Goal: Task Accomplishment & Management: Complete application form

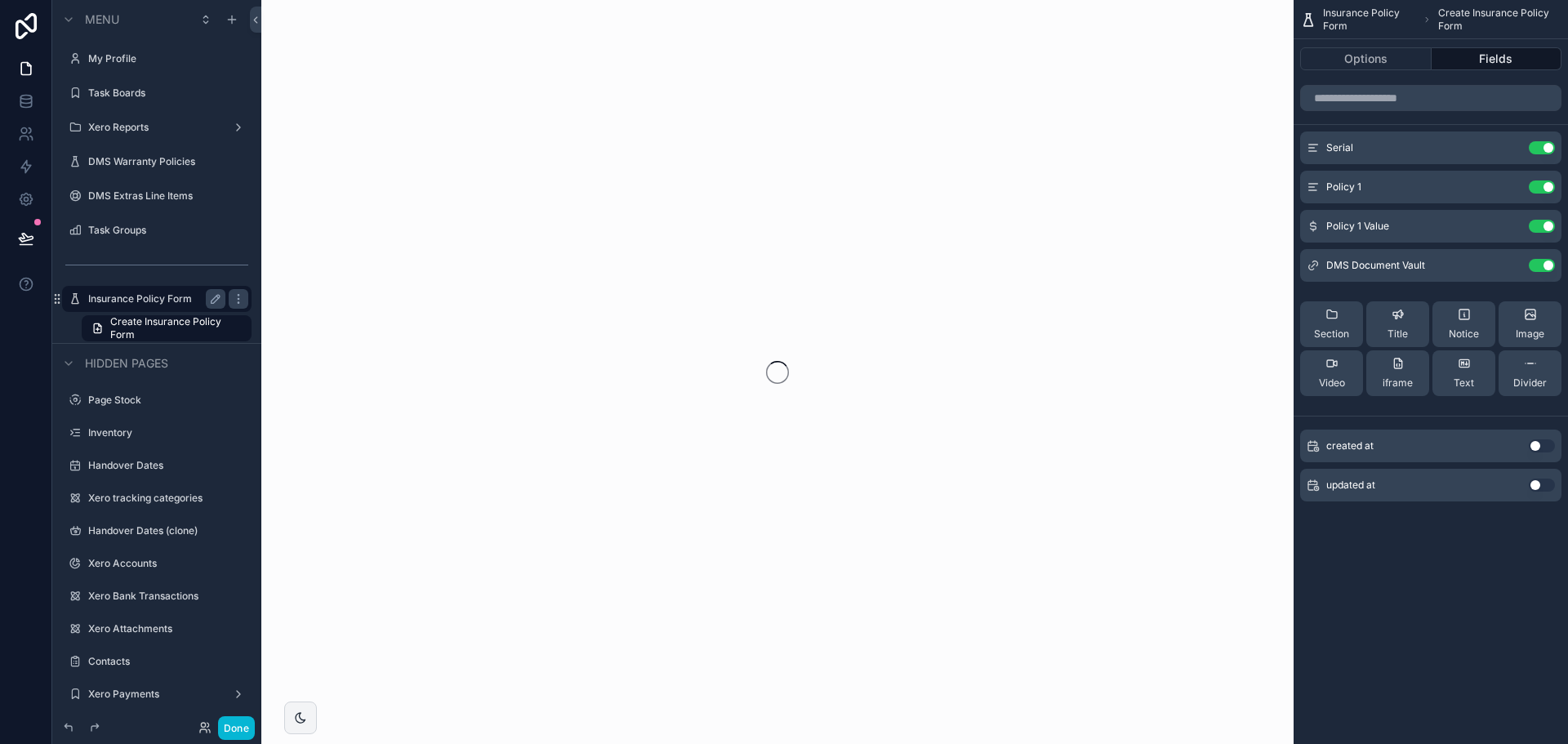
click at [140, 297] on label "Insurance Policy Form" at bounding box center [153, 299] width 130 height 13
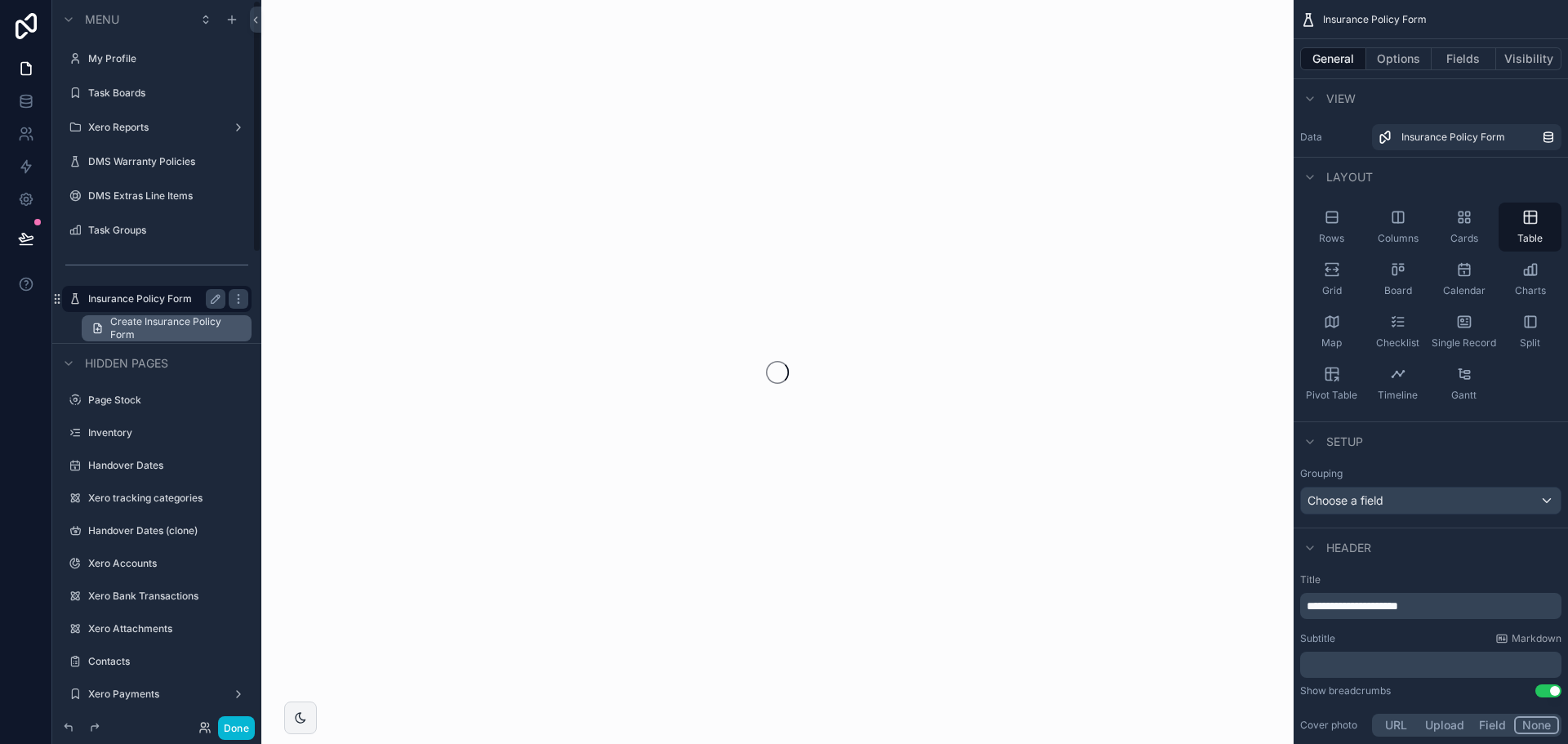
click at [190, 330] on span "Create Insurance Policy Form" at bounding box center [176, 328] width 131 height 26
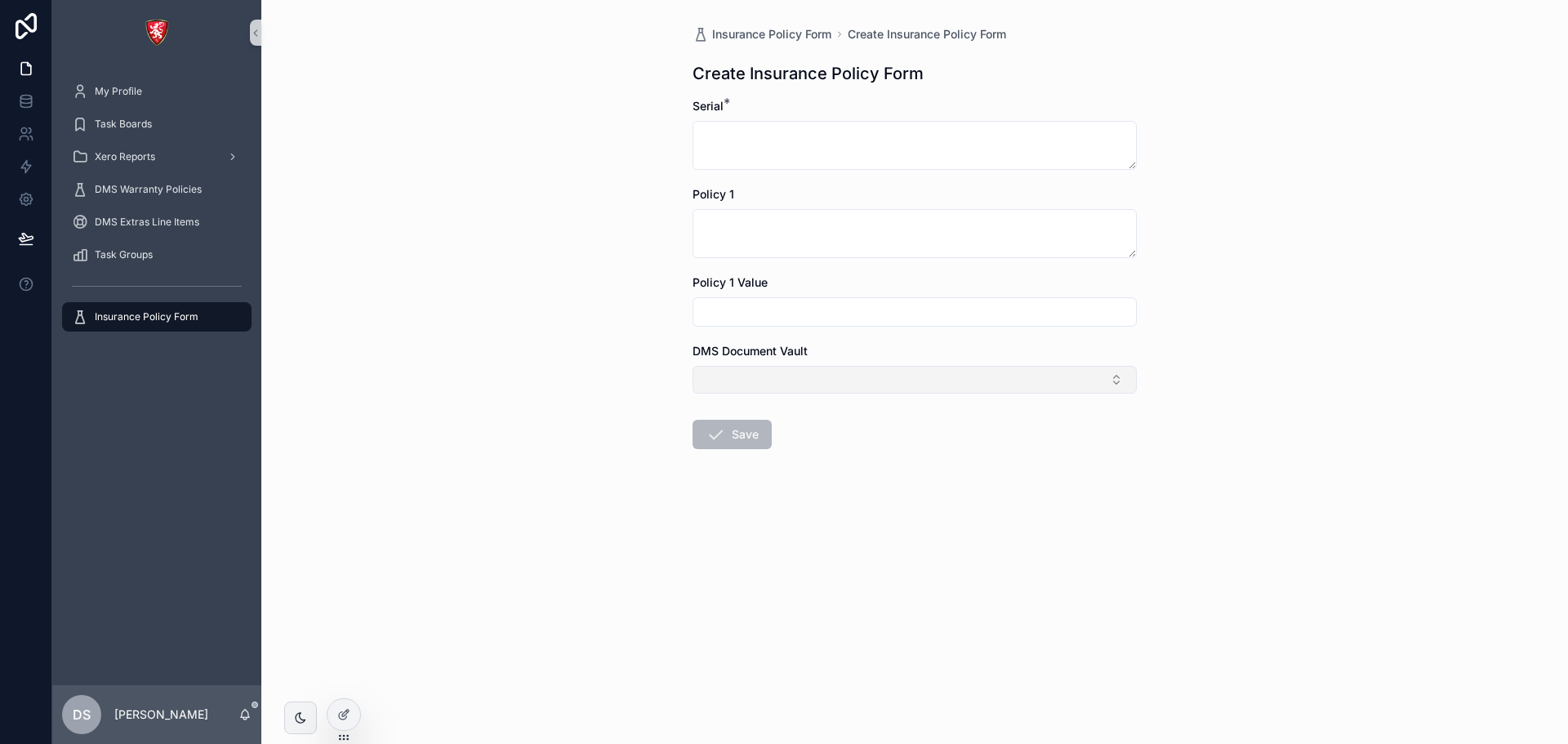
click at [901, 378] on button "Select Button" at bounding box center [915, 380] width 445 height 28
click at [462, 289] on div "Insurance Policy Form Create Insurance Policy Form Create Insurance Policy Form…" at bounding box center [915, 372] width 1307 height 744
click at [344, 715] on icon at bounding box center [343, 715] width 13 height 13
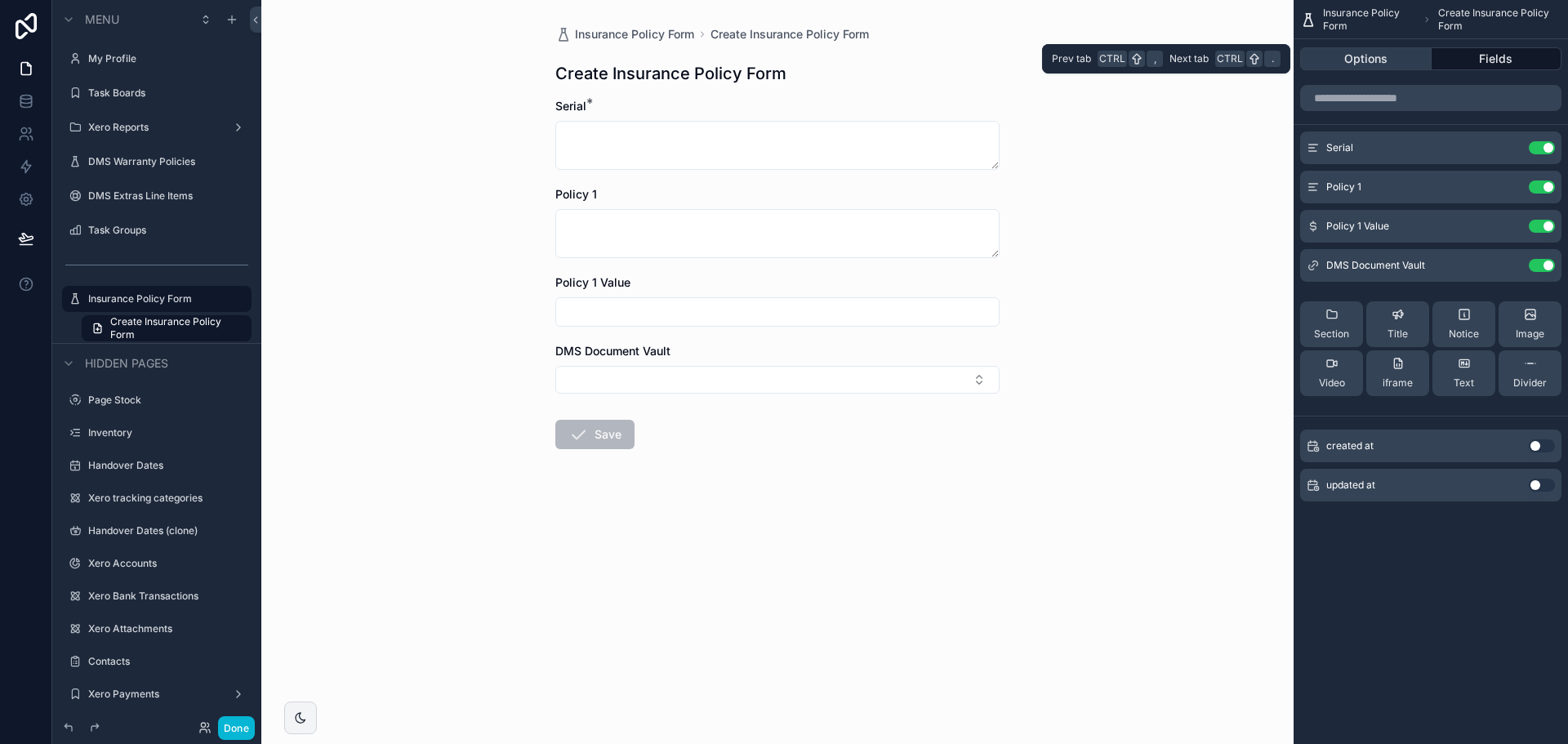
click at [1392, 63] on button "Options" at bounding box center [1366, 58] width 131 height 23
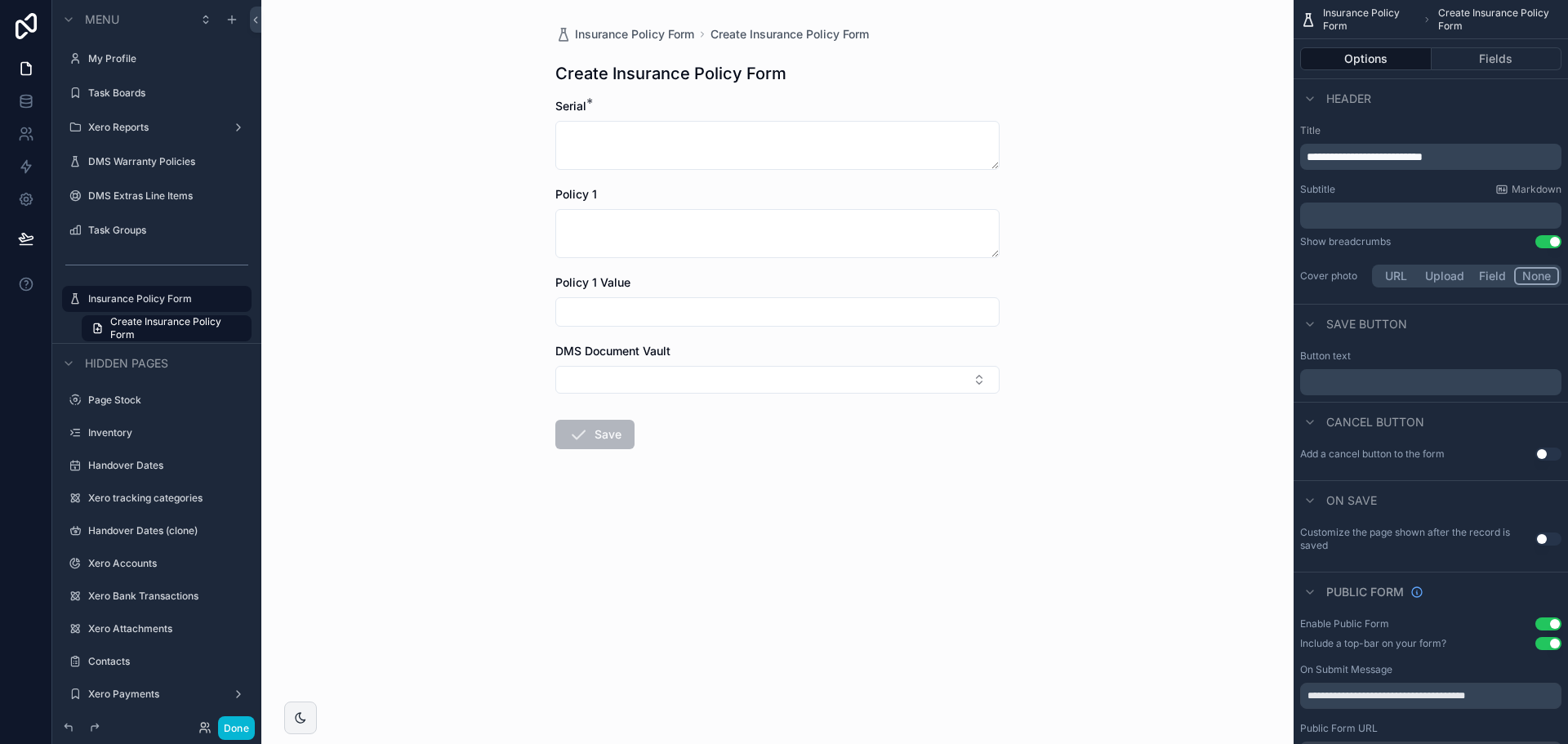
click at [1492, 276] on button "Field" at bounding box center [1494, 276] width 43 height 18
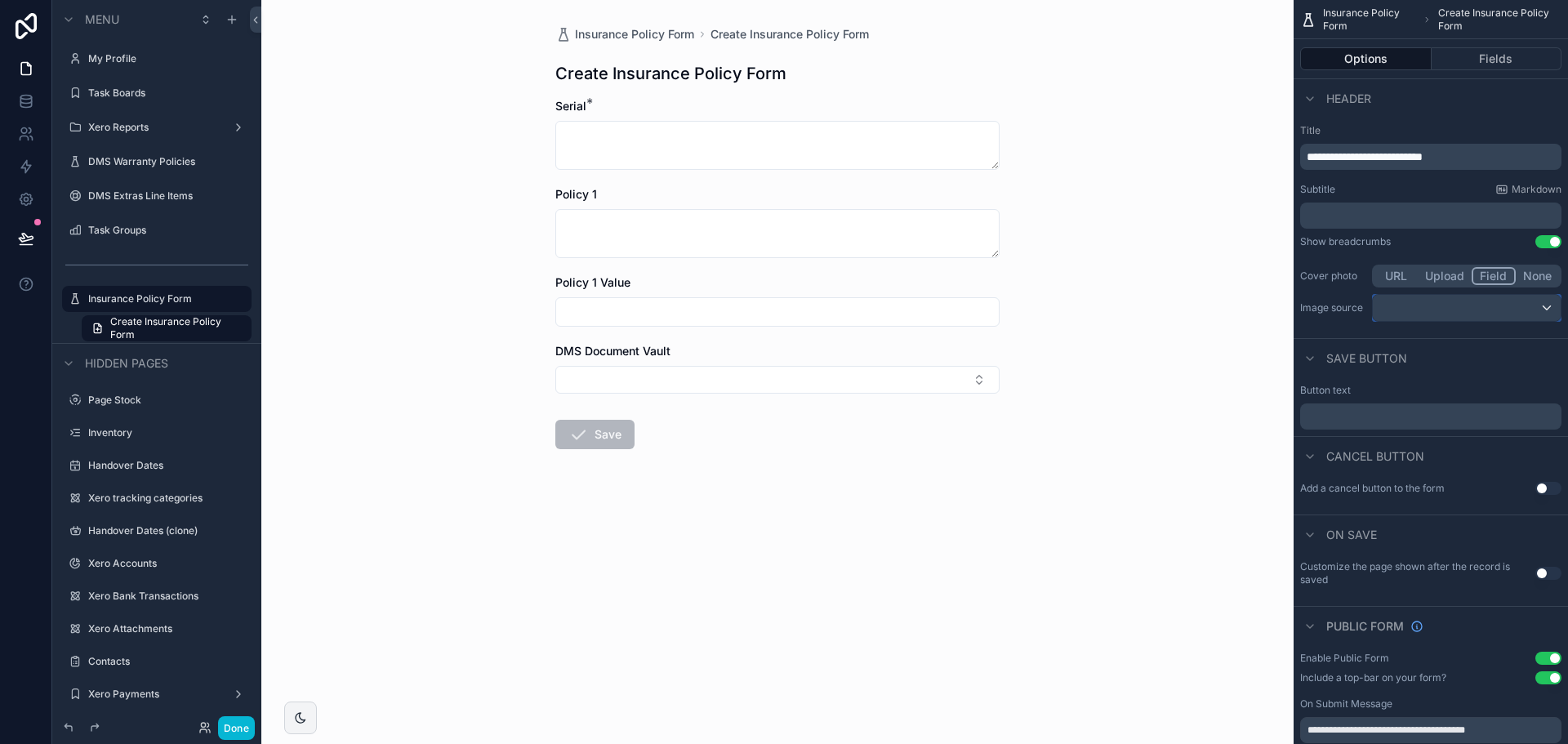
click at [1475, 308] on div "scrollable content" at bounding box center [1467, 308] width 188 height 26
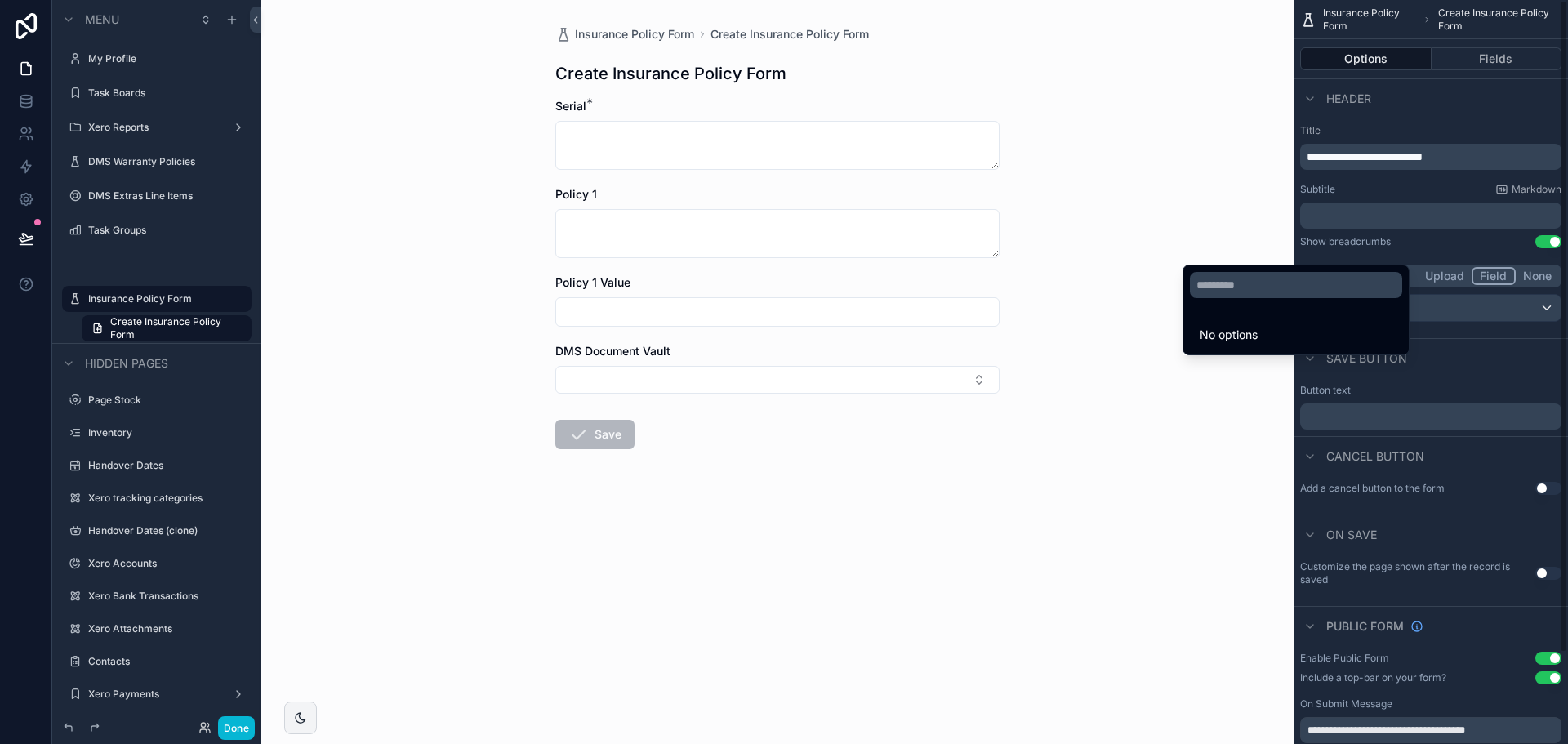
click at [1508, 322] on div "scrollable content" at bounding box center [784, 372] width 1568 height 744
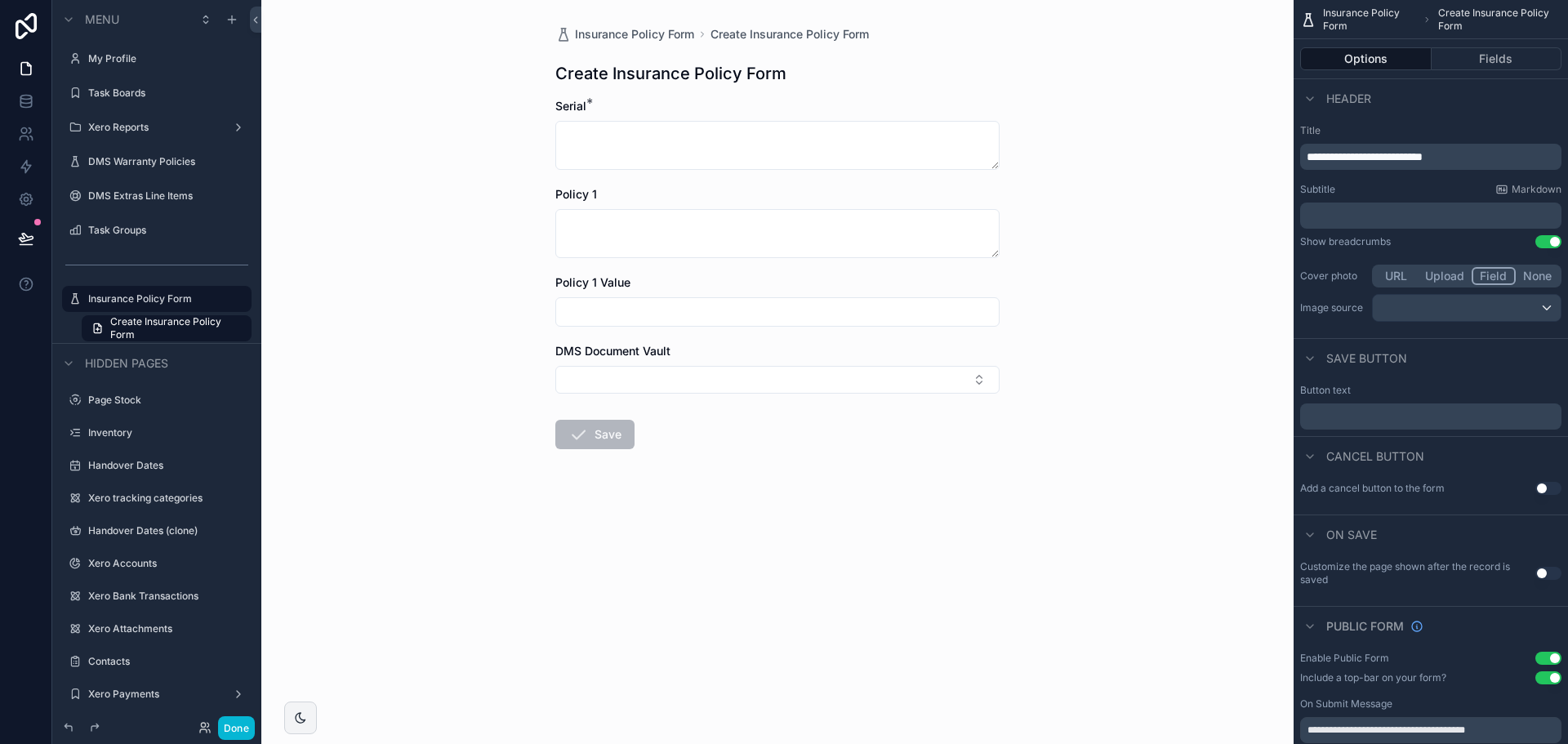
click at [1432, 273] on button "Upload" at bounding box center [1445, 276] width 54 height 18
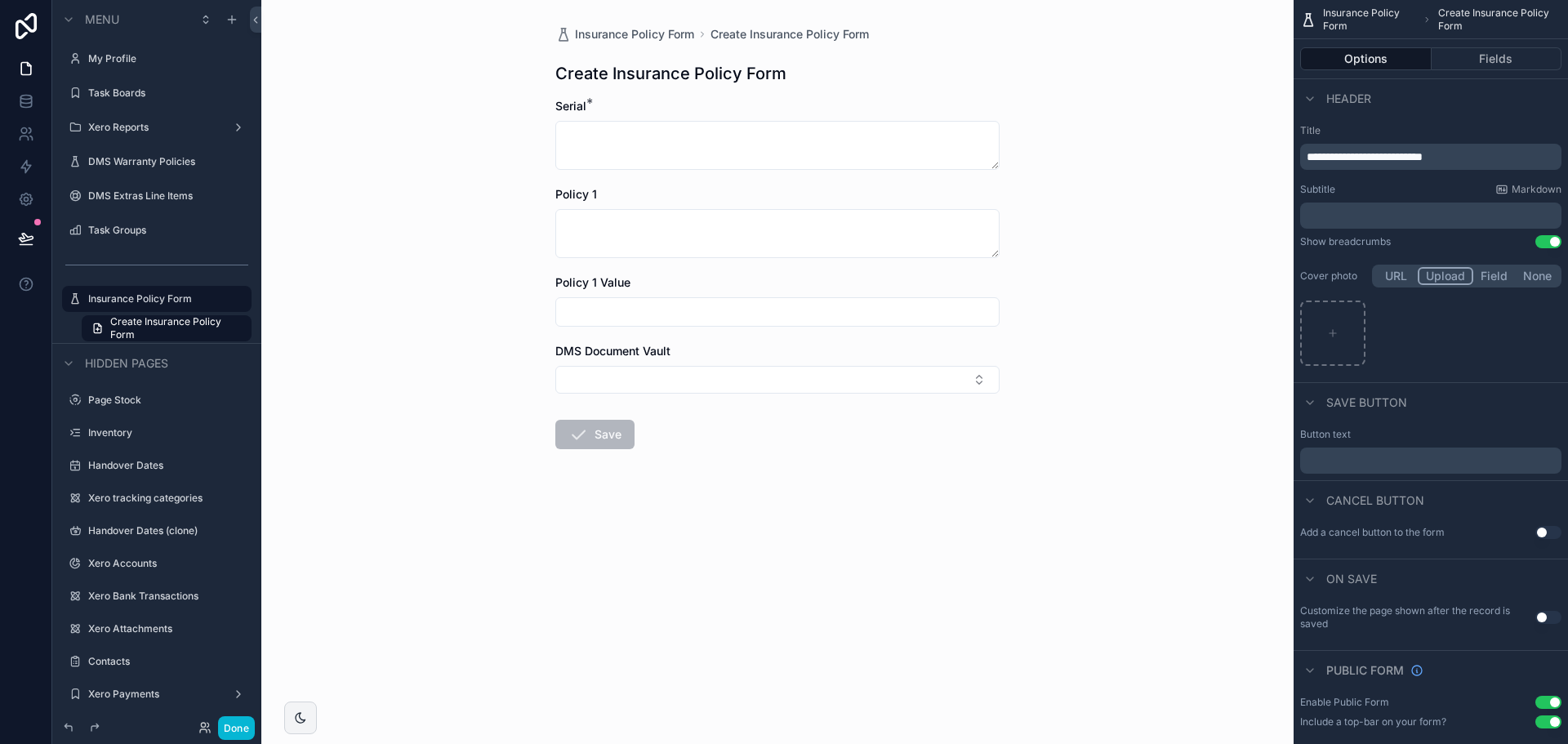
click at [1402, 273] on button "URL" at bounding box center [1397, 276] width 43 height 18
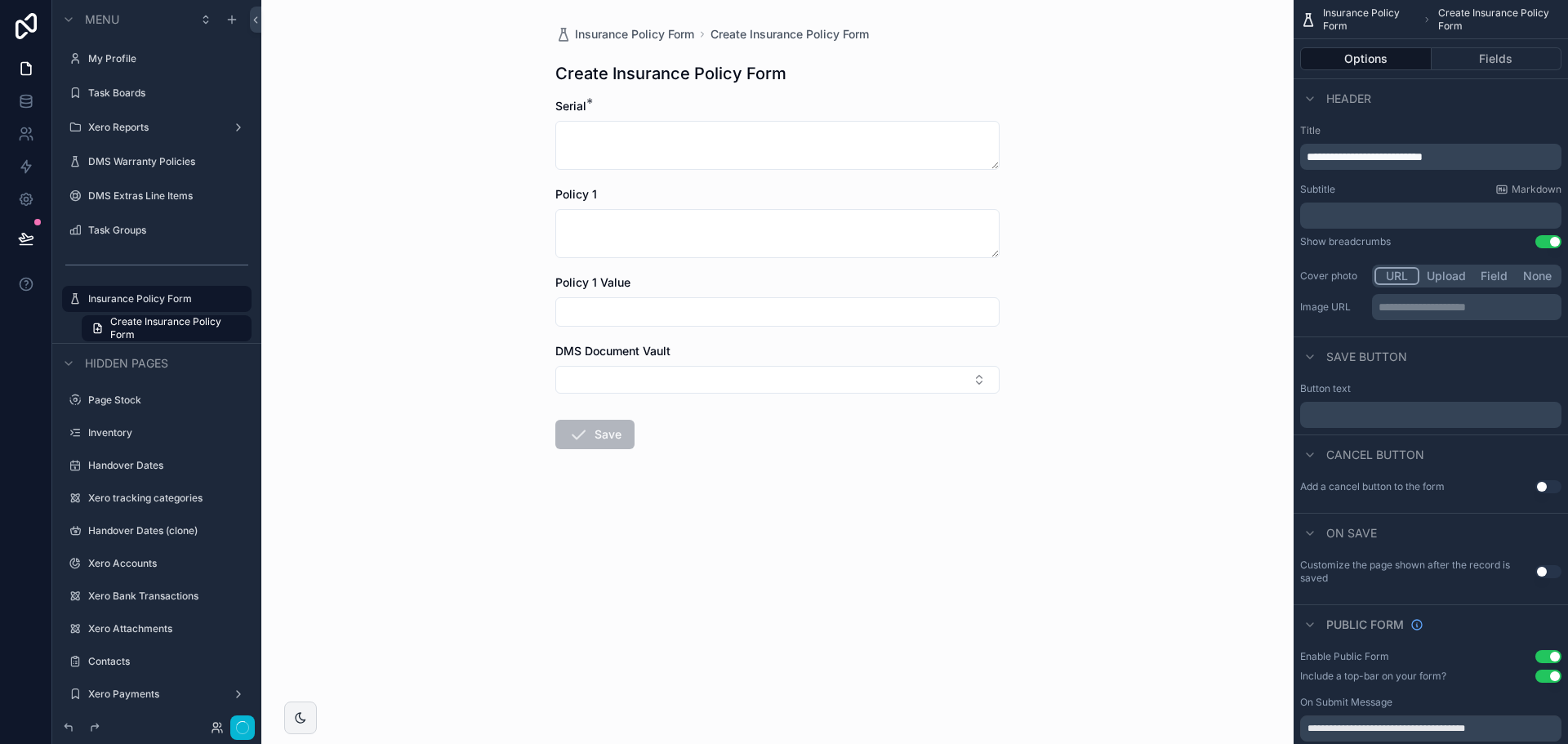
click at [1547, 273] on button "None" at bounding box center [1538, 276] width 43 height 18
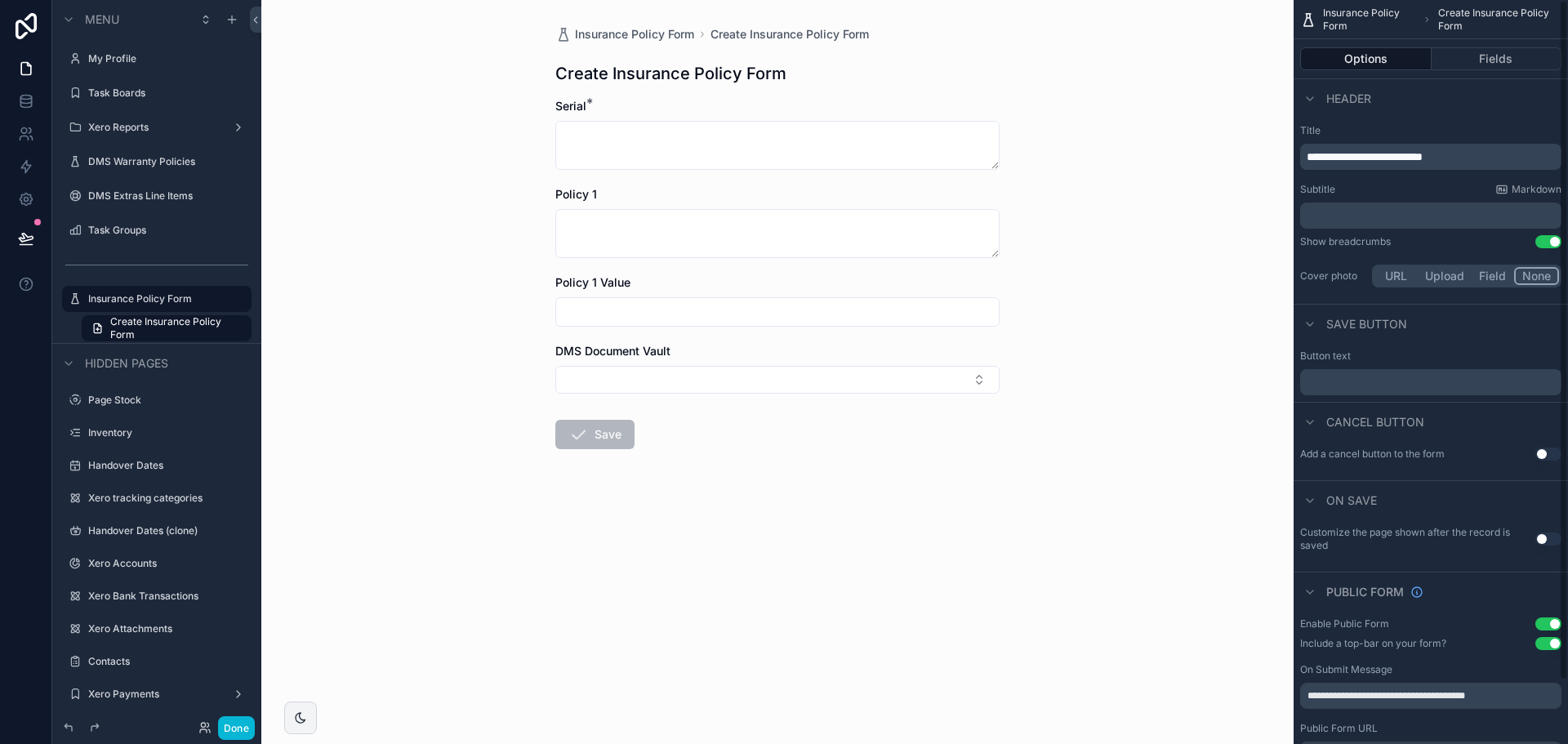
click at [1551, 242] on button "Use setting" at bounding box center [1548, 242] width 26 height 13
click at [1457, 55] on button "Fields" at bounding box center [1497, 58] width 130 height 23
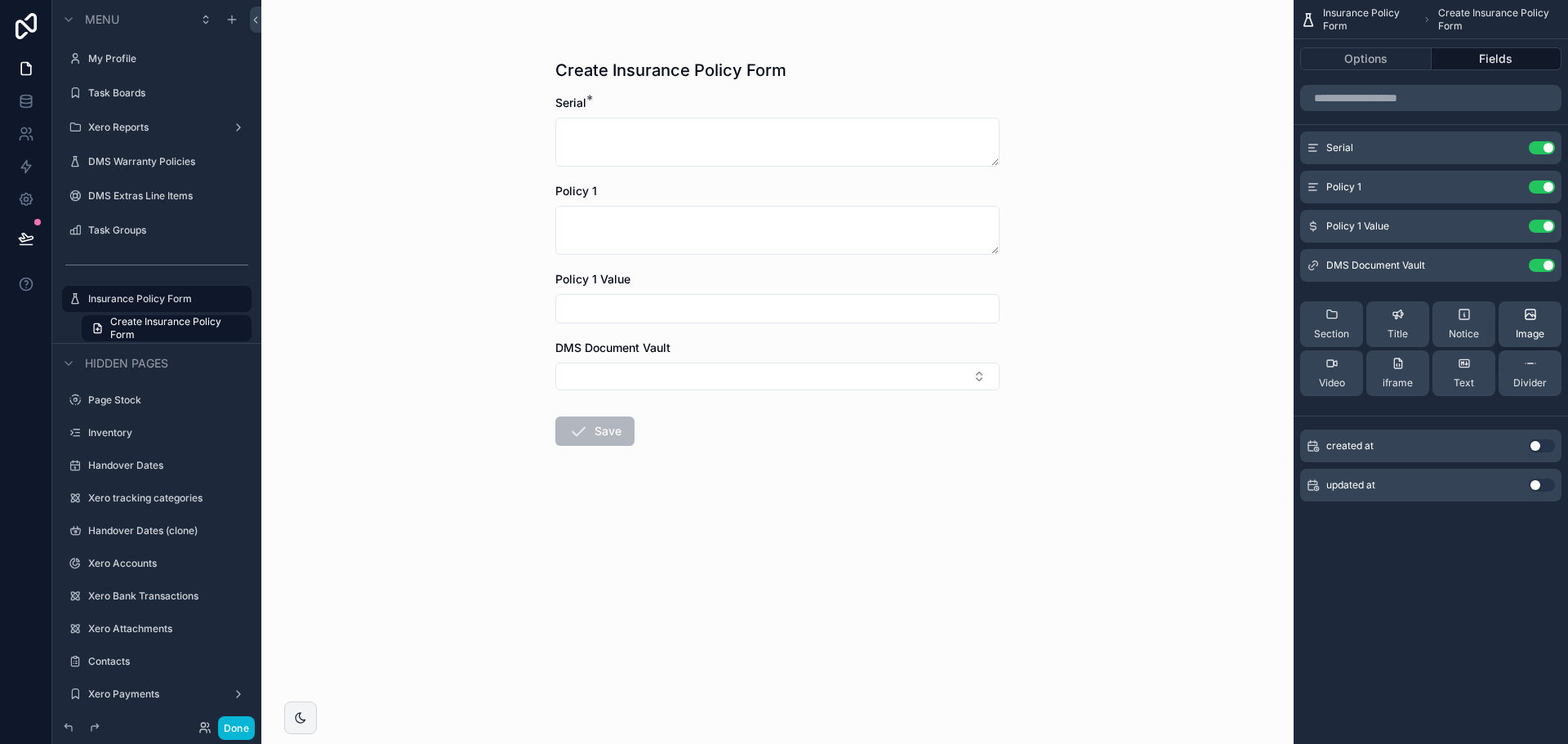
click at [1510, 320] on button "Image" at bounding box center [1530, 324] width 63 height 45
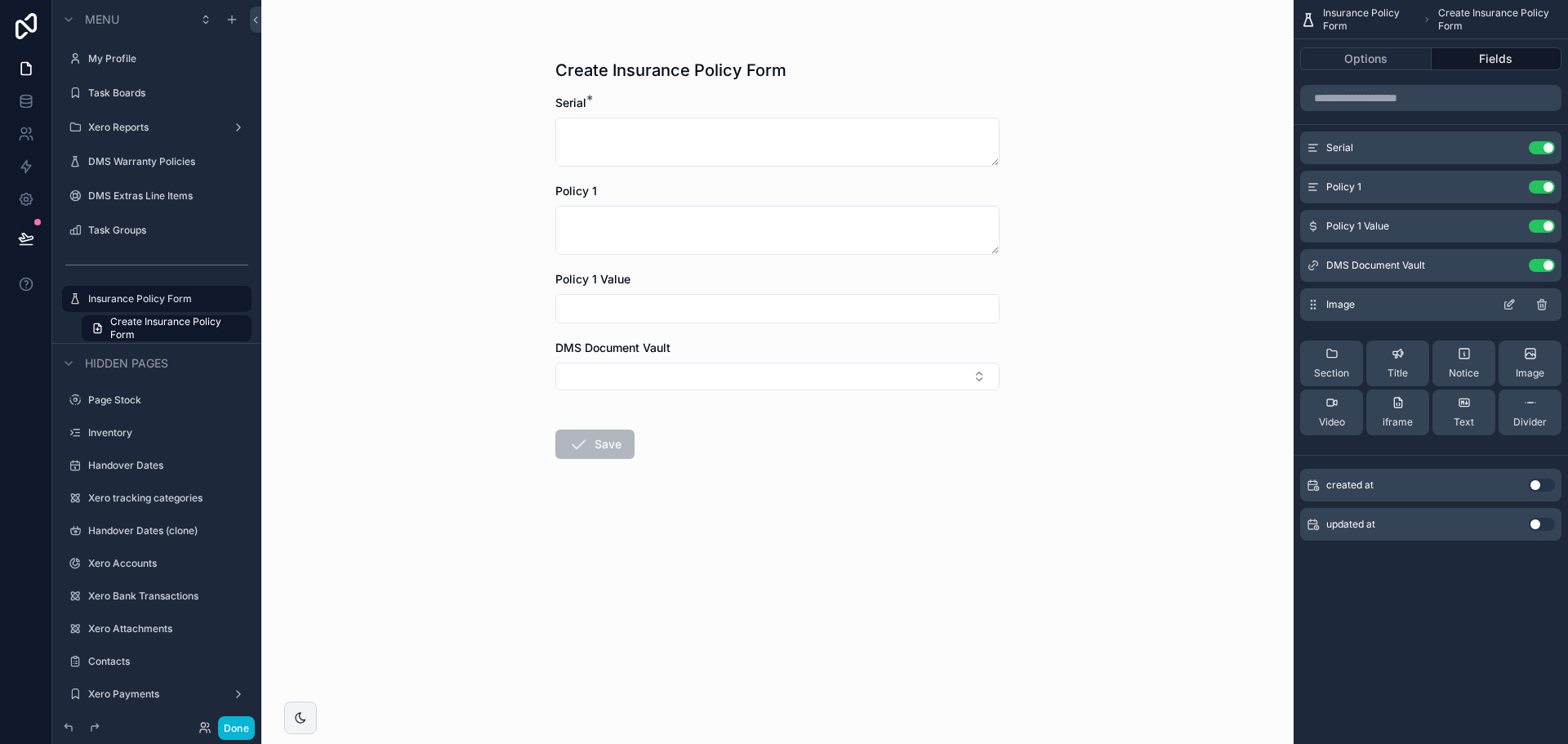
click at [1508, 303] on icon "scrollable content" at bounding box center [1509, 304] width 13 height 13
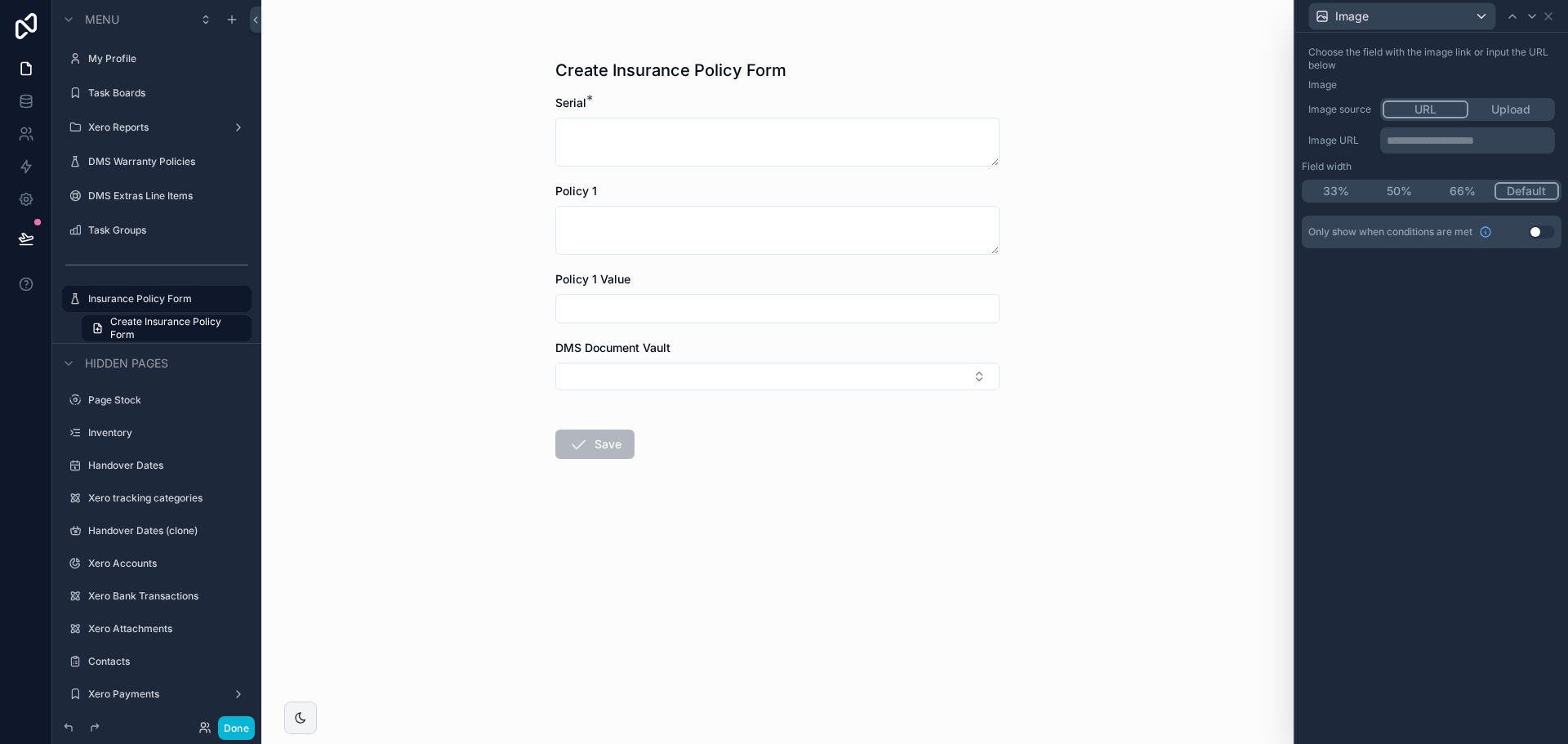
click at [1435, 142] on p "**********" at bounding box center [1469, 140] width 165 height 16
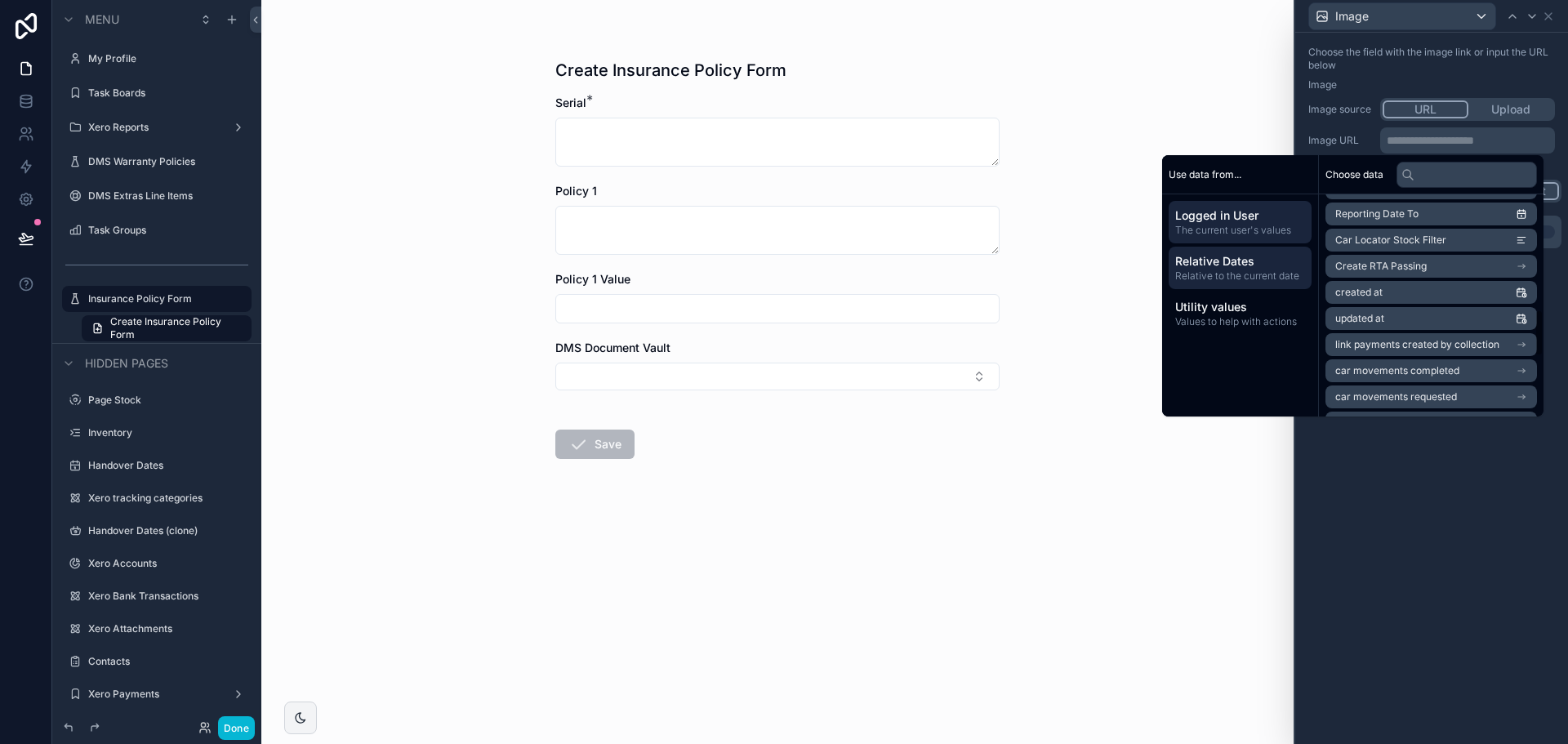
scroll to position [425, 0]
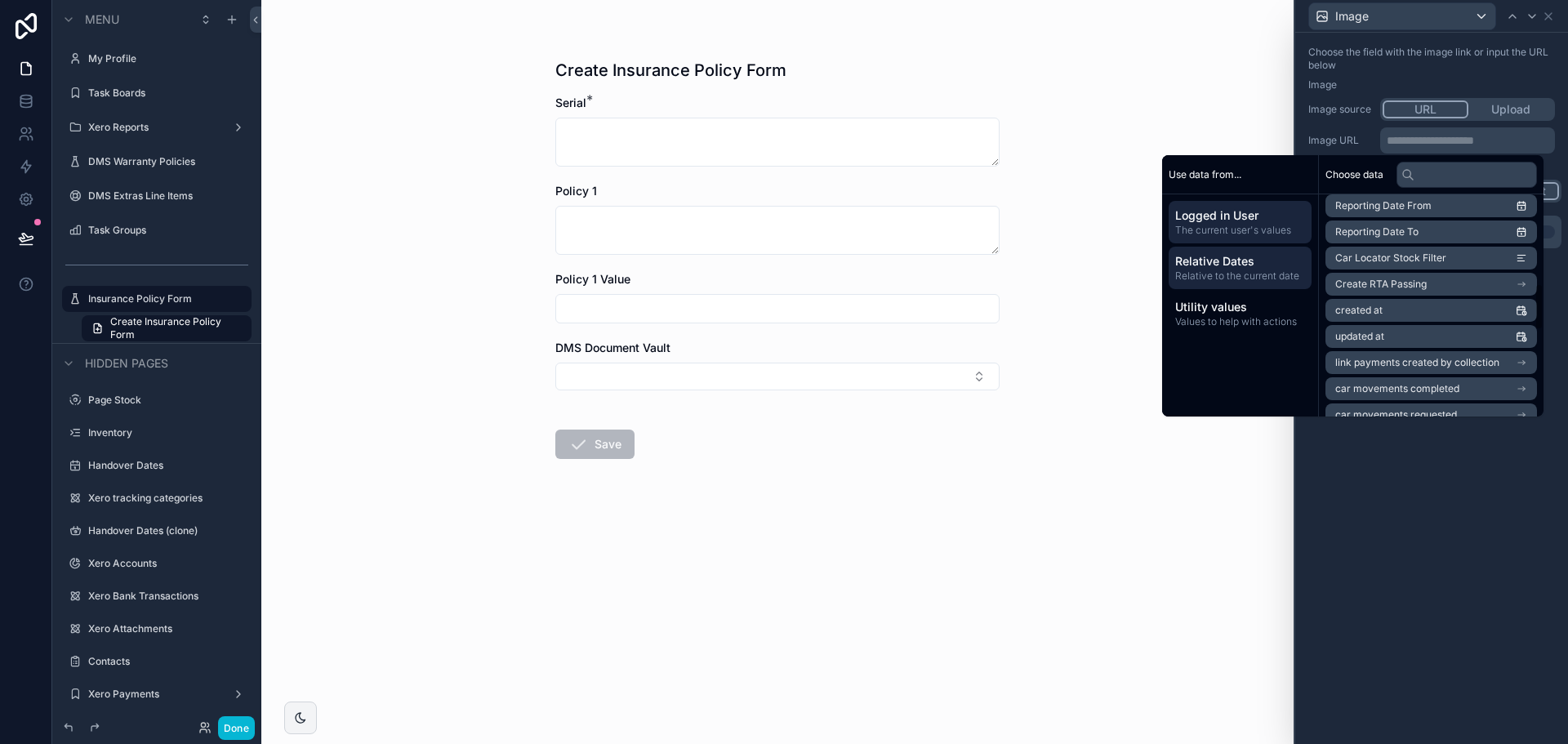
click at [1243, 272] on span "Relative to the current date" at bounding box center [1240, 276] width 130 height 13
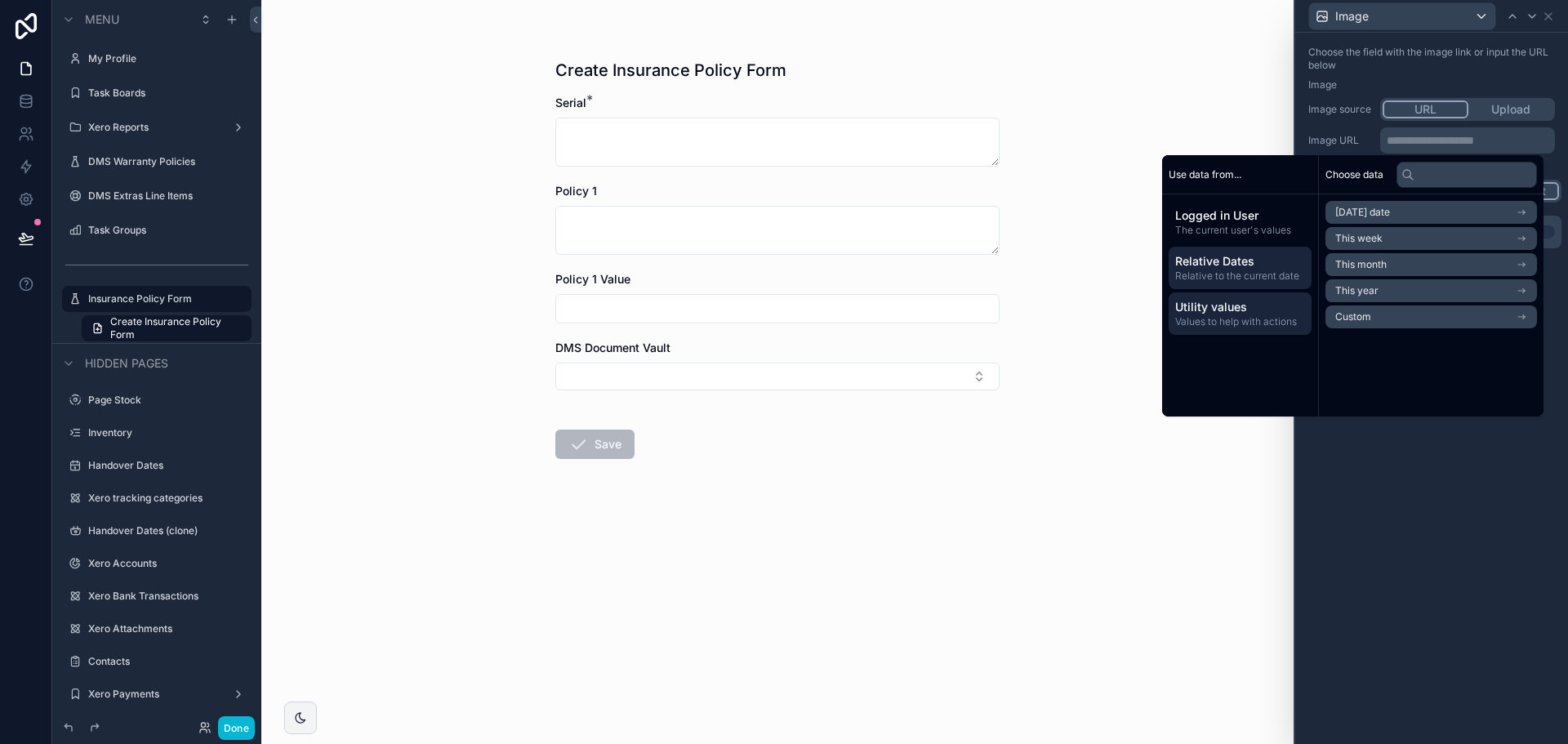
click at [1246, 299] on span "Utility values" at bounding box center [1240, 307] width 130 height 16
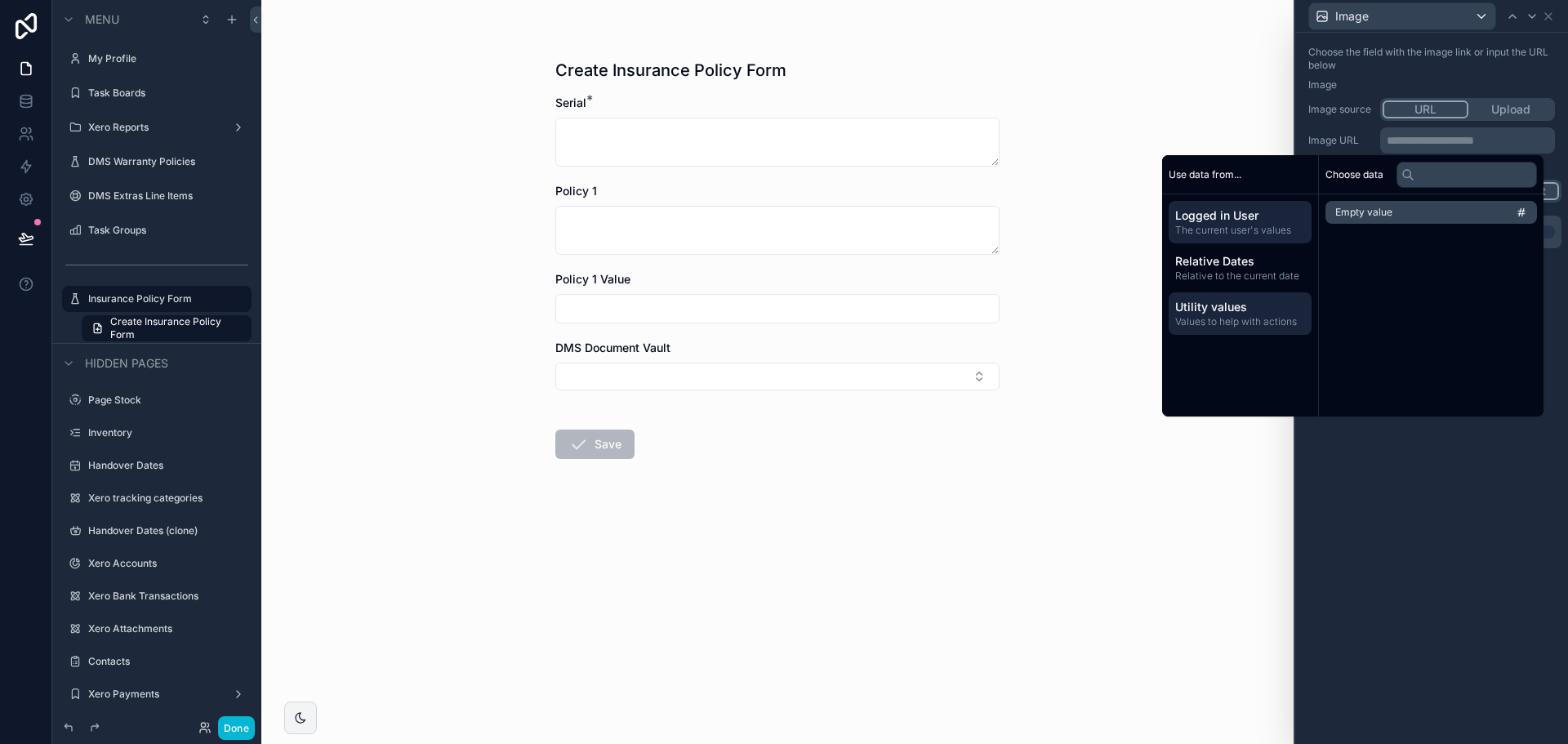
click at [1240, 225] on span "The current user's values" at bounding box center [1240, 230] width 130 height 13
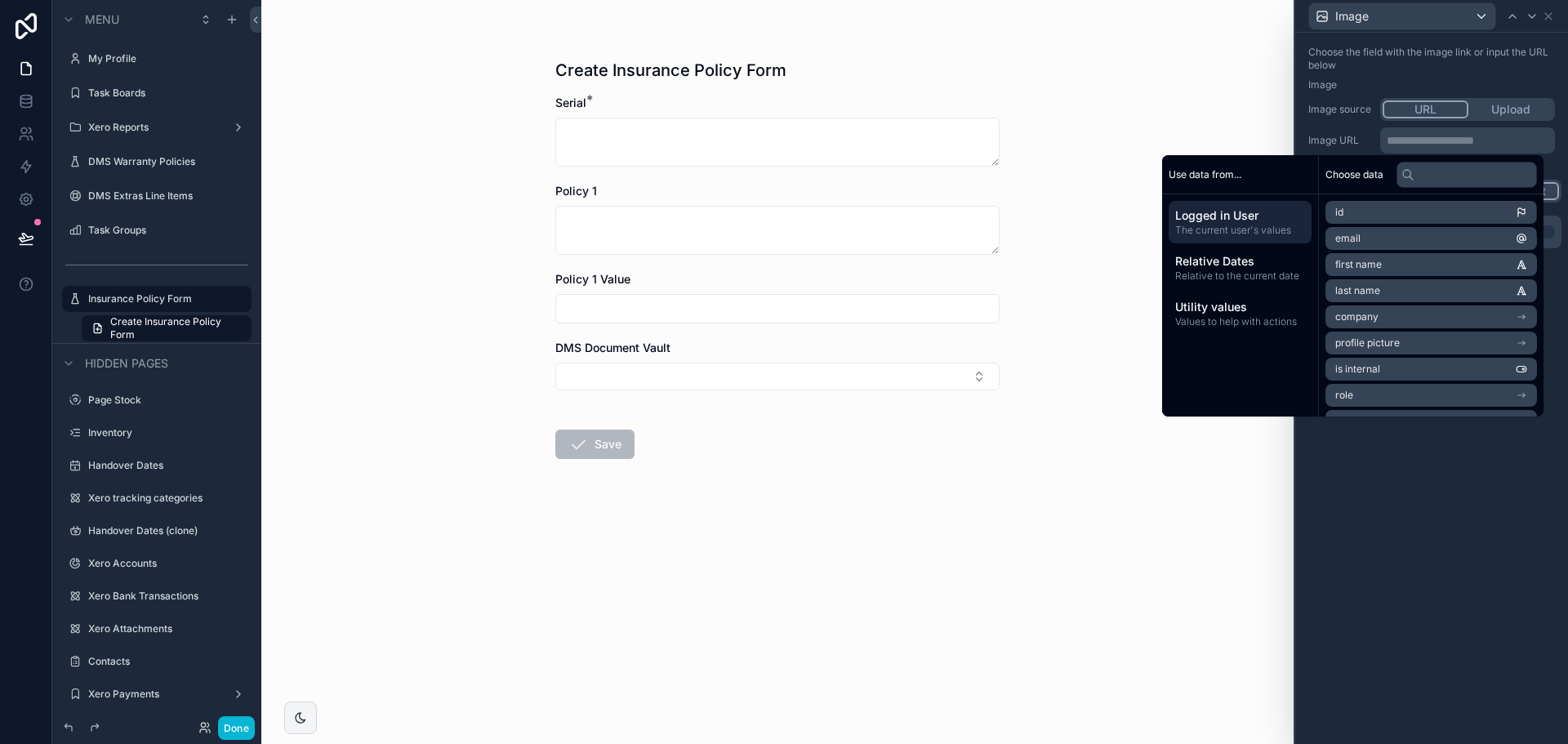
click at [1489, 102] on button "Upload" at bounding box center [1510, 110] width 84 height 18
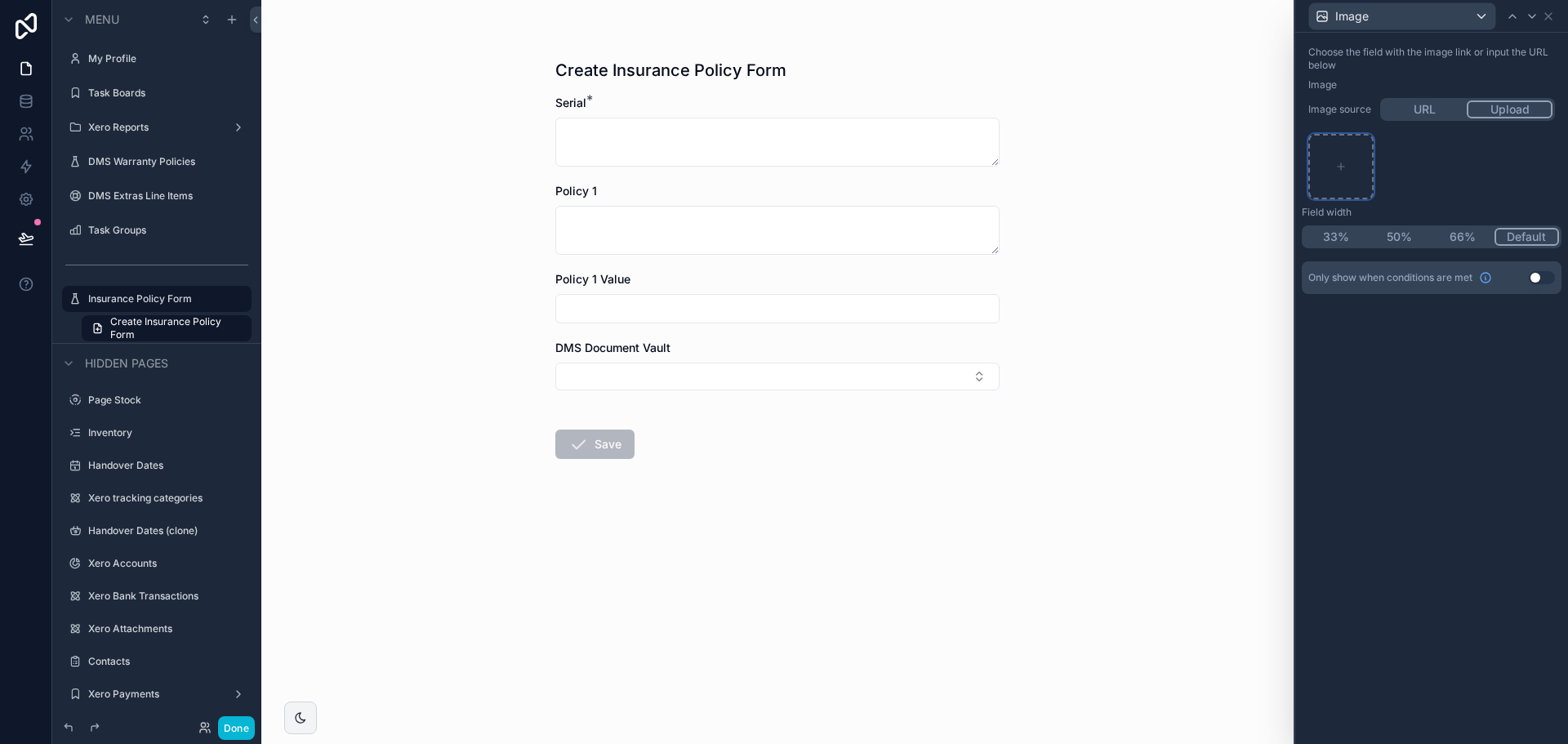
click at [1348, 147] on div at bounding box center [1342, 167] width 65 height 65
click at [1550, 19] on icon at bounding box center [1548, 16] width 13 height 13
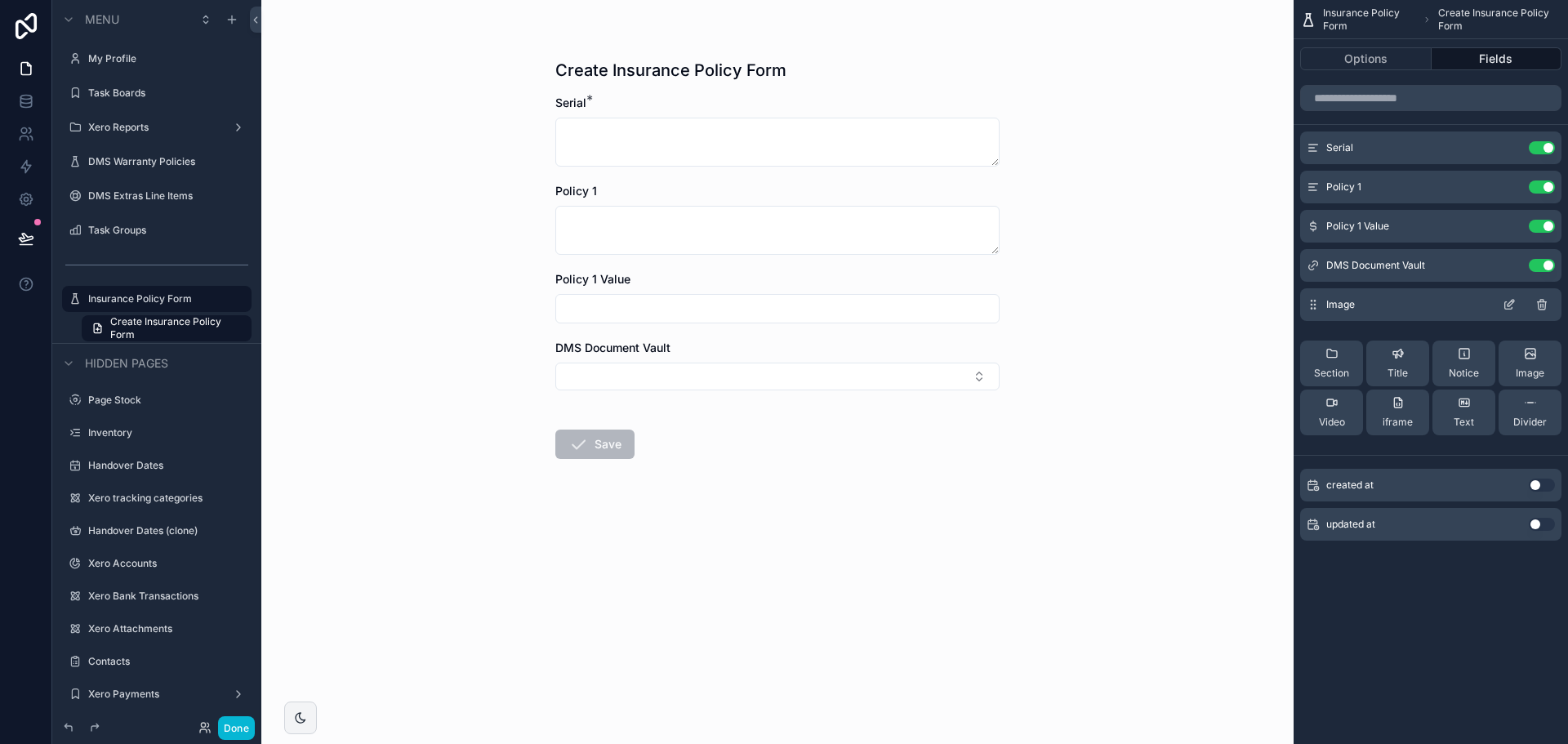
click at [1543, 303] on icon "scrollable content" at bounding box center [1543, 303] width 9 height 0
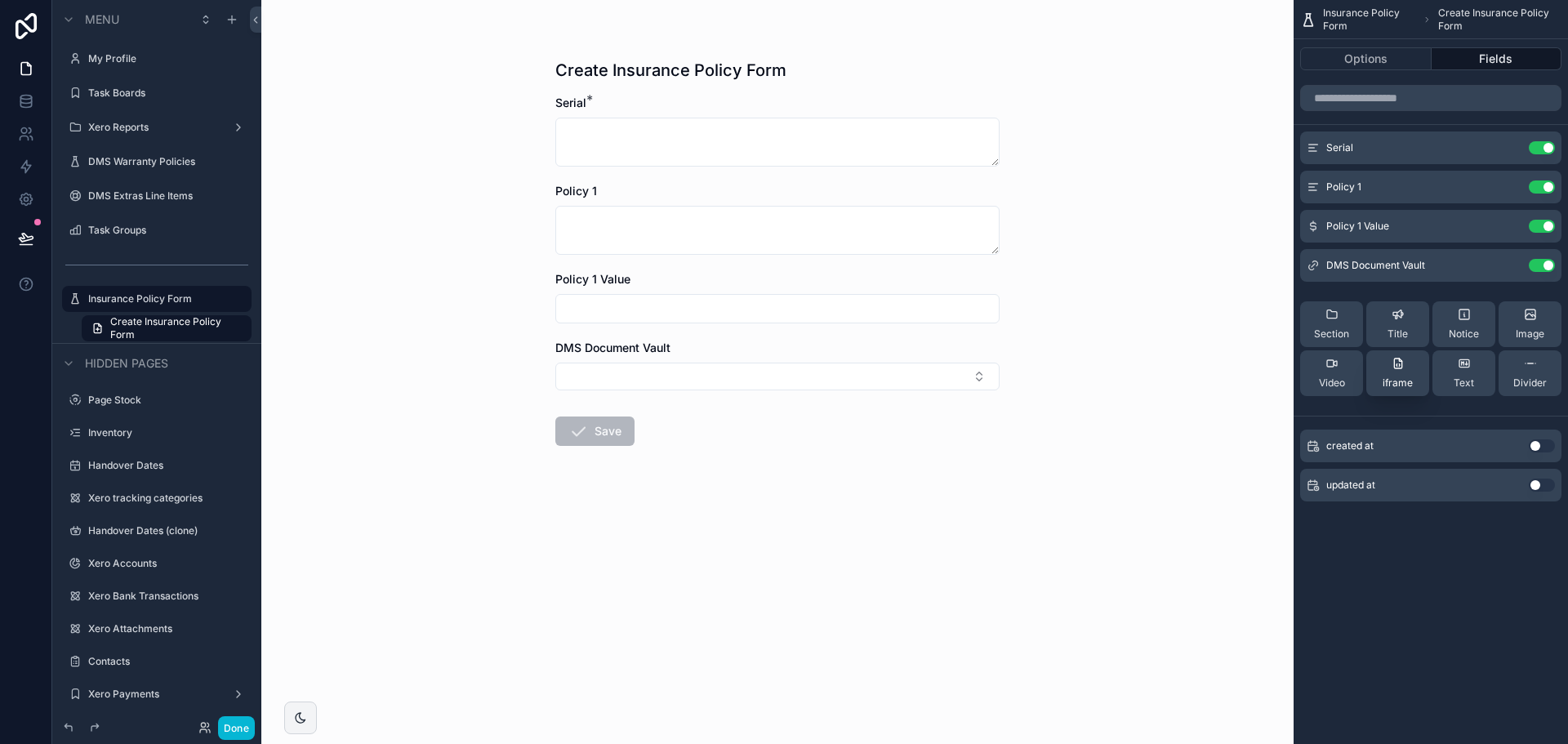
click at [1385, 372] on div "iframe" at bounding box center [1398, 373] width 30 height 33
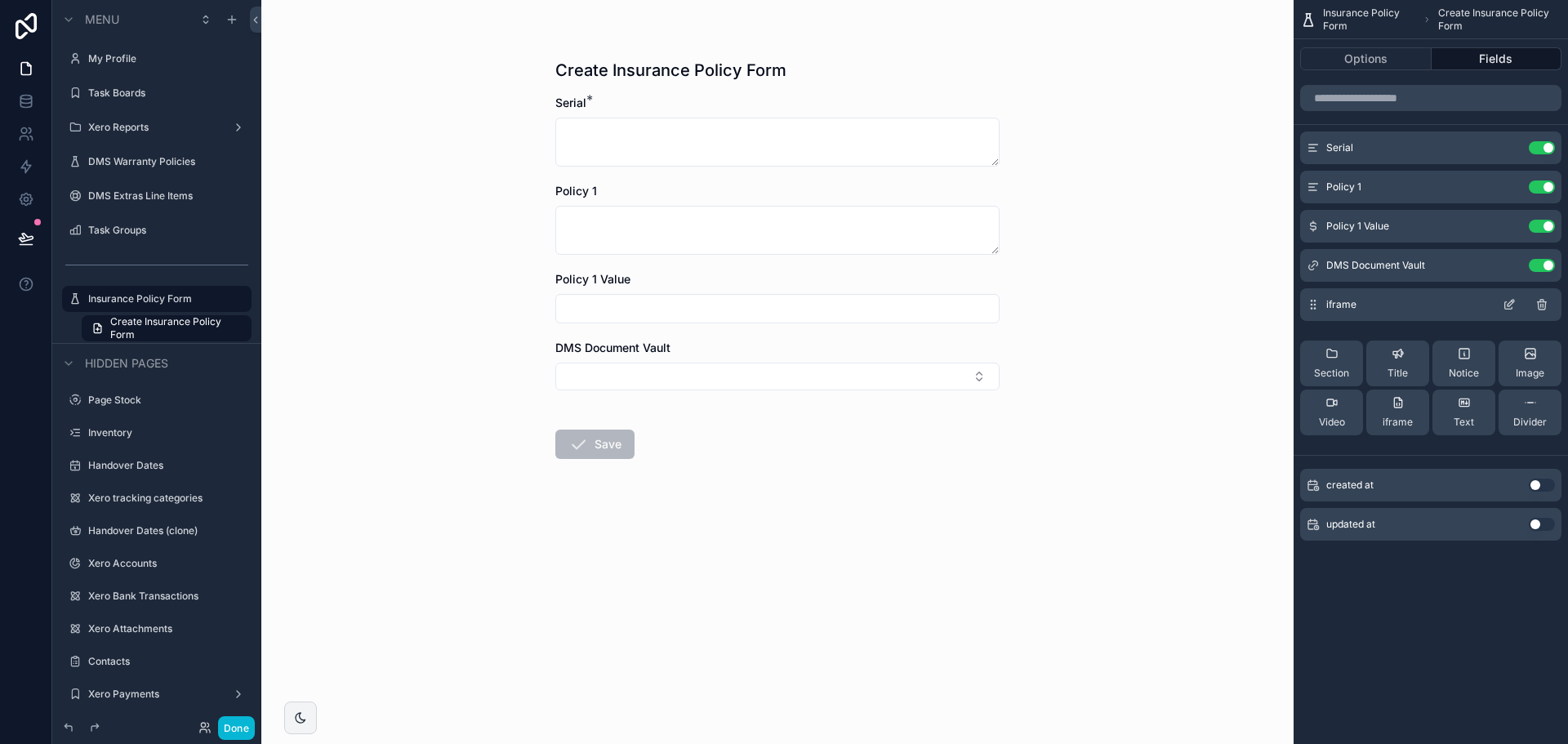
click at [1507, 304] on icon "scrollable content" at bounding box center [1509, 304] width 13 height 13
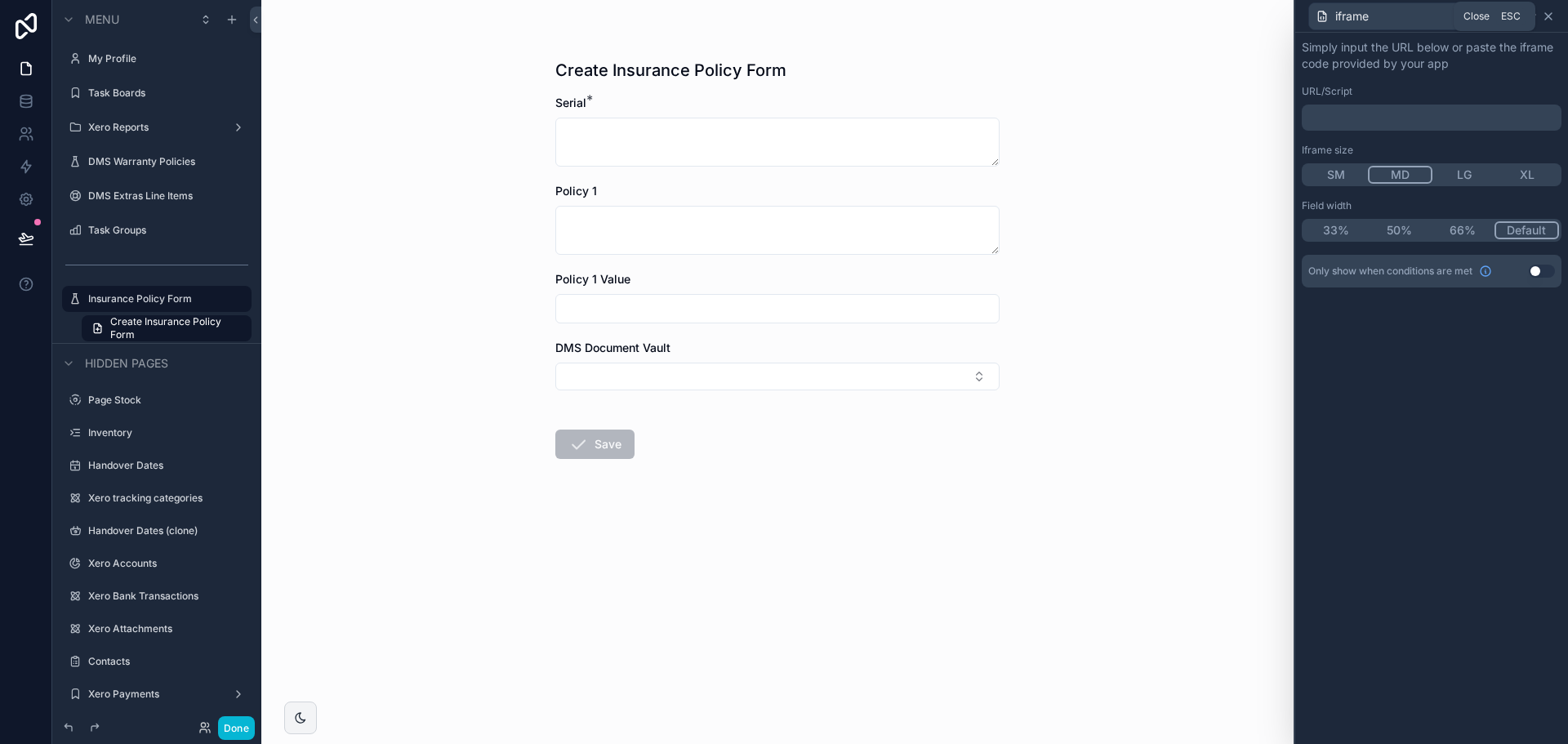
click at [1546, 21] on icon at bounding box center [1548, 16] width 13 height 13
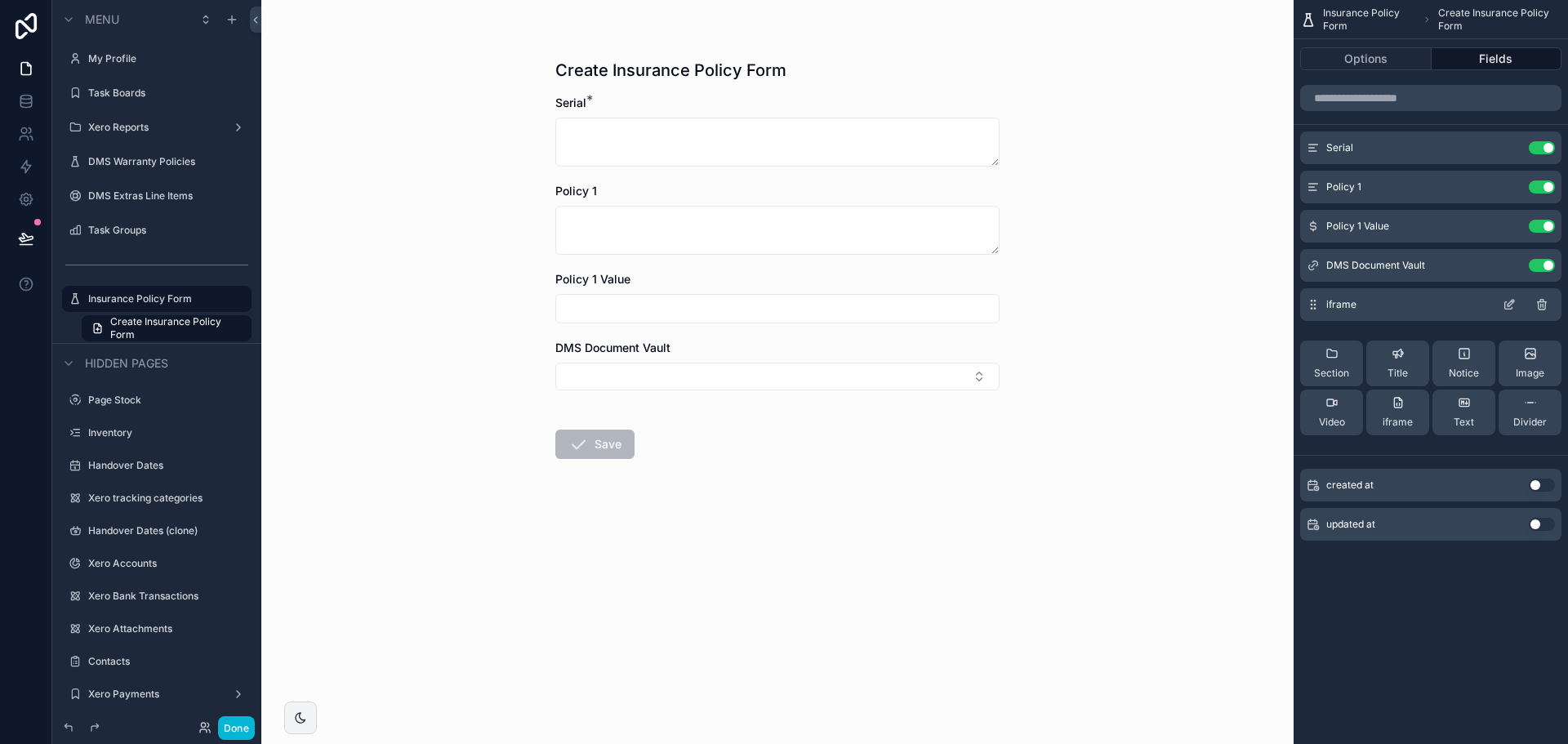
click at [1511, 304] on icon "scrollable content" at bounding box center [1511, 303] width 6 height 6
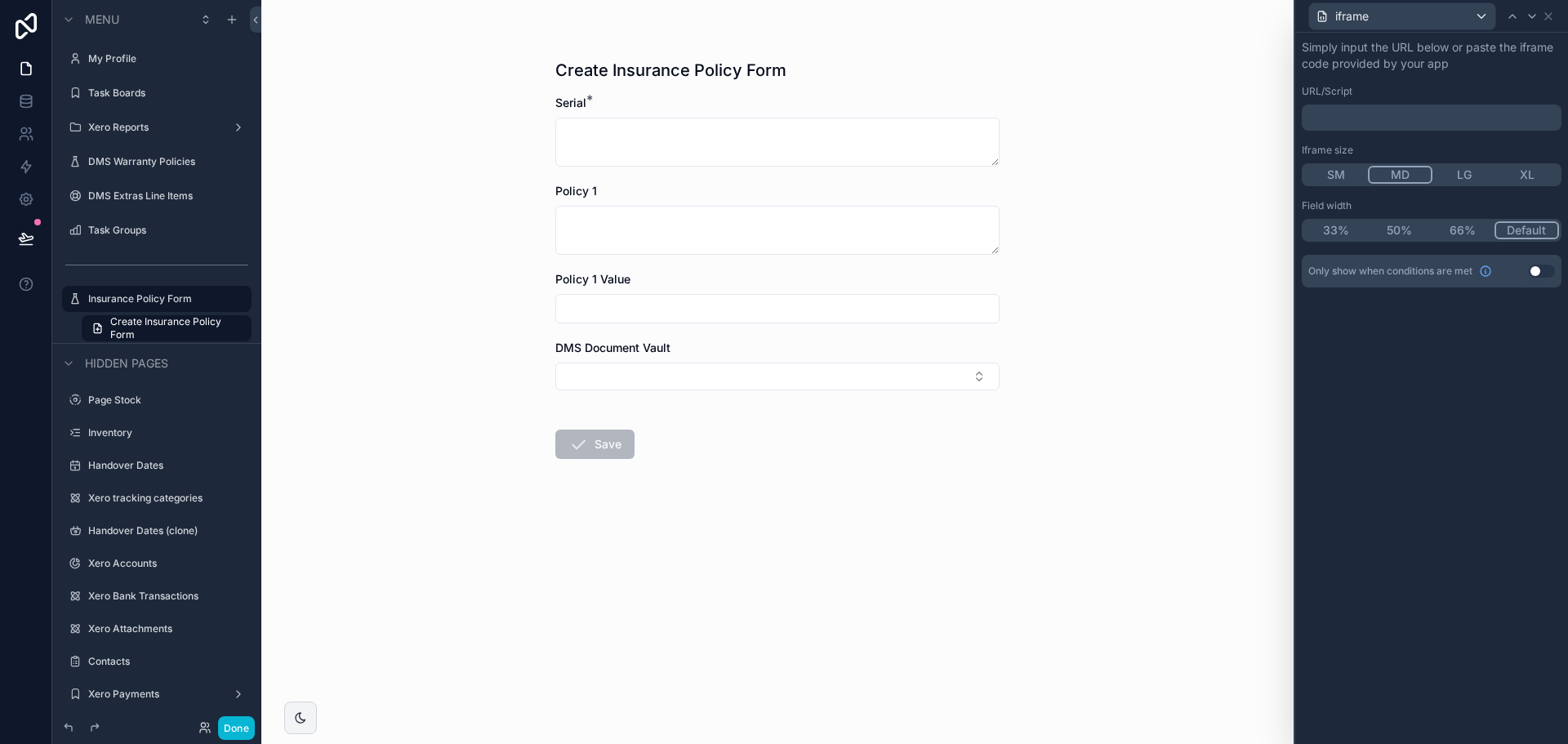
click at [1341, 87] on label "URL/Script" at bounding box center [1327, 92] width 51 height 13
click at [1347, 113] on p "﻿" at bounding box center [1434, 118] width 250 height 16
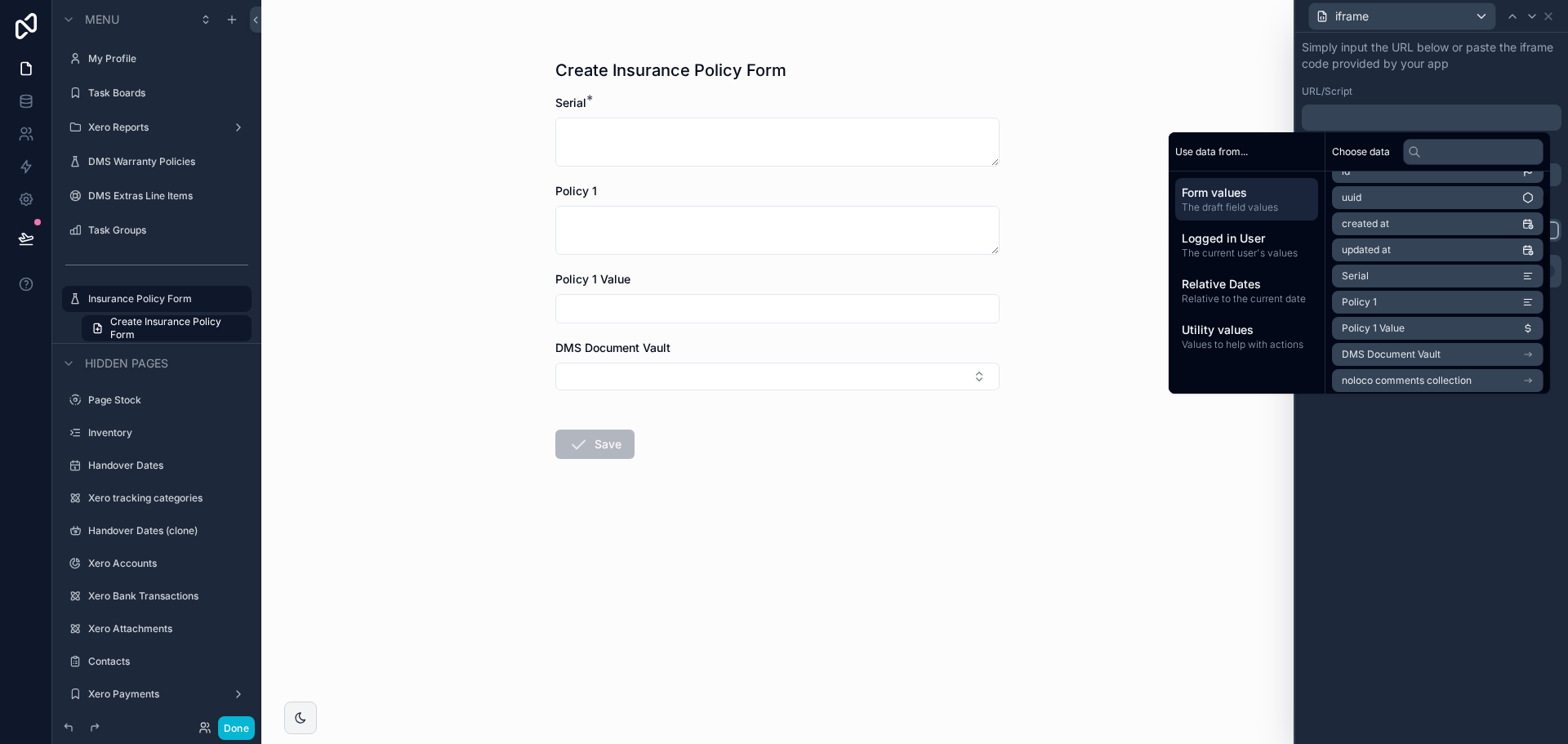
scroll to position [23, 0]
click at [1526, 351] on icon "scrollable content" at bounding box center [1528, 350] width 12 height 12
click at [1360, 265] on li "File" at bounding box center [1438, 271] width 212 height 23
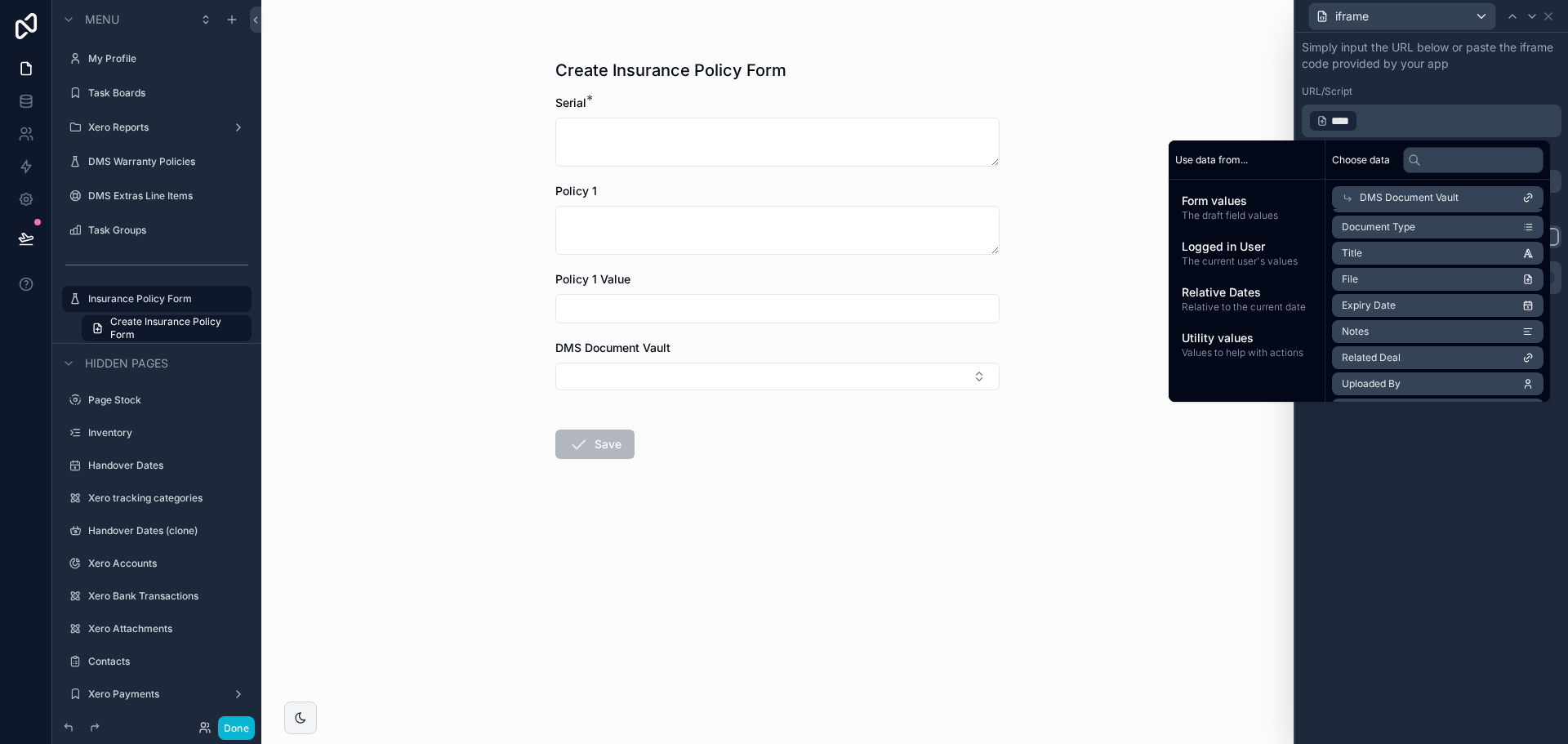
click at [1424, 455] on div "Simply input the URL below or paste the iframe code provided by your app URL/Sc…" at bounding box center [1431, 388] width 273 height 711
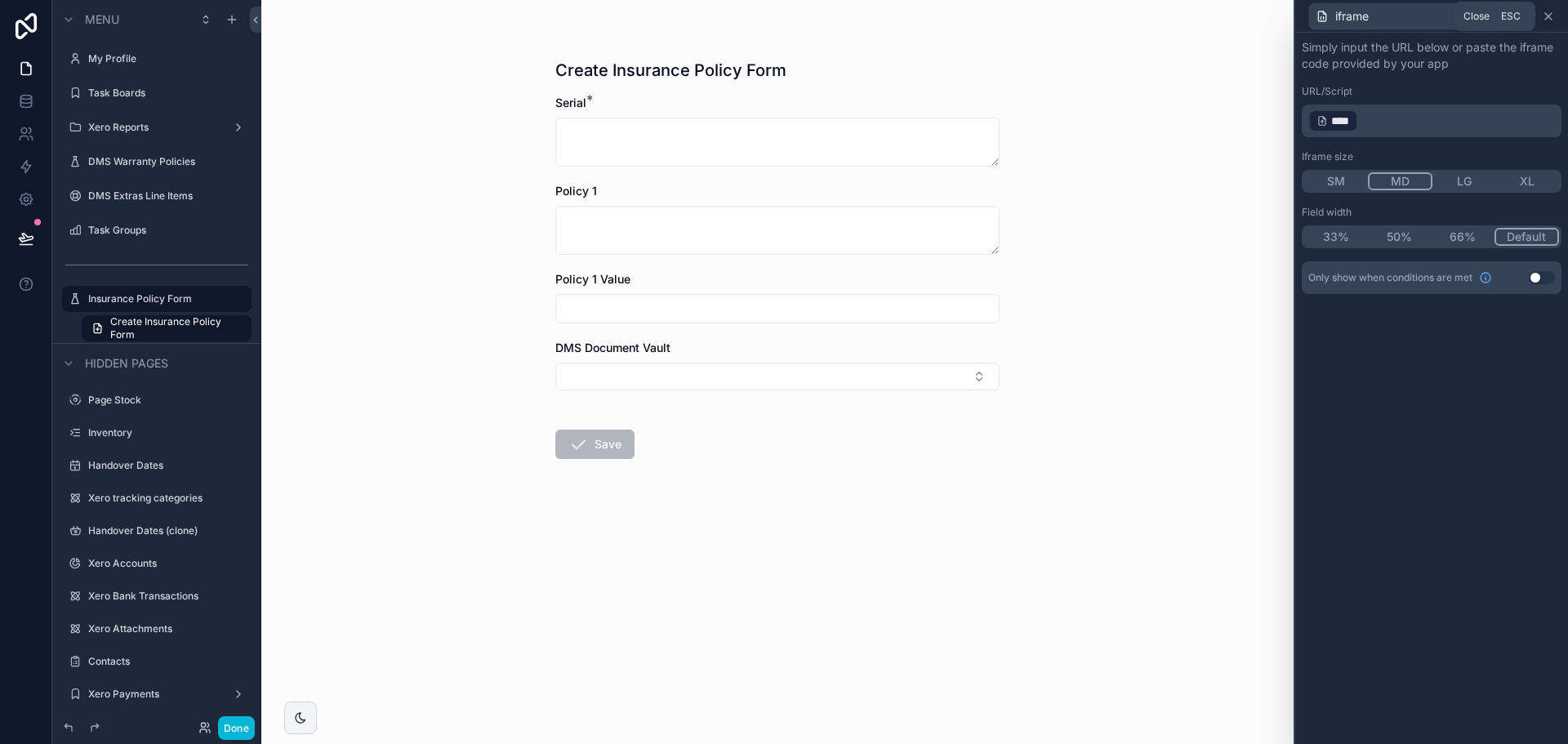
click at [1547, 21] on icon at bounding box center [1548, 16] width 13 height 13
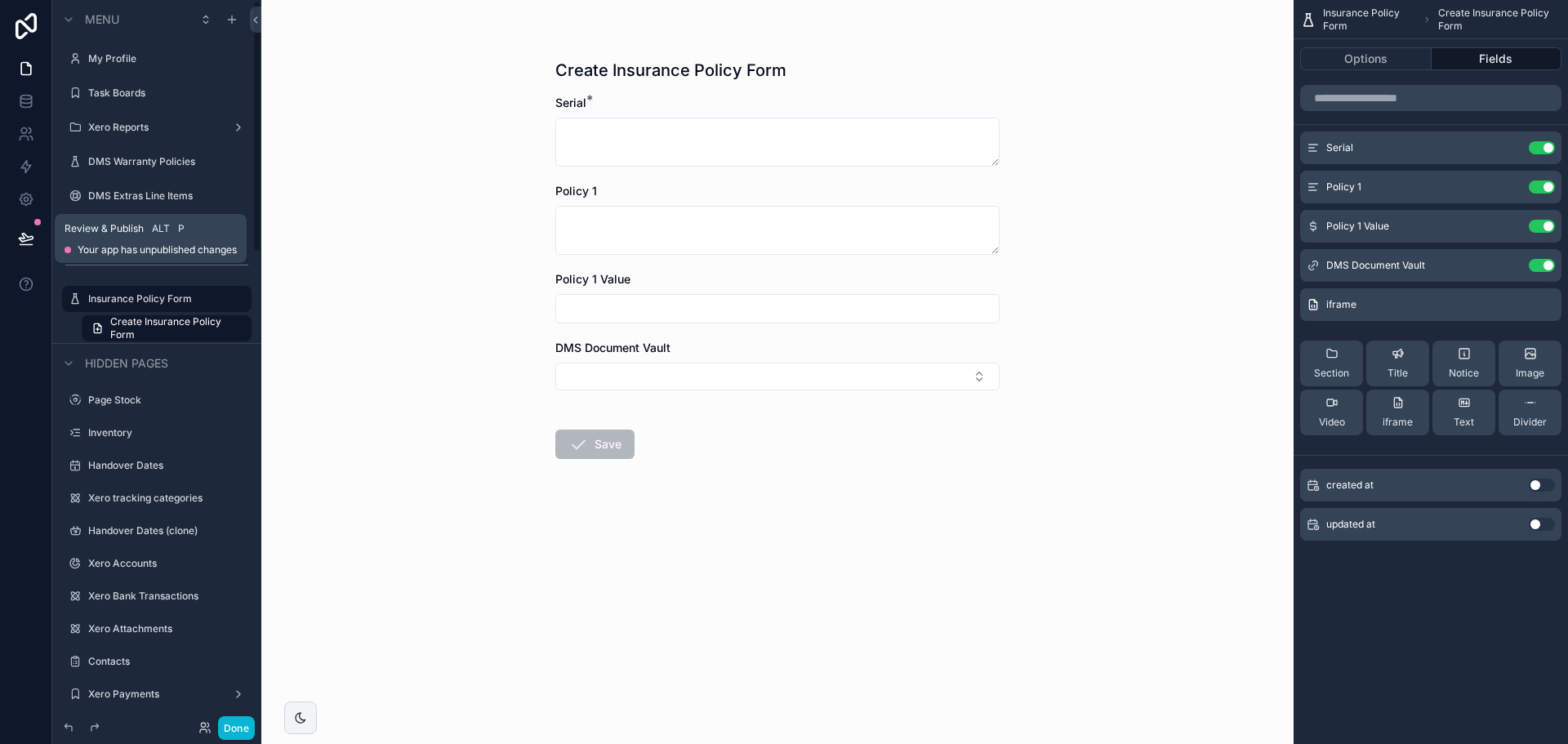
click at [18, 231] on icon at bounding box center [26, 238] width 16 height 16
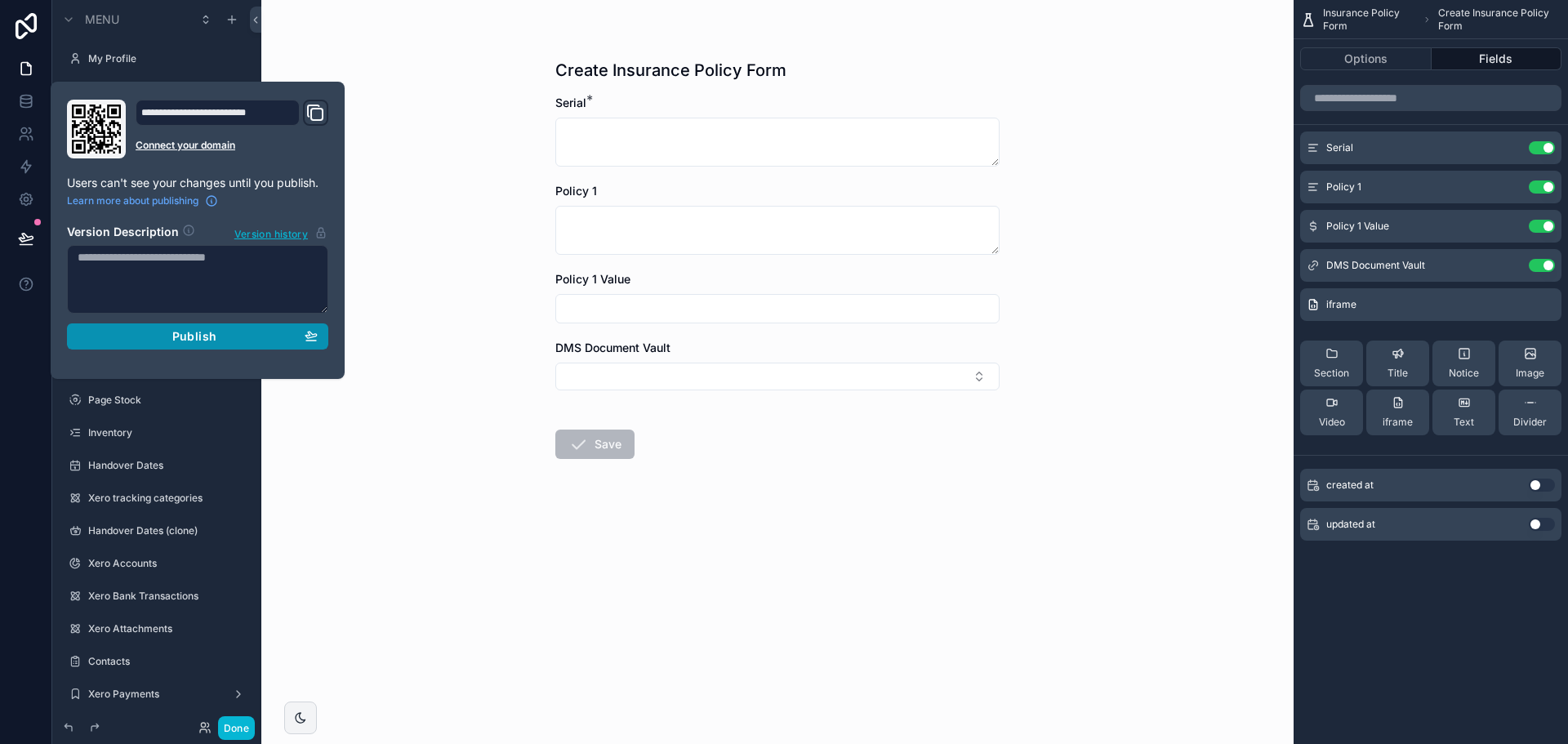
click at [207, 341] on span "Publish" at bounding box center [194, 336] width 44 height 14
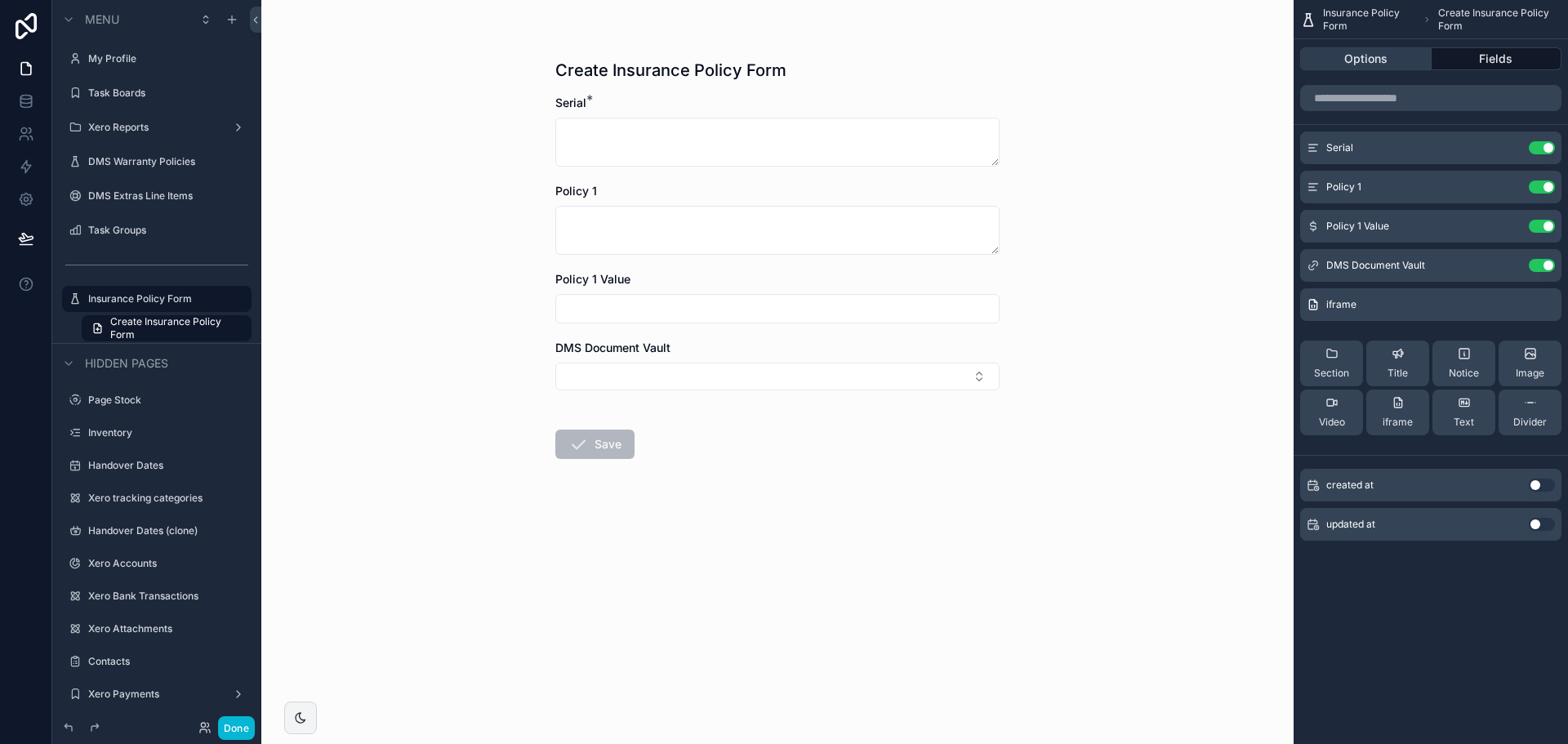
click at [1350, 64] on button "Options" at bounding box center [1366, 58] width 131 height 23
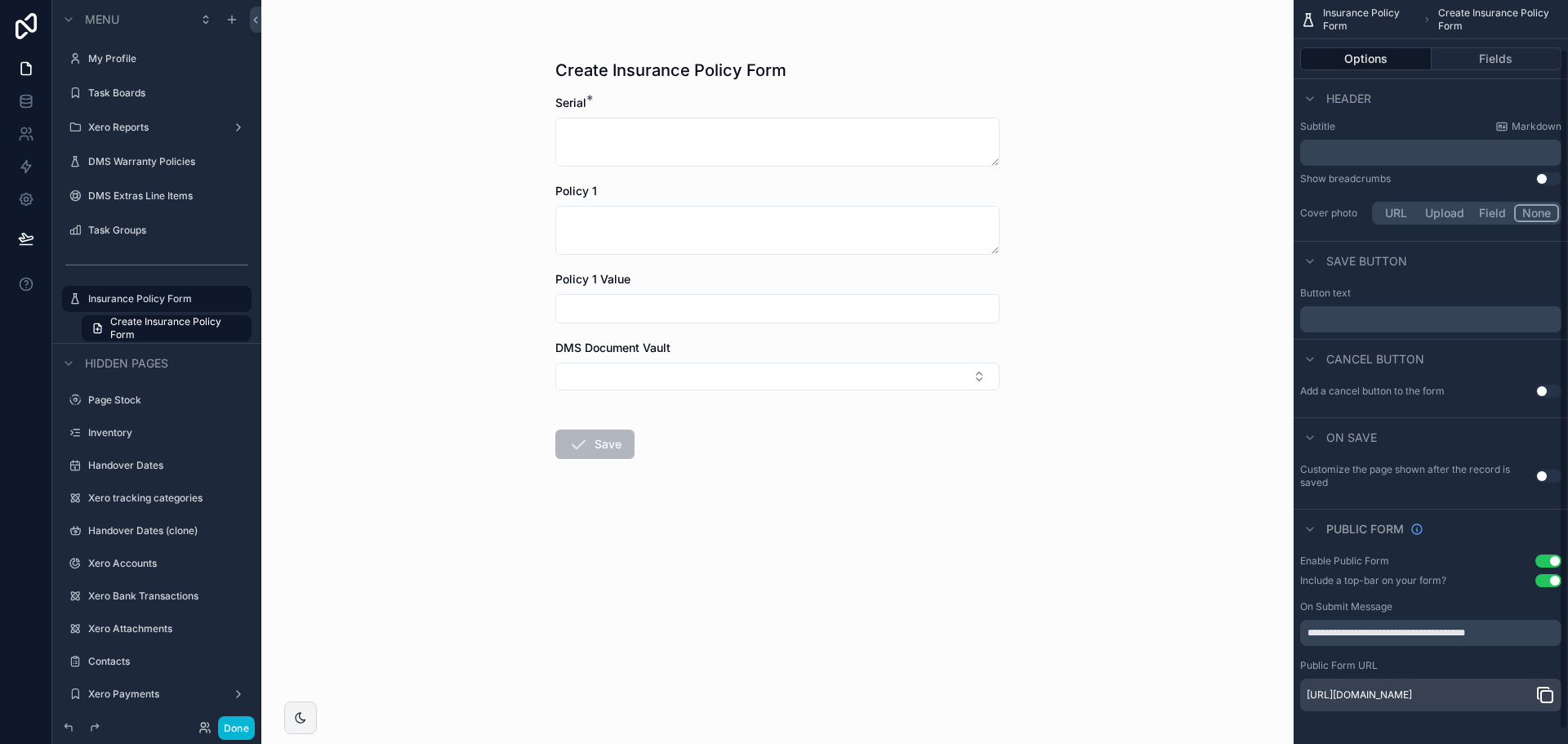
scroll to position [70, 0]
click at [1543, 690] on icon "scrollable content" at bounding box center [1545, 696] width 20 height 20
click at [1476, 64] on button "Fields" at bounding box center [1497, 58] width 130 height 23
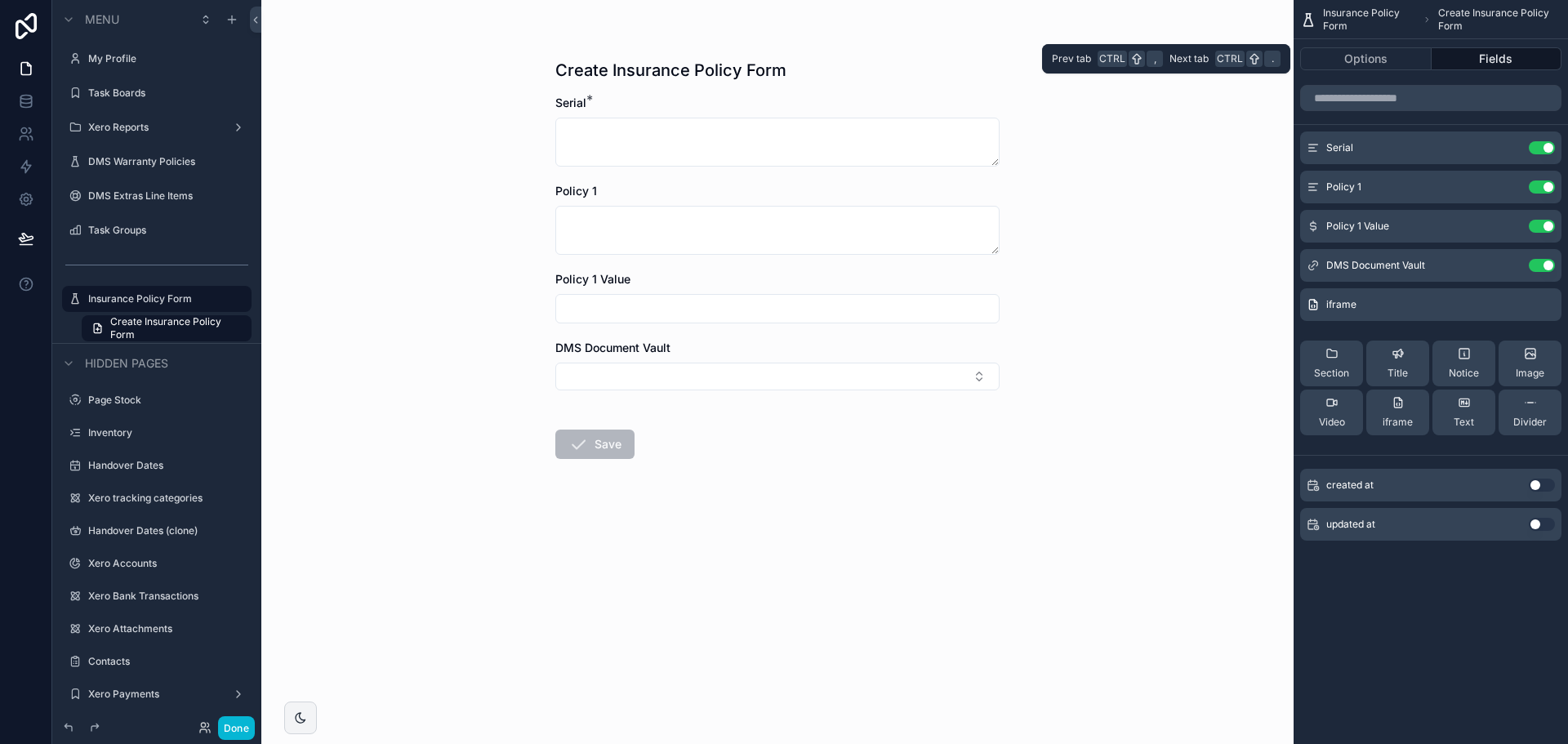
scroll to position [0, 0]
click at [1512, 304] on icon "scrollable content" at bounding box center [1509, 304] width 13 height 13
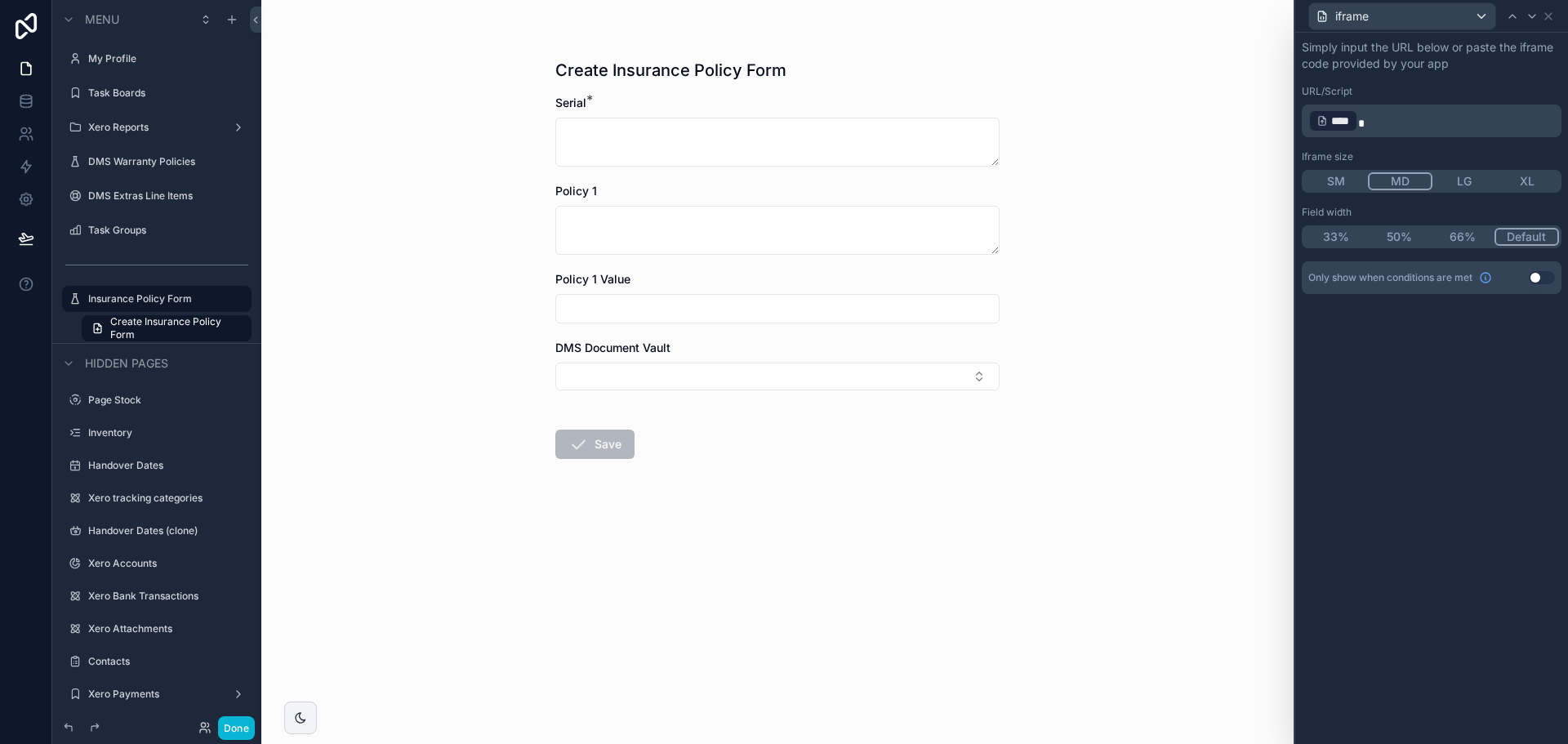
click at [1525, 183] on button "XL" at bounding box center [1528, 181] width 63 height 18
click at [1443, 174] on button "LG" at bounding box center [1463, 181] width 63 height 18
click at [1404, 175] on button "MD" at bounding box center [1400, 181] width 63 height 18
click at [1435, 129] on p "﻿ **** ﻿" at bounding box center [1434, 121] width 250 height 26
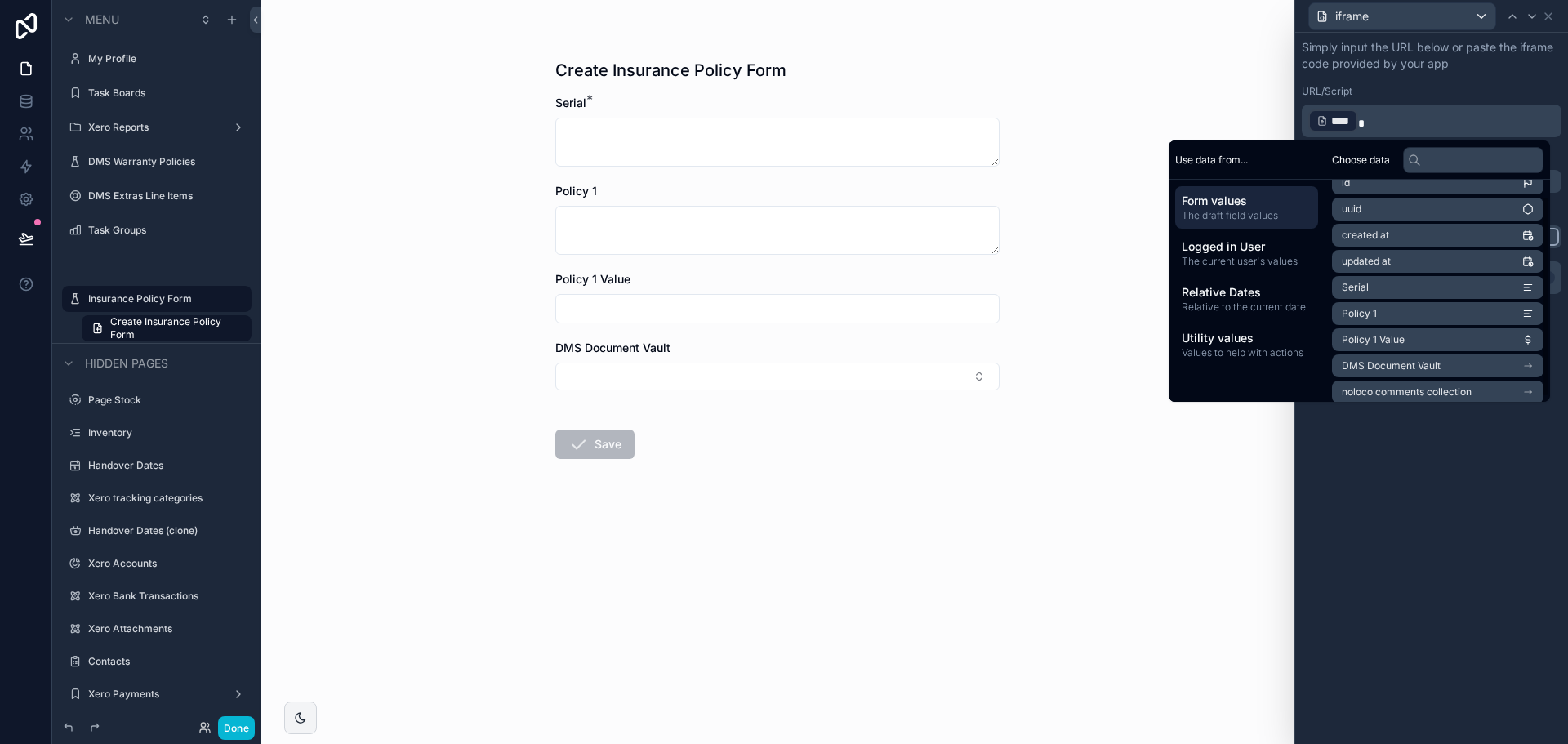
scroll to position [23, 0]
click at [1525, 353] on icon "scrollable content" at bounding box center [1528, 358] width 12 height 12
click at [1383, 94] on div "URL/Script" at bounding box center [1431, 92] width 260 height 13
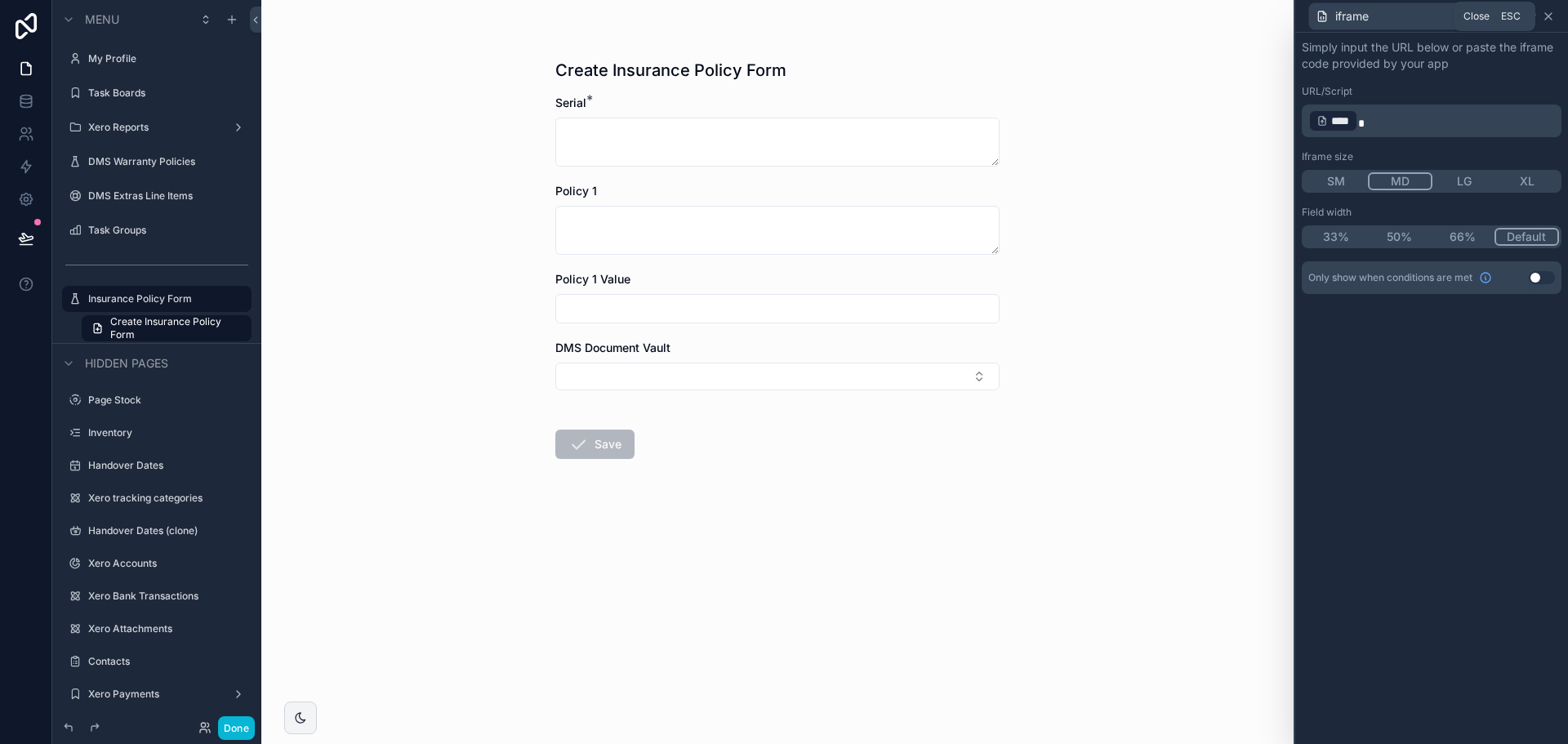
click at [1545, 21] on icon at bounding box center [1548, 16] width 13 height 13
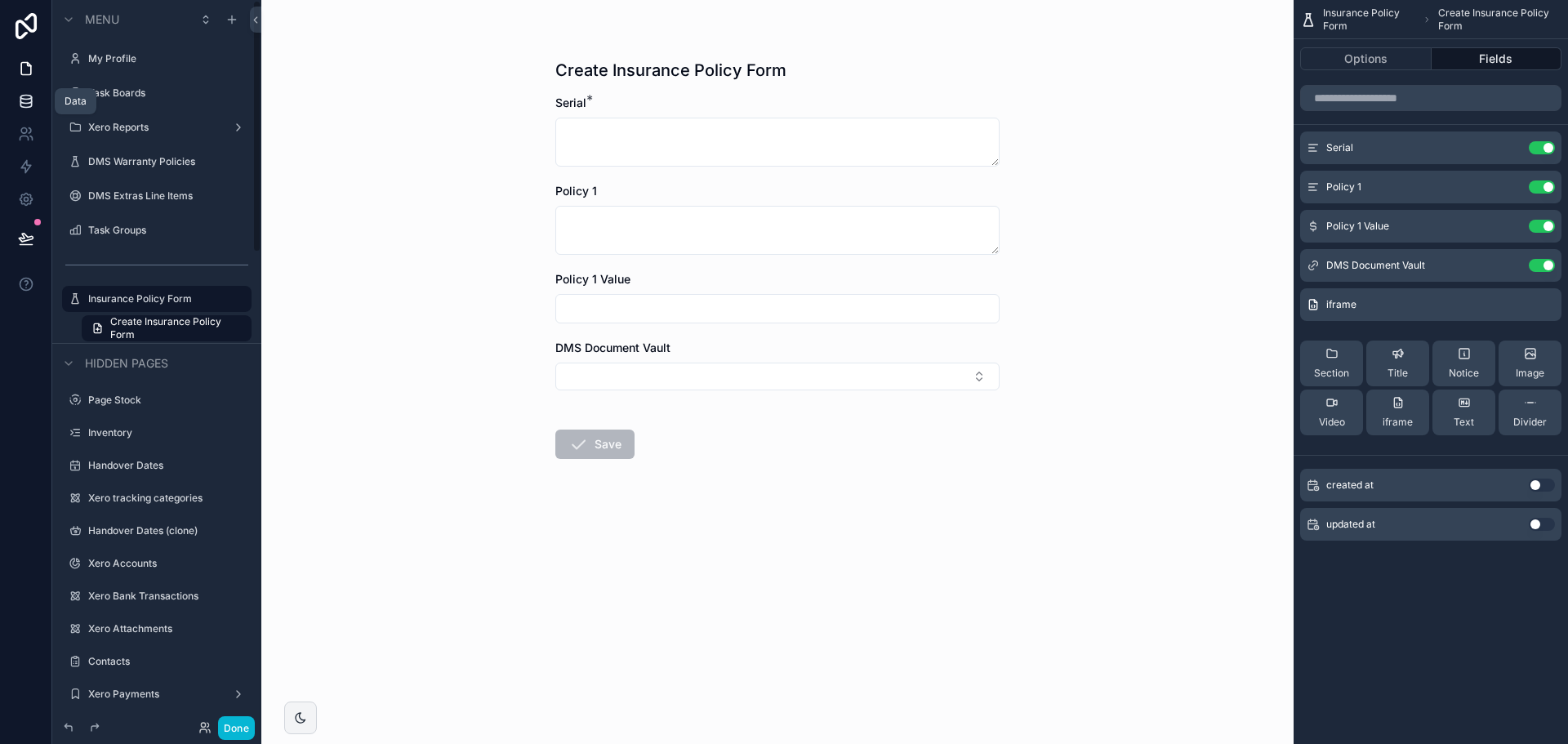
click at [28, 108] on icon at bounding box center [26, 104] width 11 height 6
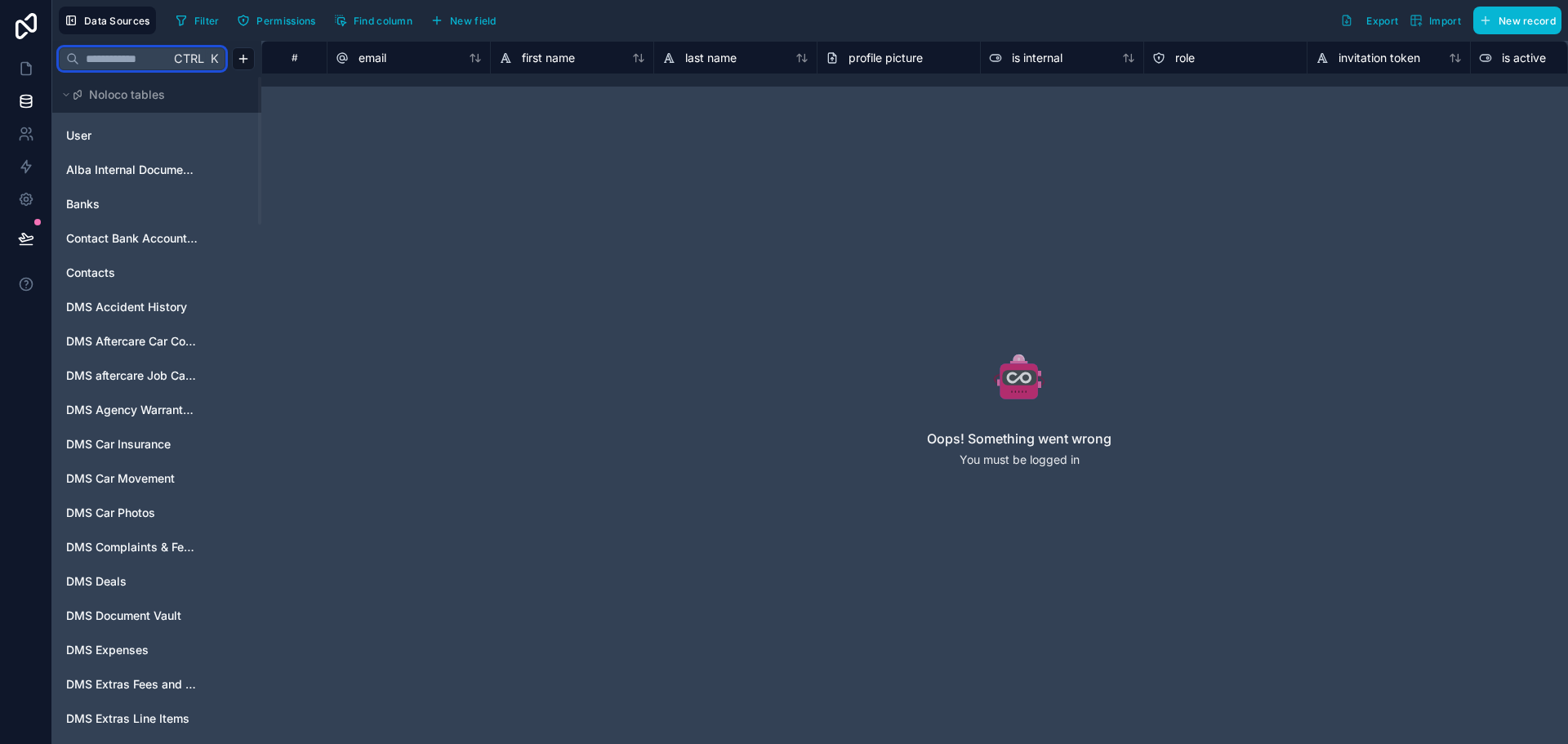
click at [159, 59] on input "text" at bounding box center [124, 59] width 91 height 29
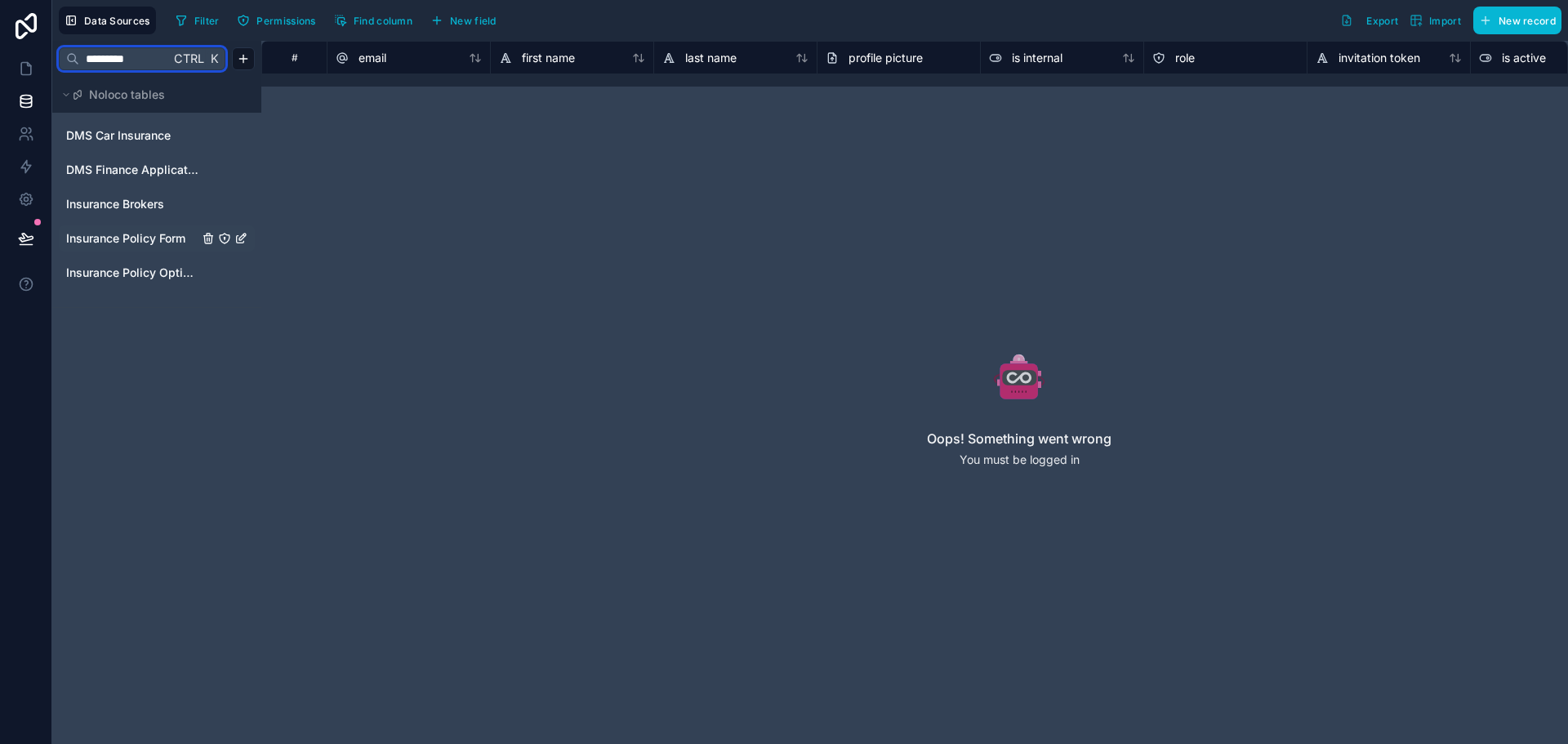
type input "*********"
click at [167, 245] on span "Insurance Policy Form" at bounding box center [126, 238] width 120 height 16
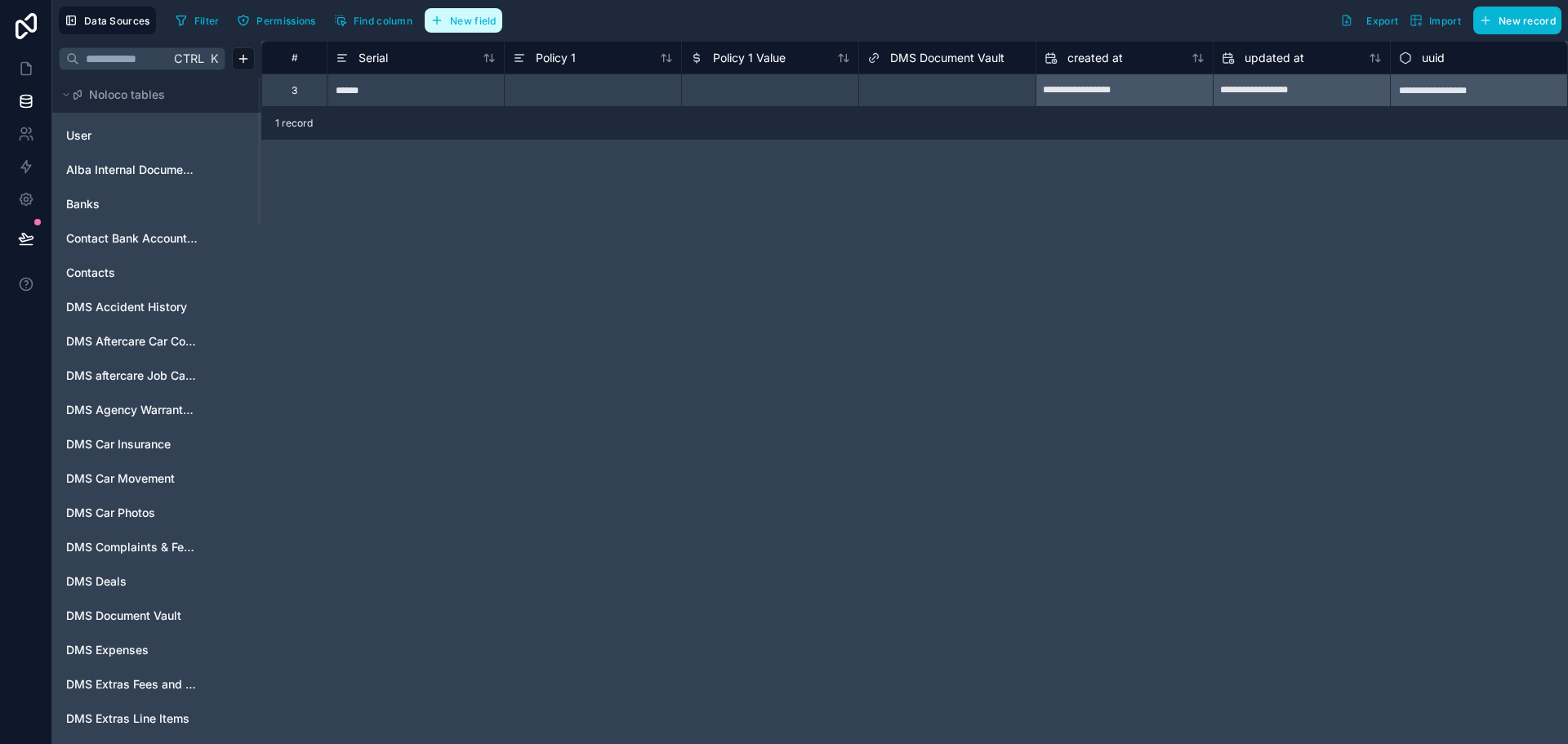
click at [472, 21] on span "New field" at bounding box center [473, 21] width 46 height 13
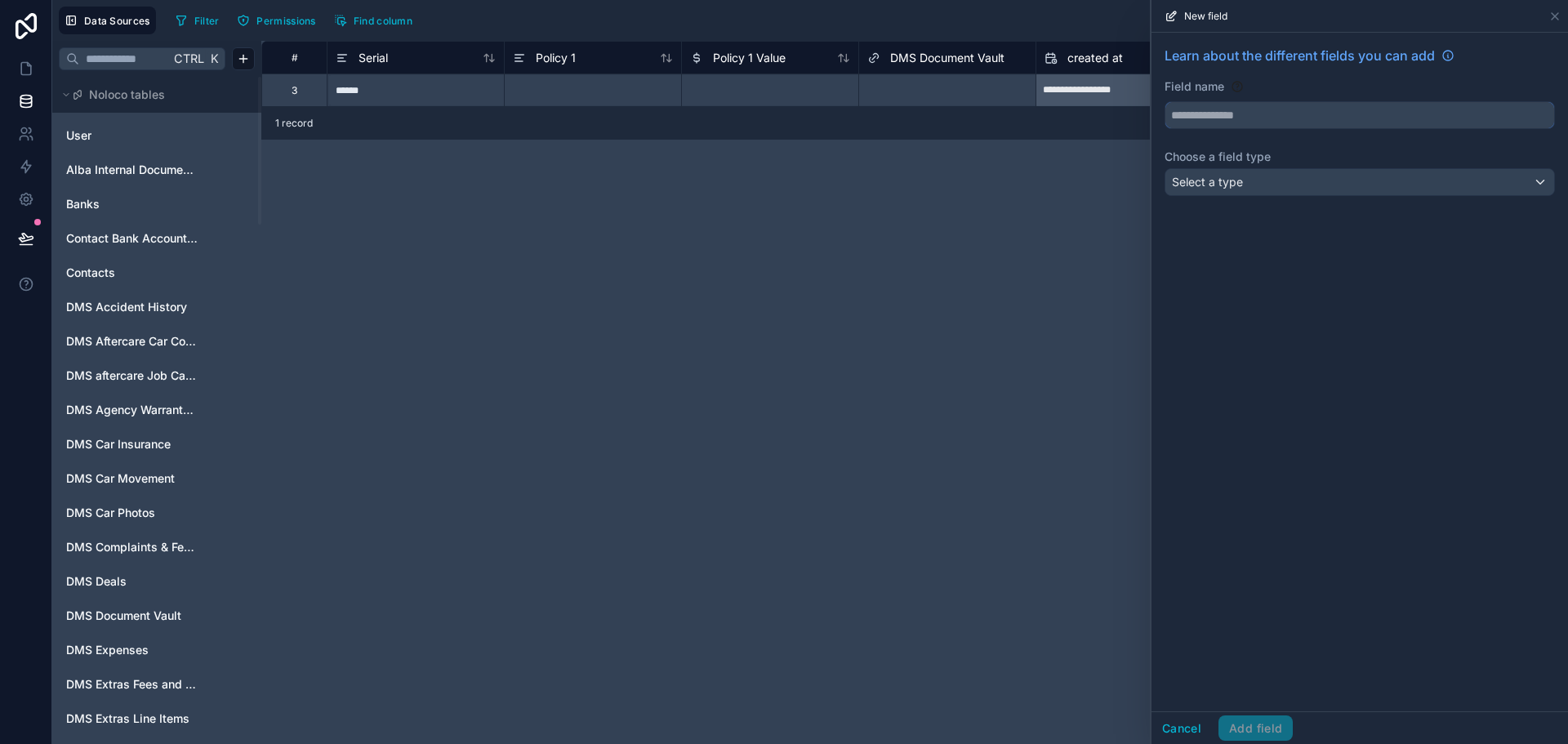
click at [1303, 115] on input "text" at bounding box center [1360, 115] width 389 height 26
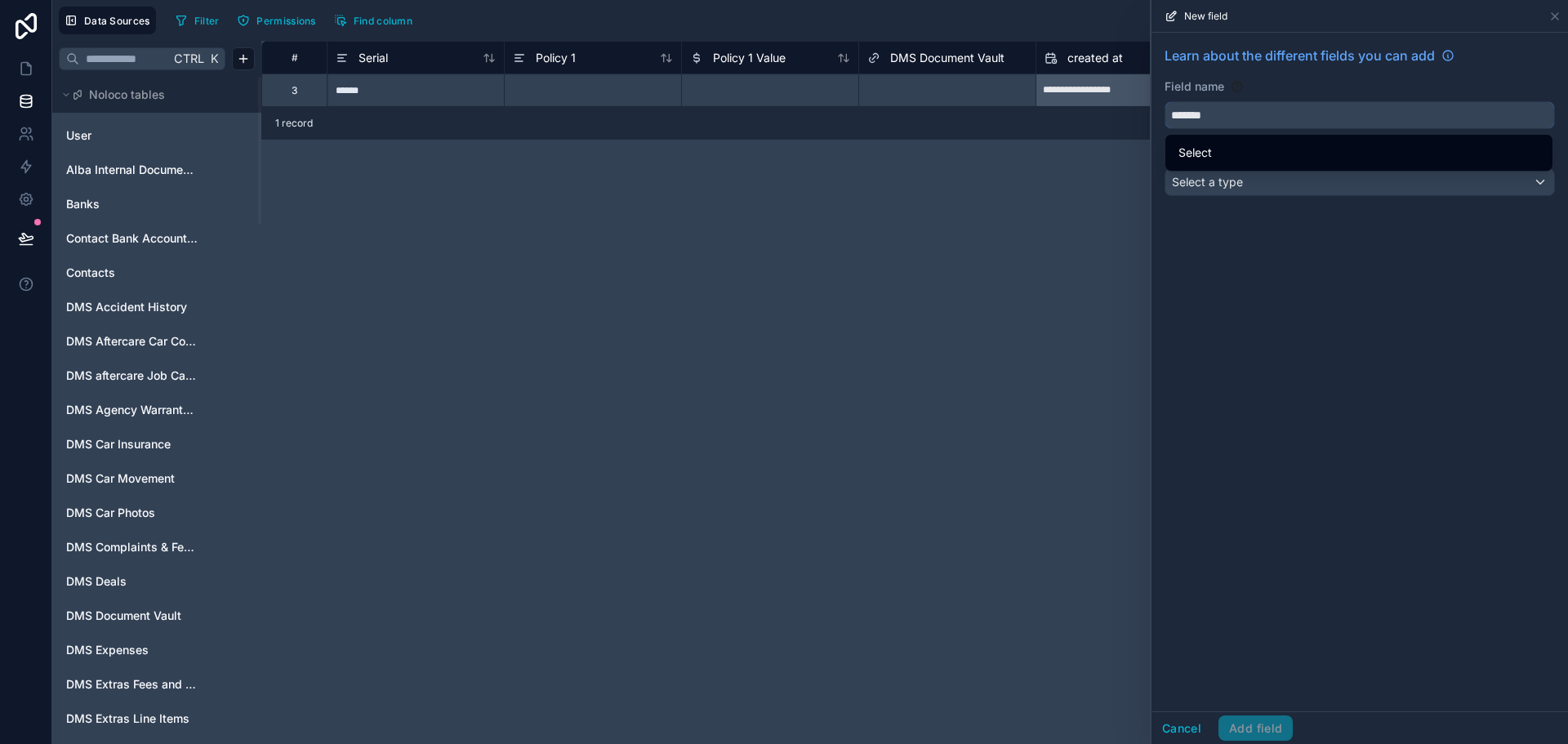
click at [1165, 101] on button "******" at bounding box center [1360, 115] width 390 height 28
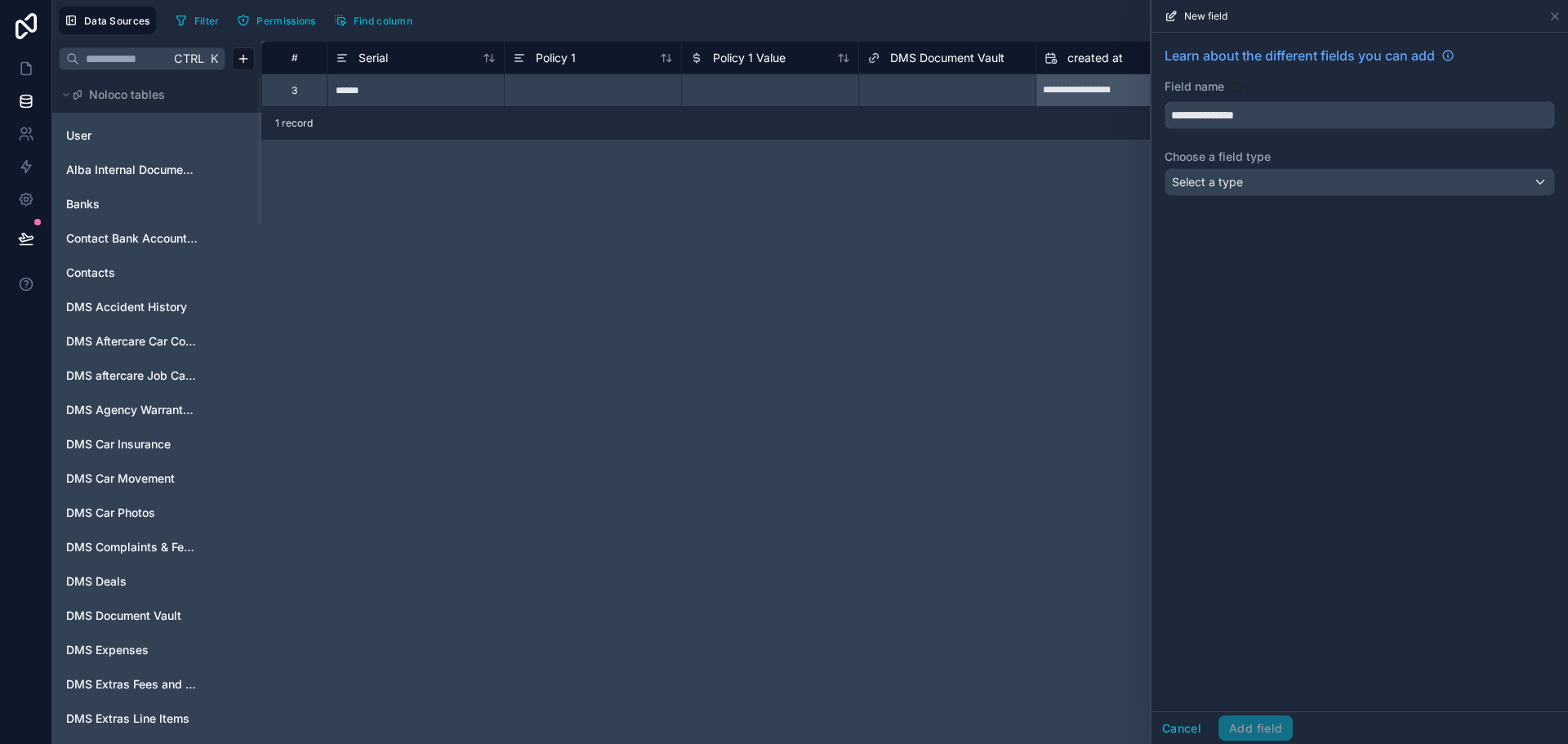
click at [1165, 101] on button "**********" at bounding box center [1360, 115] width 390 height 28
type input "**********"
click at [1264, 184] on div "Select a type" at bounding box center [1360, 182] width 389 height 26
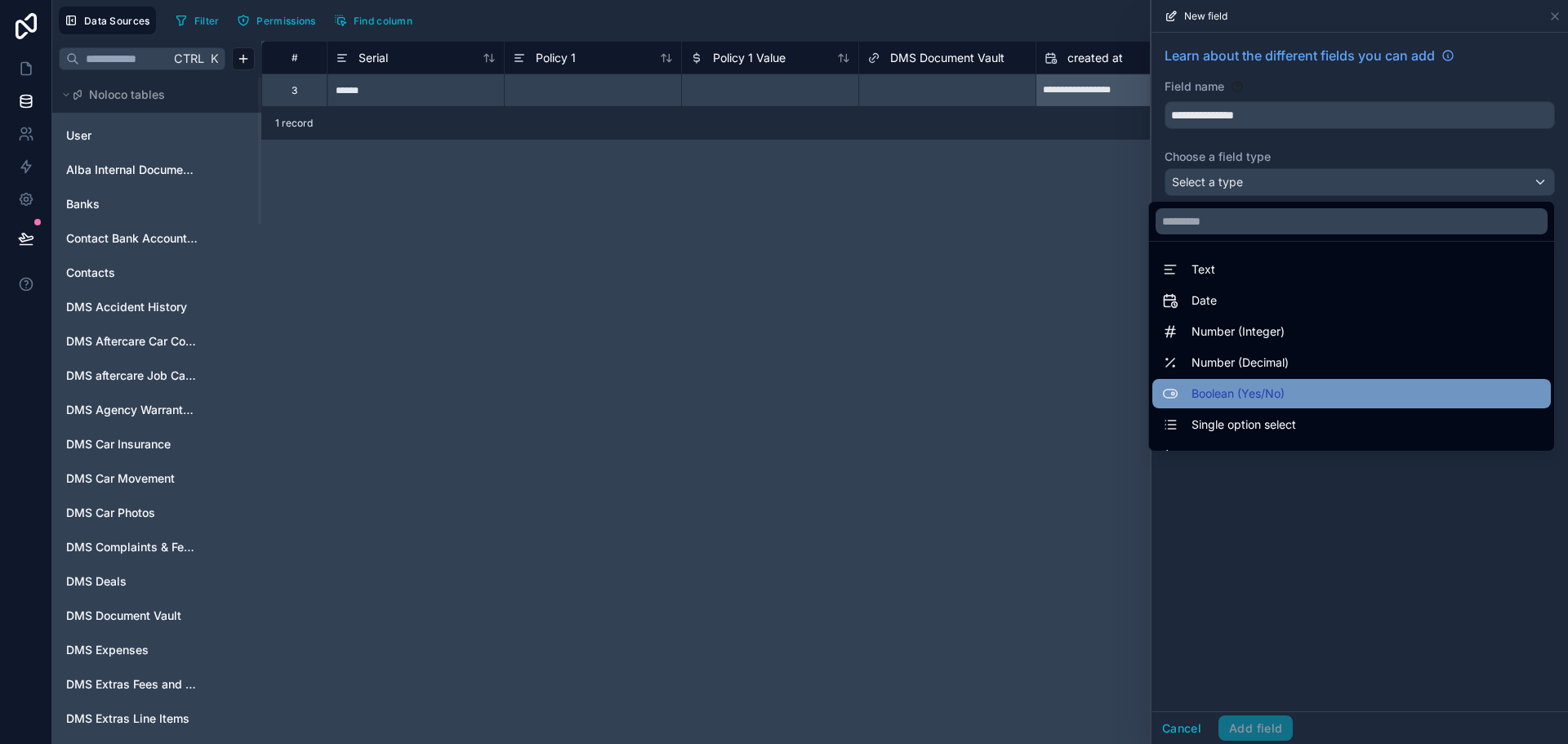
click at [1254, 382] on div "Boolean (Yes/No)" at bounding box center [1352, 393] width 399 height 29
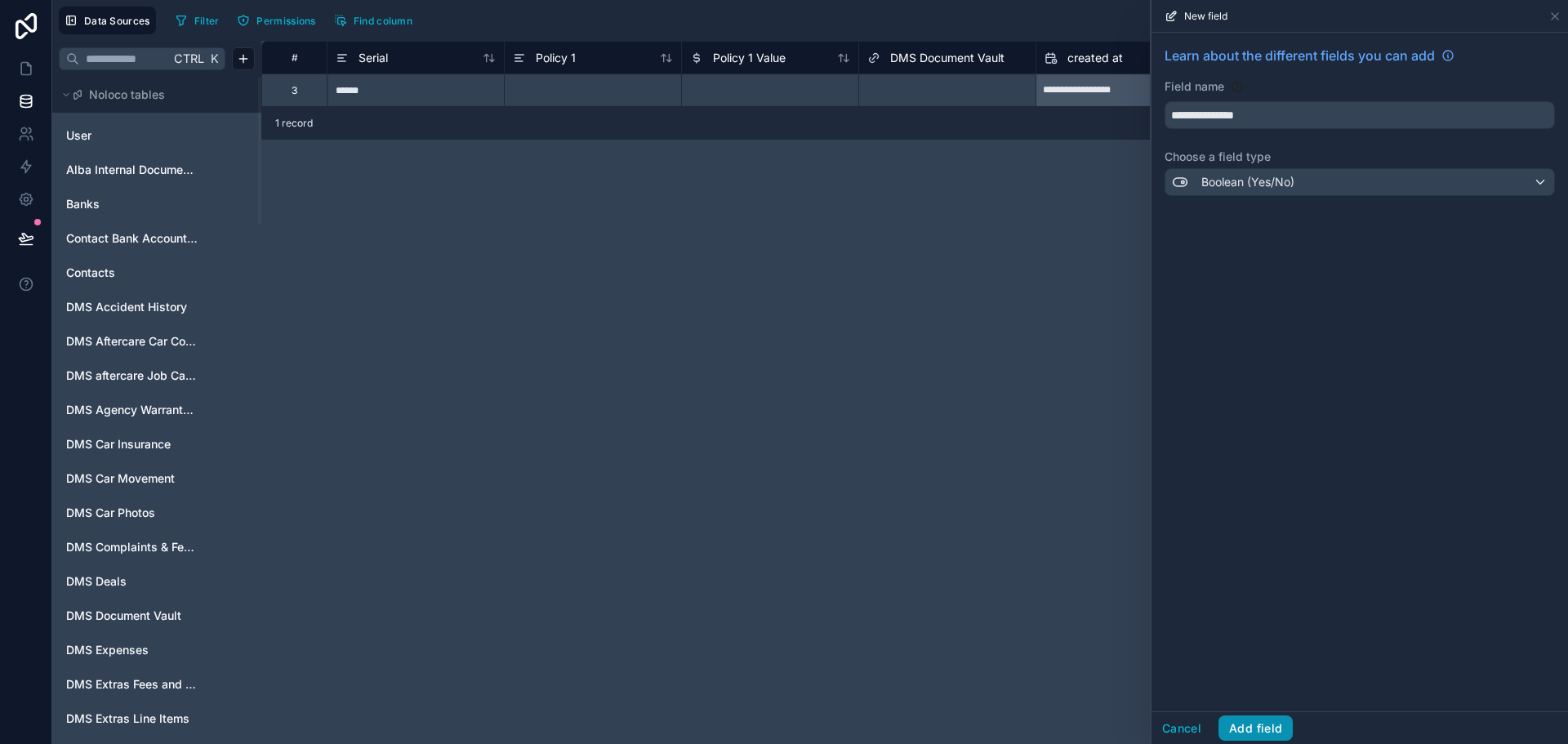
click at [1259, 726] on button "Add field" at bounding box center [1255, 729] width 74 height 26
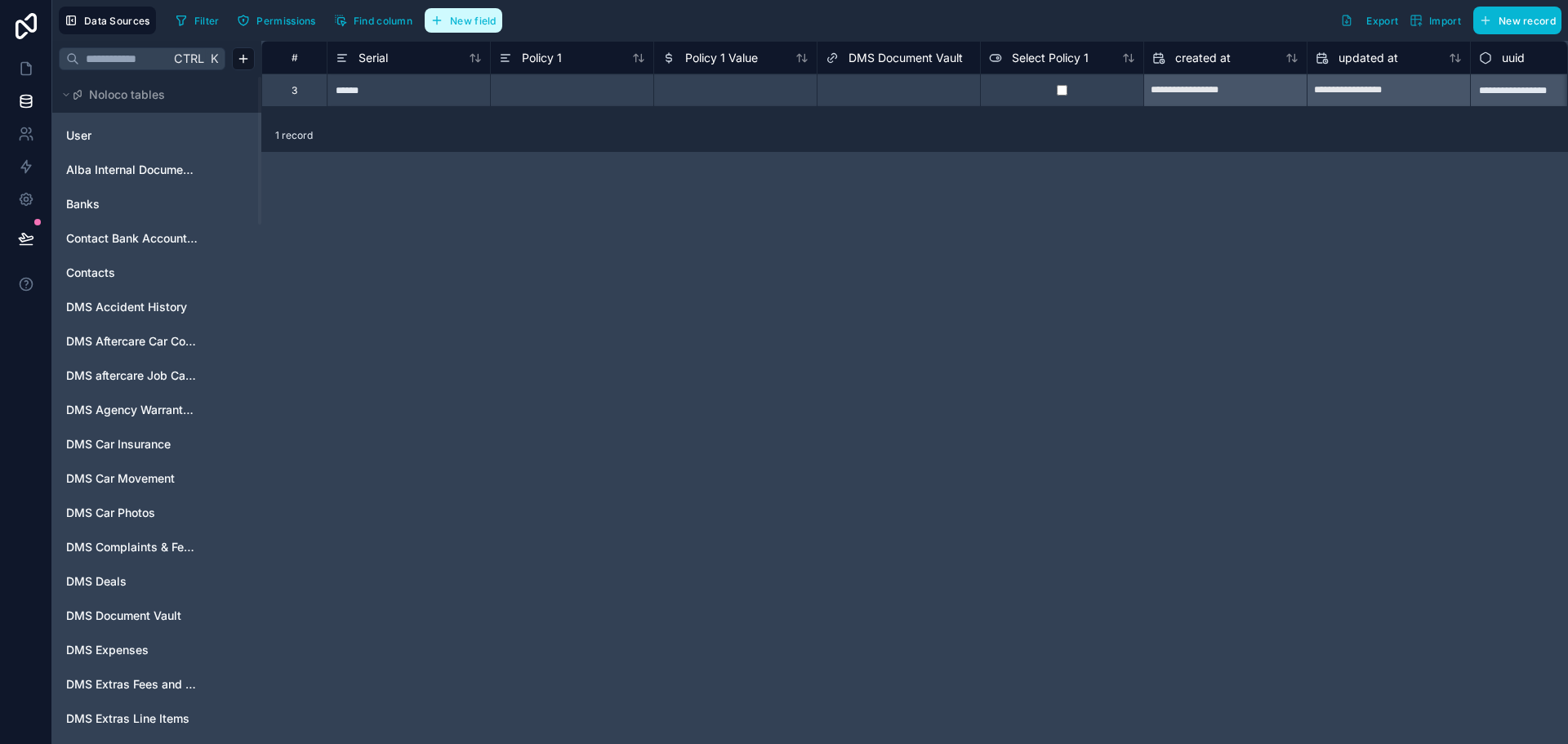
click at [492, 17] on span "New field" at bounding box center [473, 21] width 46 height 13
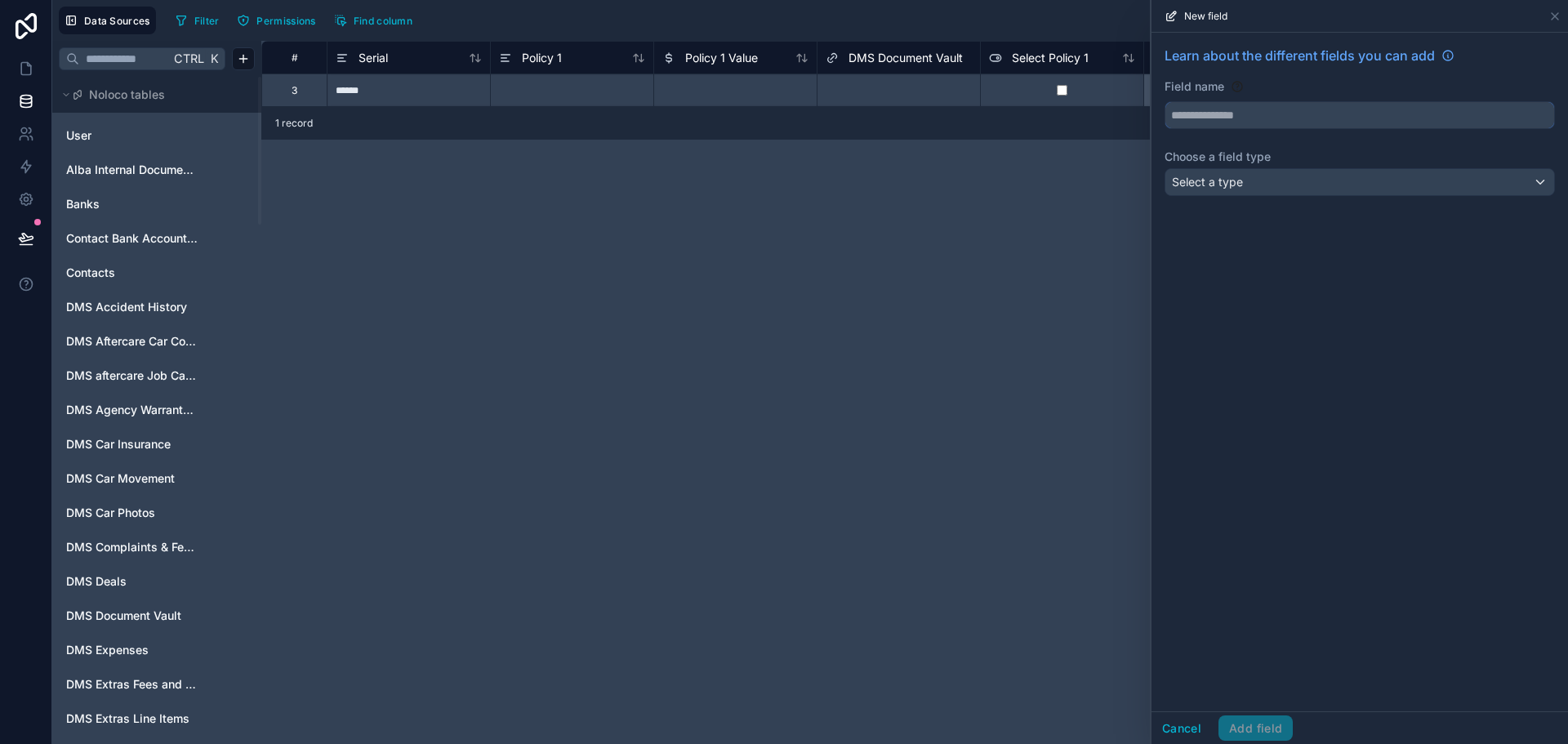
click at [1246, 106] on input "text" at bounding box center [1360, 115] width 389 height 26
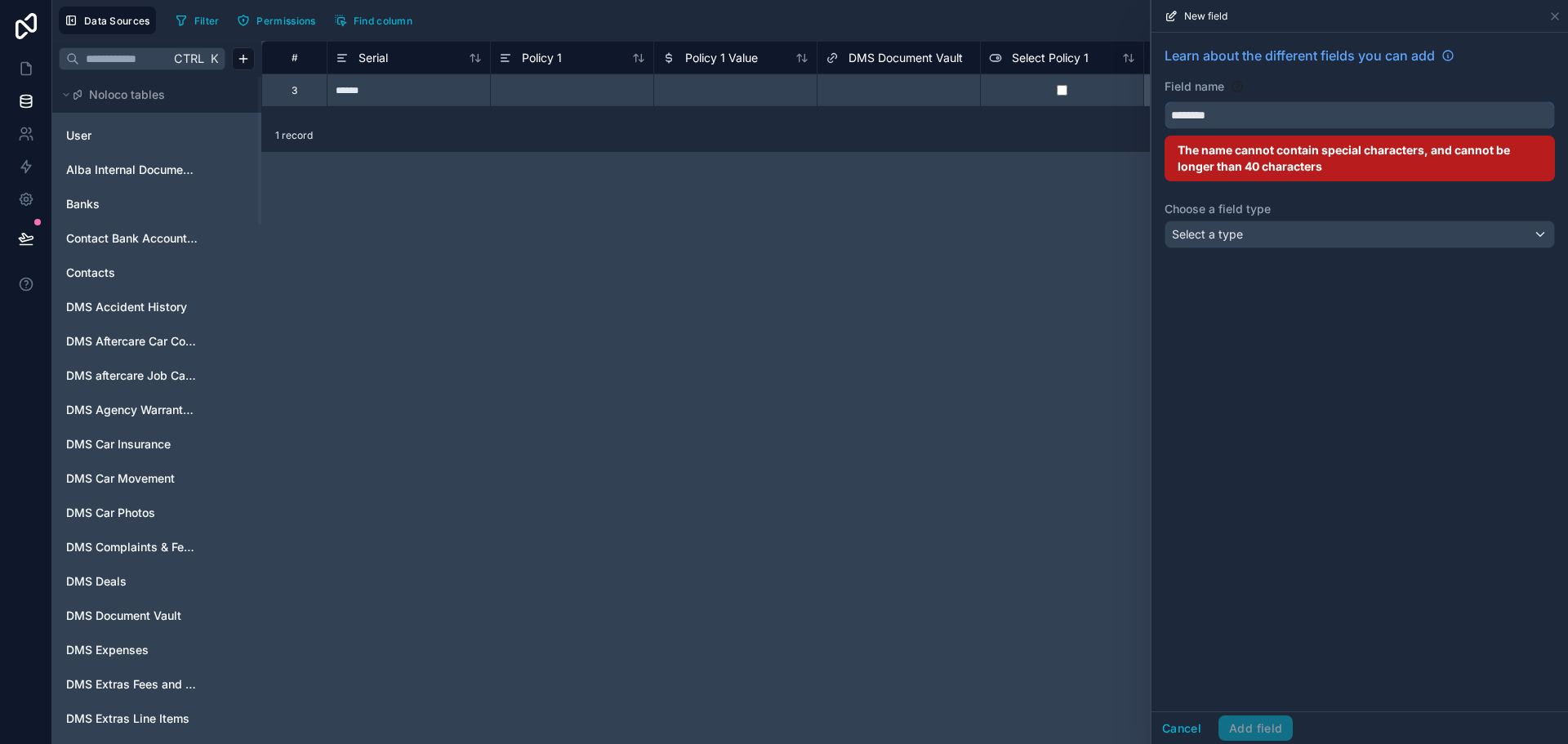
click at [1165, 101] on button "********" at bounding box center [1360, 115] width 390 height 28
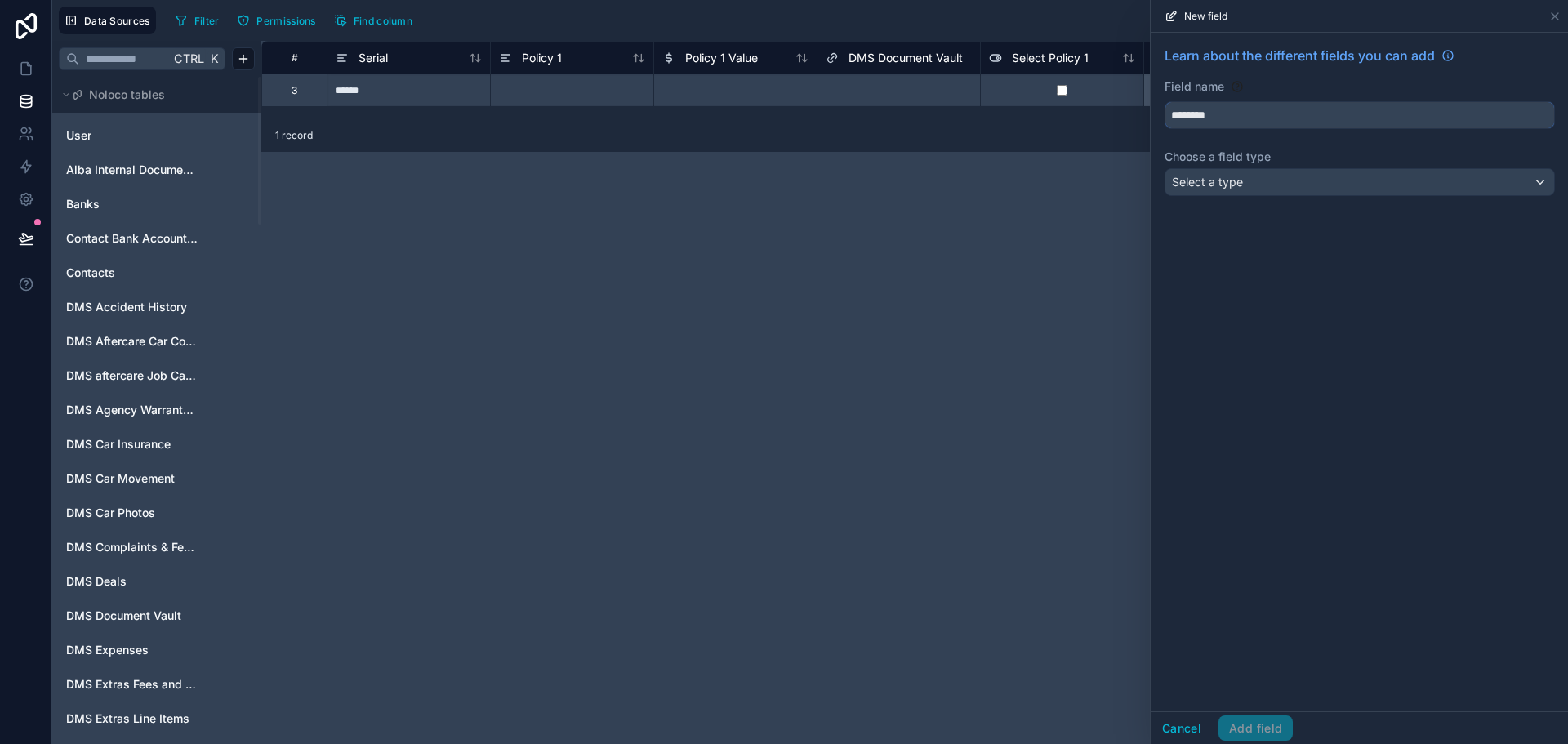
type input "********"
click at [1285, 182] on div "Select a type" at bounding box center [1360, 182] width 389 height 26
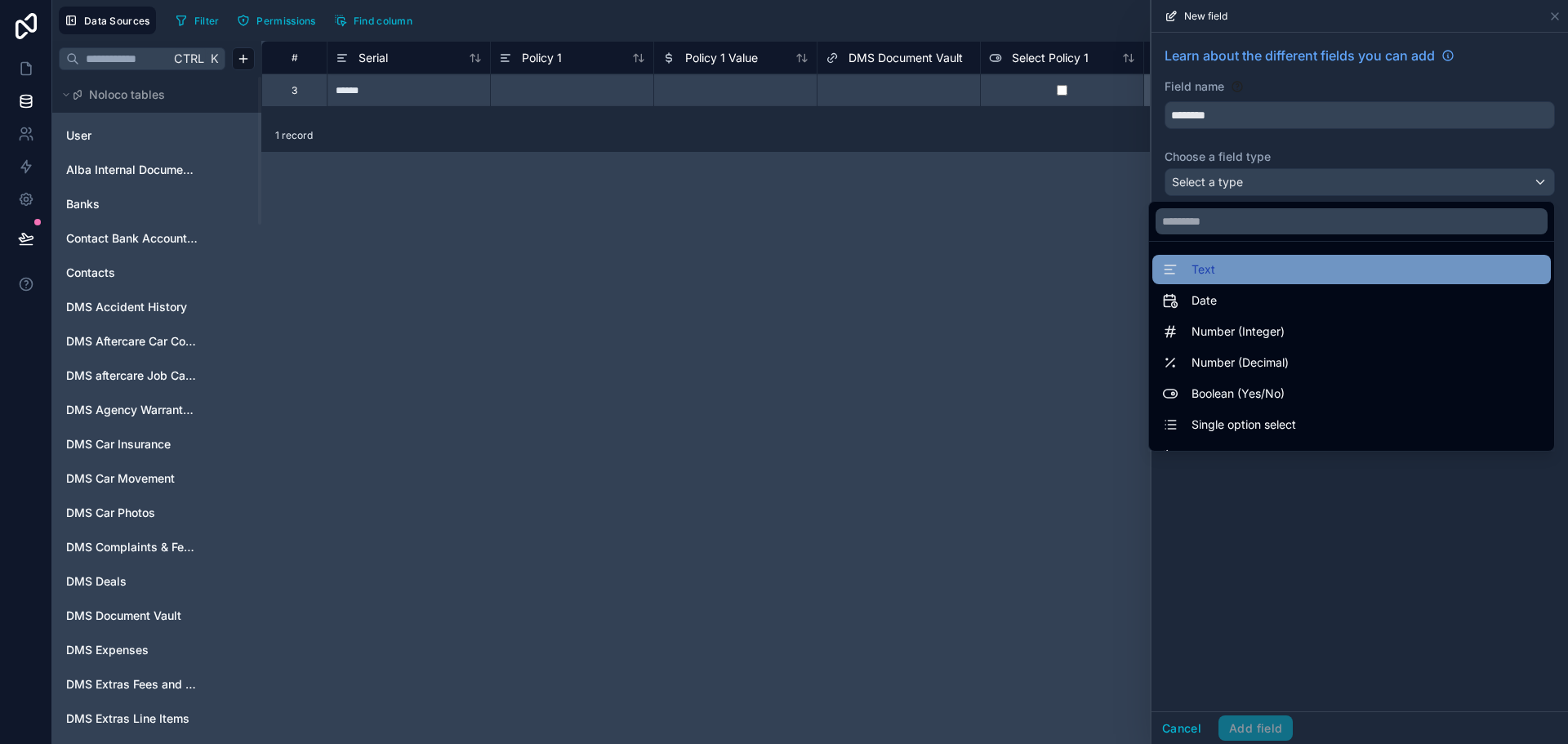
click at [1207, 273] on div "Text" at bounding box center [1352, 270] width 379 height 20
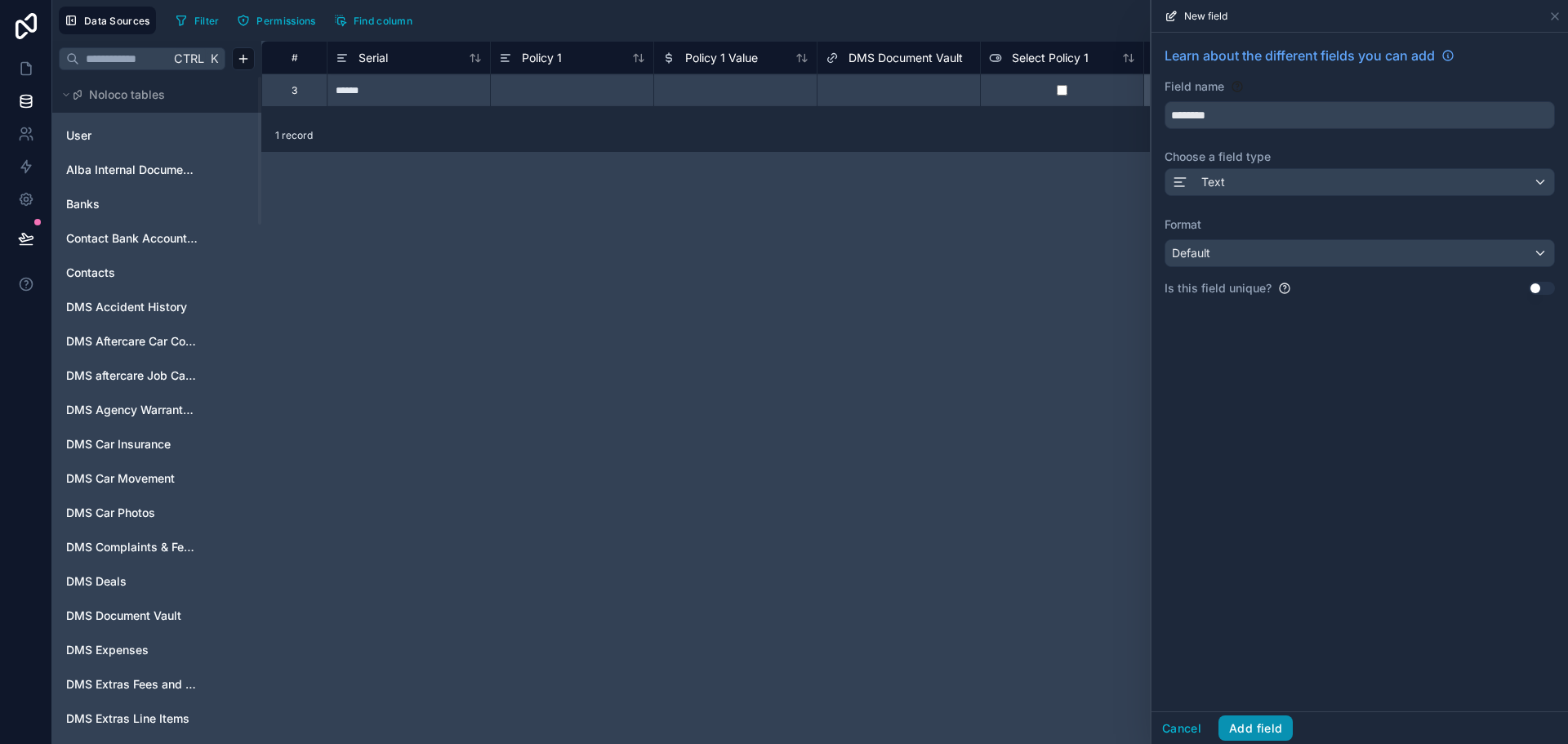
click at [1246, 728] on button "Add field" at bounding box center [1255, 729] width 74 height 26
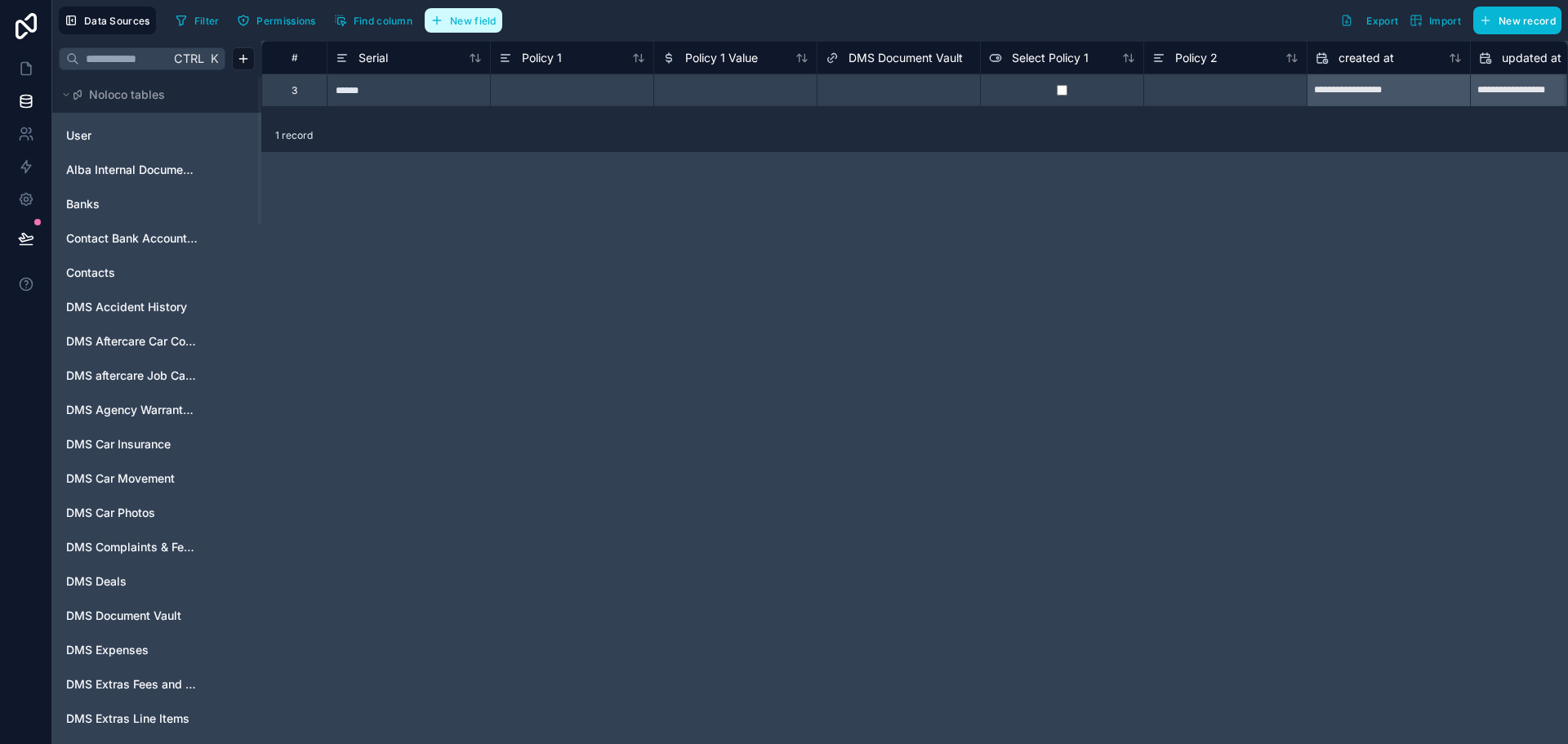
click at [469, 21] on span "New field" at bounding box center [473, 21] width 46 height 13
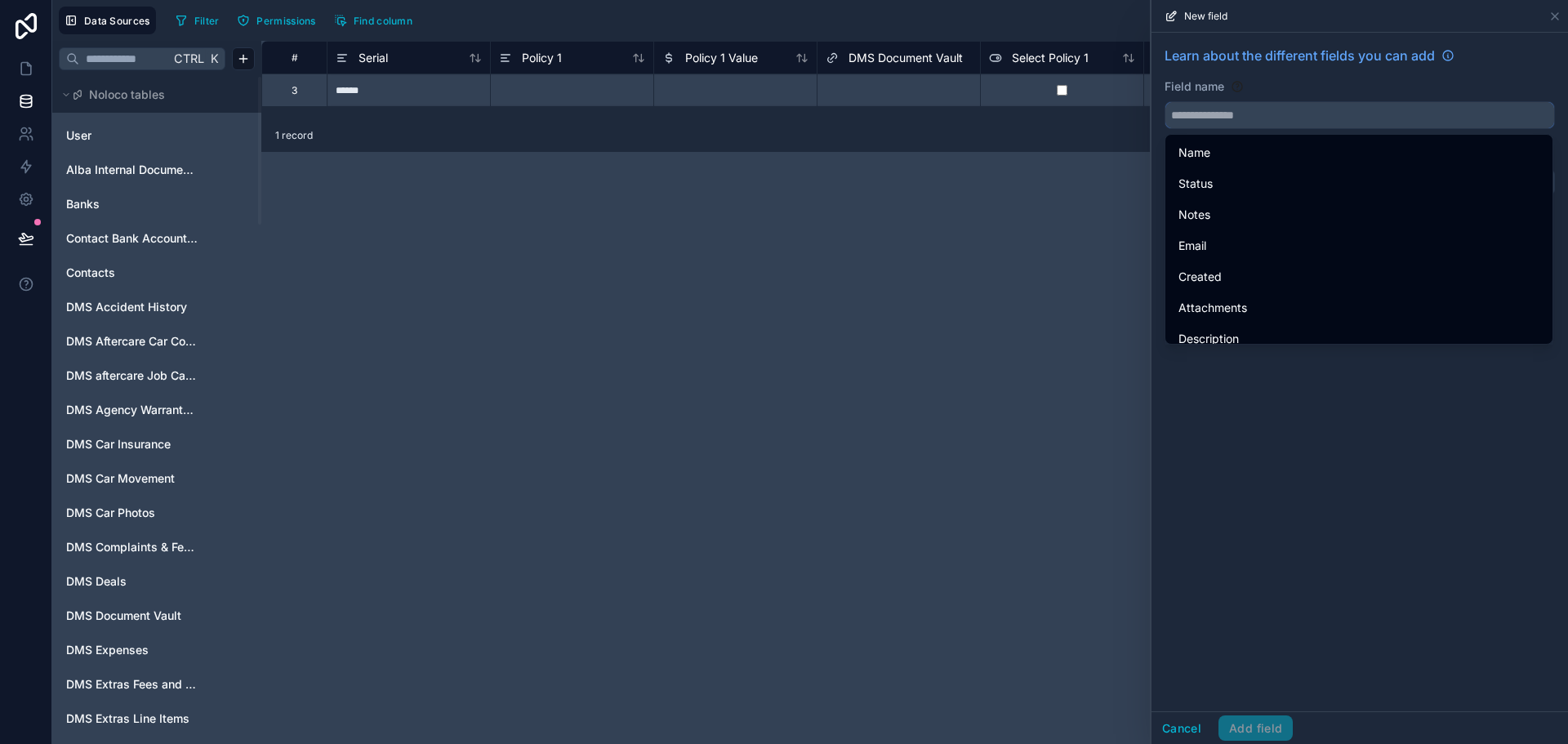
click at [1390, 112] on input "text" at bounding box center [1360, 115] width 389 height 26
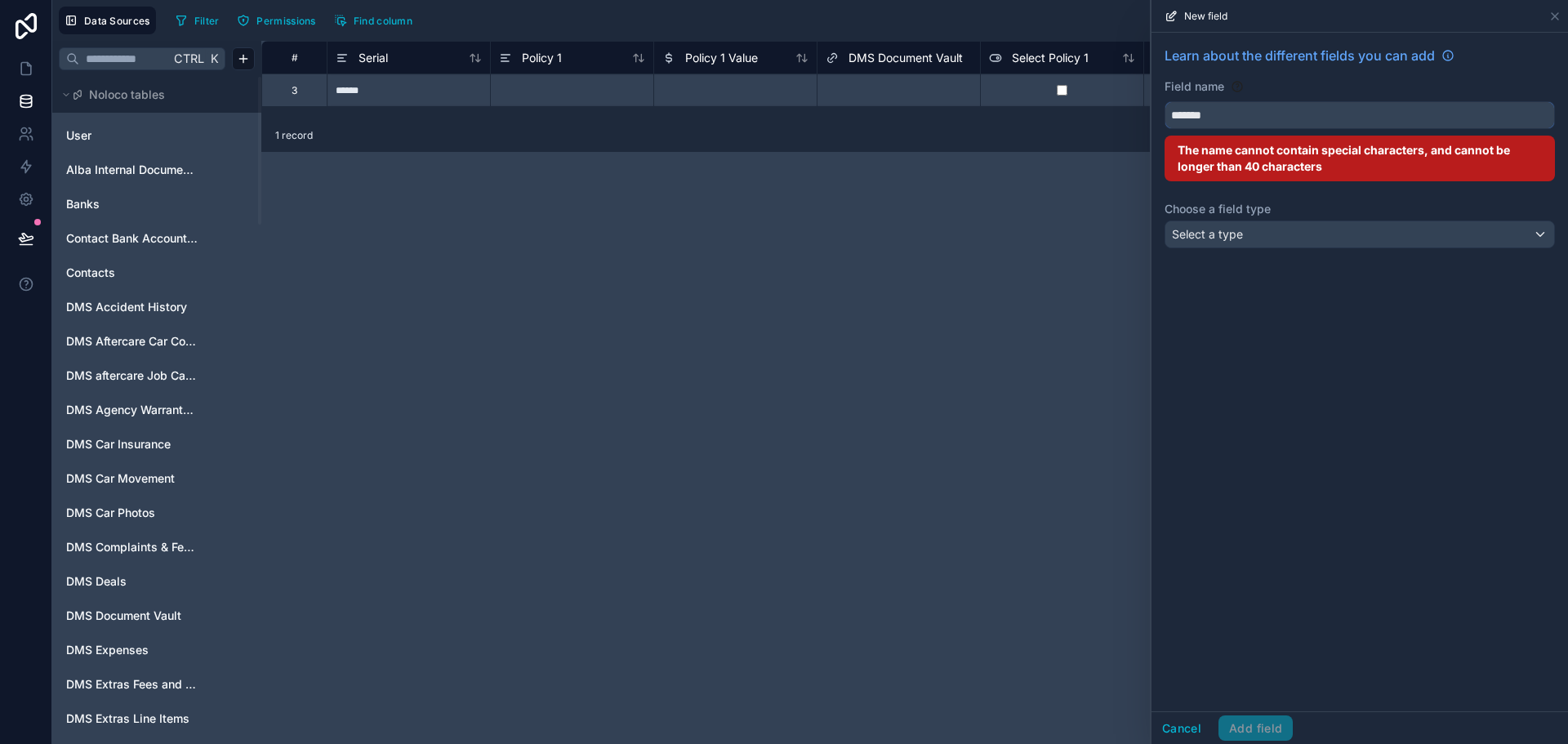
click at [1165, 101] on button "******" at bounding box center [1360, 115] width 390 height 28
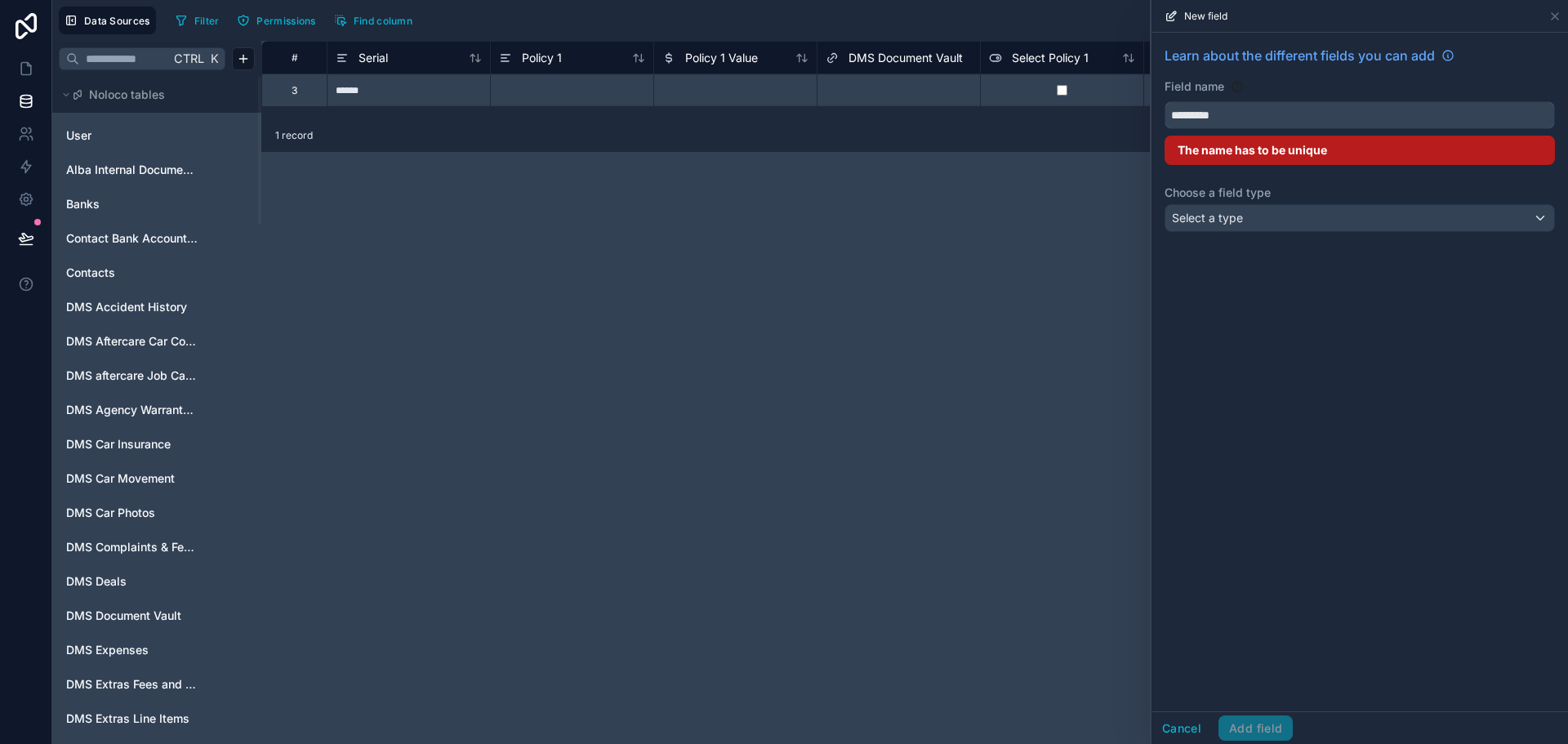
click at [1165, 101] on button "********" at bounding box center [1360, 115] width 390 height 28
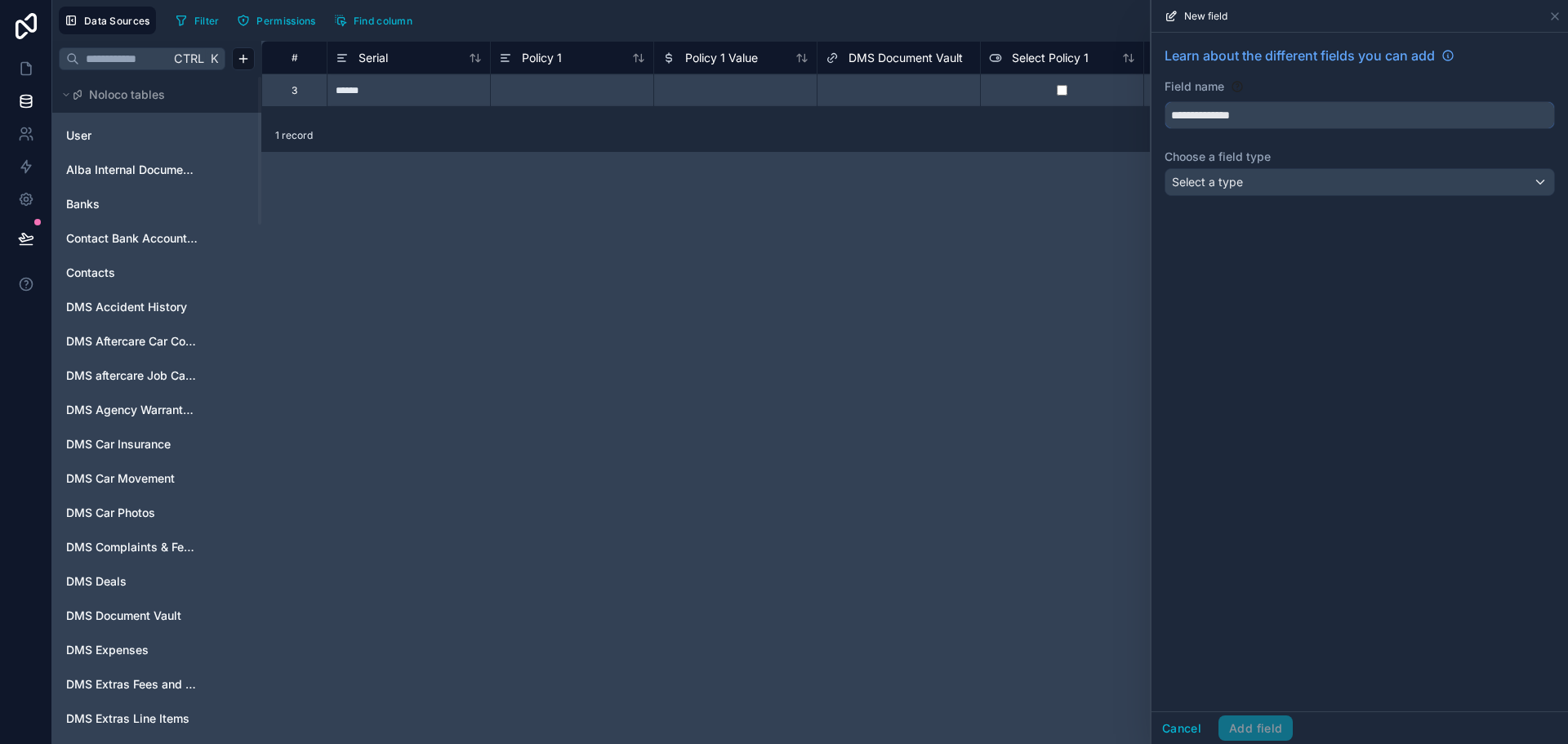
type input "**********"
click at [1330, 191] on div "Select a type" at bounding box center [1360, 182] width 389 height 26
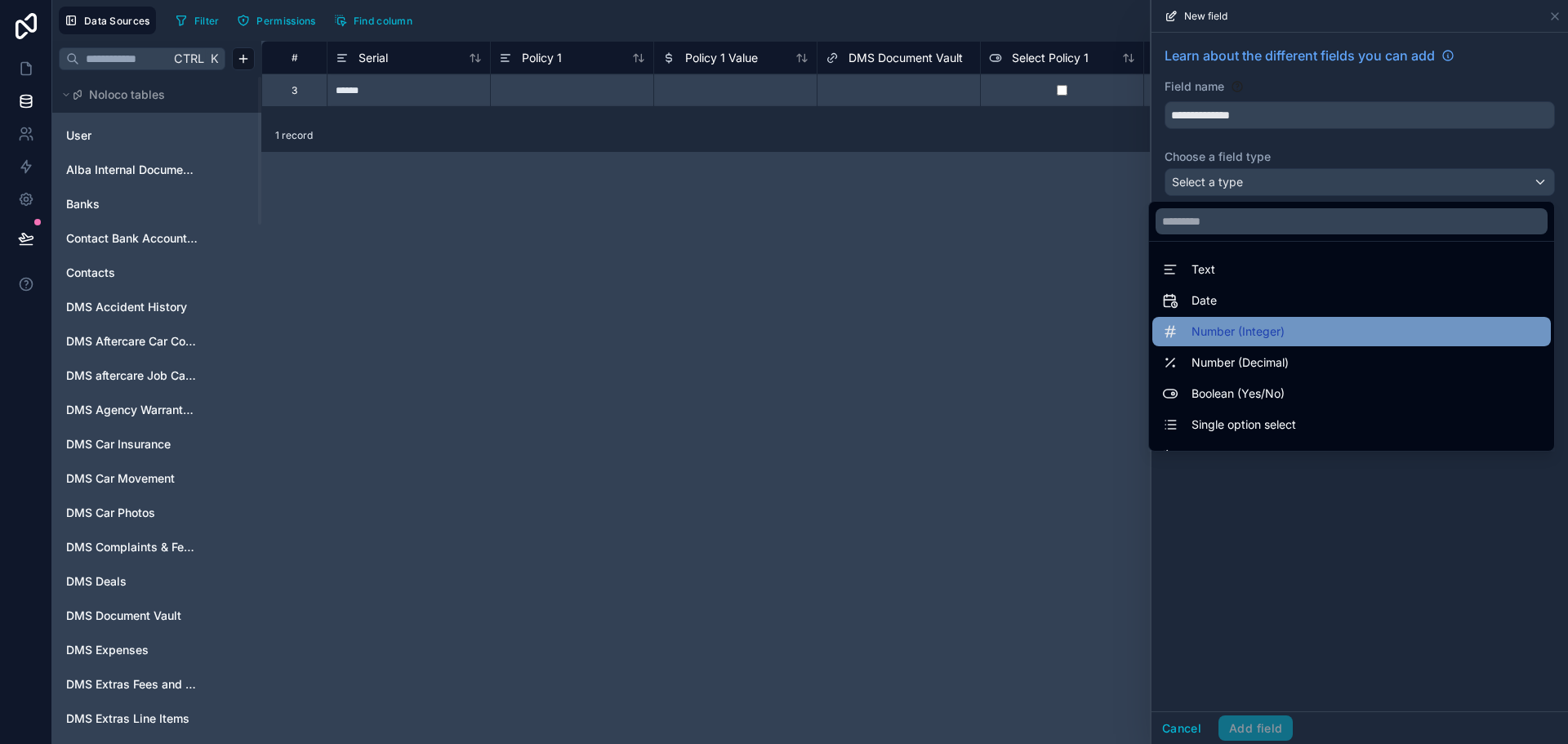
click at [1208, 342] on div "Number (Integer)" at bounding box center [1352, 332] width 399 height 29
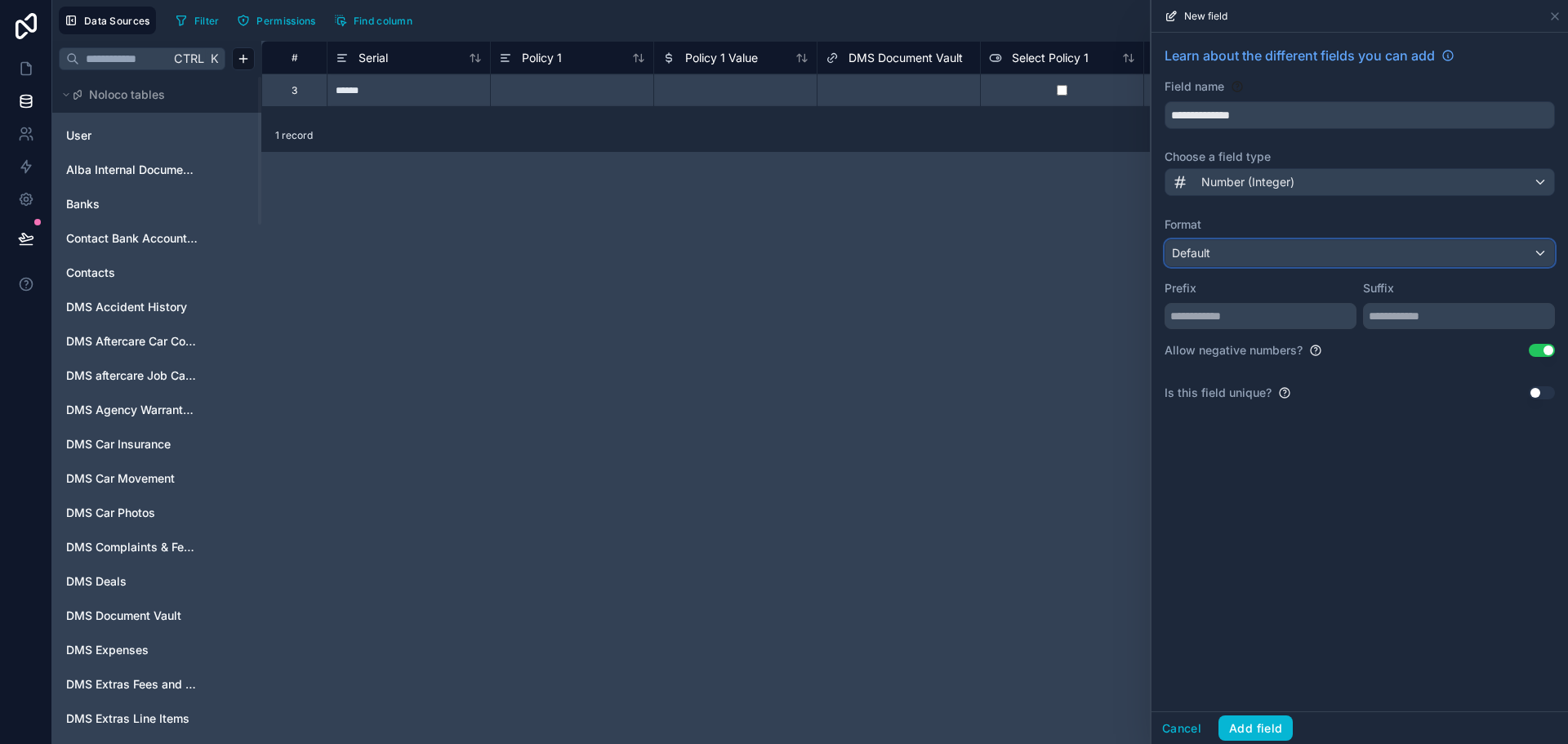
click at [1222, 245] on div "Default" at bounding box center [1360, 253] width 389 height 26
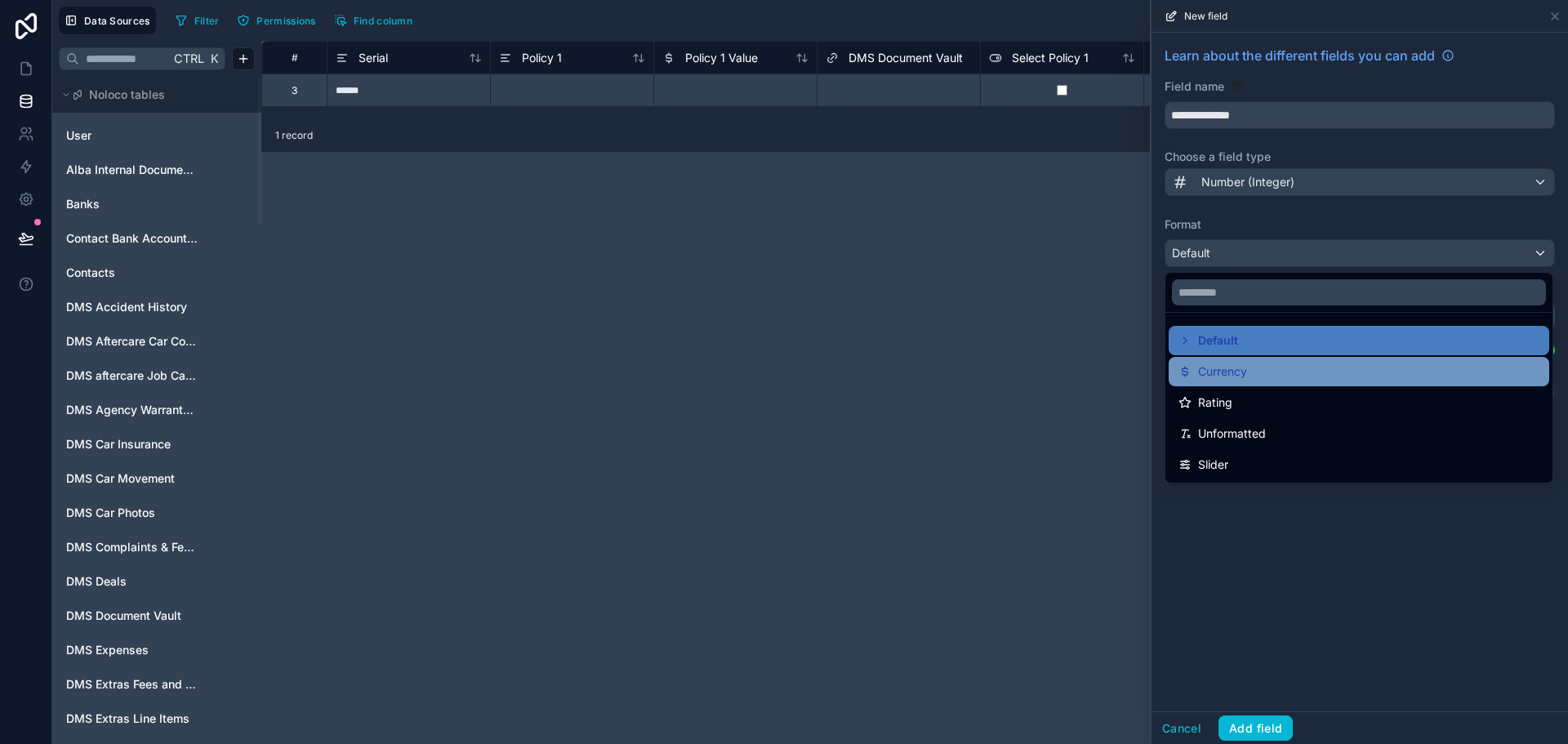
click at [1225, 376] on span "Currency" at bounding box center [1223, 372] width 49 height 20
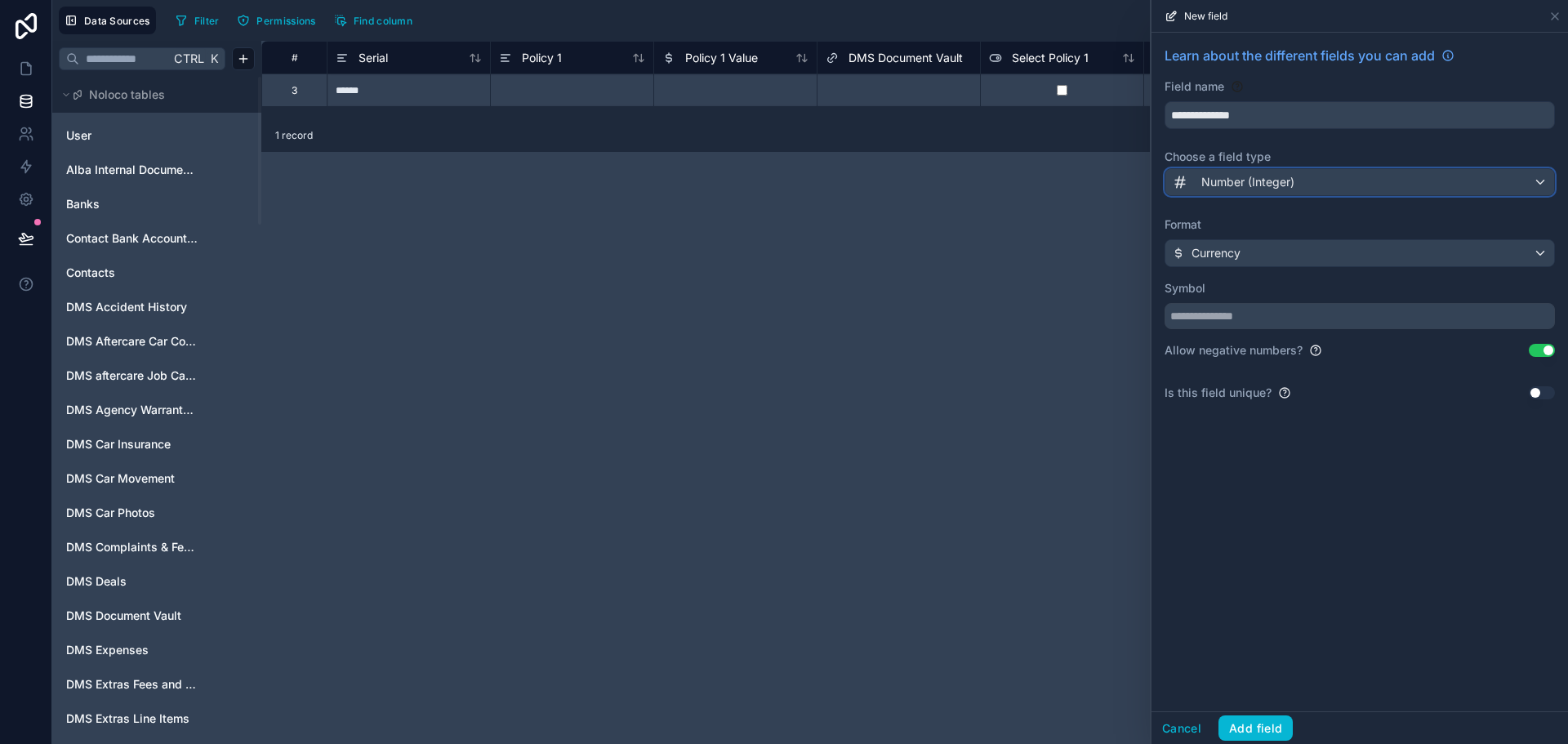
click at [1268, 189] on span "Number (Integer)" at bounding box center [1247, 182] width 93 height 16
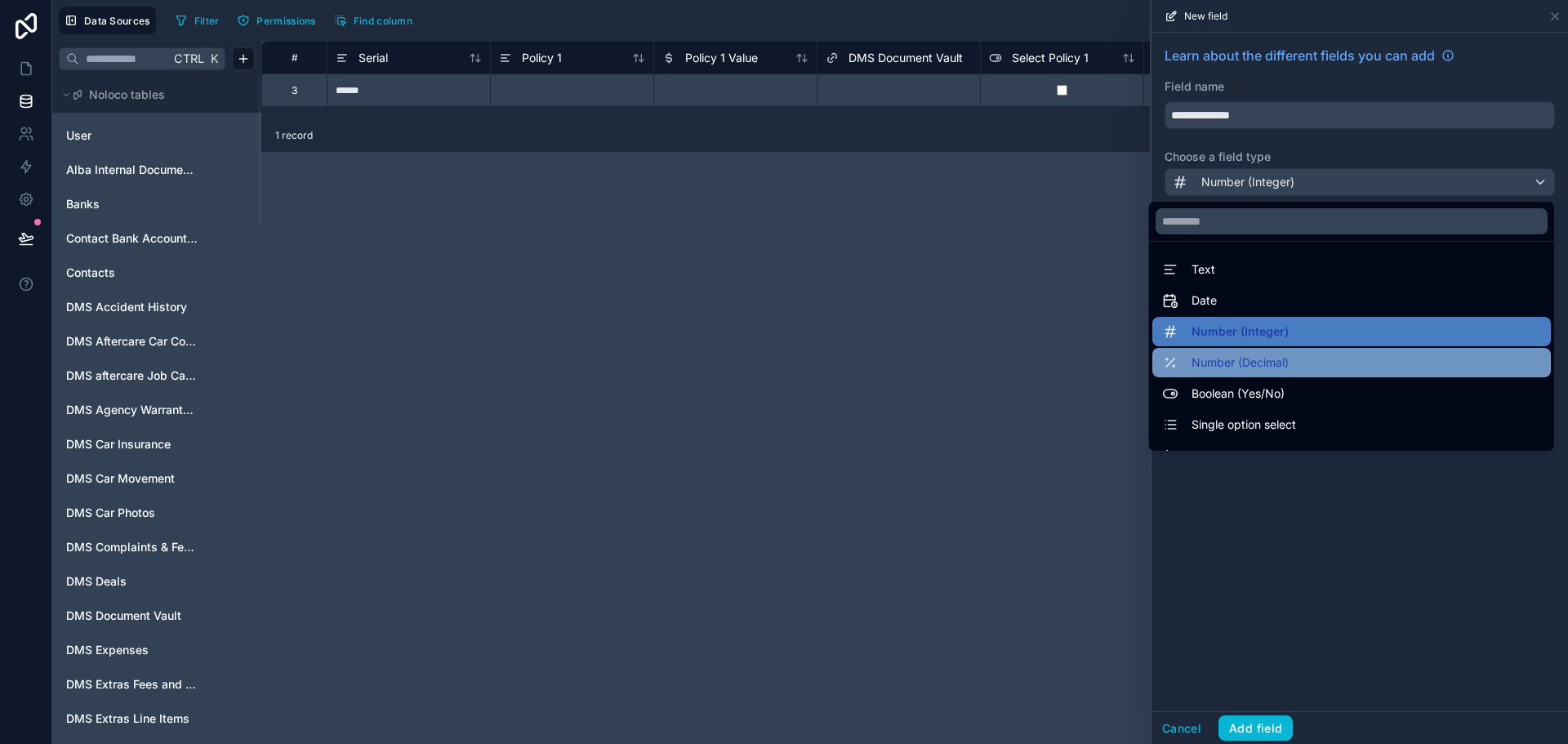
click at [1260, 367] on span "Number (Decimal)" at bounding box center [1240, 363] width 97 height 20
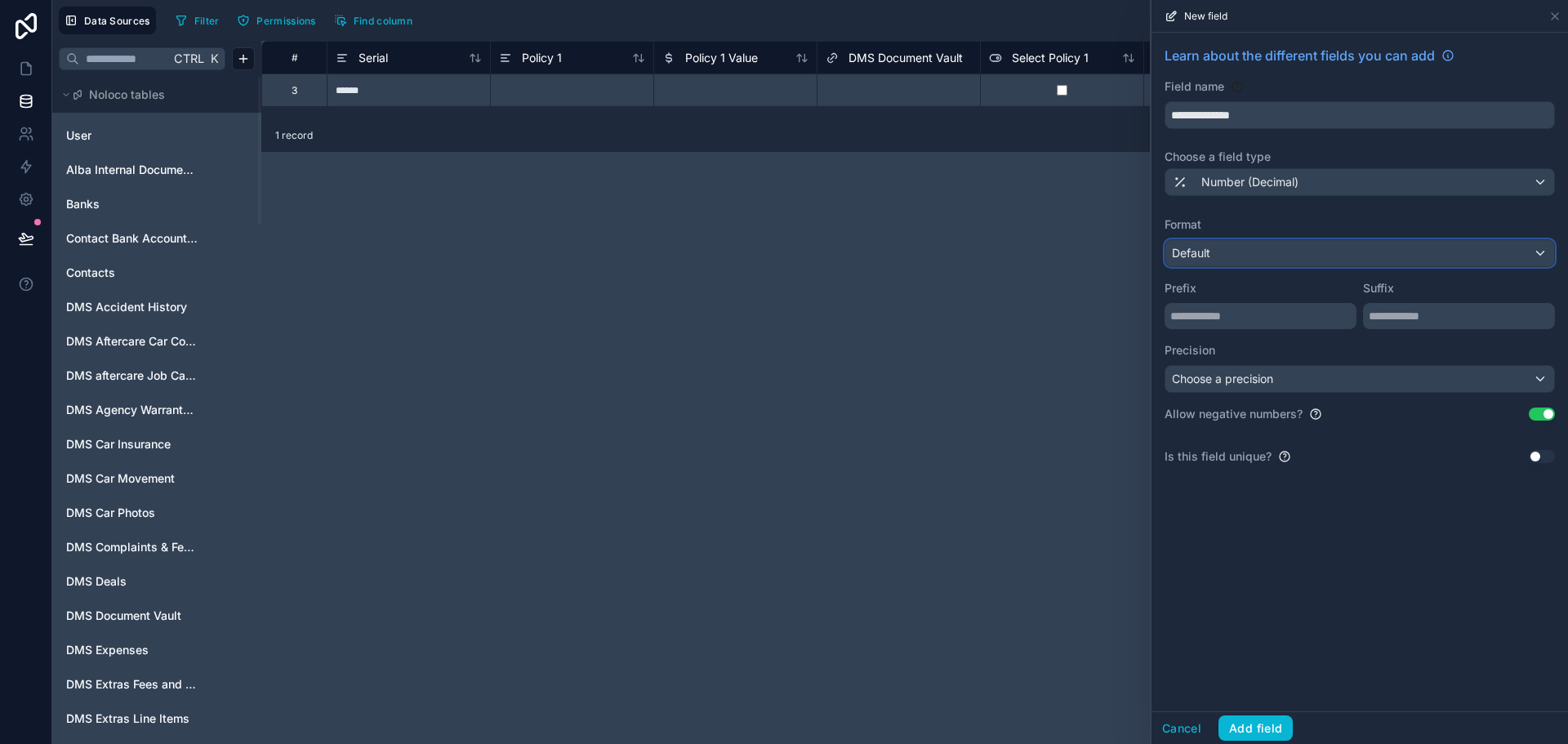
click at [1241, 247] on div "Default" at bounding box center [1360, 253] width 389 height 26
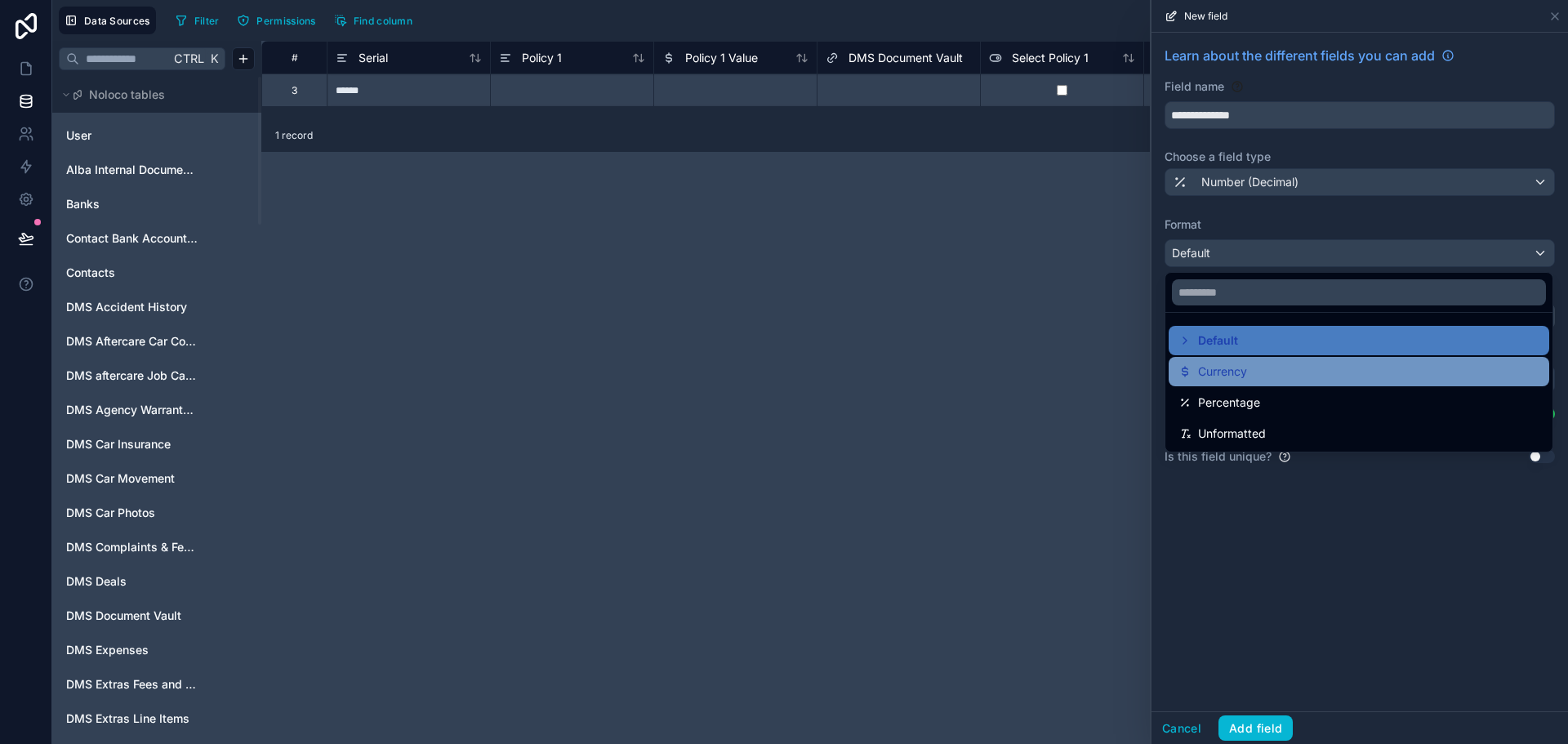
click at [1238, 376] on span "Currency" at bounding box center [1223, 372] width 49 height 20
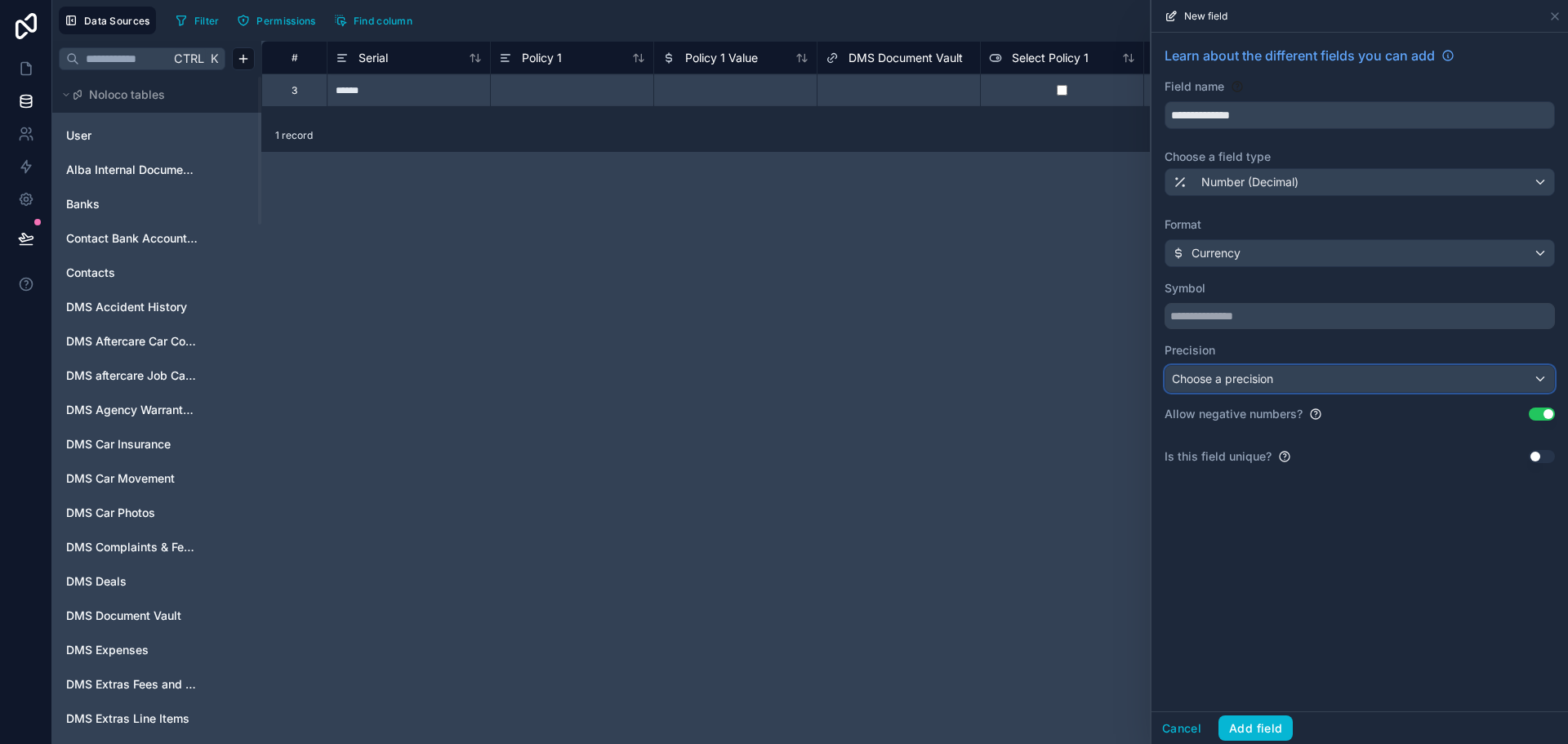
click at [1255, 387] on span "Choose a precision" at bounding box center [1223, 379] width 101 height 16
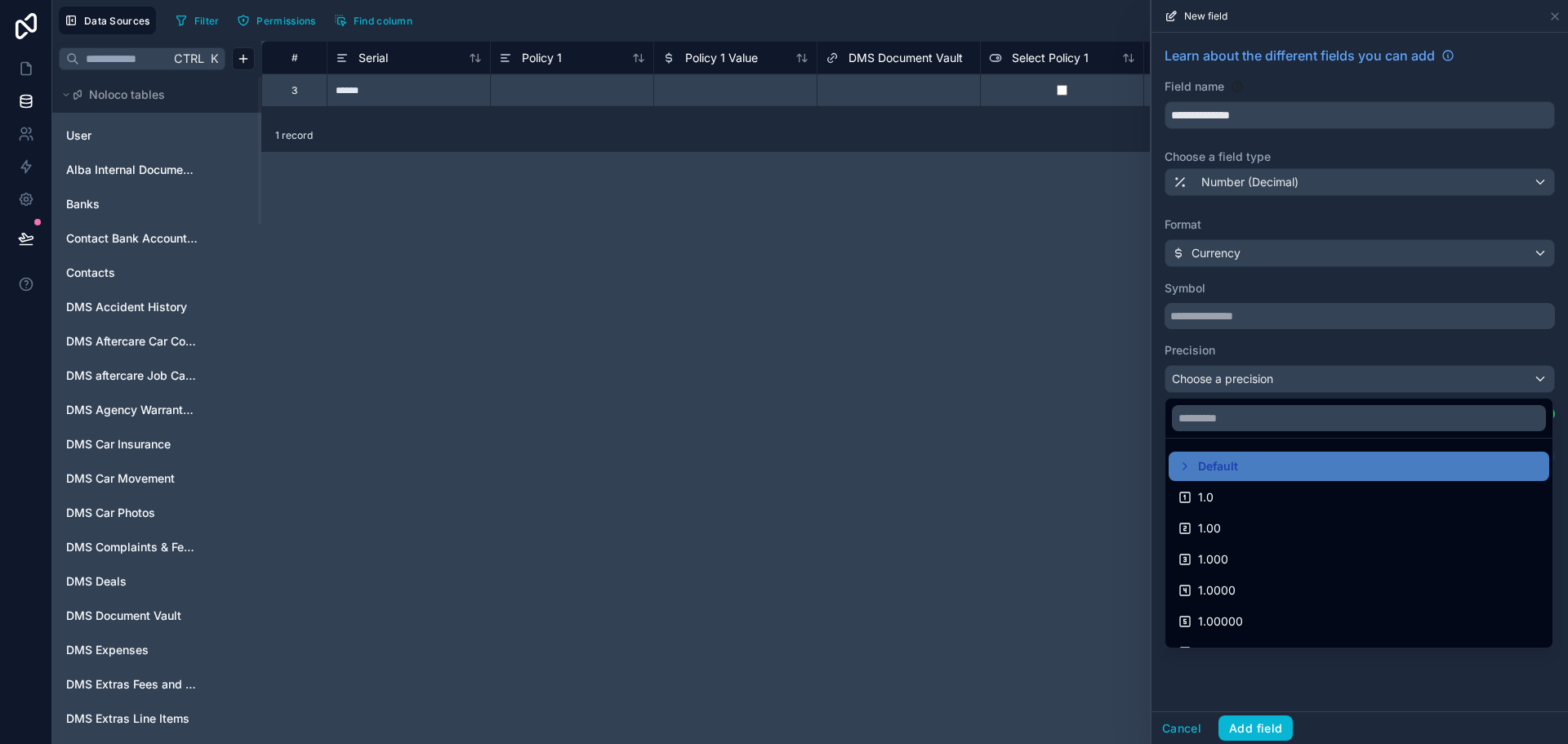
click at [1254, 385] on div at bounding box center [1360, 372] width 417 height 744
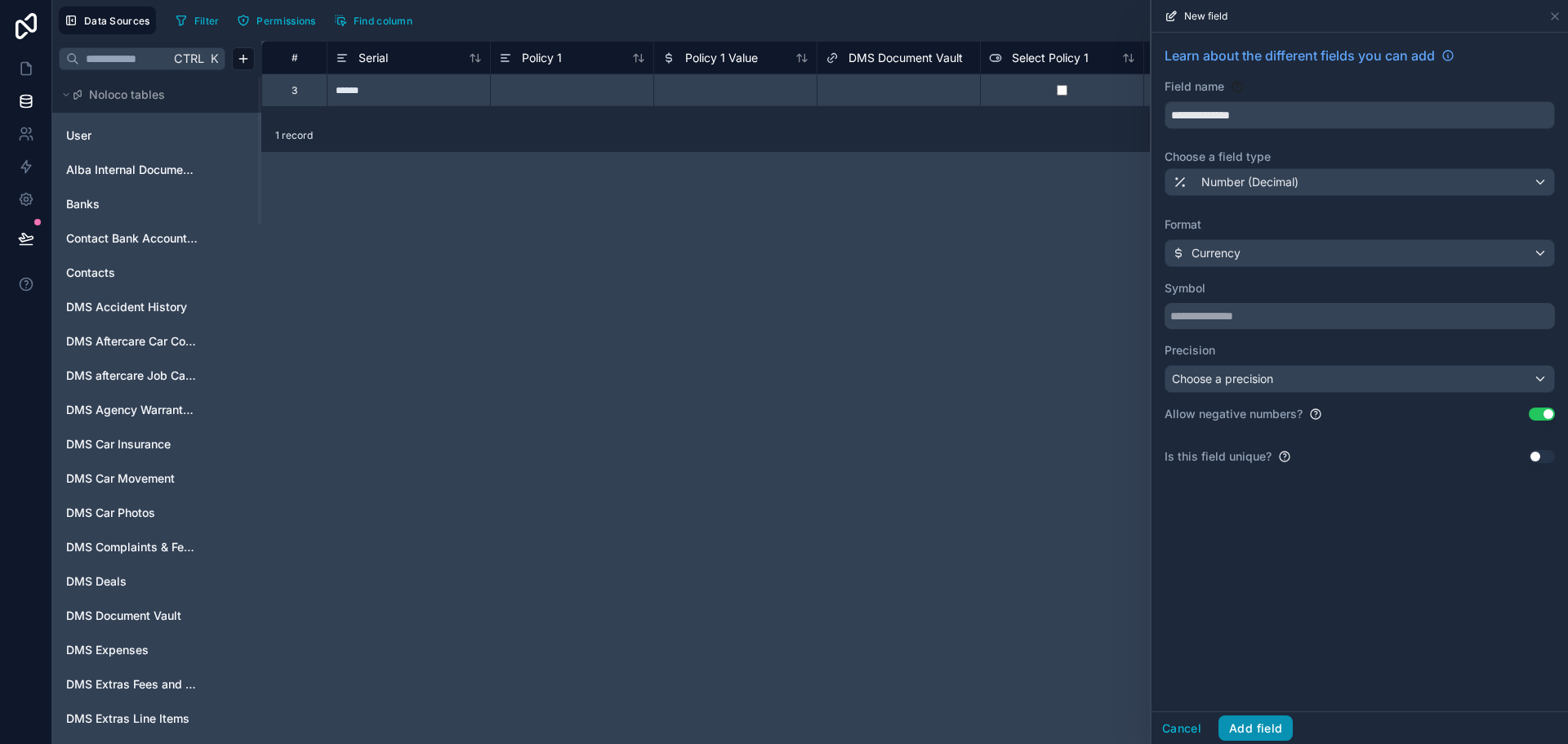
click at [1262, 723] on button "Add field" at bounding box center [1255, 729] width 74 height 26
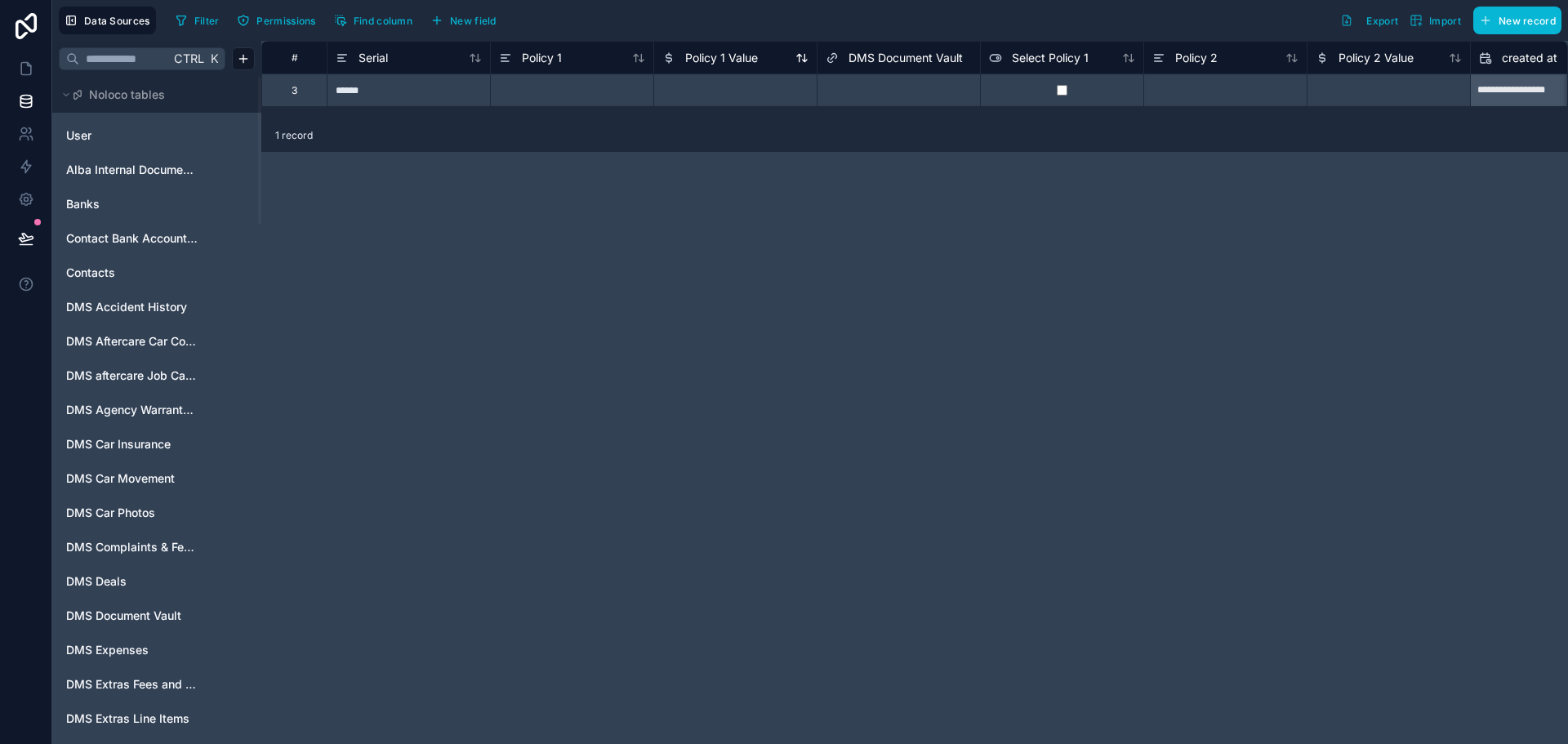
click at [741, 54] on span "Policy 1 Value" at bounding box center [722, 58] width 72 height 16
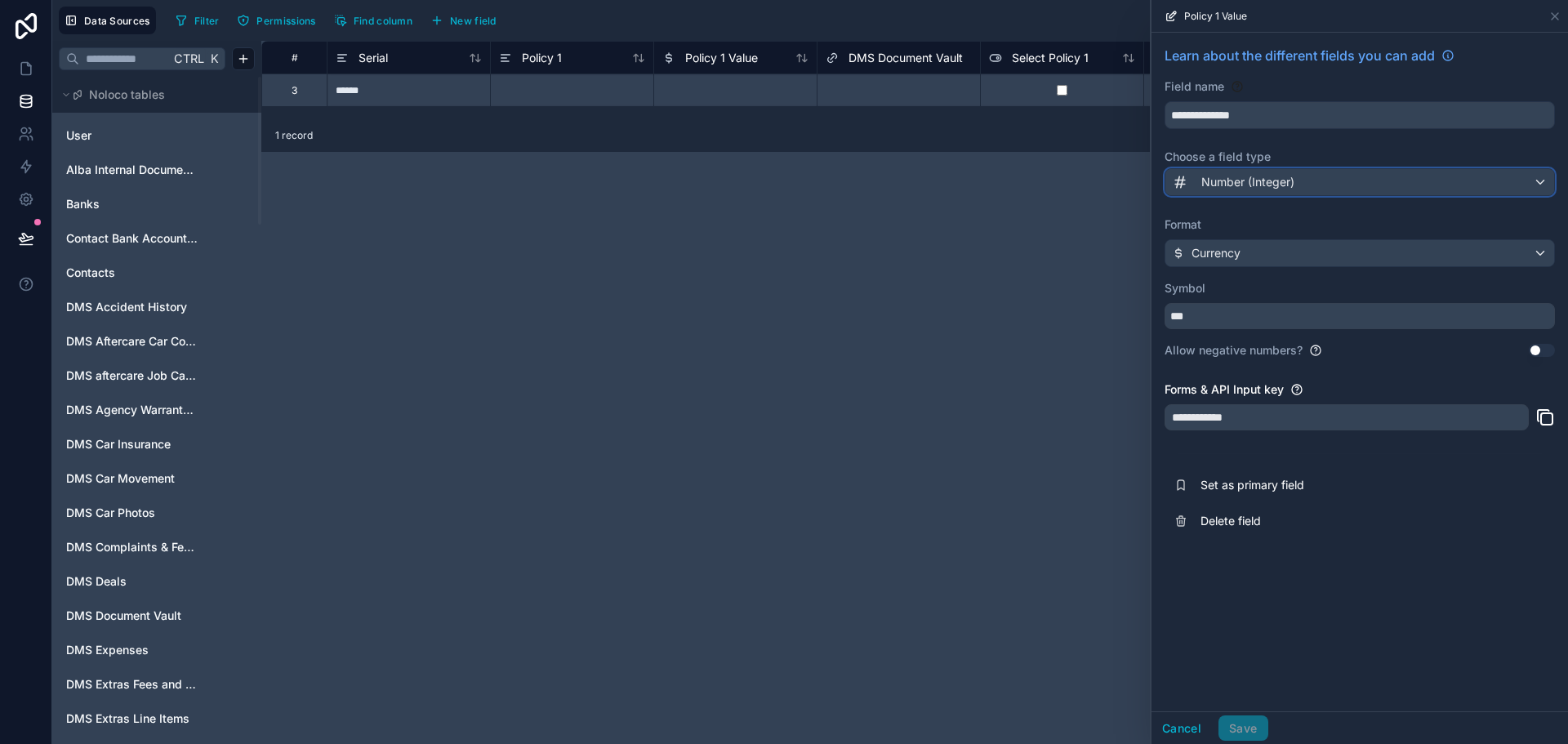
click at [1263, 169] on button "Number (Integer)" at bounding box center [1360, 182] width 390 height 28
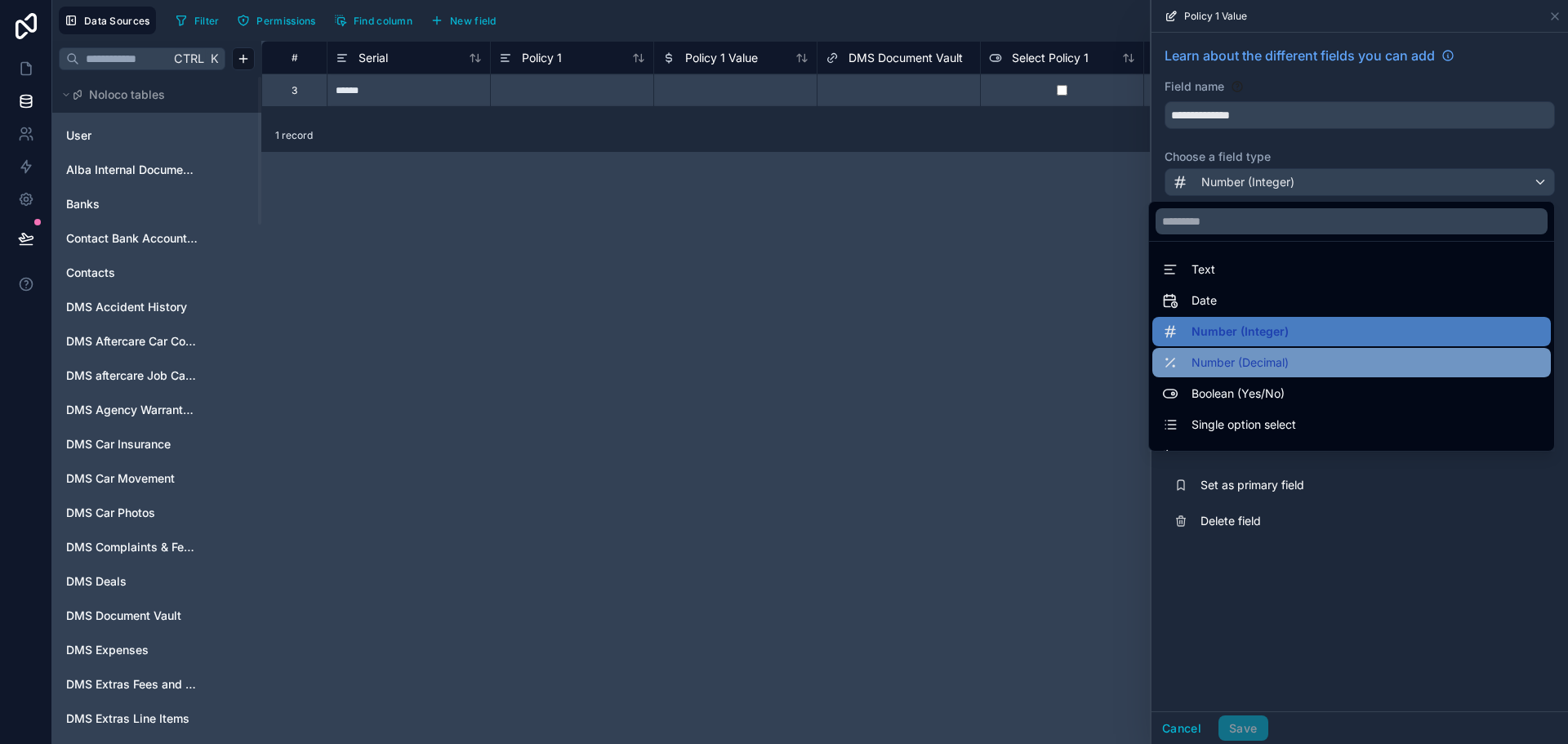
click at [1256, 369] on span "Number (Decimal)" at bounding box center [1240, 363] width 97 height 20
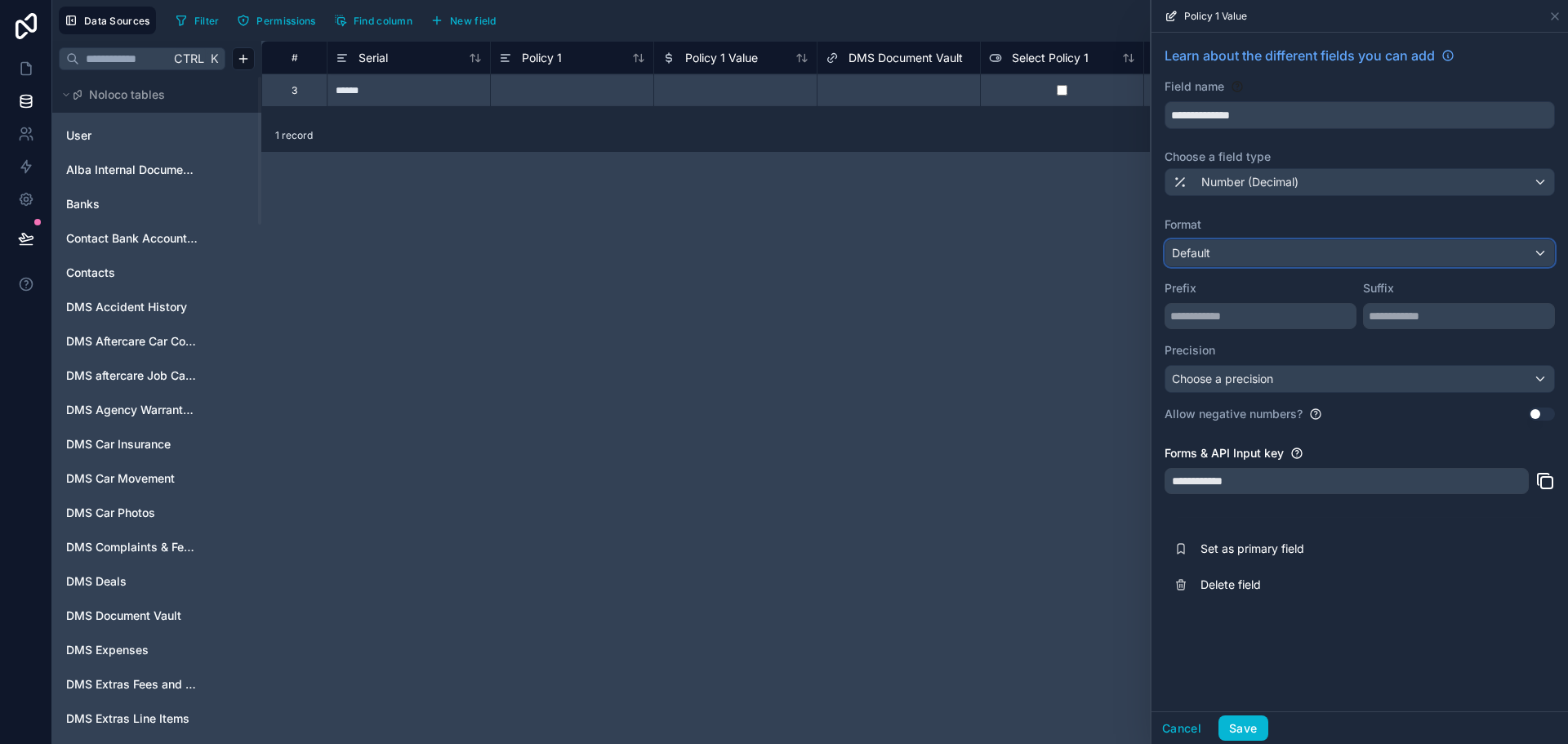
click at [1259, 252] on div "Default" at bounding box center [1360, 253] width 389 height 26
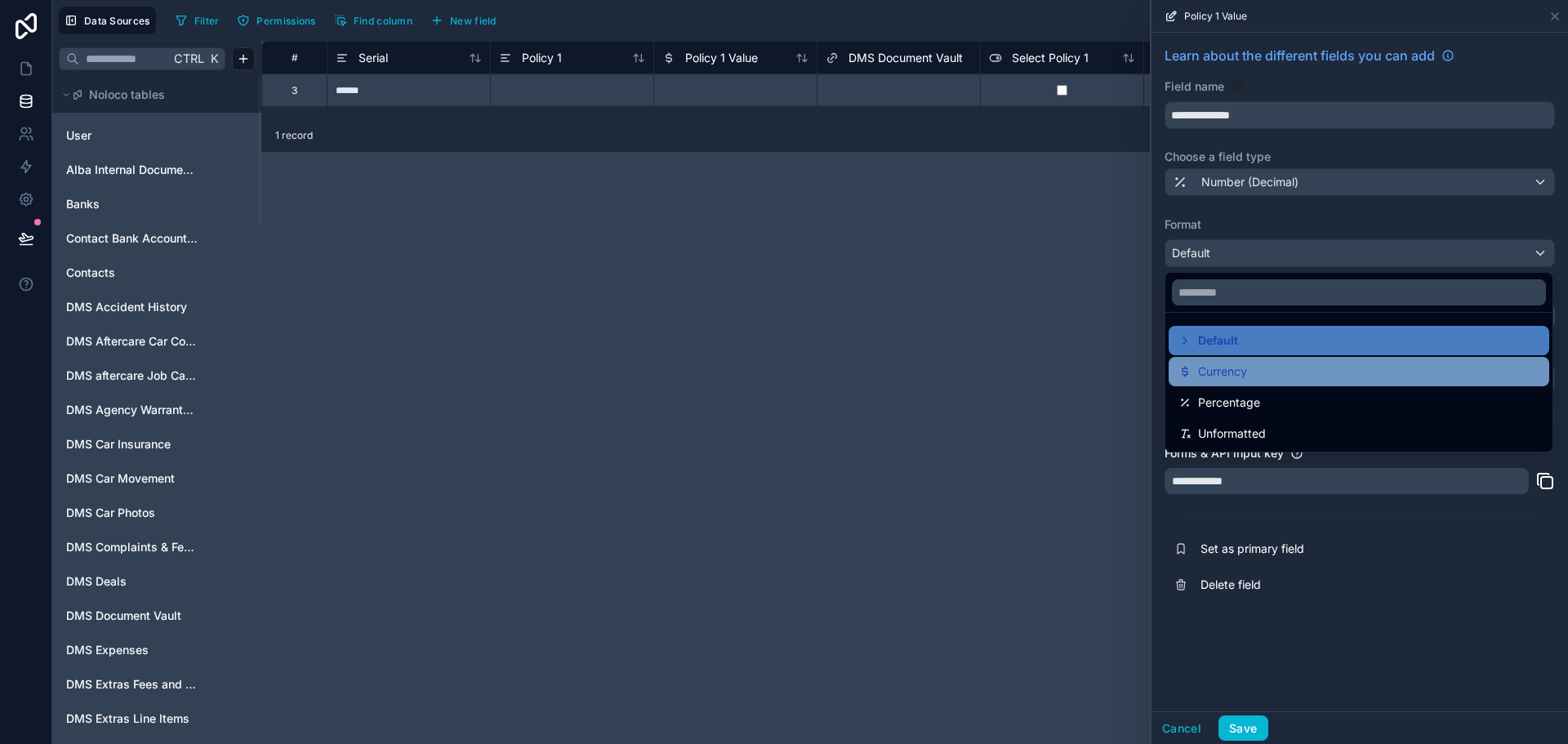
click at [1258, 374] on div "Currency" at bounding box center [1359, 372] width 361 height 20
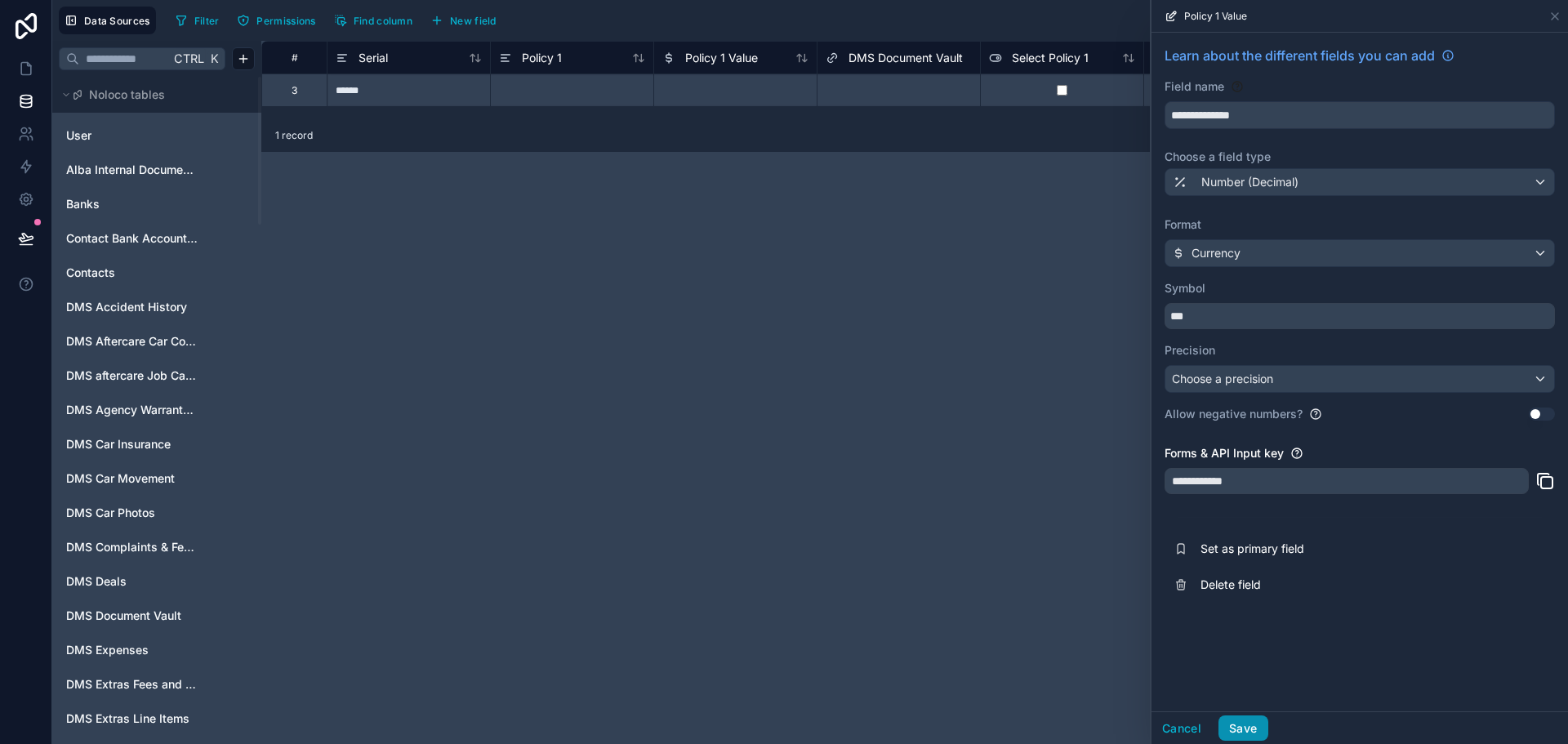
click at [1248, 727] on button "Save" at bounding box center [1243, 729] width 49 height 26
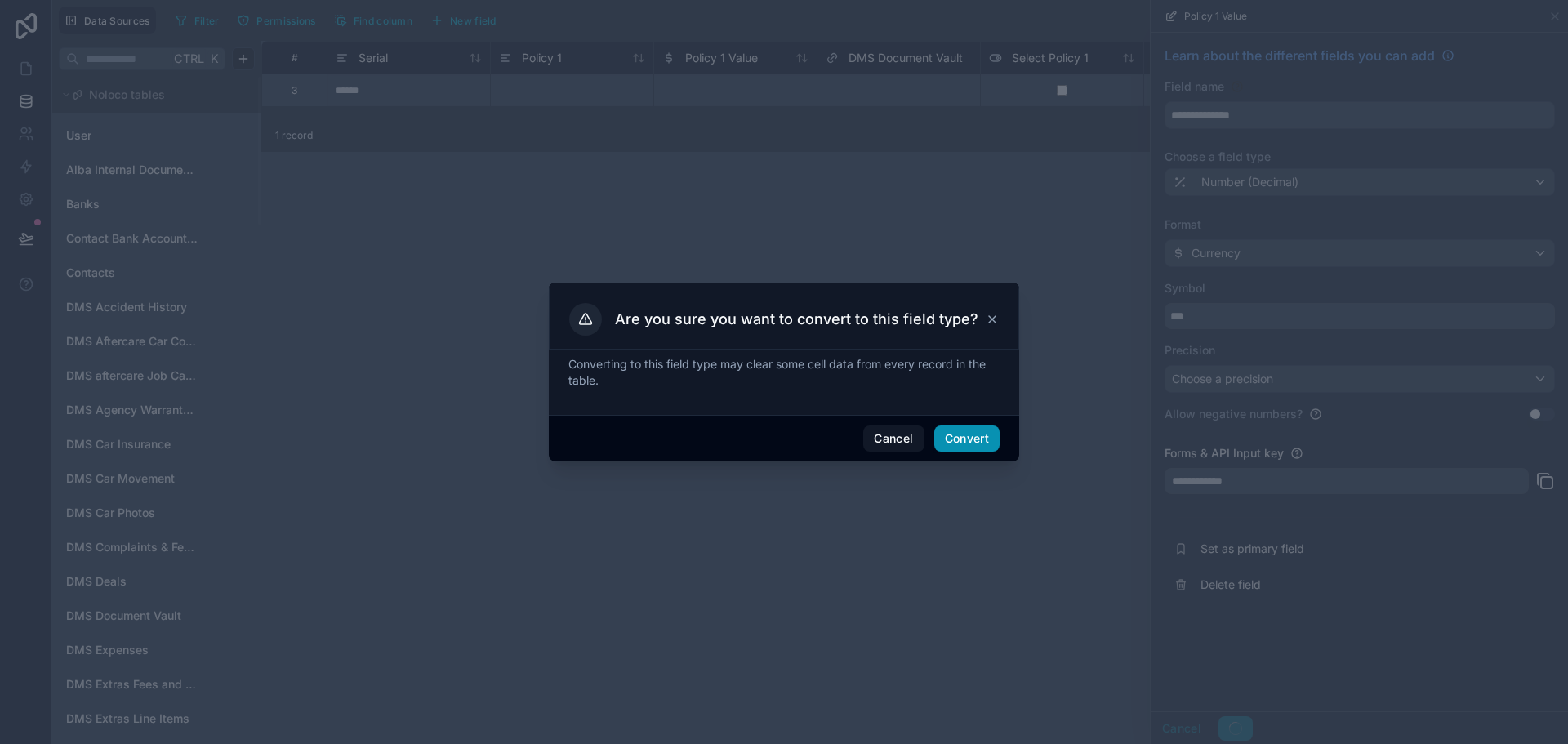
click at [975, 439] on button "Convert" at bounding box center [967, 439] width 65 height 26
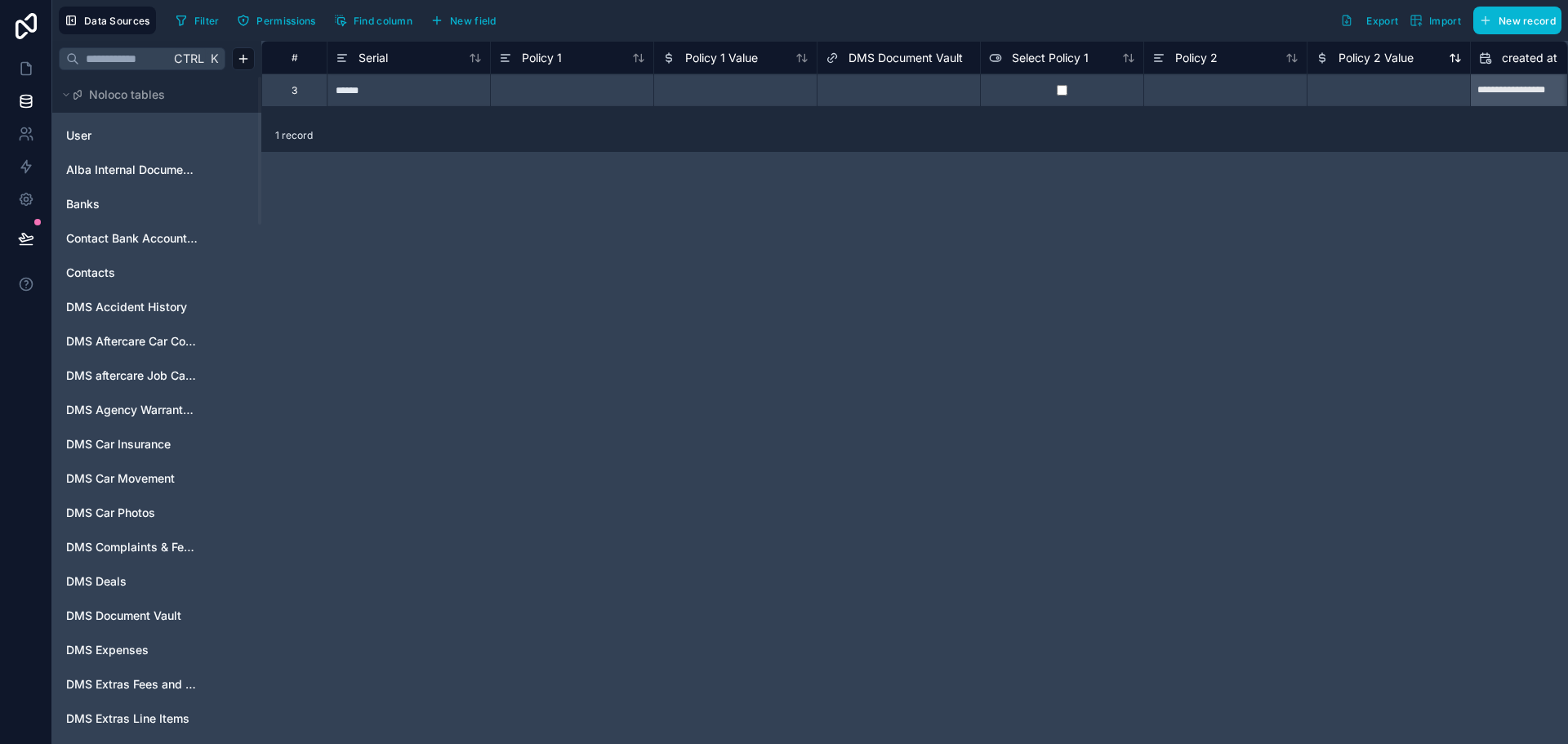
click at [1363, 48] on div "Policy 2 Value" at bounding box center [1365, 58] width 98 height 20
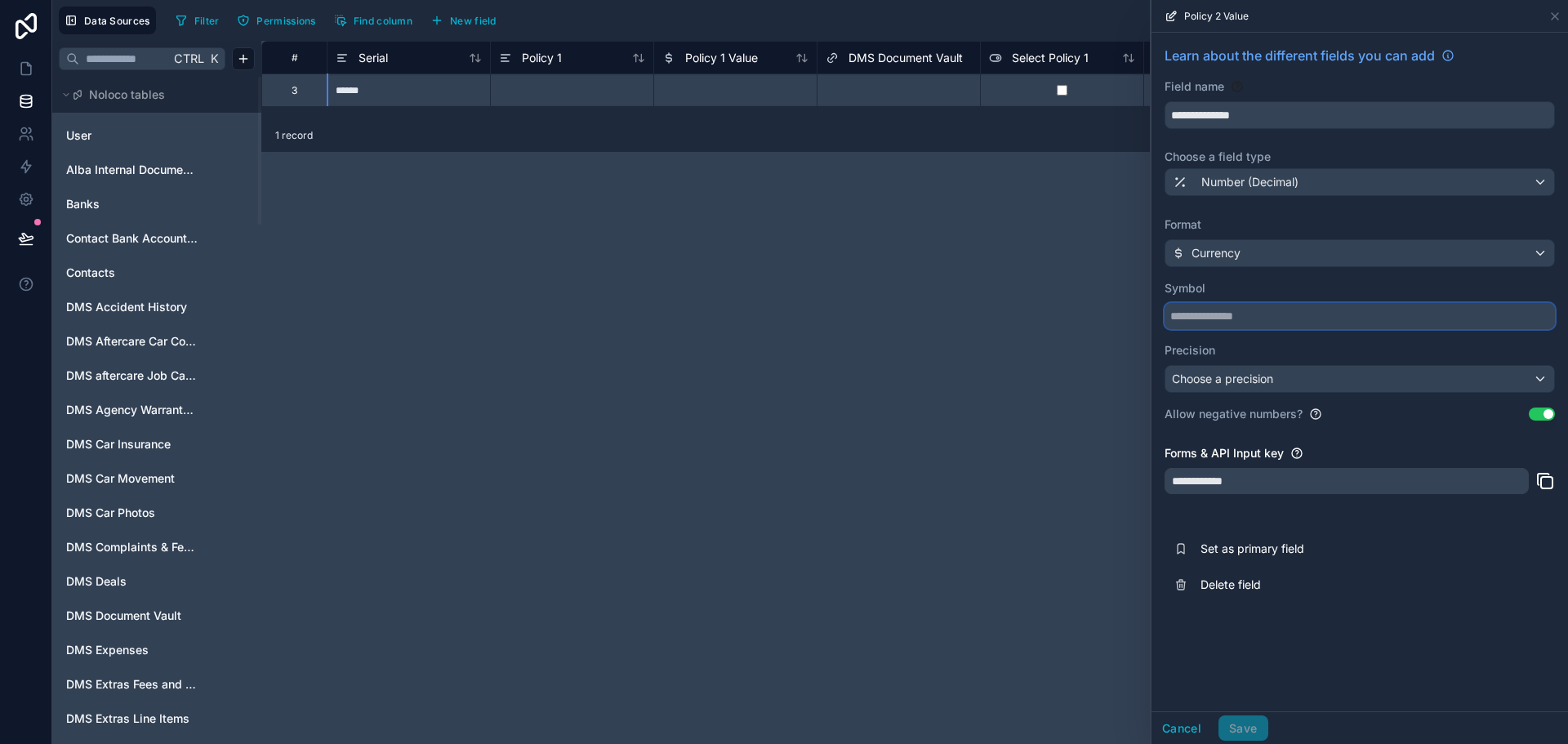
click at [1216, 306] on input "text" at bounding box center [1360, 316] width 390 height 26
type input "***"
click at [1251, 719] on button "Save" at bounding box center [1243, 729] width 49 height 26
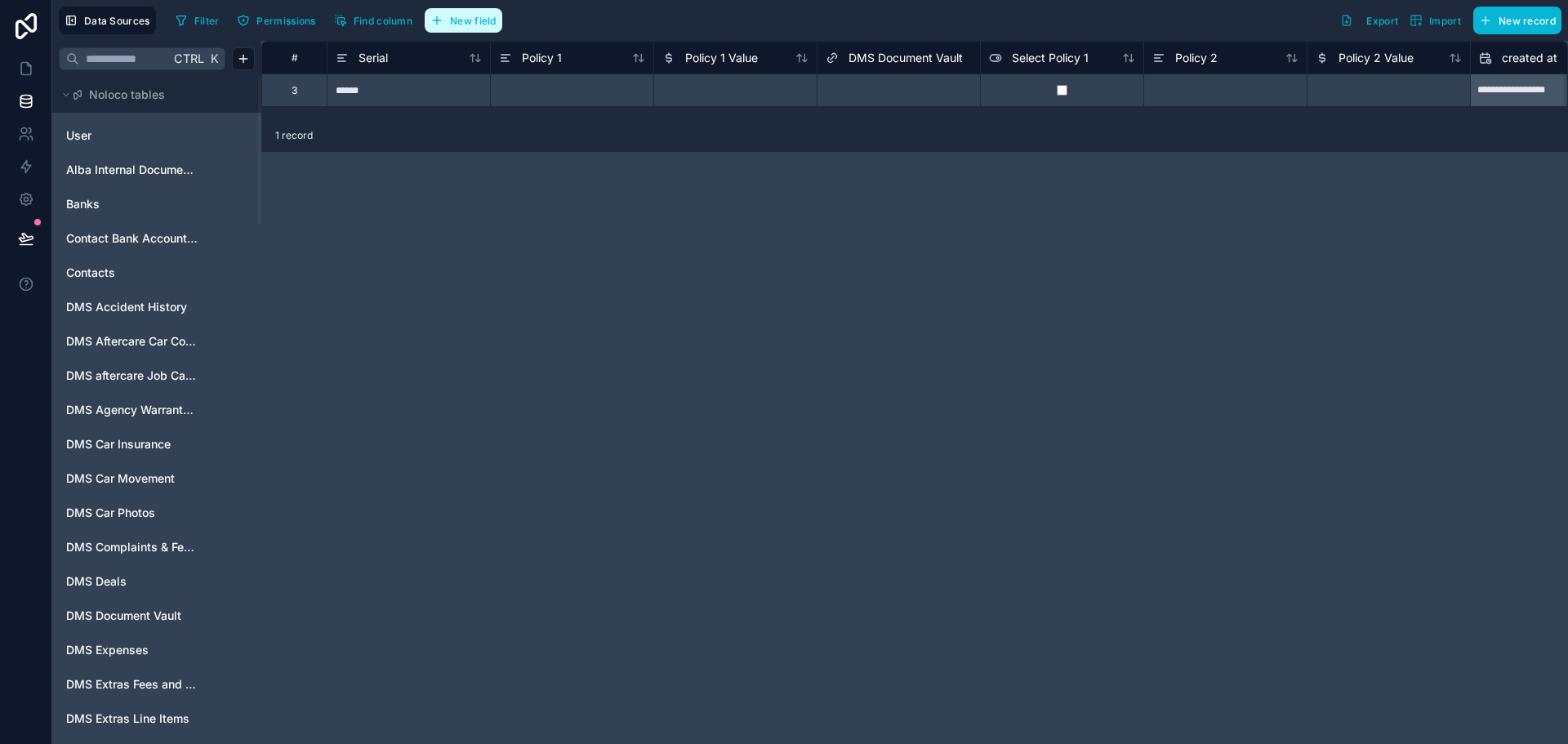
click at [467, 13] on button "New field" at bounding box center [464, 20] width 78 height 24
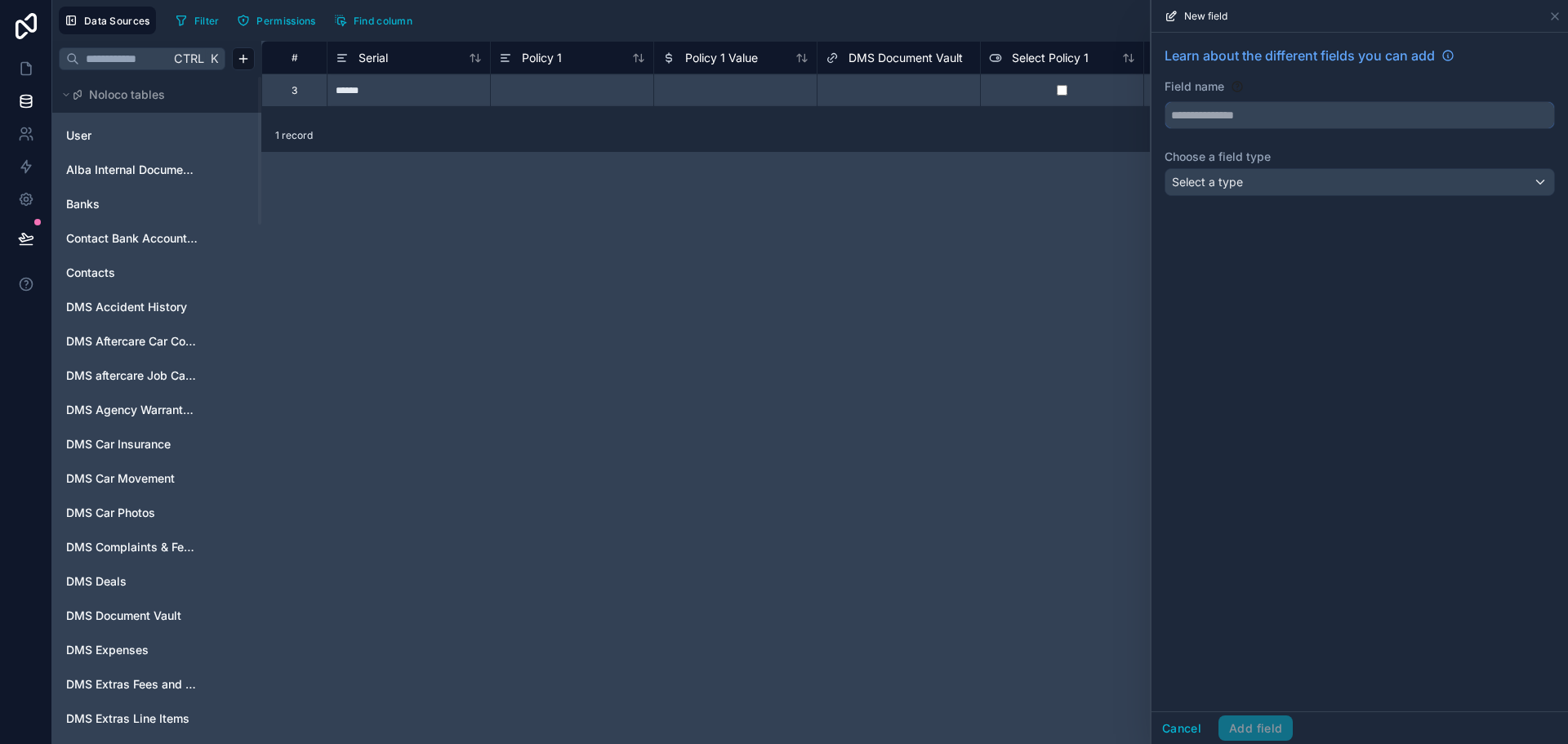
click at [1310, 124] on input "text" at bounding box center [1360, 115] width 389 height 26
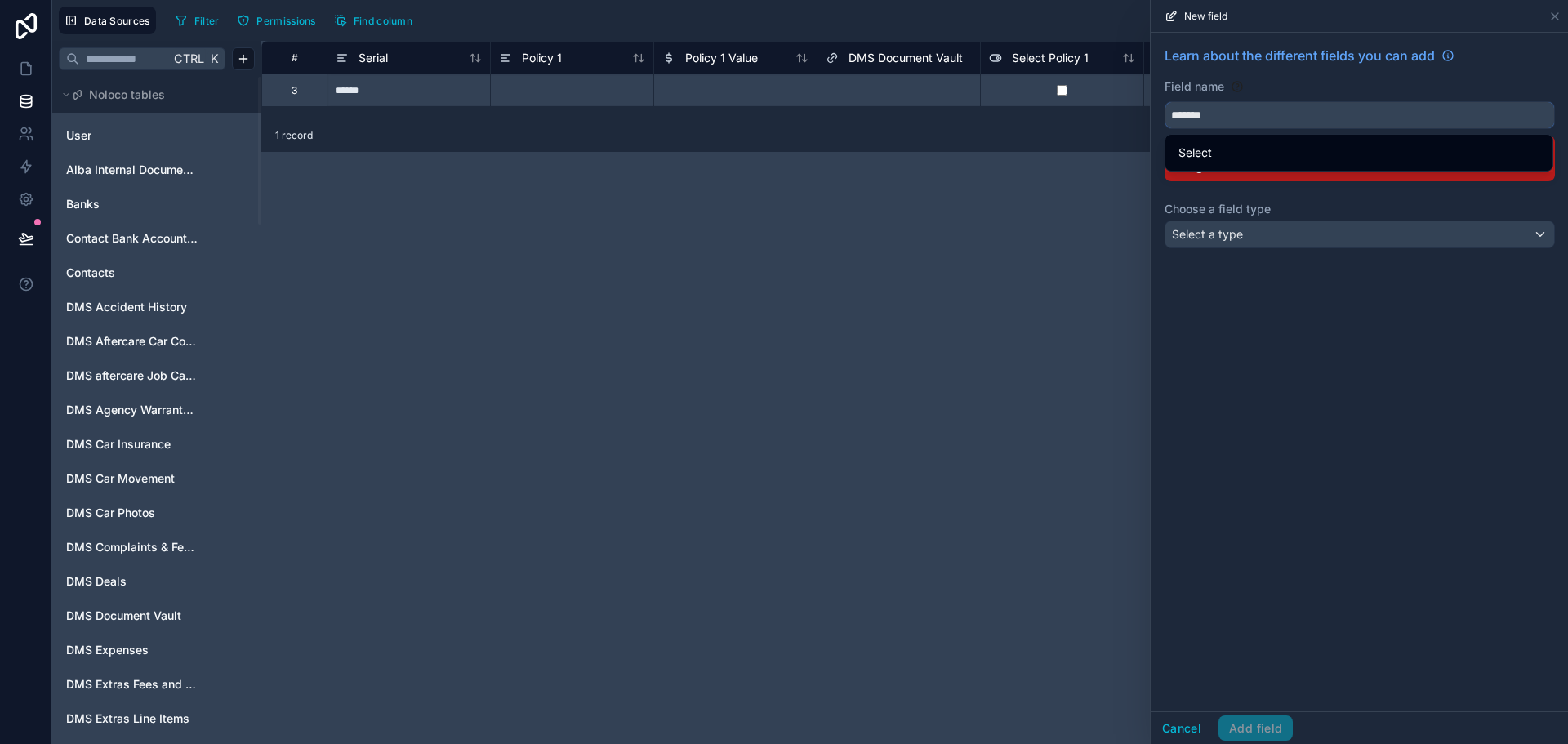
click at [1165, 101] on button "******" at bounding box center [1360, 115] width 390 height 28
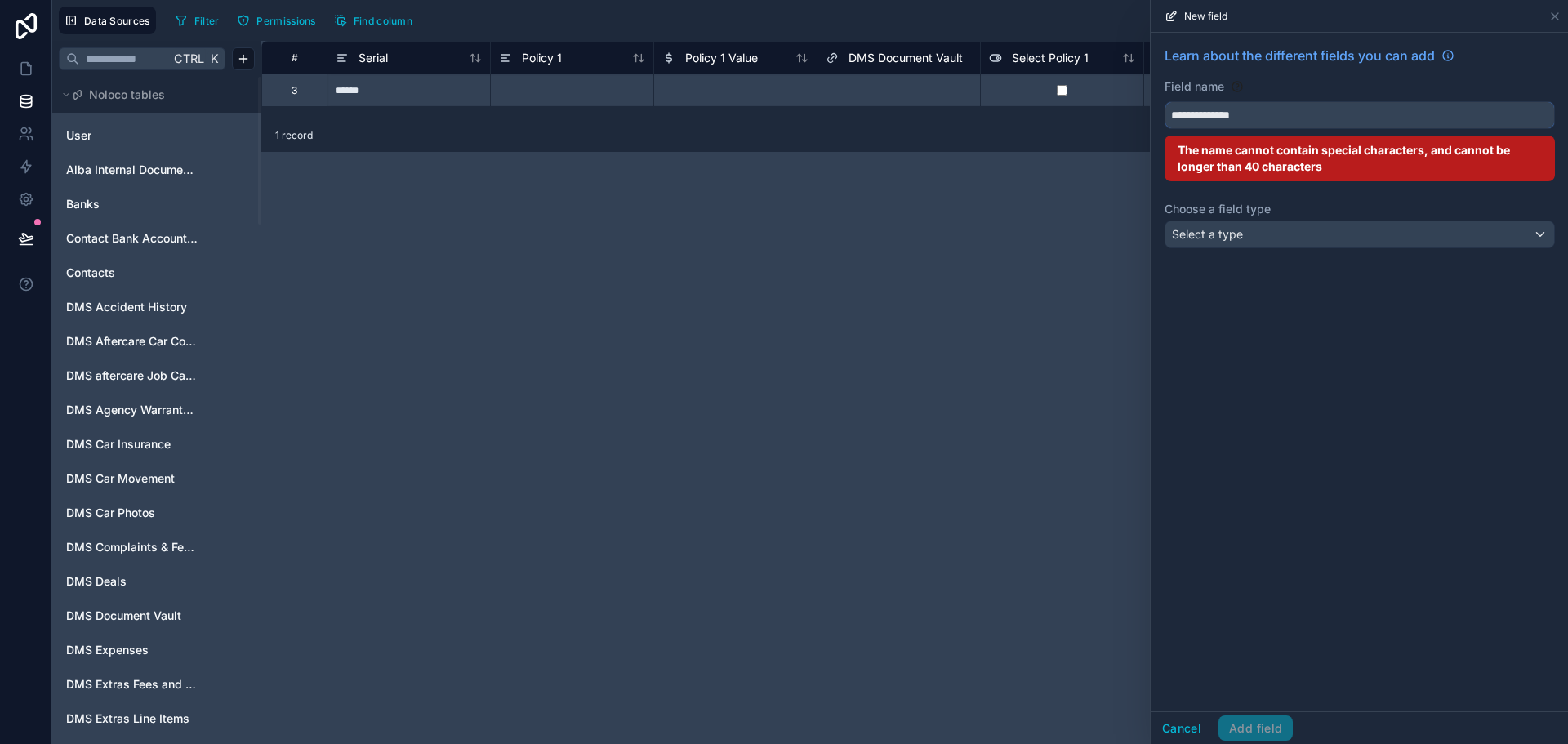
click at [1165, 101] on button "**********" at bounding box center [1360, 115] width 390 height 28
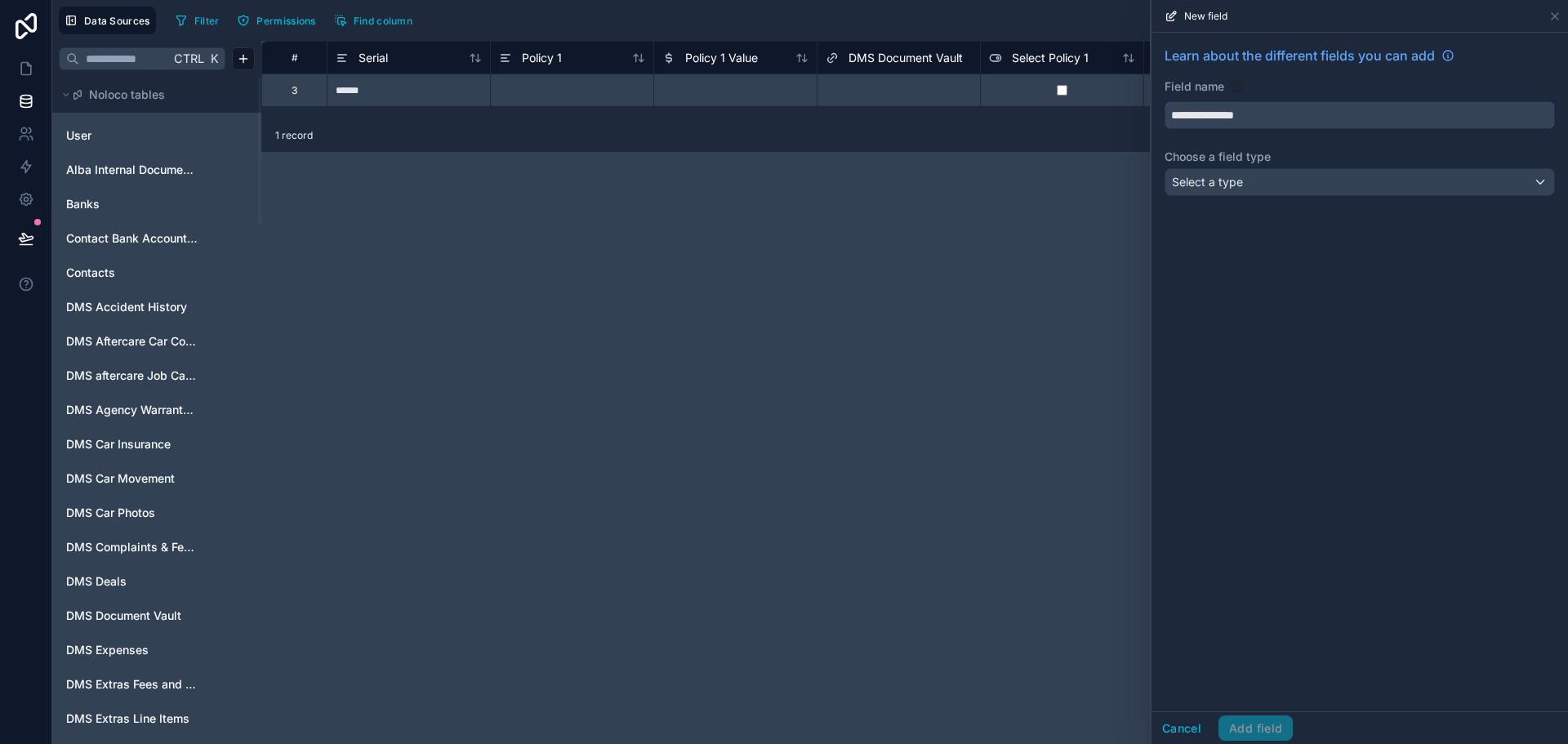
type input "**********"
click at [1299, 185] on div "Select a type" at bounding box center [1360, 182] width 389 height 26
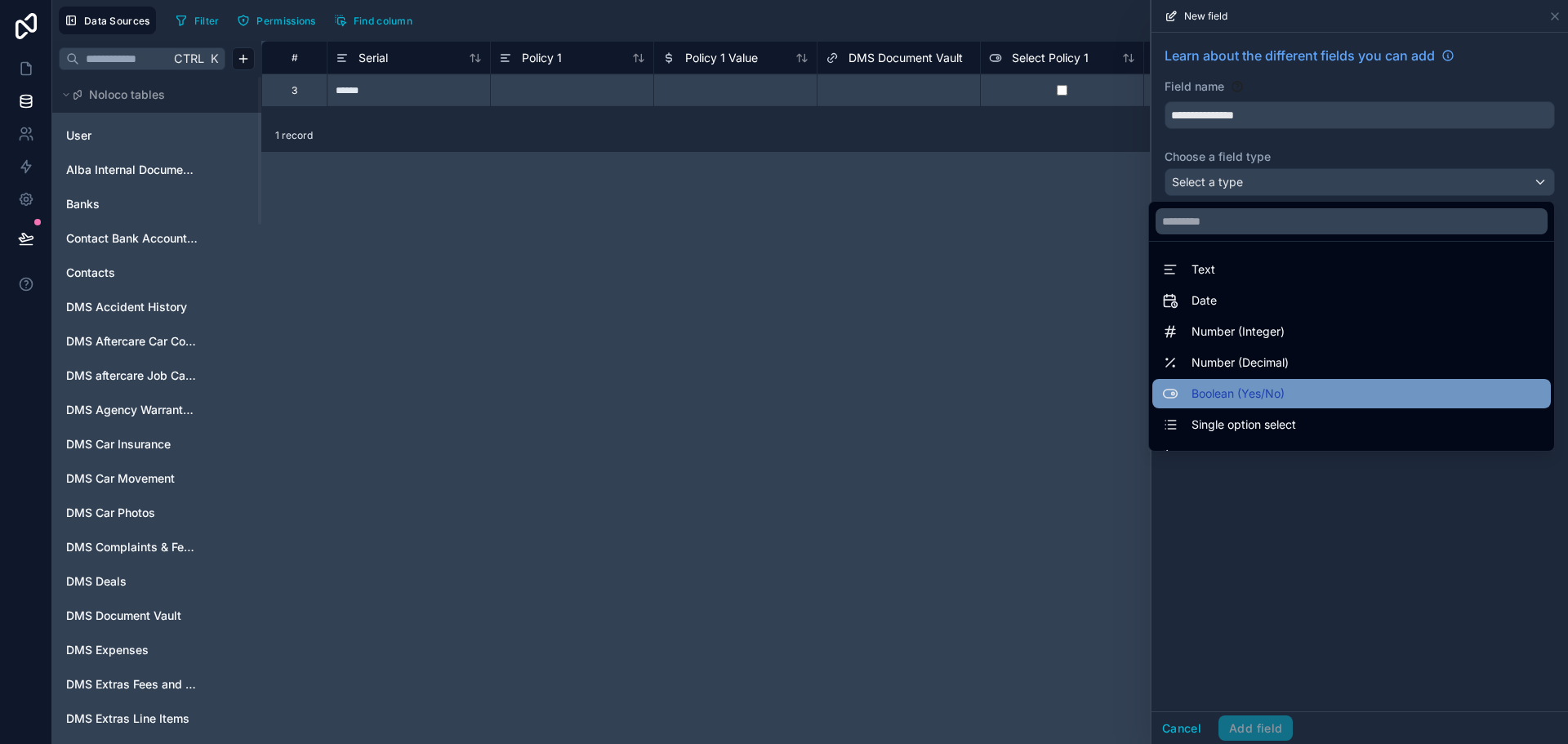
click at [1253, 399] on span "Boolean (Yes/No)" at bounding box center [1238, 394] width 93 height 20
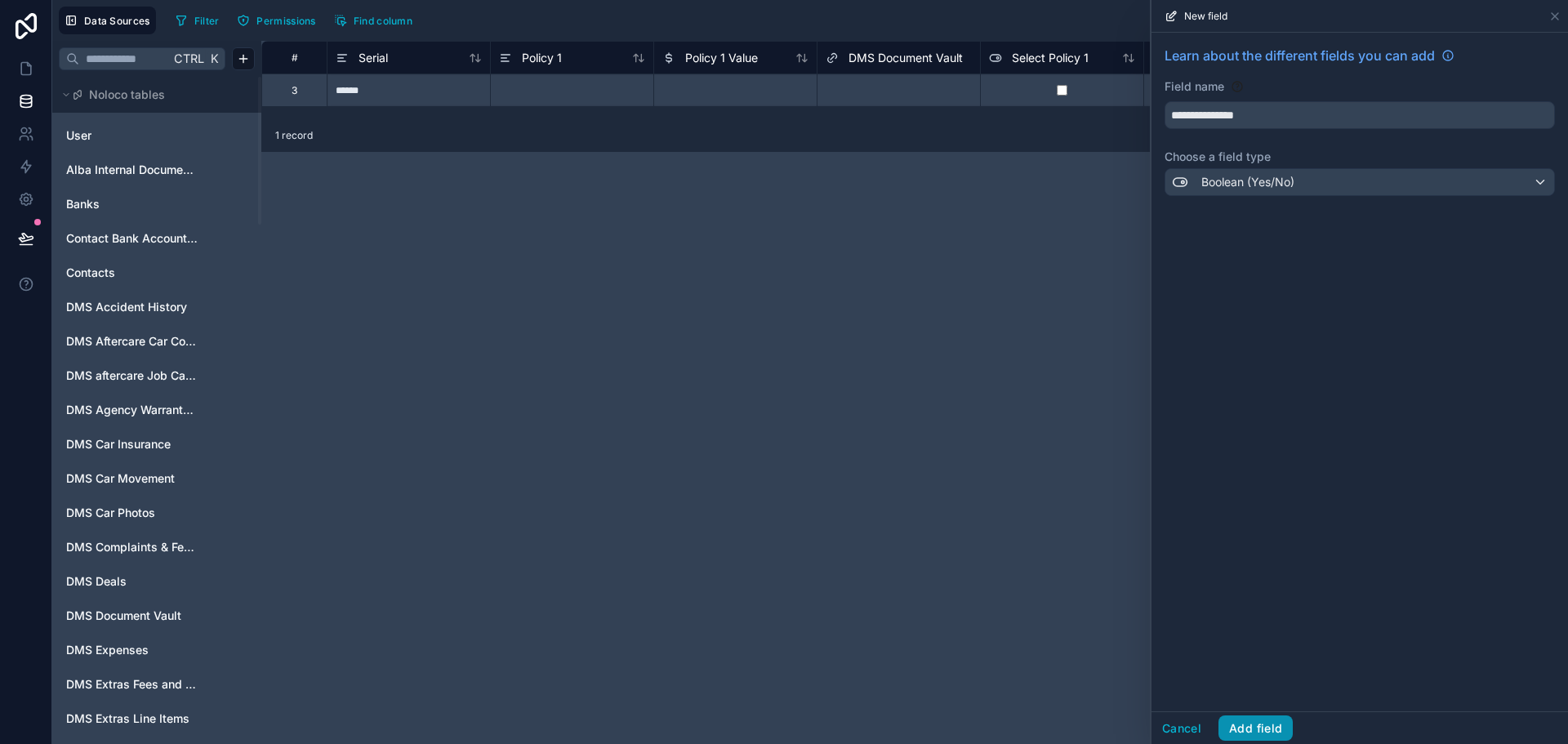
click at [1274, 731] on button "Add field" at bounding box center [1255, 729] width 74 height 26
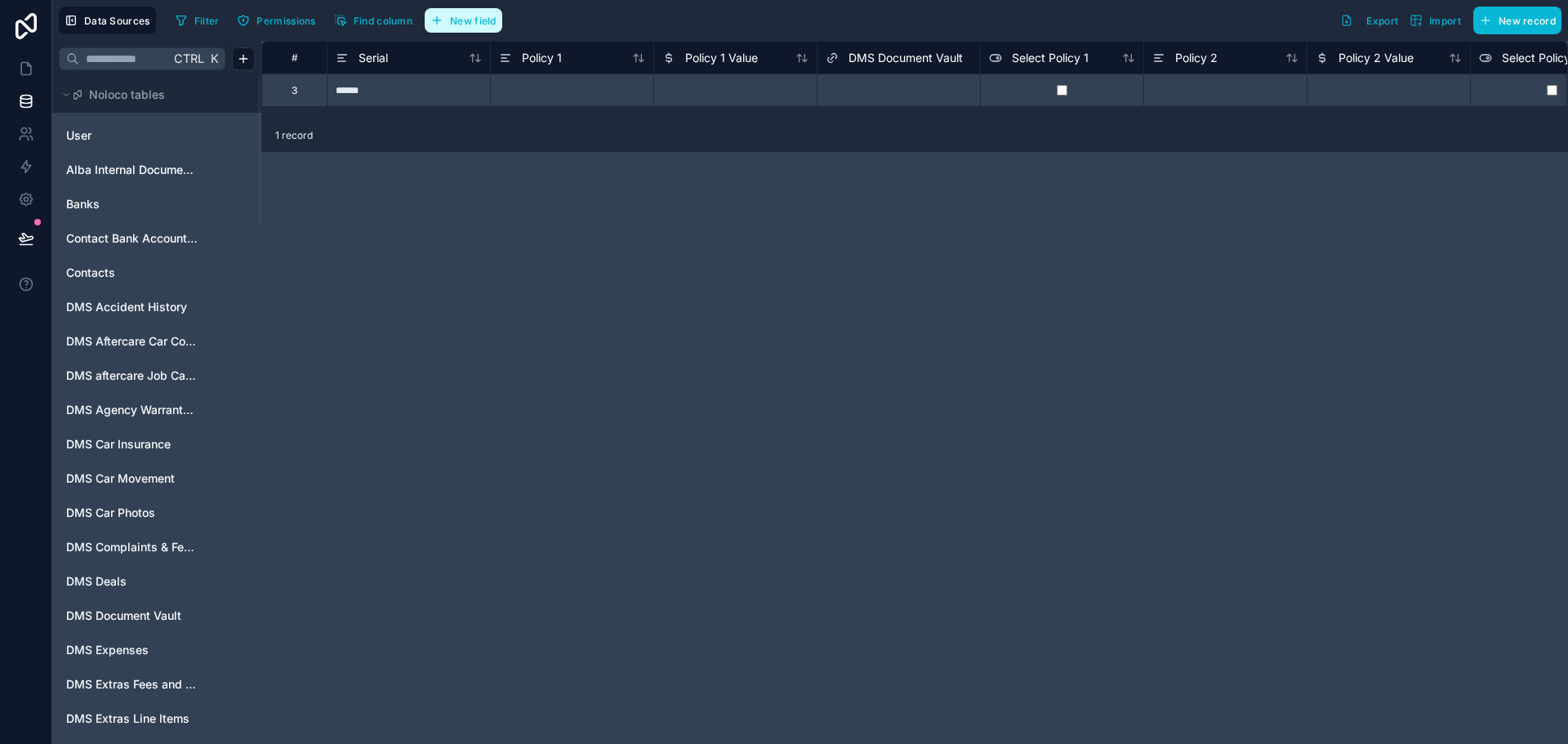
click at [476, 22] on span "New field" at bounding box center [473, 21] width 46 height 13
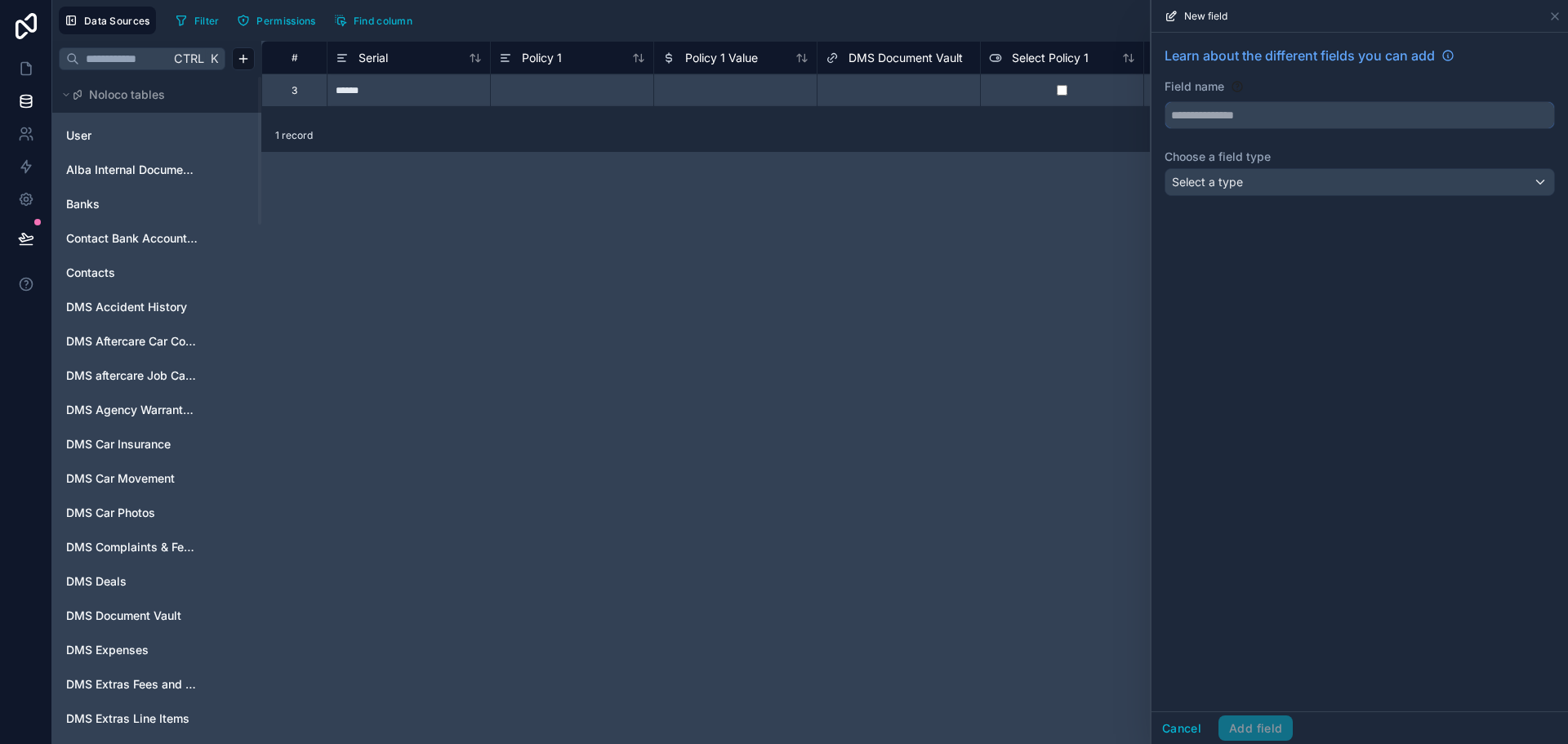
click at [1269, 125] on input "text" at bounding box center [1360, 115] width 389 height 26
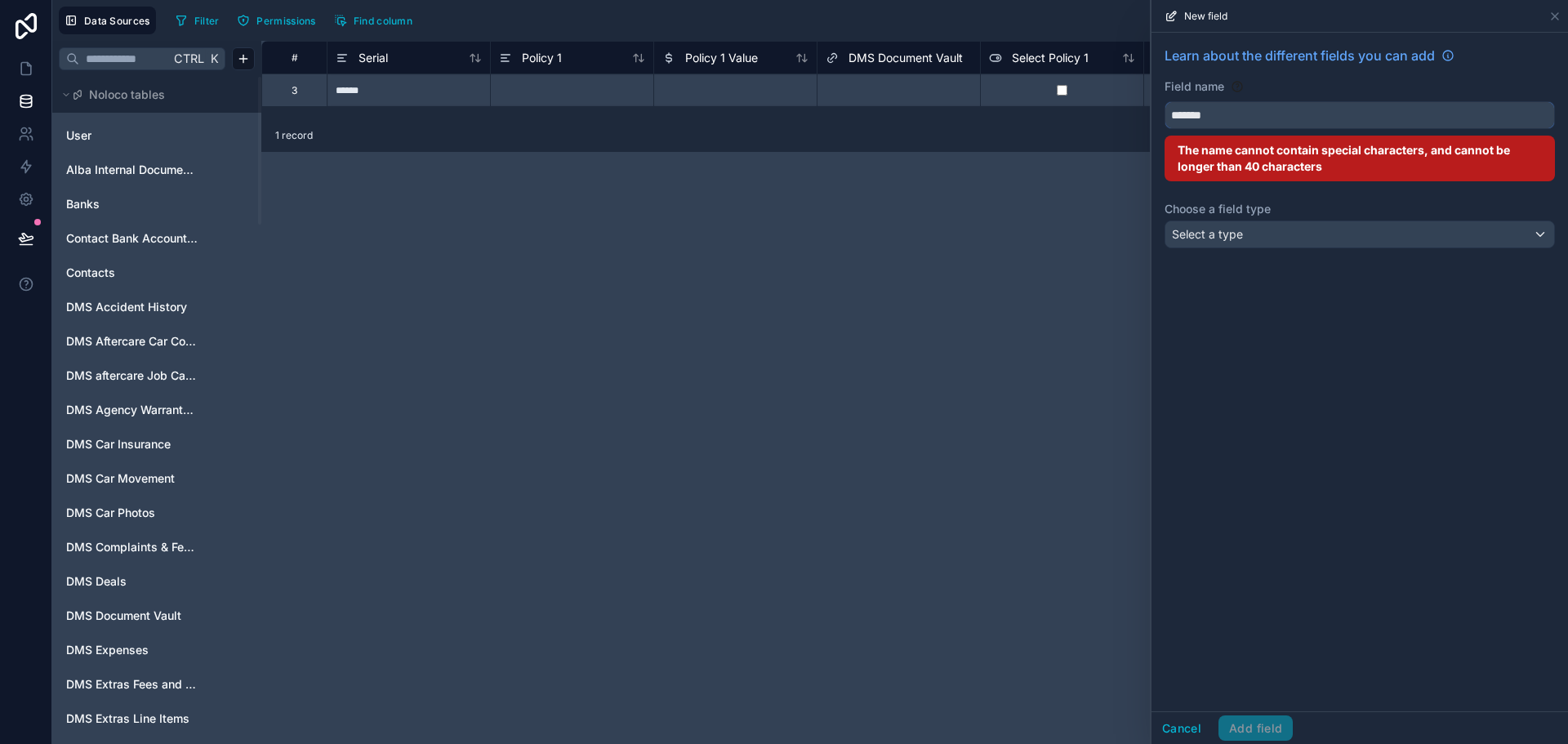
click at [1165, 101] on button "******" at bounding box center [1360, 115] width 390 height 28
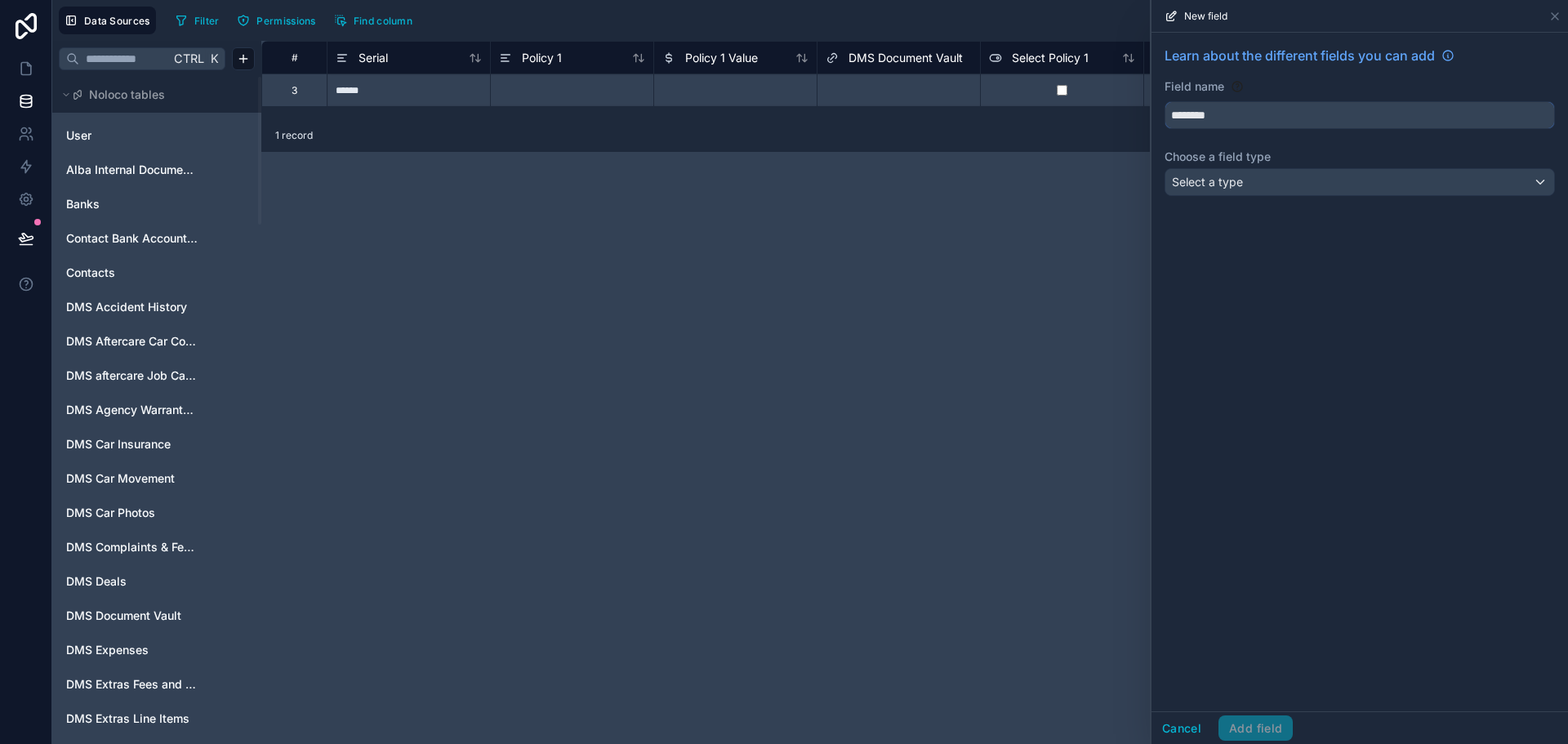
type input "********"
click at [1234, 174] on span "Select a type" at bounding box center [1207, 182] width 71 height 16
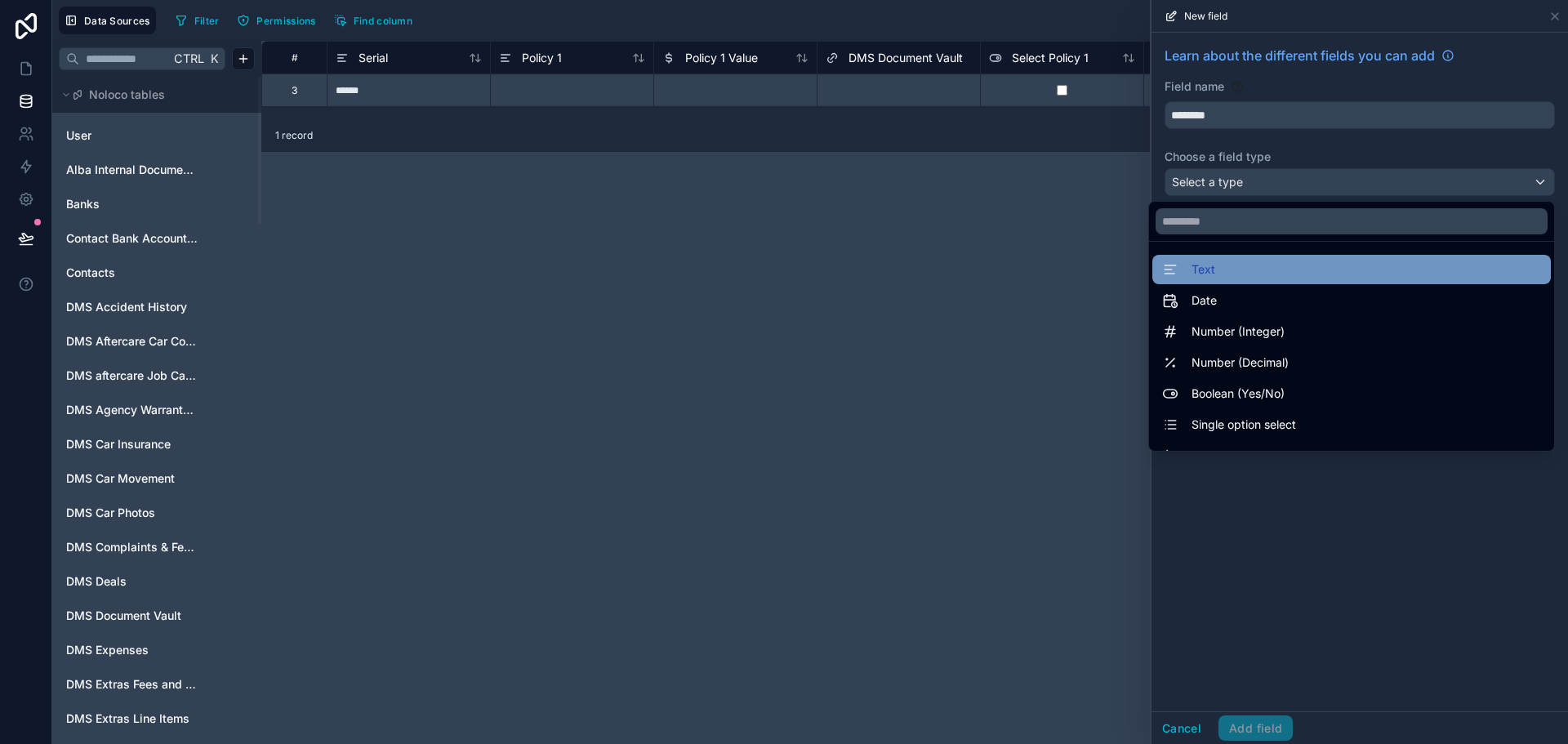
click at [1251, 283] on div "Text" at bounding box center [1352, 269] width 399 height 29
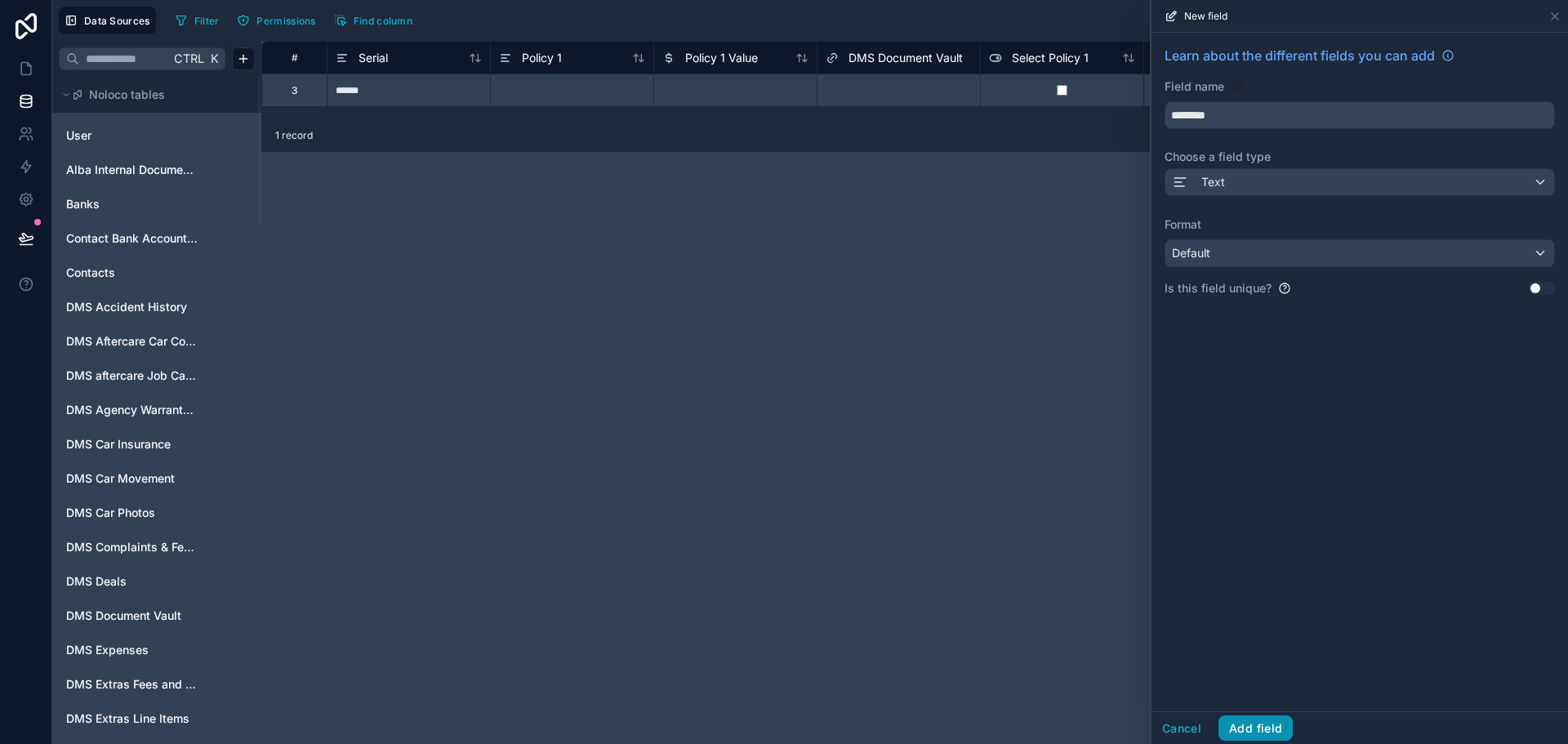
click at [1255, 726] on button "Add field" at bounding box center [1255, 729] width 74 height 26
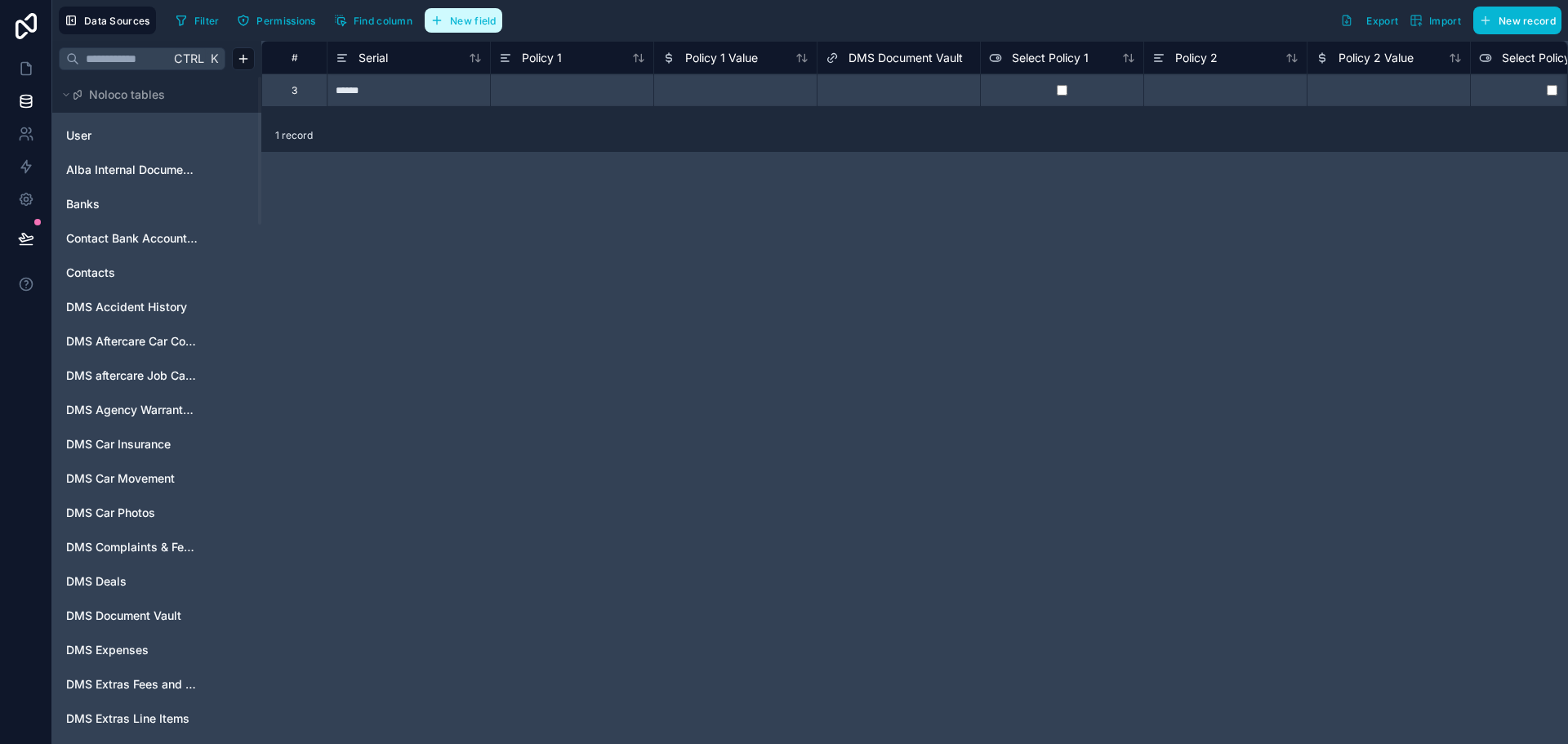
click at [461, 24] on span "New field" at bounding box center [473, 21] width 46 height 13
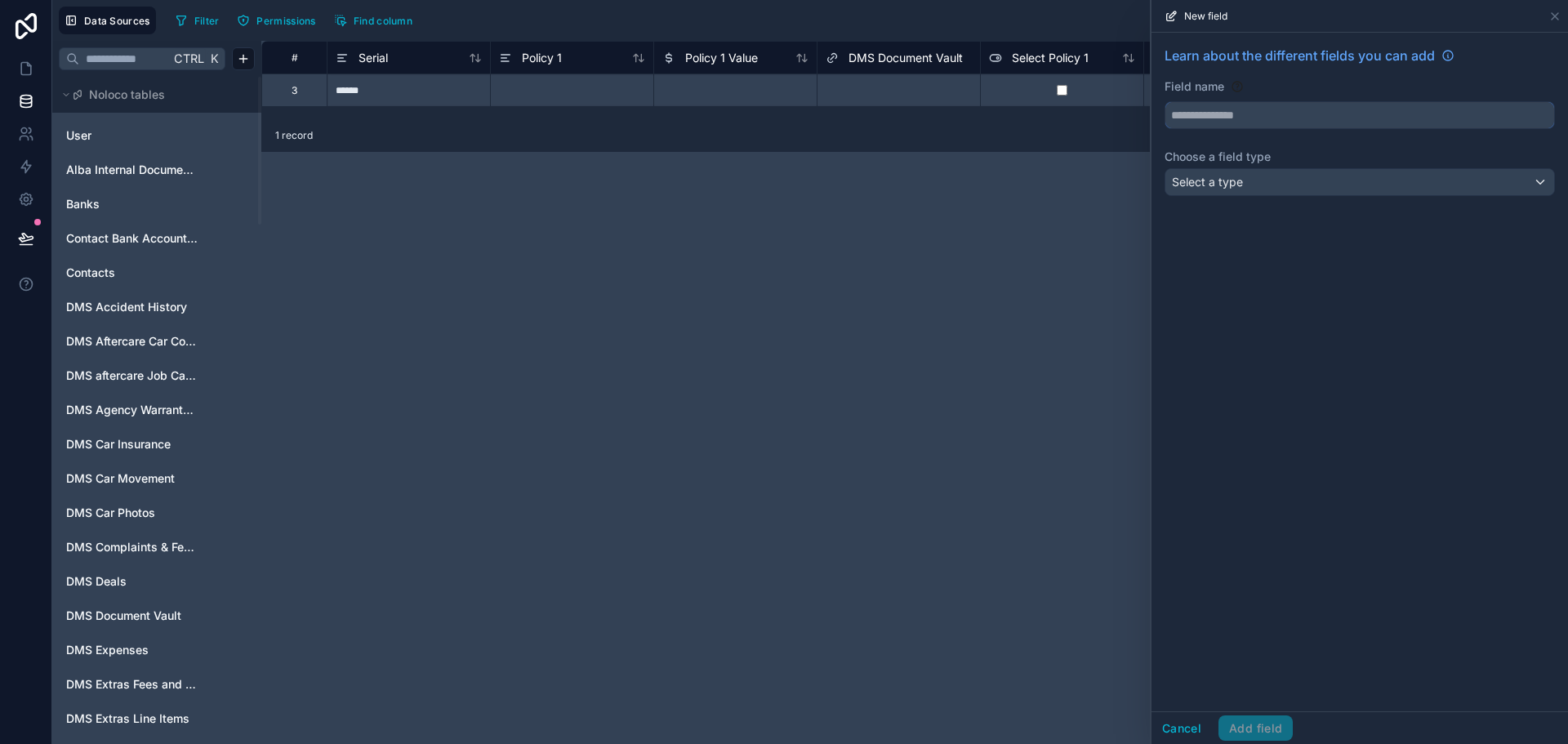
click at [1370, 118] on input "text" at bounding box center [1360, 115] width 389 height 26
click at [1165, 101] on button "********" at bounding box center [1360, 115] width 390 height 28
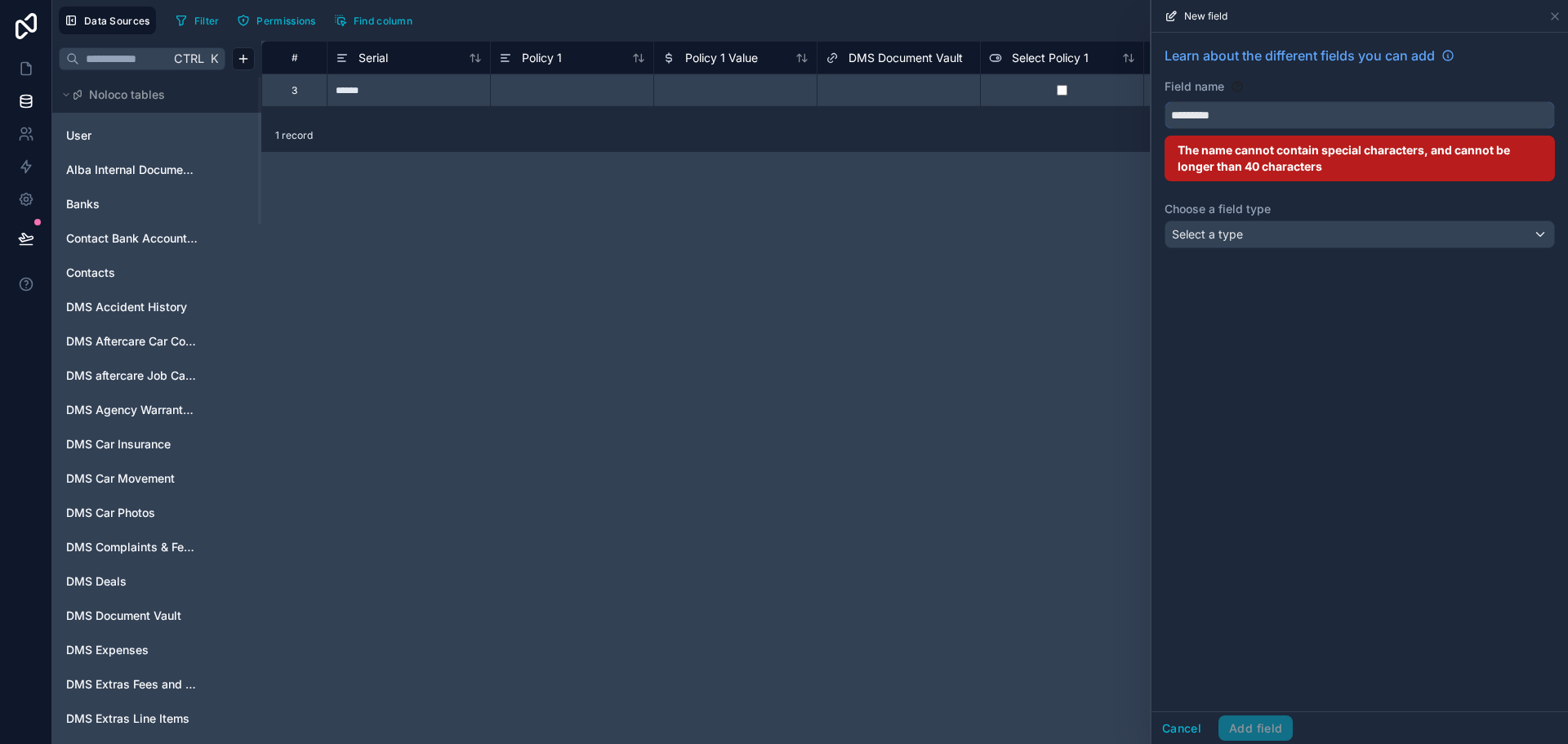
click at [1165, 101] on button "********" at bounding box center [1360, 115] width 390 height 28
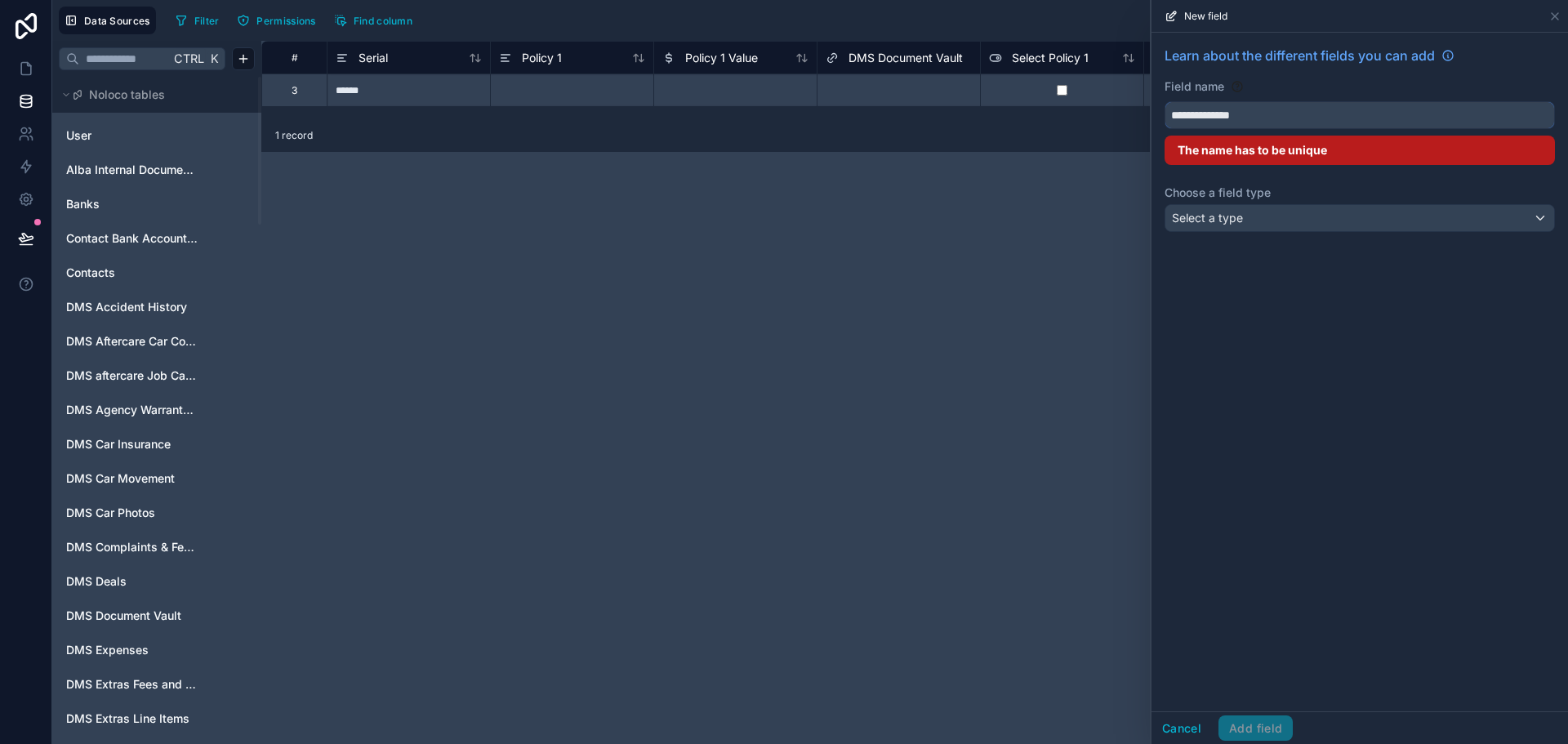
drag, startPoint x: 1207, startPoint y: 111, endPoint x: 1216, endPoint y: 117, distance: 10.8
click at [1216, 117] on input "**********" at bounding box center [1360, 115] width 389 height 26
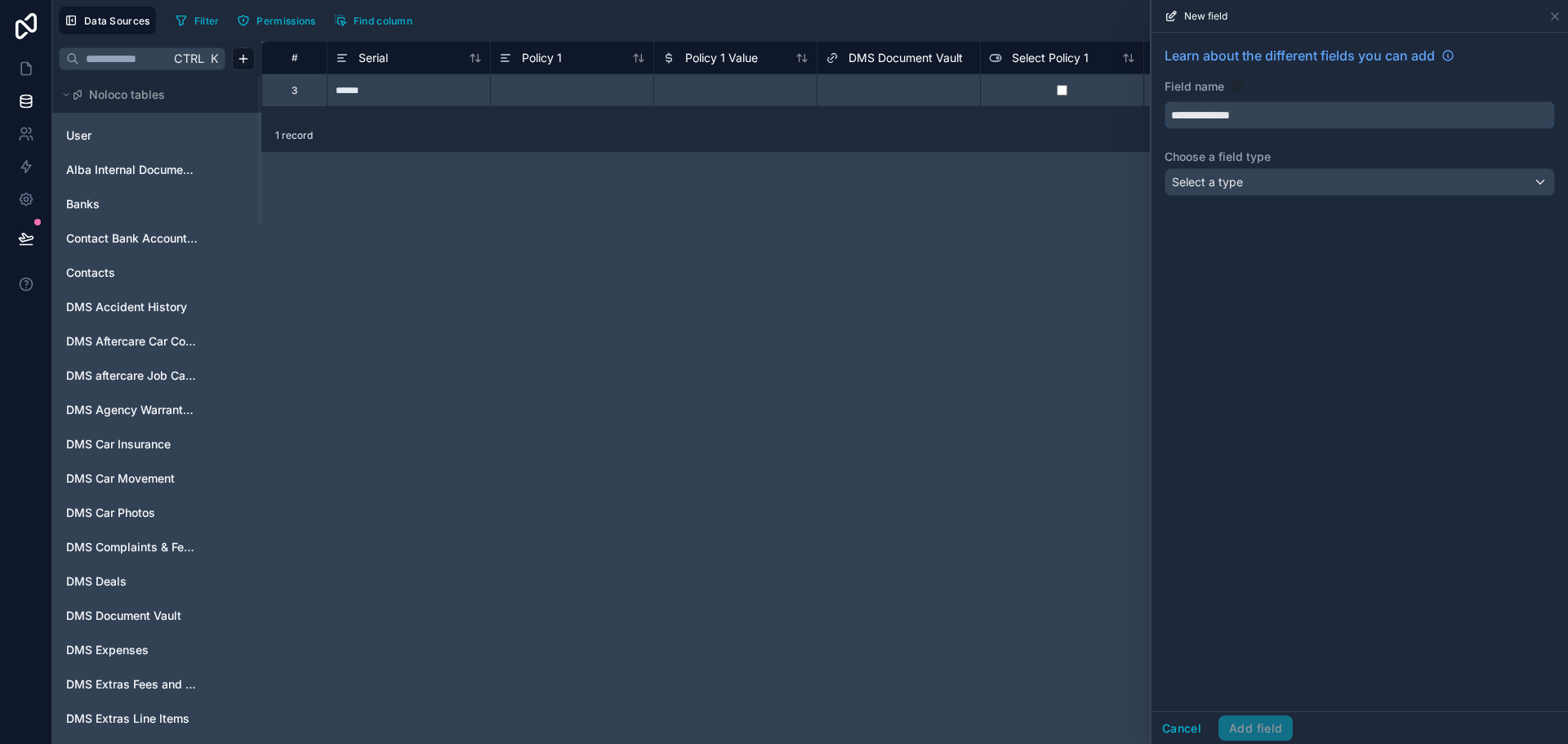
type input "**********"
click at [1218, 185] on span "Select a type" at bounding box center [1207, 181] width 71 height 14
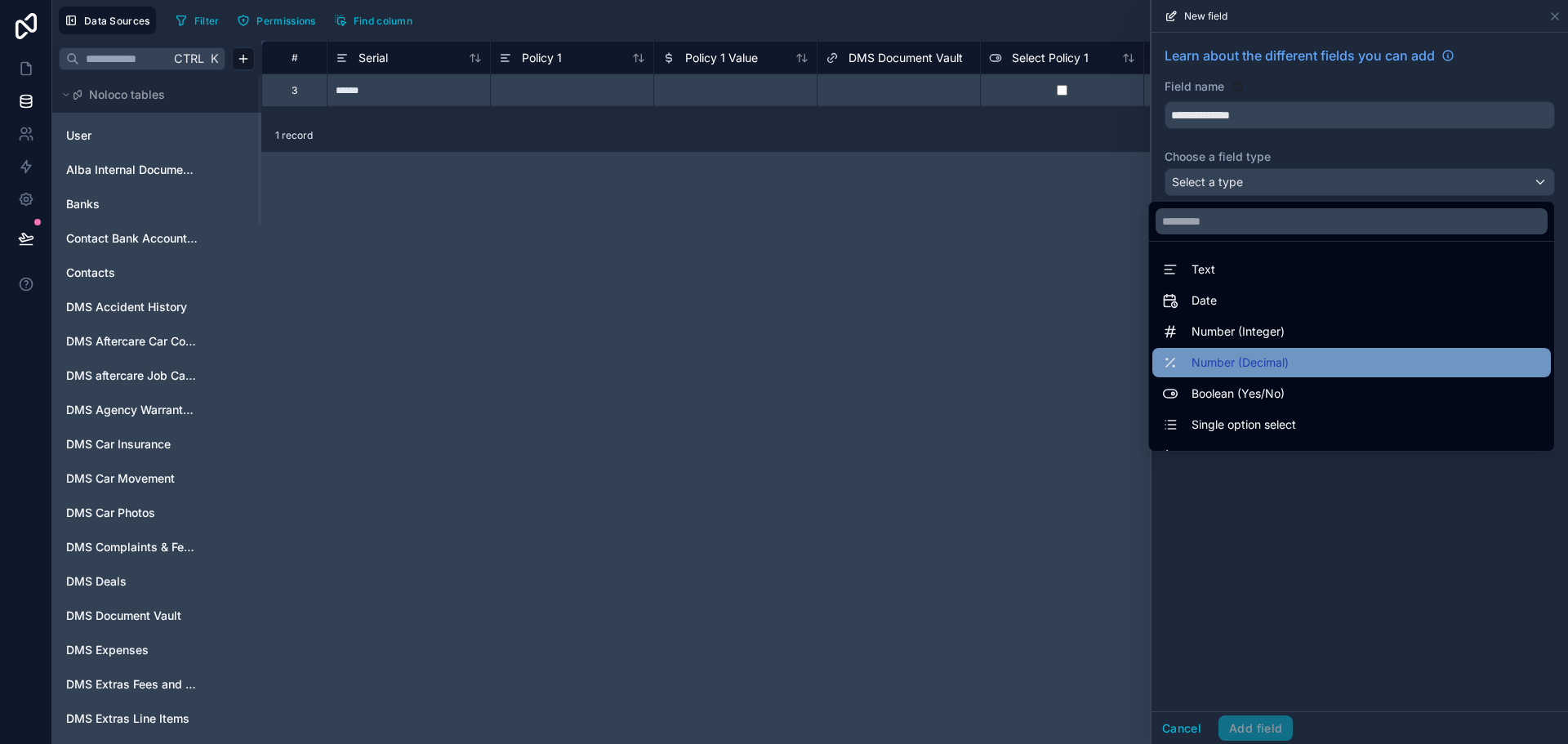
click at [1220, 363] on span "Number (Decimal)" at bounding box center [1240, 363] width 97 height 20
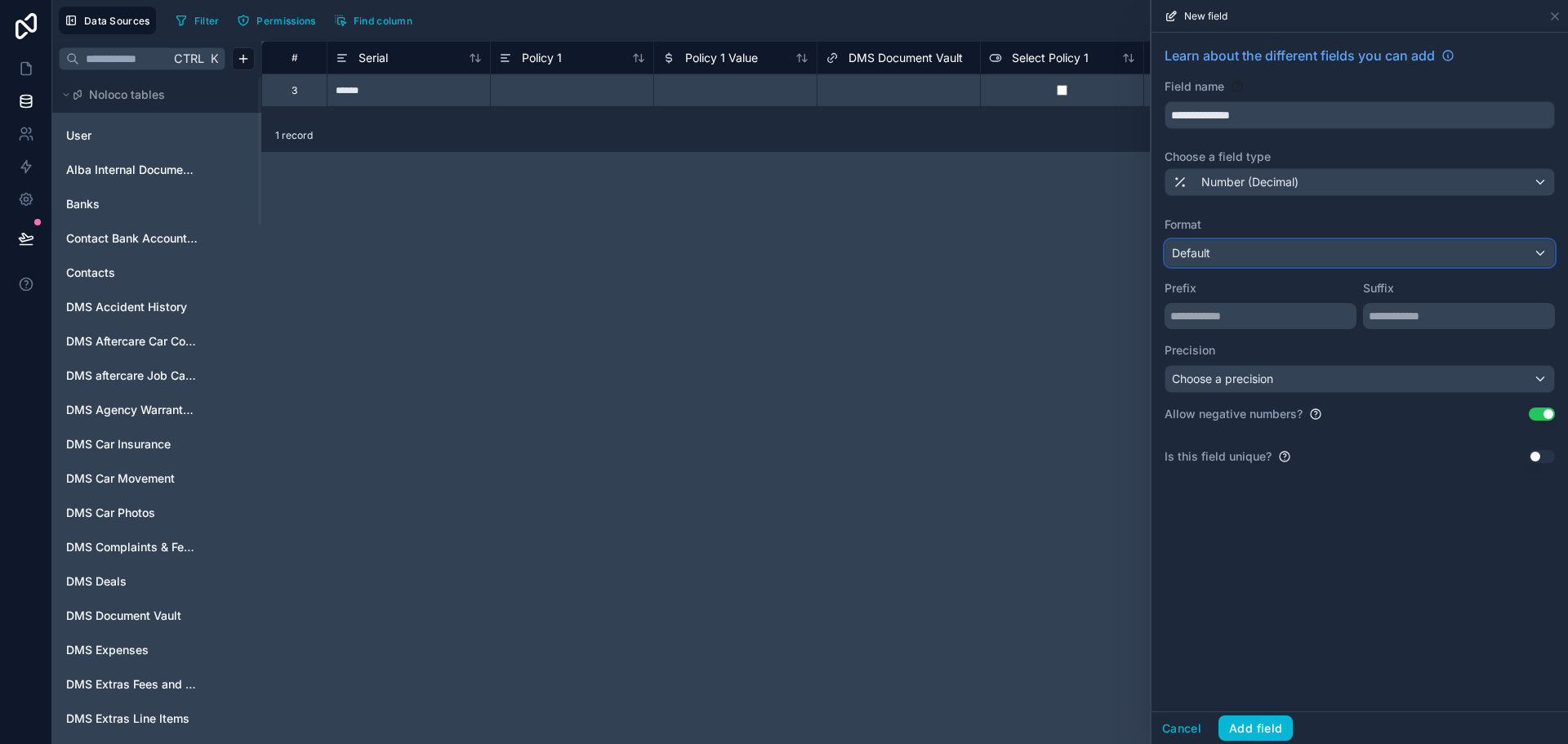
click at [1215, 260] on div "Default" at bounding box center [1360, 253] width 389 height 26
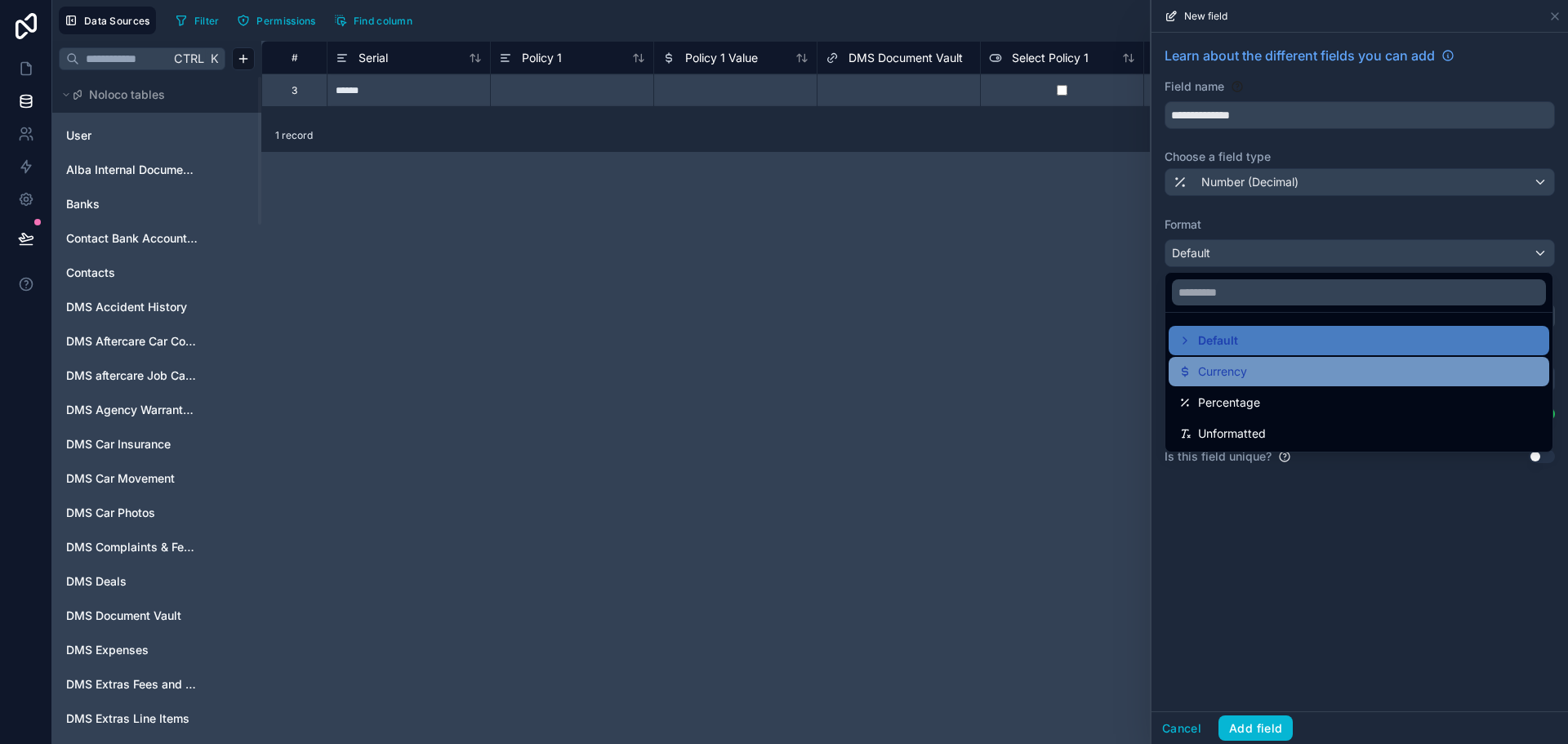
click at [1226, 372] on span "Currency" at bounding box center [1223, 372] width 49 height 20
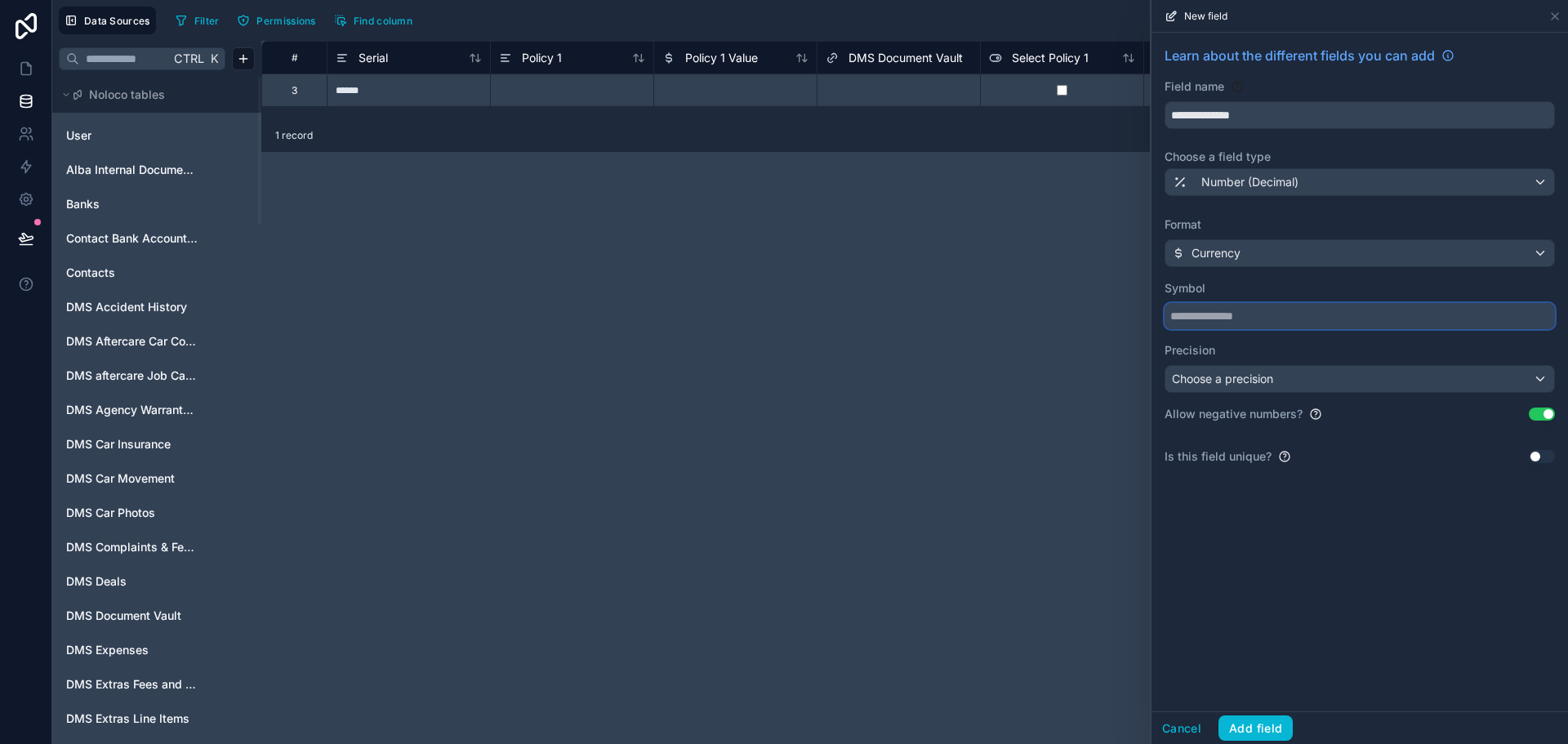
click at [1217, 319] on input "text" at bounding box center [1360, 316] width 390 height 26
type input "***"
click at [1271, 734] on button "Add field" at bounding box center [1255, 729] width 74 height 26
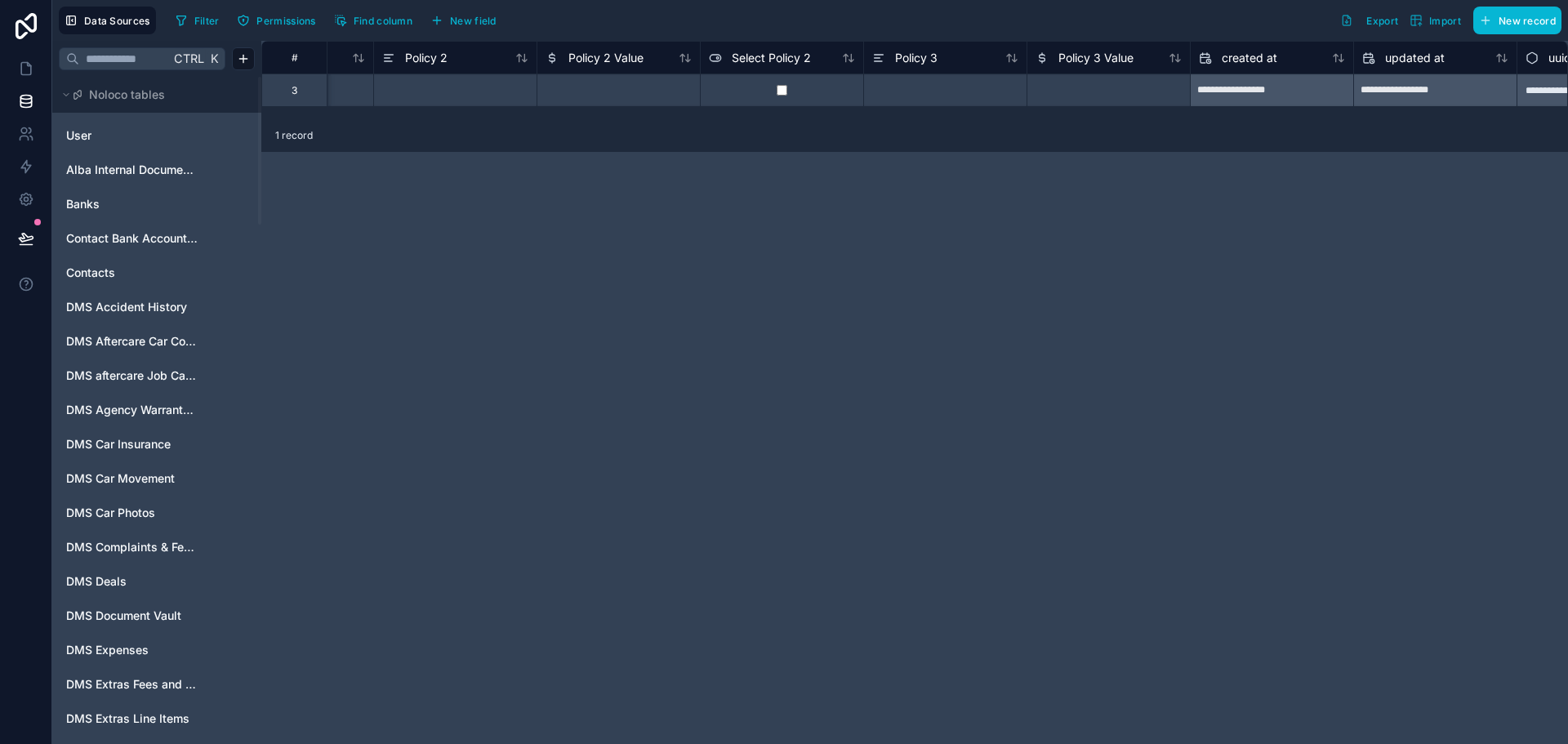
scroll to position [0, 883]
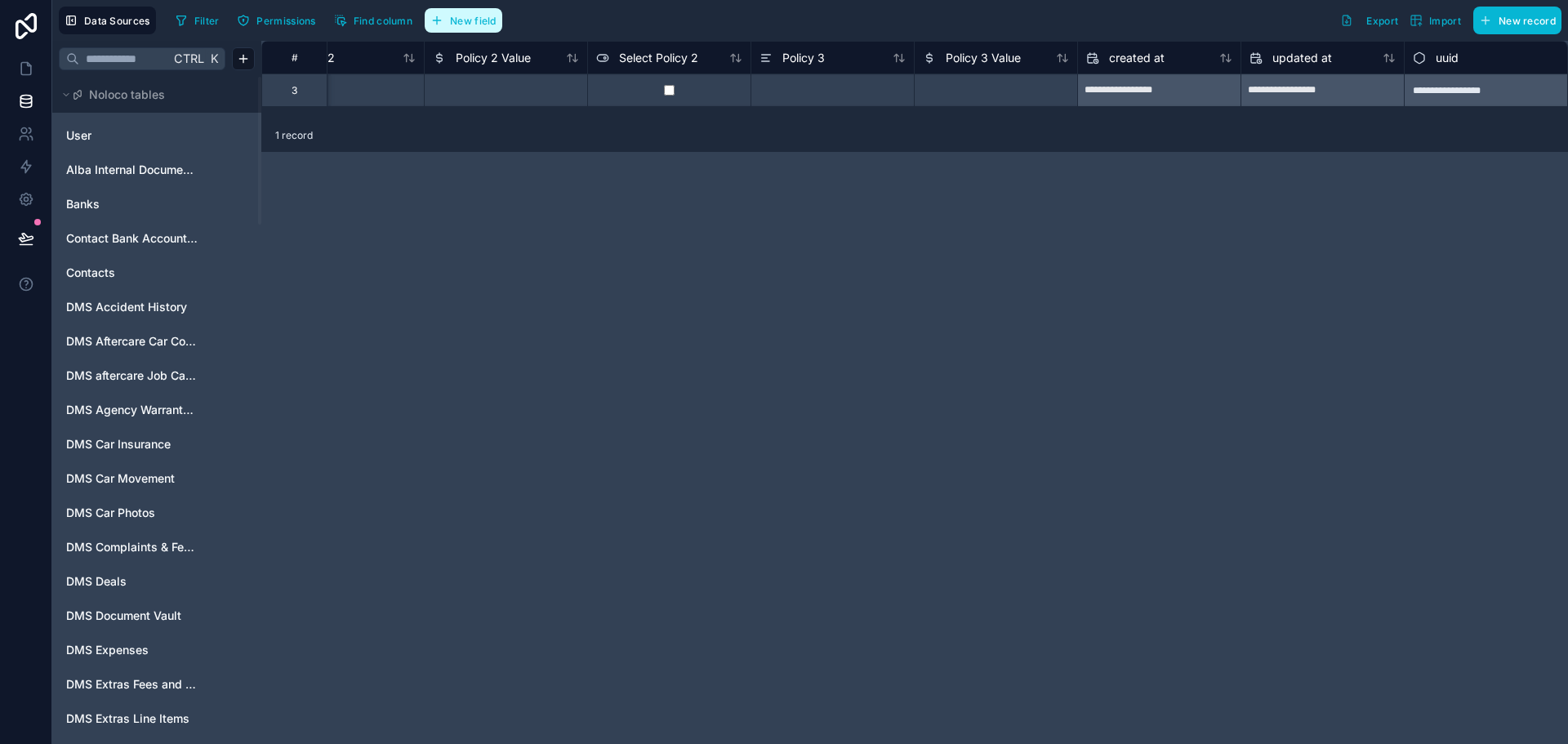
click at [450, 22] on button "New field" at bounding box center [464, 20] width 78 height 24
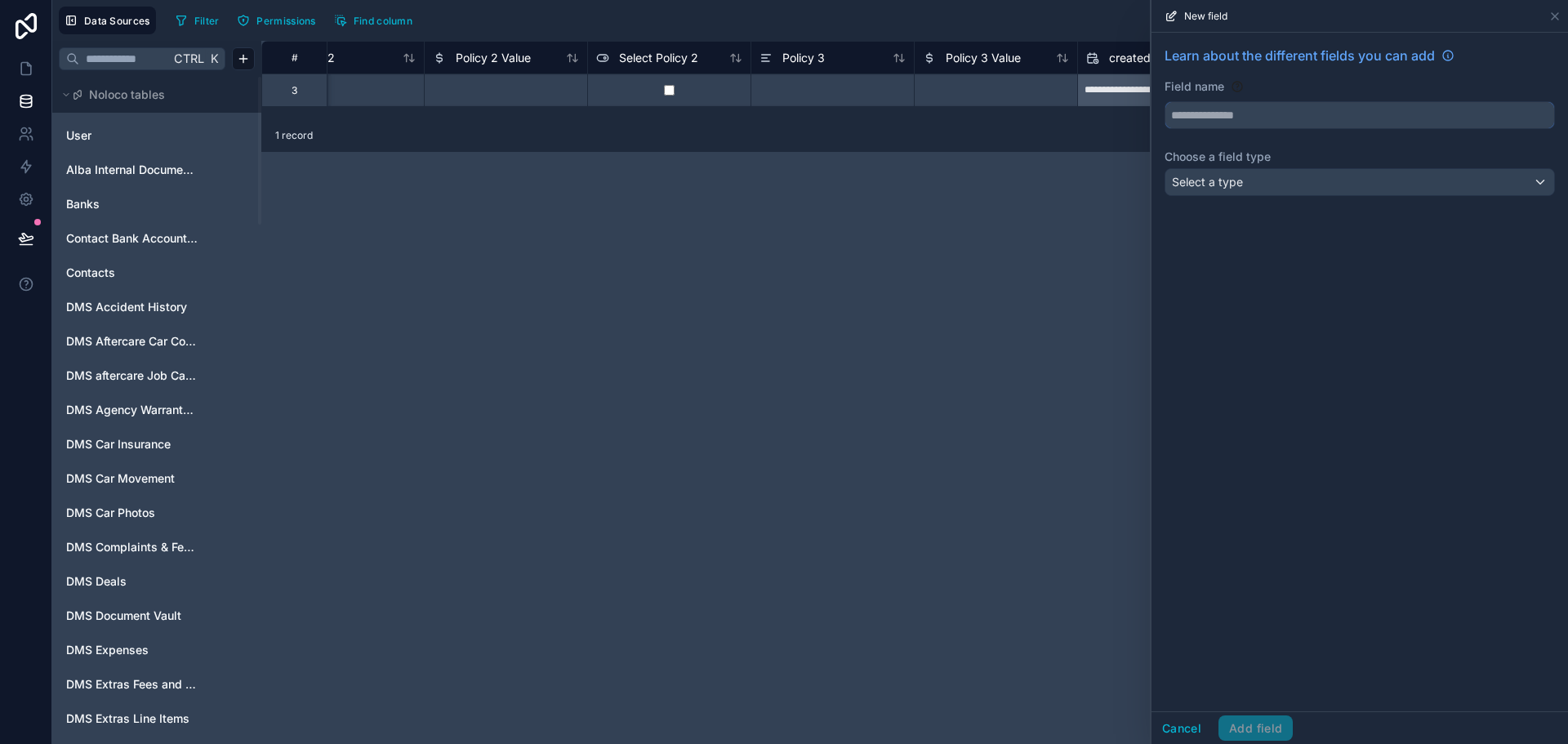
click at [1441, 104] on input "text" at bounding box center [1360, 115] width 389 height 26
click at [1165, 101] on button "******" at bounding box center [1360, 115] width 390 height 28
click at [1165, 101] on button "**********" at bounding box center [1360, 115] width 390 height 28
type input "**********"
click at [1398, 188] on div "Select a type" at bounding box center [1360, 182] width 389 height 26
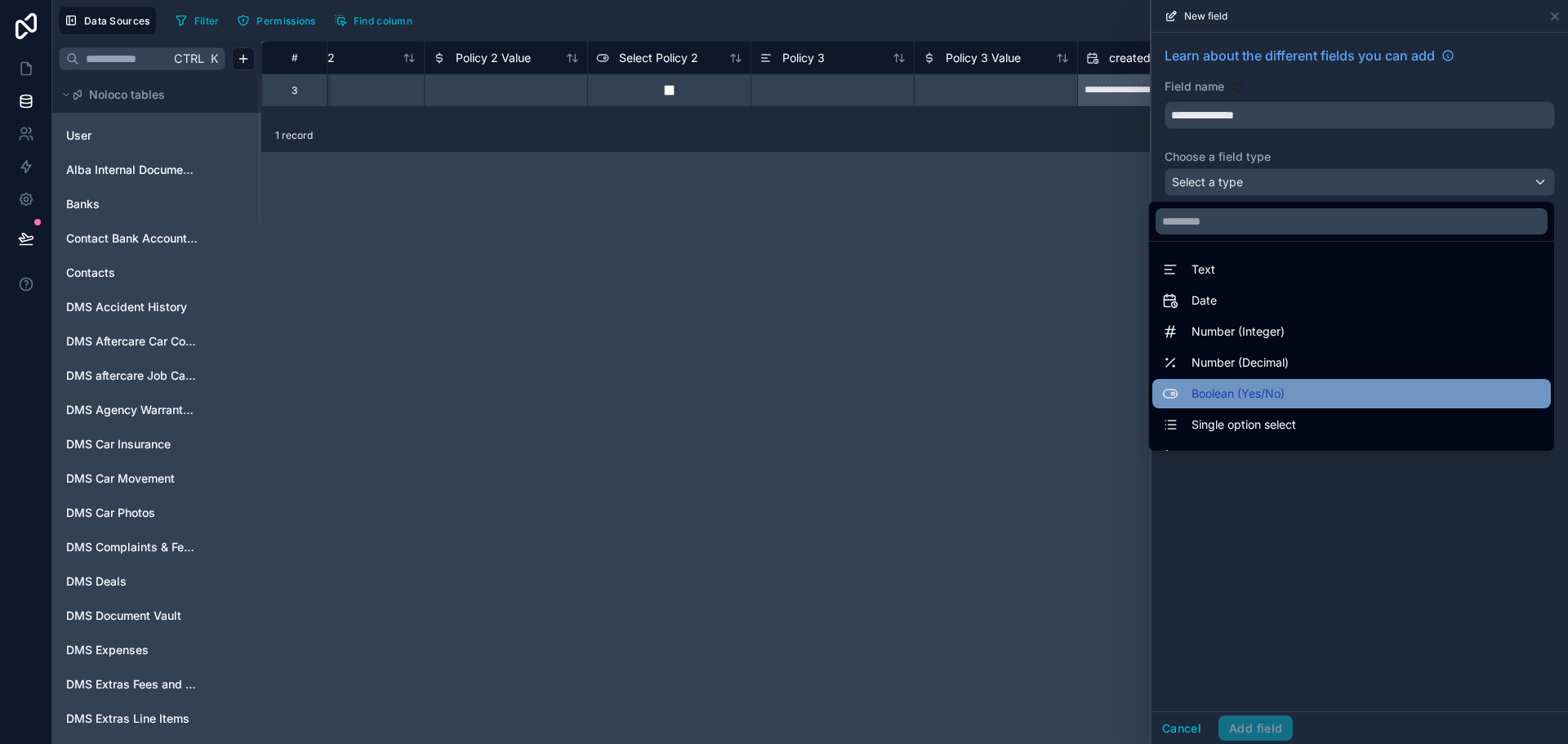
click at [1332, 388] on div "Boolean (Yes/No)" at bounding box center [1352, 394] width 379 height 20
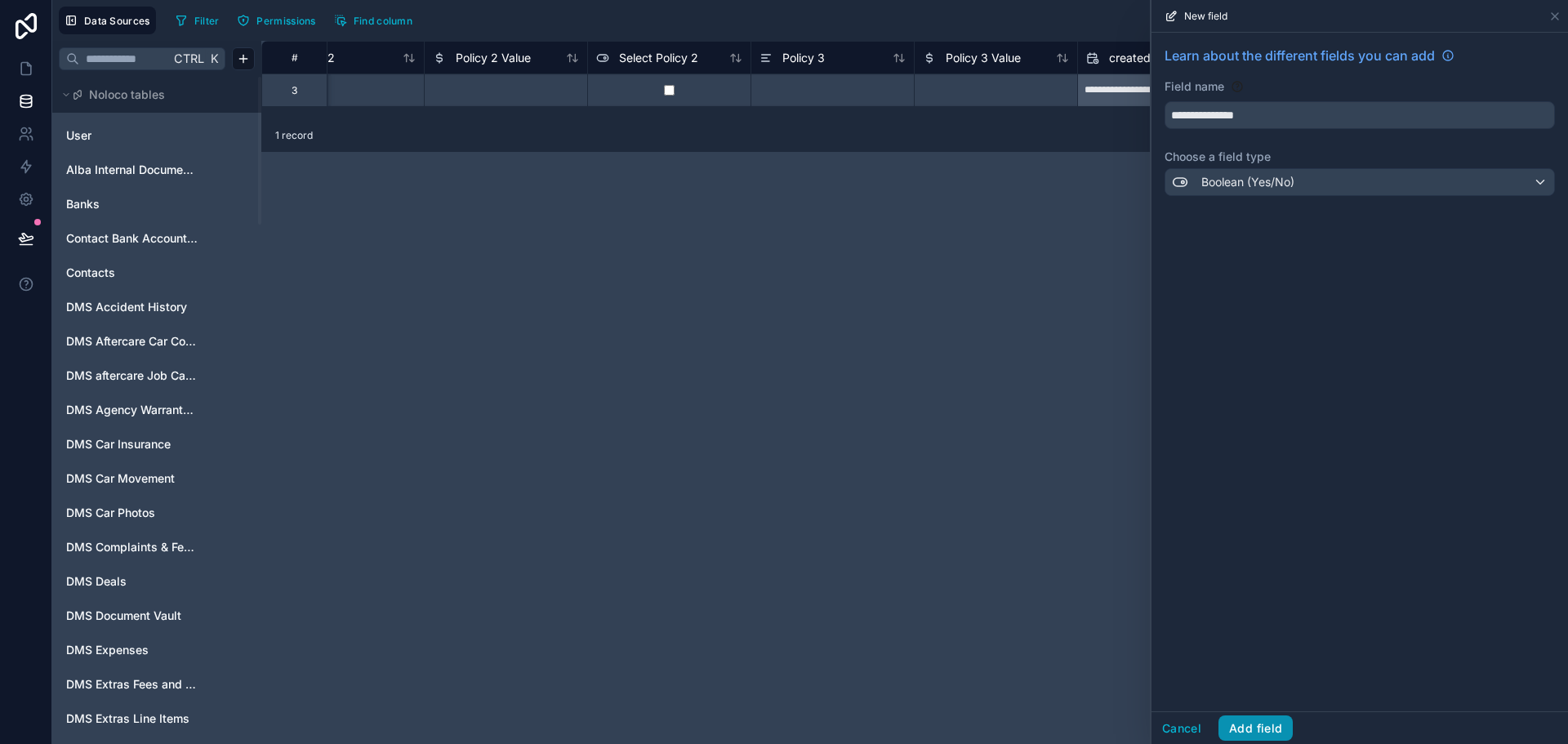
click at [1269, 724] on button "Add field" at bounding box center [1255, 729] width 74 height 26
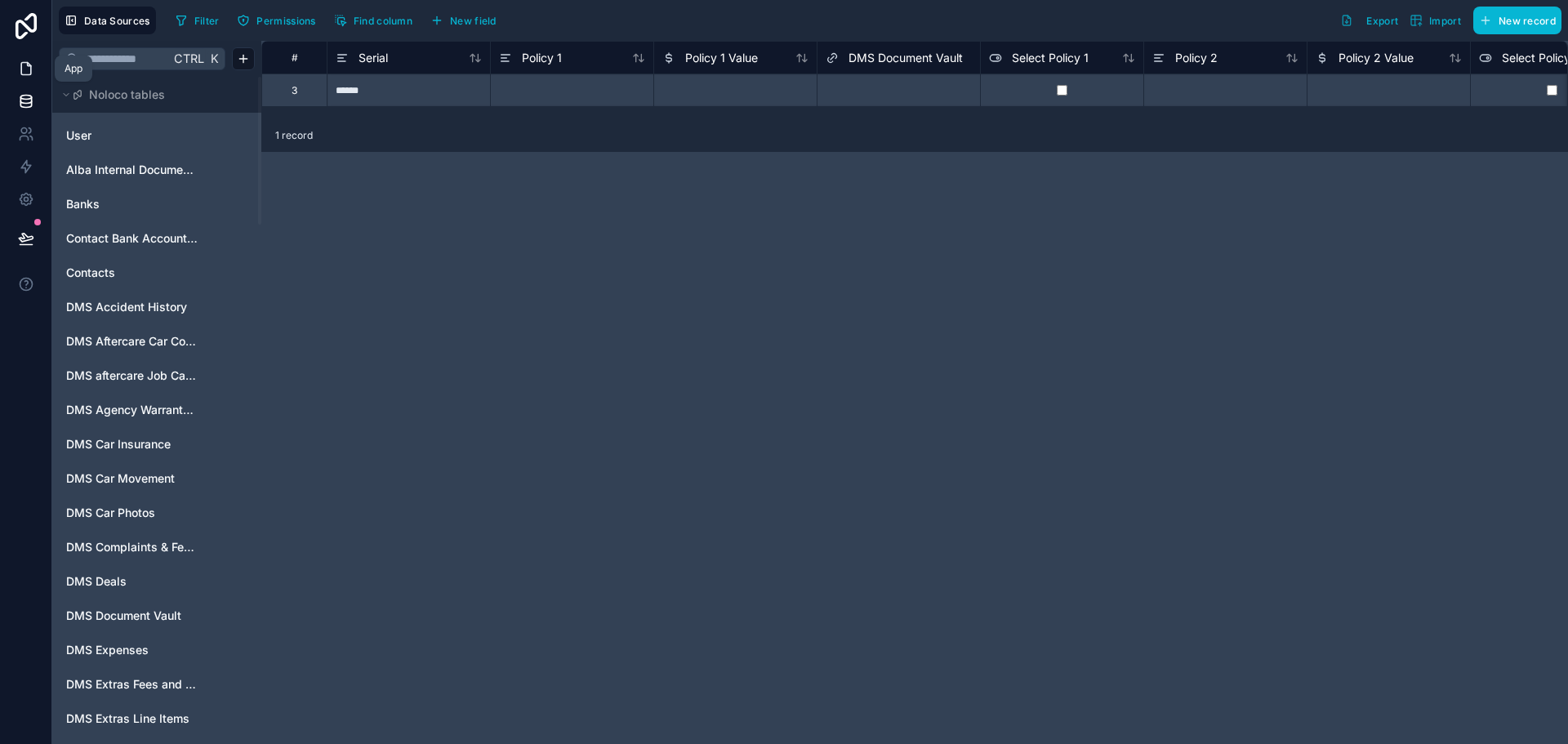
click at [33, 75] on icon at bounding box center [26, 69] width 16 height 16
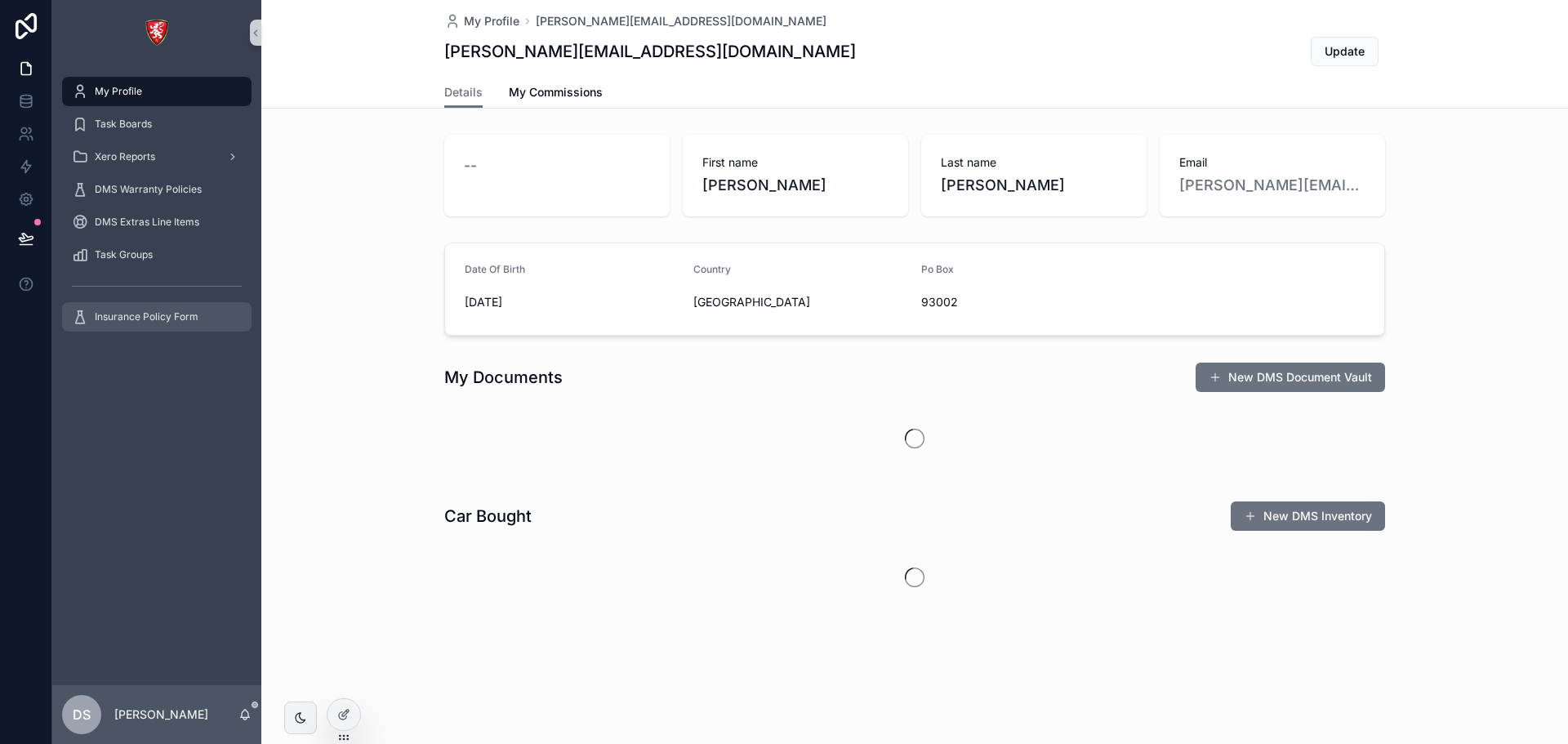
click at [165, 315] on span "Insurance Policy Form" at bounding box center [147, 317] width 104 height 13
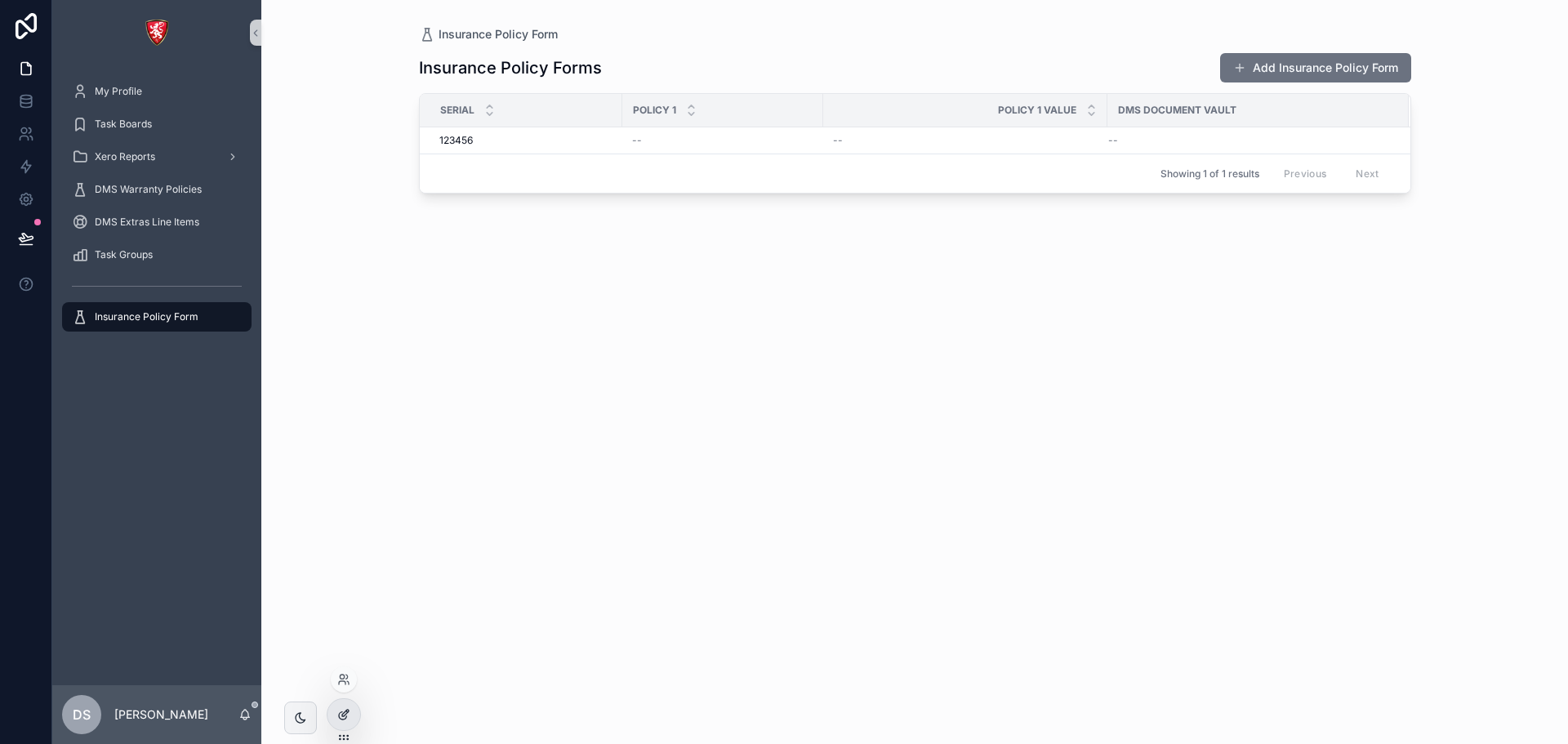
click at [355, 714] on div at bounding box center [344, 715] width 33 height 31
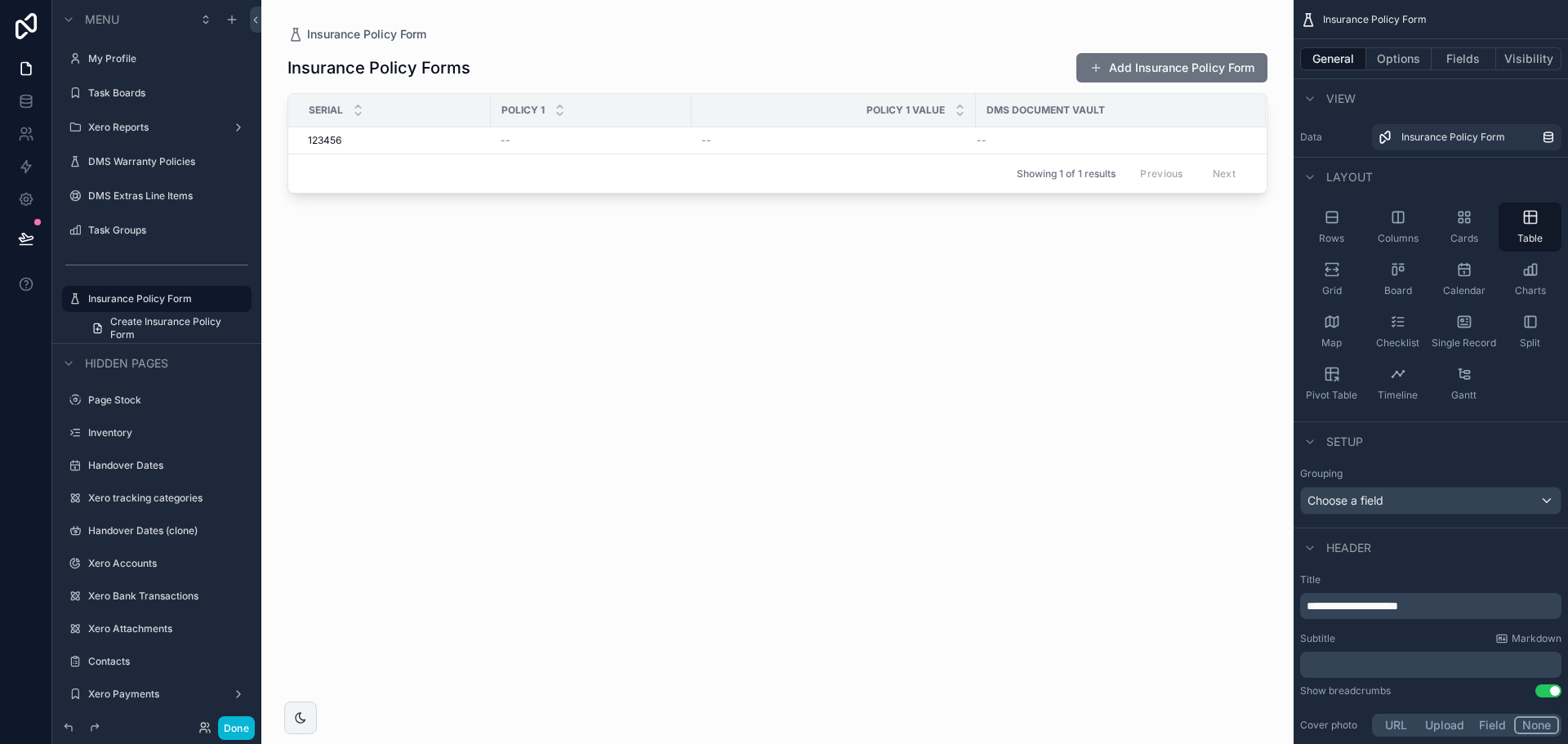
click at [1115, 64] on div "scrollable content" at bounding box center [778, 362] width 1033 height 725
click at [1115, 64] on button "Add Insurance Policy Form" at bounding box center [1171, 68] width 191 height 29
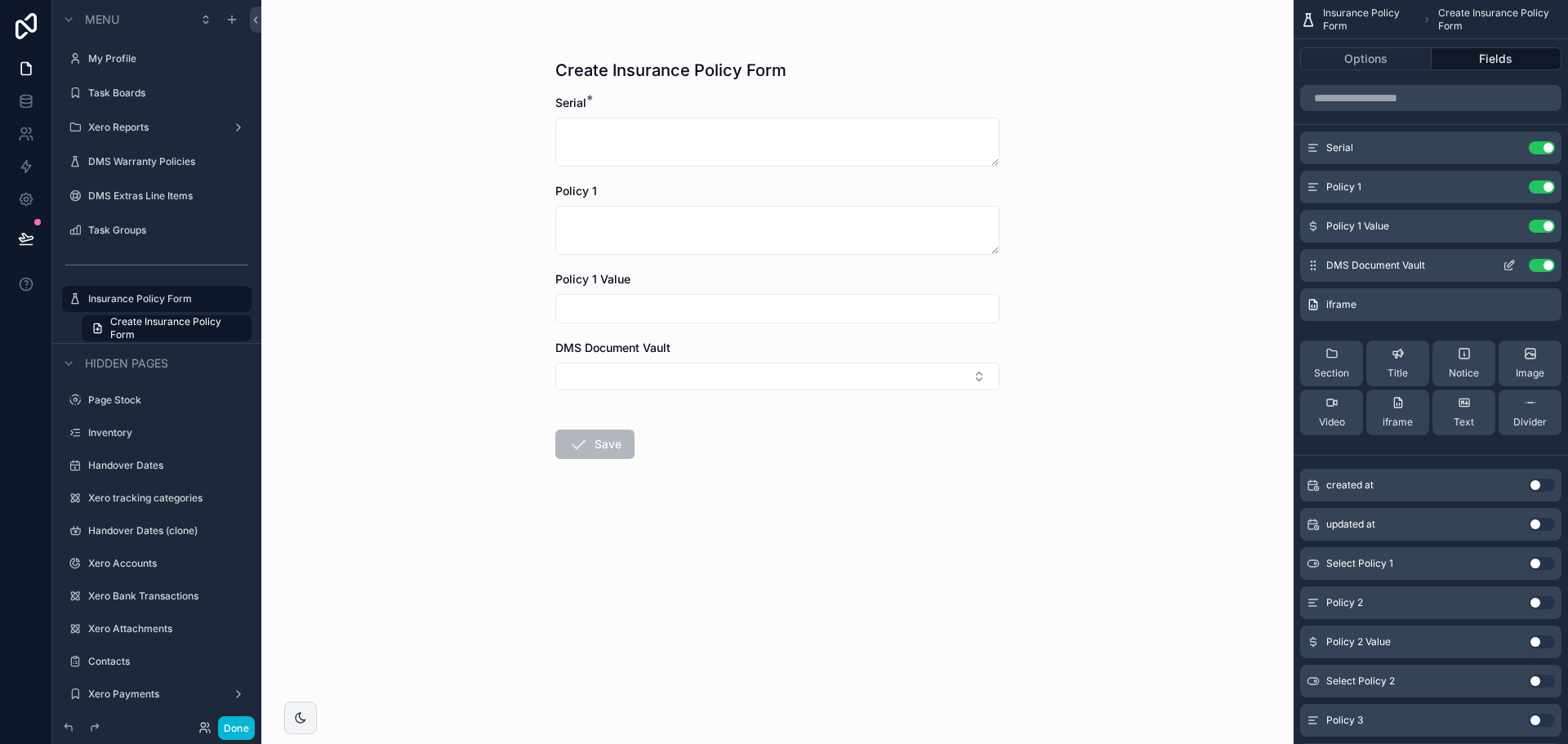
click at [1554, 264] on button "Use setting" at bounding box center [1542, 266] width 26 height 13
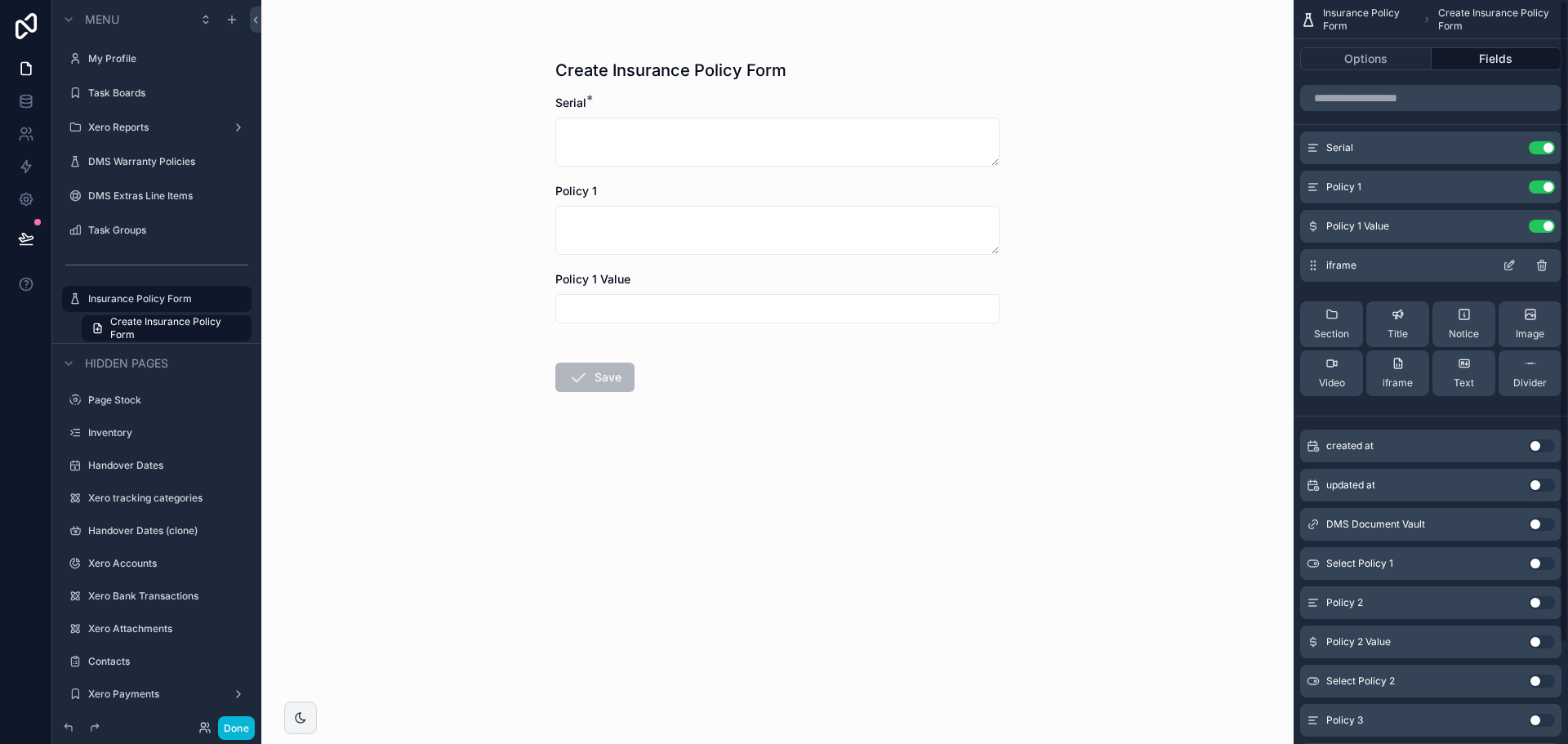
click at [1543, 265] on icon "scrollable content" at bounding box center [1543, 266] width 0 height 4
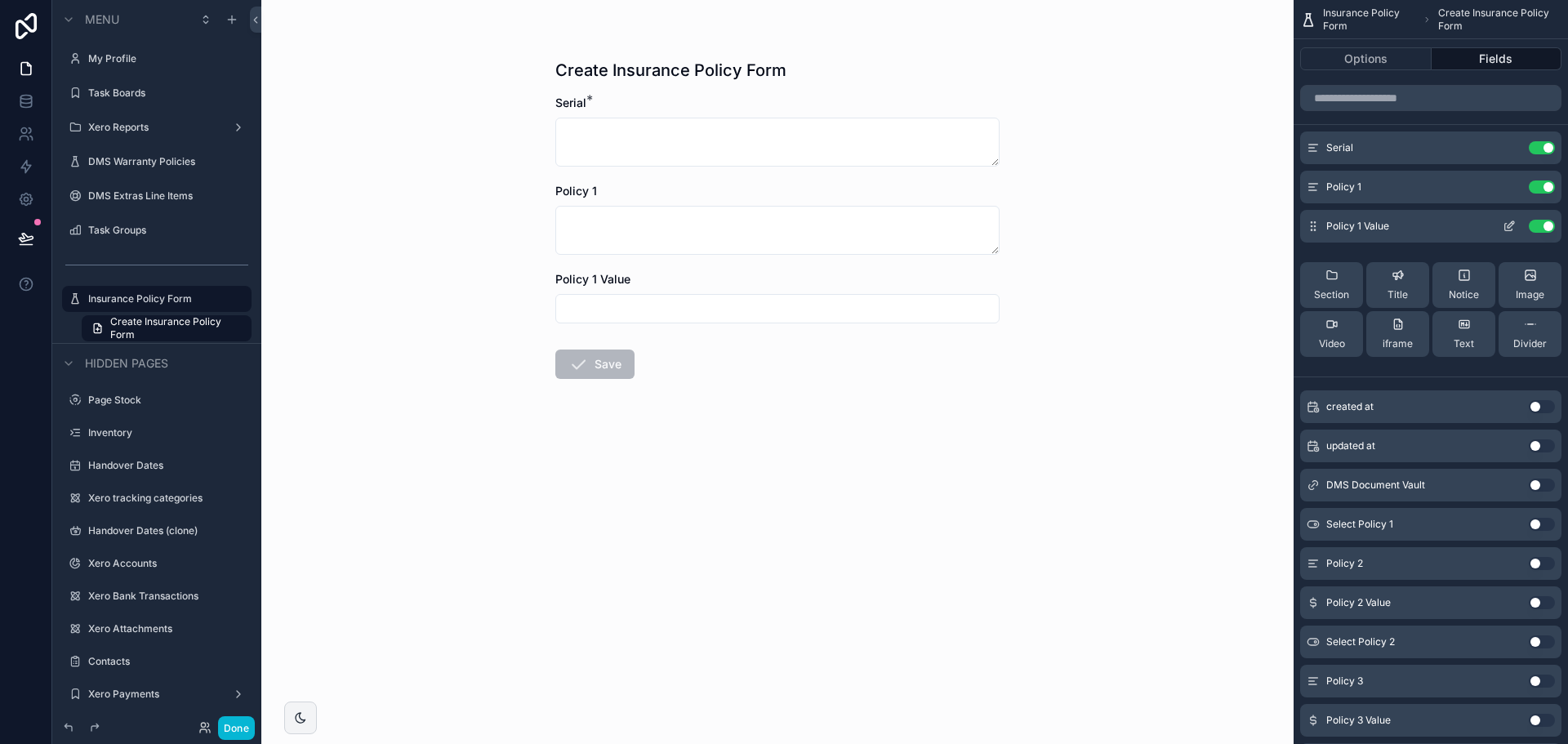
click at [1541, 231] on button "Use setting" at bounding box center [1542, 227] width 26 height 13
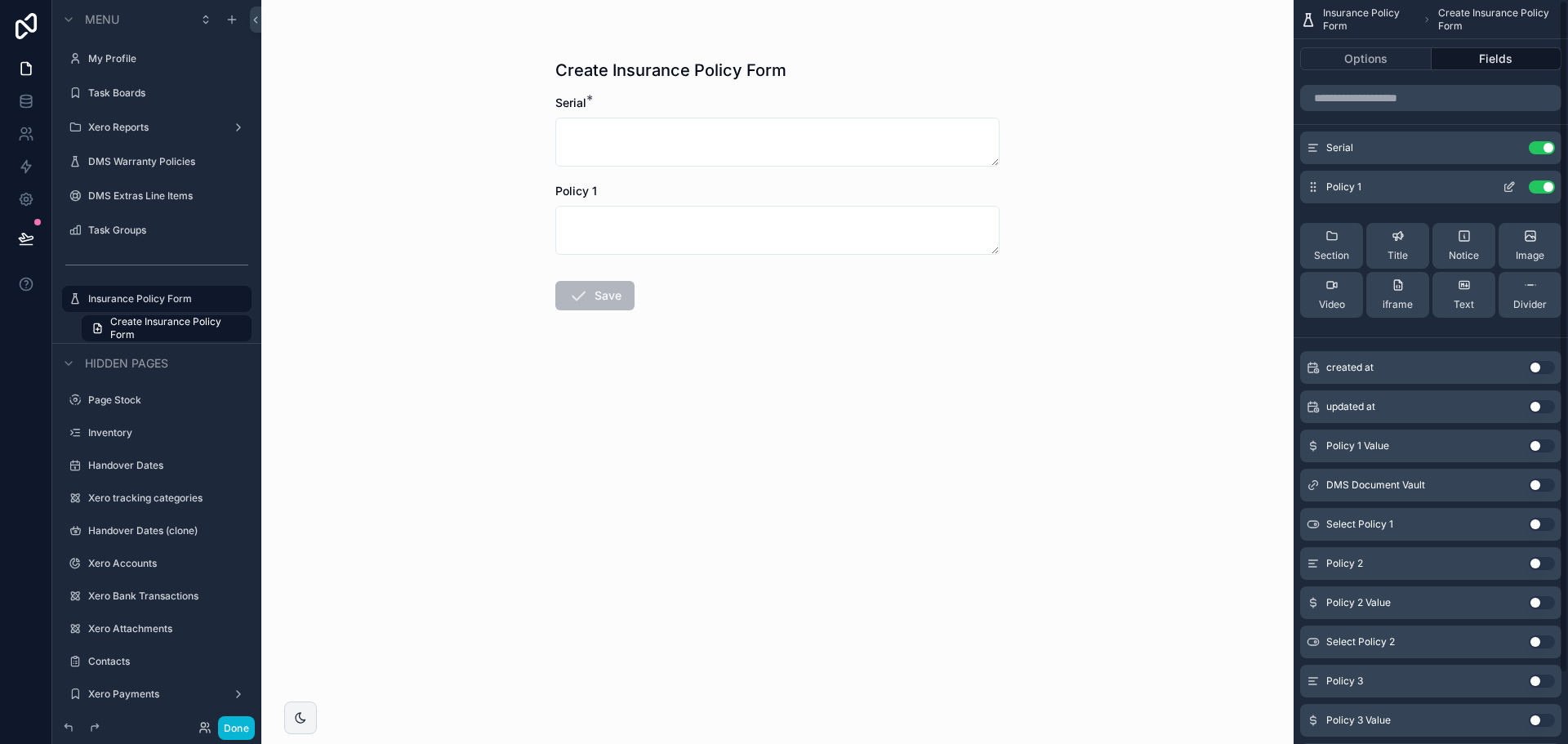
click at [1546, 185] on button "Use setting" at bounding box center [1542, 187] width 26 height 13
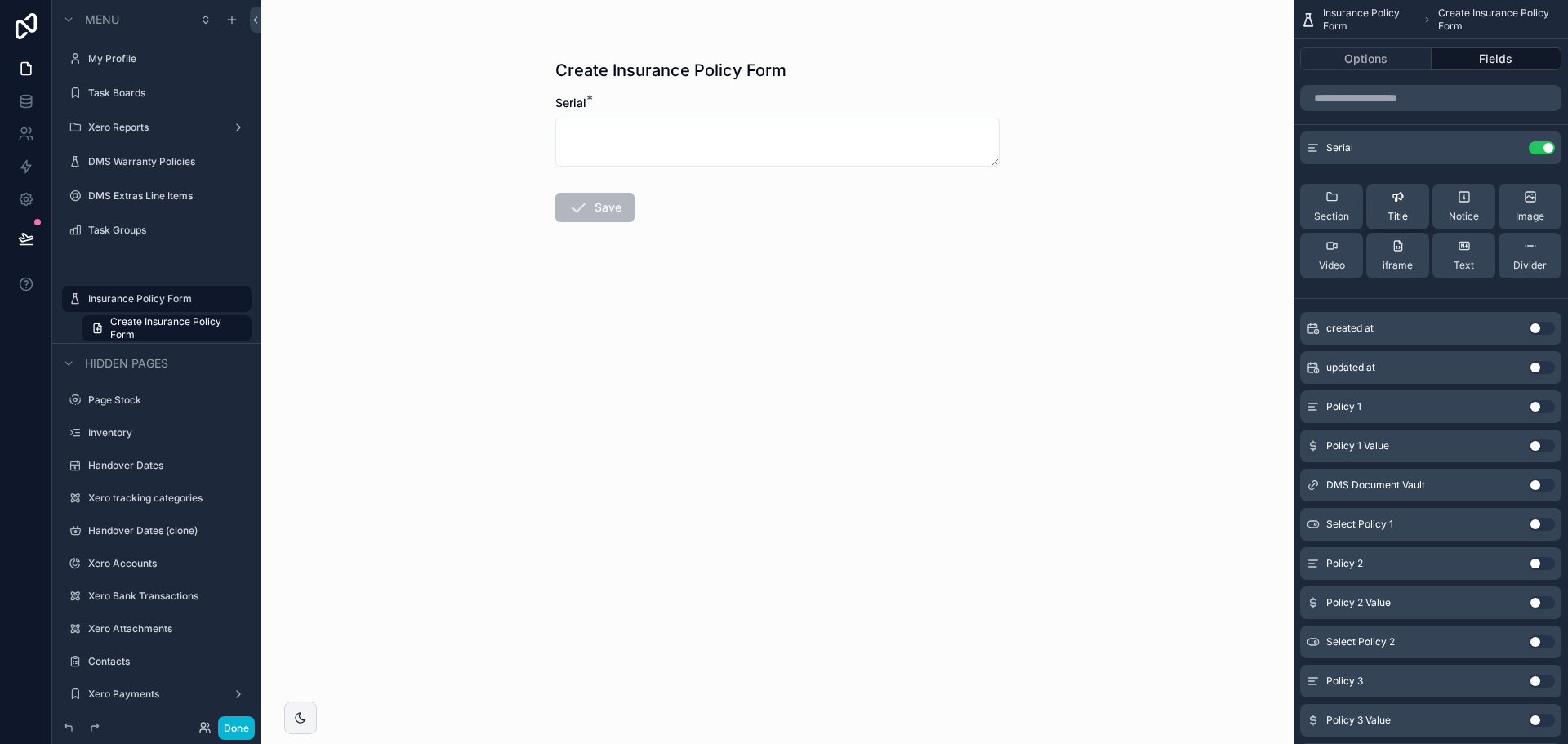
click at [1376, 201] on button "Title" at bounding box center [1398, 207] width 63 height 45
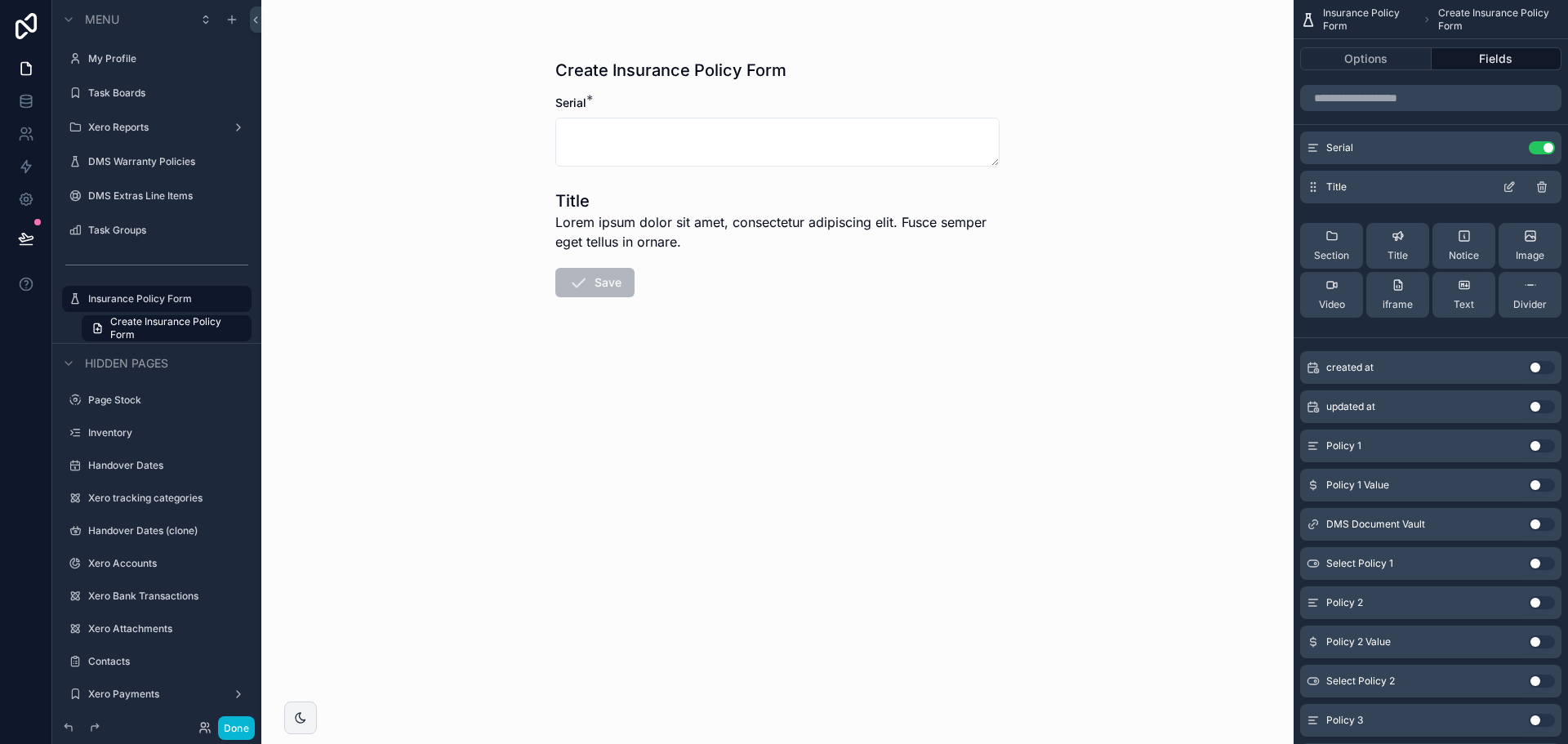
click at [1542, 187] on icon "scrollable content" at bounding box center [1542, 188] width 0 height 4
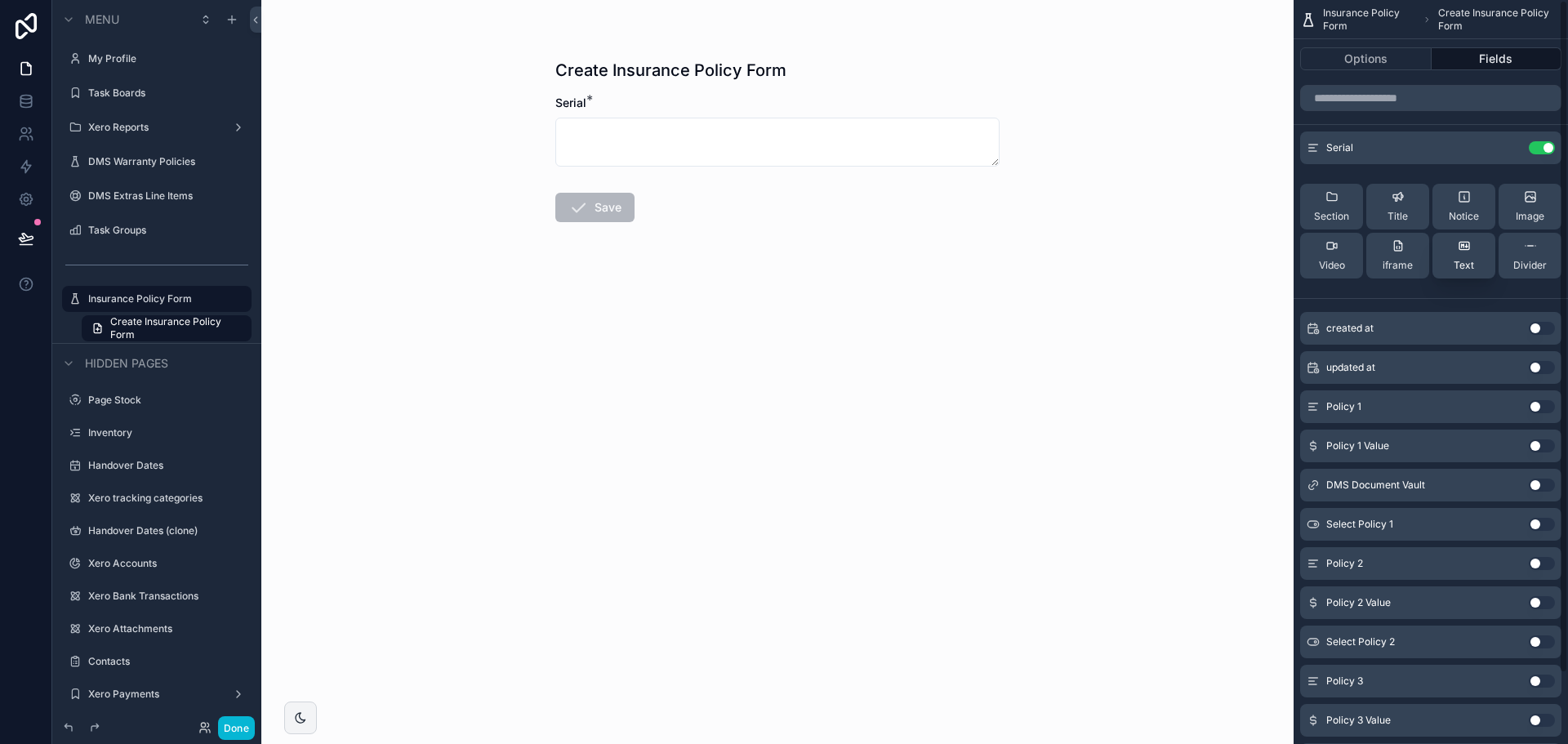
click at [1474, 268] on span "Text" at bounding box center [1464, 266] width 21 height 13
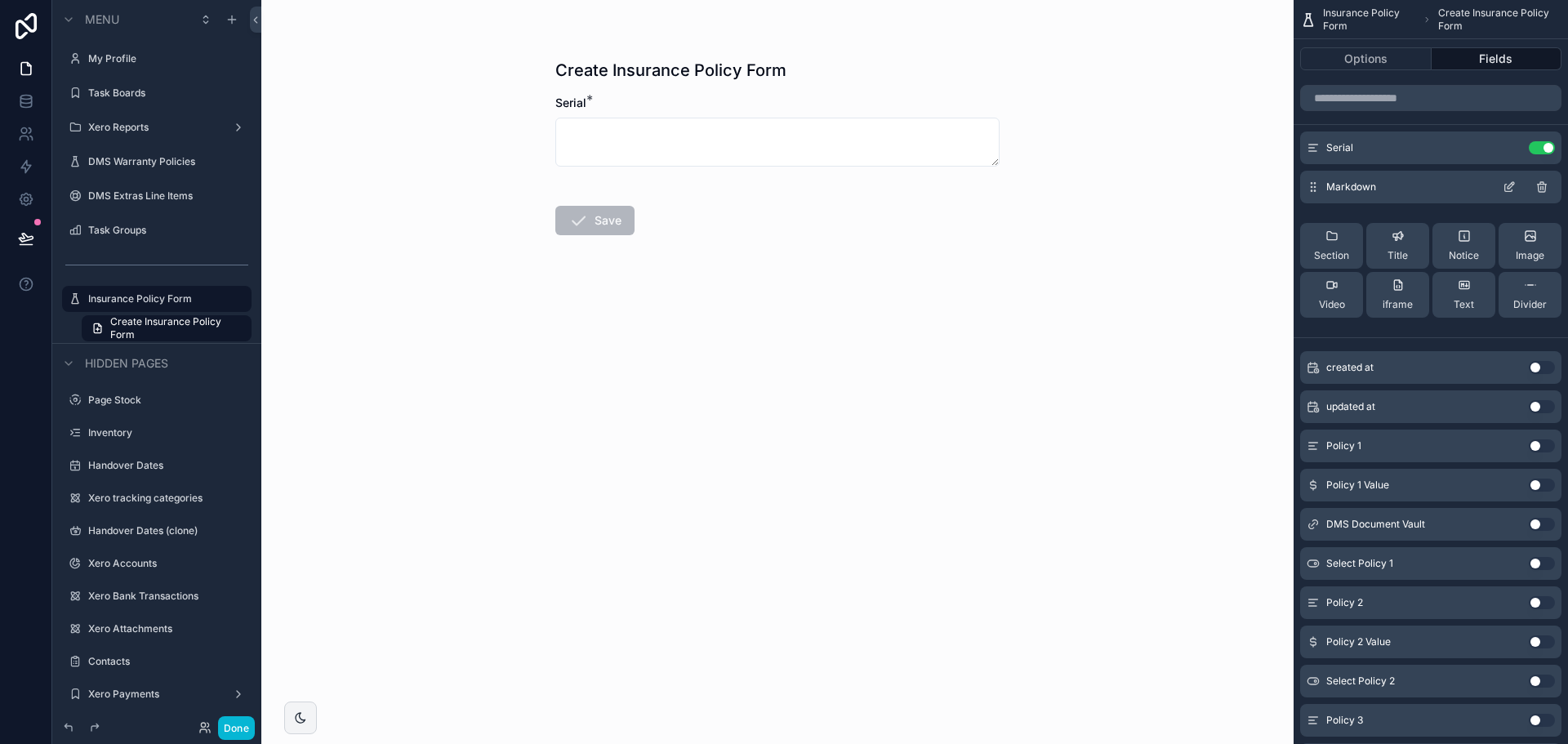
click at [1508, 188] on icon "scrollable content" at bounding box center [1511, 185] width 6 height 6
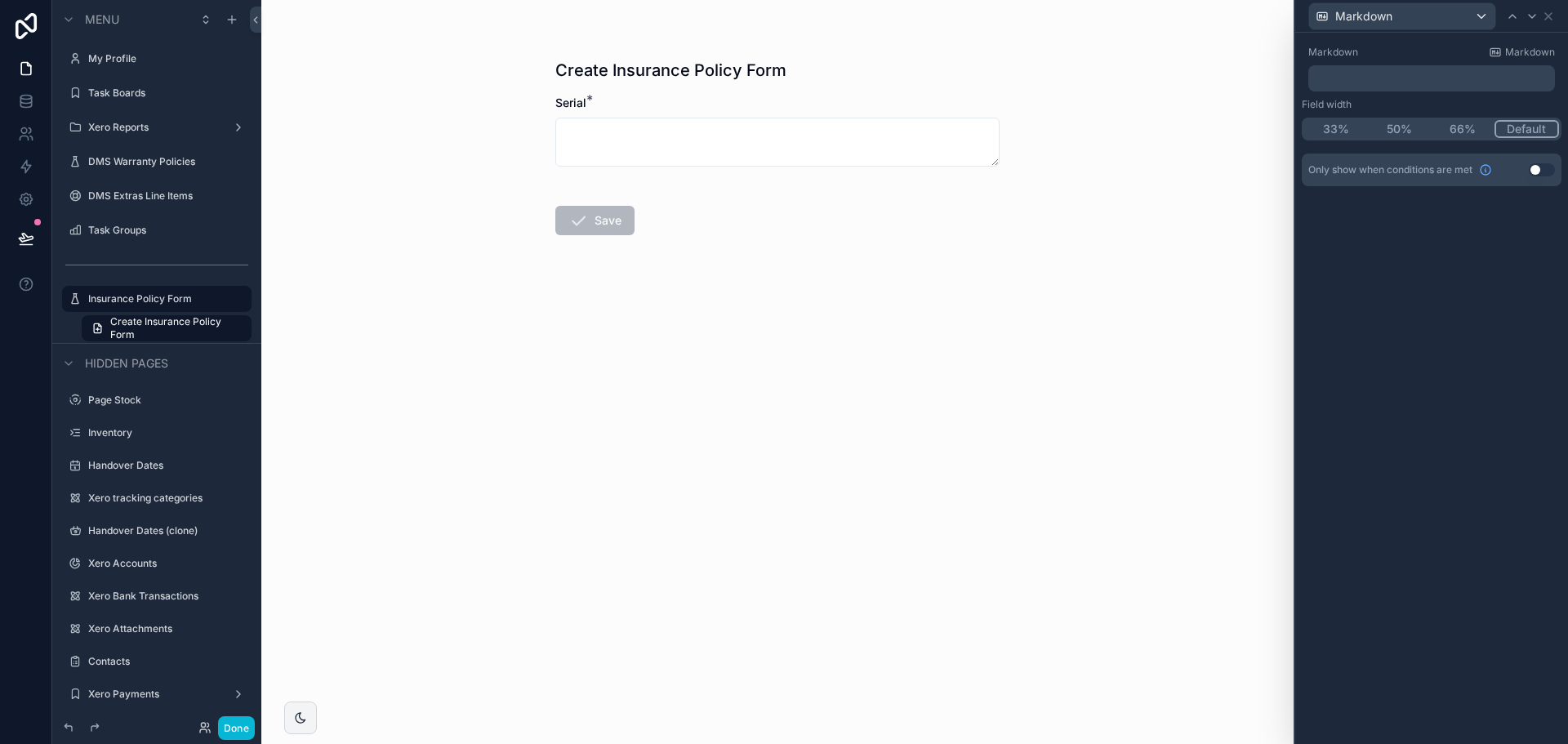
click at [1405, 86] on p "﻿" at bounding box center [1433, 79] width 236 height 16
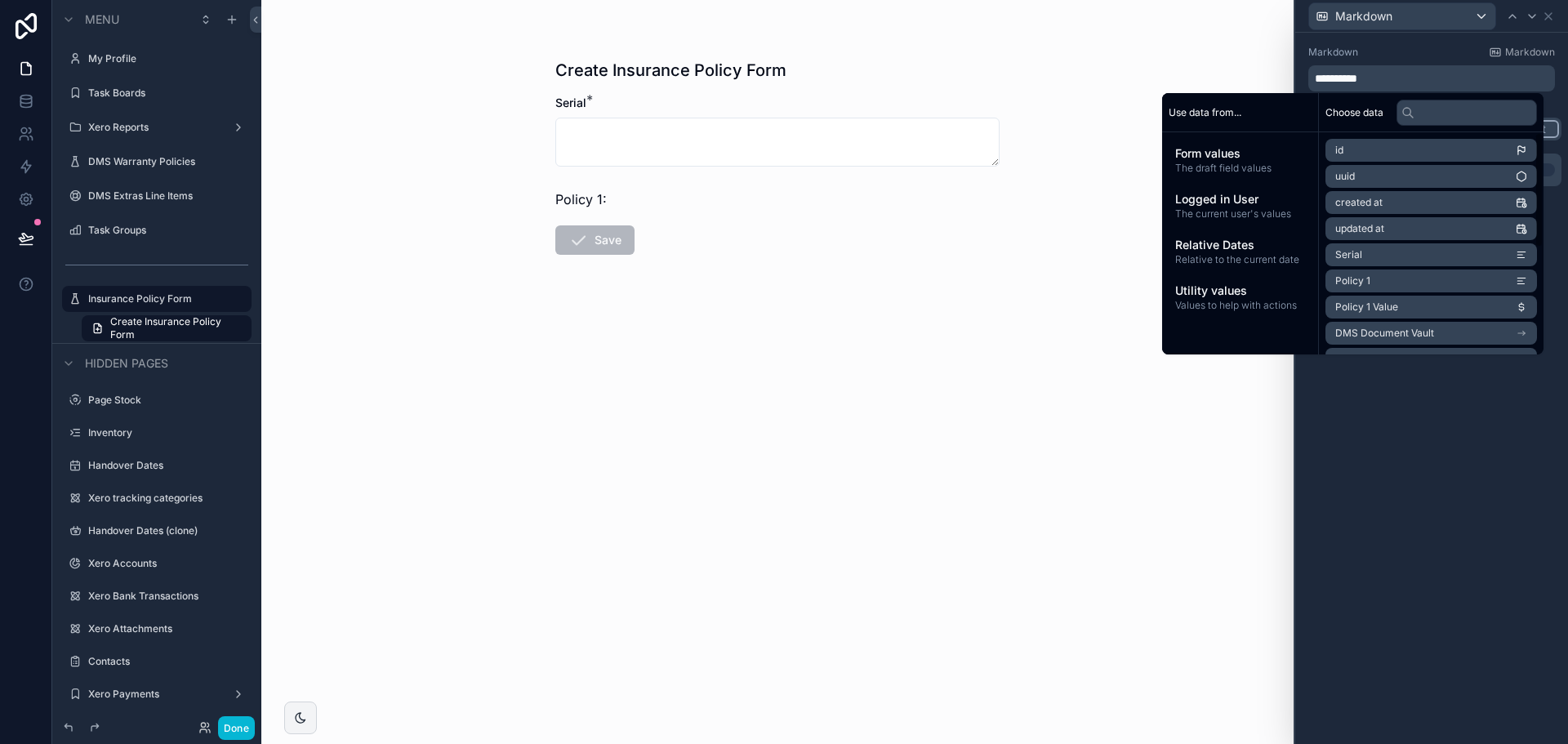
click at [1384, 277] on li "Policy 1" at bounding box center [1431, 281] width 212 height 23
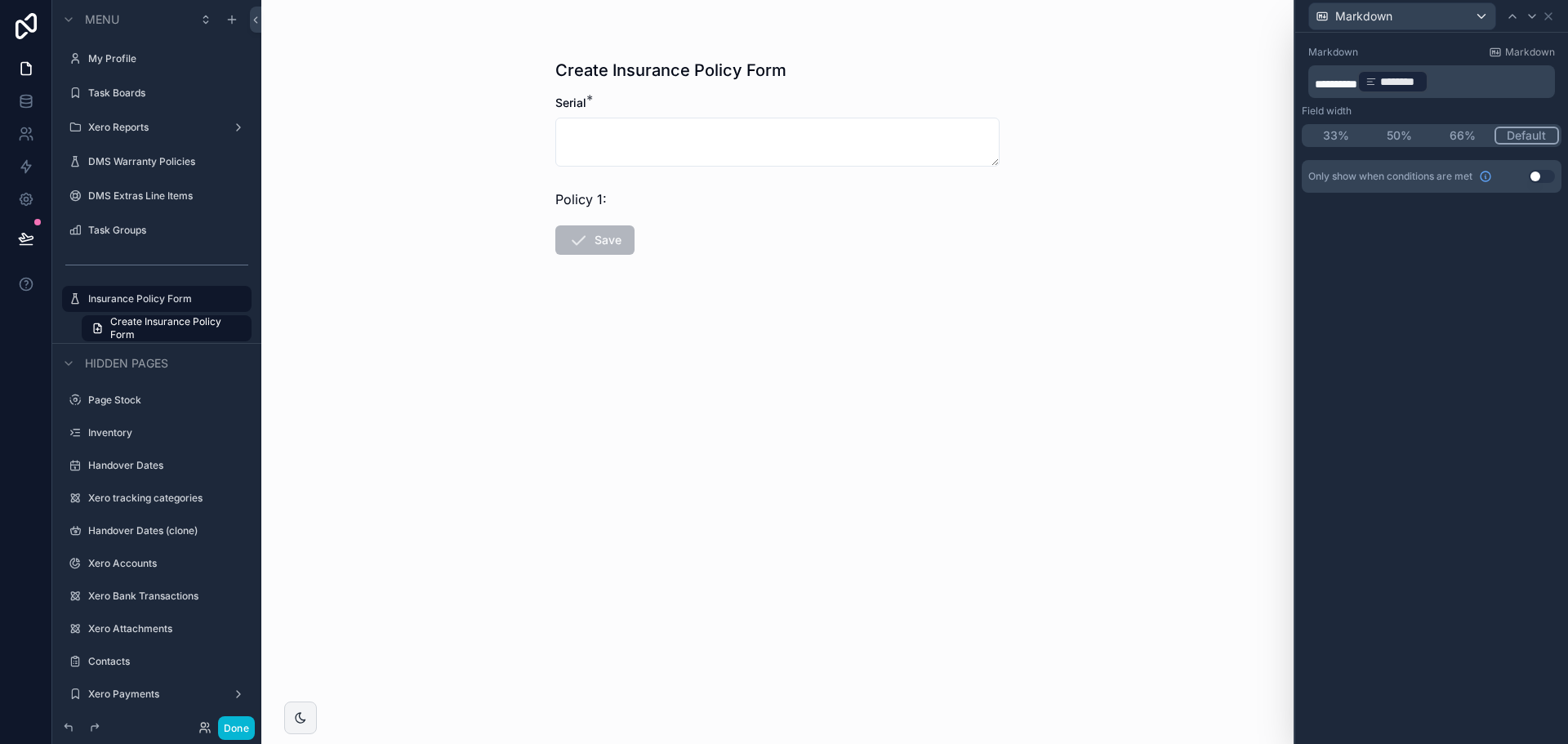
click at [1442, 82] on p "********* ******** ﻿ ﻿" at bounding box center [1433, 82] width 236 height 26
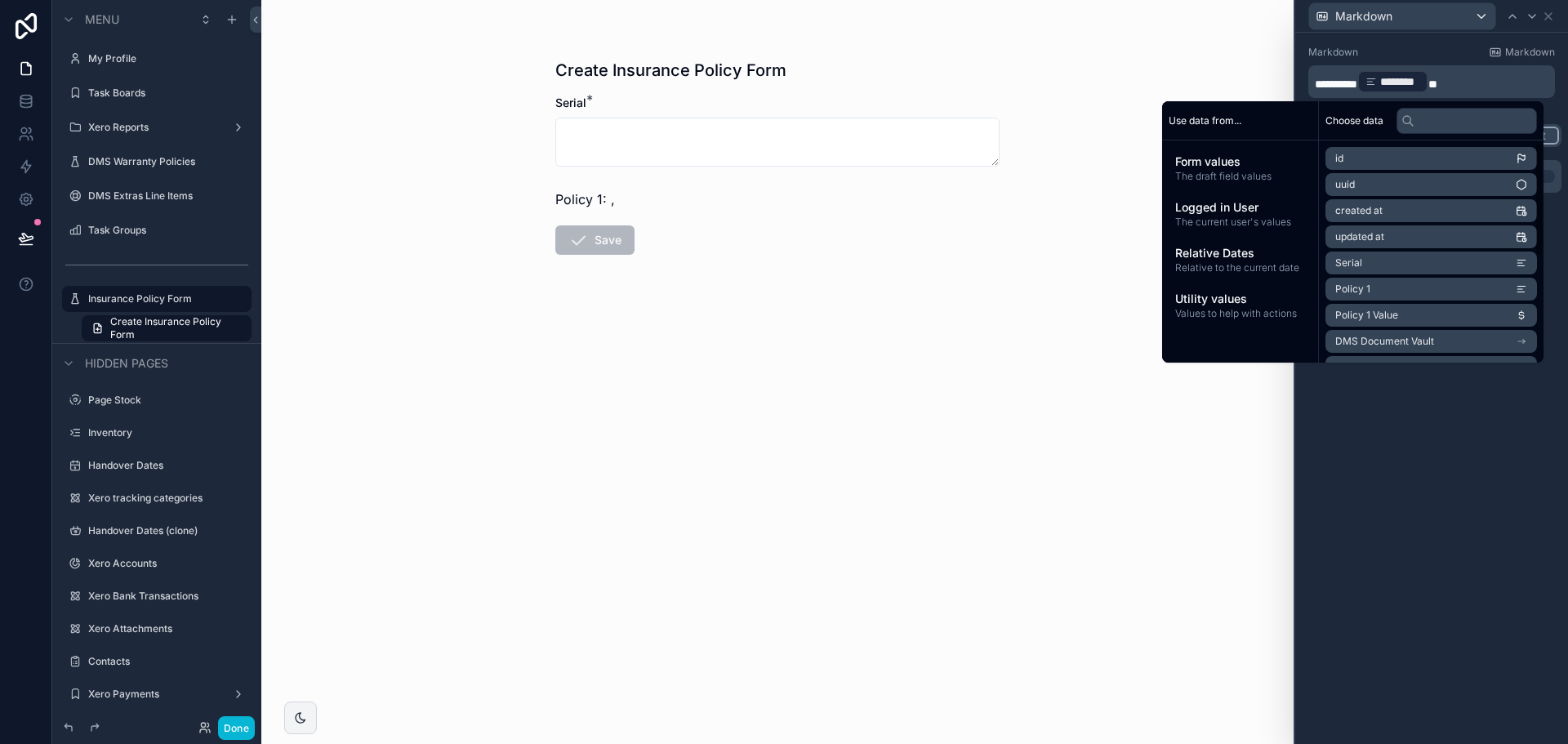
click at [1412, 314] on li "Policy 1 Value" at bounding box center [1431, 314] width 212 height 23
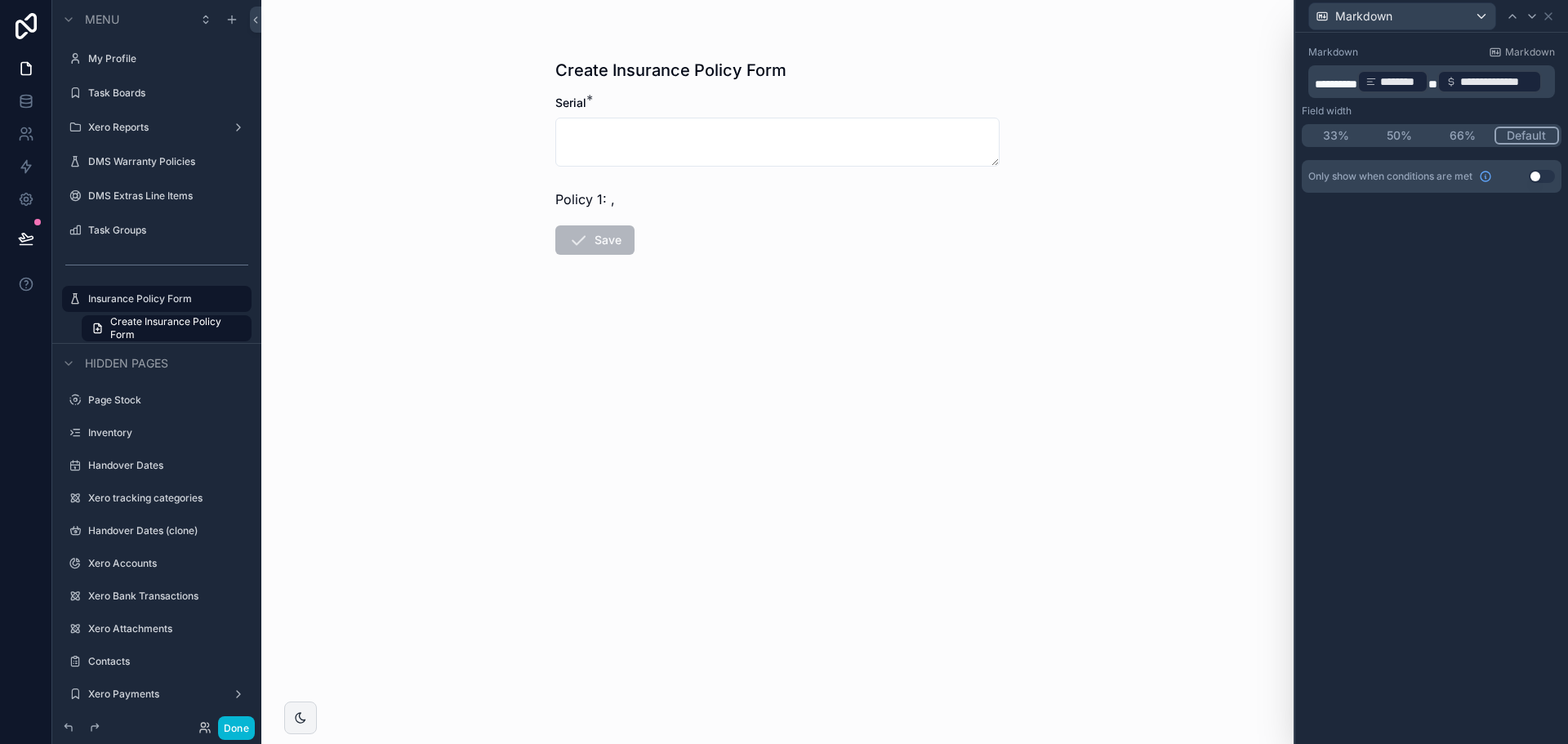
click at [1418, 420] on div "**********" at bounding box center [1431, 388] width 273 height 711
click at [1539, 170] on button "Use setting" at bounding box center [1542, 177] width 26 height 13
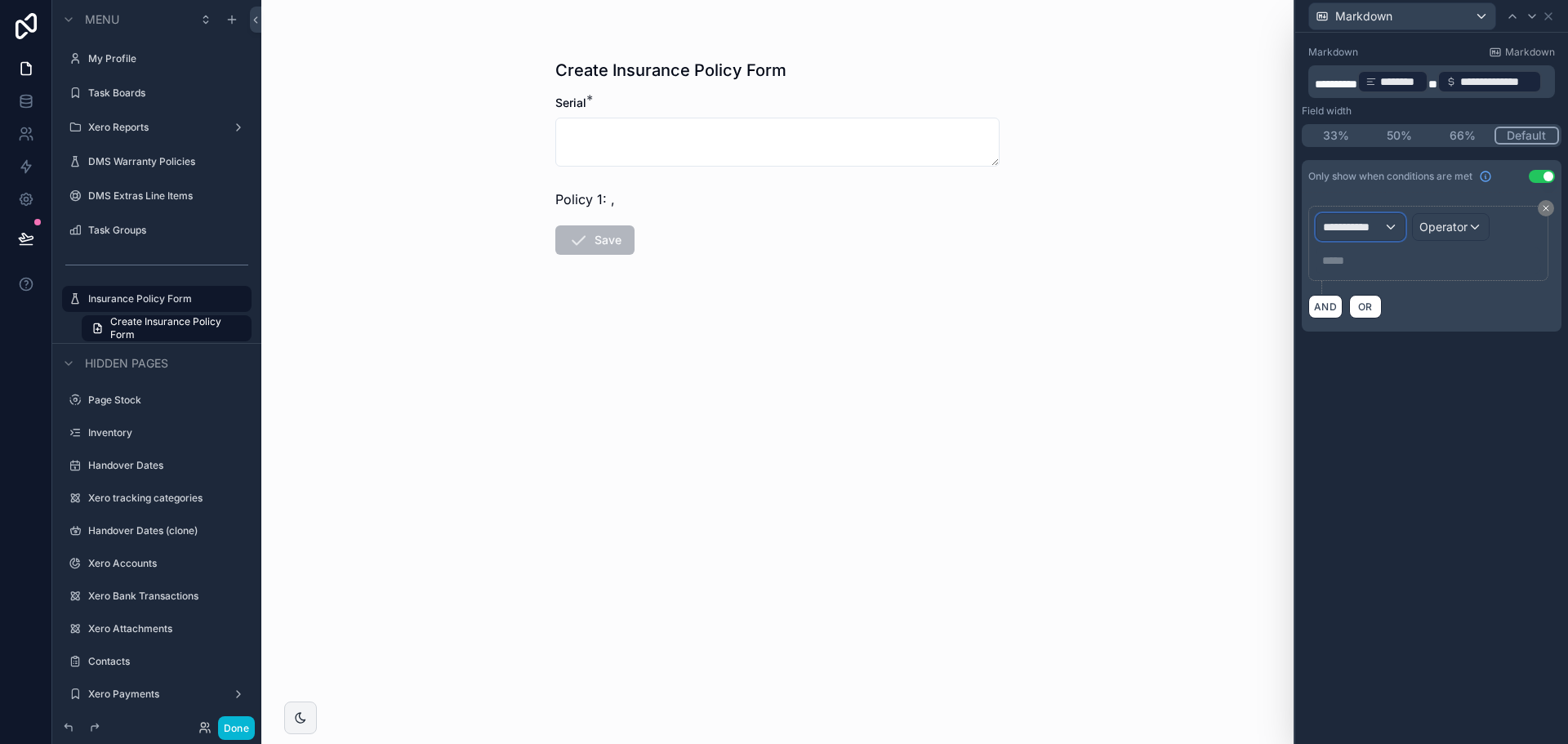
click at [1370, 235] on span "**********" at bounding box center [1353, 227] width 61 height 16
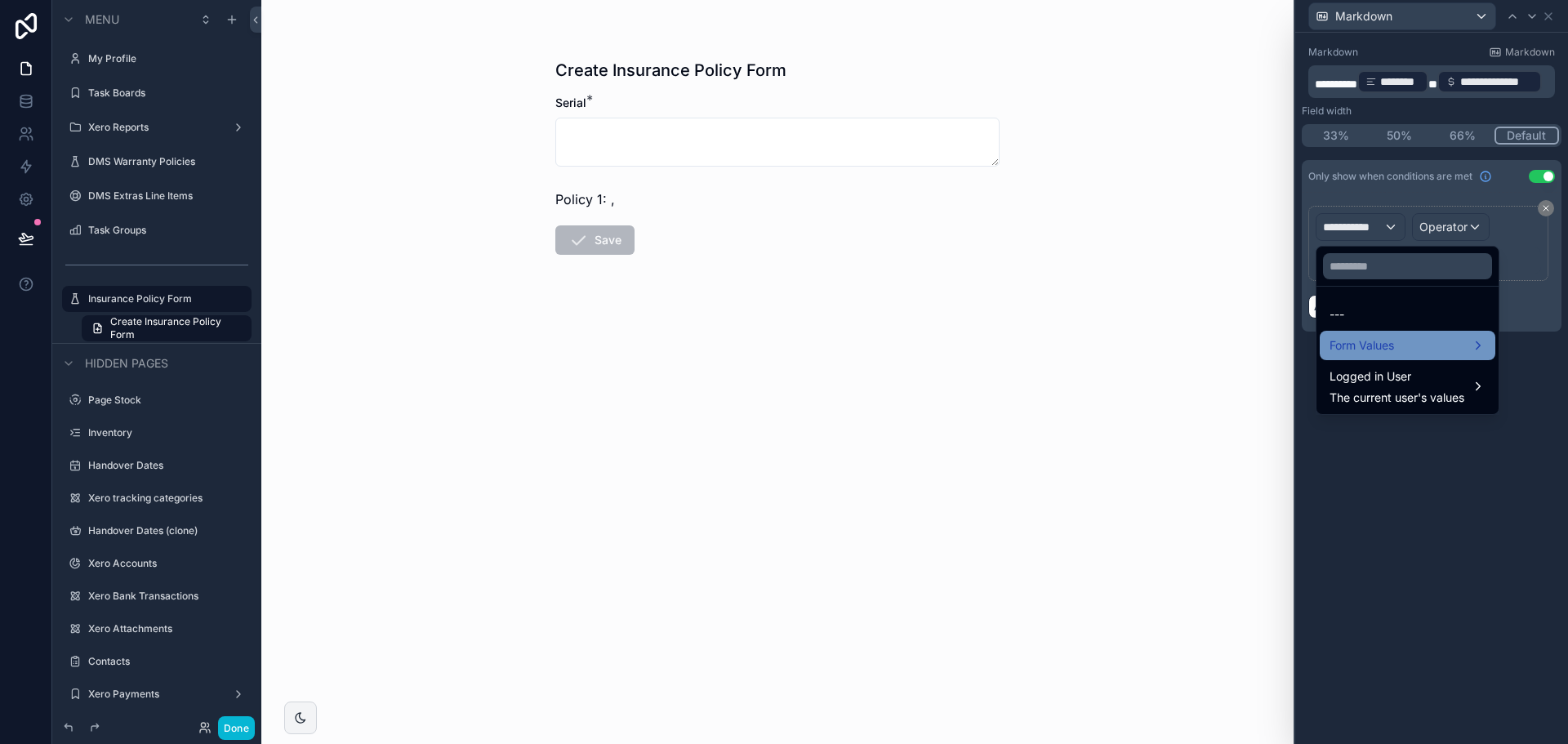
click at [1392, 345] on span "Form Values" at bounding box center [1361, 346] width 64 height 20
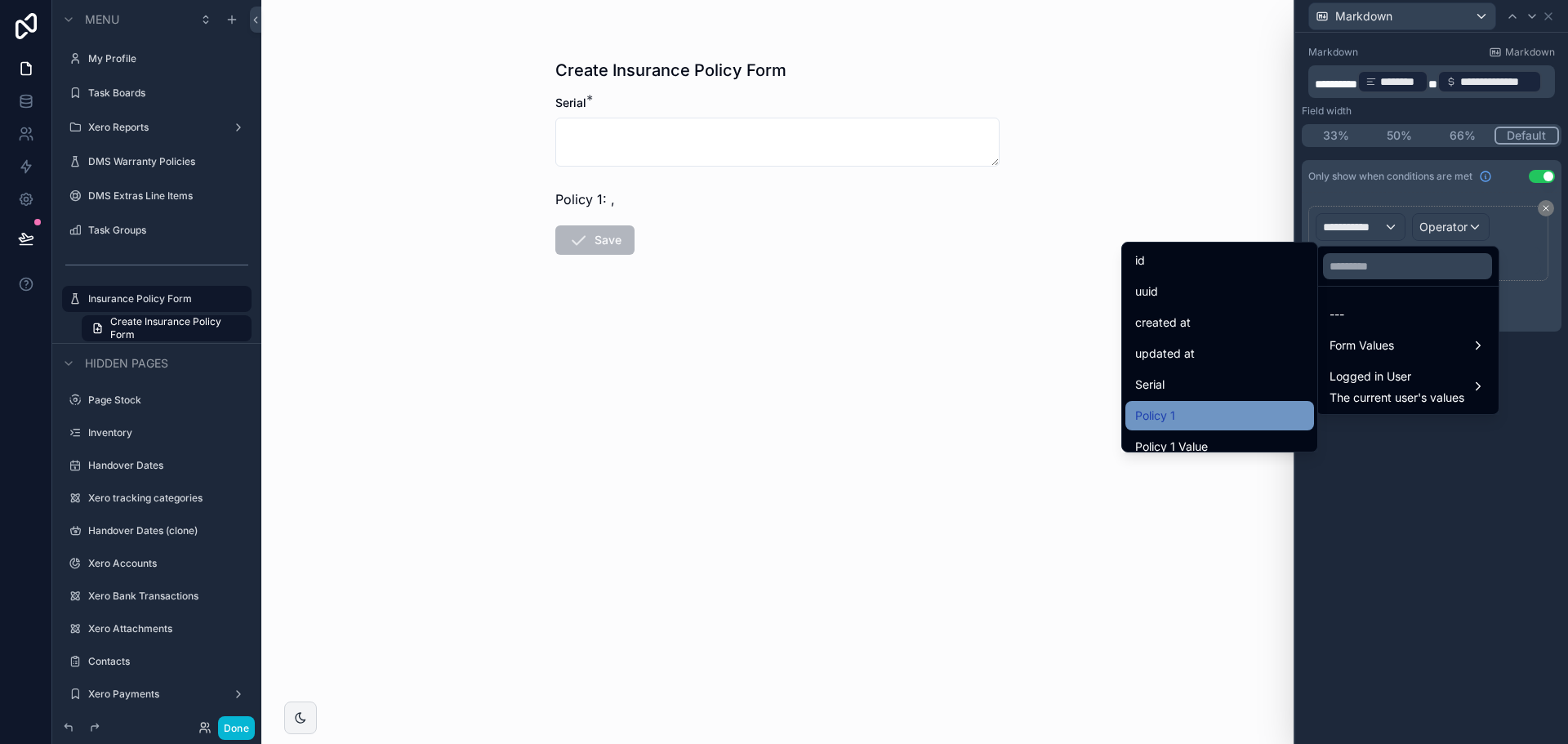
click at [1182, 414] on div "Policy 1" at bounding box center [1219, 416] width 169 height 20
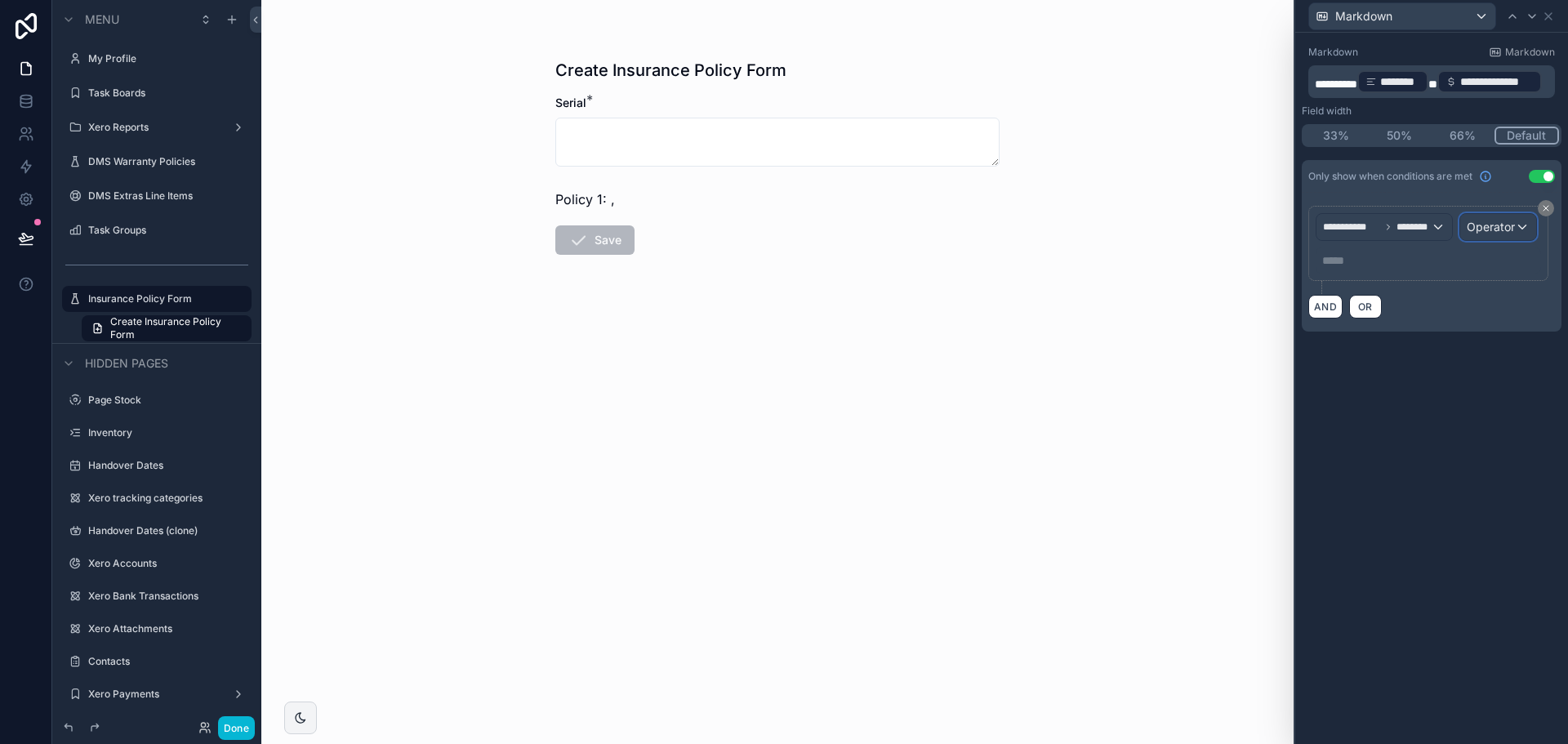
click at [1491, 220] on span "Operator" at bounding box center [1490, 227] width 48 height 14
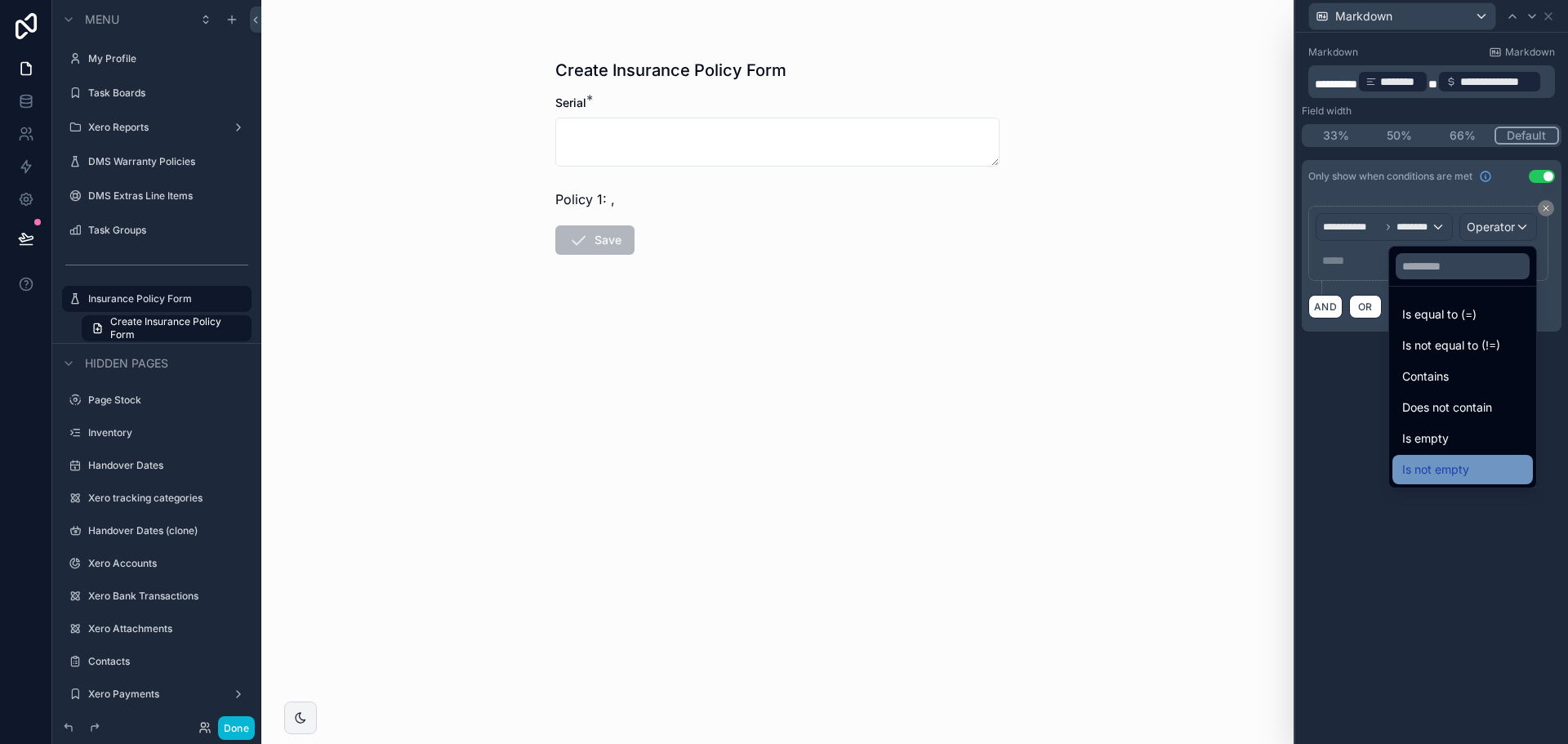
click at [1414, 473] on span "Is not empty" at bounding box center [1436, 470] width 67 height 20
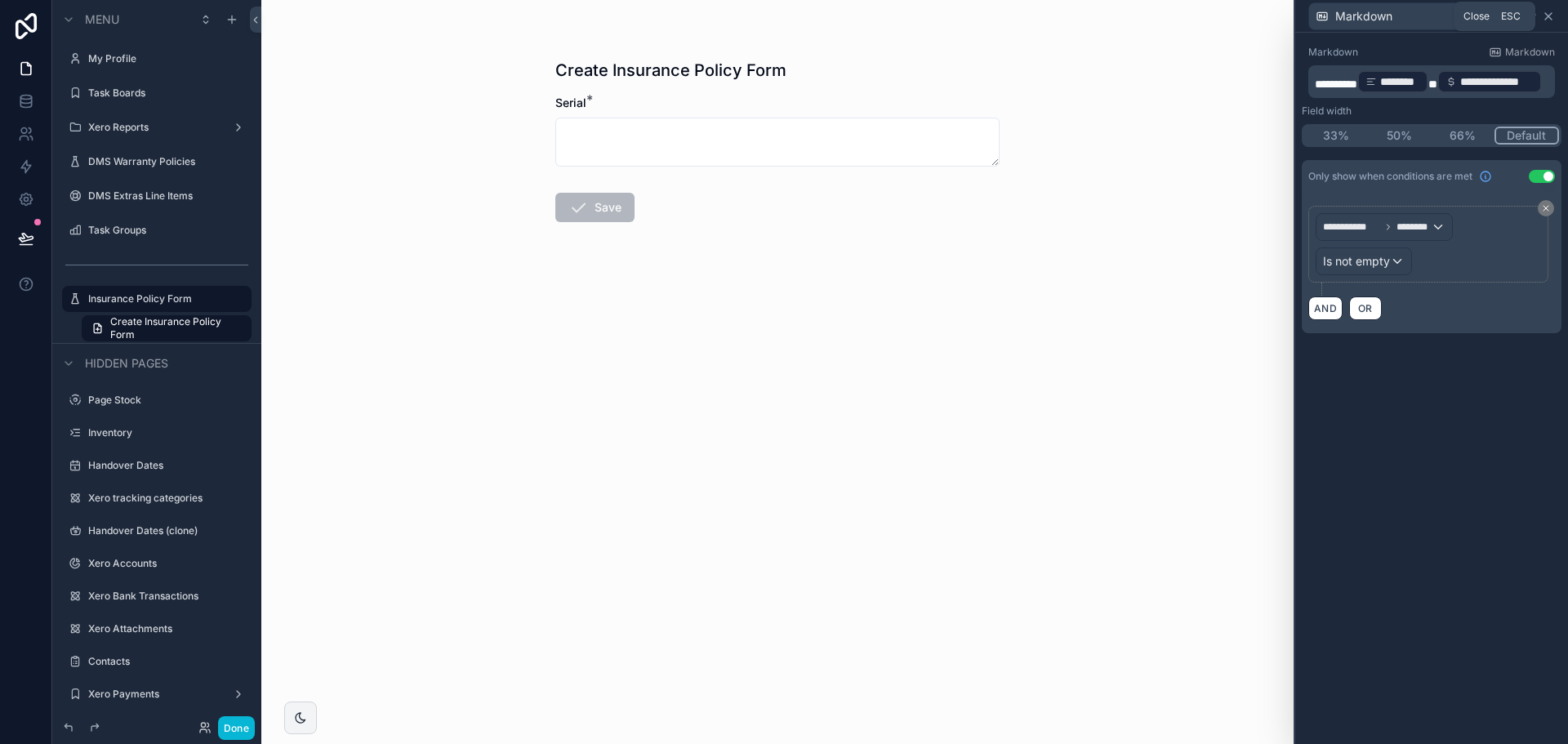
click at [1554, 13] on icon at bounding box center [1548, 16] width 13 height 13
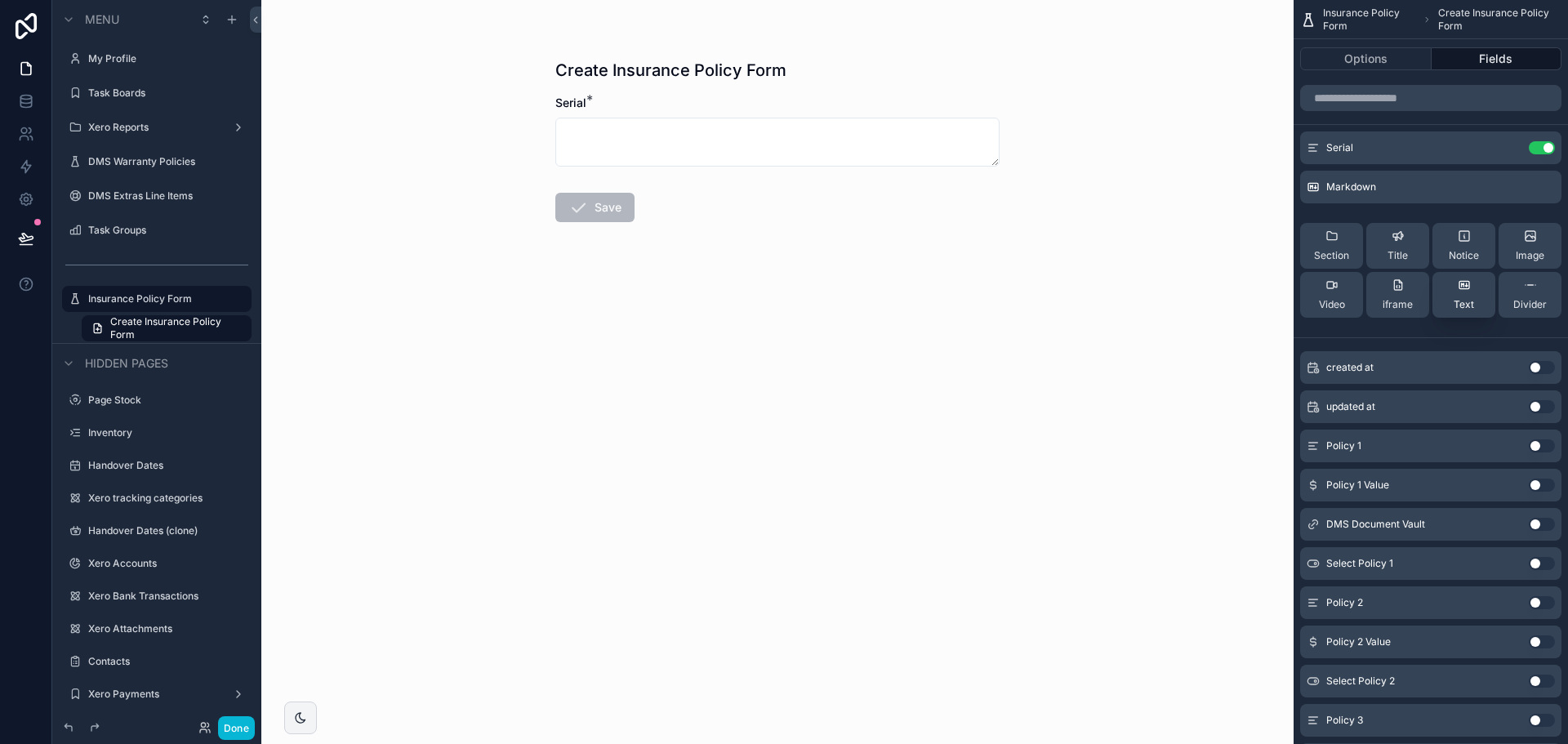
click at [1466, 300] on span "Text" at bounding box center [1464, 304] width 21 height 13
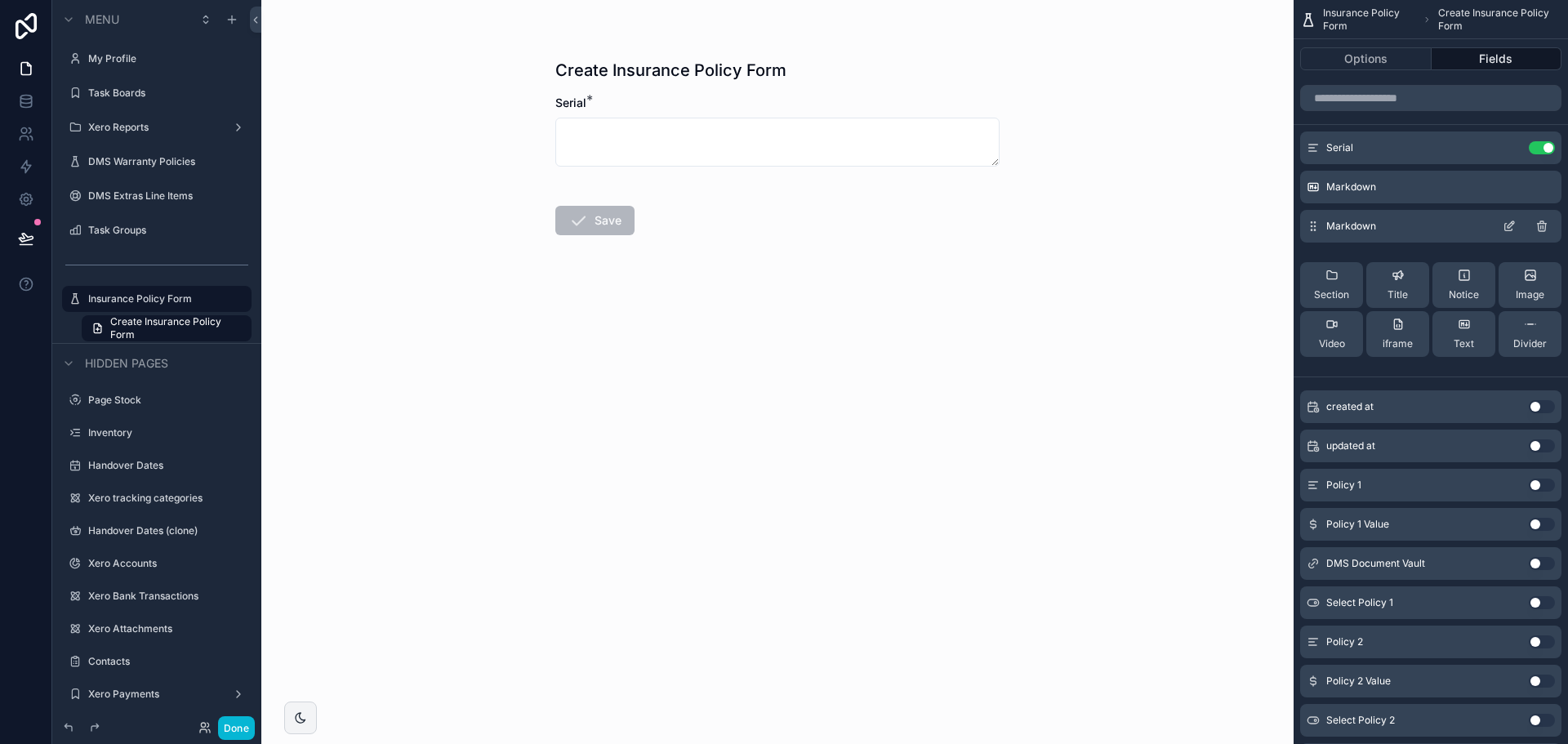
click at [1509, 221] on icon "scrollable content" at bounding box center [1509, 227] width 13 height 13
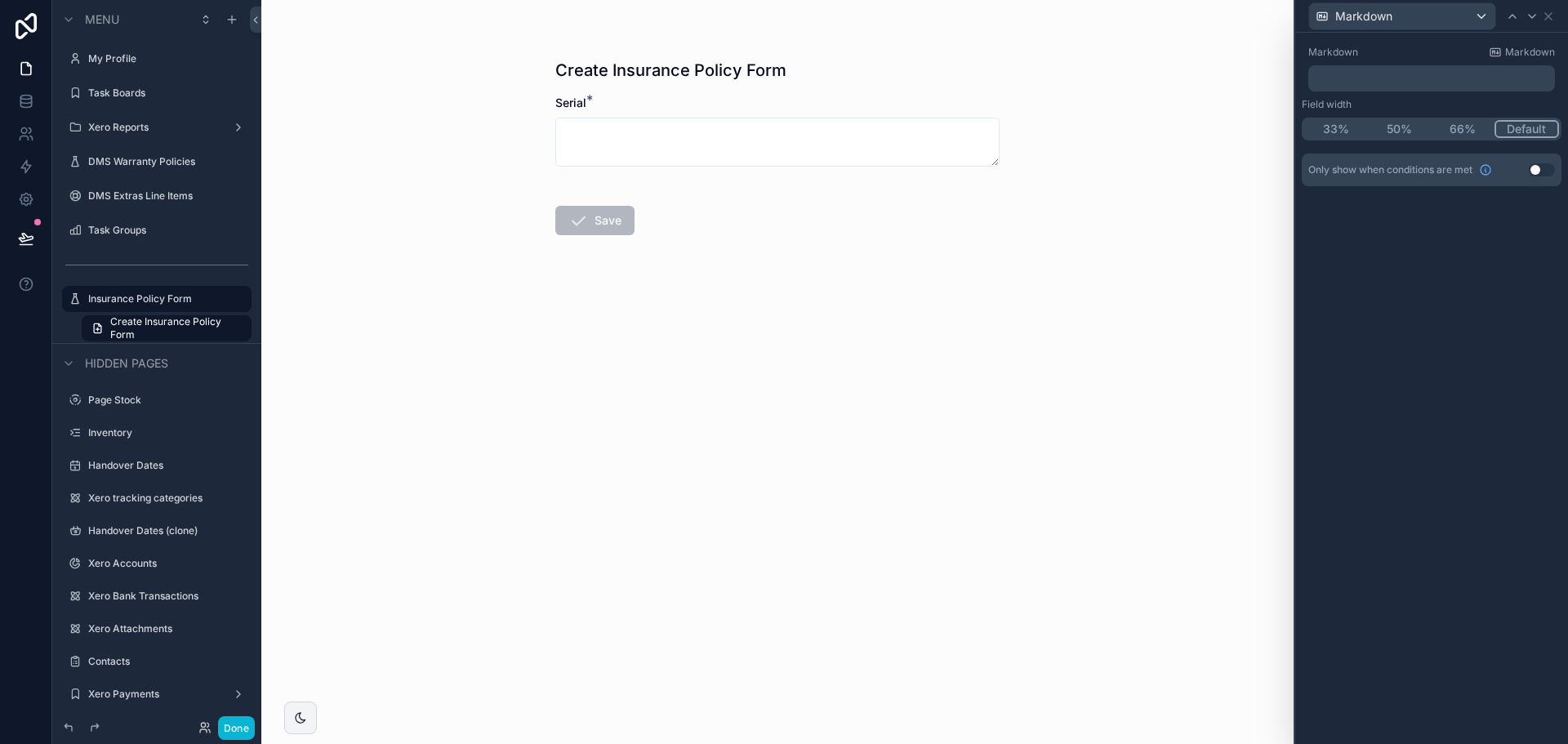
click at [1380, 80] on p "﻿" at bounding box center [1433, 79] width 236 height 16
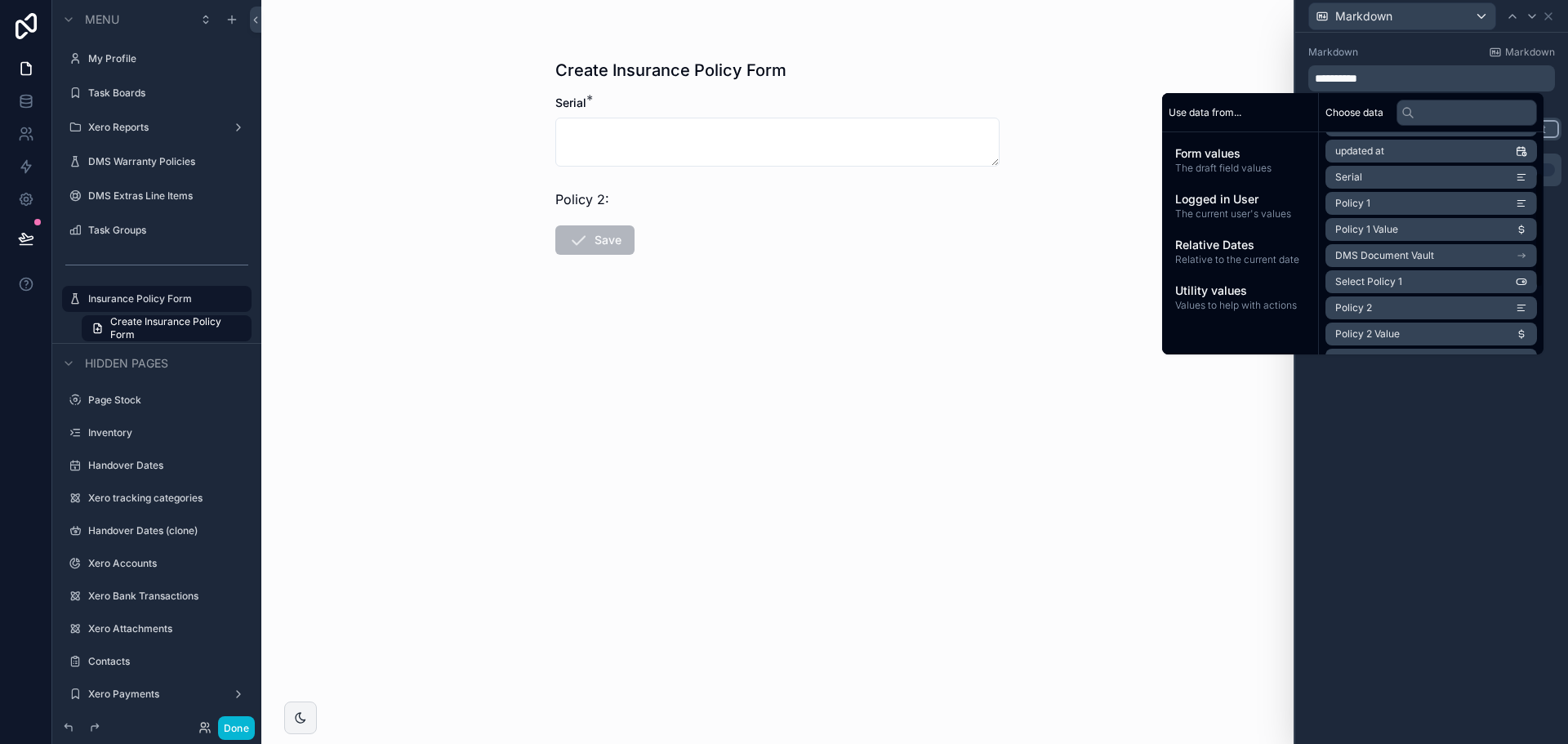
scroll to position [163, 0]
click at [1360, 227] on span "Policy 2" at bounding box center [1353, 222] width 37 height 13
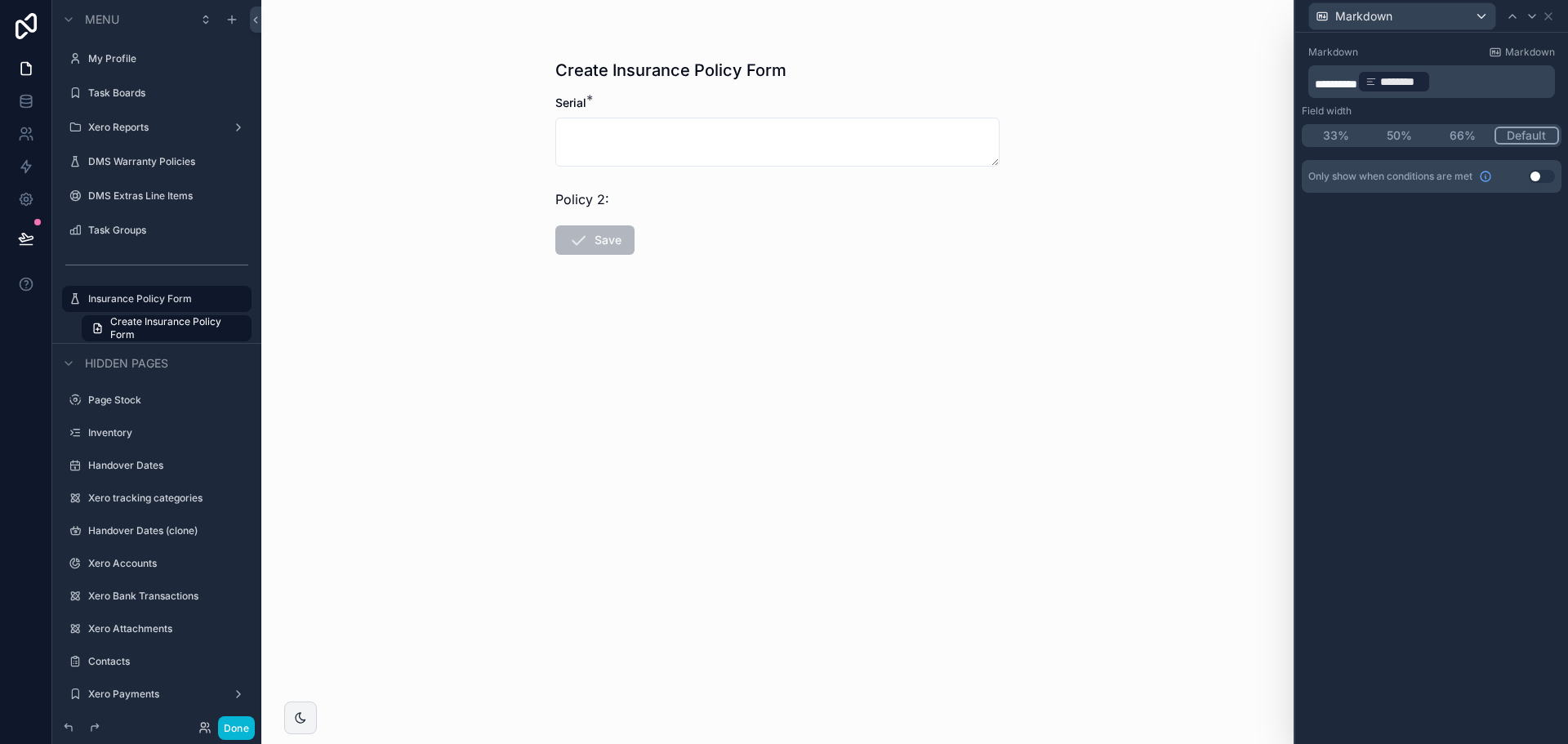
click at [1431, 80] on div "********" at bounding box center [1394, 82] width 73 height 23
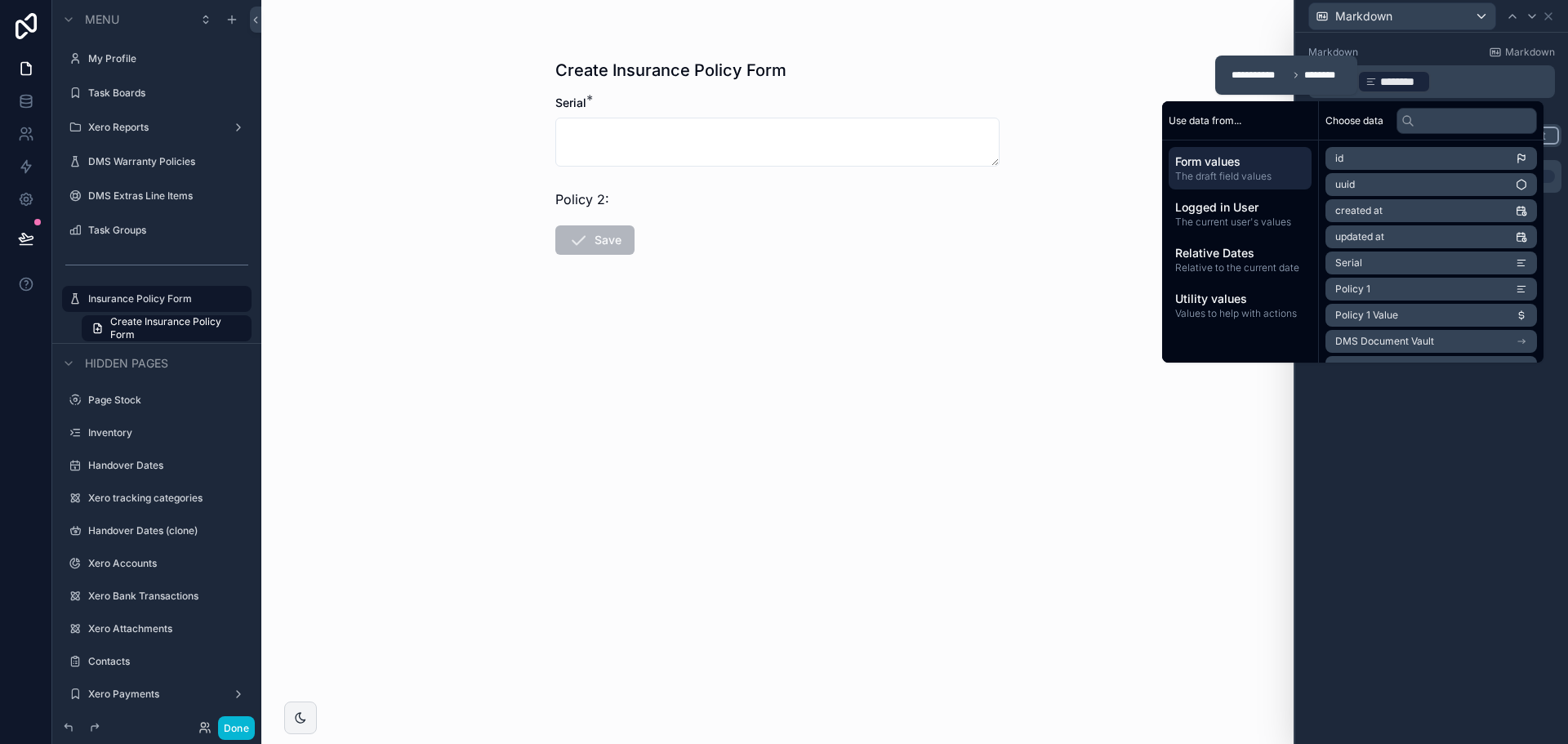
click at [1444, 79] on p "********* ******** ﻿ ﻿" at bounding box center [1433, 82] width 236 height 26
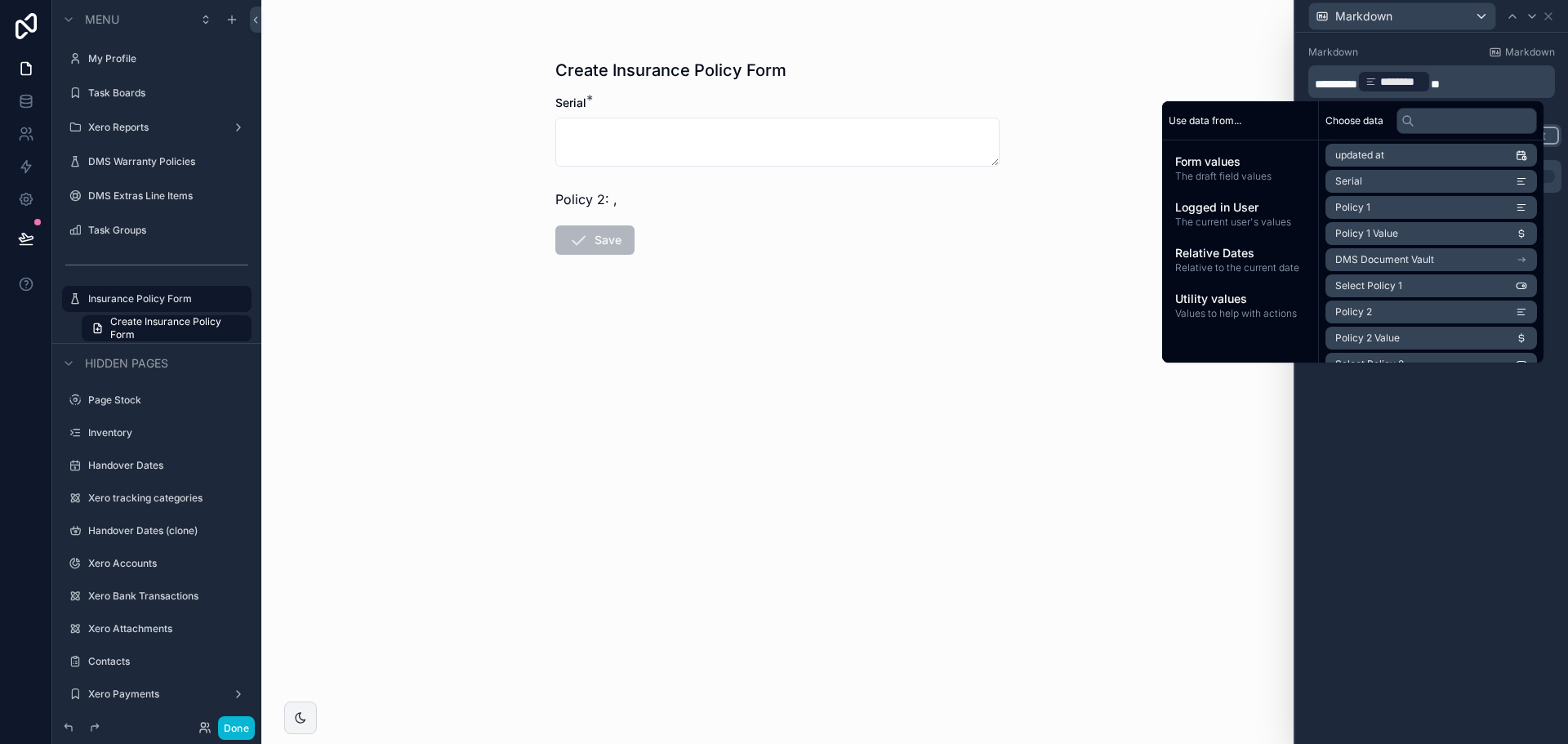
click at [1373, 333] on span "Policy 2 Value" at bounding box center [1367, 338] width 64 height 13
click at [1376, 403] on div "**********" at bounding box center [1431, 388] width 273 height 711
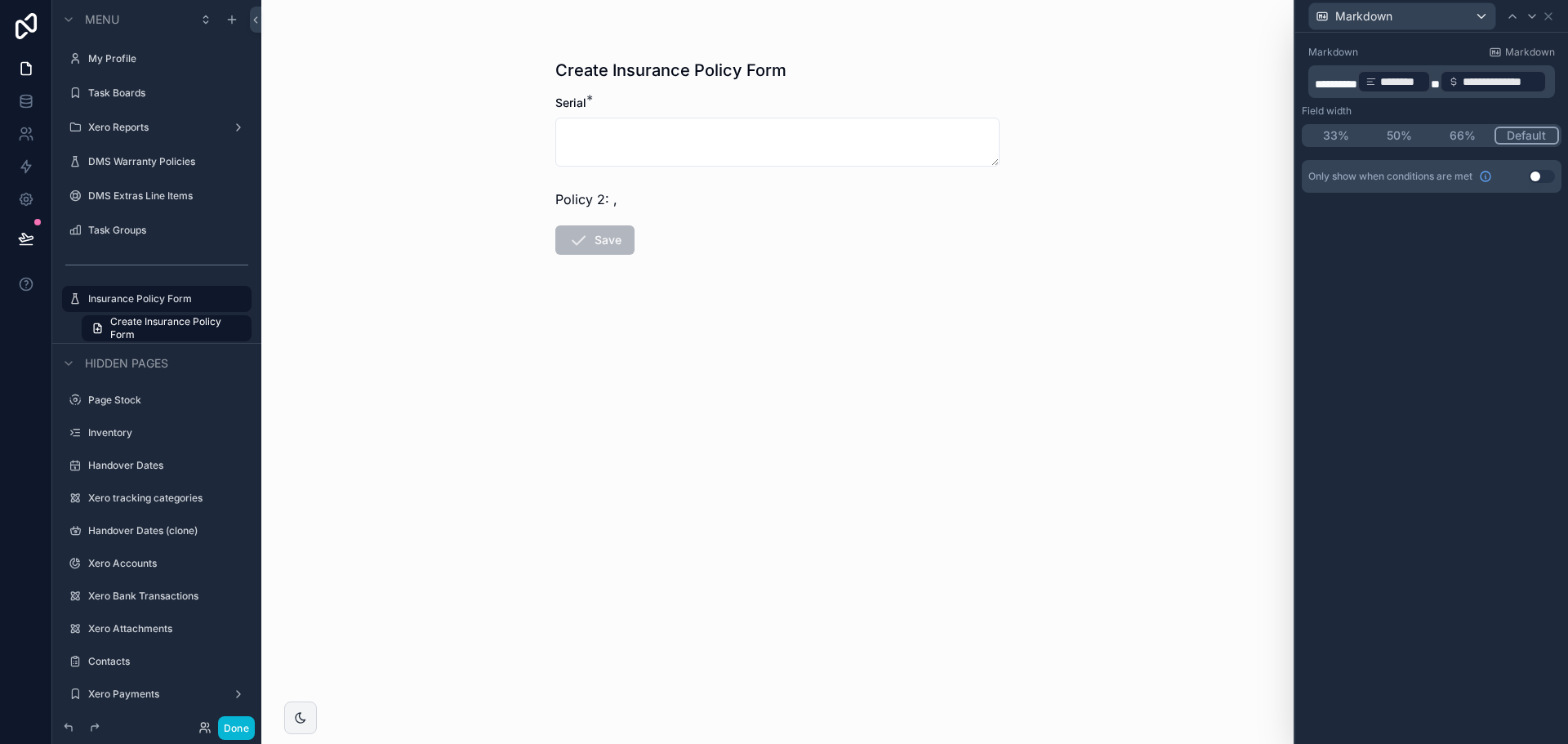
click at [1549, 181] on button "Use setting" at bounding box center [1542, 177] width 26 height 13
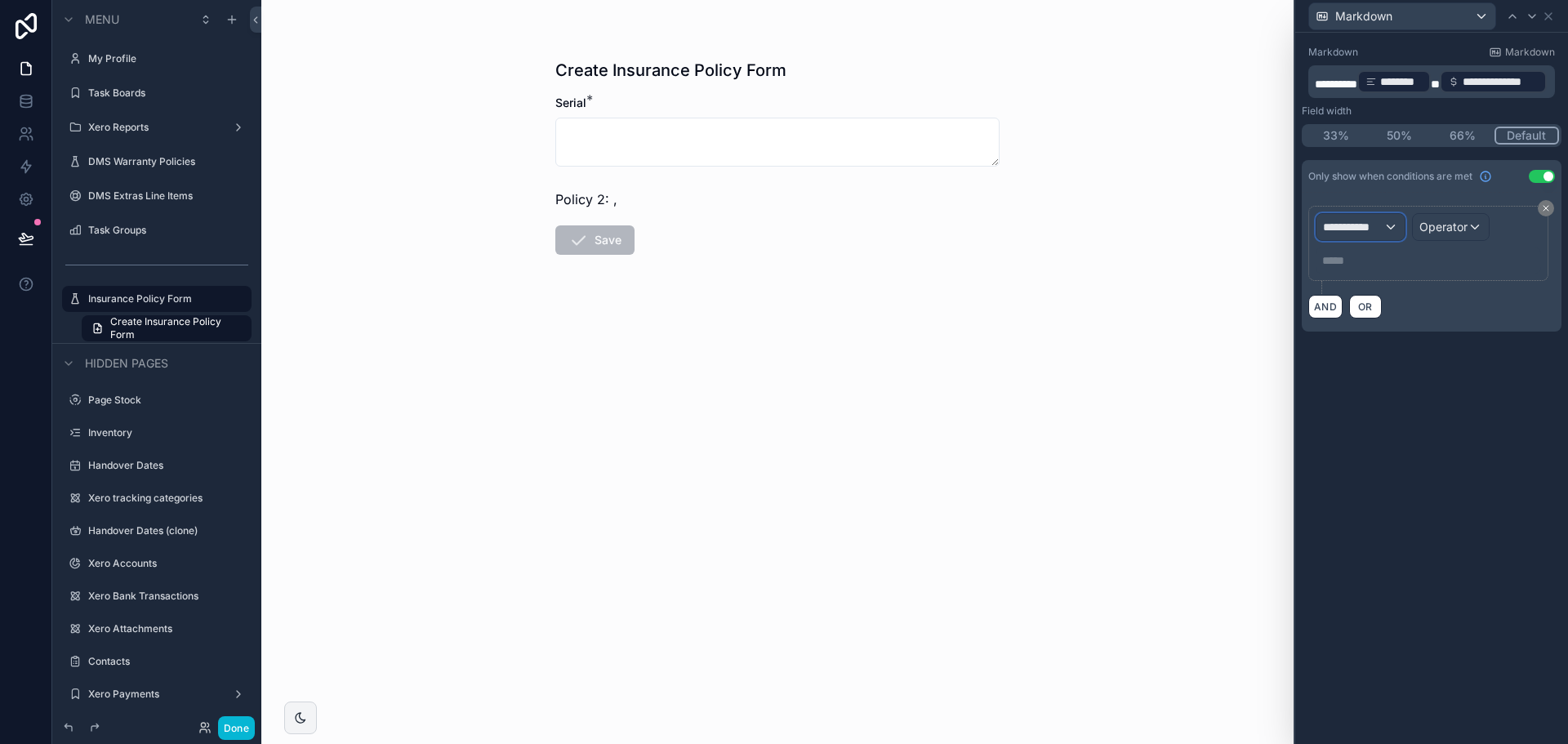
click at [1354, 228] on span "**********" at bounding box center [1353, 227] width 61 height 16
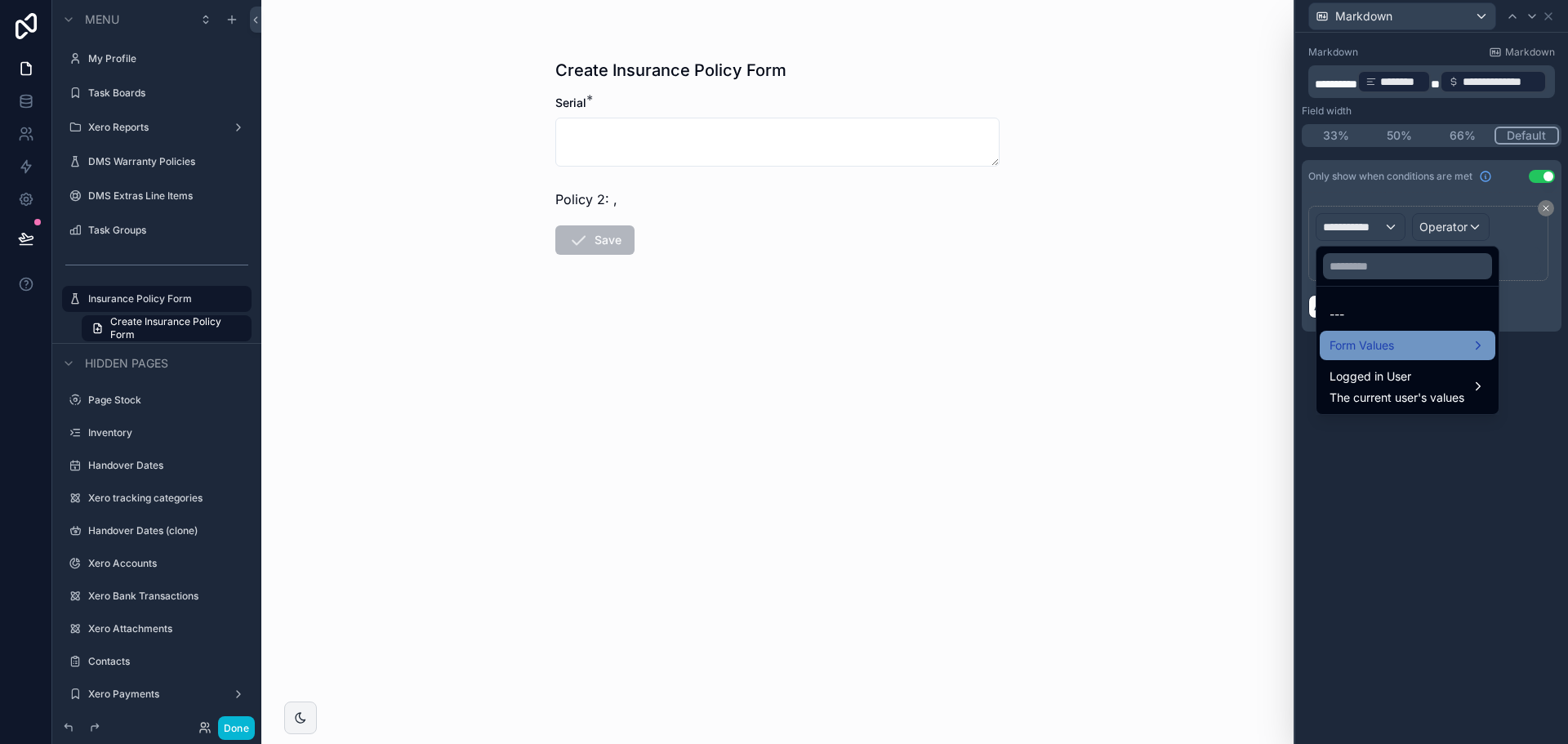
click at [1375, 353] on span "Form Values" at bounding box center [1361, 346] width 64 height 20
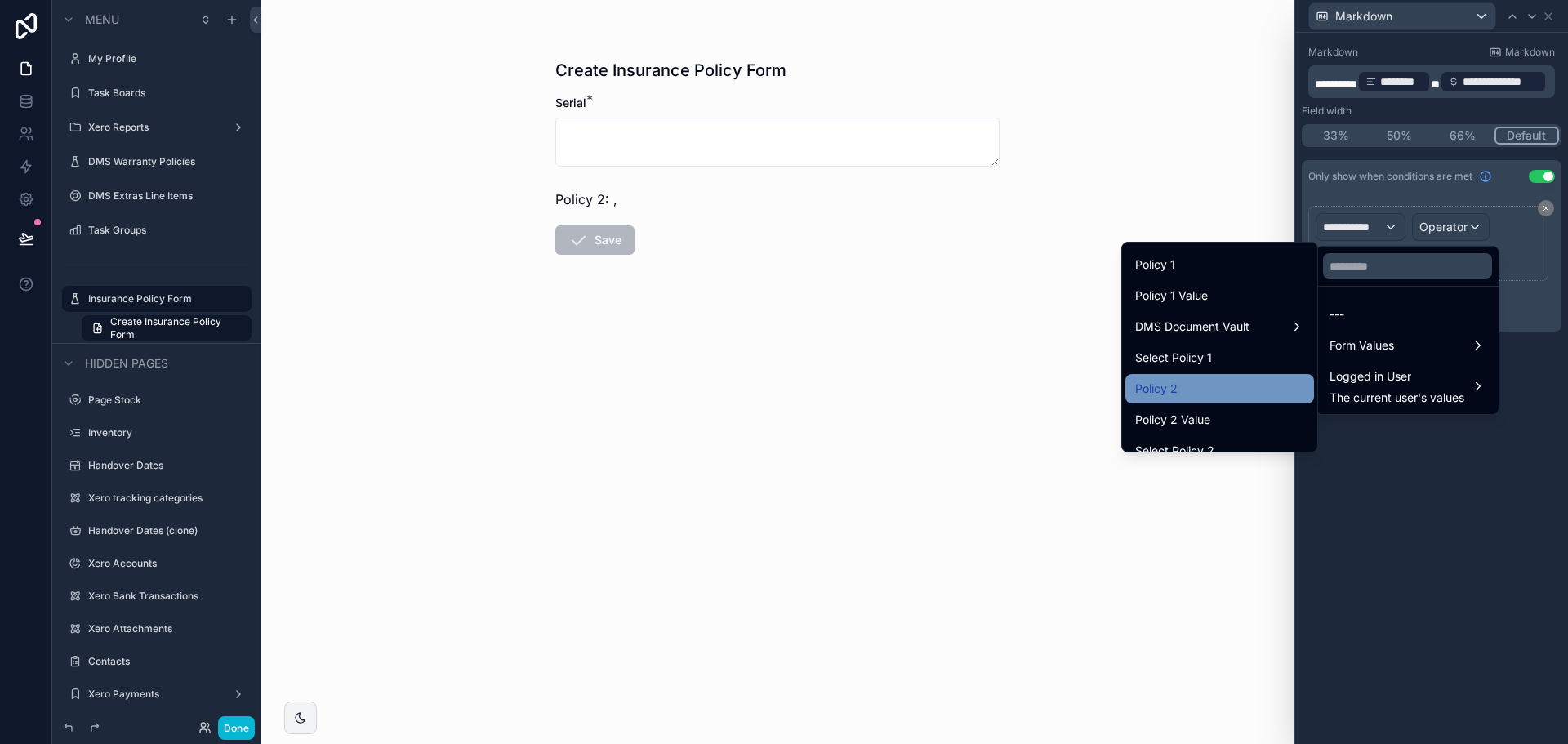
scroll to position [163, 0]
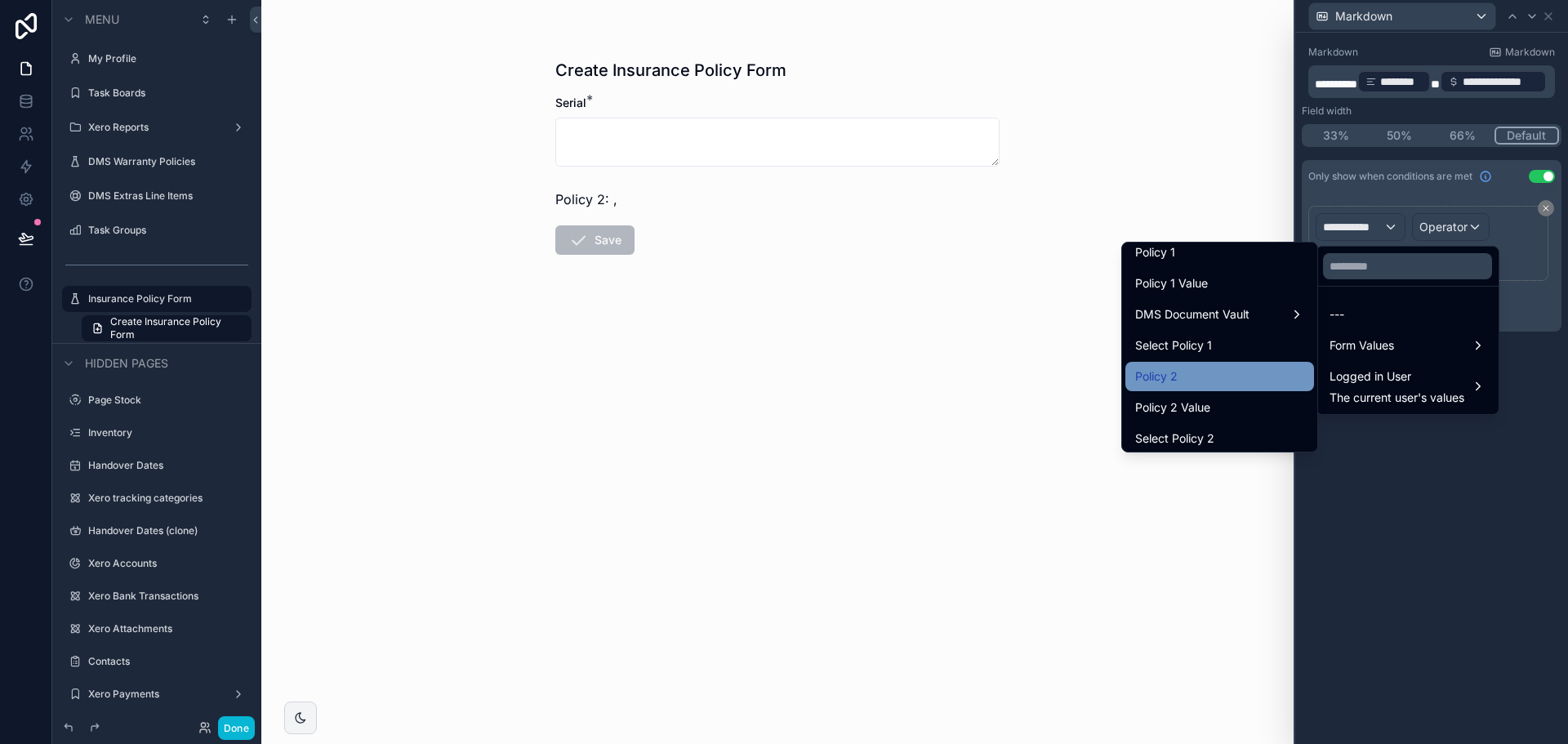
click at [1196, 376] on div "Policy 2" at bounding box center [1219, 377] width 169 height 20
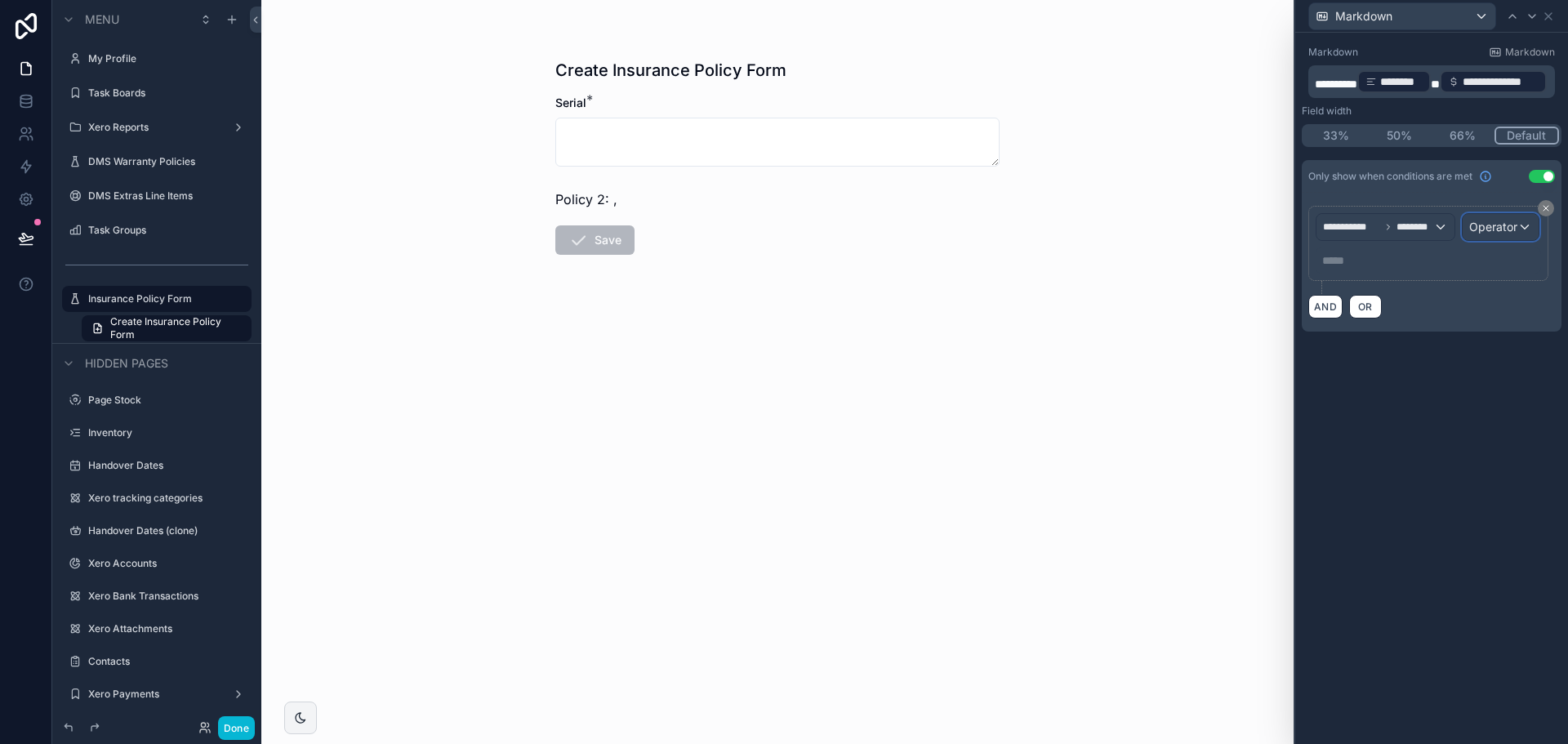
click at [1478, 227] on span "Operator" at bounding box center [1493, 227] width 48 height 14
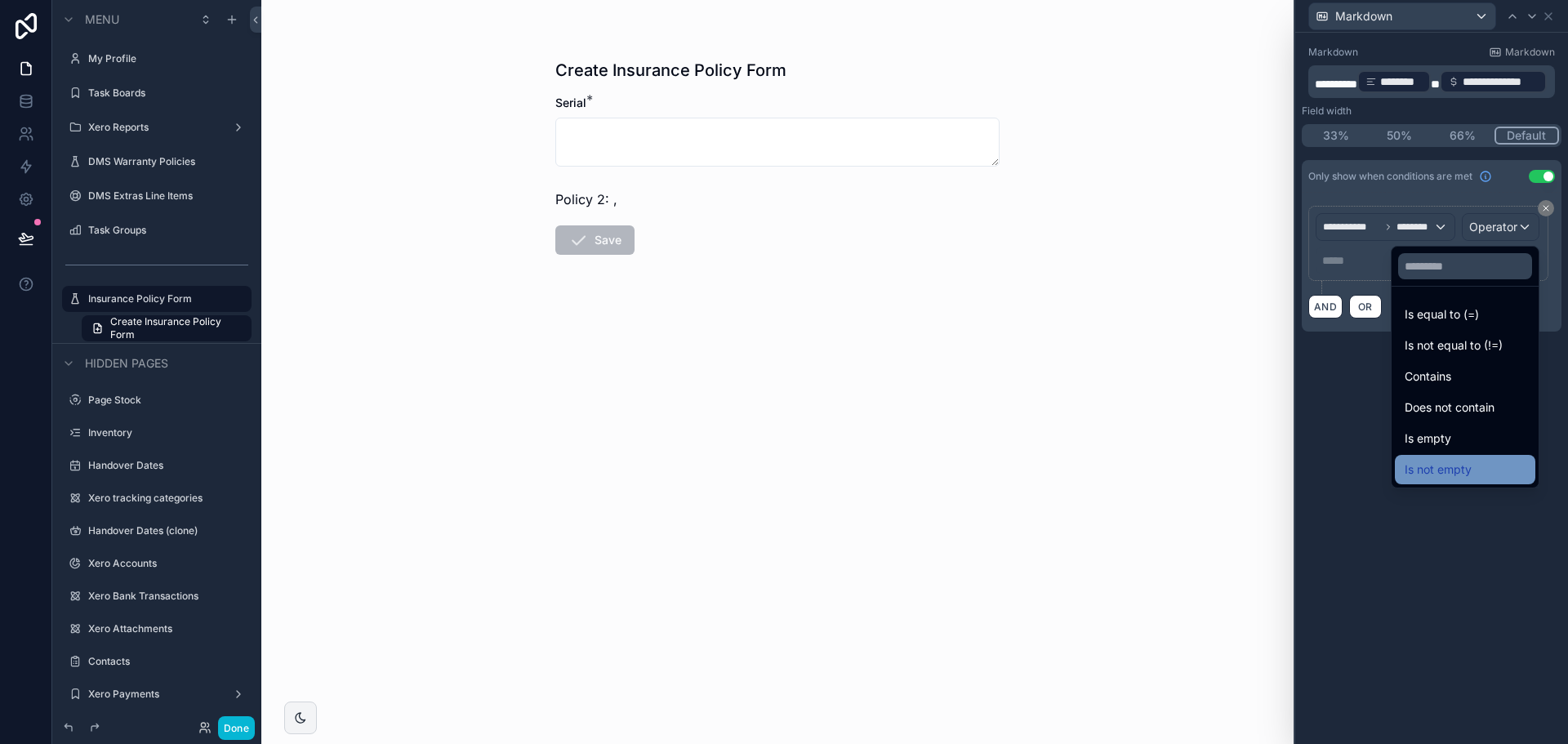
click at [1417, 464] on span "Is not empty" at bounding box center [1438, 470] width 67 height 20
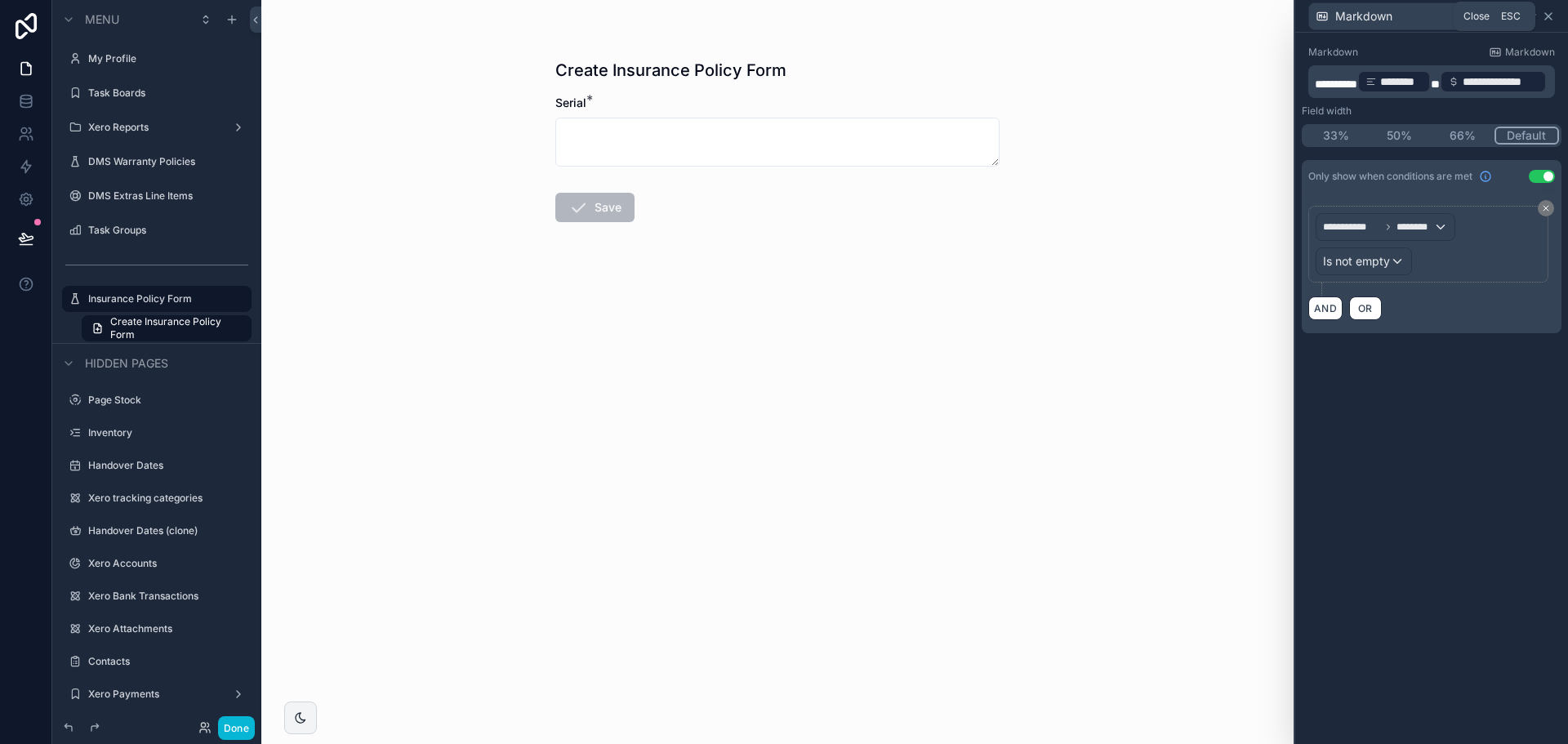
click at [1549, 16] on icon at bounding box center [1548, 15] width 6 height 6
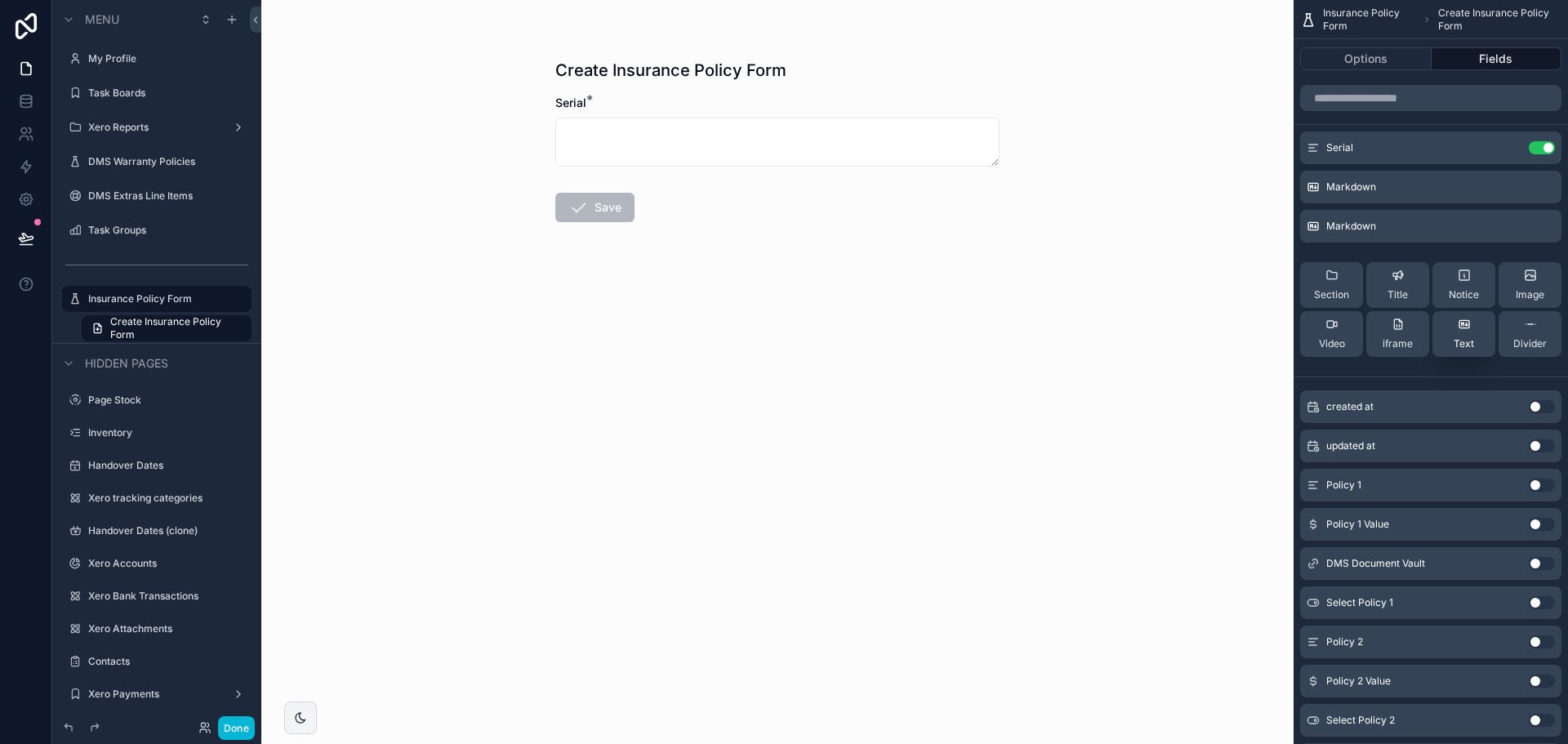
click at [1468, 337] on div "Text" at bounding box center [1464, 334] width 21 height 33
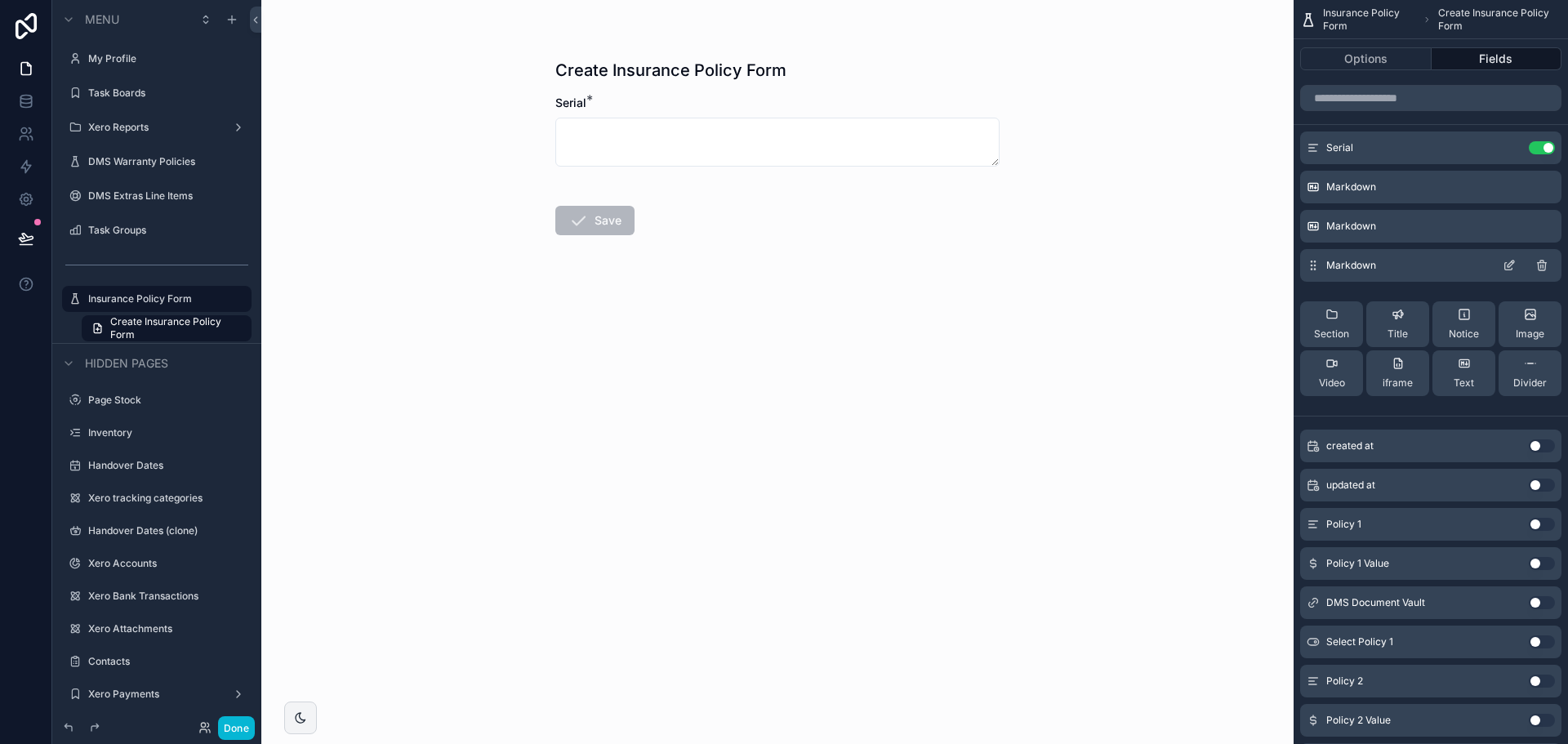
click at [1510, 267] on icon "scrollable content" at bounding box center [1509, 266] width 13 height 13
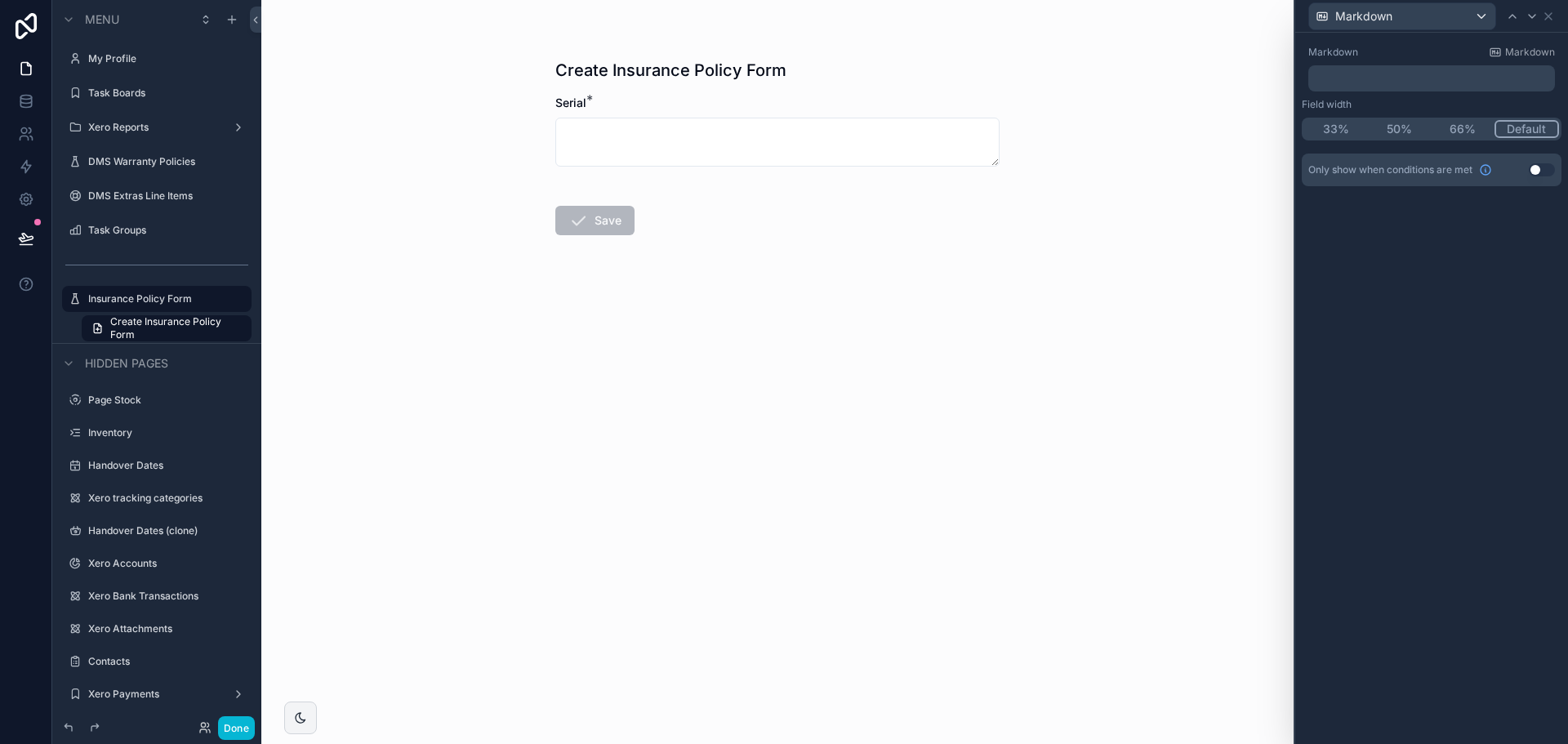
click at [1401, 84] on p "﻿" at bounding box center [1433, 79] width 236 height 16
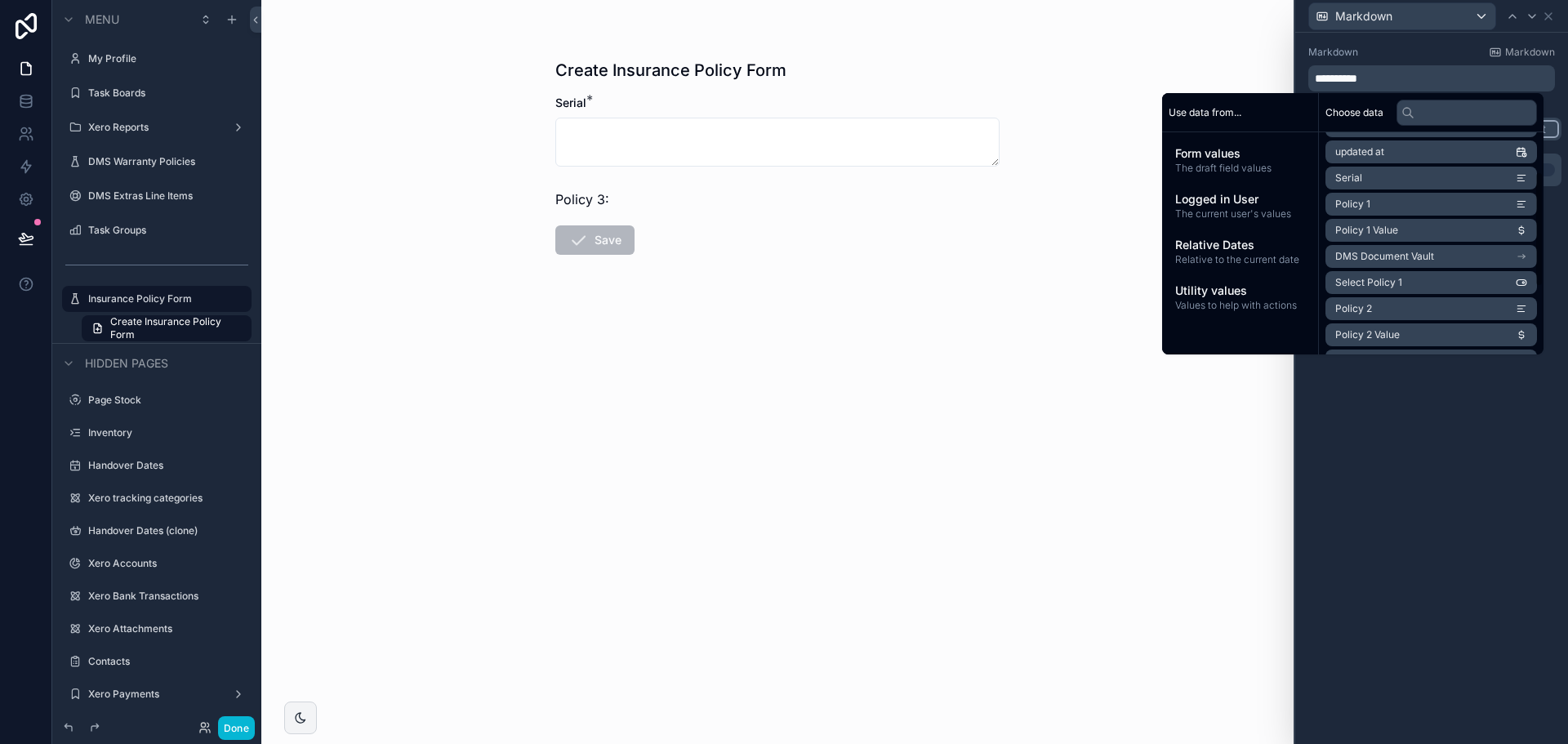
scroll to position [206, 0]
click at [1357, 258] on span "Policy 3" at bounding box center [1353, 258] width 37 height 13
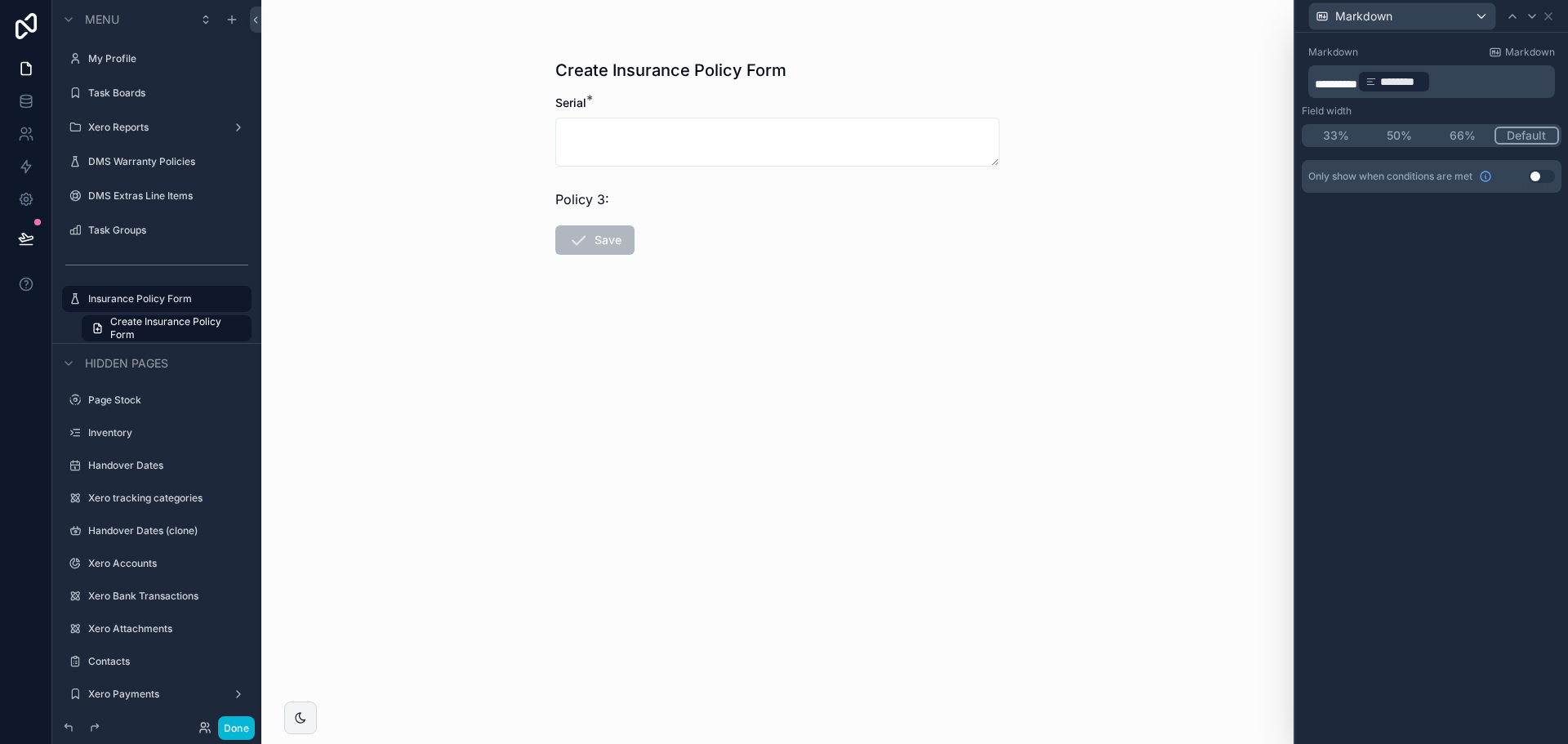
click at [1441, 79] on p "********* ******** ﻿ ﻿" at bounding box center [1433, 82] width 236 height 26
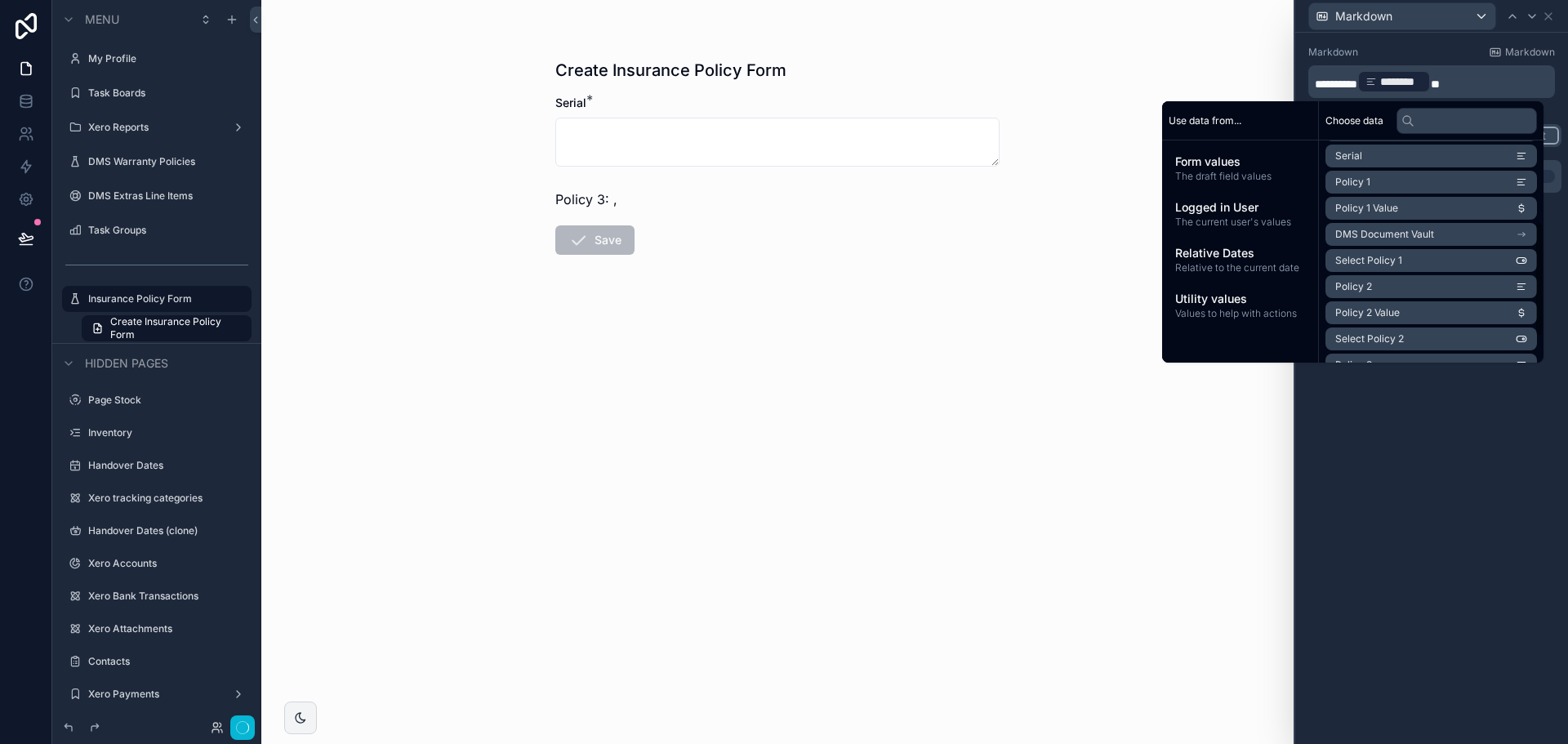
scroll to position [163, 0]
click at [1383, 332] on span "Policy 3 Value" at bounding box center [1367, 334] width 64 height 13
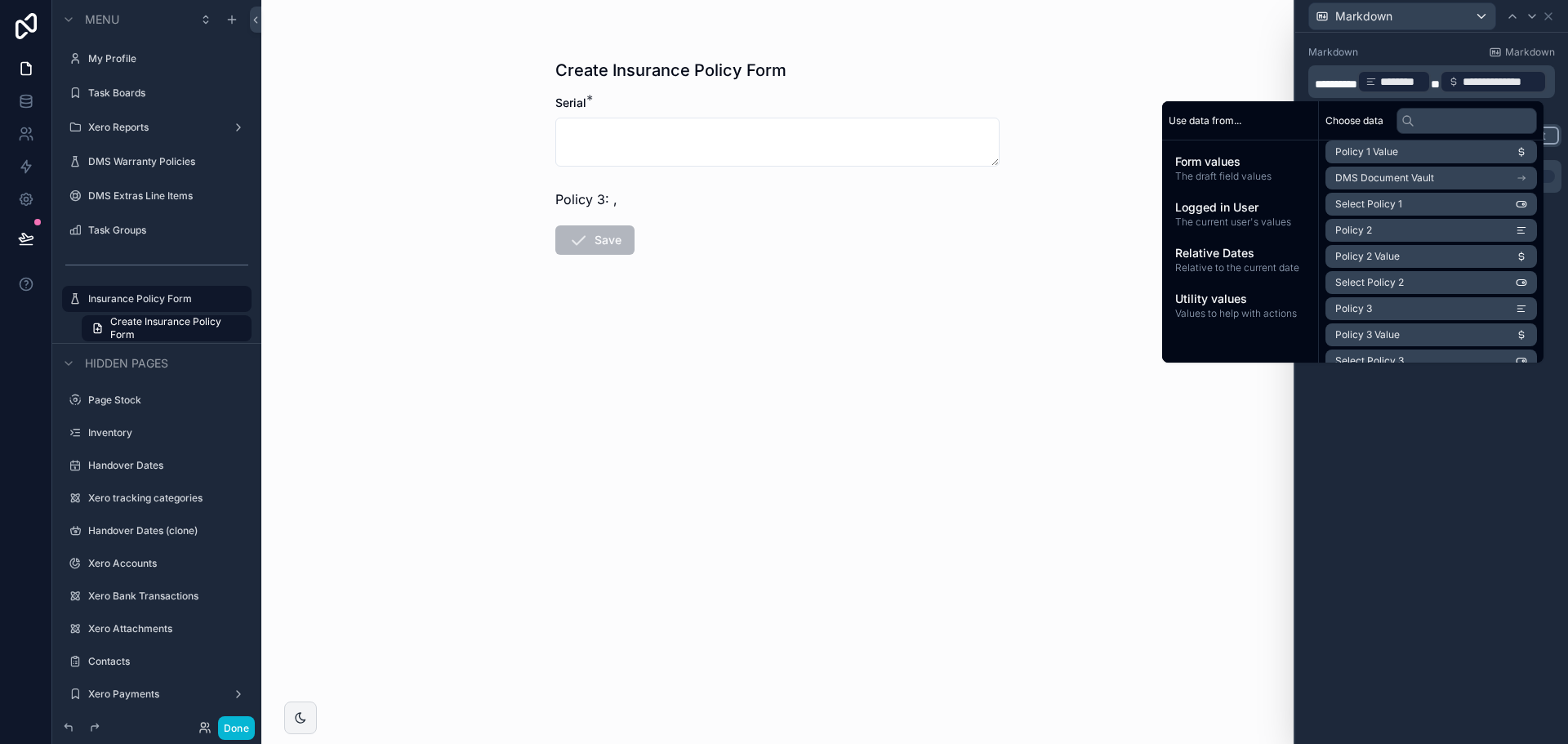
click at [1375, 487] on div "**********" at bounding box center [1431, 388] width 273 height 711
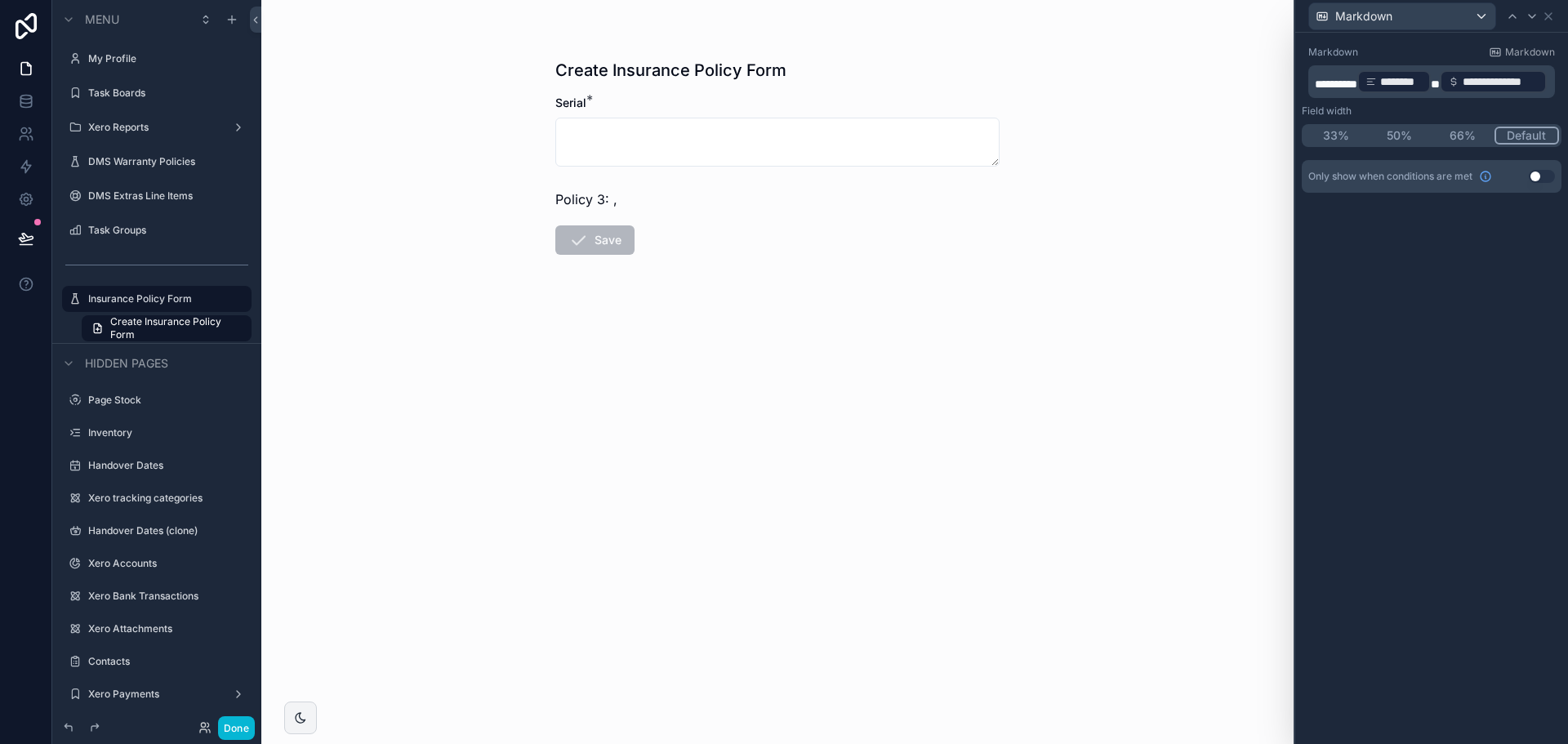
click at [1543, 169] on div "Only show when conditions are met Use setting" at bounding box center [1431, 177] width 260 height 33
click at [1543, 170] on button "Use setting" at bounding box center [1542, 177] width 26 height 13
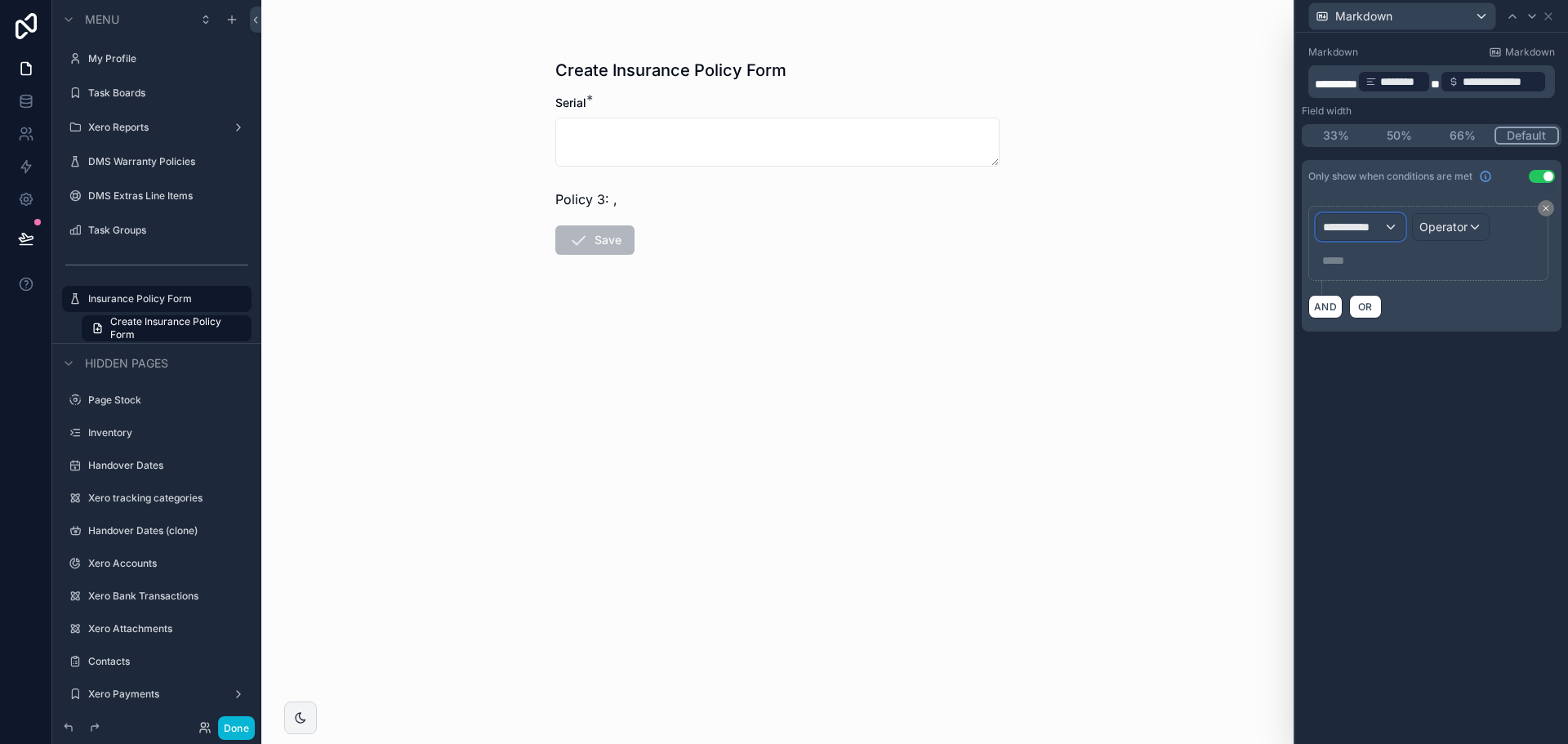
click at [1328, 216] on div "**********" at bounding box center [1361, 227] width 88 height 26
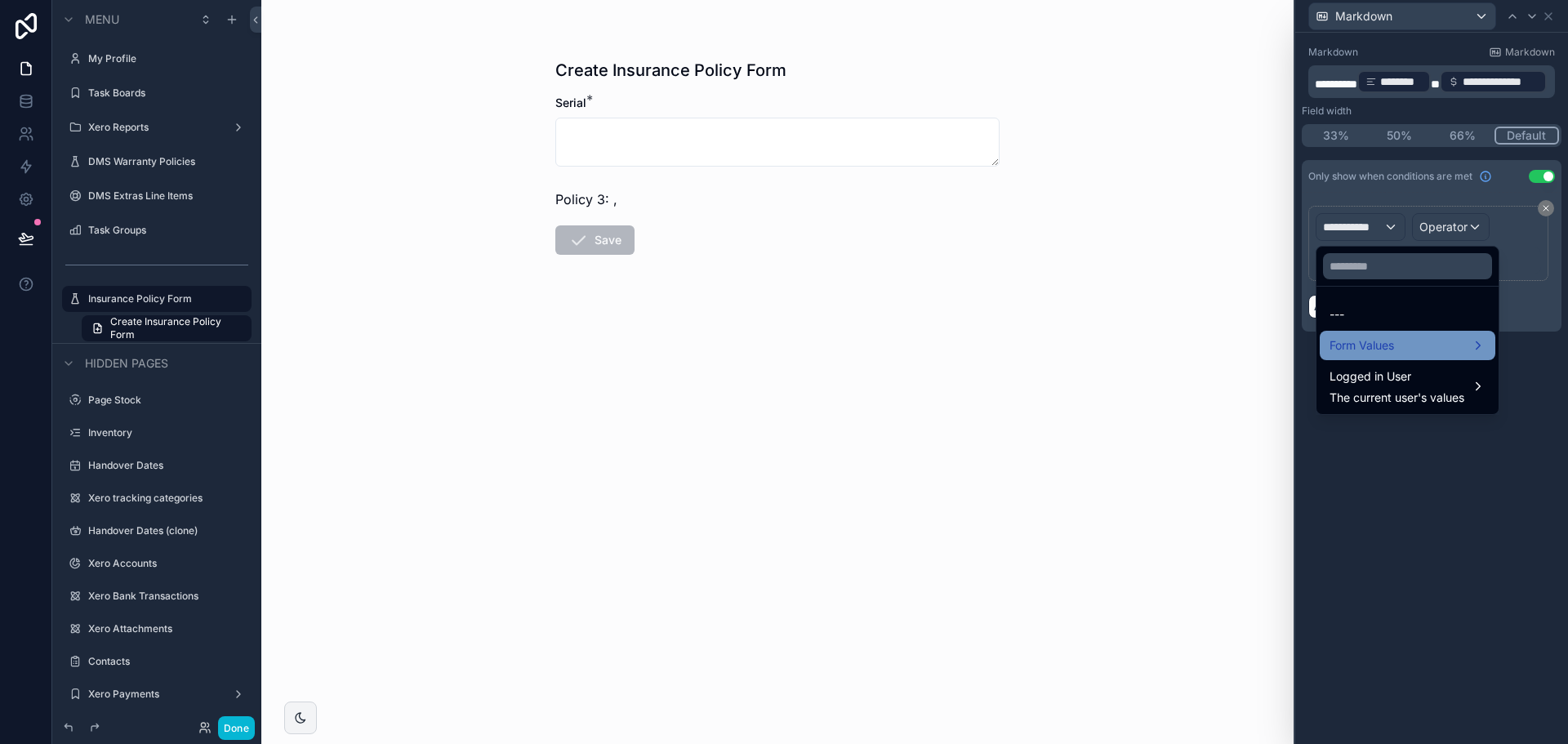
click at [1380, 352] on span "Form Values" at bounding box center [1361, 346] width 64 height 20
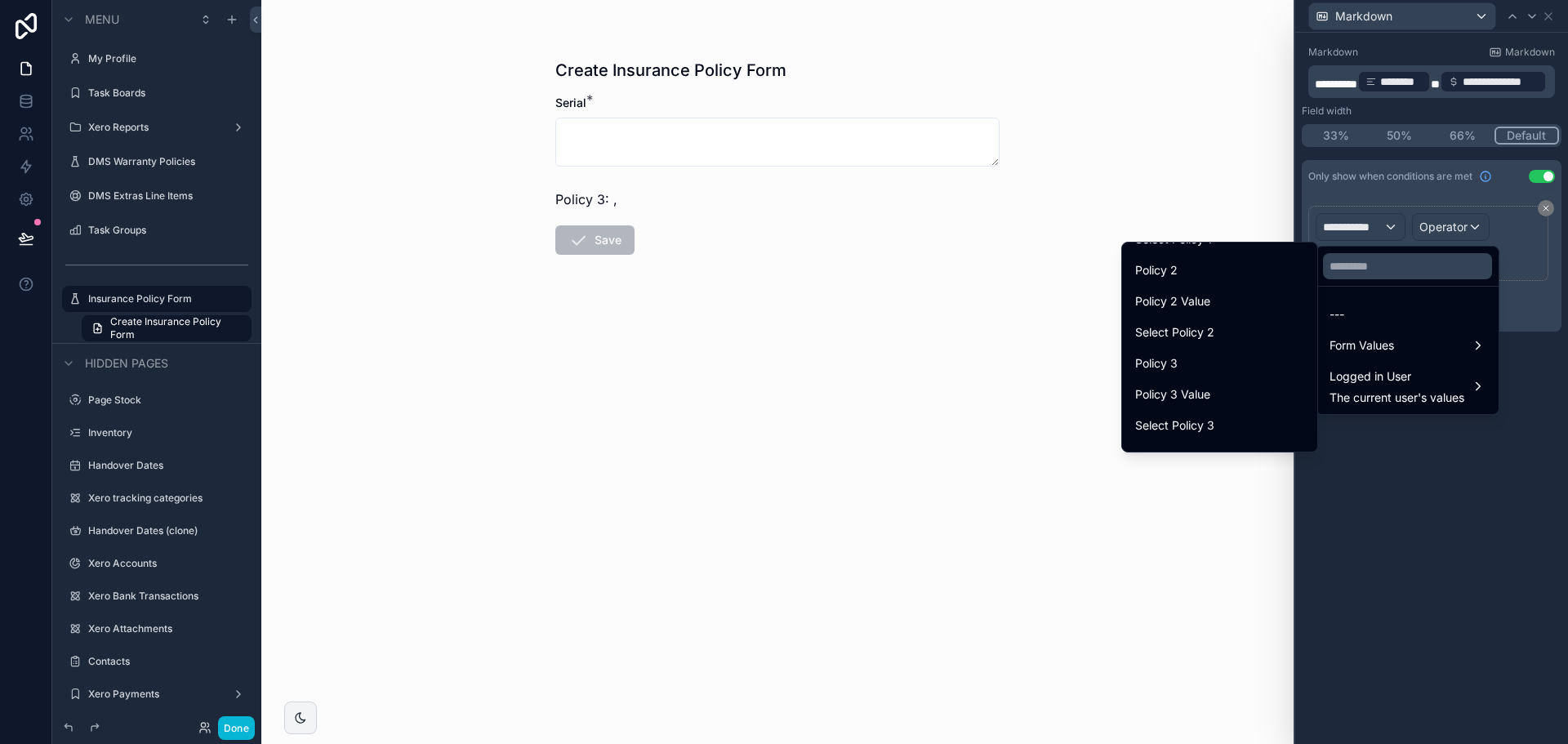
scroll to position [293, 0]
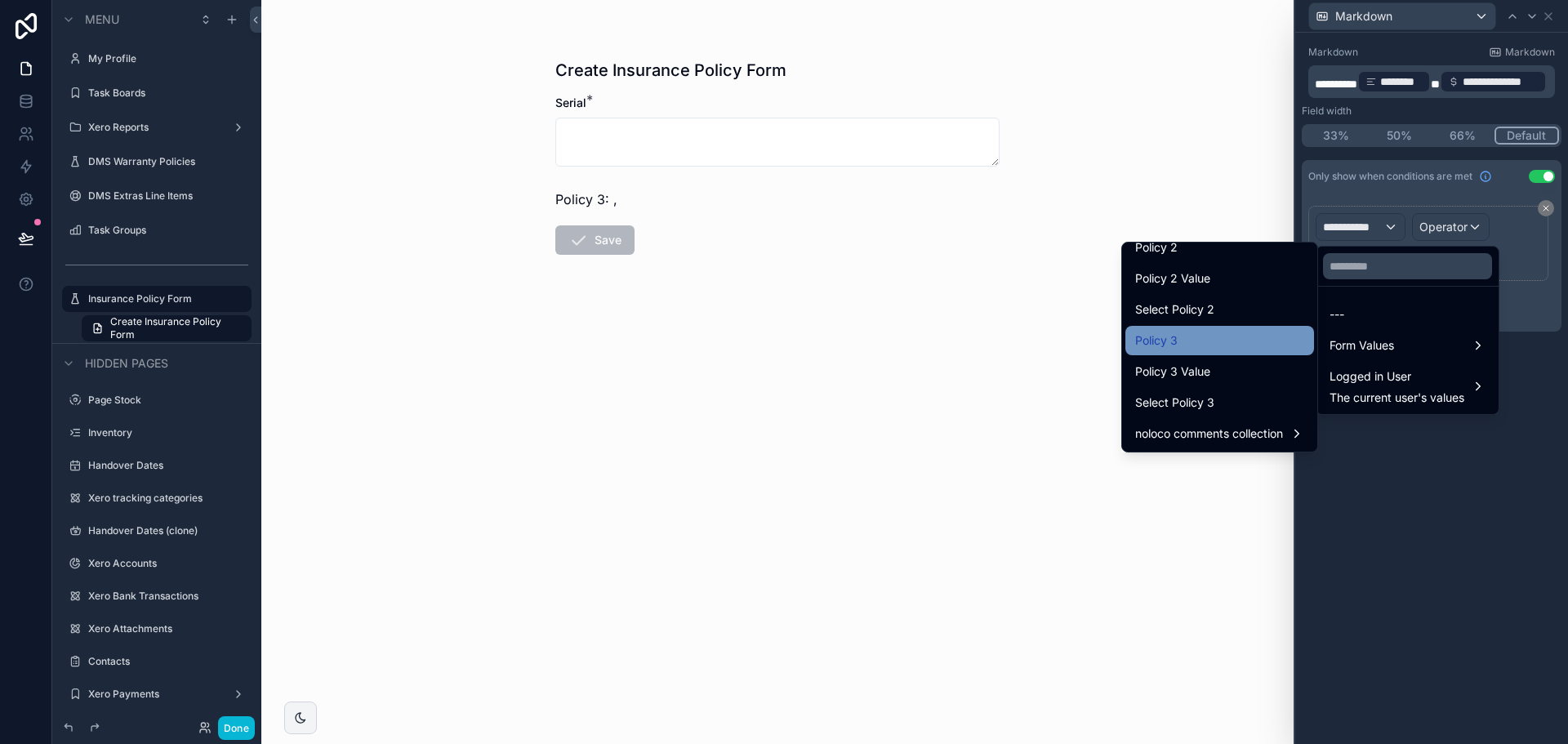
click at [1201, 348] on div "Policy 3" at bounding box center [1219, 341] width 169 height 20
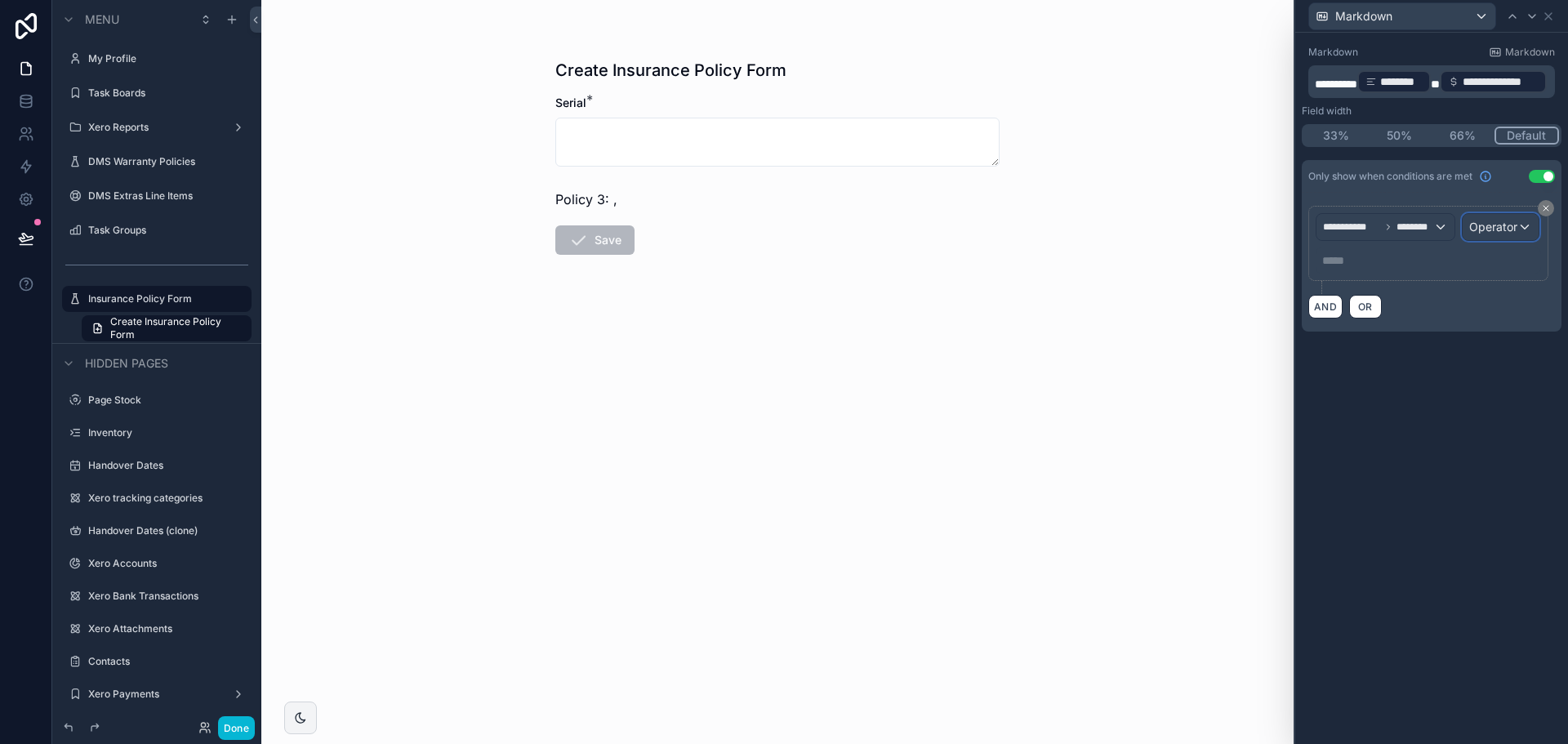
click at [1483, 228] on span "Operator" at bounding box center [1493, 227] width 48 height 14
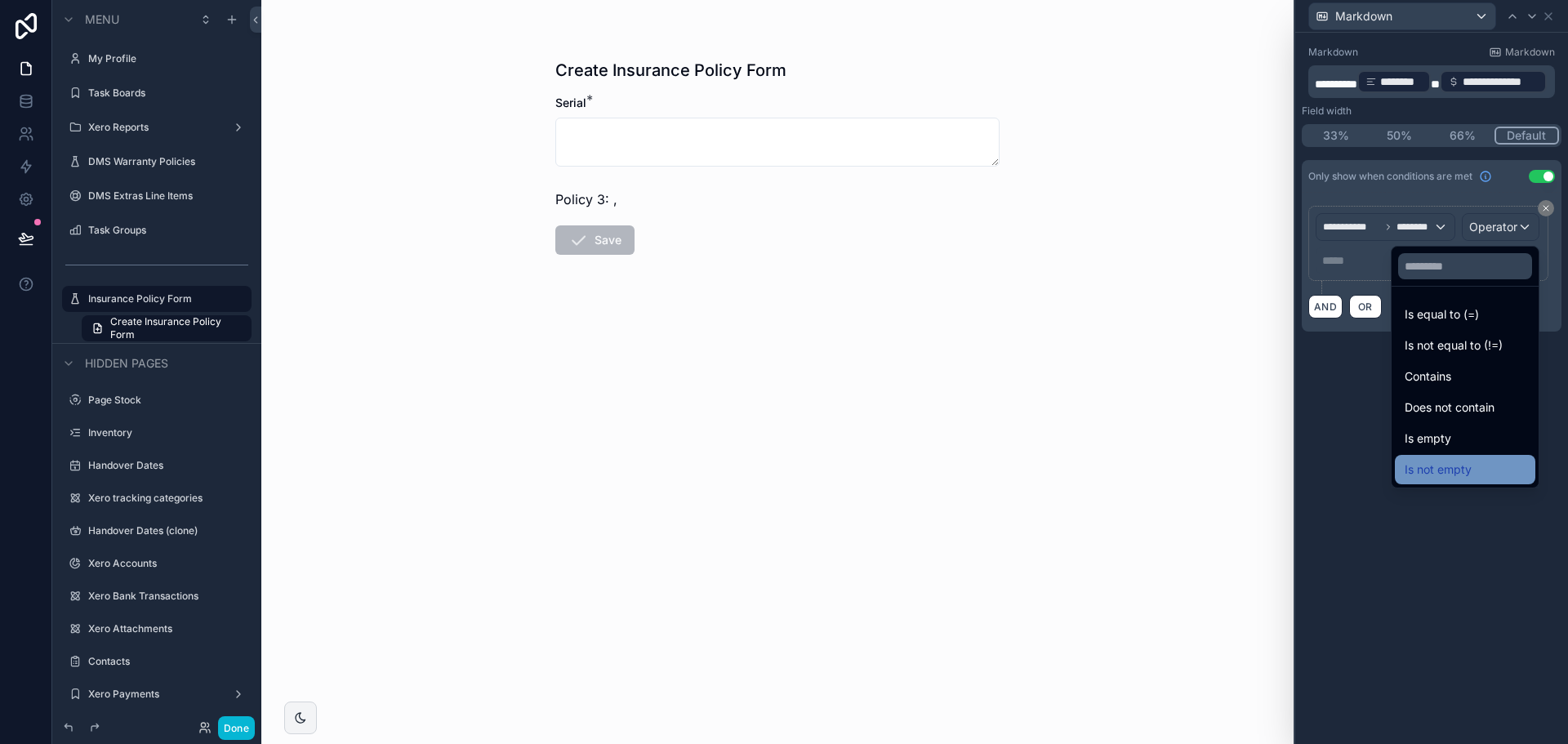
click at [1432, 463] on div "Is not empty" at bounding box center [1465, 470] width 120 height 20
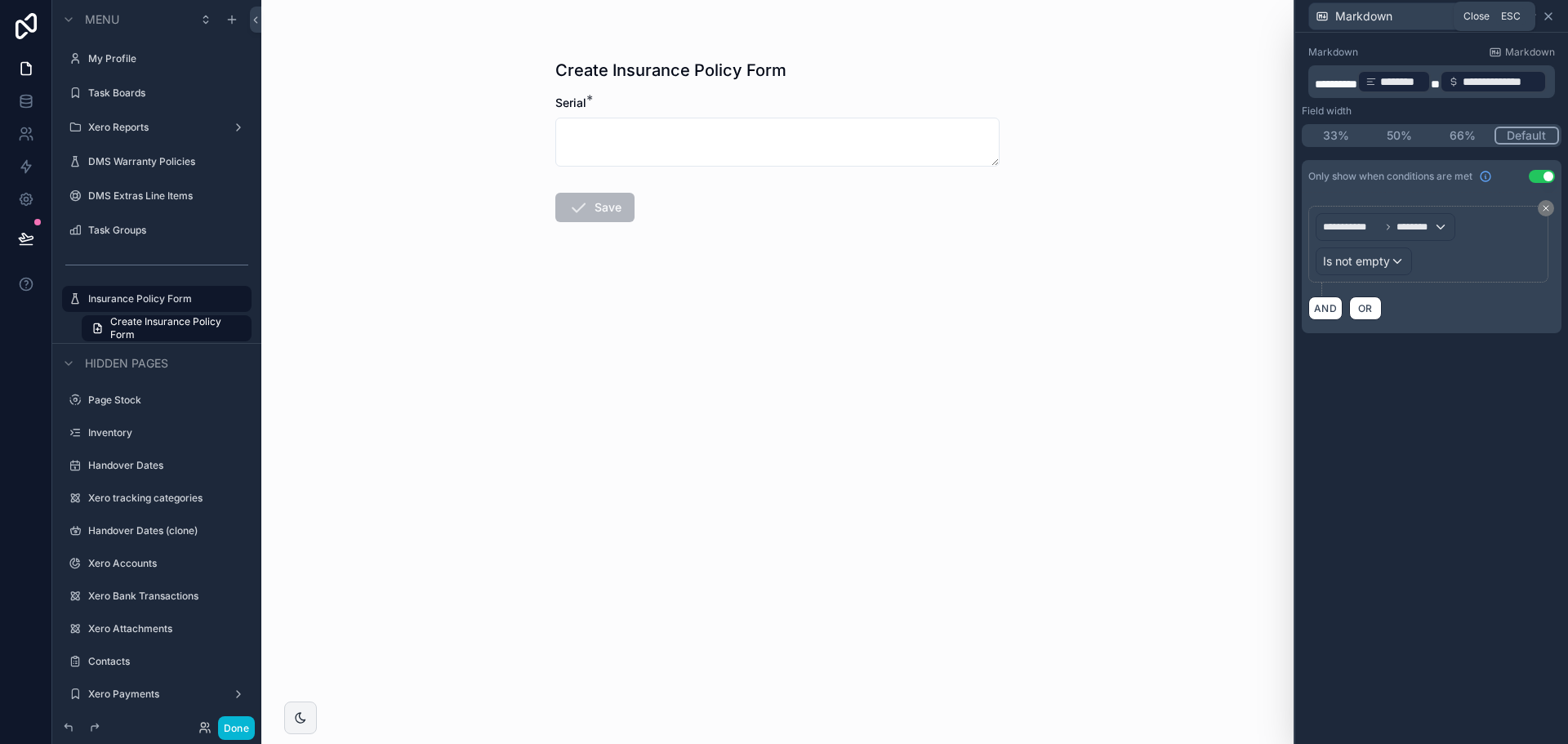
click at [1549, 17] on icon at bounding box center [1548, 16] width 13 height 13
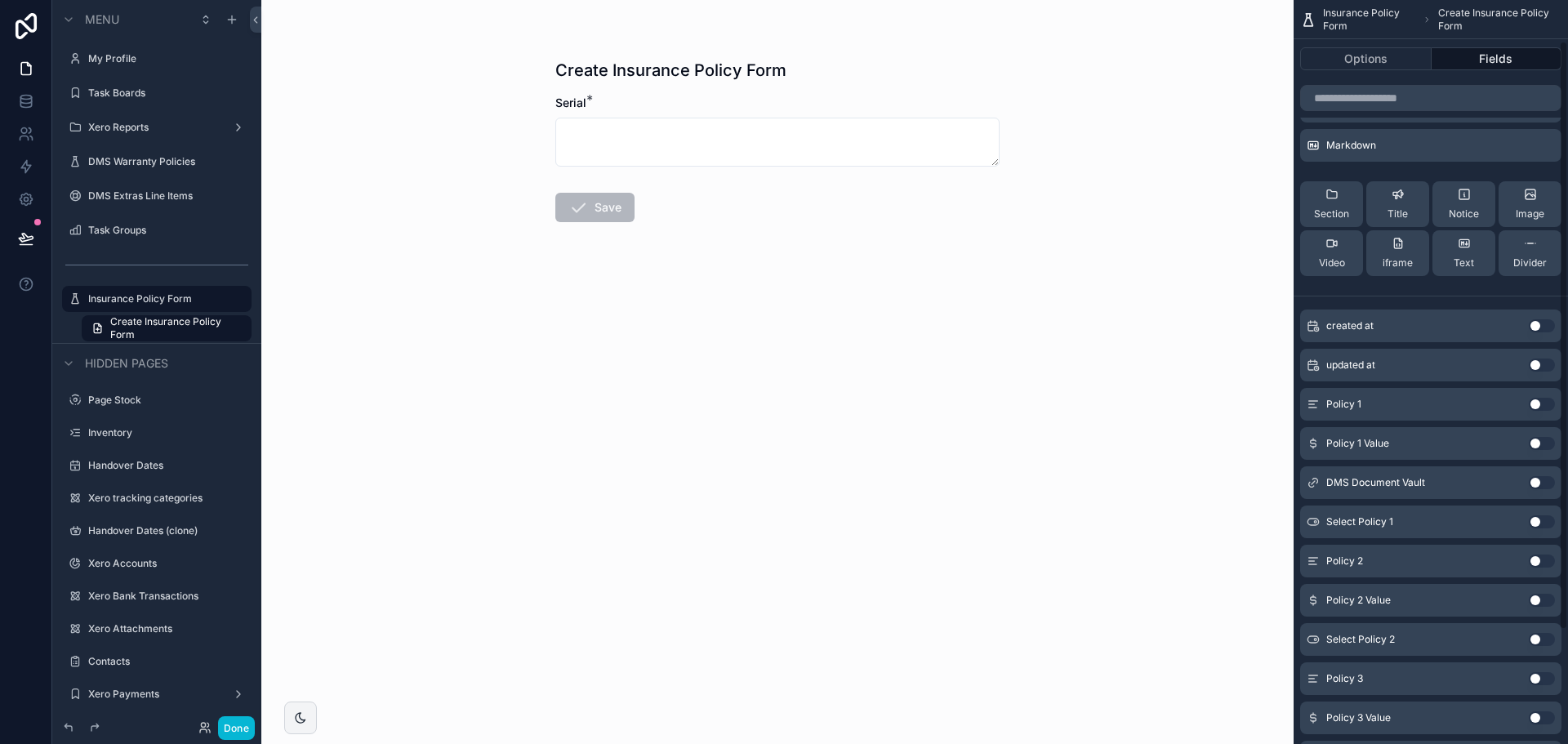
scroll to position [163, 0]
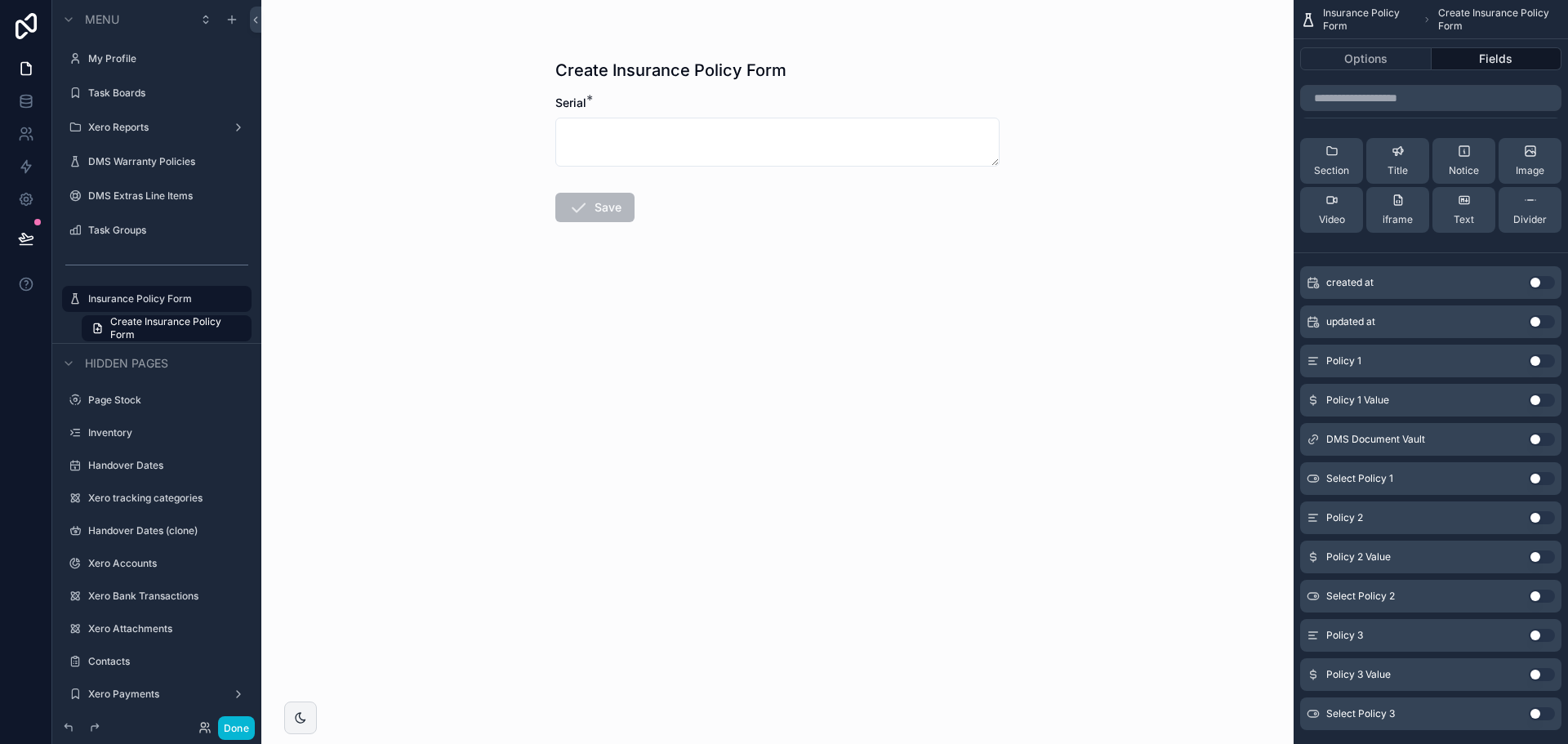
click at [1532, 482] on button "Use setting" at bounding box center [1542, 478] width 26 height 13
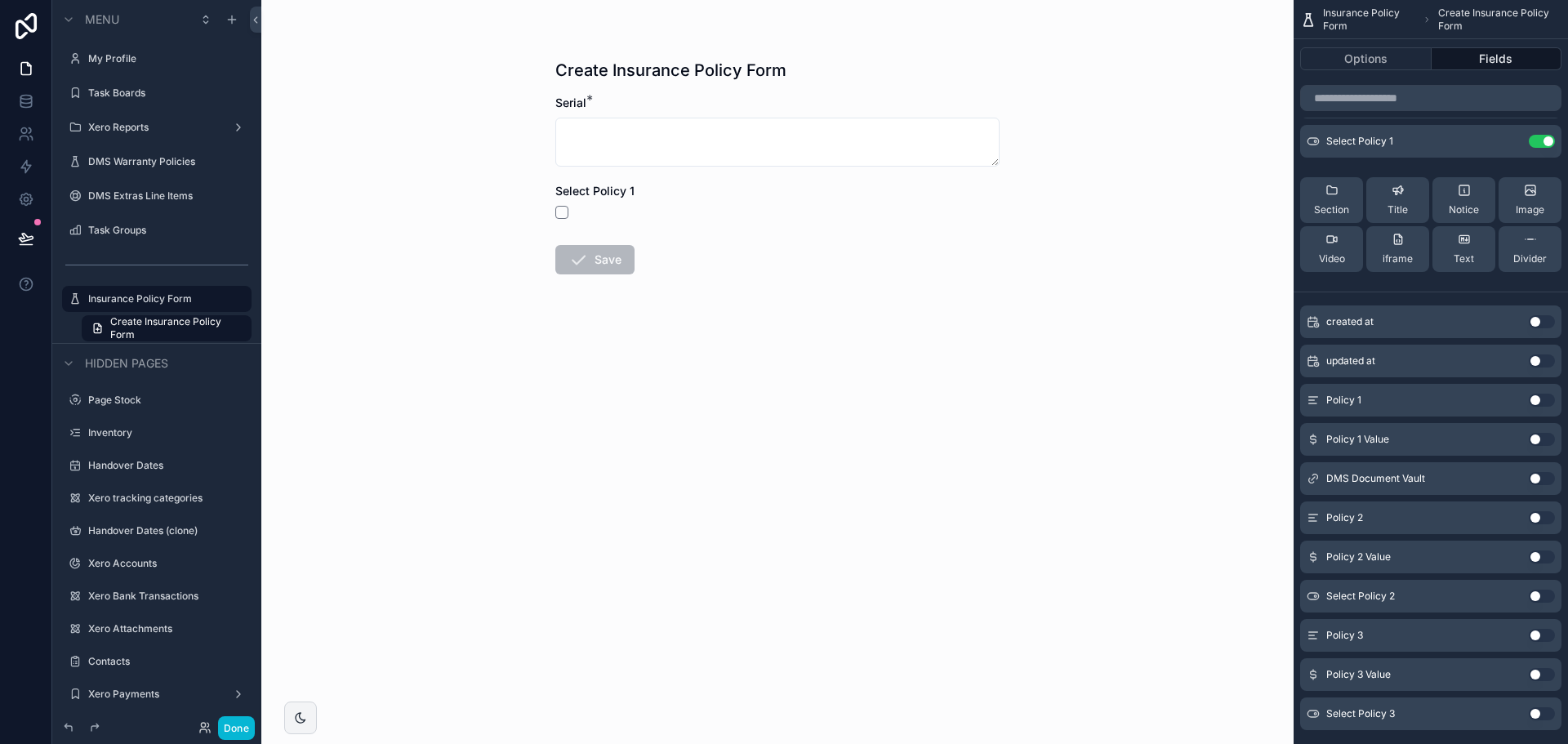
click at [1542, 595] on button "Use setting" at bounding box center [1542, 596] width 26 height 13
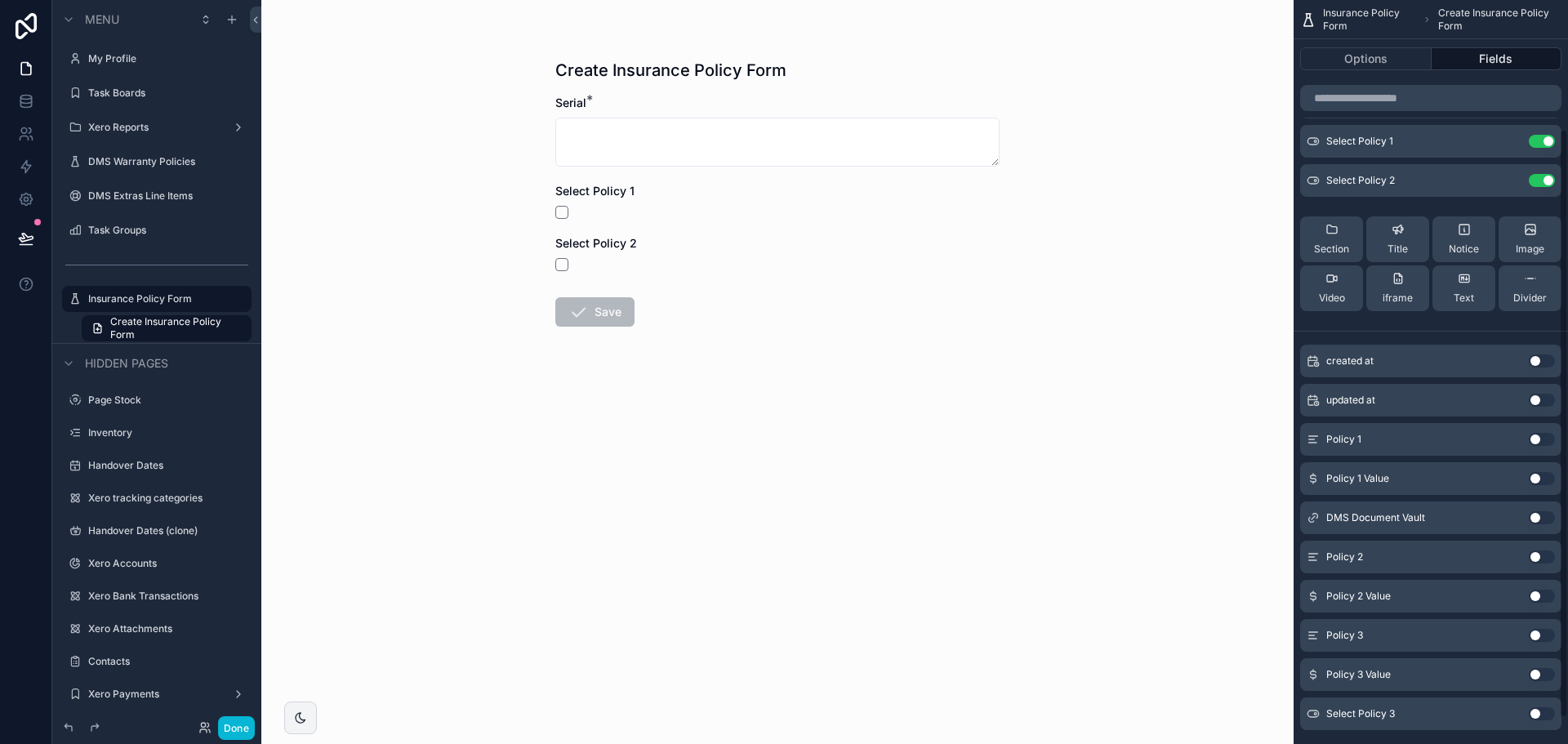
click at [1540, 720] on div "Select Policy 3 Use setting" at bounding box center [1431, 714] width 262 height 33
click at [1542, 714] on button "Use setting" at bounding box center [1542, 714] width 26 height 13
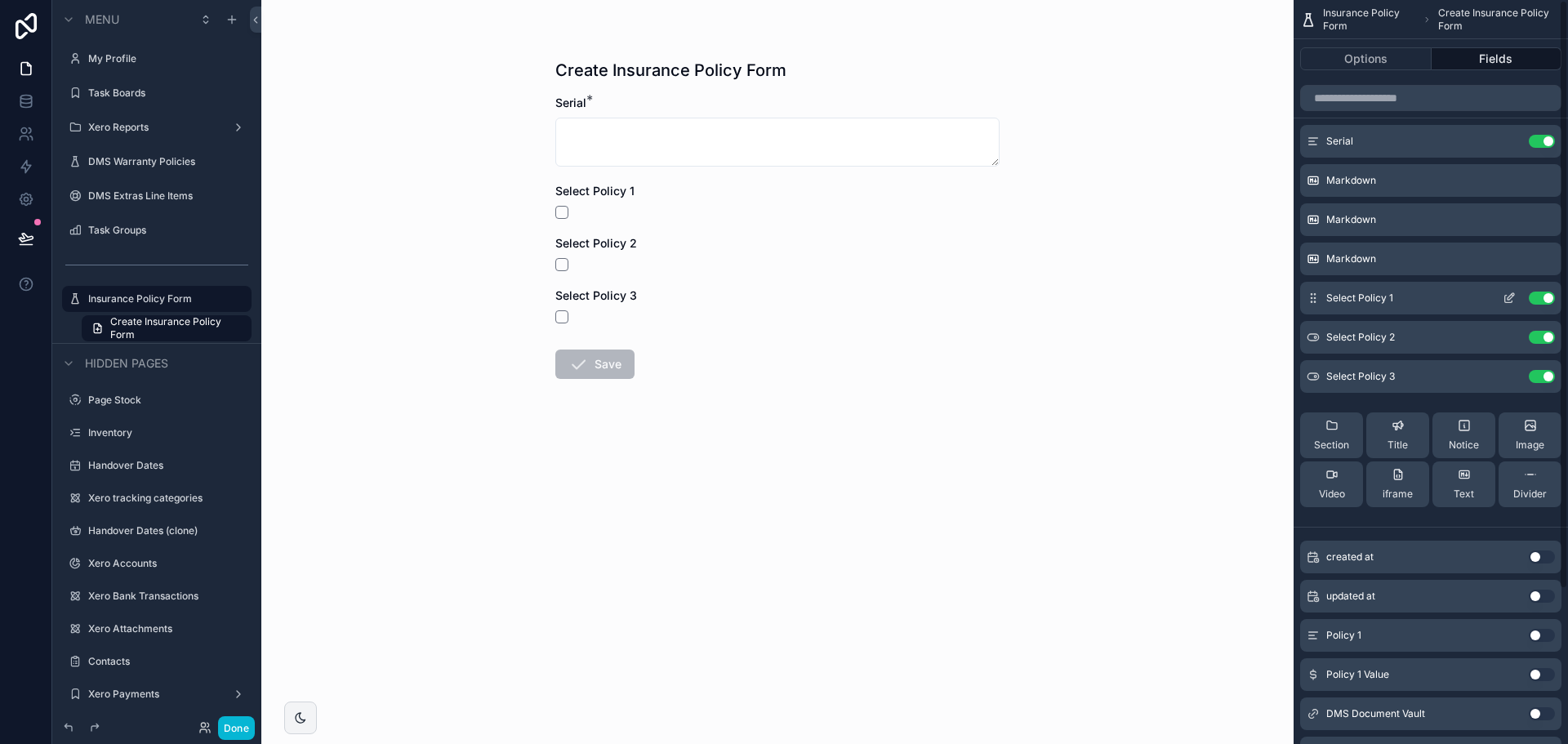
scroll to position [0, 0]
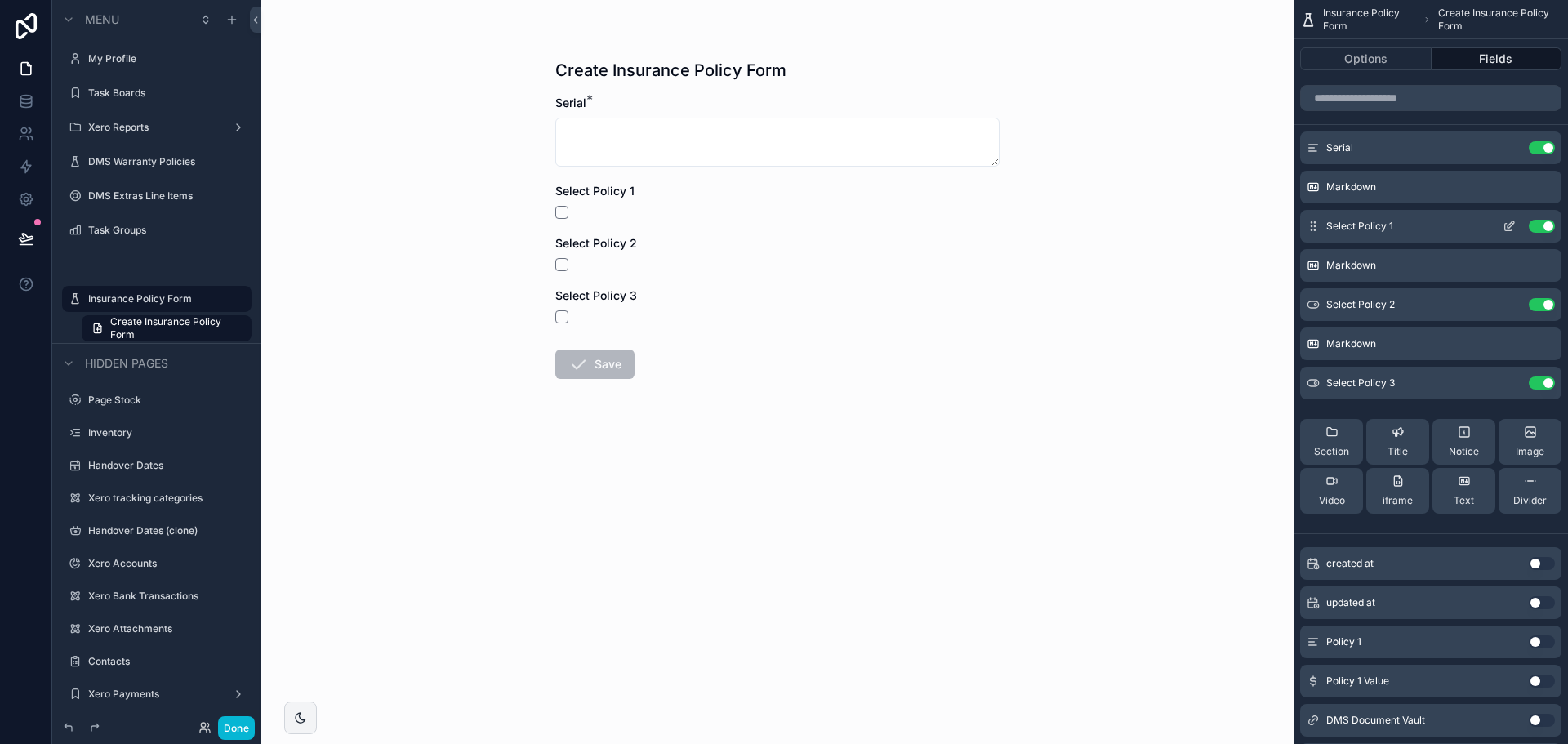
click at [1508, 225] on icon "scrollable content" at bounding box center [1509, 227] width 13 height 13
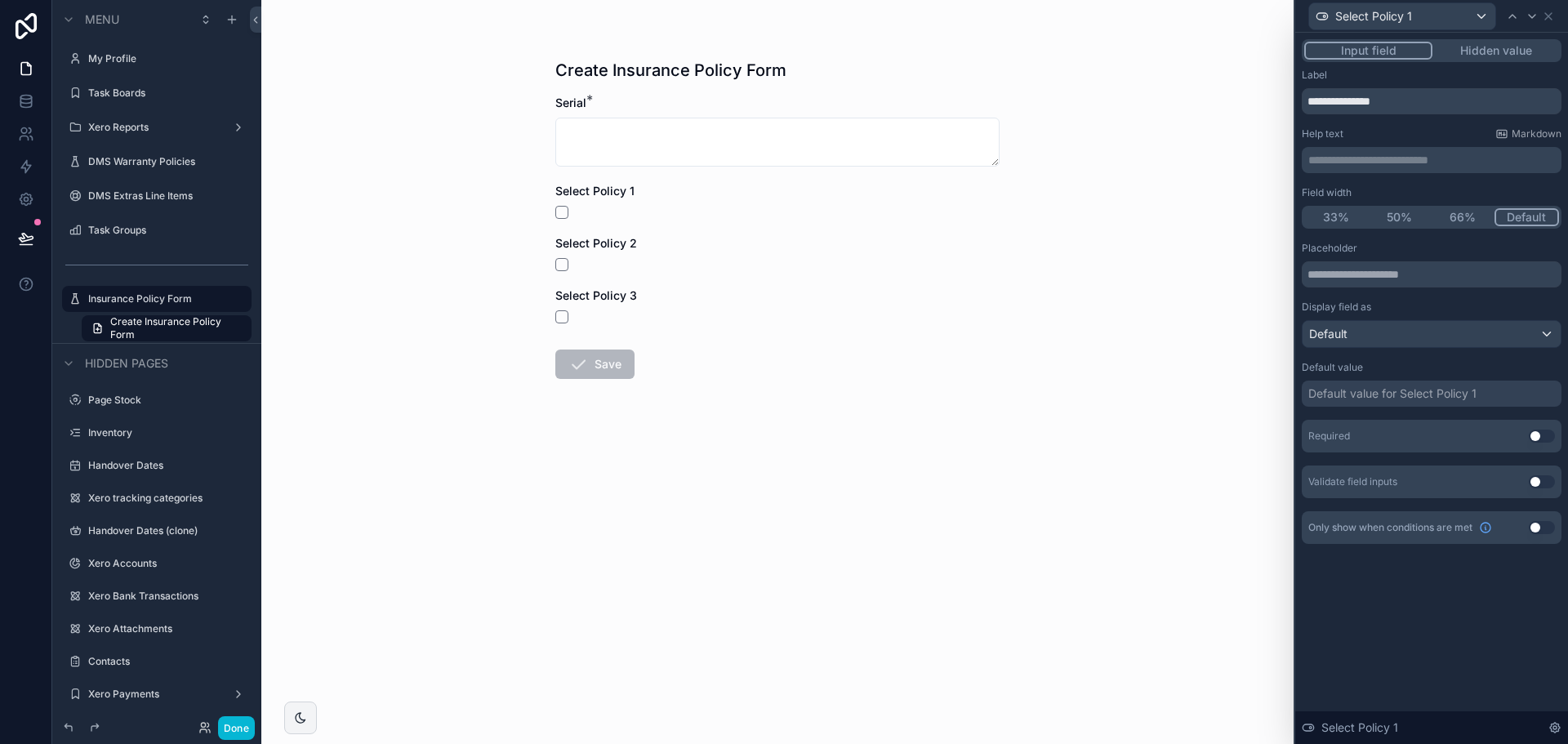
click at [1540, 526] on button "Use setting" at bounding box center [1542, 527] width 26 height 13
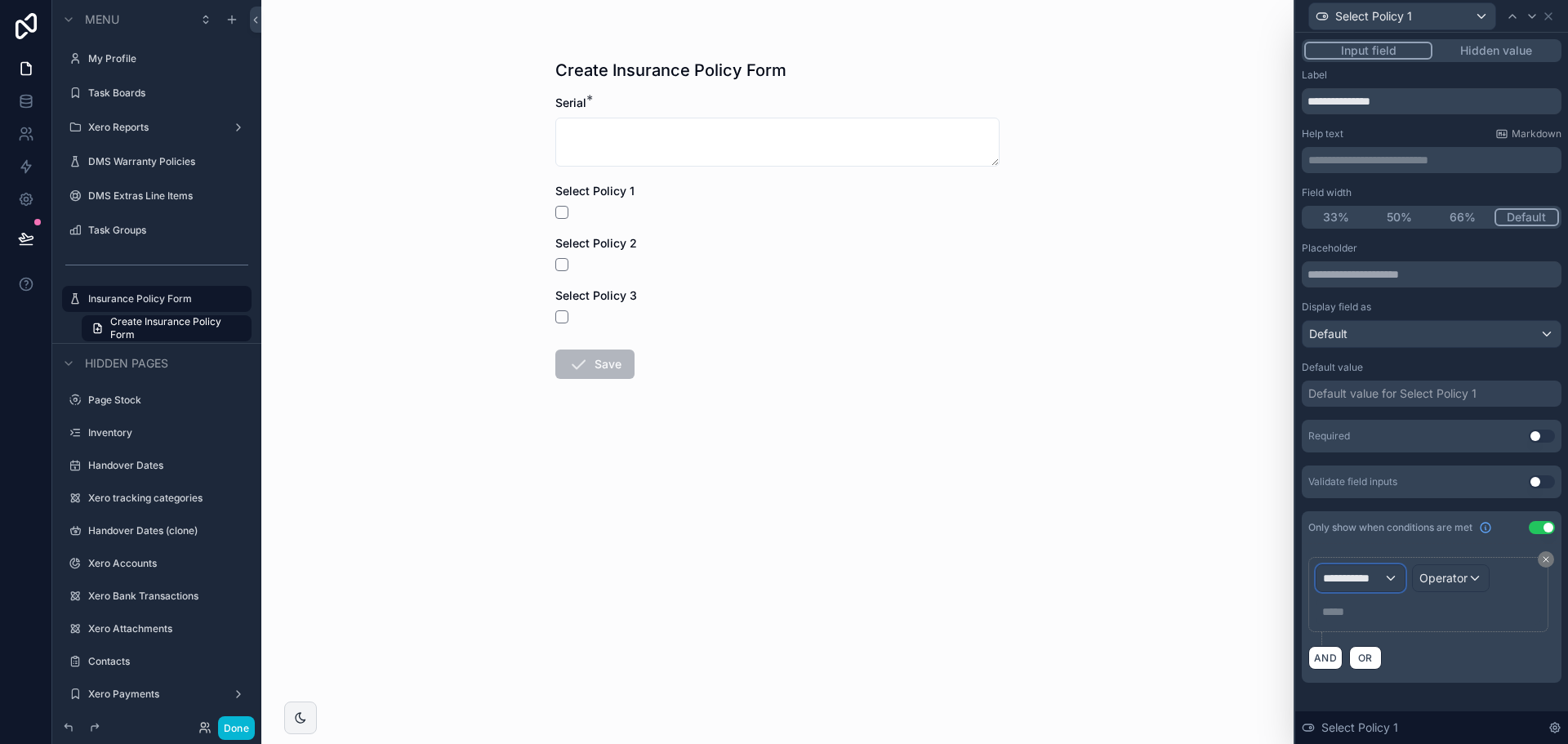
click at [1380, 584] on span "**********" at bounding box center [1353, 578] width 61 height 16
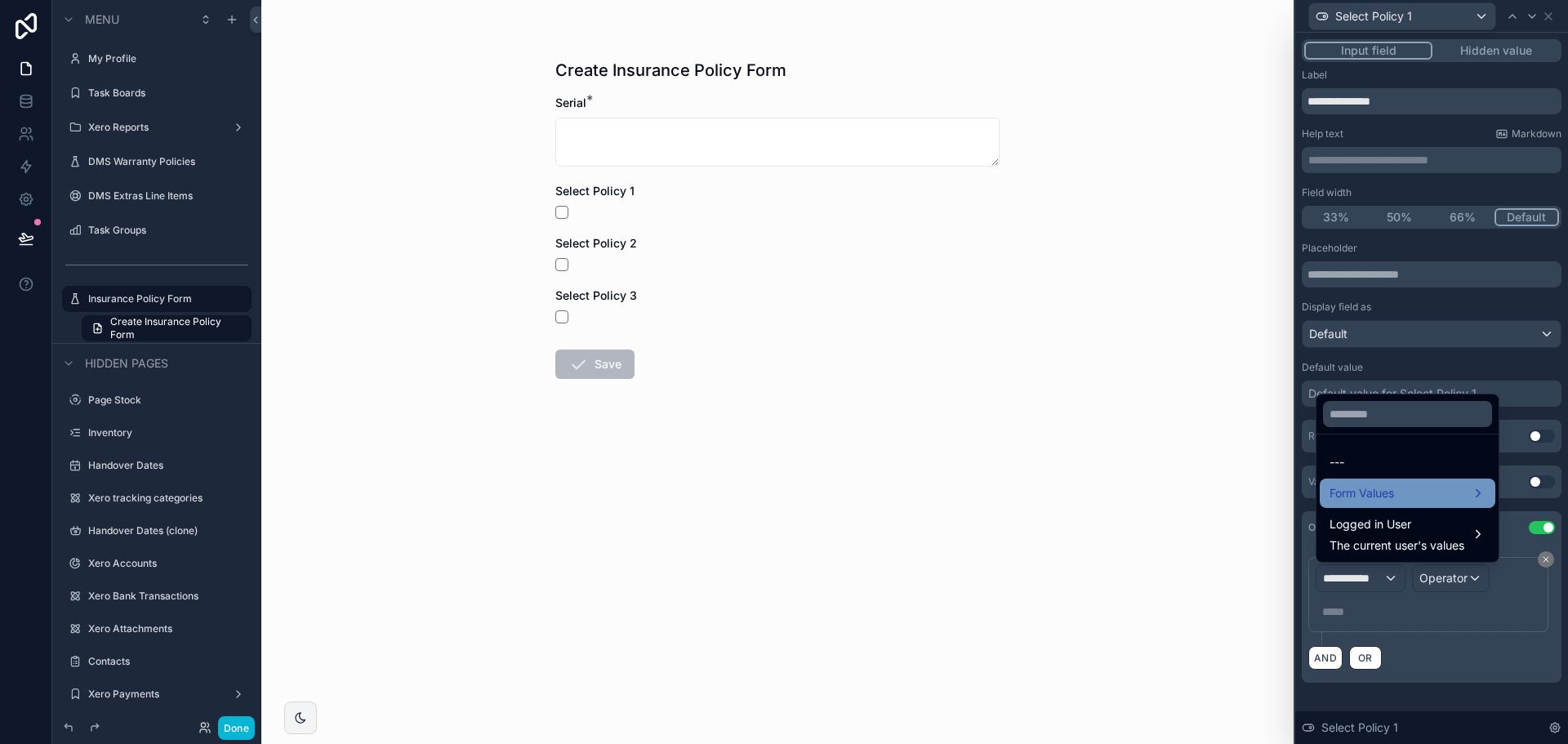
click at [1383, 497] on span "Form Values" at bounding box center [1361, 494] width 64 height 20
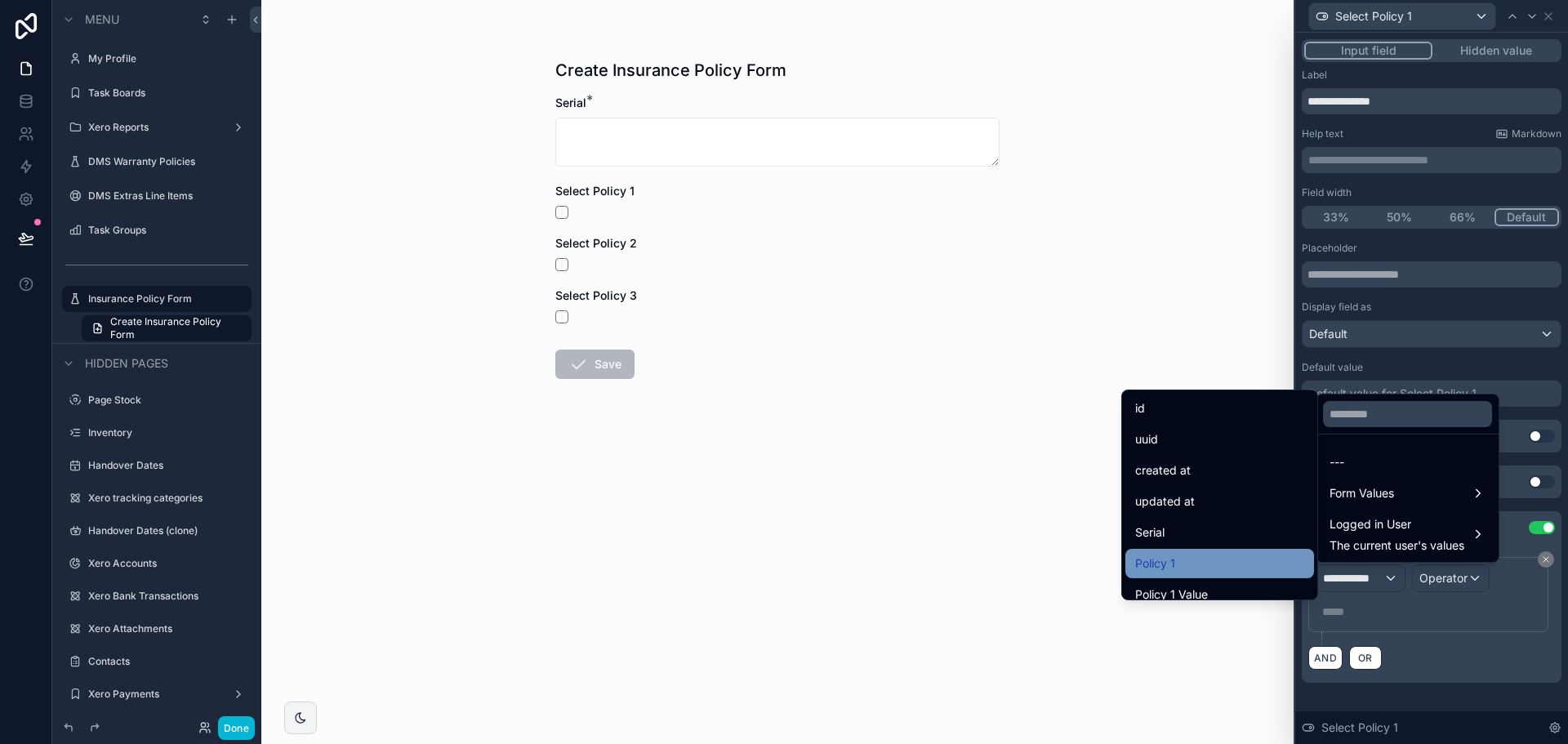
click at [1180, 558] on div "Policy 1" at bounding box center [1219, 564] width 169 height 20
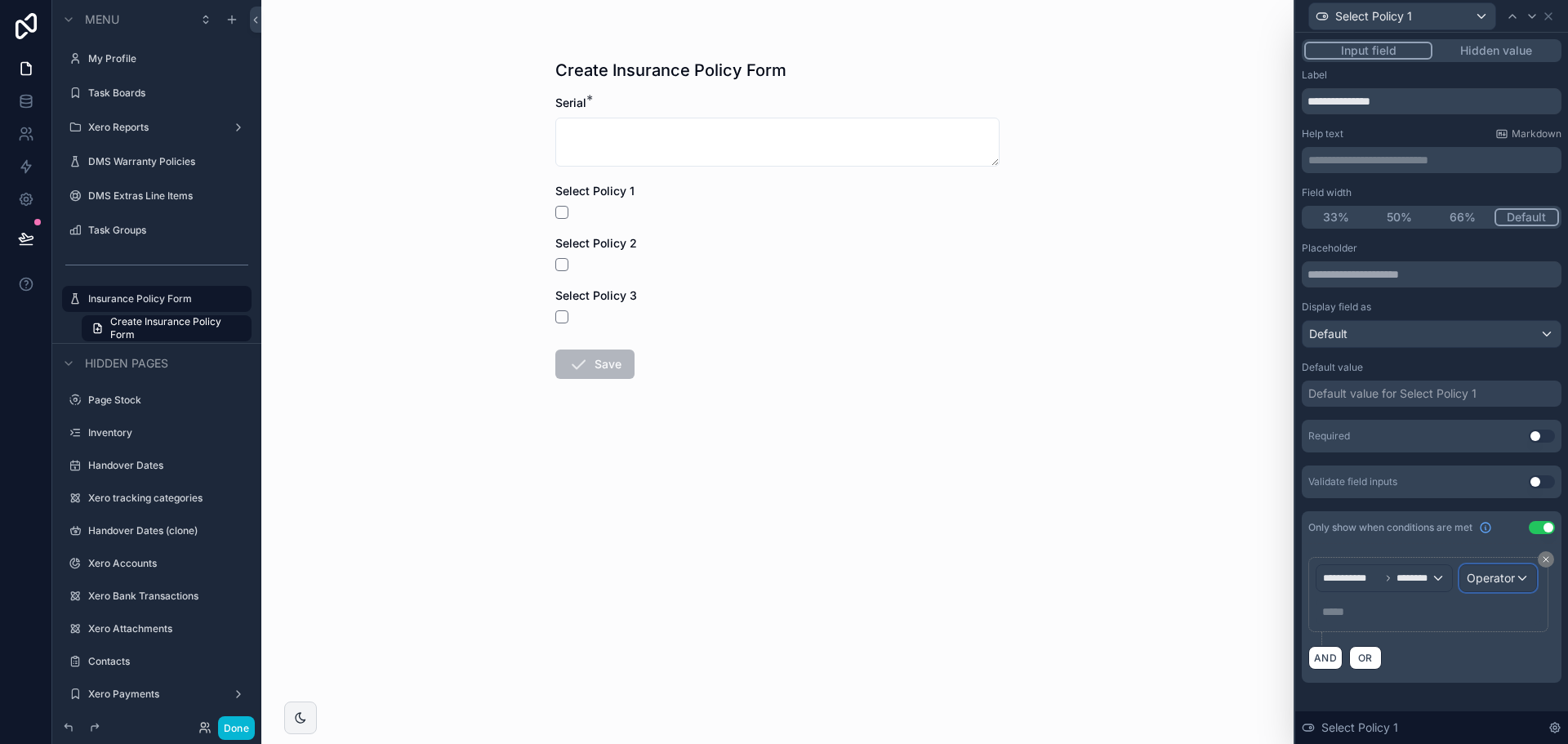
click at [1465, 575] on div "Operator" at bounding box center [1498, 578] width 76 height 26
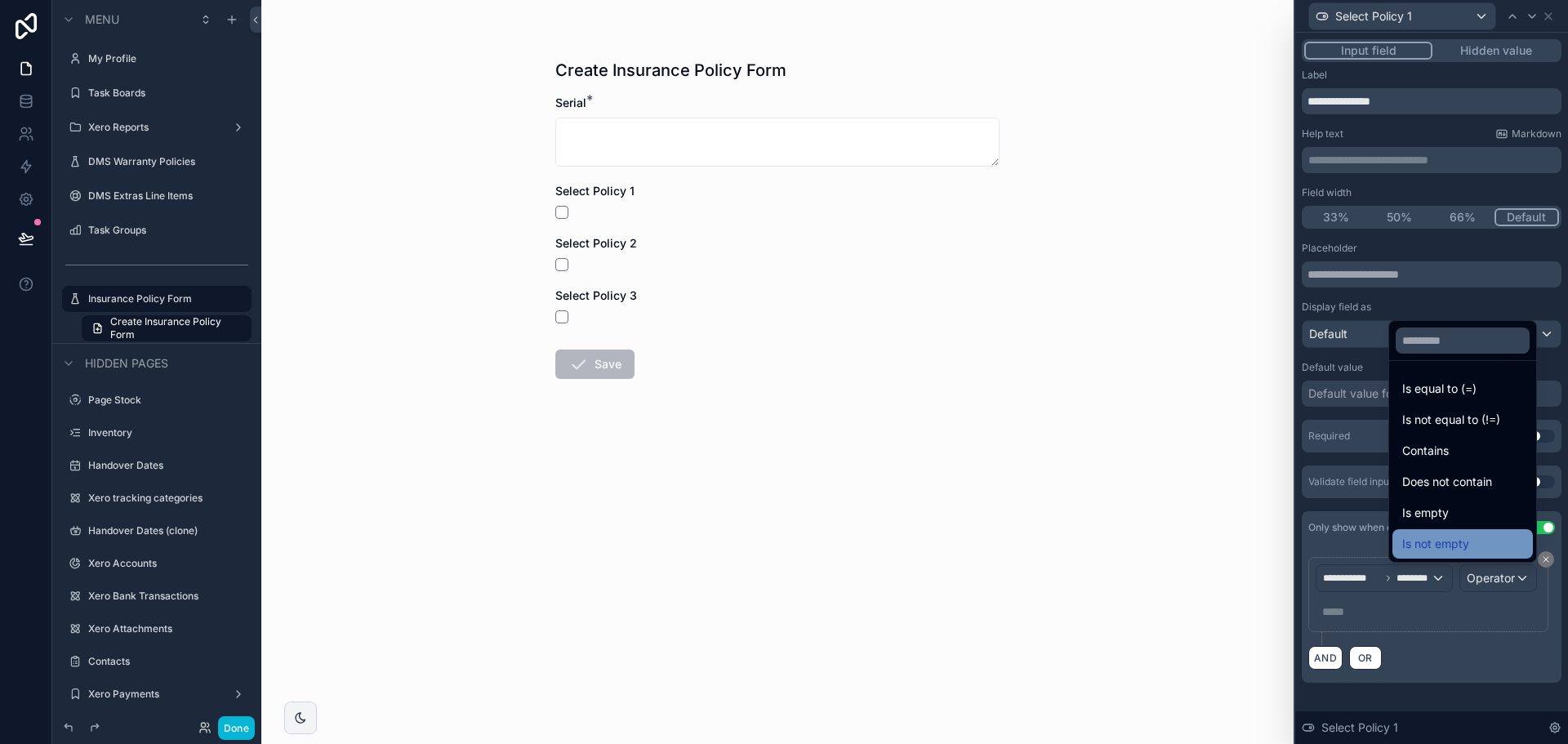
click at [1402, 540] on span "Is not empty" at bounding box center [1436, 545] width 67 height 20
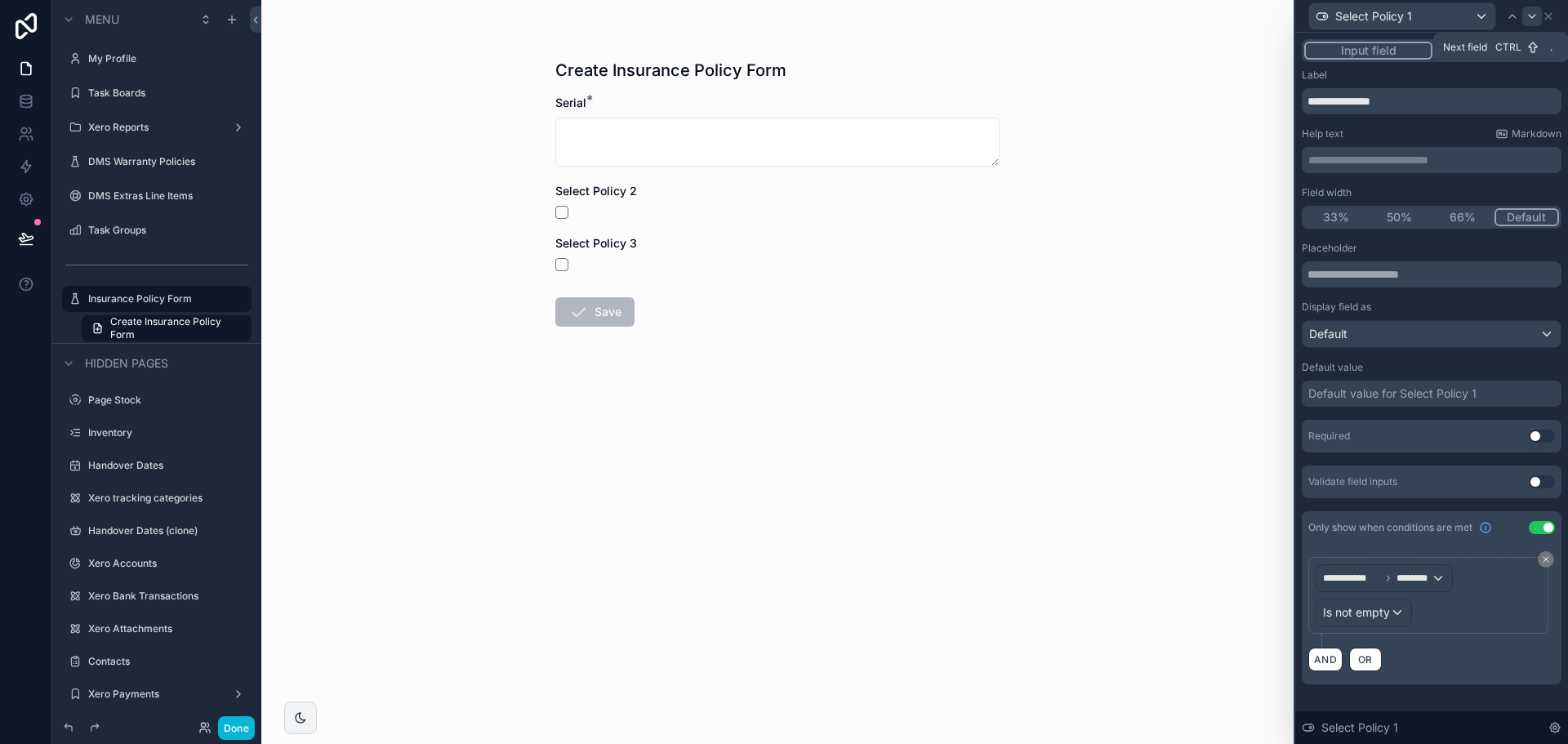
click at [1534, 16] on icon at bounding box center [1532, 16] width 6 height 4
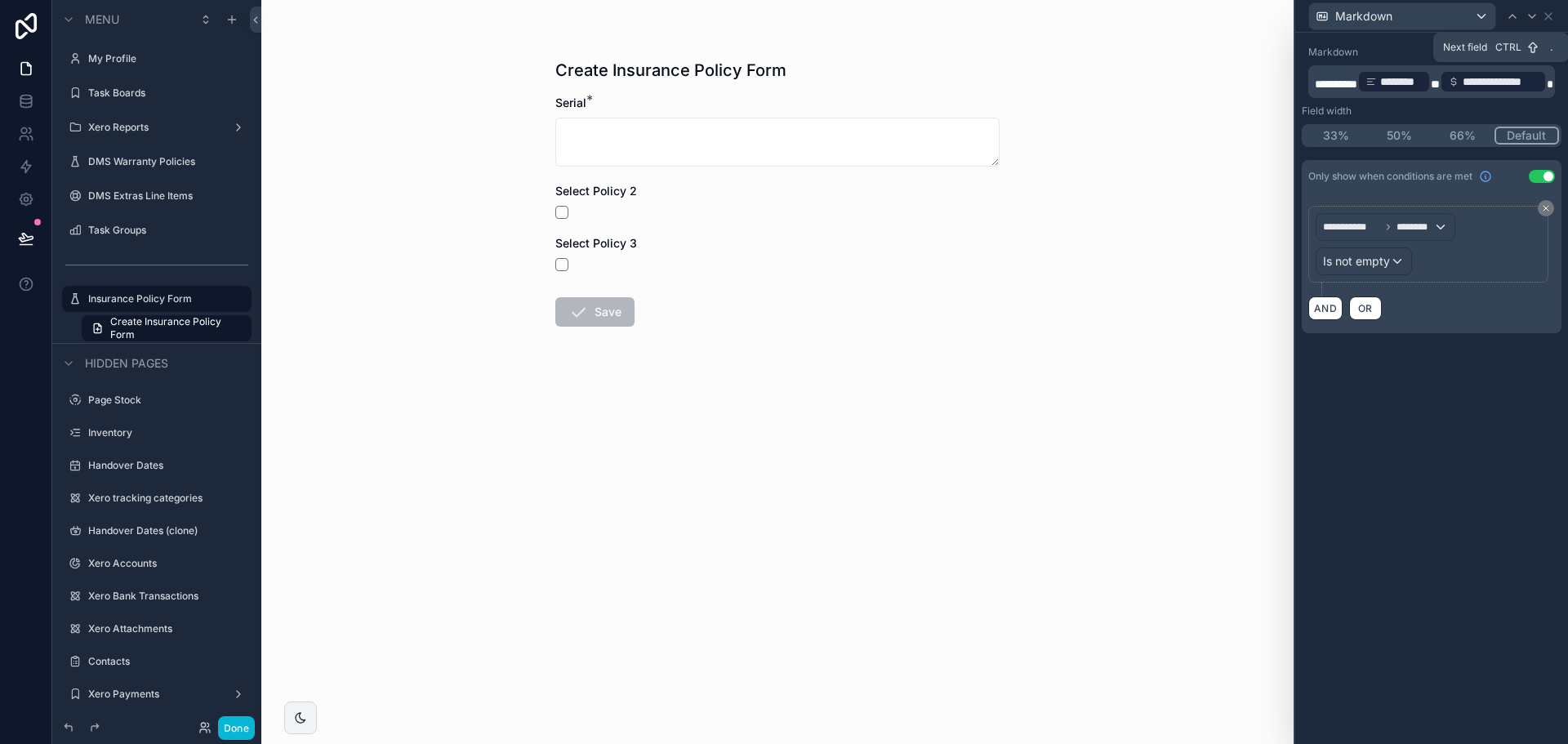
click at [1534, 16] on icon at bounding box center [1532, 16] width 6 height 4
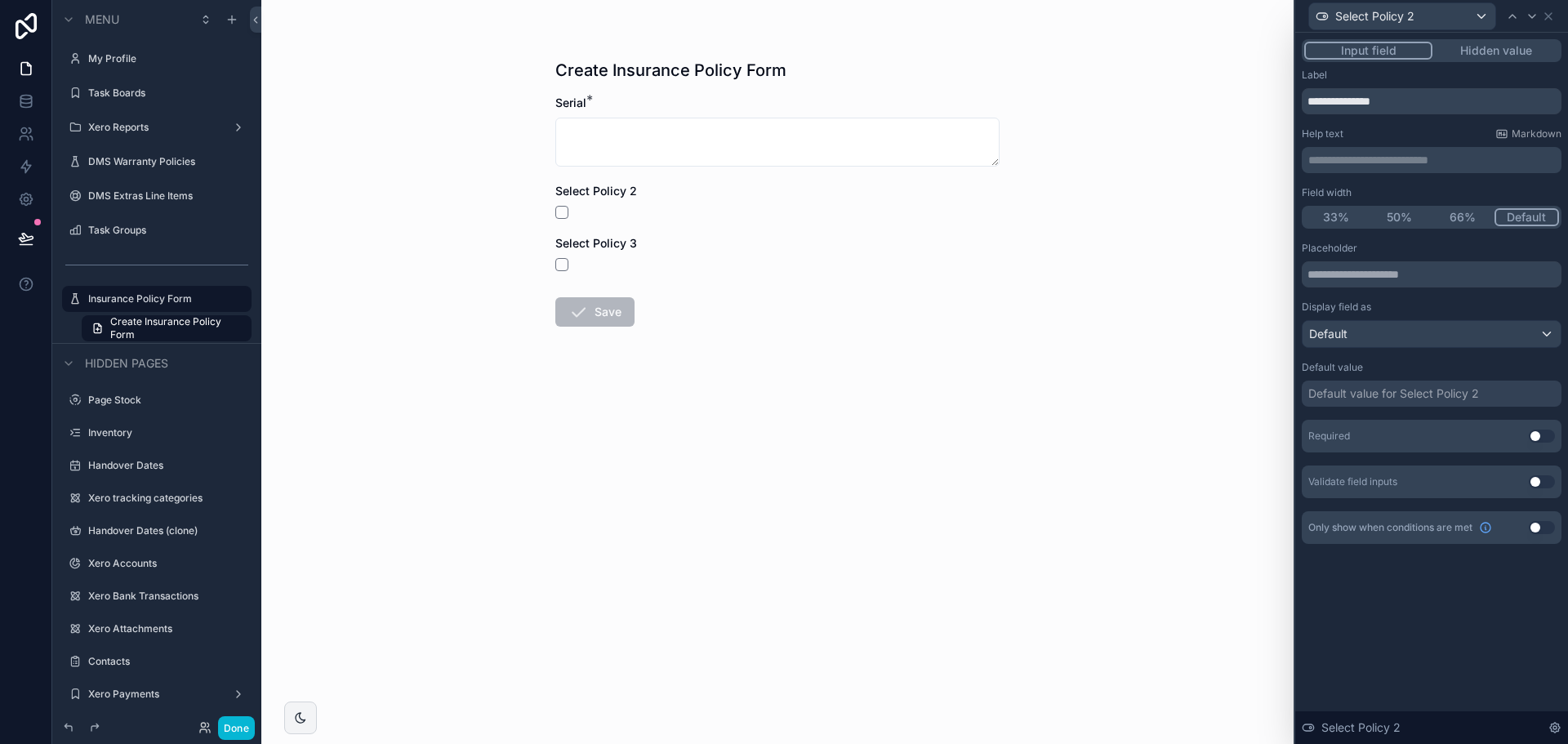
click at [1542, 527] on button "Use setting" at bounding box center [1542, 527] width 26 height 13
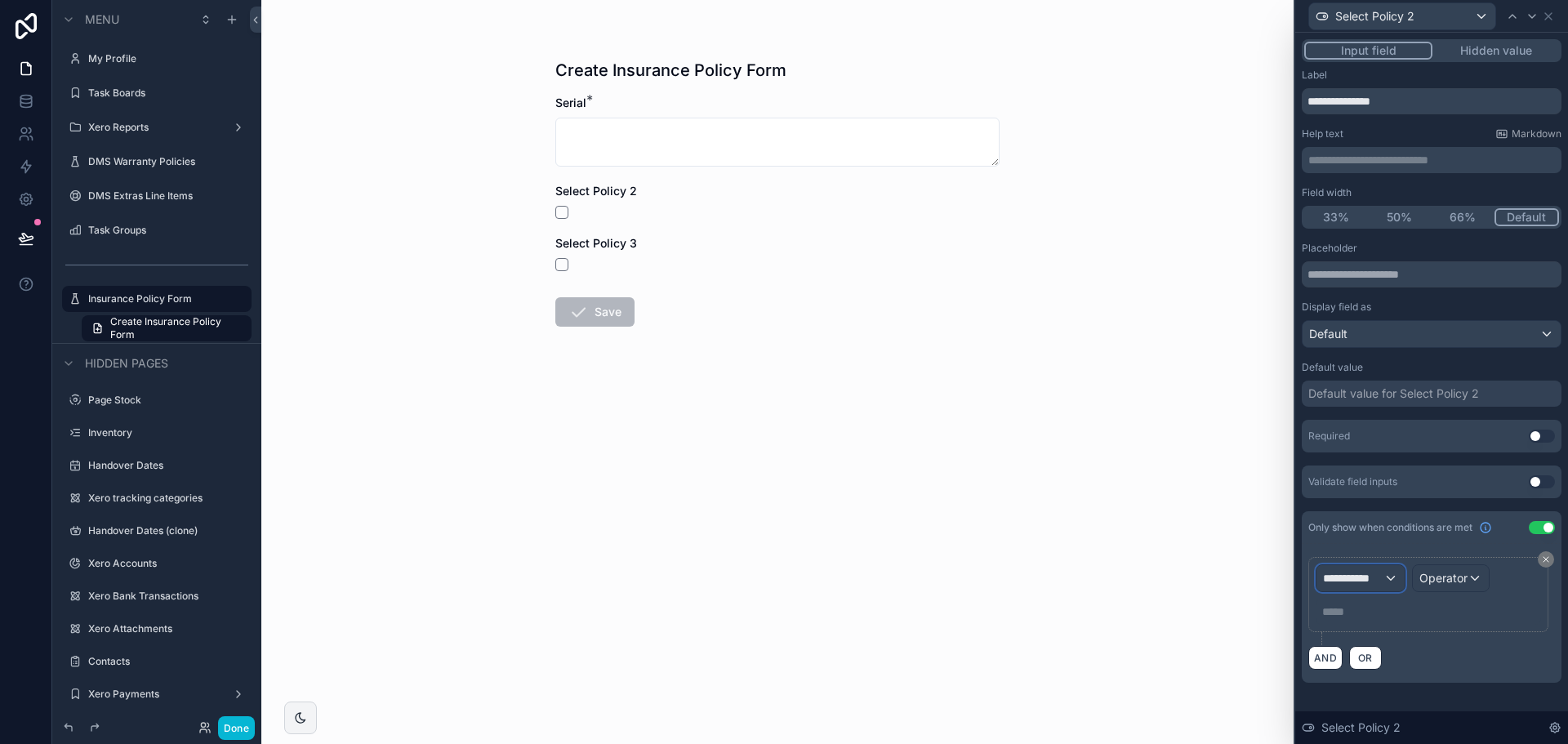
click at [1365, 573] on span "**********" at bounding box center [1353, 578] width 61 height 16
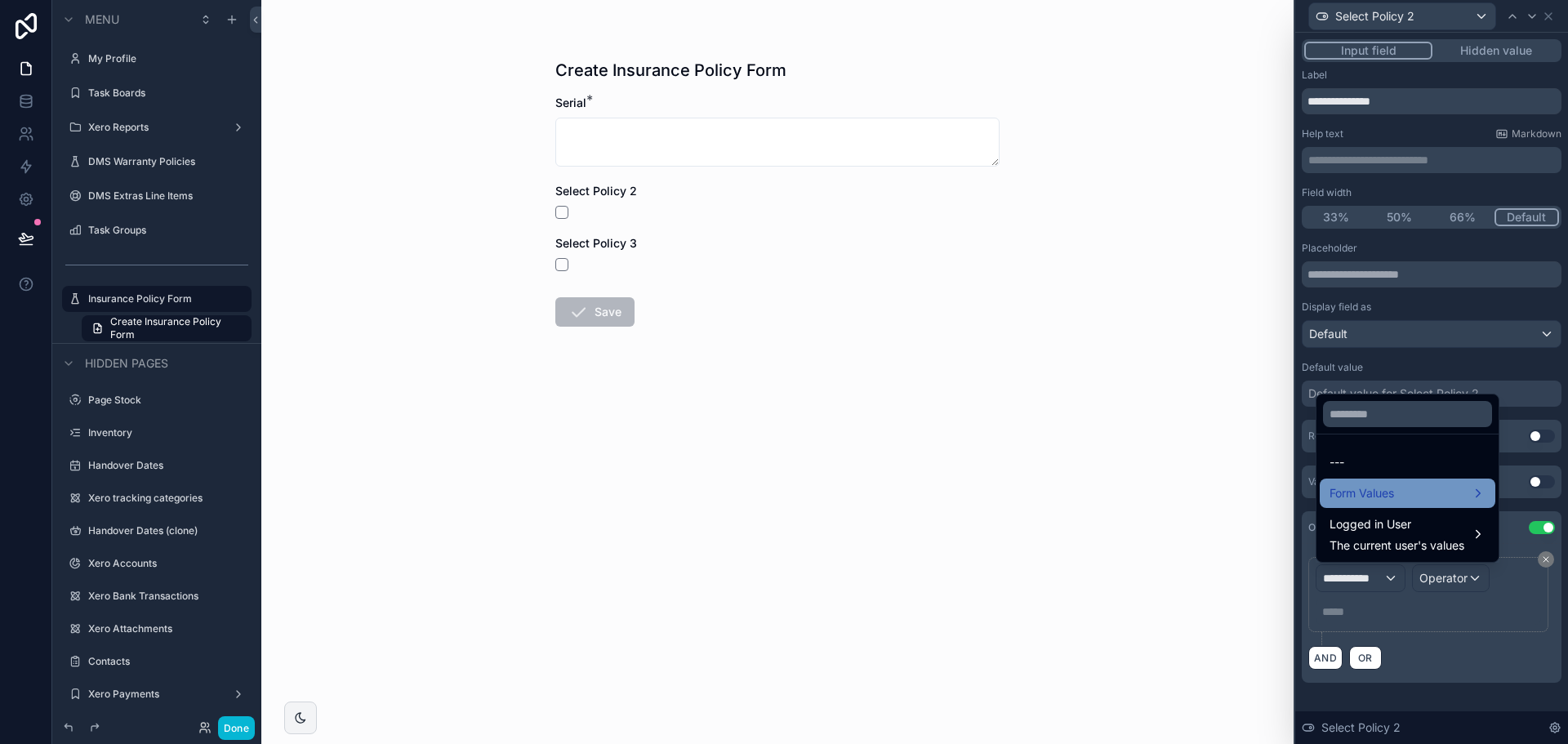
click at [1388, 503] on span "Form Values" at bounding box center [1361, 494] width 64 height 20
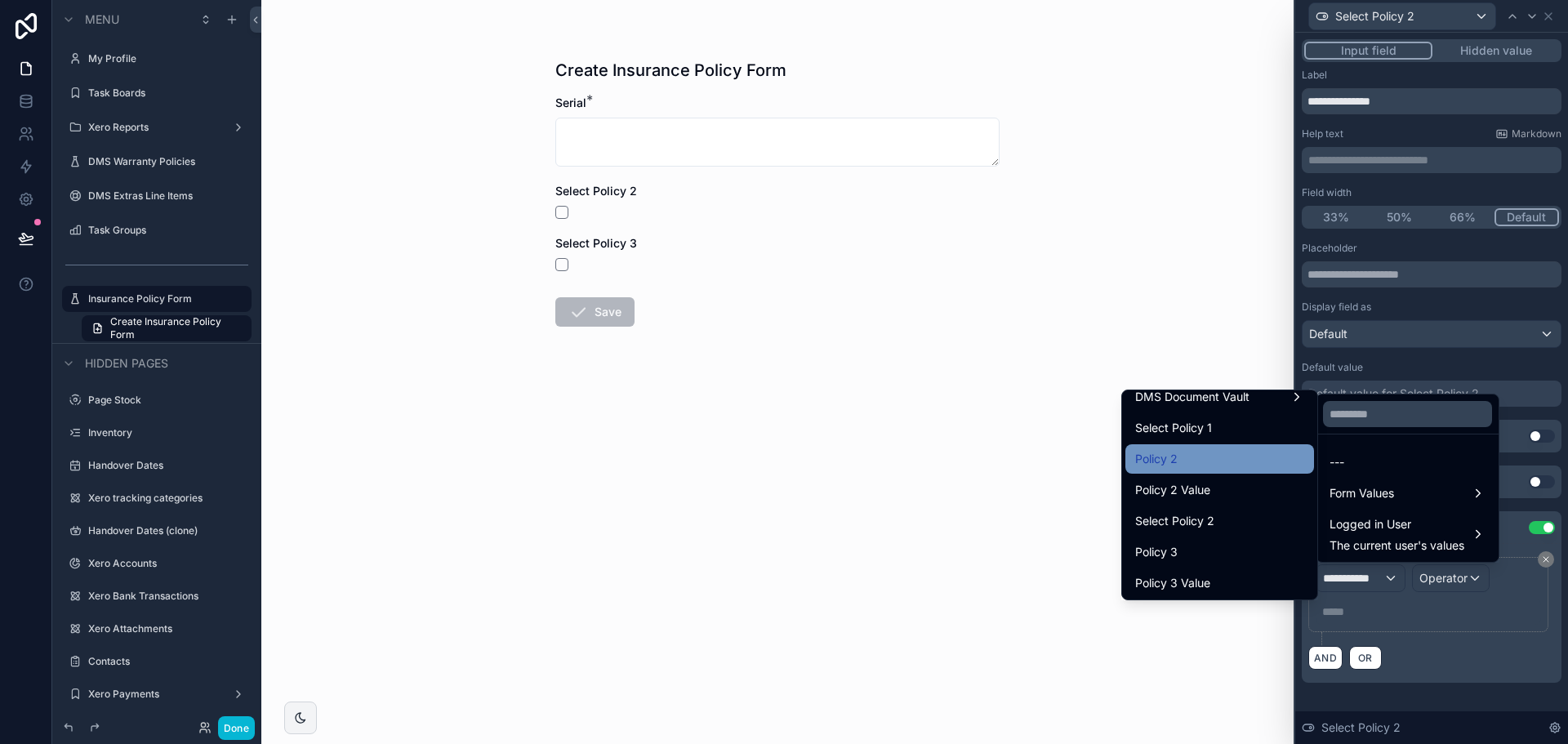
scroll to position [246, 0]
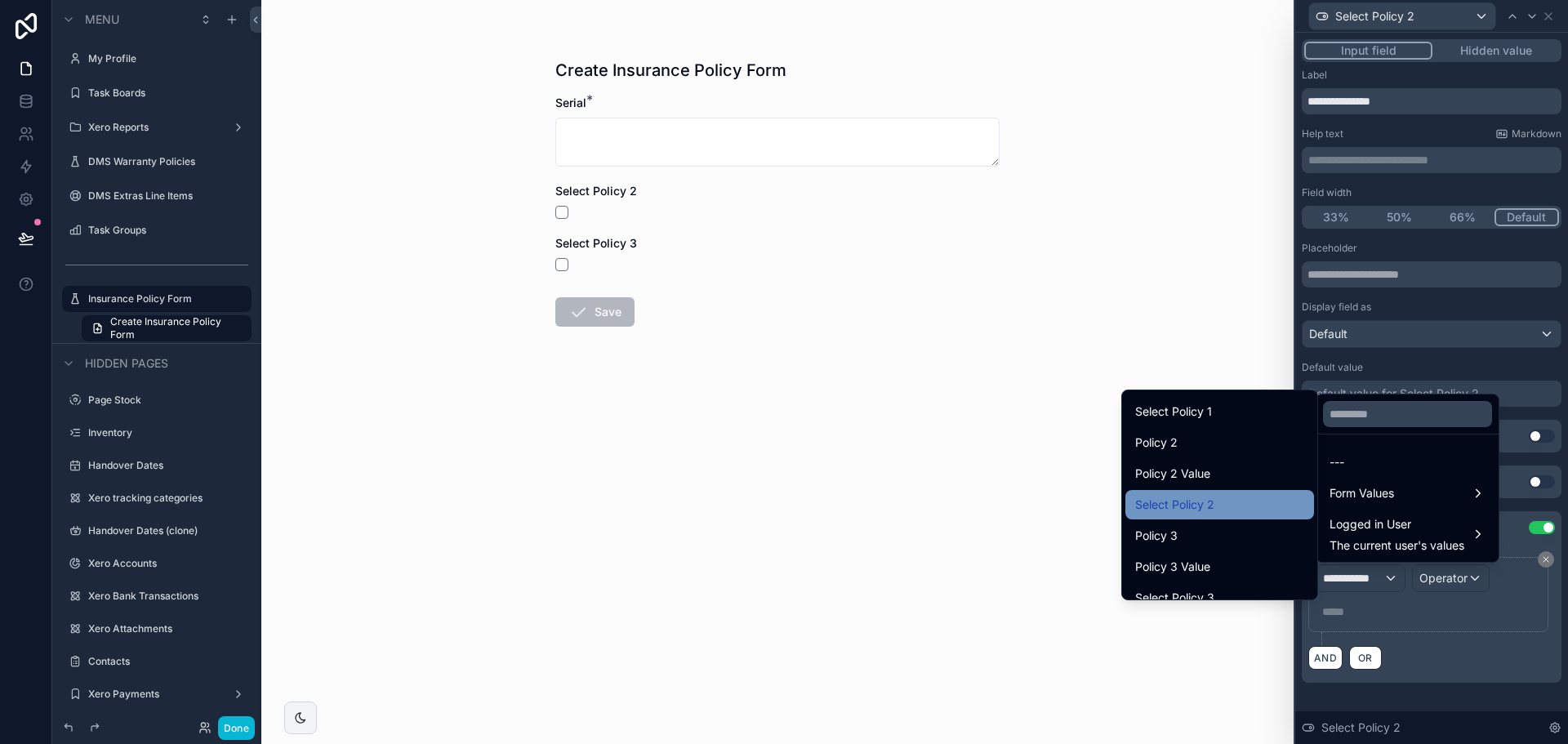
click at [1205, 506] on div "Select Policy 2" at bounding box center [1219, 505] width 169 height 20
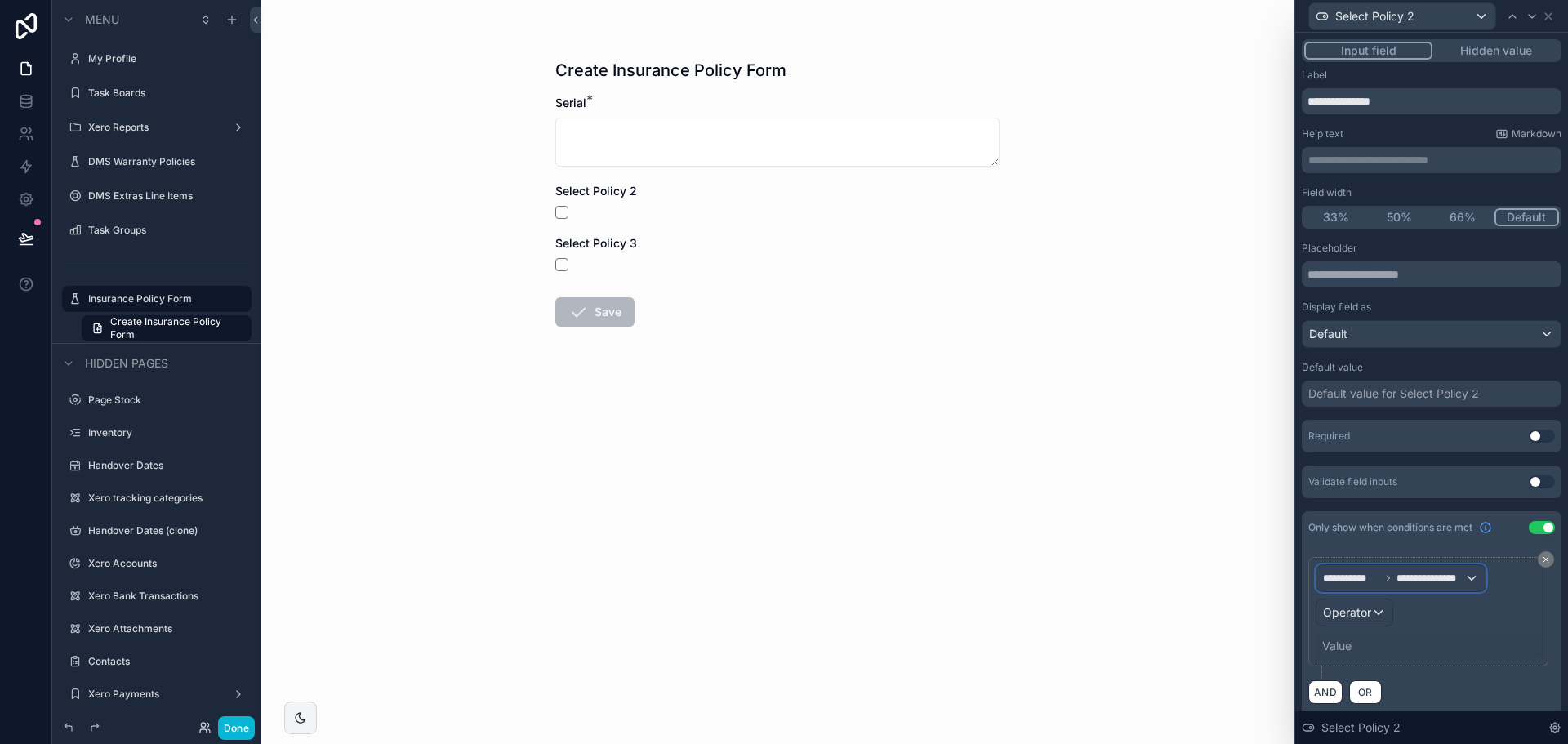
click at [1393, 585] on div "**********" at bounding box center [1401, 578] width 169 height 26
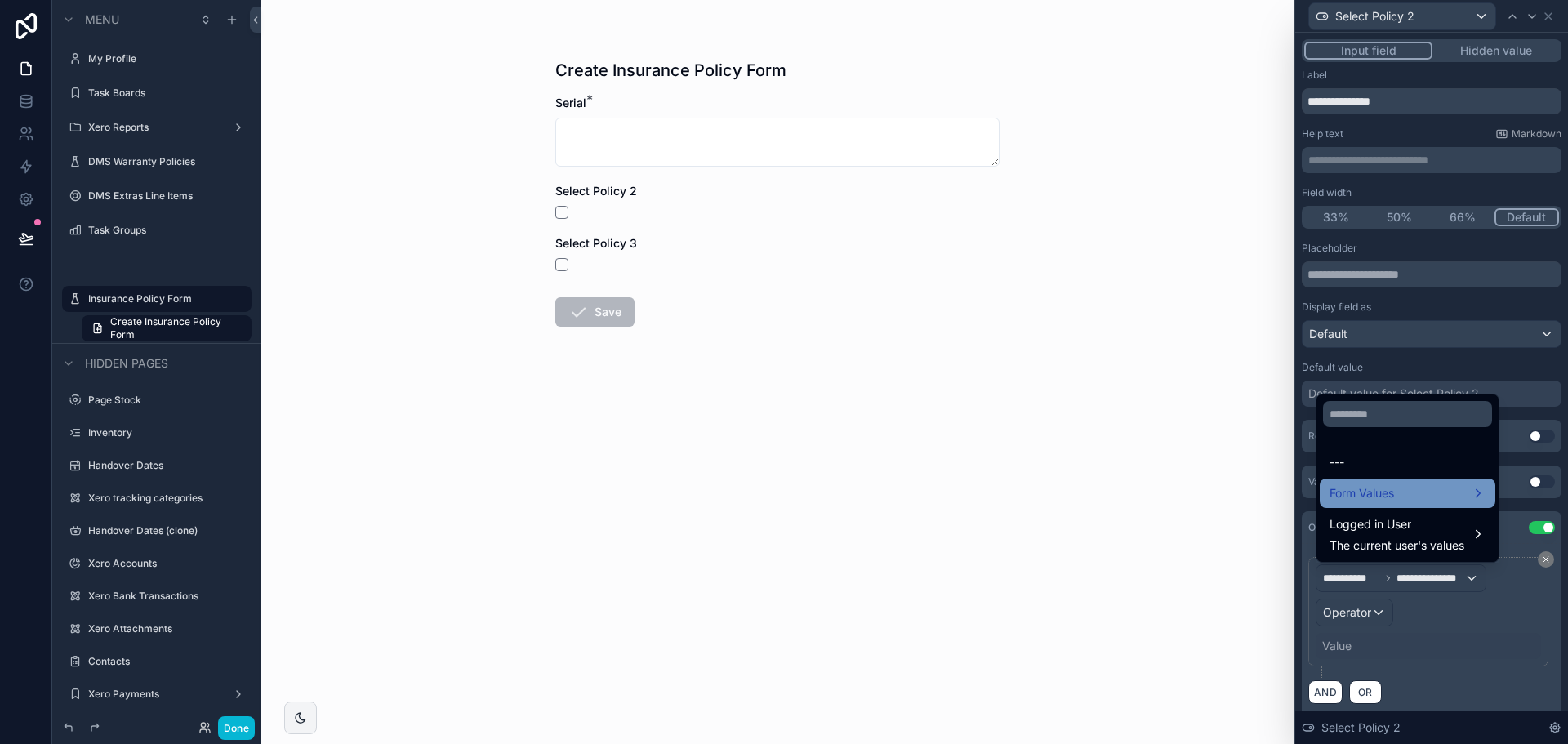
click at [1415, 498] on div "Form Values" at bounding box center [1408, 494] width 156 height 20
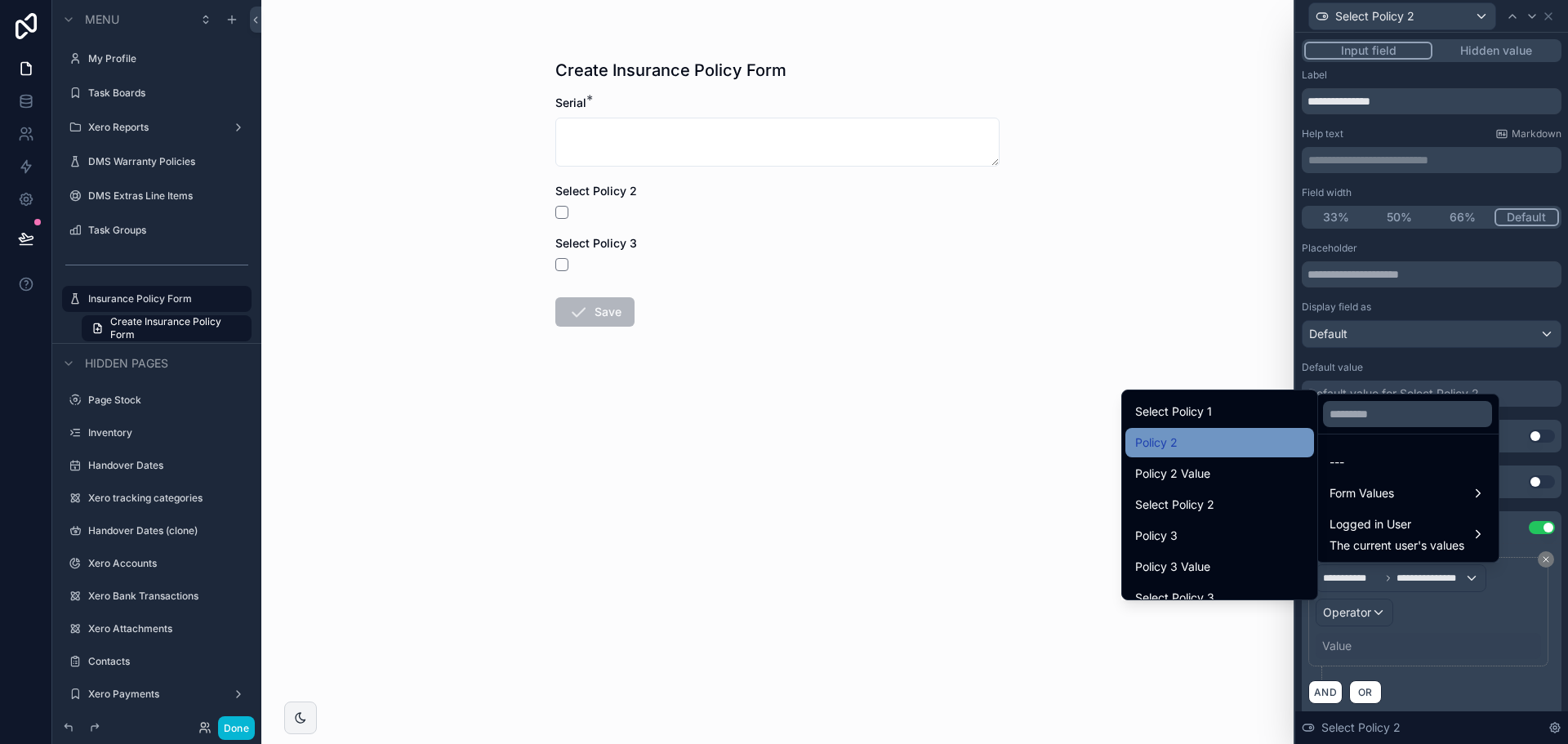
click at [1189, 447] on div "Policy 2" at bounding box center [1219, 443] width 169 height 20
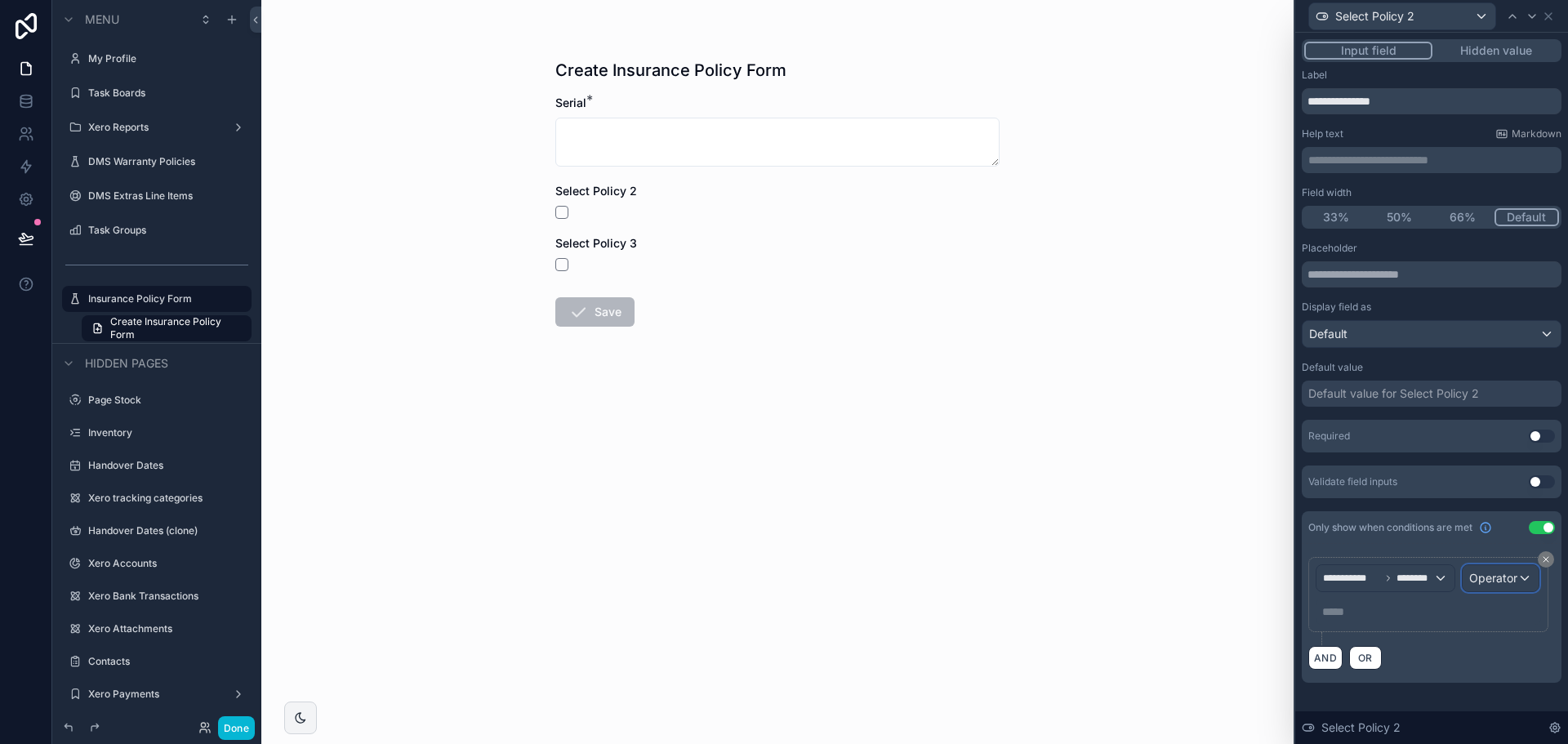
click at [1505, 588] on div "Operator" at bounding box center [1501, 578] width 76 height 26
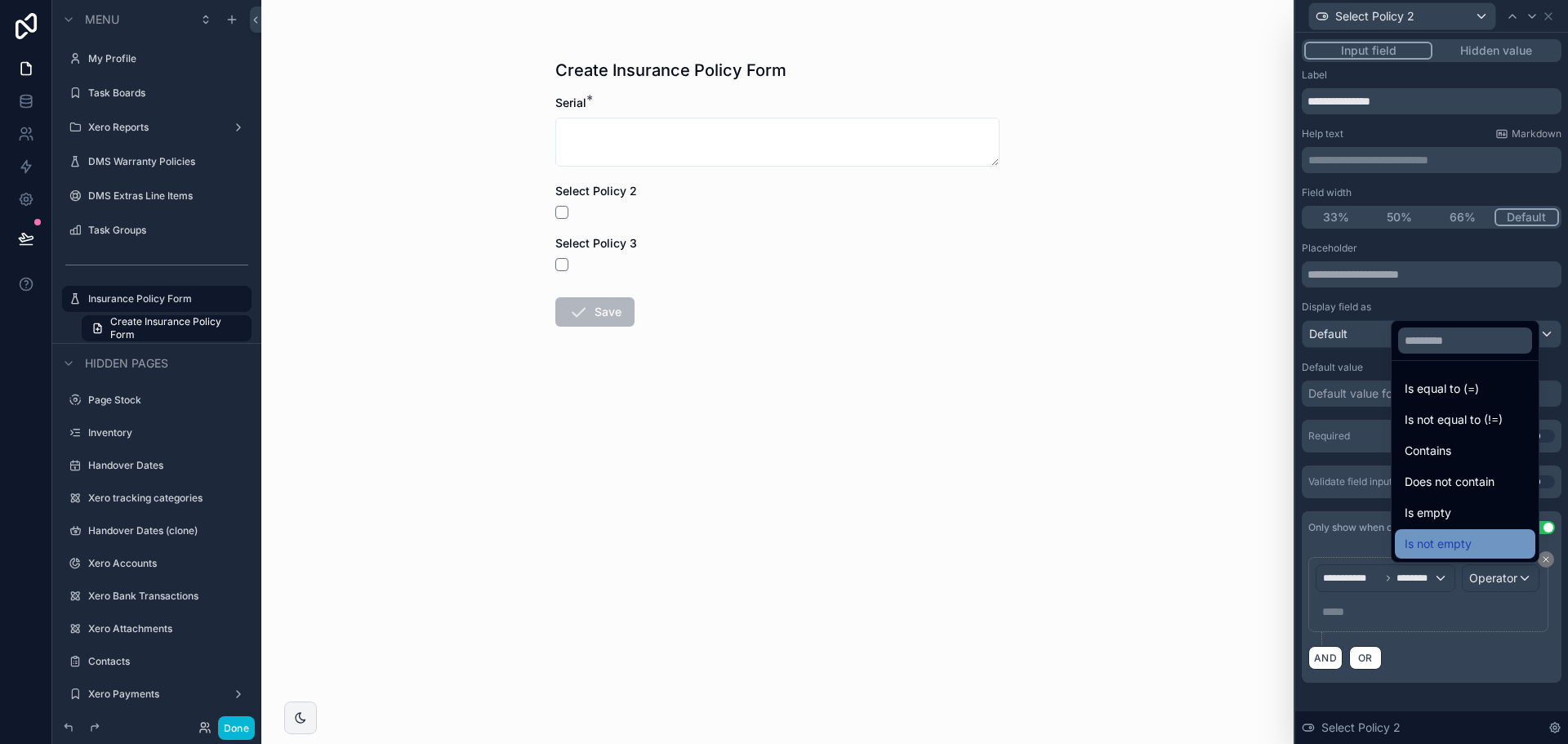
click at [1420, 546] on span "Is not empty" at bounding box center [1438, 545] width 67 height 20
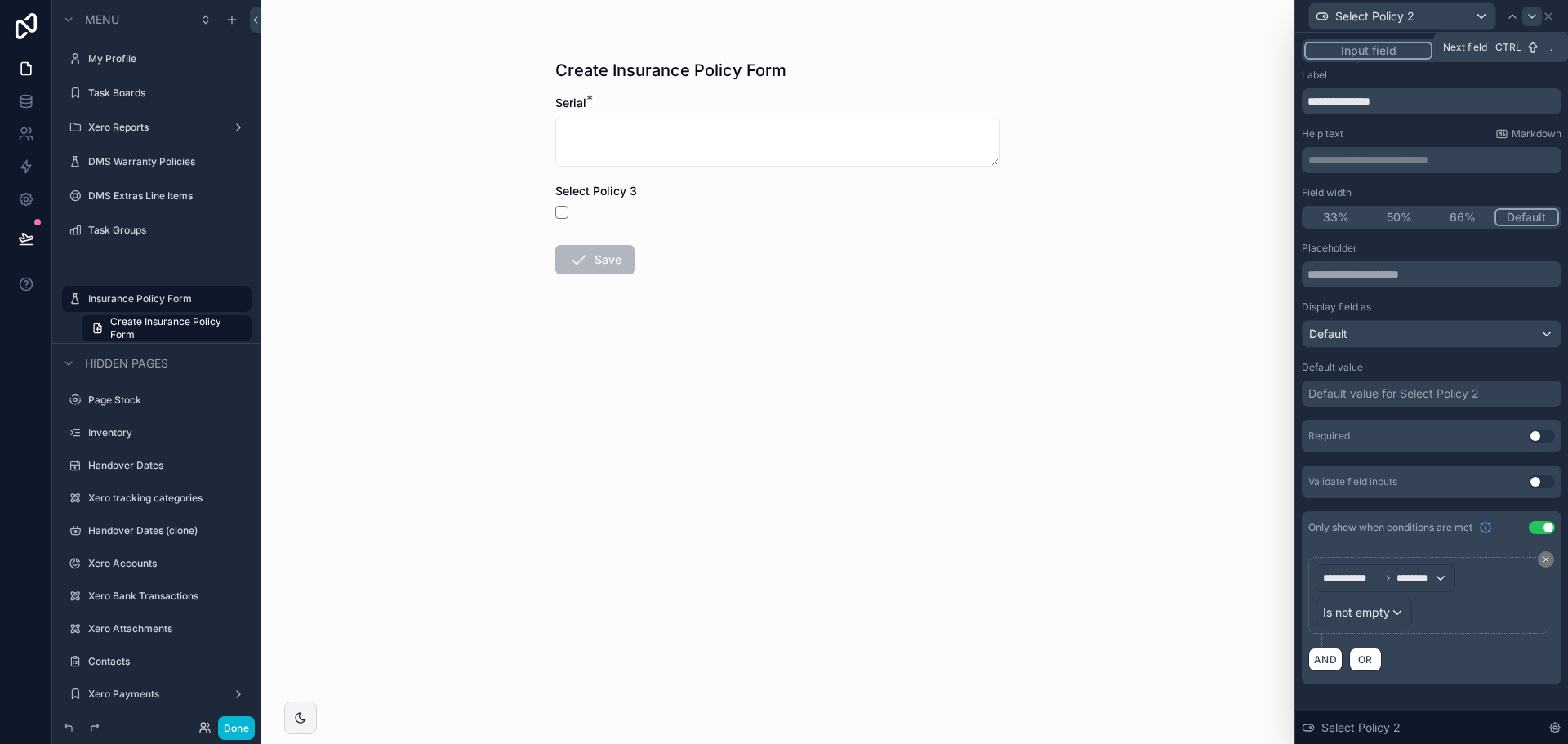
click at [1534, 21] on icon at bounding box center [1532, 16] width 13 height 13
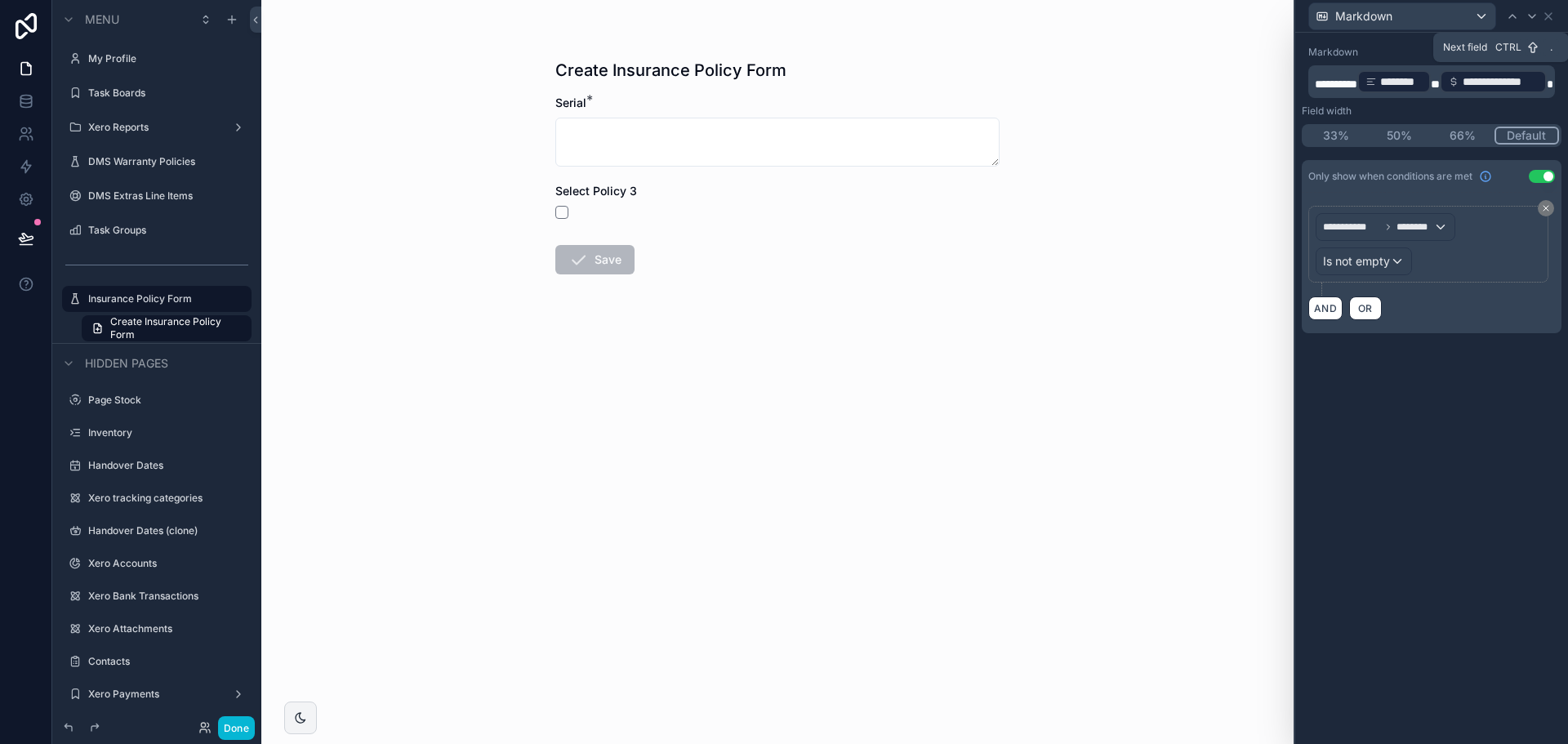
click at [1534, 21] on icon at bounding box center [1532, 16] width 13 height 13
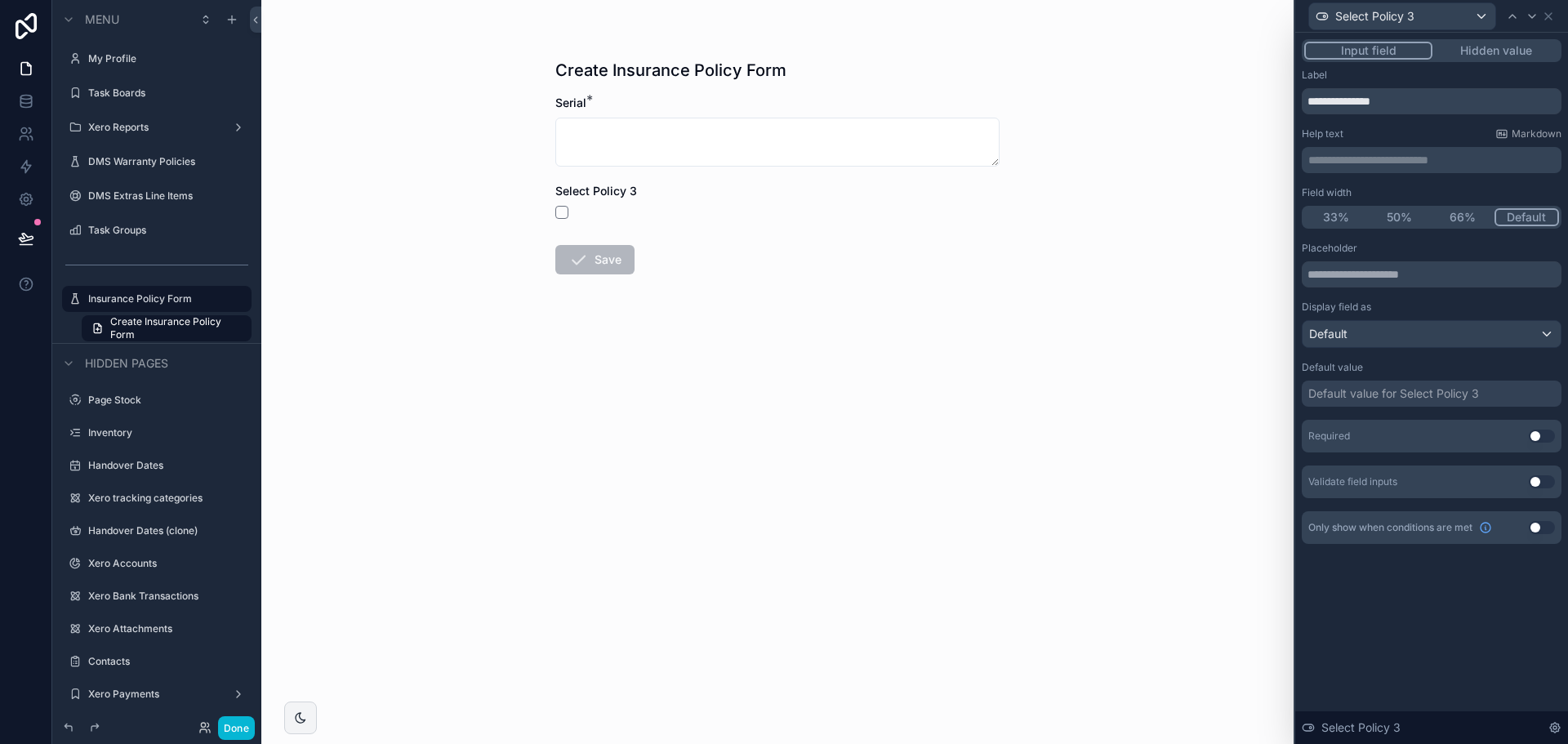
click at [1548, 527] on button "Use setting" at bounding box center [1542, 527] width 26 height 13
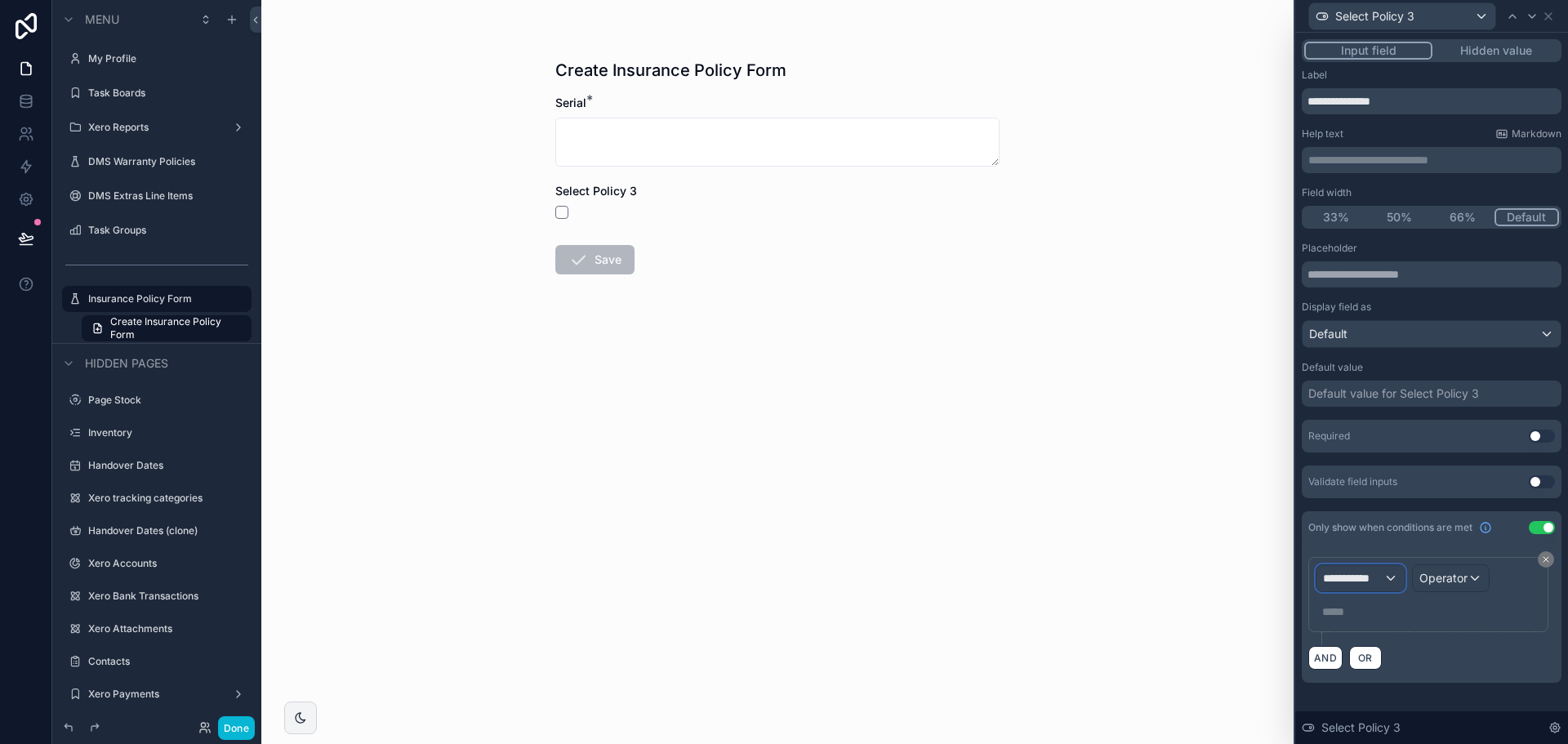
click at [1361, 569] on div "**********" at bounding box center [1361, 578] width 88 height 26
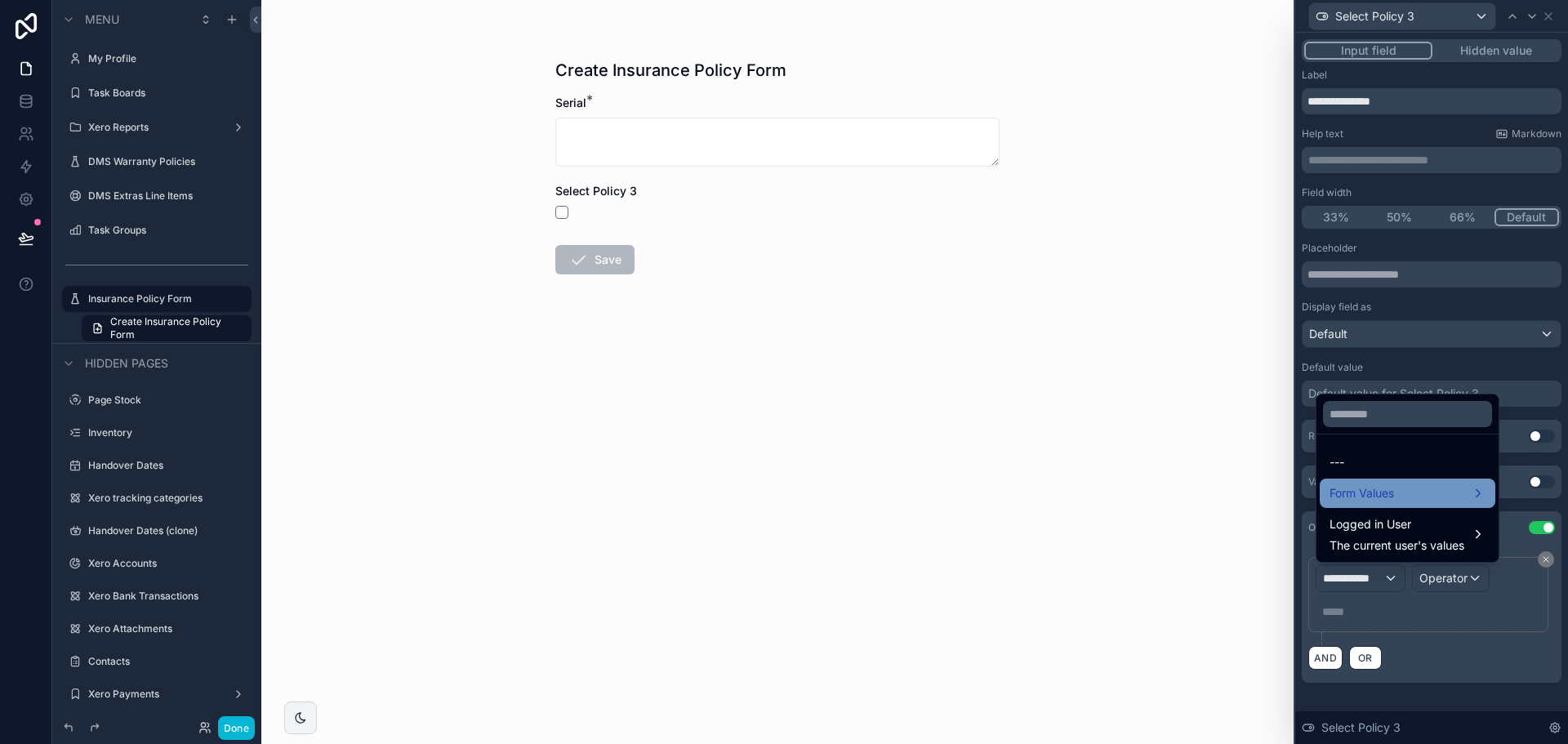
click at [1371, 496] on span "Form Values" at bounding box center [1361, 494] width 64 height 20
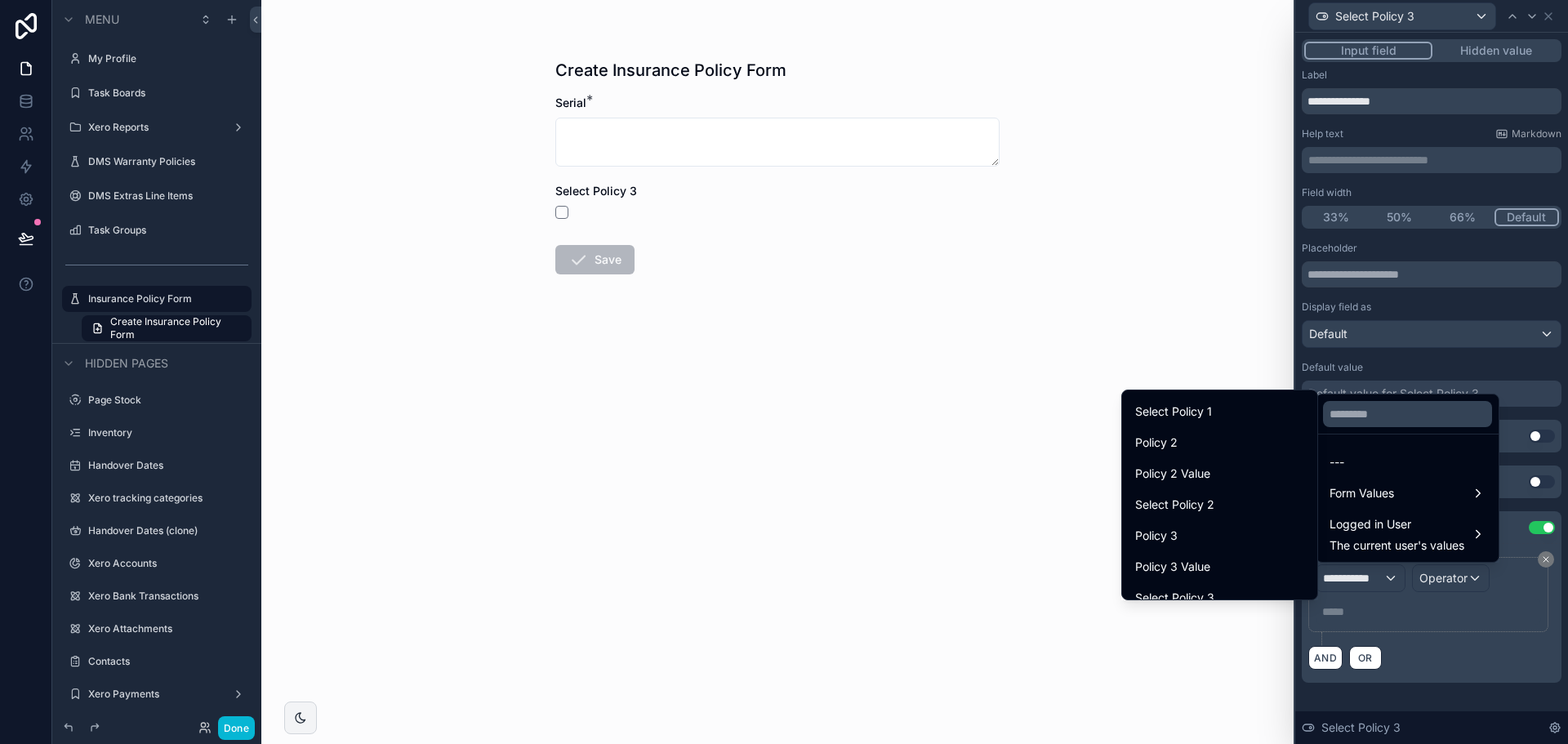
scroll to position [293, 0]
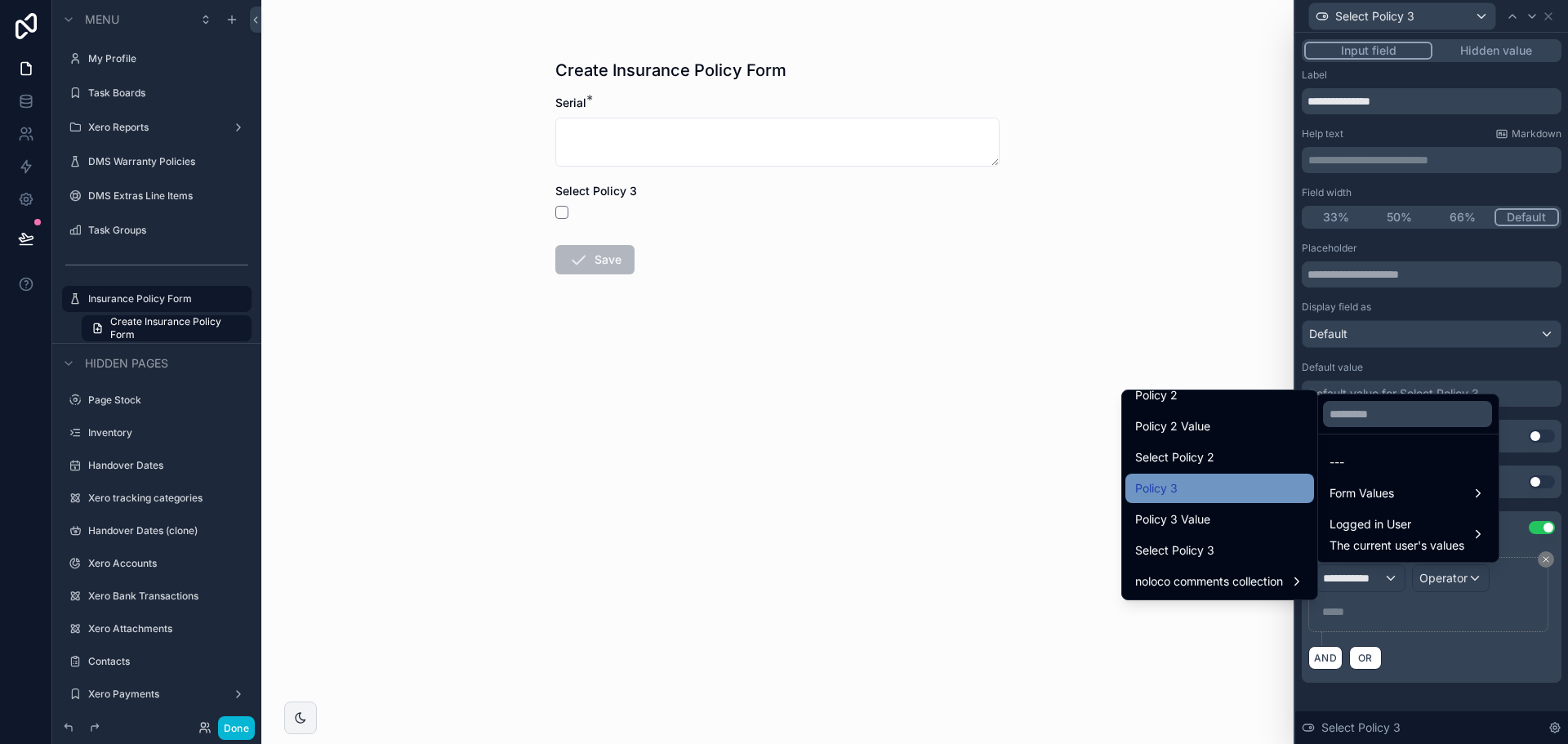
click at [1190, 487] on div "Policy 3" at bounding box center [1219, 488] width 169 height 20
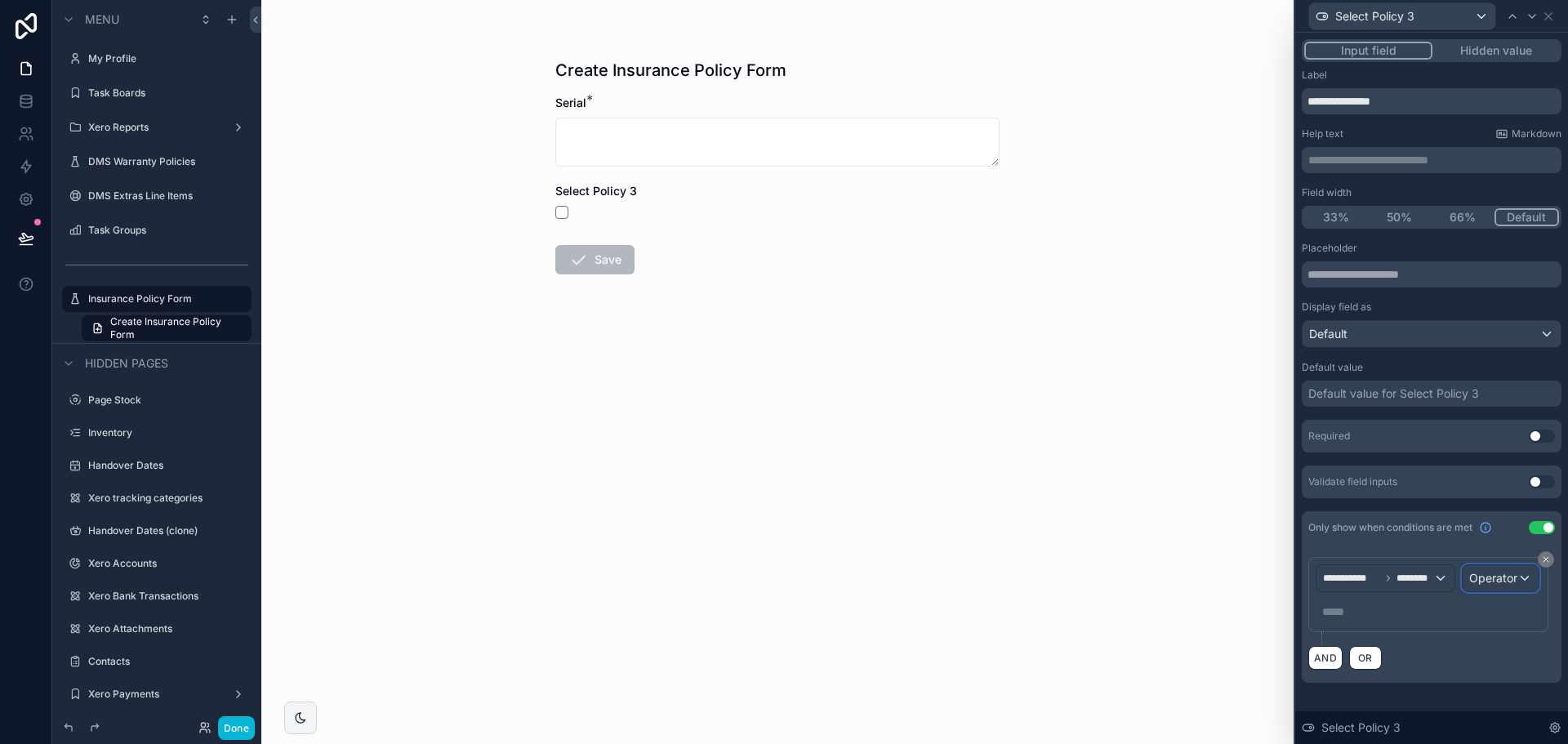
click at [1476, 577] on span "Operator" at bounding box center [1493, 577] width 48 height 14
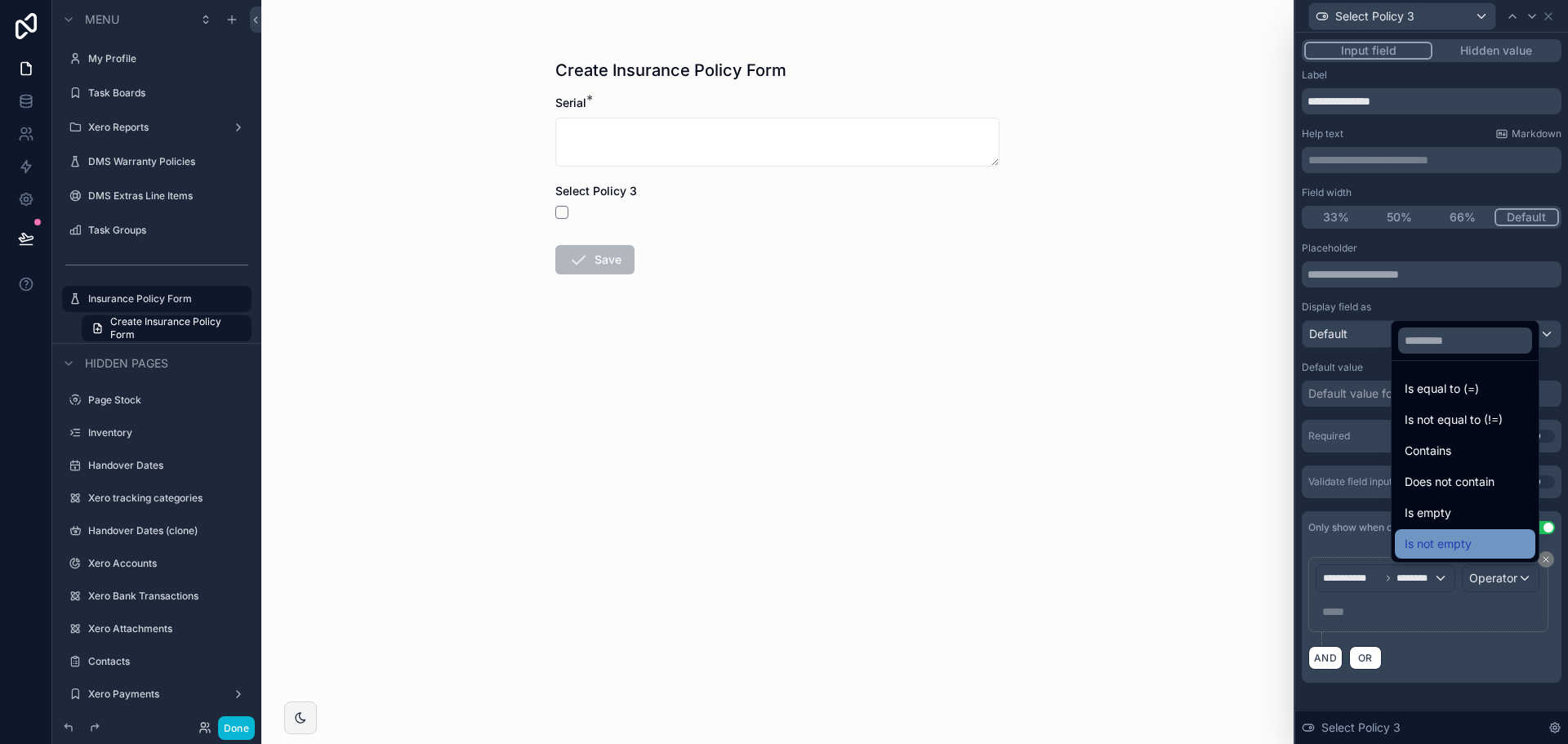
click at [1412, 545] on span "Is not empty" at bounding box center [1438, 545] width 67 height 20
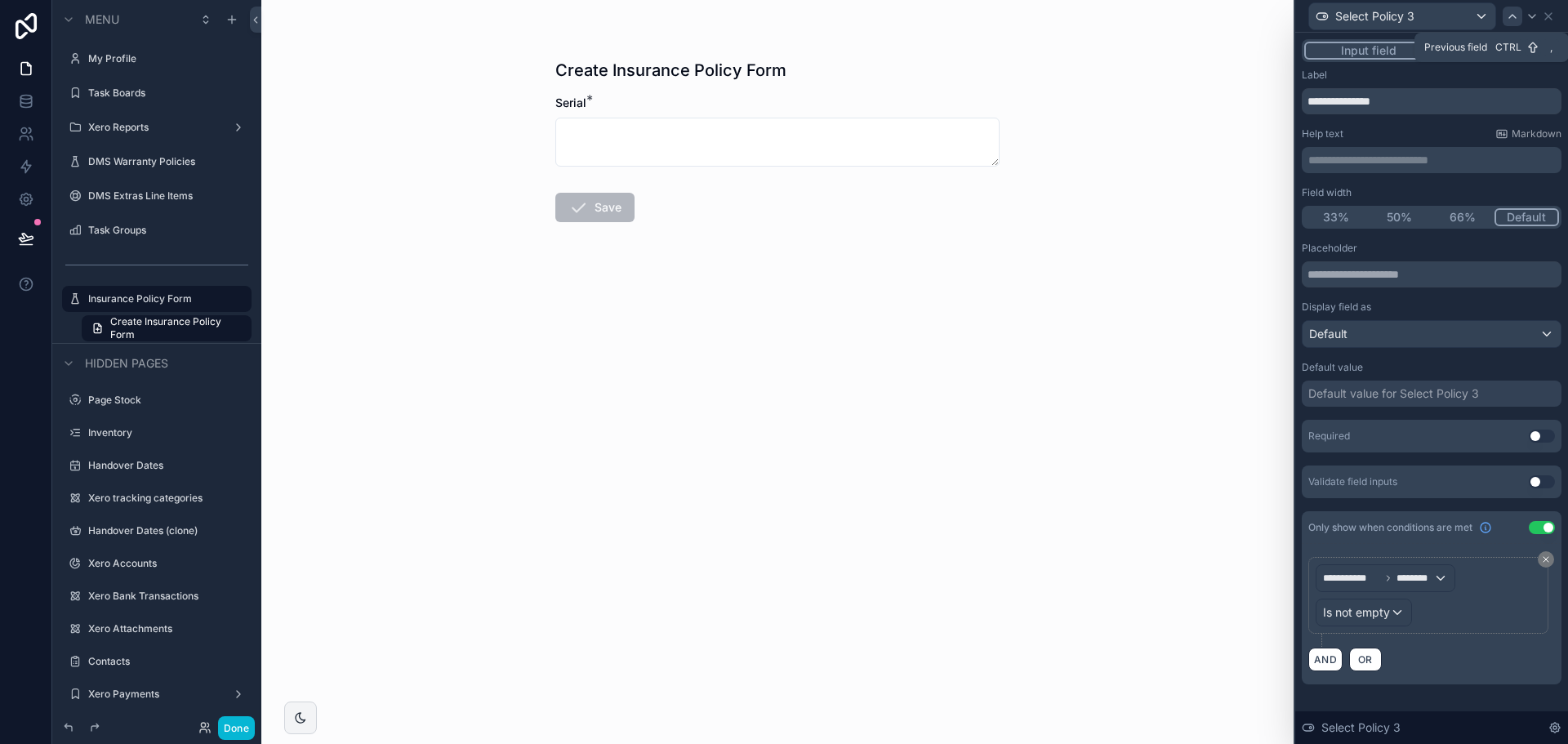
click at [1517, 16] on icon at bounding box center [1513, 16] width 13 height 13
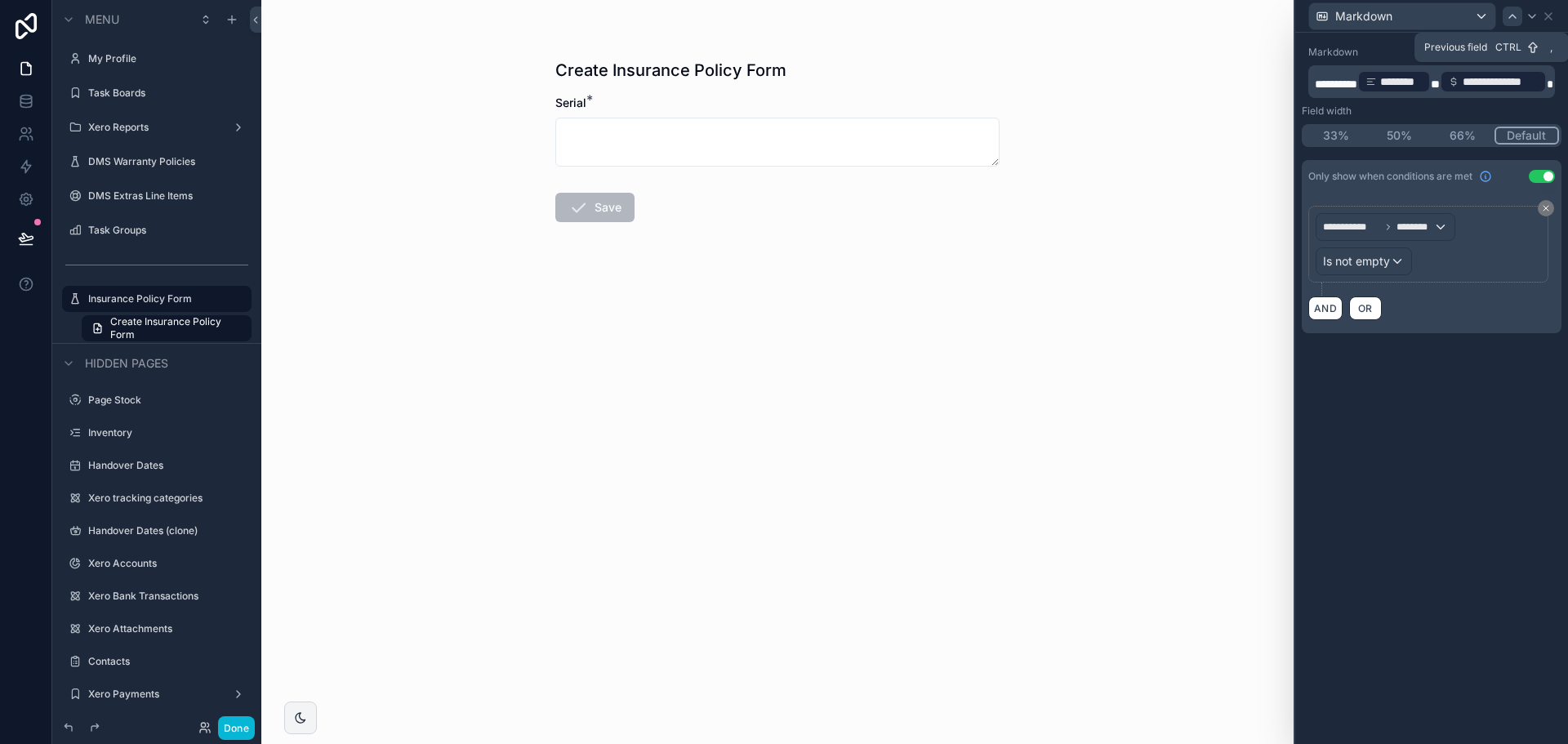
click at [1516, 16] on icon at bounding box center [1513, 16] width 13 height 13
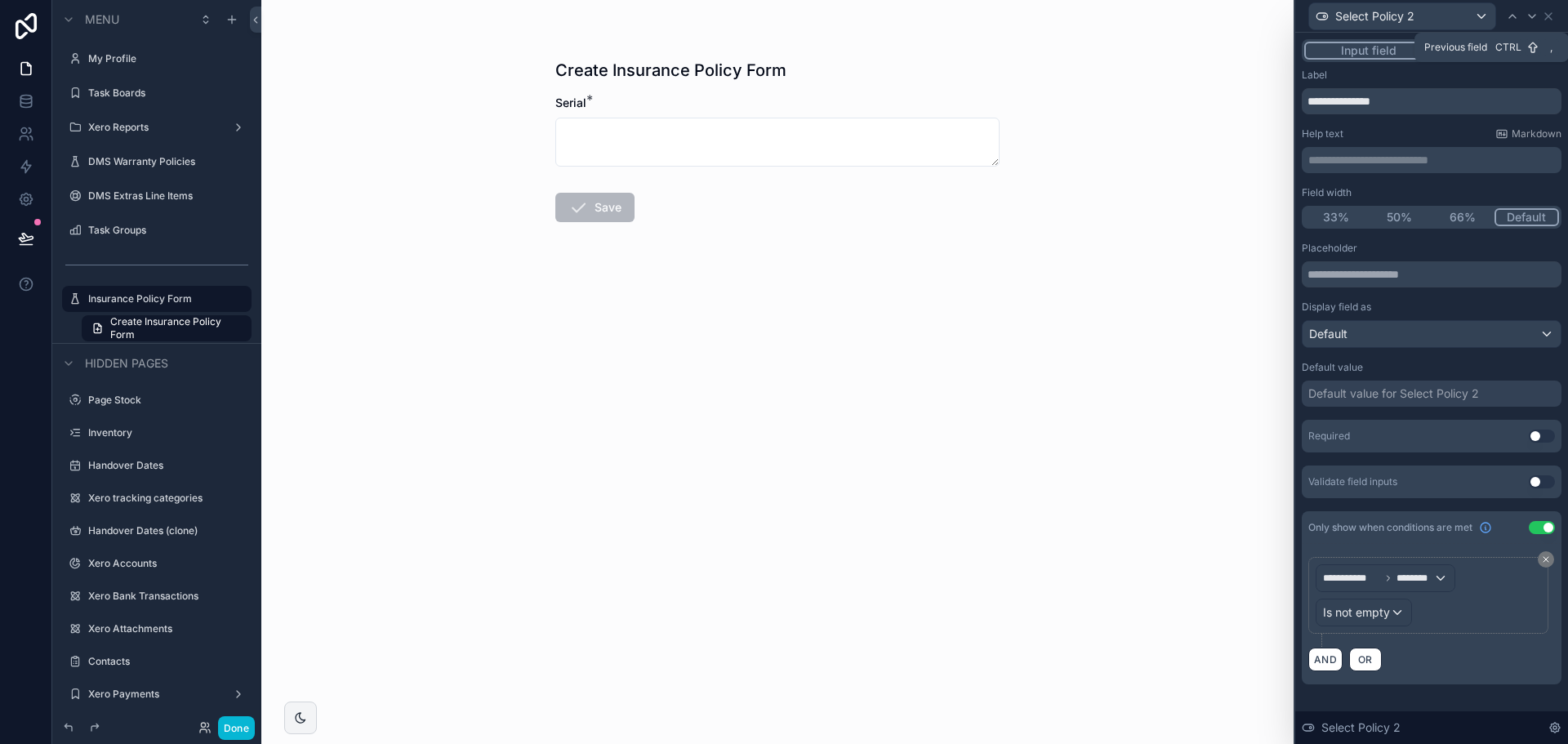
click at [1516, 16] on icon at bounding box center [1513, 16] width 13 height 13
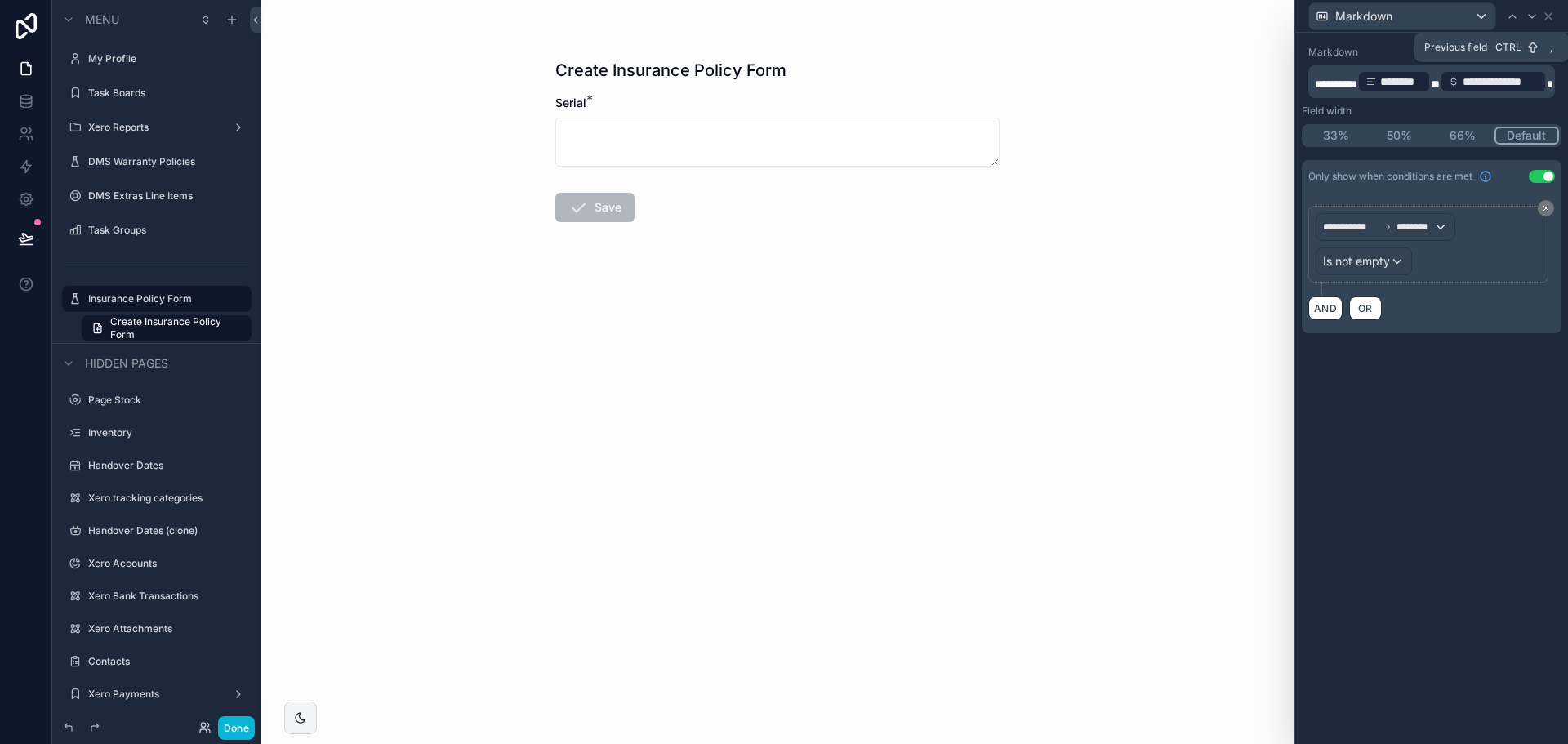
click at [1516, 16] on icon at bounding box center [1513, 16] width 13 height 13
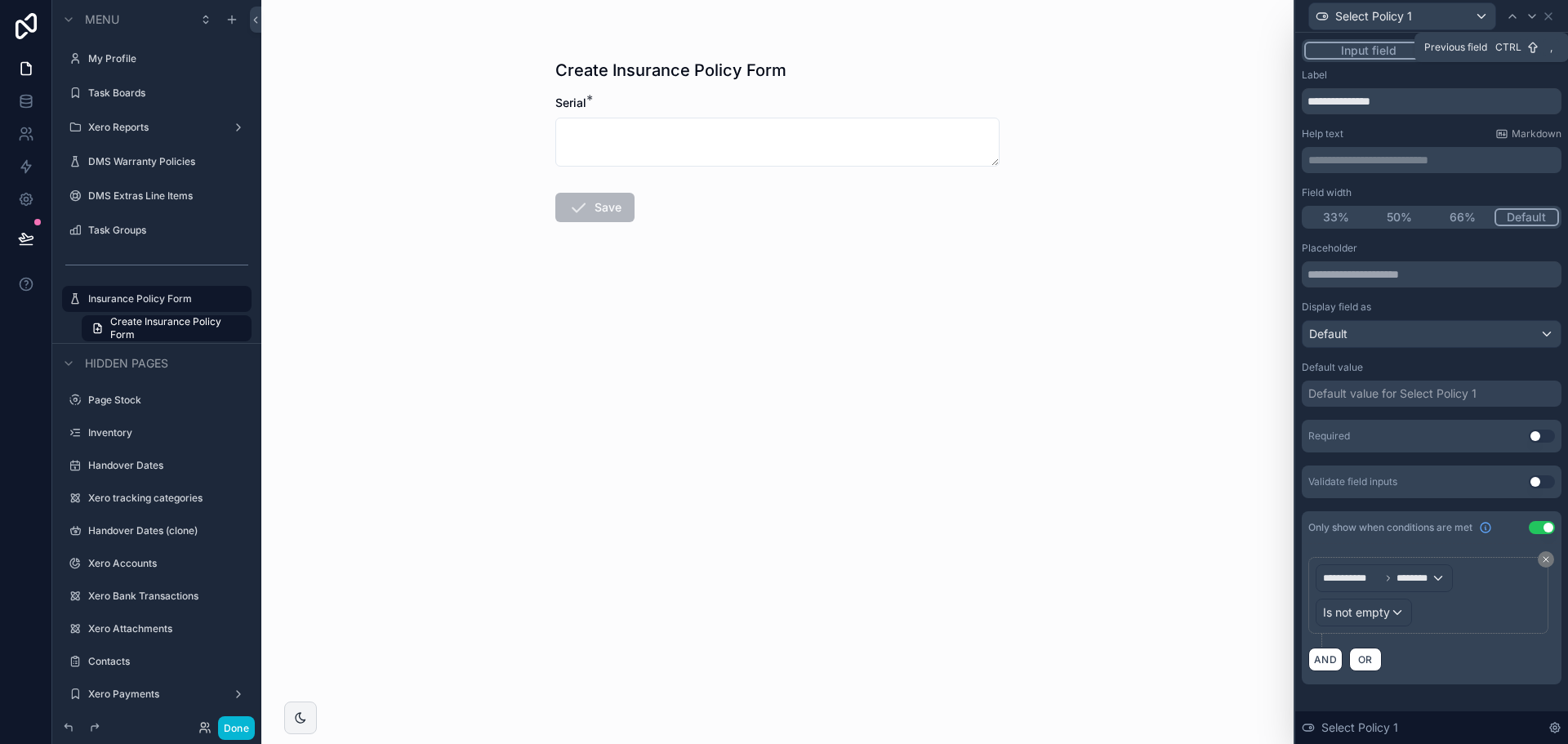
click at [1516, 16] on icon at bounding box center [1513, 16] width 13 height 13
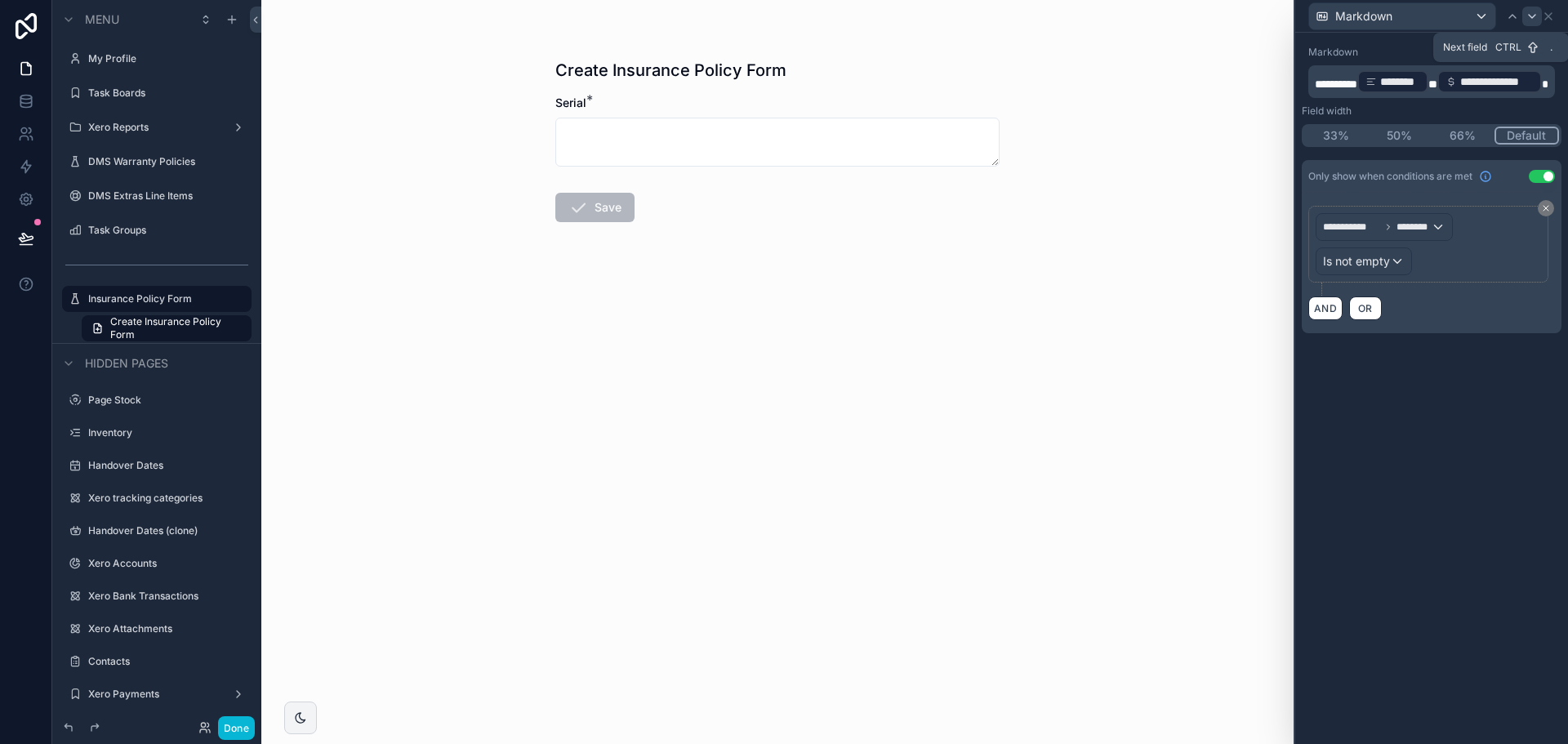
click at [1528, 10] on icon at bounding box center [1532, 16] width 13 height 13
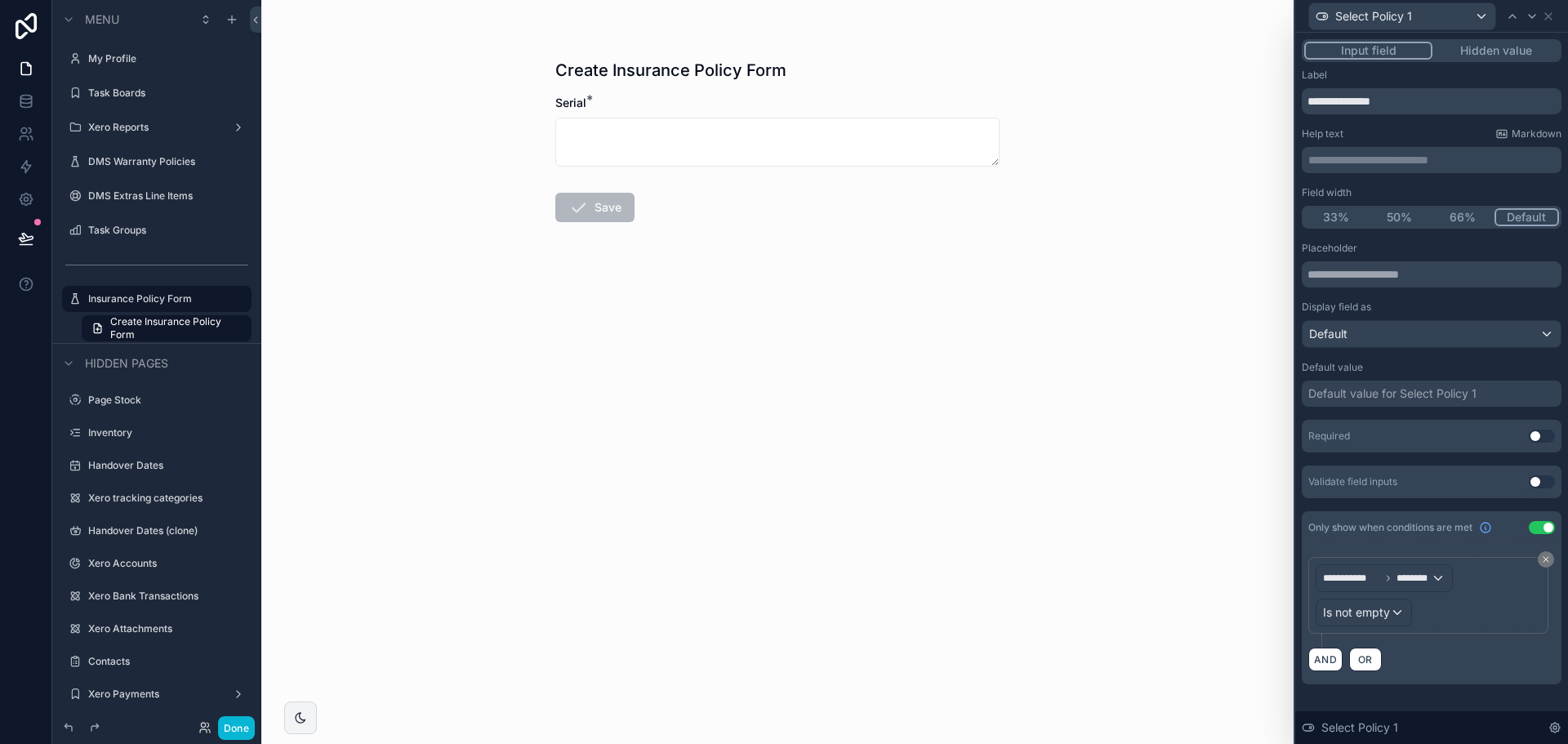
scroll to position [196, 0]
click at [245, 724] on button "Done" at bounding box center [236, 729] width 37 height 24
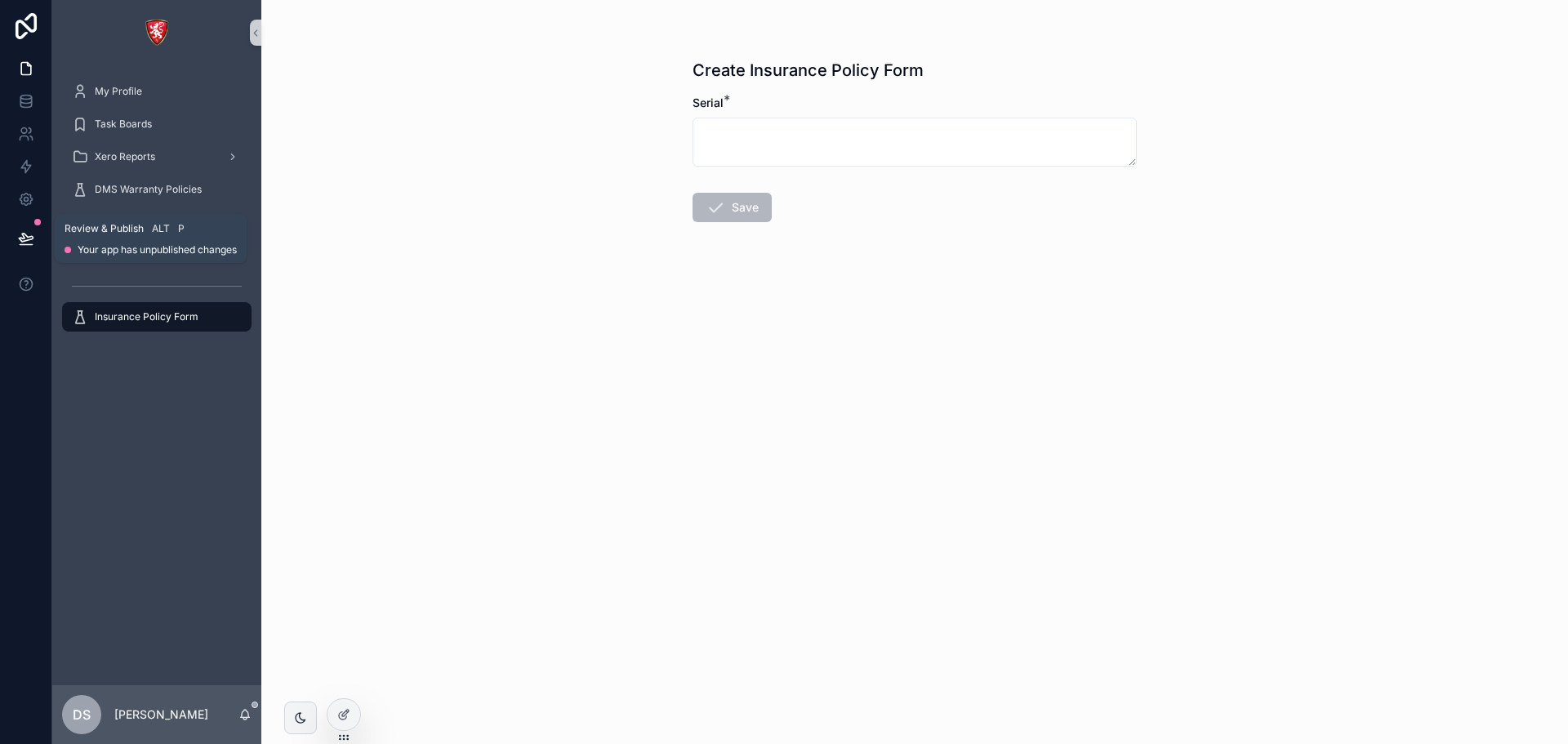
click at [33, 237] on icon at bounding box center [25, 237] width 14 height 8
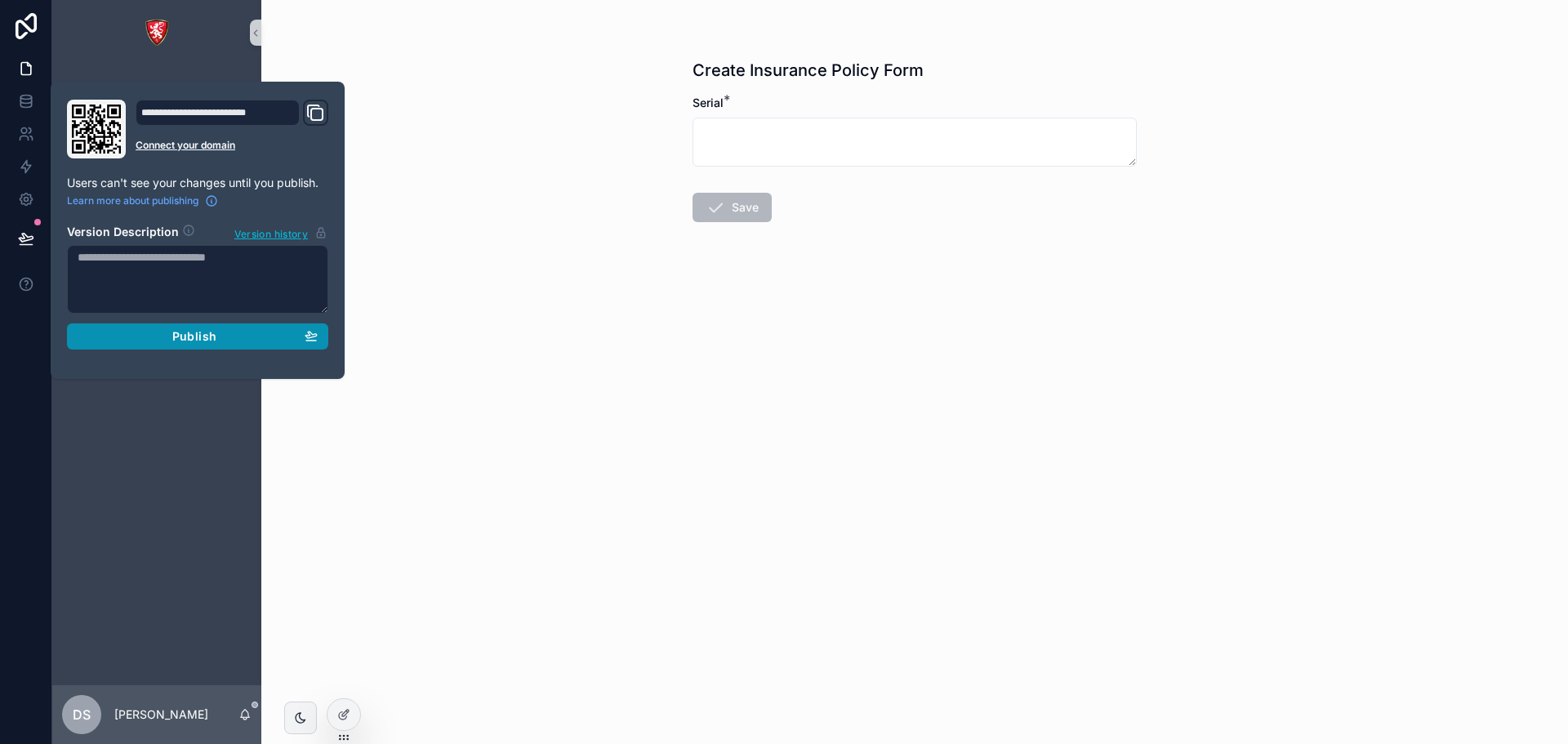
click at [223, 337] on div "Publish" at bounding box center [197, 336] width 240 height 14
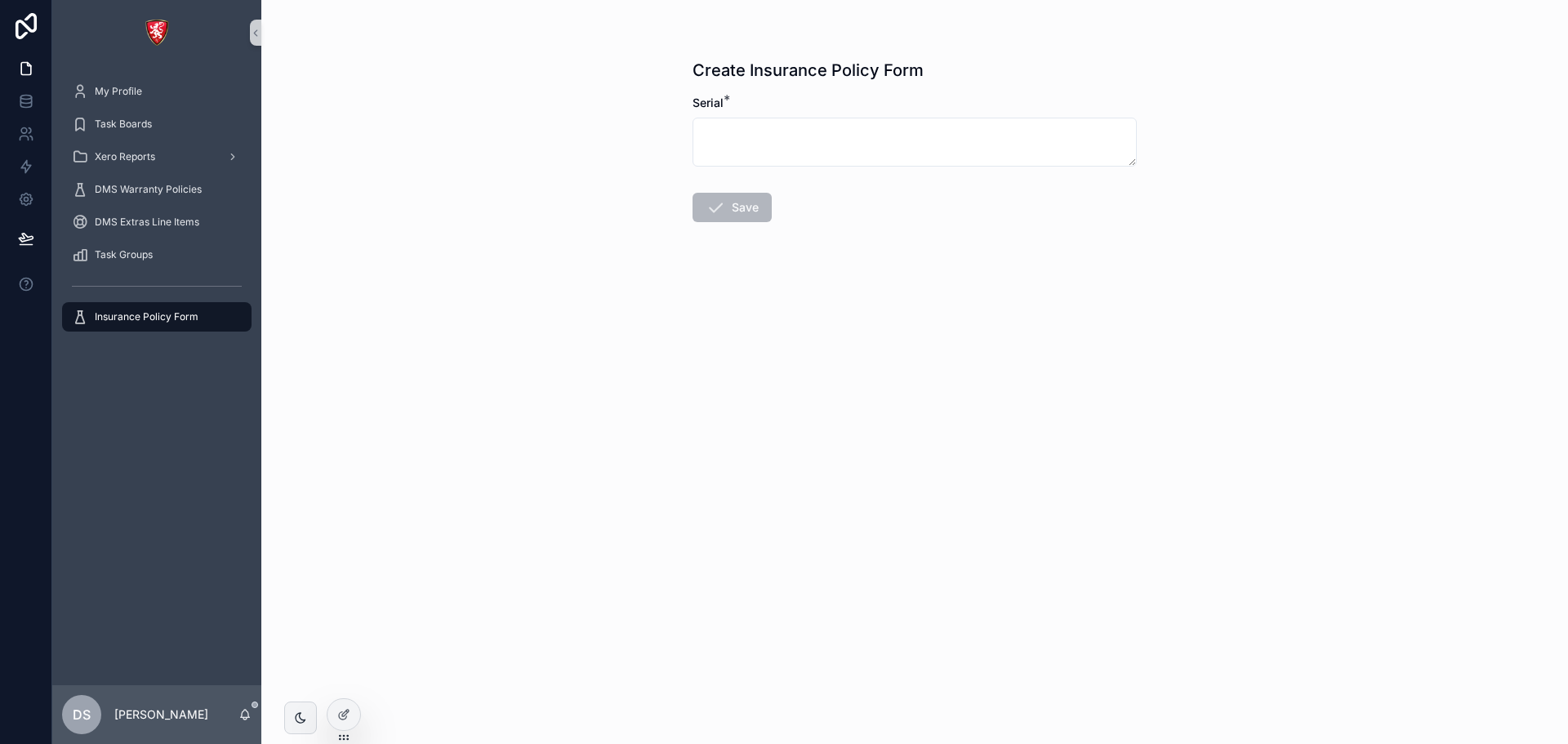
click at [633, 451] on div "Create Insurance Policy Form Serial * Save" at bounding box center [915, 372] width 1307 height 744
click at [349, 708] on div at bounding box center [344, 715] width 33 height 31
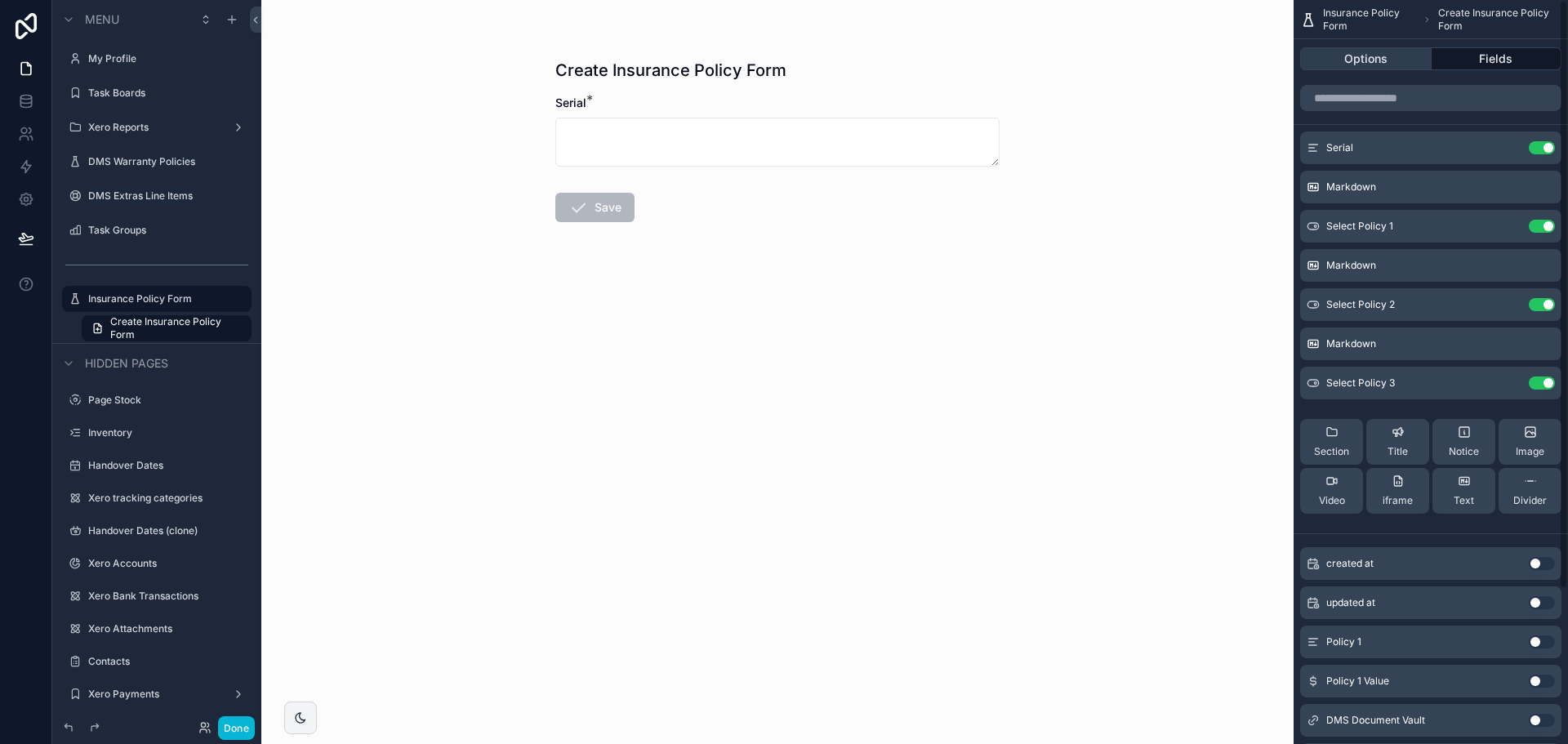
click at [1374, 60] on button "Options" at bounding box center [1366, 58] width 131 height 23
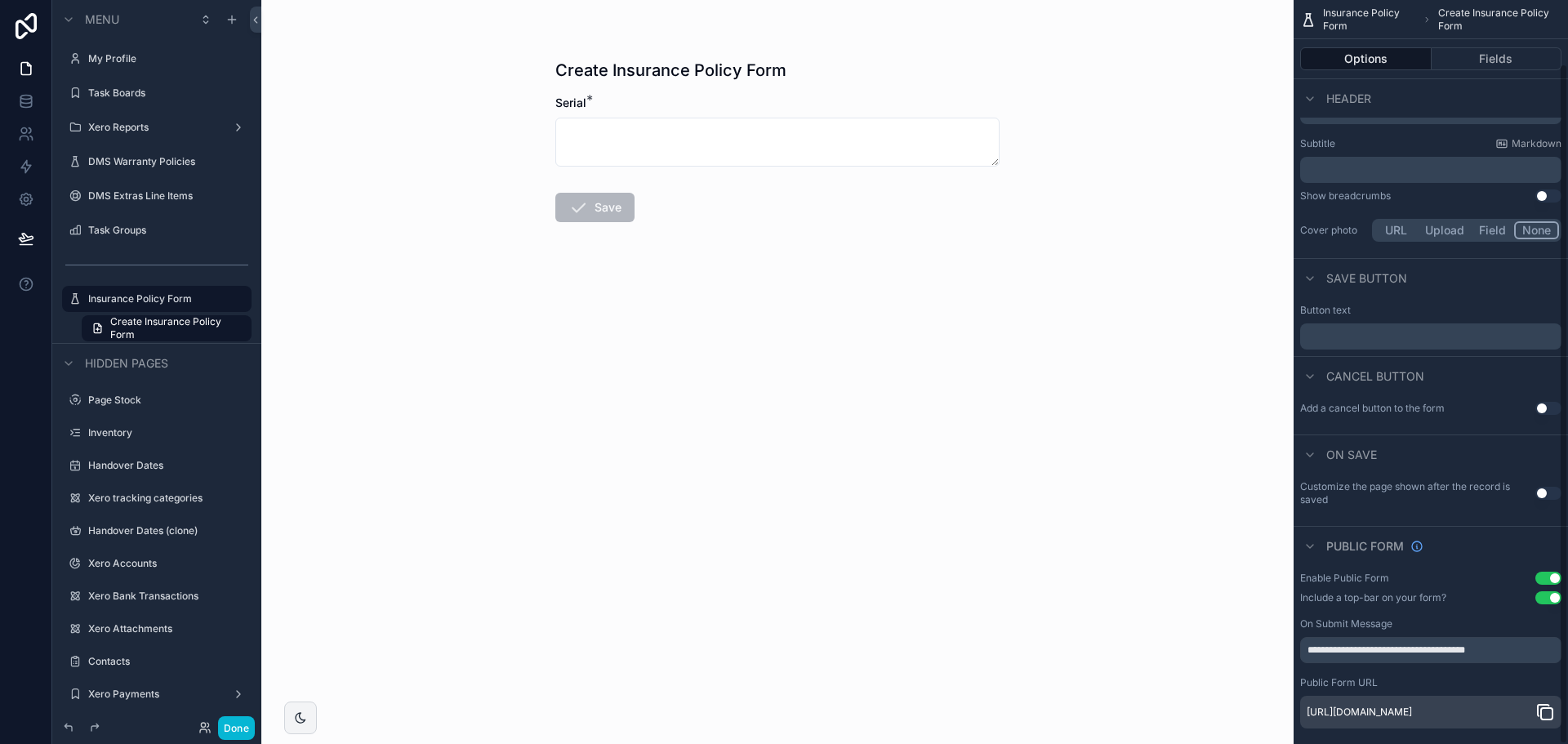
scroll to position [70, 0]
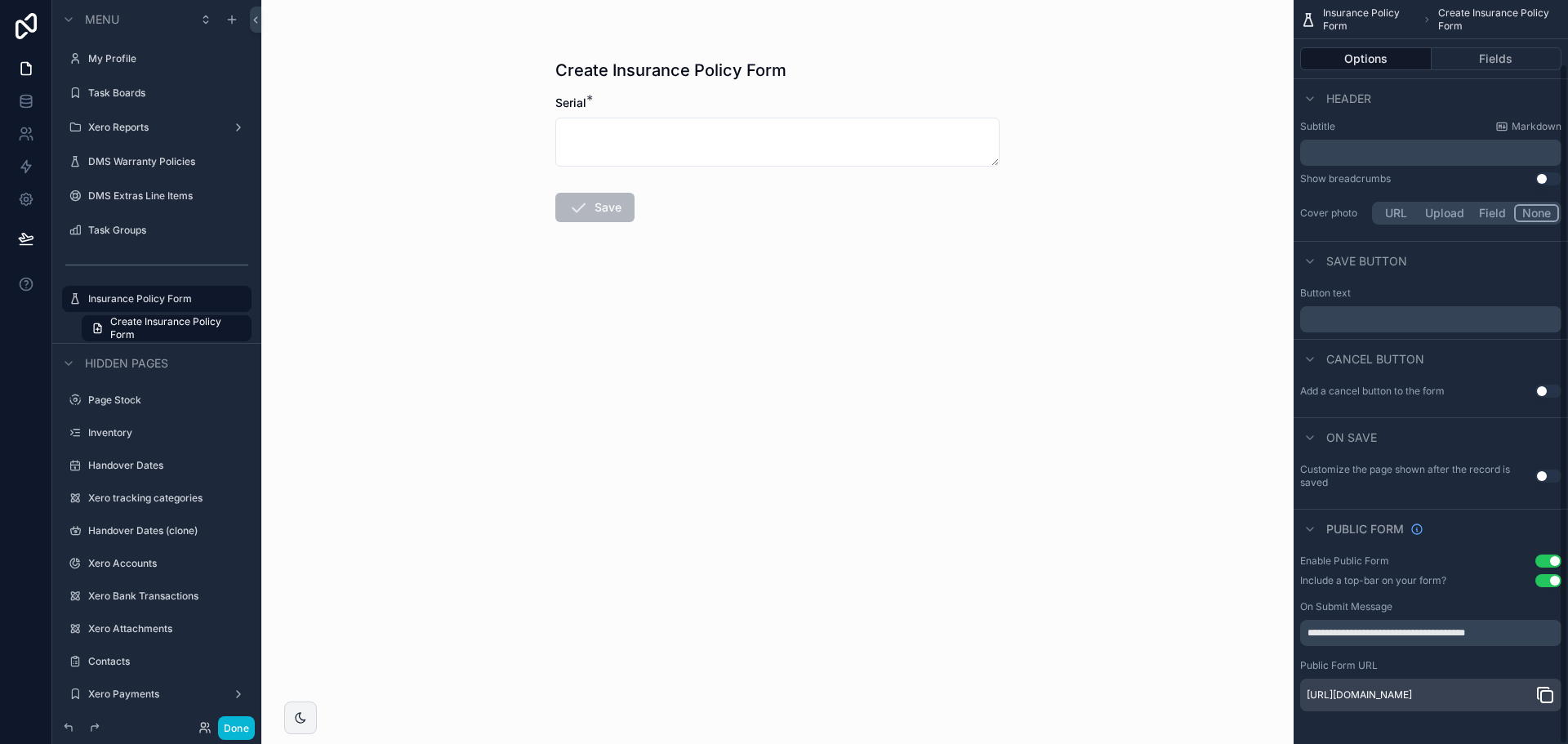
click at [1548, 691] on icon "scrollable content" at bounding box center [1545, 696] width 20 height 20
click at [1516, 53] on button "Fields" at bounding box center [1497, 58] width 130 height 23
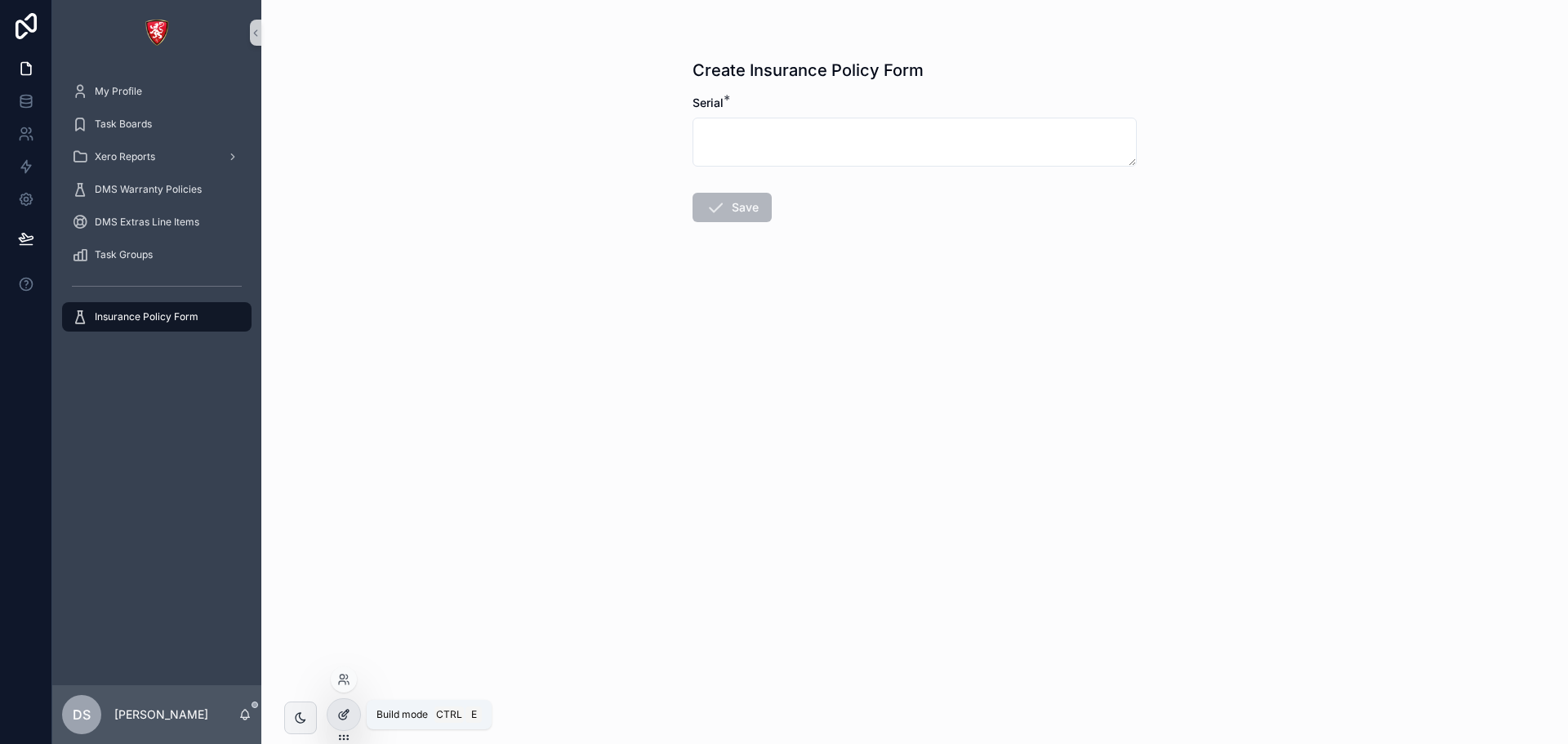
click at [341, 721] on div at bounding box center [344, 715] width 33 height 31
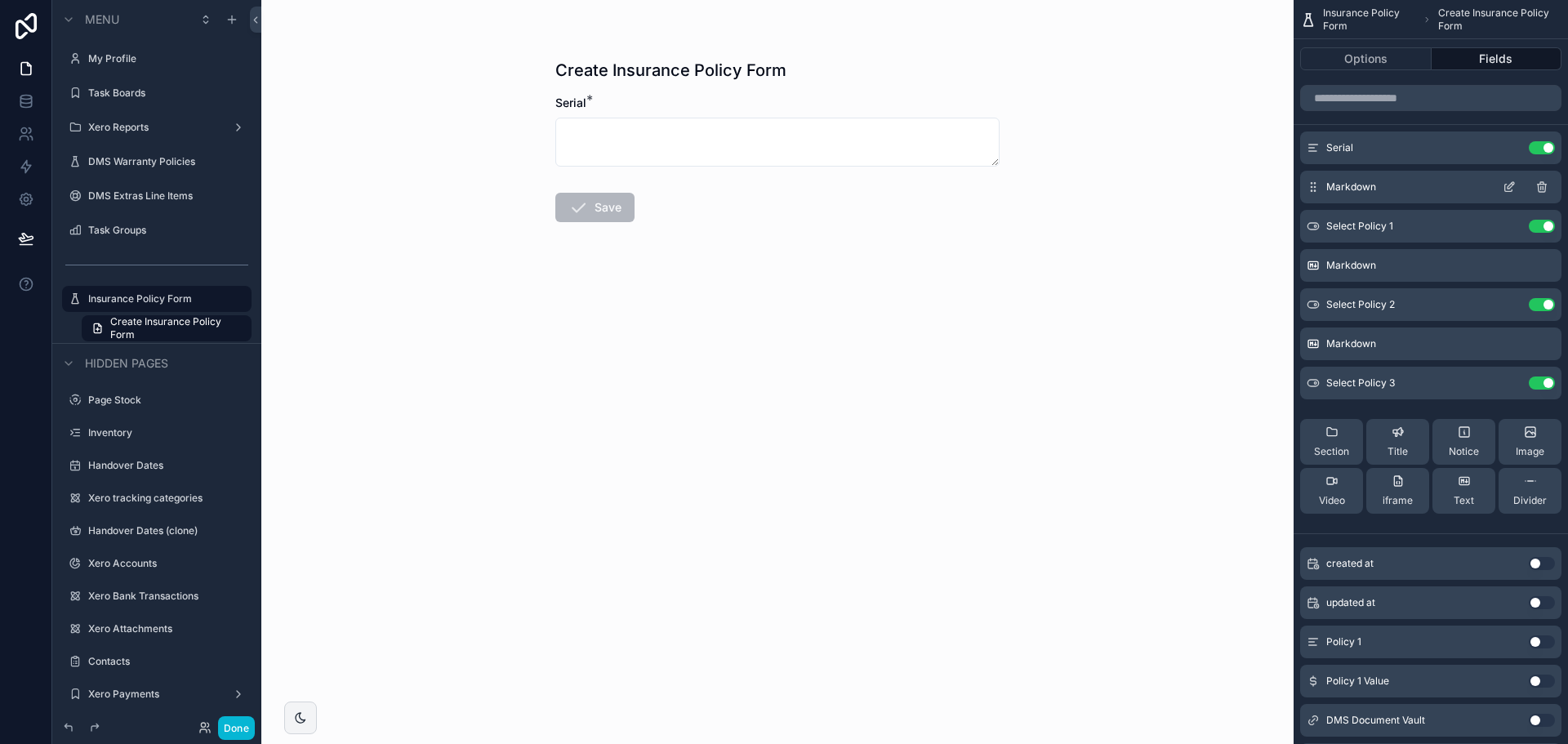
click at [1508, 184] on icon "scrollable content" at bounding box center [1509, 187] width 13 height 13
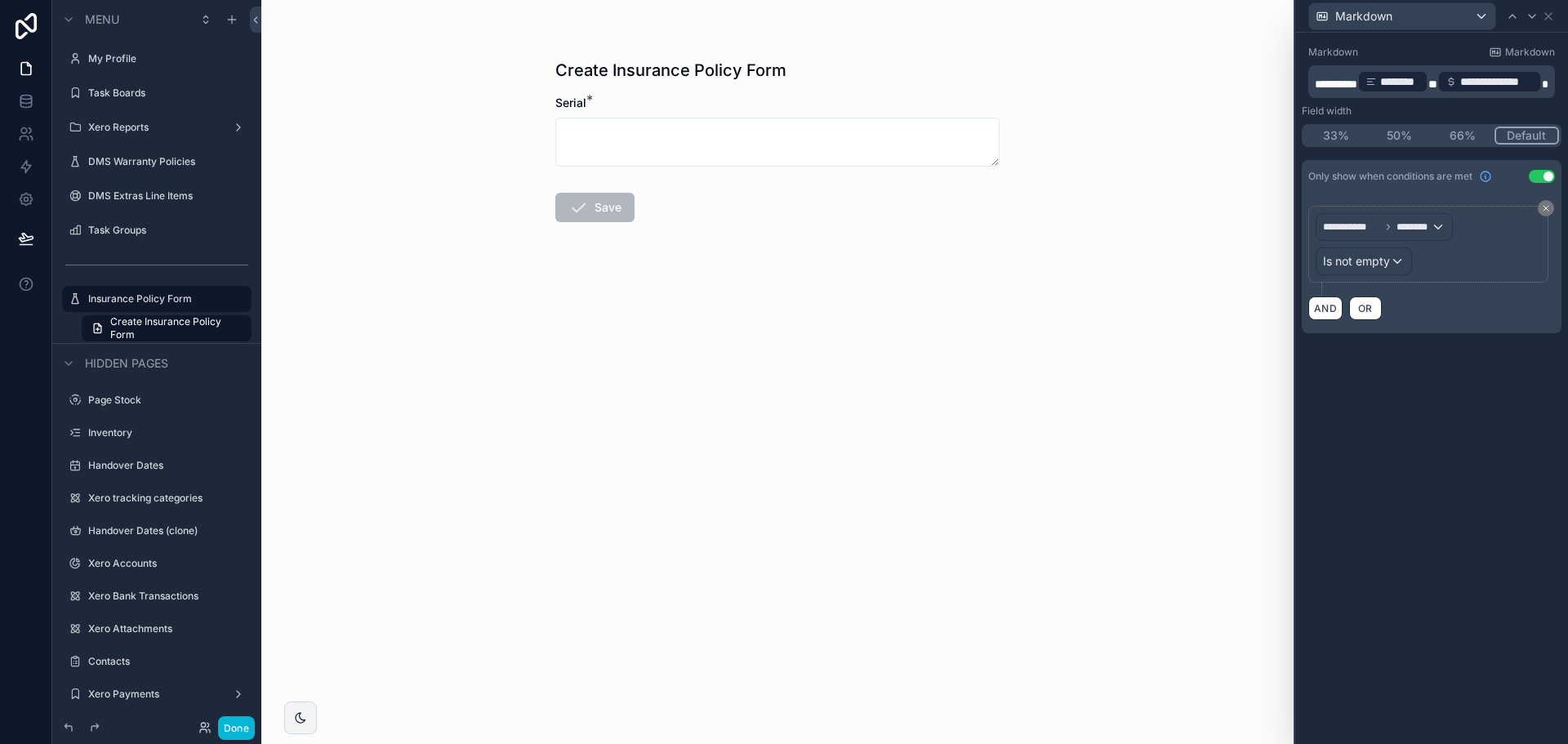
click at [1540, 177] on button "Use setting" at bounding box center [1542, 177] width 26 height 13
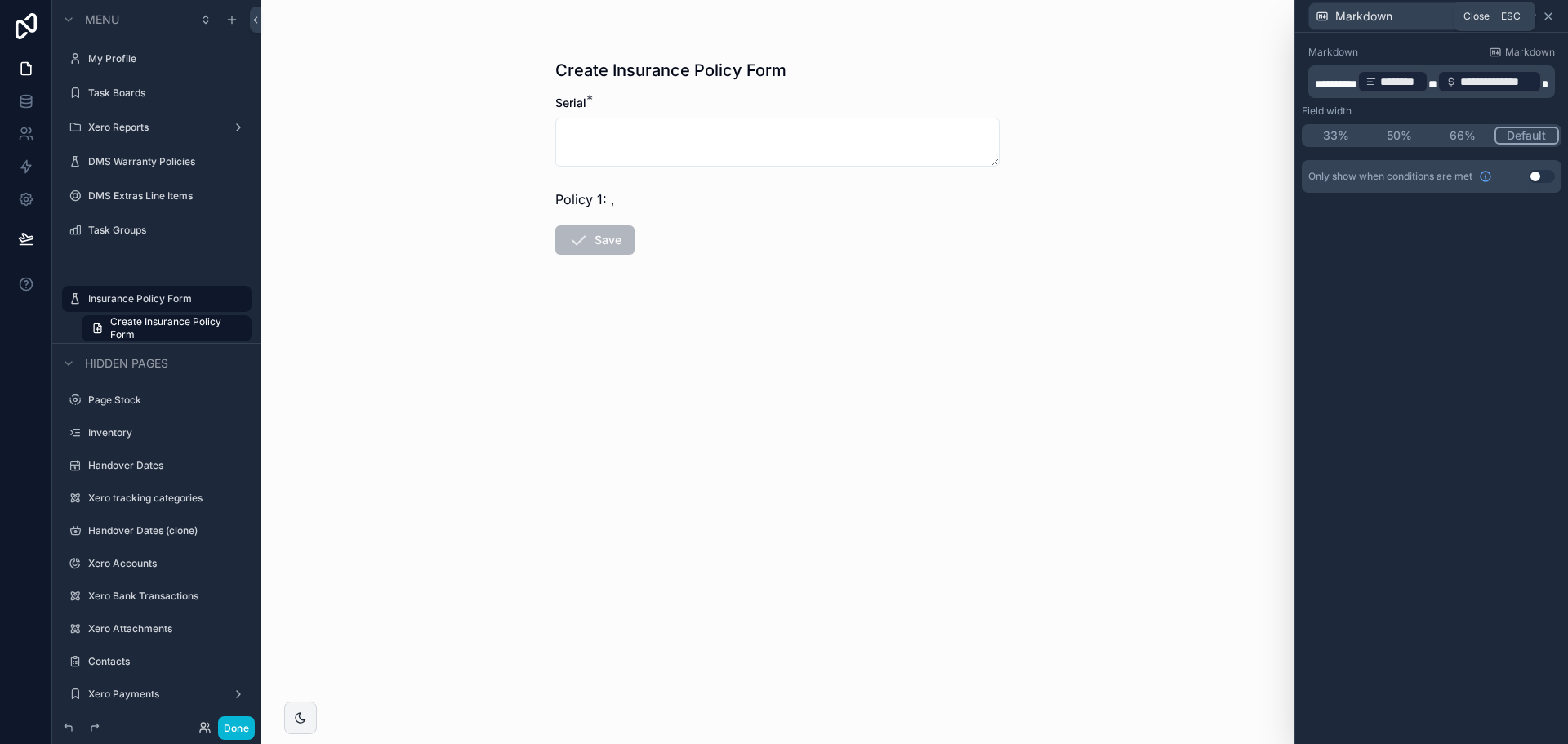
click at [1547, 21] on icon at bounding box center [1548, 16] width 13 height 13
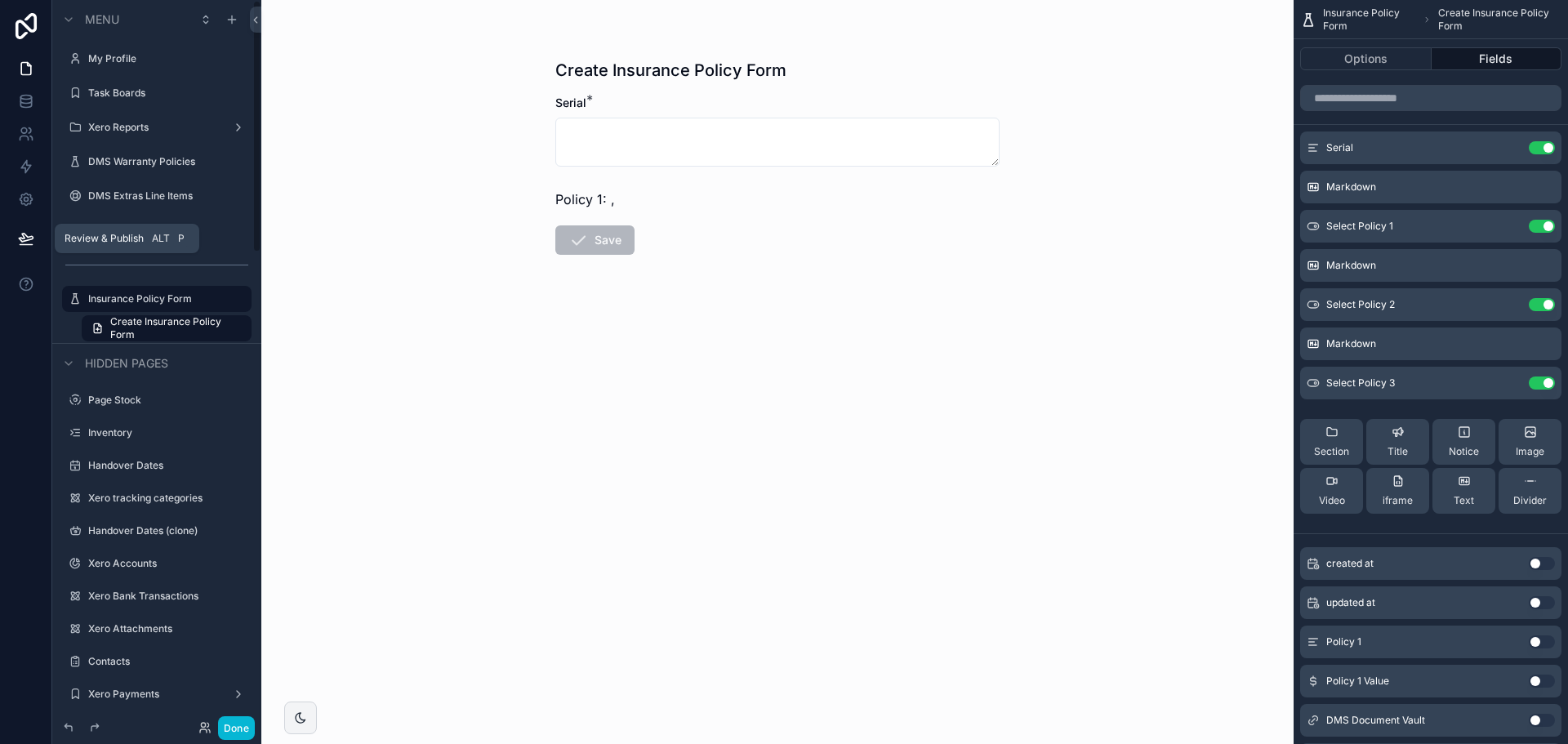
click at [10, 230] on button at bounding box center [26, 238] width 36 height 45
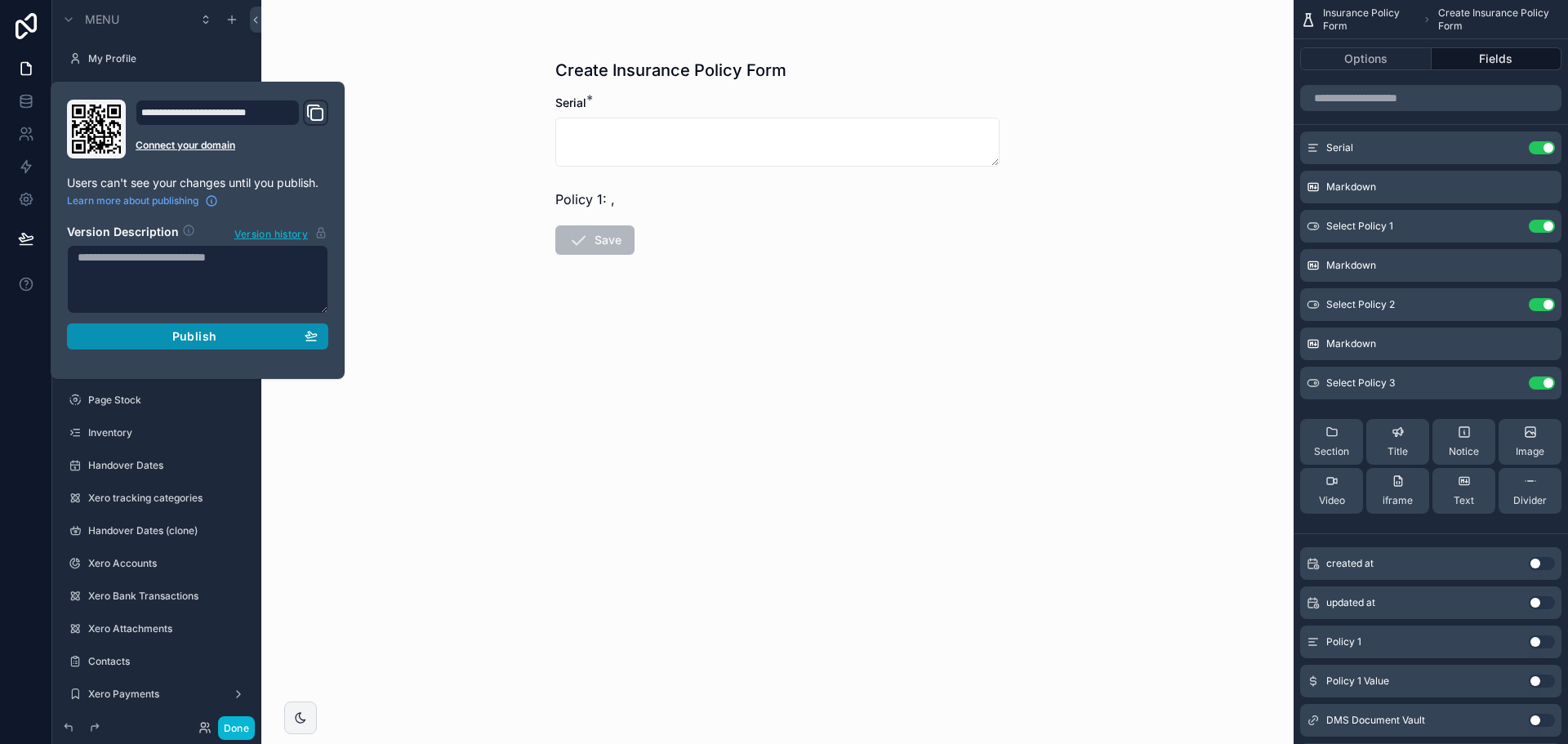
click at [220, 343] on div "Publish" at bounding box center [197, 336] width 240 height 14
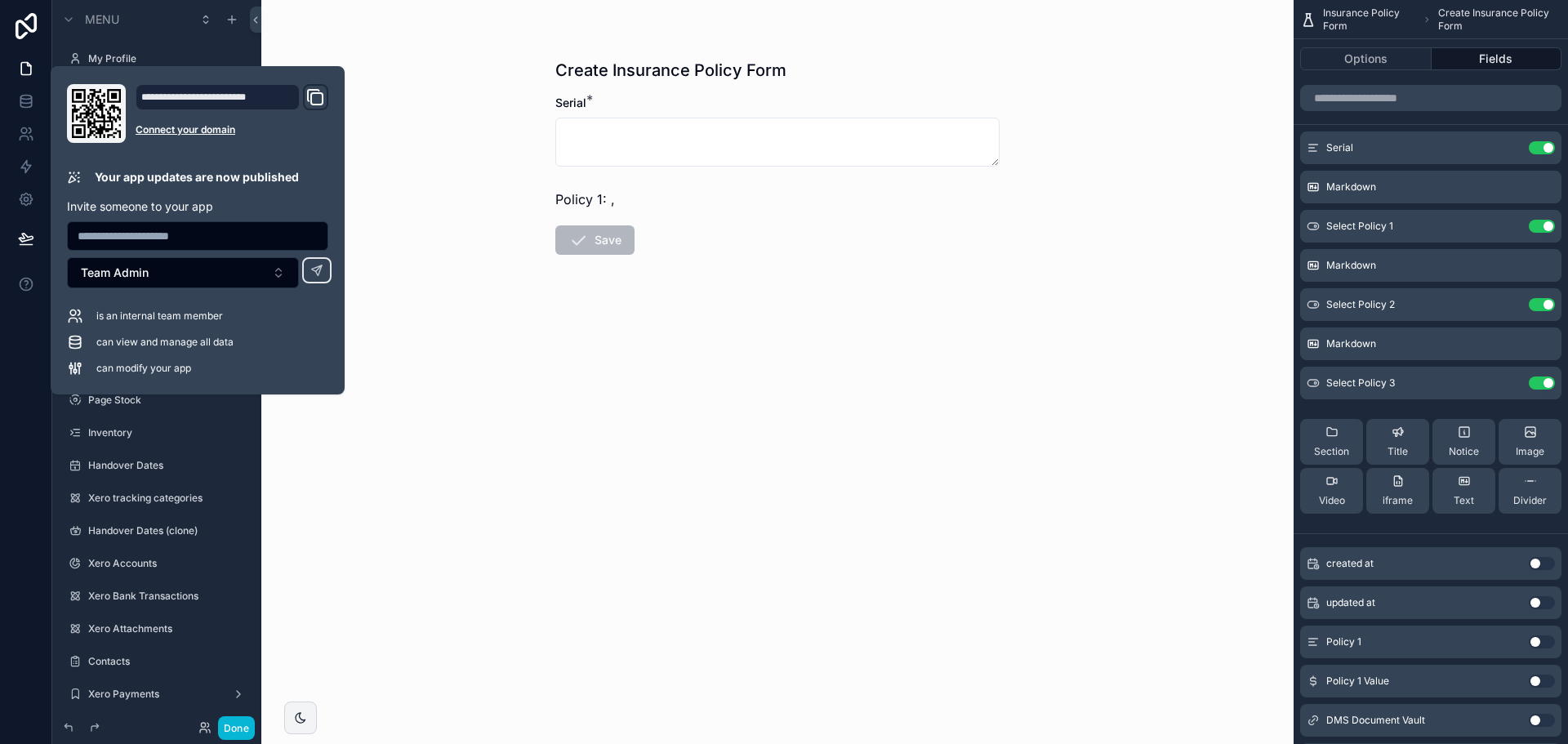
click at [1540, 649] on div "Policy 1 Use setting" at bounding box center [1431, 643] width 262 height 33
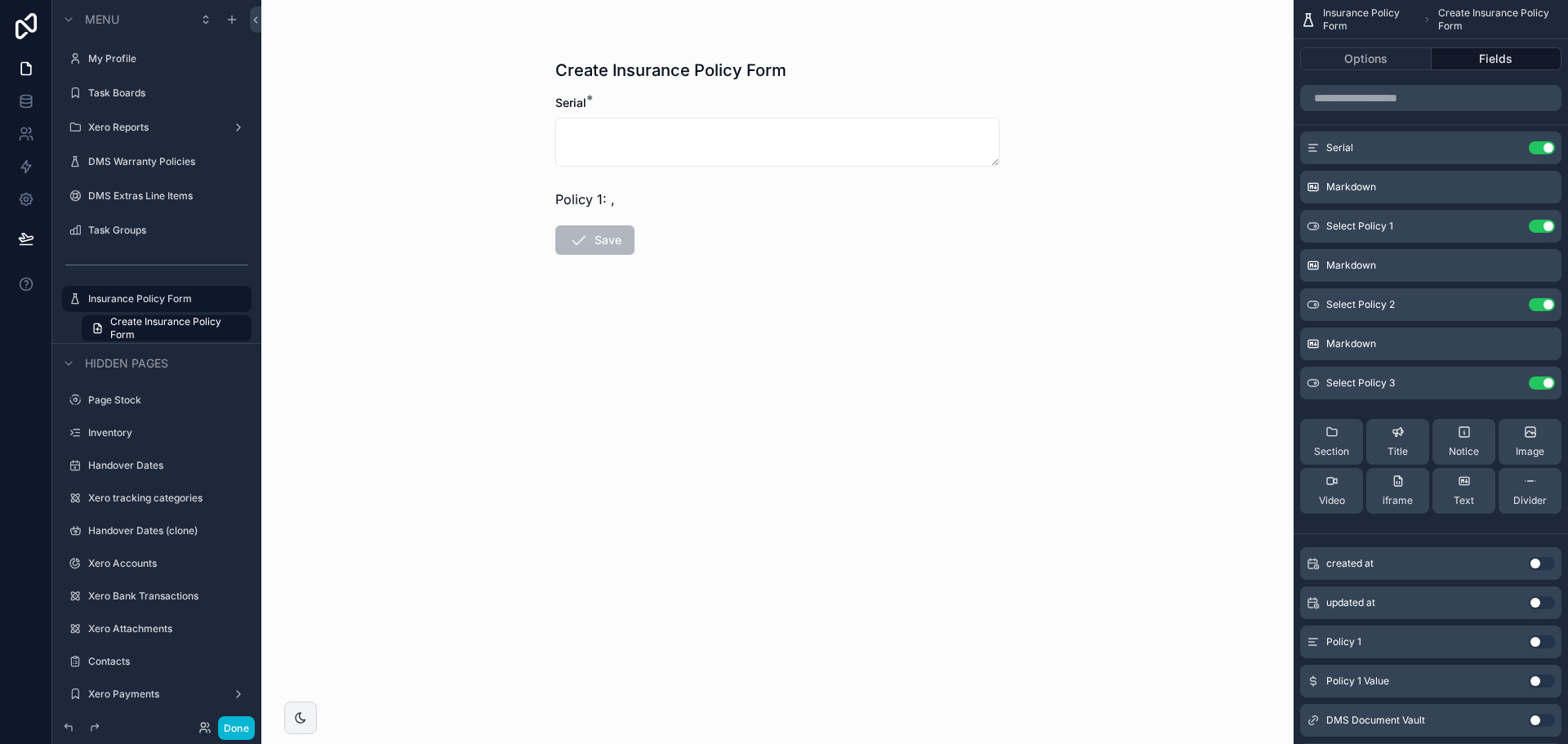
click at [1540, 643] on button "Use setting" at bounding box center [1542, 643] width 26 height 13
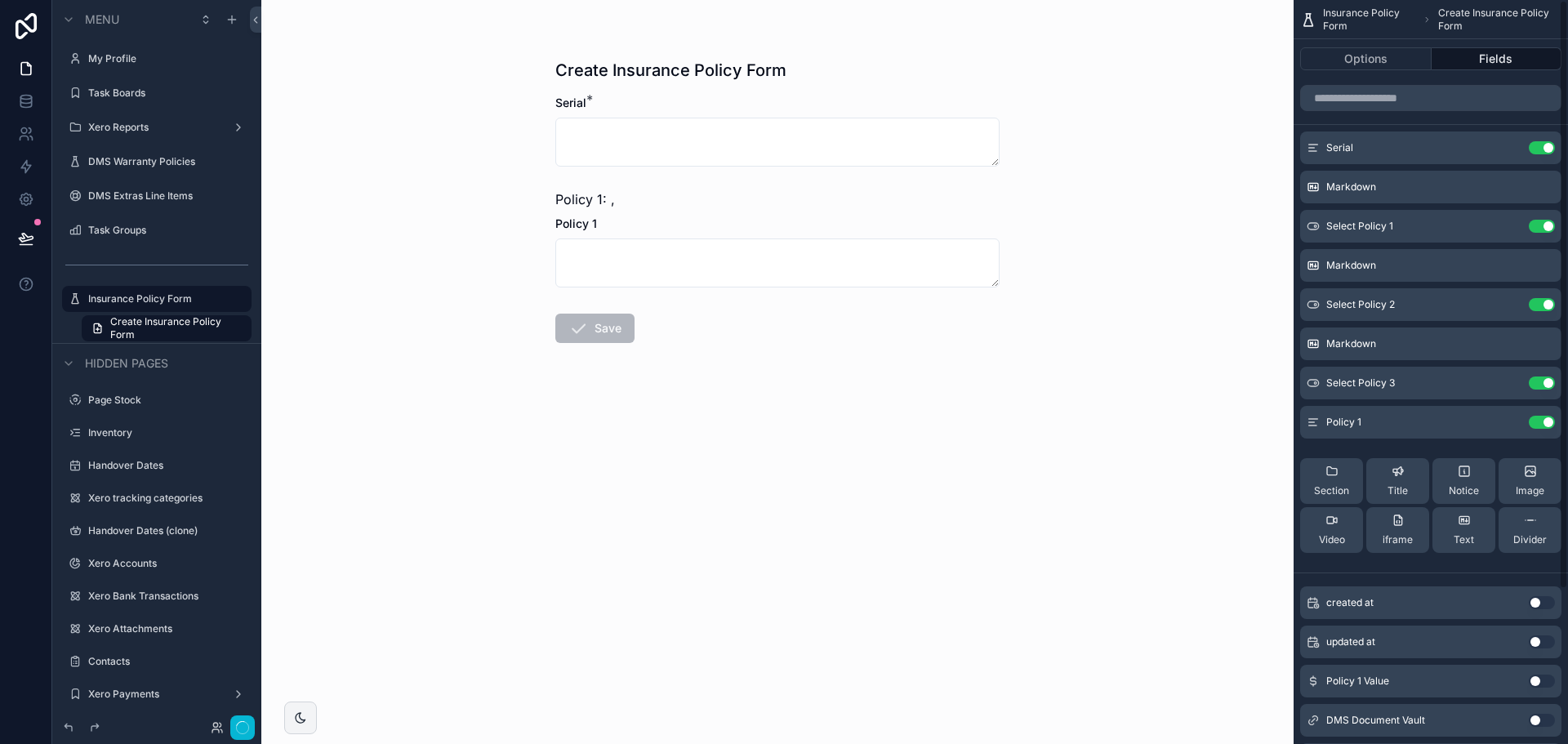
click at [1543, 682] on button "Use setting" at bounding box center [1542, 681] width 26 height 13
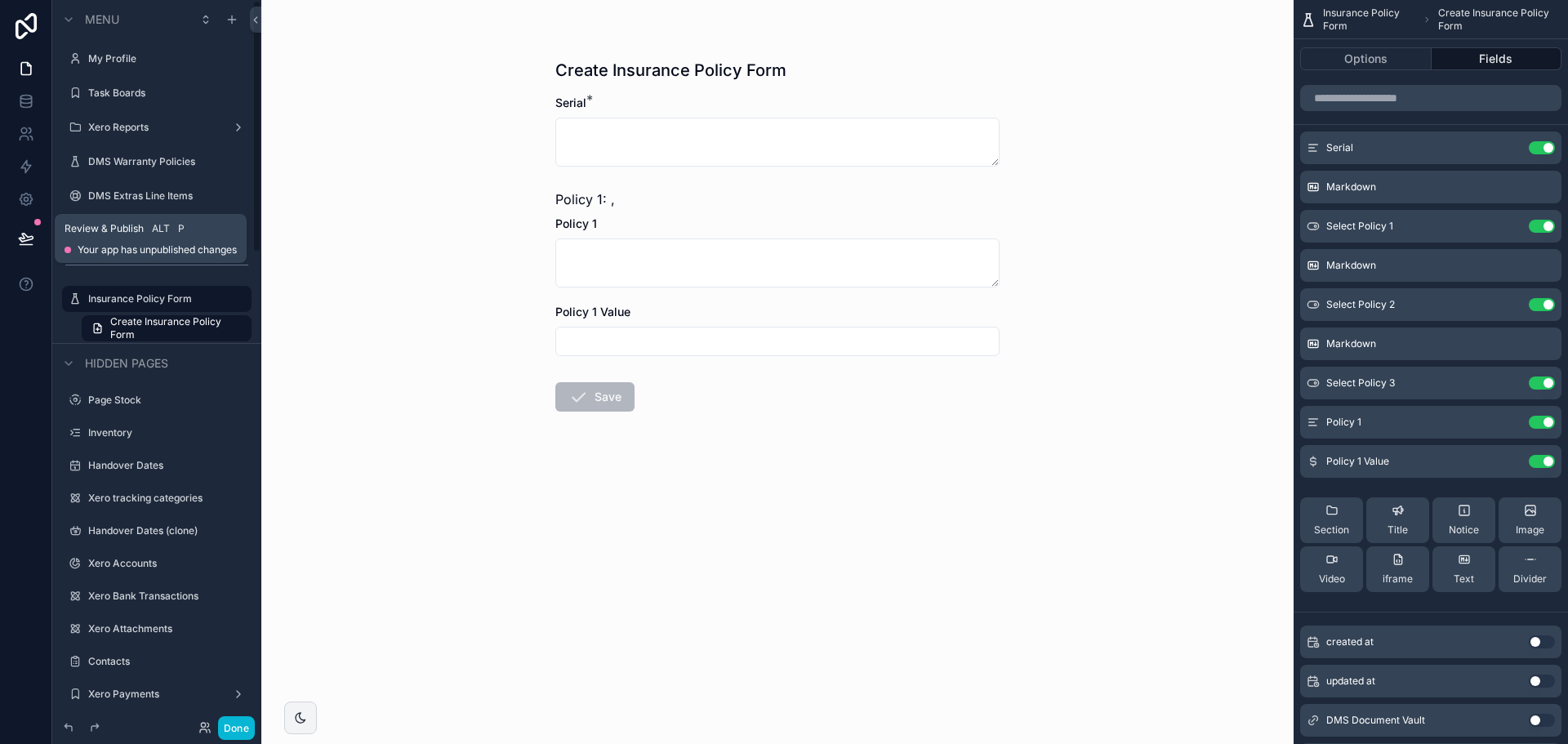
click at [30, 241] on icon at bounding box center [26, 238] width 16 height 16
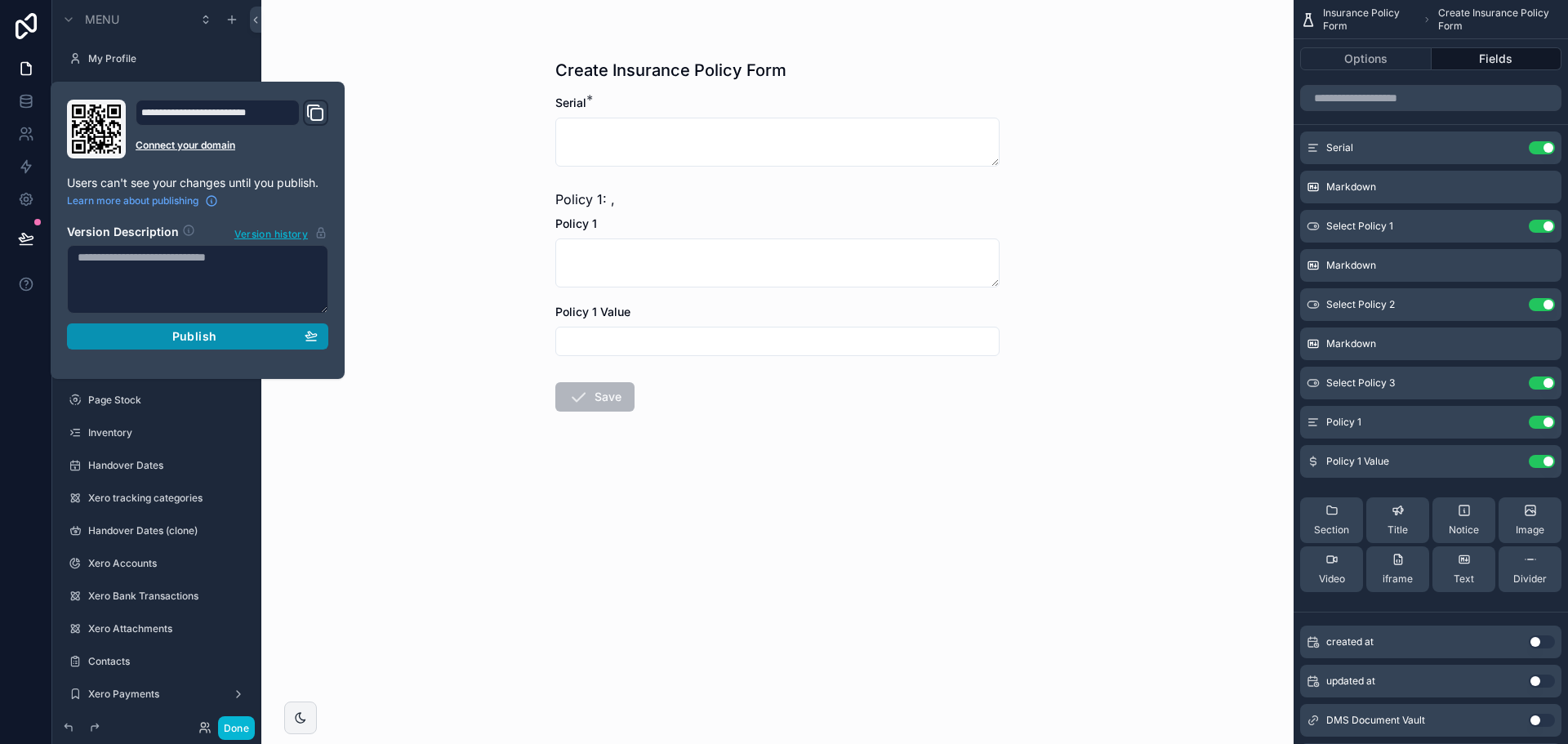
click at [200, 344] on button "Publish" at bounding box center [197, 336] width 262 height 26
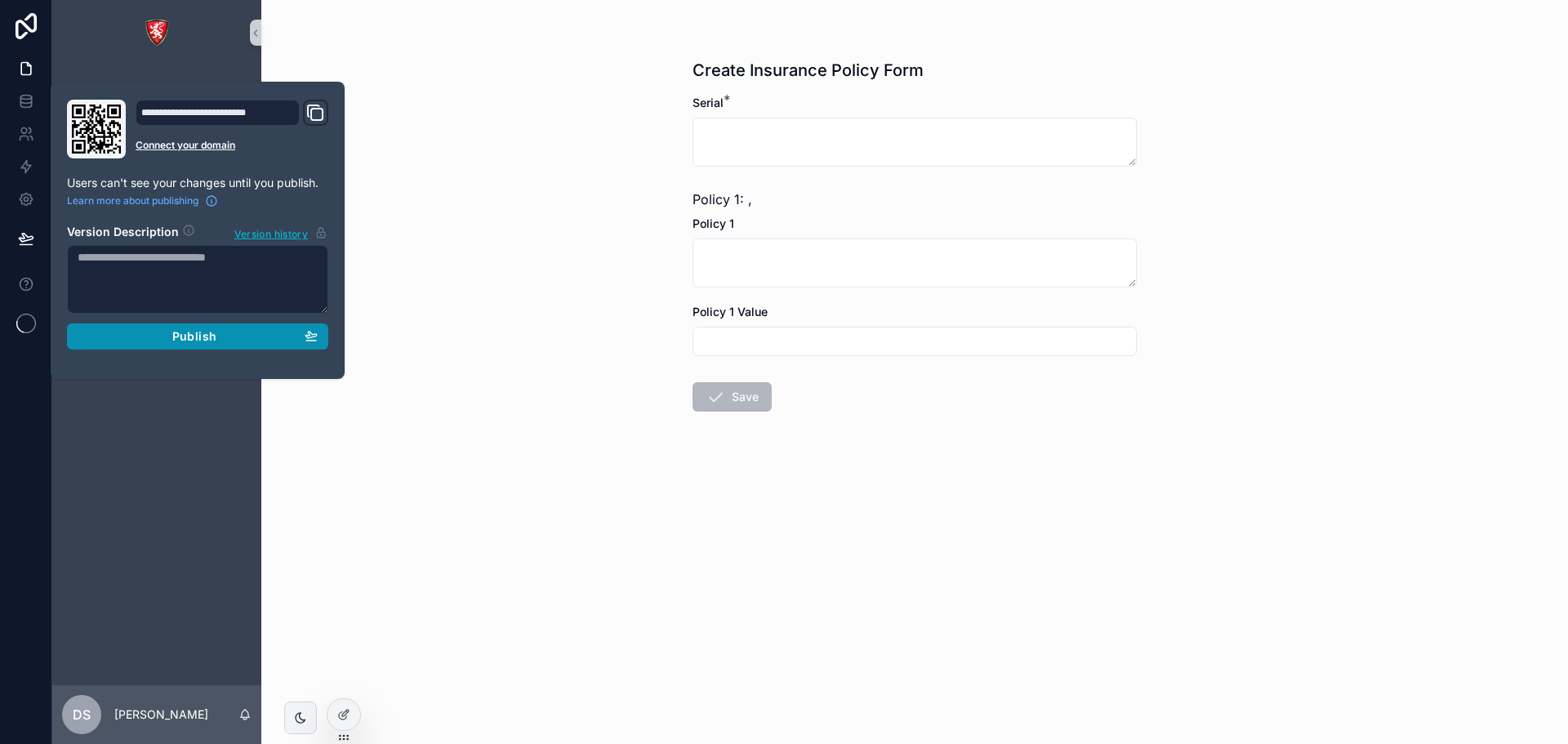
click at [282, 338] on div "Publish" at bounding box center [197, 336] width 240 height 14
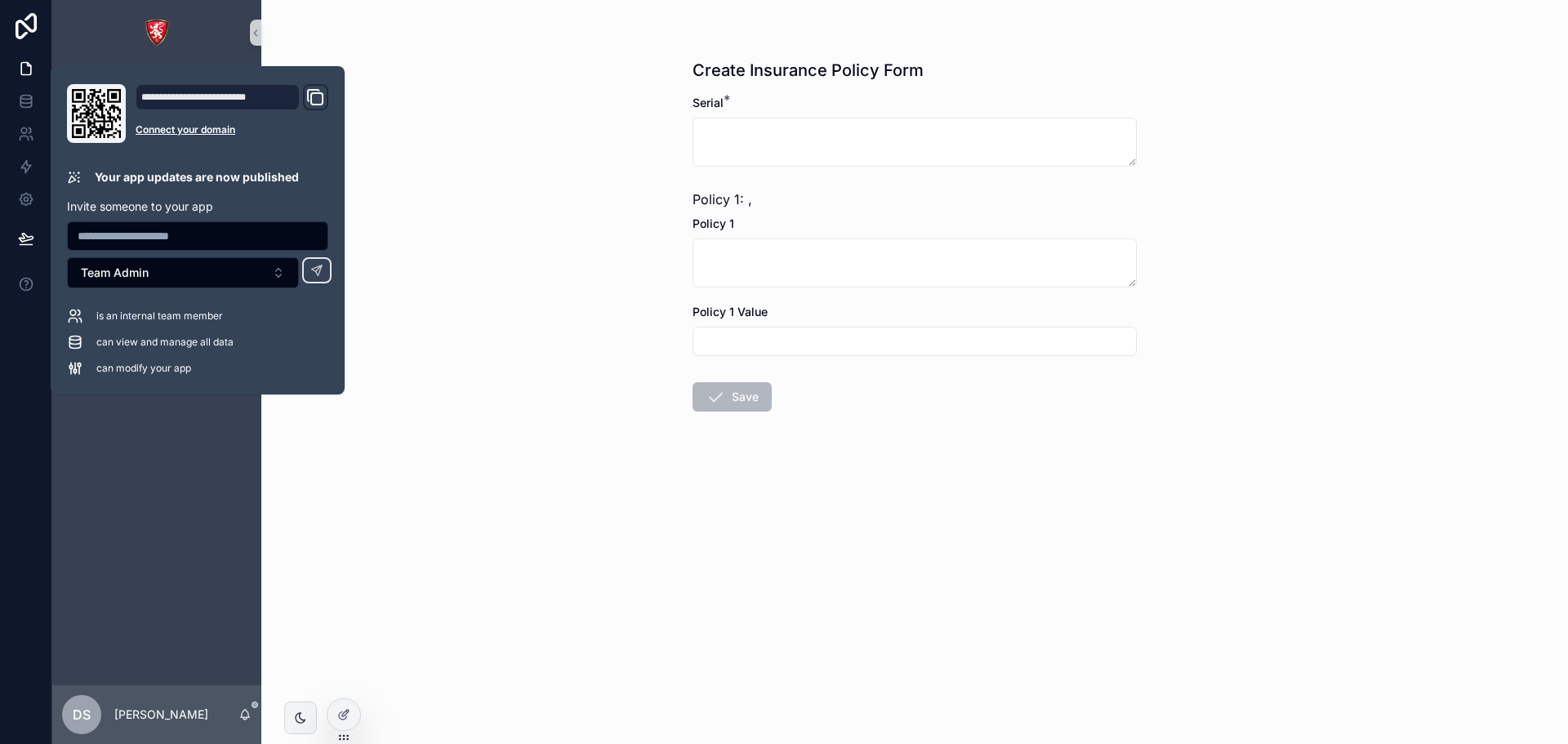
click at [600, 163] on div "Create Insurance Policy Form Serial * Policy 1: , Policy 1 Policy 1 Value Save" at bounding box center [915, 372] width 1307 height 744
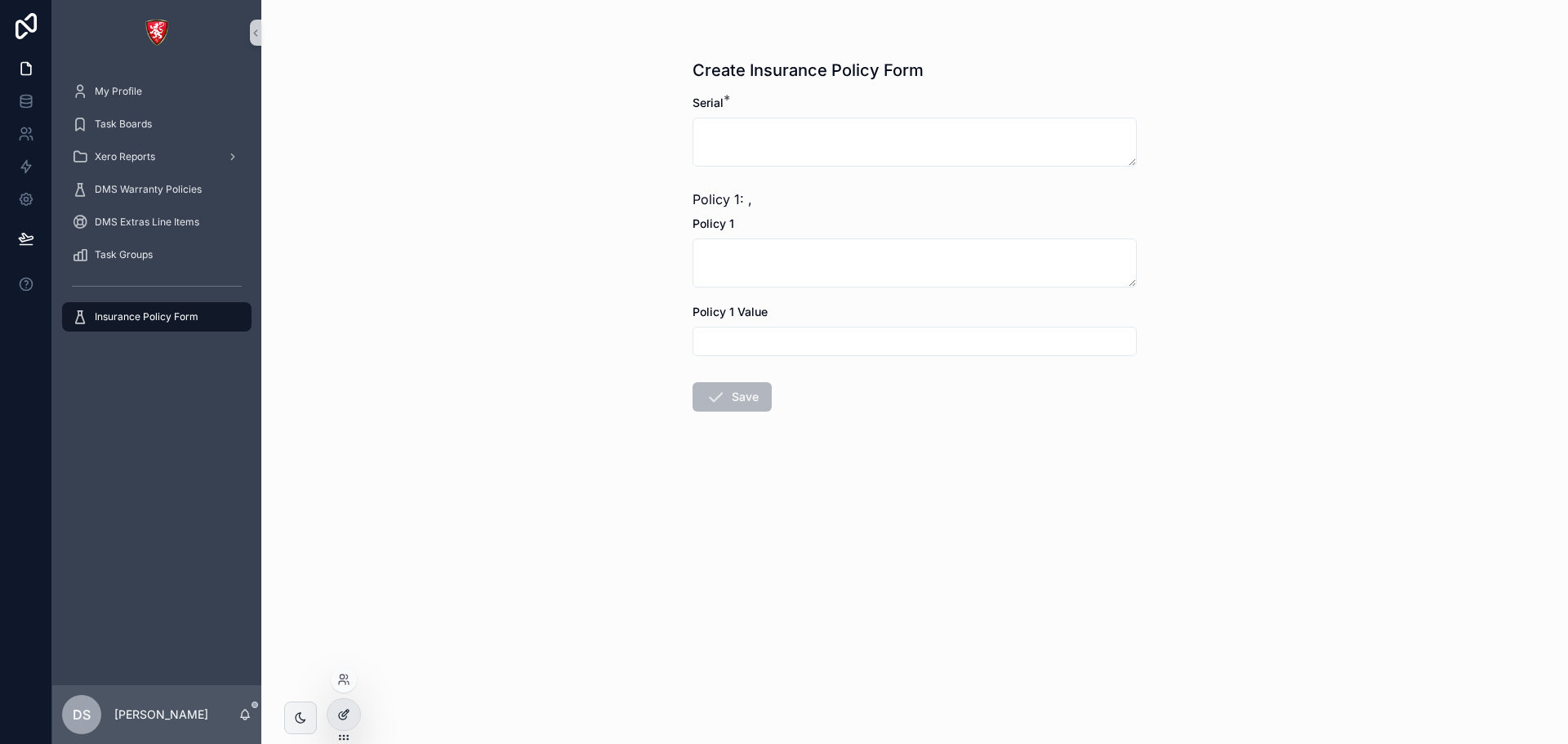
click at [345, 710] on icon at bounding box center [343, 715] width 13 height 13
click at [343, 702] on div at bounding box center [344, 715] width 33 height 31
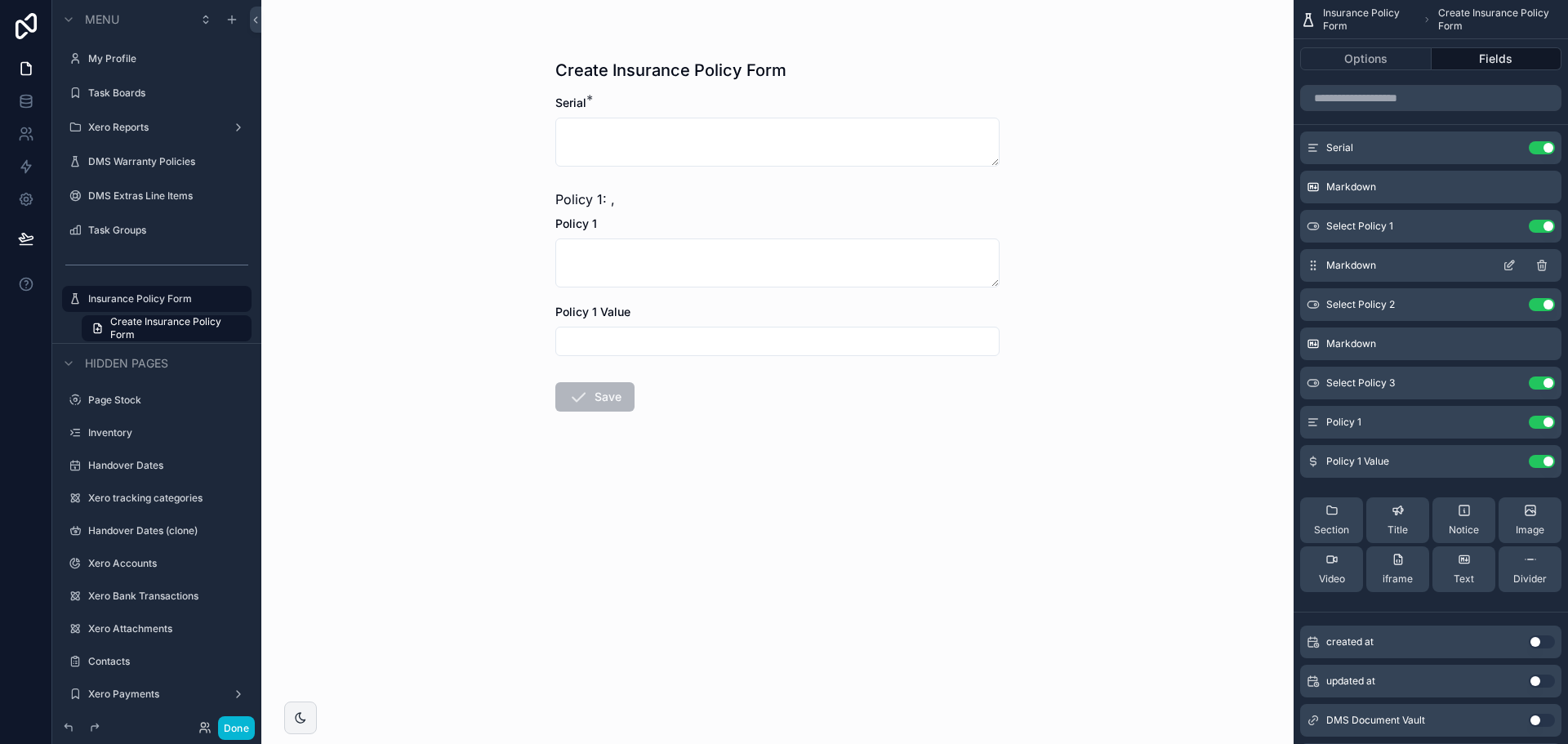
click at [1508, 262] on icon "scrollable content" at bounding box center [1509, 266] width 13 height 13
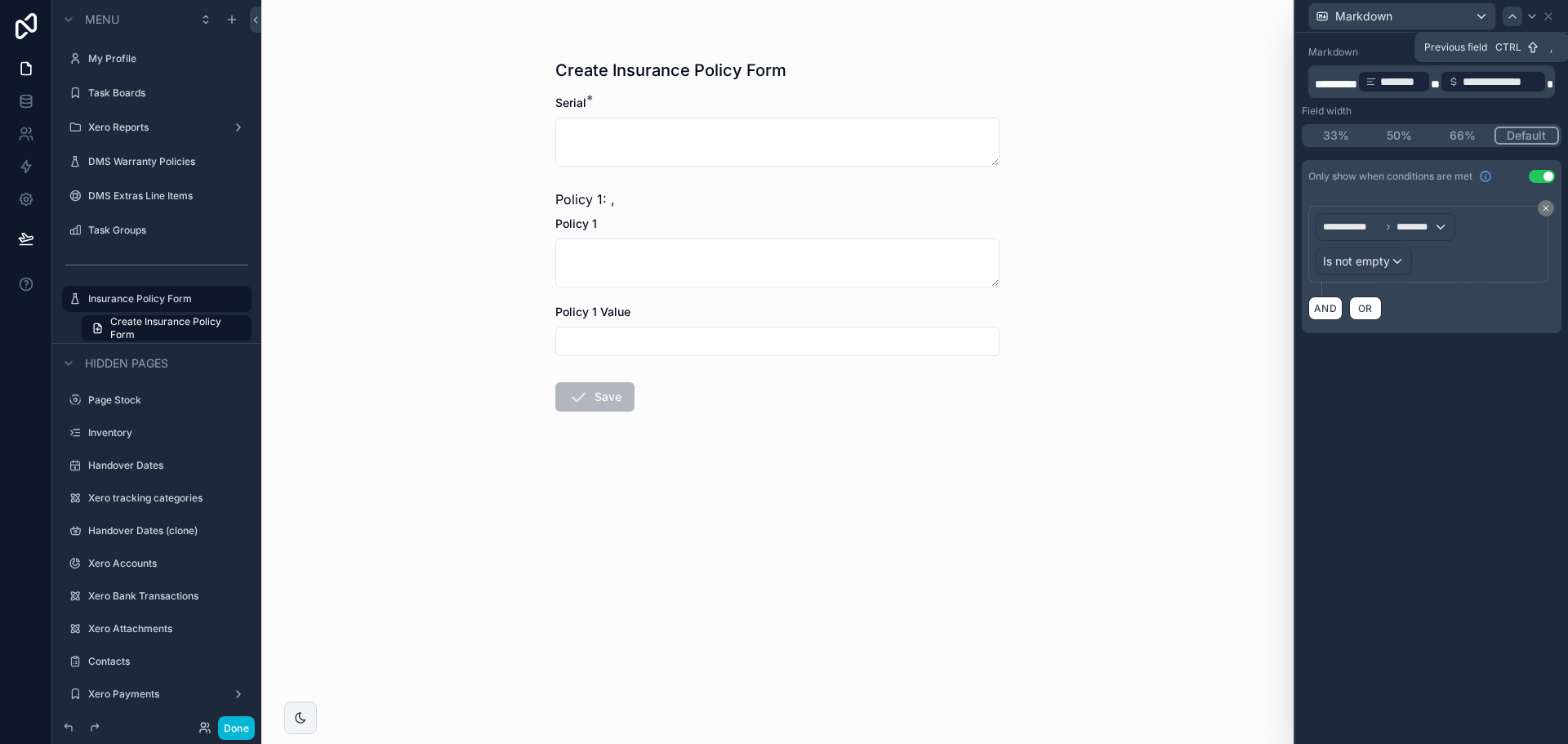
click at [1511, 22] on icon at bounding box center [1513, 16] width 13 height 13
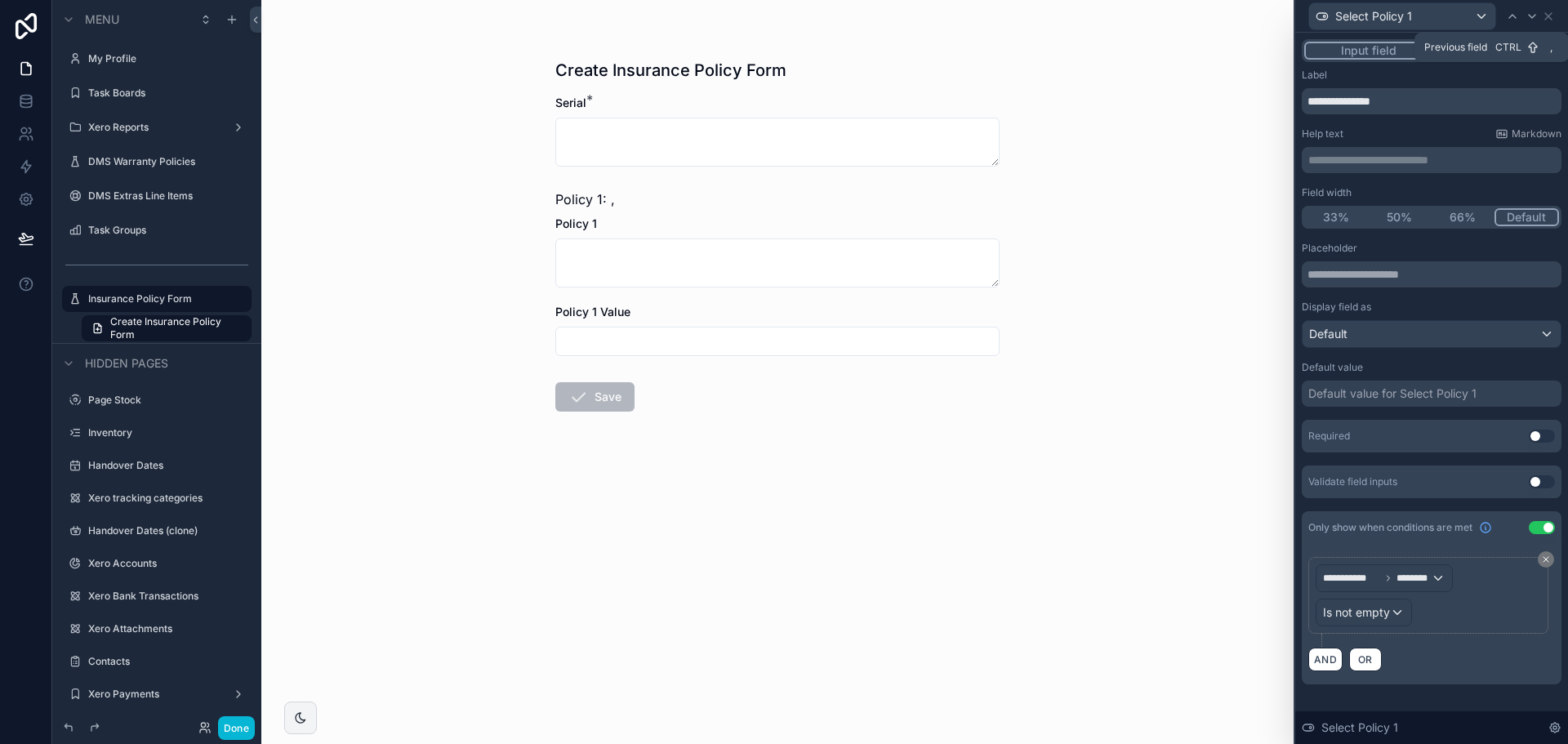
click at [1511, 22] on icon at bounding box center [1513, 16] width 13 height 13
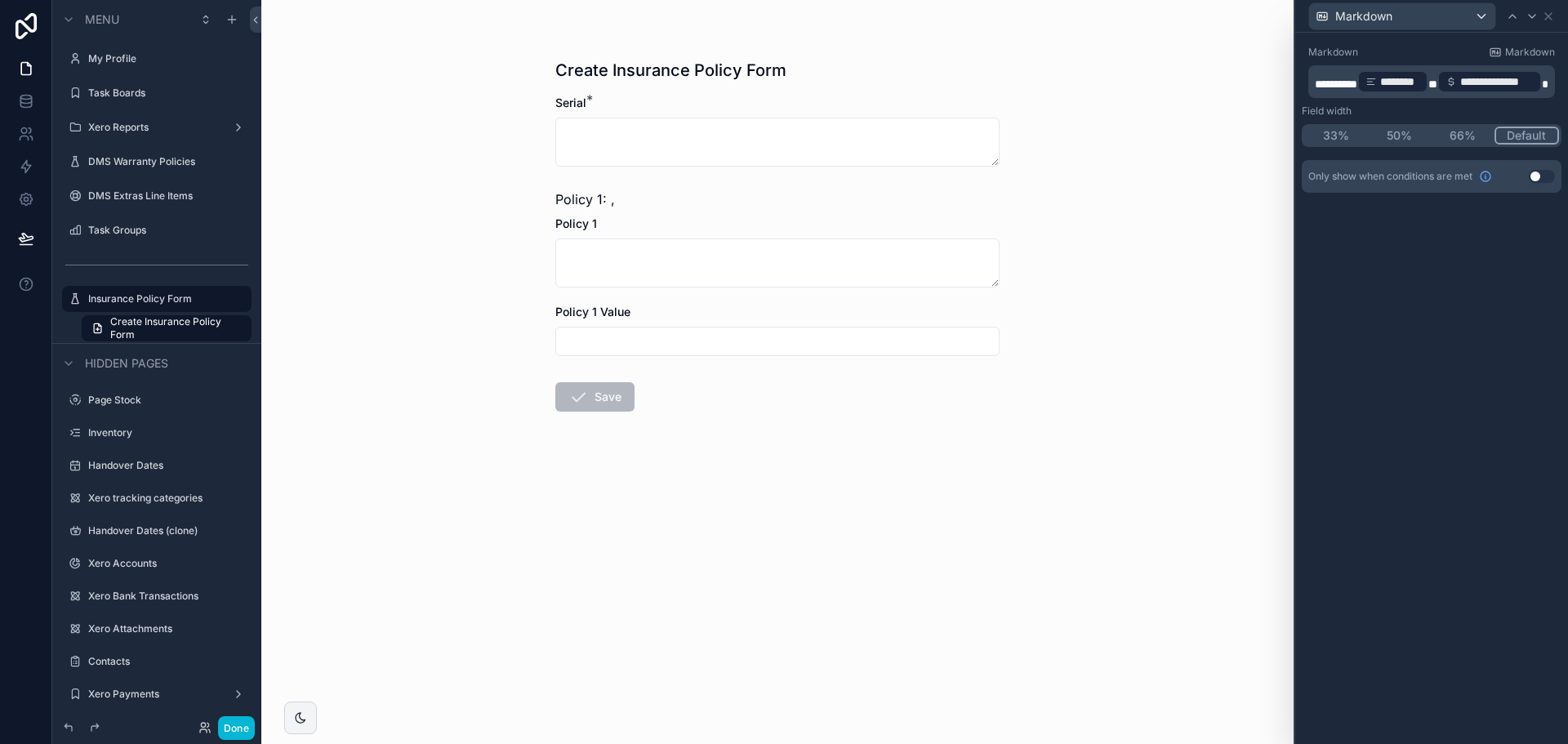
click at [1536, 173] on button "Use setting" at bounding box center [1542, 177] width 26 height 13
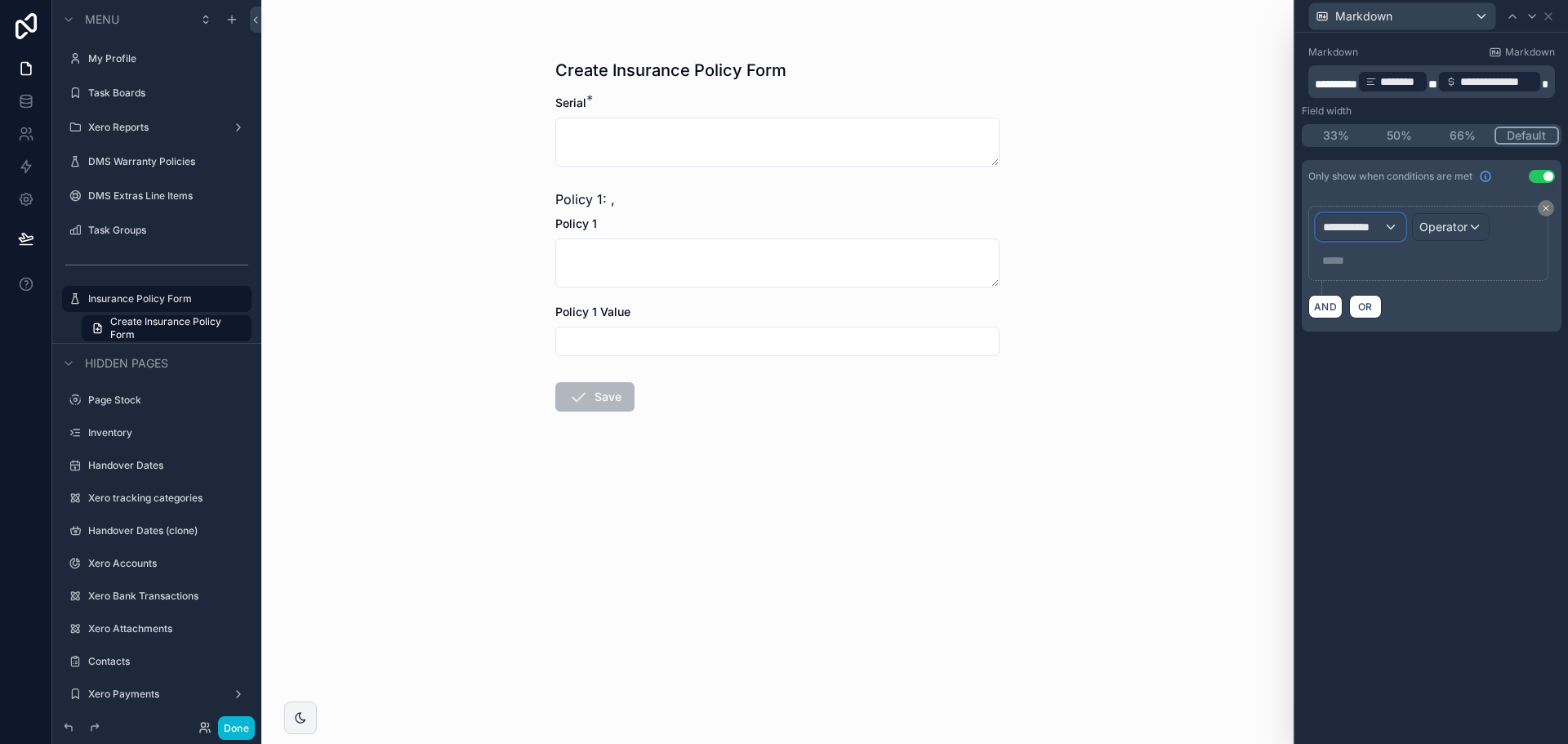
click at [1384, 228] on div "**********" at bounding box center [1361, 227] width 88 height 26
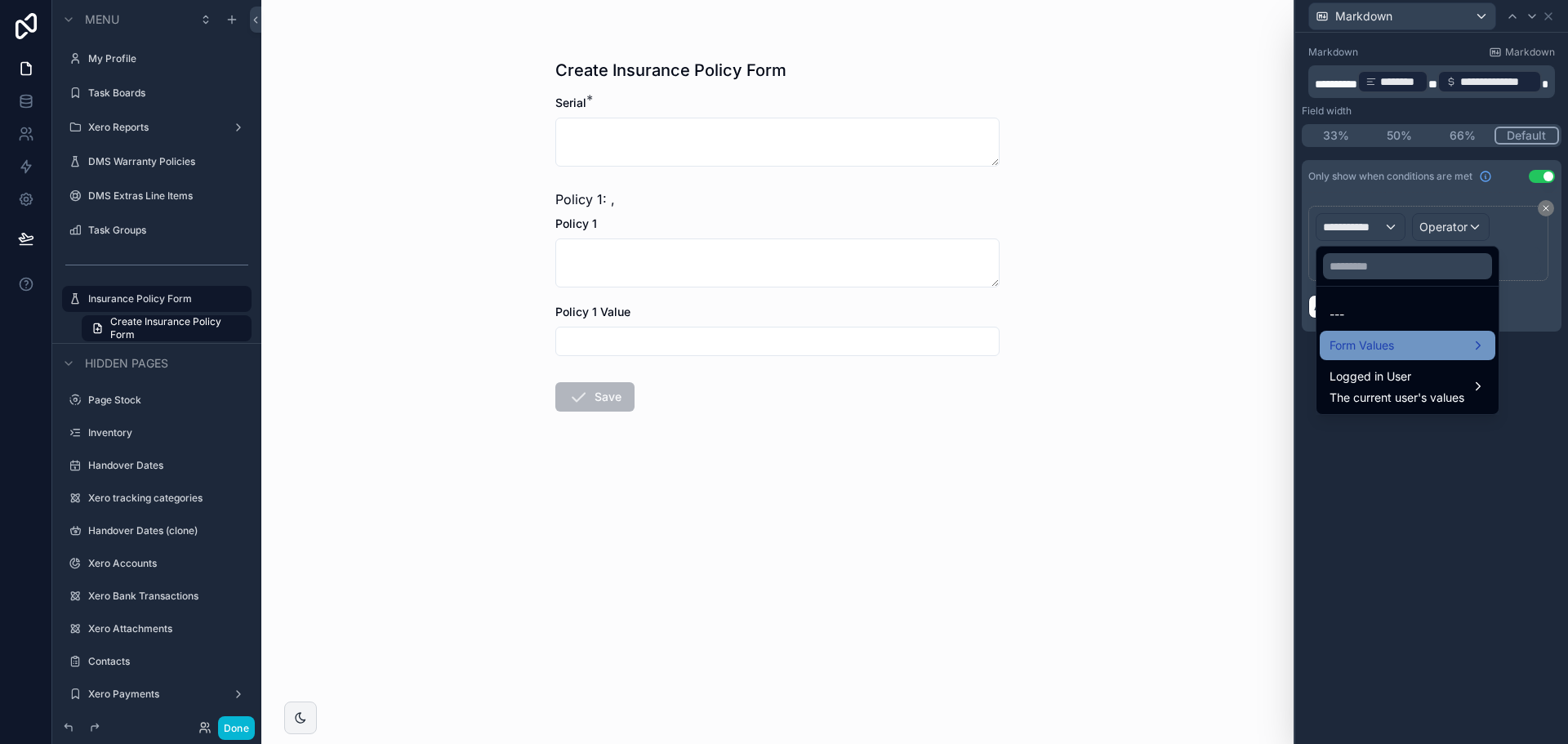
click at [1353, 343] on span "Form Values" at bounding box center [1361, 346] width 64 height 20
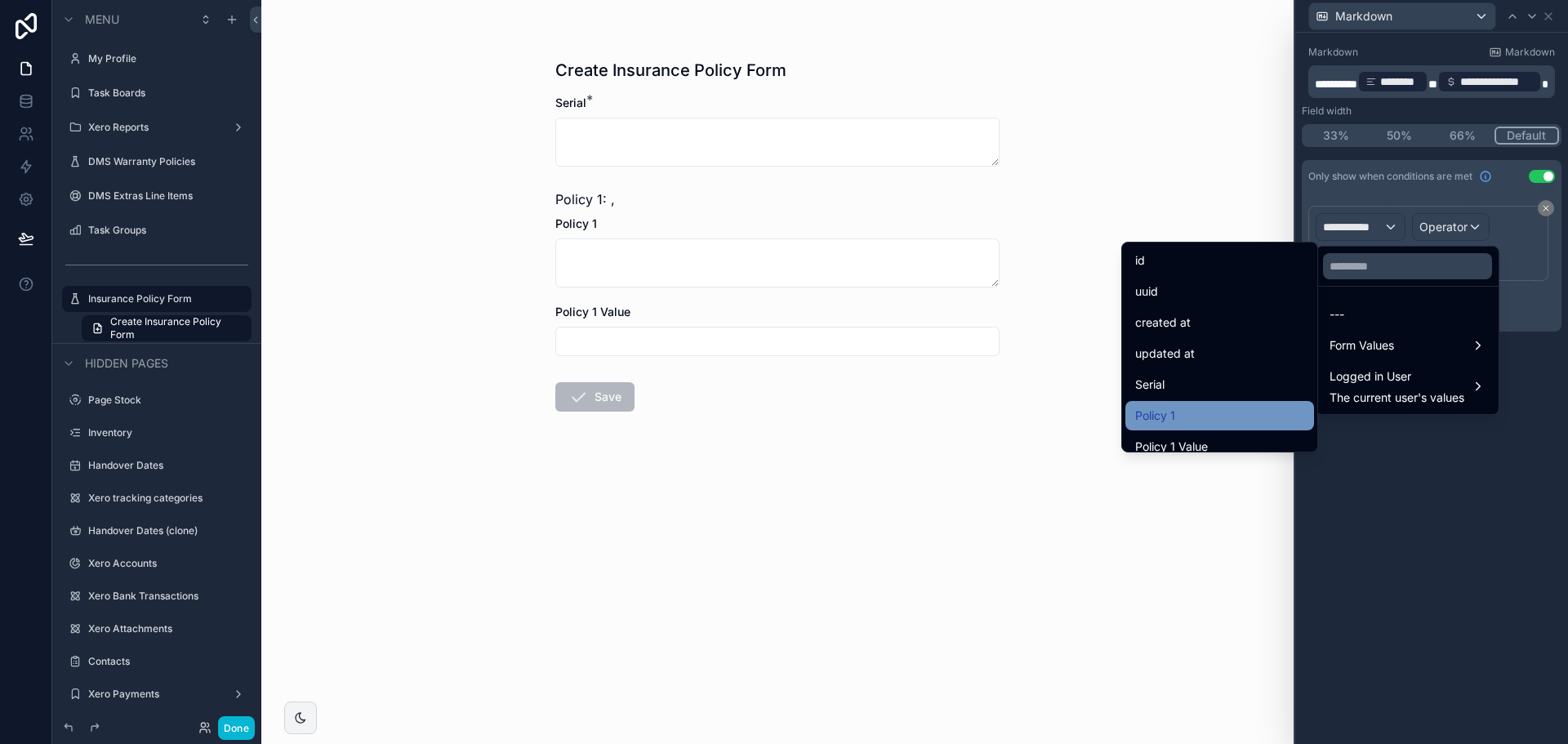
click at [1192, 411] on div "Policy 1" at bounding box center [1219, 416] width 169 height 20
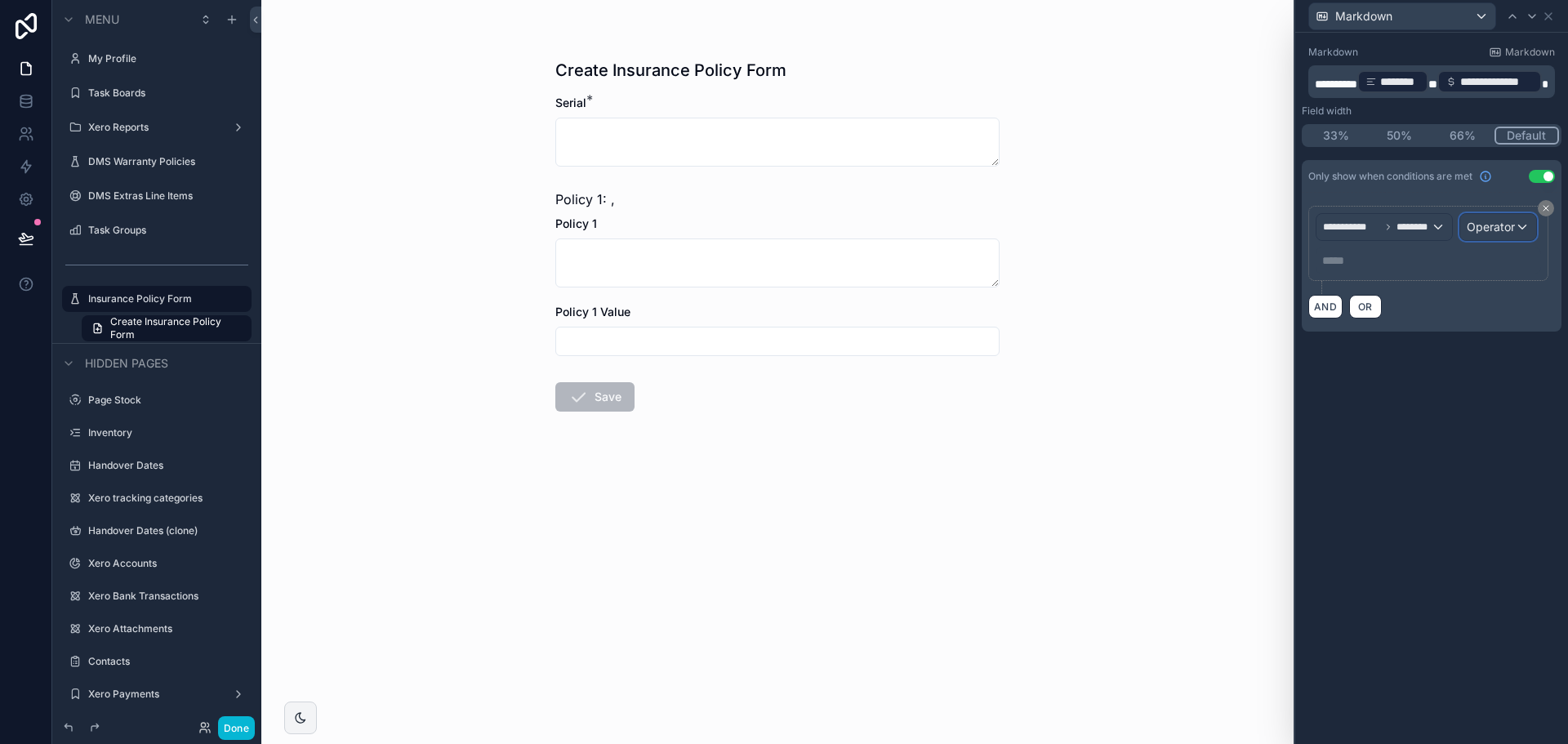
click at [1474, 221] on span "Operator" at bounding box center [1490, 227] width 48 height 14
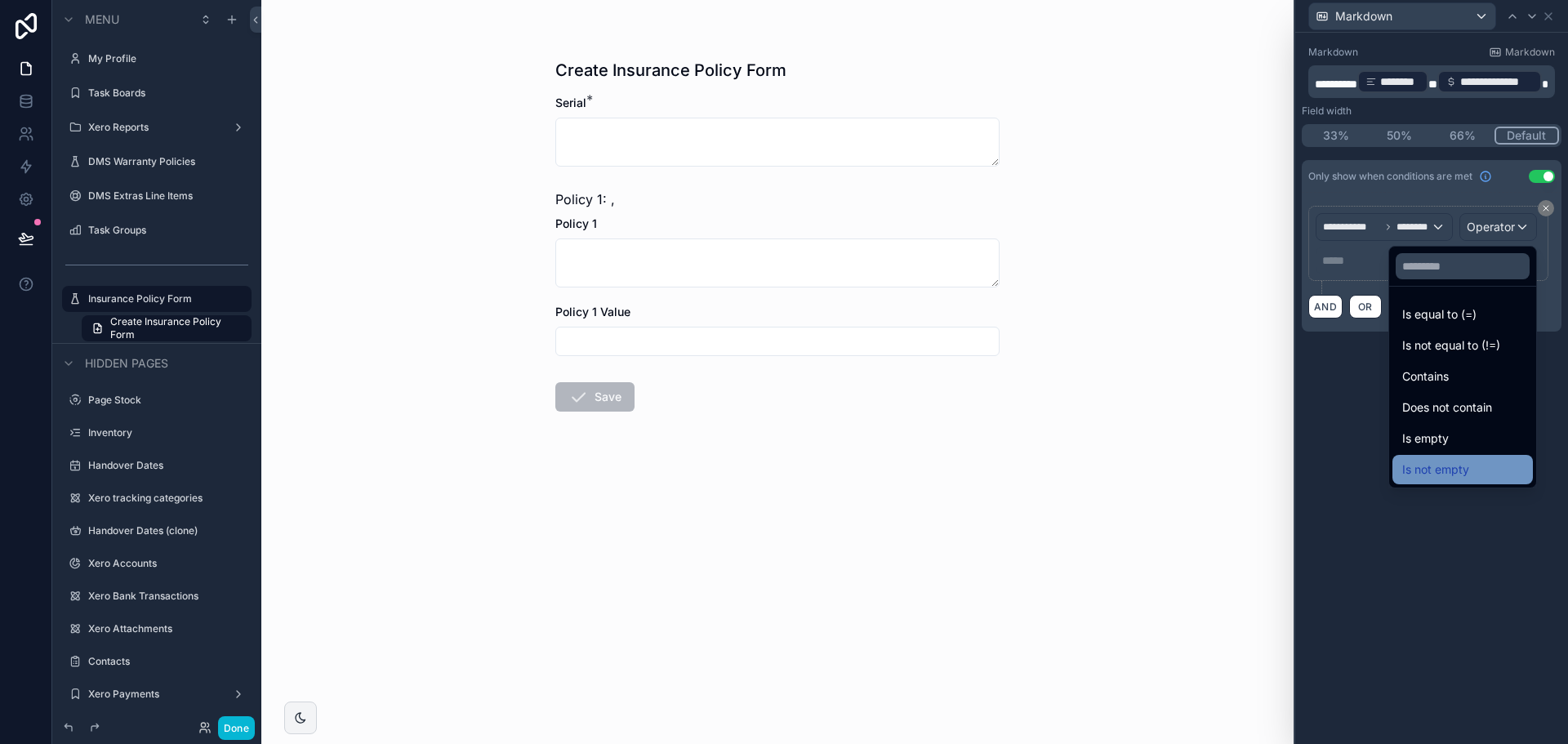
click at [1438, 471] on div "Is not empty" at bounding box center [1462, 470] width 120 height 20
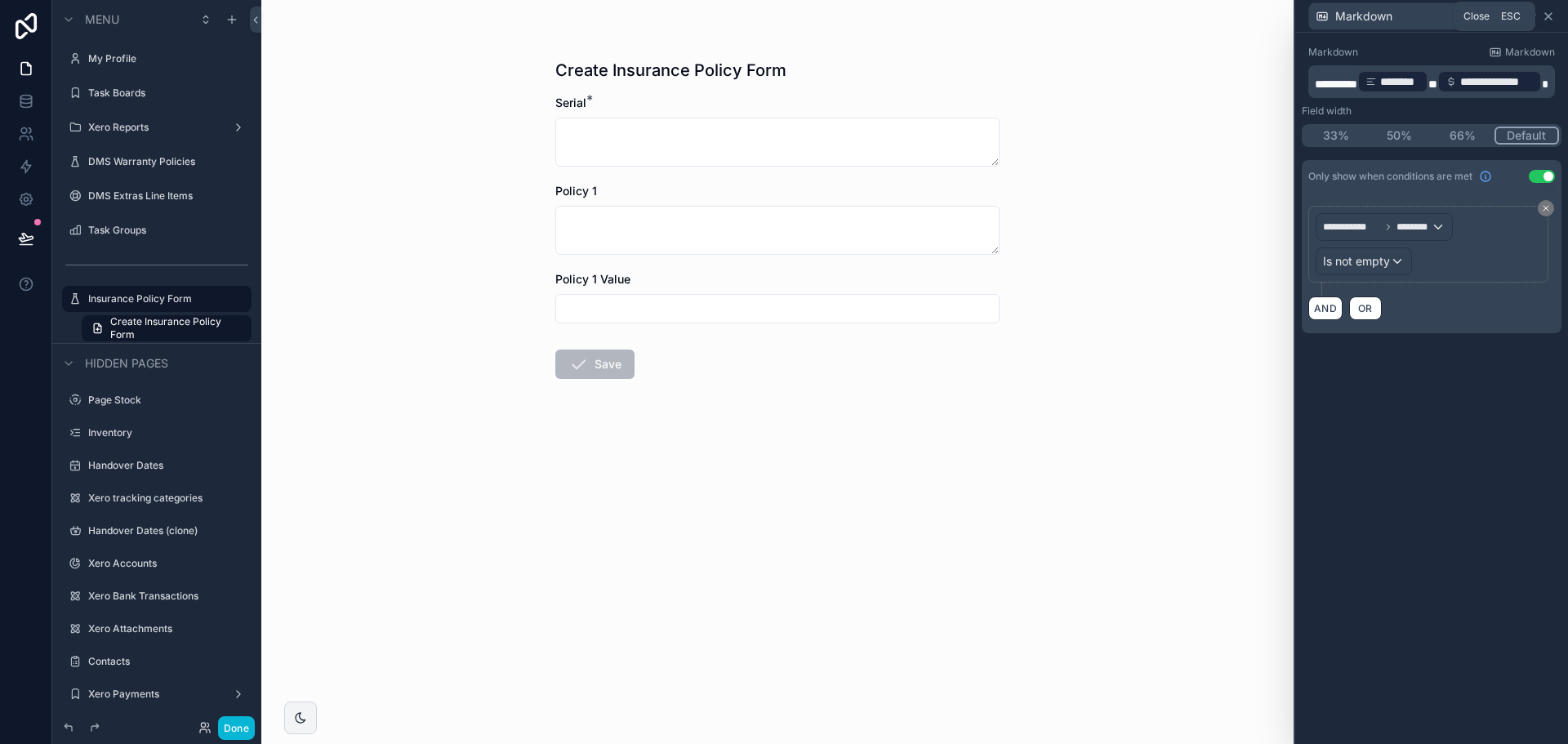
click at [1547, 21] on icon at bounding box center [1548, 16] width 13 height 13
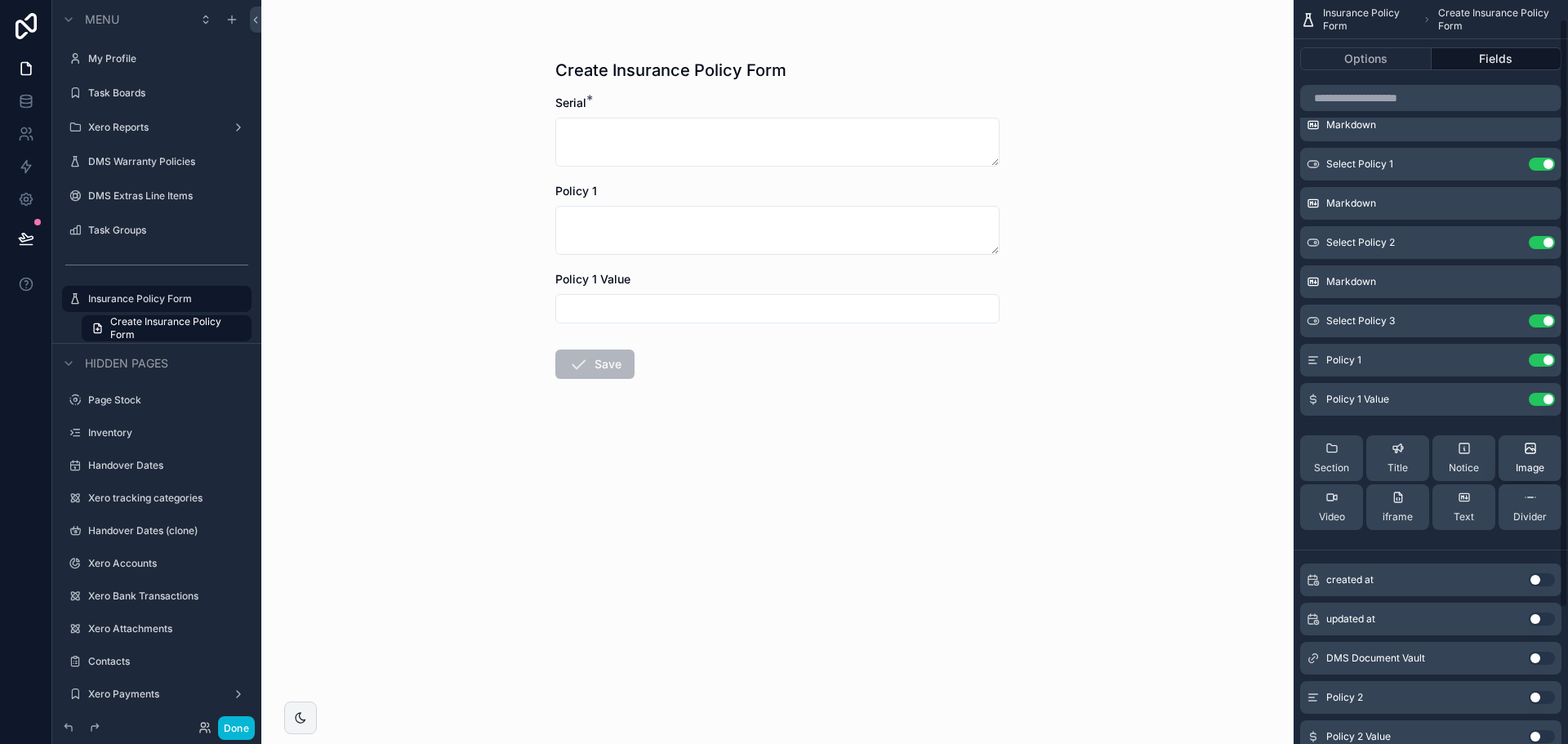
scroll to position [196, 0]
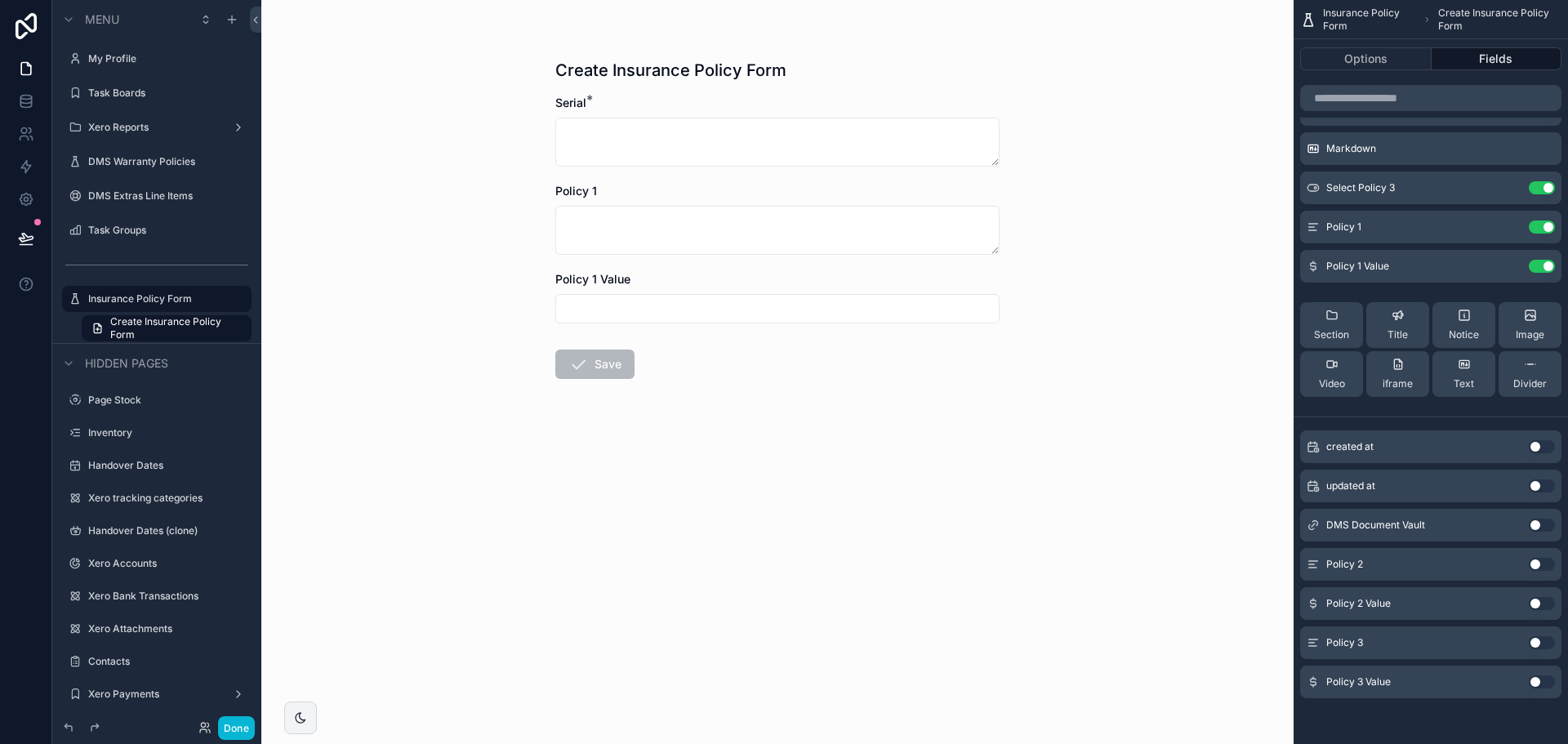
click at [1536, 568] on button "Use setting" at bounding box center [1542, 565] width 26 height 13
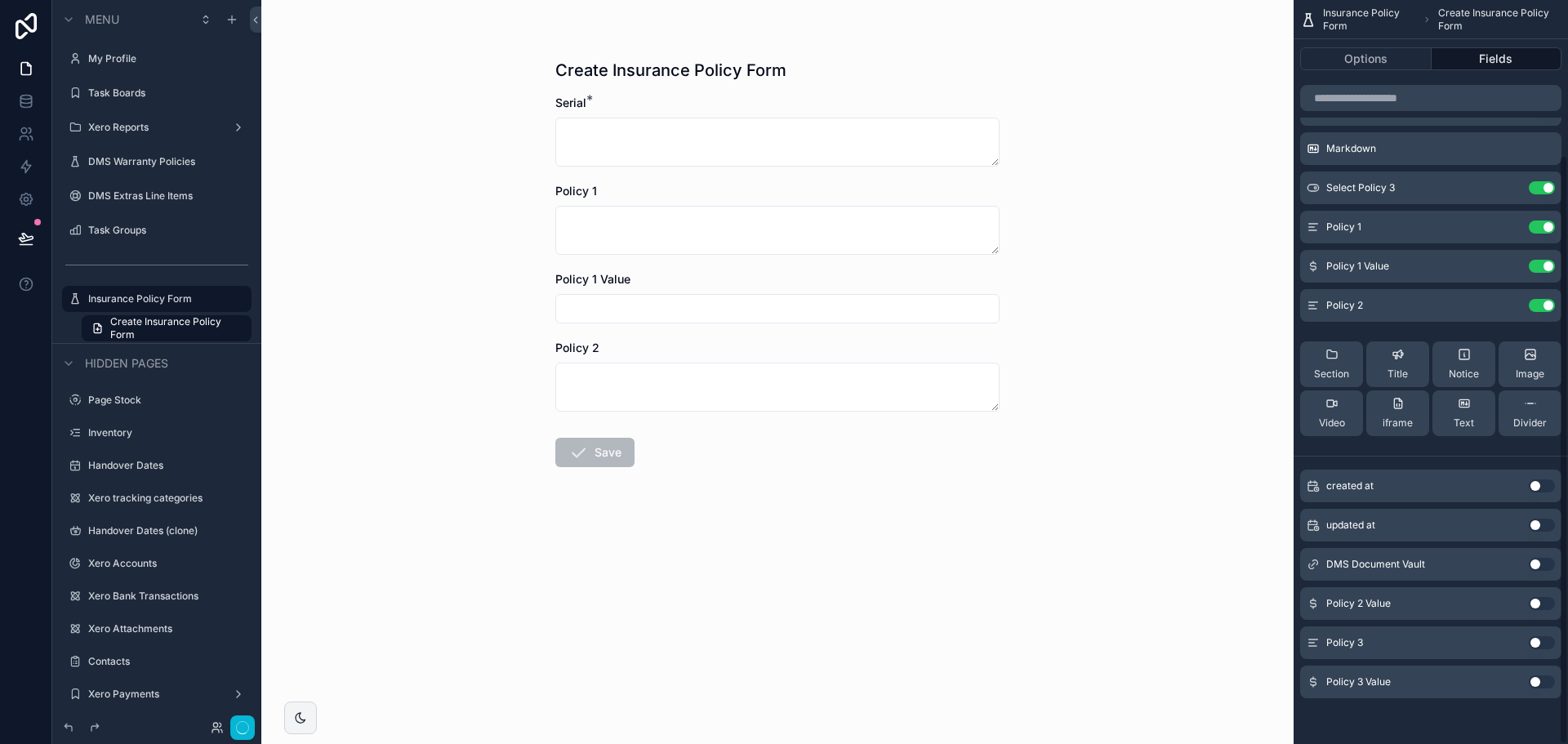
click at [1534, 606] on button "Use setting" at bounding box center [1542, 604] width 26 height 13
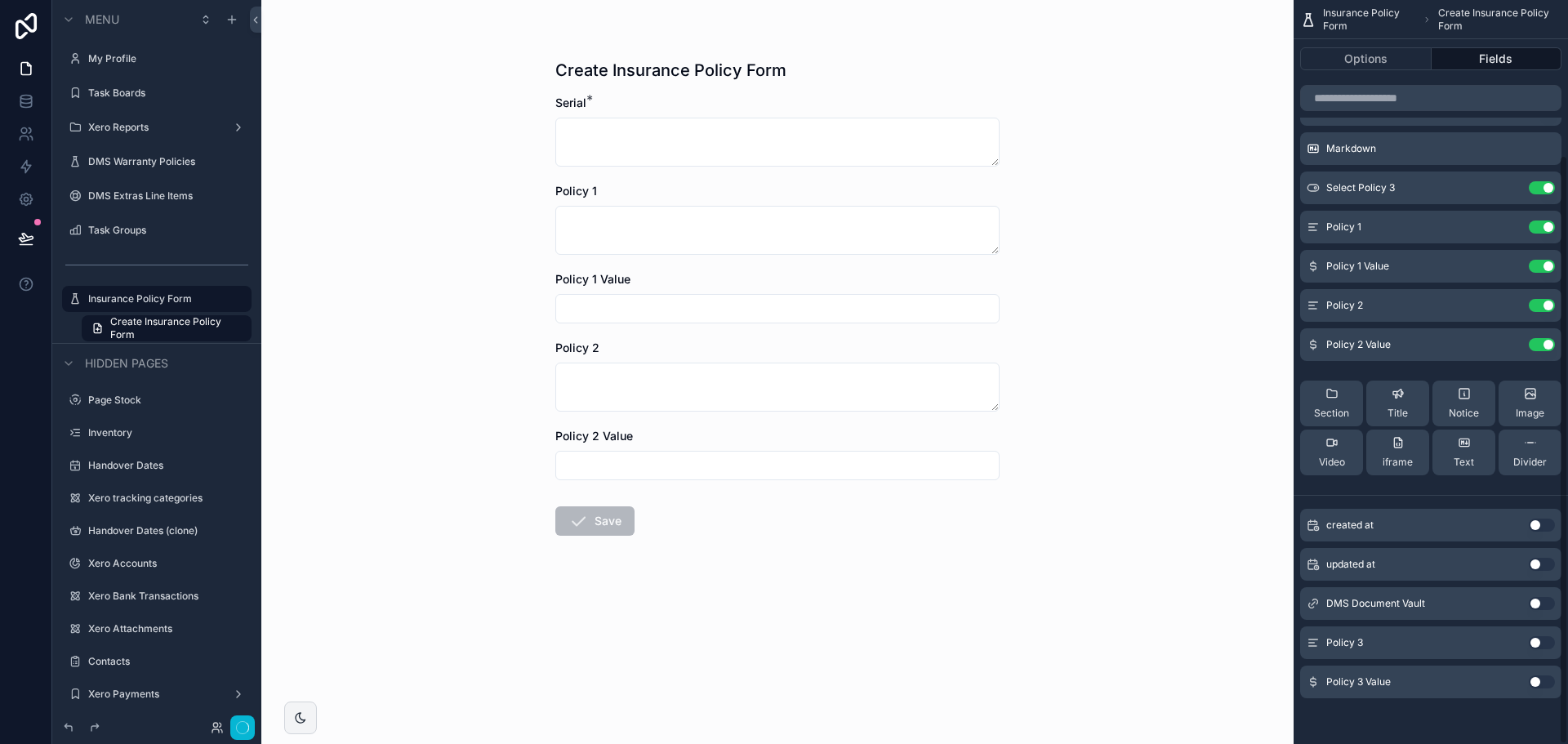
click at [1536, 652] on div "Policy 3 Use setting" at bounding box center [1431, 643] width 262 height 33
drag, startPoint x: 1542, startPoint y: 644, endPoint x: 1539, endPoint y: 678, distance: 34.1
click at [1542, 647] on button "Use setting" at bounding box center [1542, 643] width 26 height 13
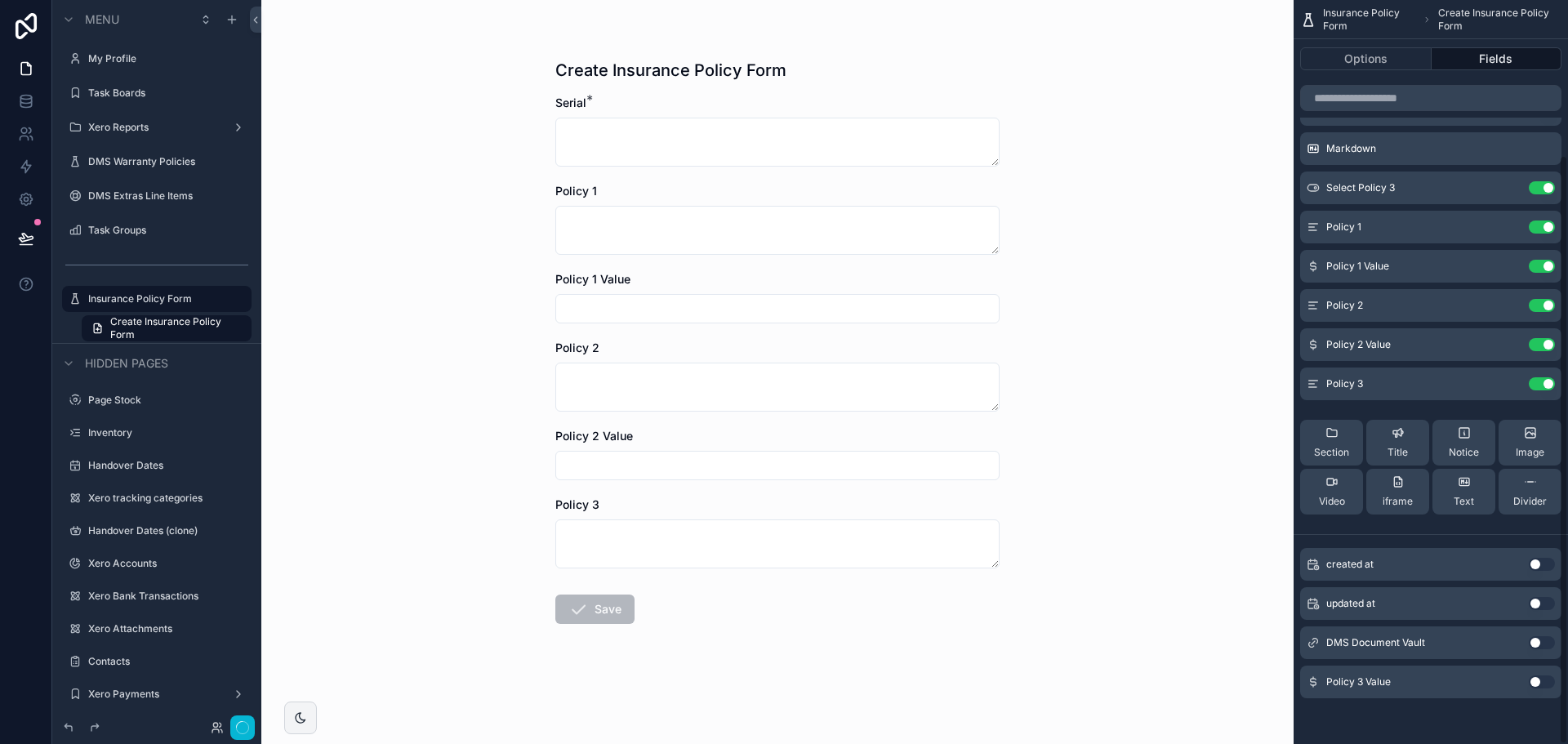
click at [1539, 678] on button "Use setting" at bounding box center [1542, 682] width 26 height 13
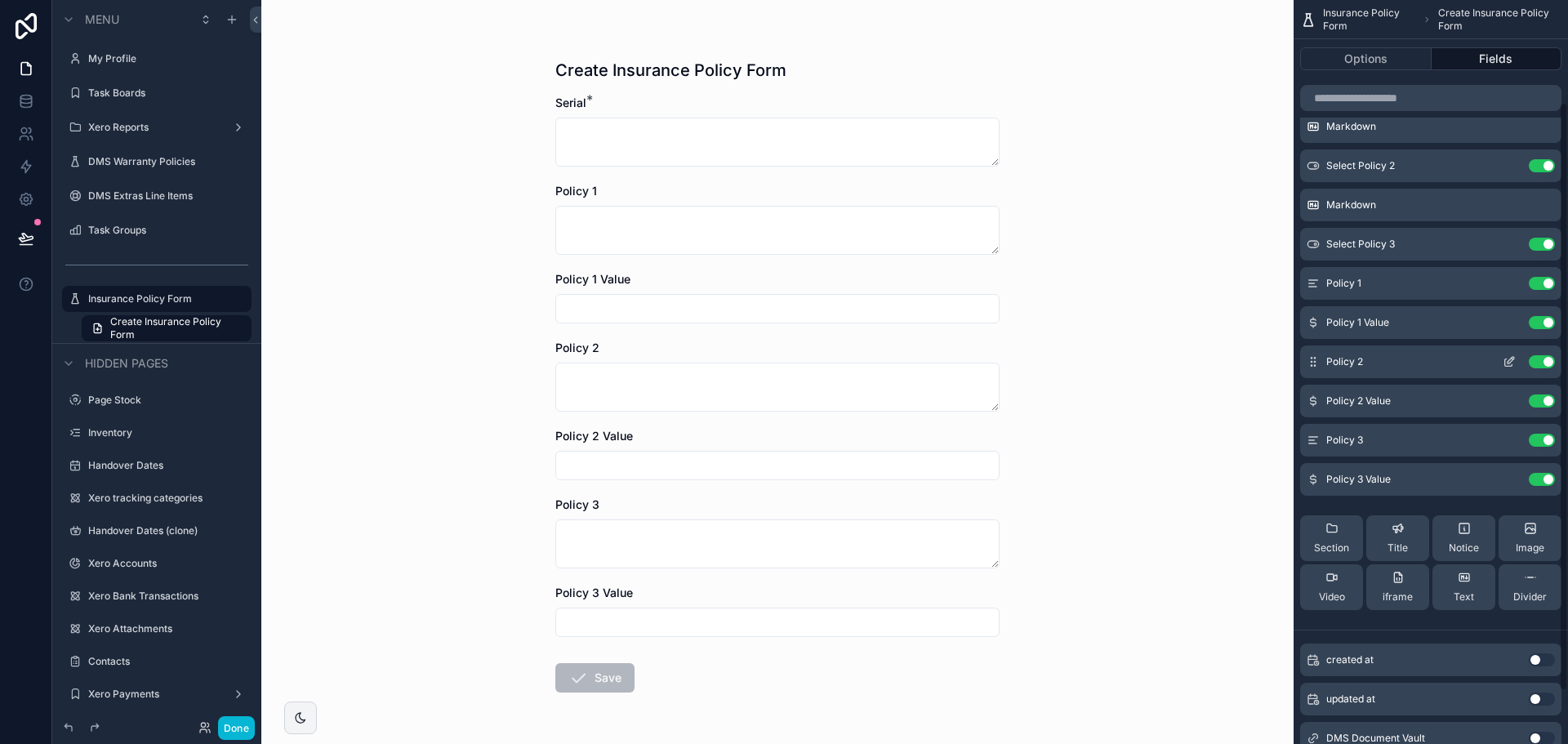
scroll to position [113, 0]
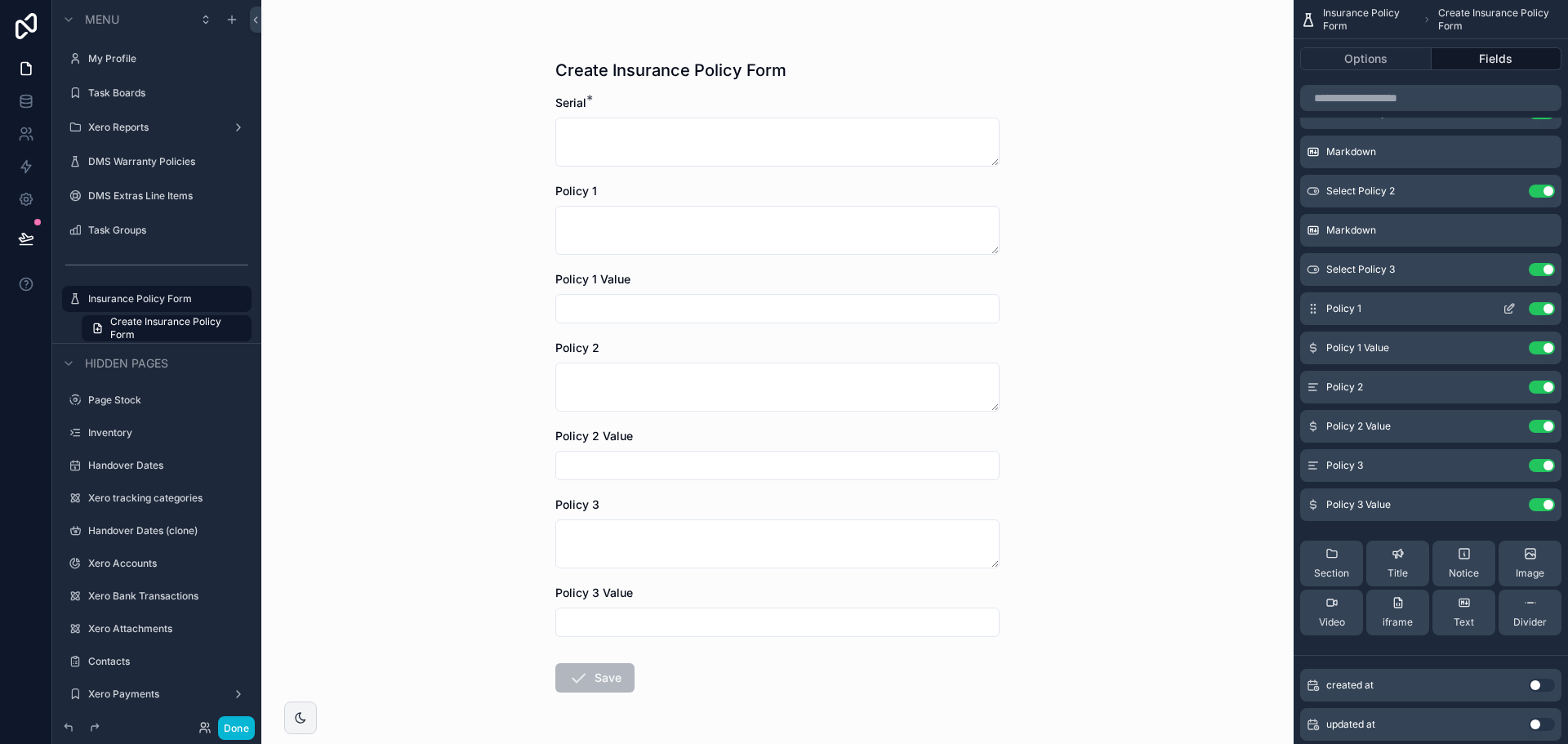
click at [1504, 308] on icon "scrollable content" at bounding box center [1509, 309] width 13 height 13
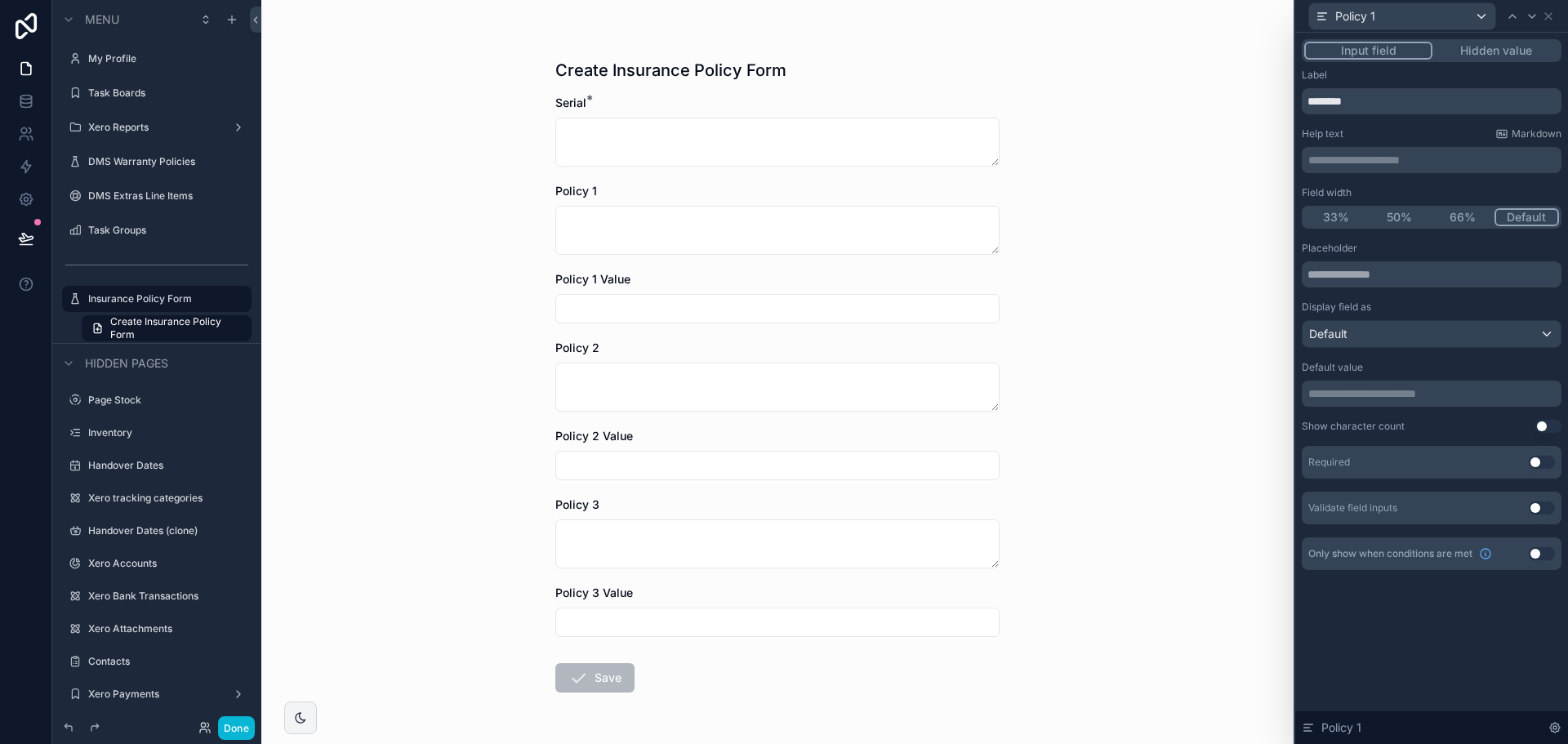
click at [1515, 53] on button "Hidden value" at bounding box center [1496, 51] width 127 height 18
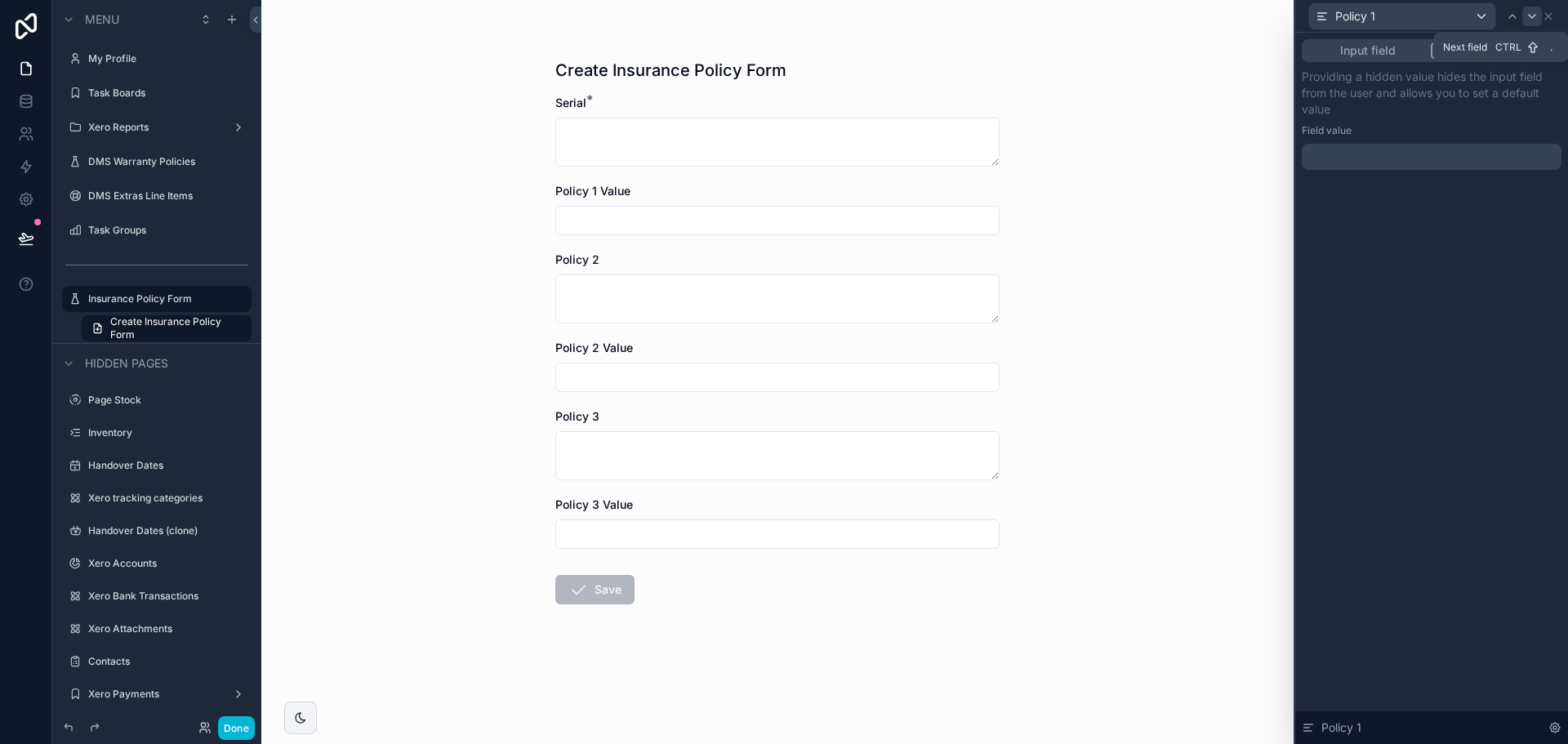
click at [1526, 23] on div at bounding box center [1533, 16] width 20 height 20
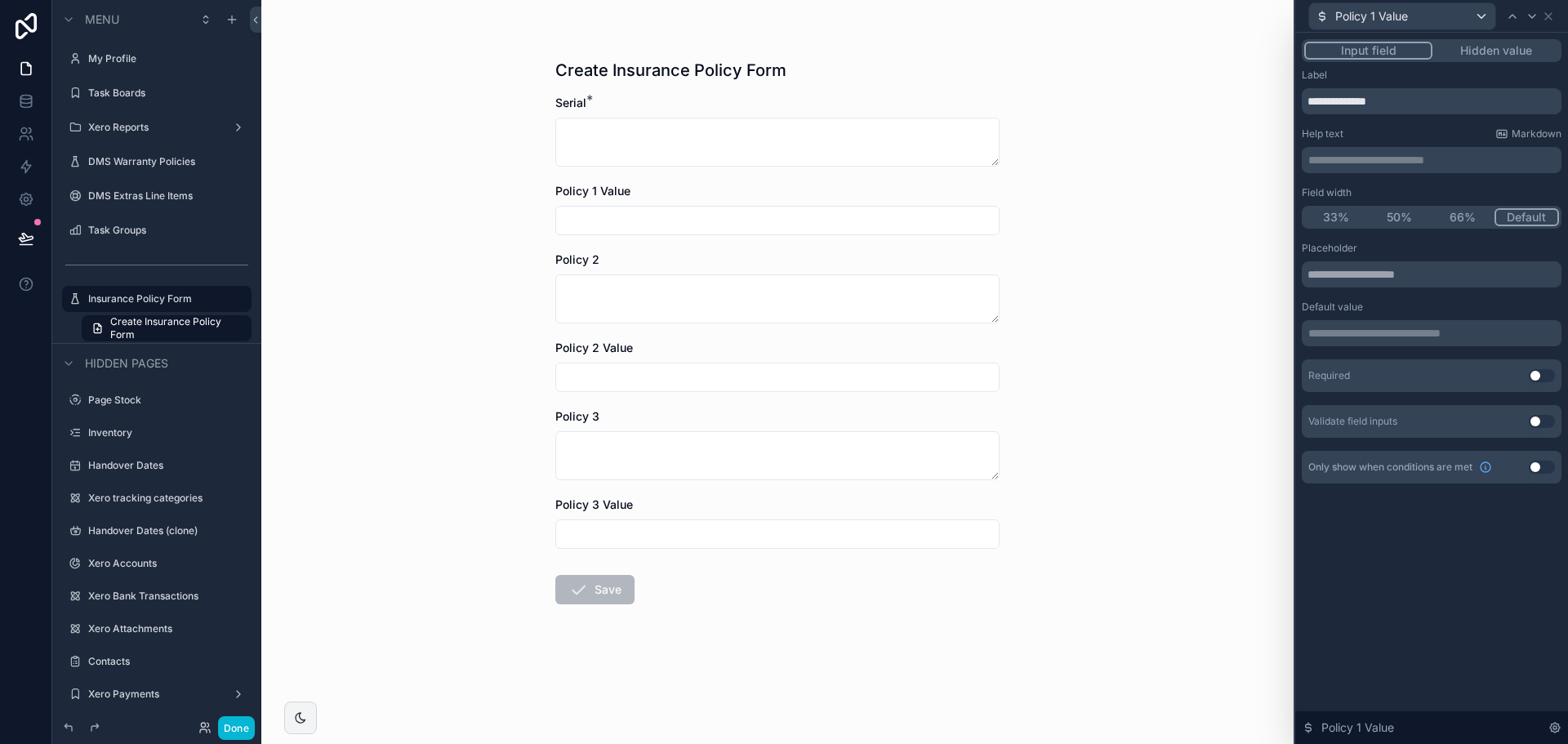
click at [1520, 48] on button "Hidden value" at bounding box center [1496, 51] width 127 height 18
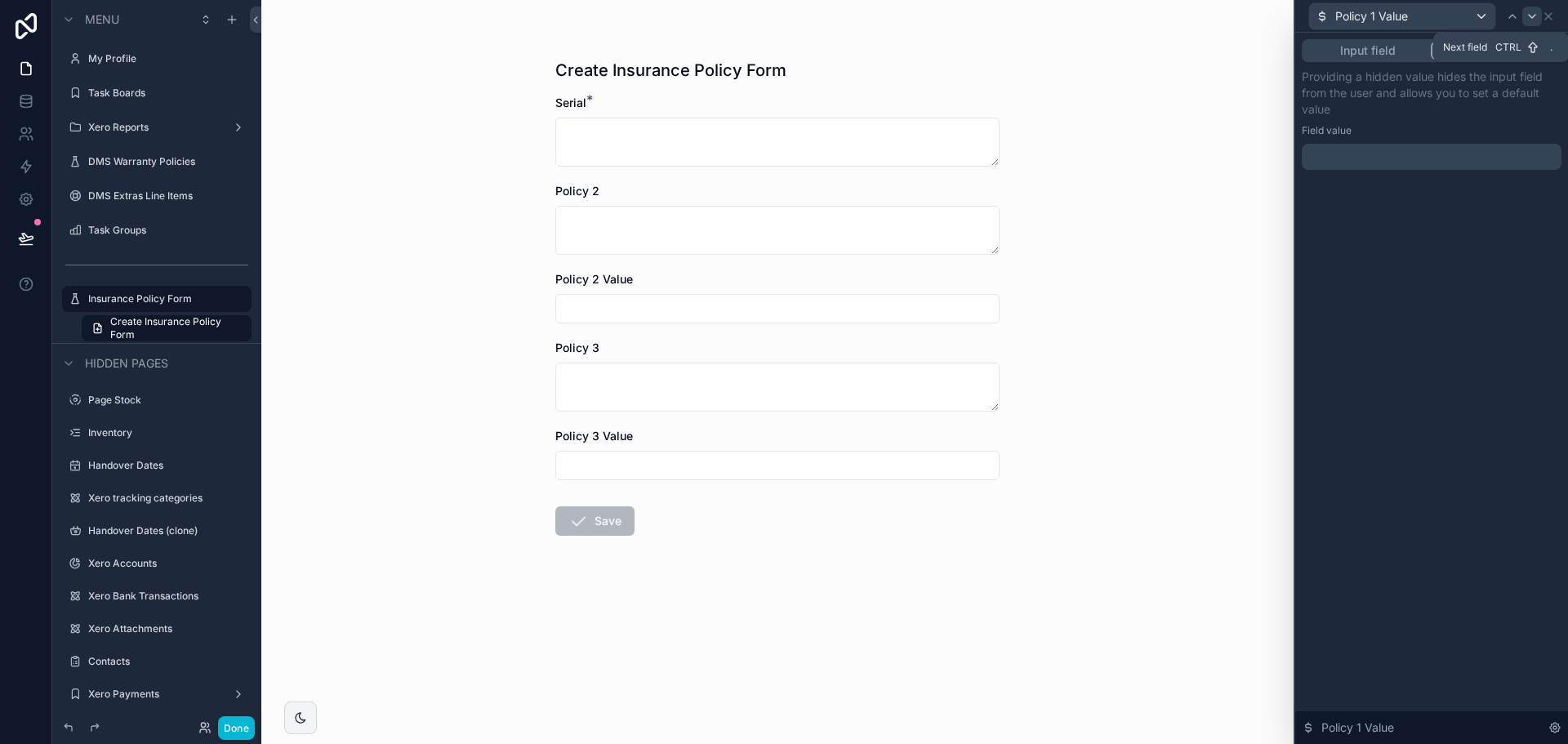
click at [1528, 17] on icon at bounding box center [1532, 16] width 13 height 13
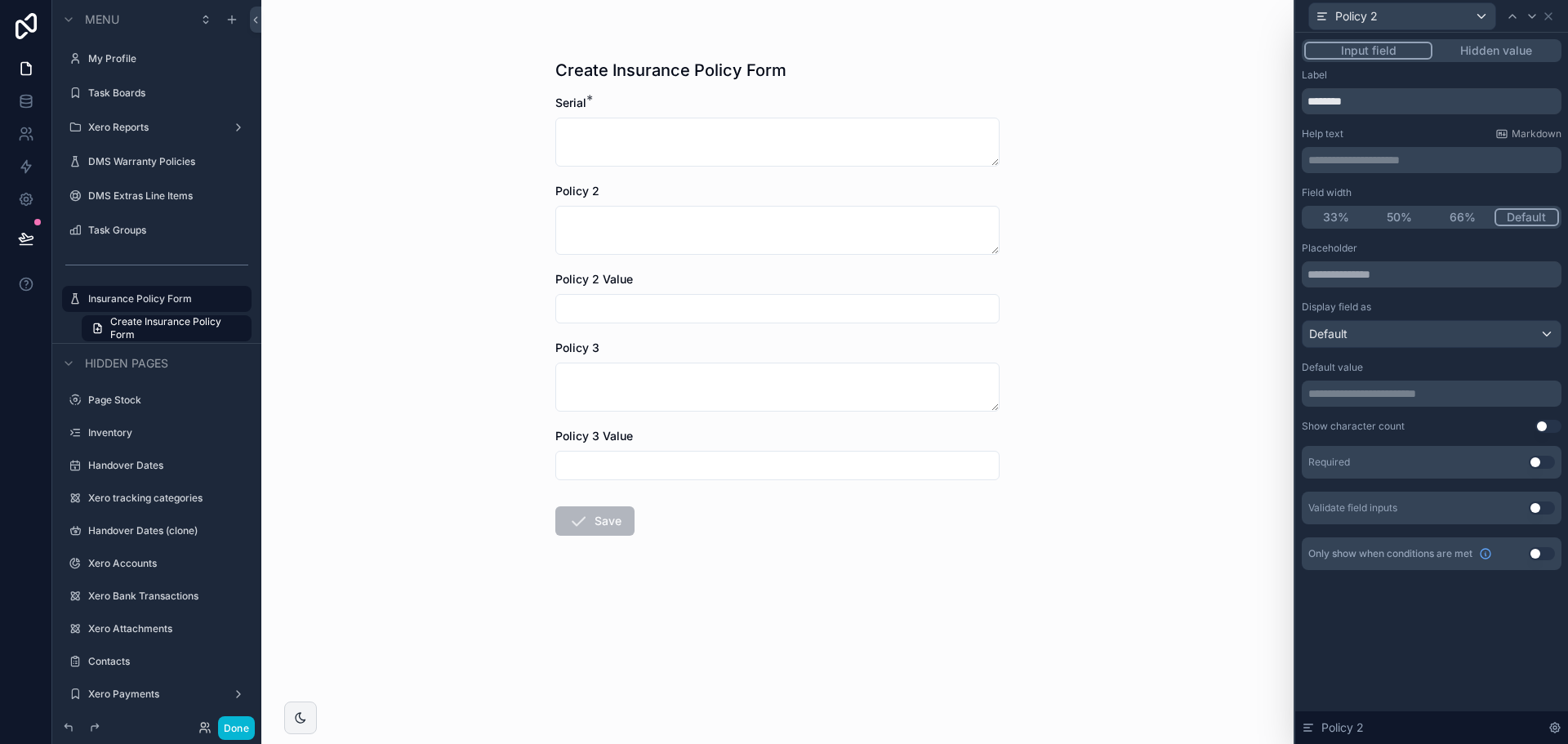
click at [1524, 48] on button "Hidden value" at bounding box center [1496, 51] width 127 height 18
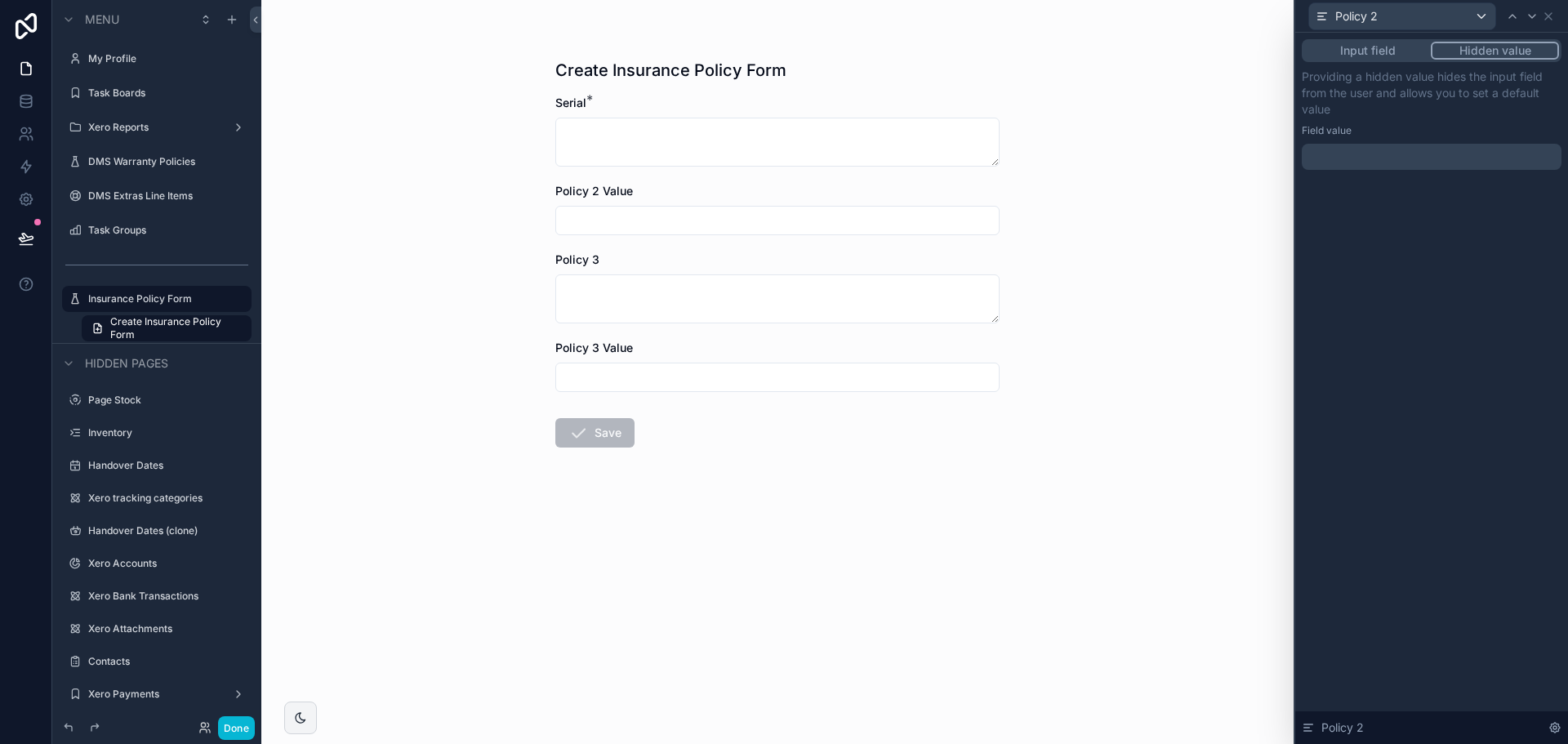
click at [1529, 27] on div "Policy 2" at bounding box center [1426, 16] width 234 height 28
click at [1529, 22] on icon at bounding box center [1532, 16] width 13 height 13
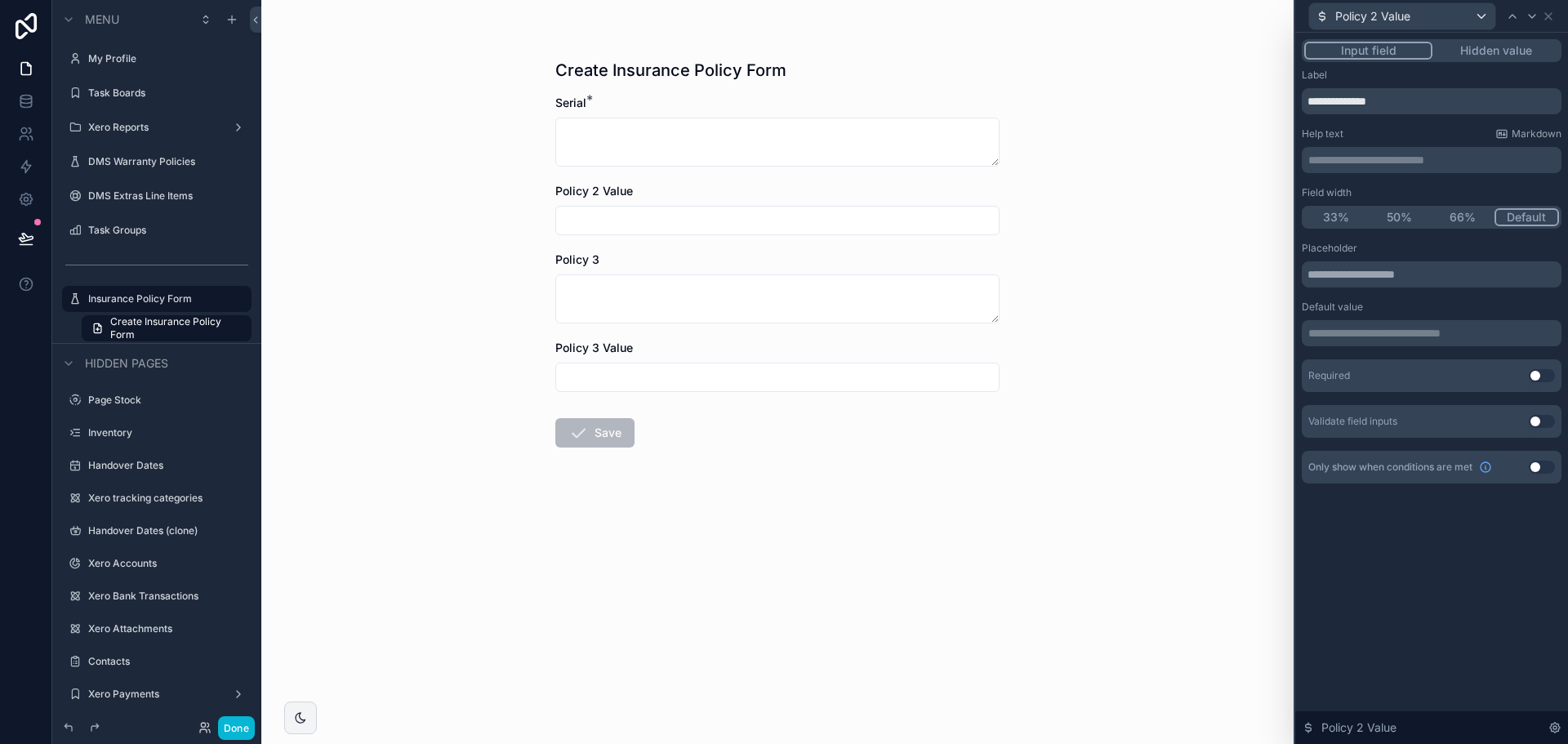
click at [1525, 54] on button "Hidden value" at bounding box center [1496, 51] width 127 height 18
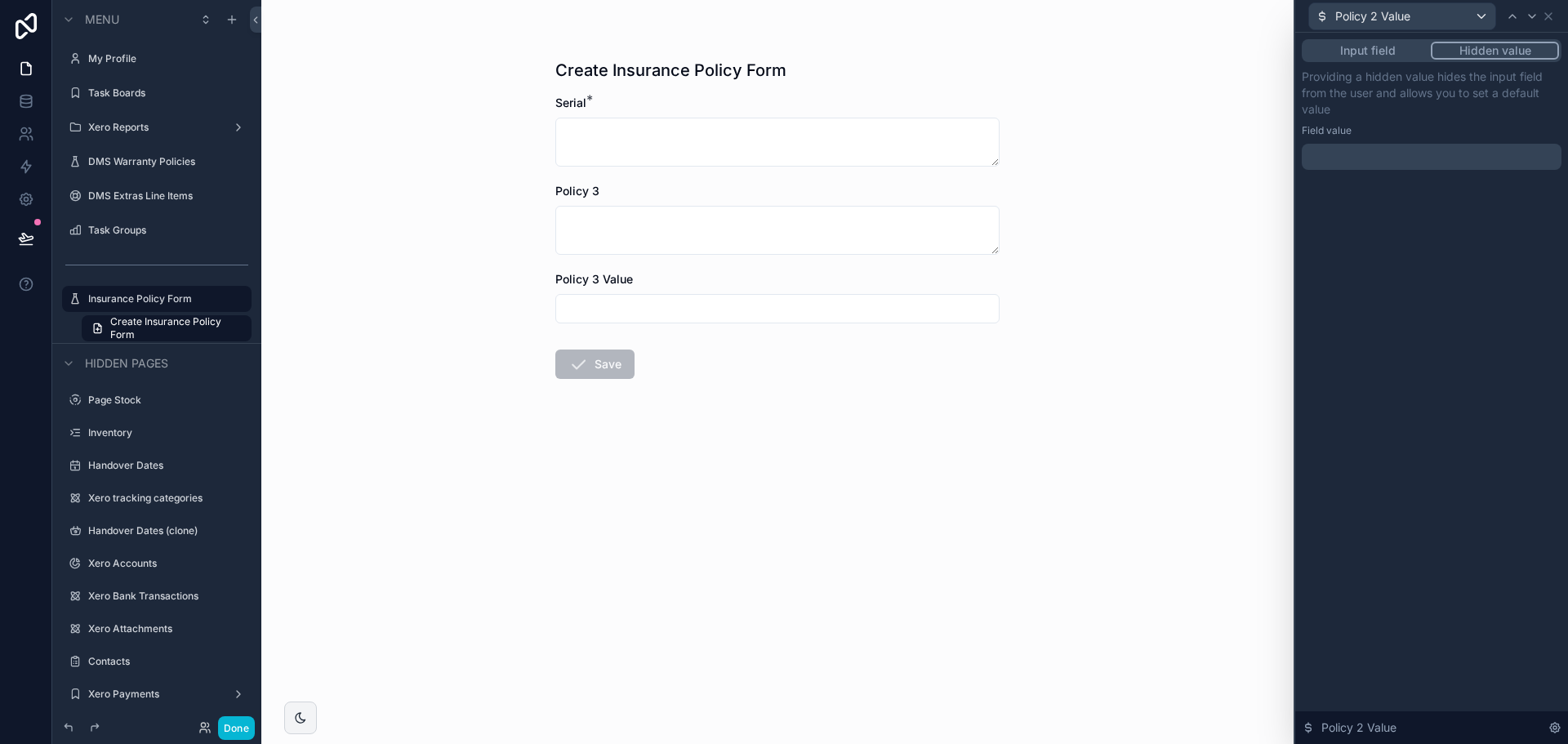
click at [1527, 34] on div "Input field Hidden value Providing a hidden value hides the input field from th…" at bounding box center [1431, 121] width 273 height 177
click at [1531, 23] on div at bounding box center [1533, 16] width 20 height 20
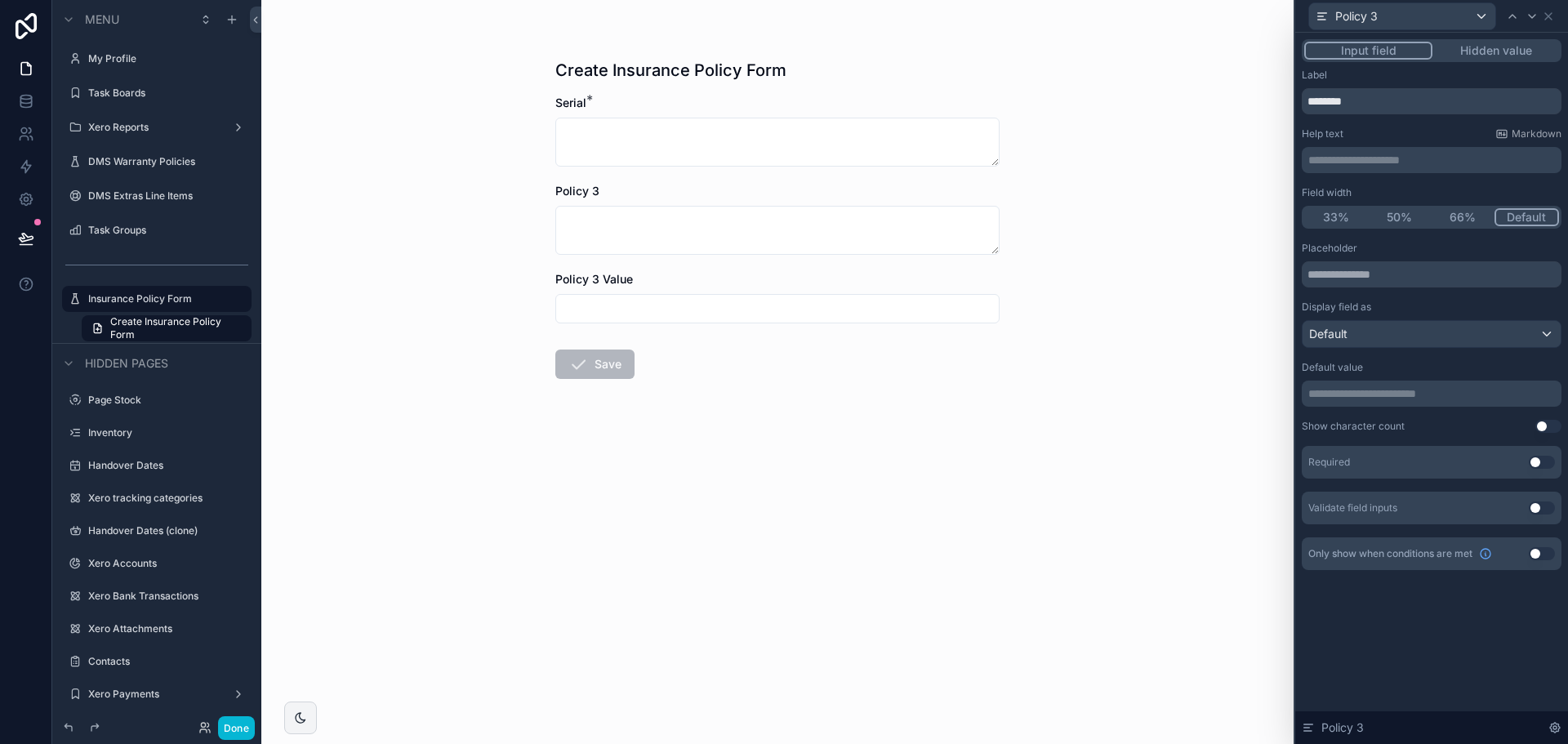
click at [1531, 50] on button "Hidden value" at bounding box center [1496, 51] width 127 height 18
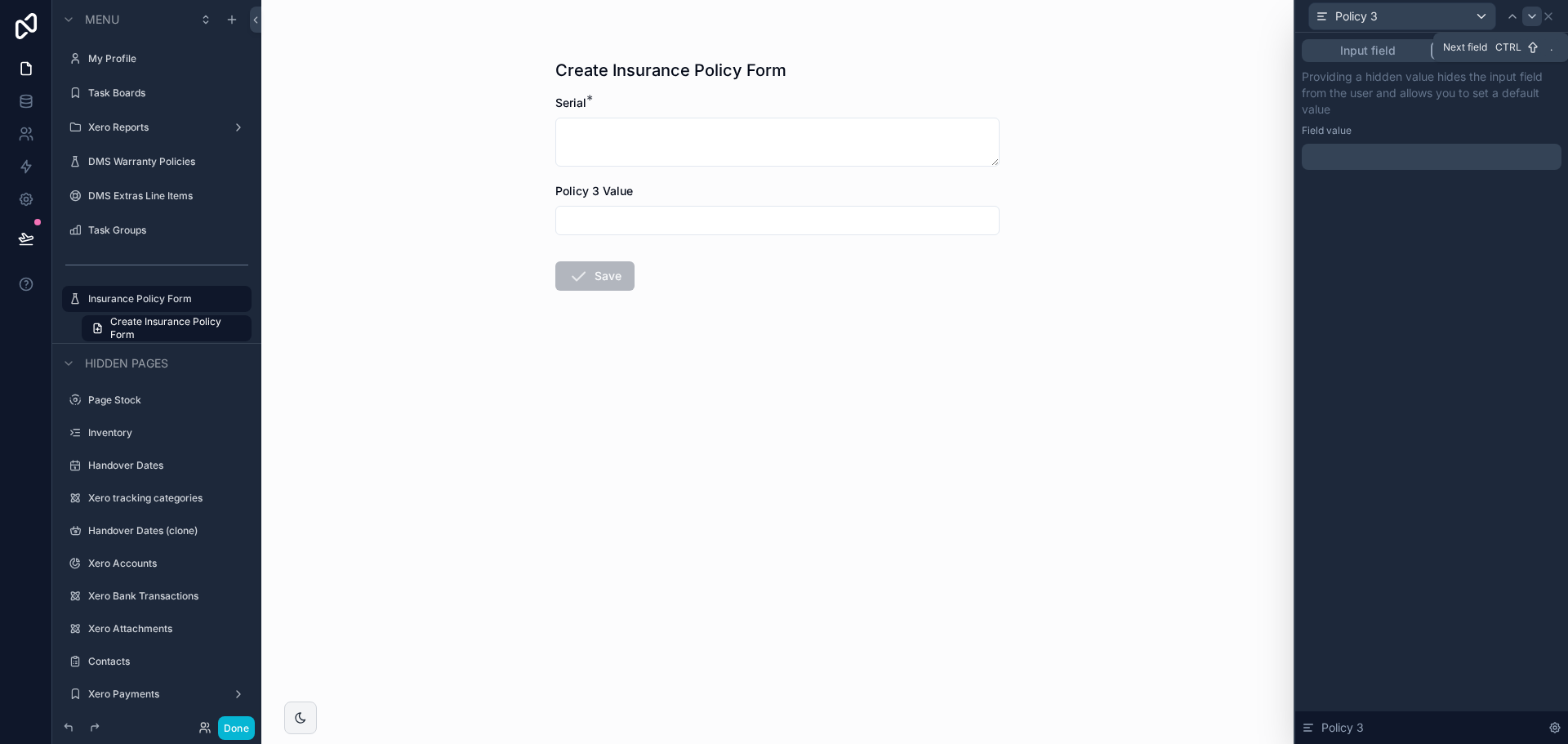
click at [1533, 22] on icon at bounding box center [1532, 16] width 13 height 13
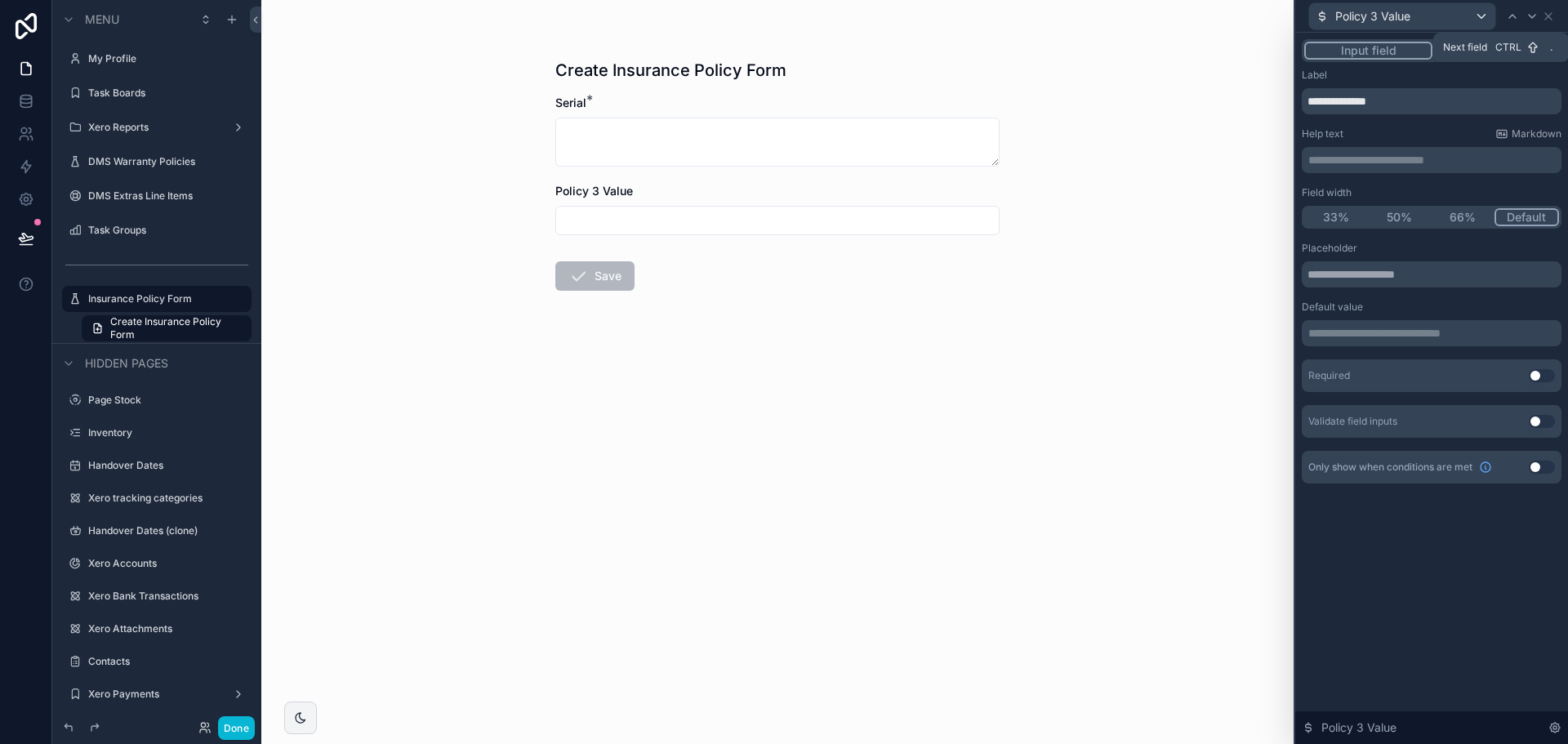
click at [1533, 44] on button "Hidden value" at bounding box center [1496, 51] width 127 height 18
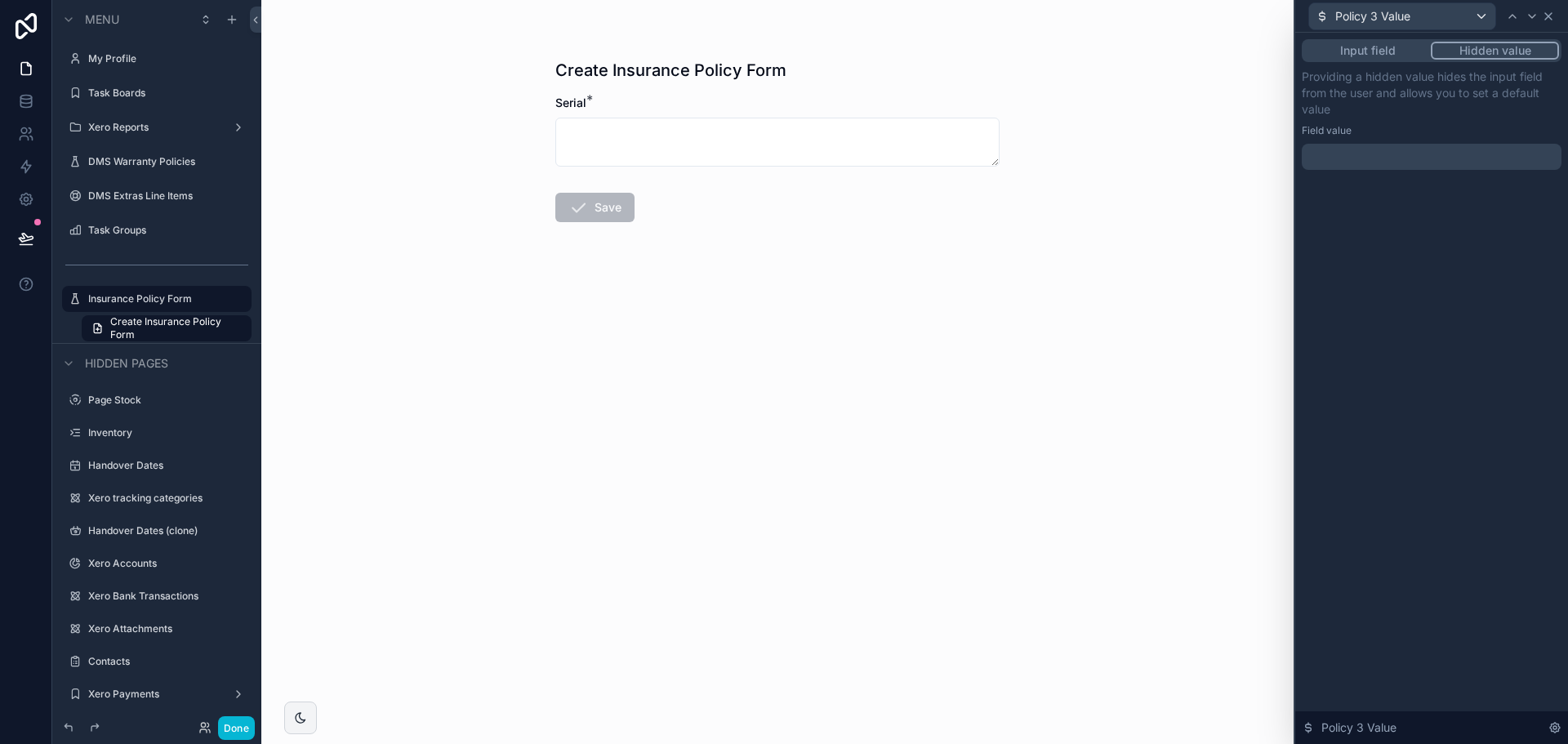
click at [1545, 21] on icon at bounding box center [1548, 16] width 13 height 13
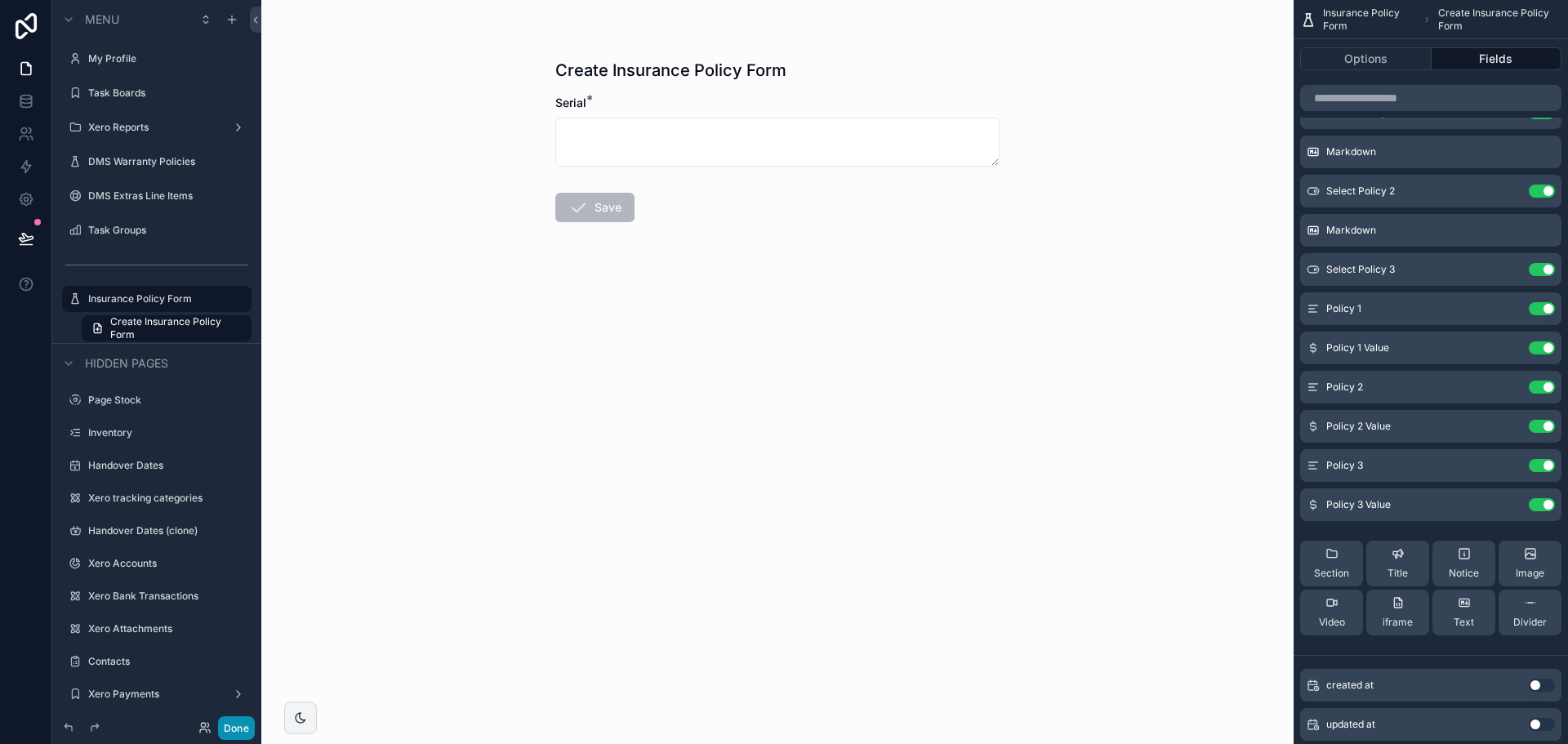
click at [244, 733] on button "Done" at bounding box center [236, 729] width 37 height 24
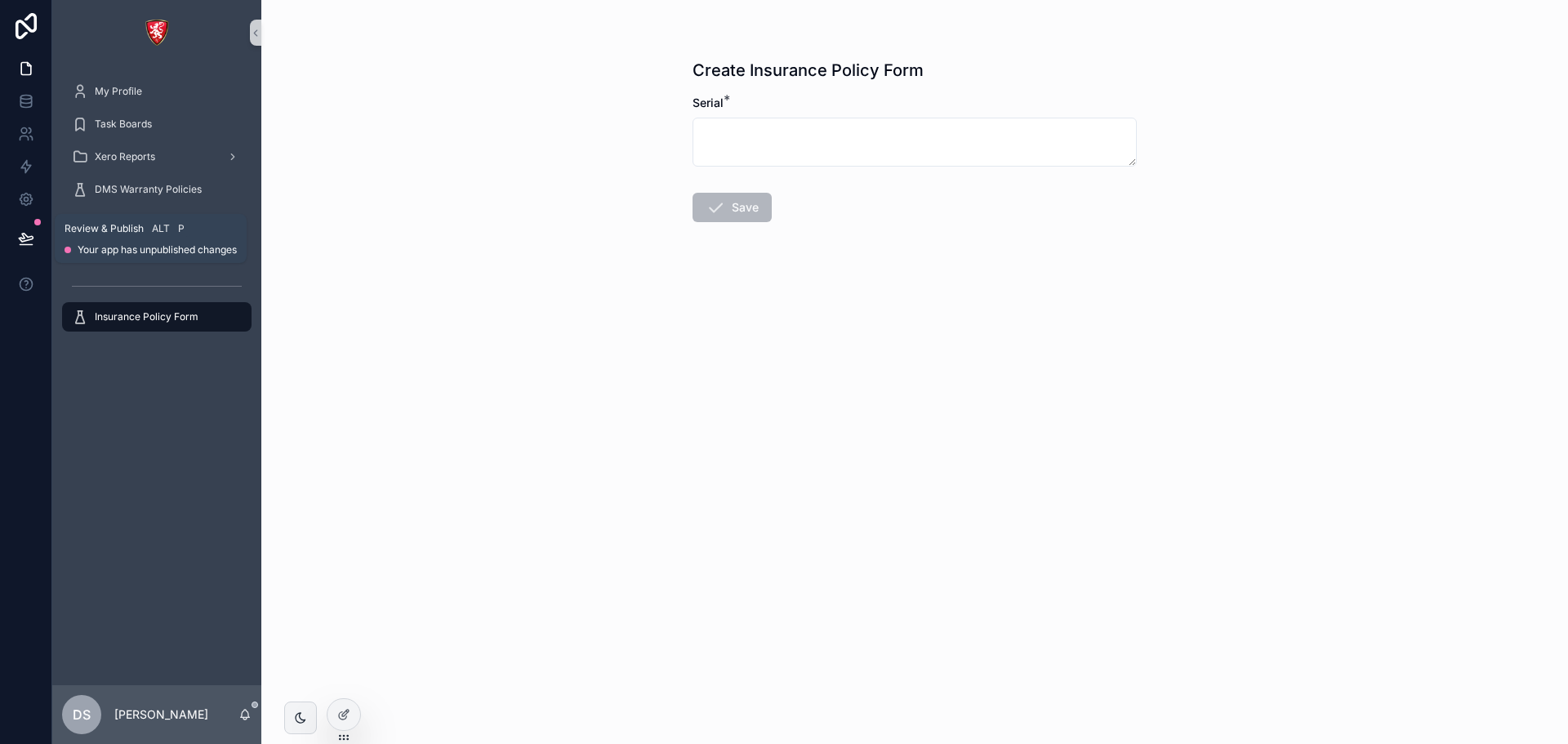
click at [24, 231] on icon at bounding box center [26, 238] width 16 height 16
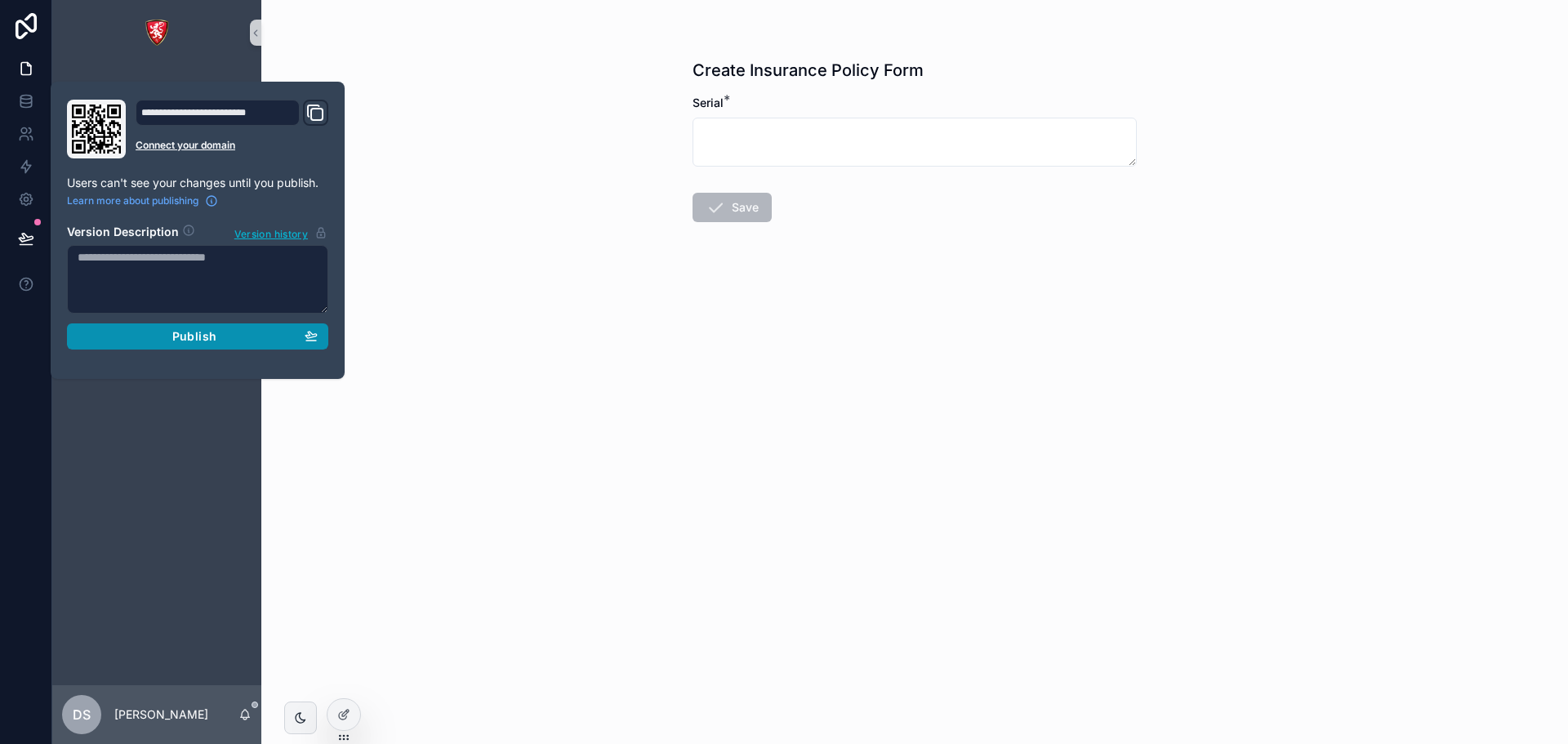
click at [209, 346] on button "Publish" at bounding box center [197, 336] width 262 height 26
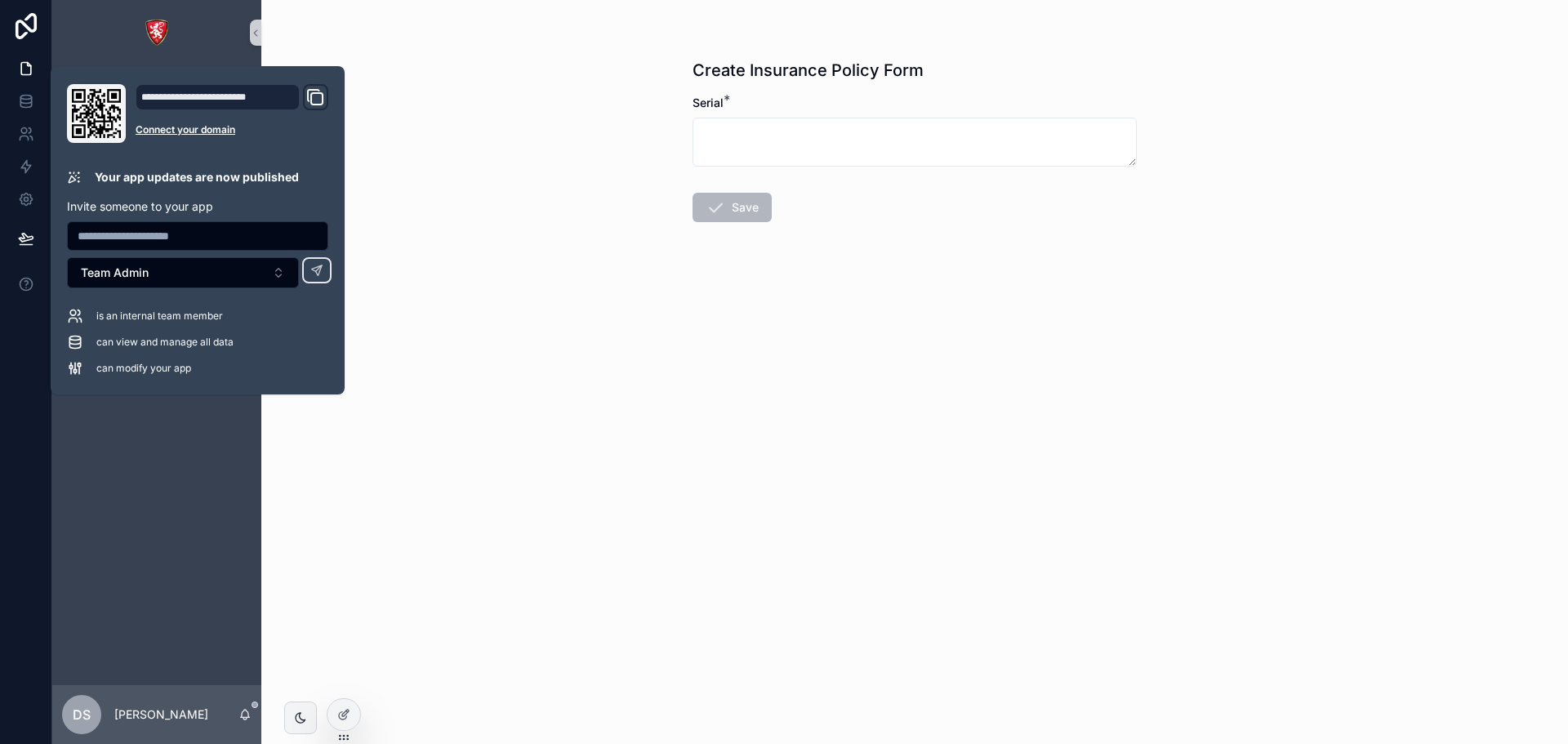
click at [453, 71] on div "Create Insurance Policy Form Serial * Save" at bounding box center [915, 372] width 1307 height 744
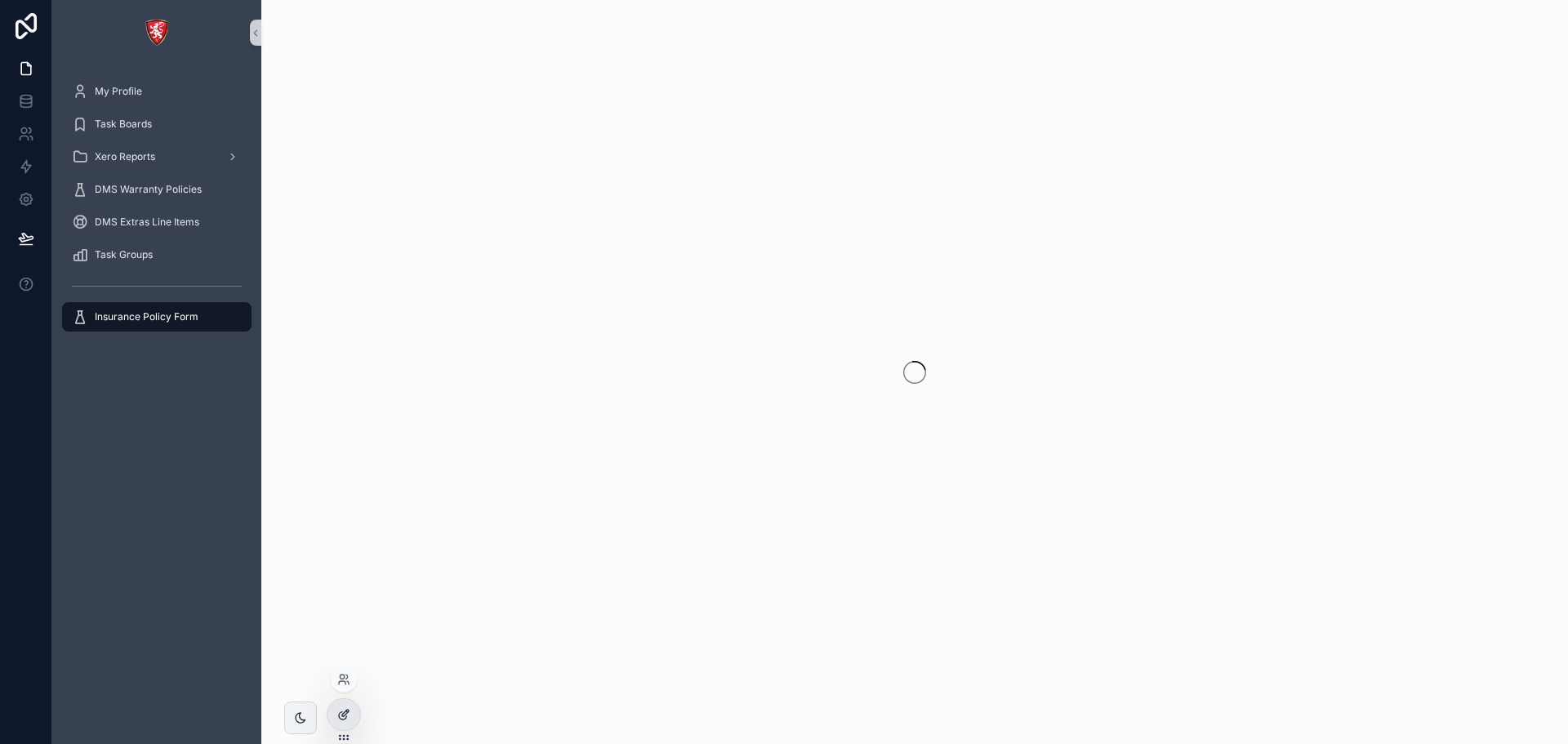
click at [352, 702] on div at bounding box center [344, 715] width 33 height 31
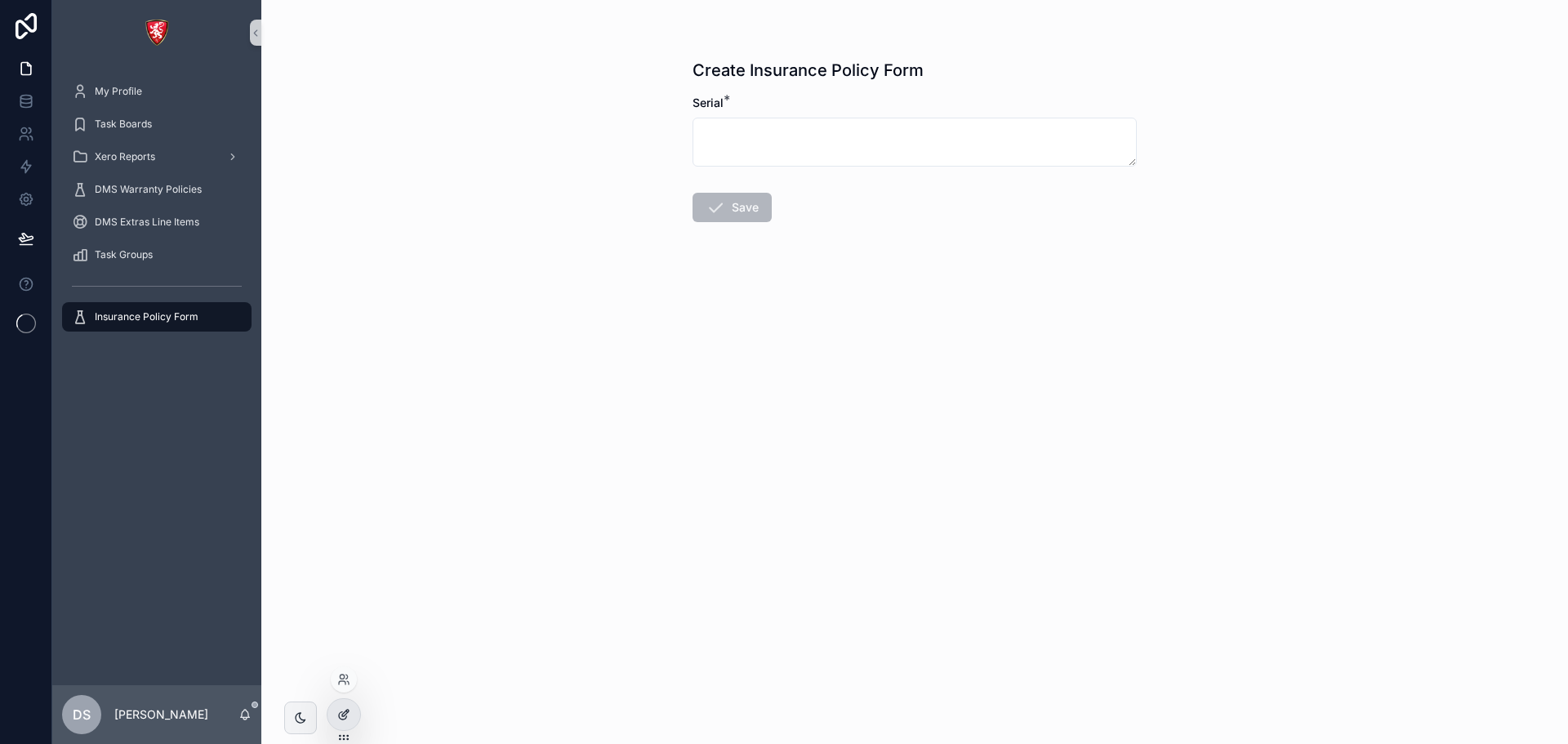
click at [345, 716] on icon at bounding box center [343, 715] width 13 height 13
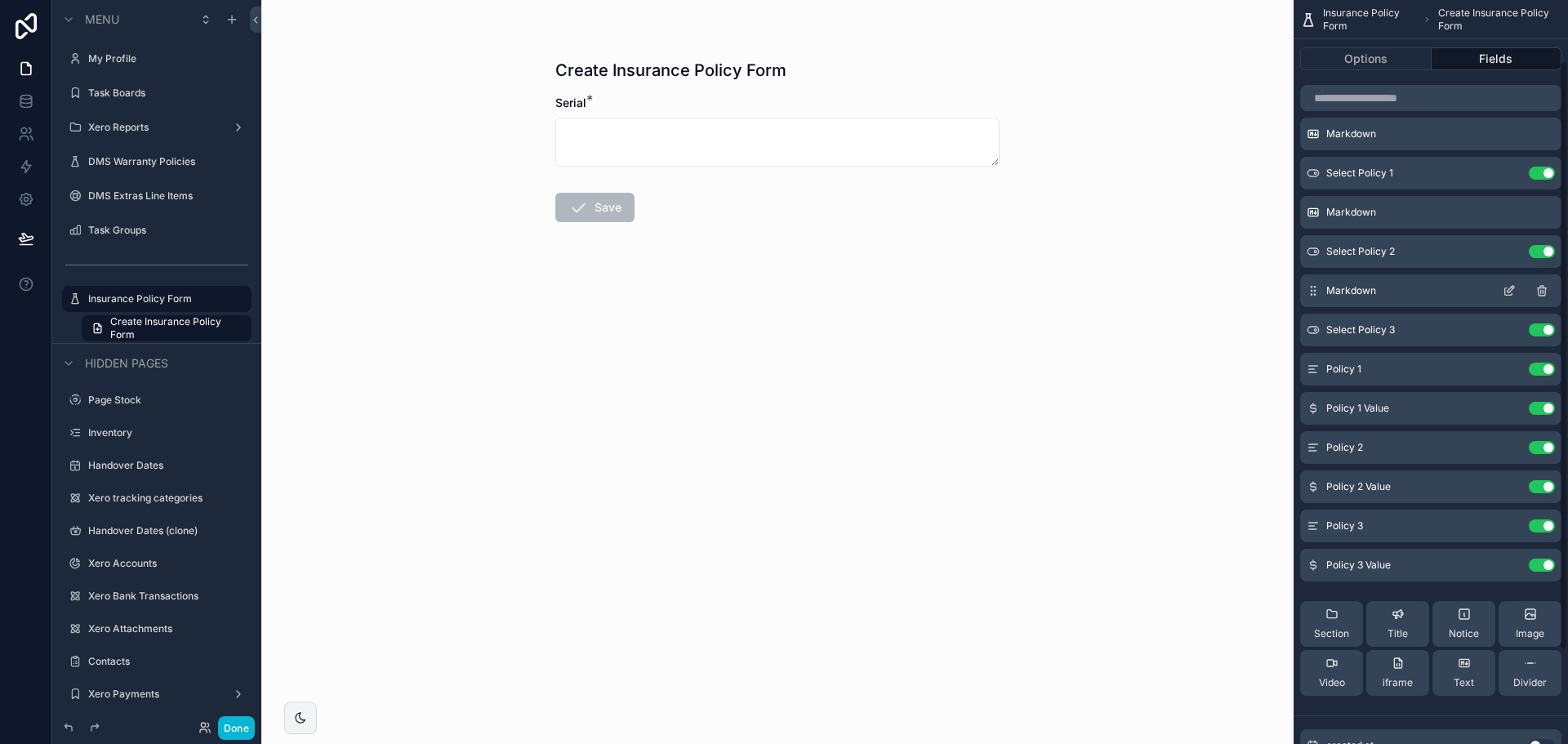
scroll to position [82, 0]
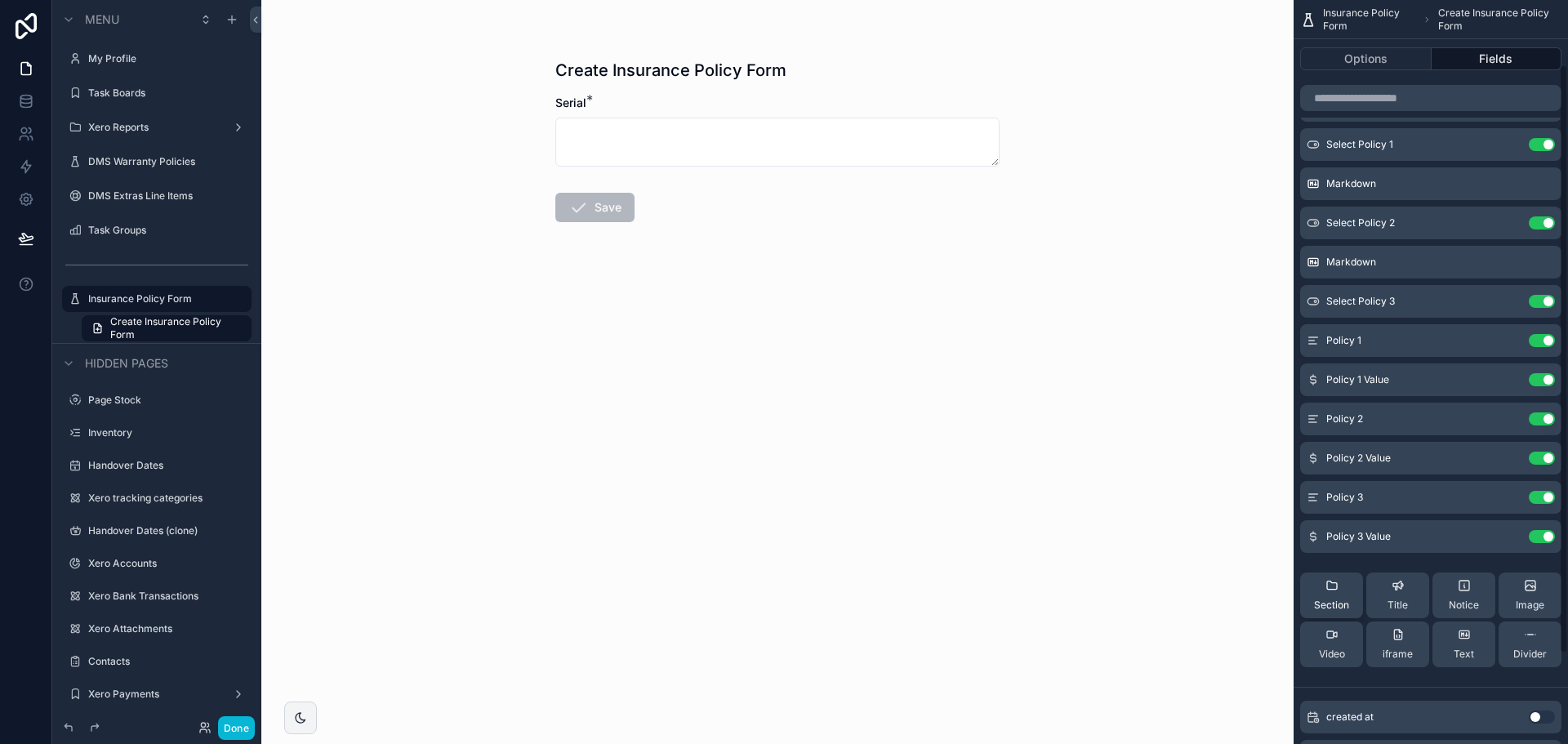
click at [1325, 588] on icon "scrollable content" at bounding box center [1332, 585] width 13 height 13
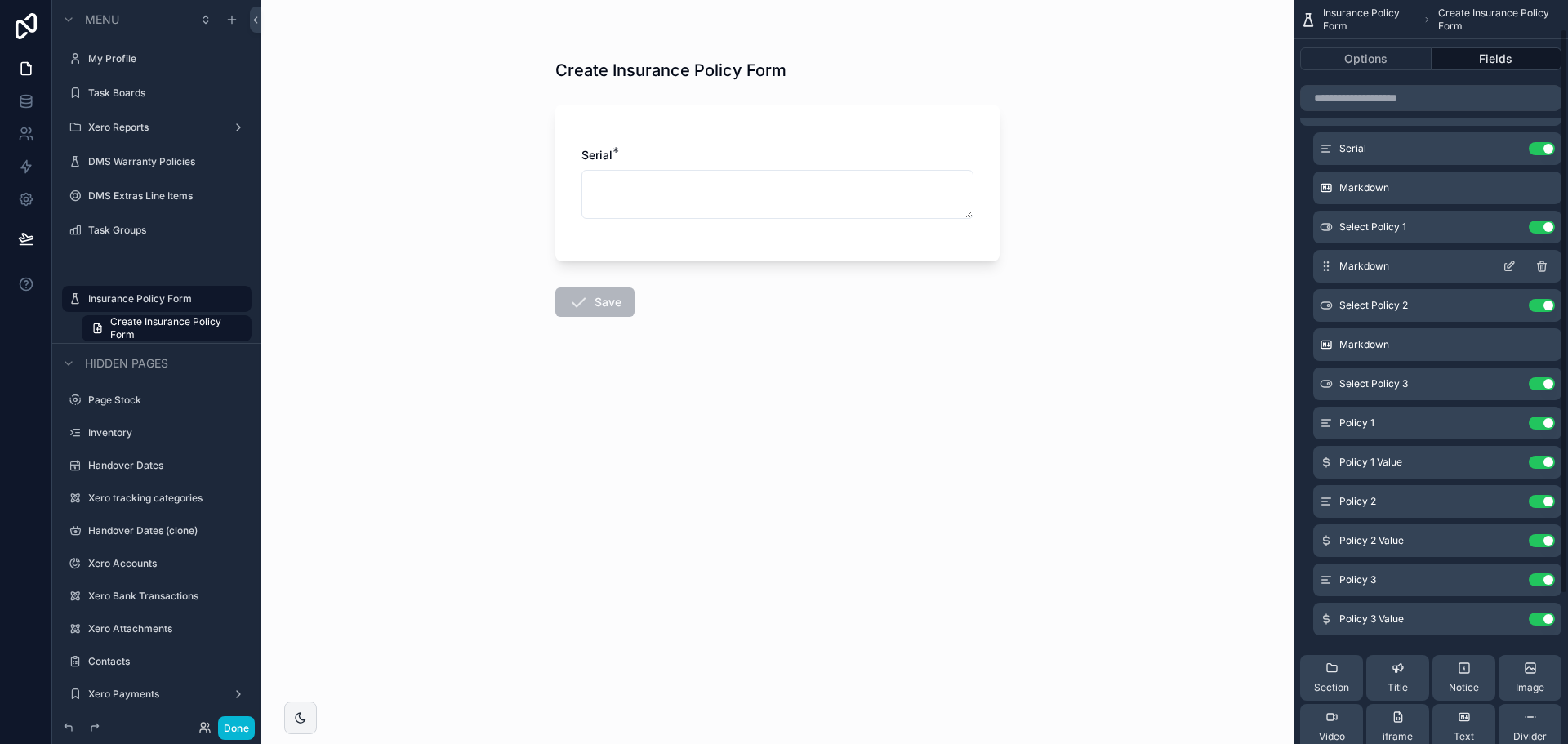
scroll to position [0, 0]
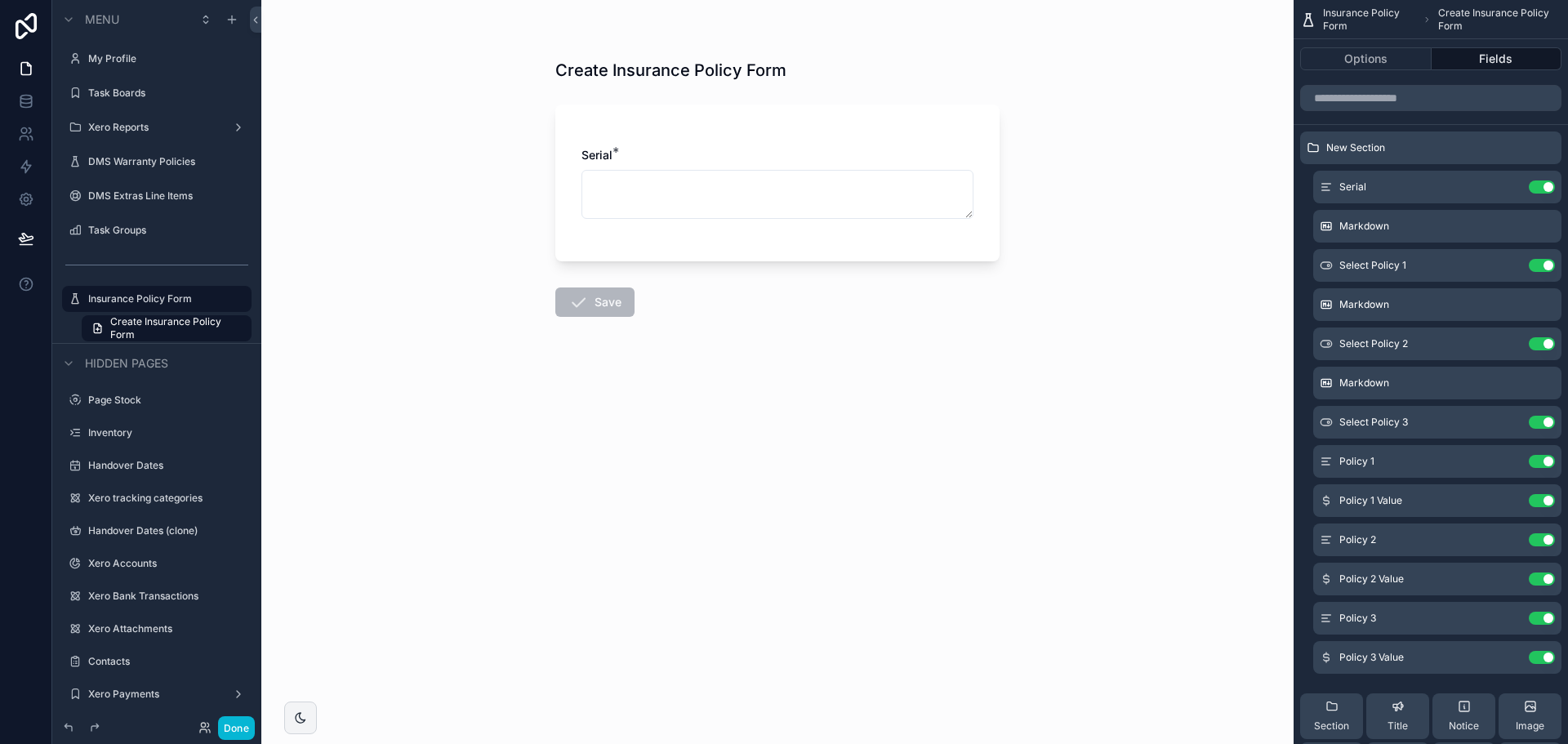
drag, startPoint x: 1311, startPoint y: 152, endPoint x: 1314, endPoint y: 208, distance: 56.1
click at [1314, 210] on div "New Section Serial Use setting Markdown Select Policy 1 Use setting Markdown Se…" at bounding box center [1430, 466] width 274 height 670
drag, startPoint x: 1313, startPoint y: 143, endPoint x: 1310, endPoint y: 213, distance: 70.1
click at [1310, 213] on div "New Section Serial Use setting Markdown Select Policy 1 Use setting Markdown Se…" at bounding box center [1430, 466] width 274 height 670
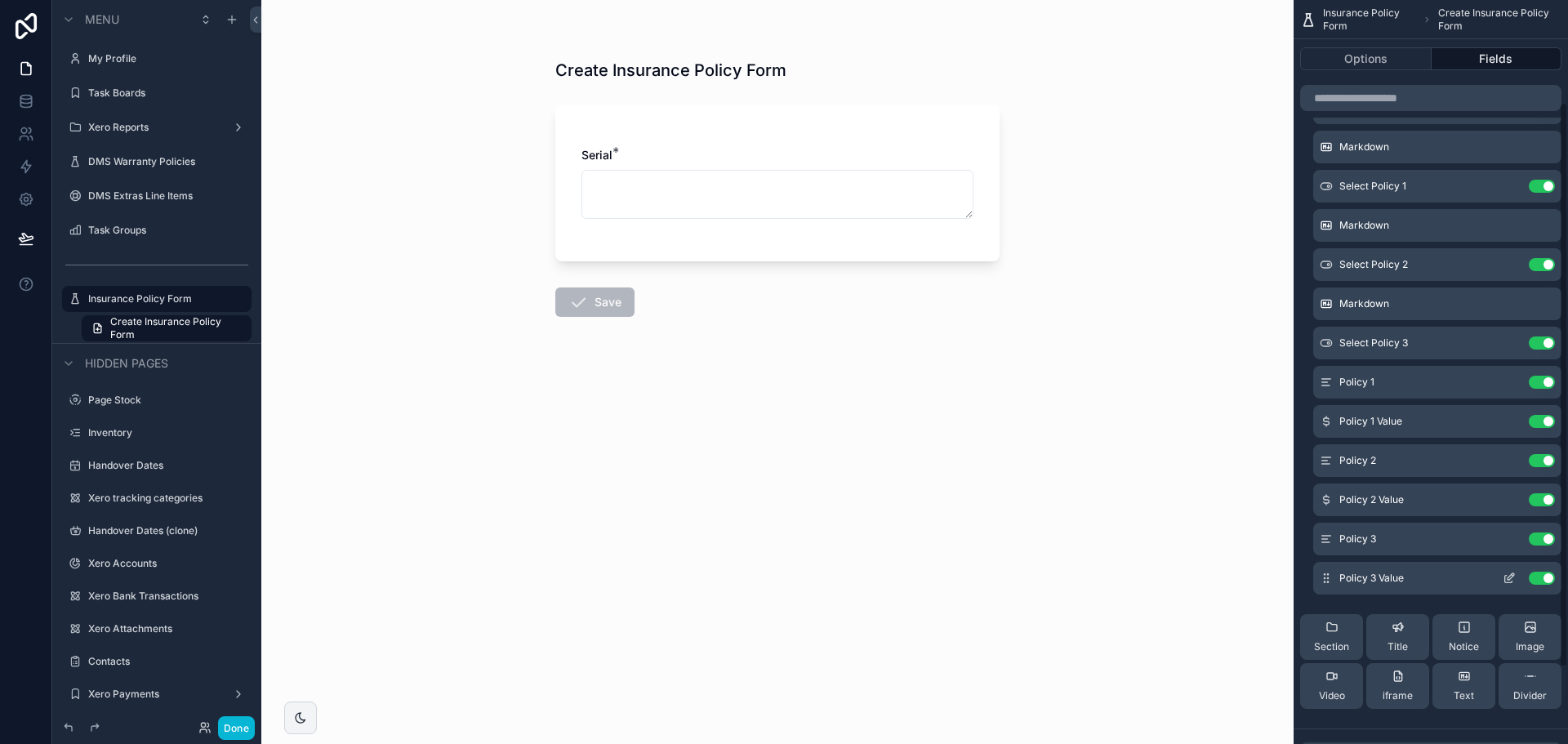
scroll to position [163, 0]
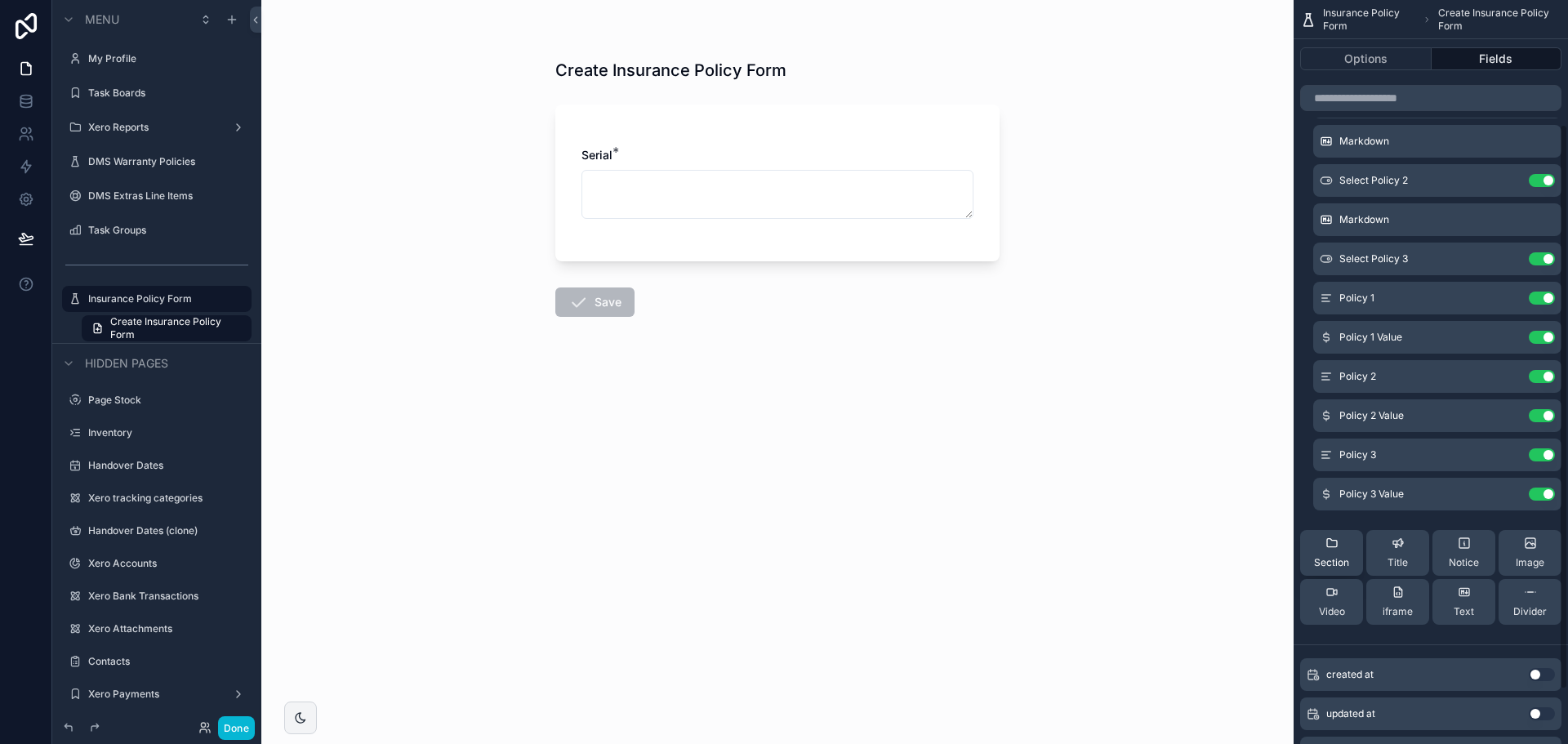
click at [1333, 552] on div "Section" at bounding box center [1332, 553] width 35 height 33
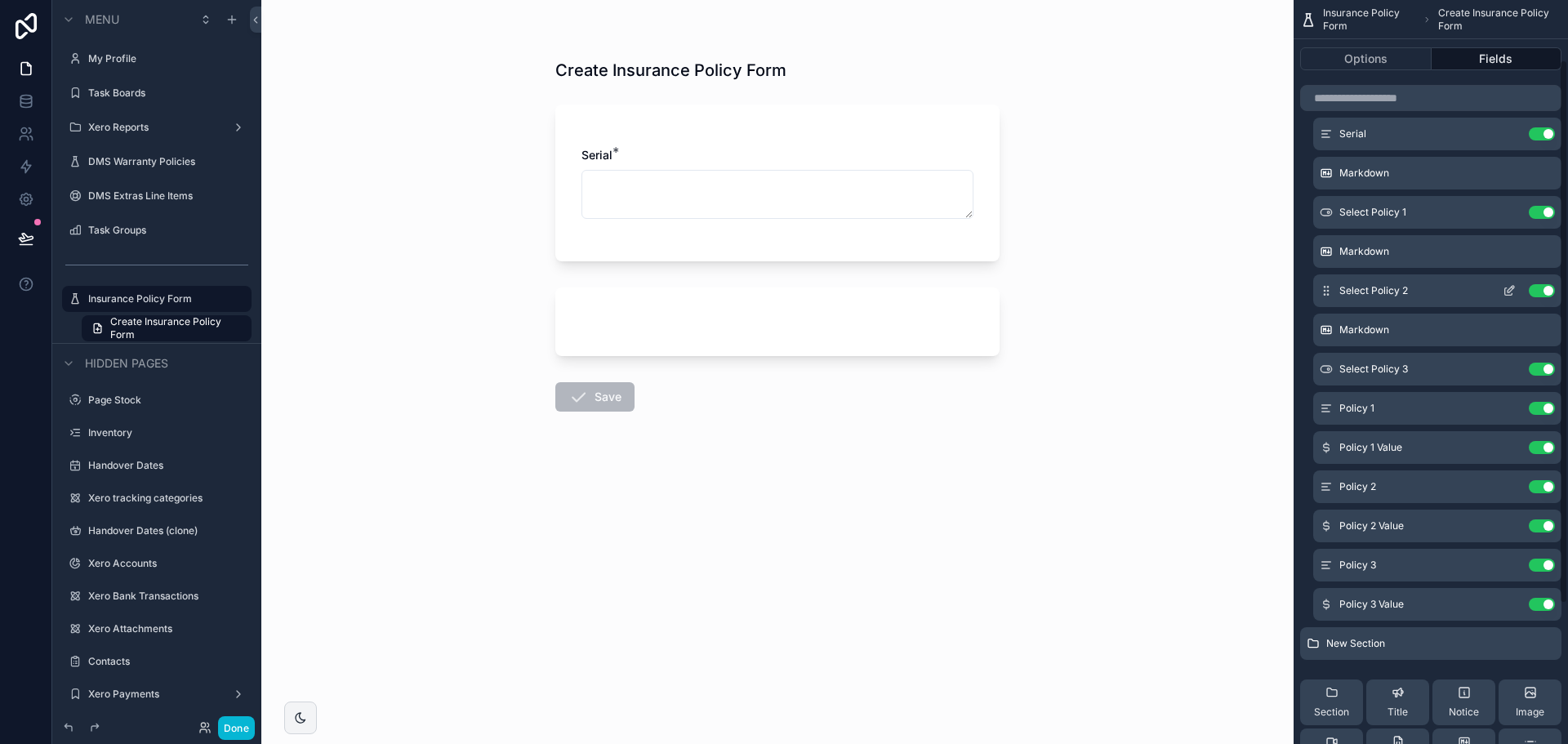
scroll to position [82, 0]
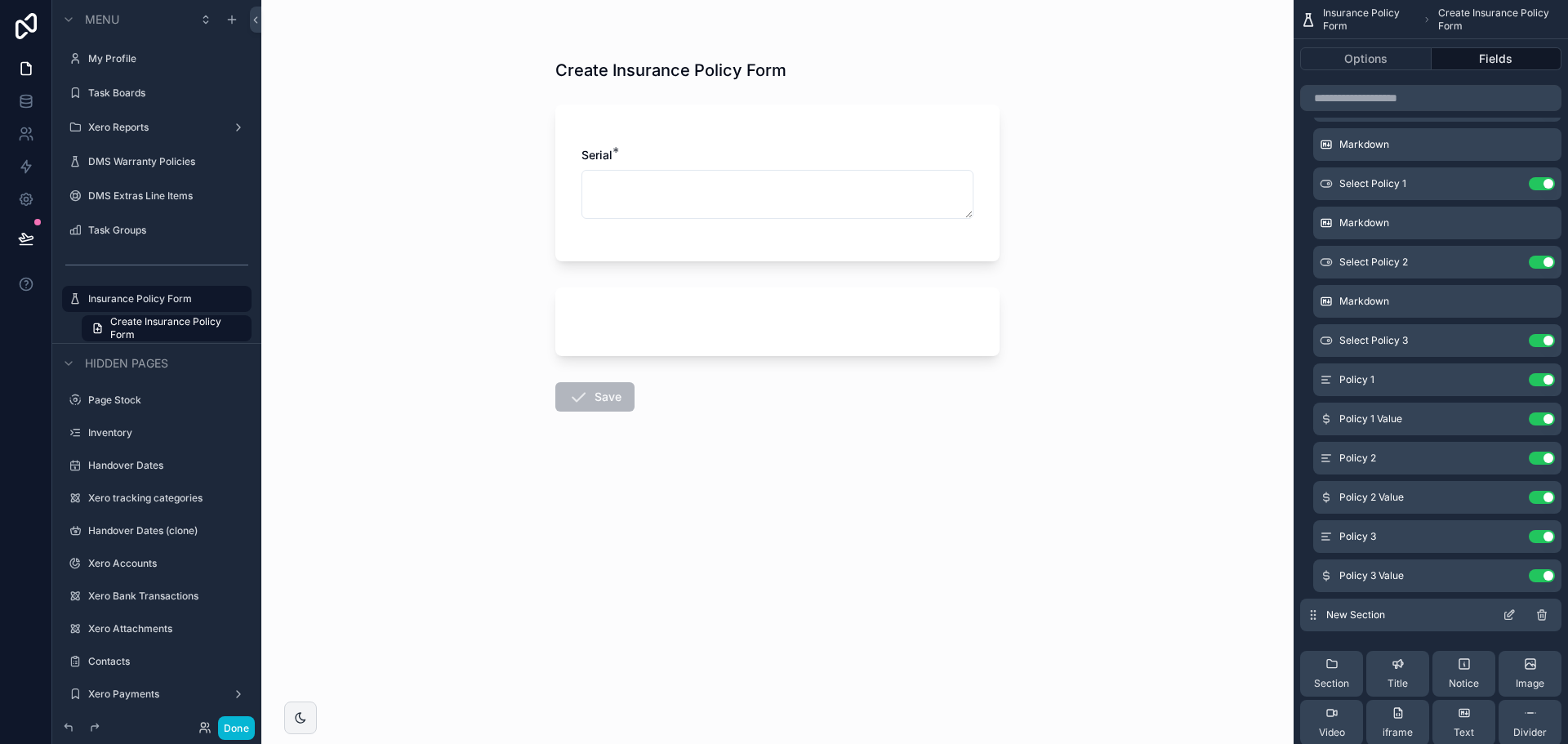
click at [1340, 625] on div "New Section" at bounding box center [1431, 615] width 262 height 33
click at [1514, 614] on icon "scrollable content" at bounding box center [1509, 615] width 13 height 13
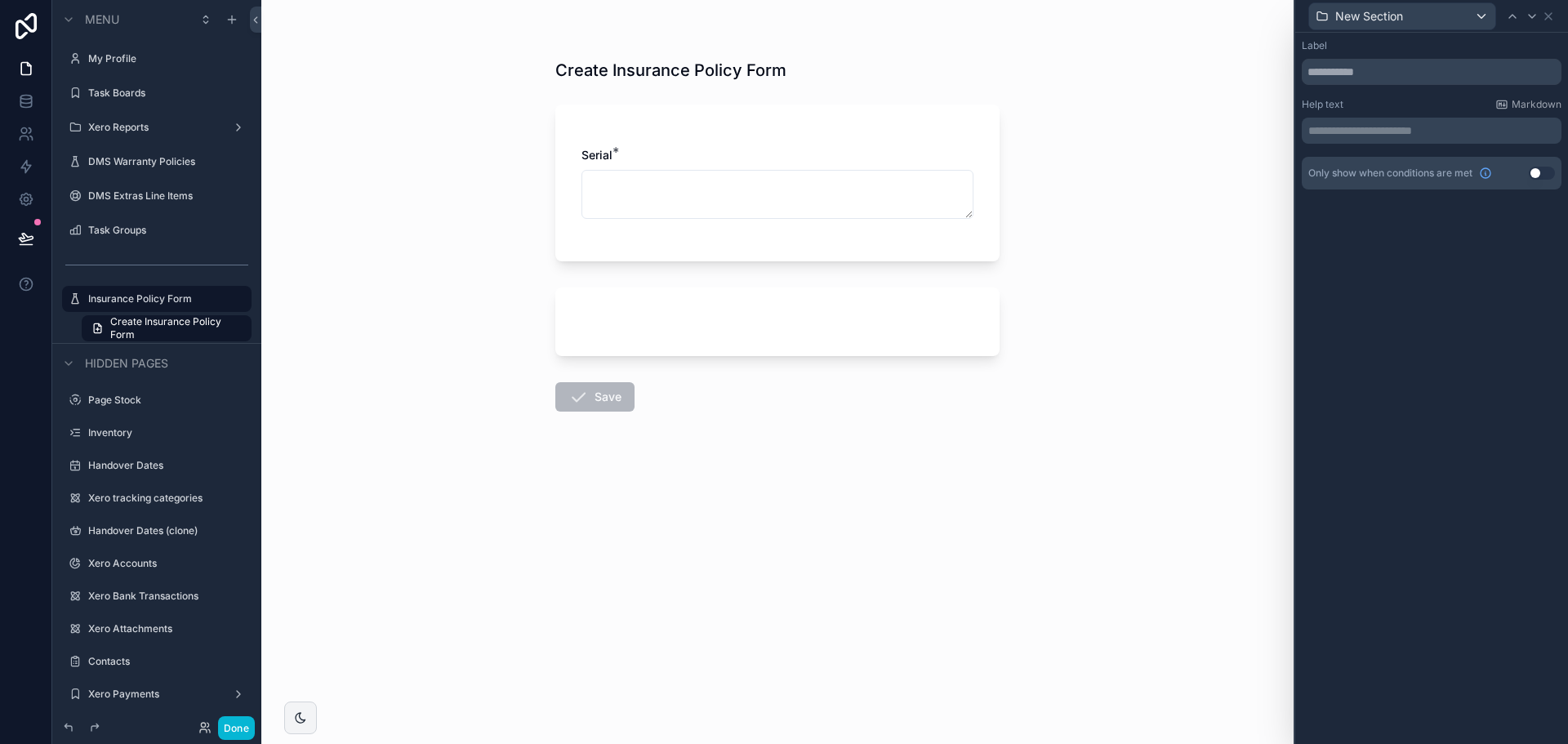
click at [1550, 24] on div "New Section" at bounding box center [1431, 15] width 260 height 32
click at [1550, 15] on icon at bounding box center [1548, 16] width 13 height 13
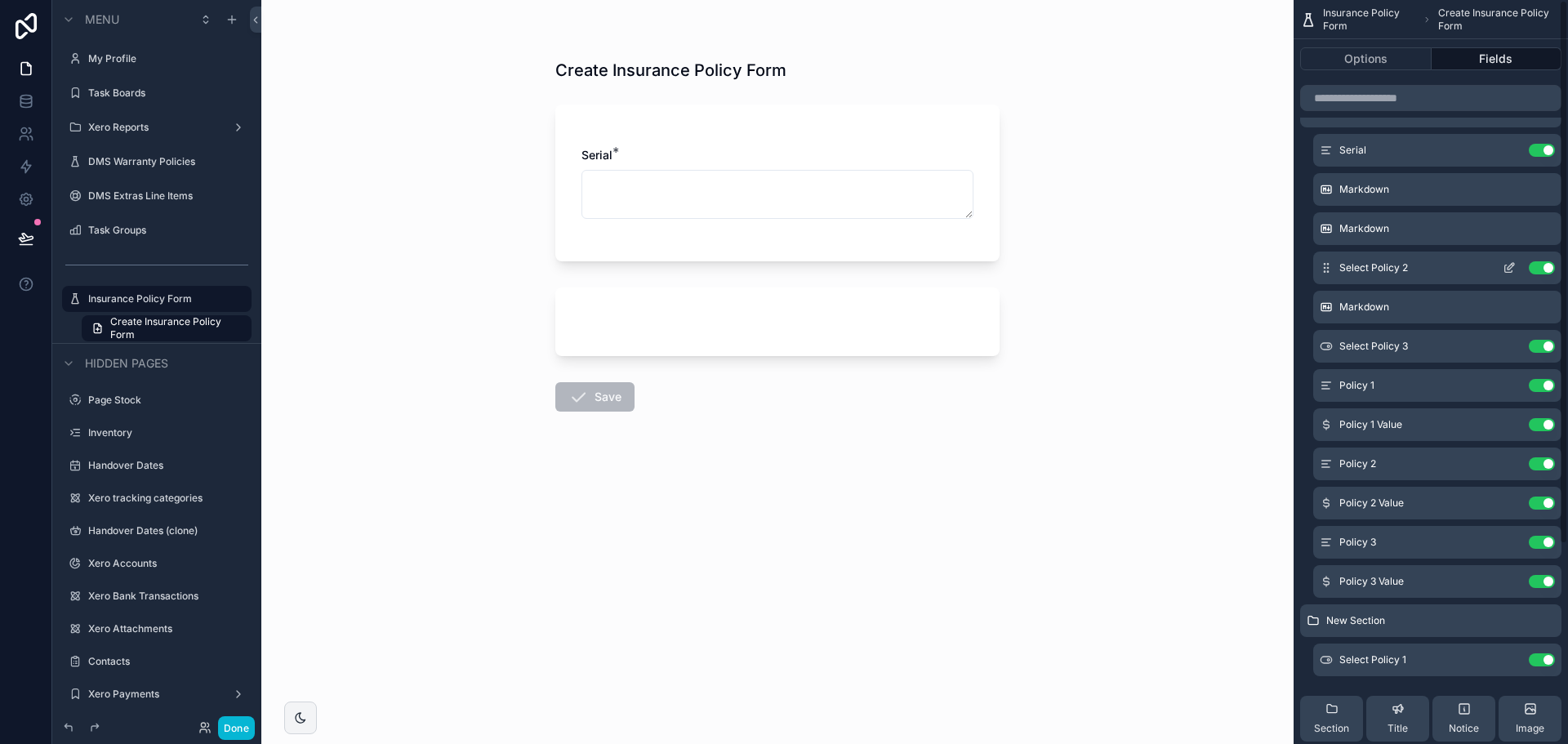
scroll to position [0, 0]
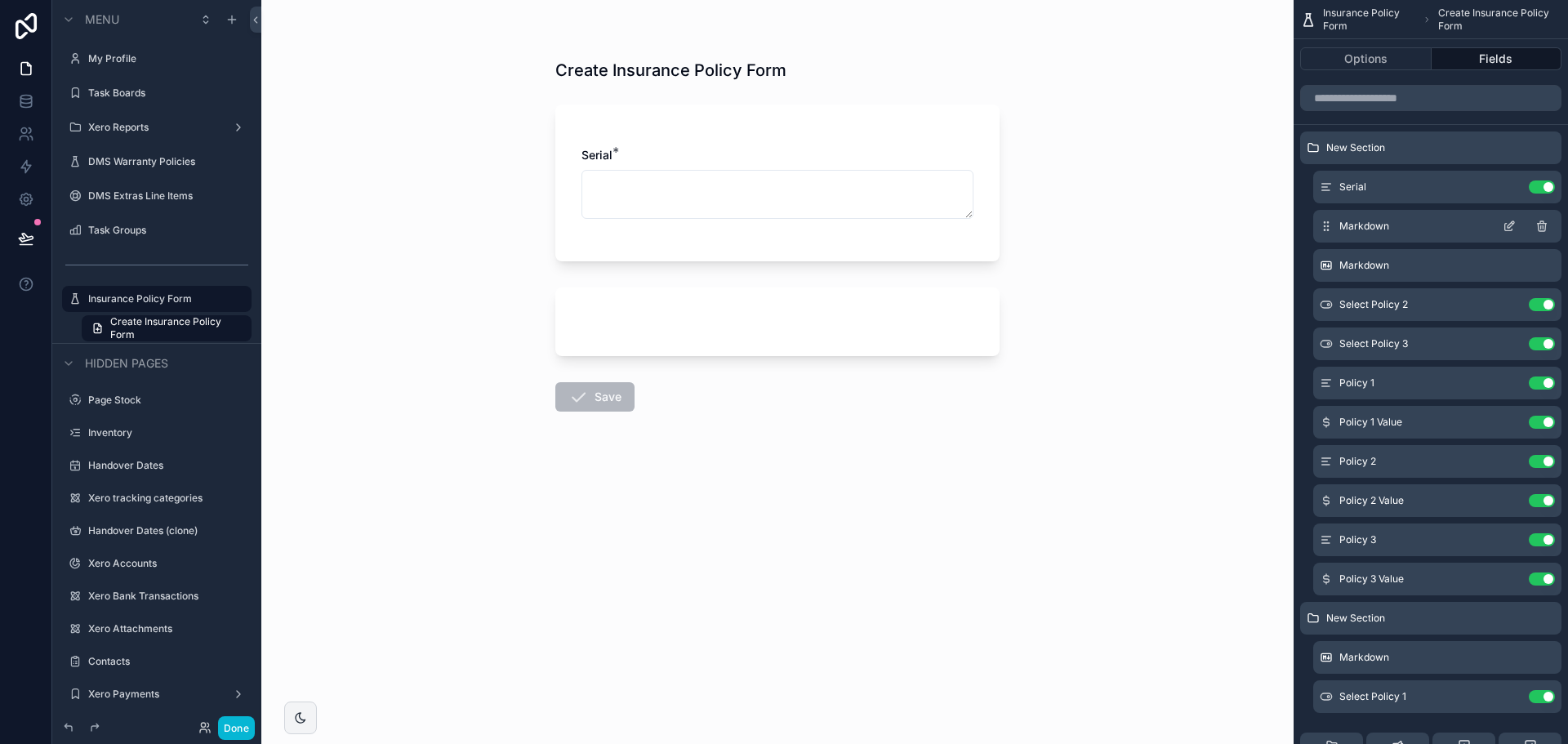
click at [1511, 225] on icon "scrollable content" at bounding box center [1509, 227] width 13 height 13
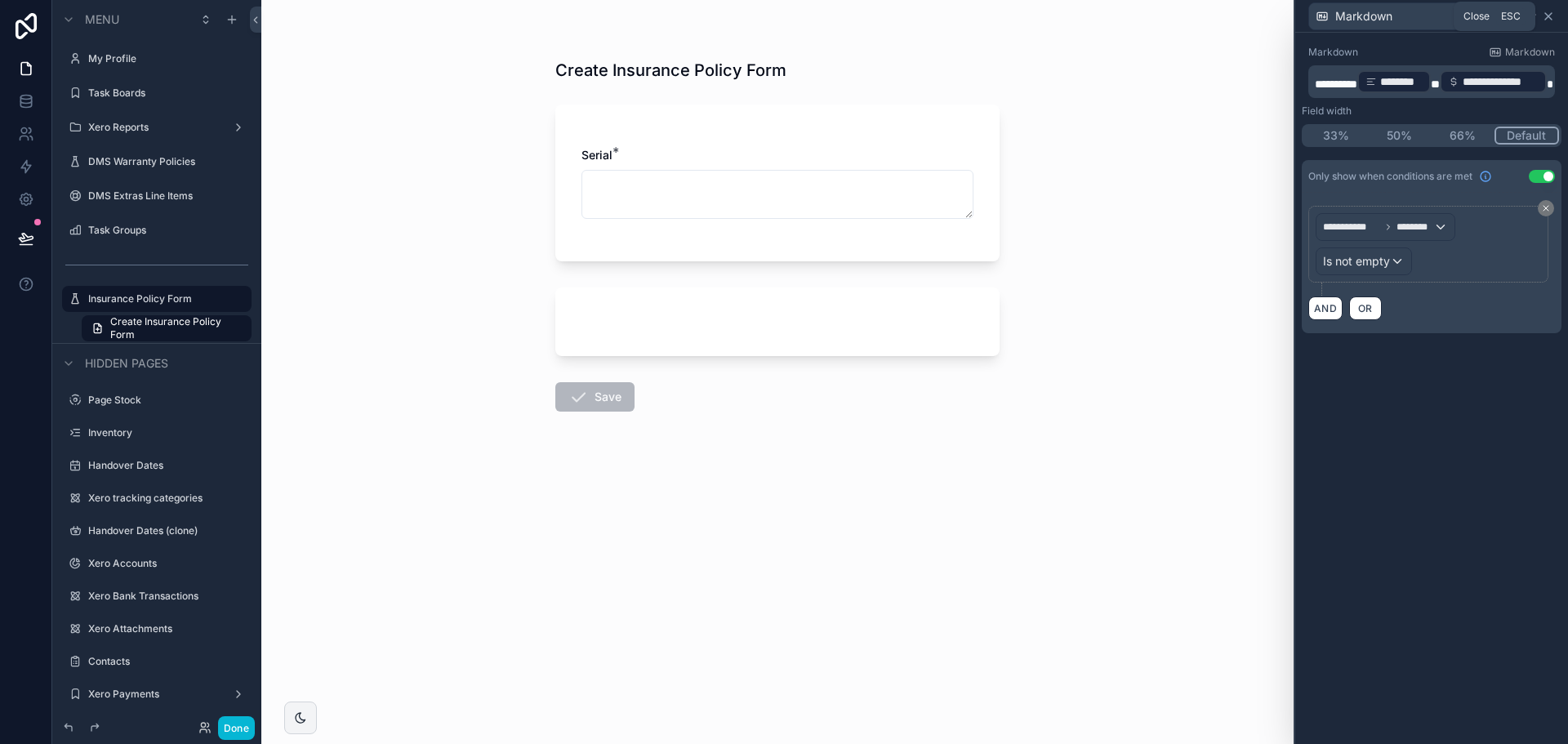
click at [1544, 21] on icon at bounding box center [1548, 16] width 13 height 13
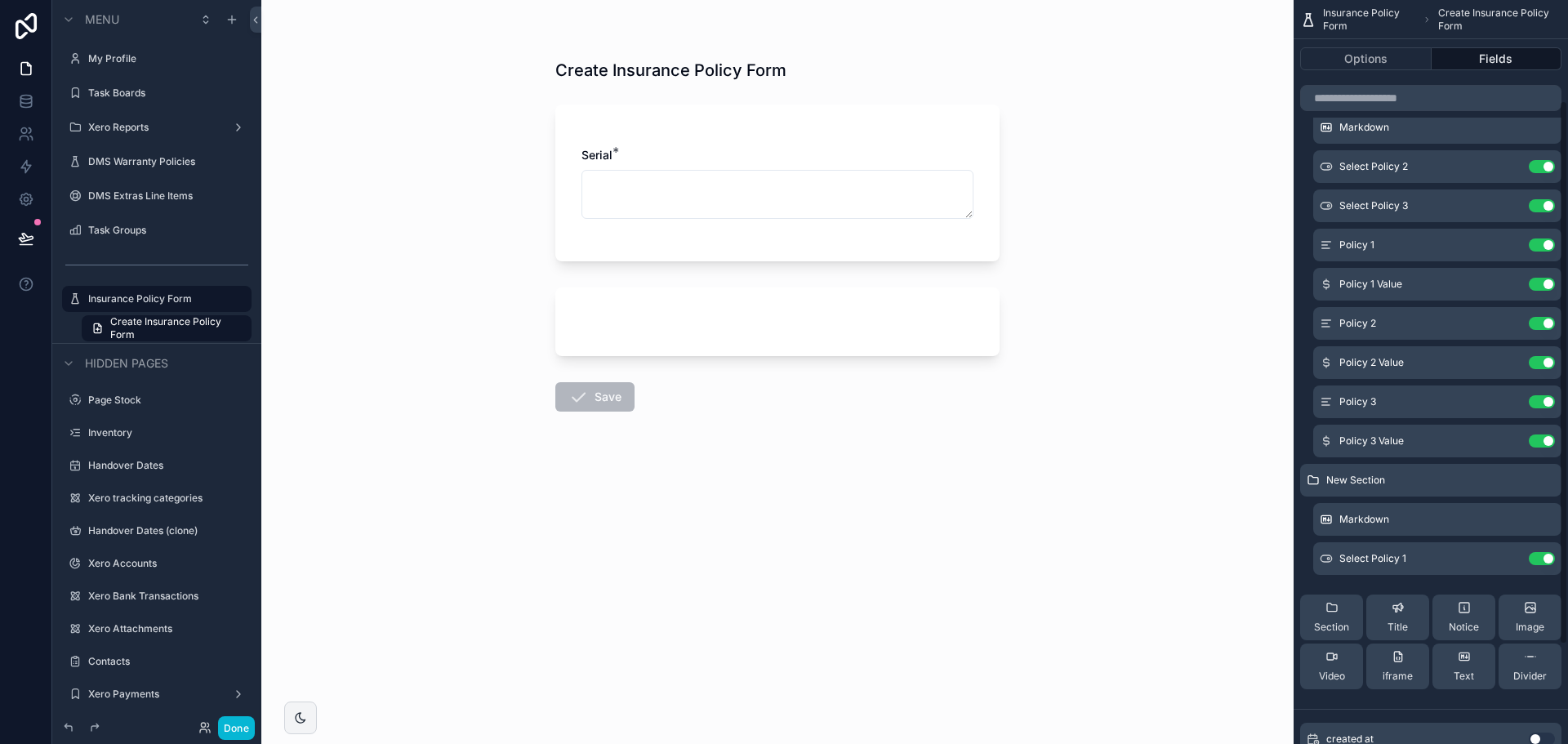
scroll to position [163, 0]
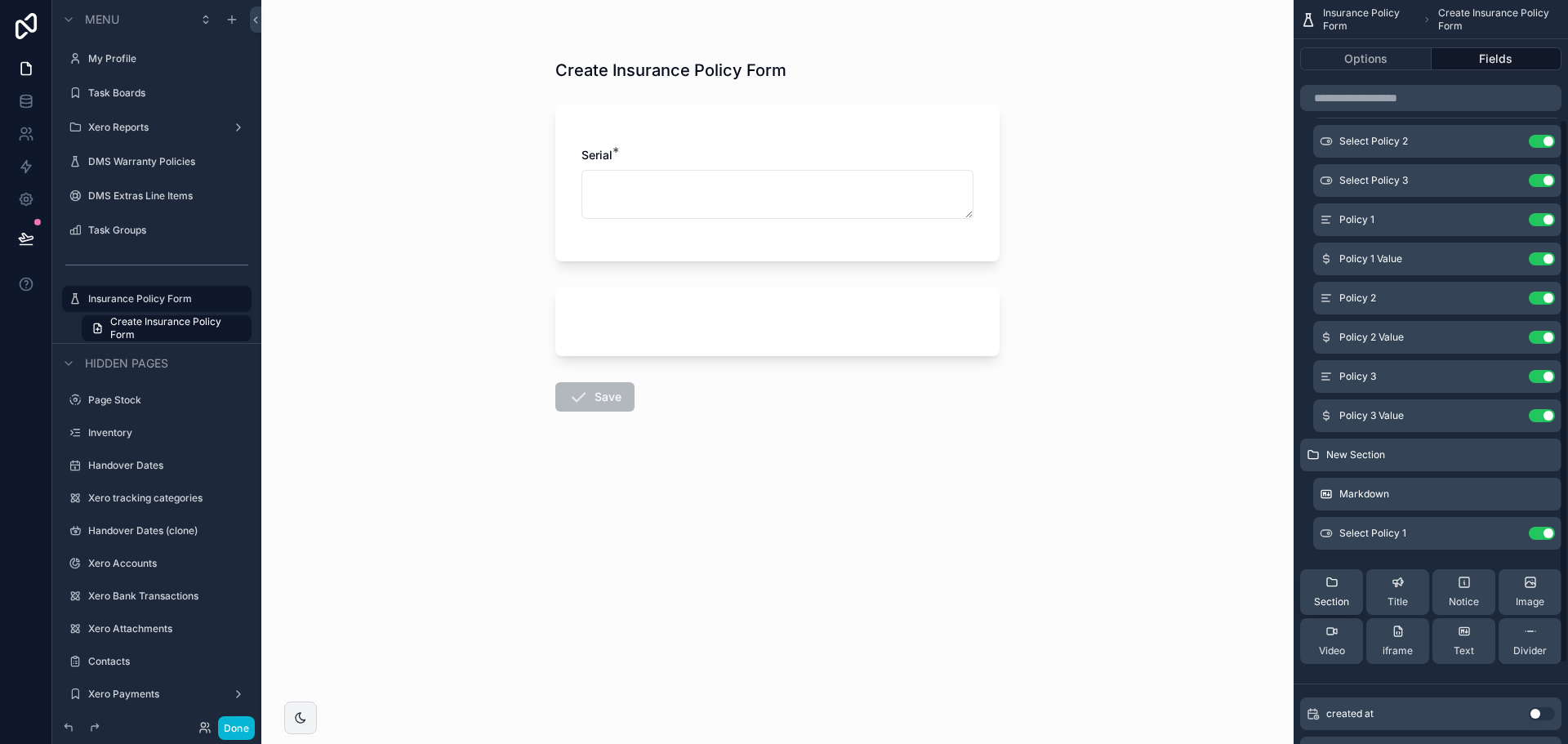
click at [1348, 597] on span "Section" at bounding box center [1332, 602] width 35 height 13
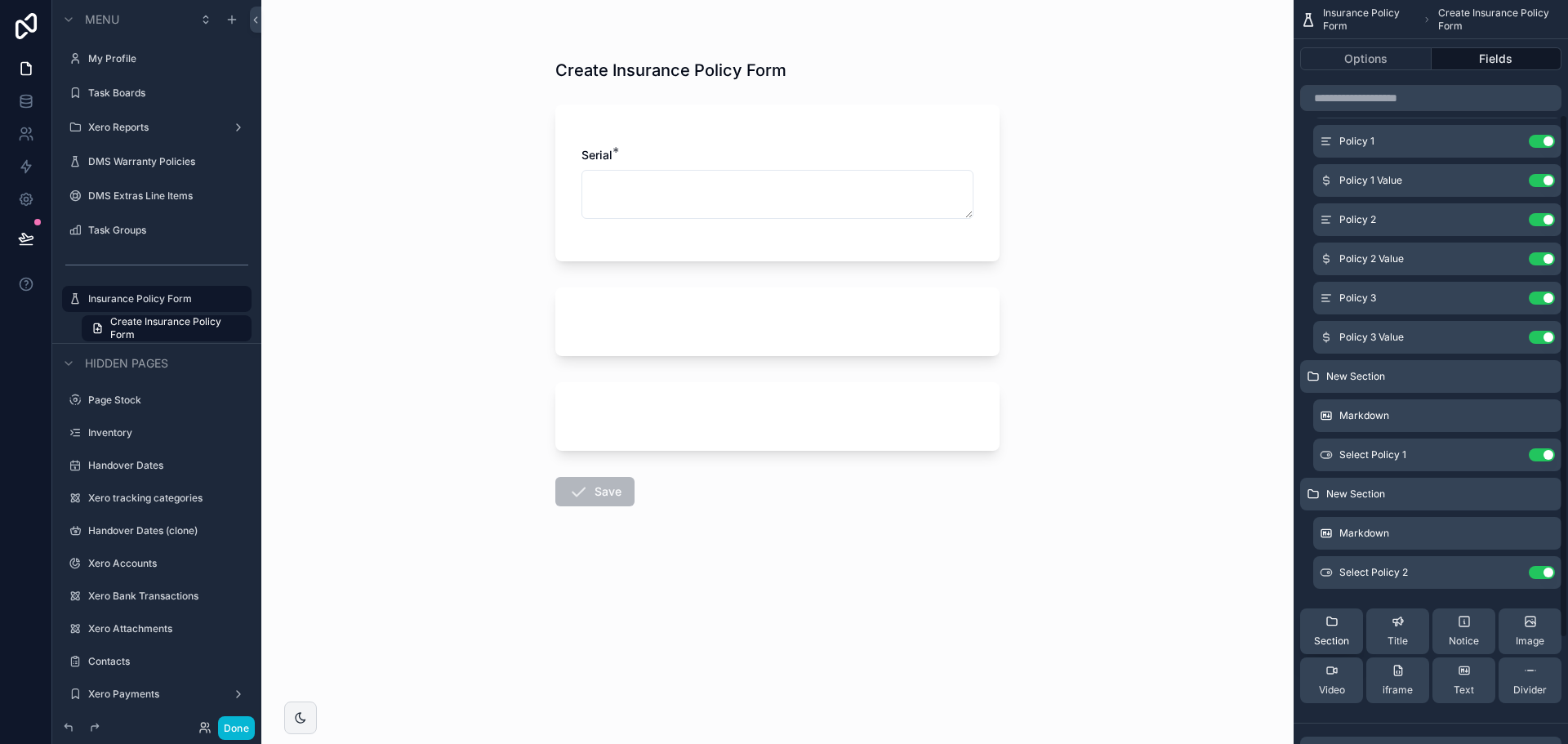
click at [1342, 635] on span "Section" at bounding box center [1332, 642] width 35 height 13
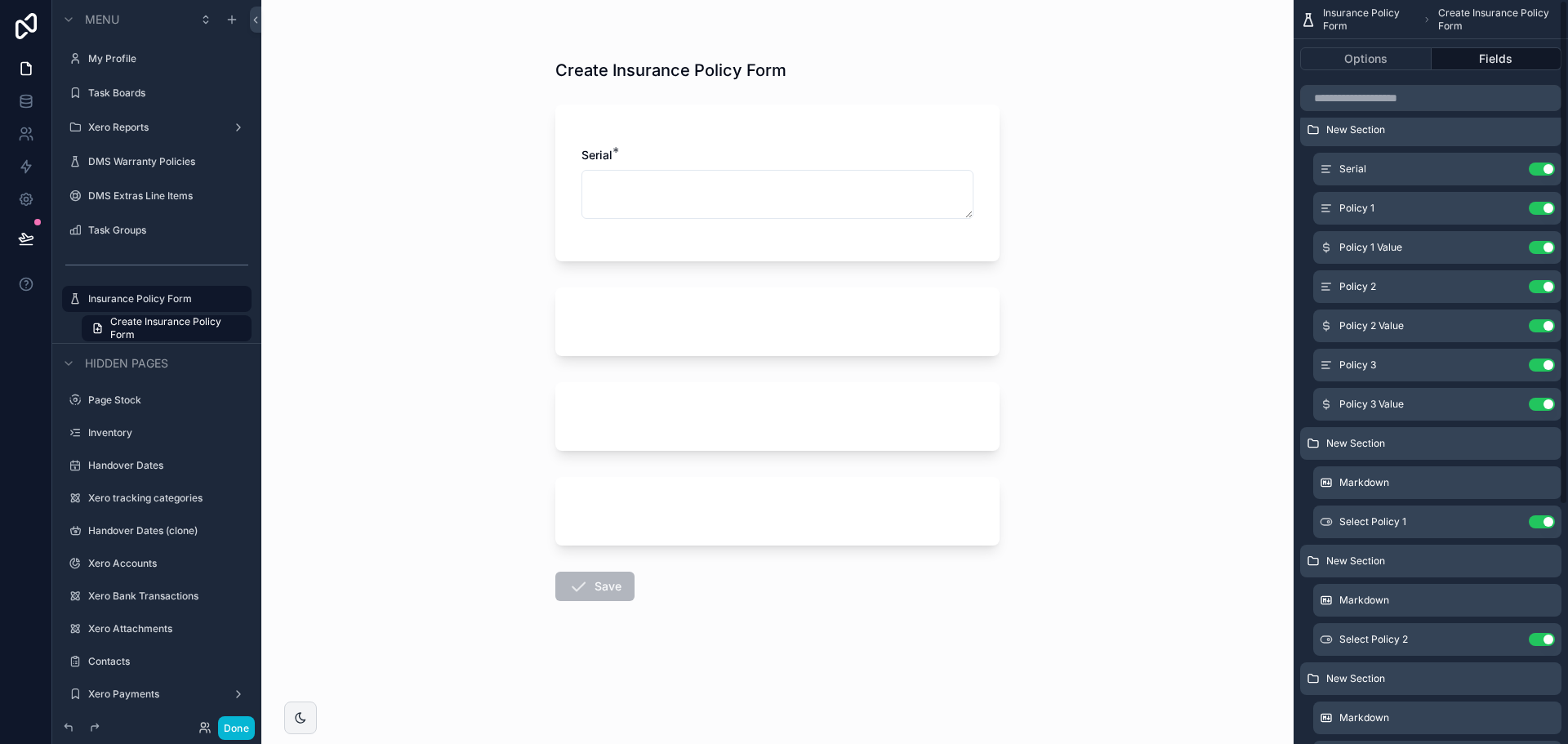
scroll to position [0, 0]
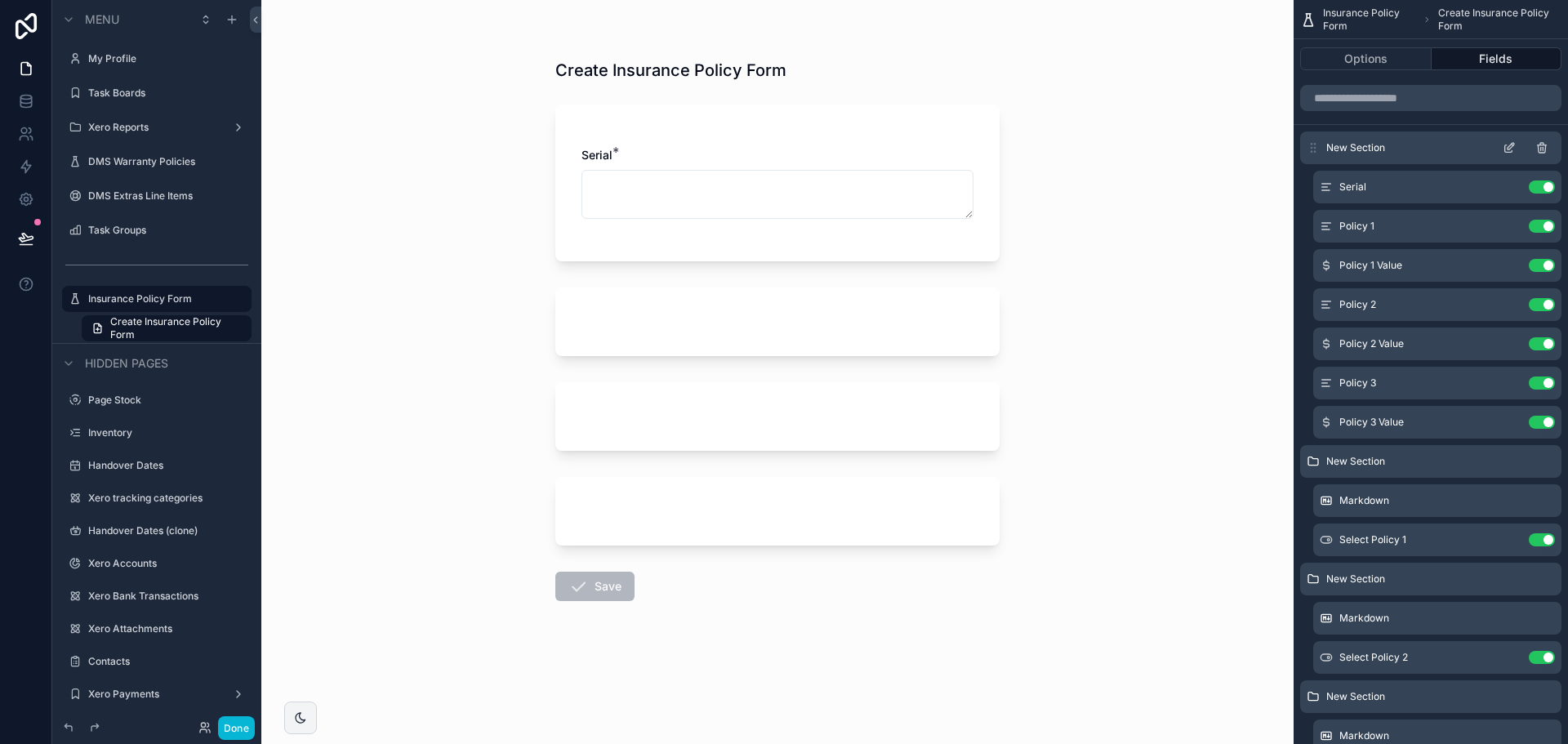
click at [1511, 147] on icon "scrollable content" at bounding box center [1509, 148] width 13 height 13
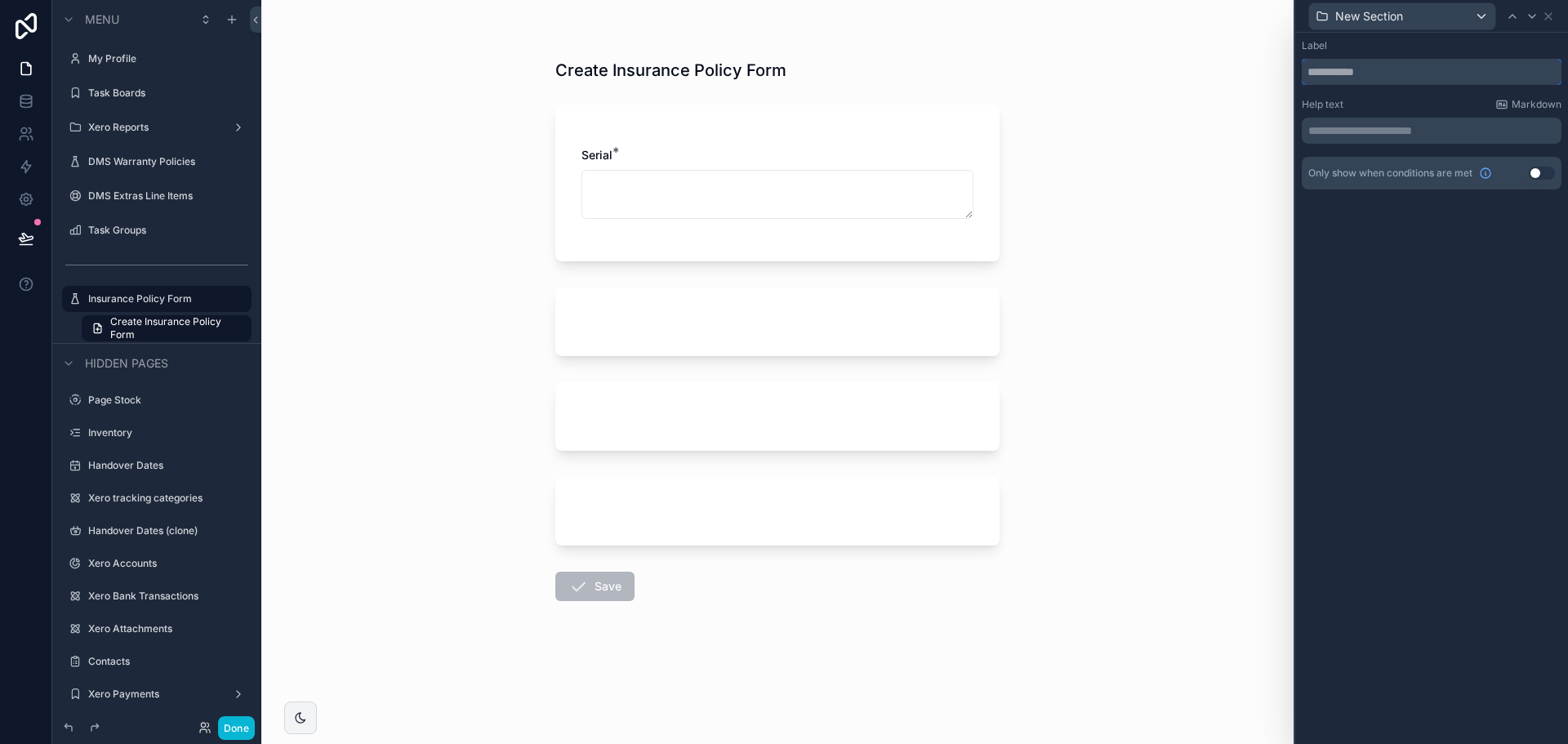
click at [1401, 61] on input "text" at bounding box center [1431, 72] width 260 height 26
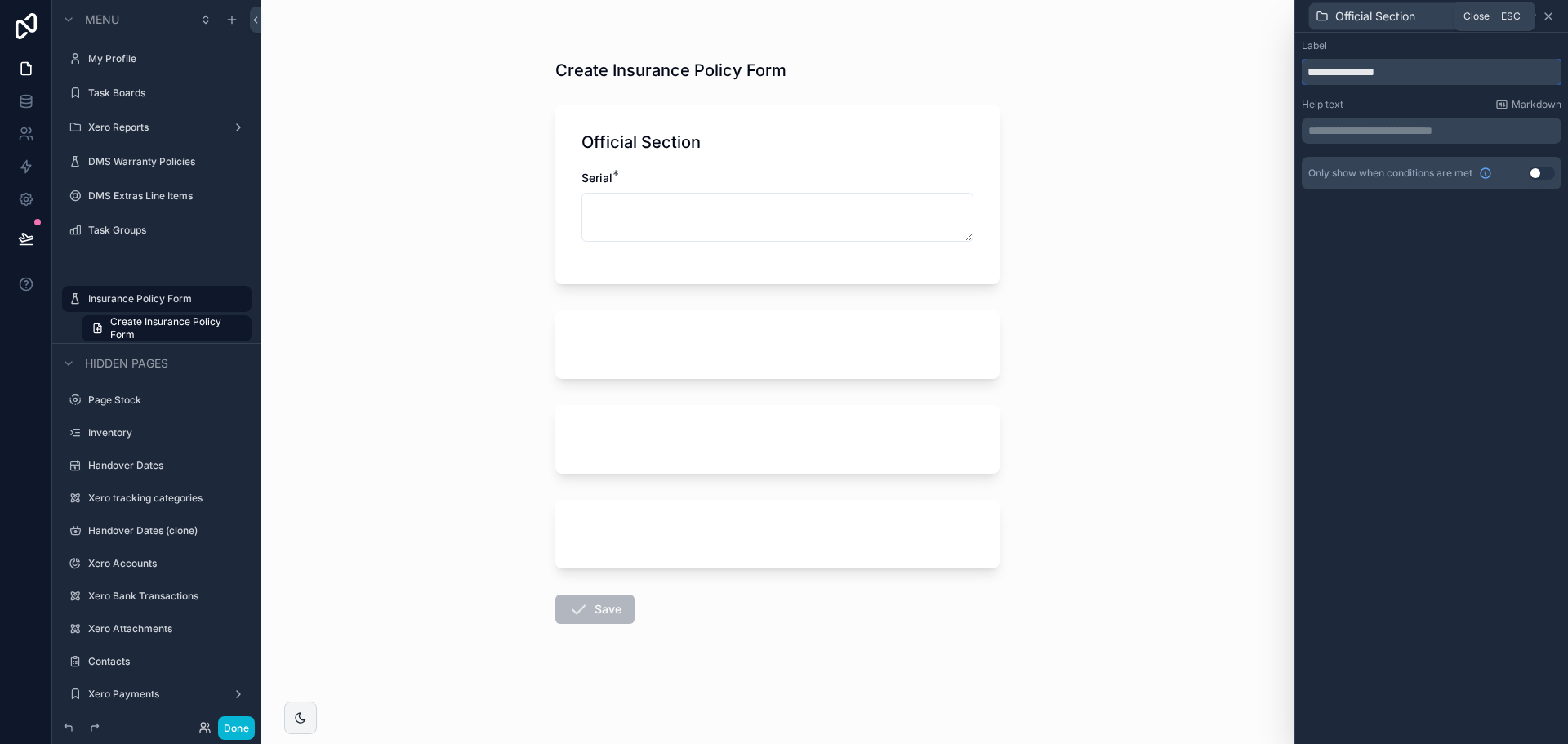
type input "**********"
click at [1543, 22] on icon at bounding box center [1548, 16] width 13 height 13
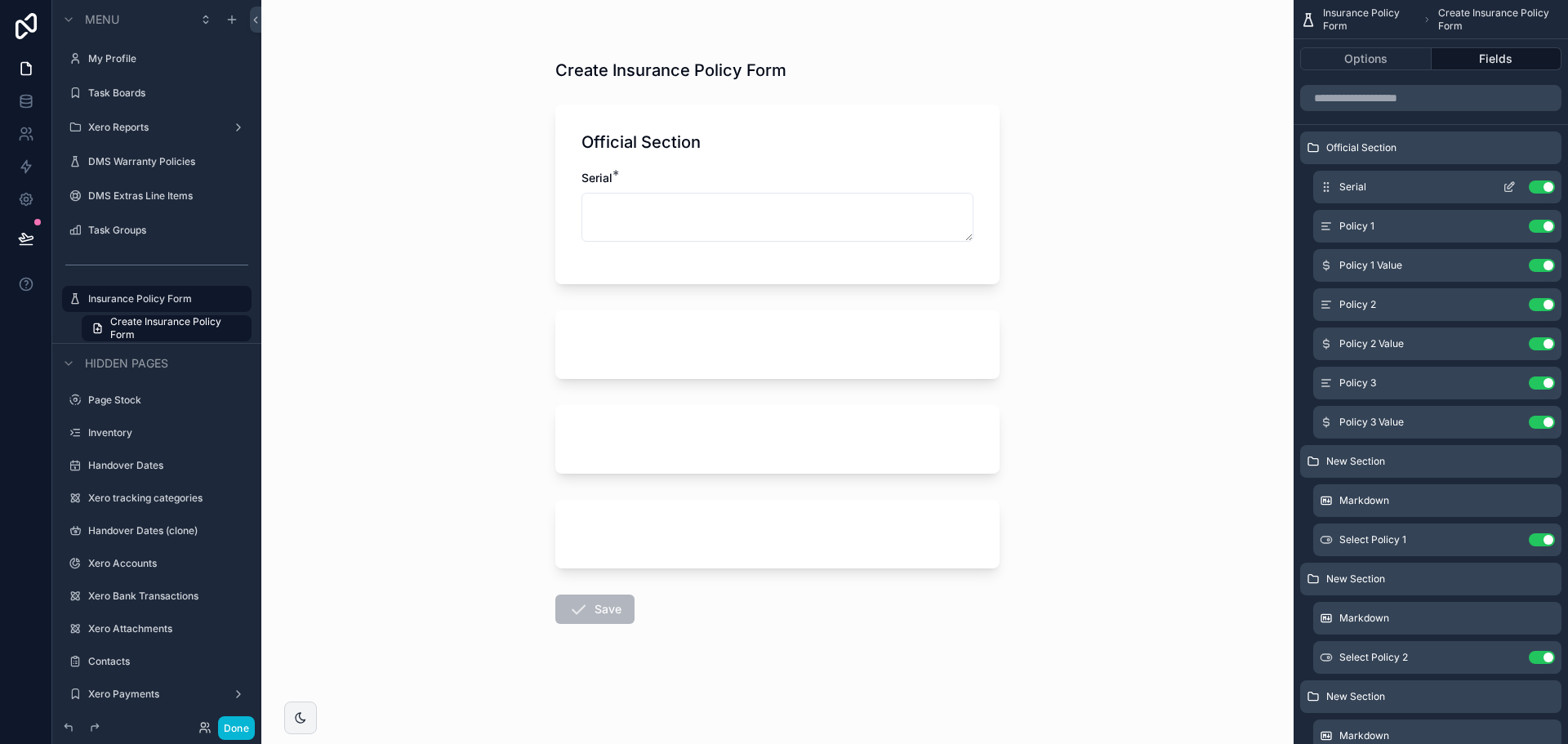
click at [1508, 186] on icon "scrollable content" at bounding box center [1509, 187] width 13 height 13
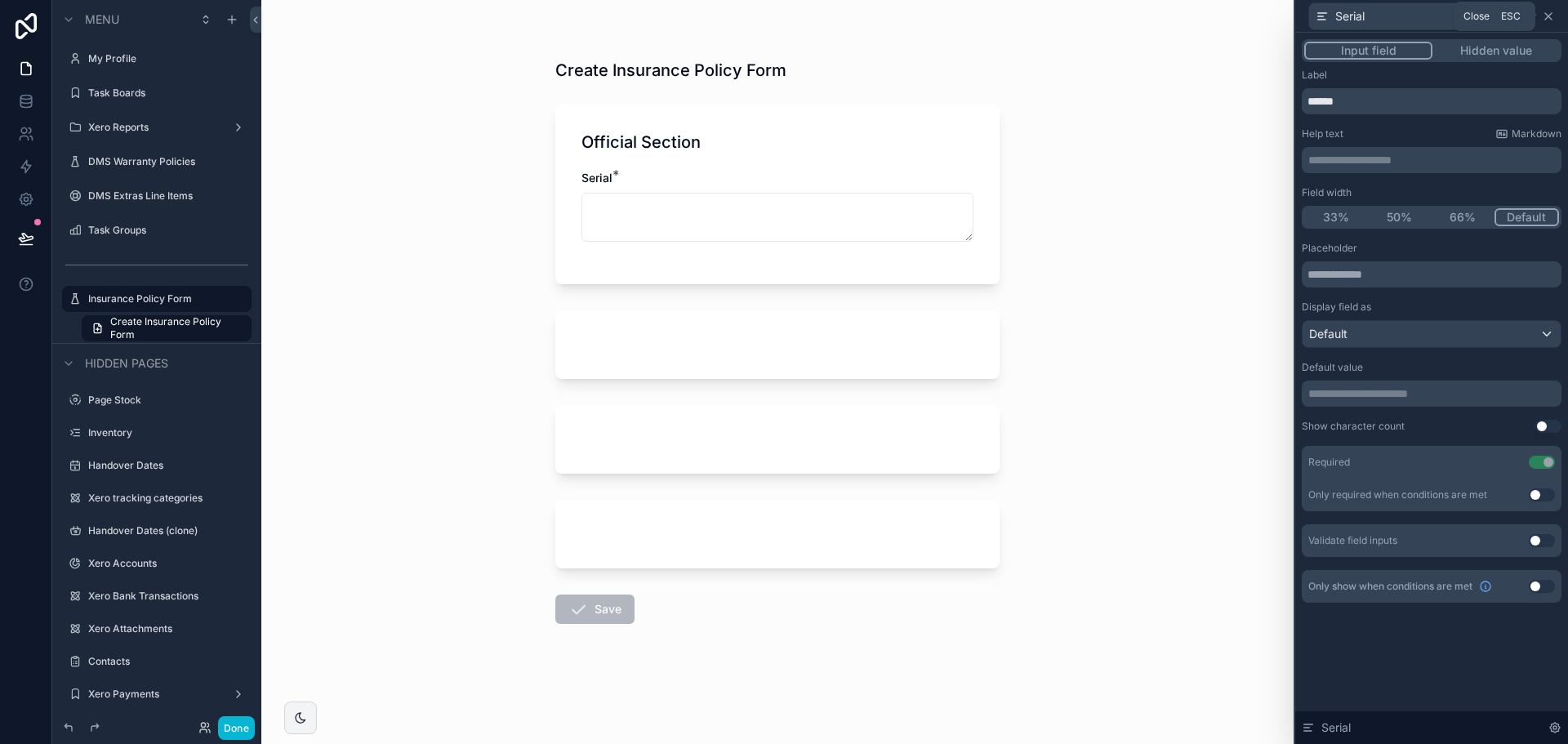
click at [1551, 21] on icon at bounding box center [1548, 16] width 13 height 13
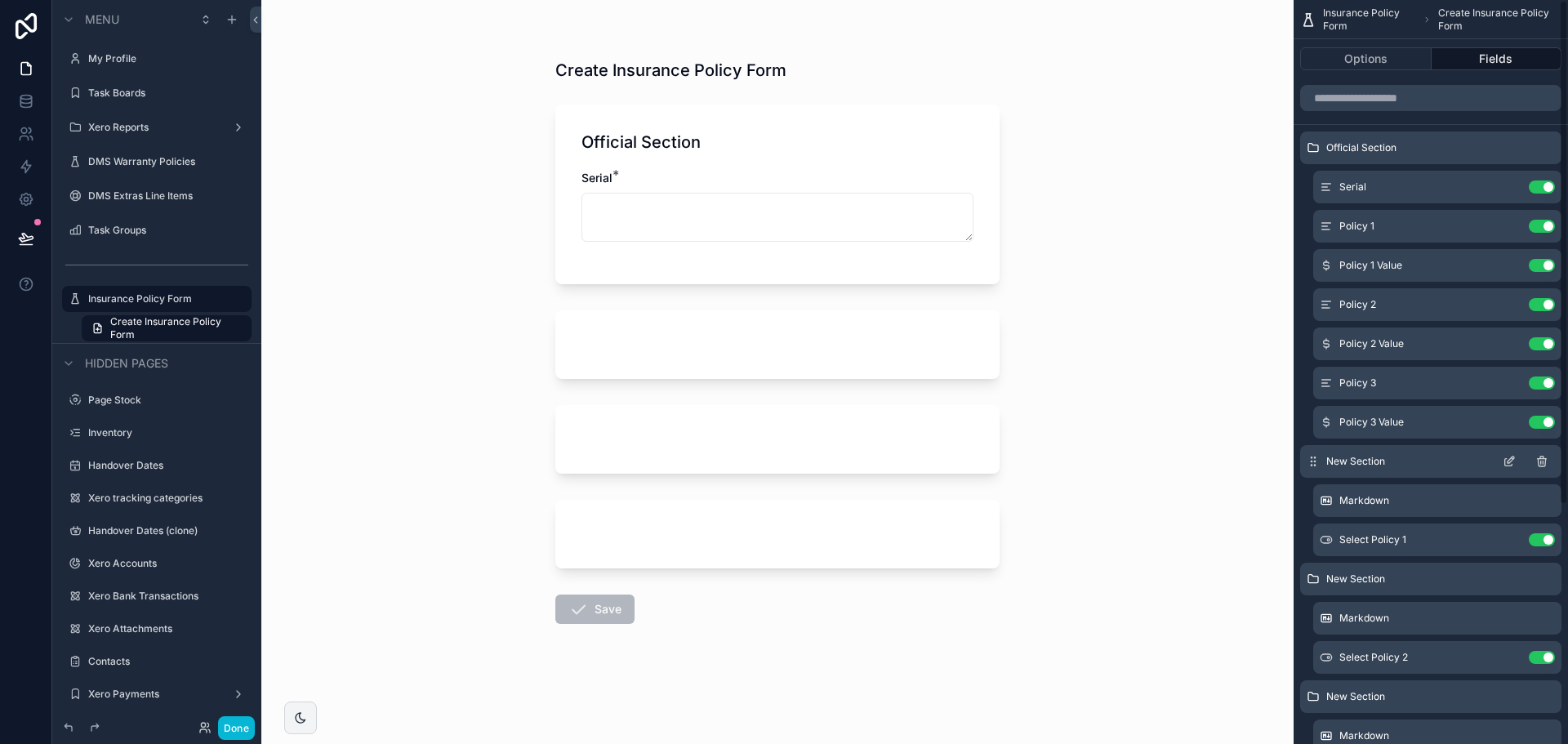
click at [1505, 460] on icon "scrollable content" at bounding box center [1509, 463] width 7 height 7
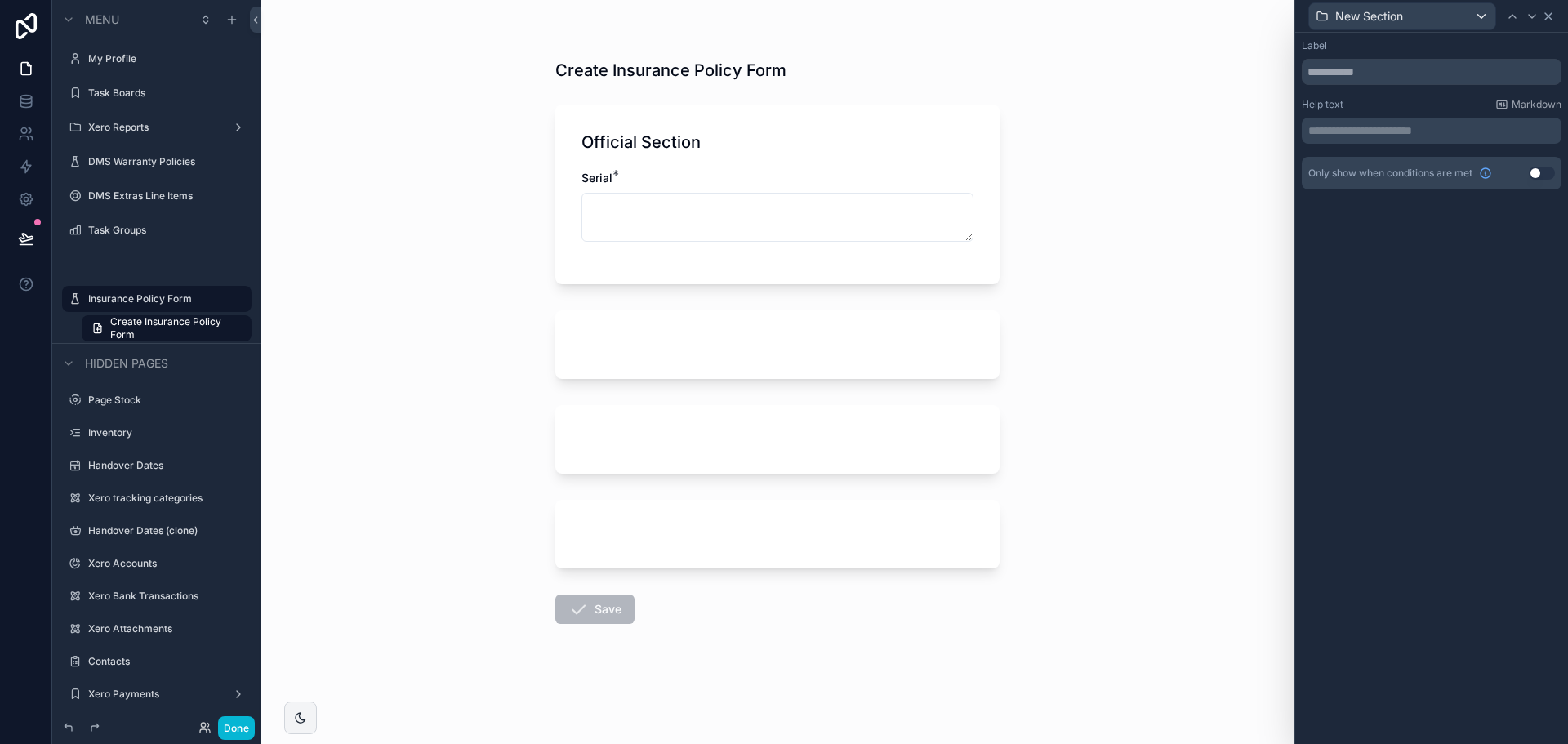
click at [1552, 16] on icon at bounding box center [1548, 16] width 13 height 13
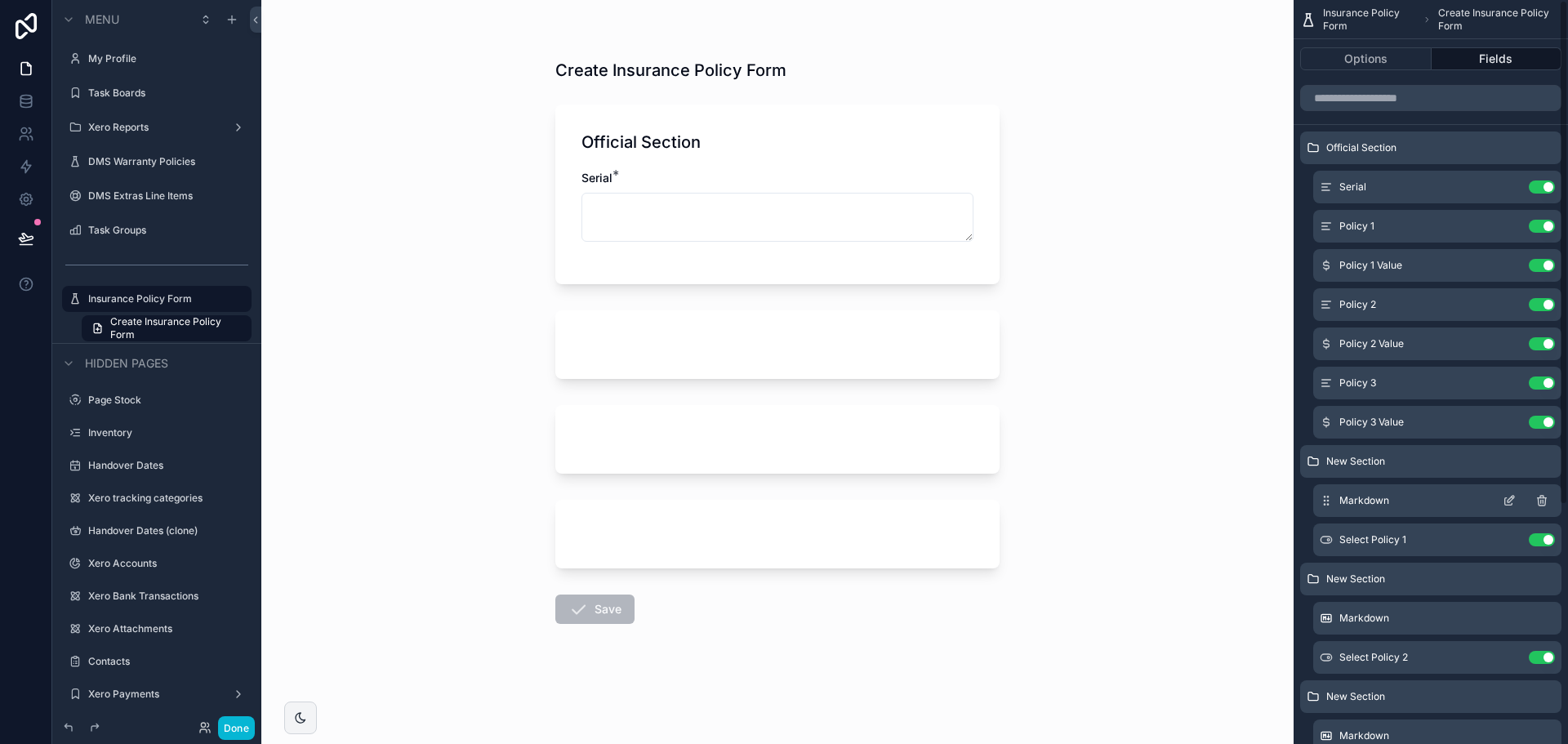
click at [1511, 499] on icon "scrollable content" at bounding box center [1509, 501] width 13 height 13
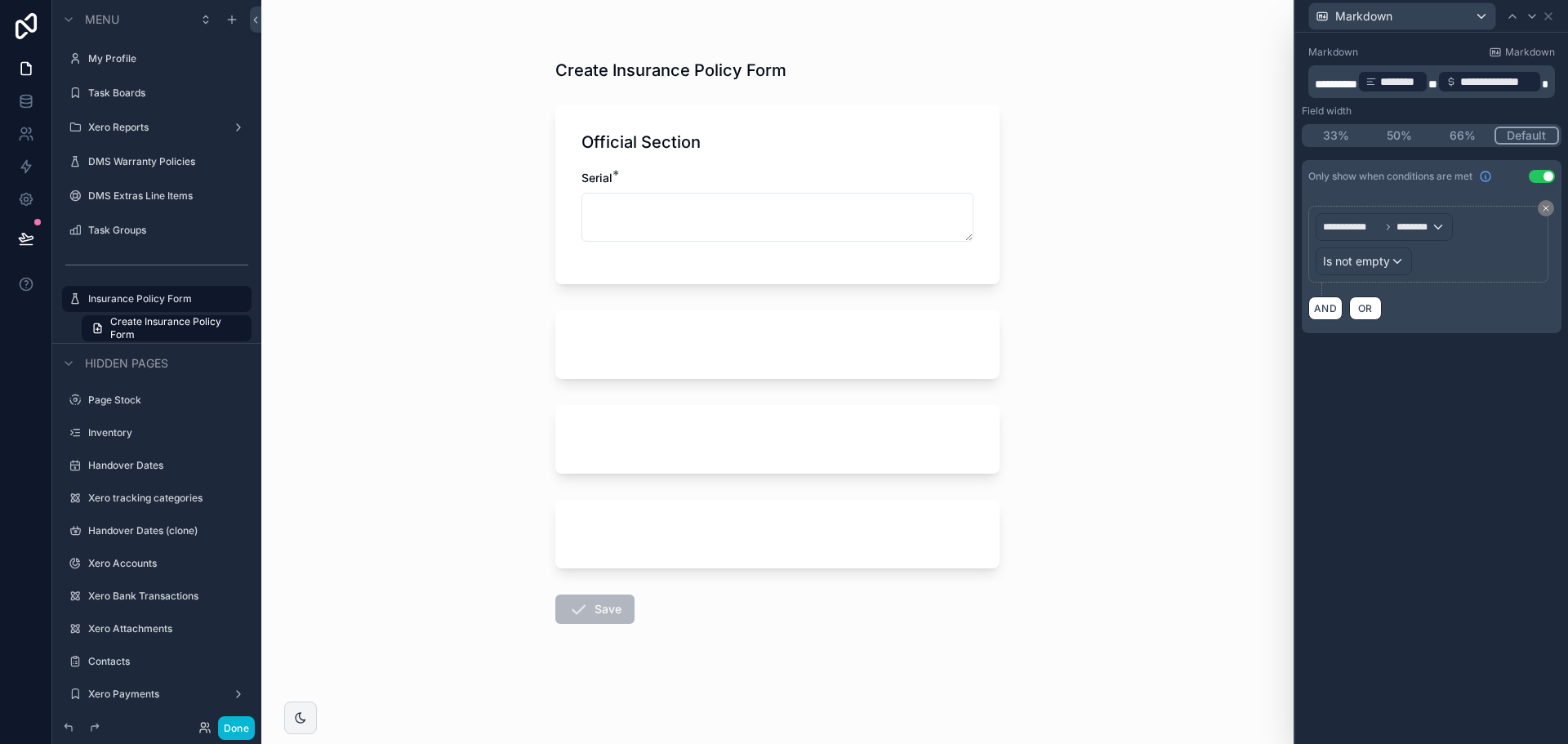
click at [1536, 177] on button "Use setting" at bounding box center [1542, 177] width 26 height 13
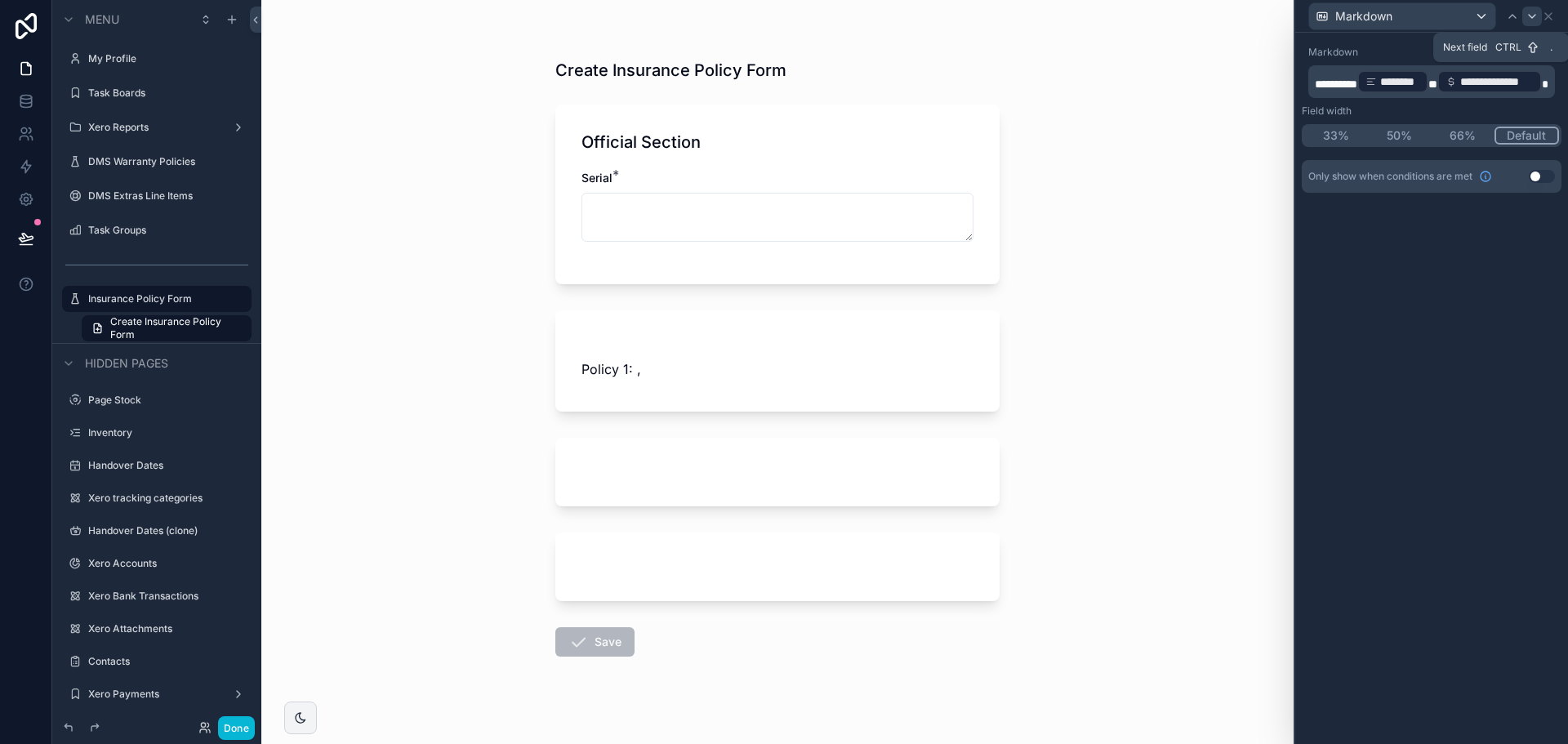
click at [1531, 21] on icon at bounding box center [1532, 16] width 13 height 13
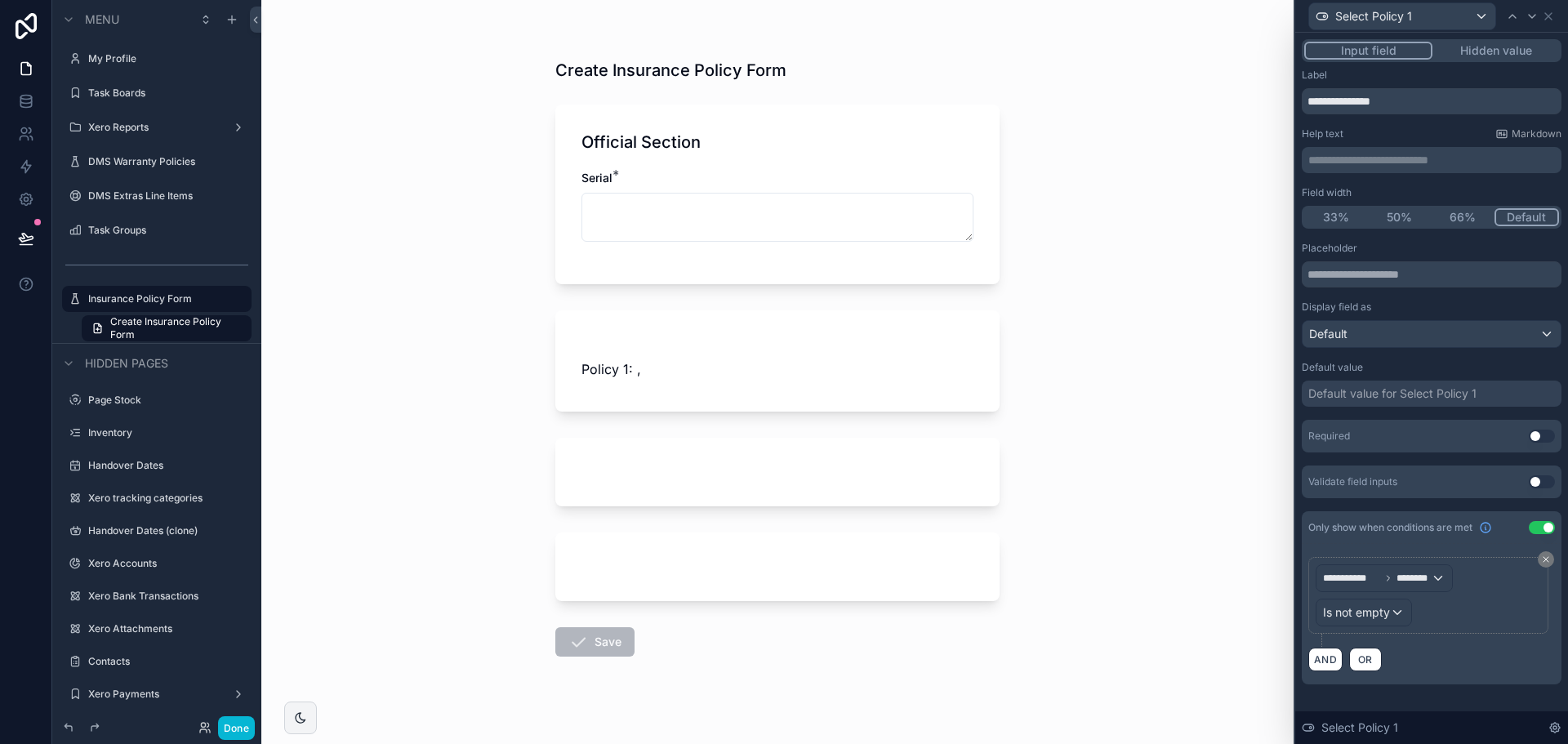
click at [1539, 528] on button "Use setting" at bounding box center [1542, 527] width 26 height 13
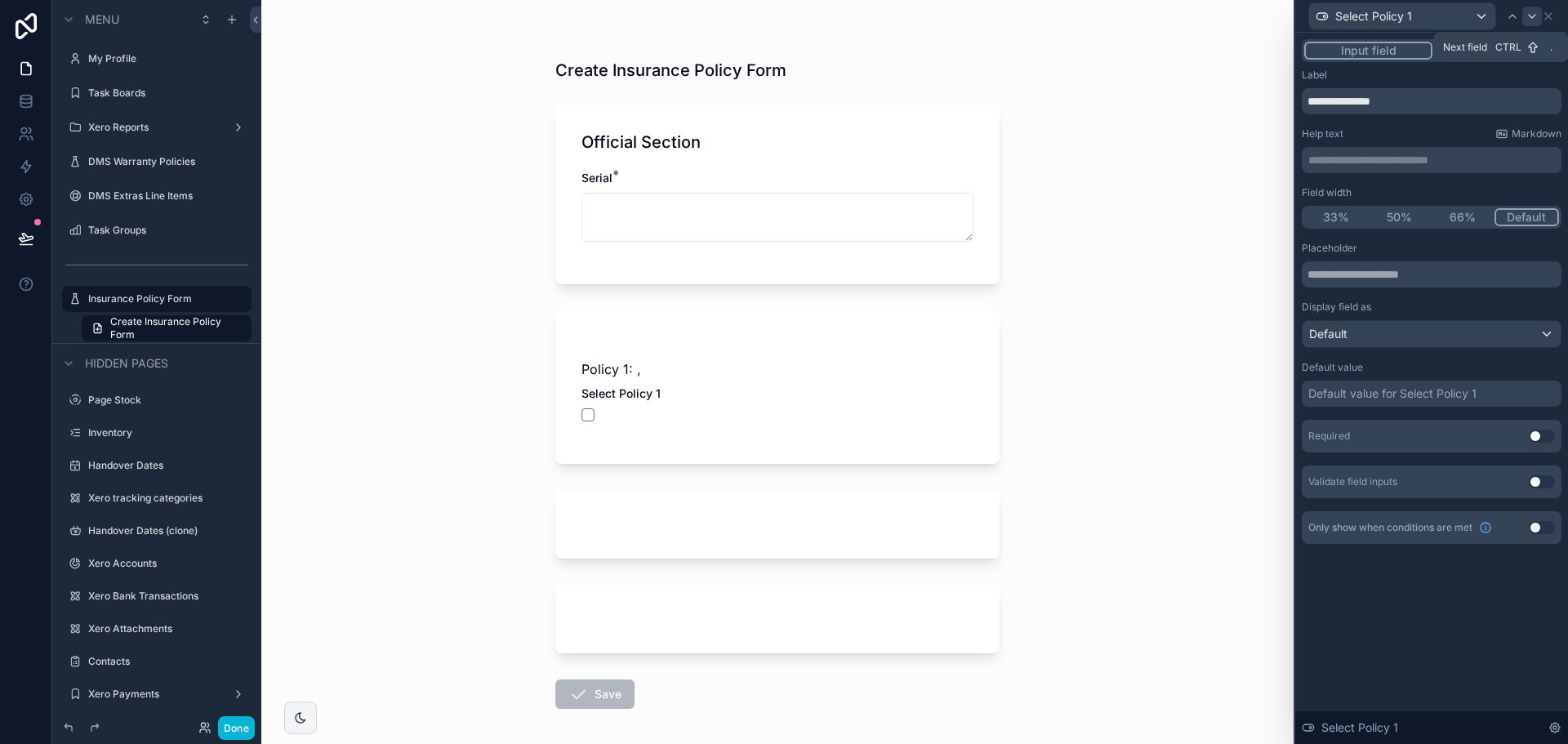
click at [1537, 19] on icon at bounding box center [1532, 16] width 13 height 13
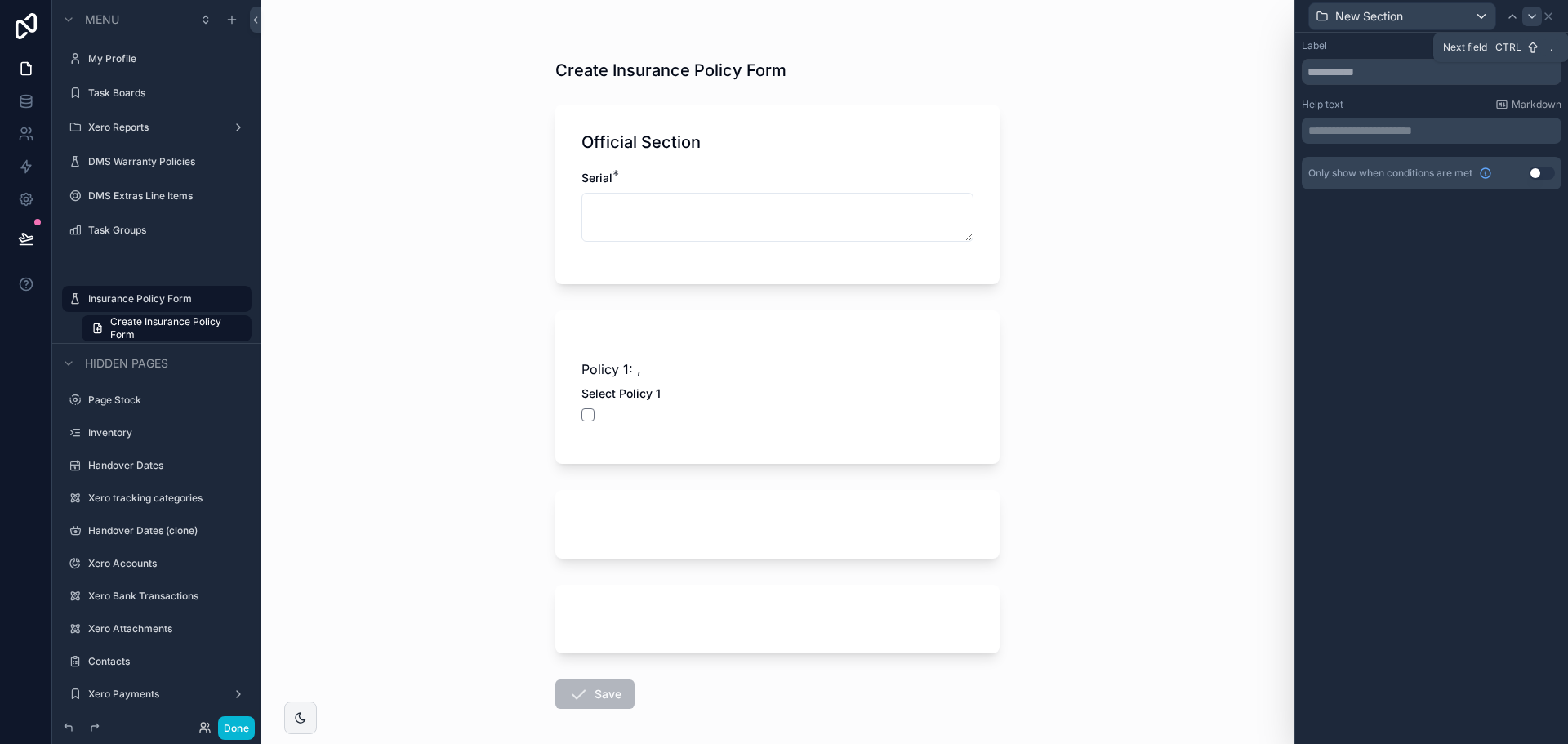
click at [1532, 15] on icon at bounding box center [1532, 16] width 13 height 13
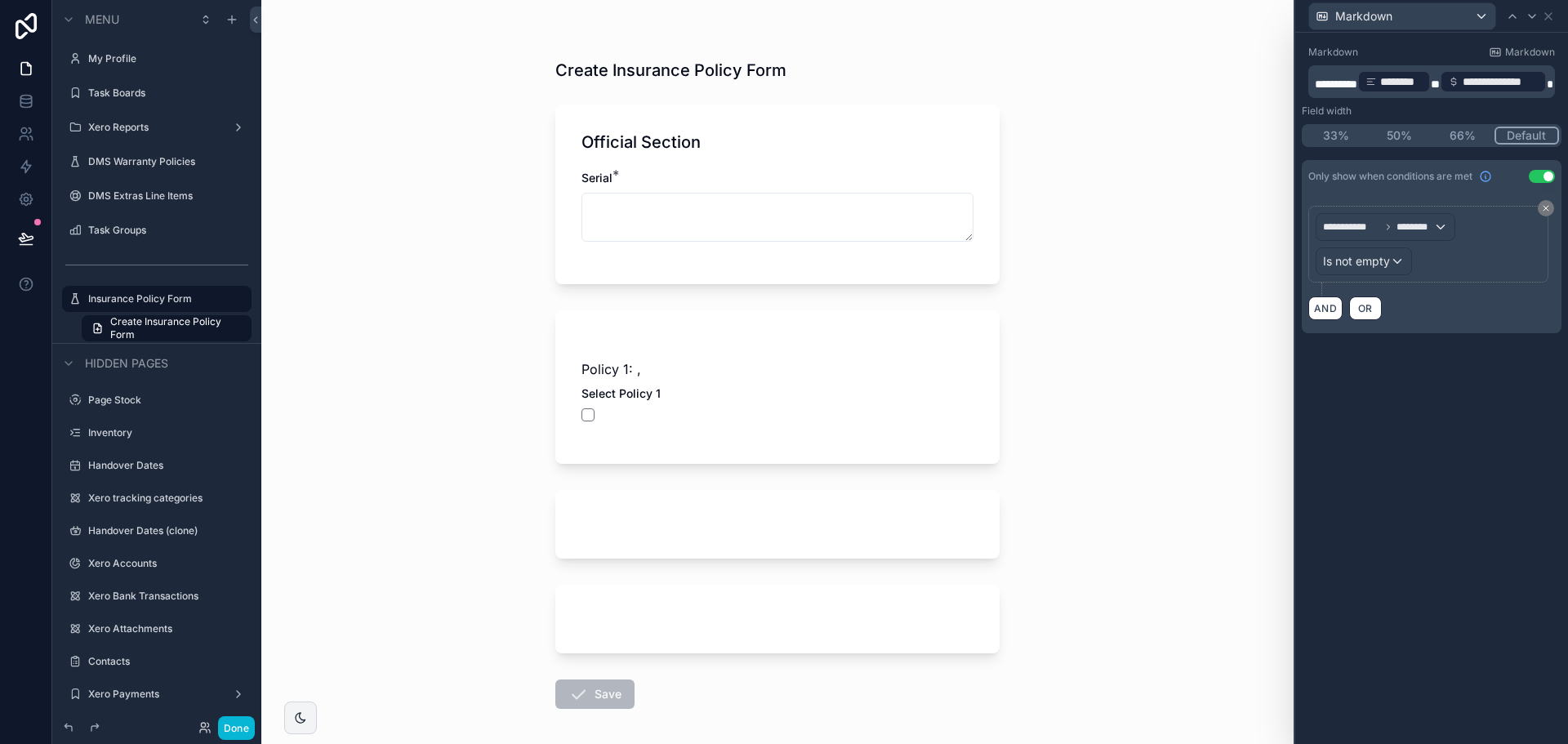
click at [1543, 172] on button "Use setting" at bounding box center [1542, 177] width 26 height 13
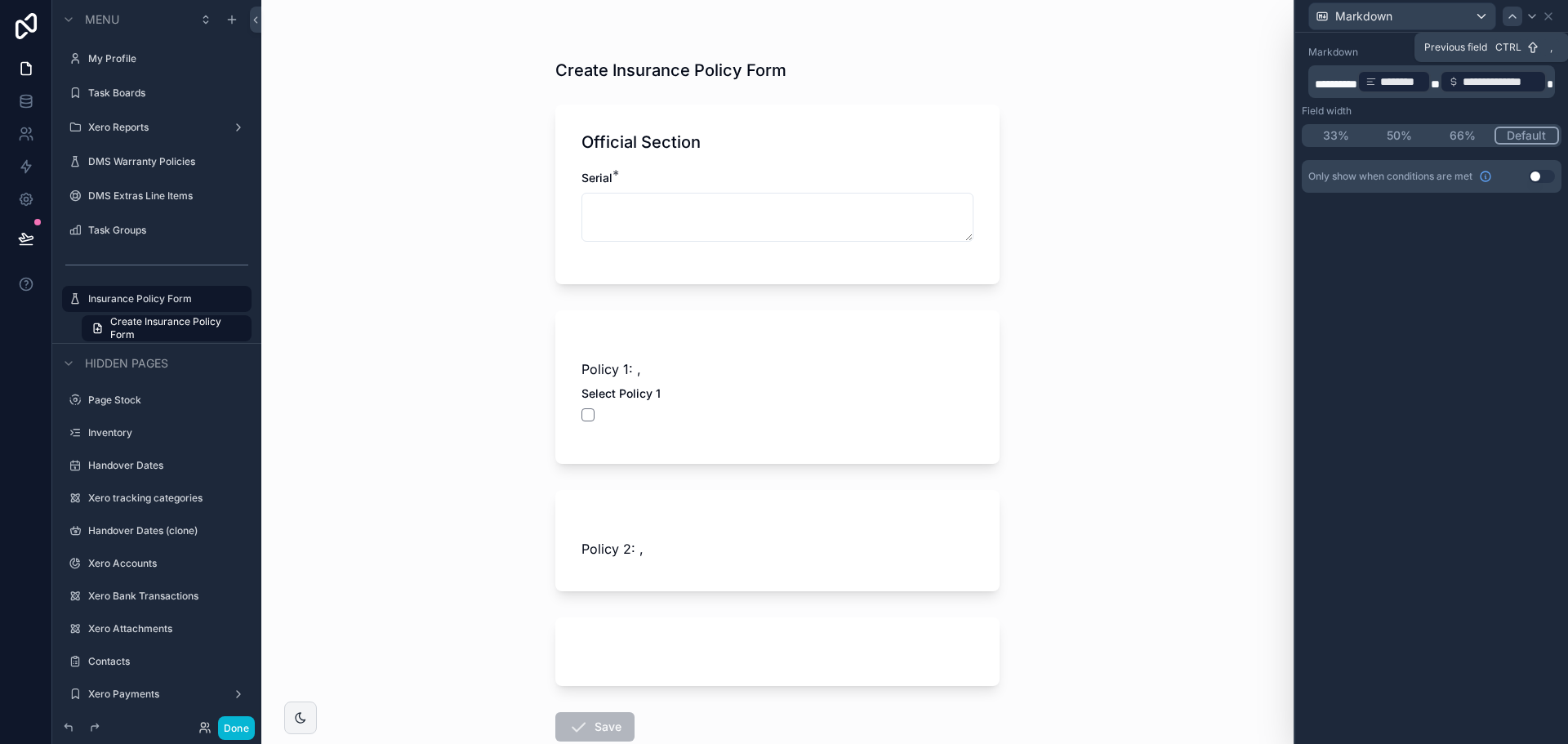
click at [1521, 7] on div at bounding box center [1513, 16] width 20 height 20
click at [1531, 13] on icon at bounding box center [1532, 16] width 13 height 13
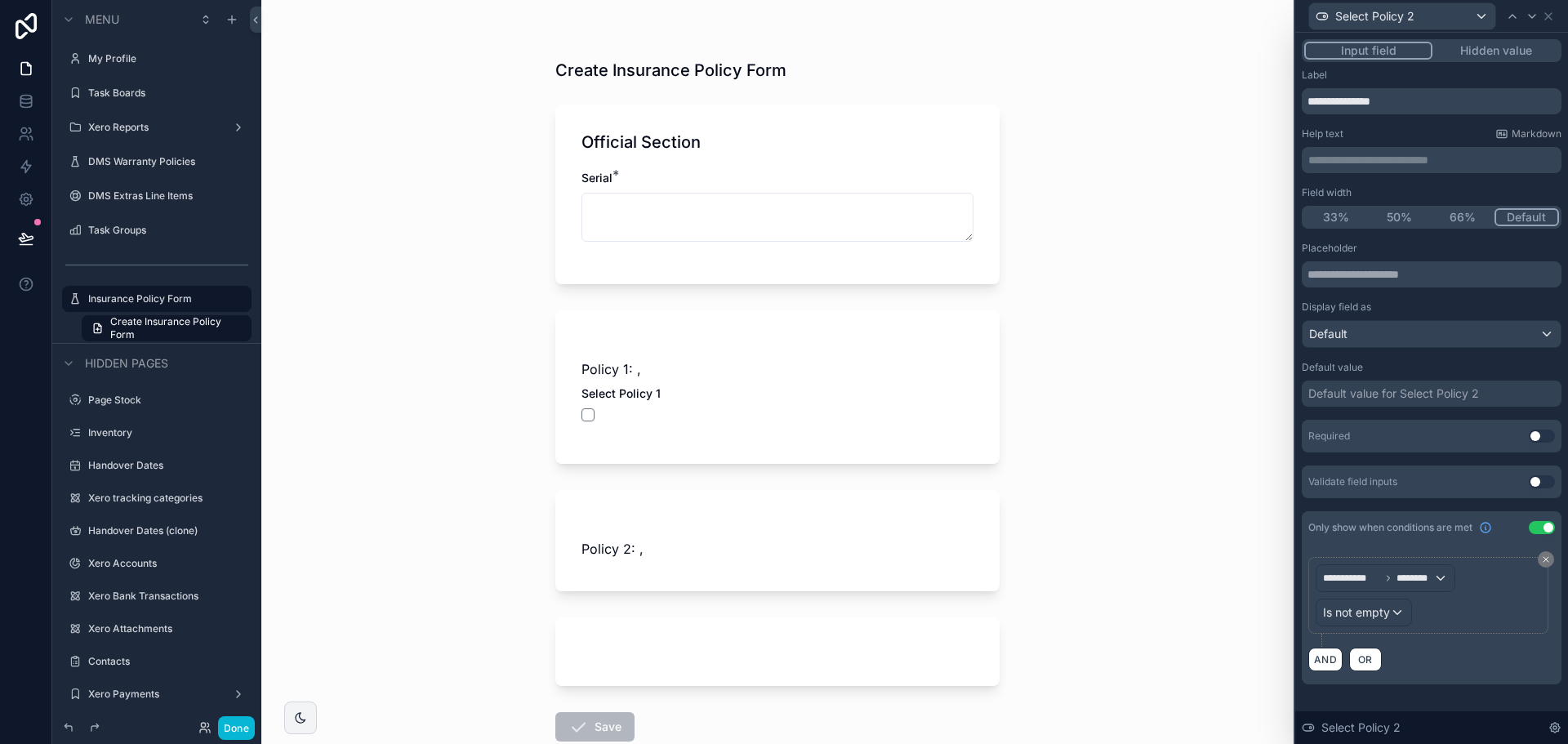
click at [1538, 528] on button "Use setting" at bounding box center [1542, 527] width 26 height 13
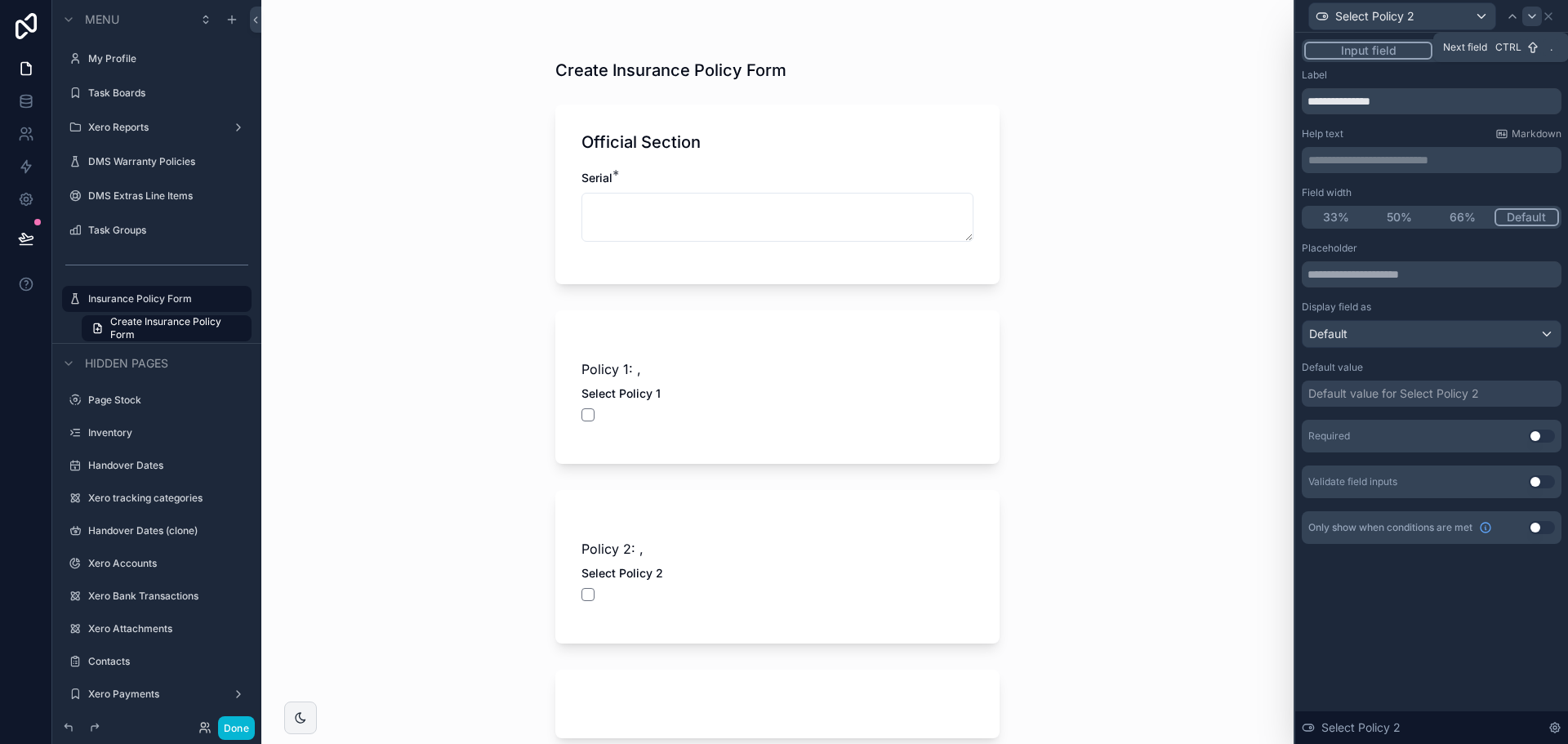
click at [1529, 15] on icon at bounding box center [1532, 16] width 13 height 13
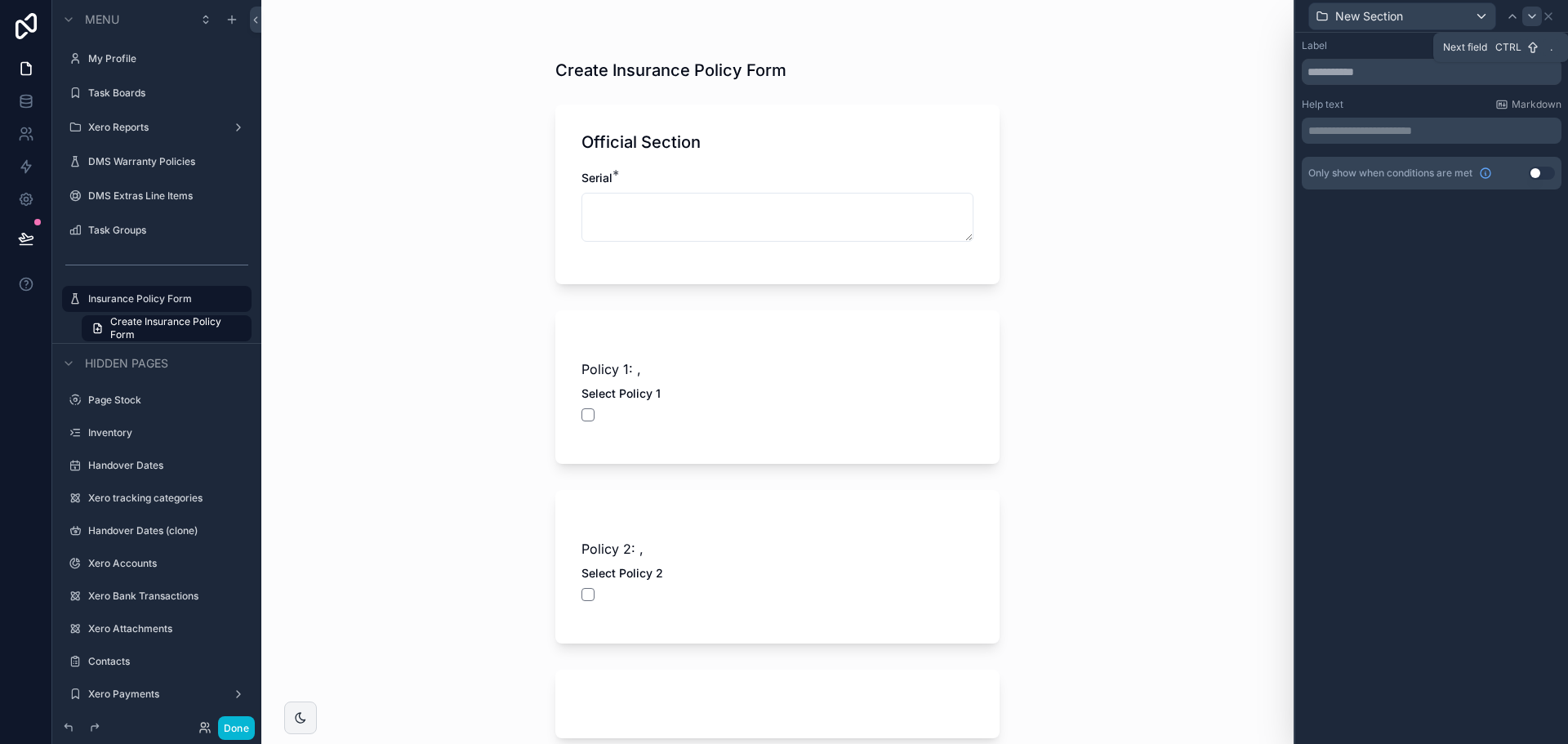
click at [1533, 17] on icon at bounding box center [1532, 16] width 6 height 4
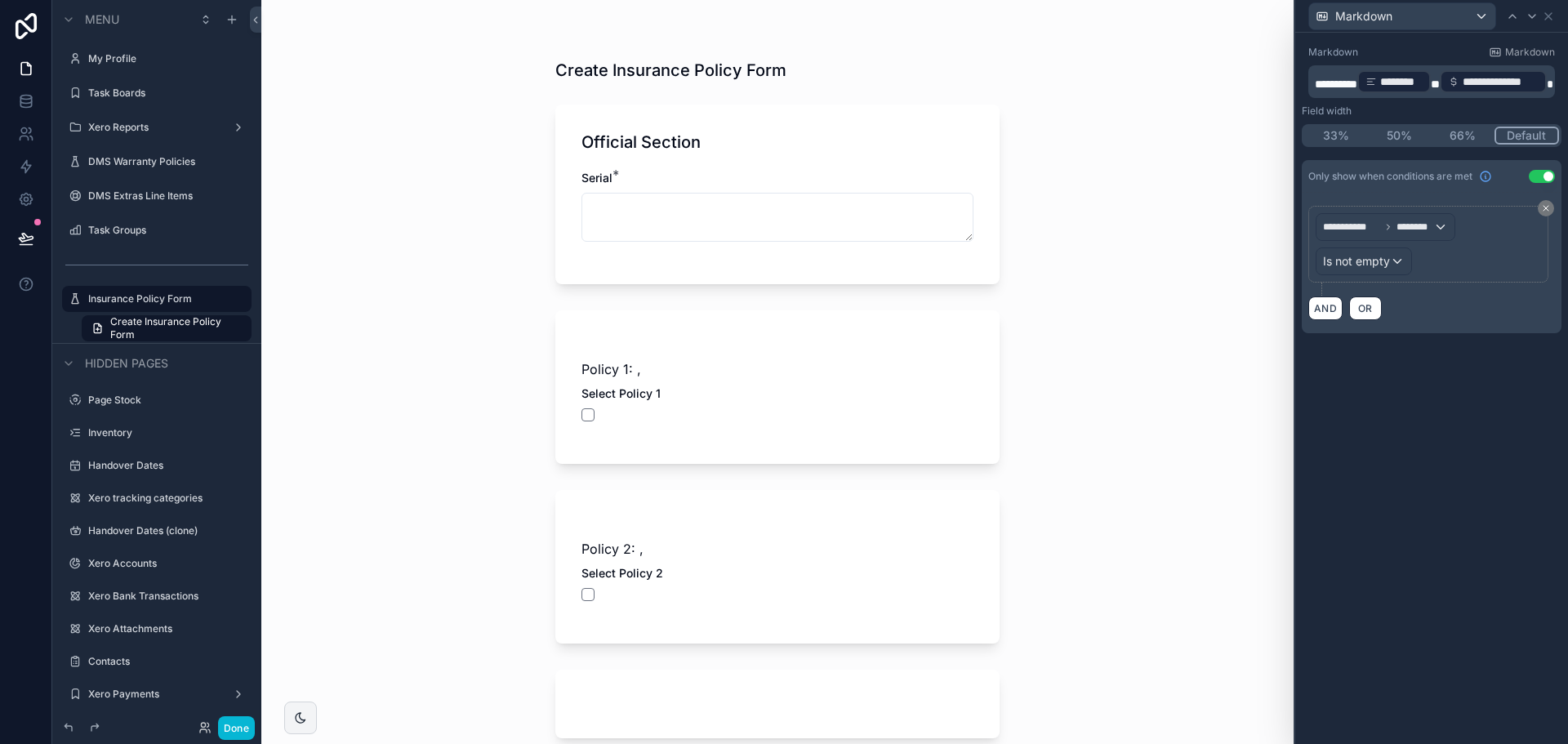
click at [1548, 181] on button "Use setting" at bounding box center [1542, 177] width 26 height 13
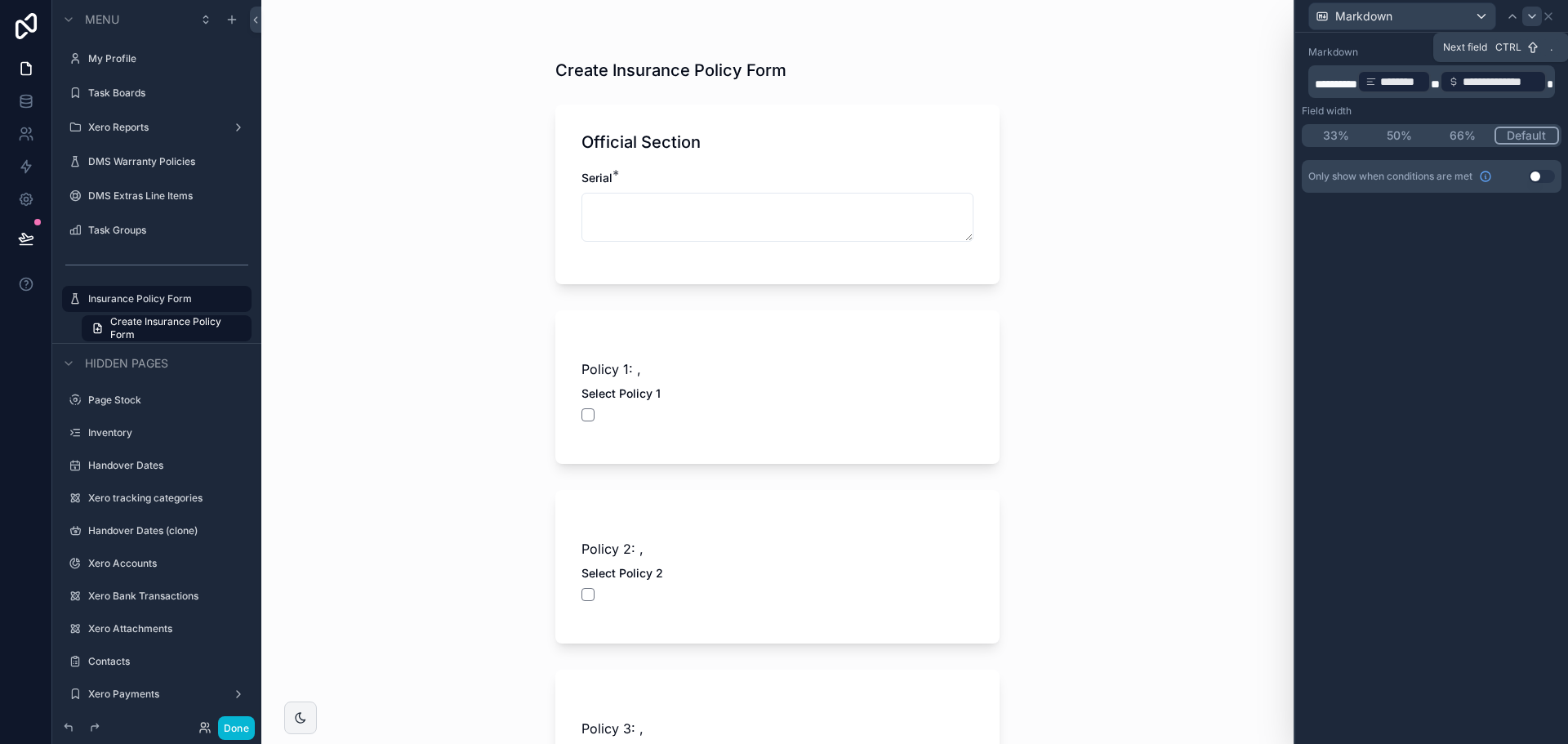
click at [1525, 23] on div at bounding box center [1533, 16] width 20 height 20
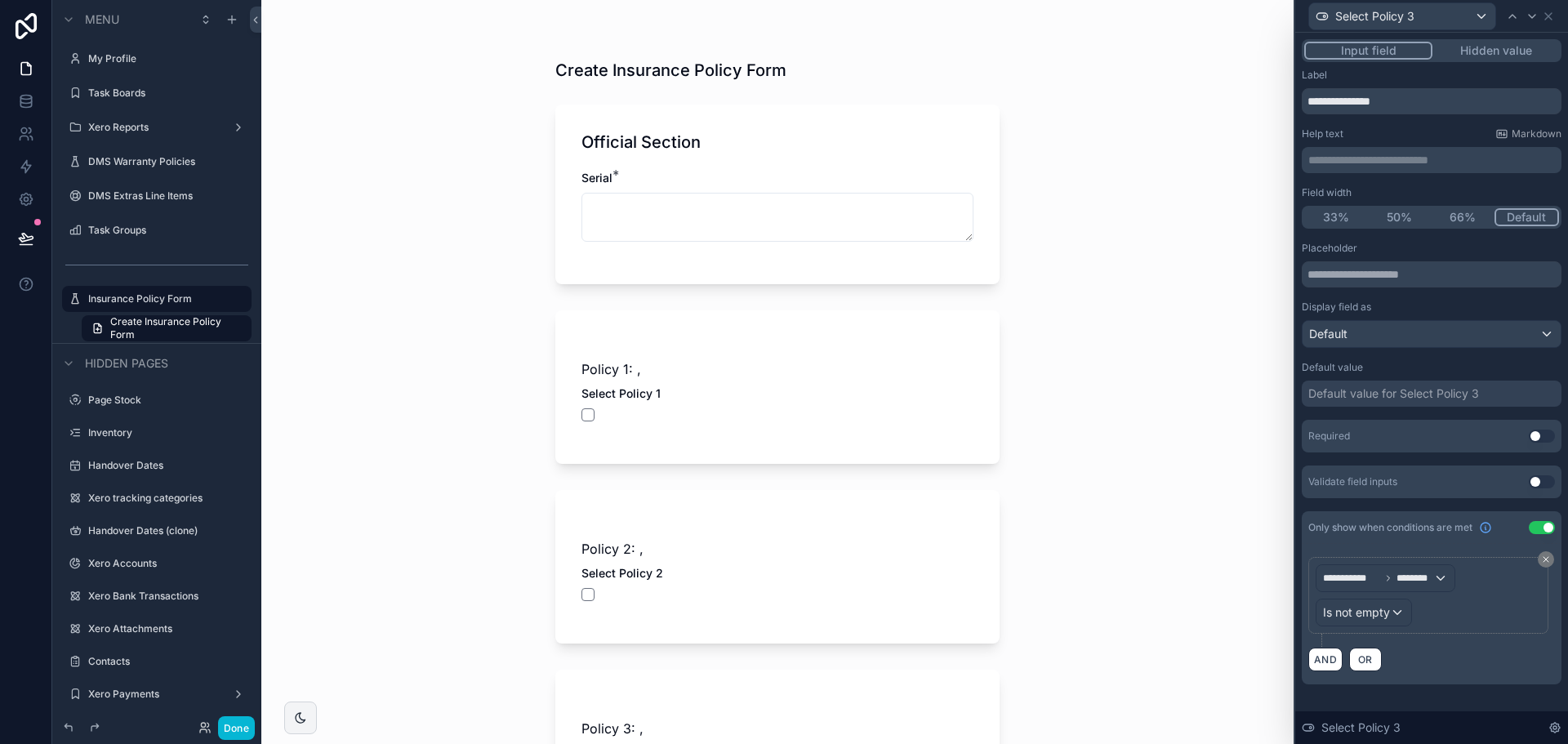
click at [1533, 534] on button "Use setting" at bounding box center [1542, 527] width 26 height 13
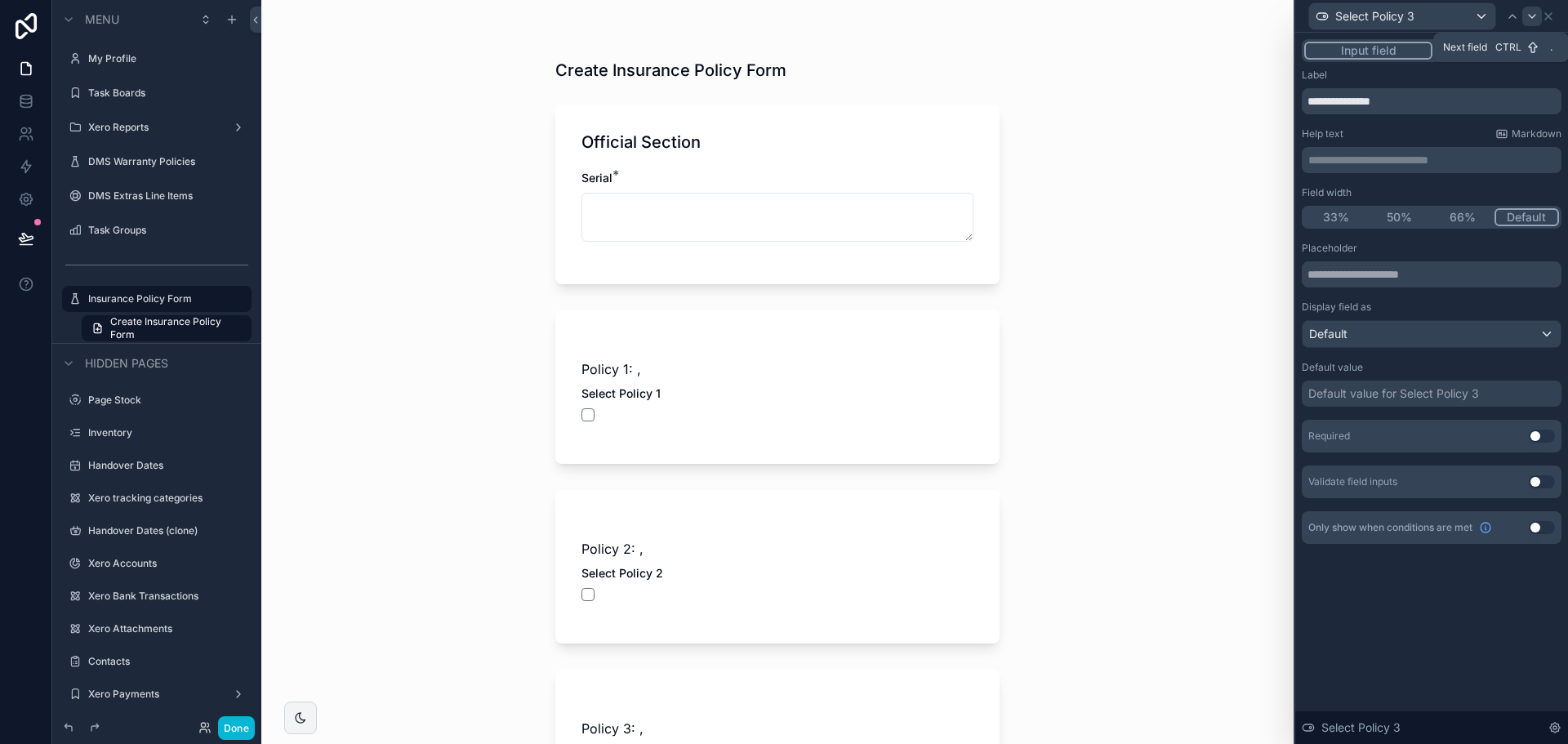
click at [1528, 21] on icon at bounding box center [1532, 16] width 13 height 13
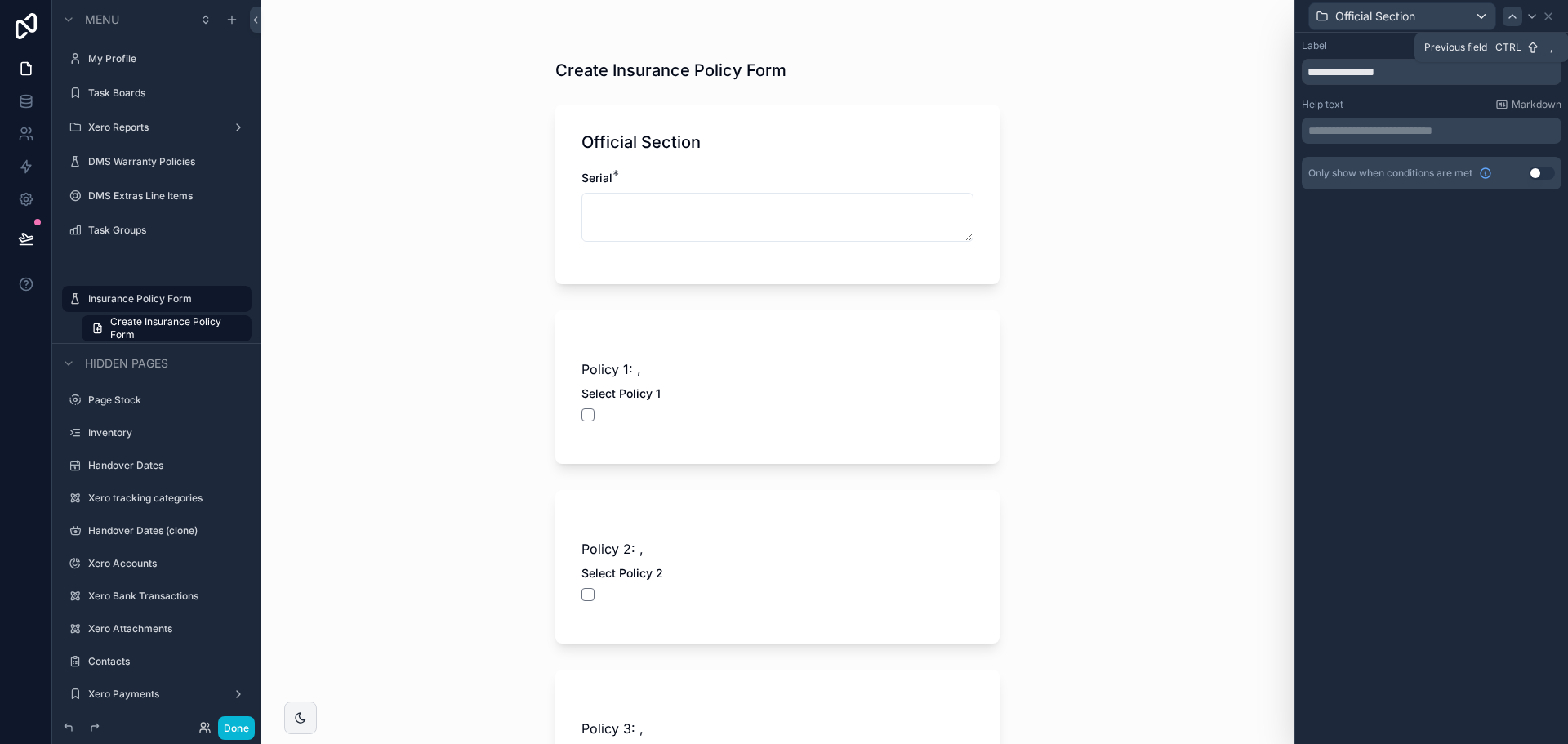
click at [1515, 20] on icon at bounding box center [1513, 16] width 13 height 13
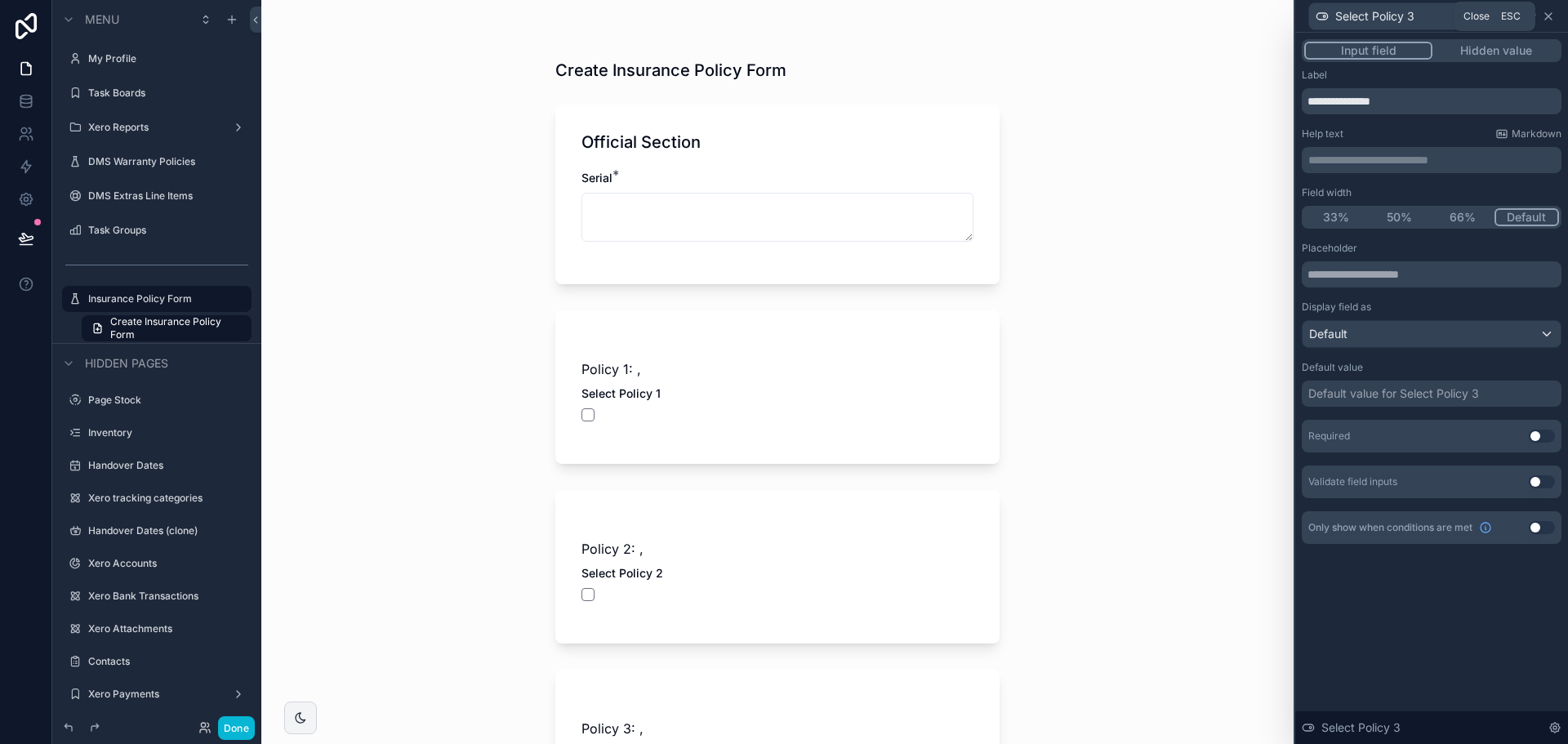
click at [1547, 18] on icon at bounding box center [1548, 15] width 6 height 6
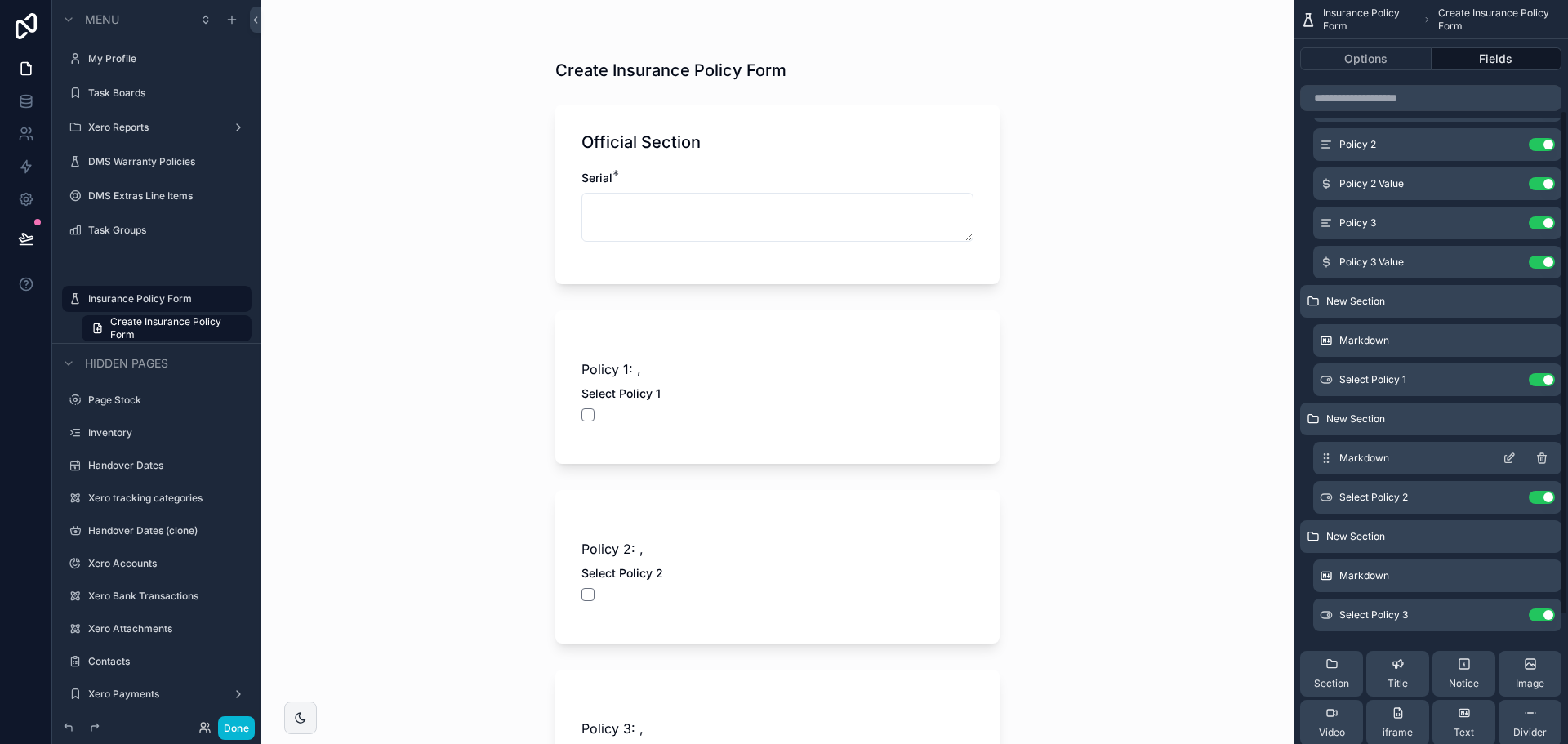
scroll to position [163, 0]
click at [1505, 299] on icon "scrollable content" at bounding box center [1509, 299] width 7 height 7
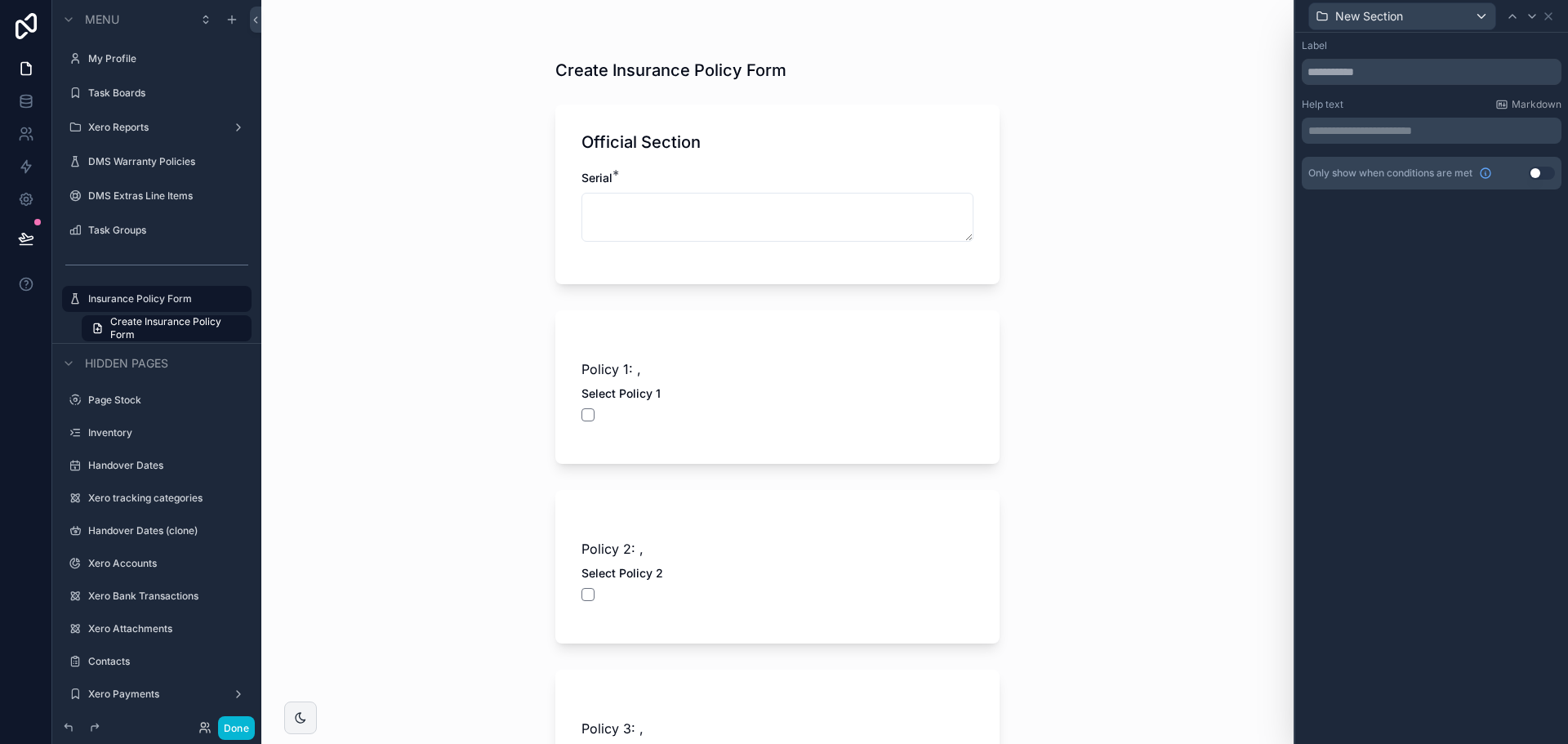
click at [1552, 170] on button "Use setting" at bounding box center [1542, 173] width 26 height 13
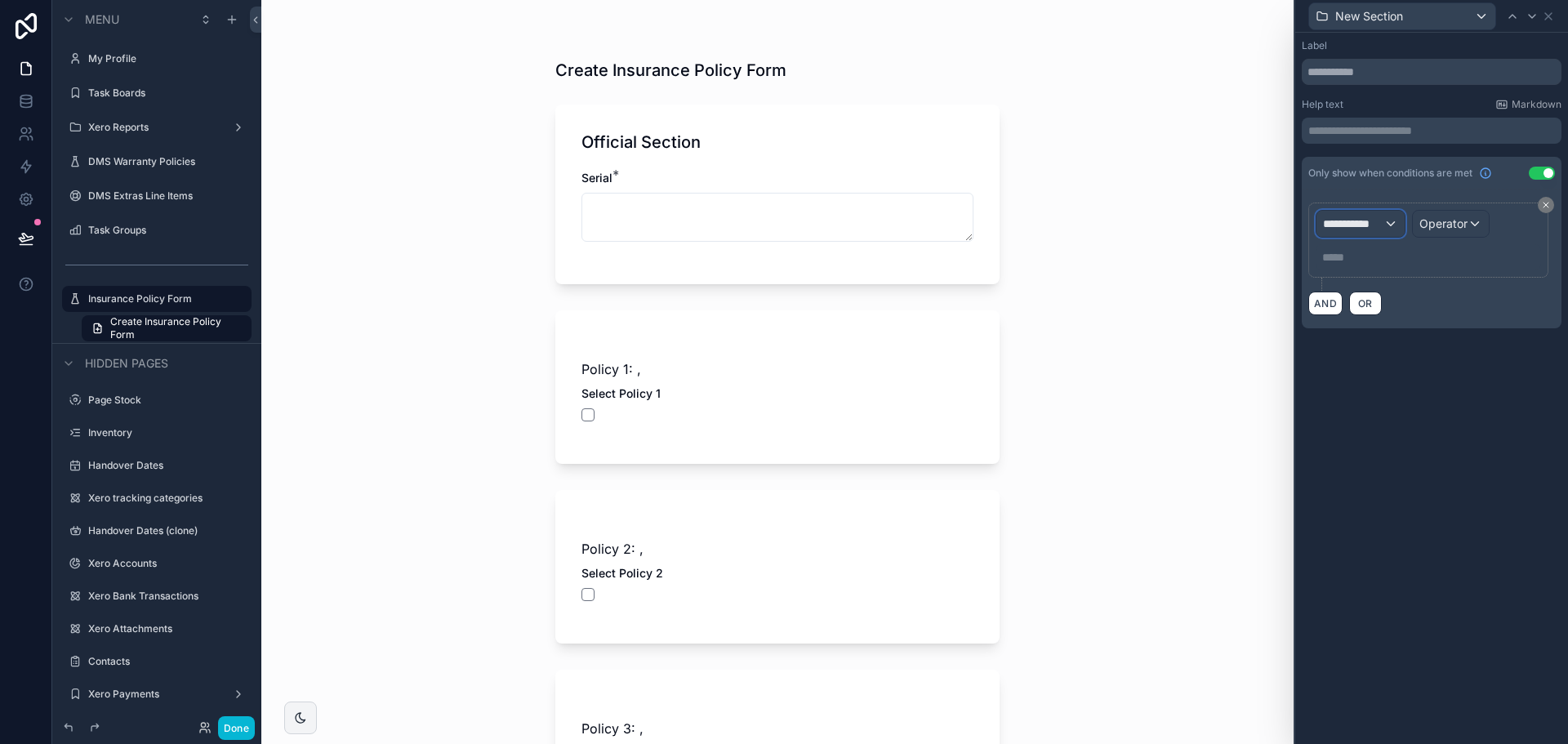
click at [1384, 227] on span "**********" at bounding box center [1353, 224] width 61 height 16
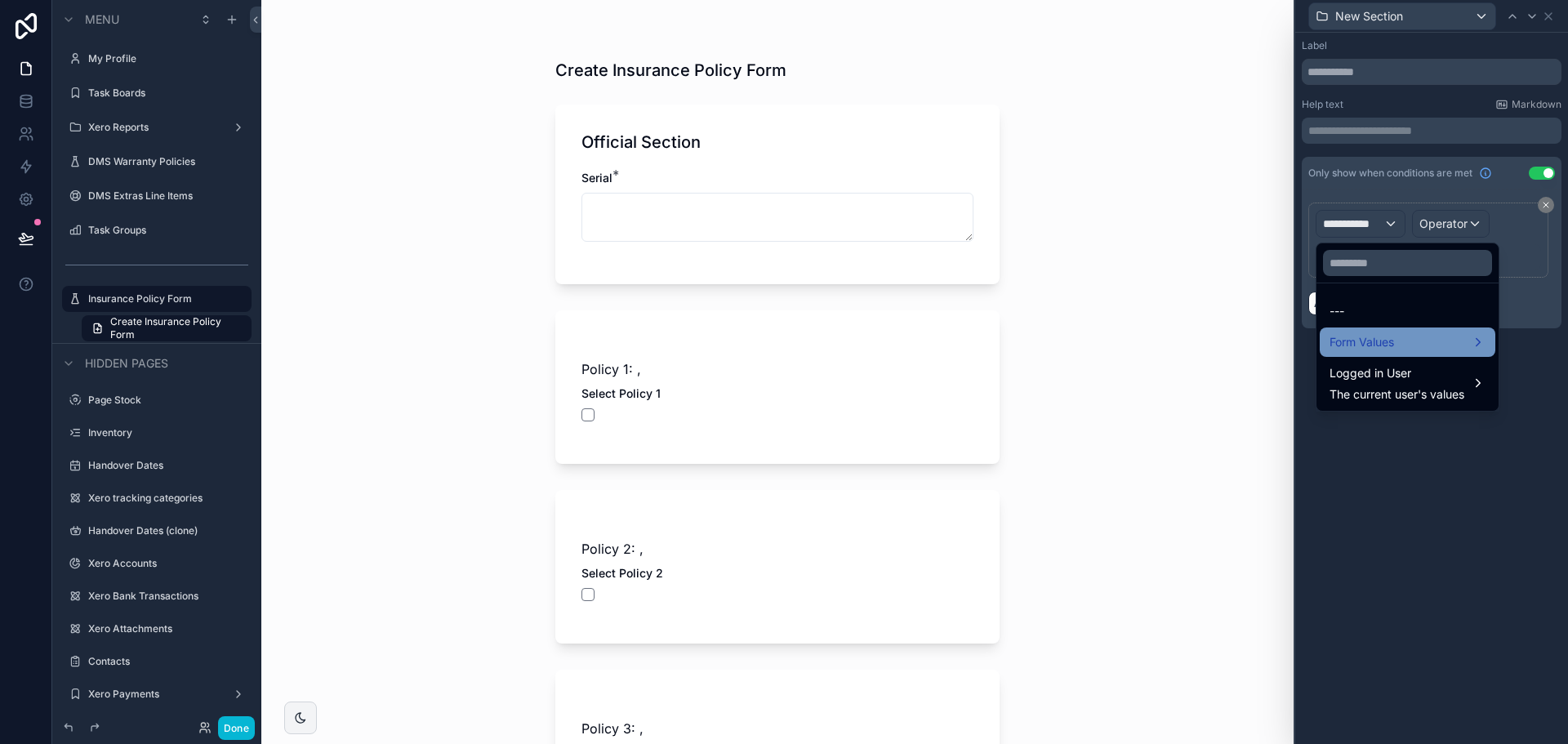
click at [1379, 337] on span "Form Values" at bounding box center [1361, 343] width 64 height 20
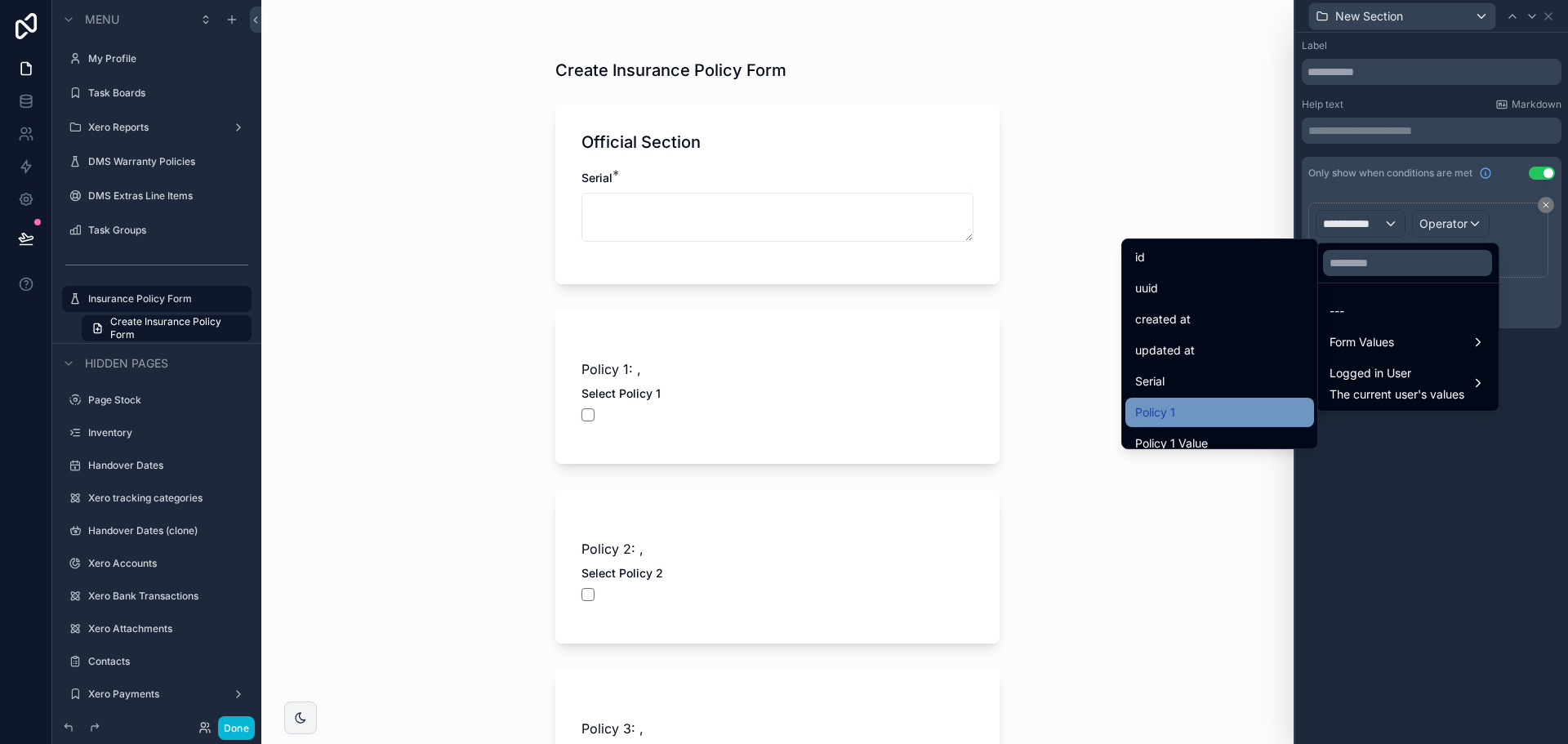
click at [1209, 409] on div "Policy 1" at bounding box center [1219, 413] width 169 height 20
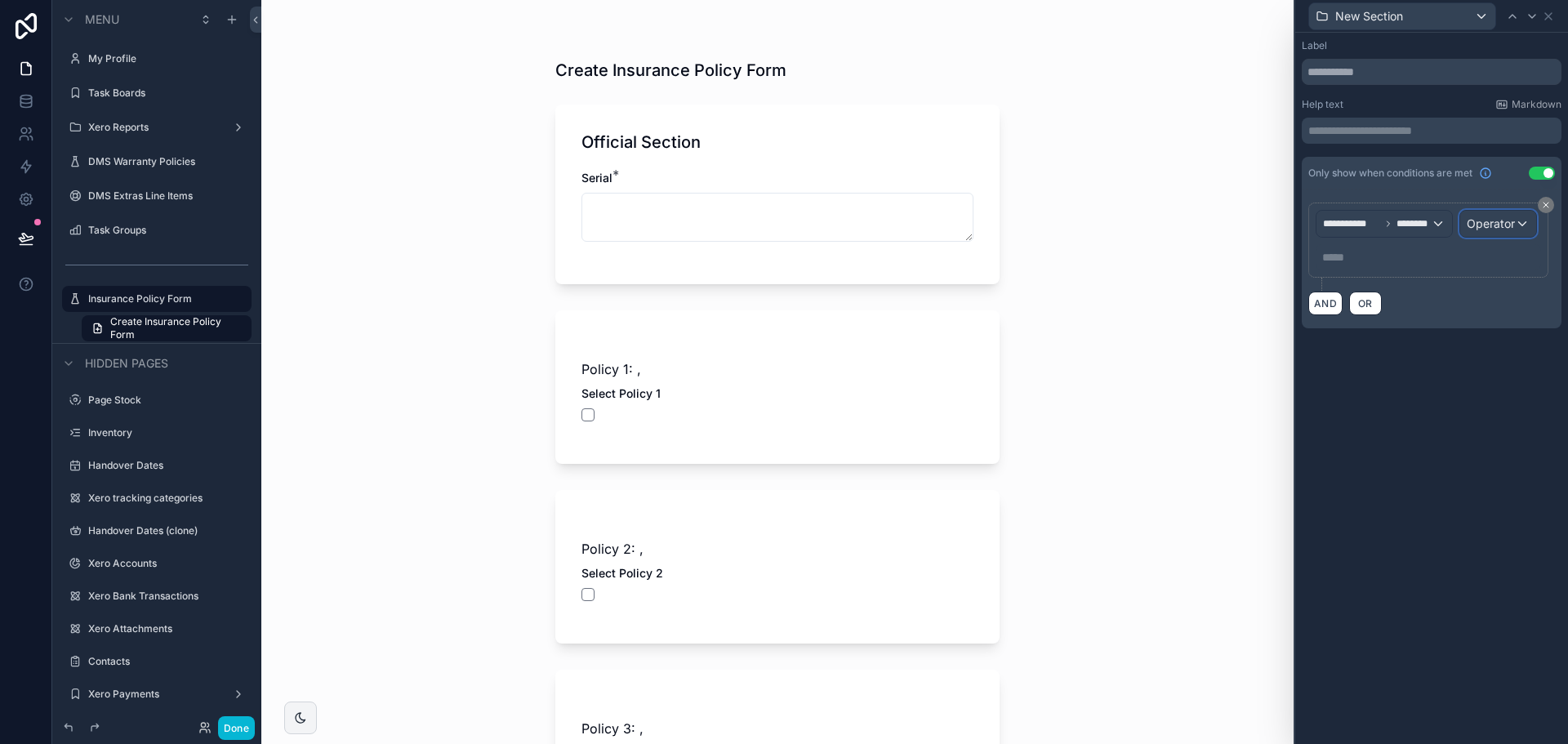
click at [1476, 235] on div "Operator" at bounding box center [1498, 224] width 76 height 26
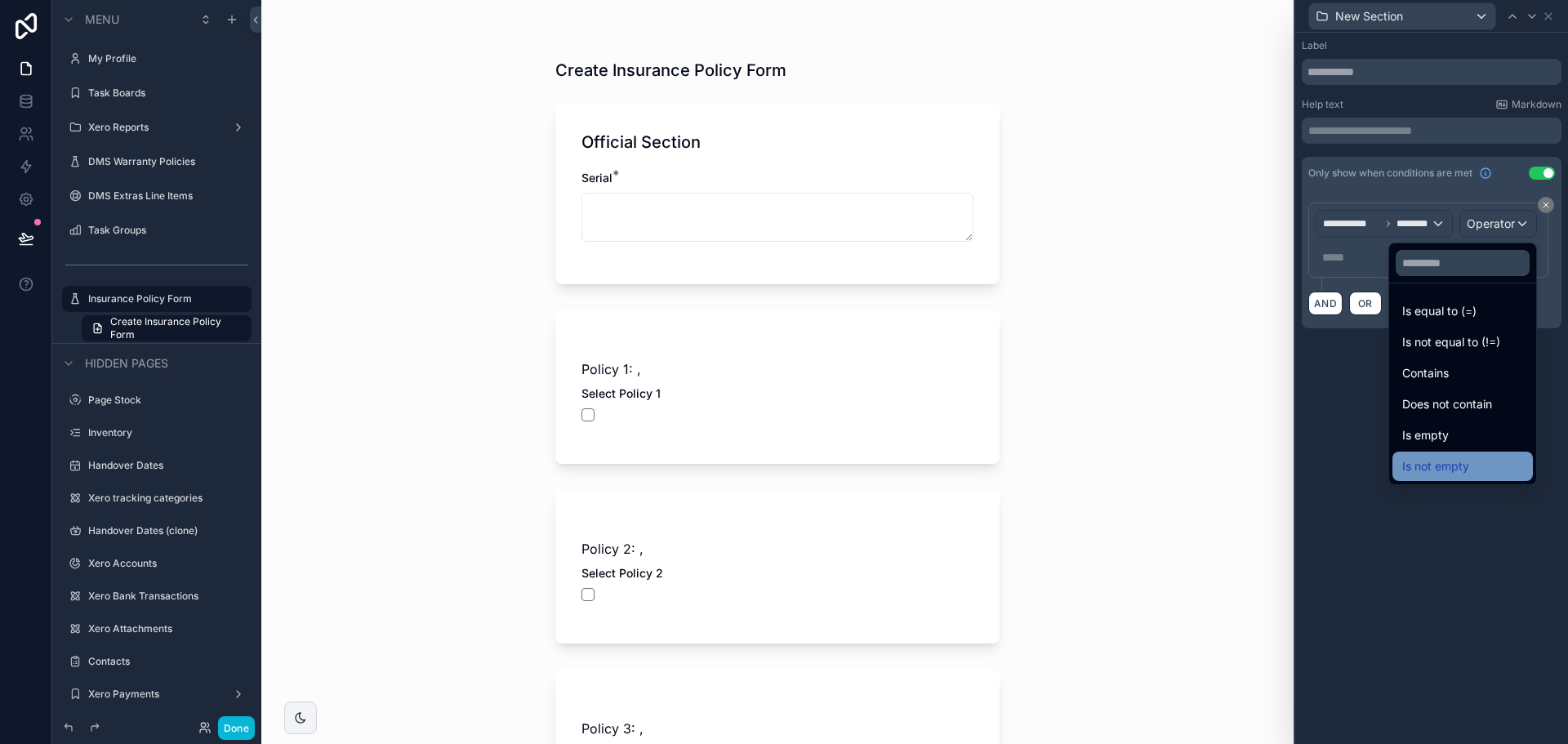
click at [1431, 469] on div "Is not empty" at bounding box center [1462, 467] width 120 height 20
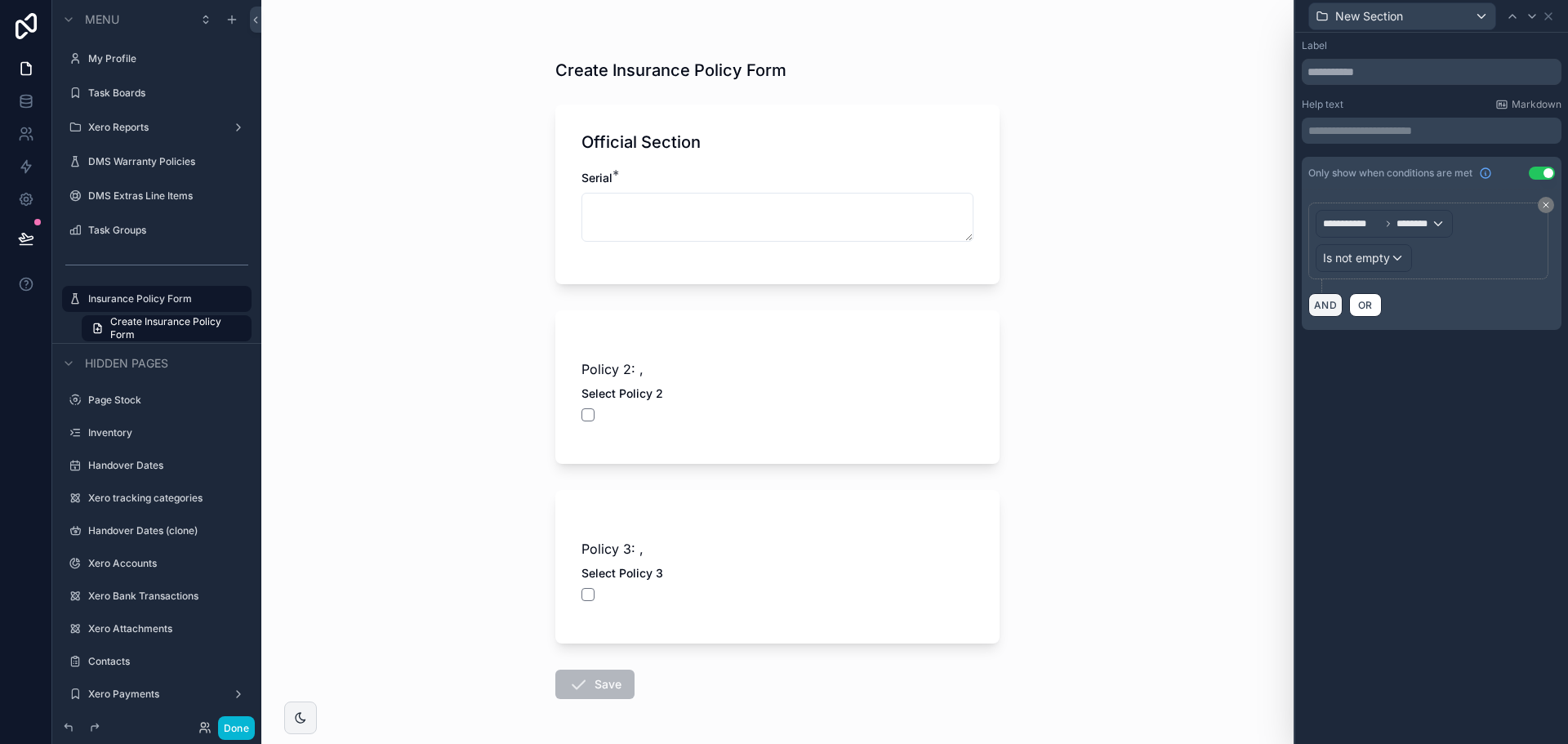
click at [1332, 304] on button "AND" at bounding box center [1326, 305] width 34 height 24
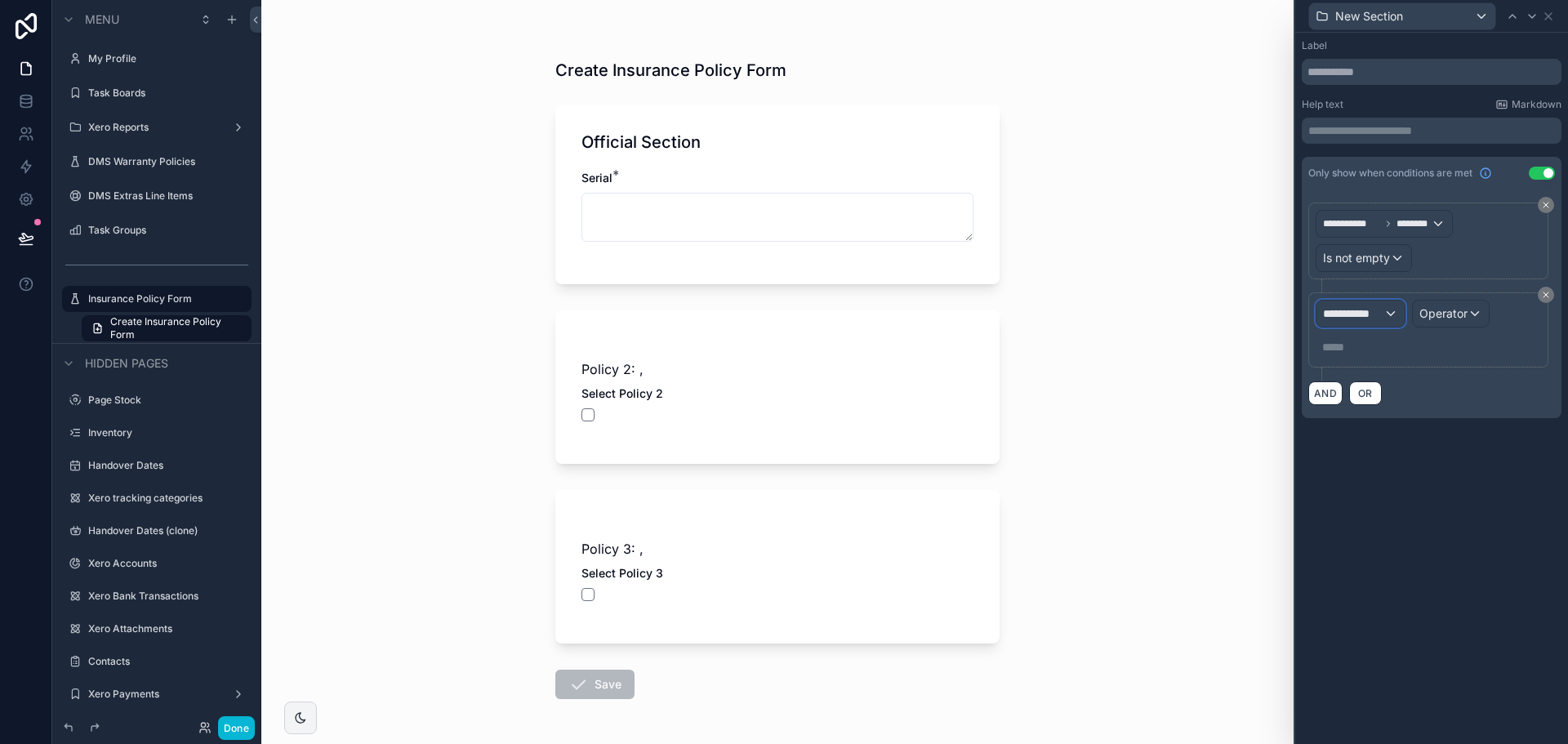
click at [1356, 322] on div "**********" at bounding box center [1361, 314] width 88 height 26
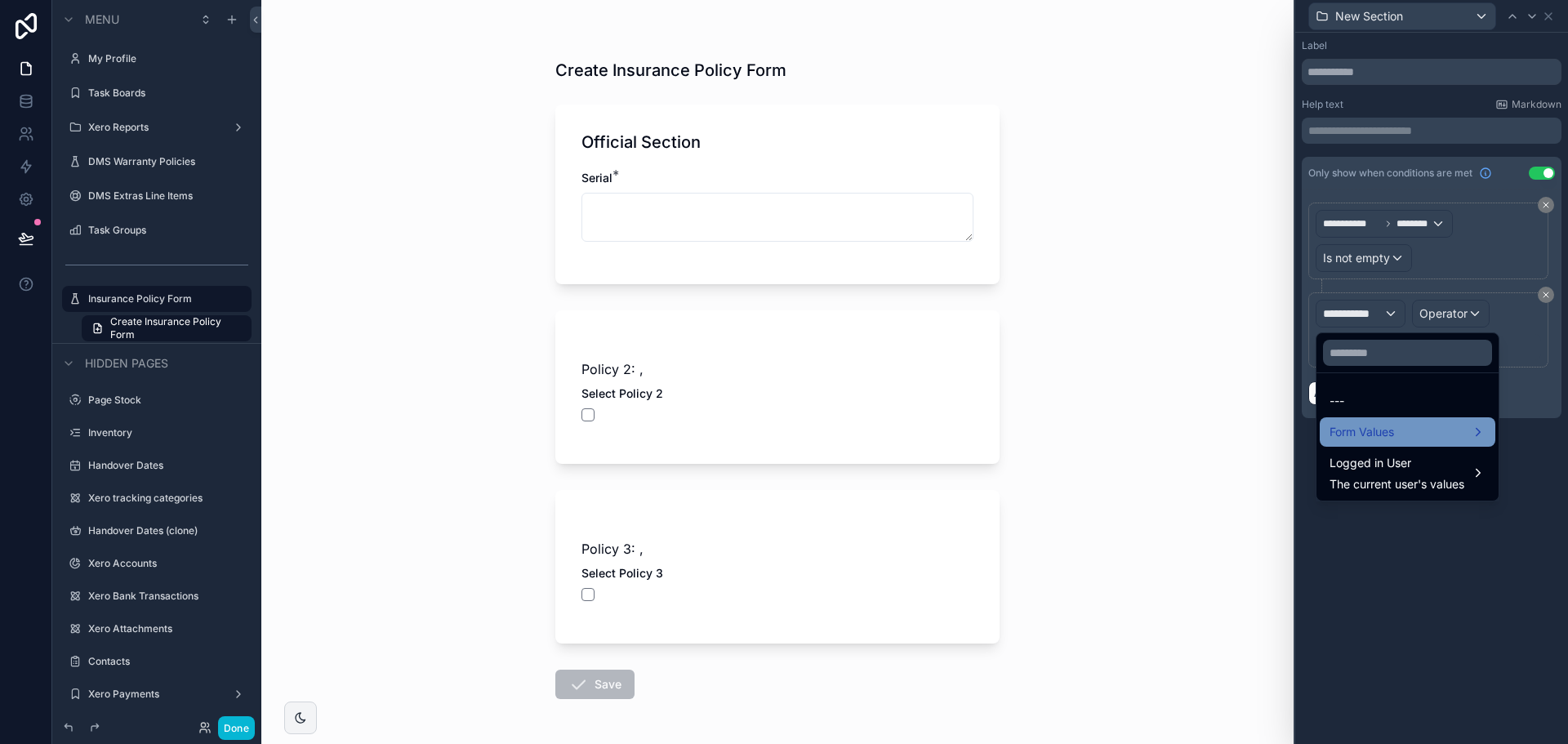
click at [1409, 418] on div "Form Values" at bounding box center [1408, 432] width 176 height 29
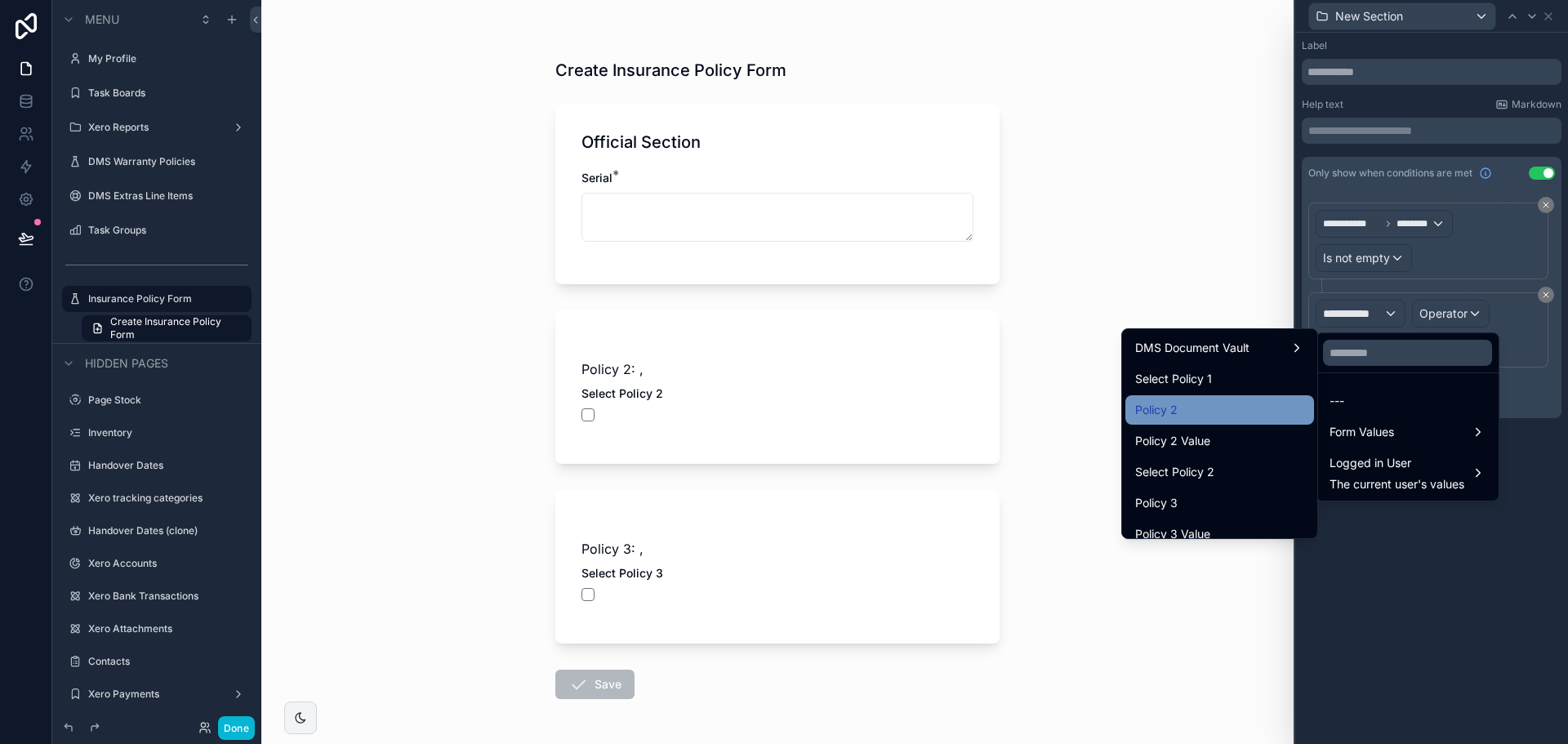
scroll to position [246, 0]
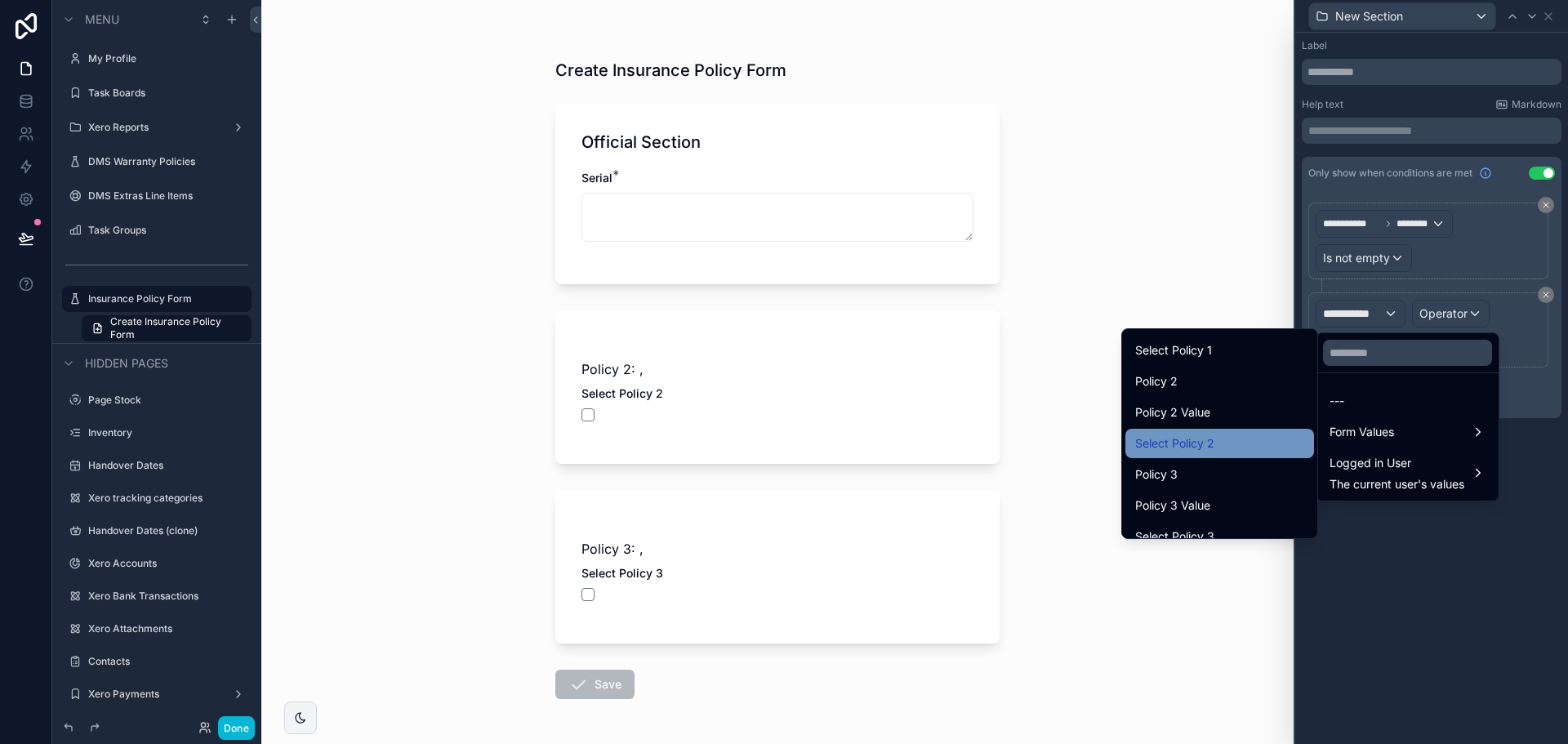
click at [1221, 445] on div "Select Policy 2" at bounding box center [1219, 444] width 169 height 20
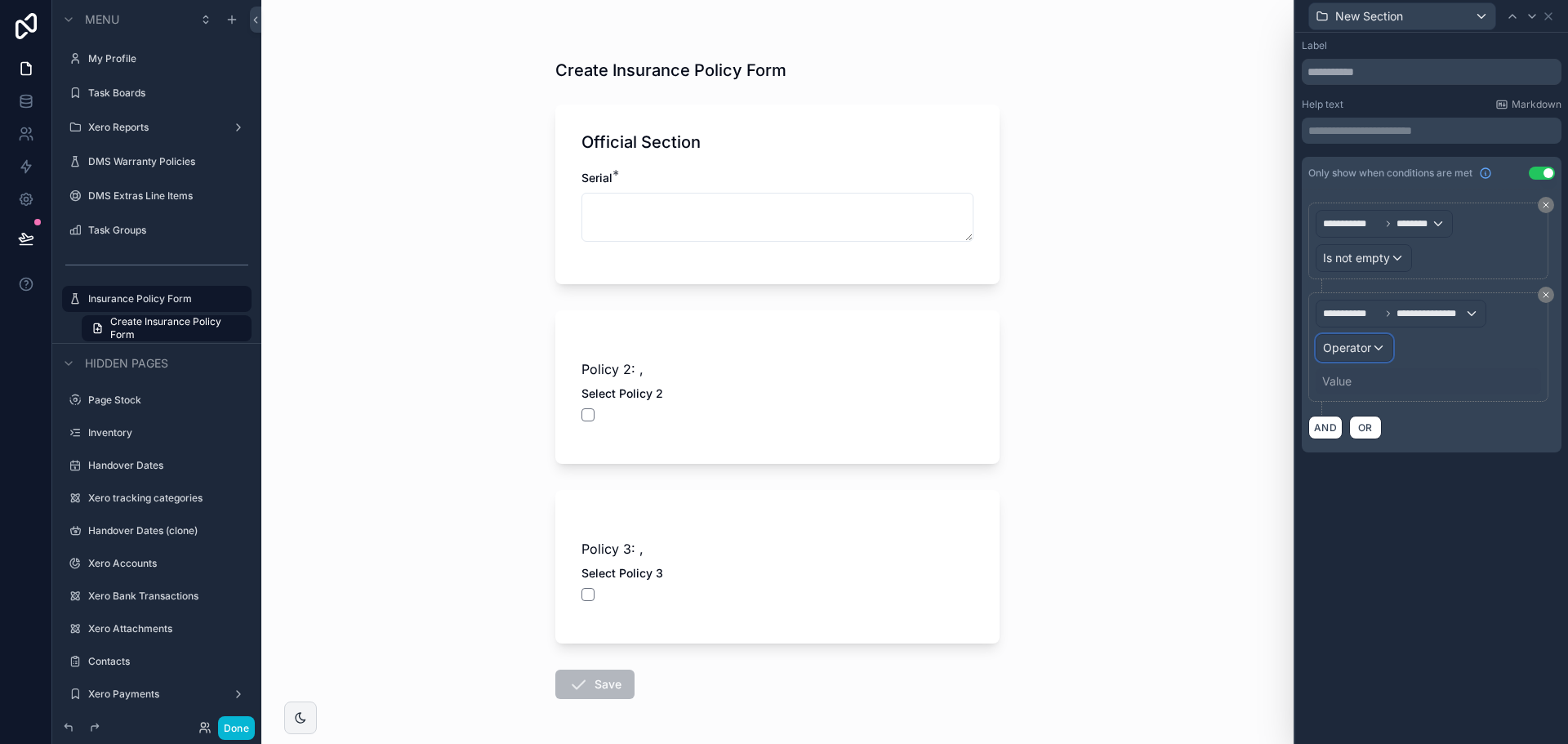
click at [1356, 355] on span "Operator" at bounding box center [1347, 348] width 48 height 16
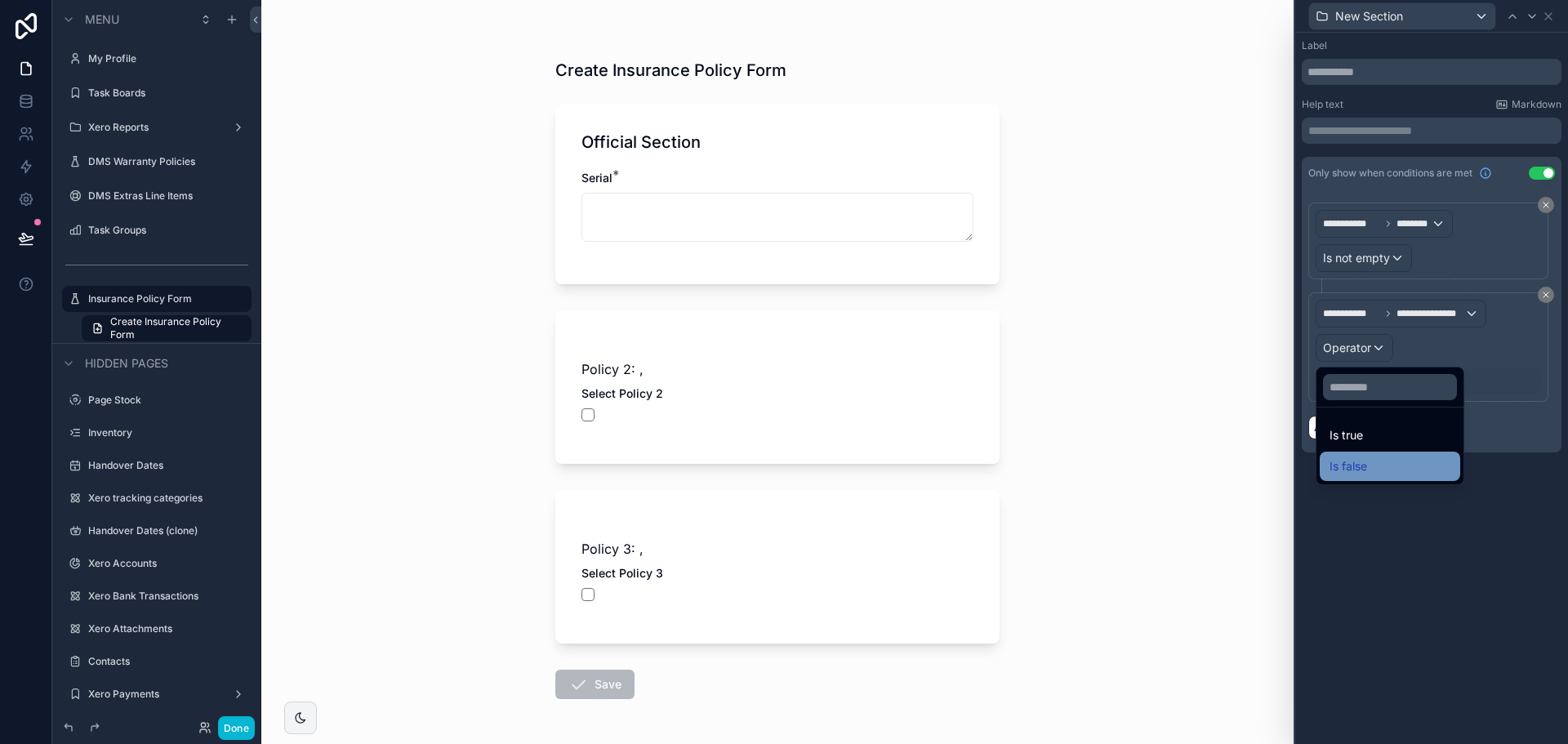
click at [1367, 465] on span "Is false" at bounding box center [1348, 467] width 37 height 20
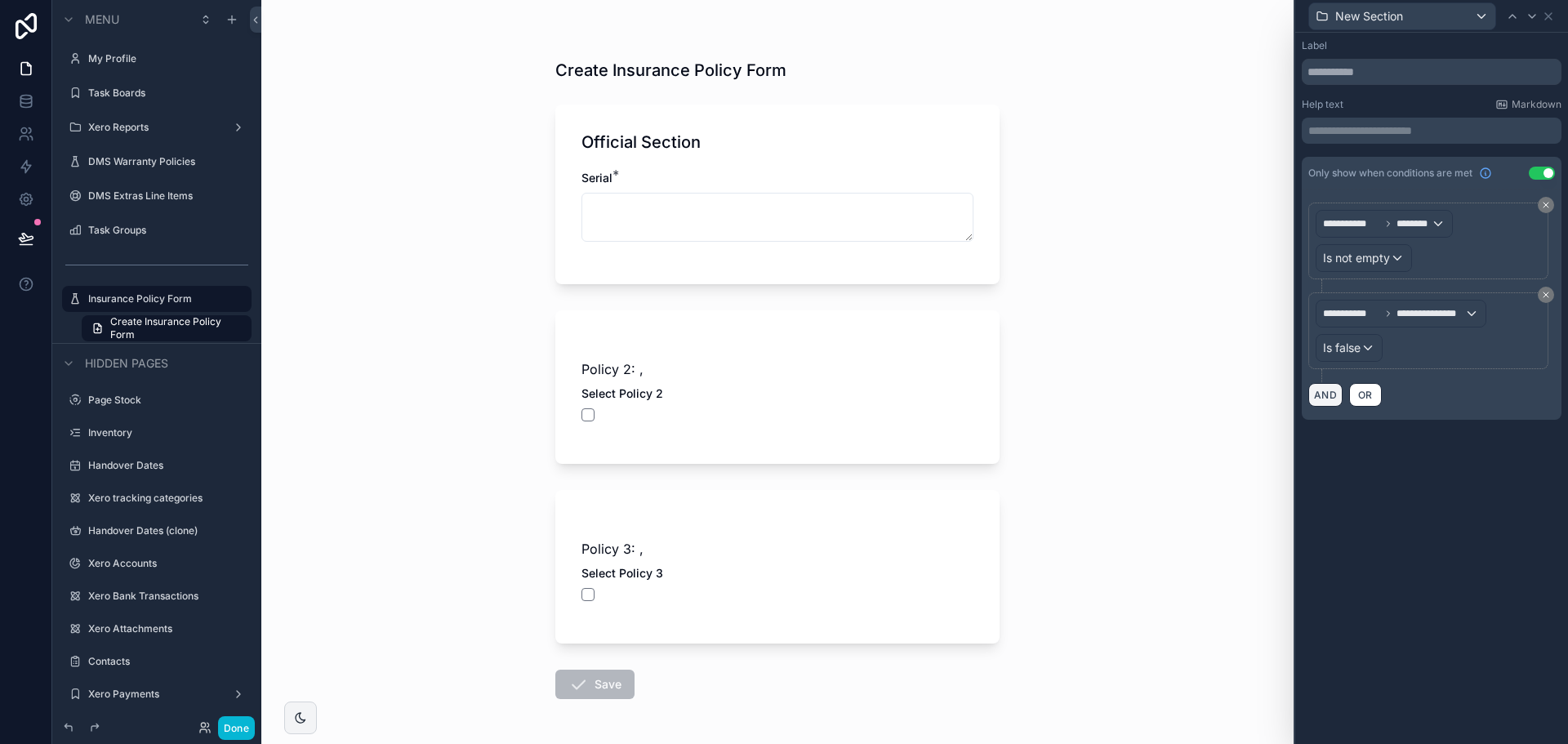
click at [1330, 400] on button "AND" at bounding box center [1326, 395] width 34 height 24
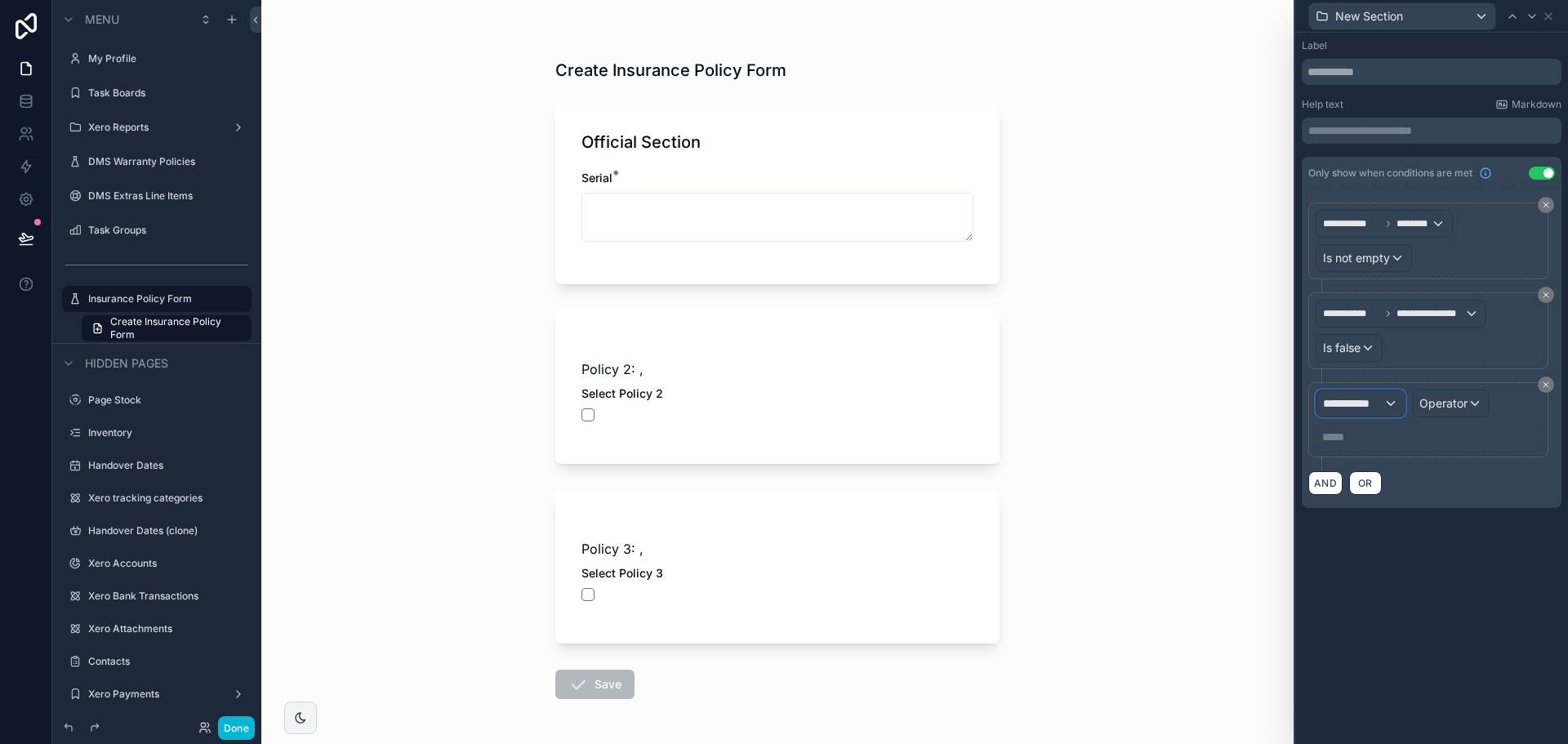
click at [1345, 409] on span "**********" at bounding box center [1353, 403] width 61 height 16
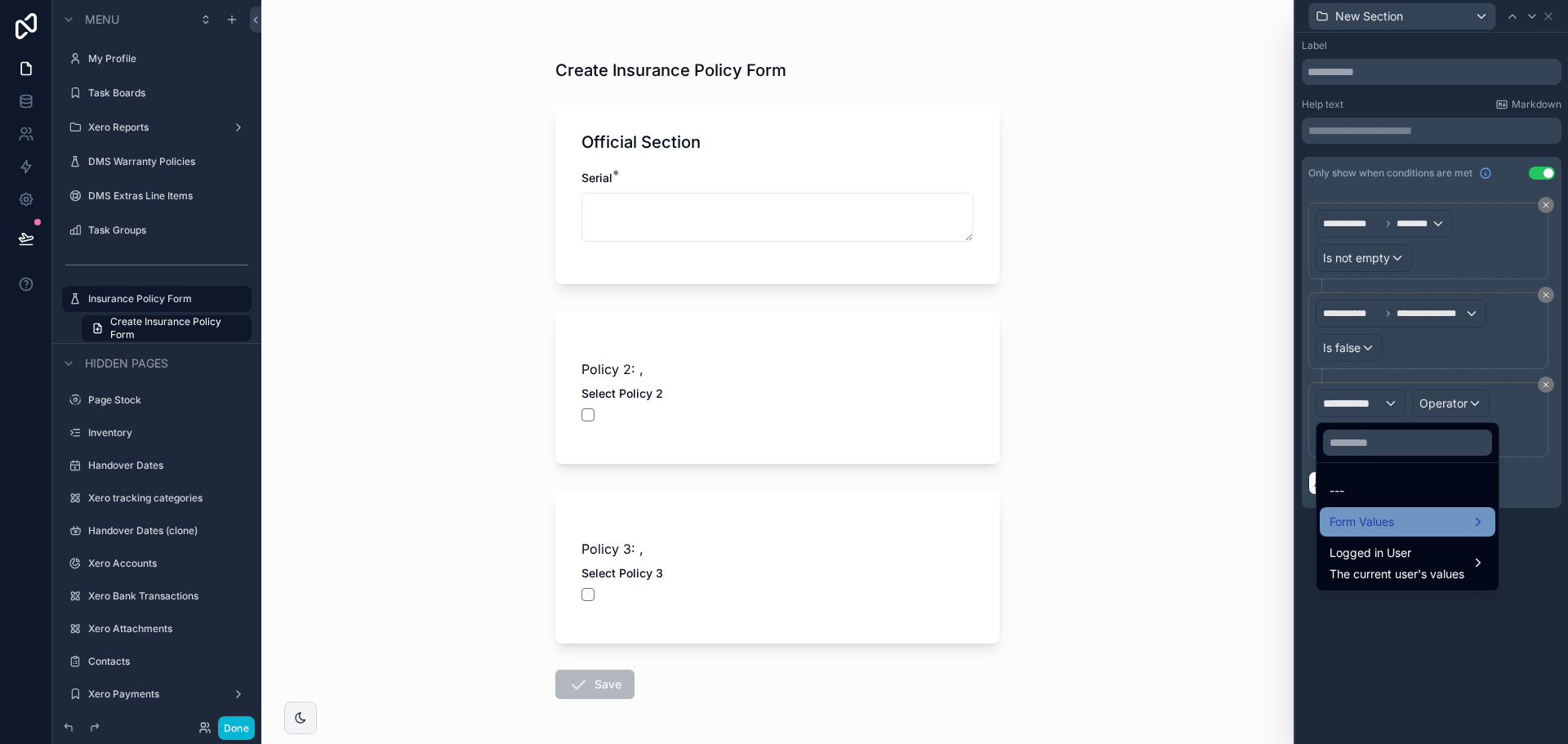
click at [1379, 528] on span "Form Values" at bounding box center [1361, 522] width 64 height 20
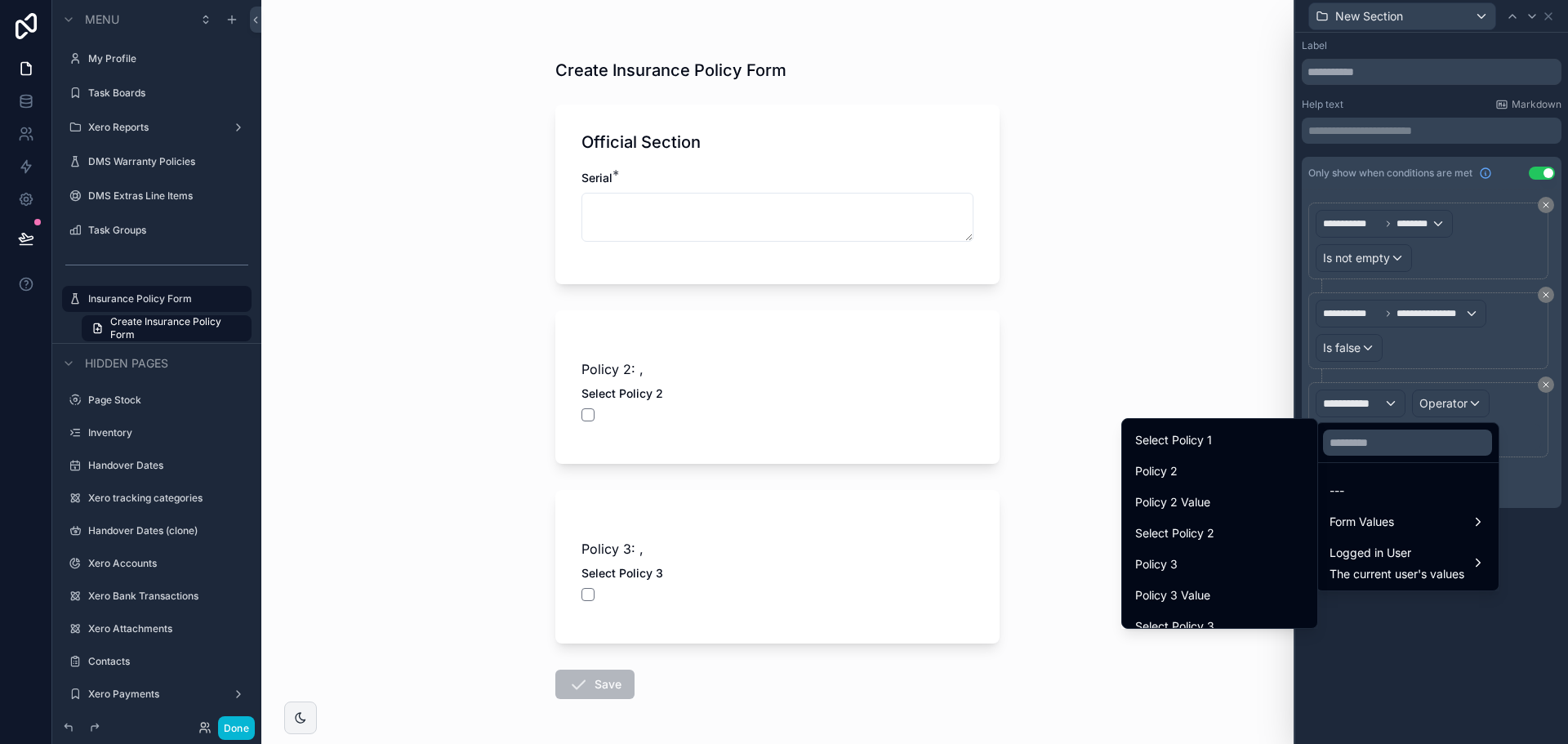
click at [1201, 620] on div "Select Policy 3" at bounding box center [1219, 627] width 169 height 20
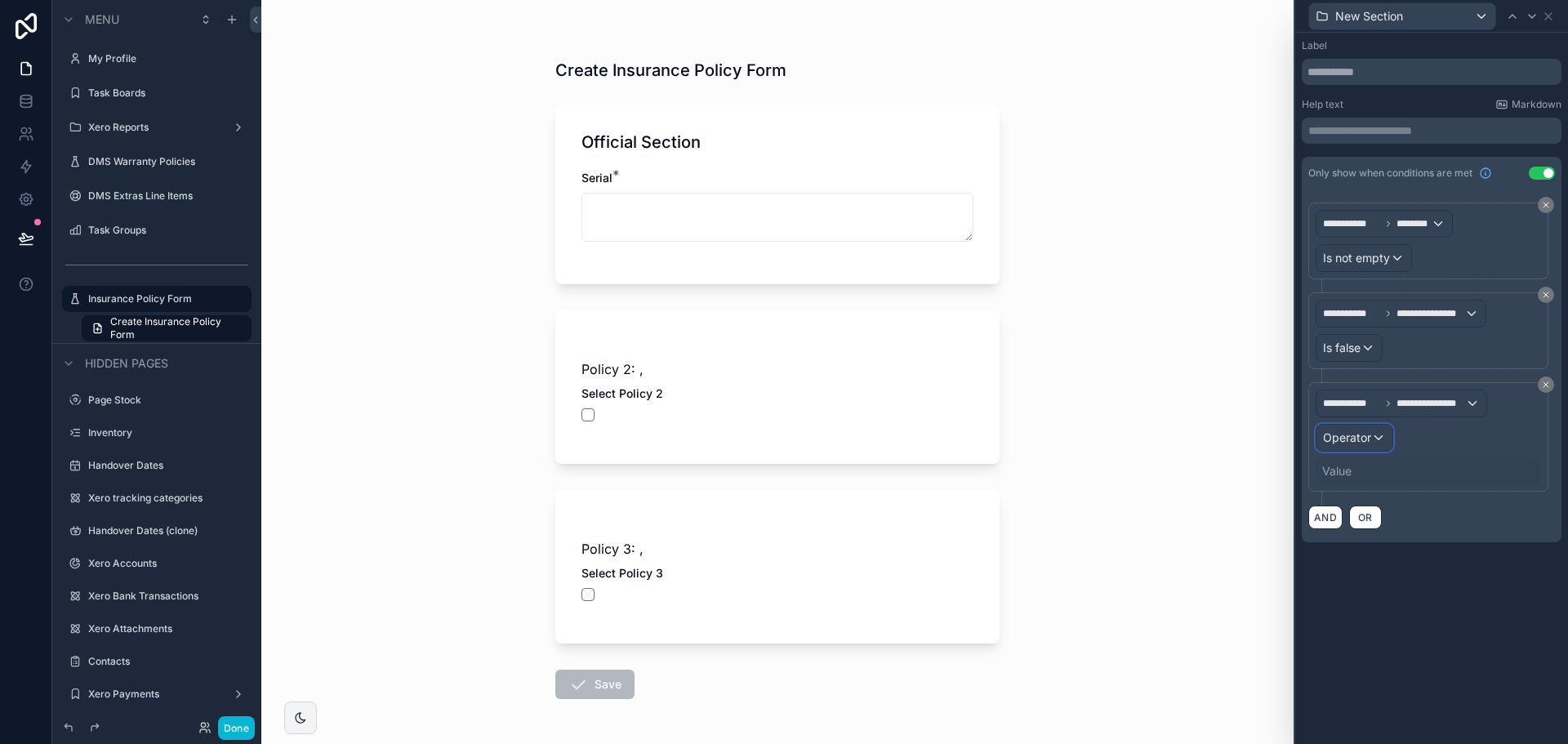
click at [1369, 442] on span "Operator" at bounding box center [1347, 437] width 48 height 14
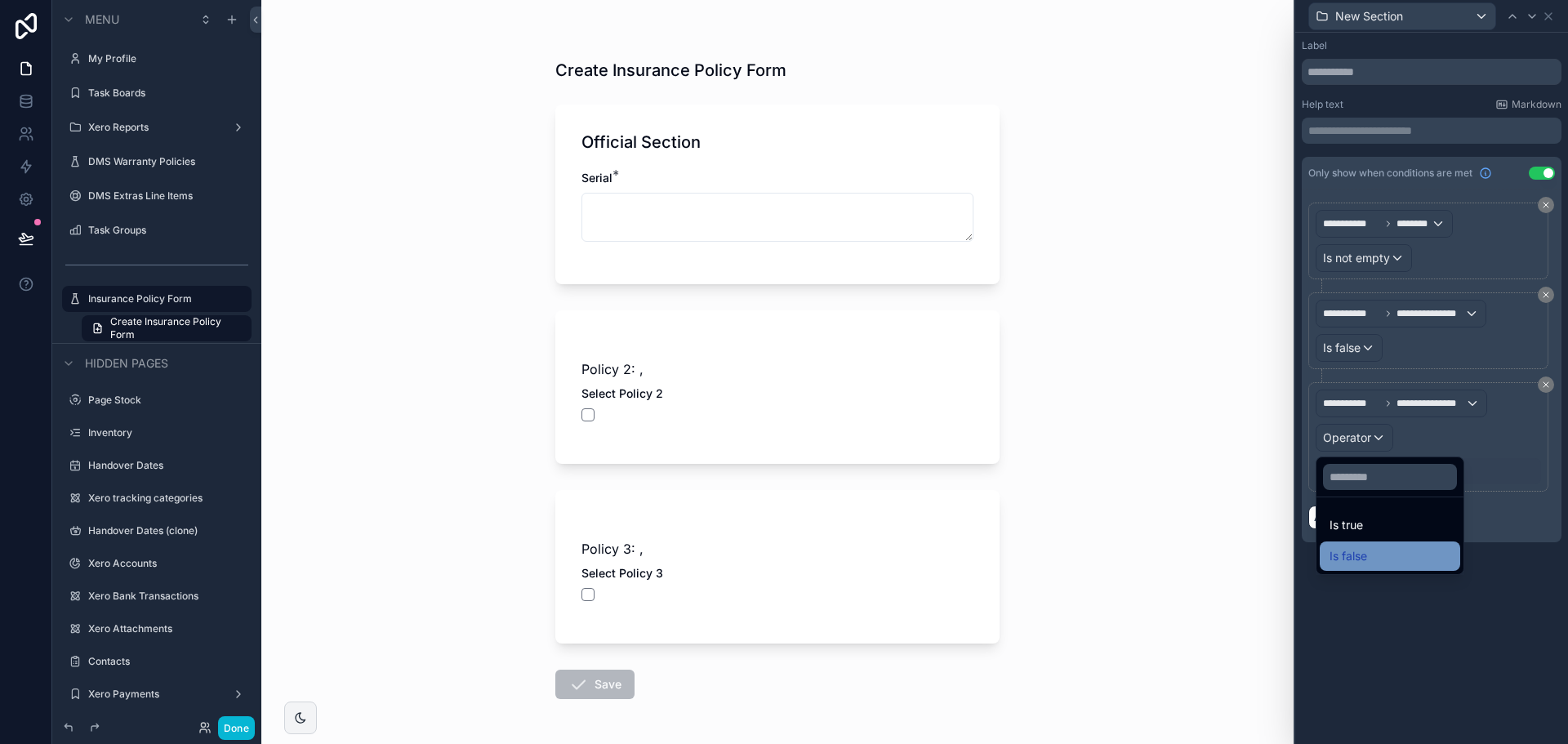
click at [1366, 550] on span "Is false" at bounding box center [1348, 556] width 37 height 20
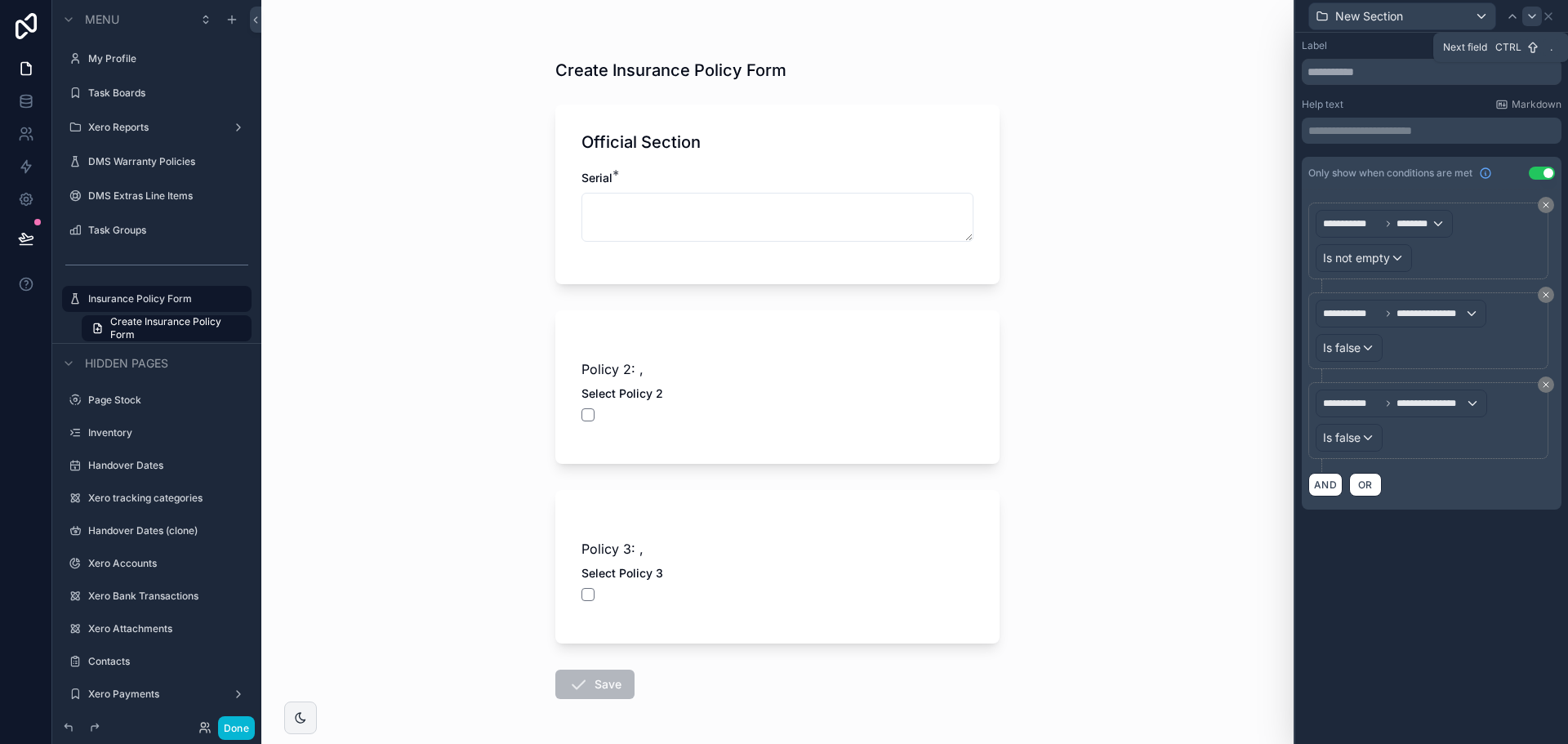
click at [1532, 18] on icon at bounding box center [1532, 16] width 13 height 13
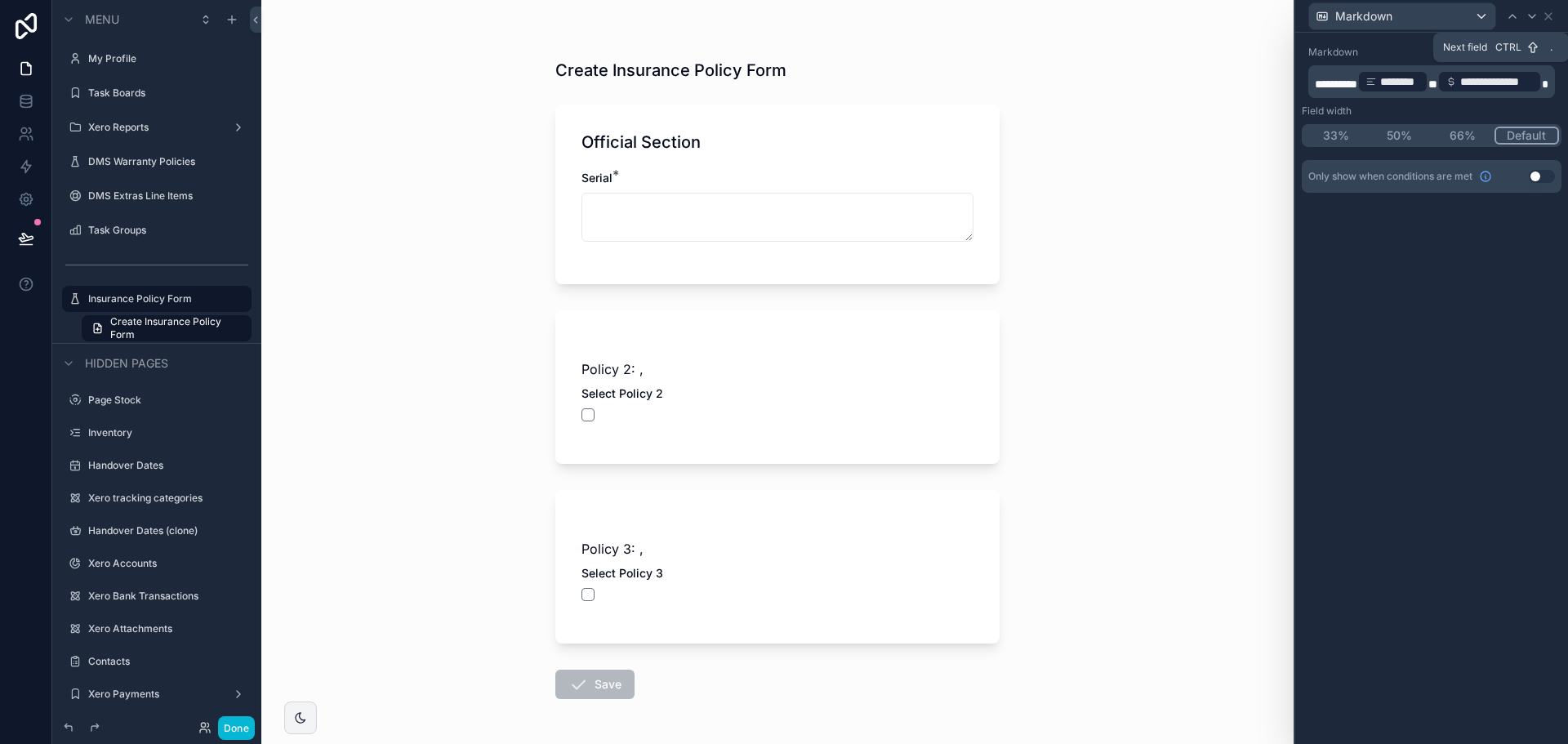
click at [1532, 18] on icon at bounding box center [1532, 16] width 13 height 13
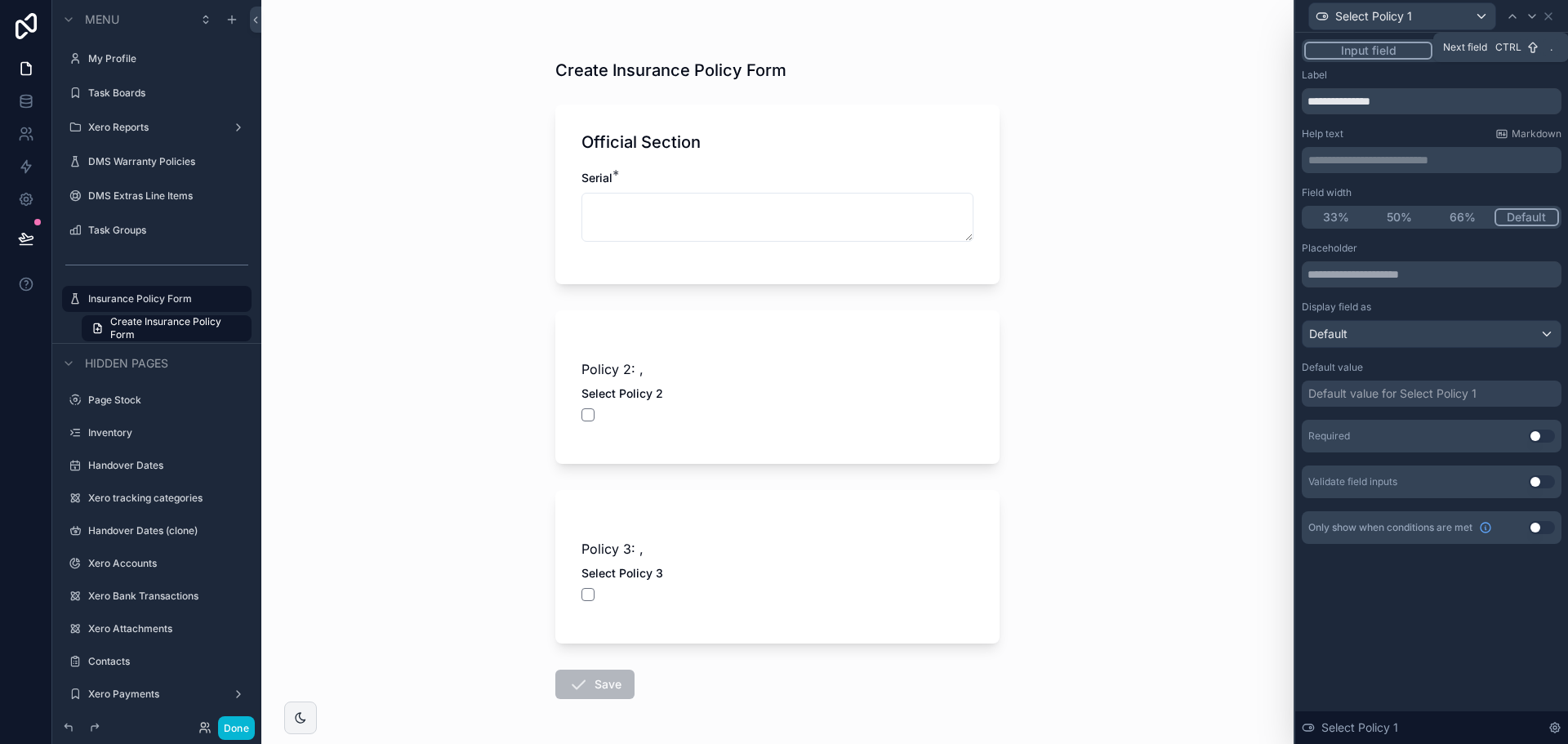
click at [1532, 18] on icon at bounding box center [1532, 16] width 13 height 13
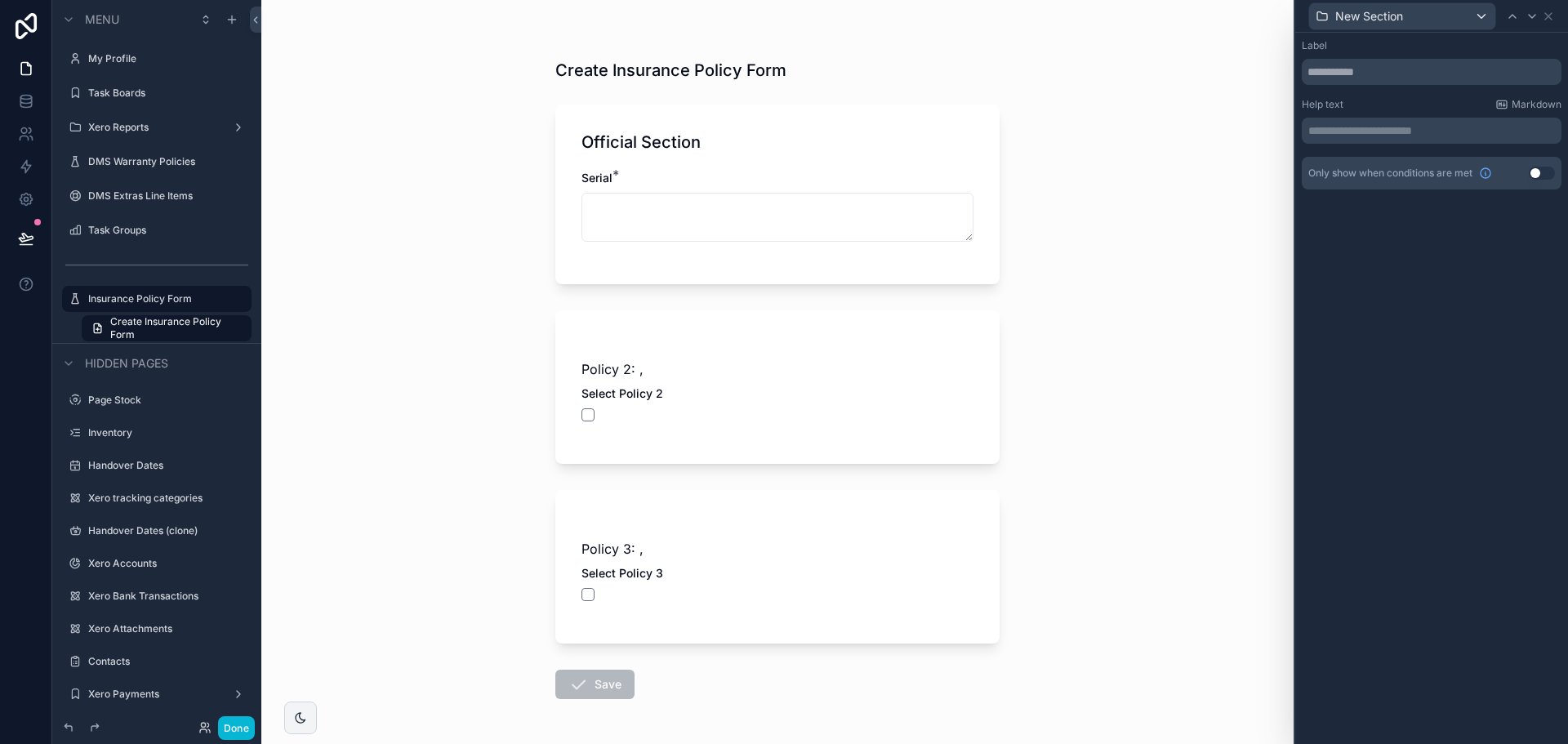
click at [1547, 172] on button "Use setting" at bounding box center [1542, 173] width 26 height 13
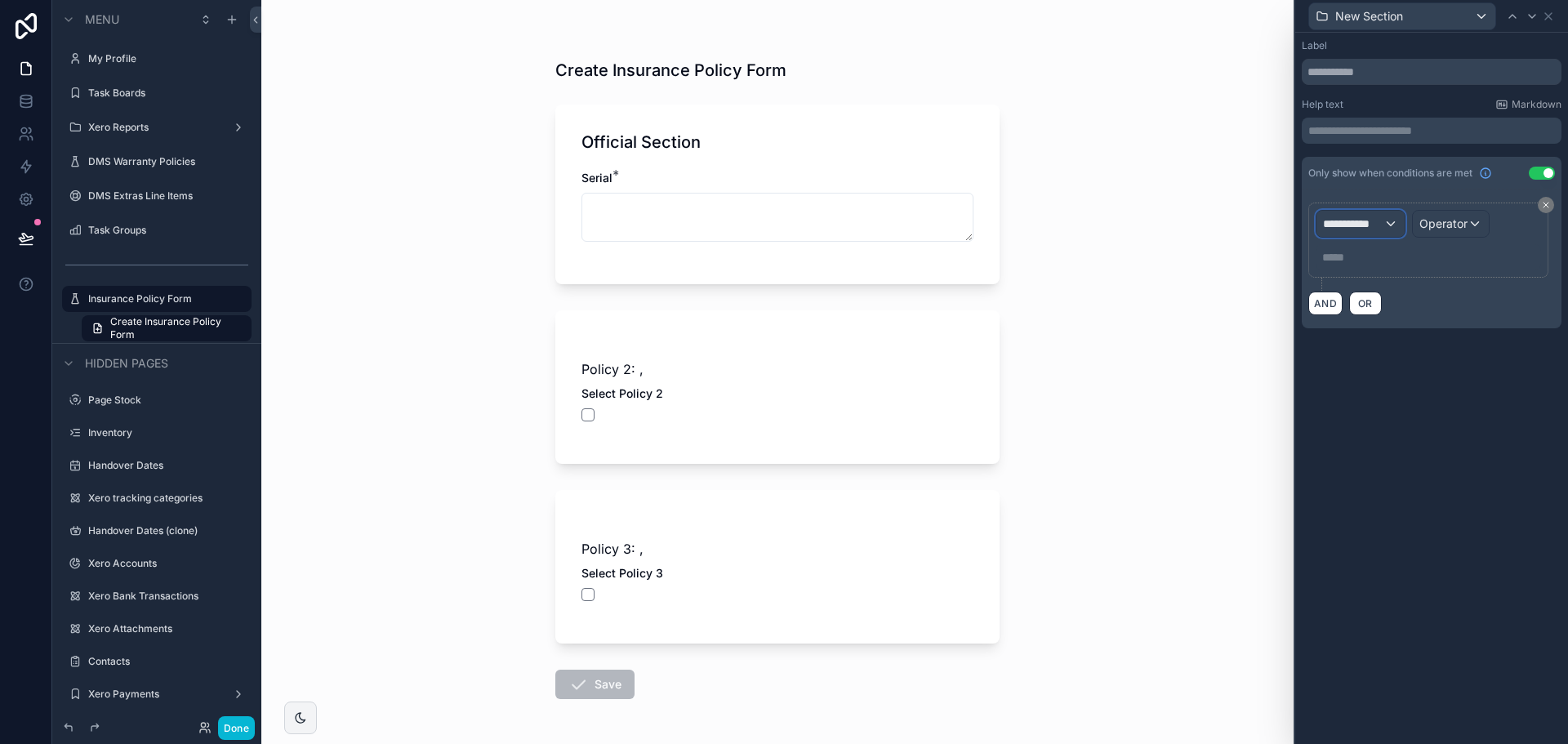
click at [1388, 219] on div "**********" at bounding box center [1361, 224] width 88 height 26
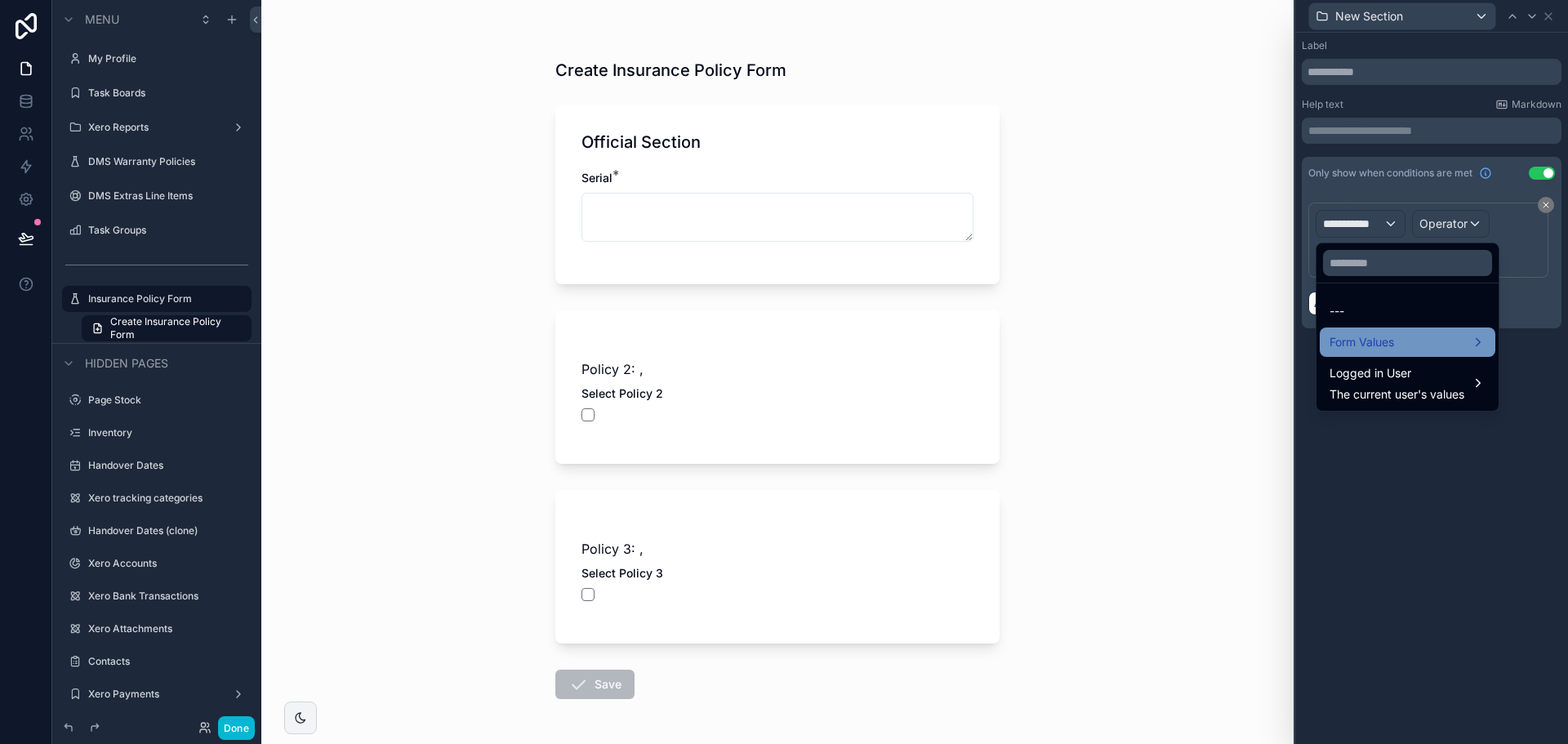
click at [1364, 353] on div "Form Values" at bounding box center [1408, 343] width 176 height 29
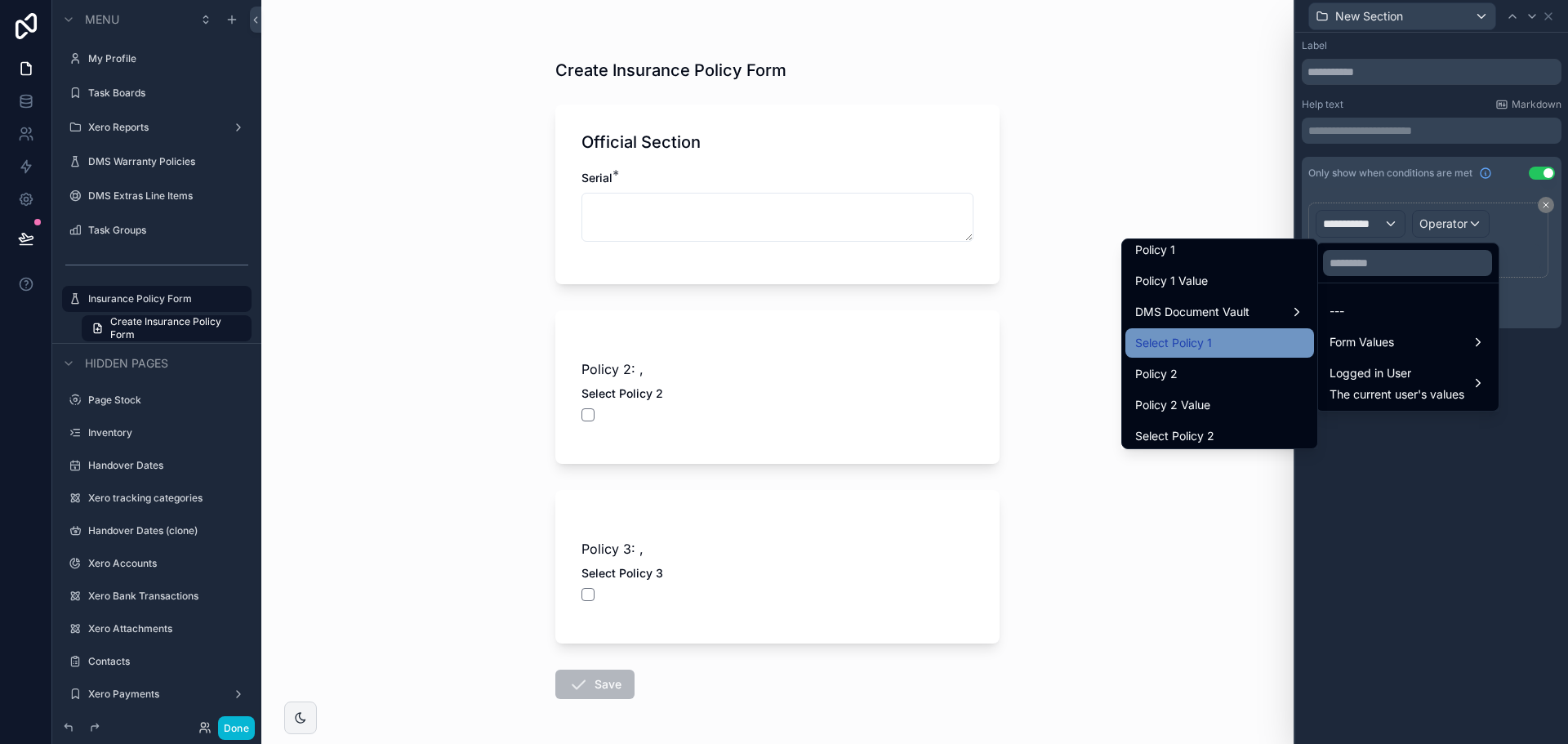
scroll to position [163, 0]
click at [1197, 365] on div "Policy 2" at bounding box center [1219, 373] width 169 height 20
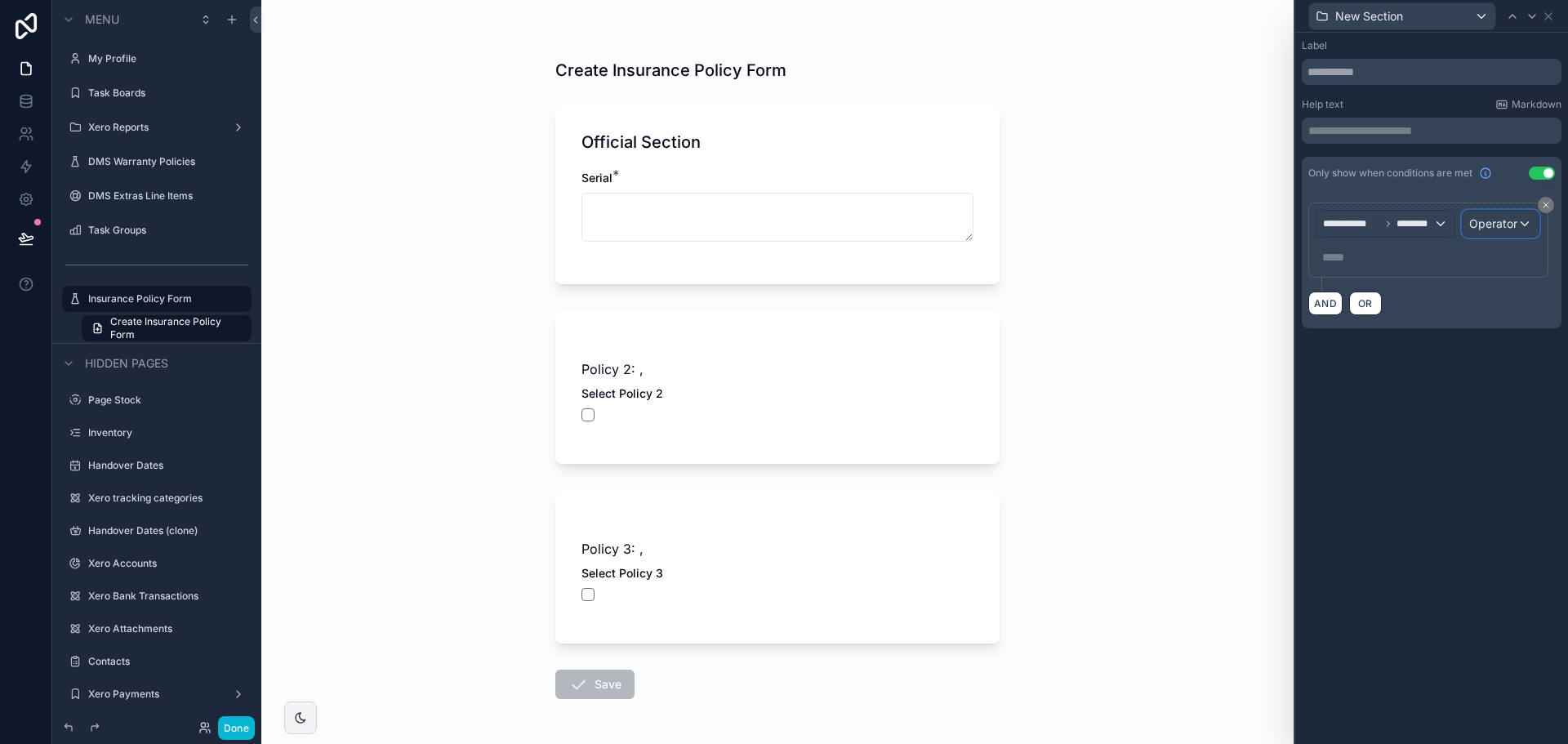
click at [1463, 225] on div "Operator" at bounding box center [1501, 224] width 76 height 26
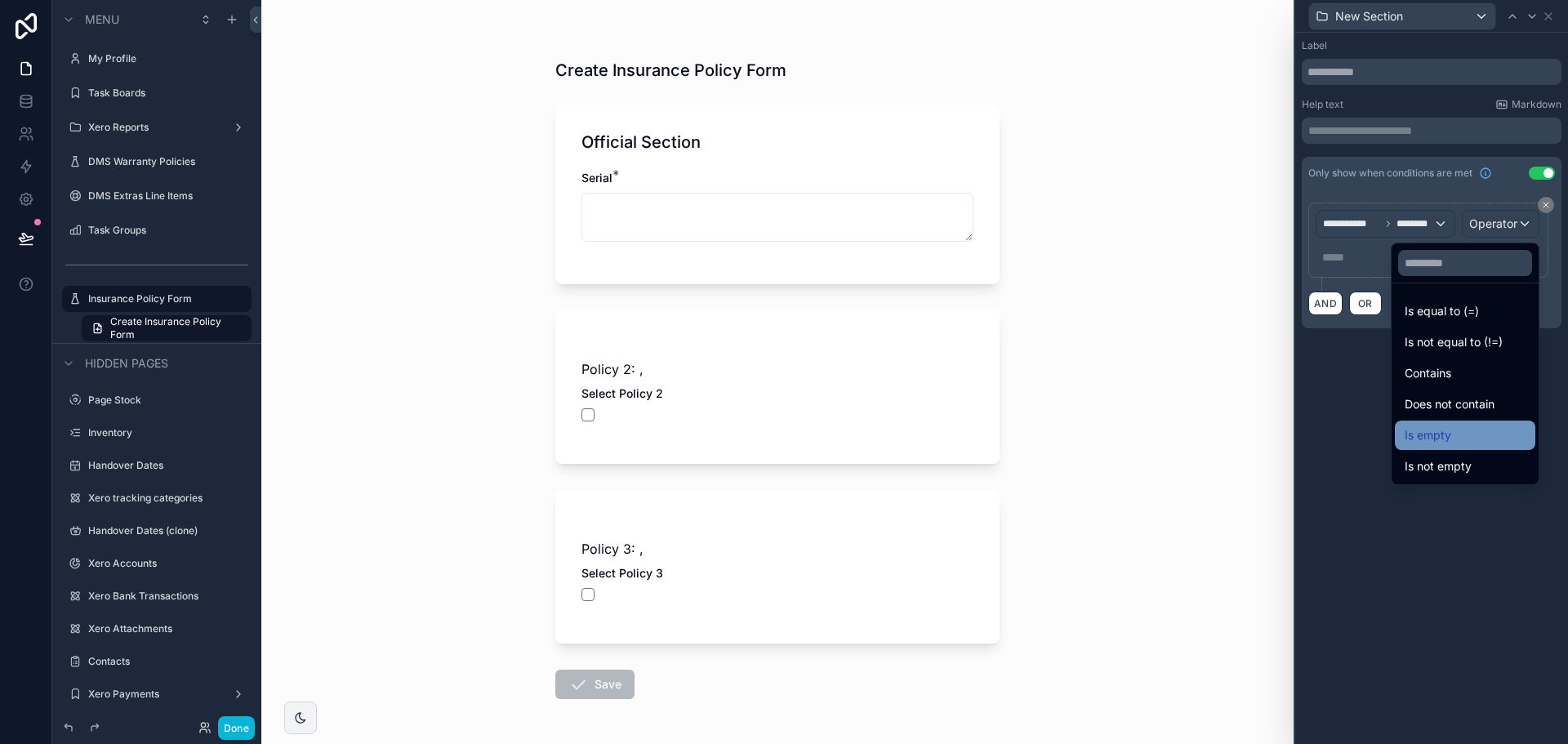
click at [1421, 430] on div "Is empty" at bounding box center [1465, 436] width 120 height 20
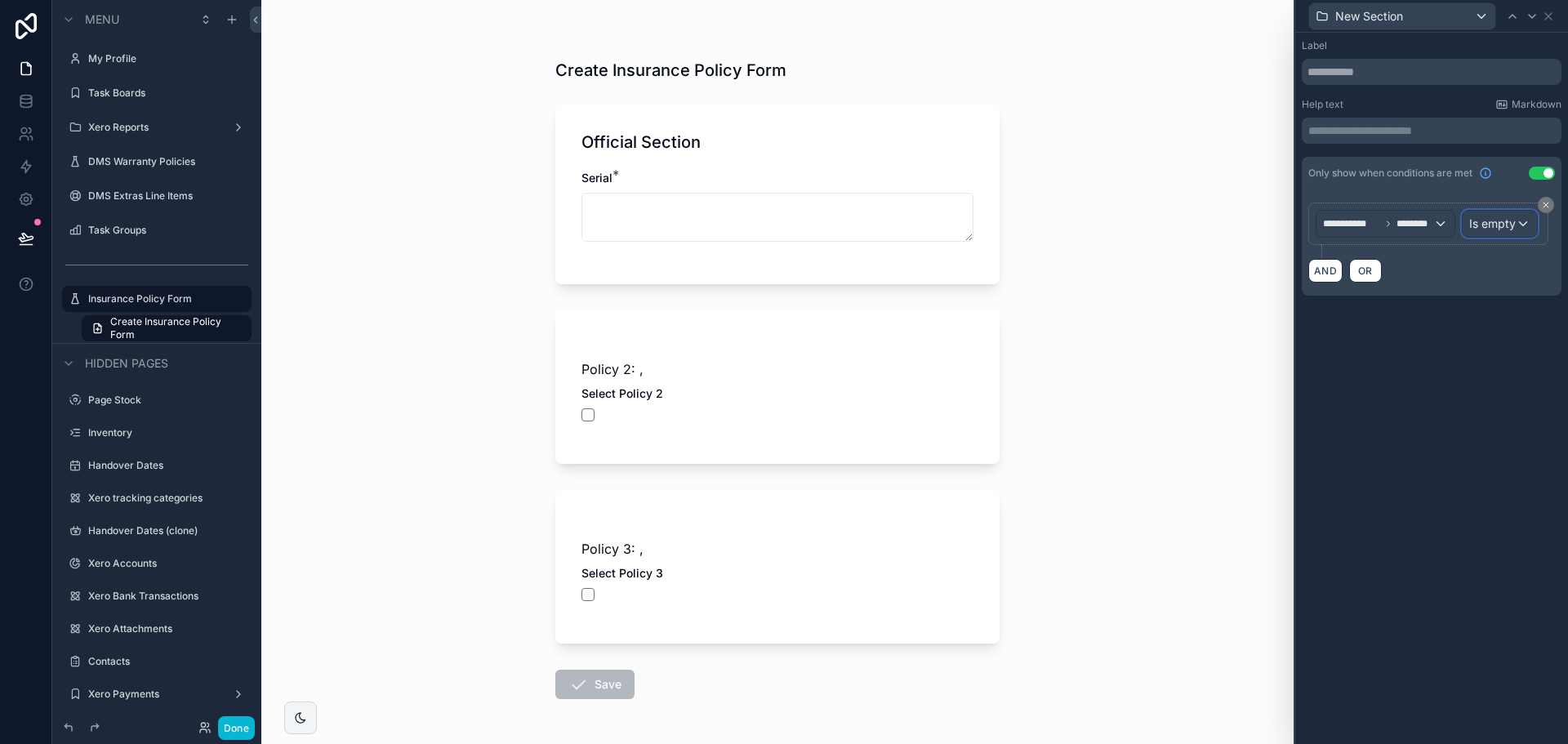
click at [1508, 223] on span "Is empty" at bounding box center [1492, 224] width 46 height 16
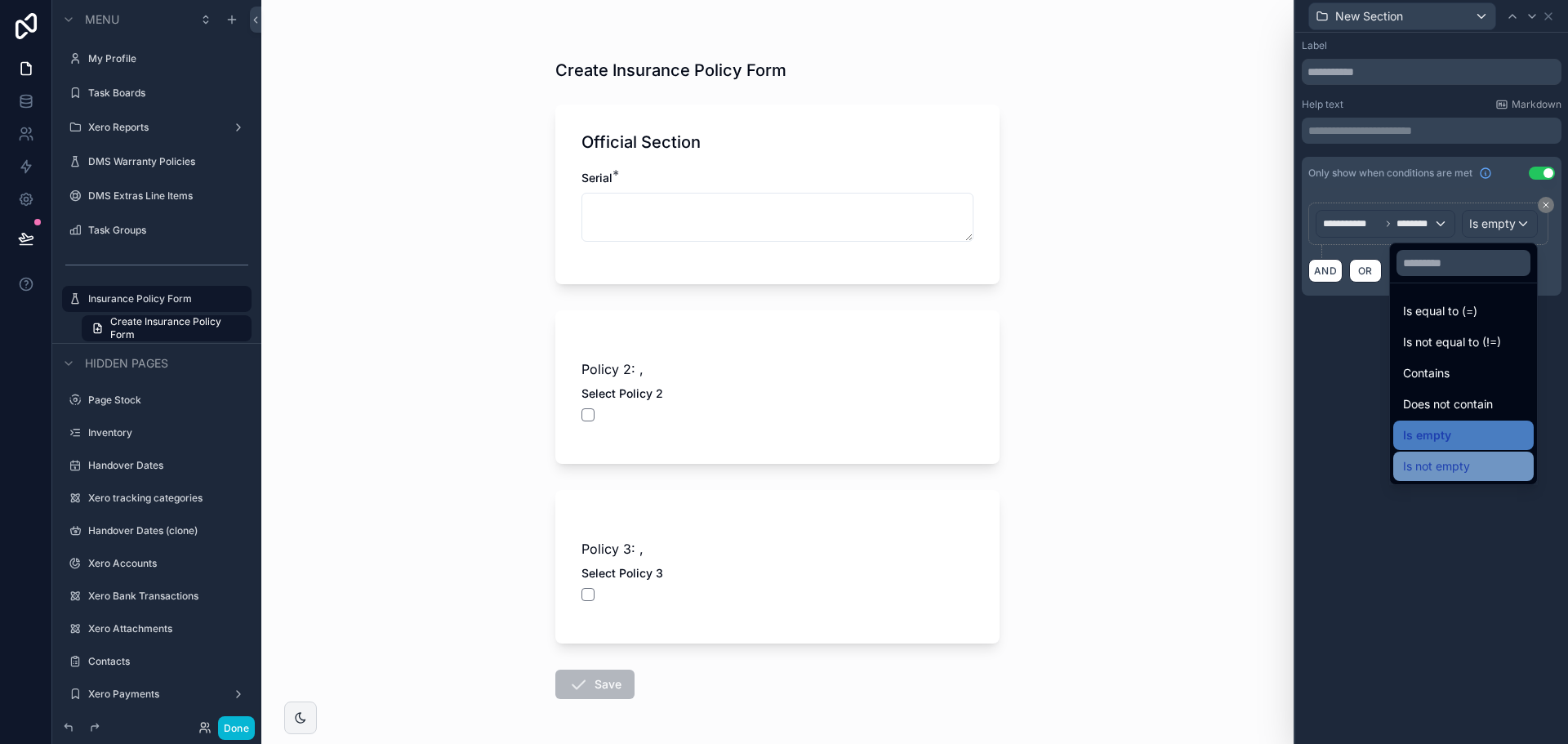
click at [1449, 455] on div "Is not empty" at bounding box center [1463, 467] width 140 height 29
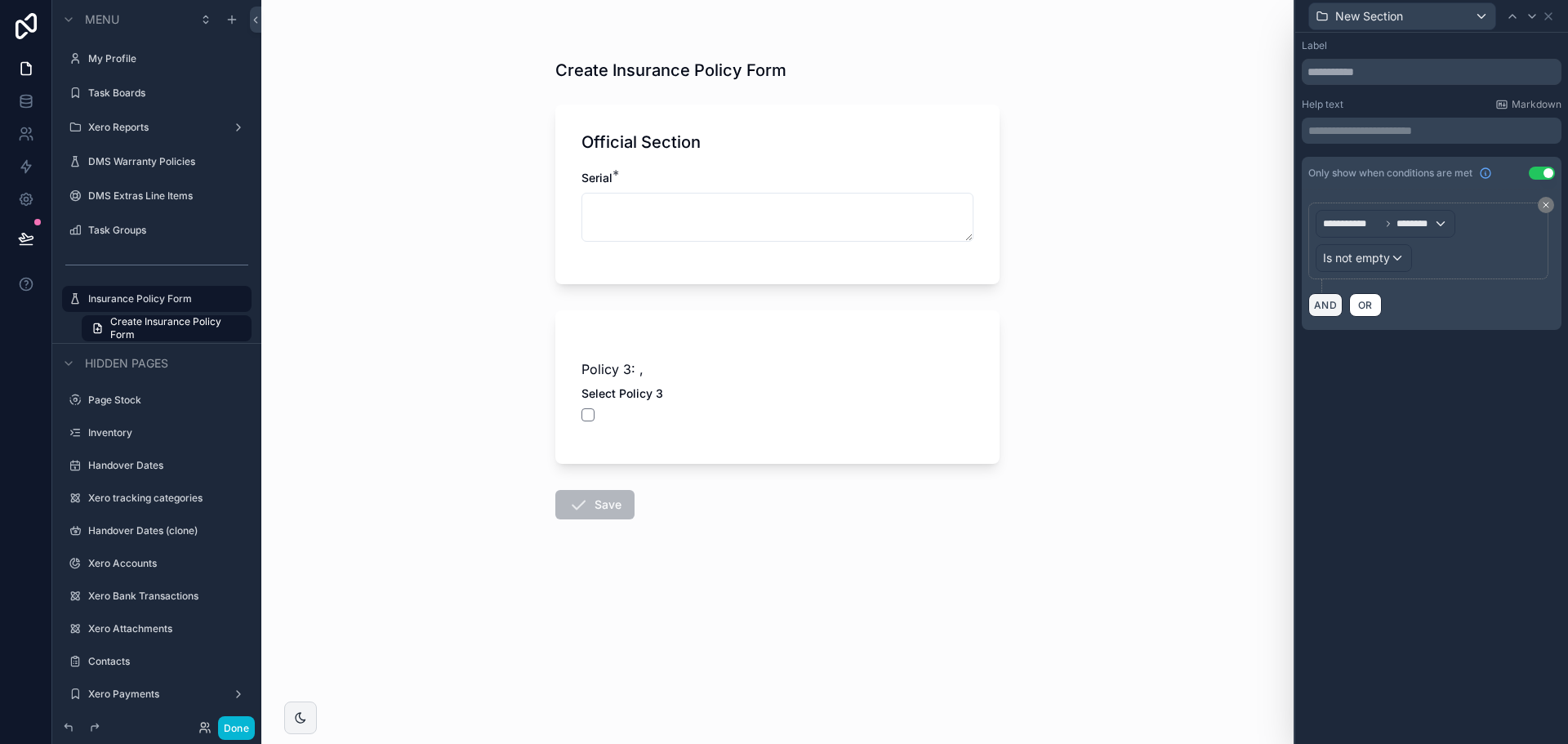
click at [1323, 307] on button "AND" at bounding box center [1326, 305] width 34 height 24
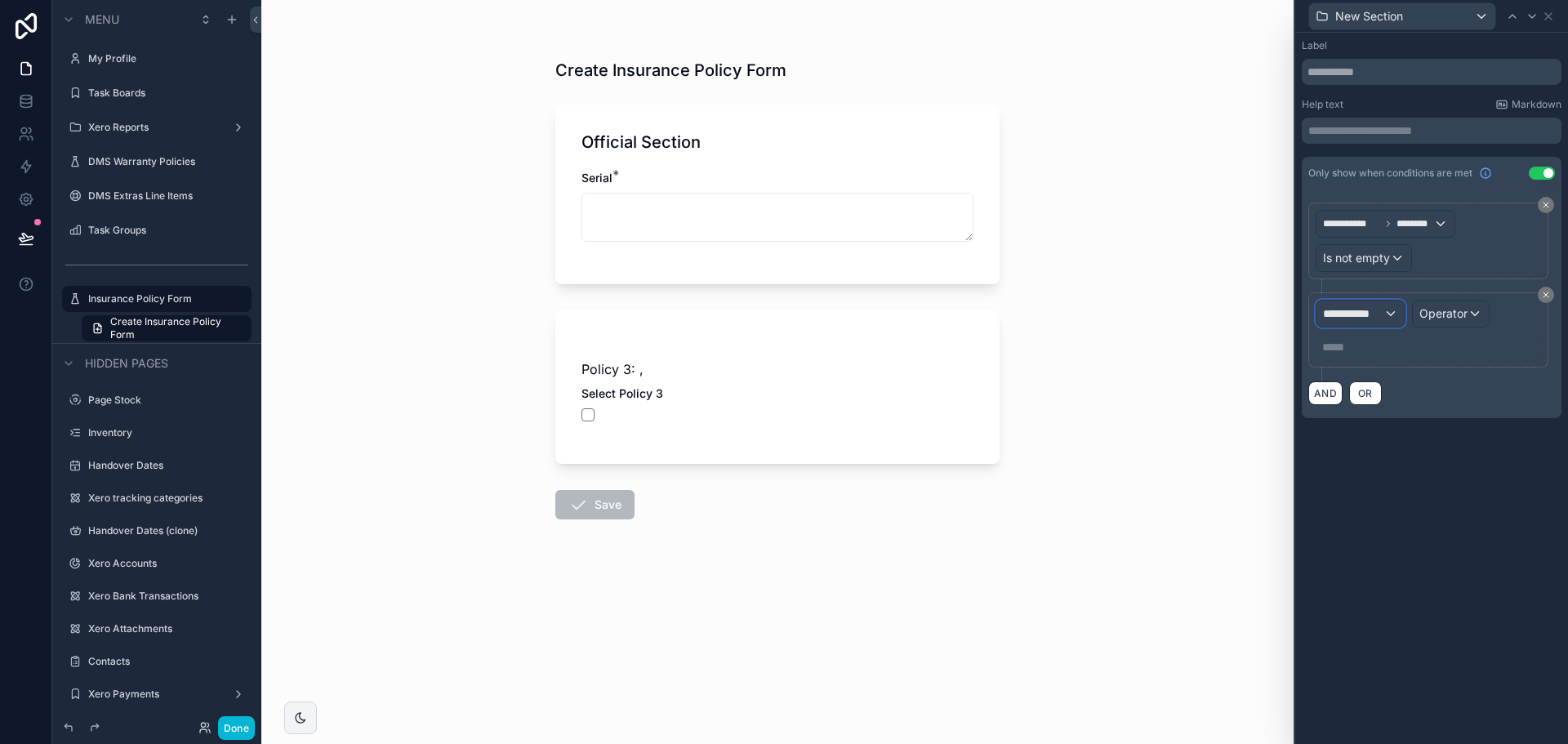
click at [1333, 311] on span "**********" at bounding box center [1353, 314] width 61 height 16
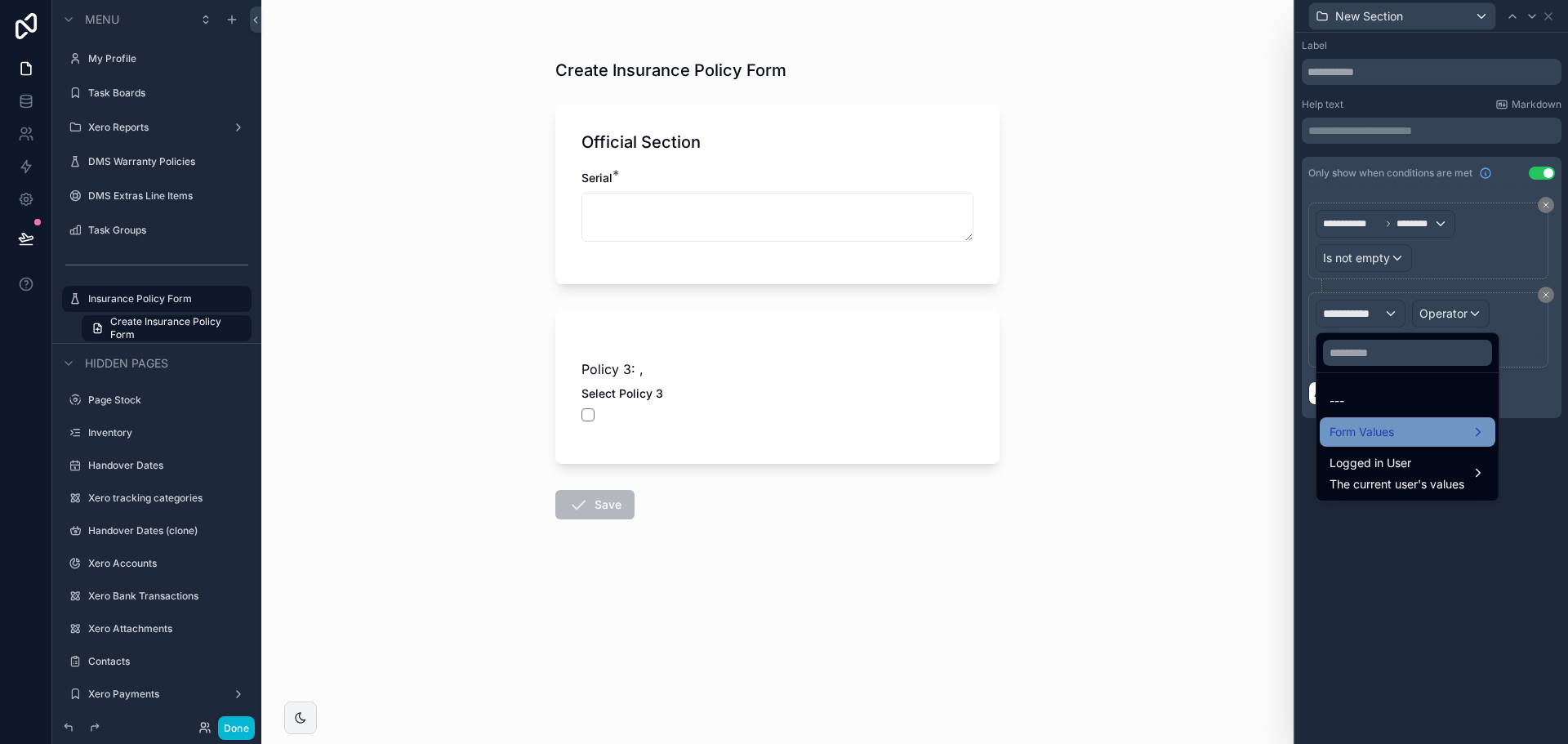
click at [1376, 438] on span "Form Values" at bounding box center [1361, 432] width 64 height 20
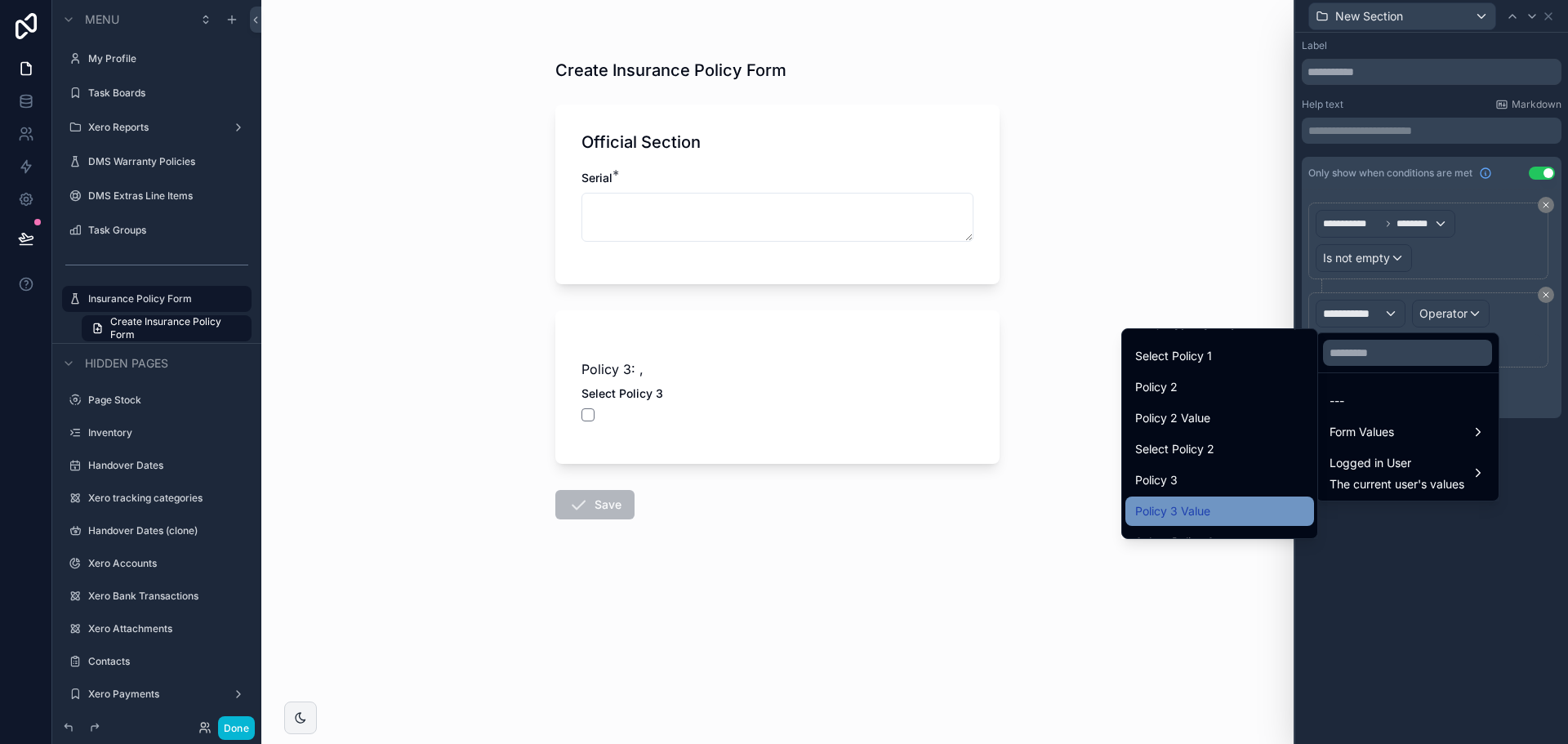
scroll to position [211, 0]
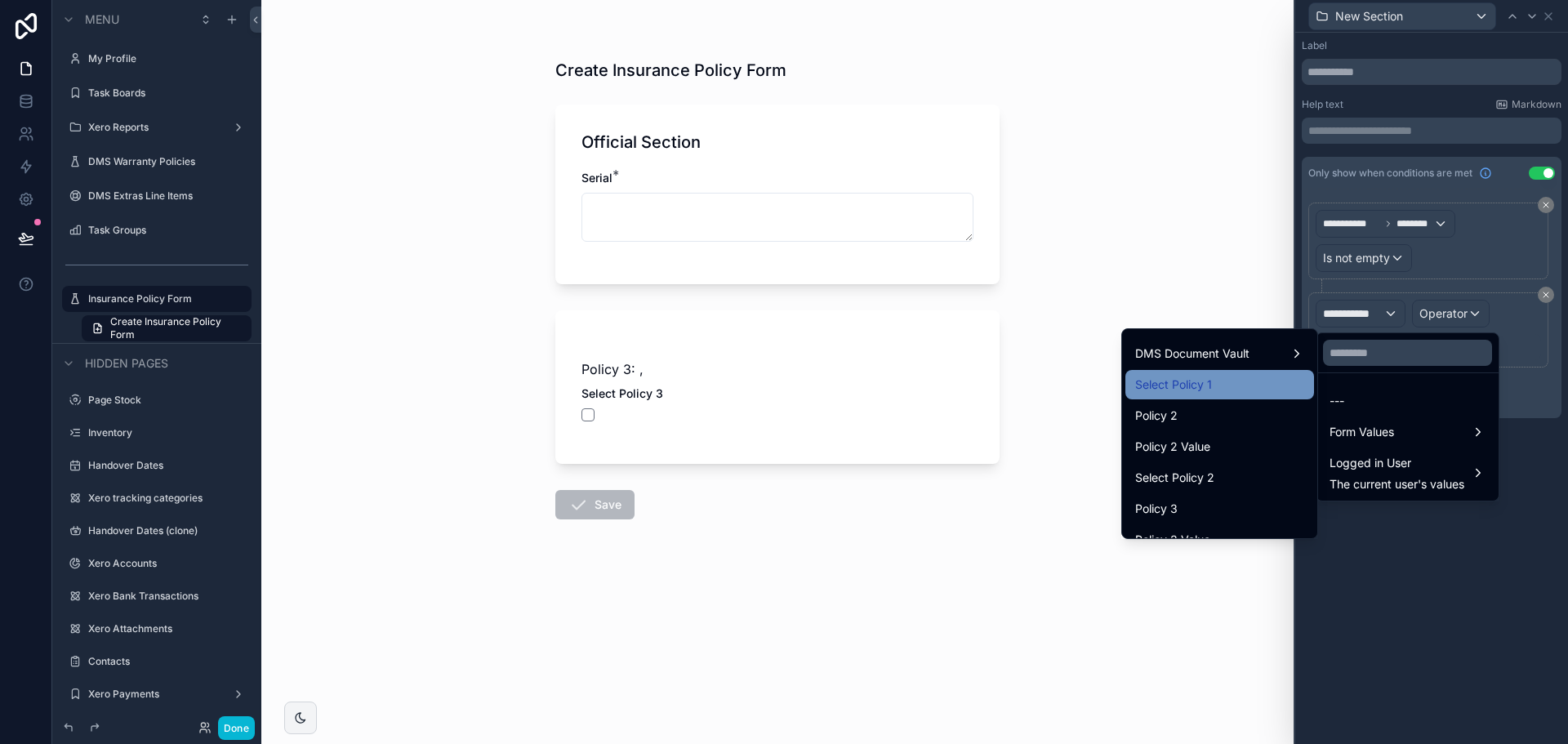
click at [1198, 381] on div "Select Policy 1" at bounding box center [1219, 385] width 169 height 20
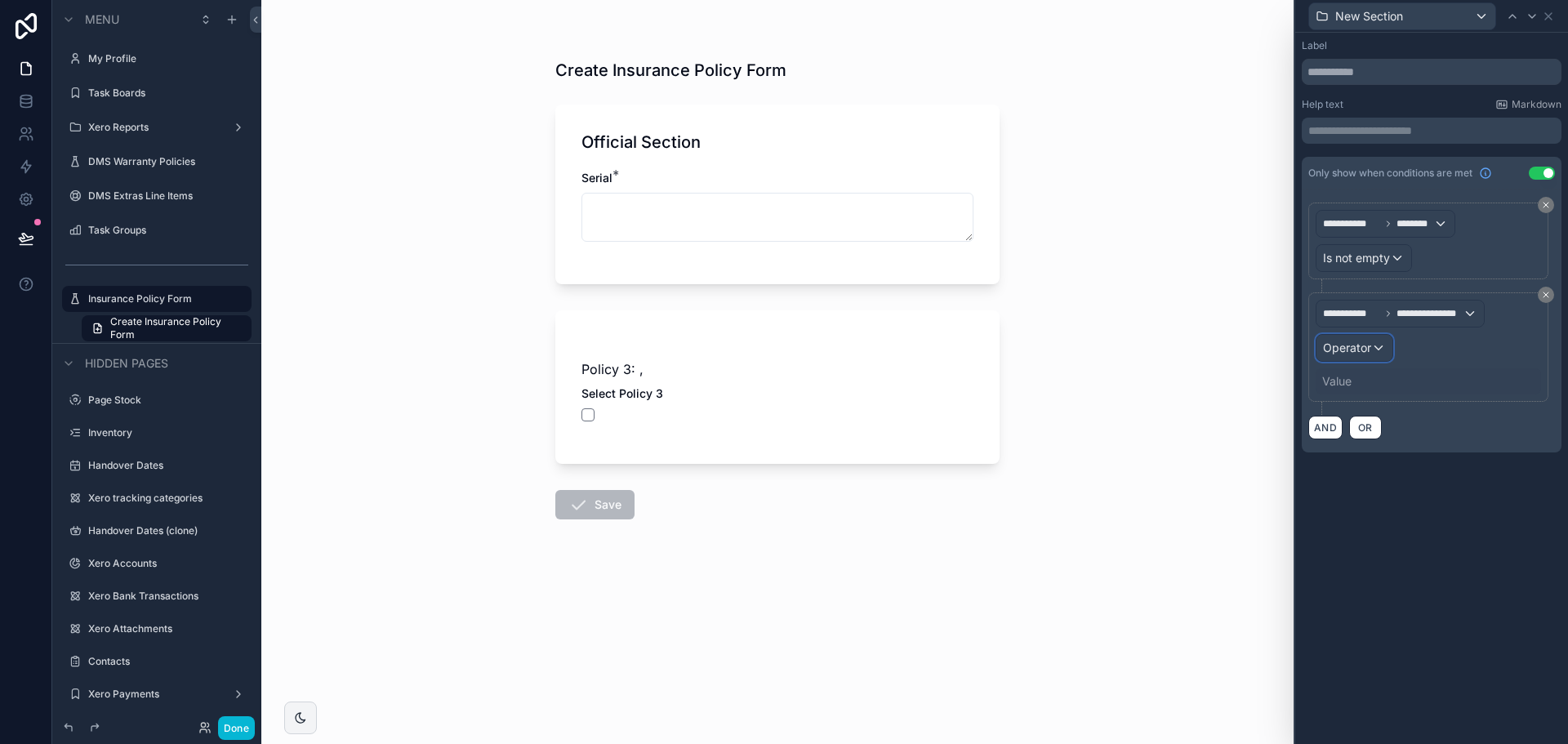
click at [1332, 339] on div "Operator" at bounding box center [1355, 348] width 76 height 26
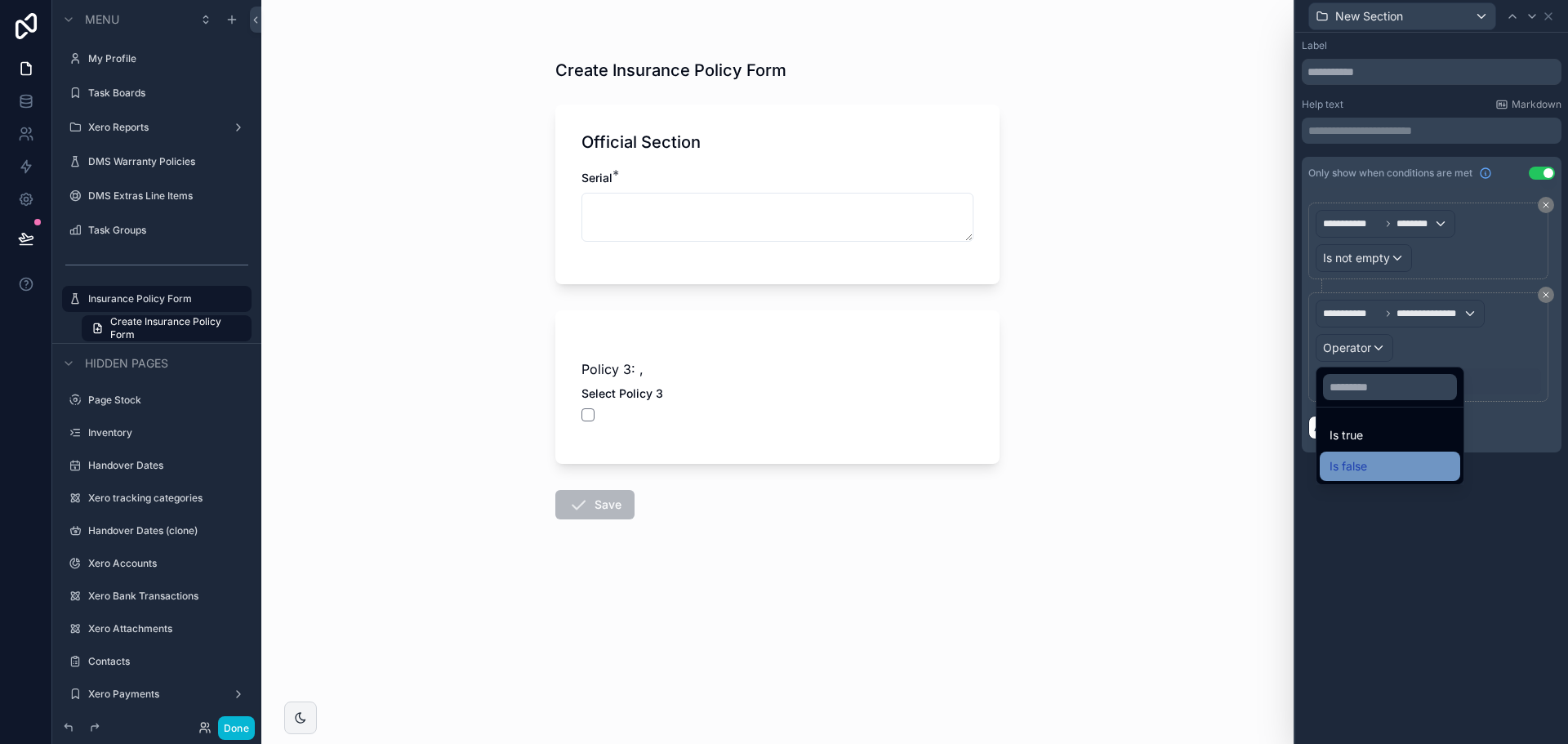
click at [1358, 466] on span "Is false" at bounding box center [1348, 467] width 37 height 20
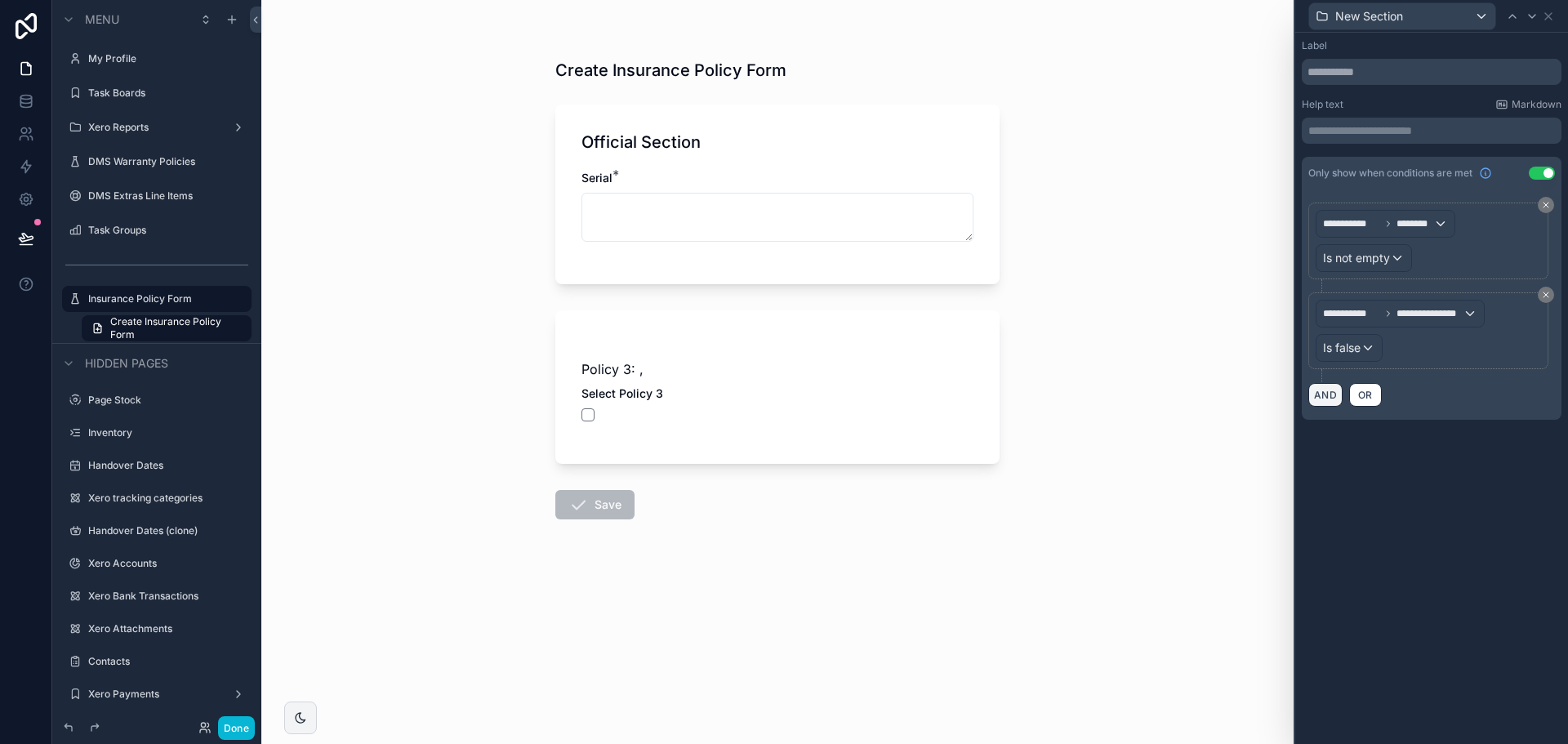
click at [1323, 399] on button "AND" at bounding box center [1326, 395] width 34 height 24
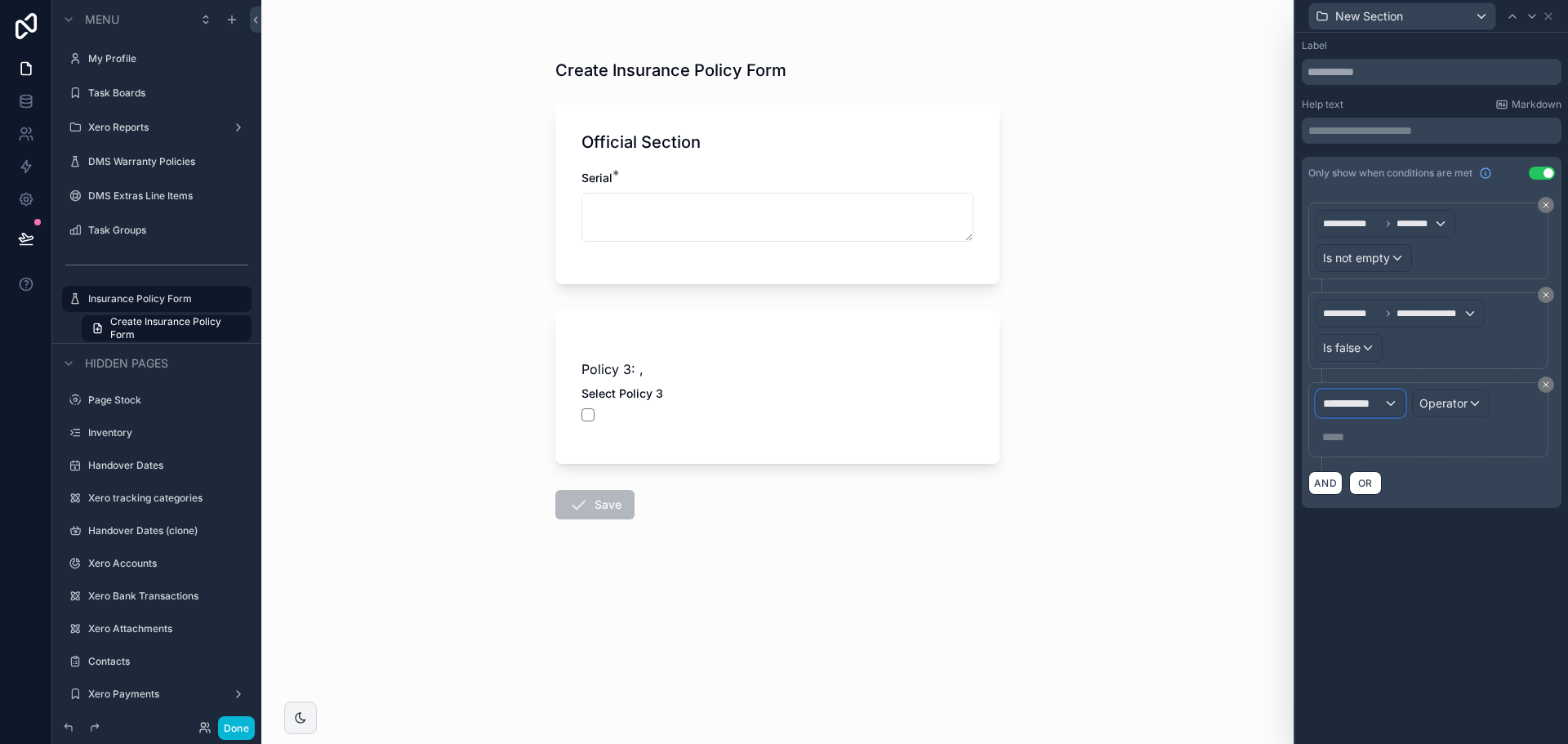
click at [1342, 396] on span "**********" at bounding box center [1353, 403] width 61 height 16
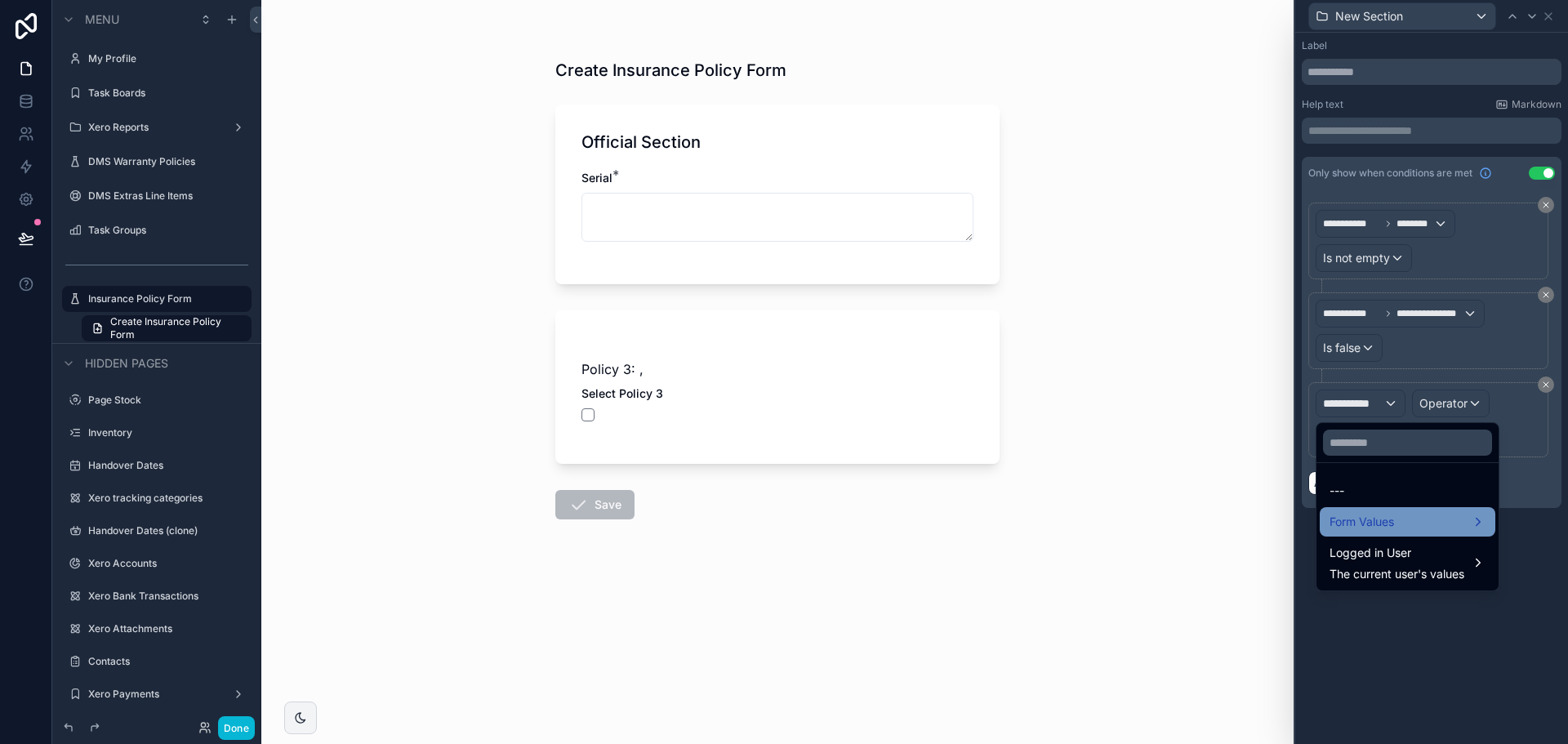
click at [1366, 517] on span "Form Values" at bounding box center [1361, 522] width 64 height 20
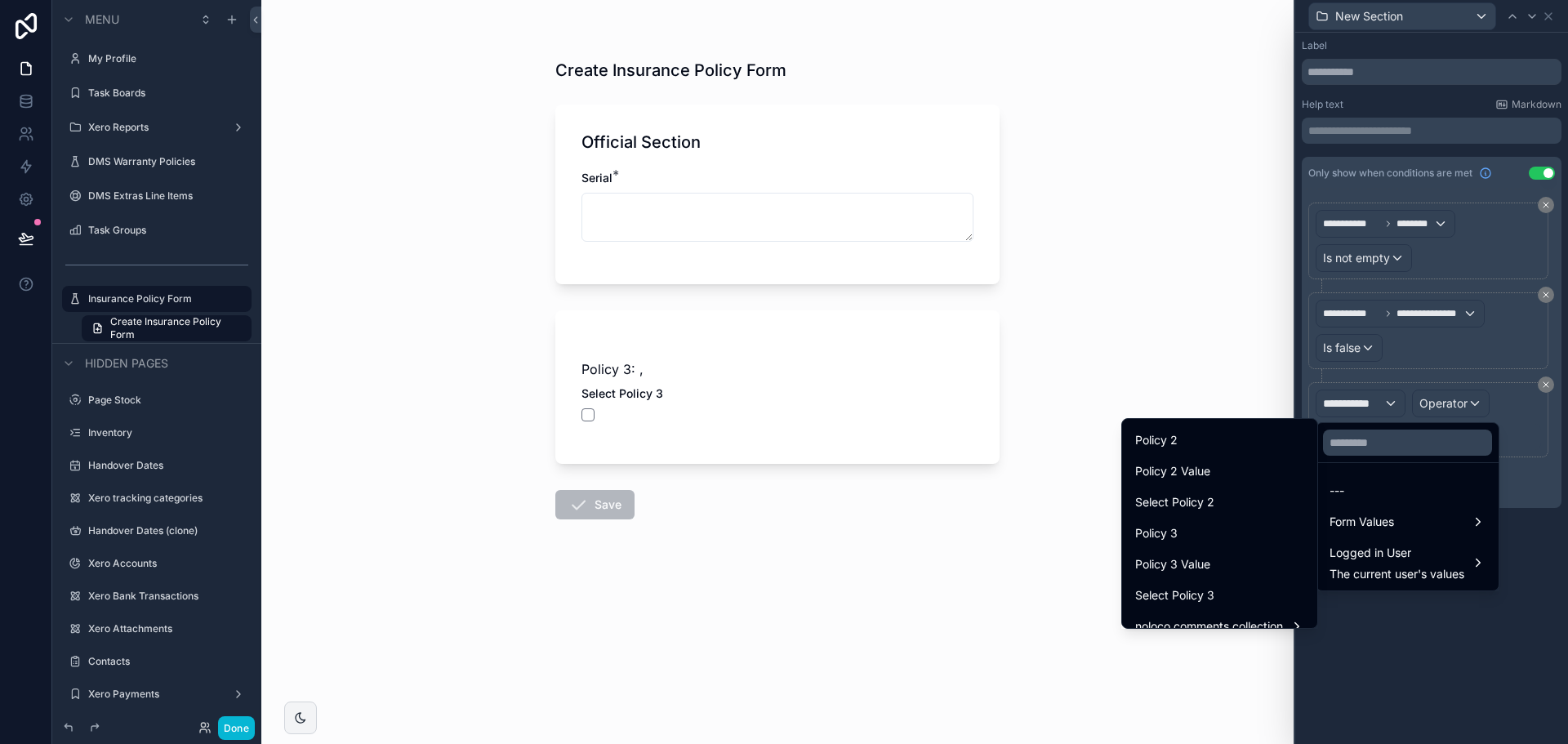
scroll to position [293, 0]
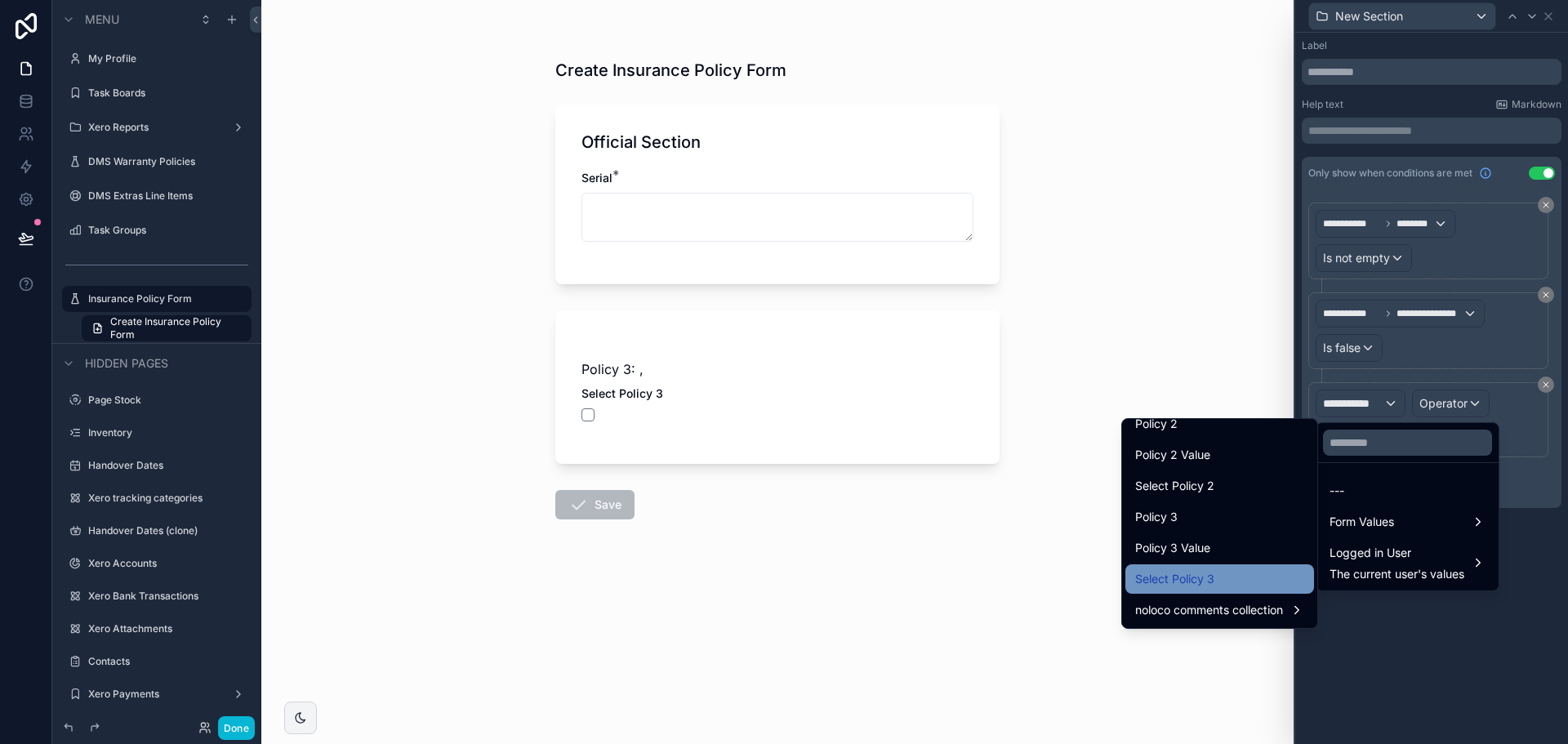
click at [1183, 579] on span "Select Policy 3" at bounding box center [1174, 579] width 79 height 20
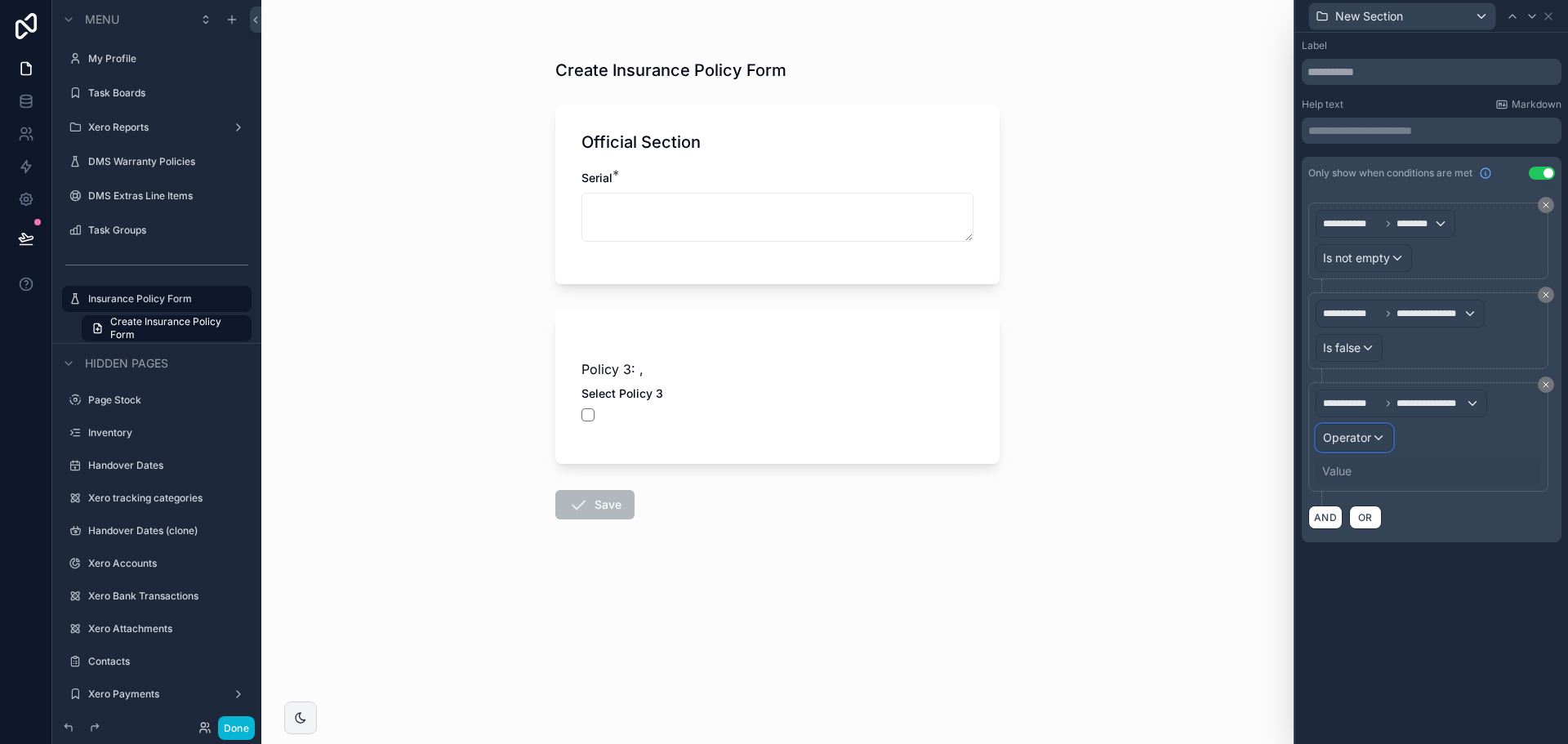
click at [1371, 430] on div "Operator" at bounding box center [1355, 438] width 76 height 26
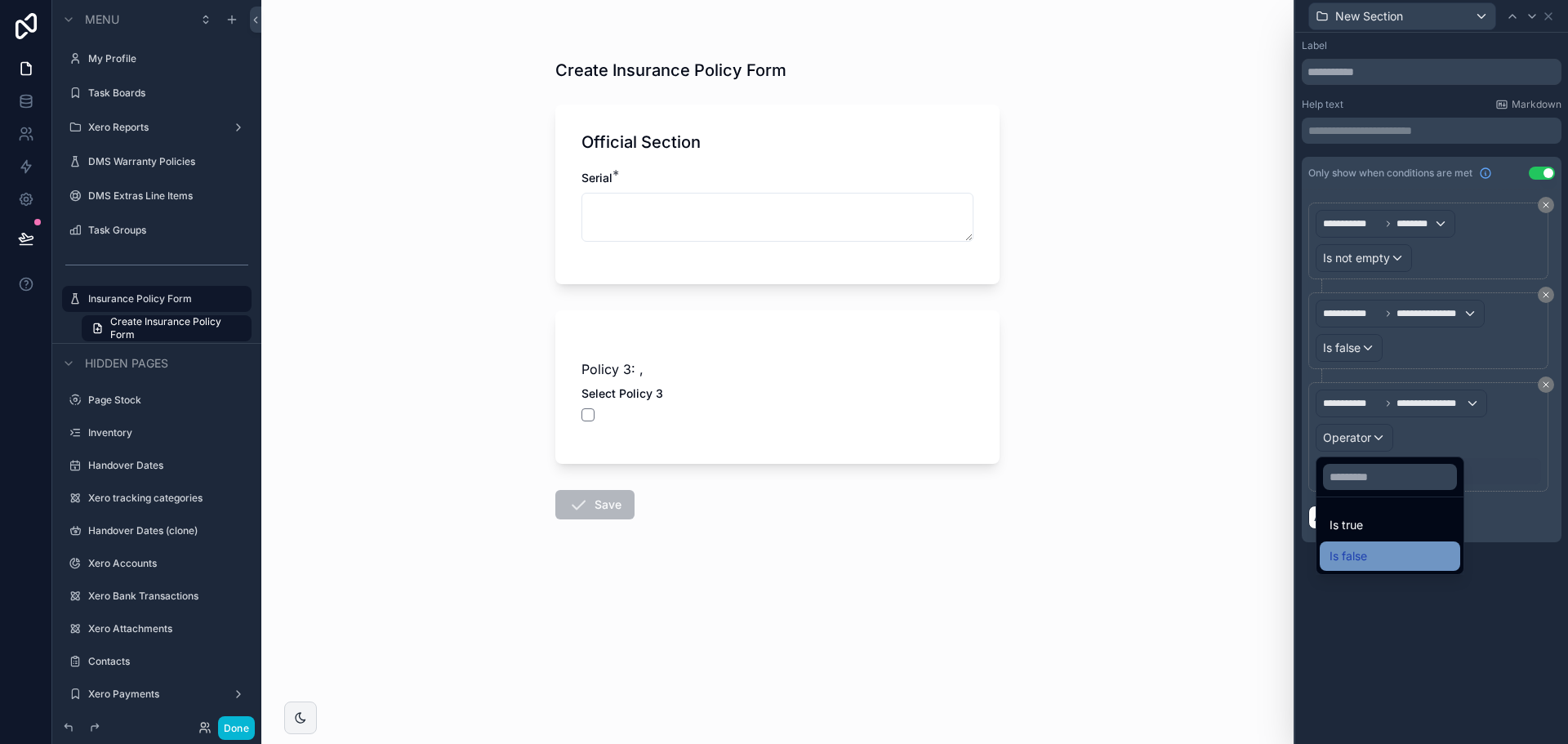
click at [1369, 556] on div "Is false" at bounding box center [1390, 556] width 120 height 20
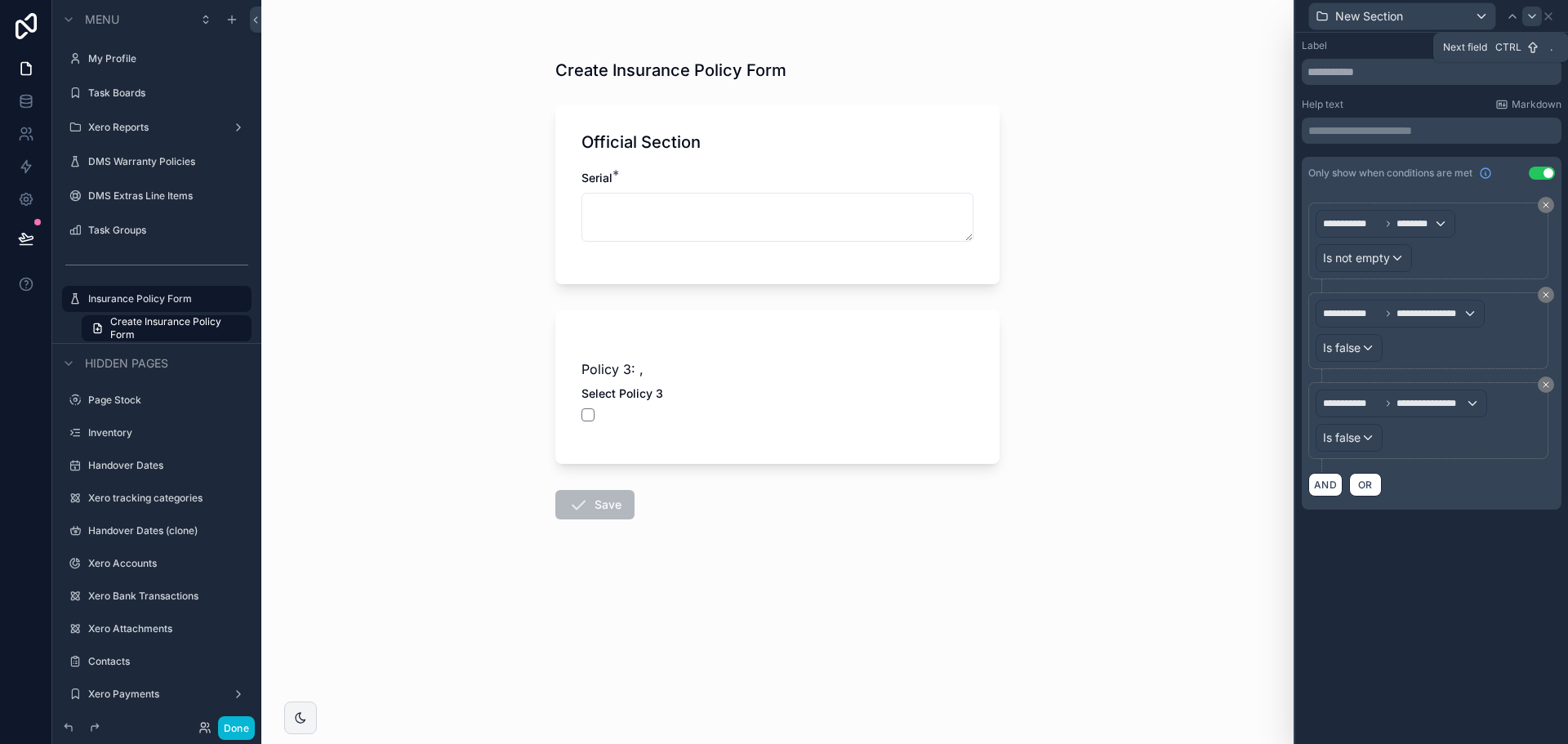
click at [1525, 18] on icon at bounding box center [1532, 16] width 13 height 13
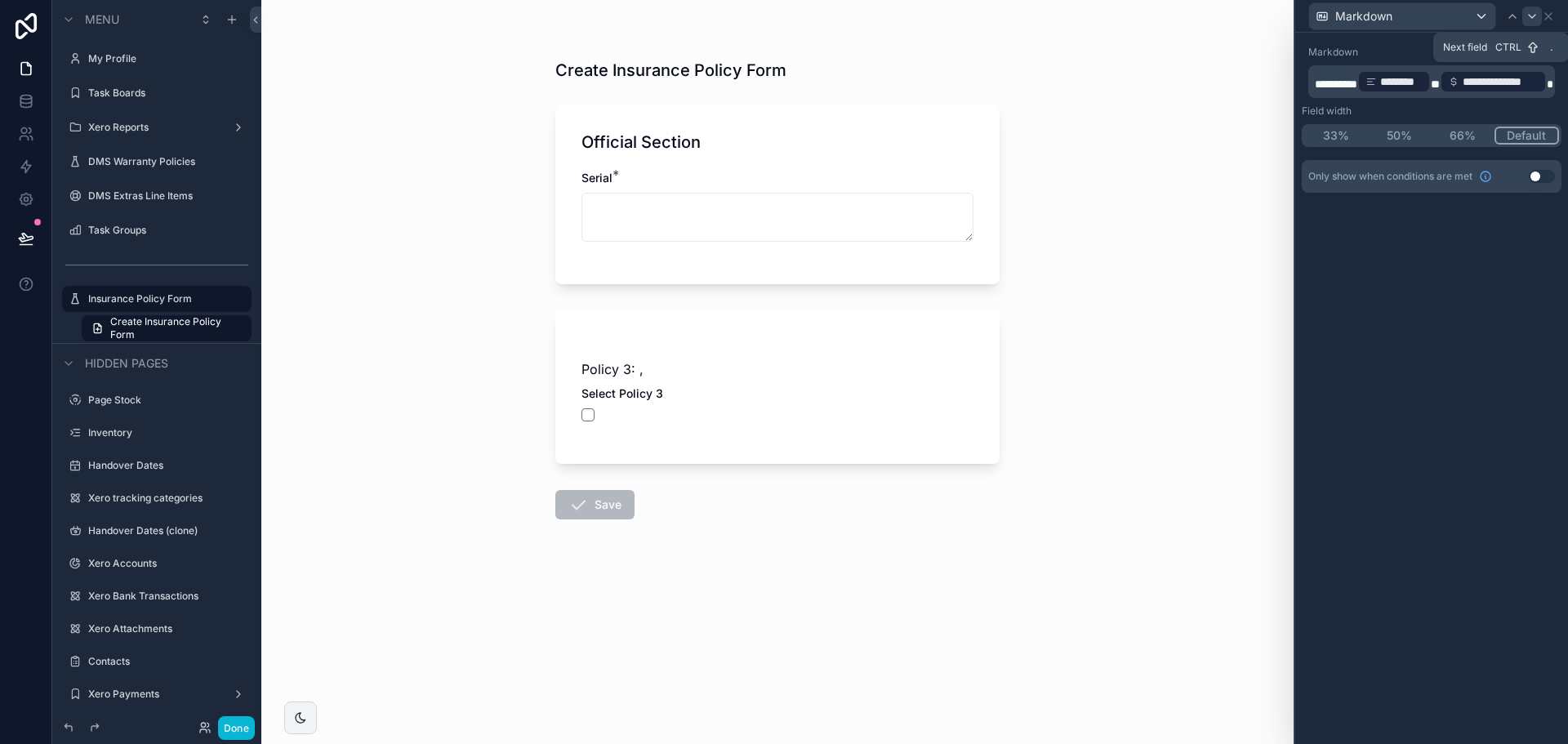
click at [1527, 18] on icon at bounding box center [1532, 16] width 13 height 13
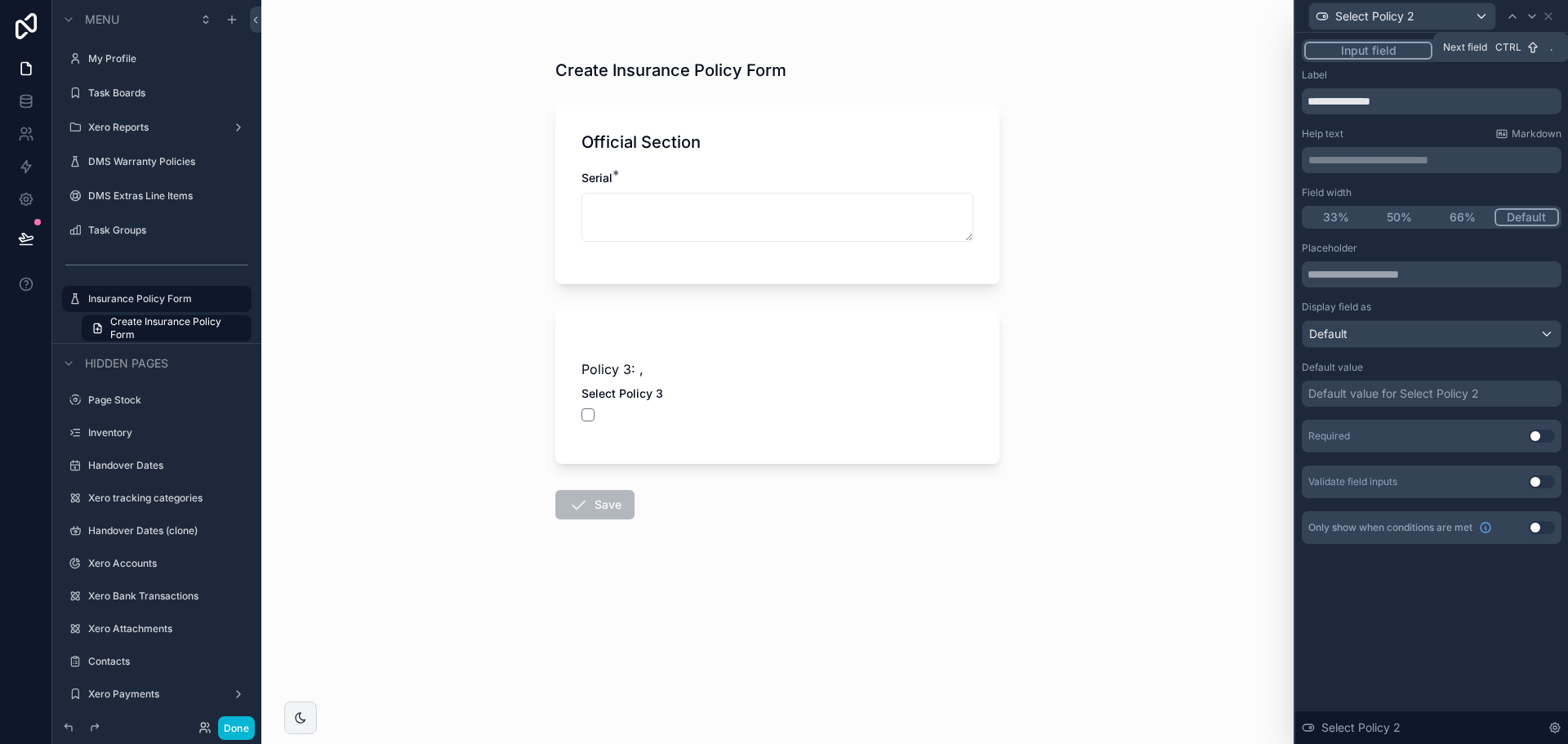
click at [1527, 18] on icon at bounding box center [1532, 16] width 13 height 13
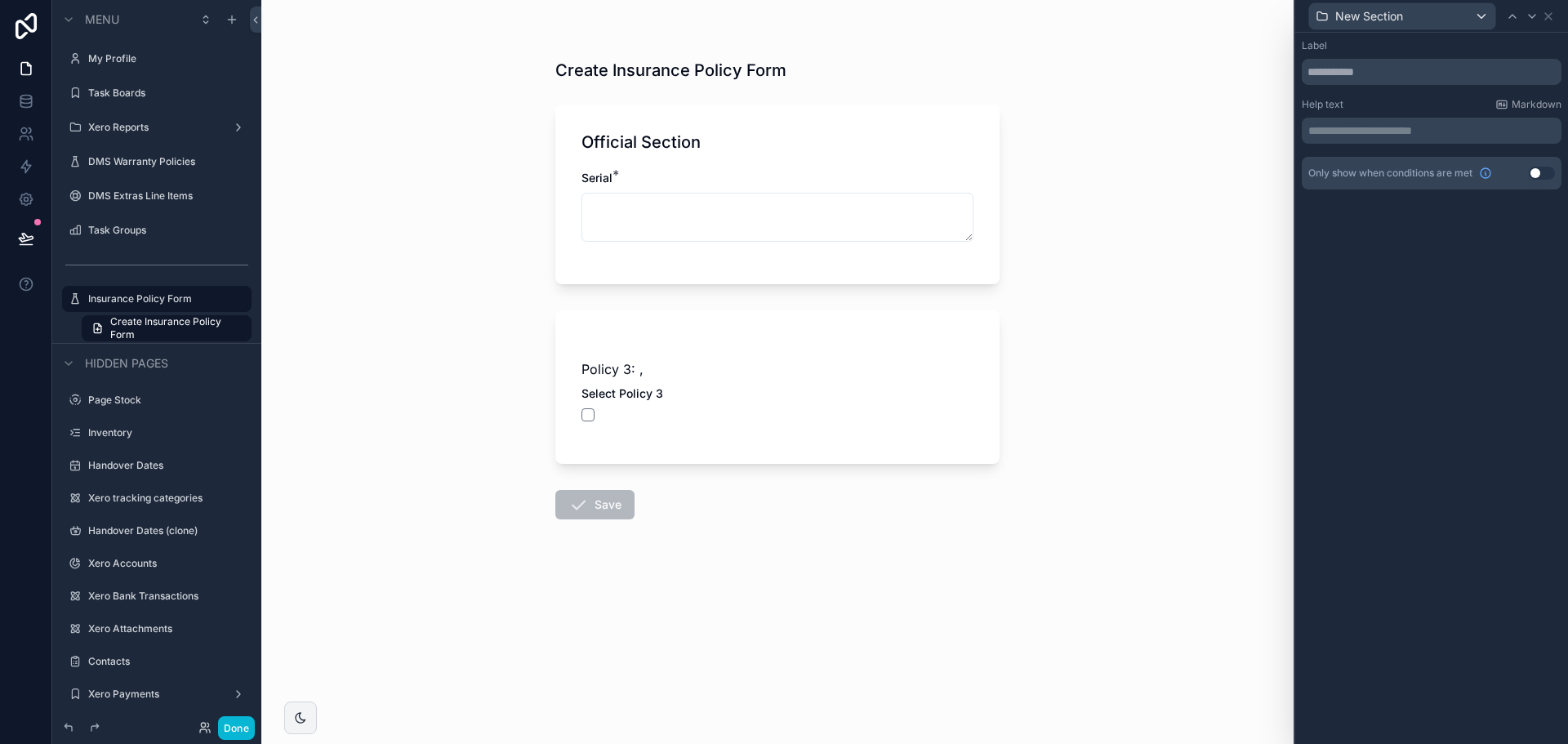
drag, startPoint x: 1535, startPoint y: 176, endPoint x: 1530, endPoint y: 186, distance: 11.2
click at [1535, 176] on button "Use setting" at bounding box center [1542, 173] width 26 height 13
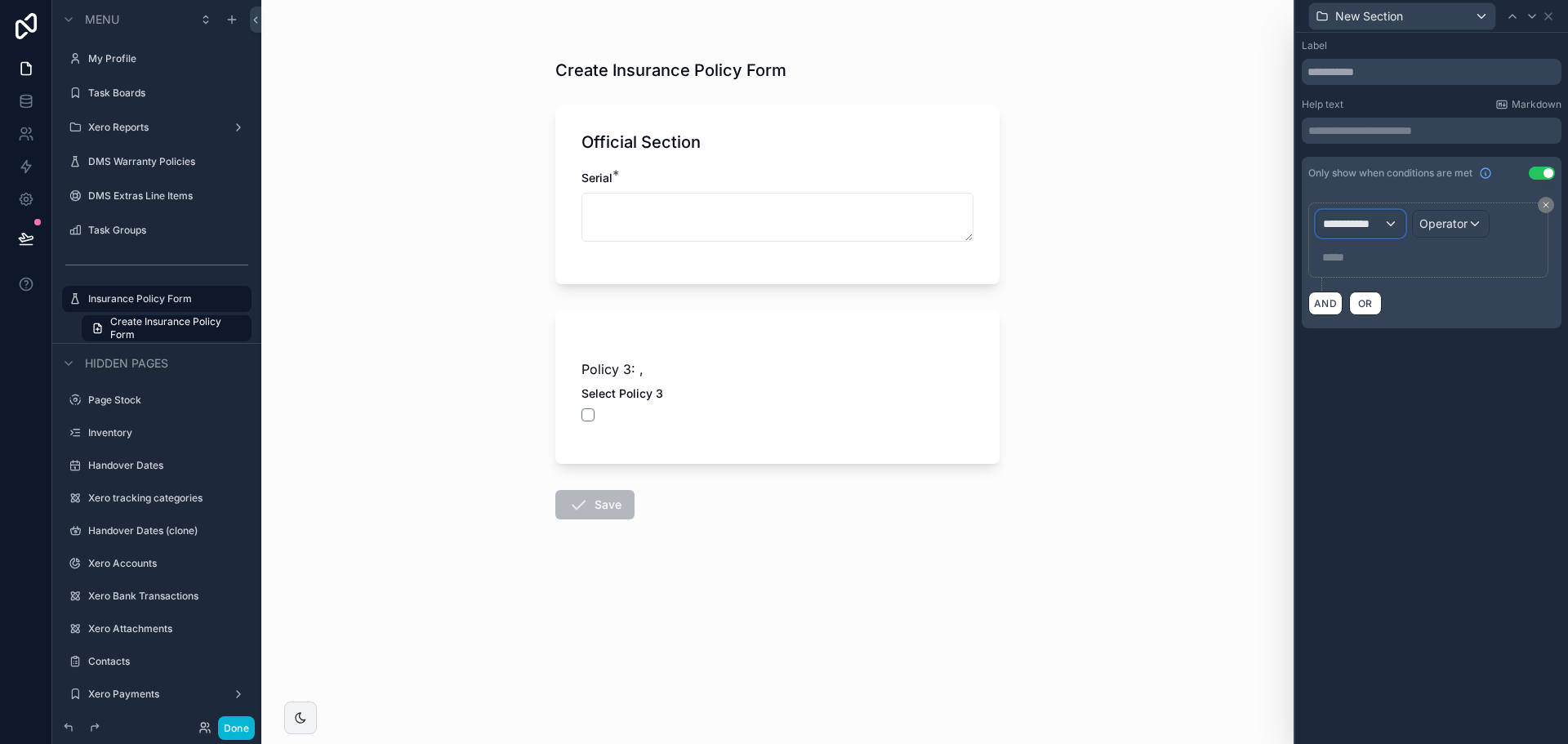
click at [1384, 236] on div "**********" at bounding box center [1361, 224] width 88 height 26
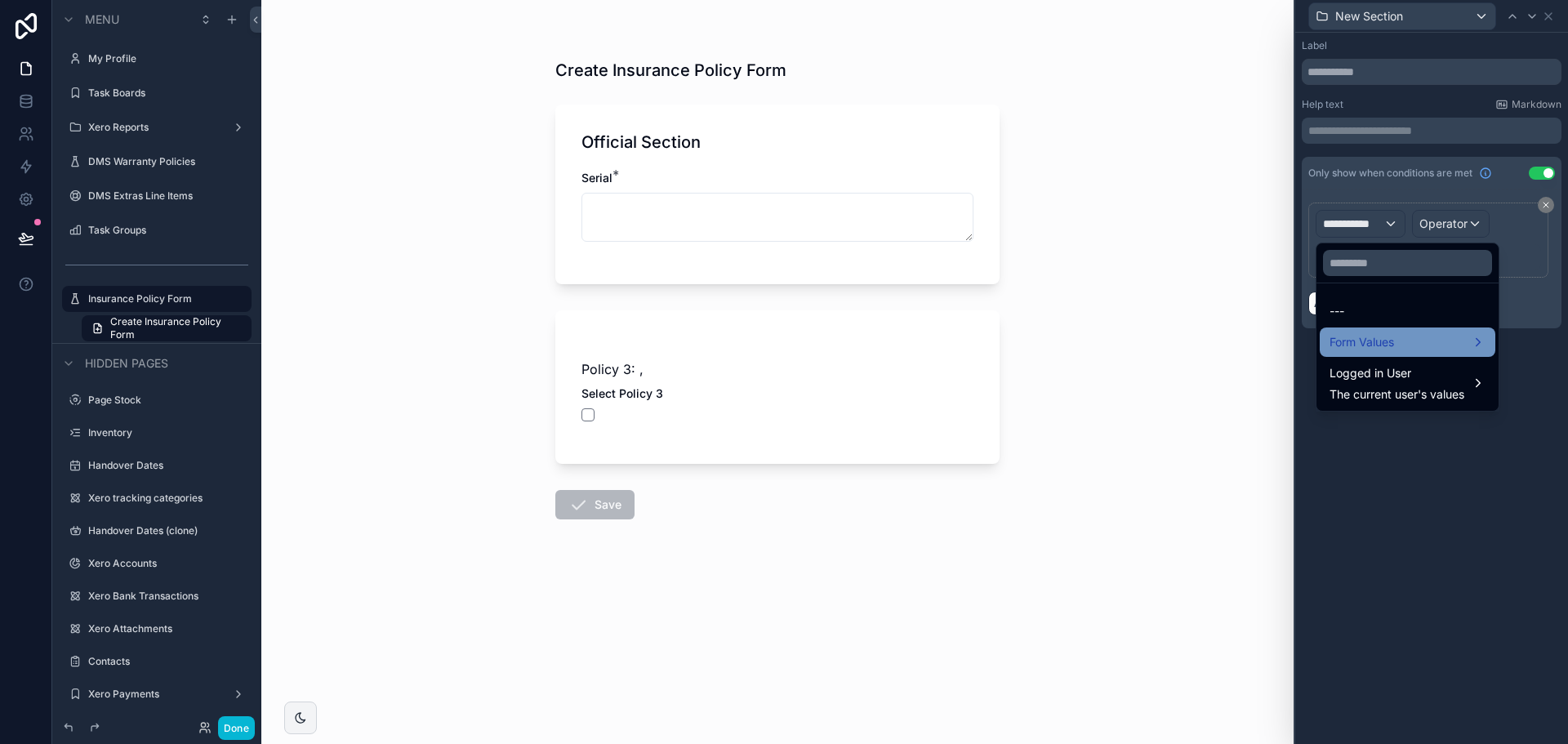
click at [1356, 353] on div "Form Values" at bounding box center [1408, 343] width 176 height 29
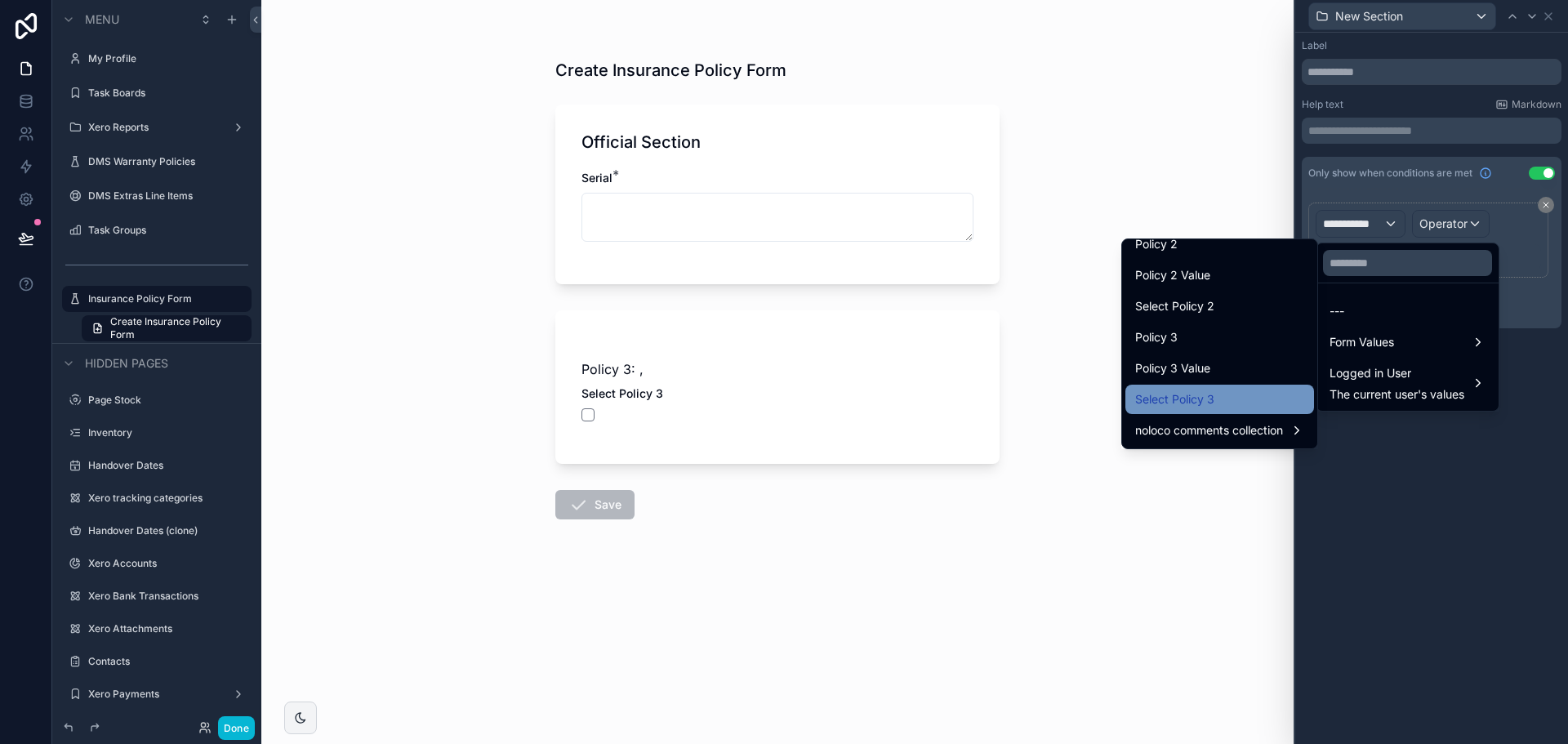
click at [1194, 397] on span "Select Policy 3" at bounding box center [1174, 400] width 79 height 20
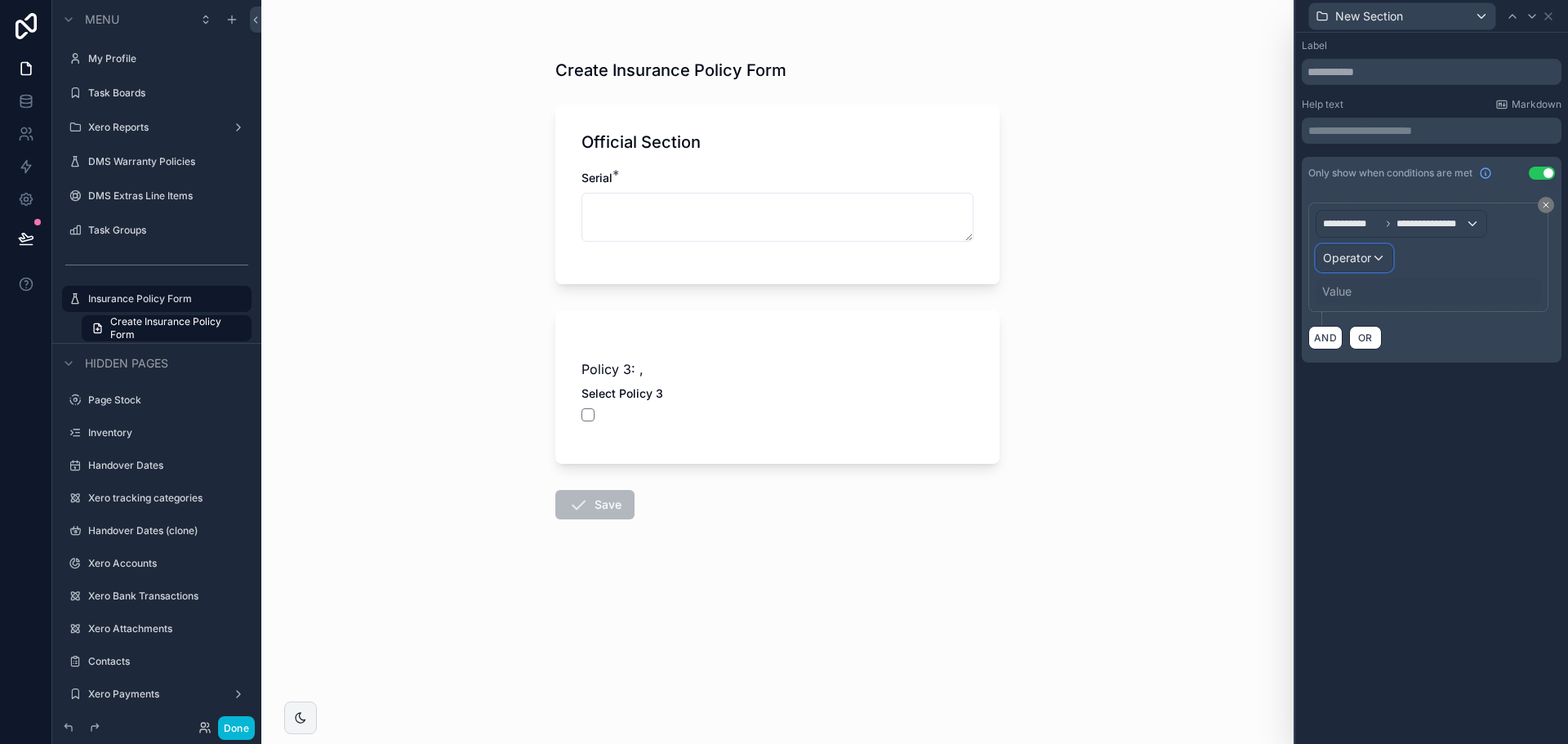
click at [1377, 254] on div "Operator" at bounding box center [1355, 258] width 76 height 26
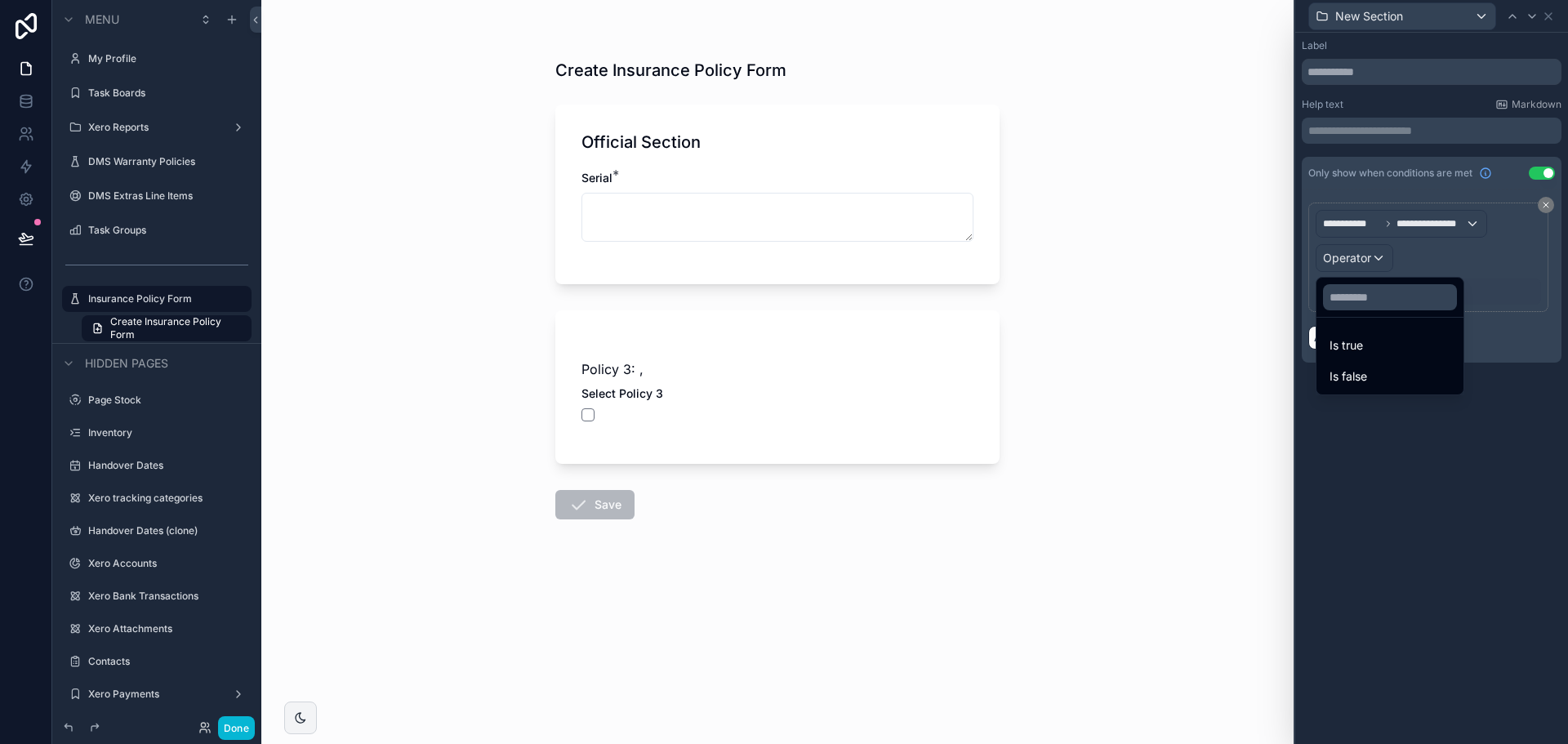
click at [1380, 225] on div at bounding box center [1431, 372] width 273 height 744
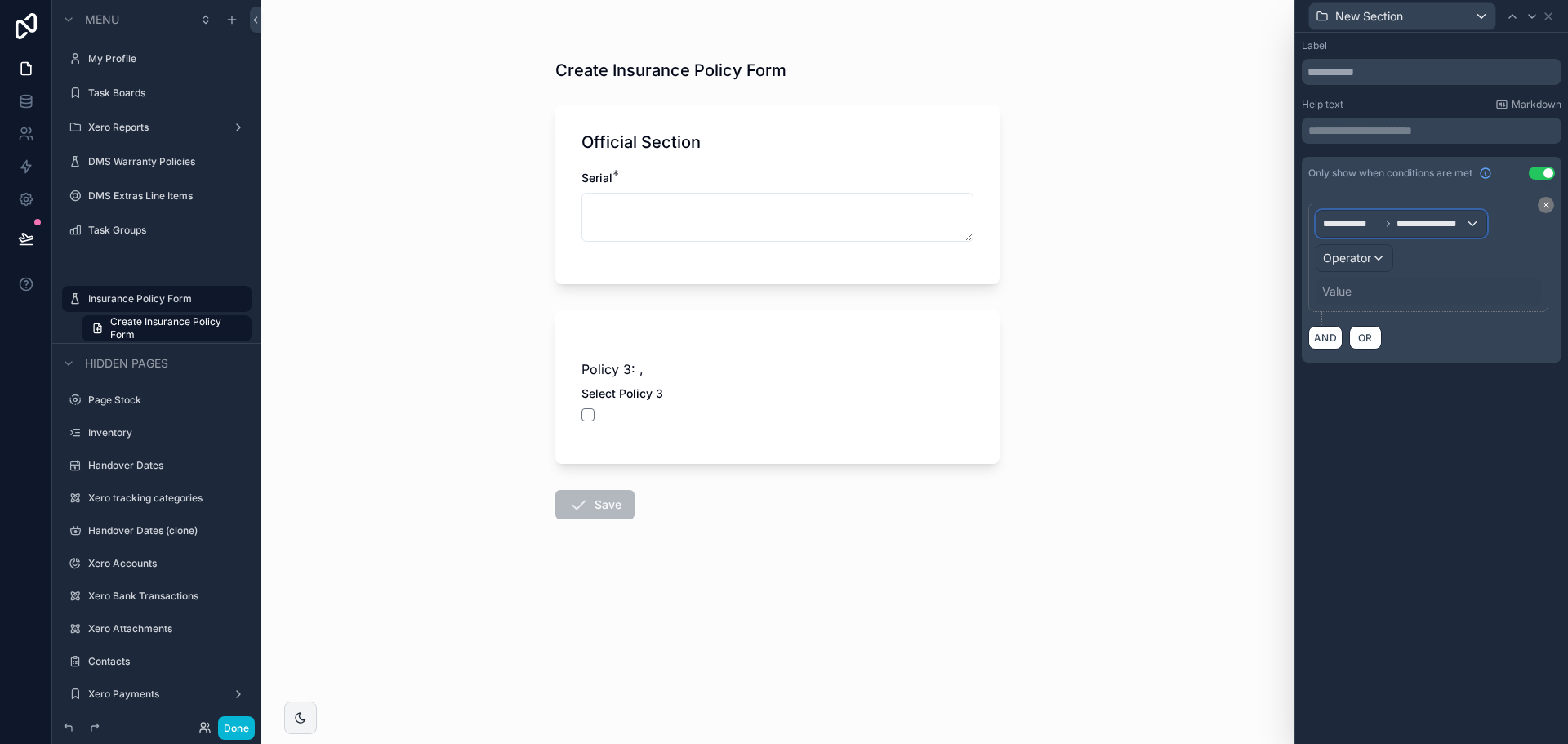
click at [1380, 225] on span "**********" at bounding box center [1352, 224] width 57 height 13
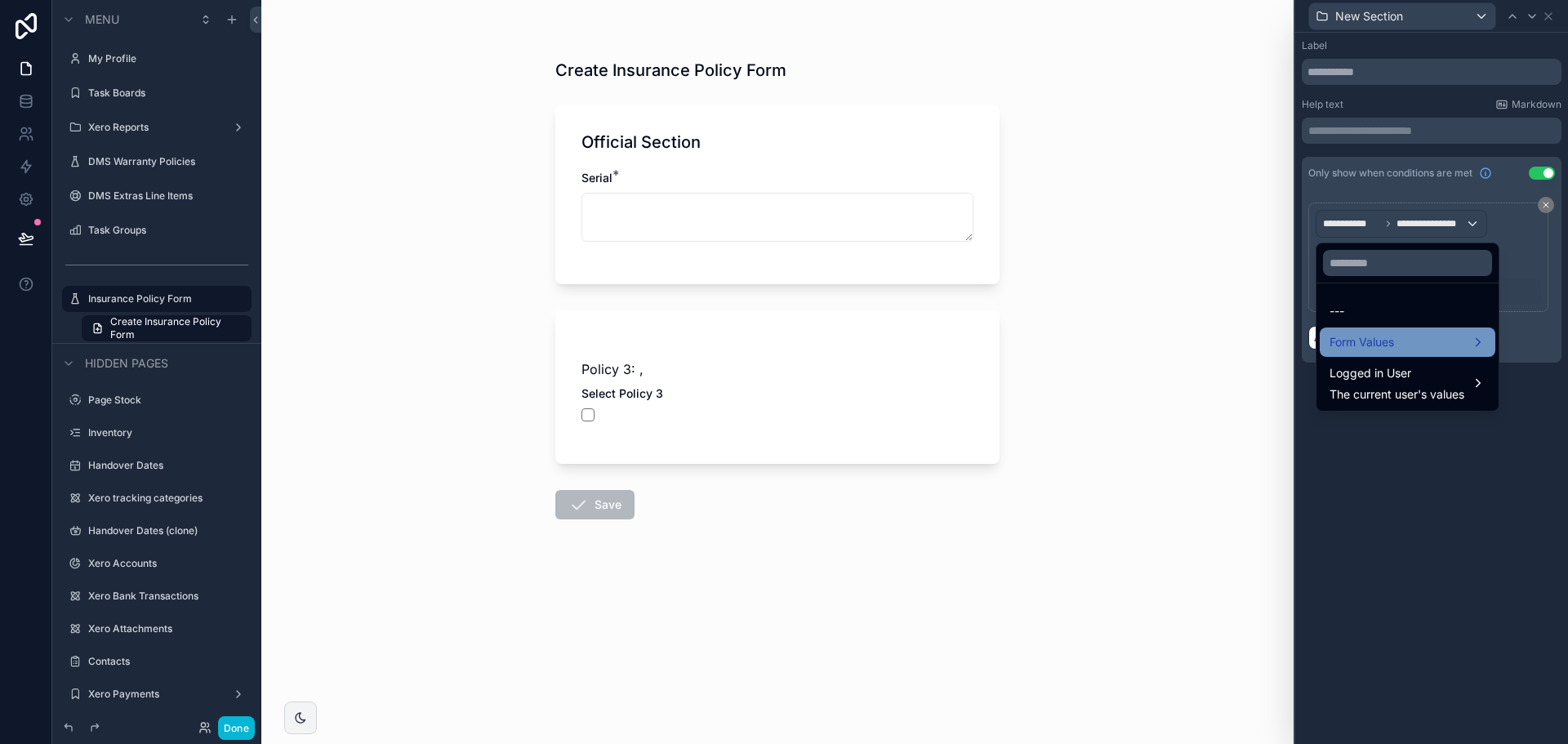
click at [1361, 339] on span "Form Values" at bounding box center [1361, 343] width 64 height 20
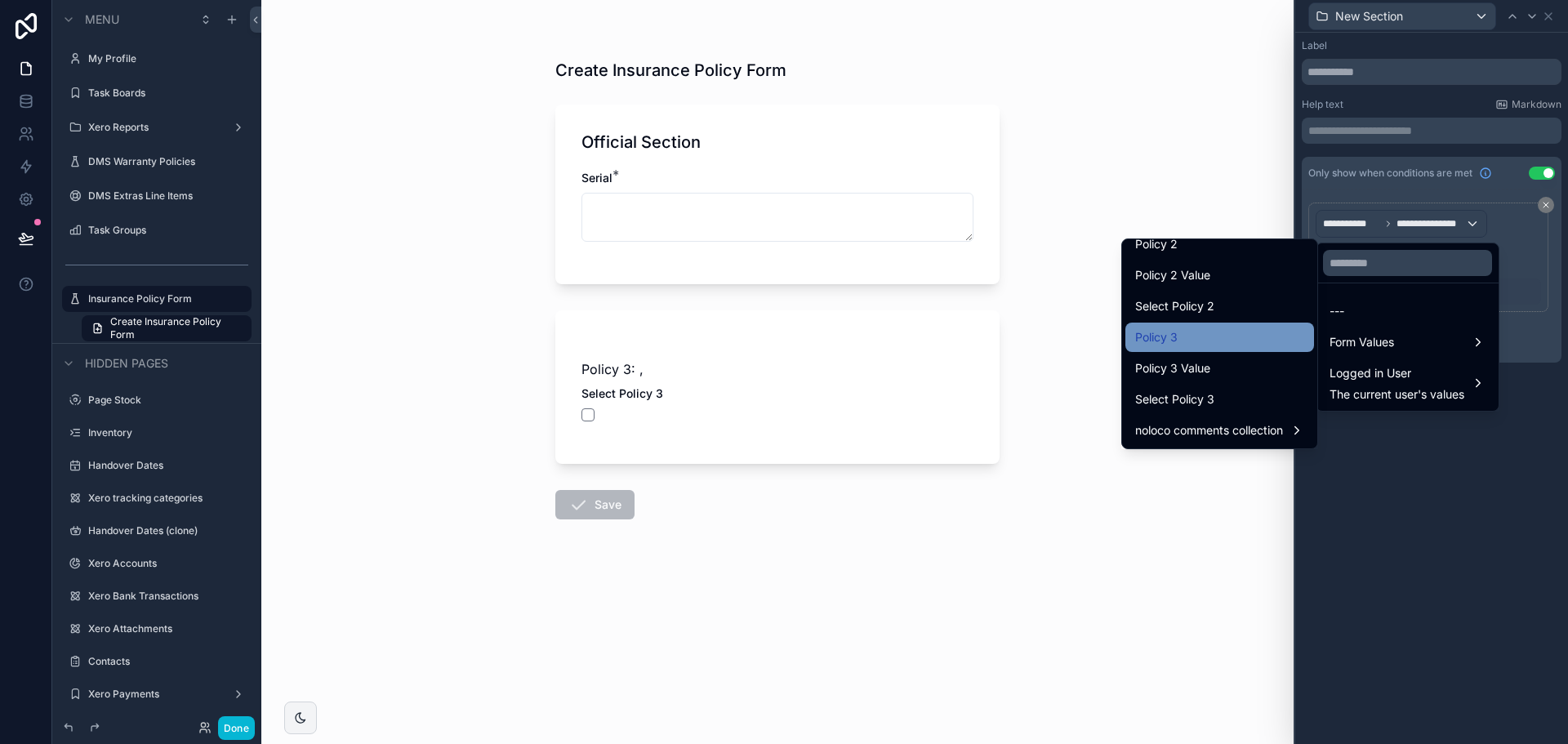
click at [1195, 339] on div "Policy 3" at bounding box center [1219, 338] width 169 height 20
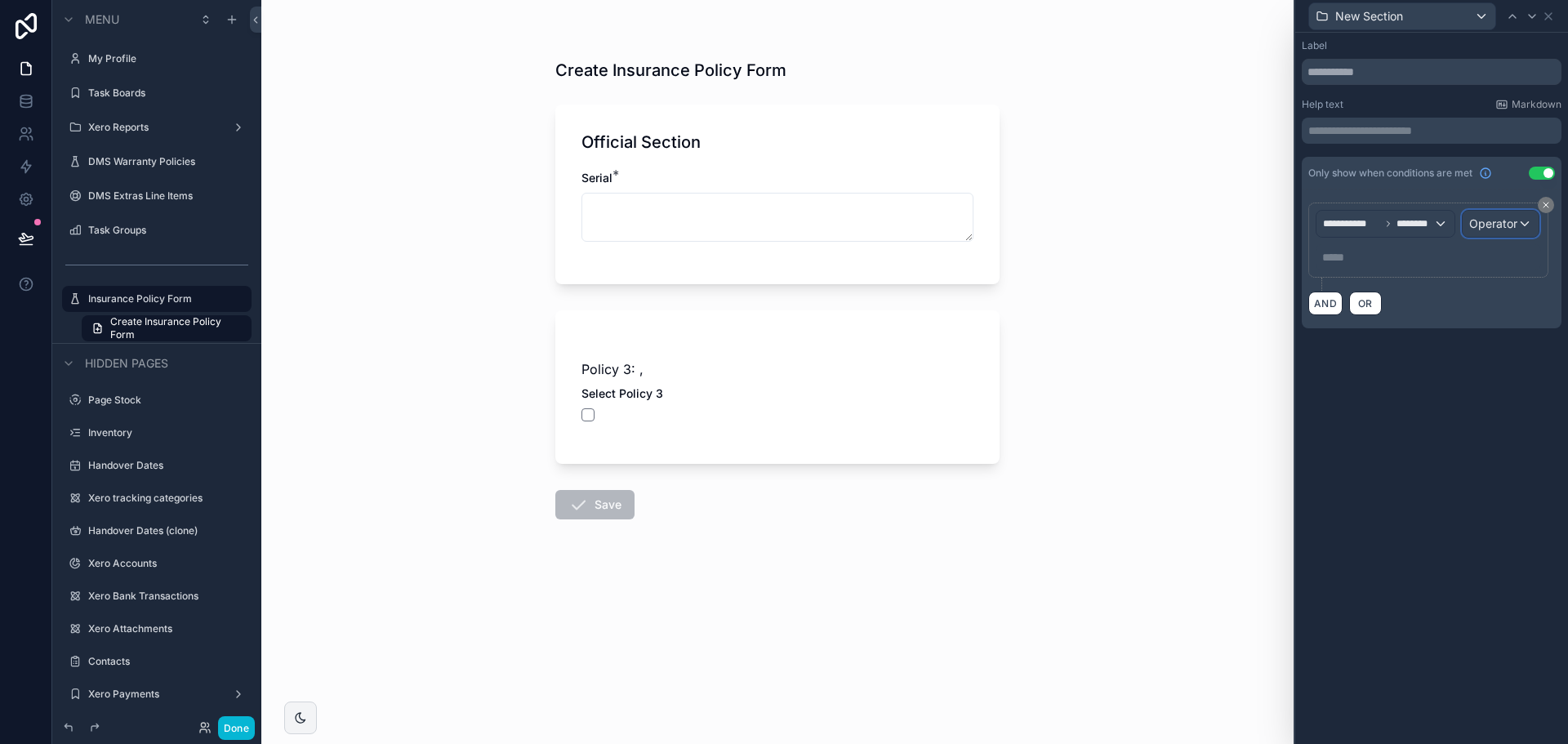
click at [1505, 212] on div "Operator" at bounding box center [1501, 224] width 76 height 26
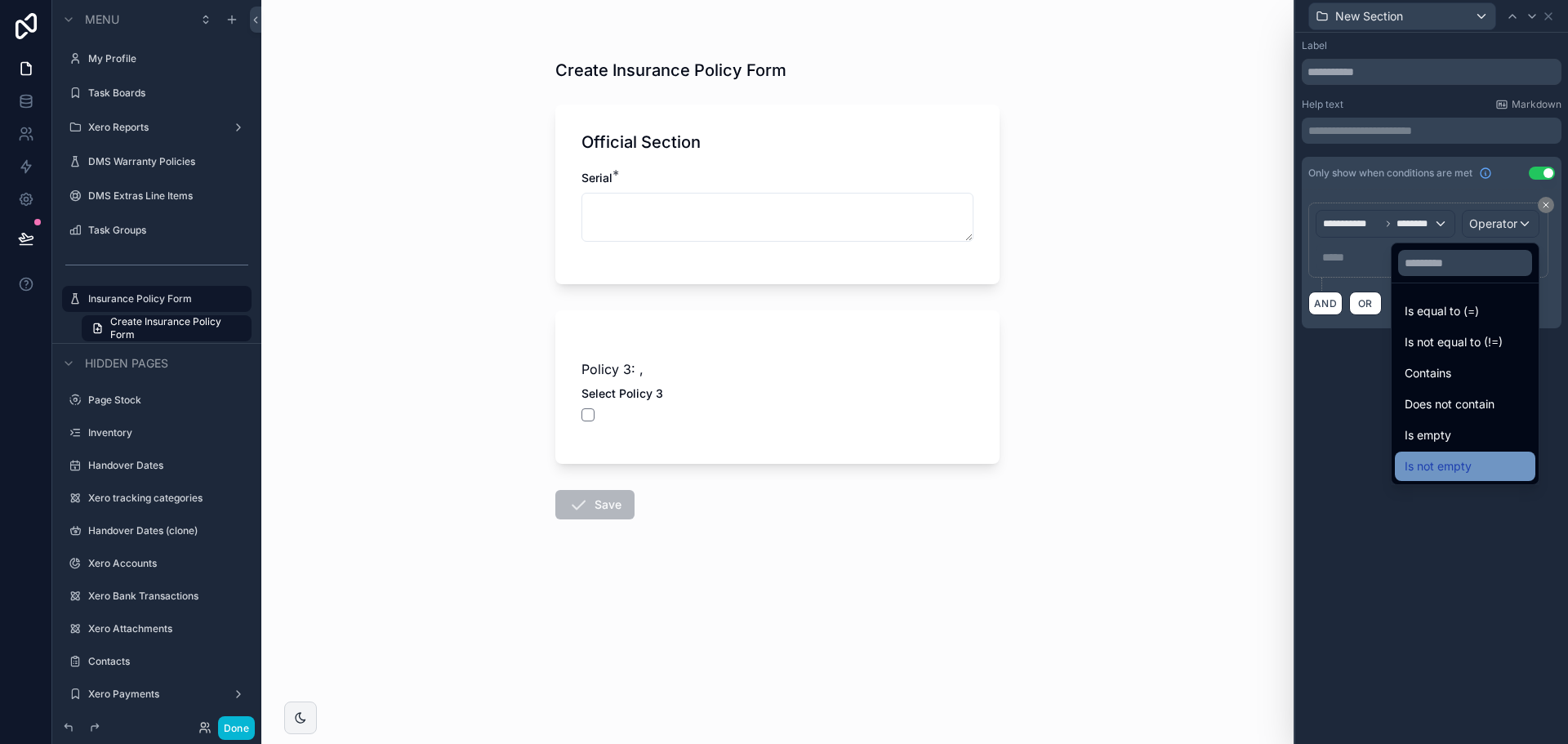
click at [1442, 468] on div "Is not empty" at bounding box center [1465, 467] width 120 height 20
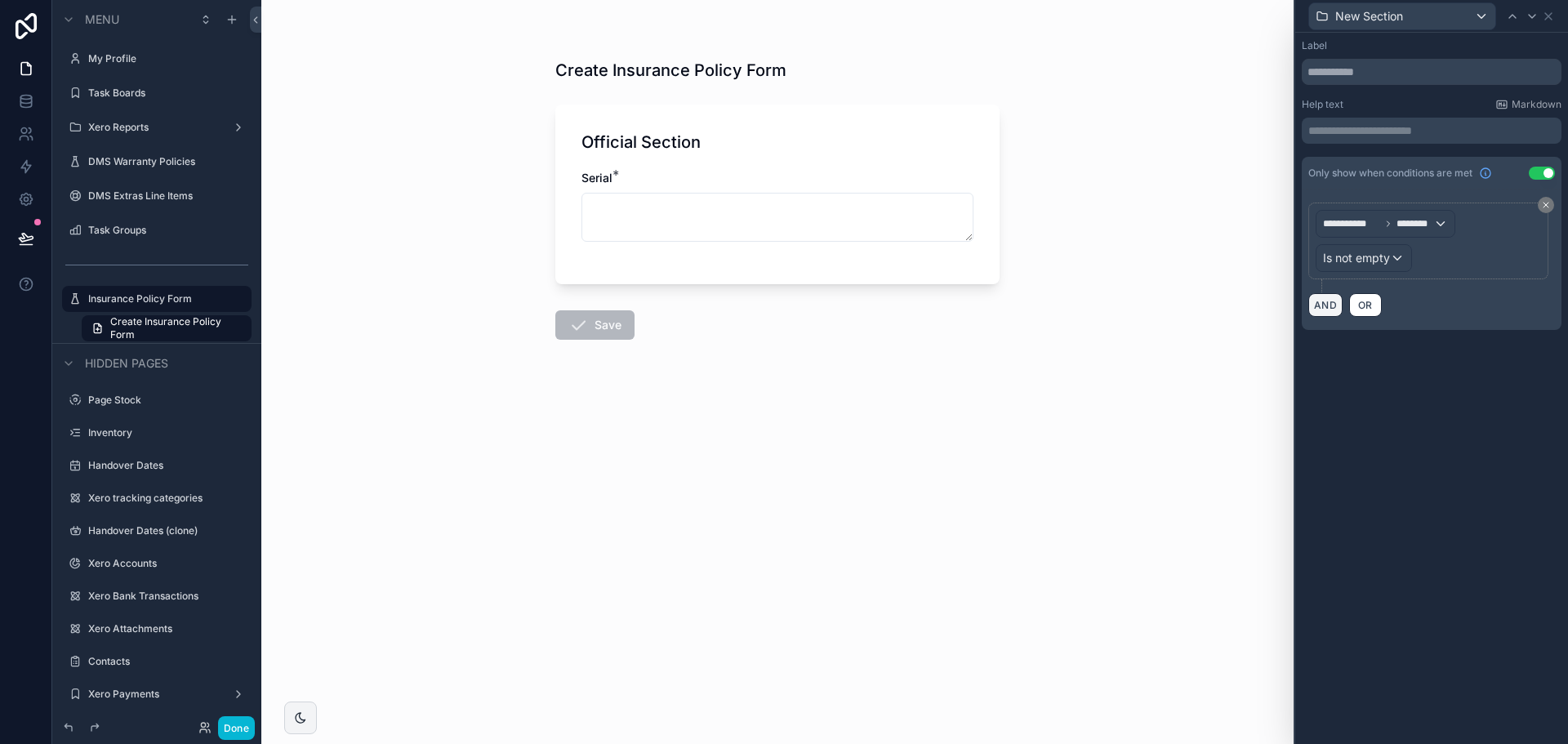
click at [1338, 297] on button "AND" at bounding box center [1326, 305] width 34 height 24
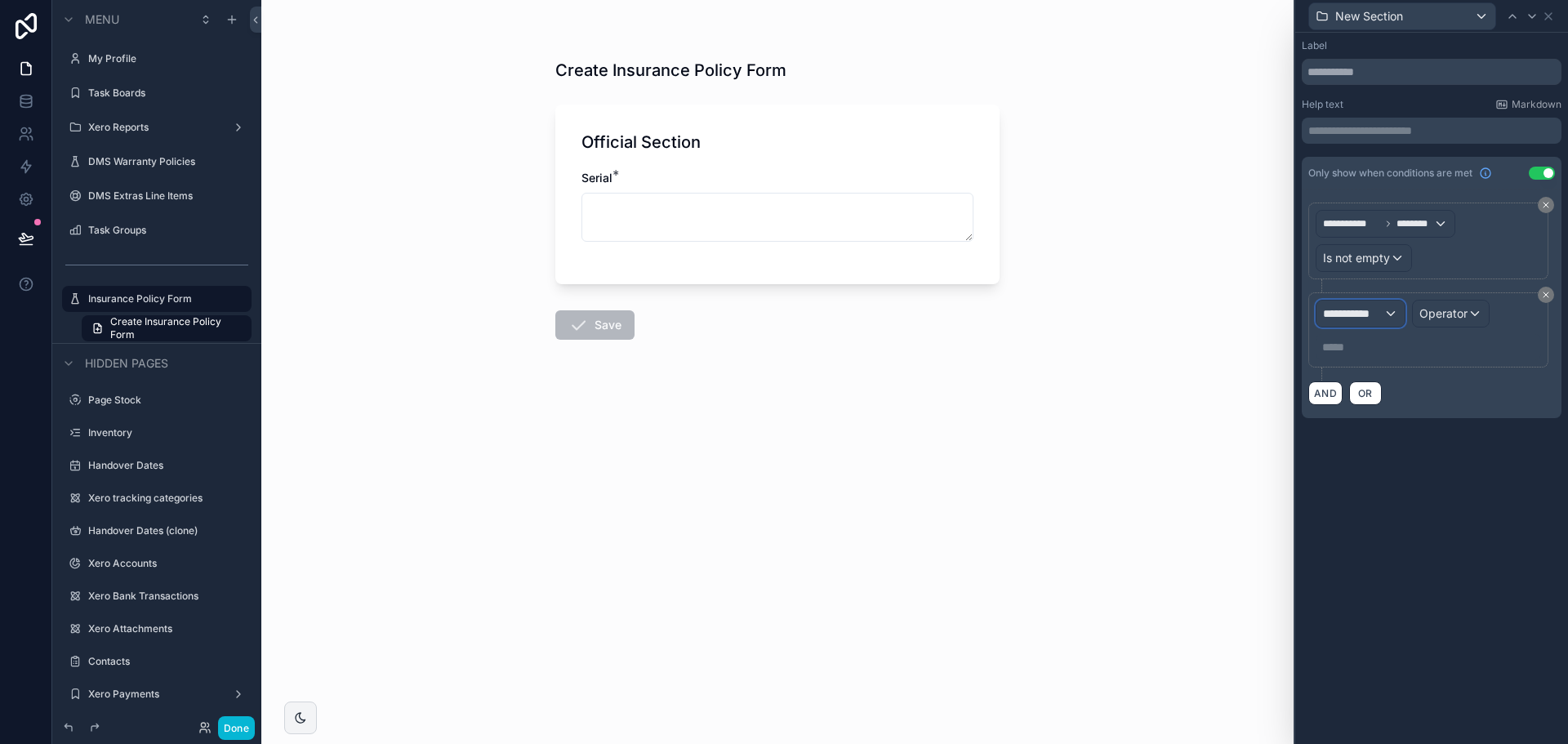
click at [1372, 314] on span "**********" at bounding box center [1353, 314] width 61 height 16
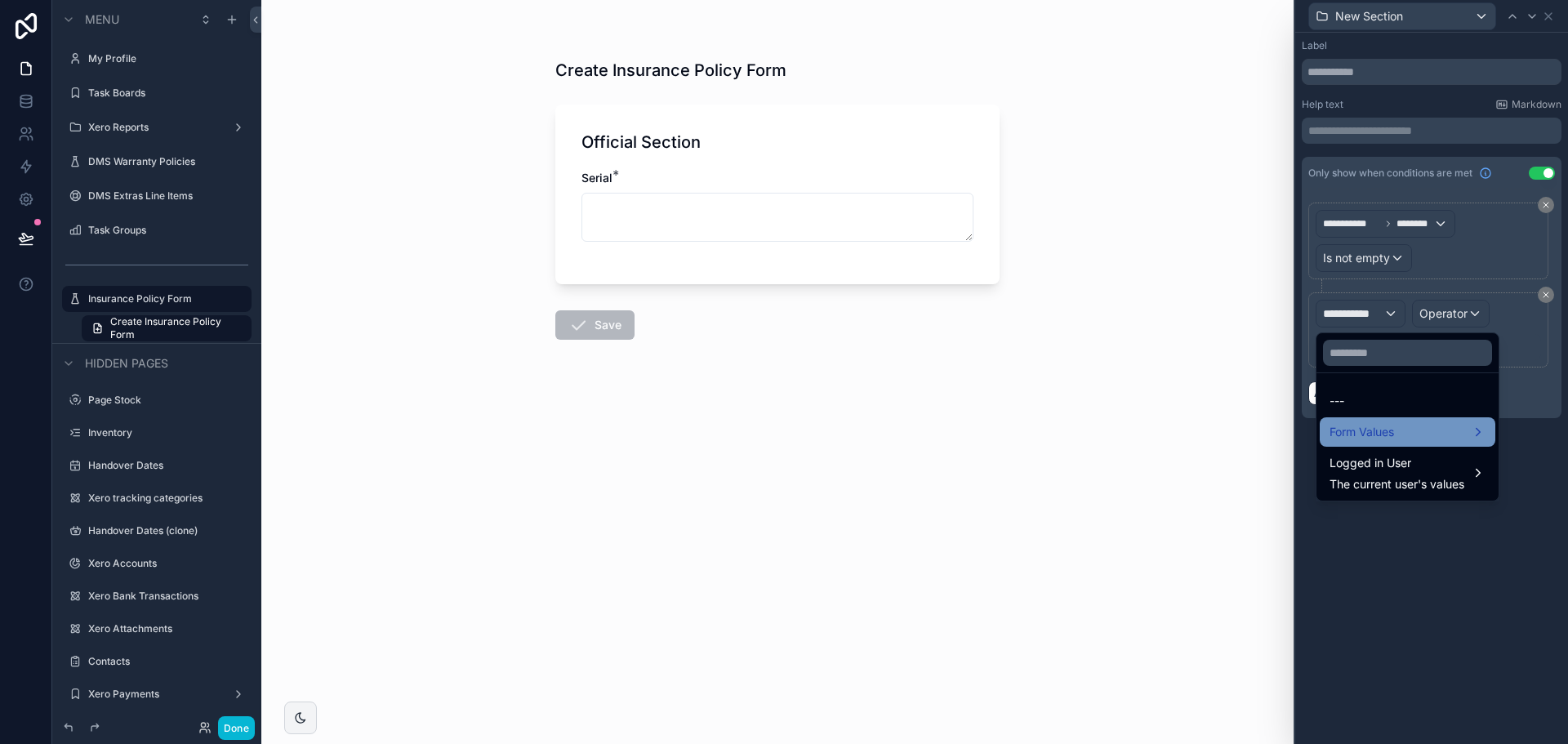
click at [1368, 445] on div "Form Values" at bounding box center [1408, 432] width 176 height 29
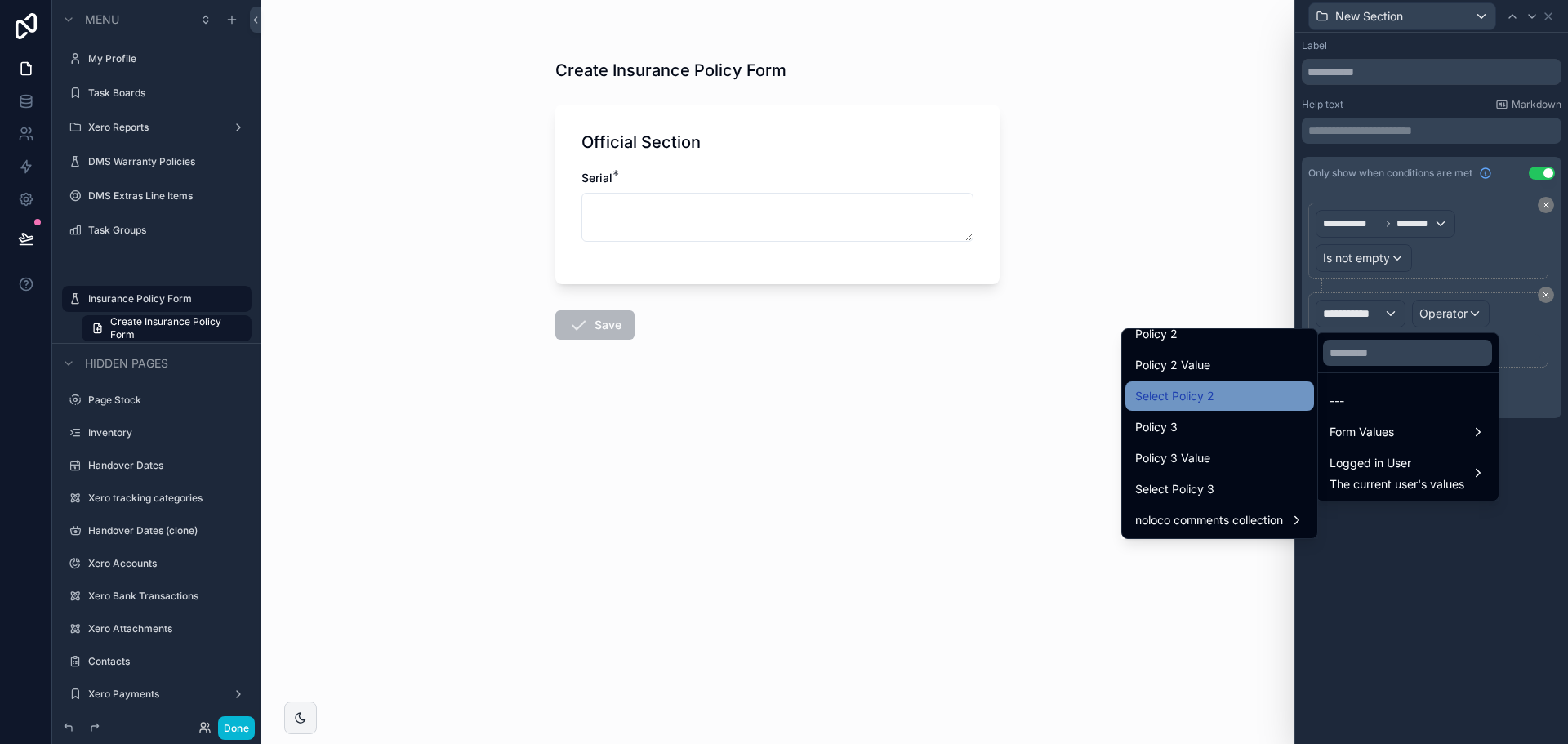
click at [1246, 398] on div "Select Policy 2" at bounding box center [1219, 397] width 169 height 20
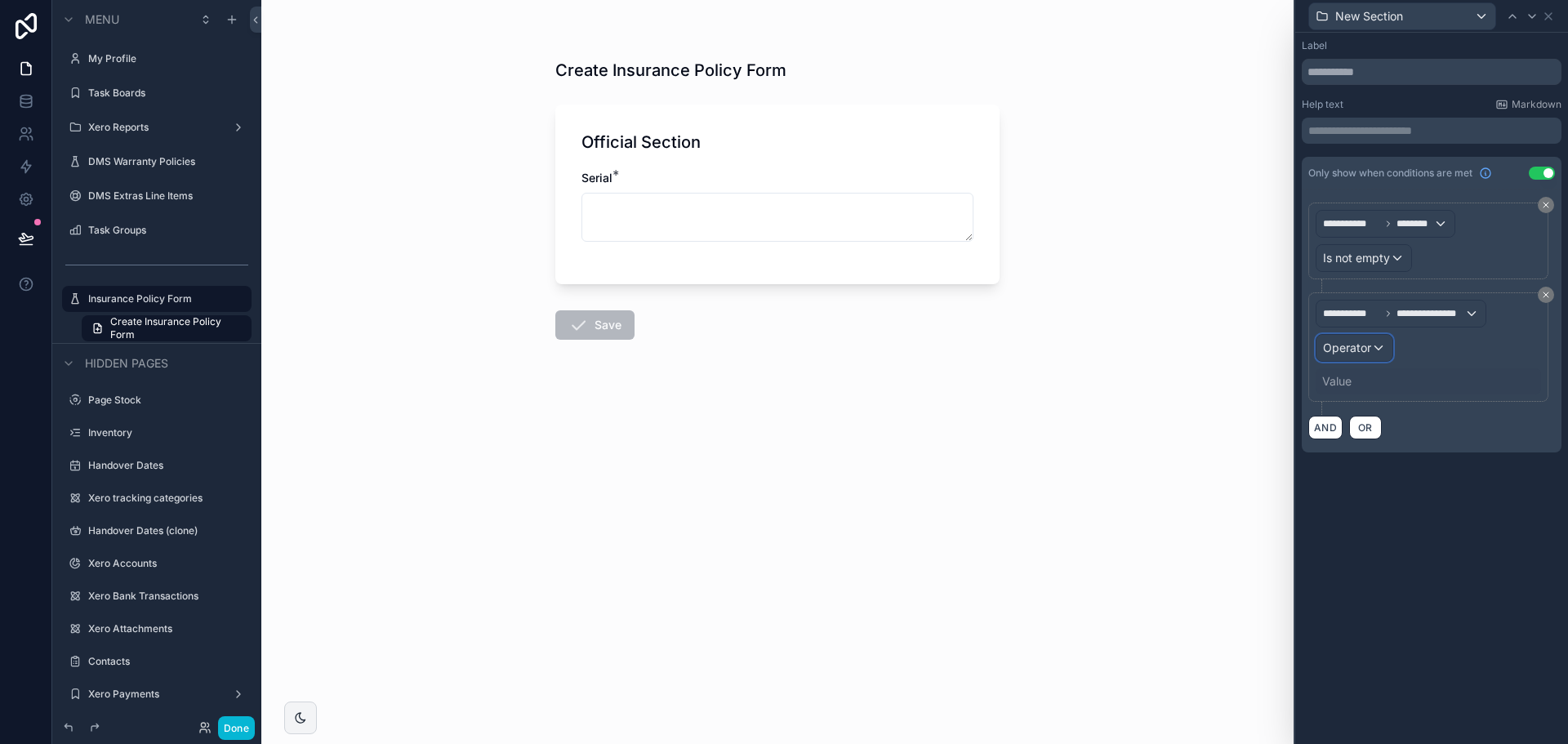
click at [1360, 349] on span "Operator" at bounding box center [1347, 347] width 48 height 14
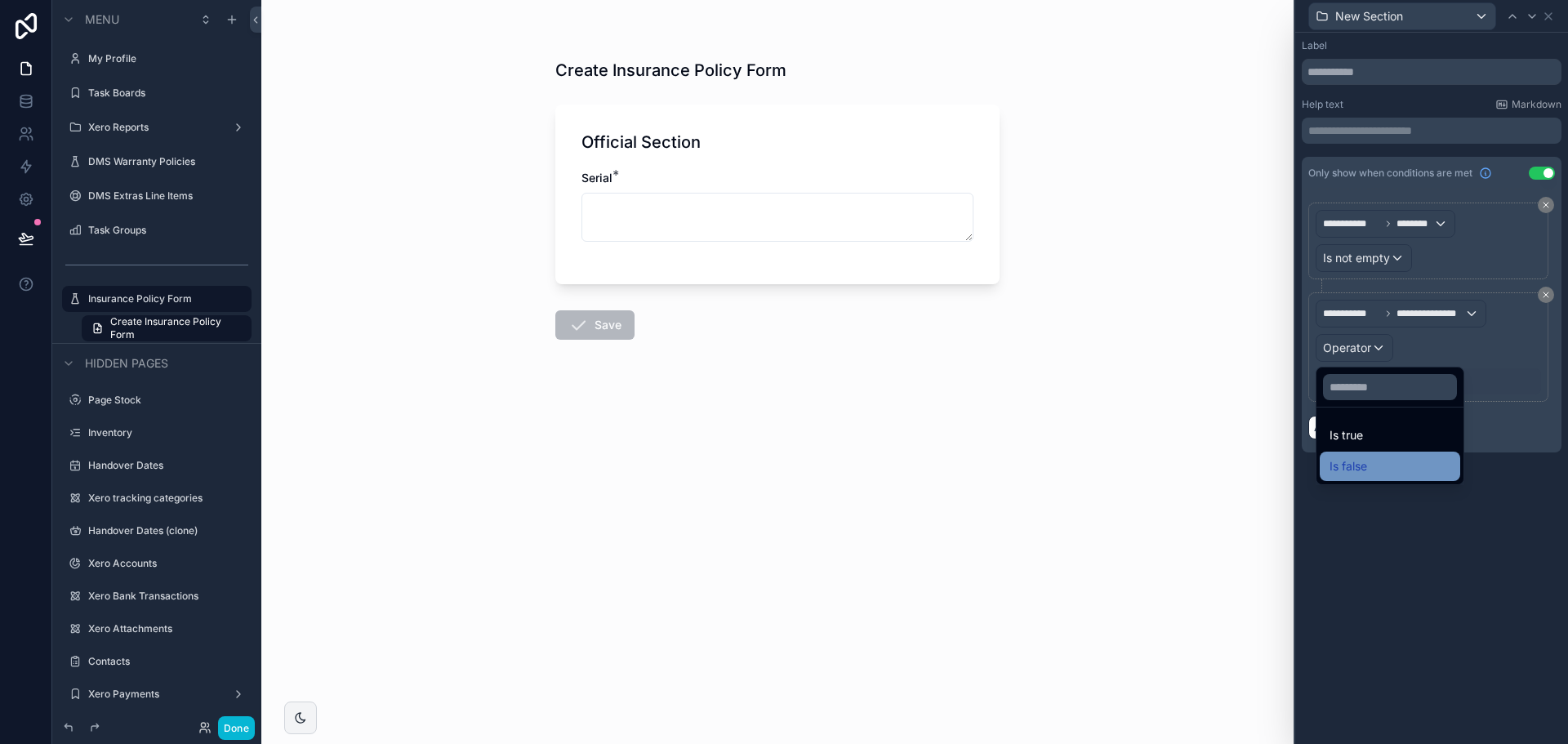
click at [1377, 465] on div "Is false" at bounding box center [1390, 467] width 120 height 20
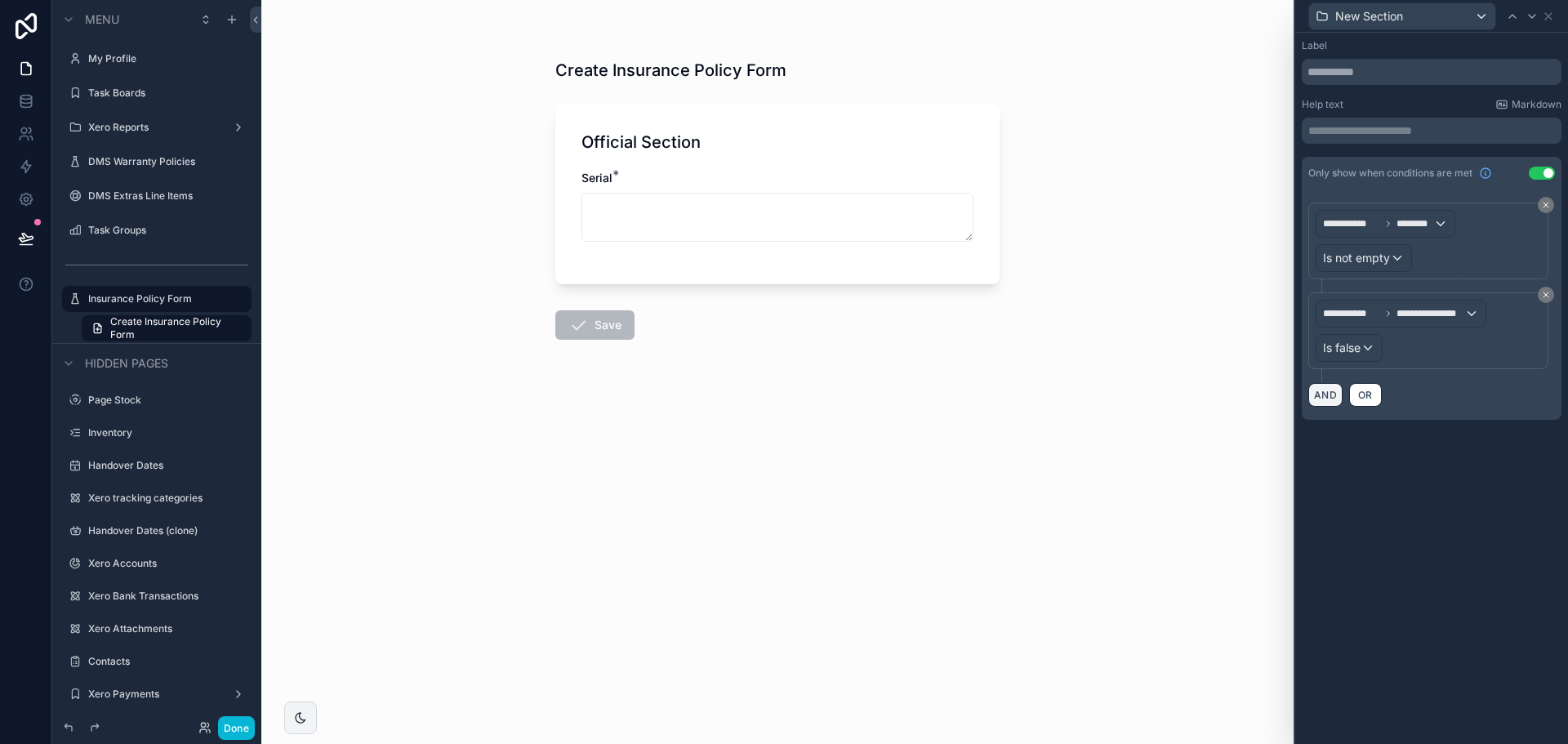
click at [1332, 395] on button "AND" at bounding box center [1326, 395] width 34 height 24
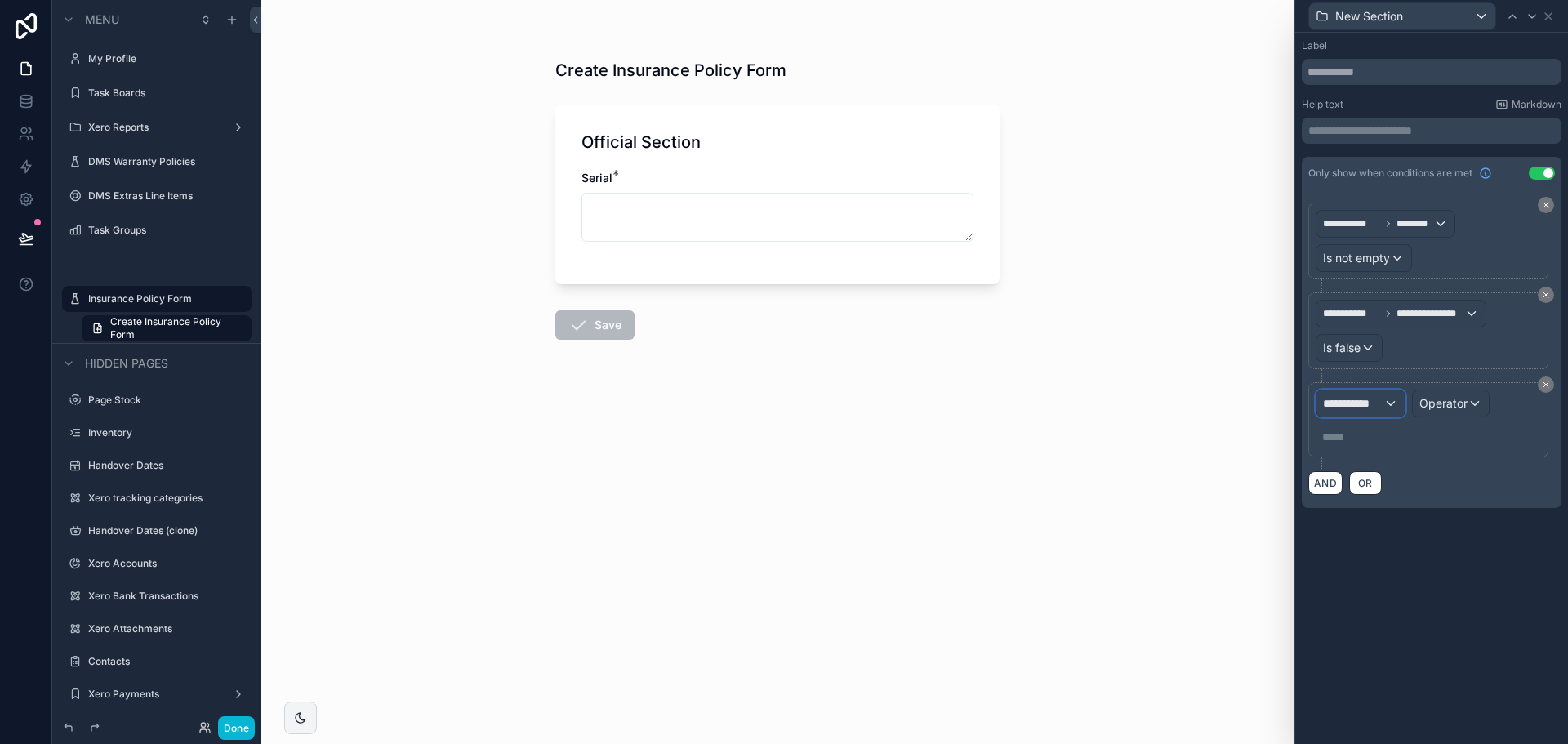
click at [1351, 411] on div "**********" at bounding box center [1361, 403] width 88 height 26
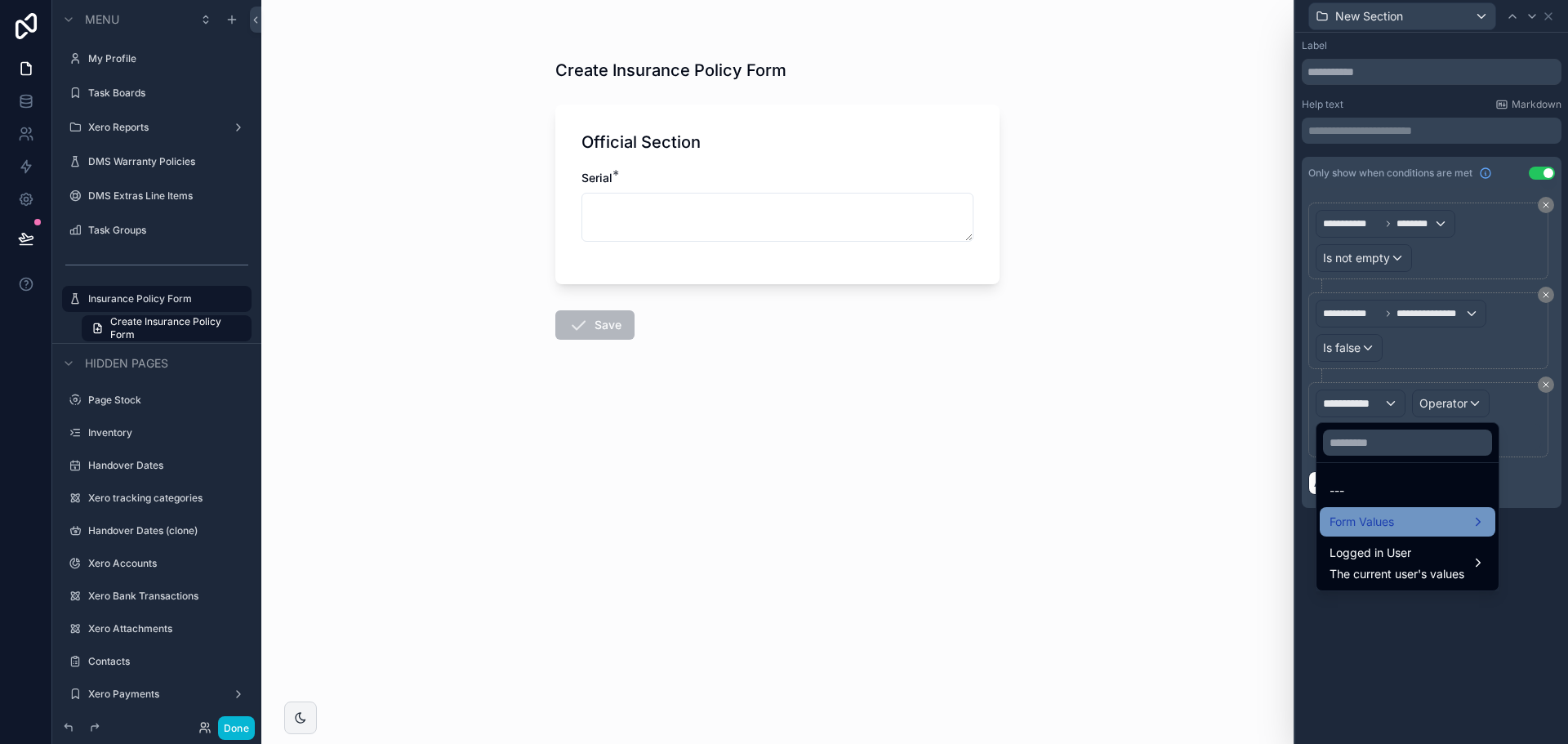
click at [1356, 525] on span "Form Values" at bounding box center [1361, 522] width 64 height 20
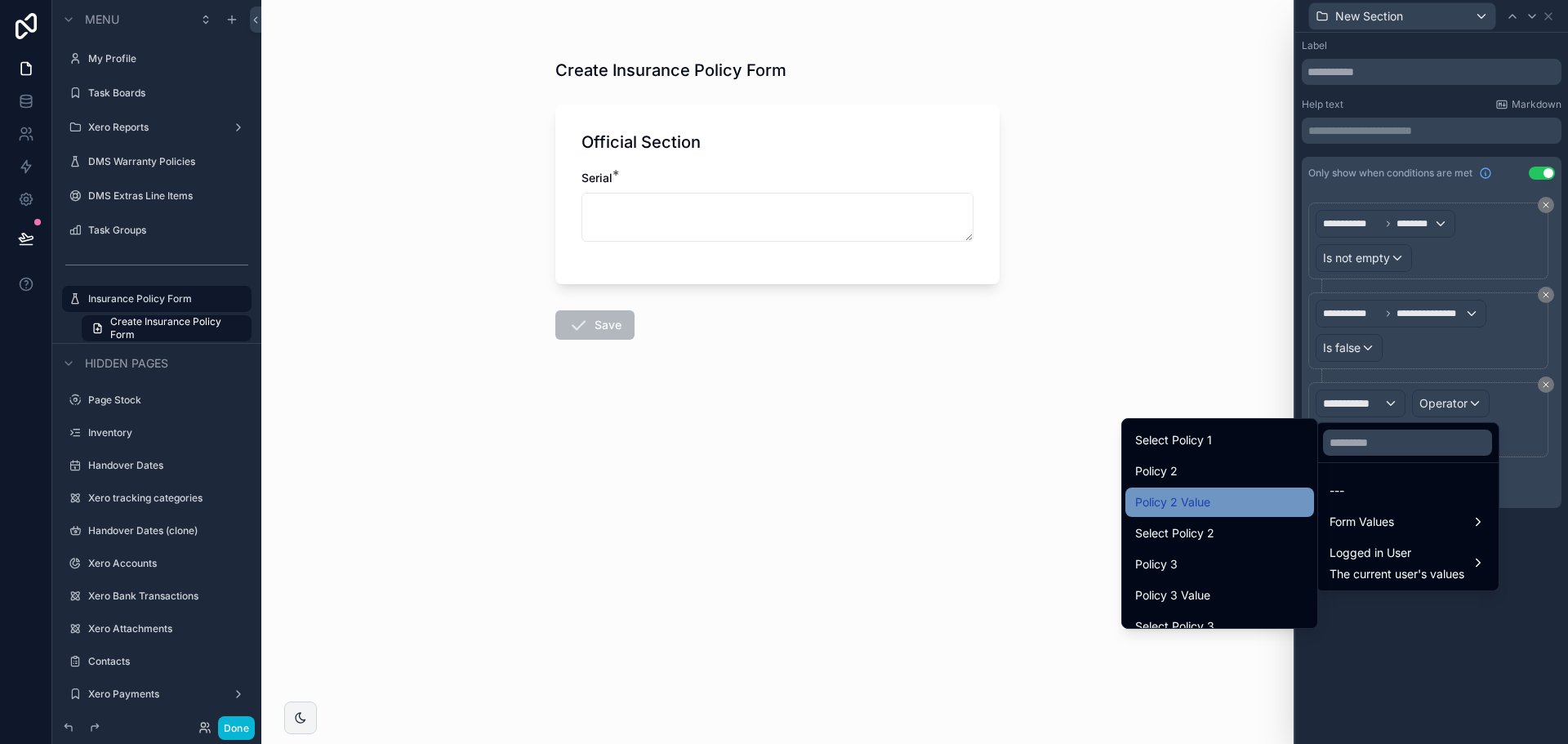
scroll to position [163, 0]
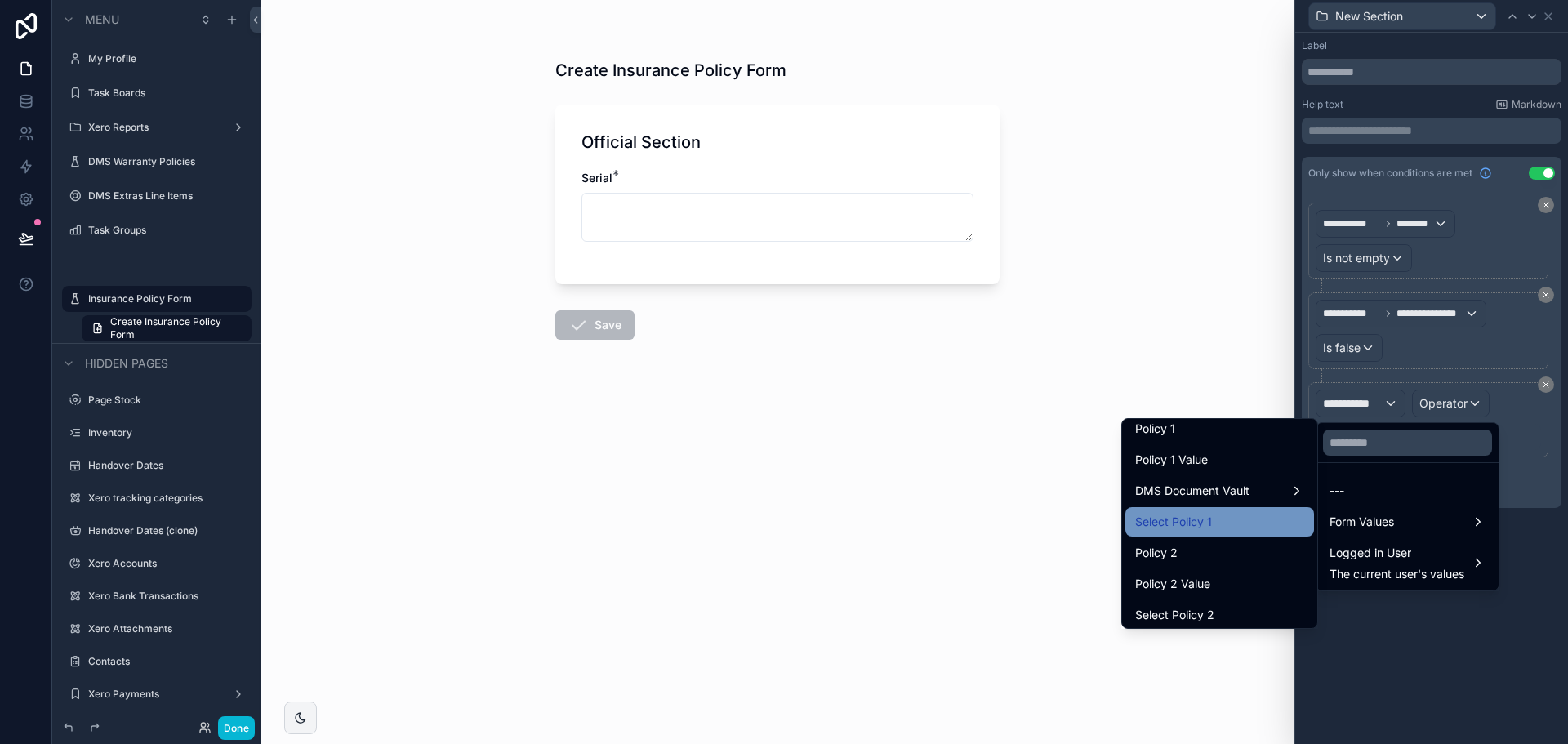
click at [1249, 516] on div "Select Policy 1" at bounding box center [1219, 522] width 169 height 20
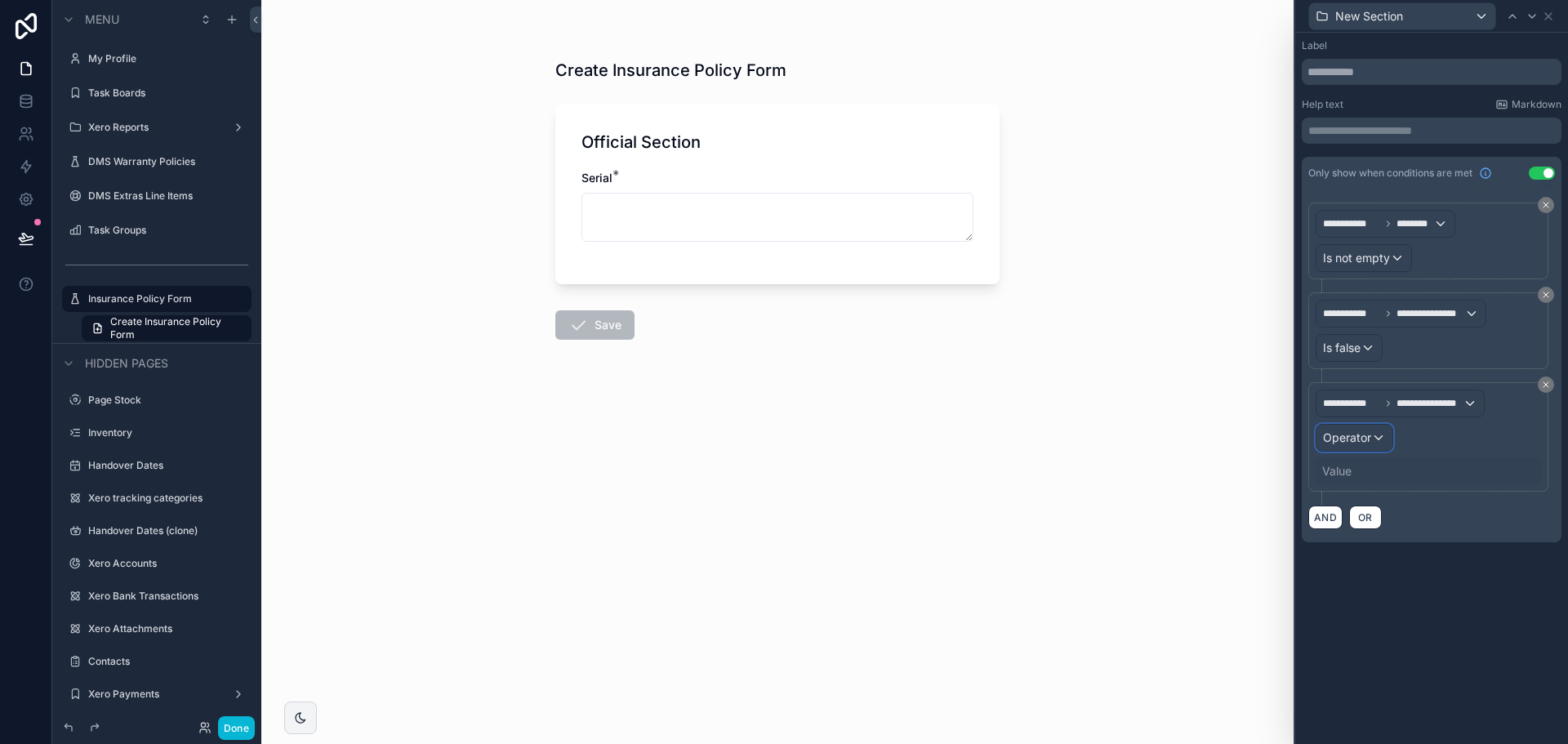
click at [1344, 444] on span "Operator" at bounding box center [1347, 437] width 48 height 14
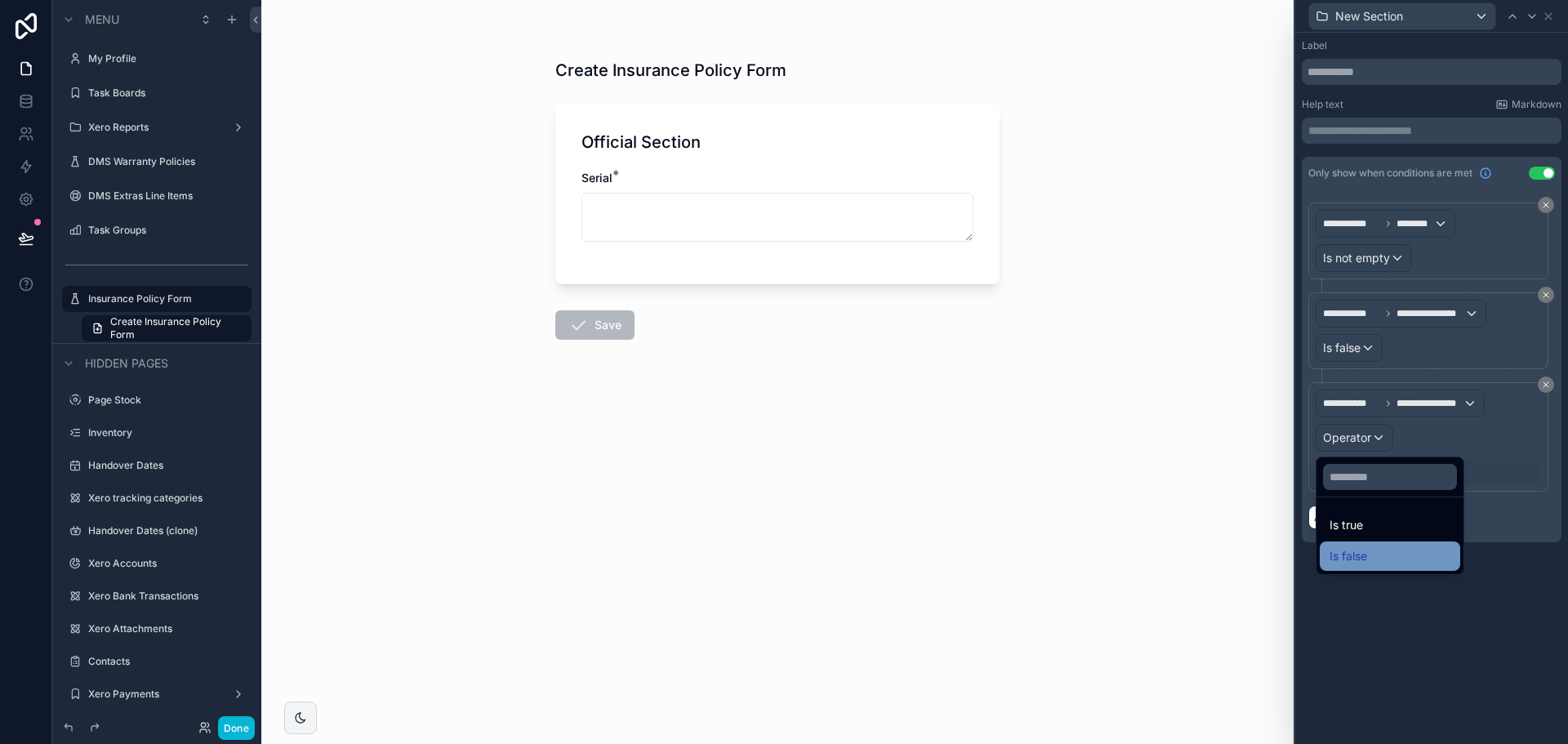
click at [1371, 559] on div "Is false" at bounding box center [1390, 556] width 120 height 20
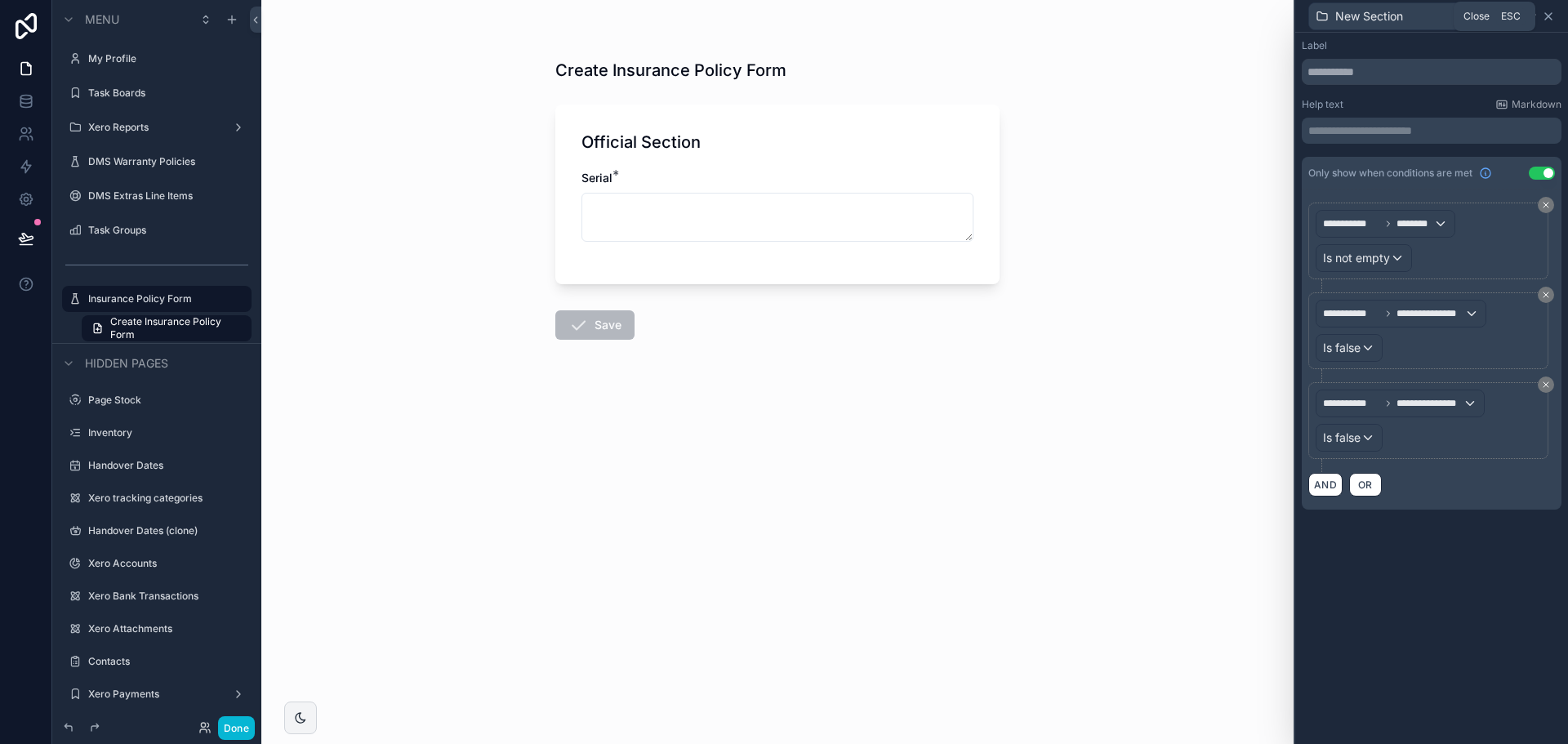
click at [1551, 13] on icon at bounding box center [1548, 15] width 6 height 6
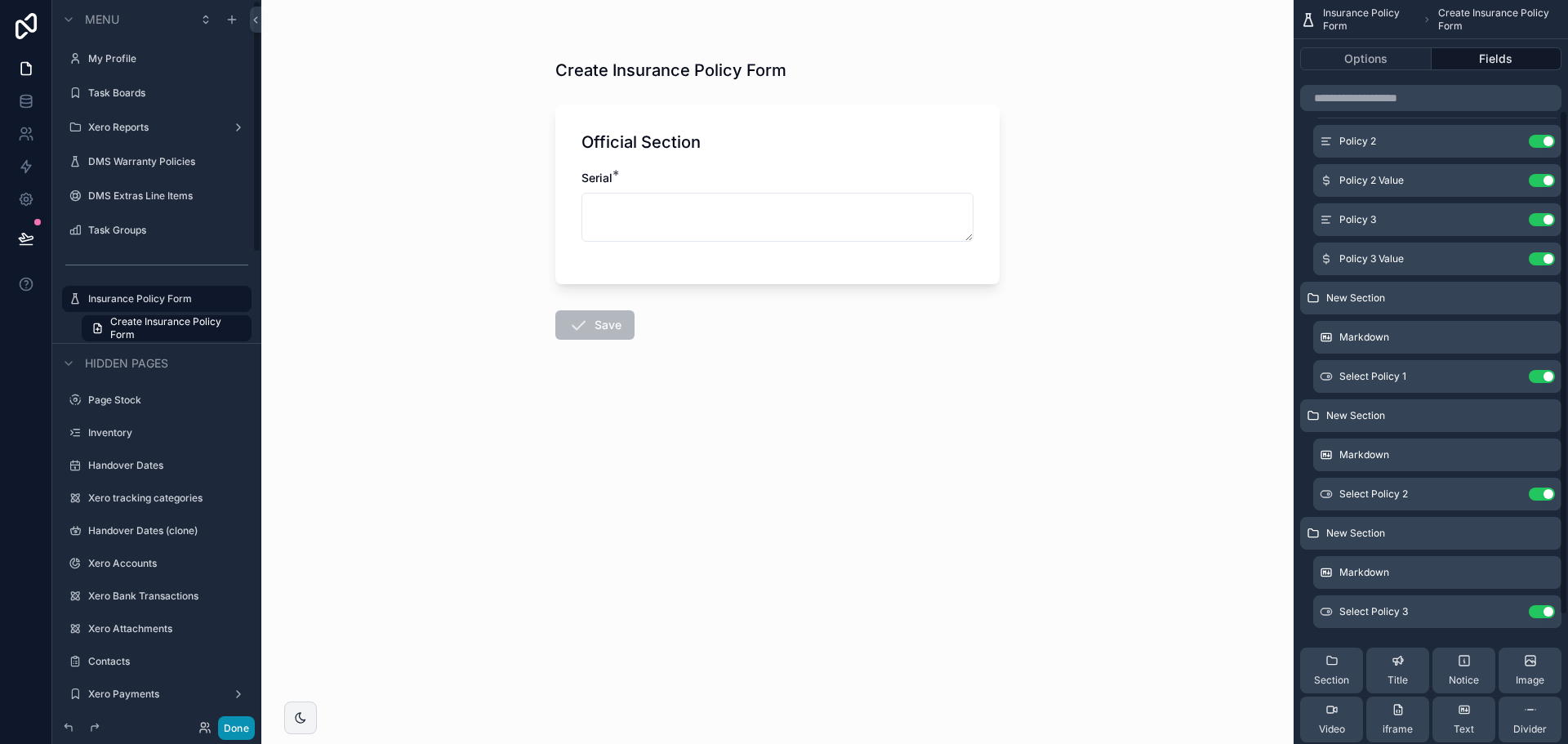
click at [233, 733] on button "Done" at bounding box center [236, 729] width 37 height 24
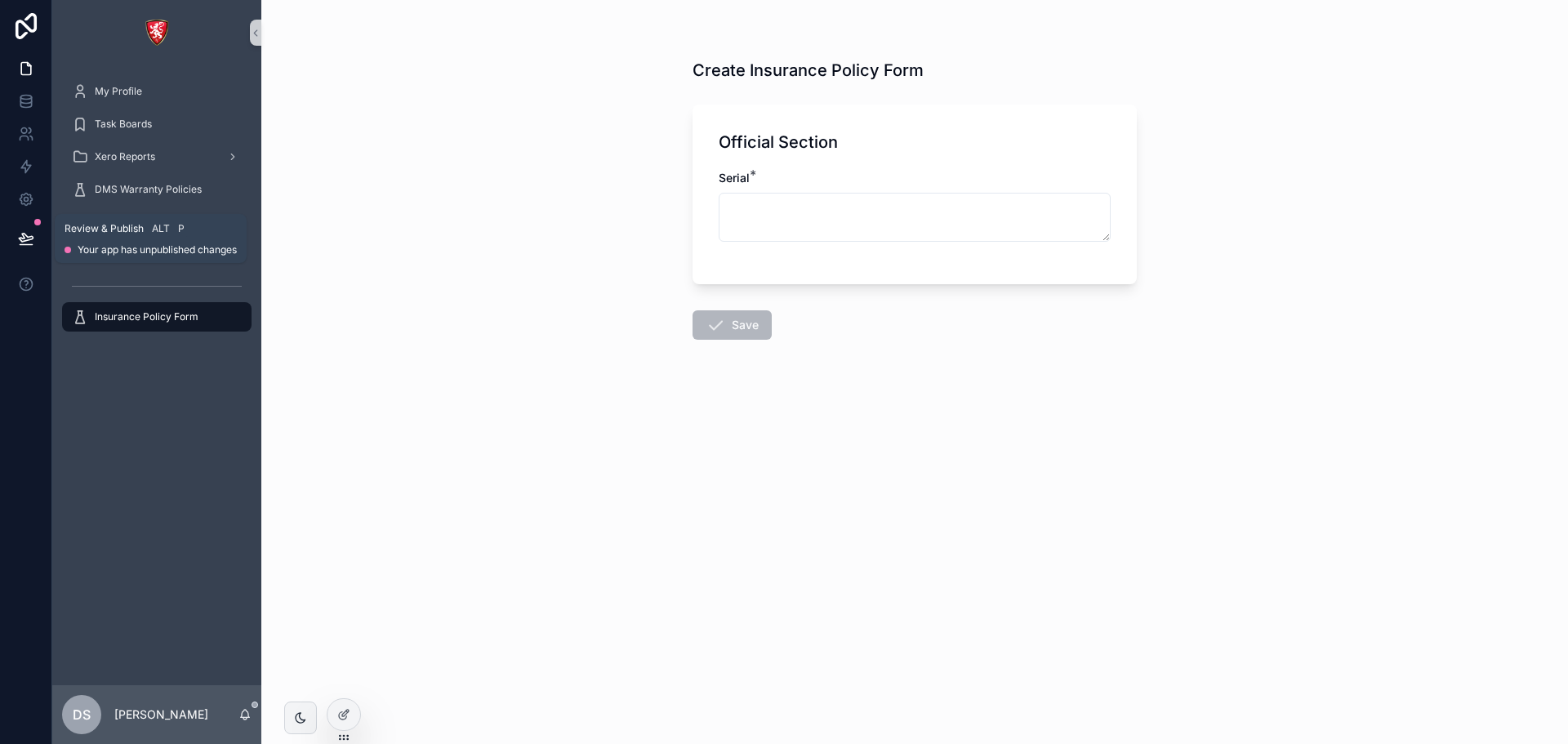
click at [11, 237] on button at bounding box center [26, 238] width 36 height 45
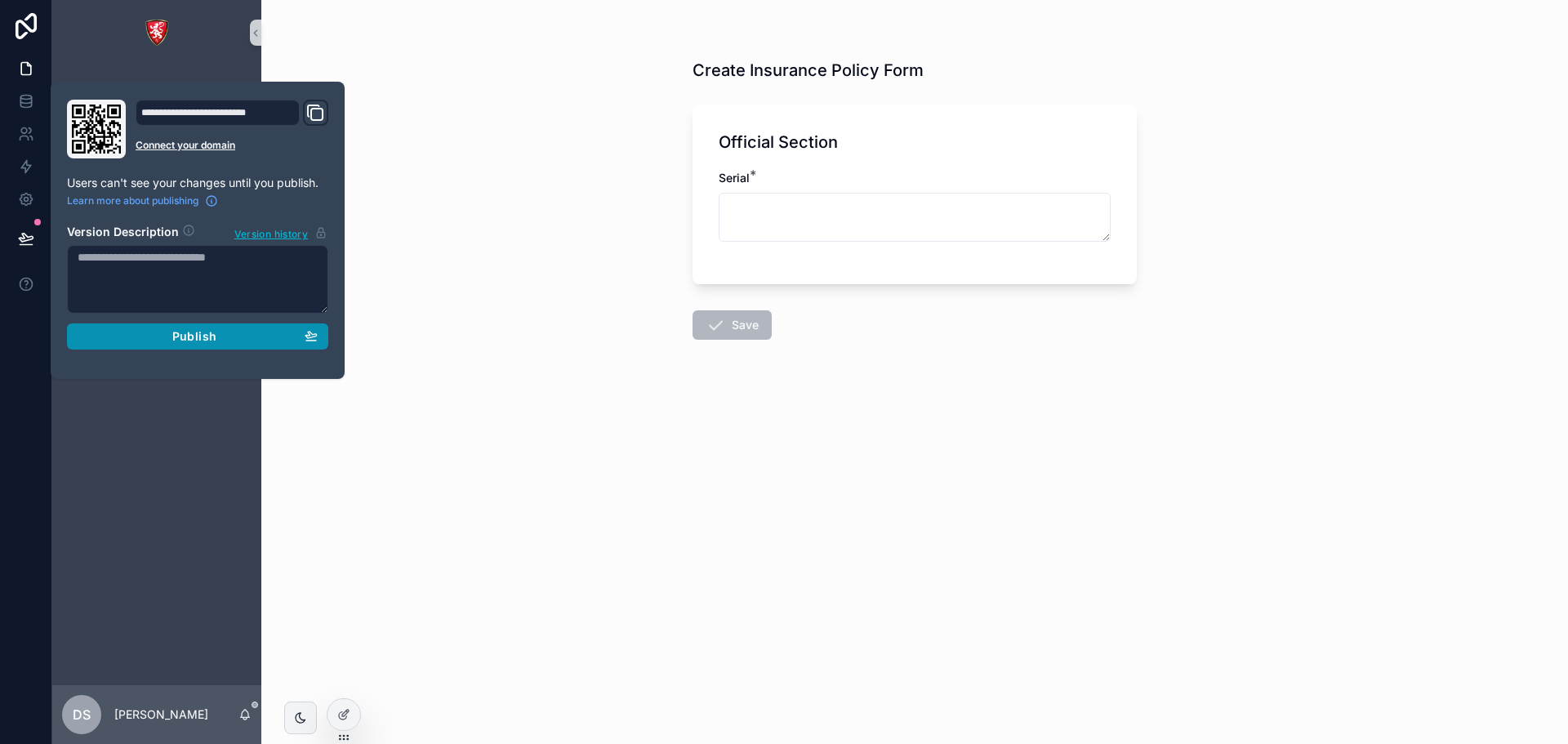
click at [197, 340] on span "Publish" at bounding box center [194, 336] width 44 height 14
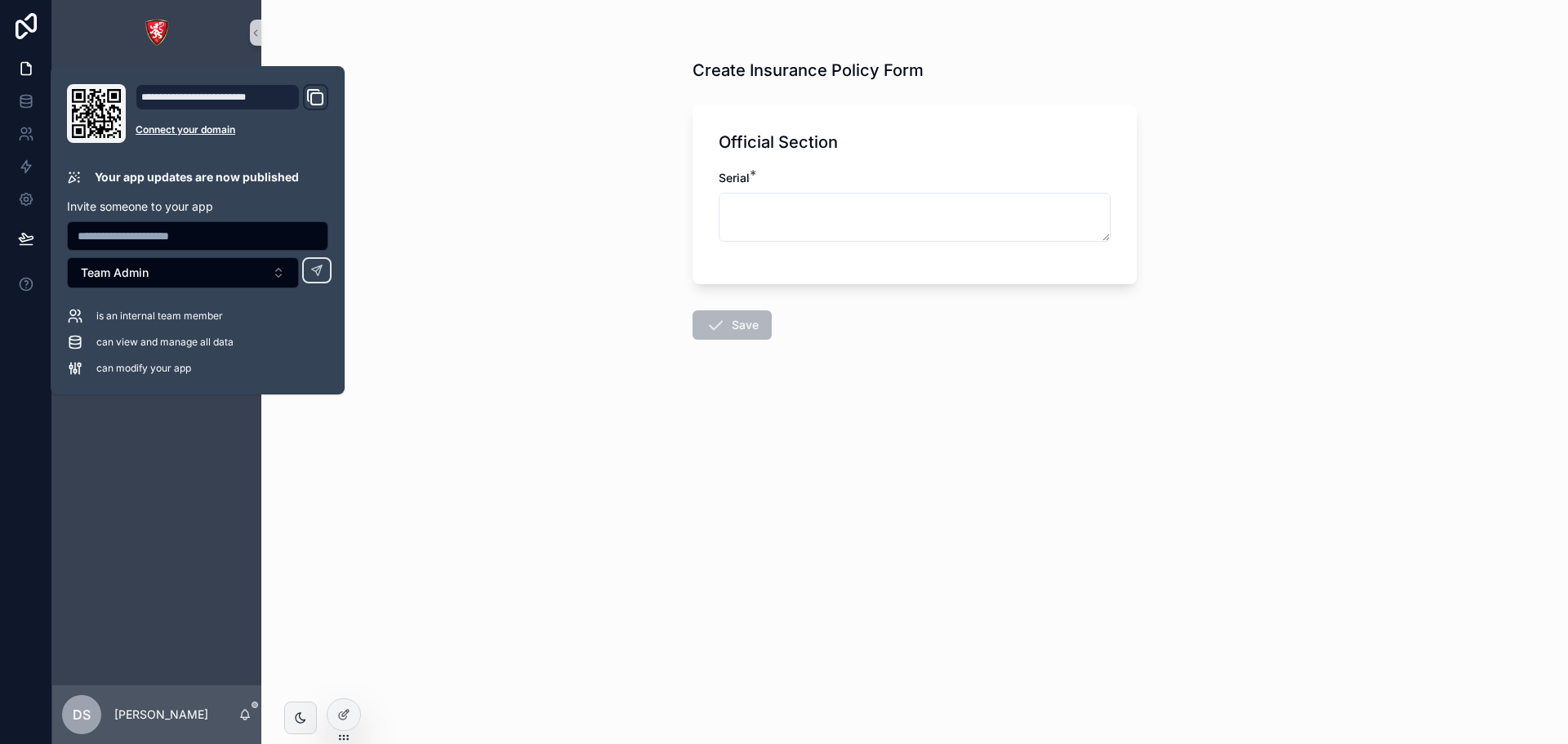
click at [584, 187] on div "Create Insurance Policy Form Official Section Serial * Save" at bounding box center [915, 372] width 1307 height 744
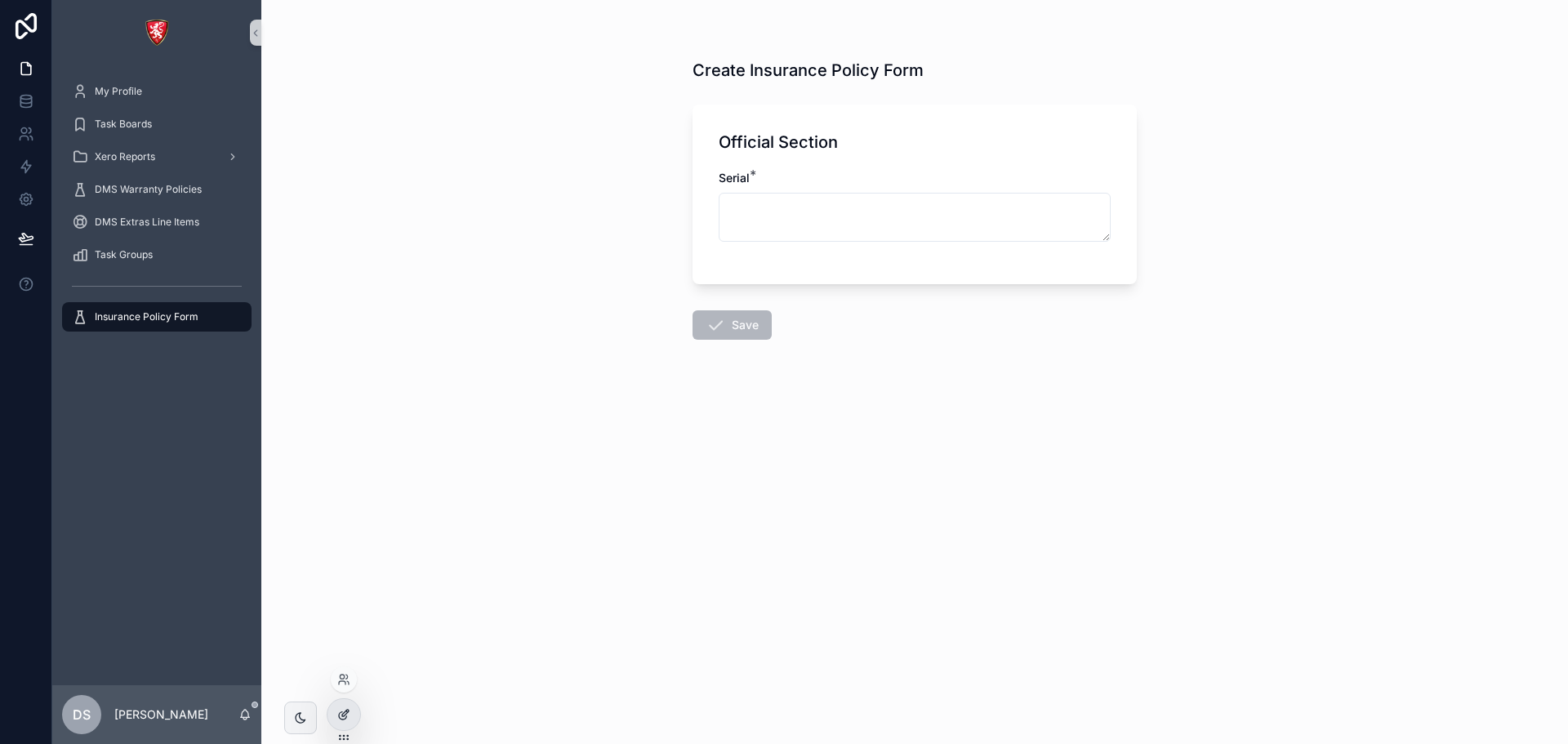
click at [340, 713] on icon at bounding box center [342, 716] width 7 height 7
click at [337, 720] on div at bounding box center [344, 715] width 33 height 31
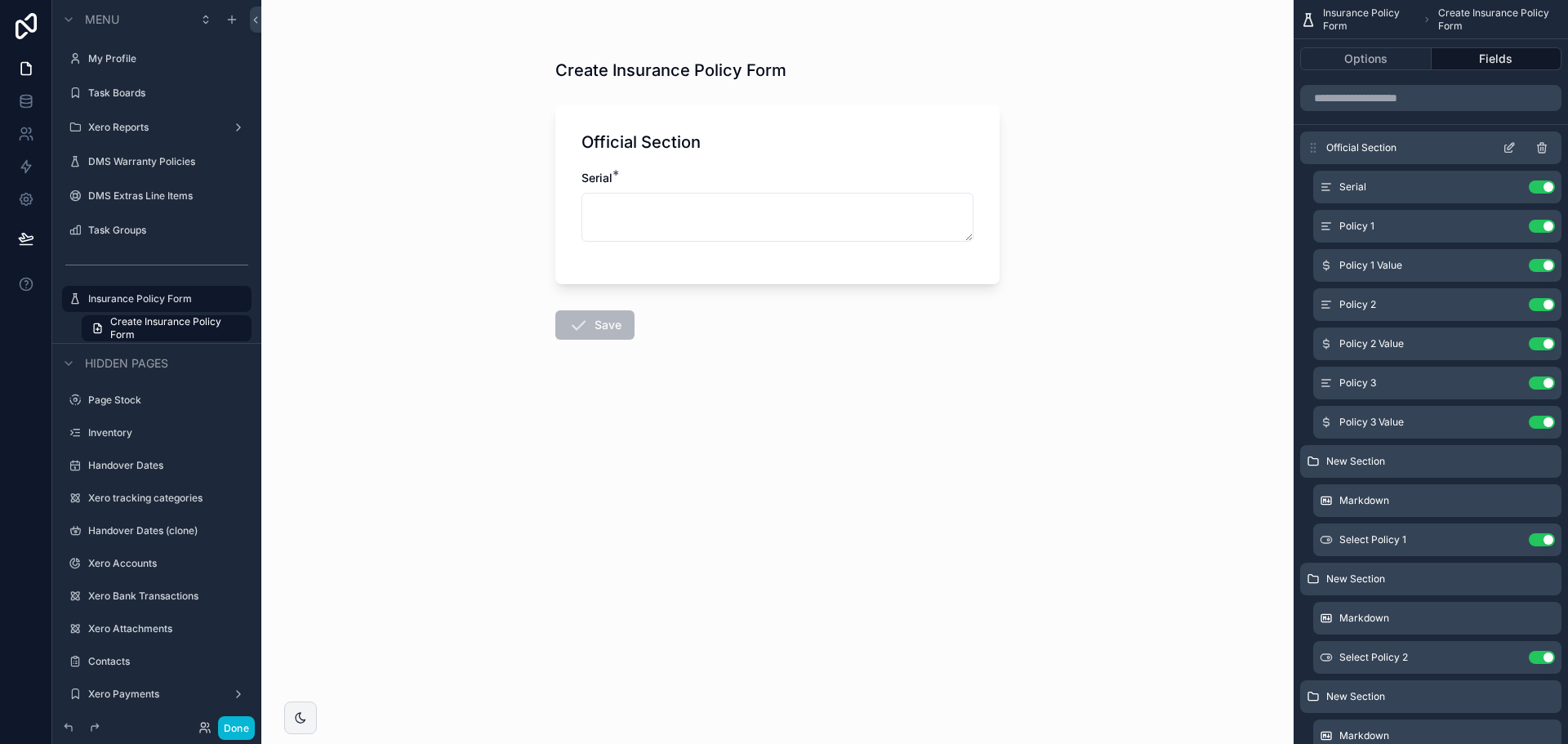
click at [1510, 146] on icon "scrollable content" at bounding box center [1509, 148] width 13 height 13
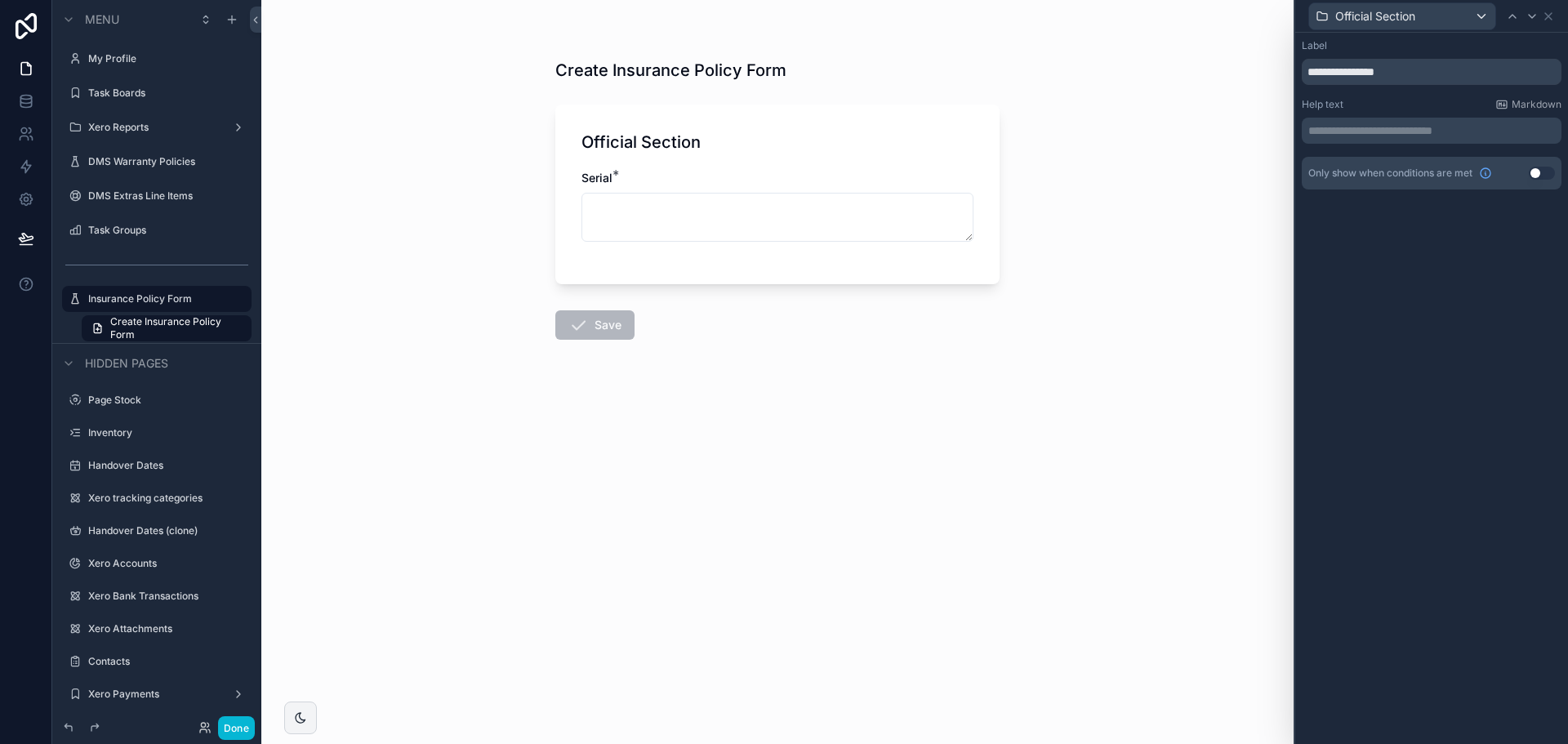
click at [1542, 175] on button "Use setting" at bounding box center [1542, 173] width 26 height 13
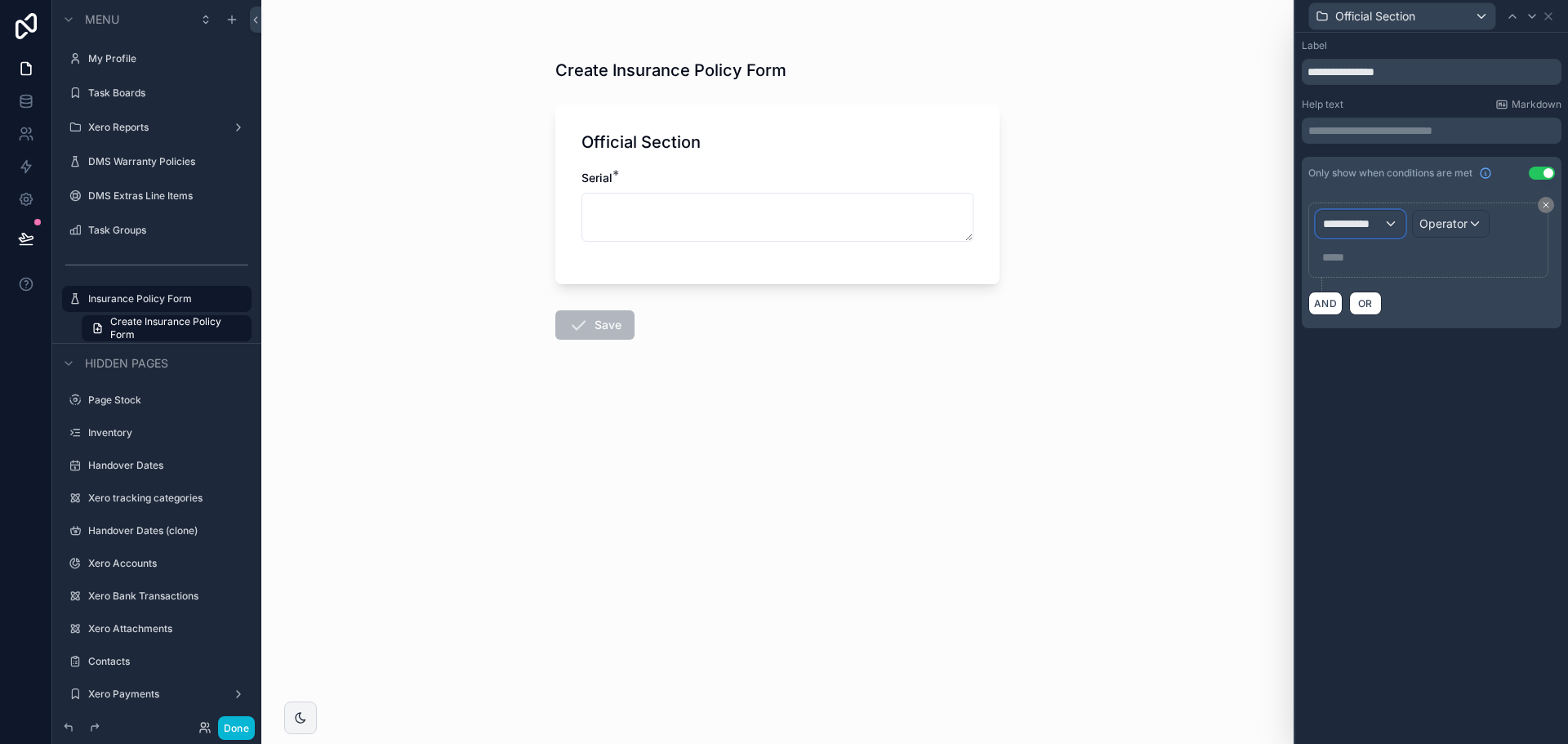
click at [1366, 227] on span "**********" at bounding box center [1353, 224] width 61 height 16
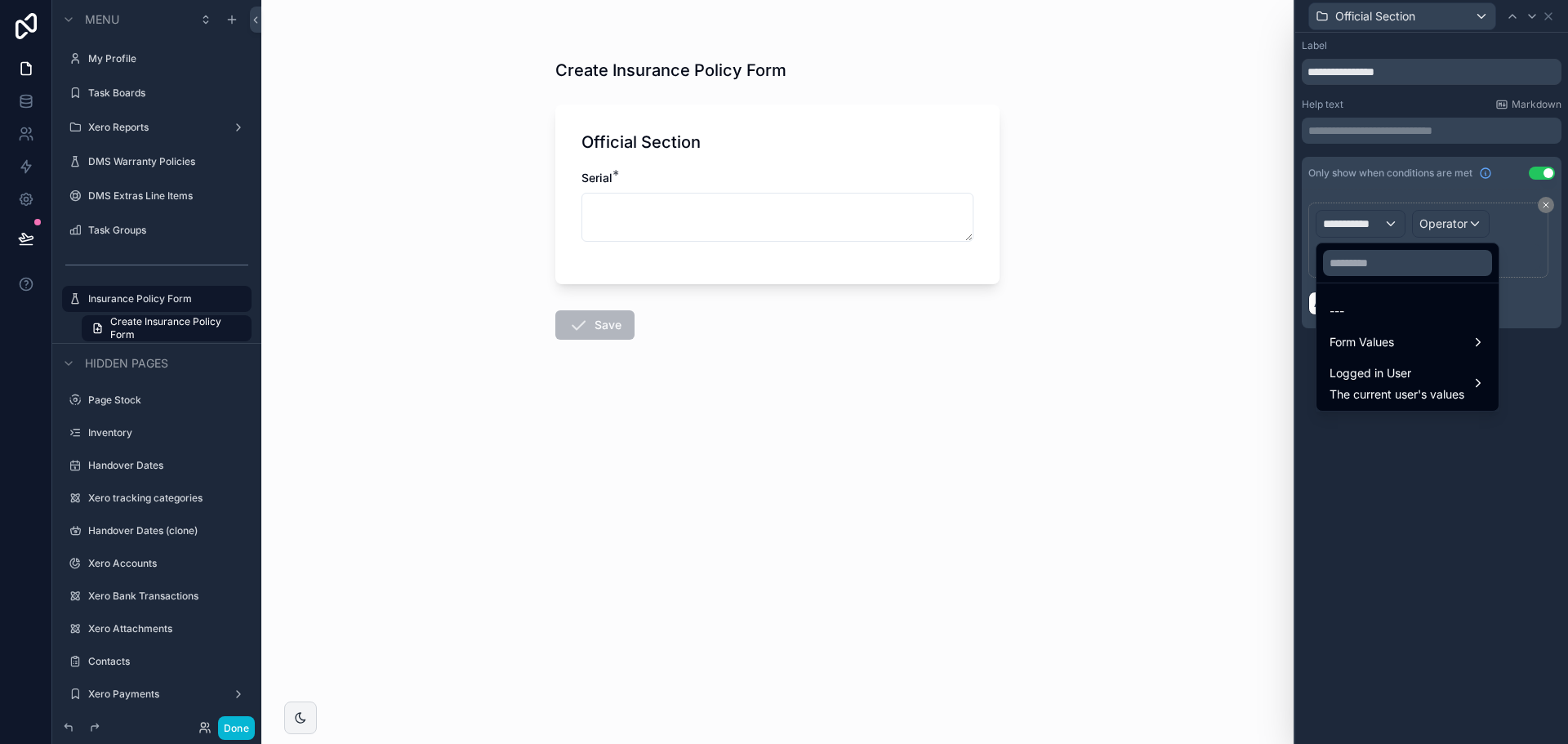
click at [1542, 174] on div at bounding box center [1431, 372] width 273 height 744
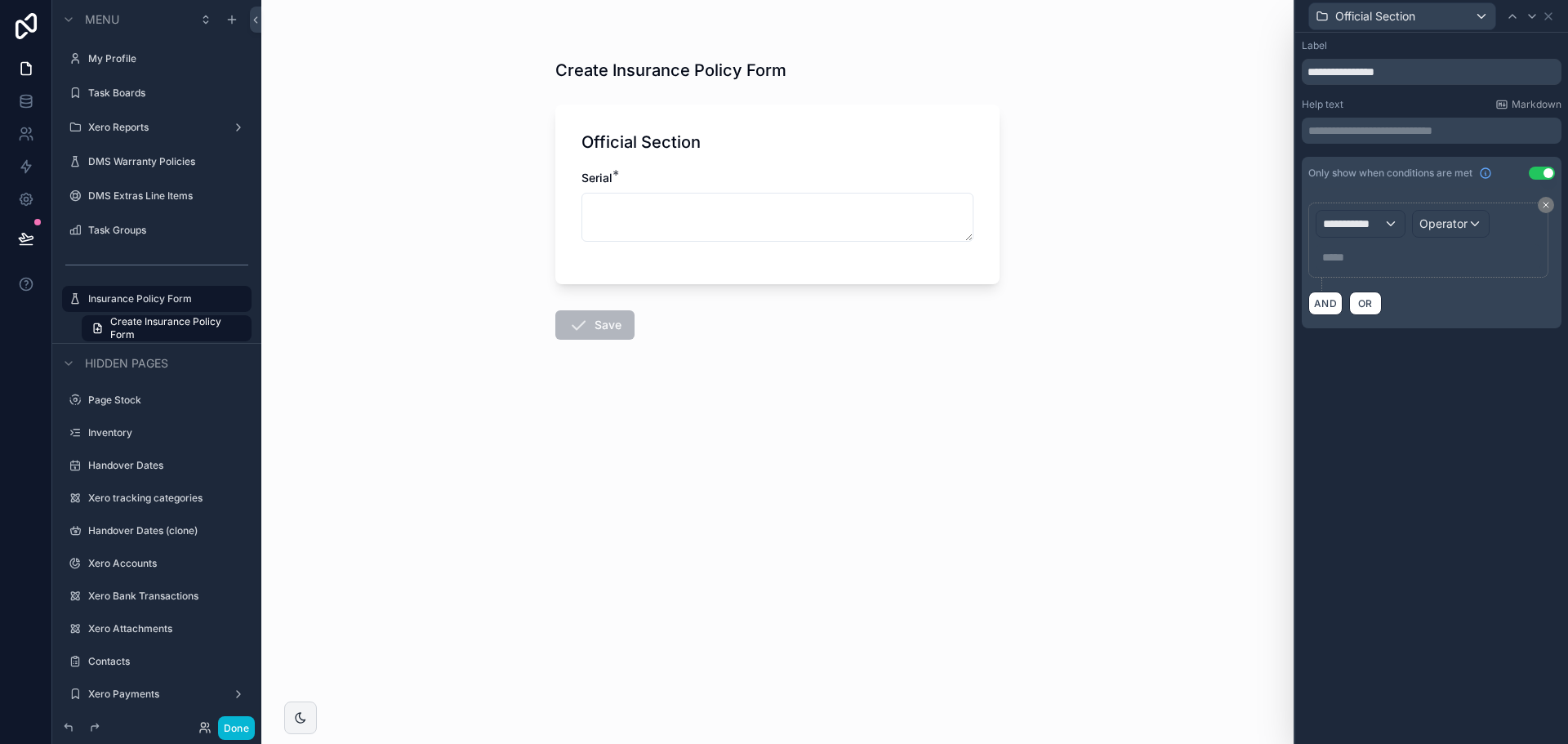
click at [1542, 170] on button "Use setting" at bounding box center [1542, 173] width 26 height 13
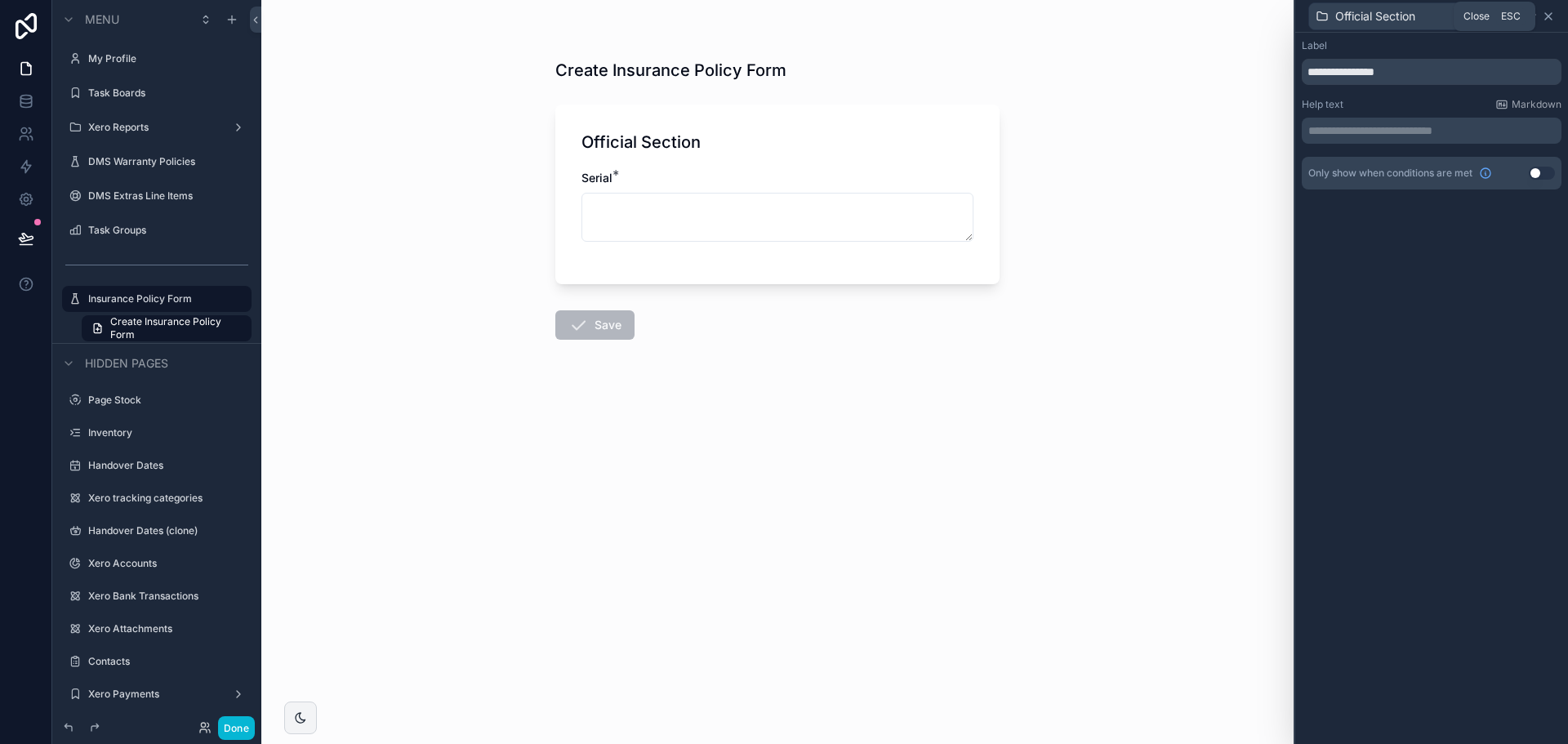
click at [1552, 20] on icon at bounding box center [1548, 15] width 6 height 6
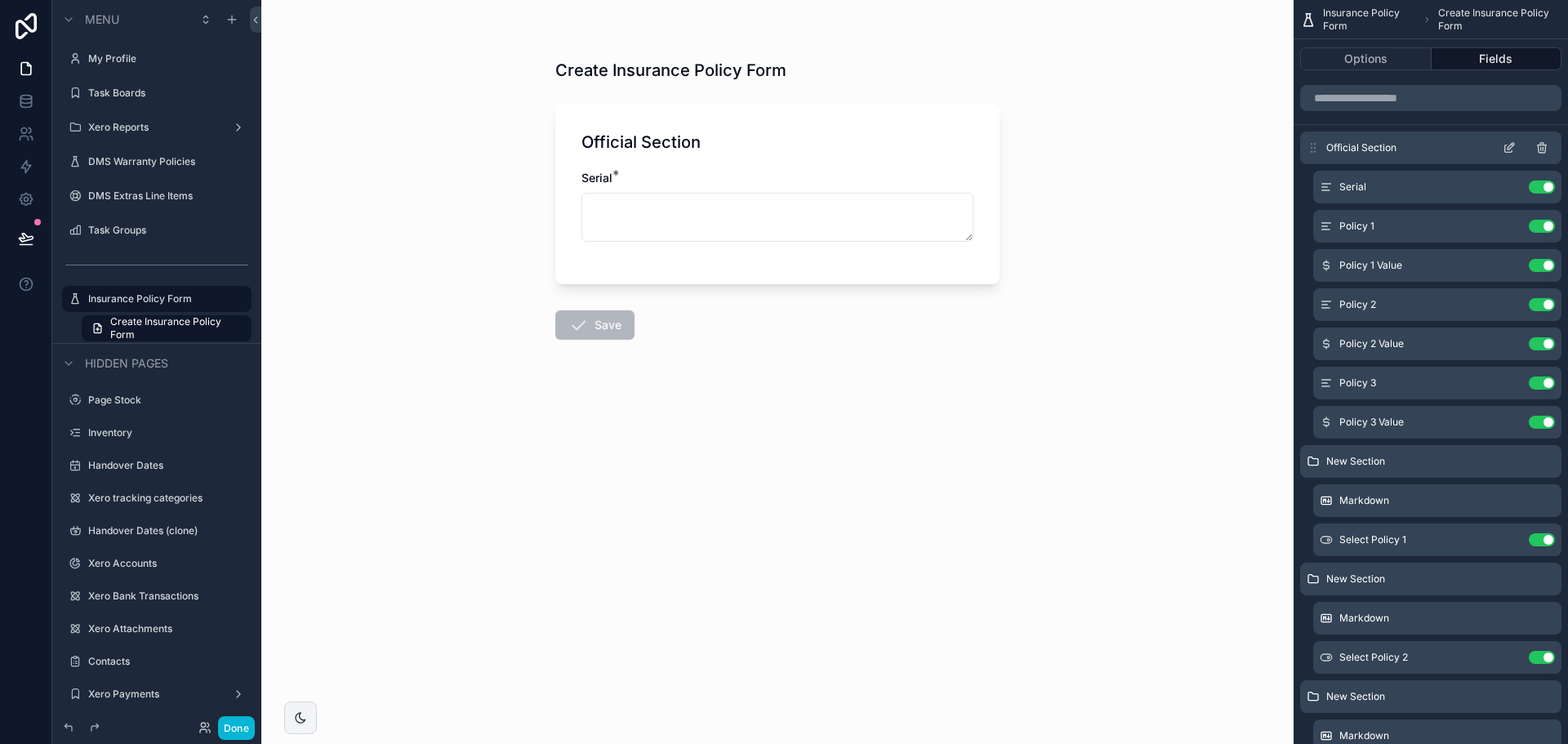
click at [1508, 152] on icon "scrollable content" at bounding box center [1509, 150] width 7 height 7
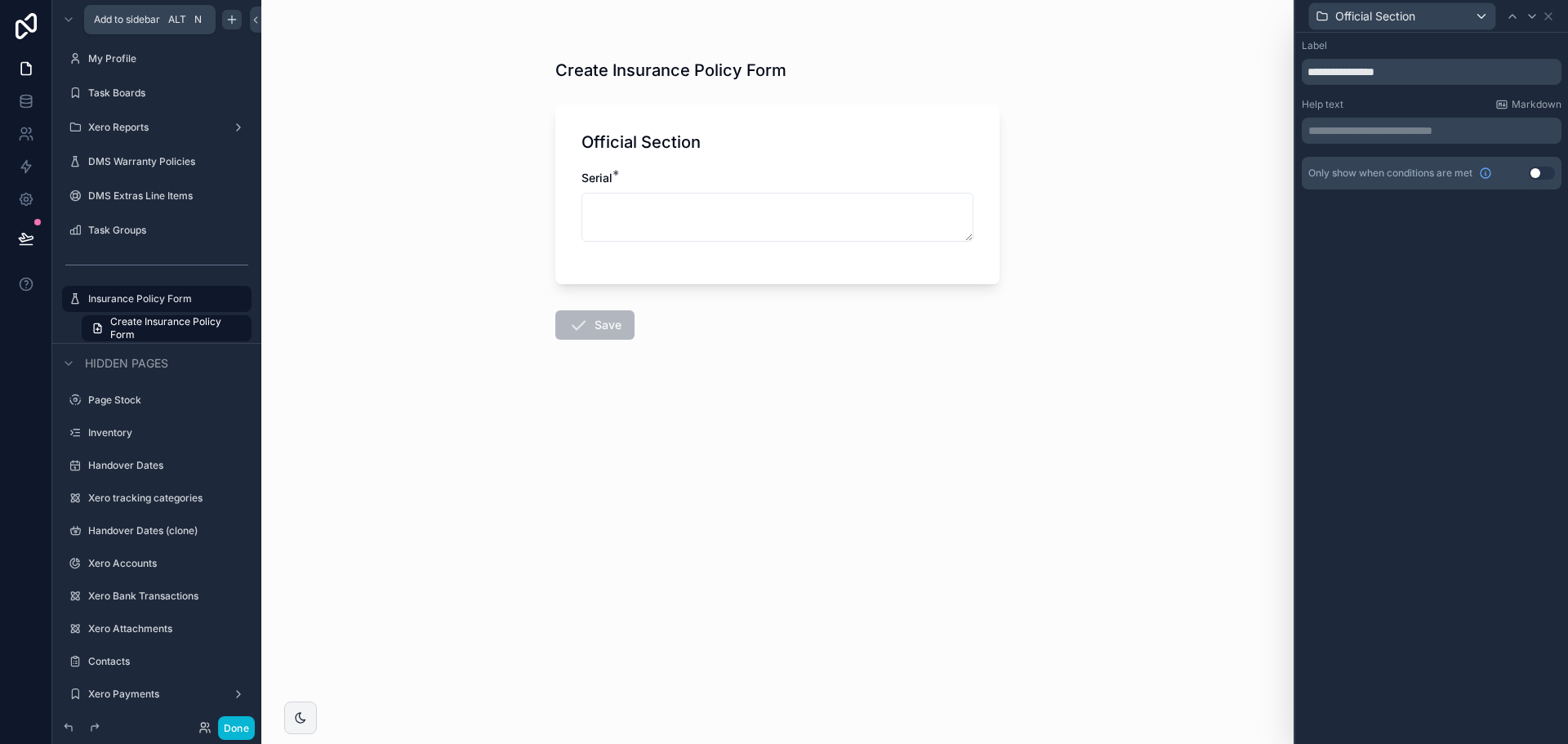
click at [228, 17] on icon "scrollable content" at bounding box center [232, 19] width 13 height 13
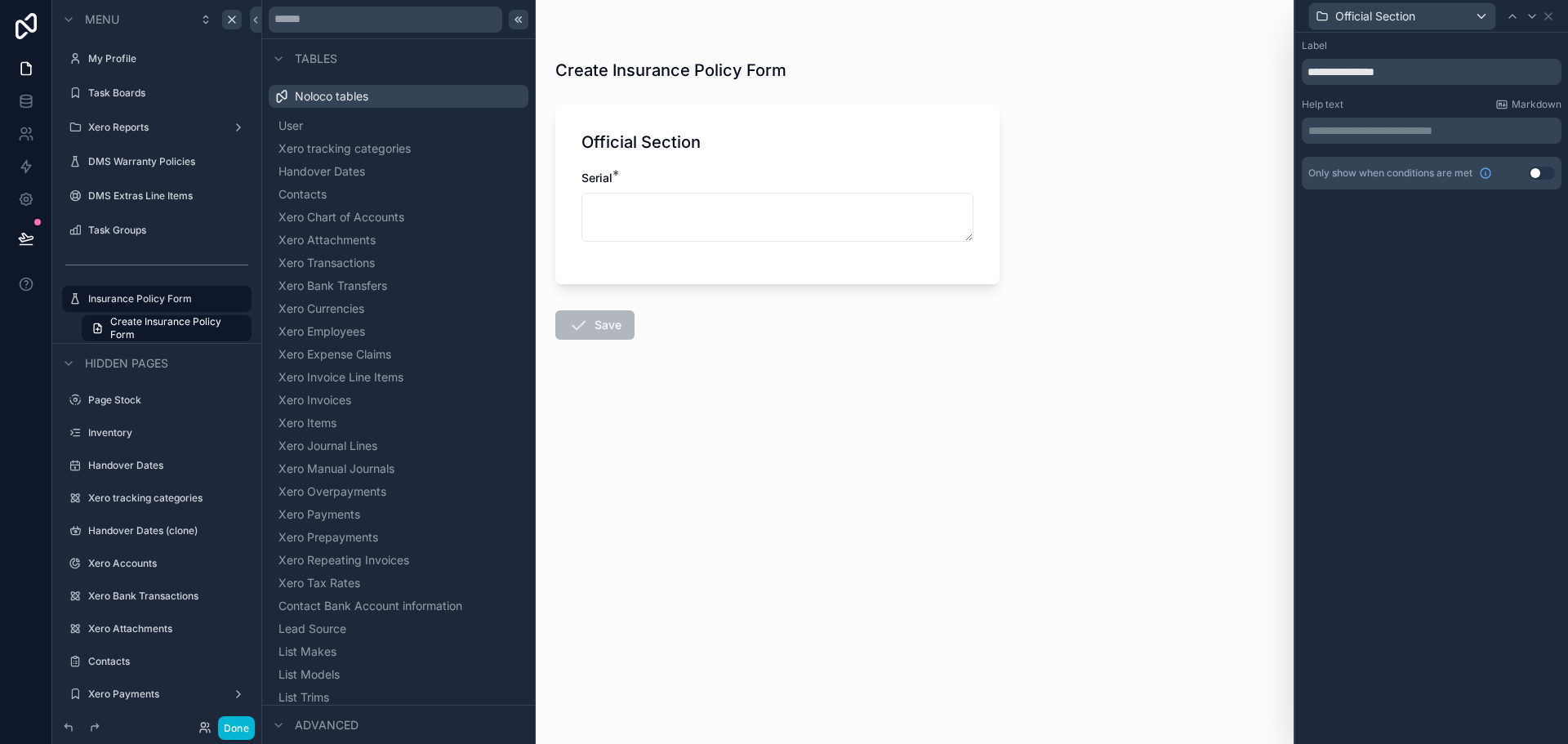
click at [512, 21] on icon at bounding box center [518, 19] width 13 height 13
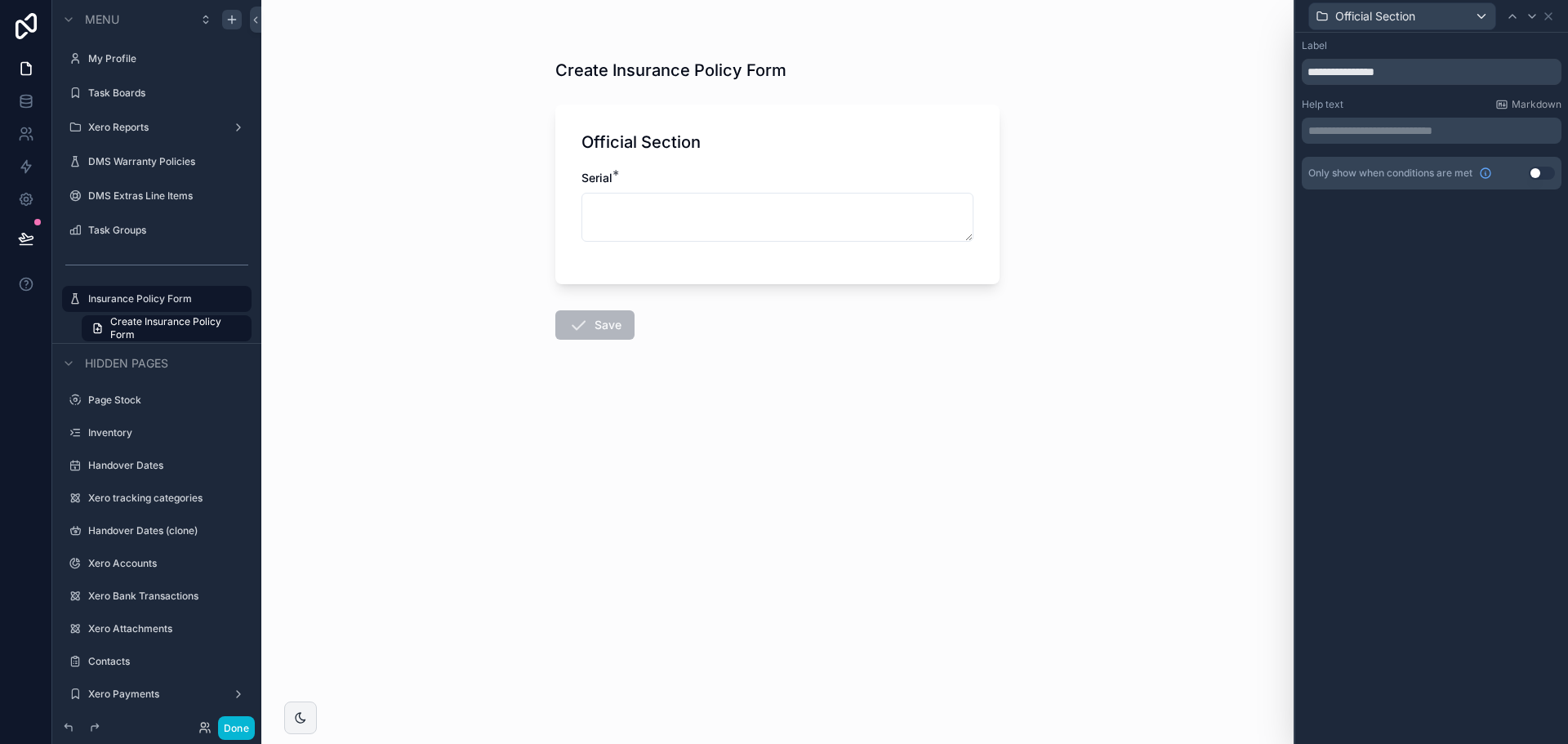
click at [1545, 169] on button "Use setting" at bounding box center [1542, 173] width 26 height 13
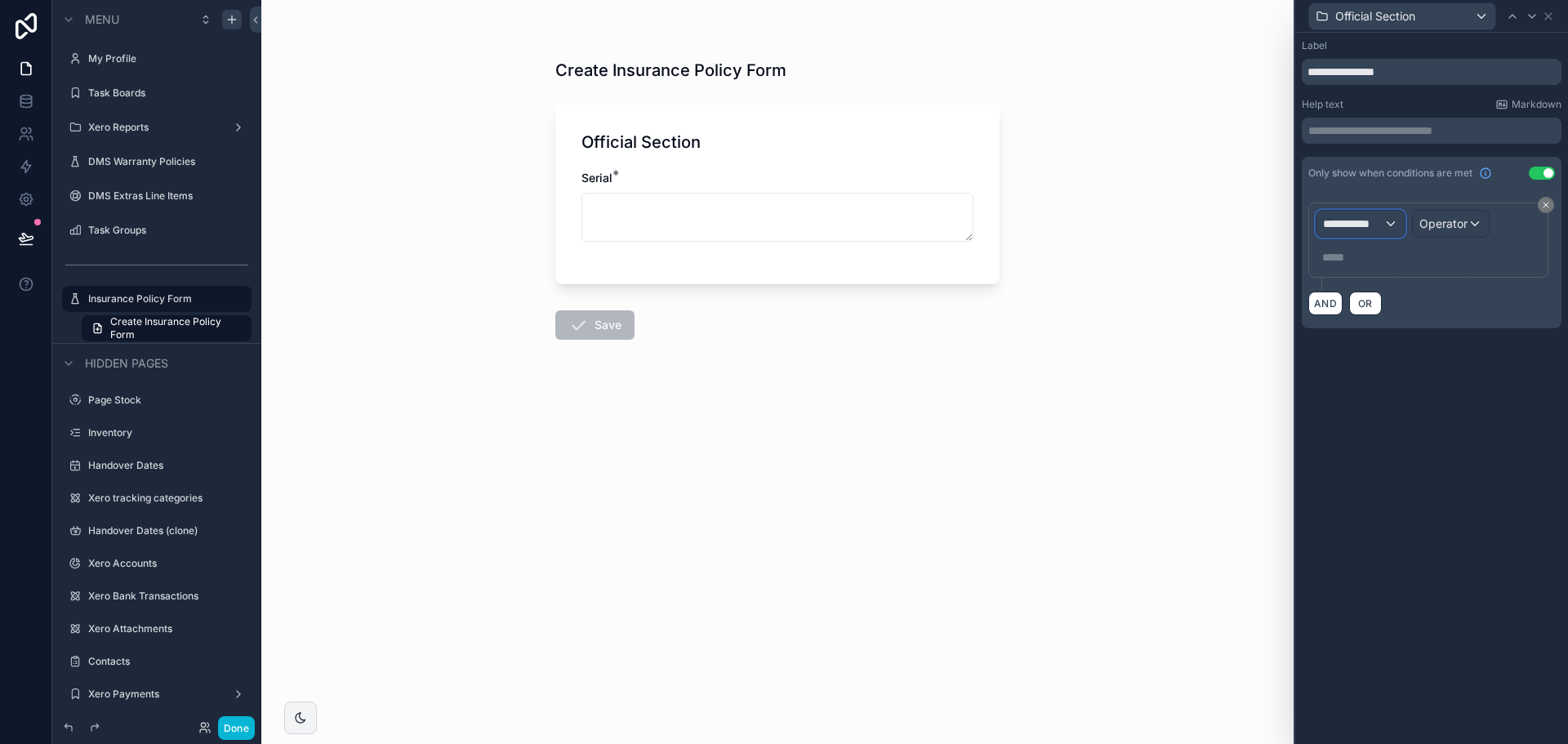
click at [1346, 221] on span "**********" at bounding box center [1353, 224] width 61 height 16
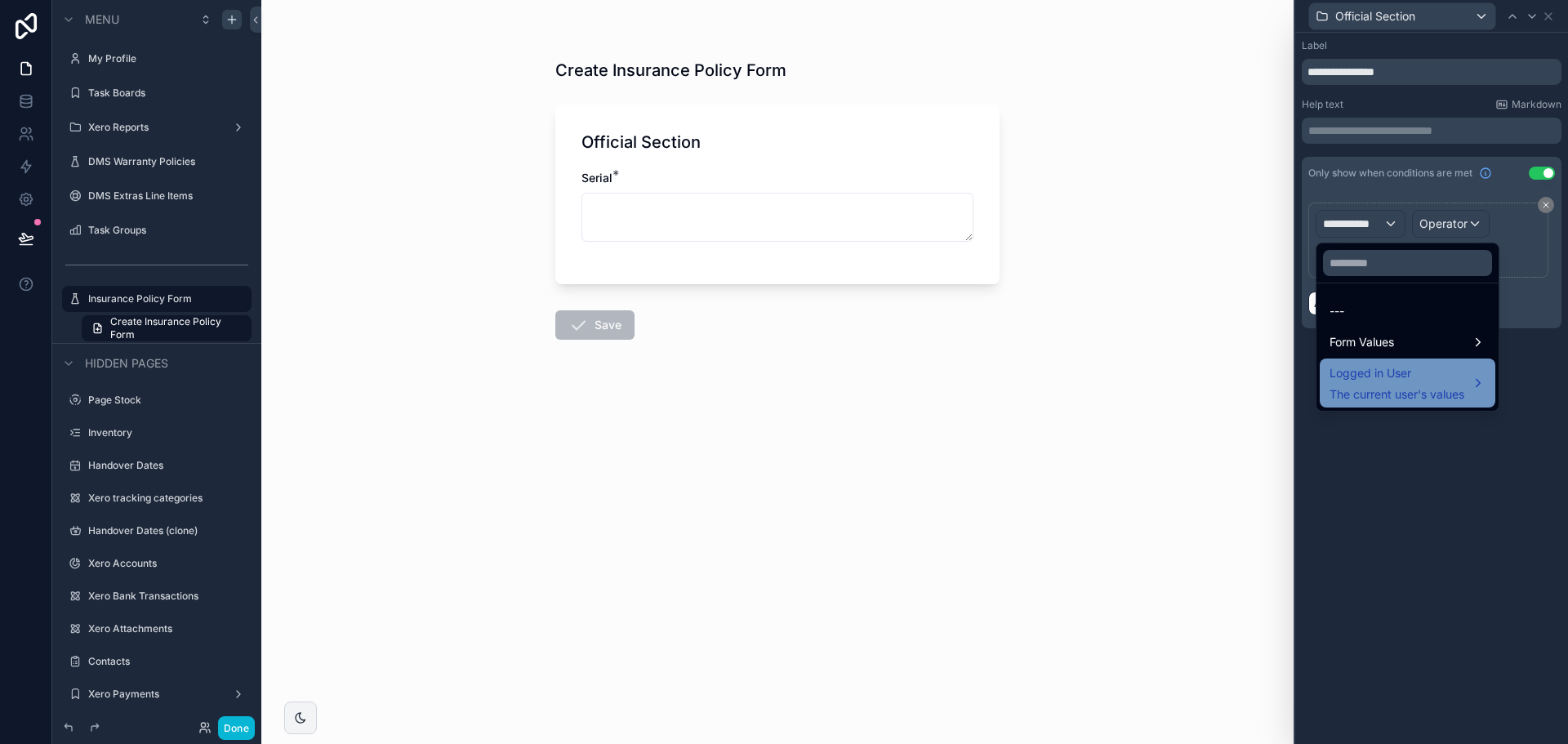
click at [1361, 387] on span "The current user's values" at bounding box center [1397, 395] width 135 height 16
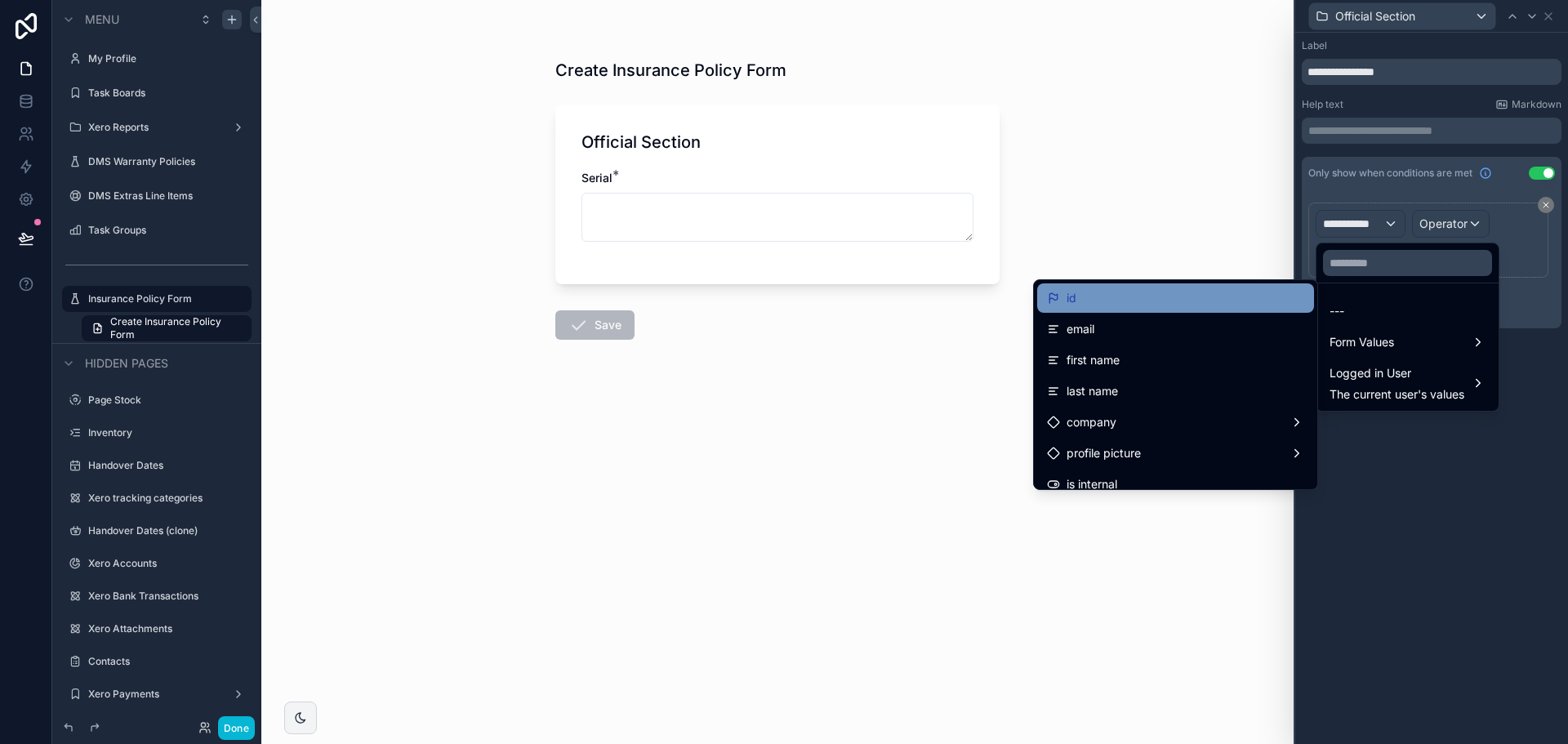
click at [1139, 304] on div "id" at bounding box center [1176, 298] width 257 height 20
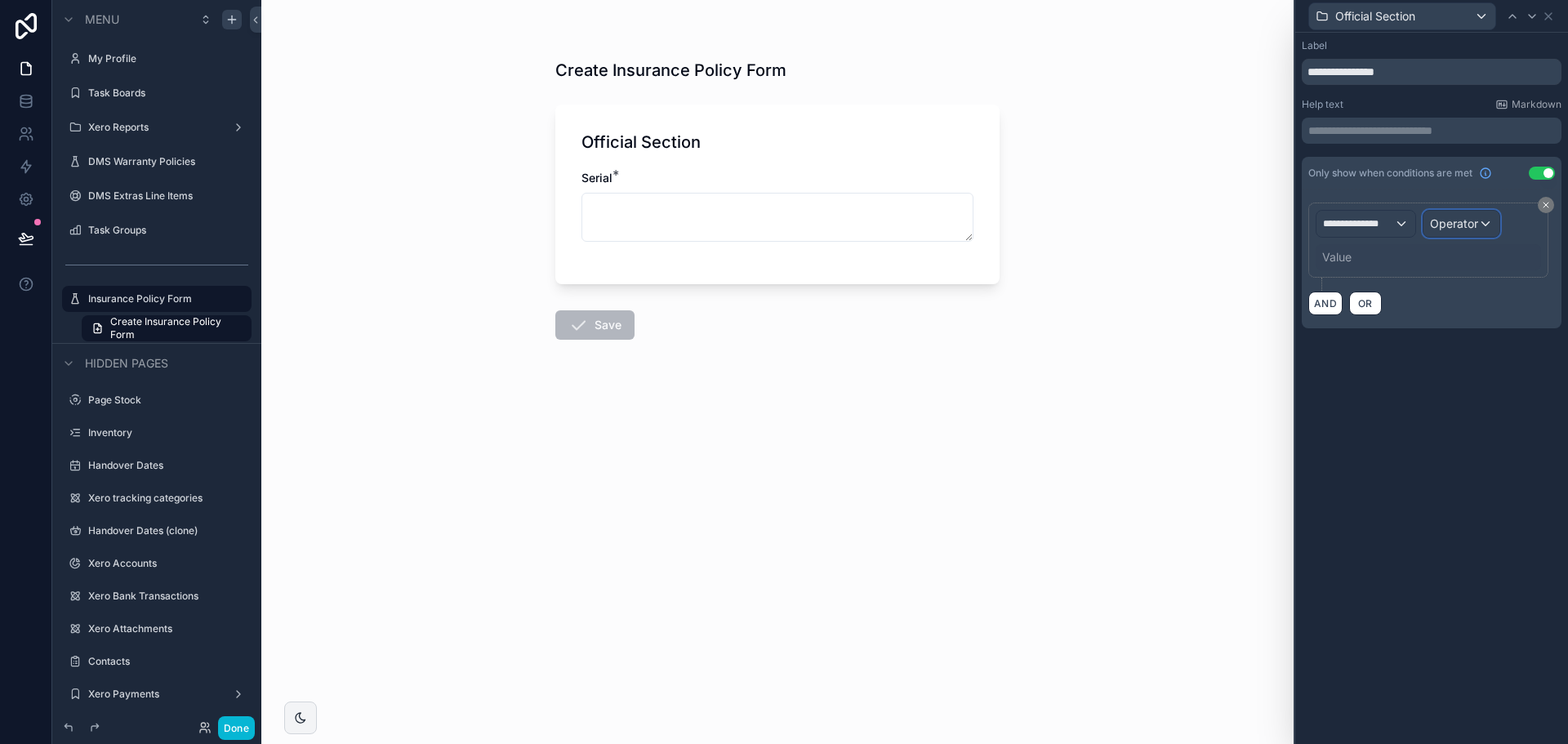
click at [1448, 227] on span "Operator" at bounding box center [1454, 223] width 48 height 14
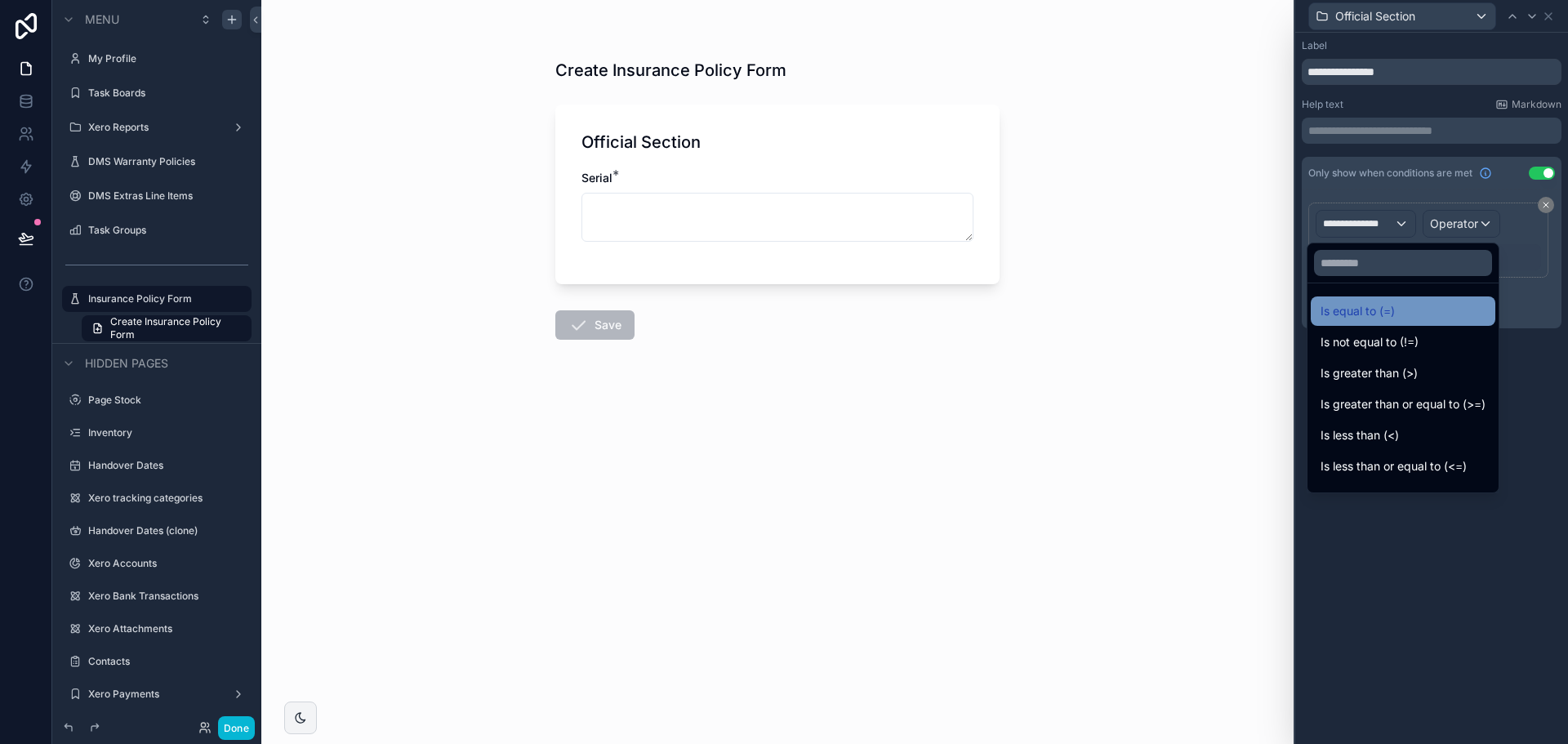
click at [1352, 314] on span "Is equal to (=)" at bounding box center [1358, 312] width 74 height 20
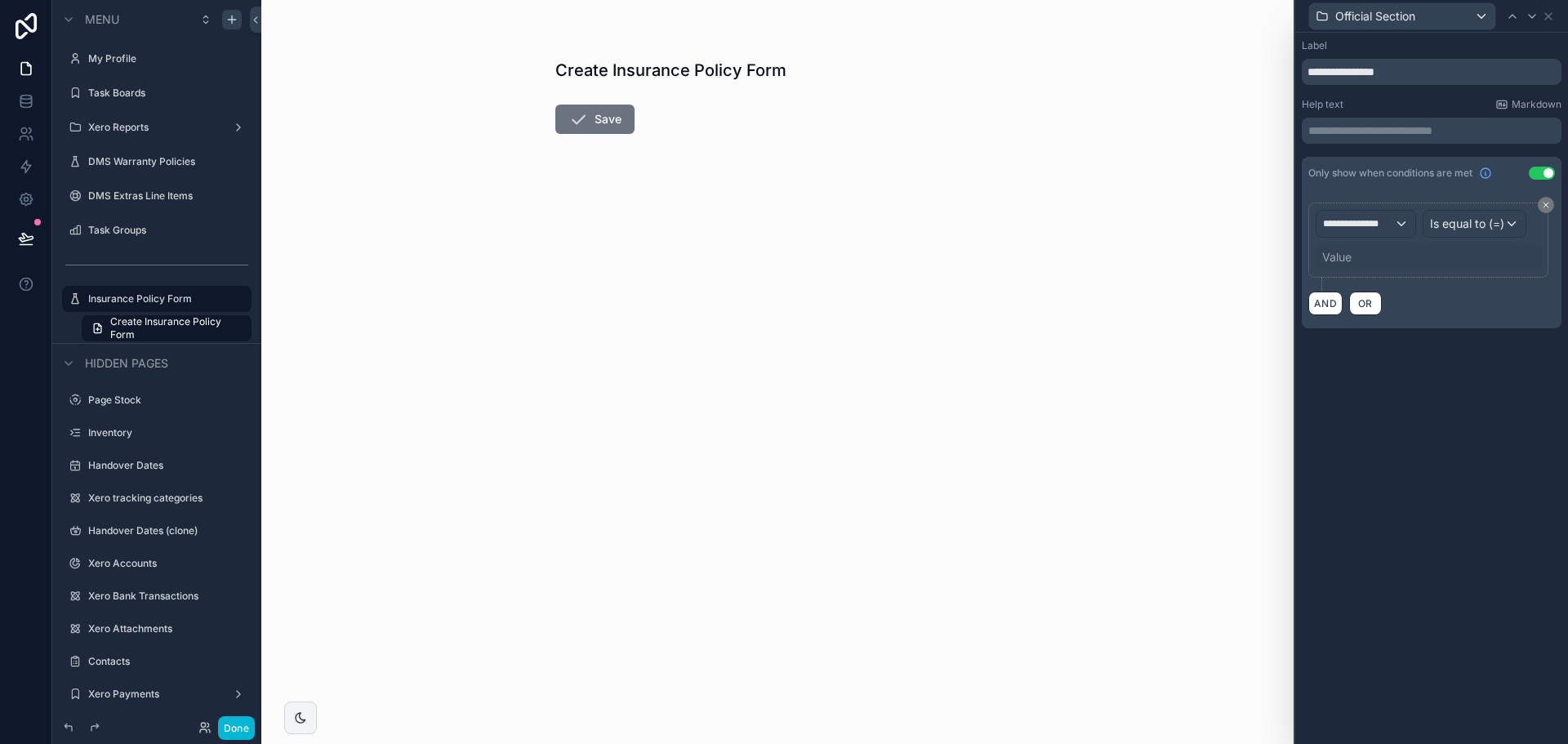
click at [1365, 252] on div "Value" at bounding box center [1429, 257] width 226 height 26
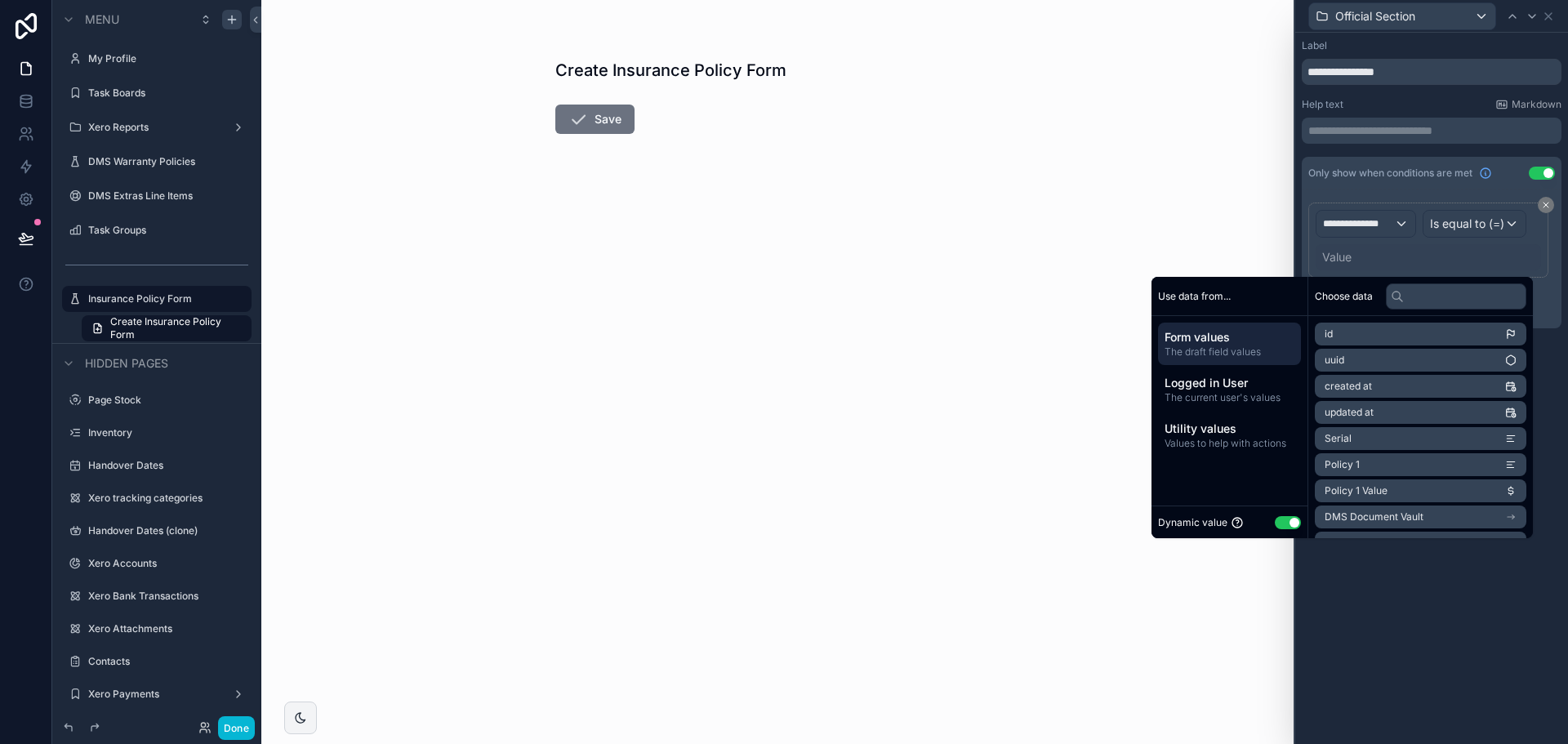
click at [1335, 335] on li "id" at bounding box center [1421, 333] width 212 height 23
click at [1325, 333] on span "id" at bounding box center [1329, 334] width 8 height 13
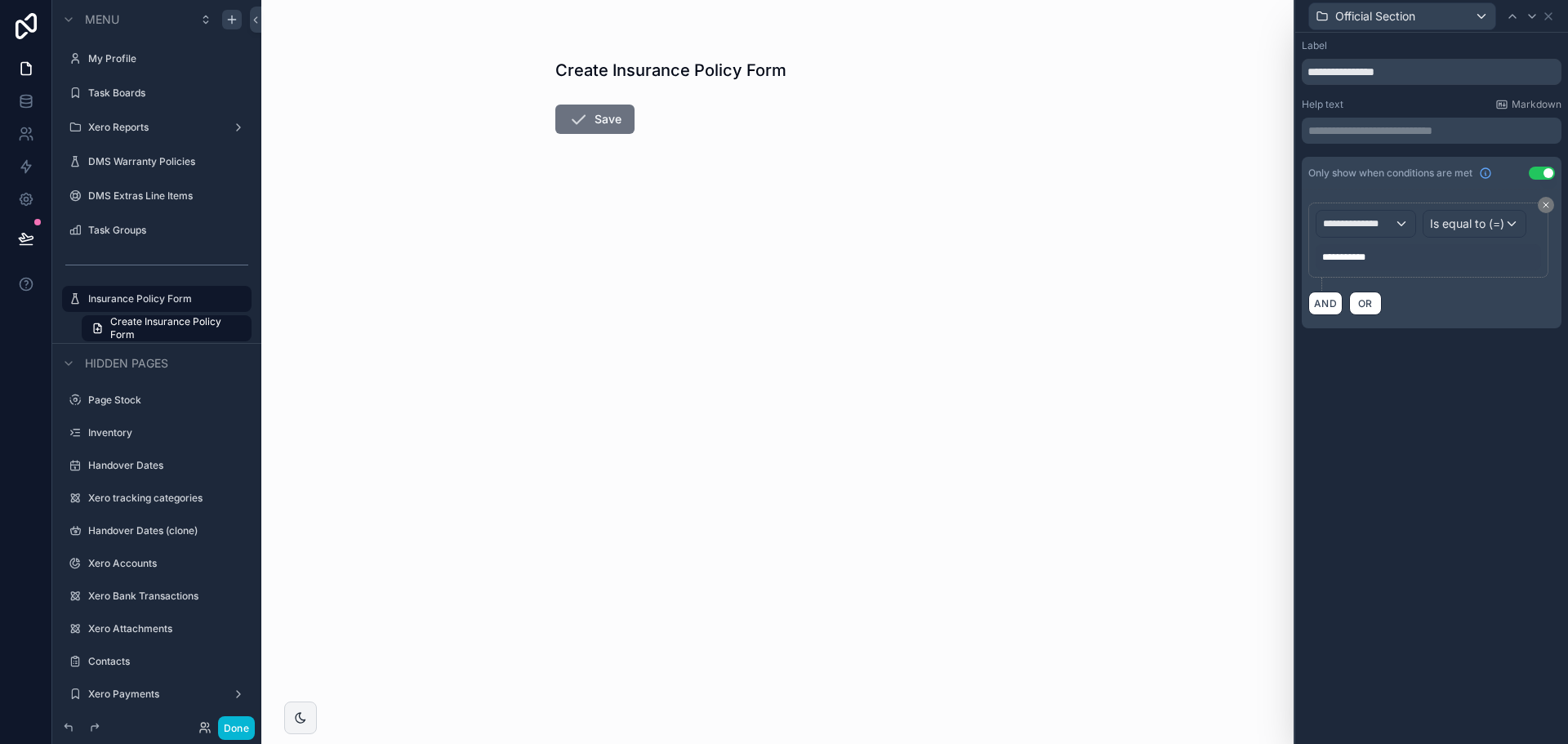
click at [1351, 196] on div "**********" at bounding box center [1431, 258] width 260 height 139
click at [1554, 14] on icon at bounding box center [1548, 16] width 13 height 13
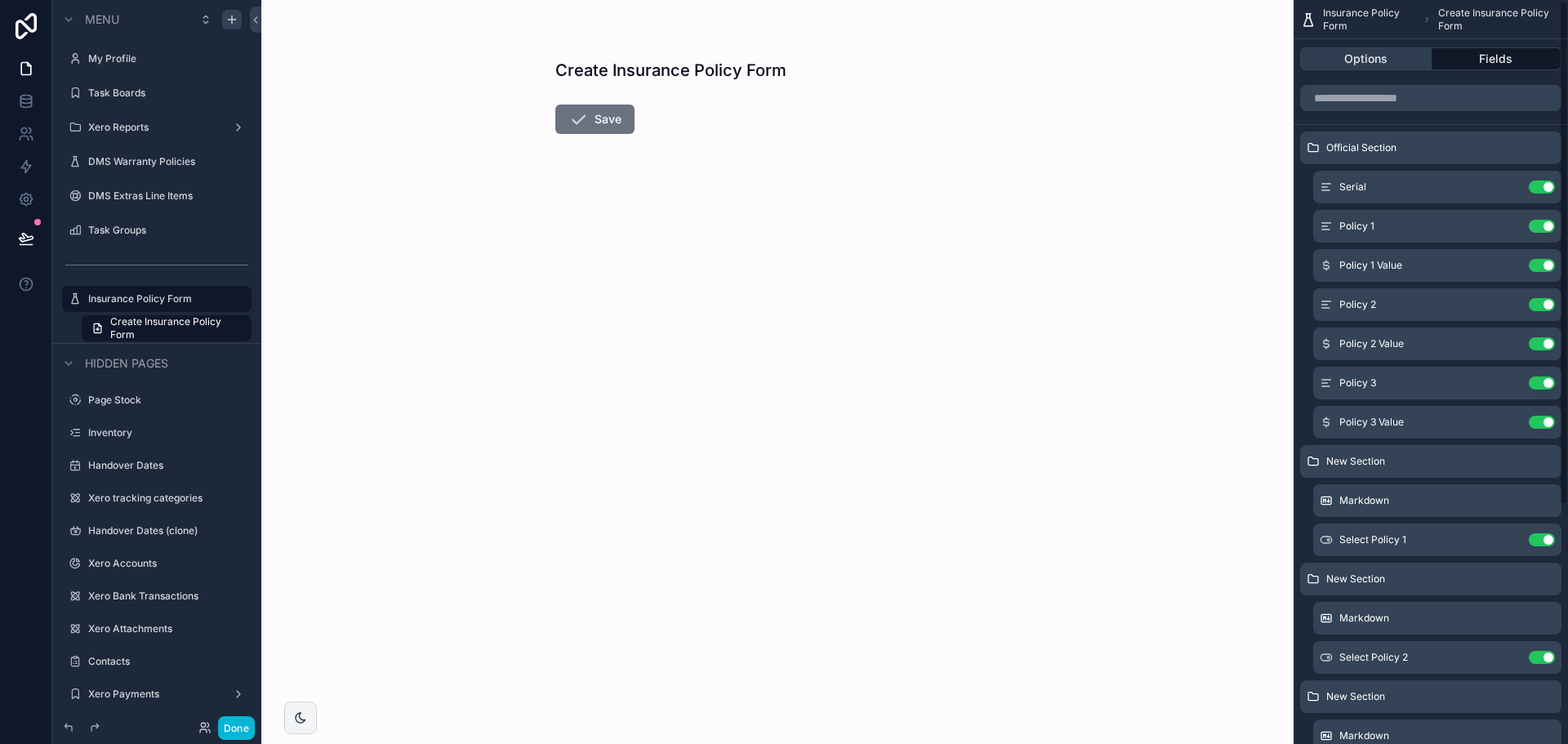
click at [1400, 65] on button "Options" at bounding box center [1366, 58] width 131 height 23
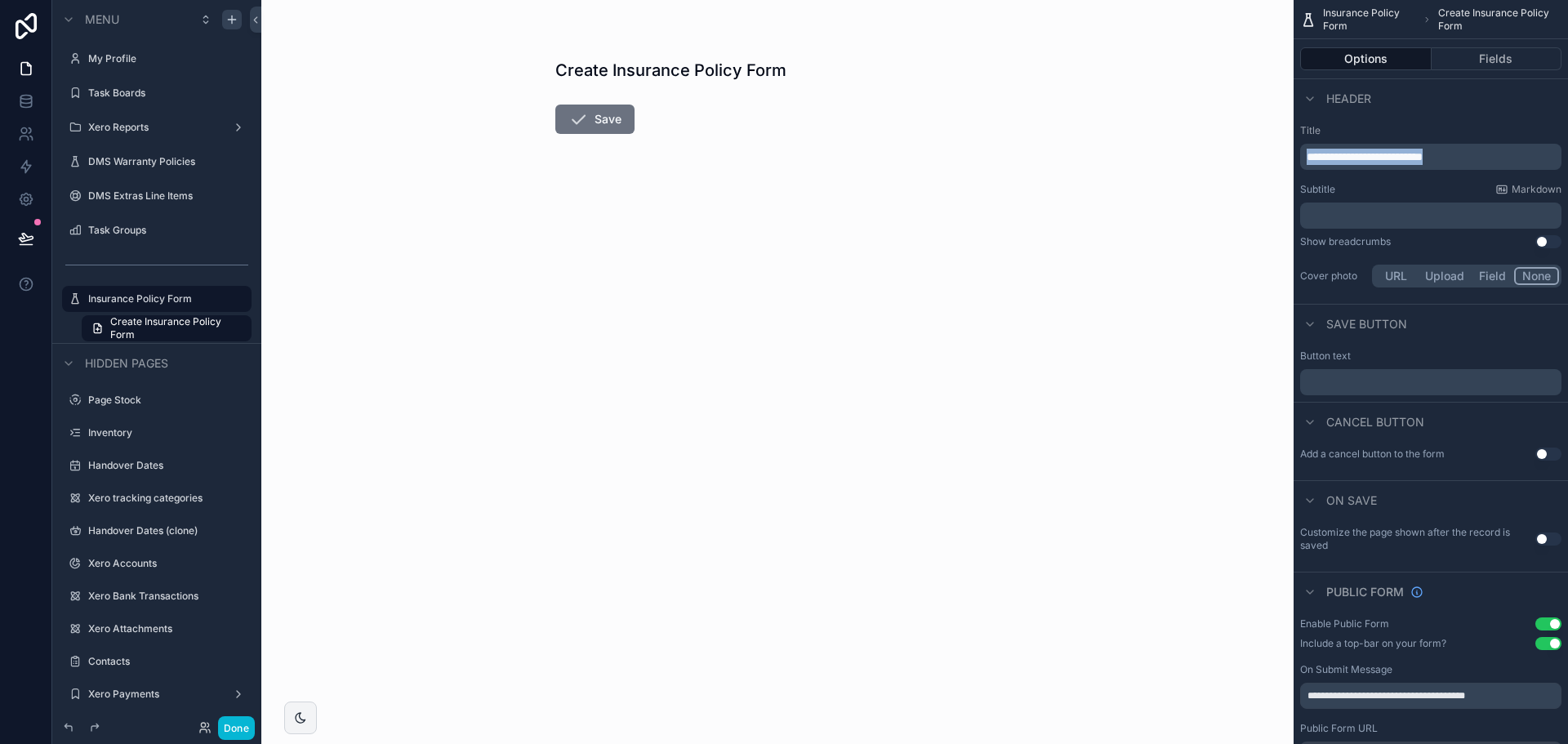
drag, startPoint x: 1478, startPoint y: 154, endPoint x: 1242, endPoint y: 140, distance: 236.4
click at [1242, 140] on div "My Profile Task Boards Xero Reports DMS Warranty Policies DMS Extras Line Items…" at bounding box center [915, 372] width 1307 height 744
click at [1417, 384] on p "﻿" at bounding box center [1433, 382] width 252 height 13
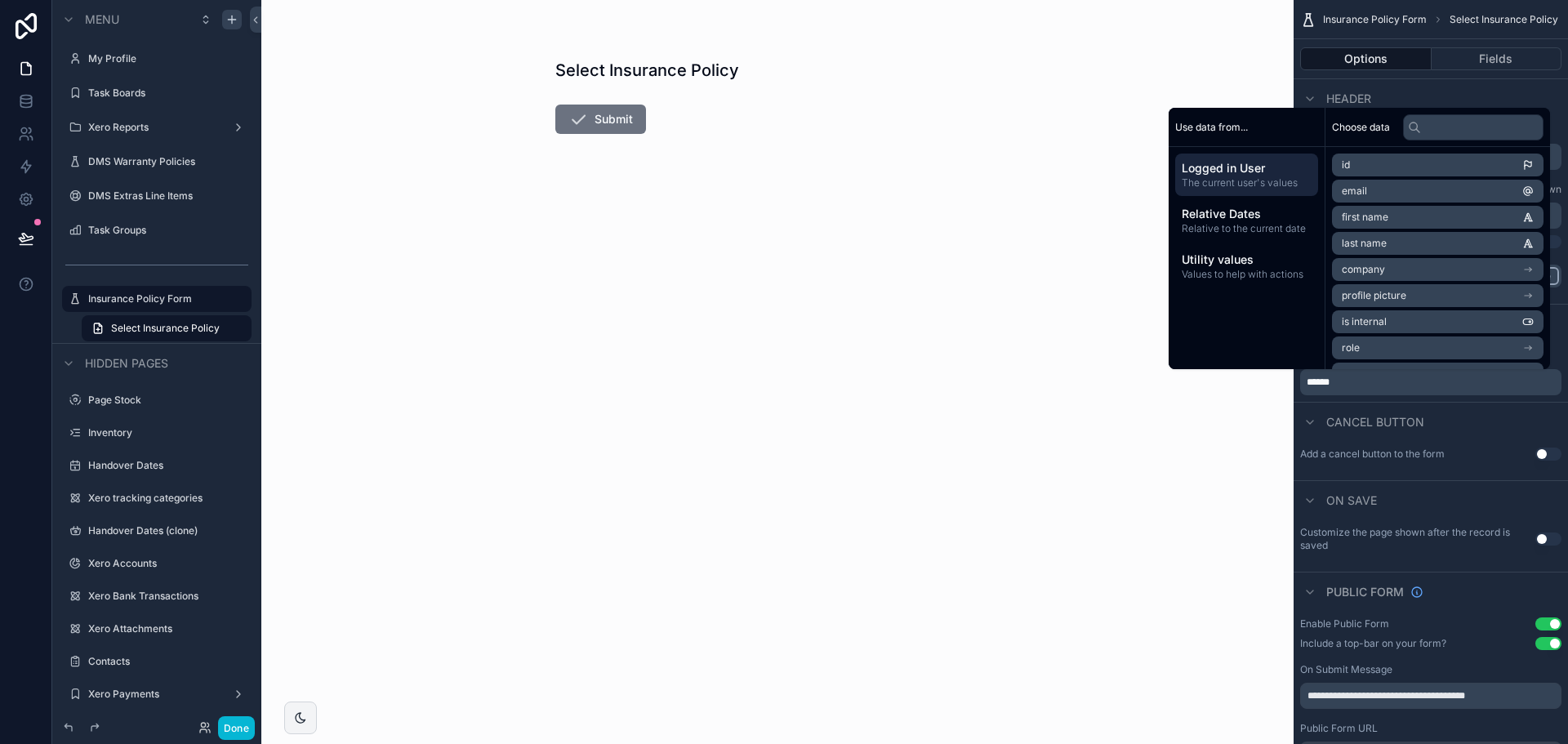
click at [1391, 403] on div "Cancel button" at bounding box center [1430, 421] width 274 height 39
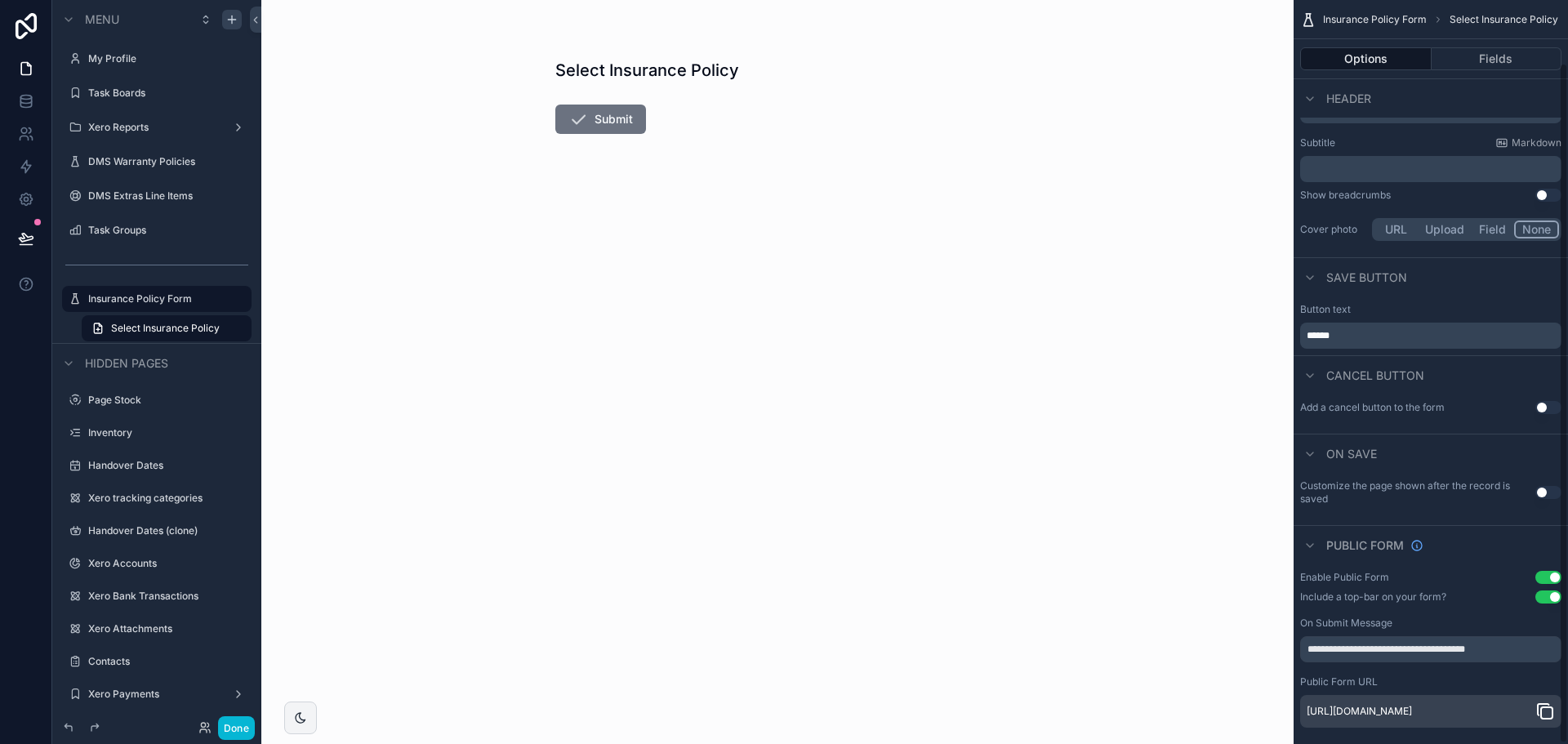
scroll to position [70, 0]
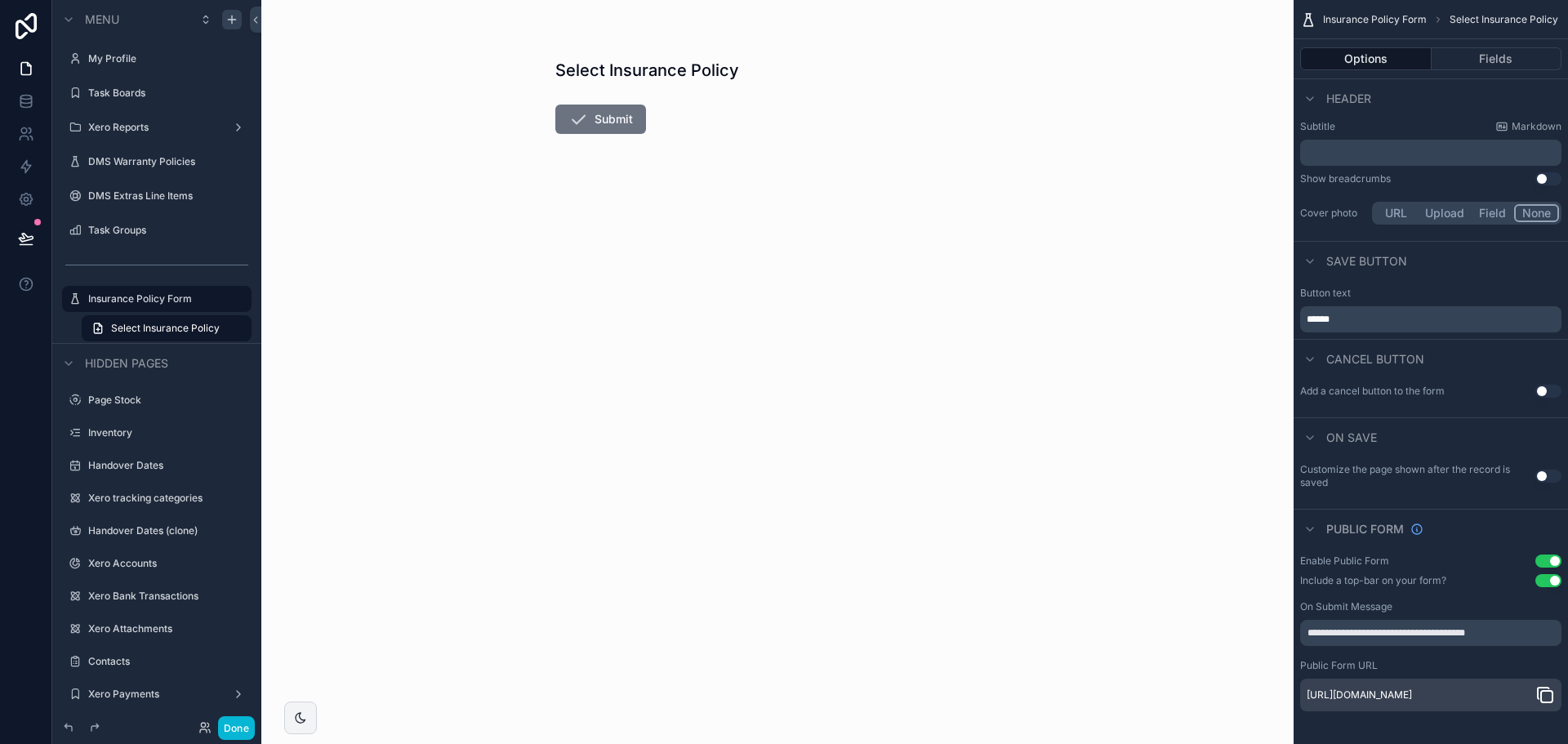
click at [1537, 575] on button "Use setting" at bounding box center [1548, 581] width 26 height 13
click at [1547, 469] on button "Use setting" at bounding box center [1548, 476] width 26 height 13
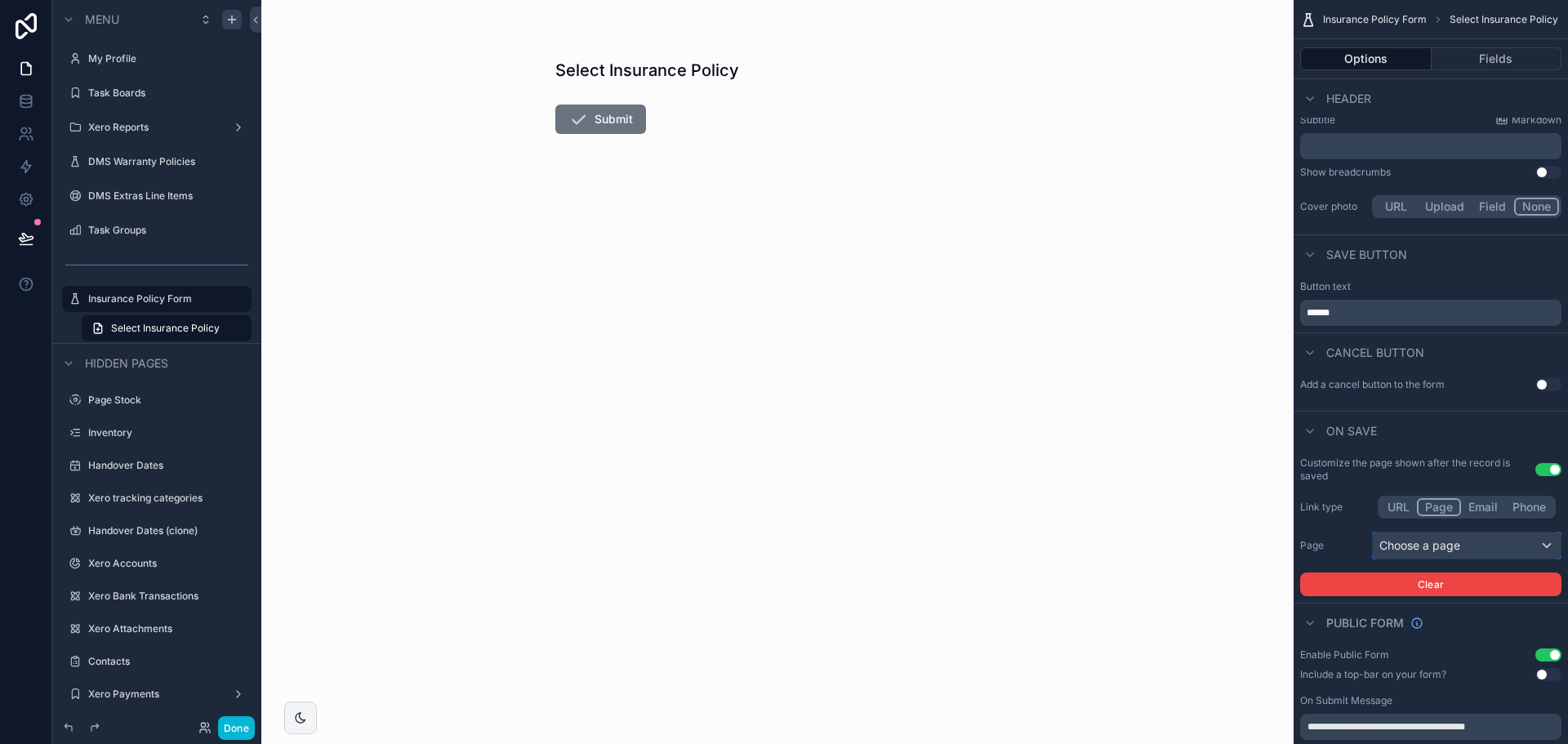
click at [1447, 546] on div "Choose a page" at bounding box center [1467, 546] width 188 height 26
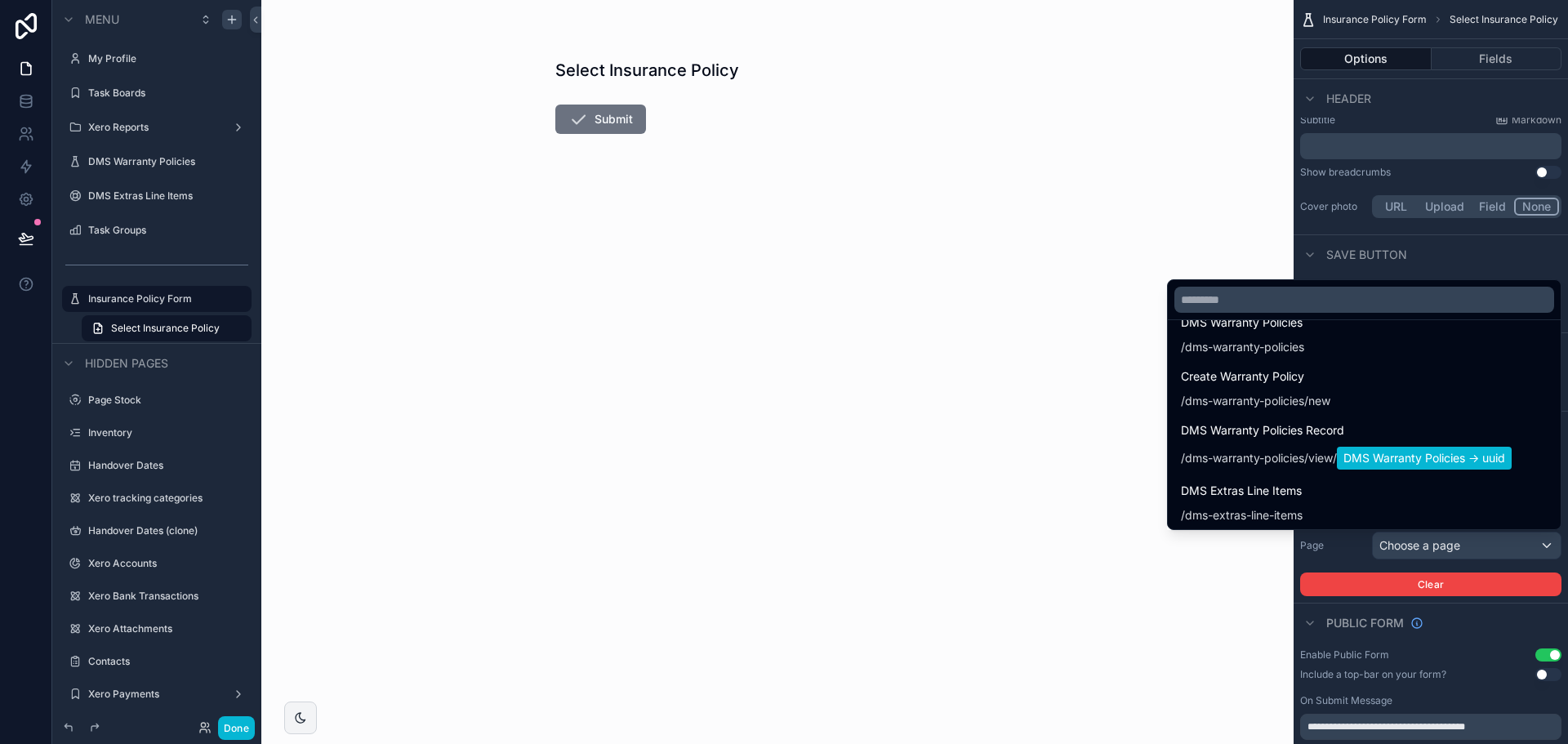
scroll to position [8358, 0]
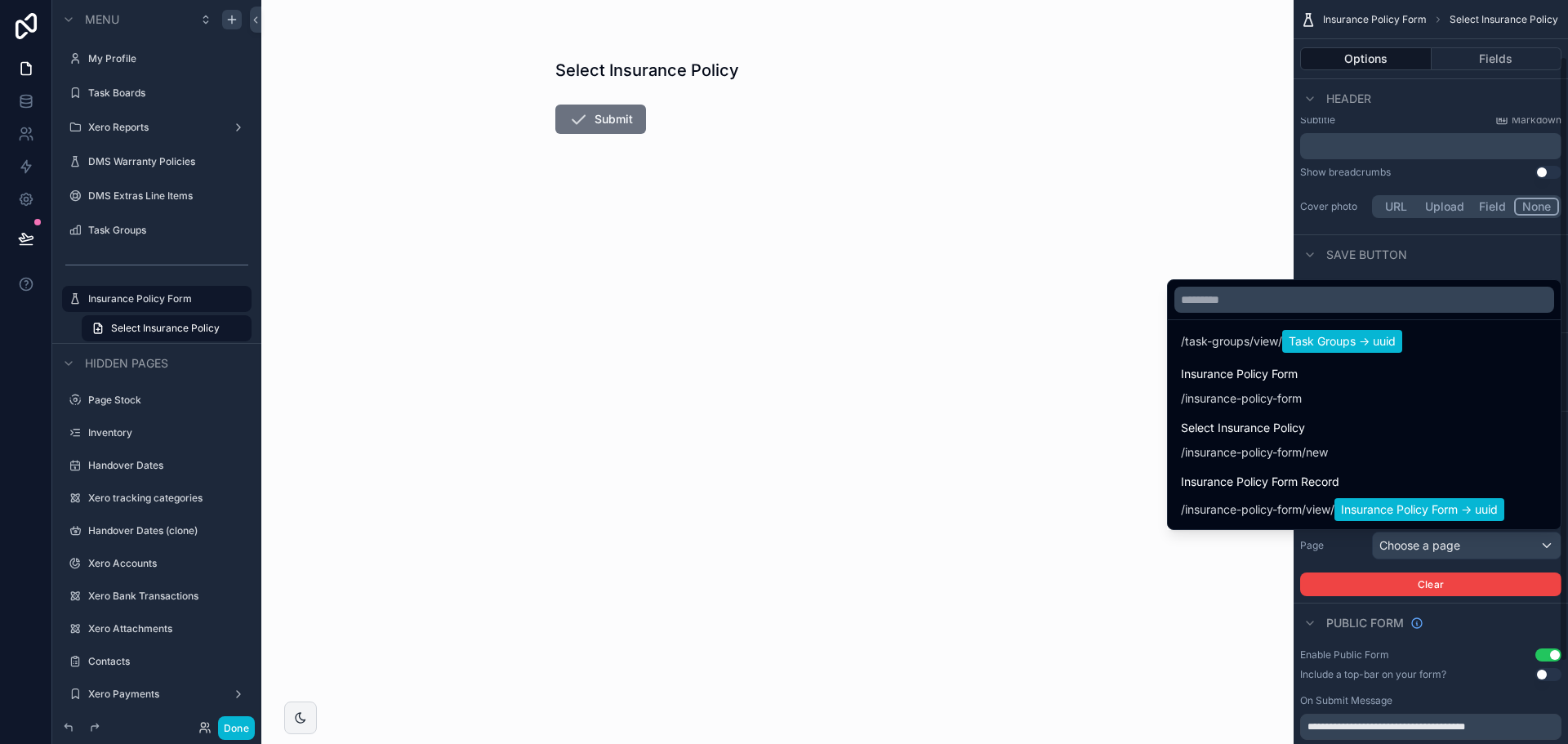
click at [1467, 550] on div "scrollable content" at bounding box center [784, 372] width 1568 height 744
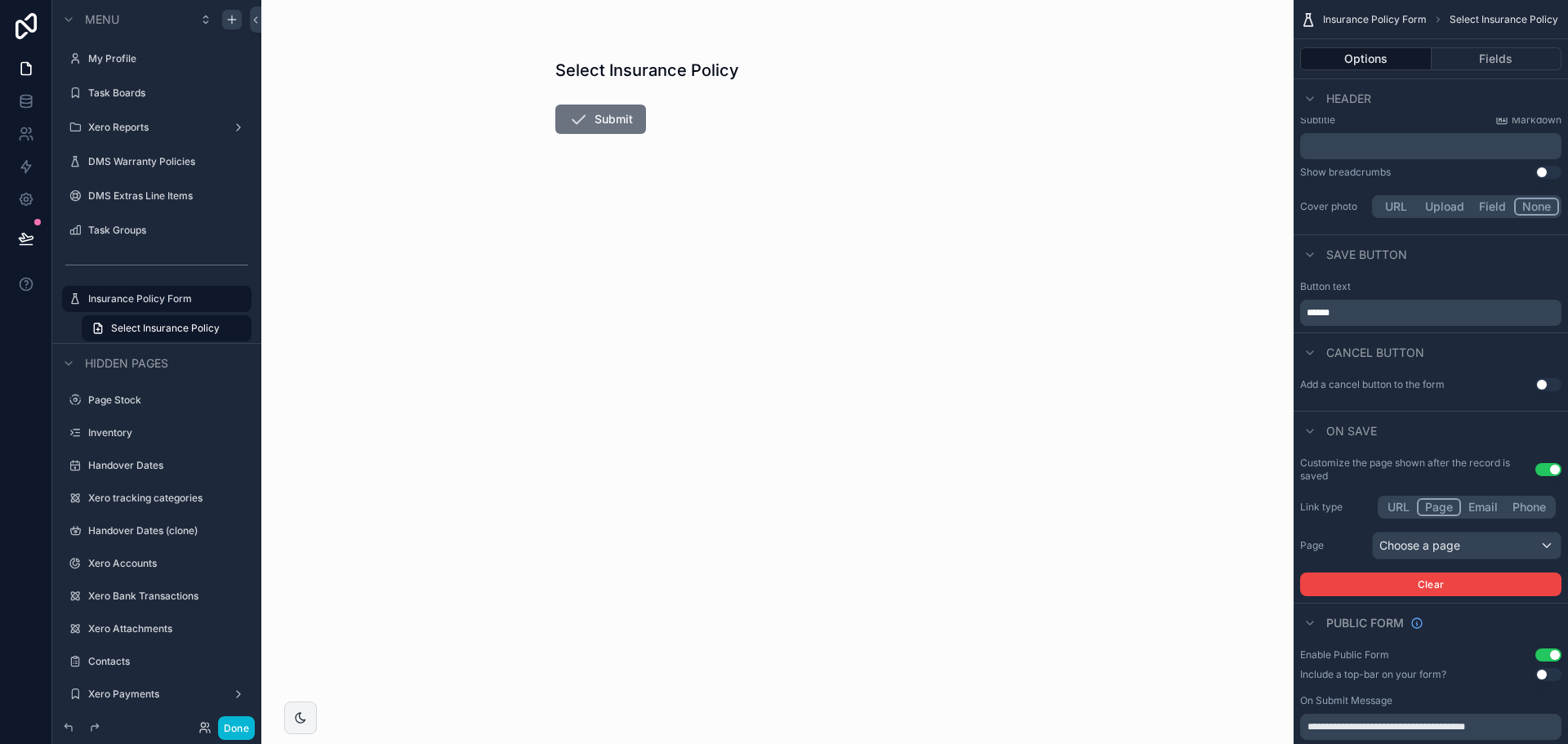
click at [1534, 507] on button "Phone" at bounding box center [1529, 507] width 48 height 18
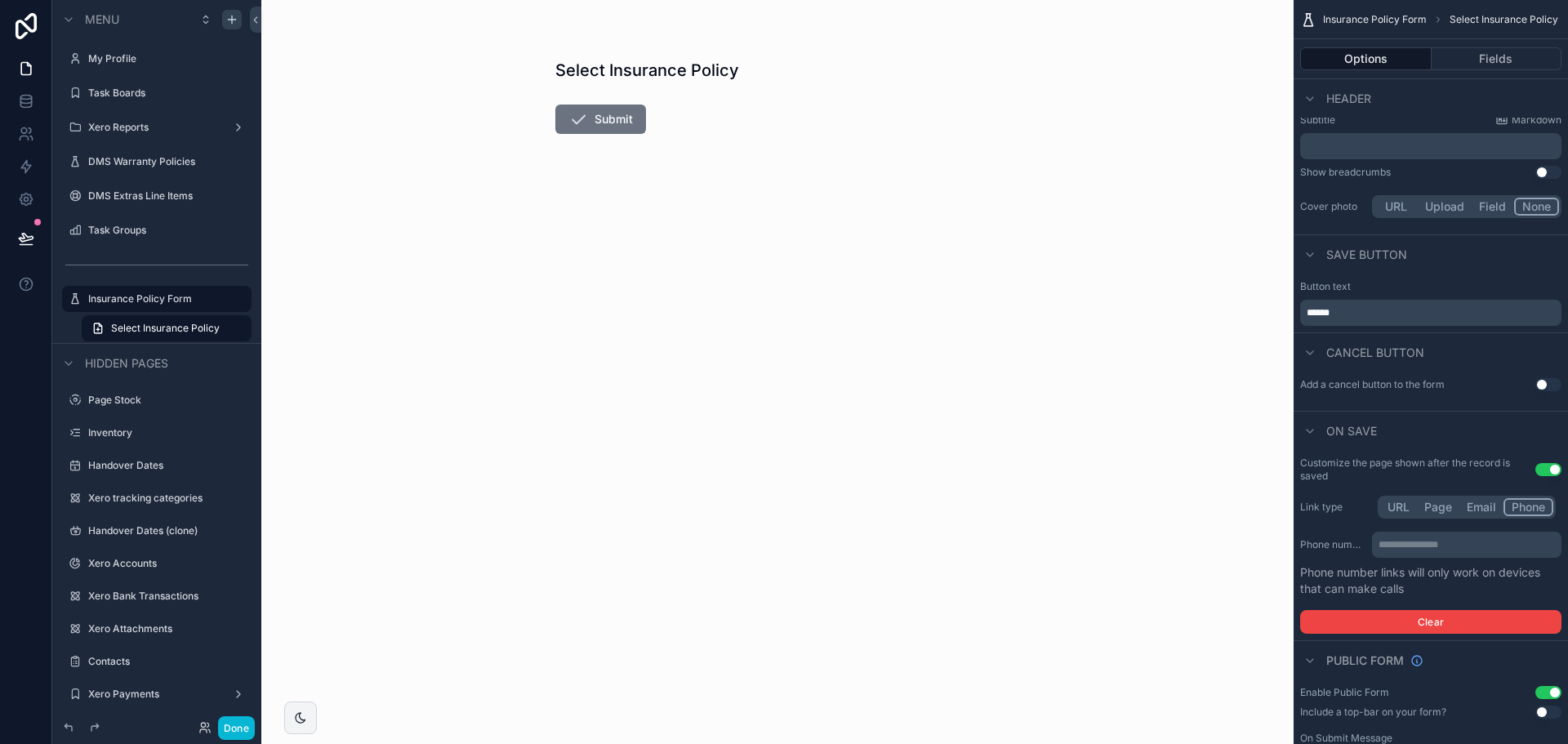
click at [1403, 510] on button "URL" at bounding box center [1399, 507] width 37 height 18
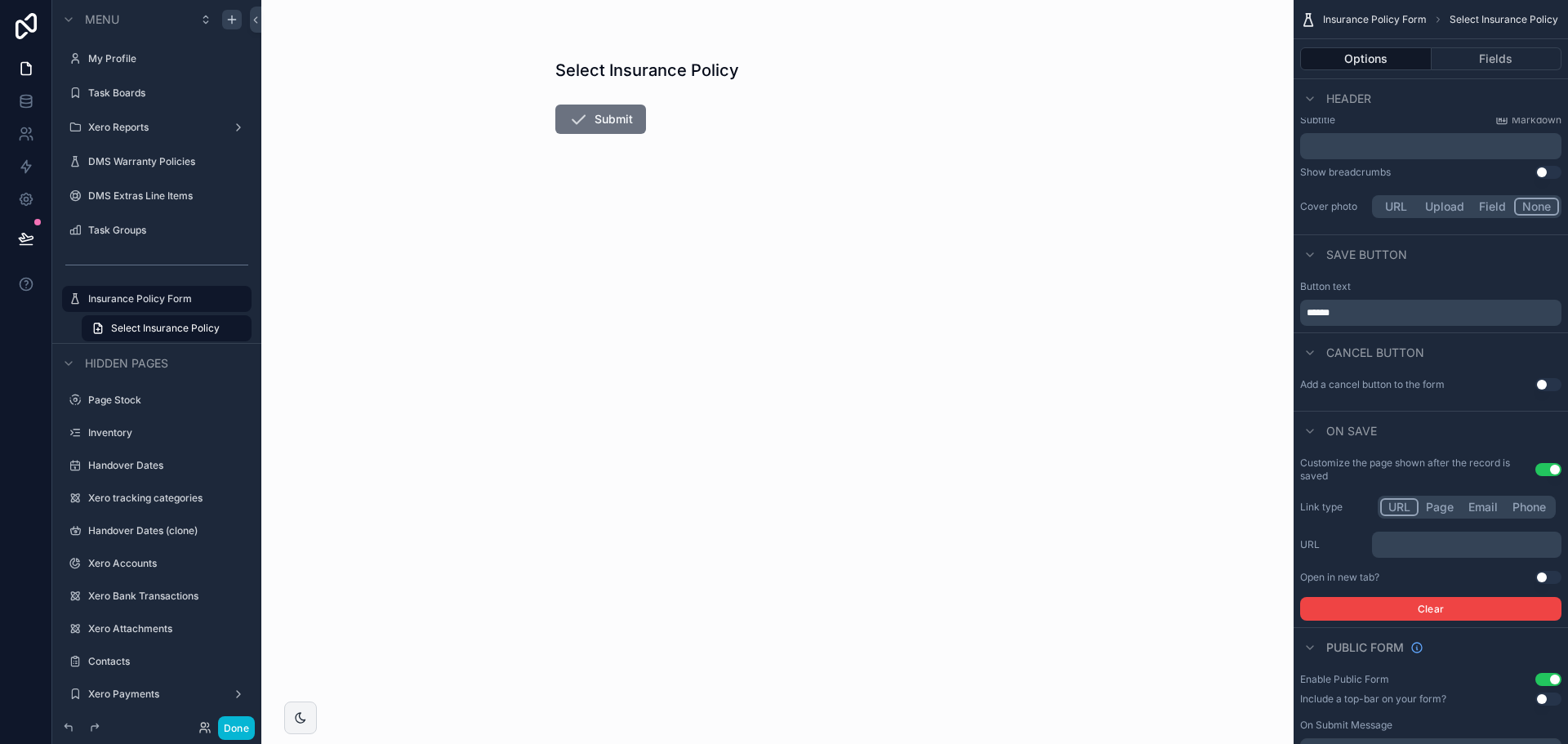
click at [1441, 511] on button "Page" at bounding box center [1439, 507] width 43 height 18
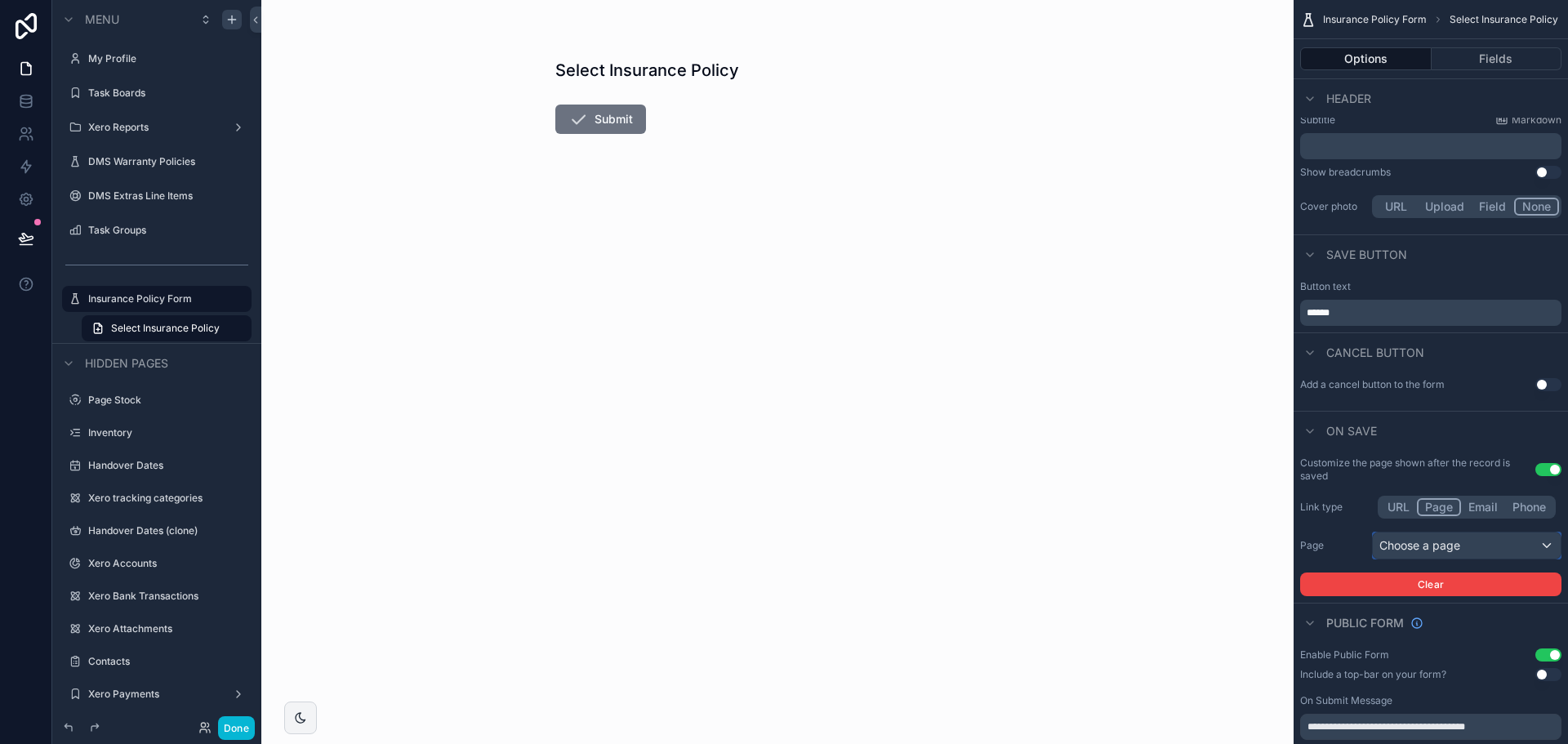
click at [1518, 547] on div "Choose a page" at bounding box center [1467, 546] width 188 height 26
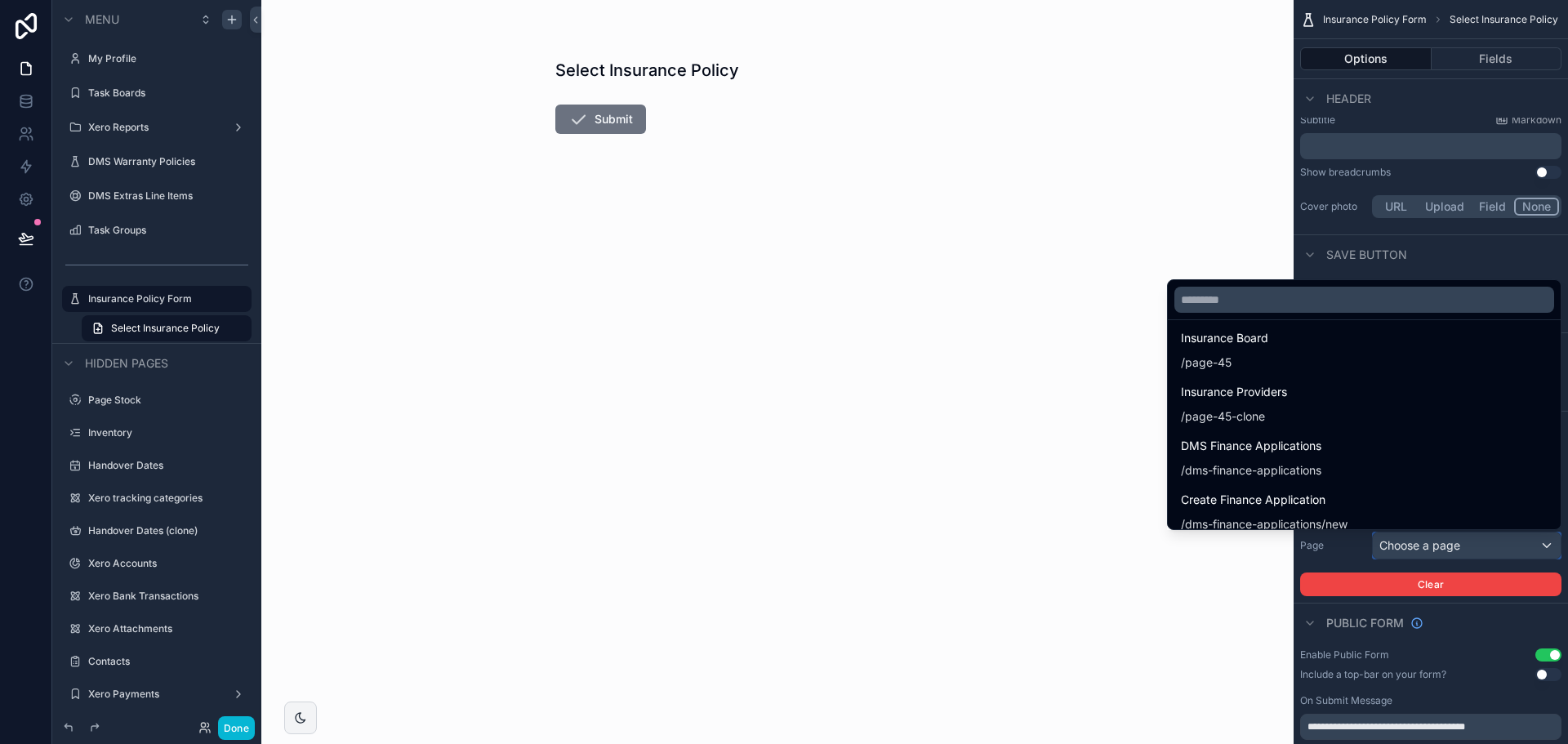
scroll to position [5883, 0]
click at [849, 358] on div "Select Insurance Policy Submit" at bounding box center [778, 372] width 1033 height 744
click at [1452, 63] on div "scrollable content" at bounding box center [784, 372] width 1568 height 744
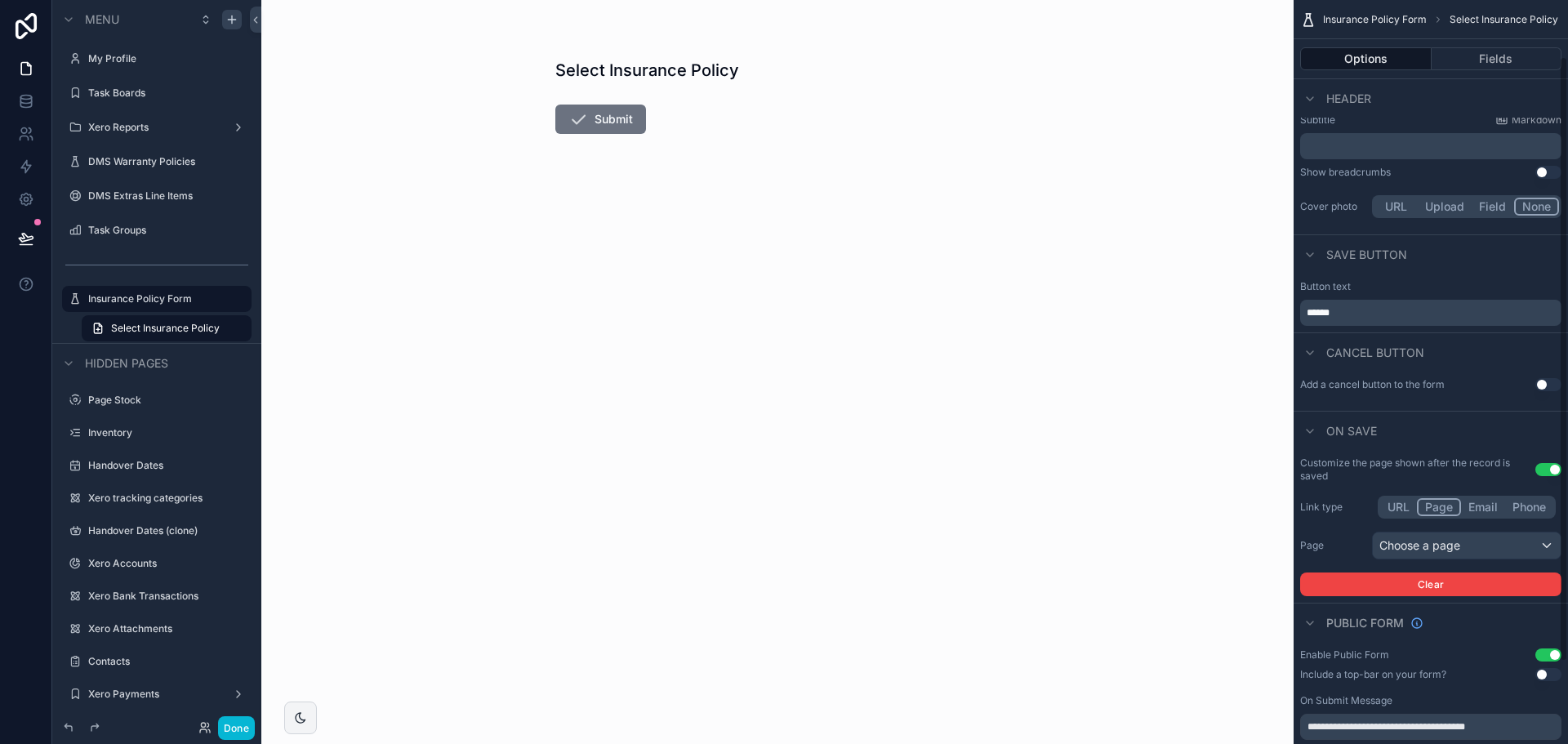
click at [1452, 63] on button "Fields" at bounding box center [1497, 58] width 130 height 23
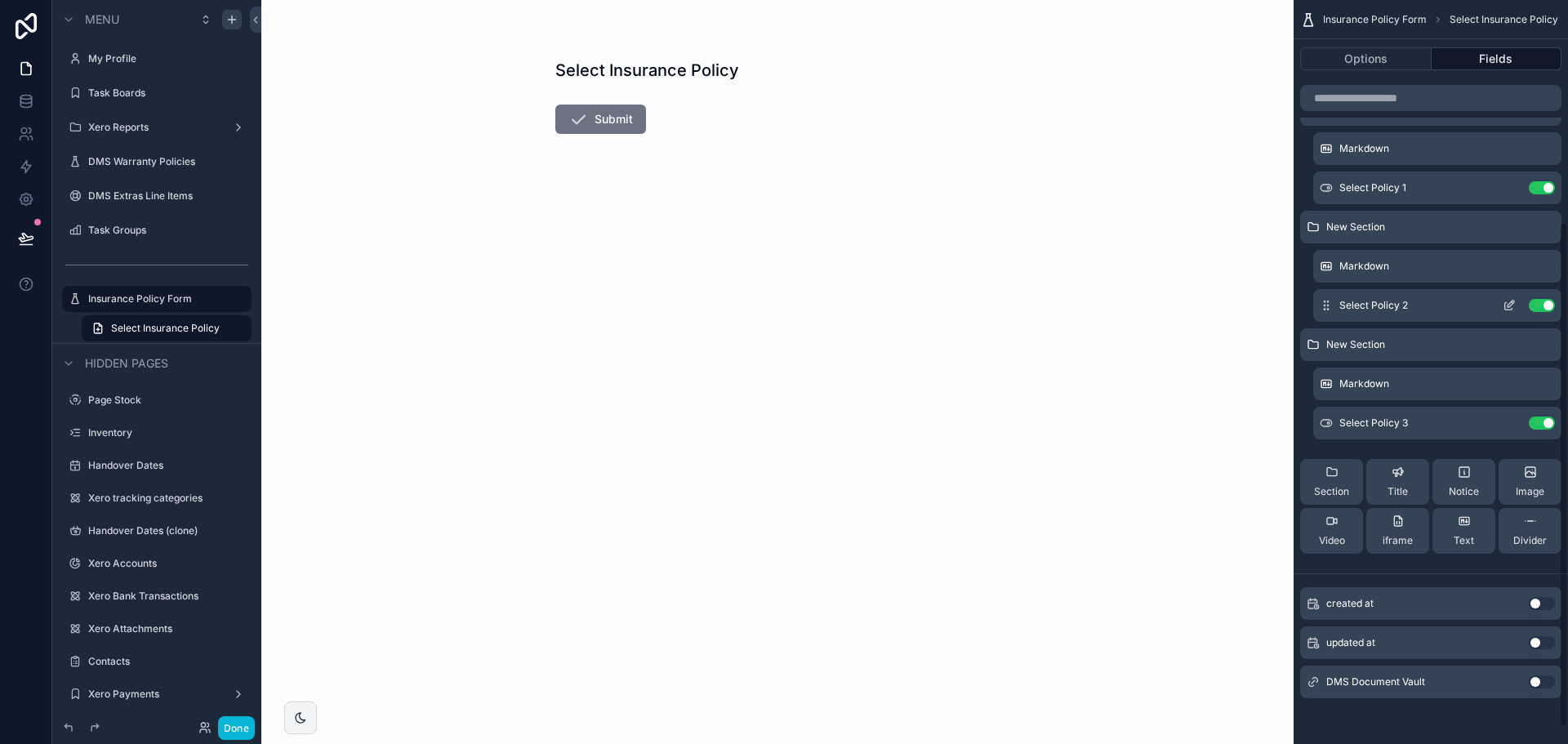
scroll to position [0, 0]
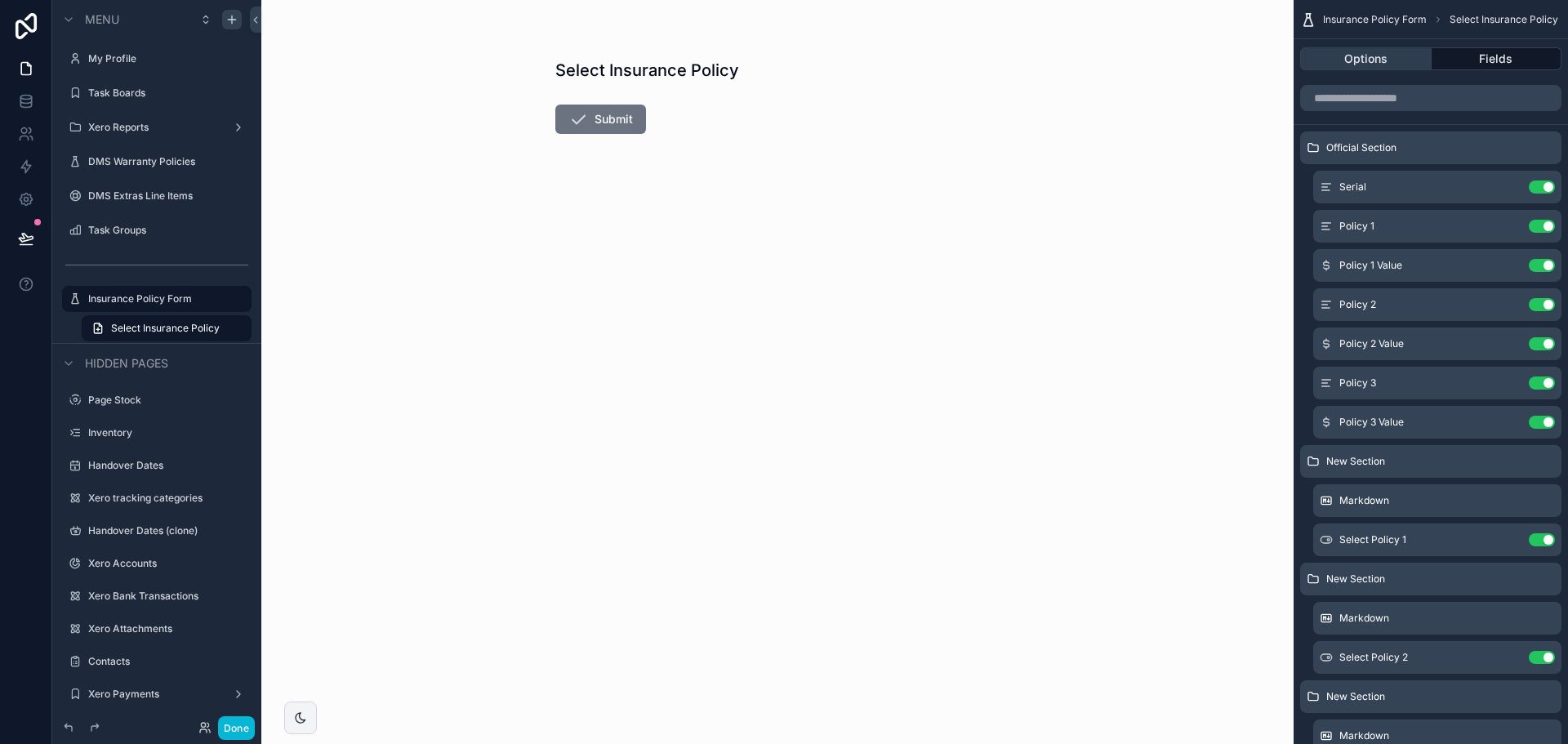
click at [1395, 50] on button "Options" at bounding box center [1366, 58] width 131 height 23
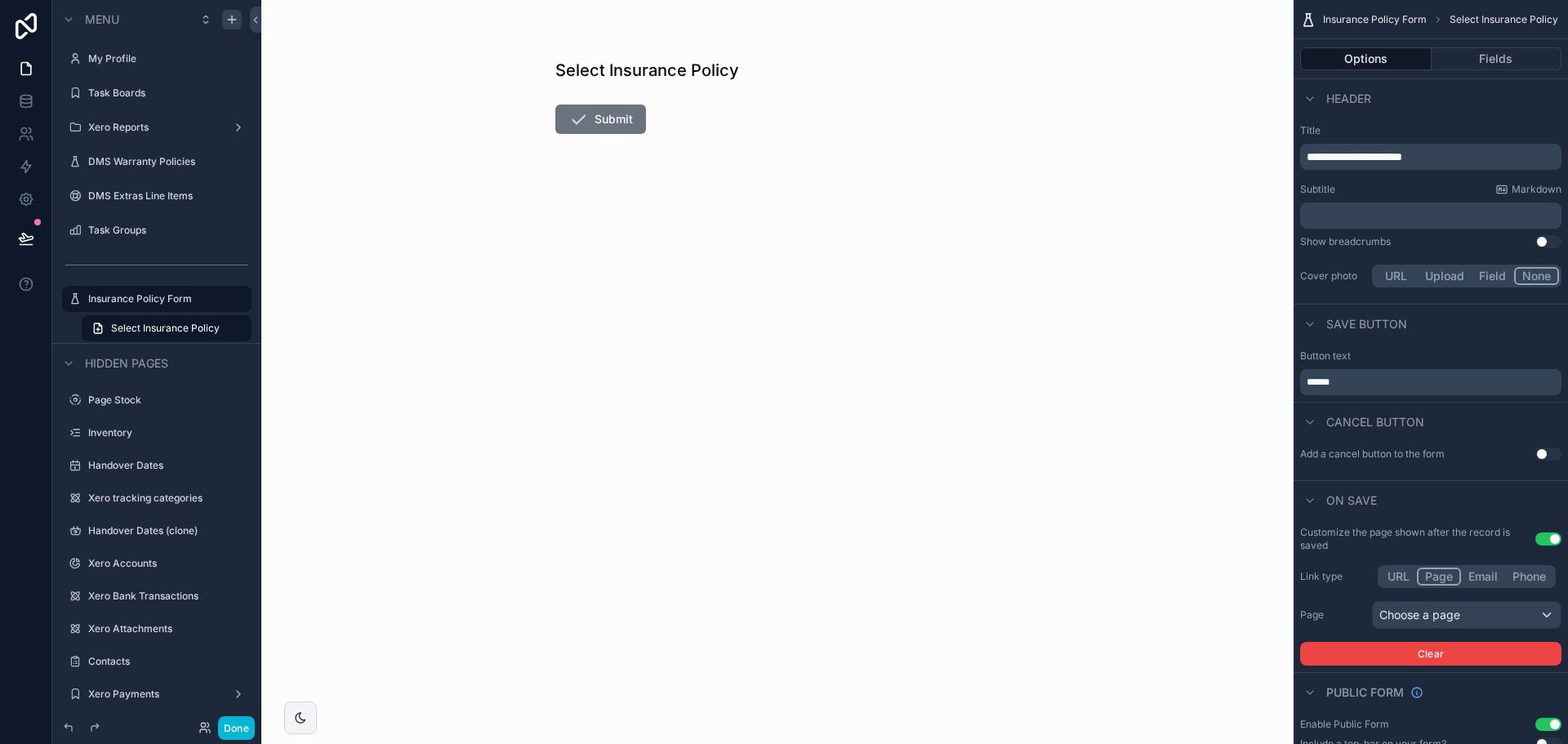
click at [1422, 275] on button "Upload" at bounding box center [1445, 276] width 54 height 18
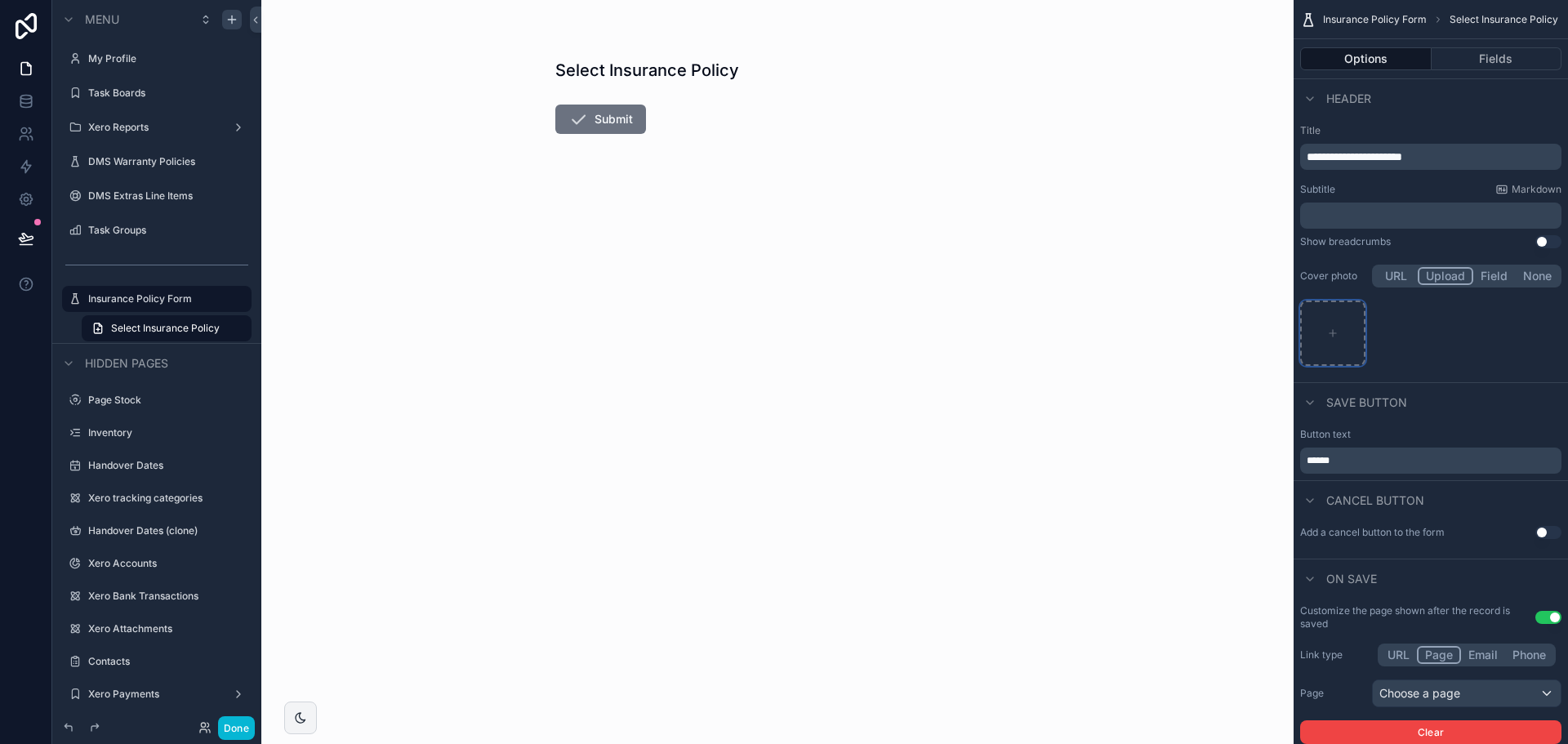
click at [1329, 311] on div "scrollable content" at bounding box center [1333, 333] width 65 height 65
type input "**********"
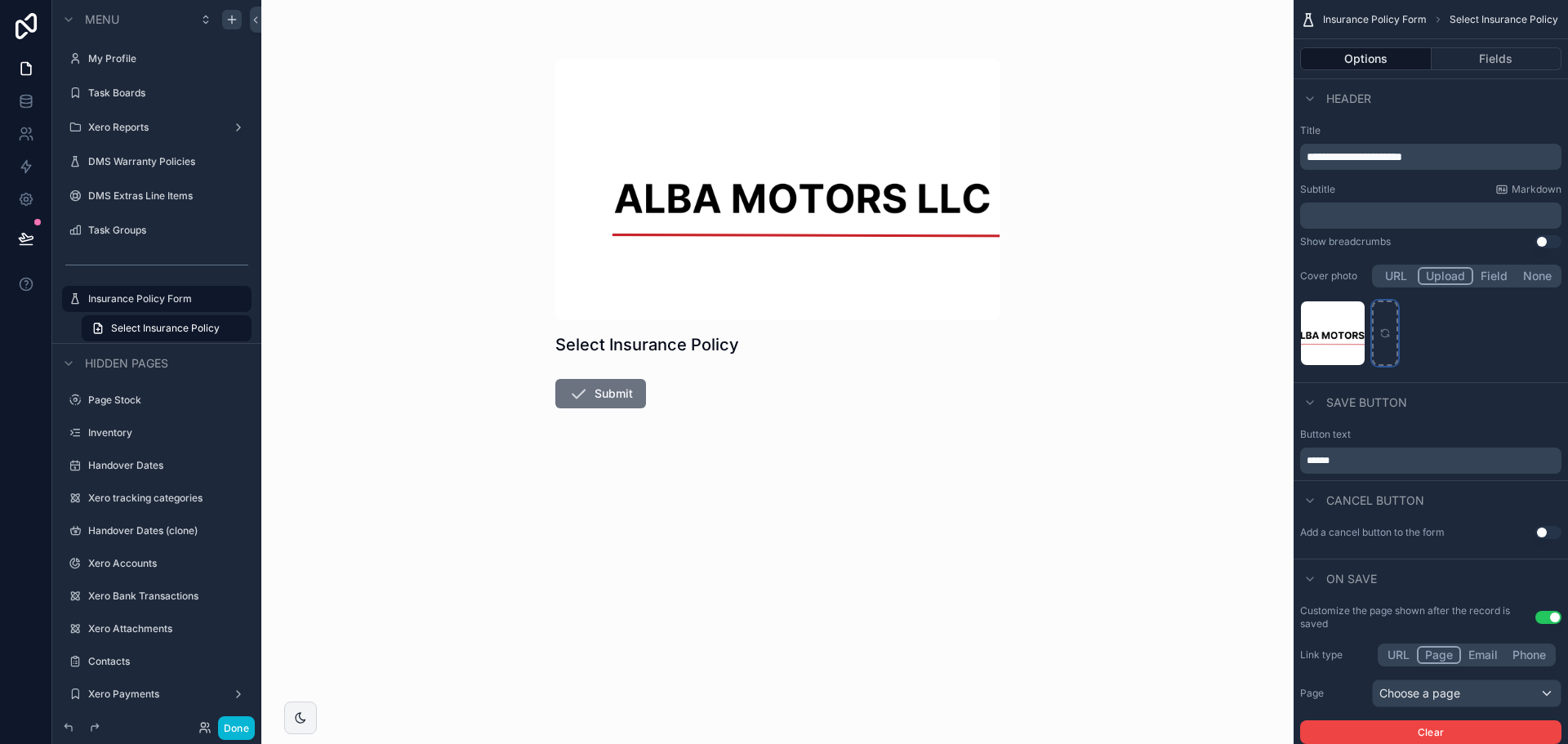
click at [1383, 323] on div "scrollable content" at bounding box center [1385, 333] width 26 height 65
type input "**********"
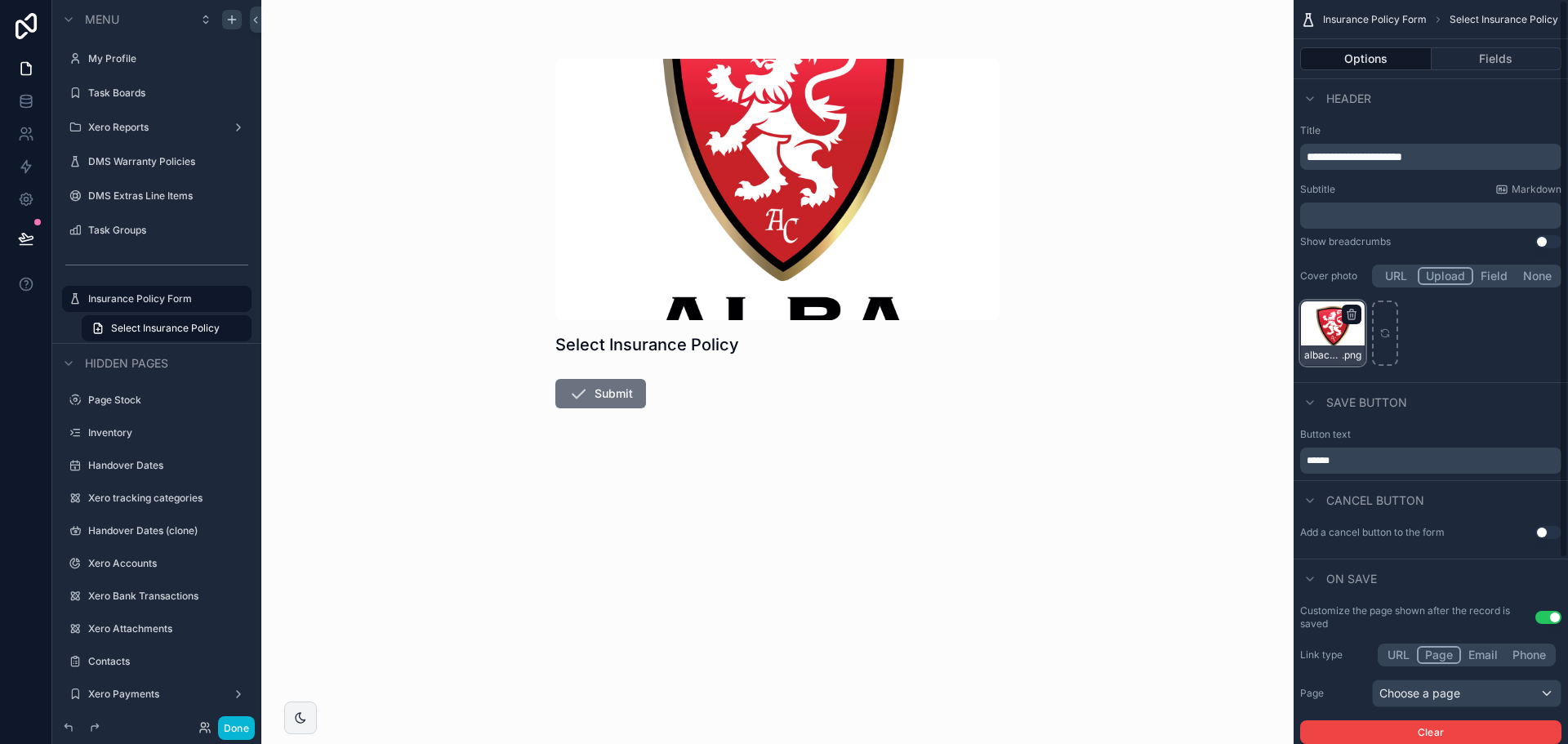
click at [1317, 337] on div "albacars .png" at bounding box center [1333, 333] width 65 height 65
click at [1332, 337] on div "albacars .png" at bounding box center [1333, 333] width 65 height 65
click at [1384, 328] on icon "scrollable content" at bounding box center [1385, 333] width 12 height 12
type input "**********"
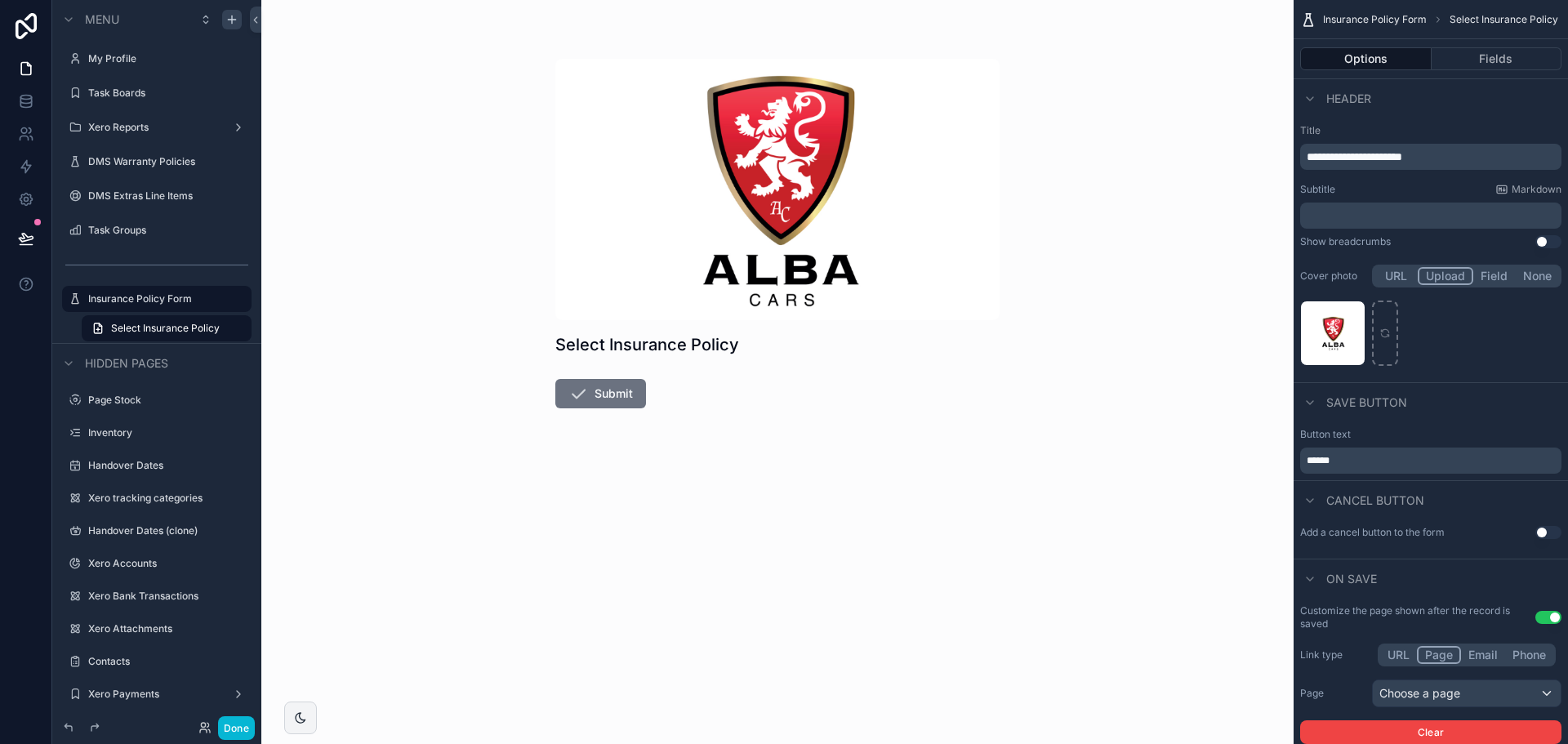
click at [1097, 263] on div "Select Insurance Policy Submit" at bounding box center [778, 372] width 1033 height 744
click at [1380, 353] on div "scrollable content" at bounding box center [1385, 333] width 26 height 65
type input "**********"
click at [243, 739] on button "Done" at bounding box center [236, 729] width 37 height 24
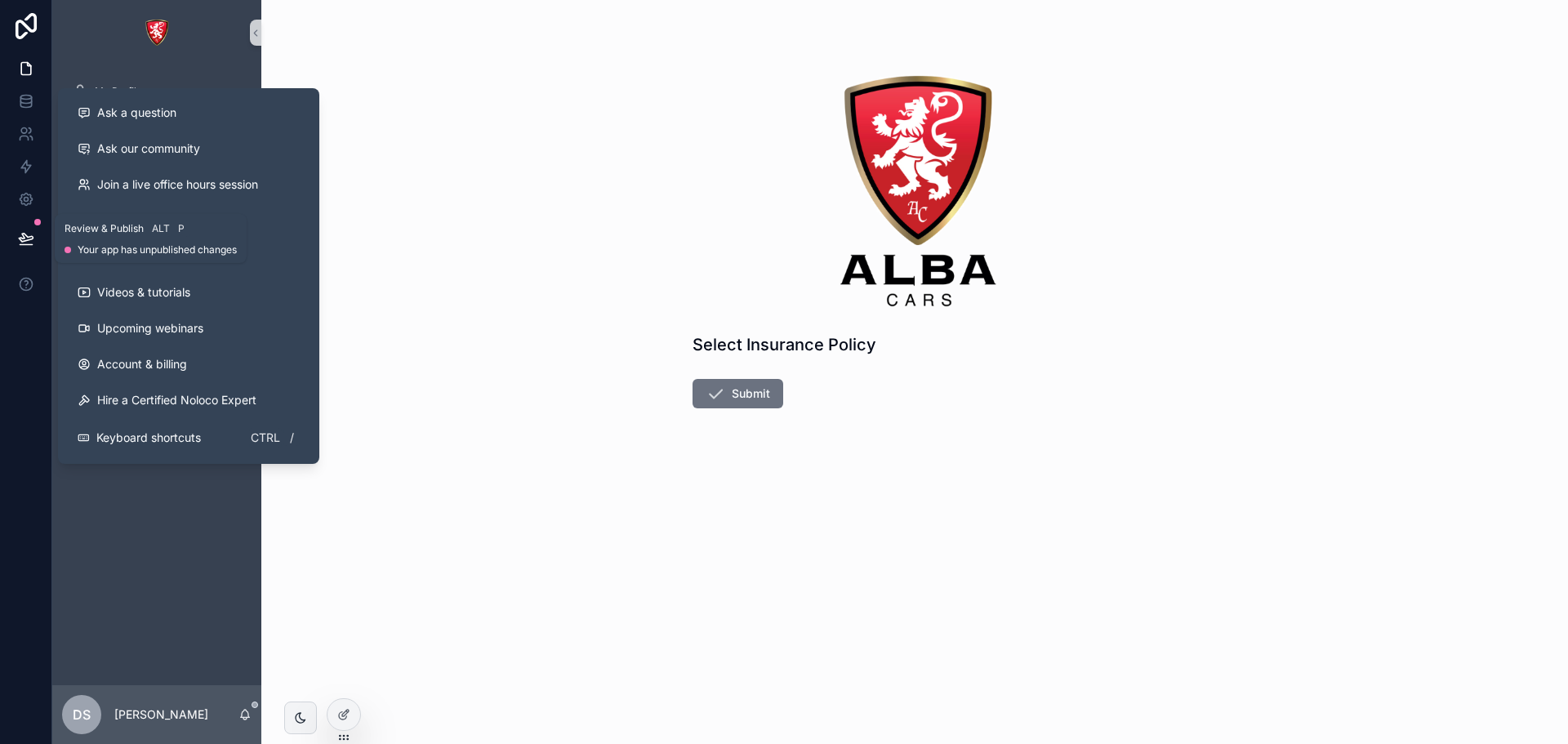
click at [21, 228] on button at bounding box center [26, 238] width 36 height 45
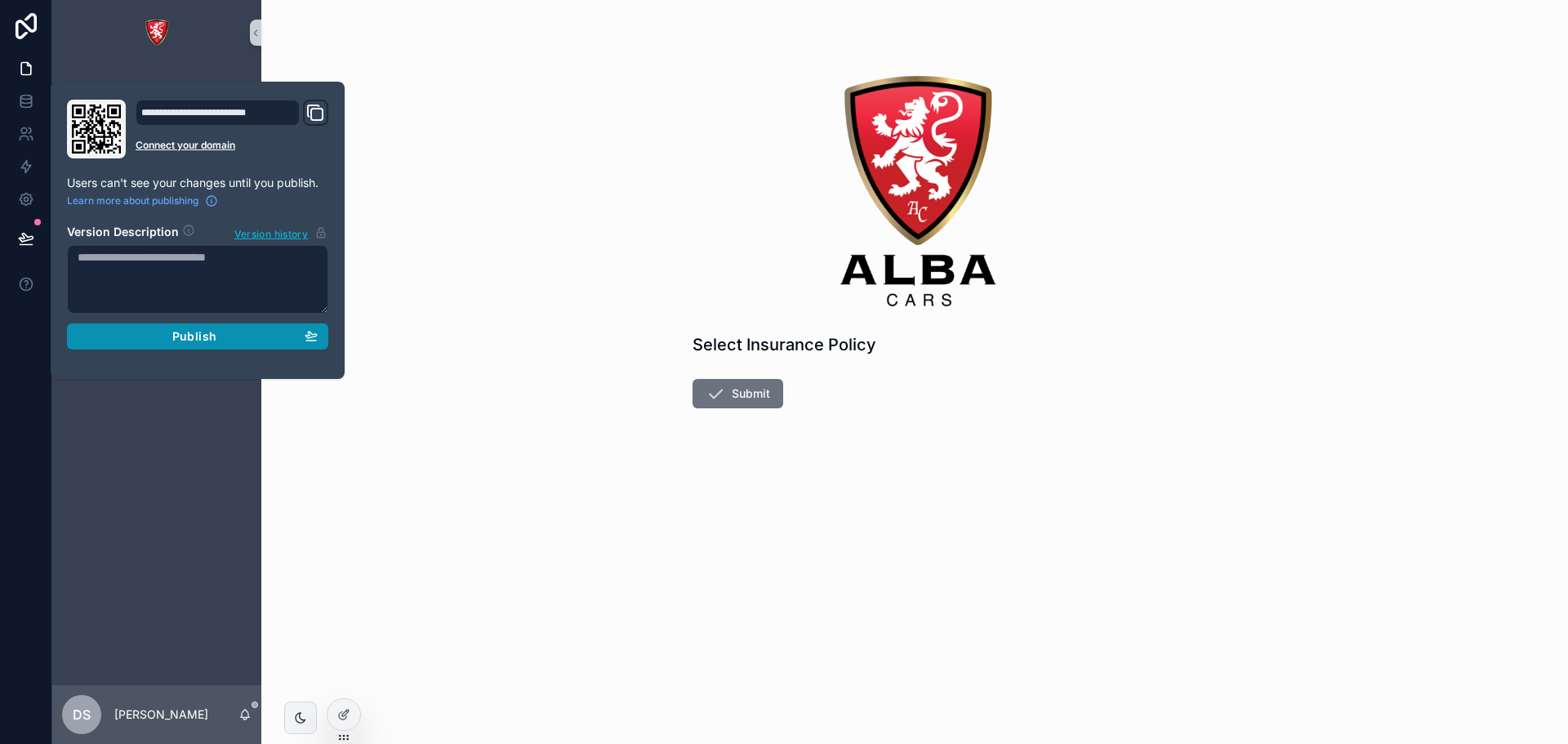
click at [214, 349] on button "Publish" at bounding box center [197, 336] width 262 height 26
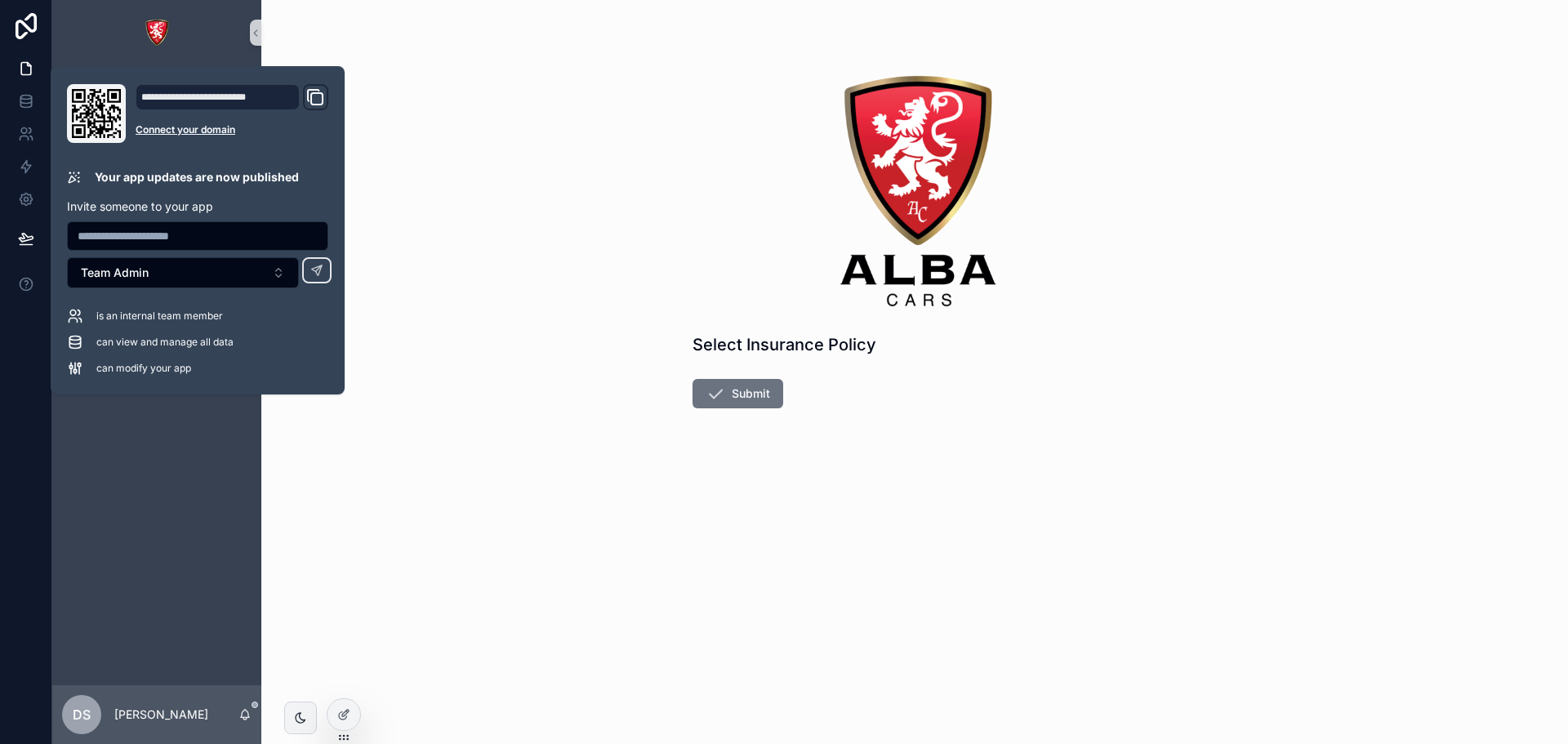
click at [725, 265] on div "scrollable content" at bounding box center [915, 189] width 445 height 262
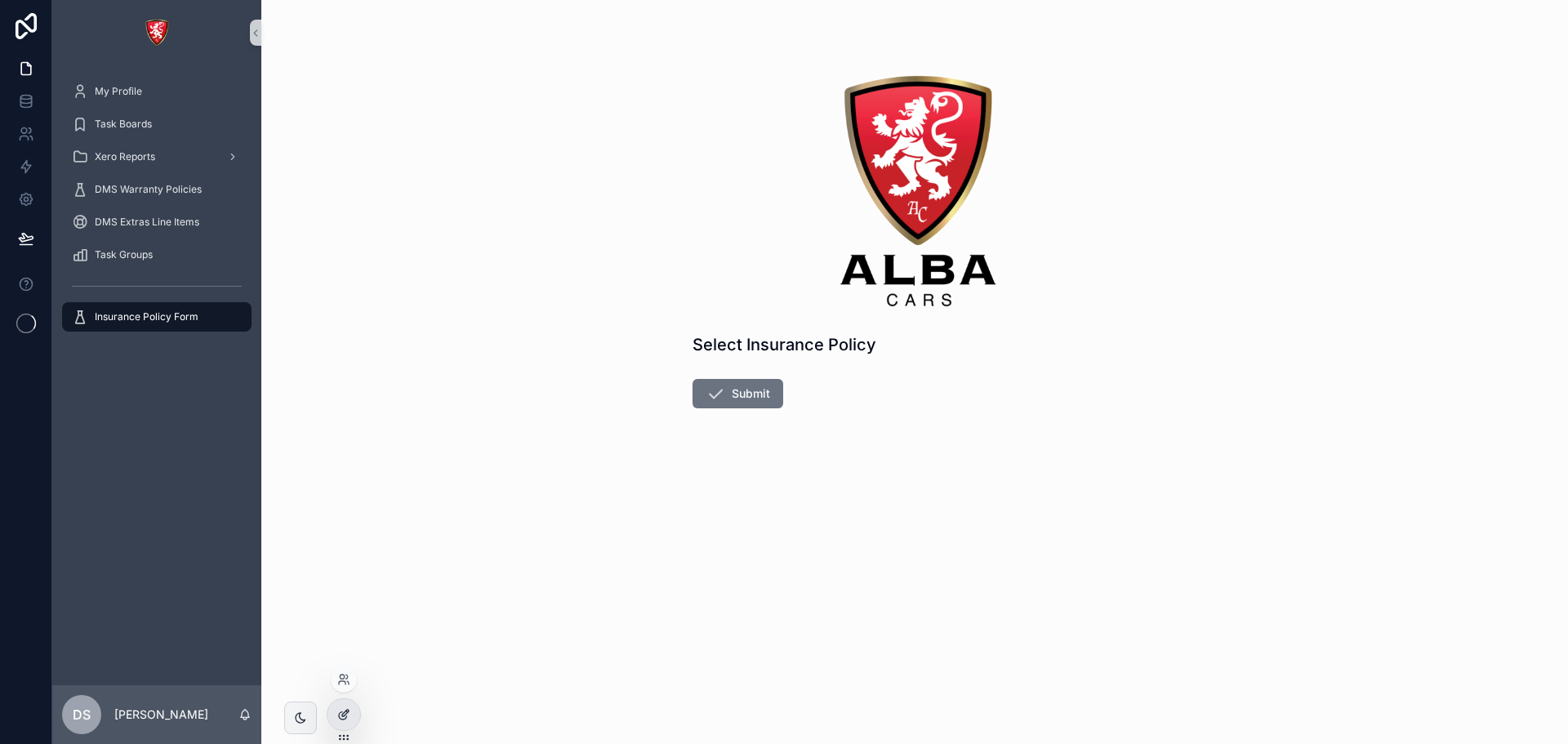
click at [337, 711] on div at bounding box center [344, 715] width 33 height 31
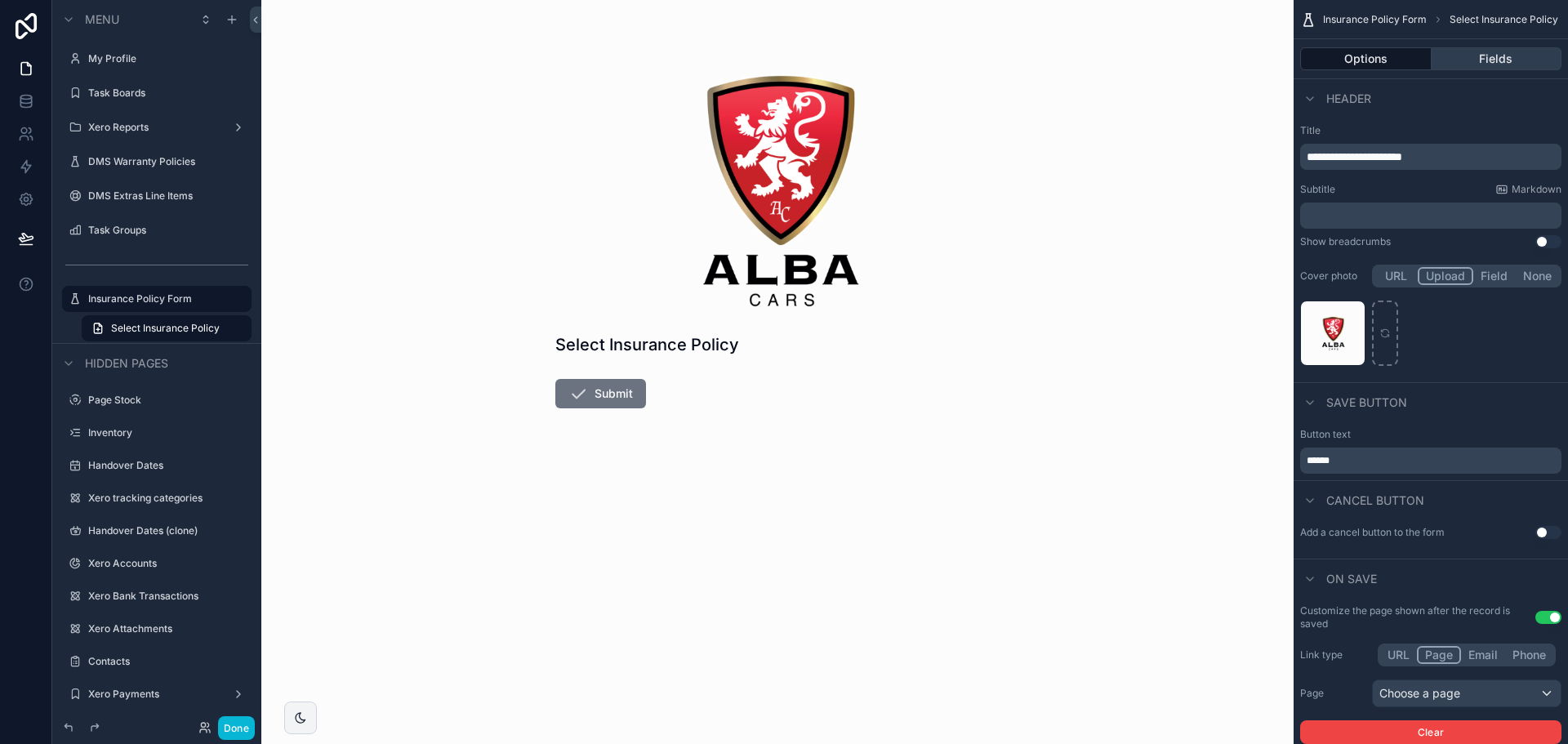
click at [1496, 57] on button "Fields" at bounding box center [1497, 58] width 130 height 23
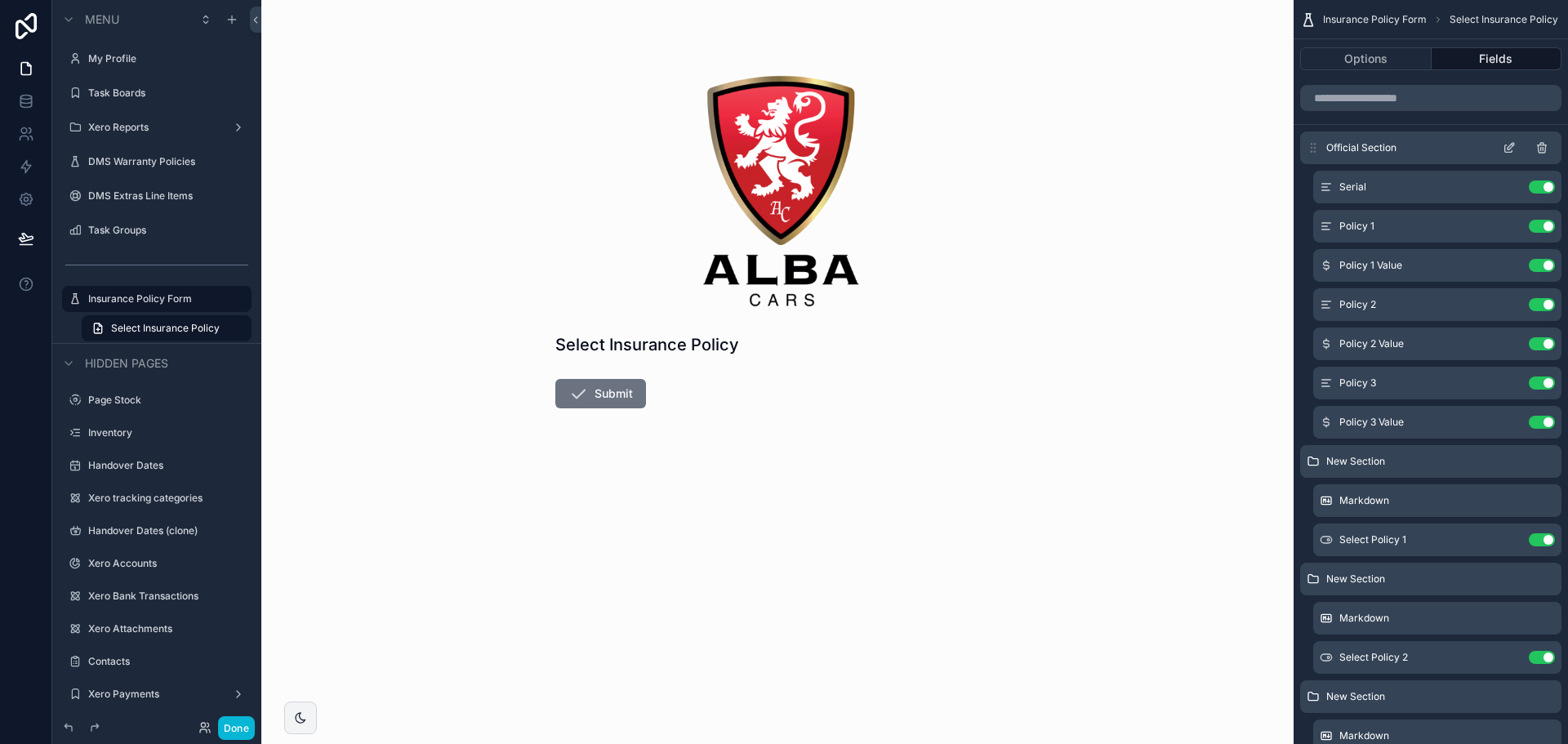
click at [1510, 145] on icon "scrollable content" at bounding box center [1509, 148] width 13 height 13
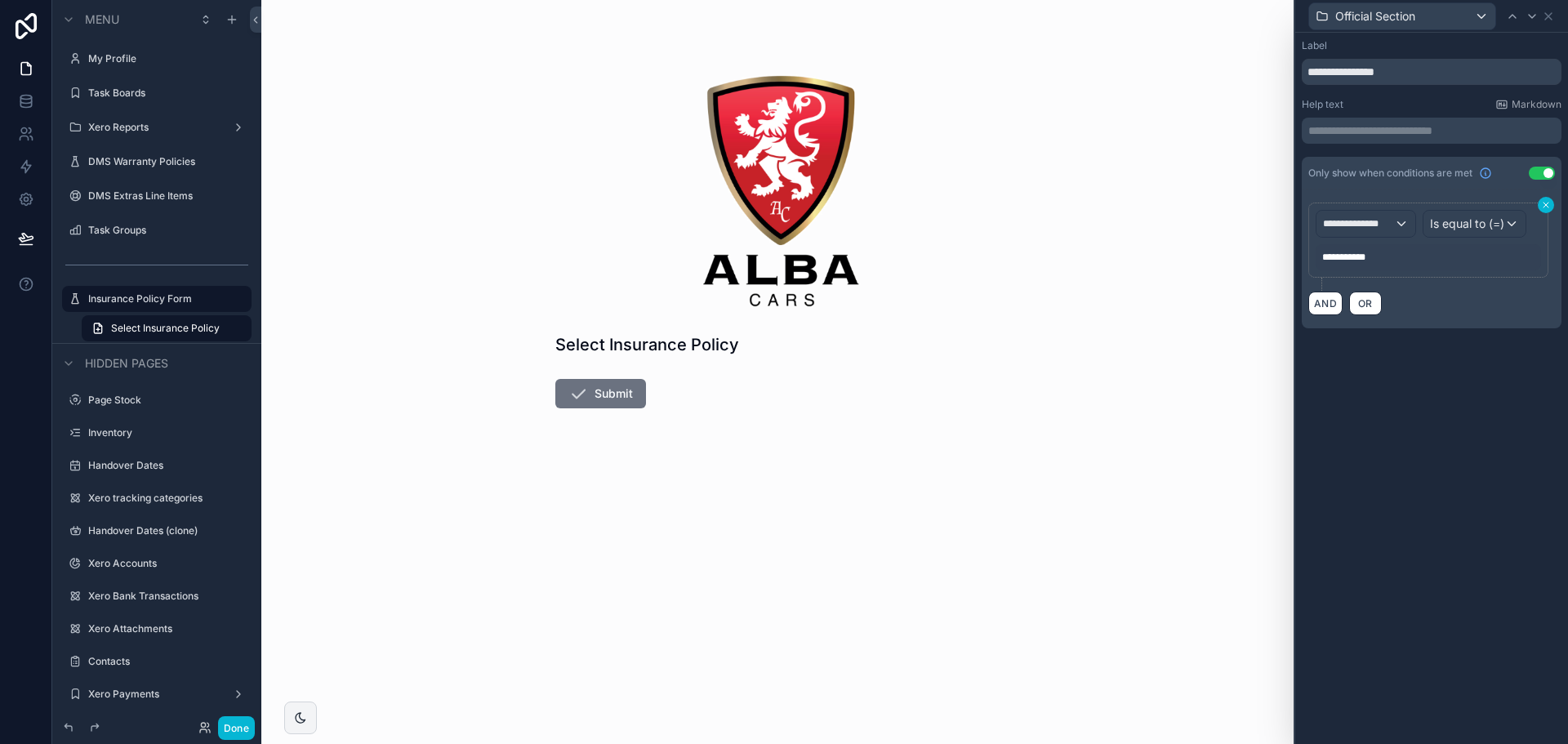
click at [1544, 204] on icon at bounding box center [1545, 205] width 5 height 5
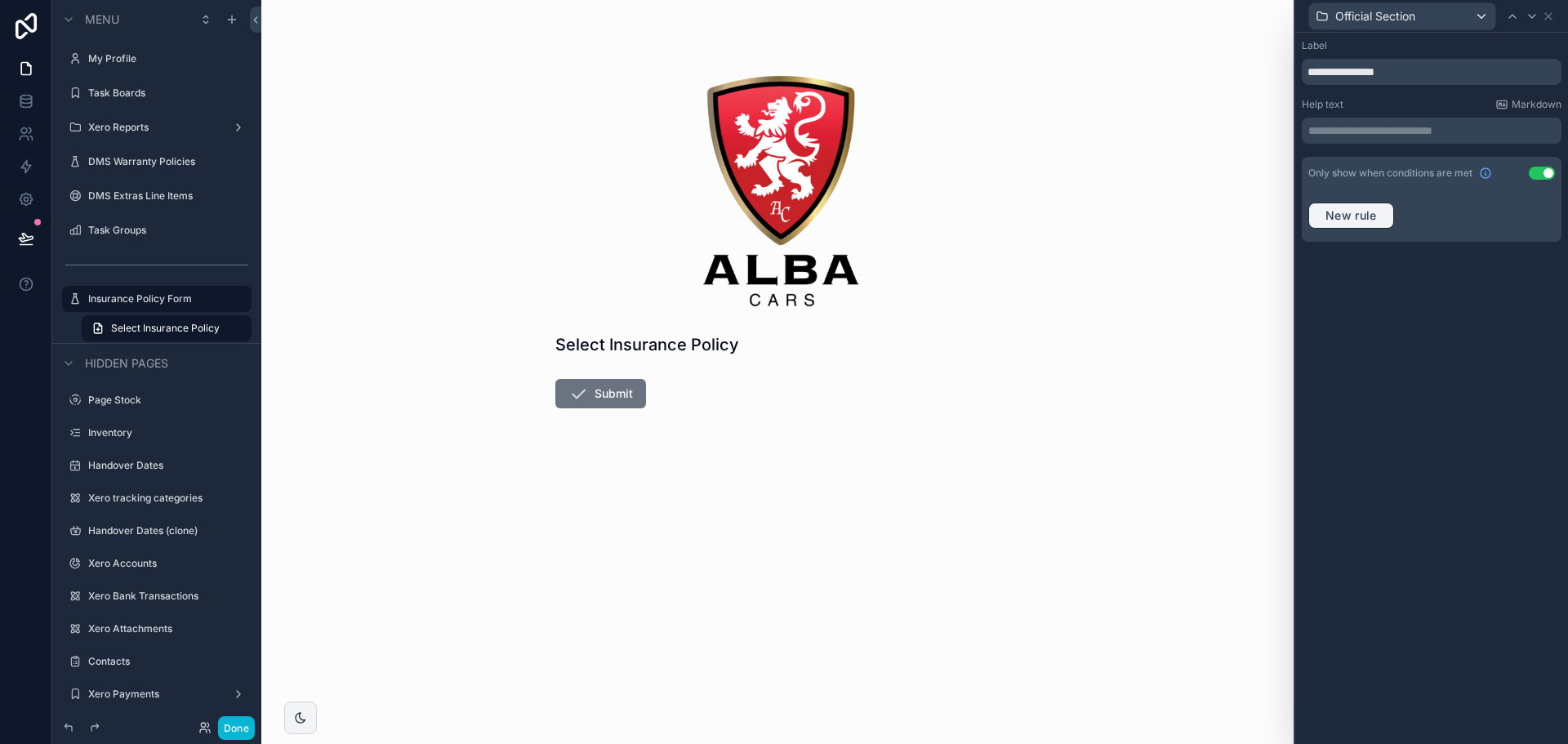
click at [1319, 213] on span "New rule" at bounding box center [1351, 216] width 64 height 14
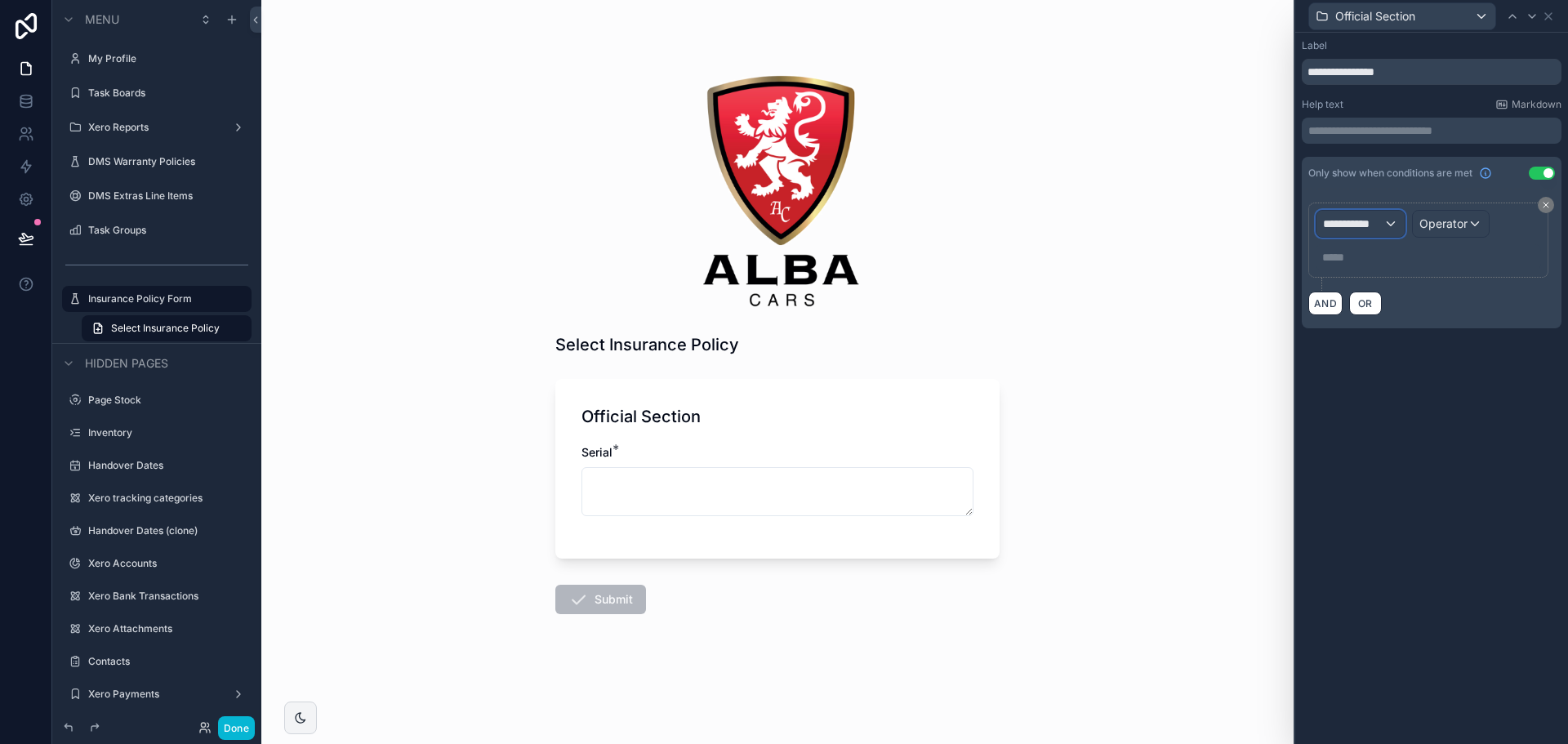
click at [1330, 225] on span "**********" at bounding box center [1353, 224] width 61 height 16
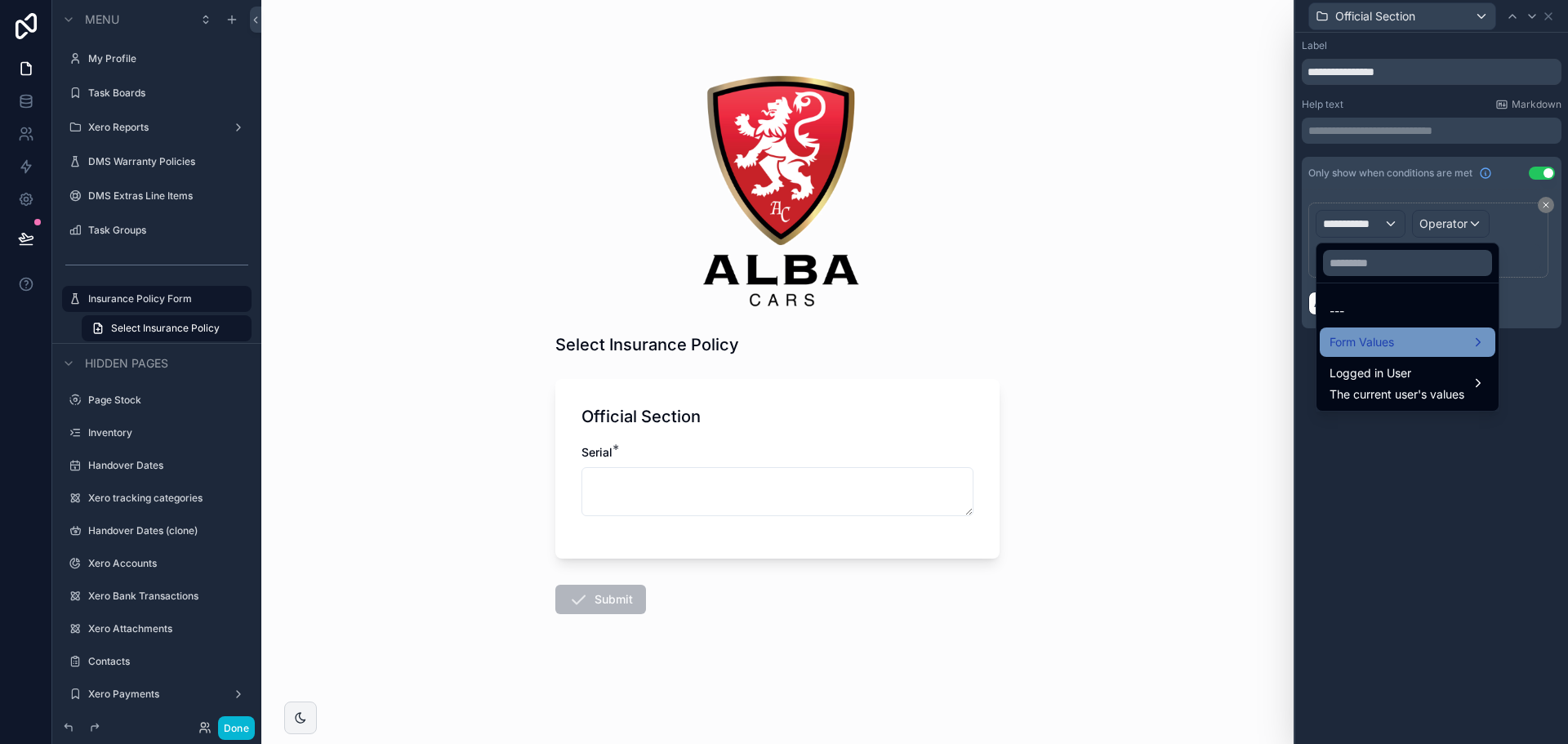
click at [1367, 351] on span "Form Values" at bounding box center [1361, 343] width 64 height 20
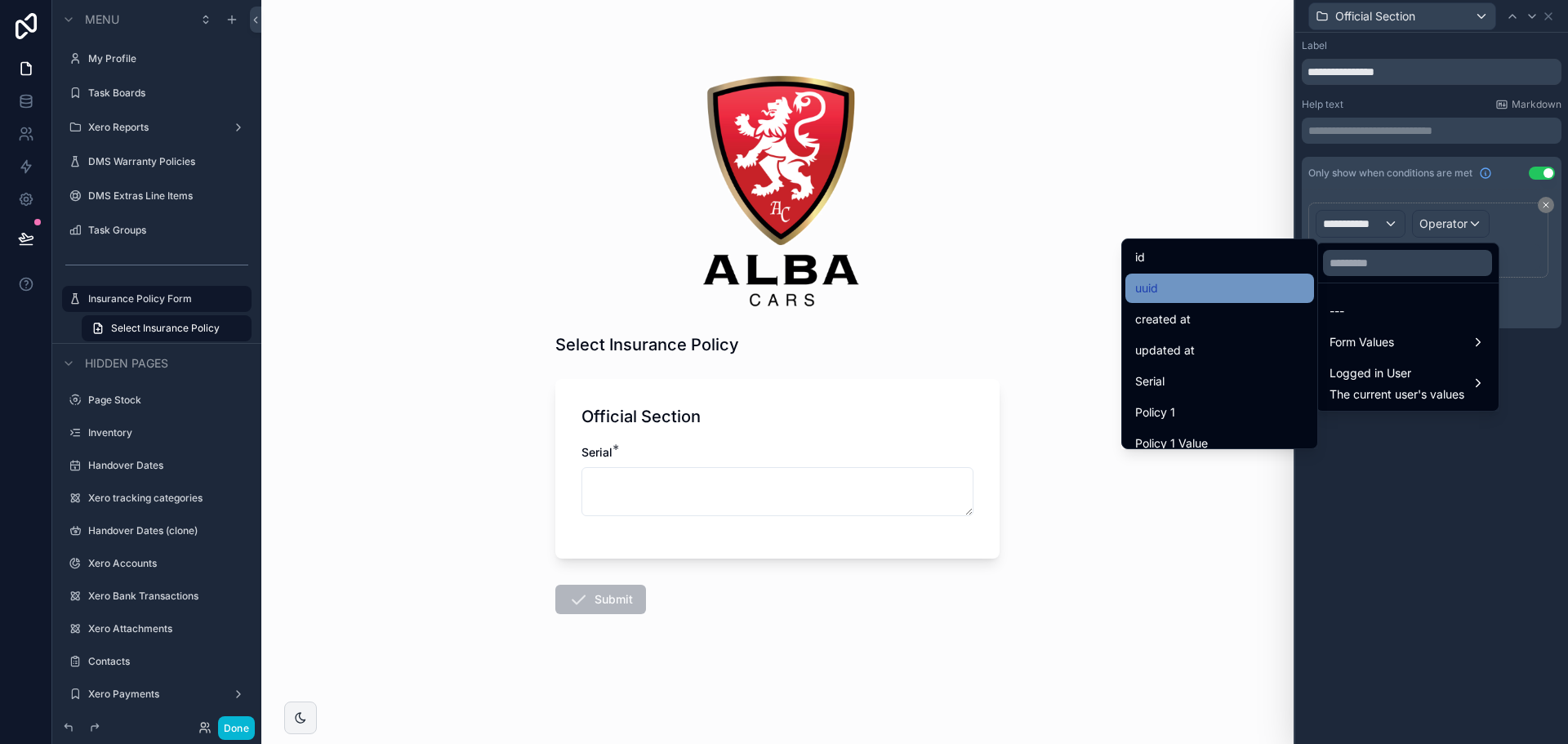
click at [1247, 296] on div "uuid" at bounding box center [1219, 288] width 169 height 20
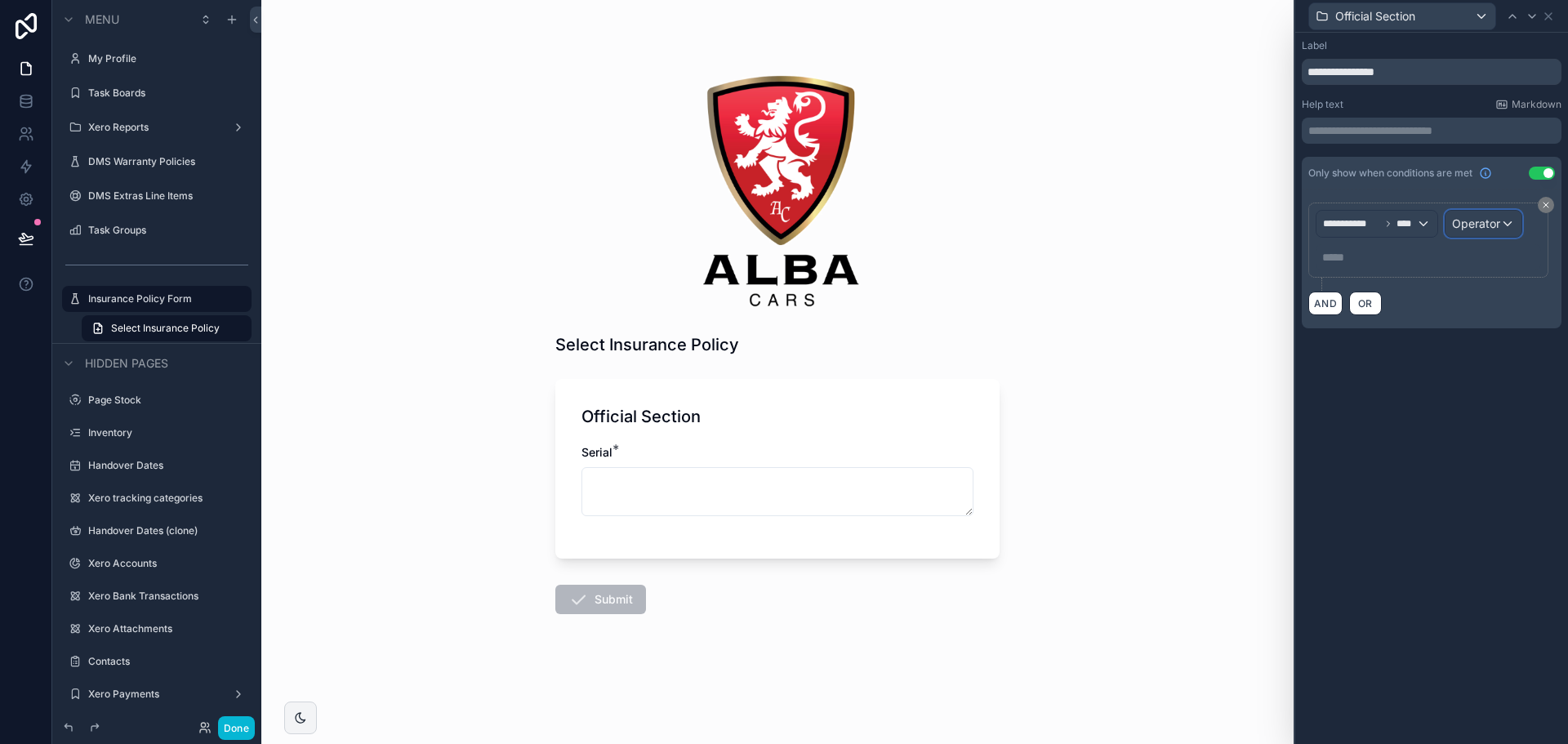
click at [1460, 224] on span "Operator" at bounding box center [1476, 223] width 48 height 14
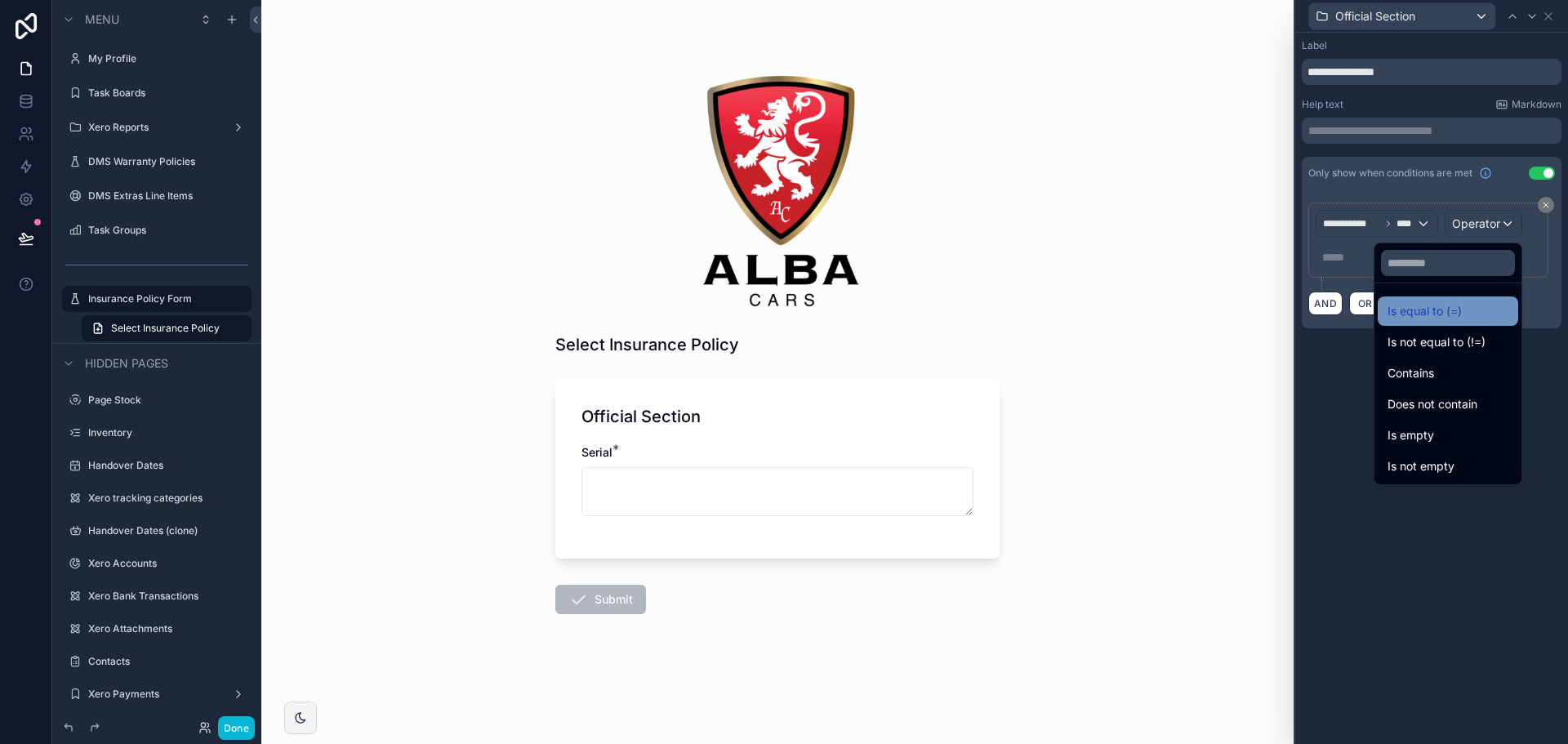
click at [1473, 316] on div "Is equal to (=)" at bounding box center [1448, 312] width 120 height 20
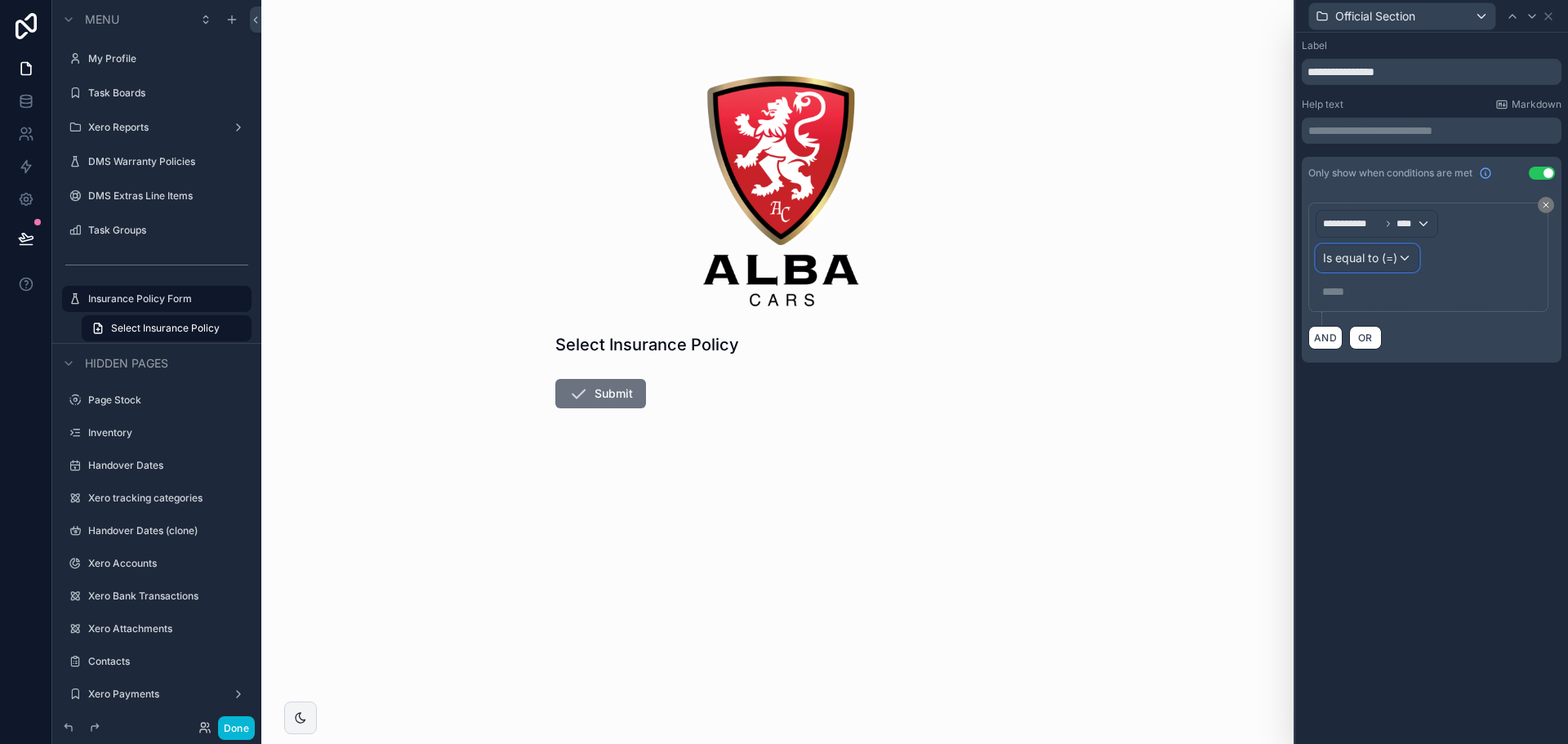
click at [1375, 261] on span "Is equal to (=)" at bounding box center [1361, 258] width 74 height 16
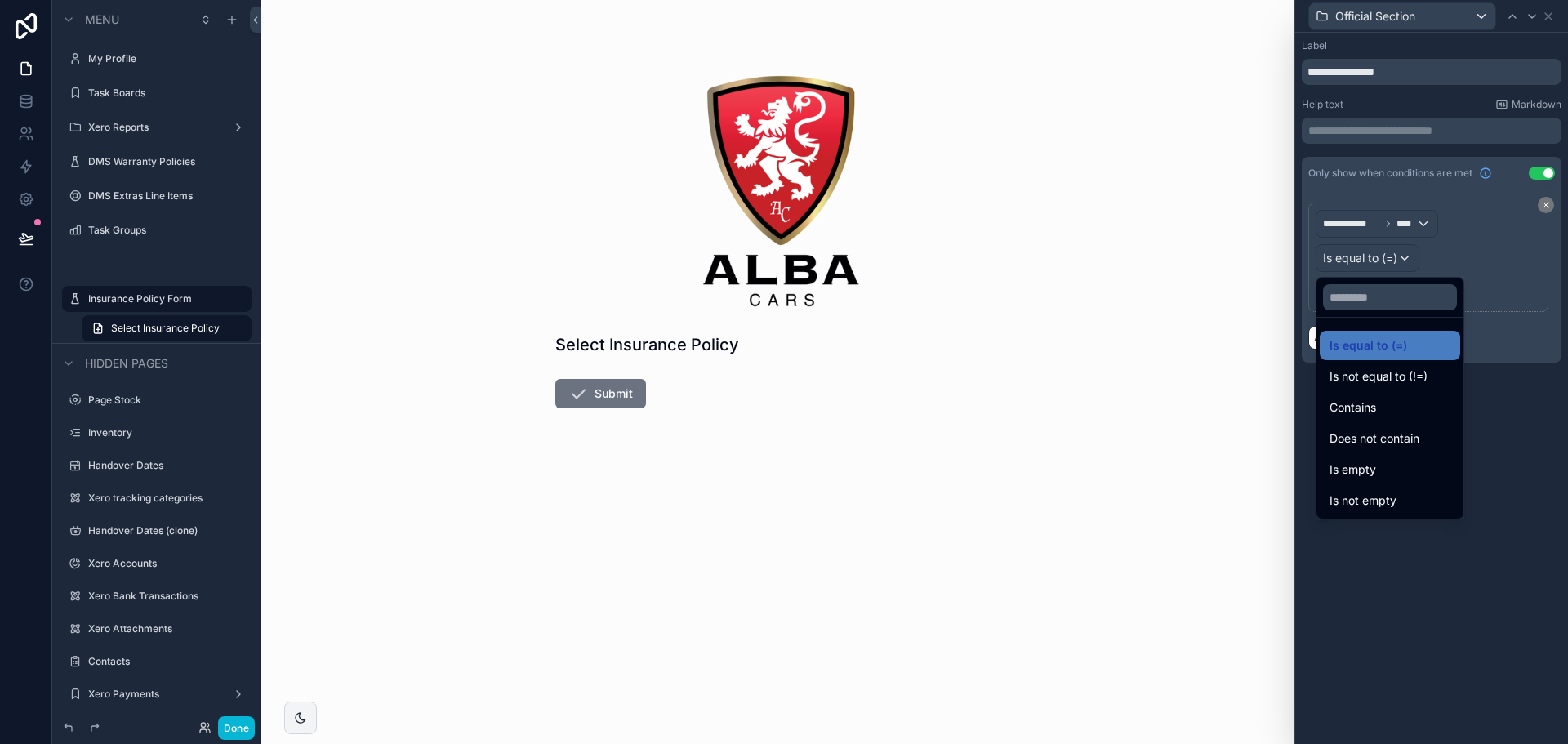
click at [1373, 258] on div at bounding box center [1431, 372] width 273 height 744
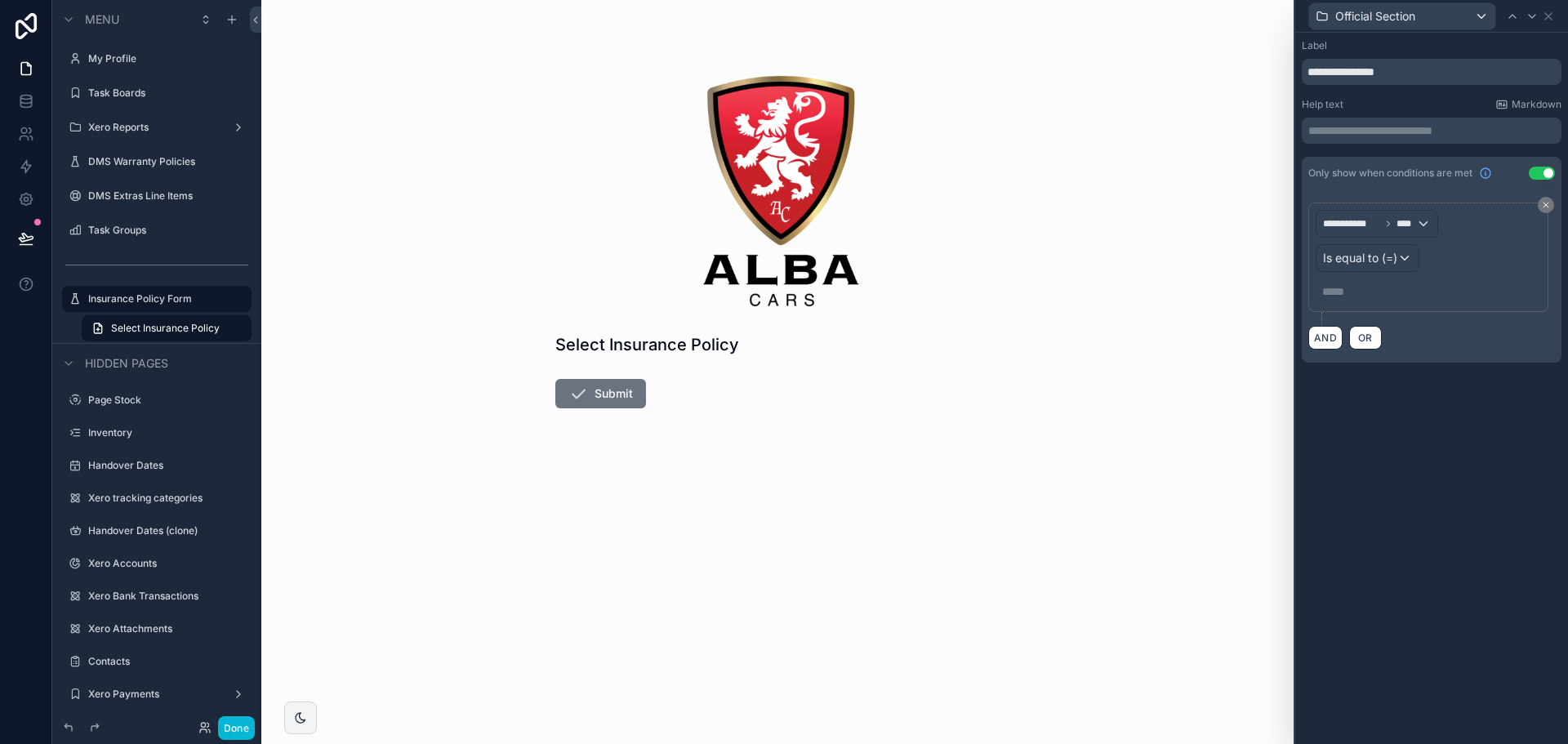
click at [1350, 296] on p "***** ﻿" at bounding box center [1430, 292] width 216 height 16
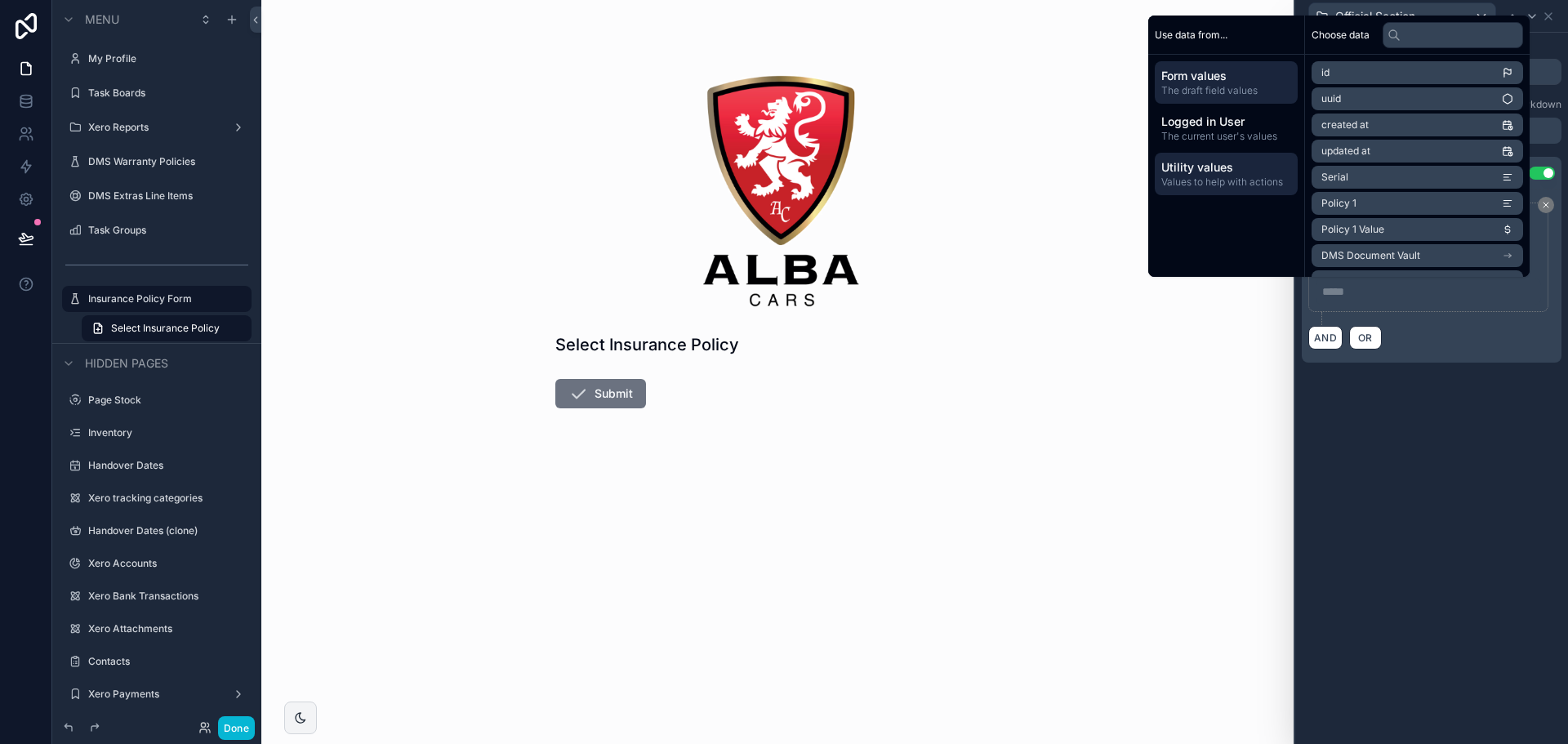
click at [1243, 172] on span "Utility values" at bounding box center [1226, 168] width 130 height 16
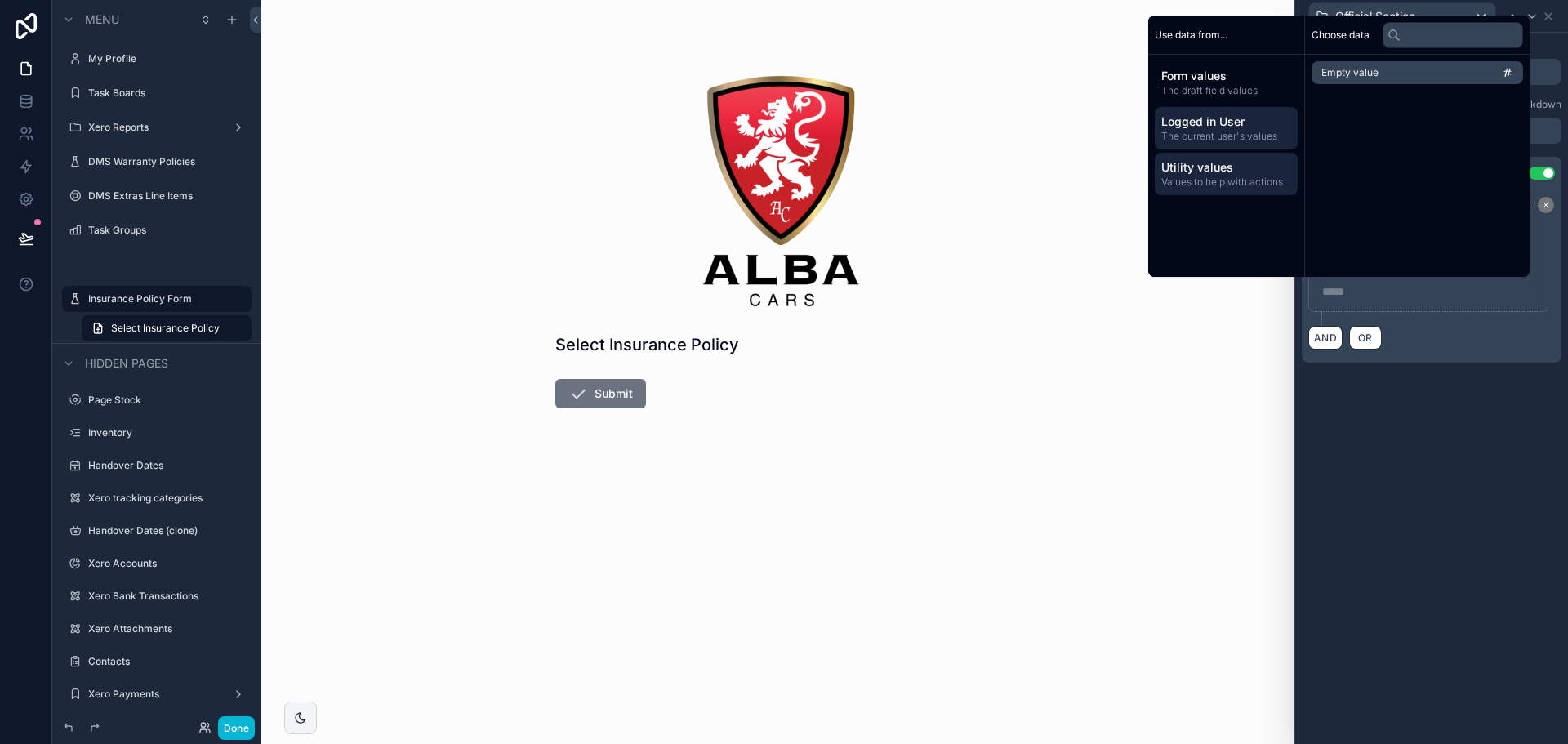
click at [1234, 135] on span "The current user's values" at bounding box center [1226, 136] width 130 height 13
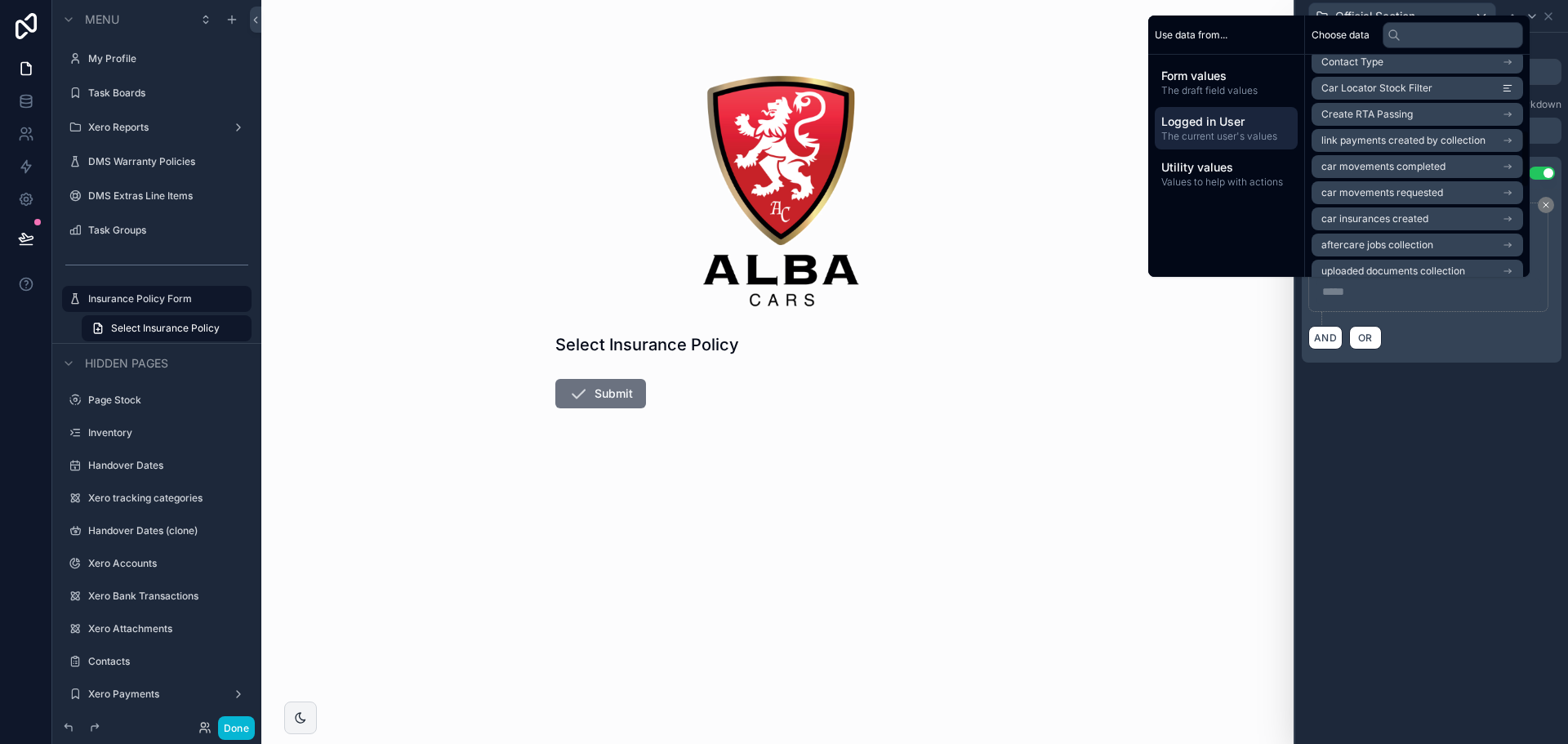
scroll to position [327, 0]
click at [1511, 137] on icon "scrollable content" at bounding box center [1507, 138] width 12 height 12
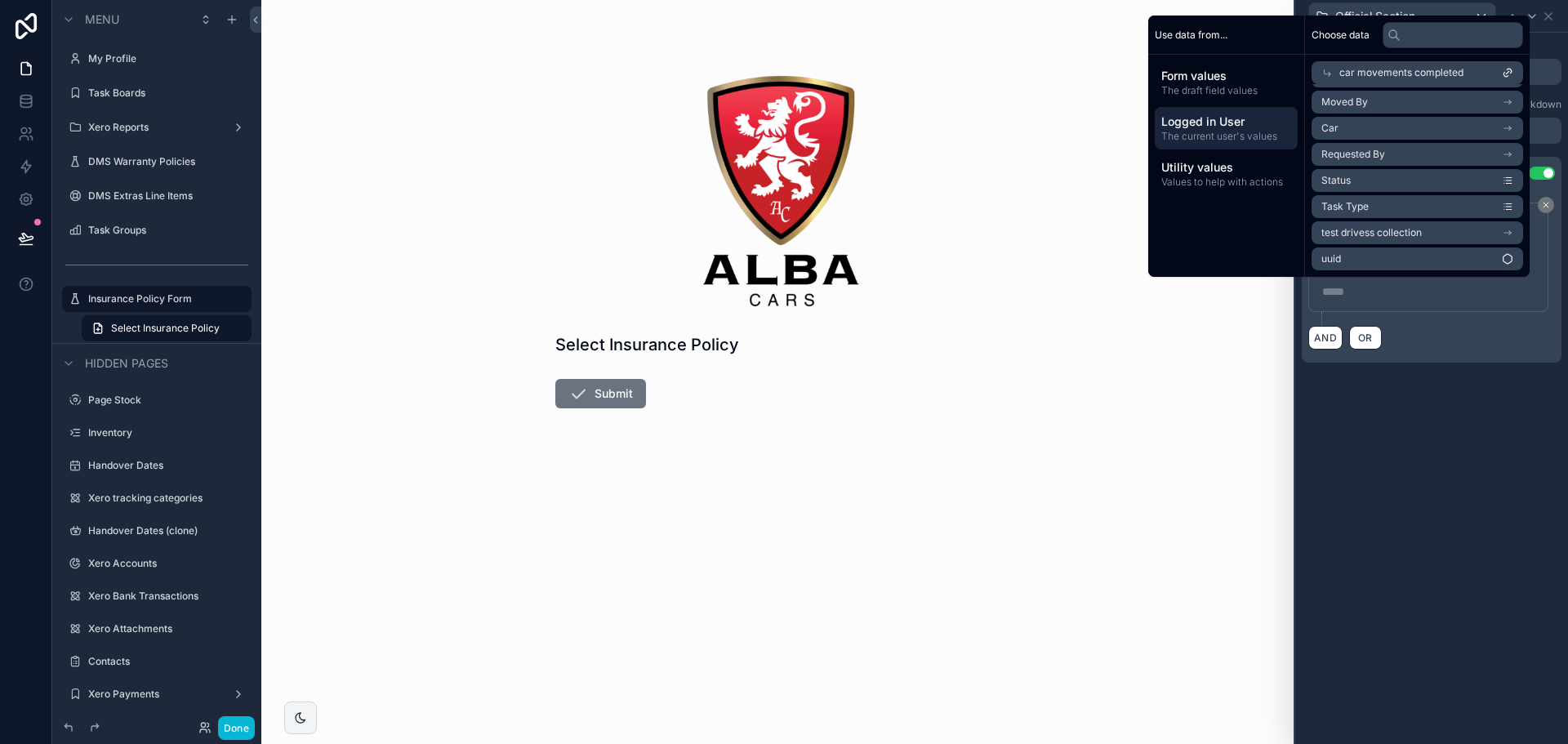
click at [1376, 254] on li "uuid" at bounding box center [1418, 258] width 212 height 23
click at [1406, 416] on div "**********" at bounding box center [1431, 388] width 273 height 711
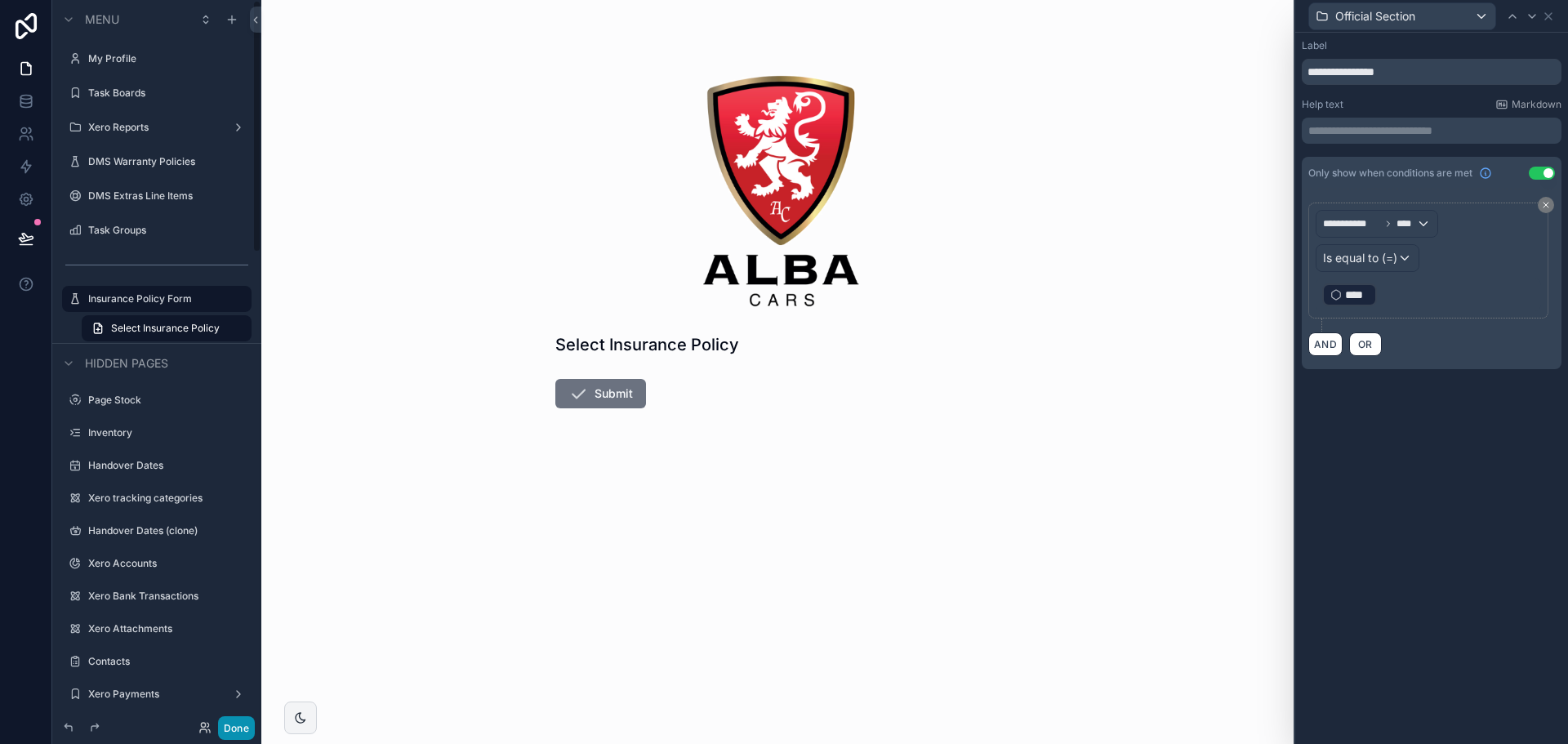
click at [230, 727] on button "Done" at bounding box center [236, 729] width 37 height 24
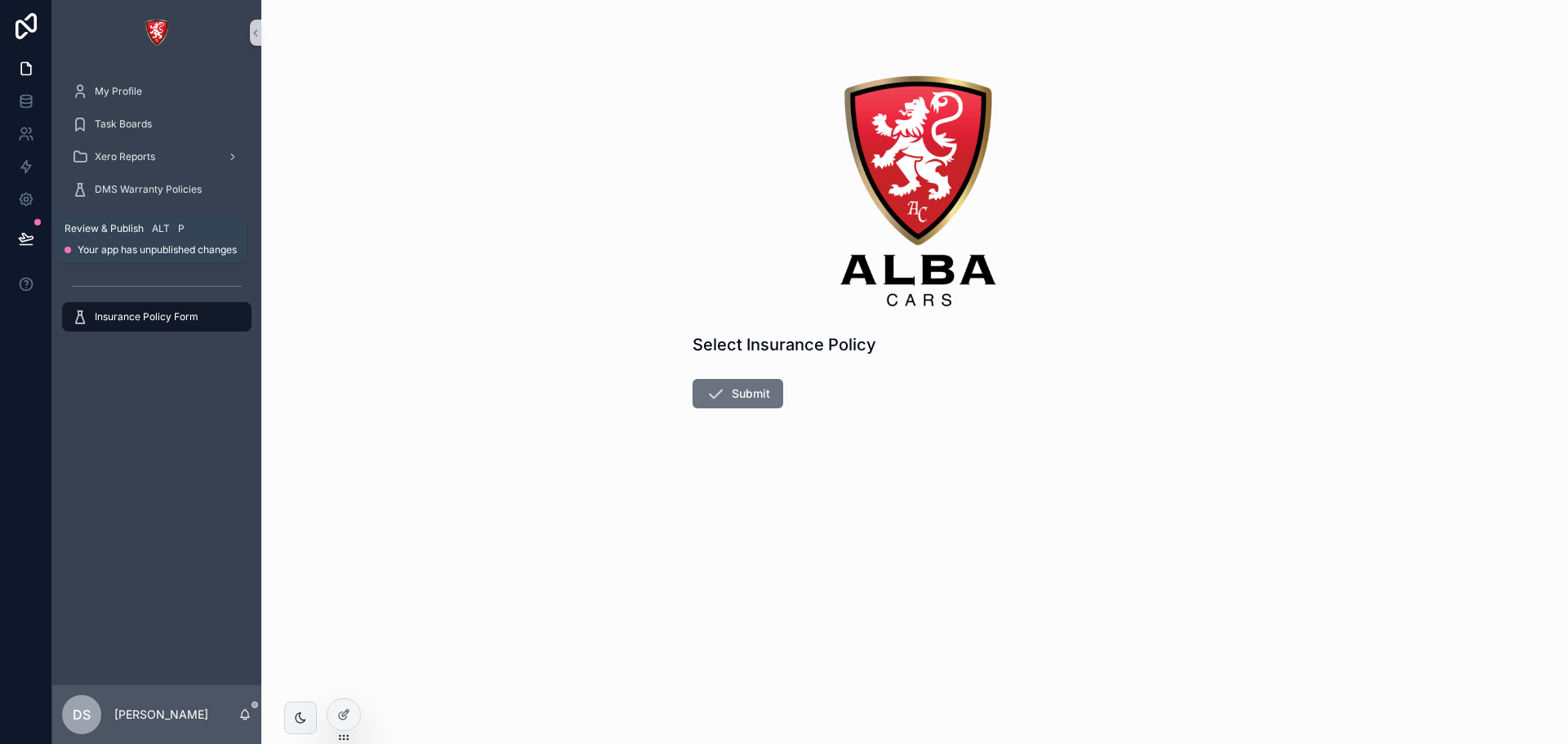
click at [28, 229] on button at bounding box center [26, 238] width 36 height 45
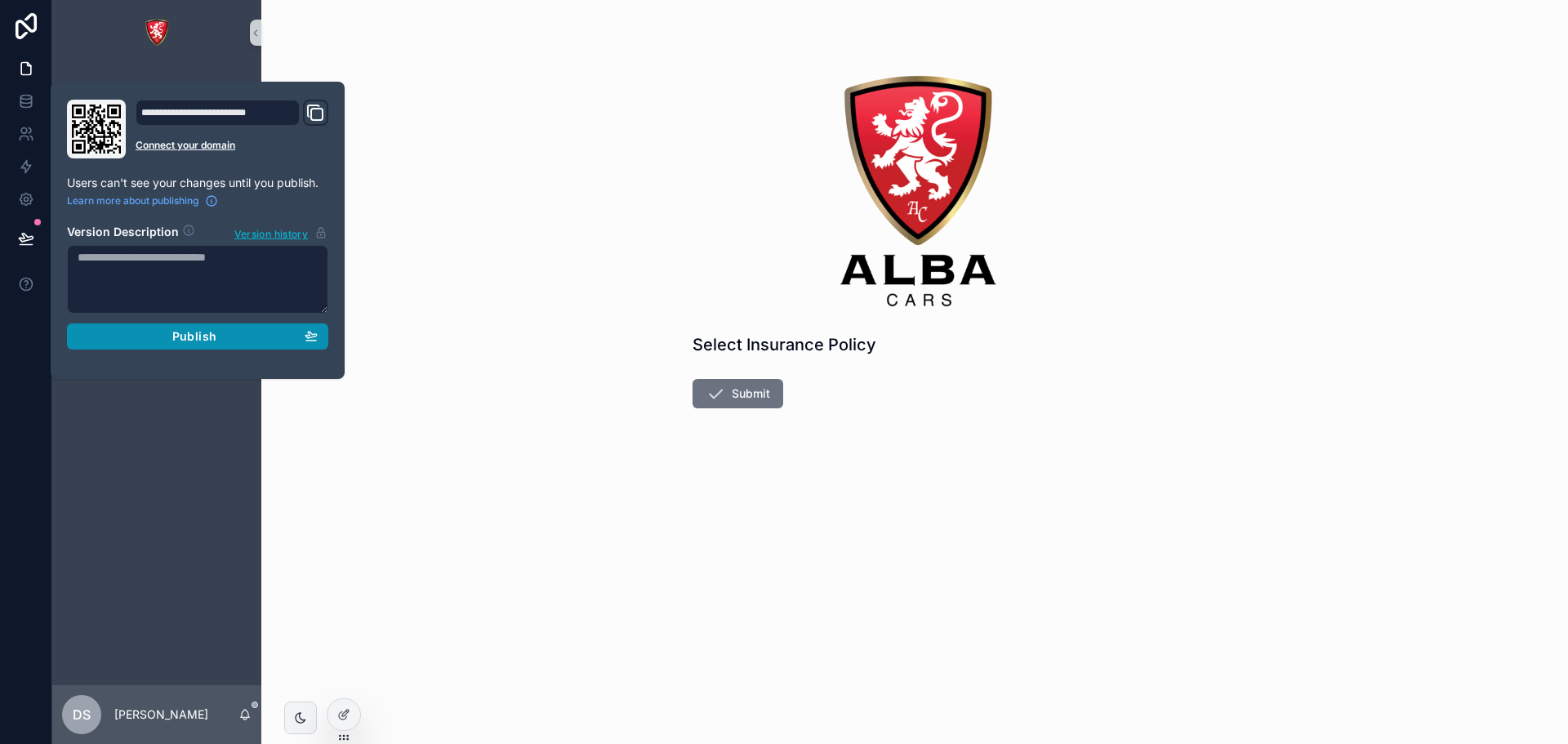
click at [137, 342] on div "Publish" at bounding box center [197, 336] width 240 height 14
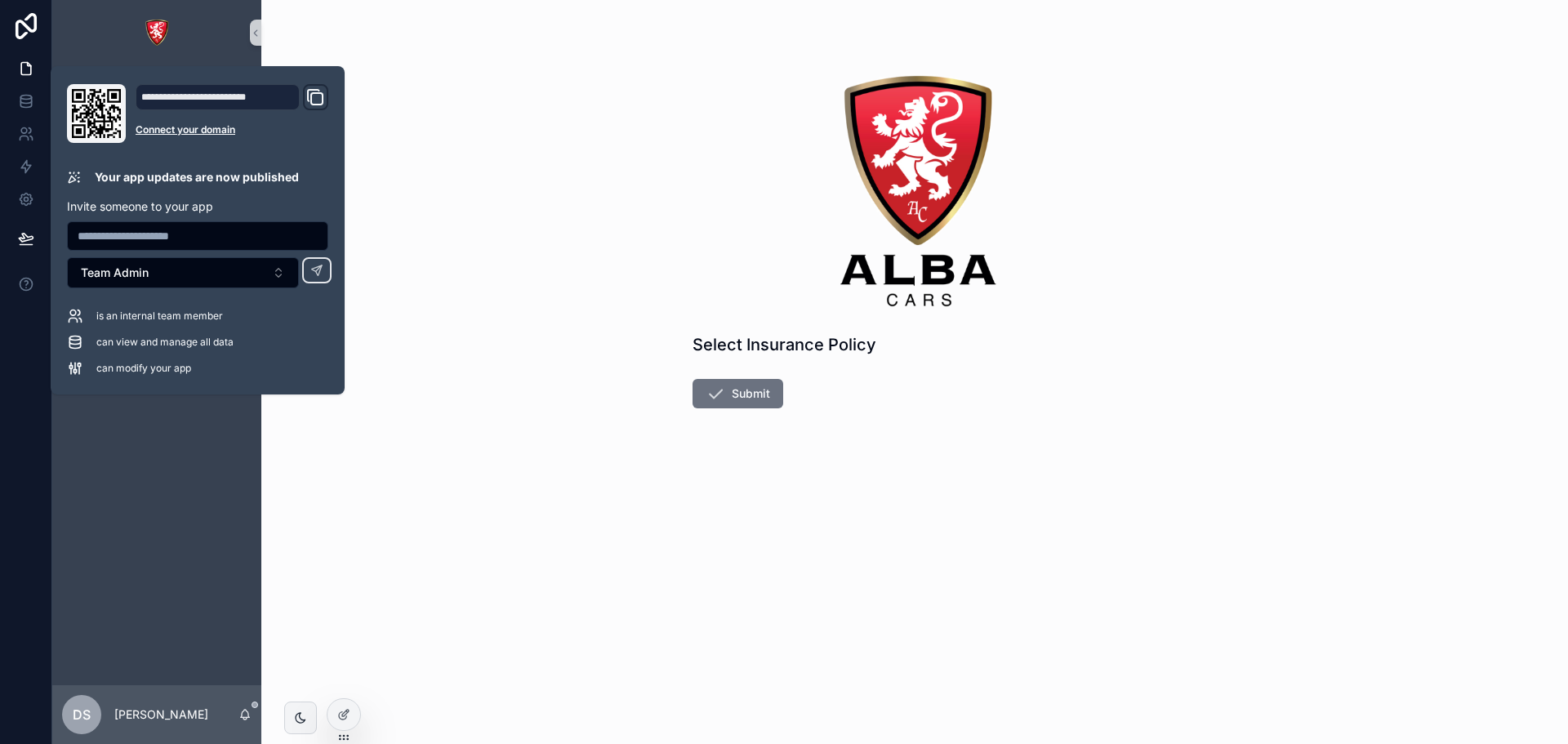
click at [558, 211] on div "Select Insurance Policy Submit" at bounding box center [915, 372] width 1307 height 744
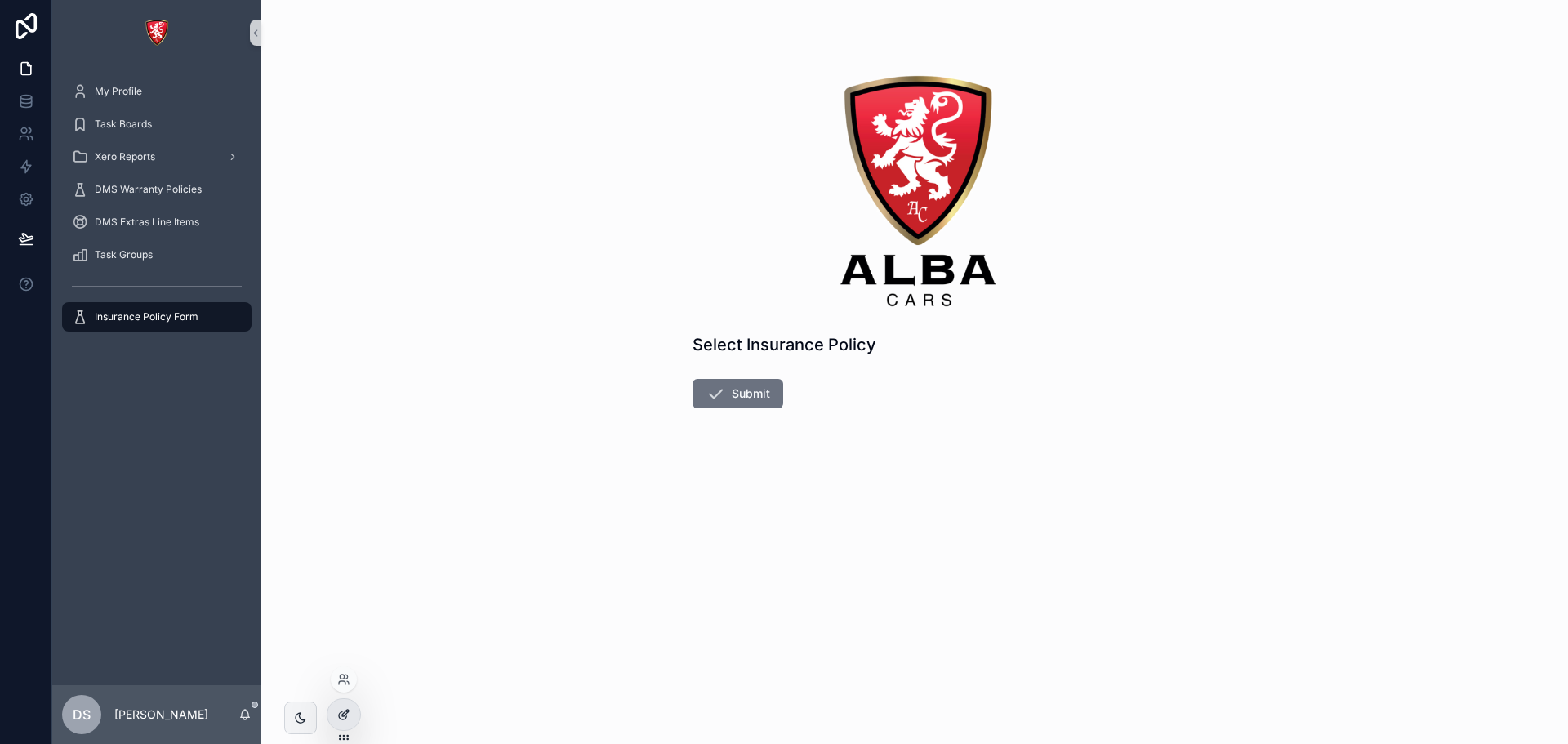
click at [337, 720] on div at bounding box center [344, 715] width 33 height 31
click at [345, 719] on icon at bounding box center [342, 716] width 7 height 7
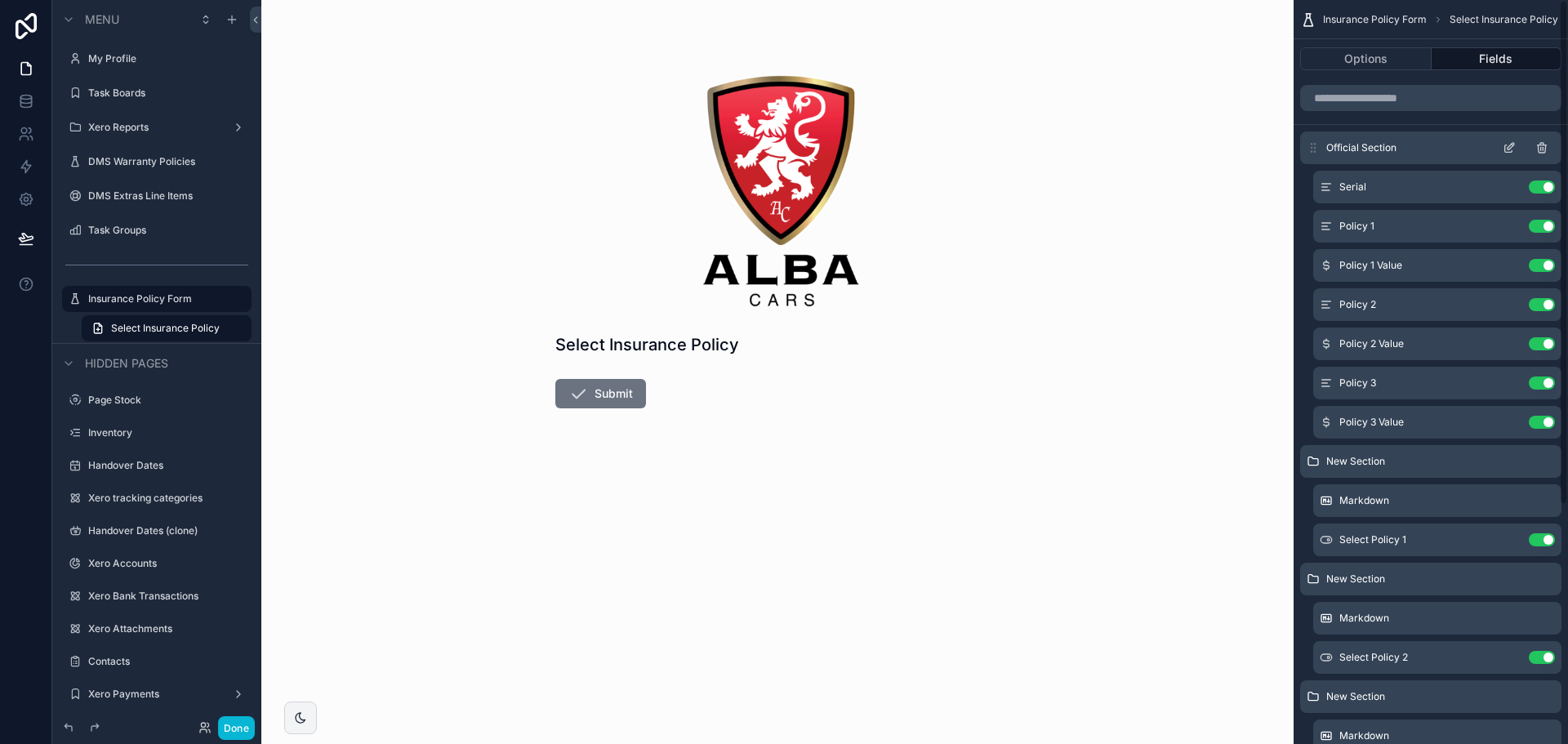
click at [1536, 149] on icon "scrollable content" at bounding box center [1542, 148] width 13 height 13
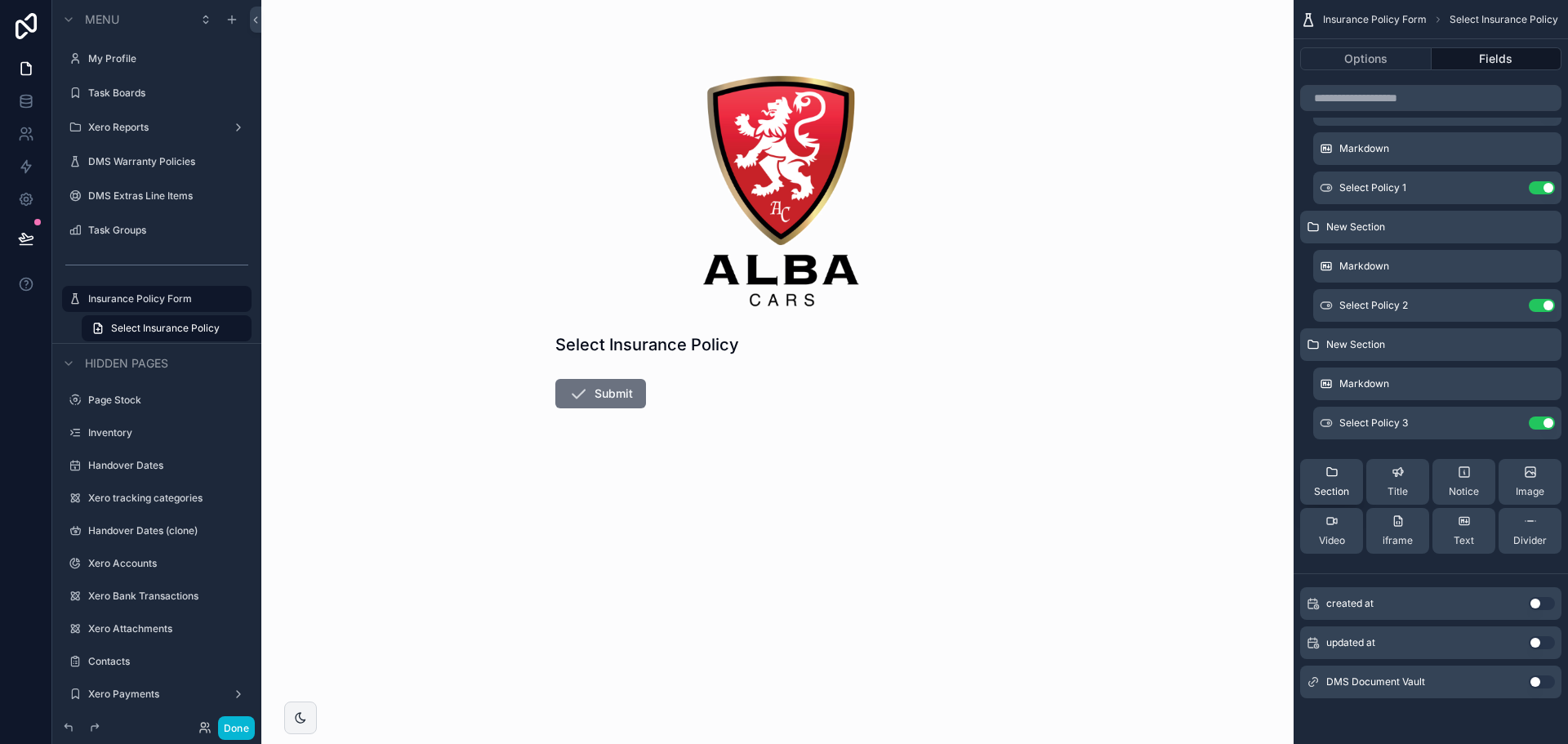
click at [1343, 495] on span "Section" at bounding box center [1332, 492] width 35 height 13
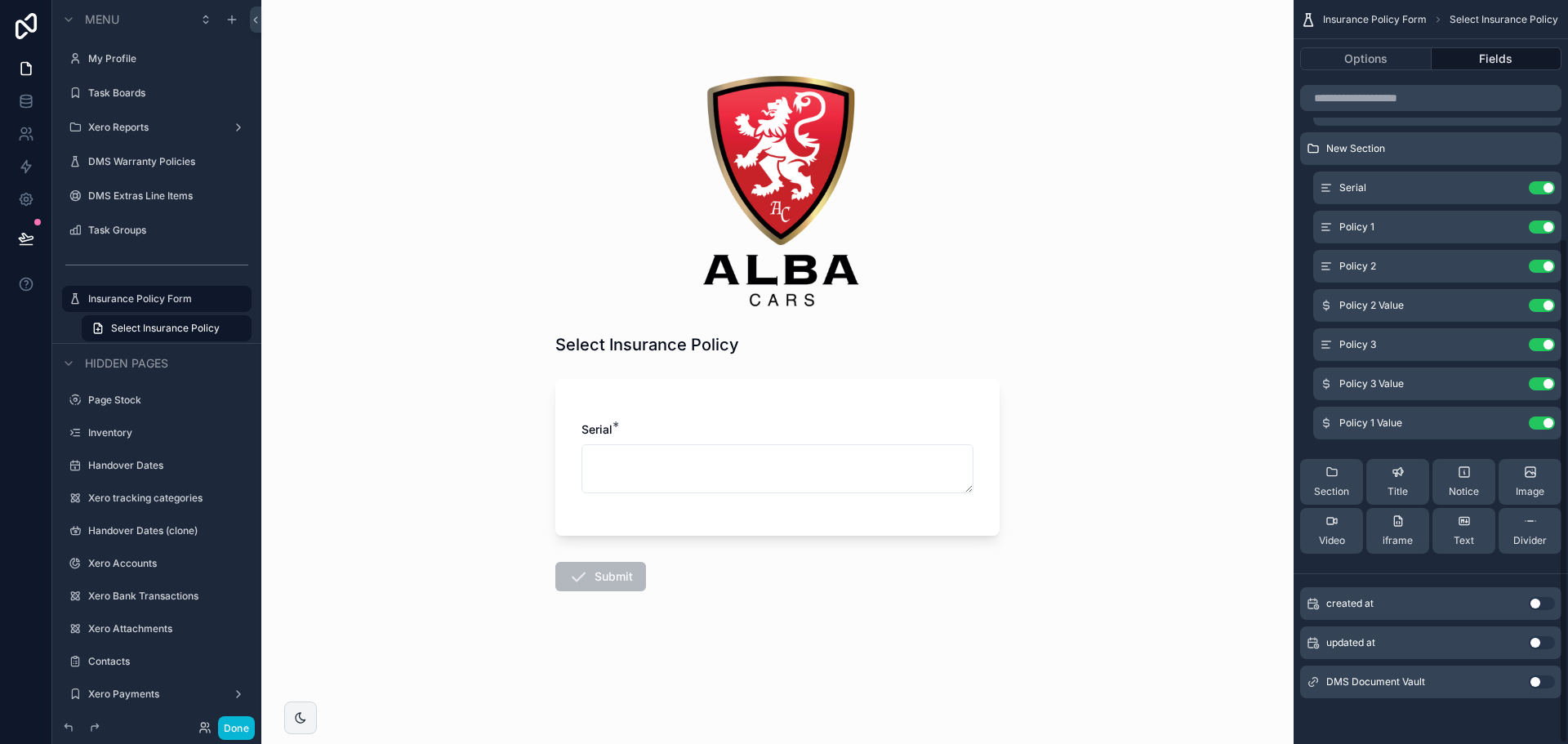
scroll to position [270, 0]
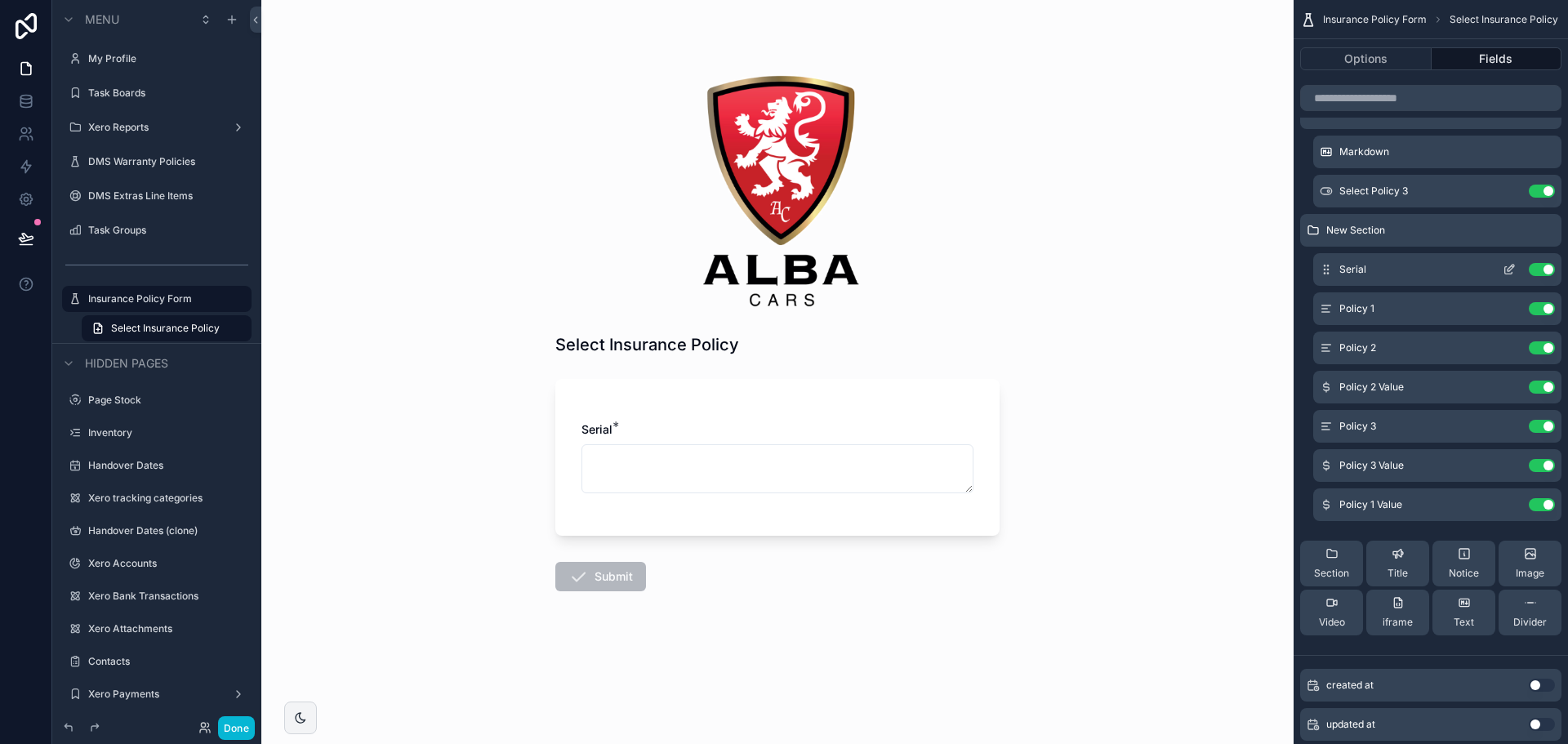
click at [1513, 269] on icon "scrollable content" at bounding box center [1509, 269] width 13 height 13
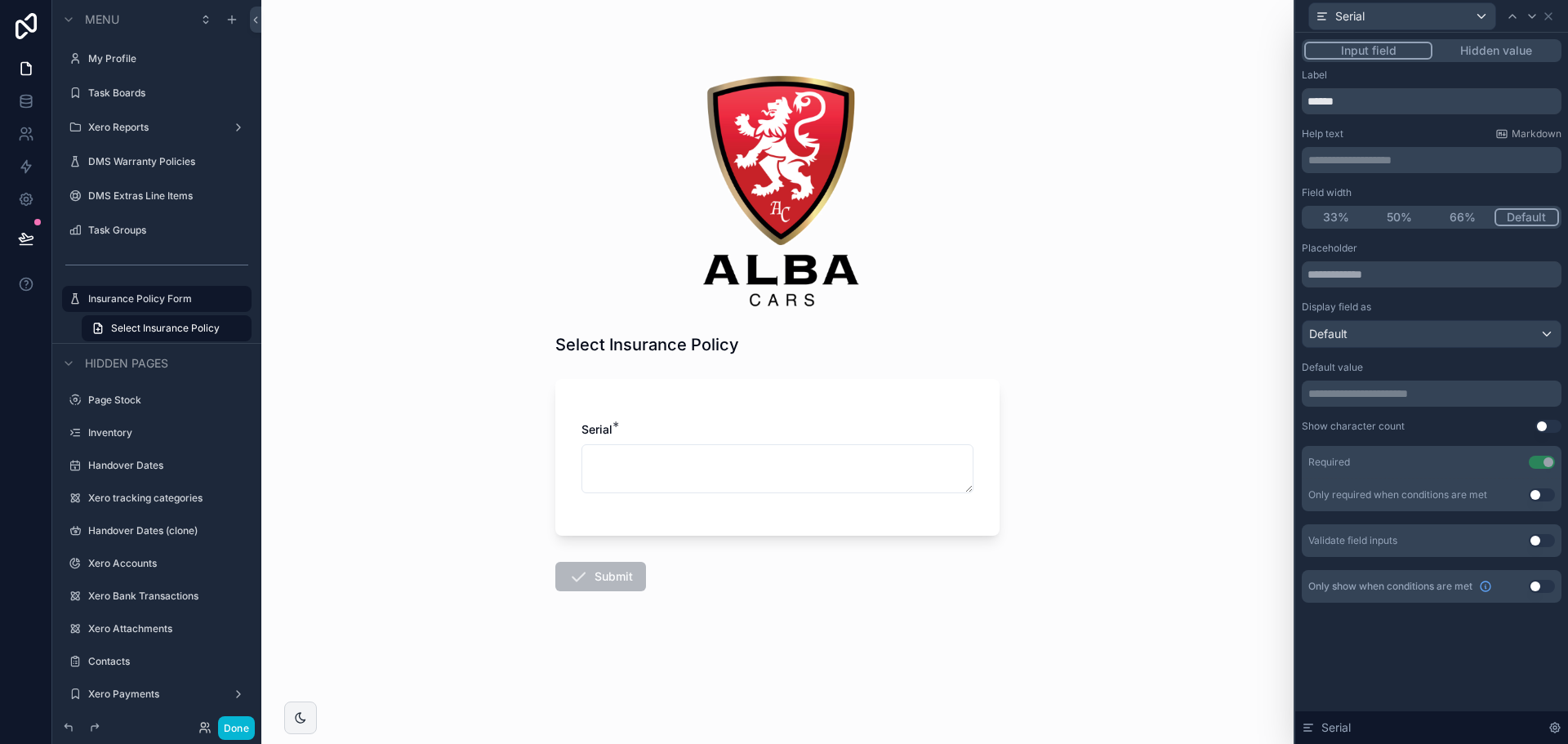
click at [1516, 51] on button "Hidden value" at bounding box center [1496, 51] width 127 height 18
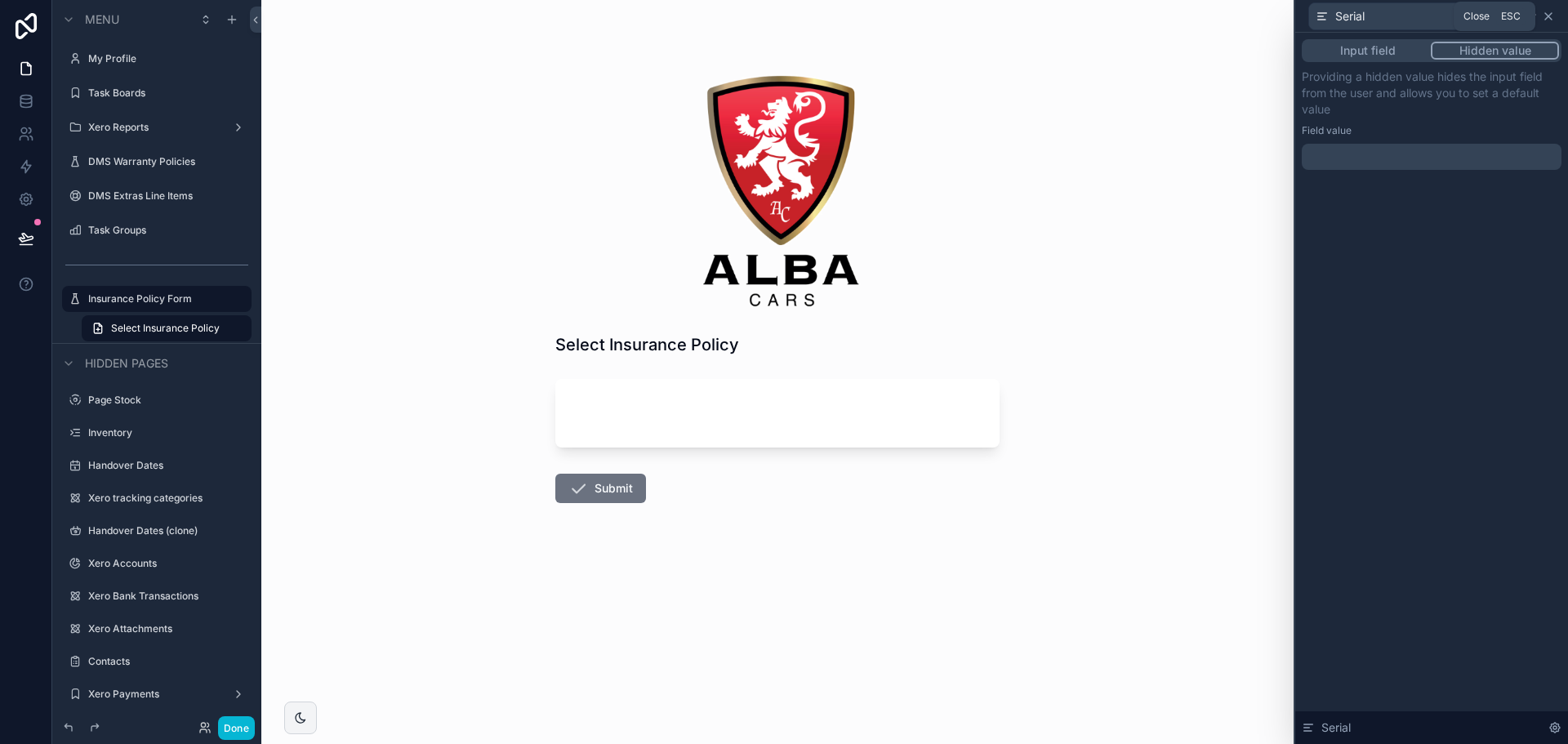
click at [1552, 18] on icon at bounding box center [1548, 16] width 13 height 13
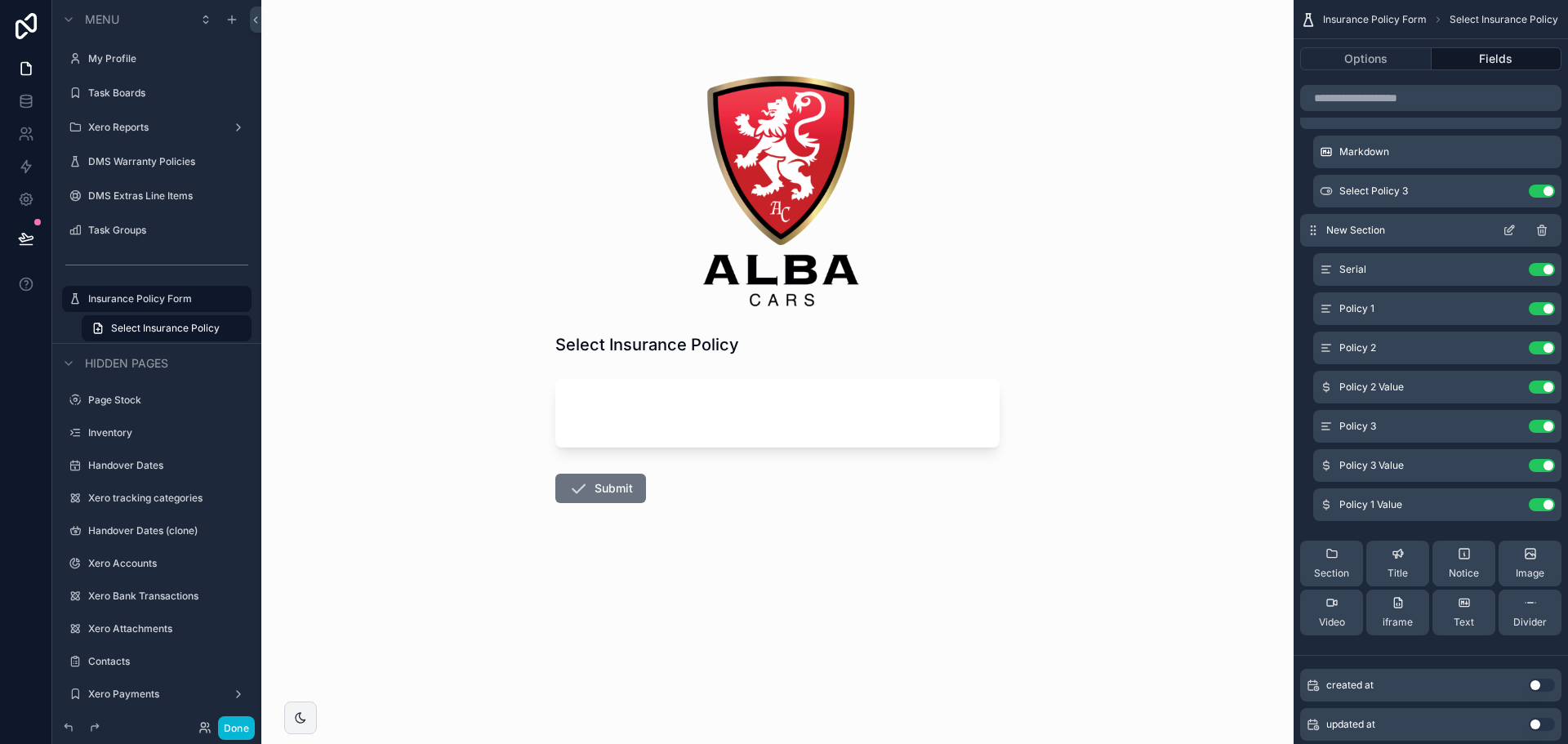
click at [1509, 228] on icon "scrollable content" at bounding box center [1509, 230] width 13 height 13
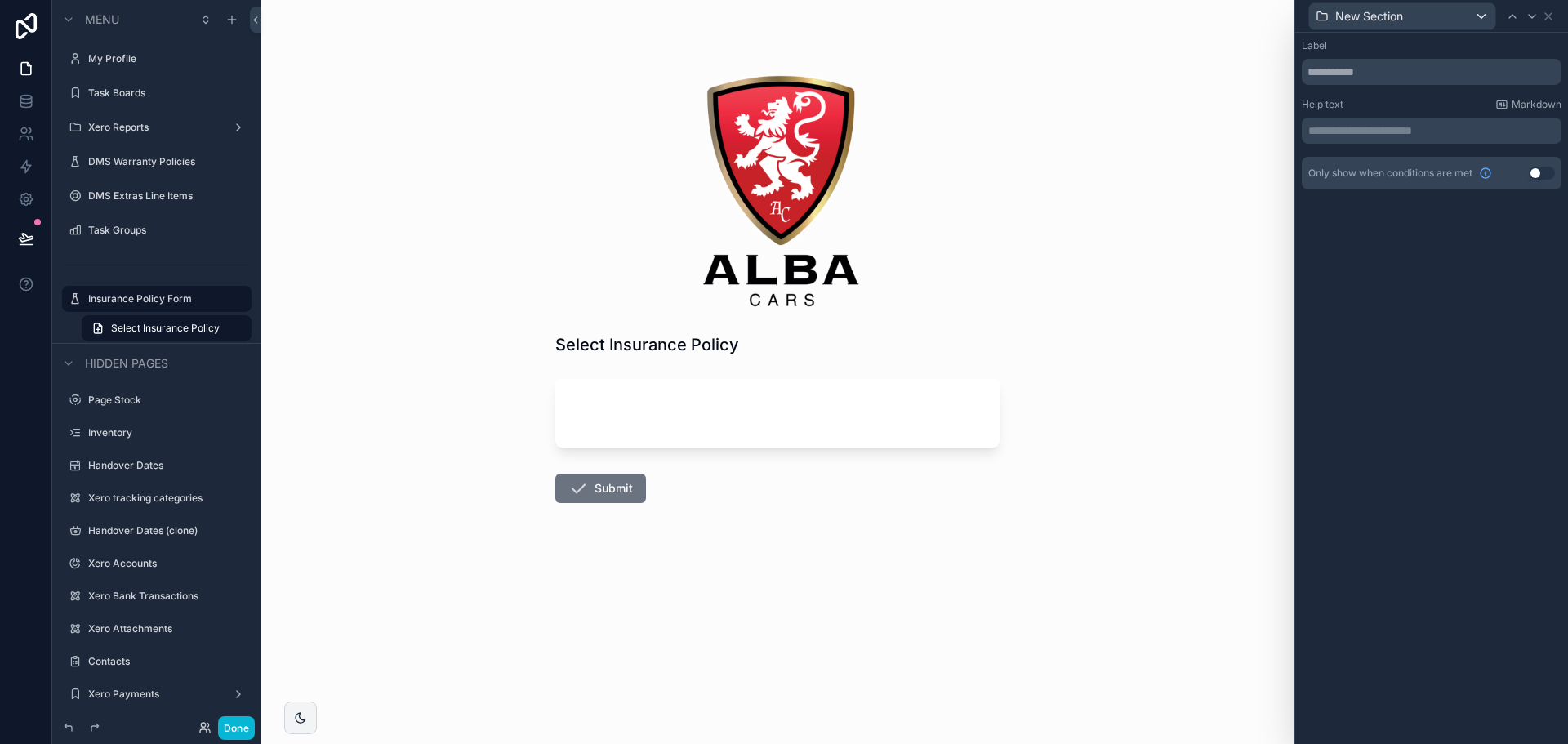
click at [1548, 167] on button "Use setting" at bounding box center [1542, 173] width 26 height 13
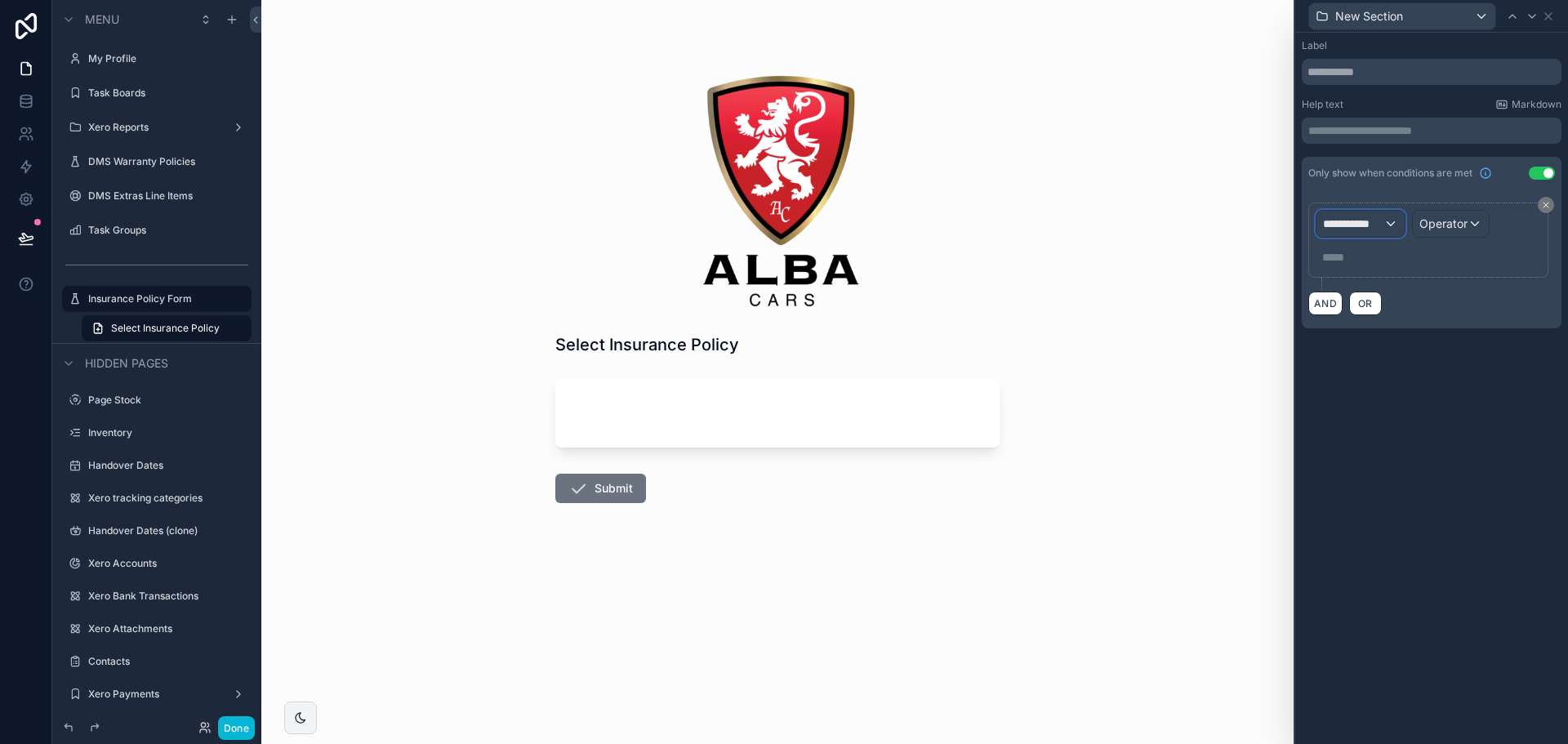
click at [1353, 231] on span "**********" at bounding box center [1353, 224] width 61 height 16
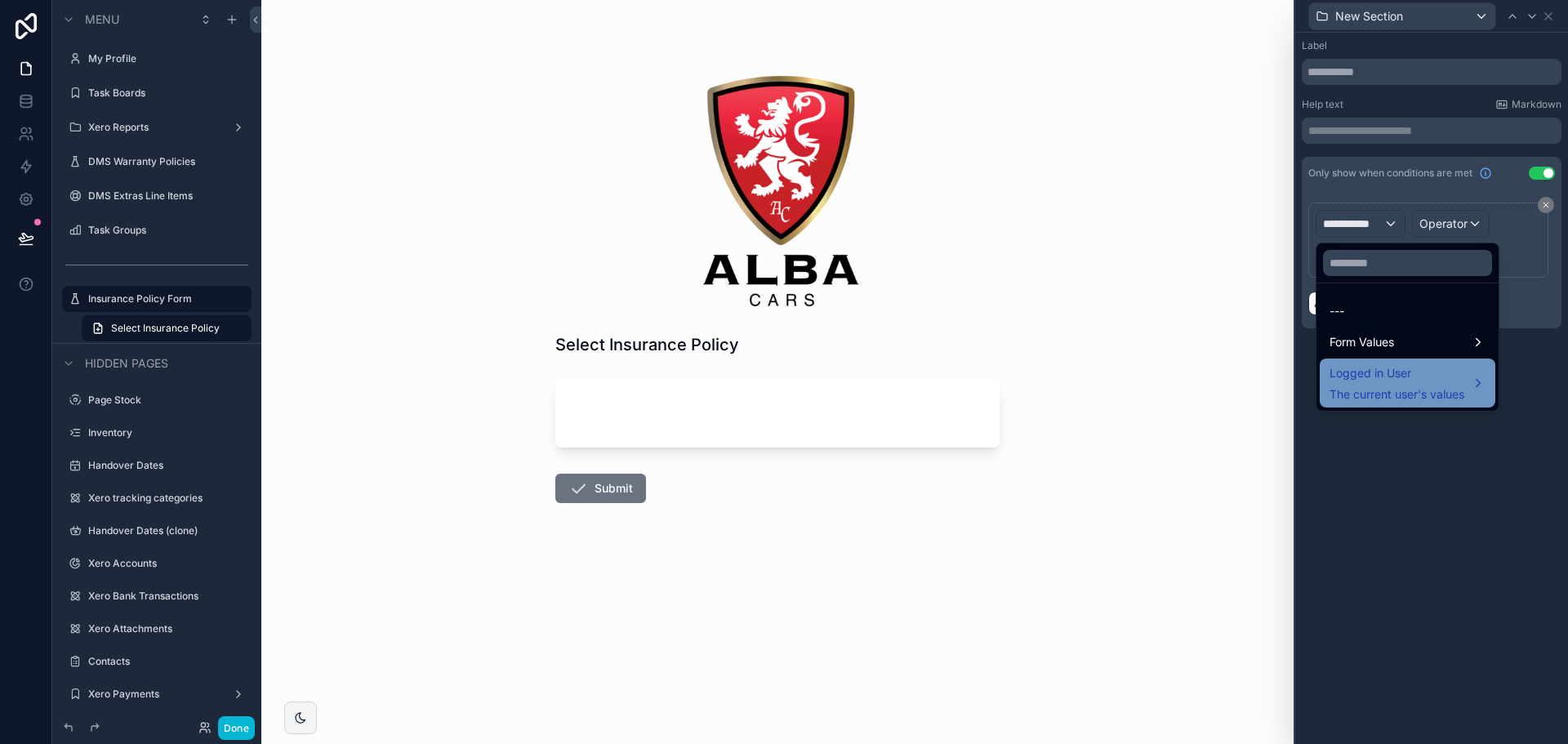
click at [1409, 389] on span "The current user's values" at bounding box center [1397, 395] width 135 height 16
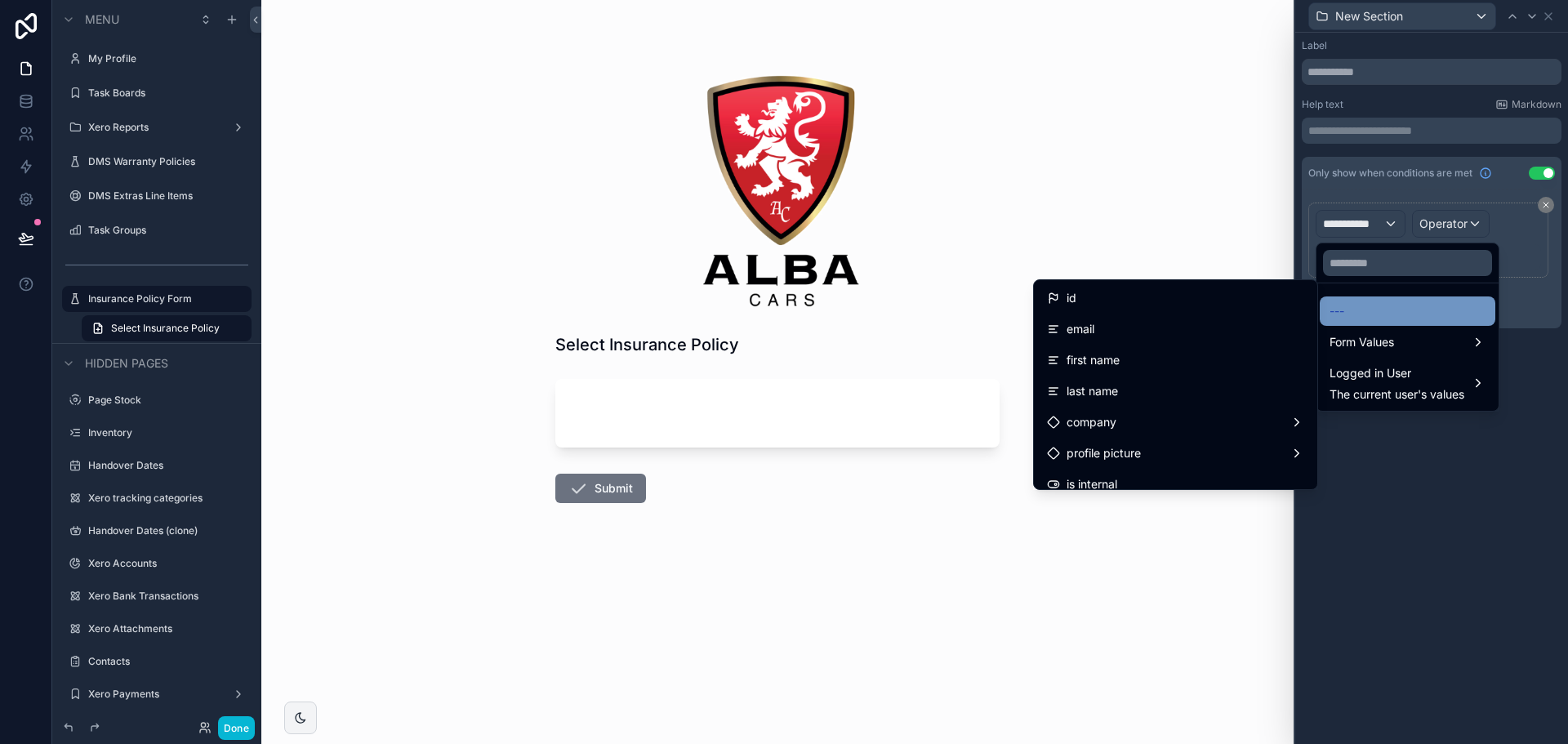
click at [1392, 309] on div "---" at bounding box center [1408, 312] width 156 height 20
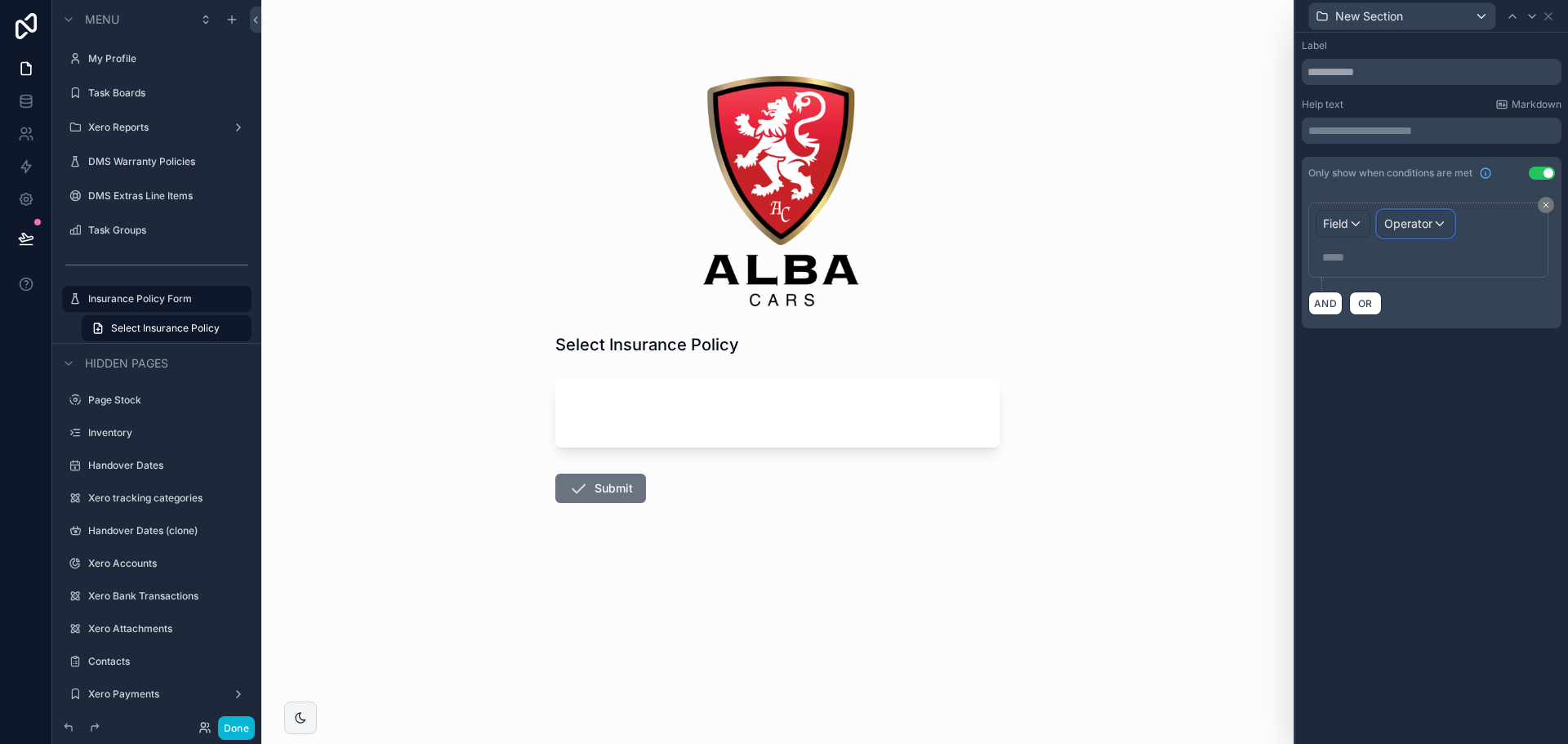
click at [1398, 220] on span "Operator" at bounding box center [1408, 223] width 48 height 14
click at [1405, 313] on span "No options" at bounding box center [1424, 312] width 58 height 14
click at [1349, 237] on div at bounding box center [1431, 372] width 273 height 744
click at [1349, 229] on span "Field" at bounding box center [1336, 223] width 25 height 14
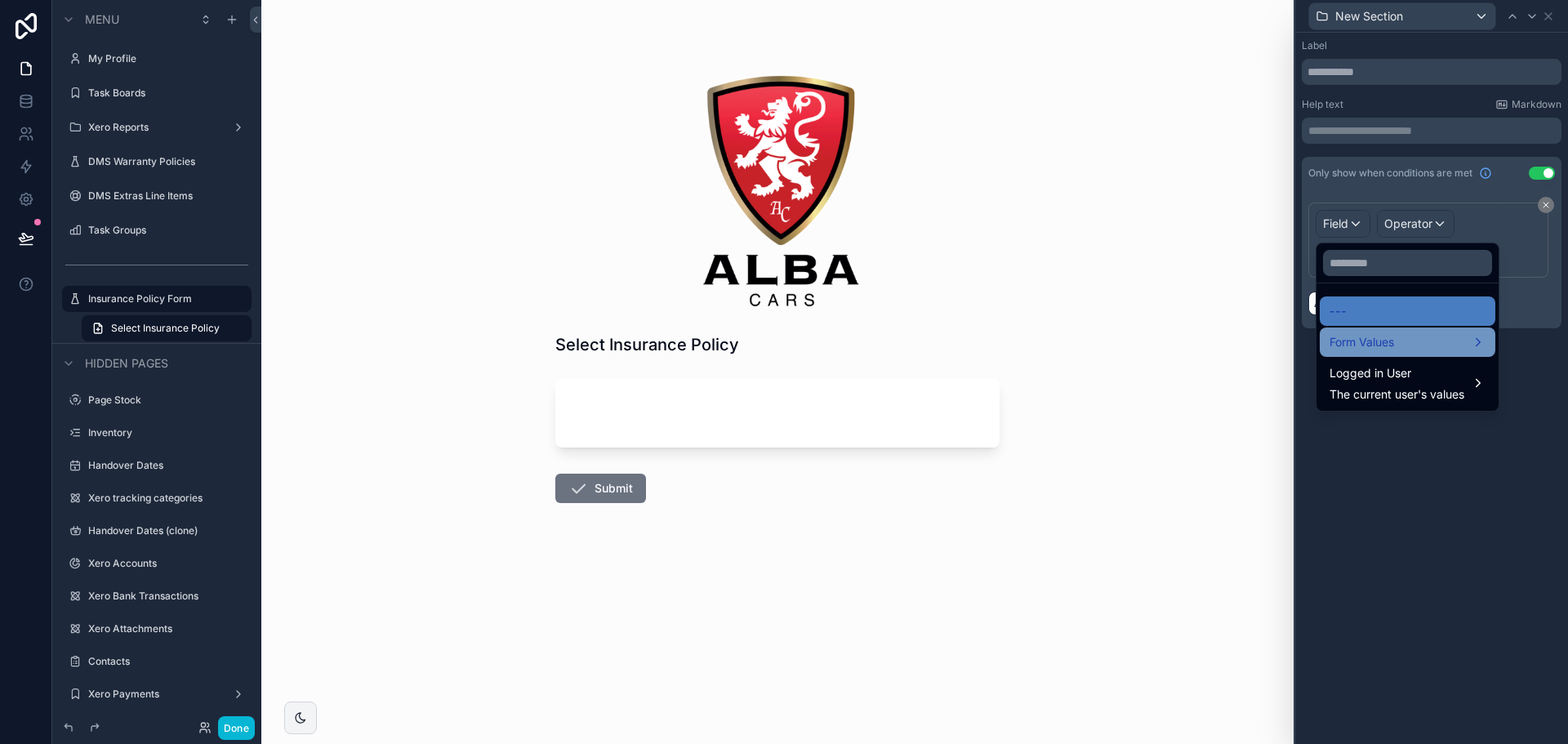
click at [1354, 346] on span "Form Values" at bounding box center [1361, 343] width 64 height 20
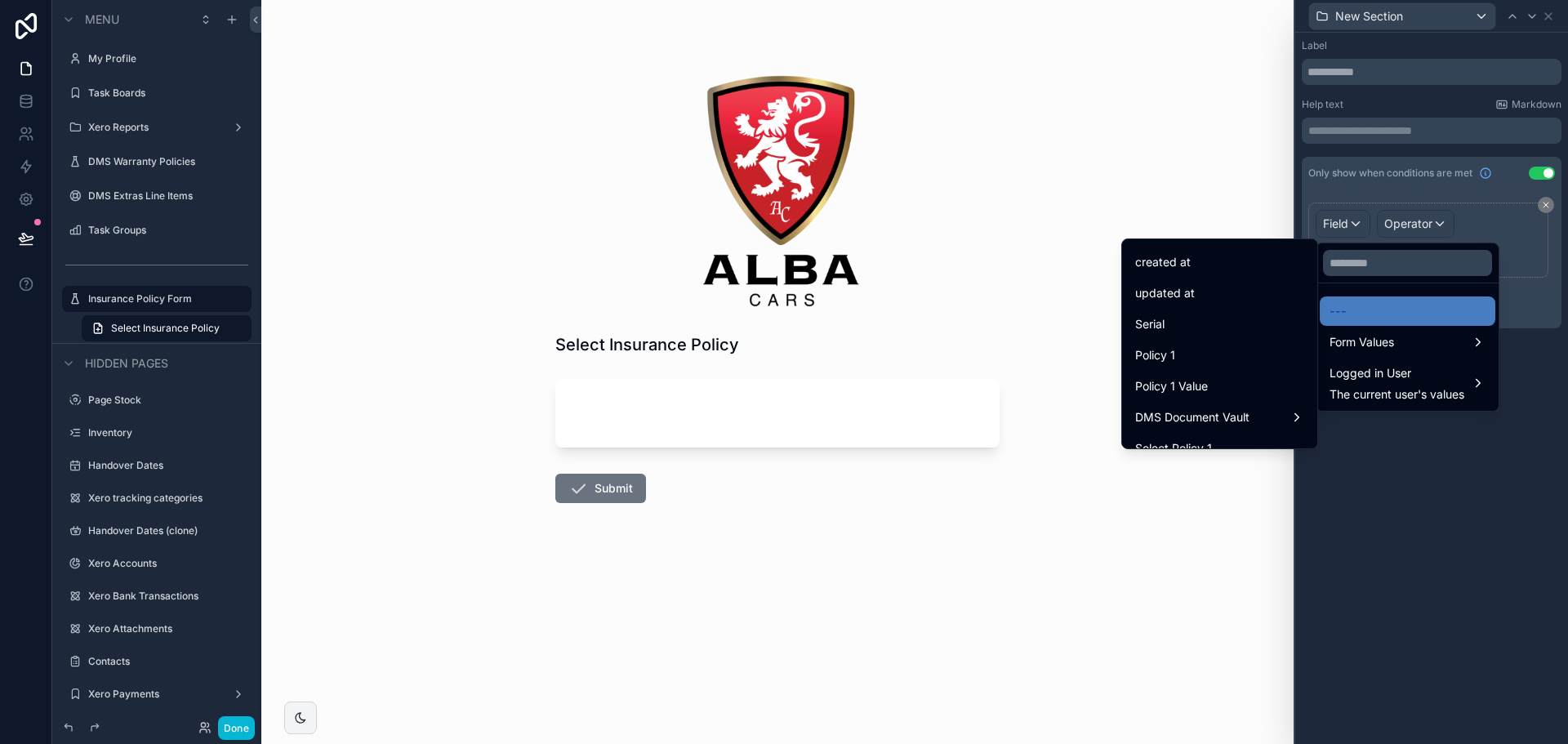
scroll to position [82, 0]
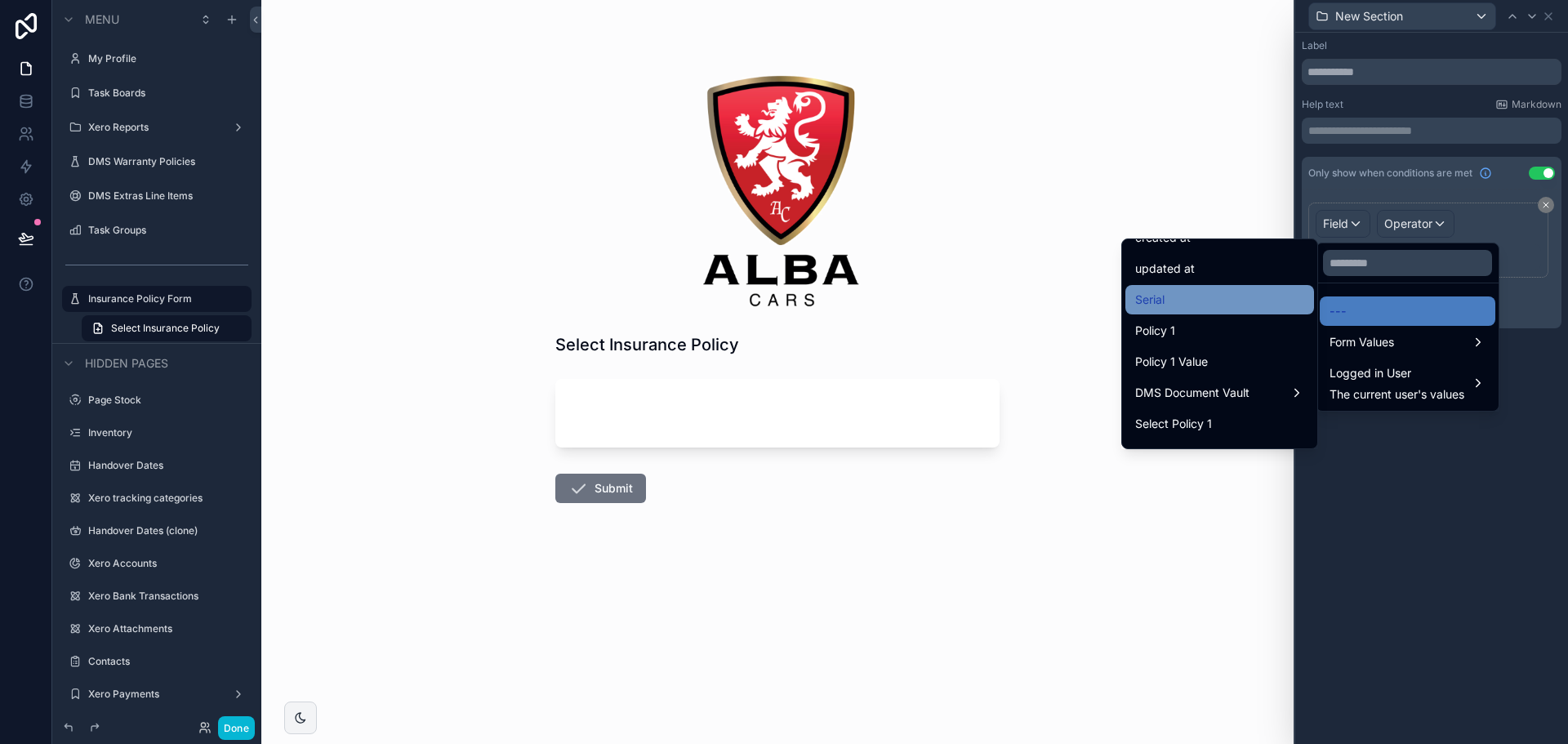
click at [1194, 304] on div "Serial" at bounding box center [1219, 300] width 169 height 20
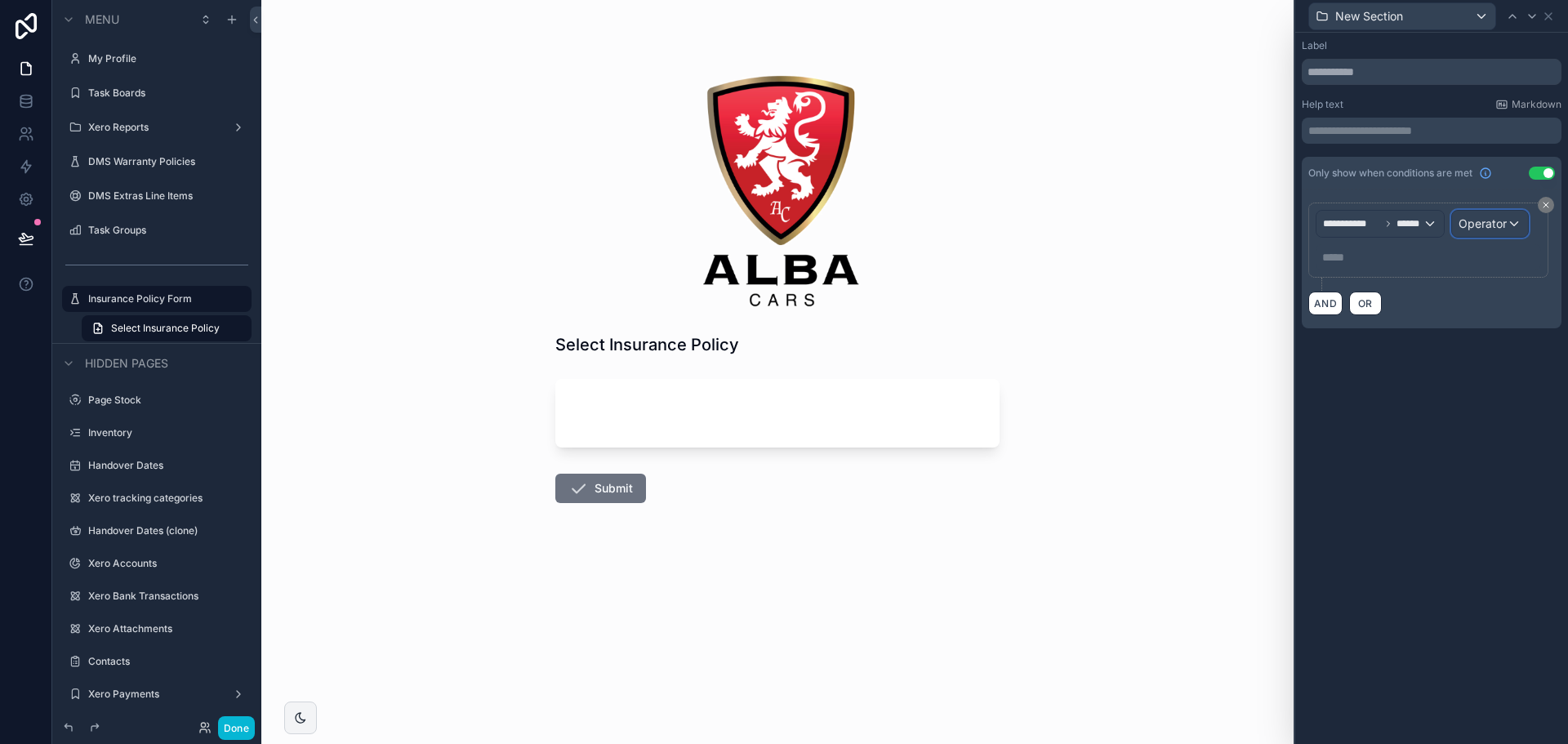
click at [1498, 216] on span "Operator" at bounding box center [1482, 224] width 48 height 16
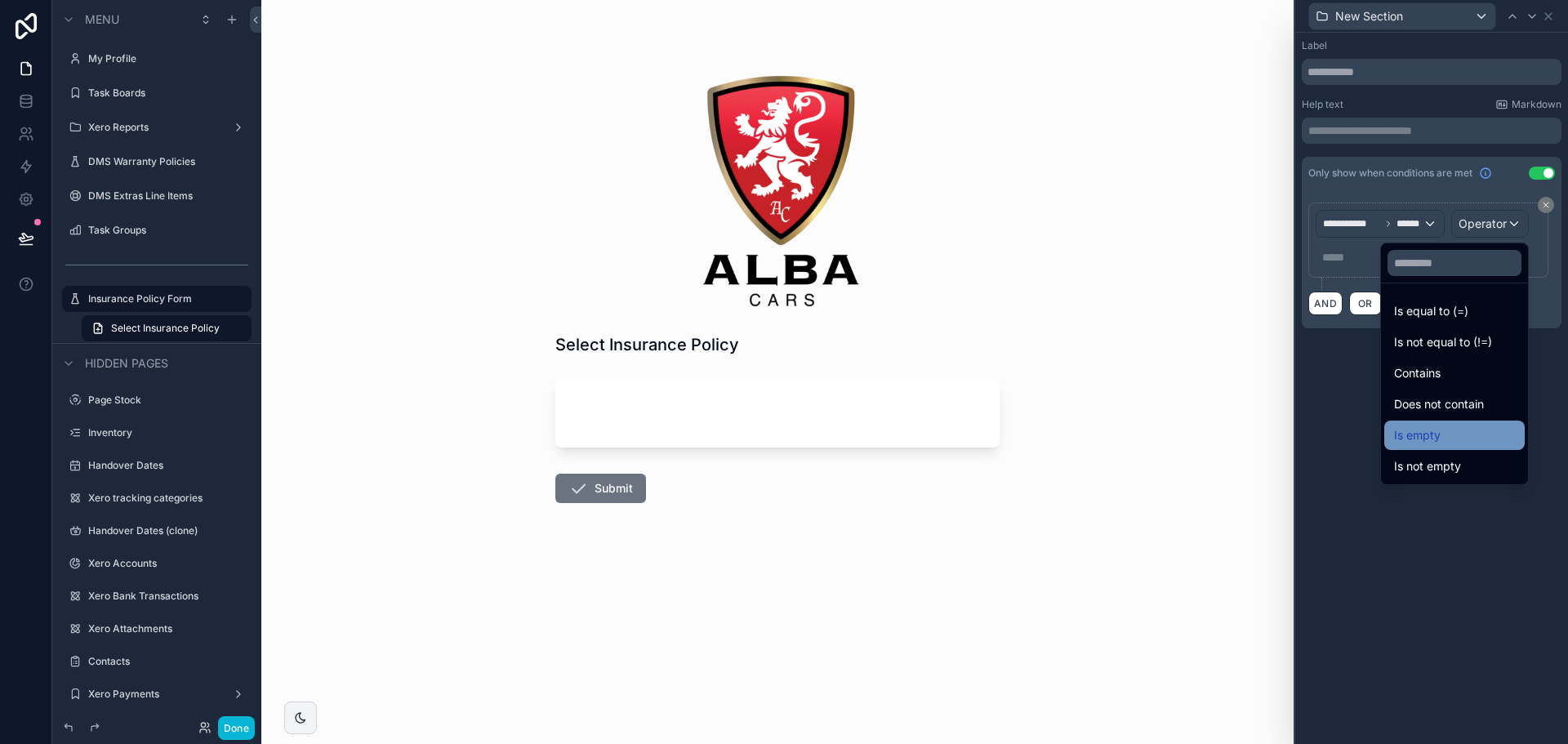
click at [1425, 437] on div "Is empty" at bounding box center [1454, 436] width 120 height 20
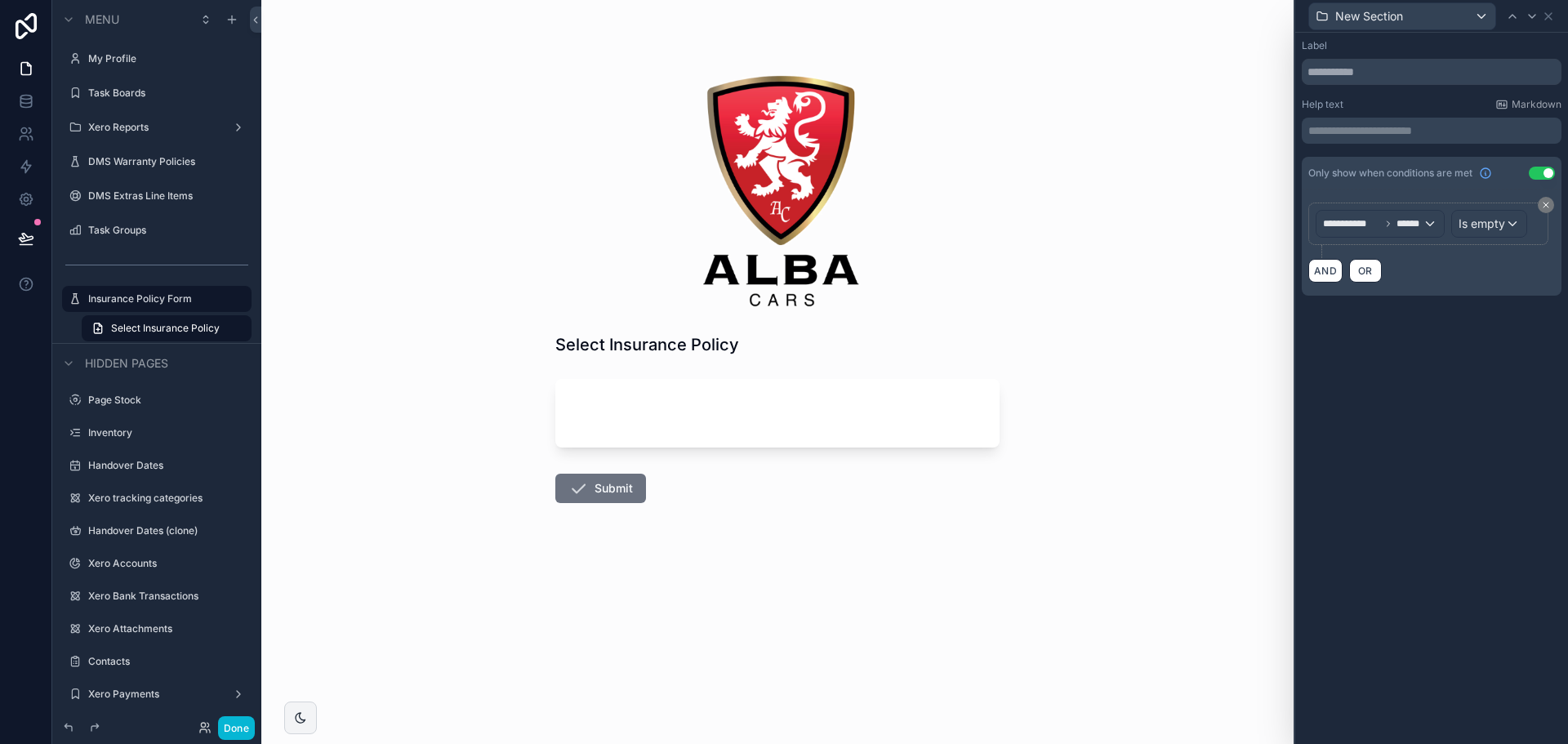
click at [1548, 23] on div "New Section" at bounding box center [1431, 15] width 260 height 32
click at [1547, 15] on icon at bounding box center [1548, 16] width 13 height 13
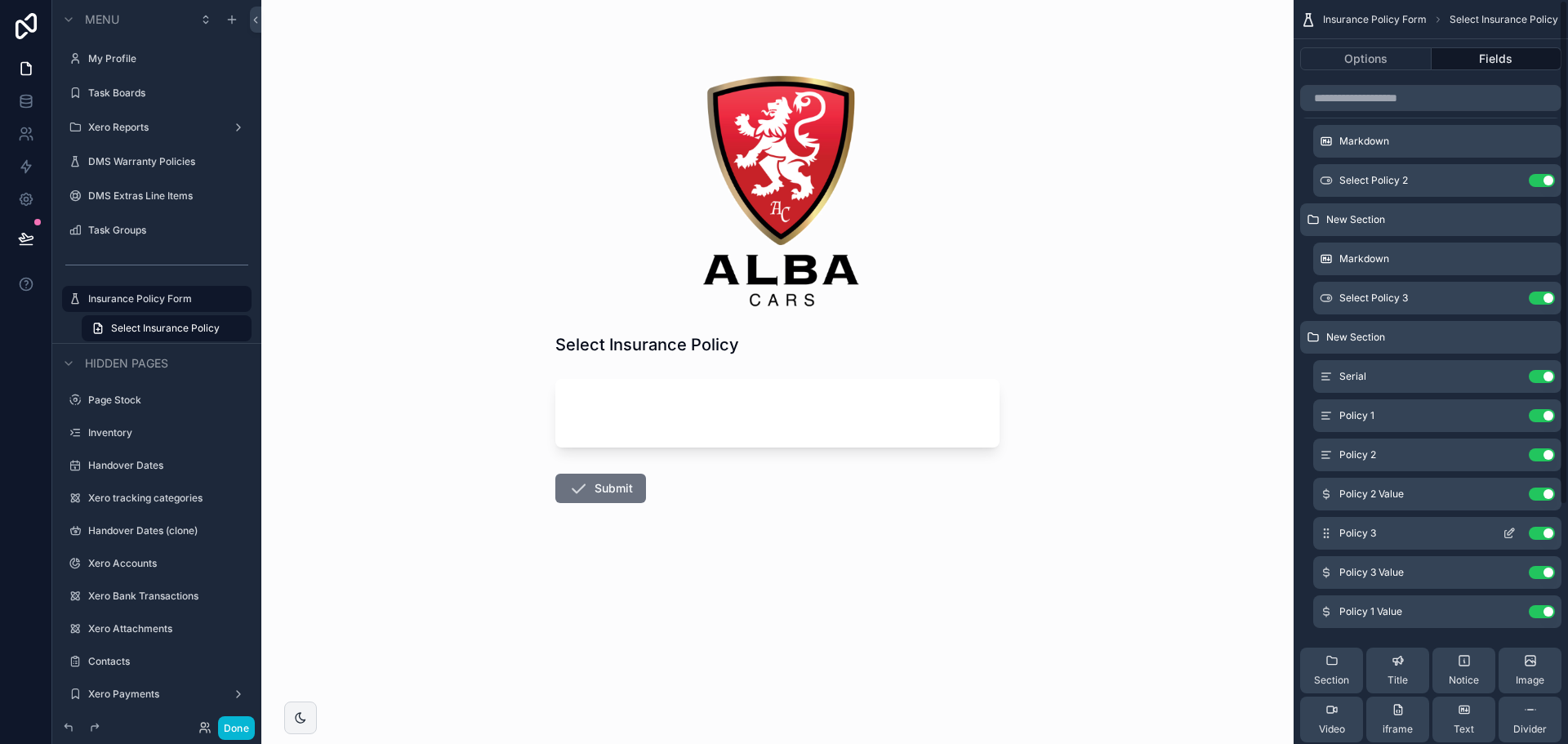
scroll to position [0, 0]
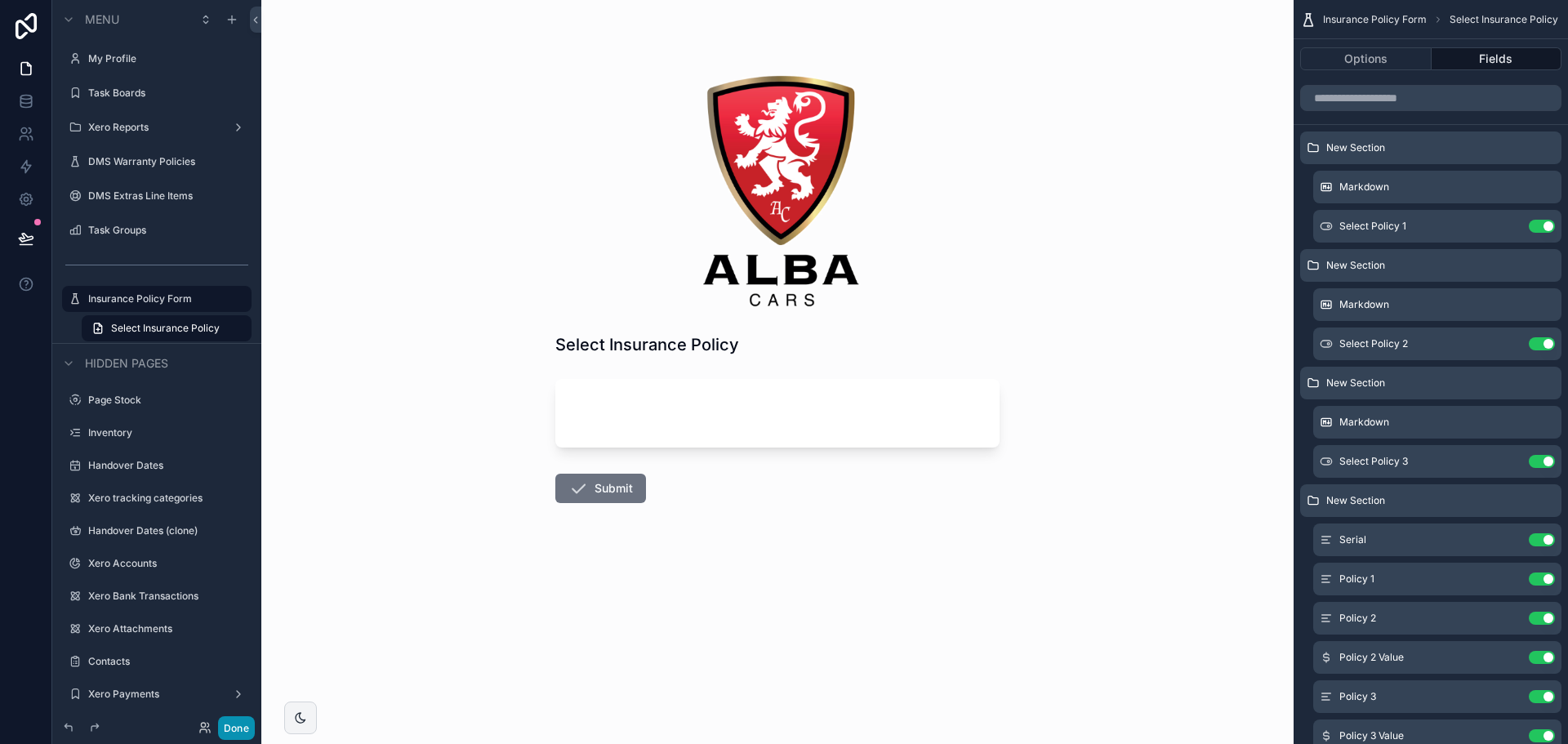
click at [242, 728] on button "Done" at bounding box center [236, 729] width 37 height 24
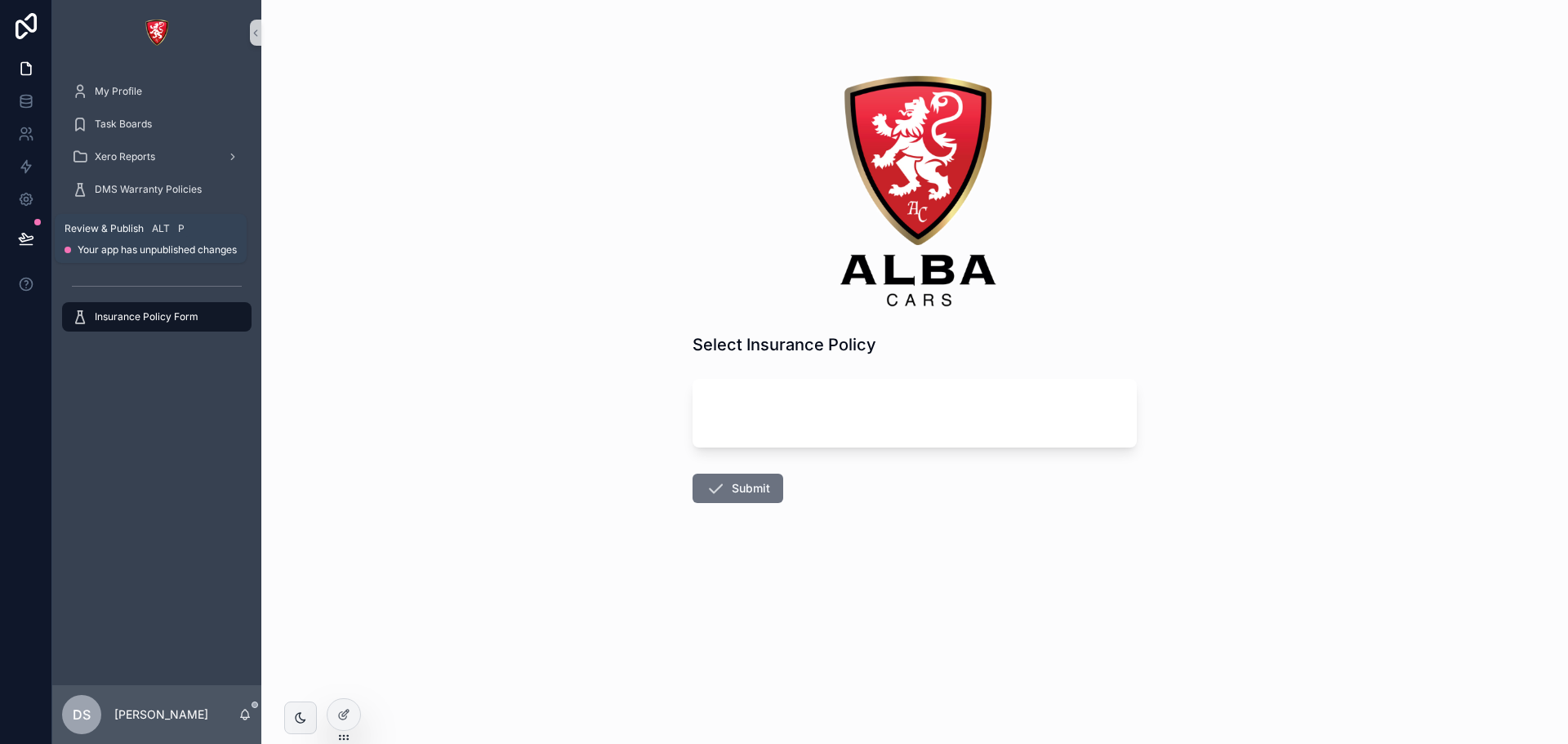
click at [27, 227] on button at bounding box center [26, 238] width 36 height 45
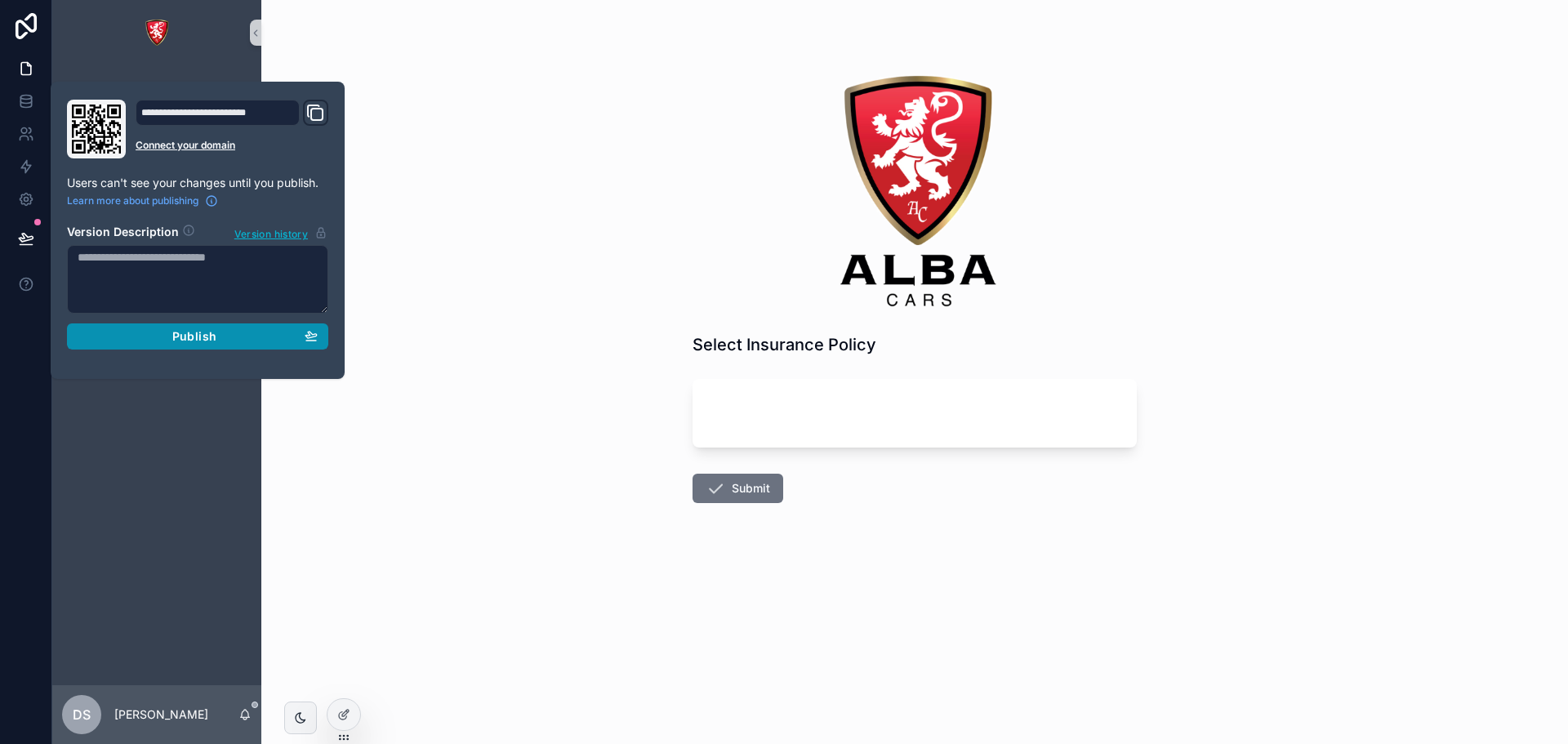
click at [192, 347] on button "Publish" at bounding box center [197, 336] width 262 height 26
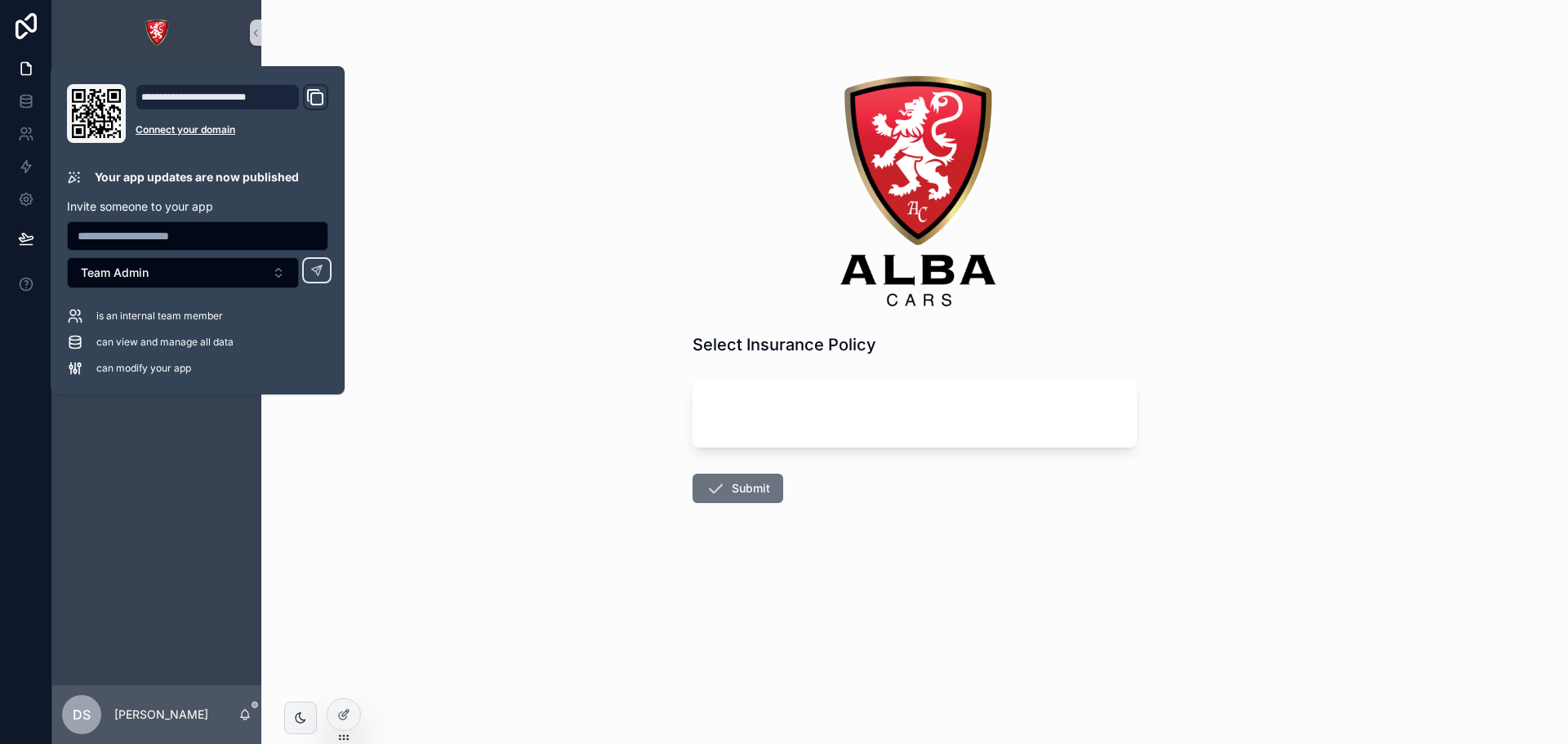
click at [589, 372] on div "Select Insurance Policy Submit" at bounding box center [915, 372] width 1307 height 744
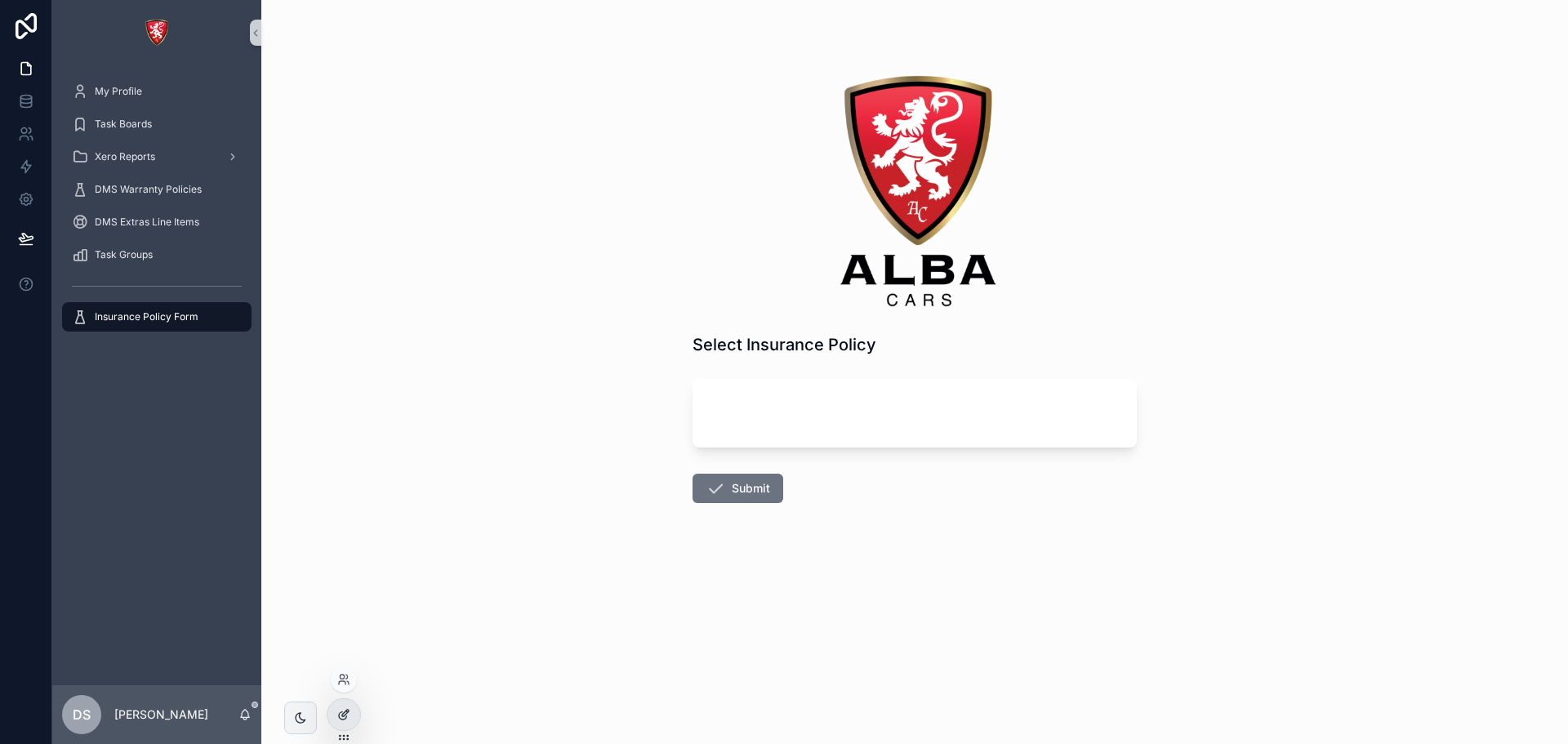
click at [339, 706] on div at bounding box center [344, 715] width 33 height 31
click at [353, 714] on div at bounding box center [344, 715] width 33 height 31
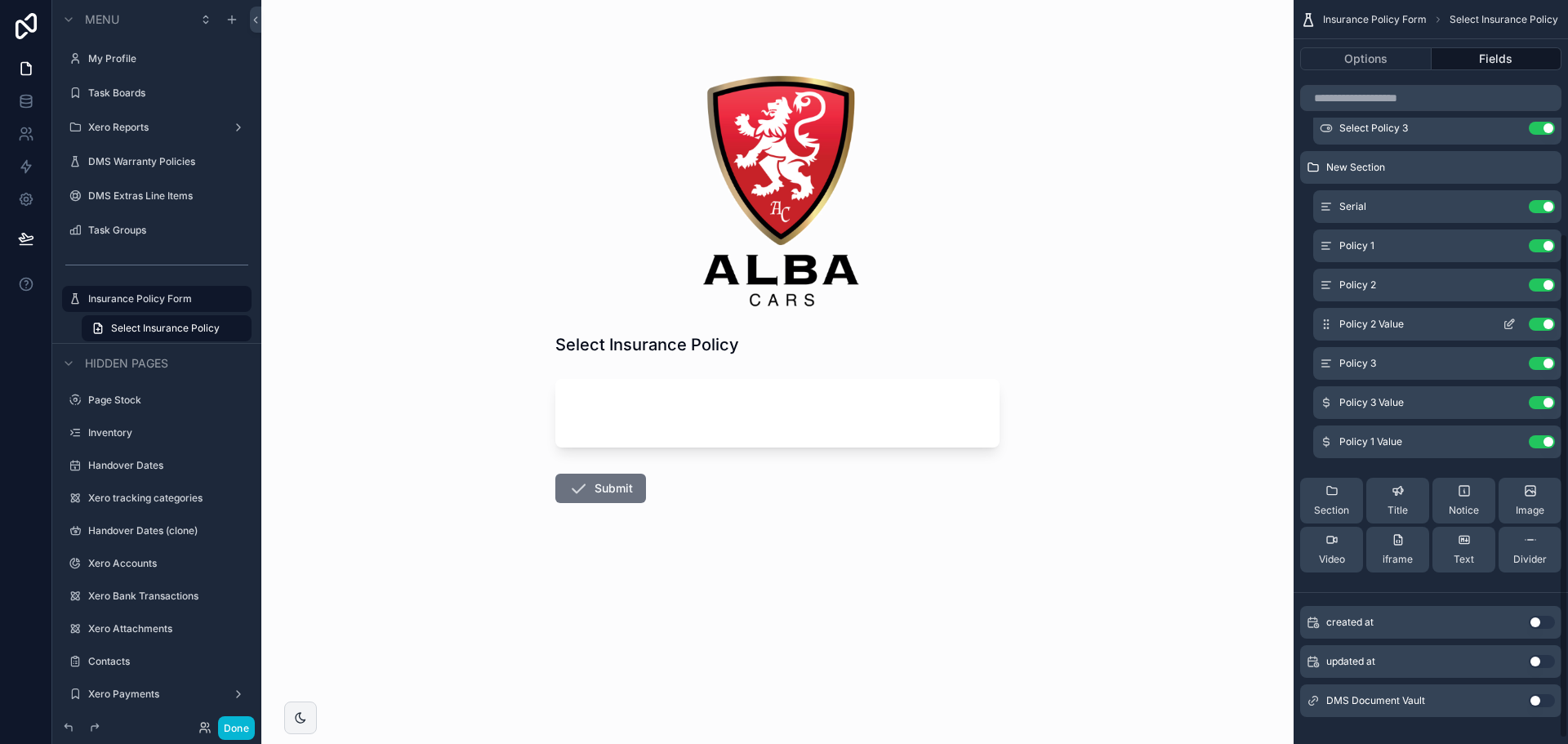
scroll to position [353, 0]
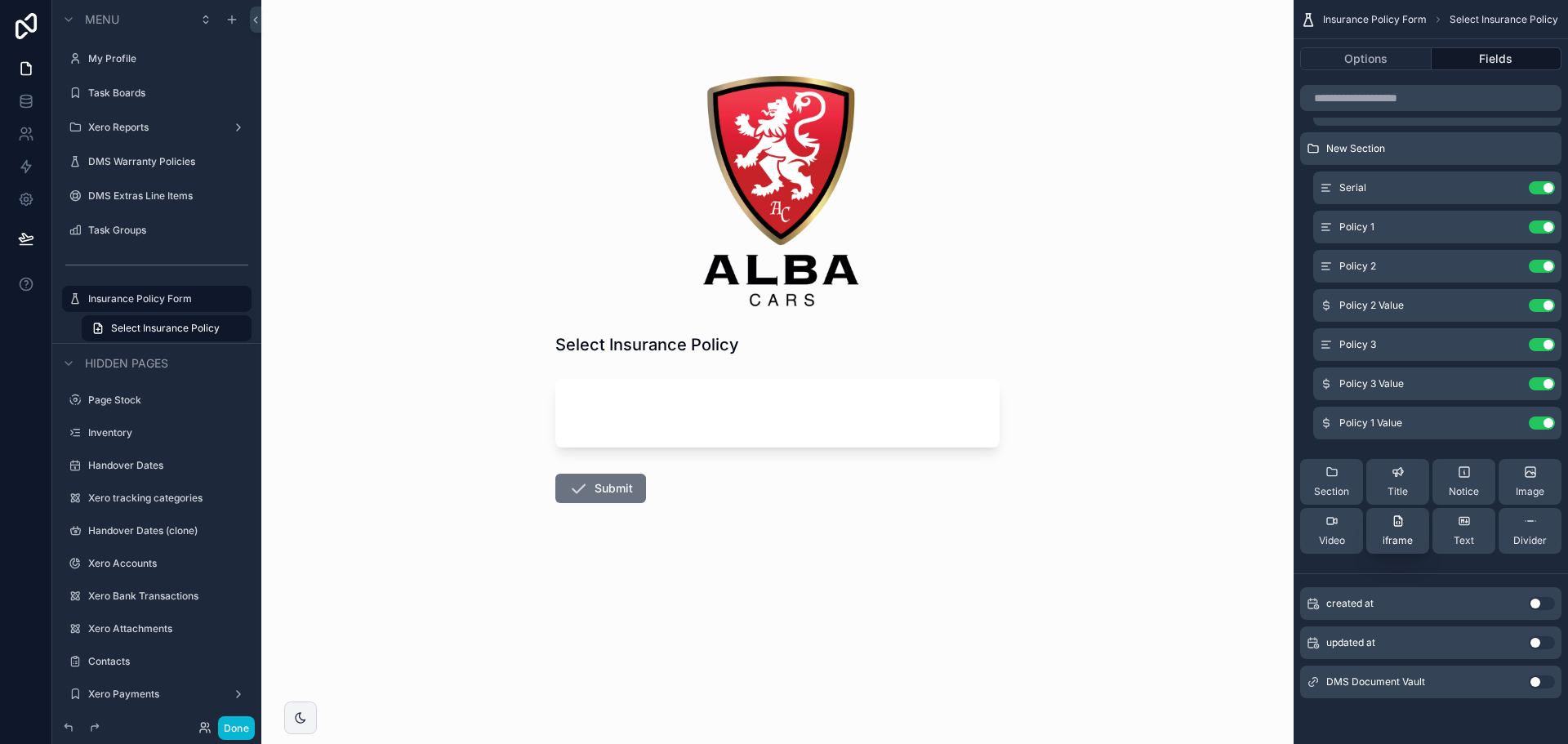
click at [1416, 527] on button "iframe" at bounding box center [1398, 531] width 63 height 45
click at [1340, 478] on div "Section" at bounding box center [1332, 482] width 35 height 33
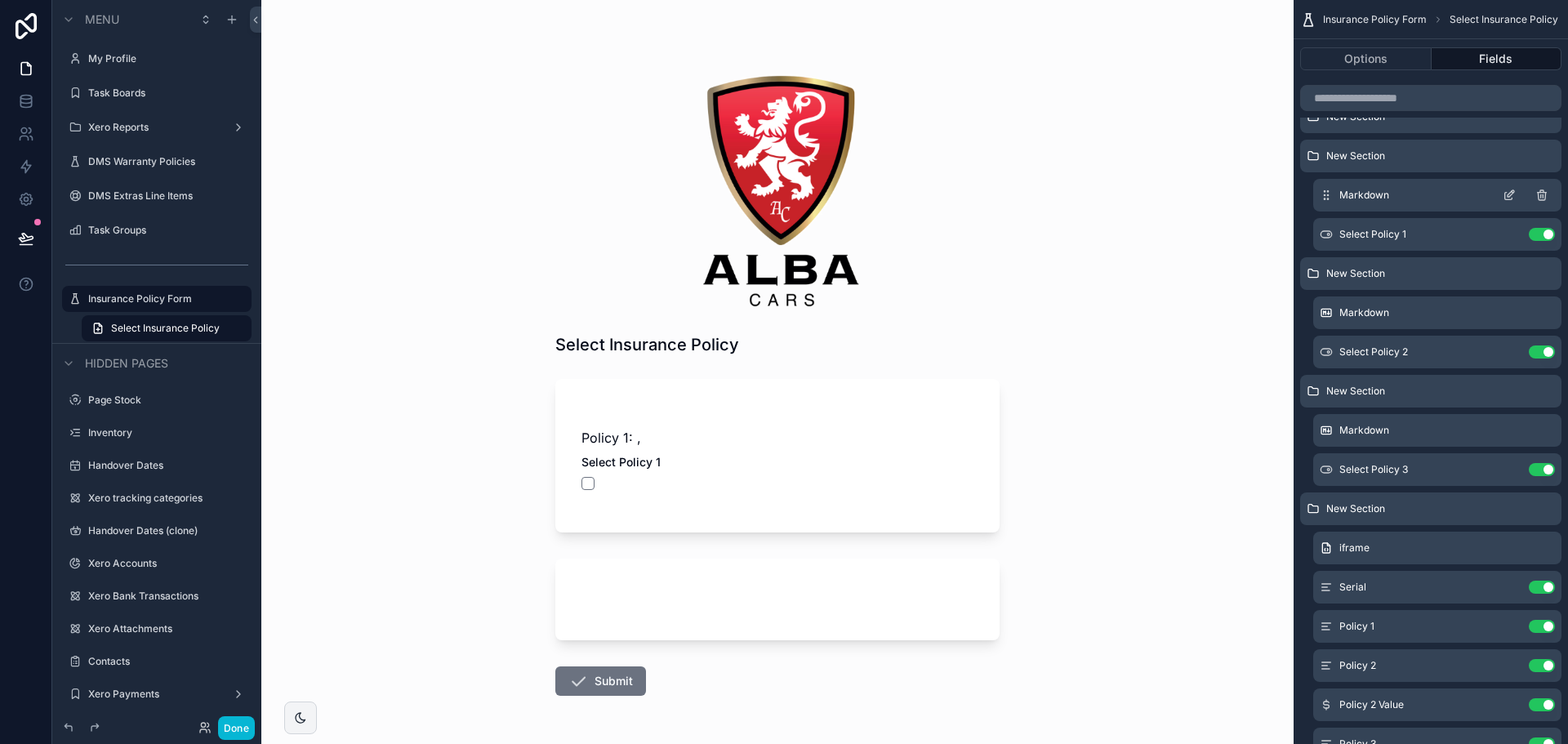
scroll to position [0, 0]
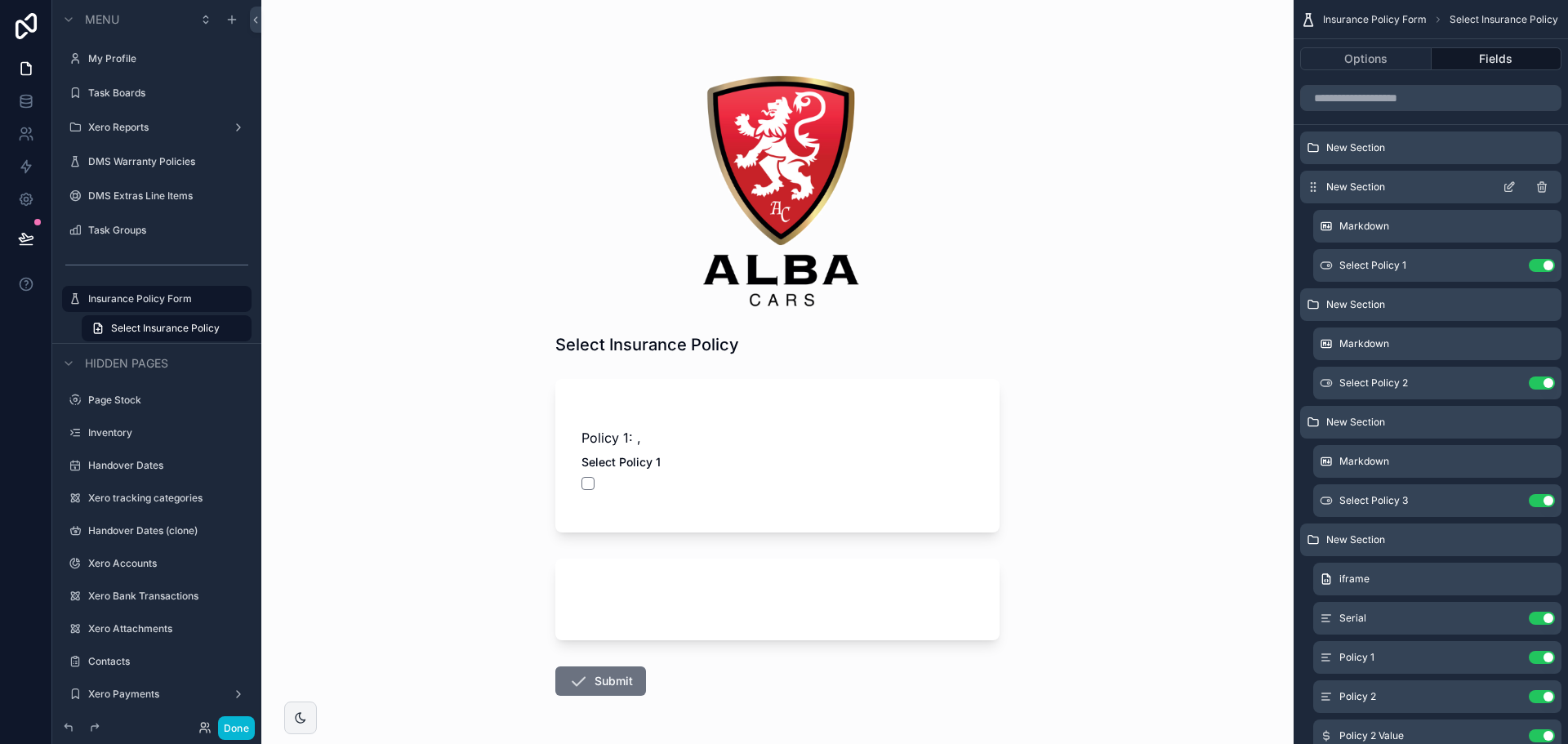
click at [1500, 184] on div "New Section" at bounding box center [1431, 187] width 262 height 33
click at [1510, 189] on icon "scrollable content" at bounding box center [1509, 187] width 13 height 13
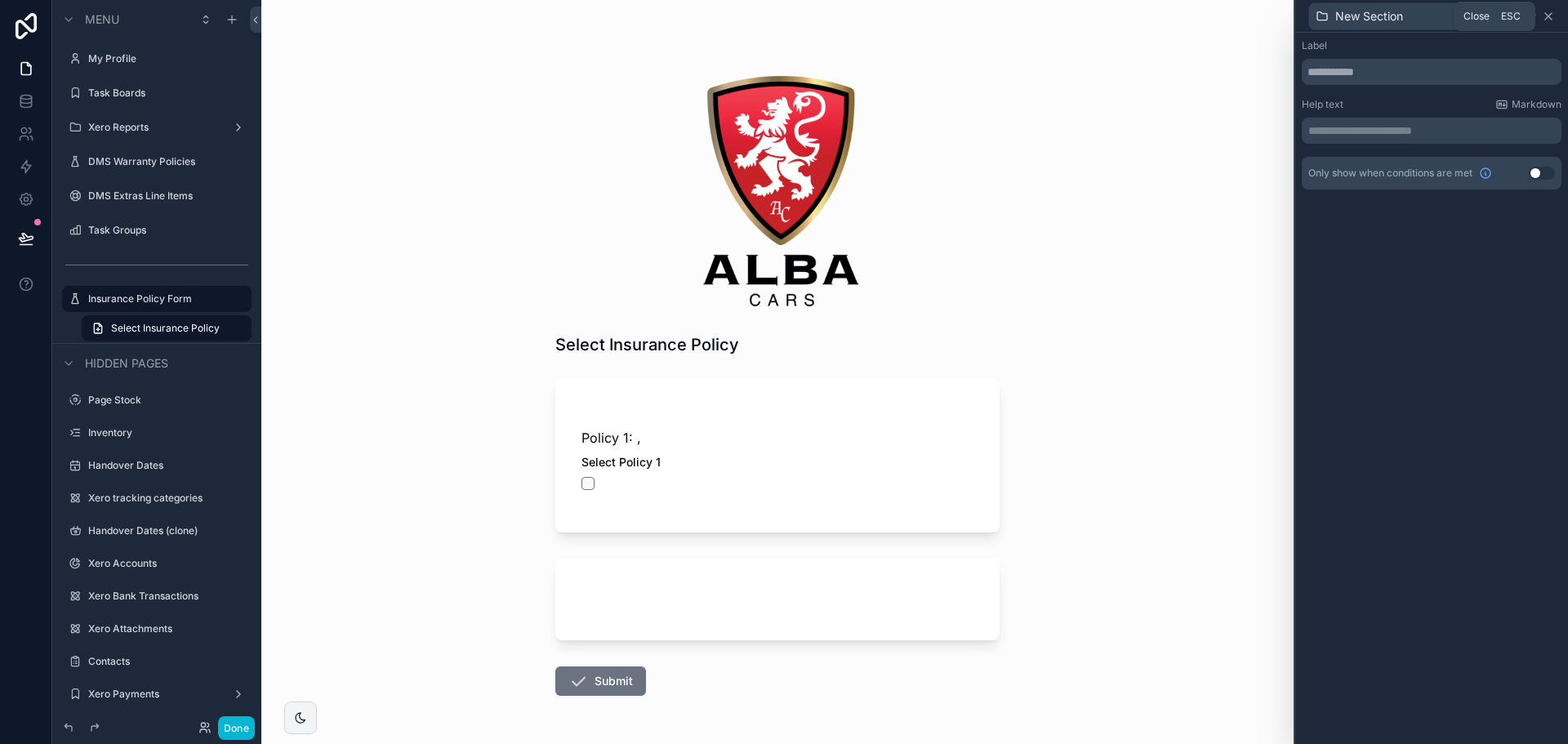
click at [1550, 16] on icon at bounding box center [1548, 15] width 6 height 6
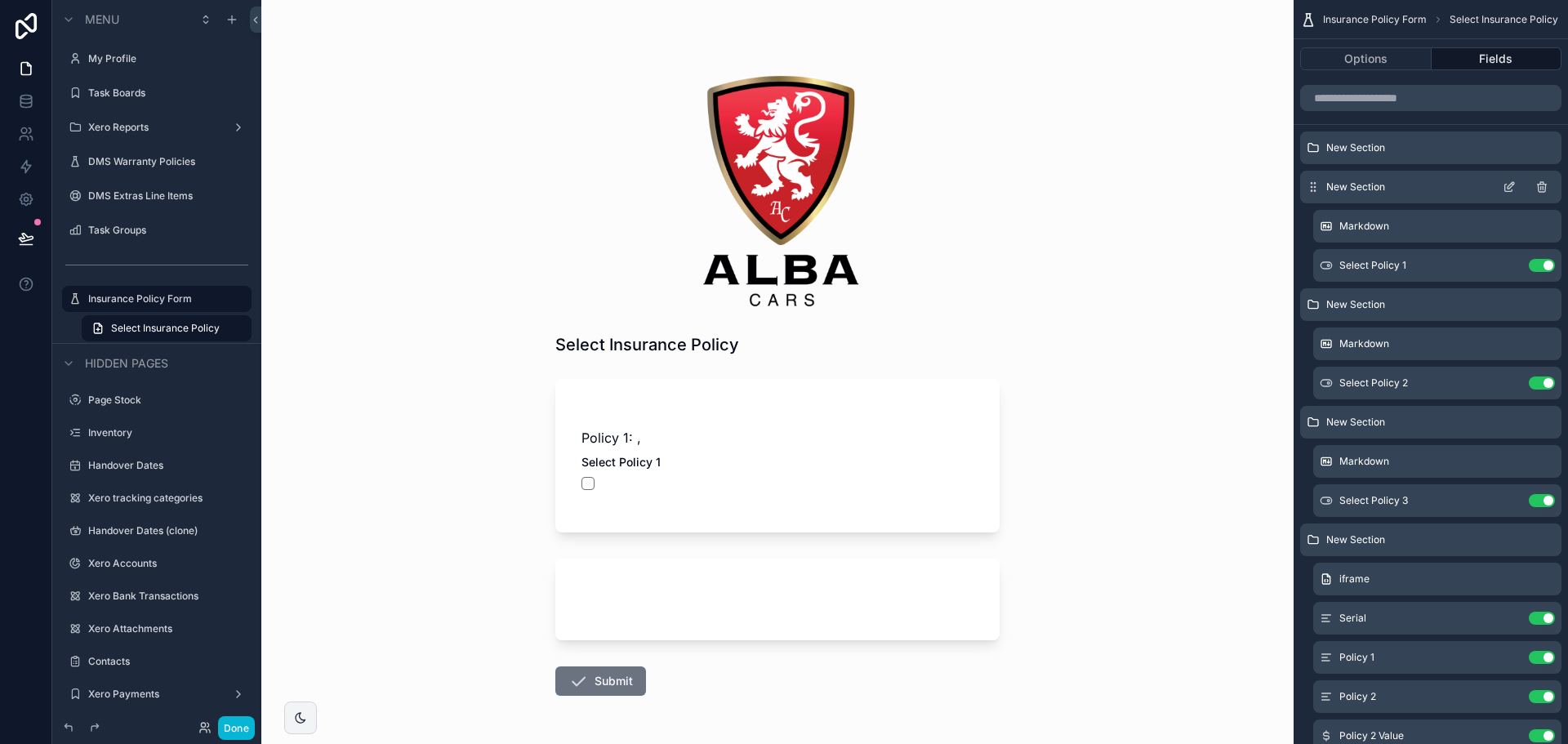
drag, startPoint x: 1313, startPoint y: 148, endPoint x: 1317, endPoint y: 199, distance: 51.2
click at [1317, 199] on div "New Section New Section Markdown Select Policy 1 Use setting New Section Markdo…" at bounding box center [1430, 565] width 274 height 866
drag, startPoint x: 1313, startPoint y: 151, endPoint x: 1320, endPoint y: 210, distance: 59.4
click at [1320, 210] on div "New Section New Section Markdown Select Policy 1 Use setting New Section Markdo…" at bounding box center [1430, 565] width 274 height 866
drag, startPoint x: 1314, startPoint y: 146, endPoint x: 1344, endPoint y: 227, distance: 86.4
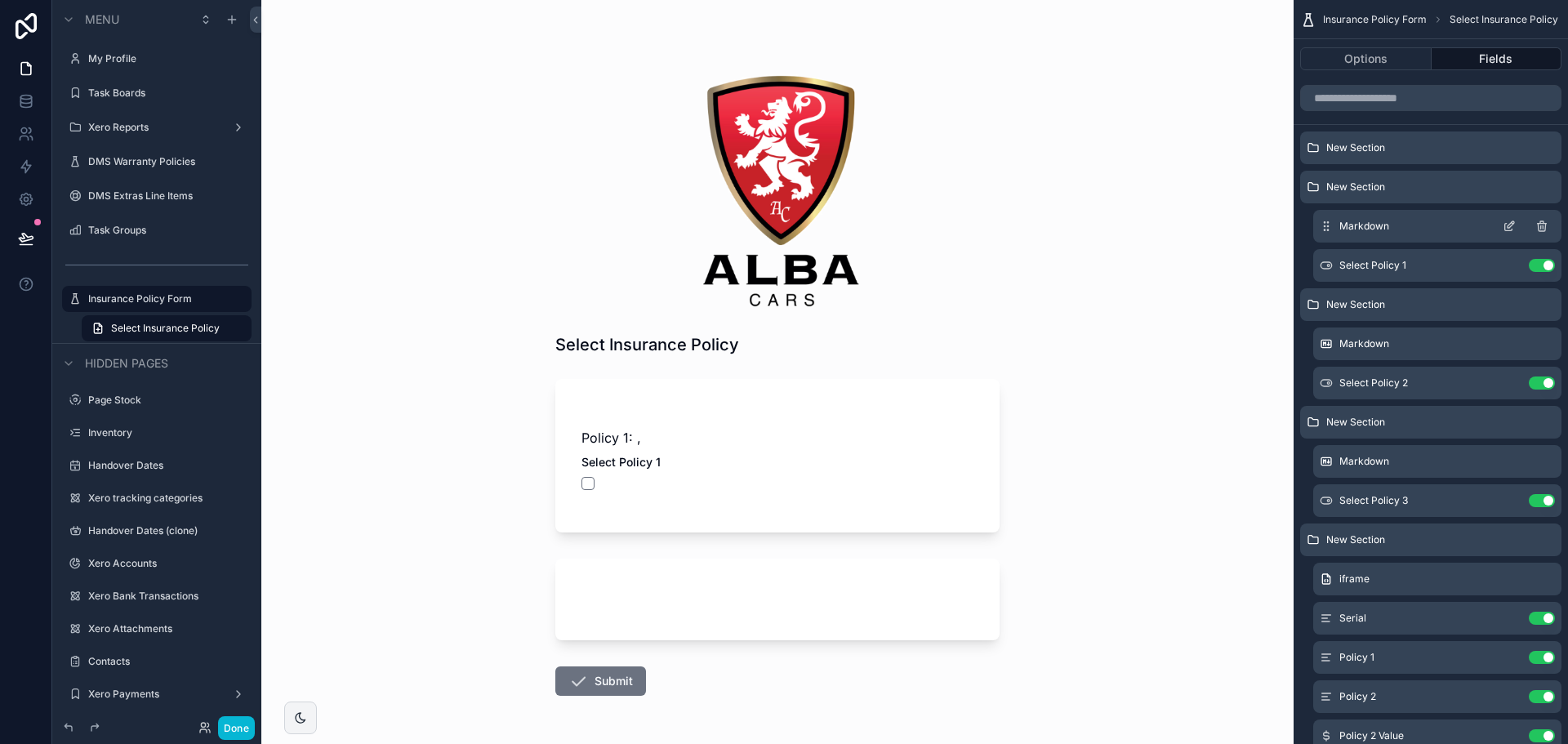
click at [1344, 227] on div "New Section New Section Markdown Select Policy 1 Use setting New Section Markdo…" at bounding box center [1430, 565] width 274 height 866
click at [1513, 150] on icon "scrollable content" at bounding box center [1509, 148] width 13 height 13
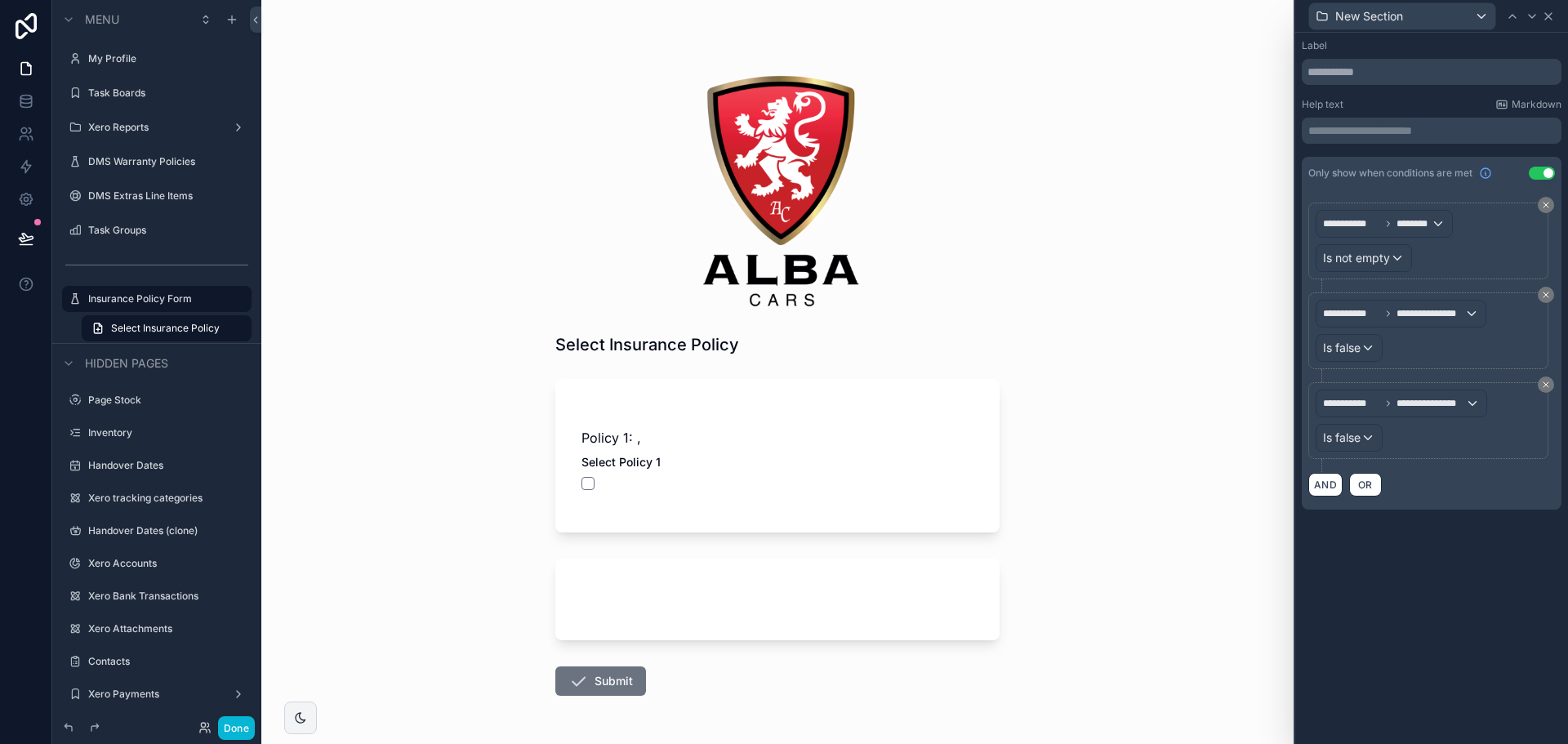
click at [1554, 16] on icon at bounding box center [1548, 16] width 13 height 13
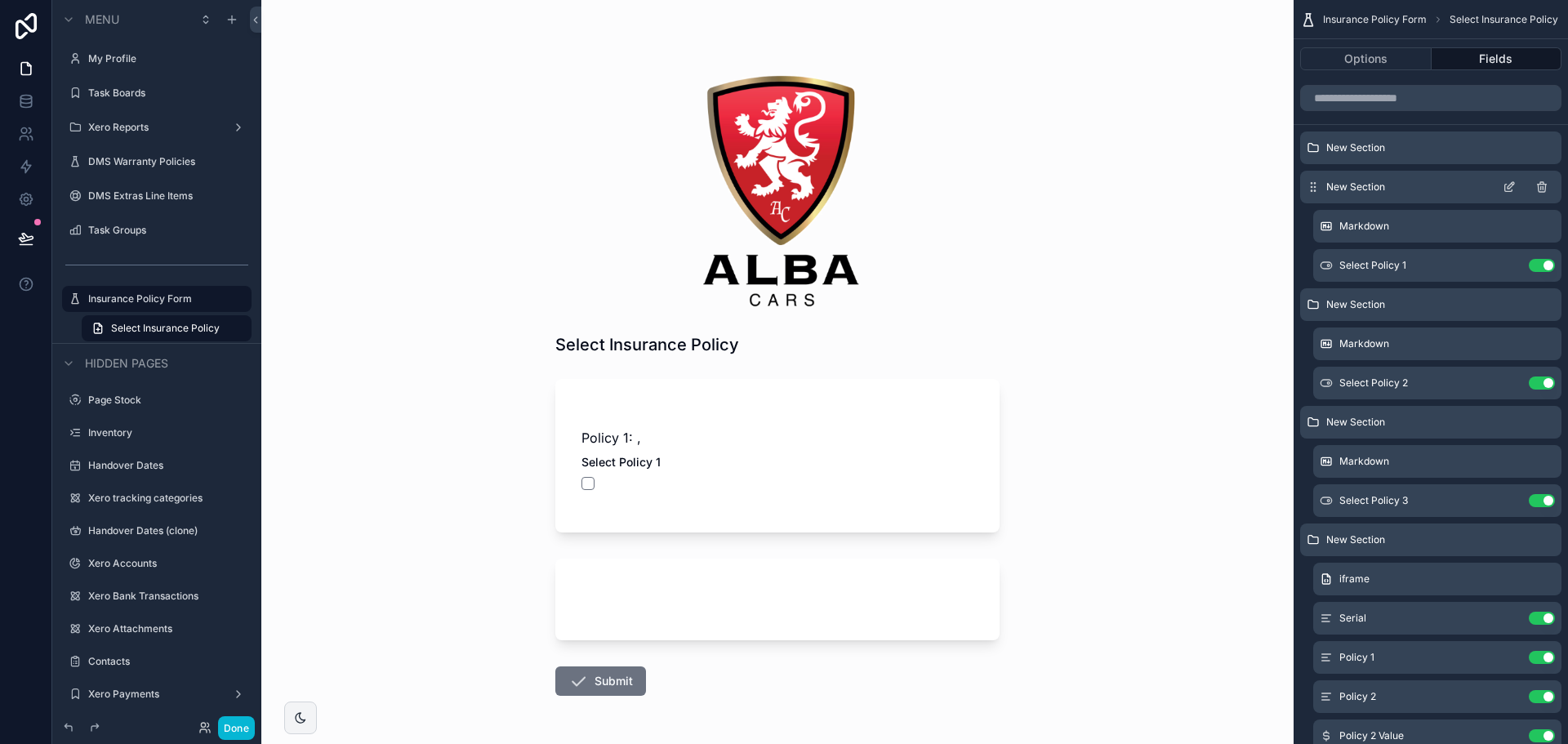
click at [1508, 187] on icon "scrollable content" at bounding box center [1511, 185] width 6 height 6
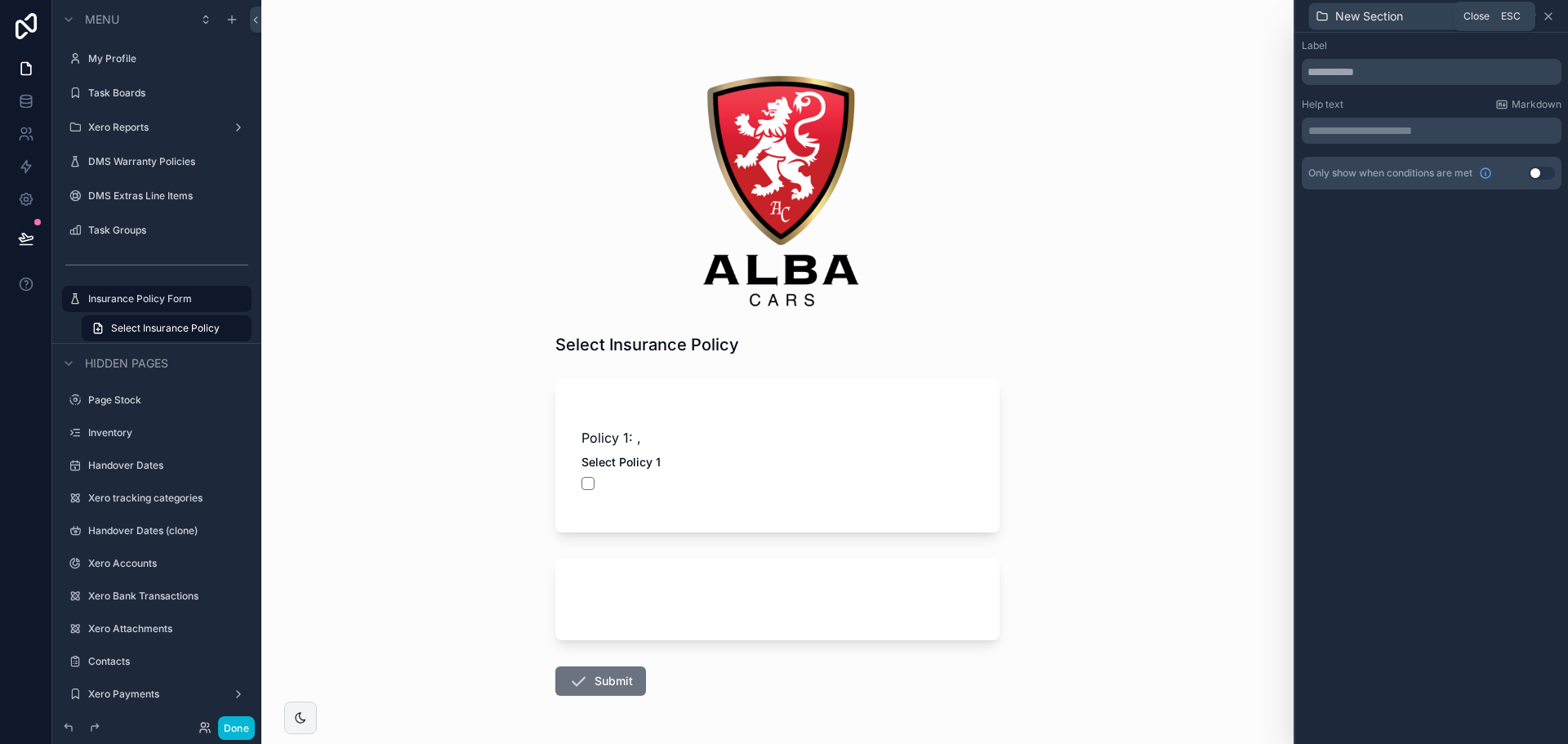
click at [1548, 18] on icon at bounding box center [1548, 16] width 13 height 13
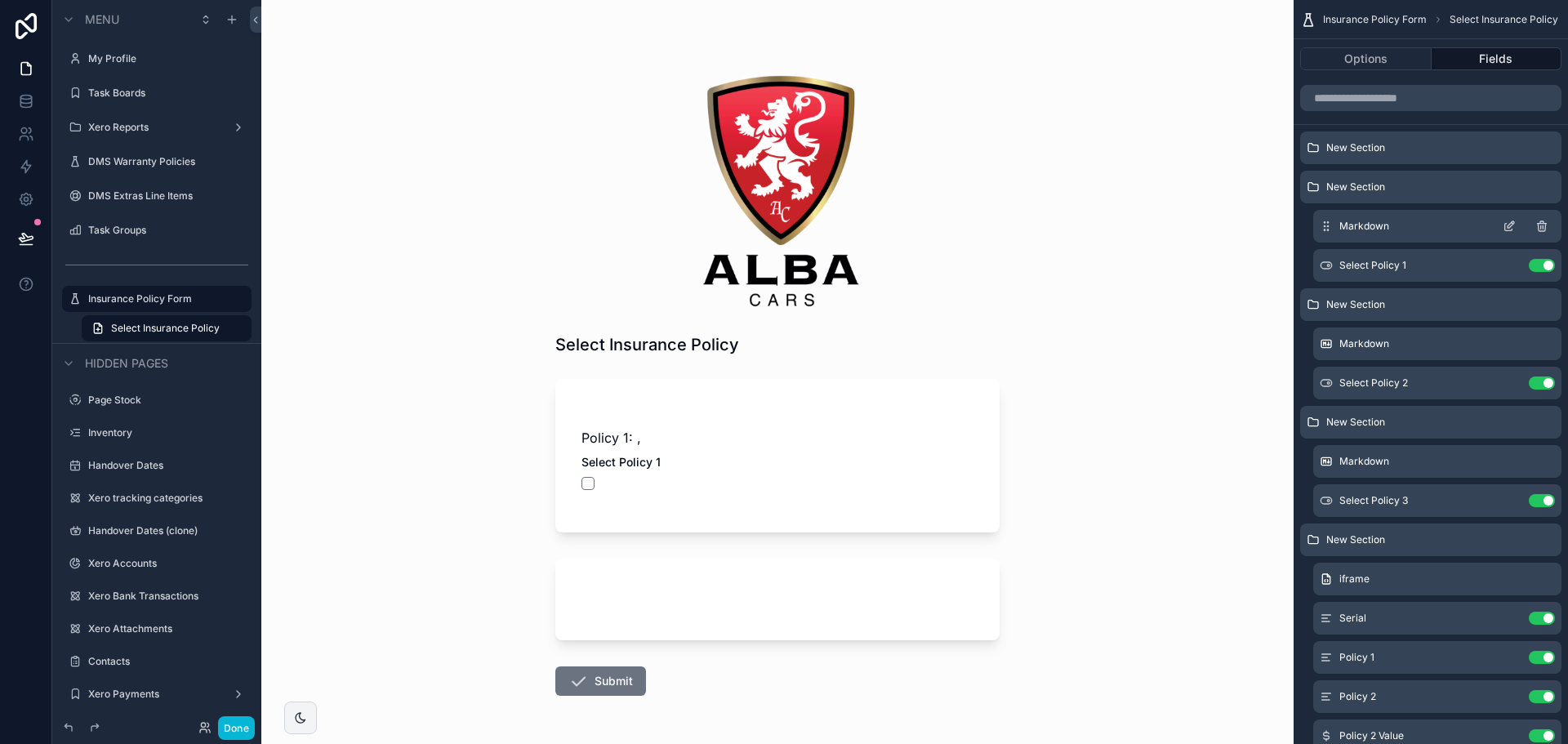
drag, startPoint x: 1316, startPoint y: 147, endPoint x: 1338, endPoint y: 217, distance: 73.4
click at [1335, 217] on div "New Section New Section Markdown Select Policy 1 Use setting New Section Markdo…" at bounding box center [1430, 565] width 274 height 866
drag, startPoint x: 1312, startPoint y: 148, endPoint x: 1377, endPoint y: 152, distance: 65.1
click at [1345, 190] on div "New Section New Section Markdown Select Policy 1 Use setting New Section Markdo…" at bounding box center [1430, 565] width 274 height 866
drag, startPoint x: 1378, startPoint y: 151, endPoint x: 1442, endPoint y: 161, distance: 64.8
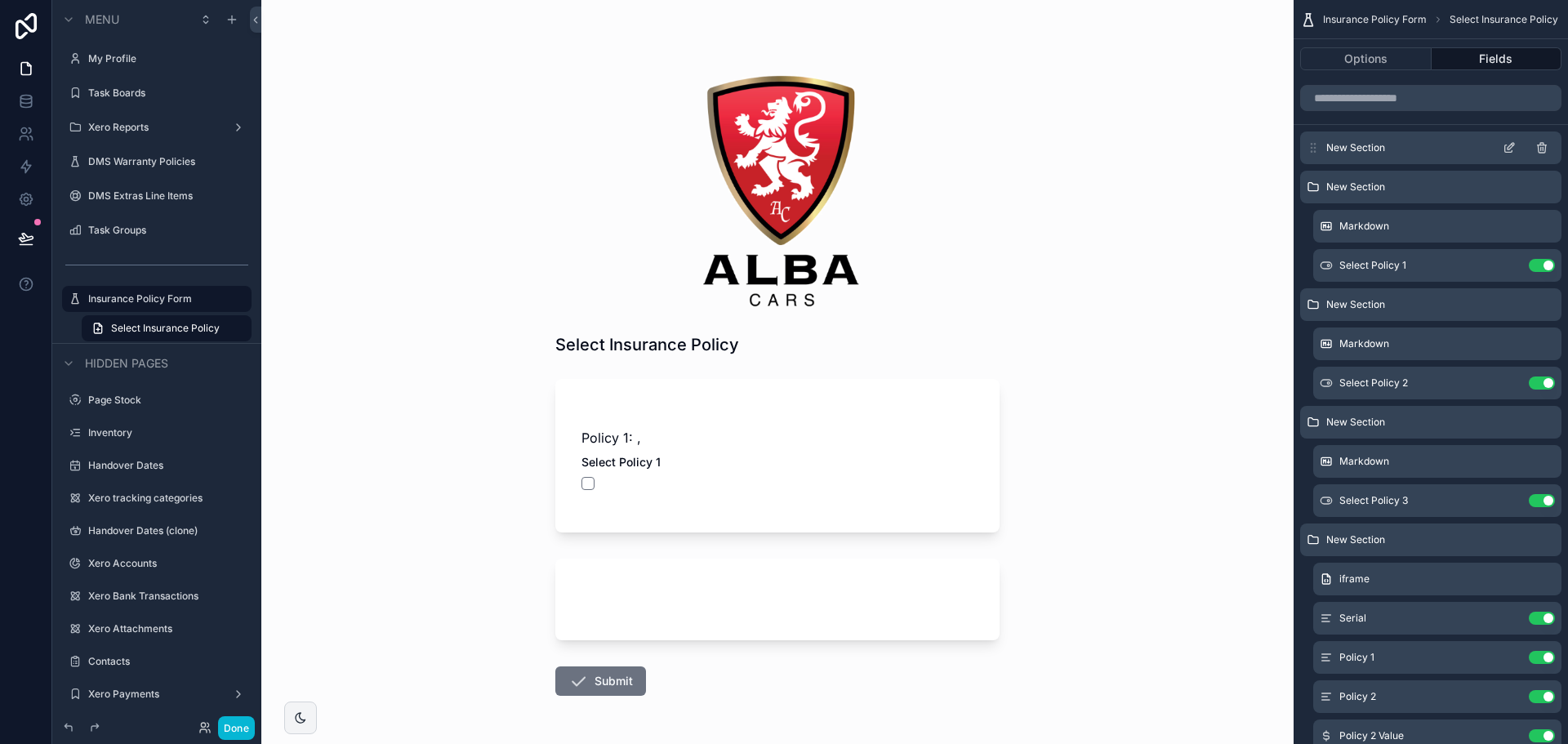
click at [1403, 164] on div "New Section New Section Markdown Select Policy 1 Use setting New Section Markdo…" at bounding box center [1430, 565] width 274 height 866
drag, startPoint x: 1513, startPoint y: 148, endPoint x: 1508, endPoint y: 227, distance: 79.2
click at [1508, 228] on div "New Section New Section Markdown Select Policy 1 Use setting New Section Markdo…" at bounding box center [1430, 565] width 274 height 866
click at [1544, 191] on icon "scrollable content" at bounding box center [1542, 187] width 13 height 13
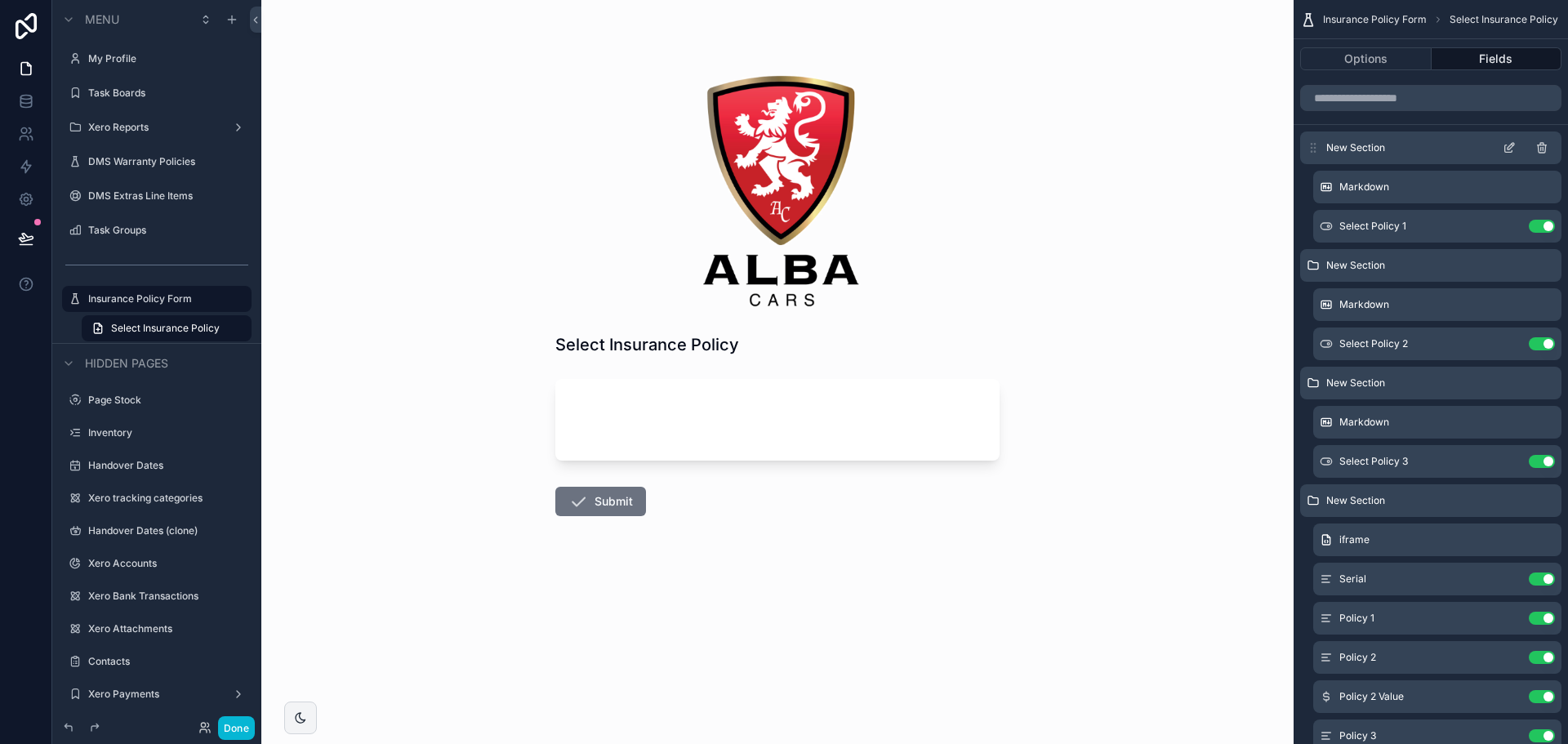
click at [1508, 146] on icon "scrollable content" at bounding box center [1509, 148] width 13 height 13
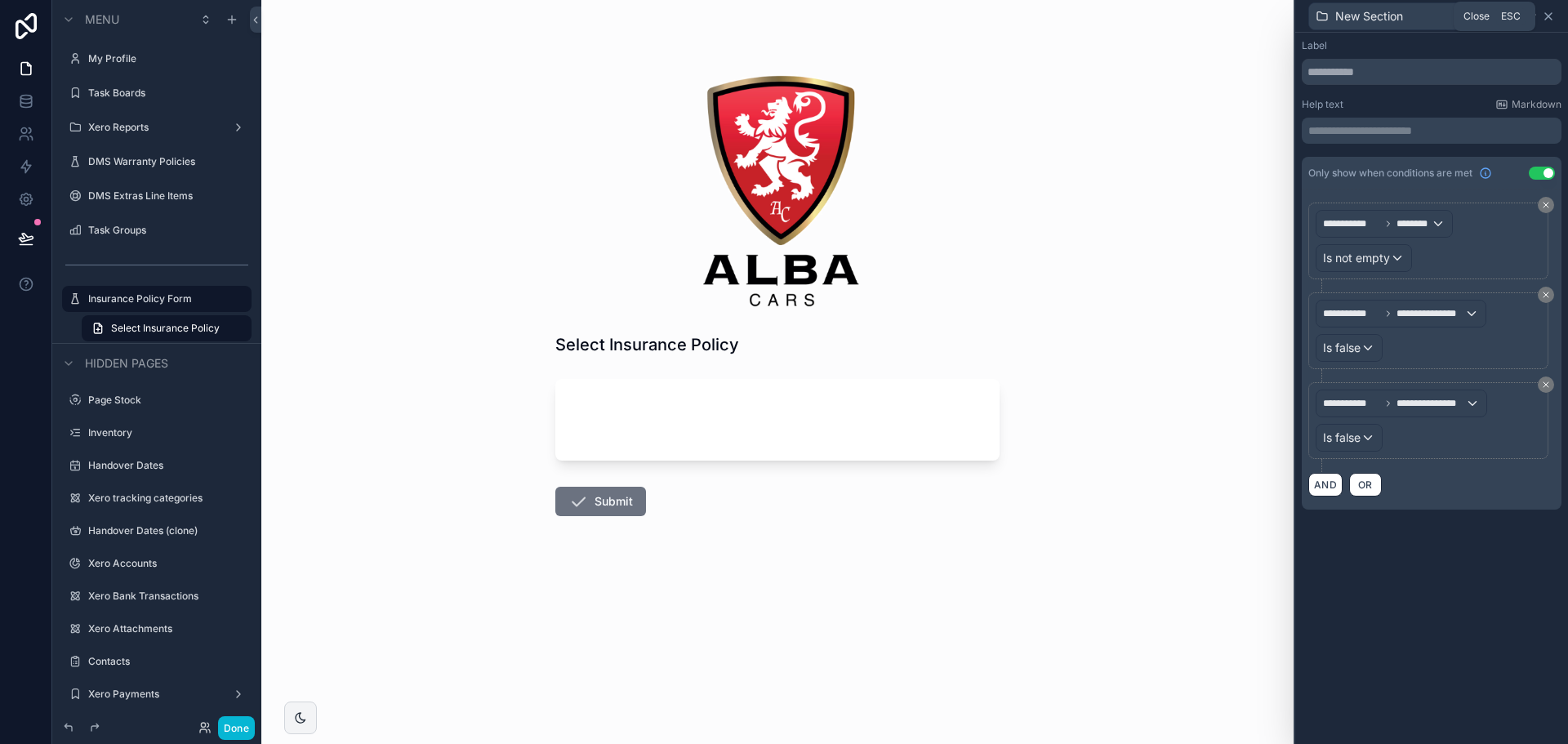
click at [1552, 14] on icon at bounding box center [1548, 16] width 13 height 13
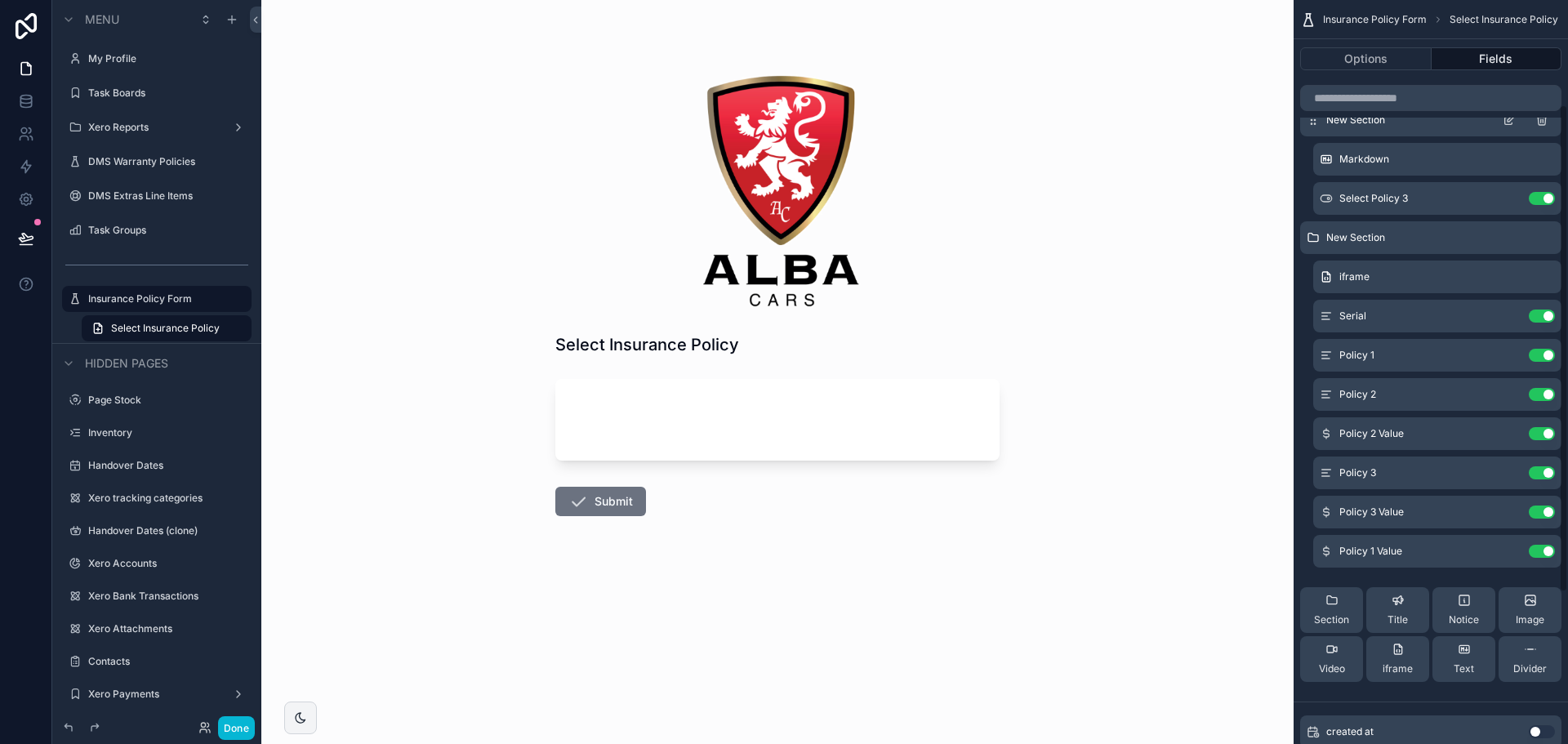
scroll to position [327, 0]
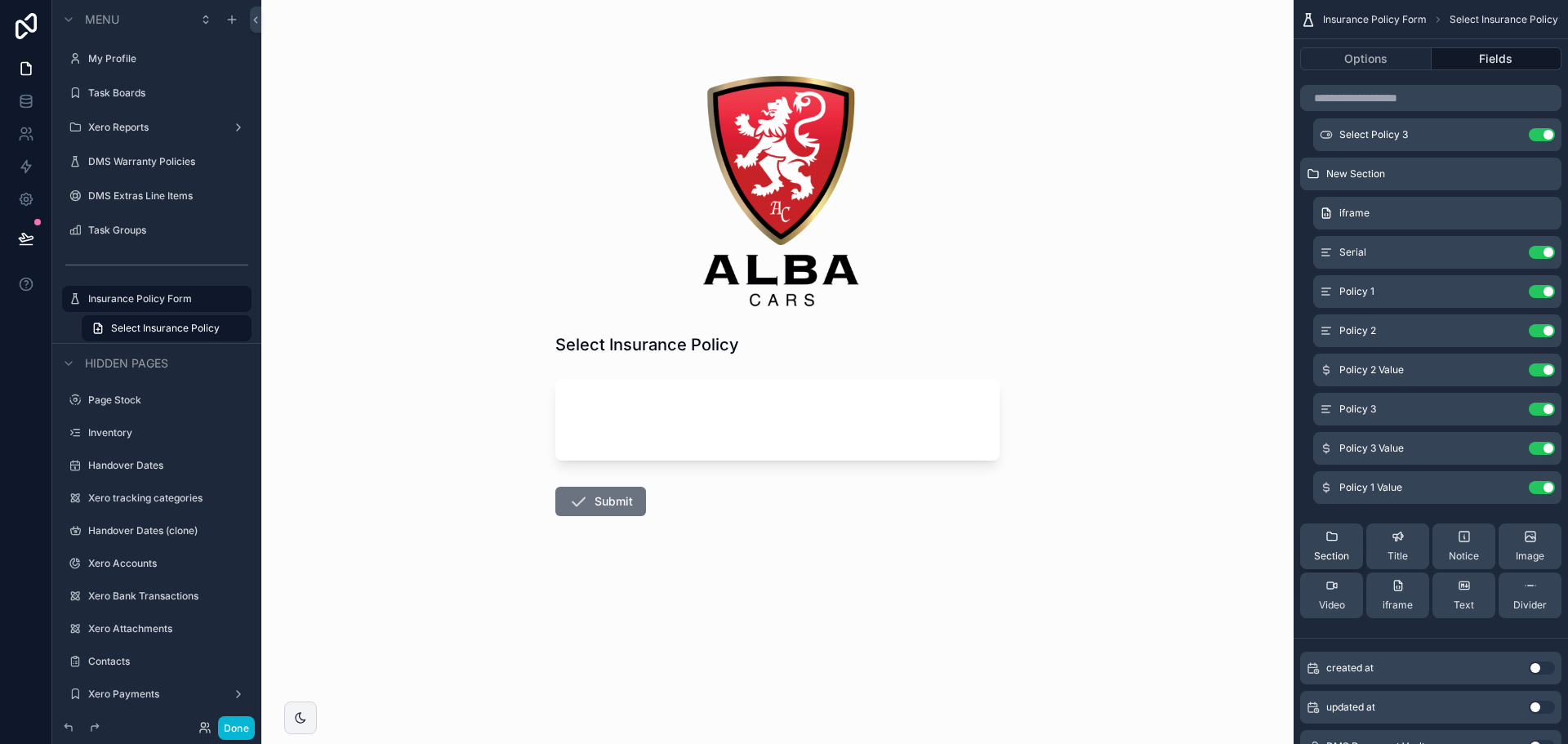
click at [1344, 546] on div "Section" at bounding box center [1332, 546] width 35 height 33
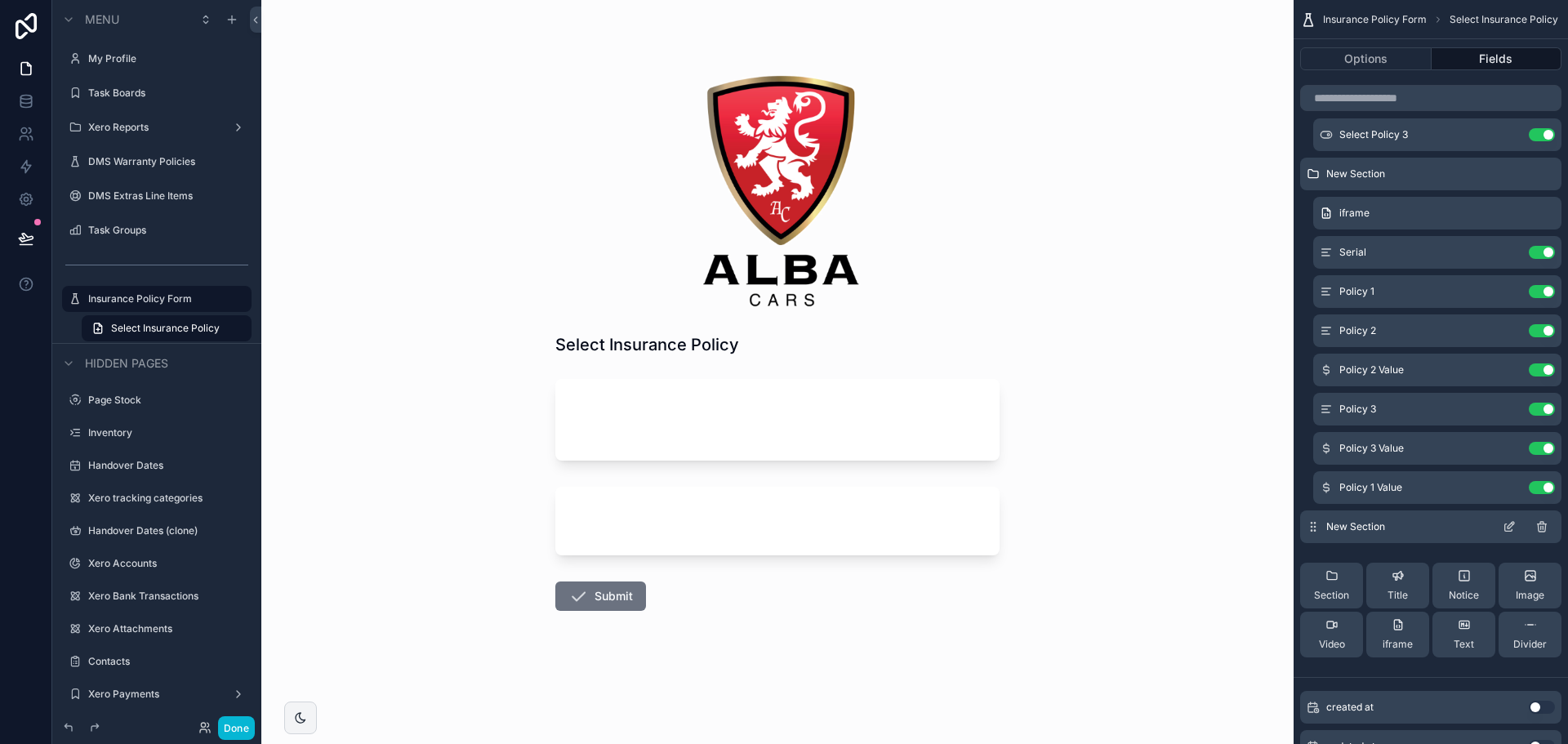
click at [1506, 528] on icon "scrollable content" at bounding box center [1509, 527] width 13 height 13
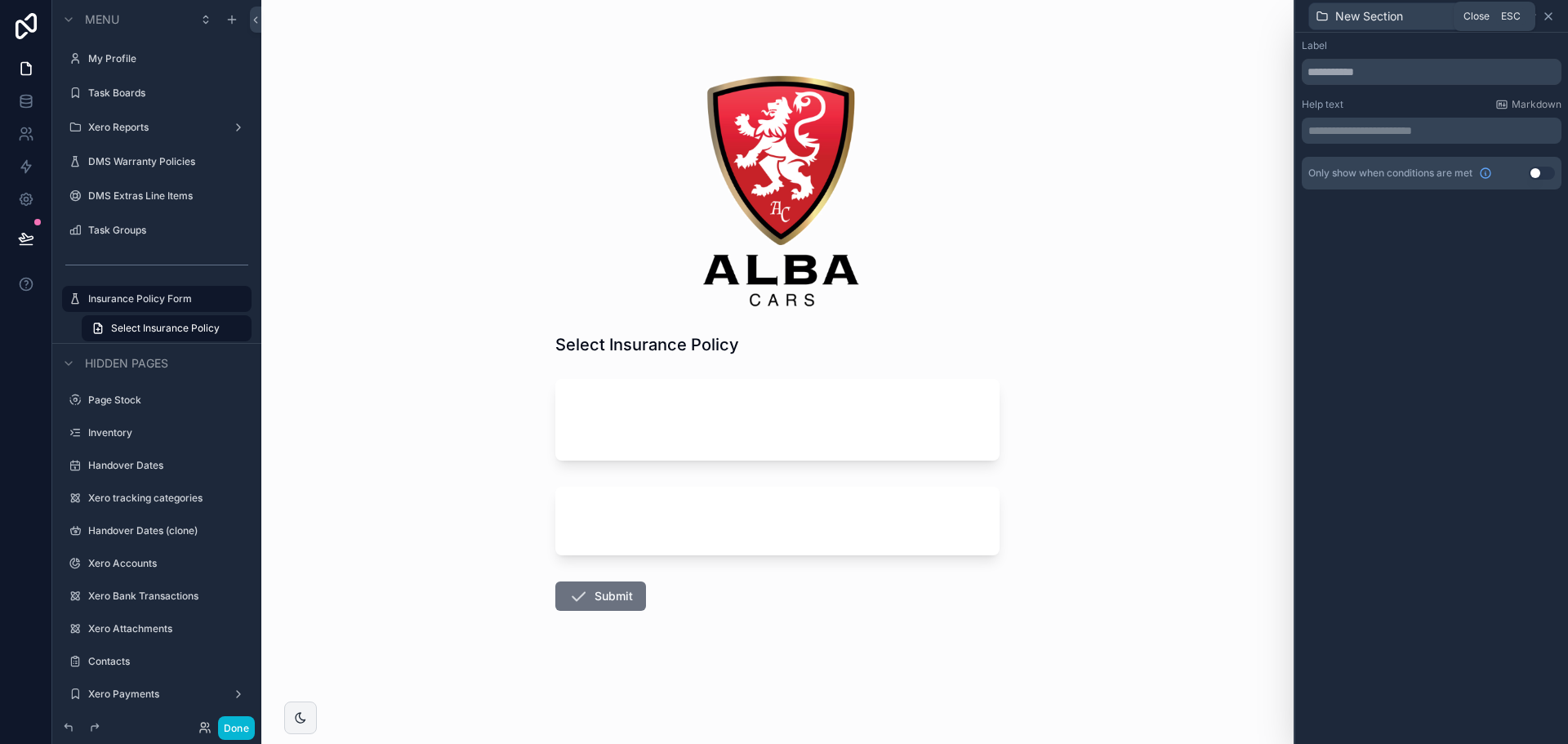
click at [1554, 16] on icon at bounding box center [1548, 16] width 13 height 13
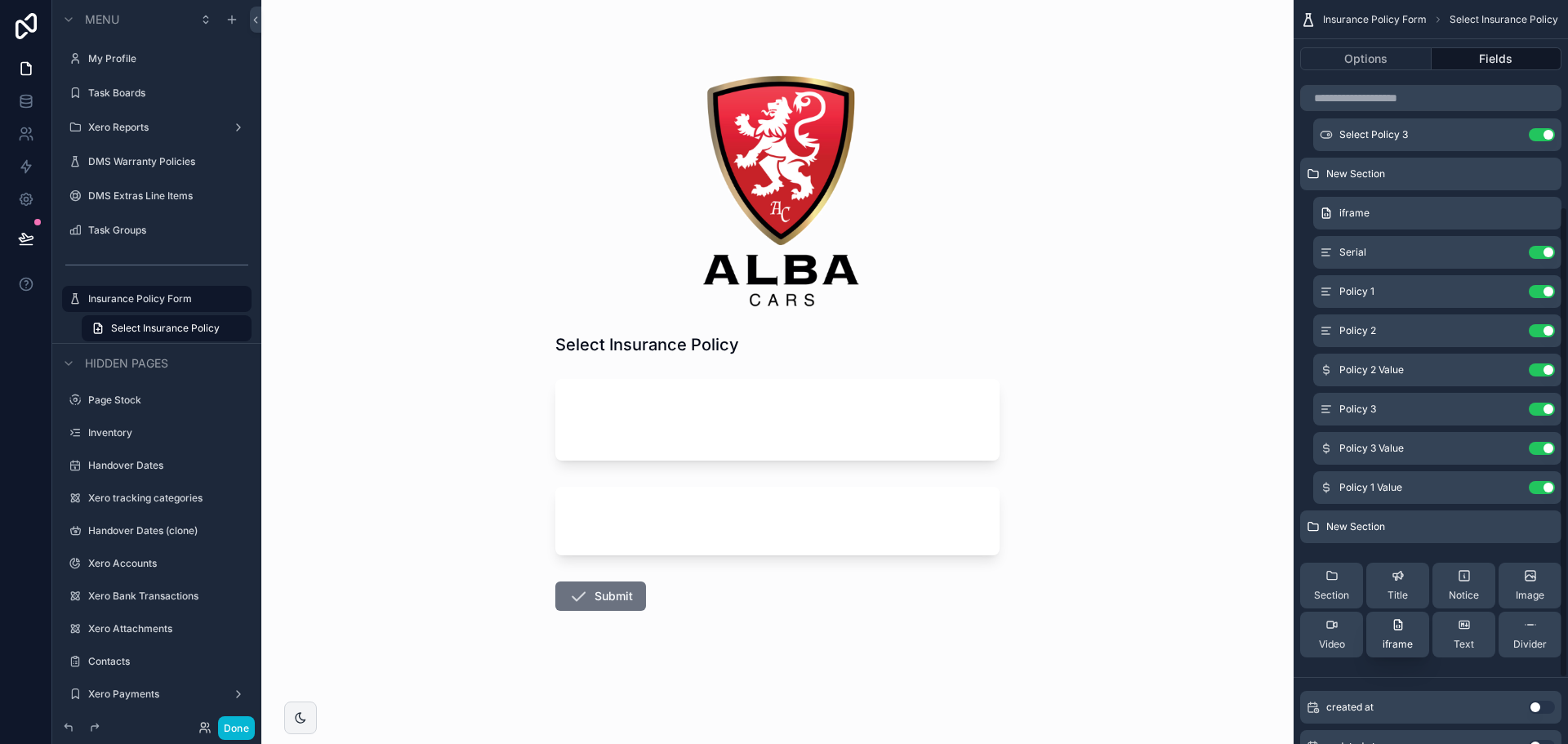
click at [1410, 628] on div "iframe" at bounding box center [1398, 635] width 30 height 33
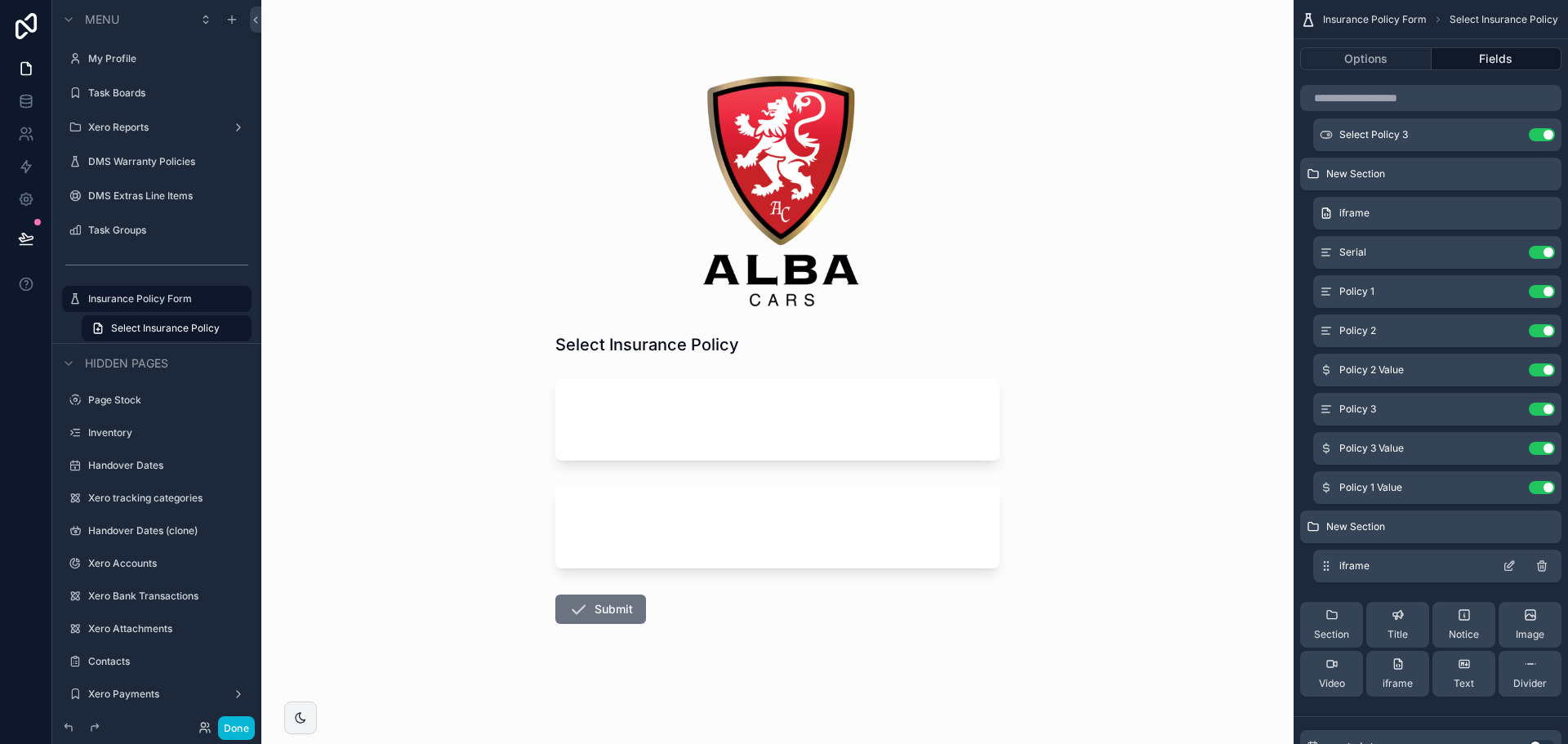
click at [1515, 560] on icon "scrollable content" at bounding box center [1509, 566] width 13 height 13
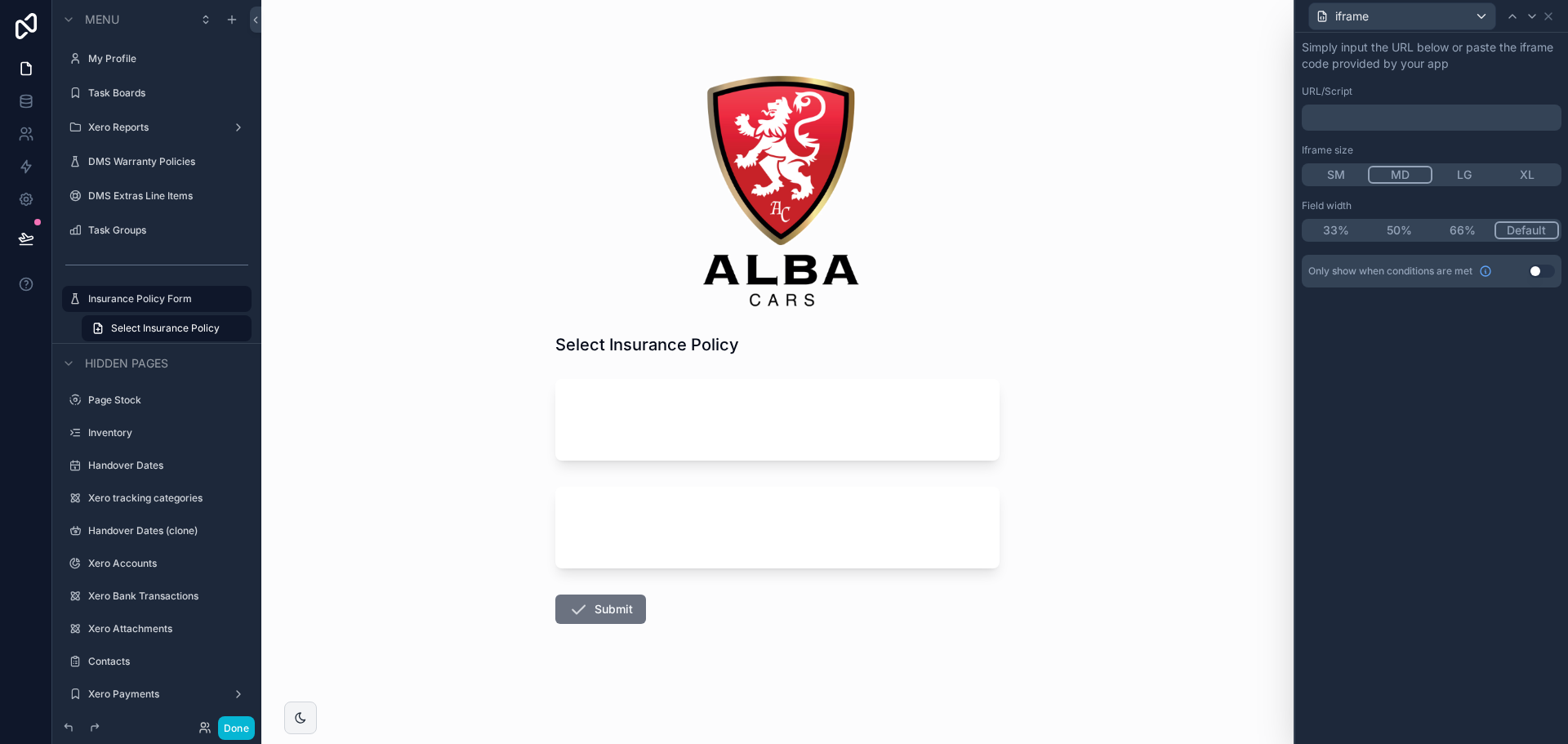
click at [1459, 109] on div "﻿" at bounding box center [1431, 117] width 260 height 26
click at [1459, 118] on p "﻿" at bounding box center [1434, 118] width 250 height 16
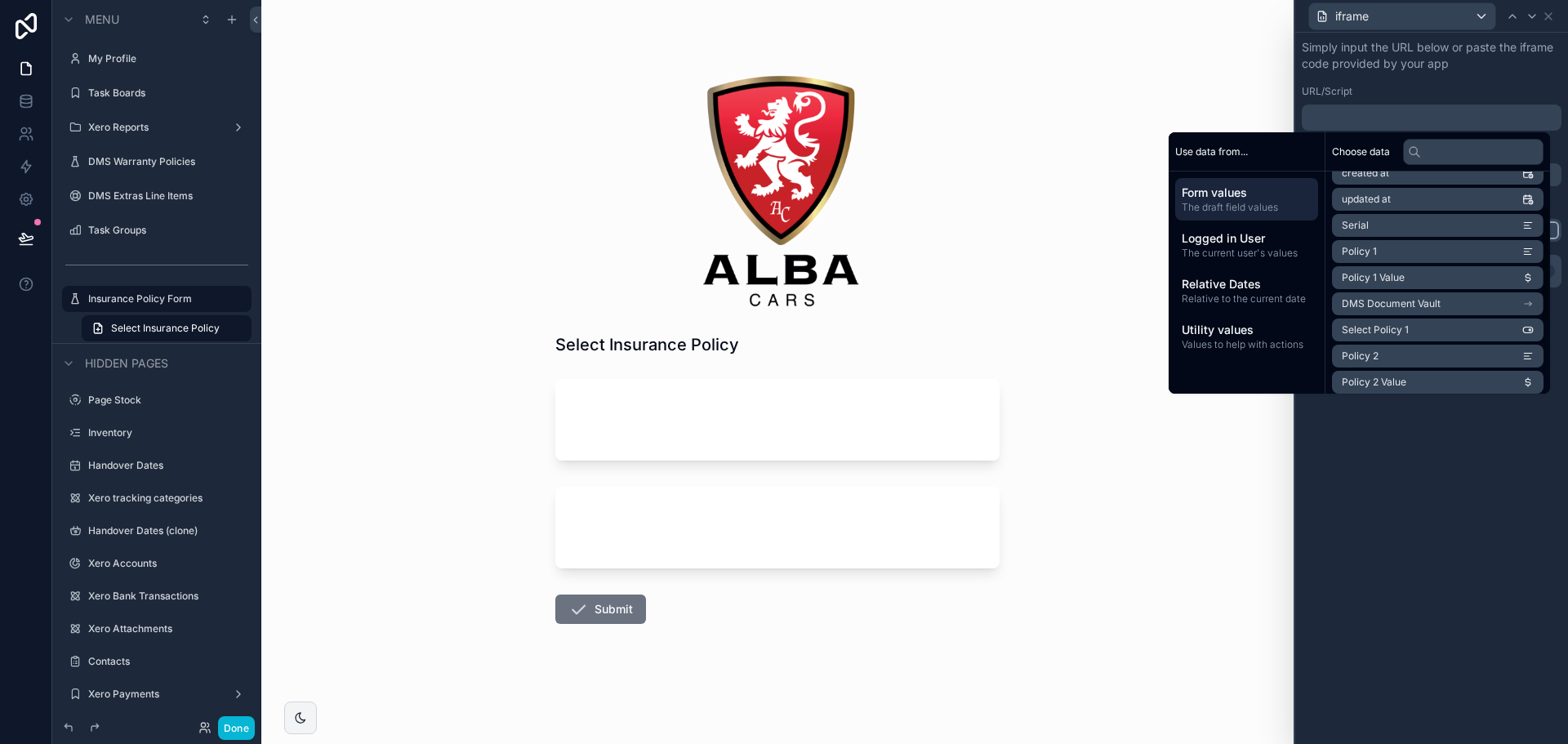
scroll to position [163, 0]
click at [1381, 336] on li "Policy 3" at bounding box center [1438, 339] width 212 height 23
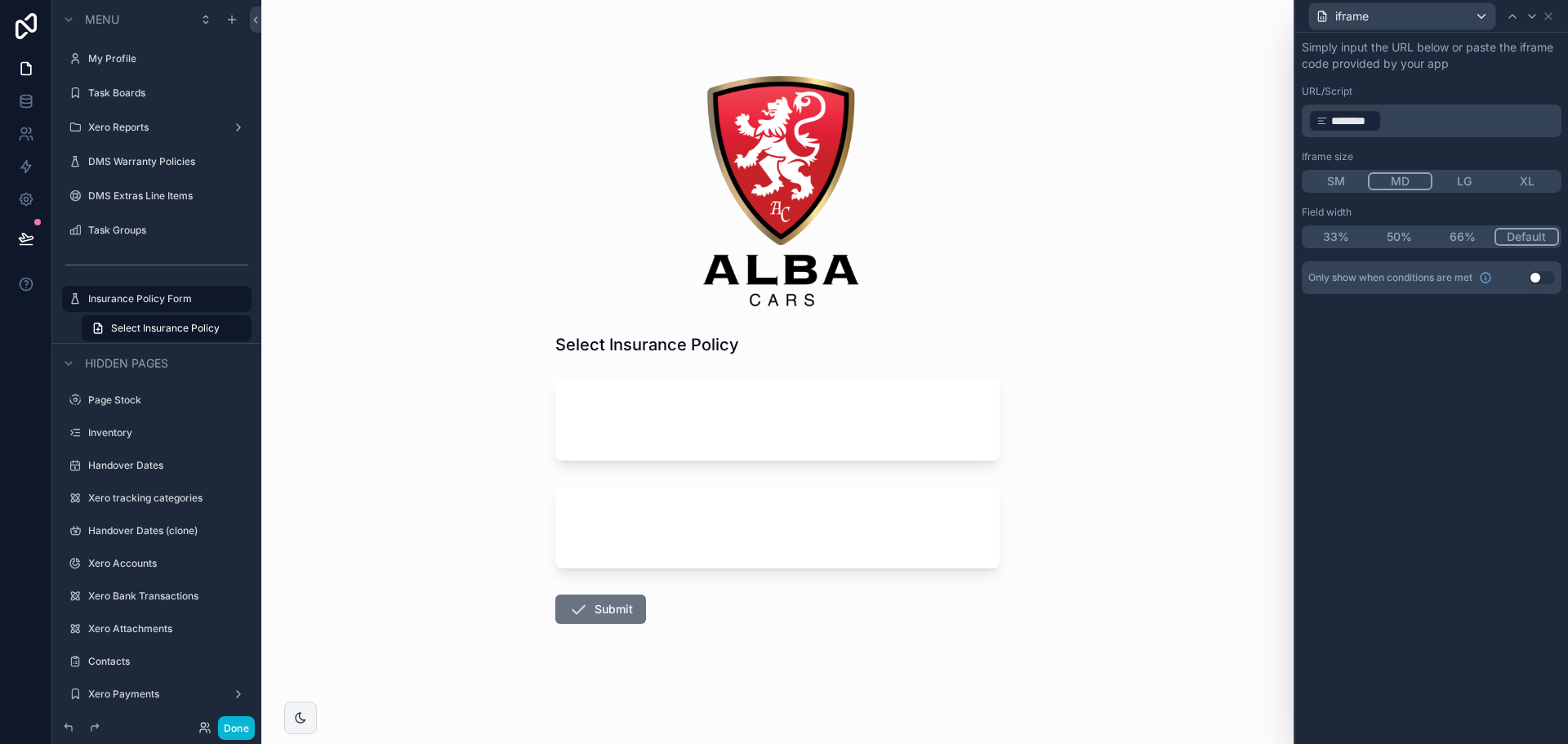
click at [1392, 458] on div "Simply input the URL below or paste the iframe code provided by your app URL/Sc…" at bounding box center [1431, 388] width 273 height 711
click at [1471, 178] on button "LG" at bounding box center [1465, 181] width 63 height 18
click at [1552, 21] on icon at bounding box center [1548, 16] width 13 height 13
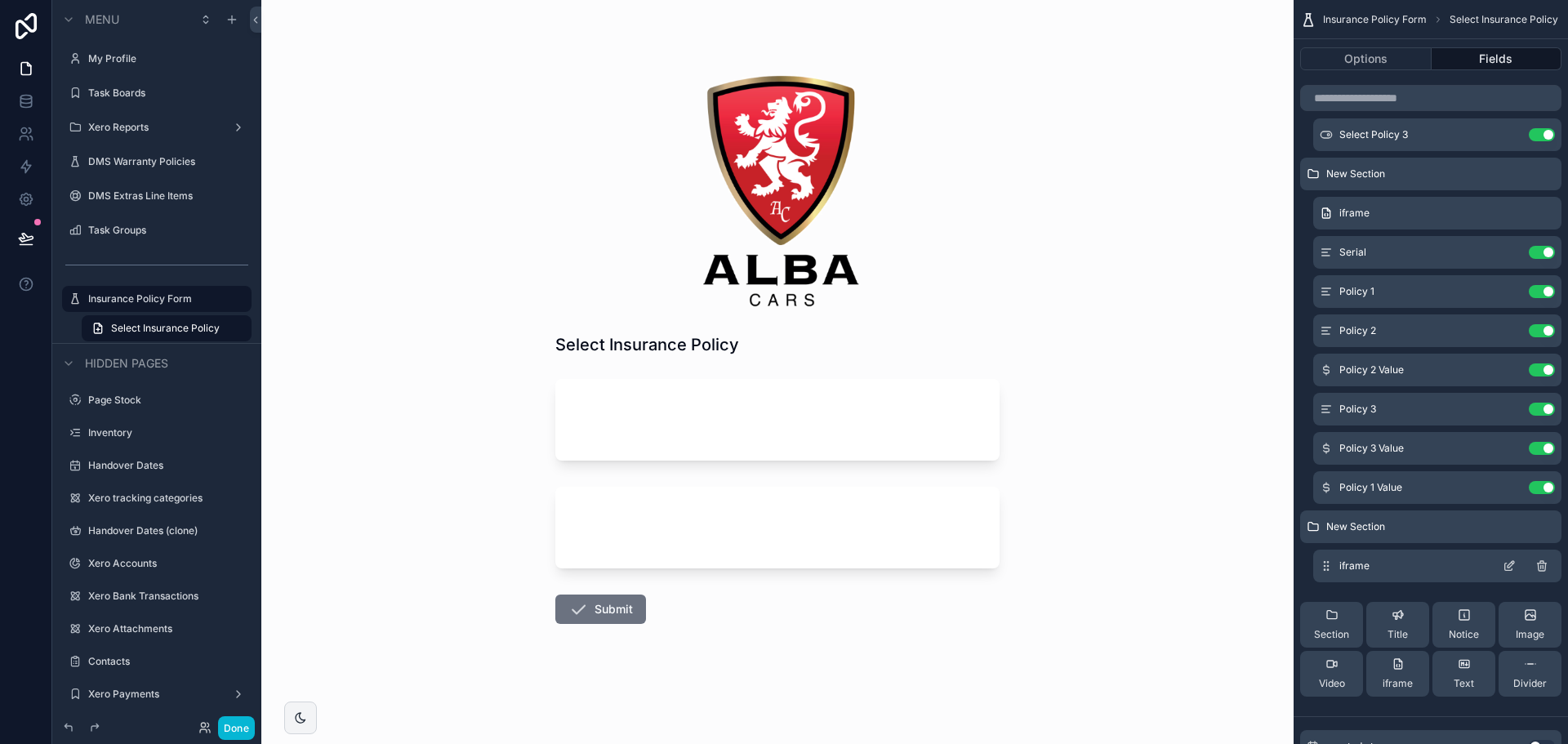
click at [1510, 563] on icon "scrollable content" at bounding box center [1509, 566] width 13 height 13
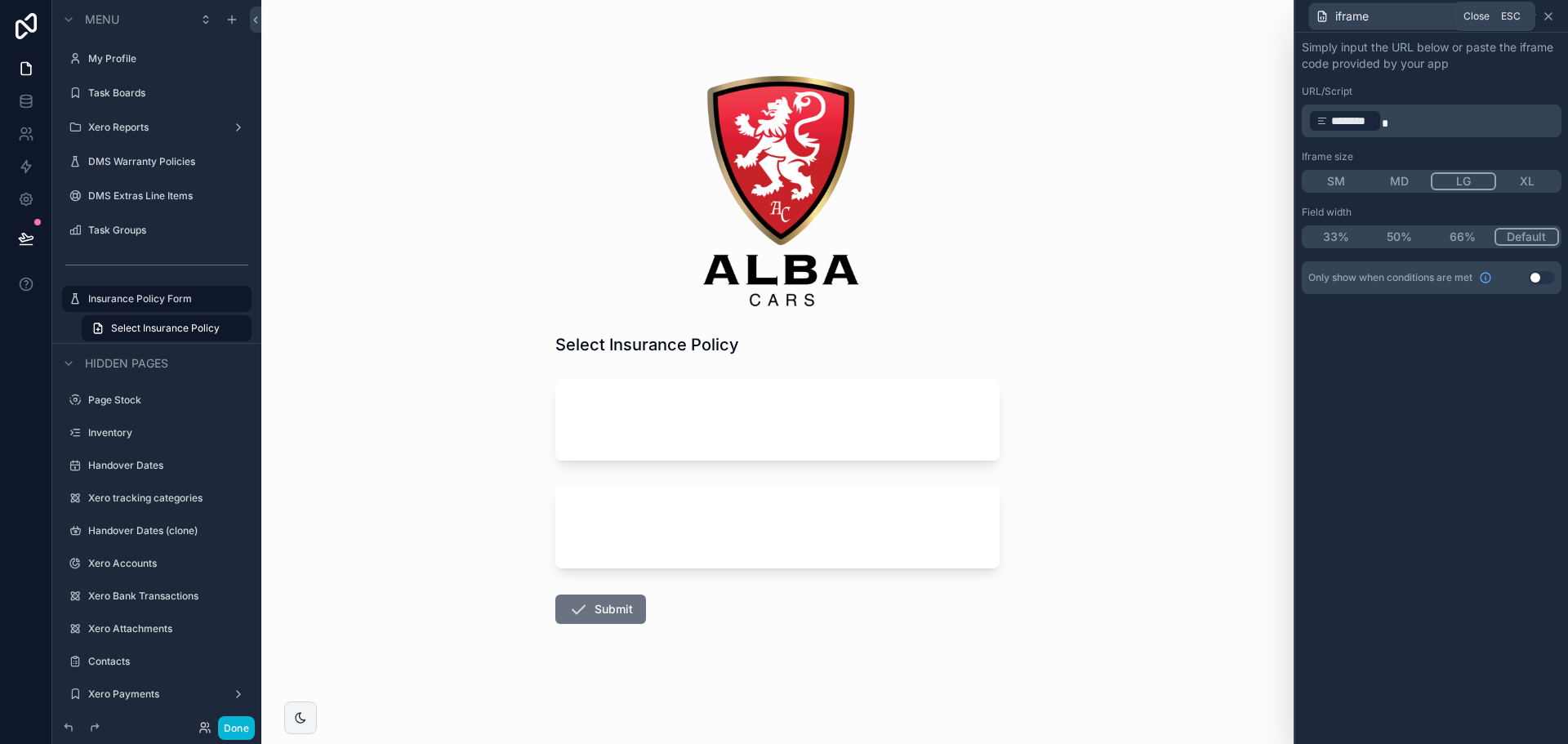
click at [1550, 20] on icon at bounding box center [1548, 16] width 13 height 13
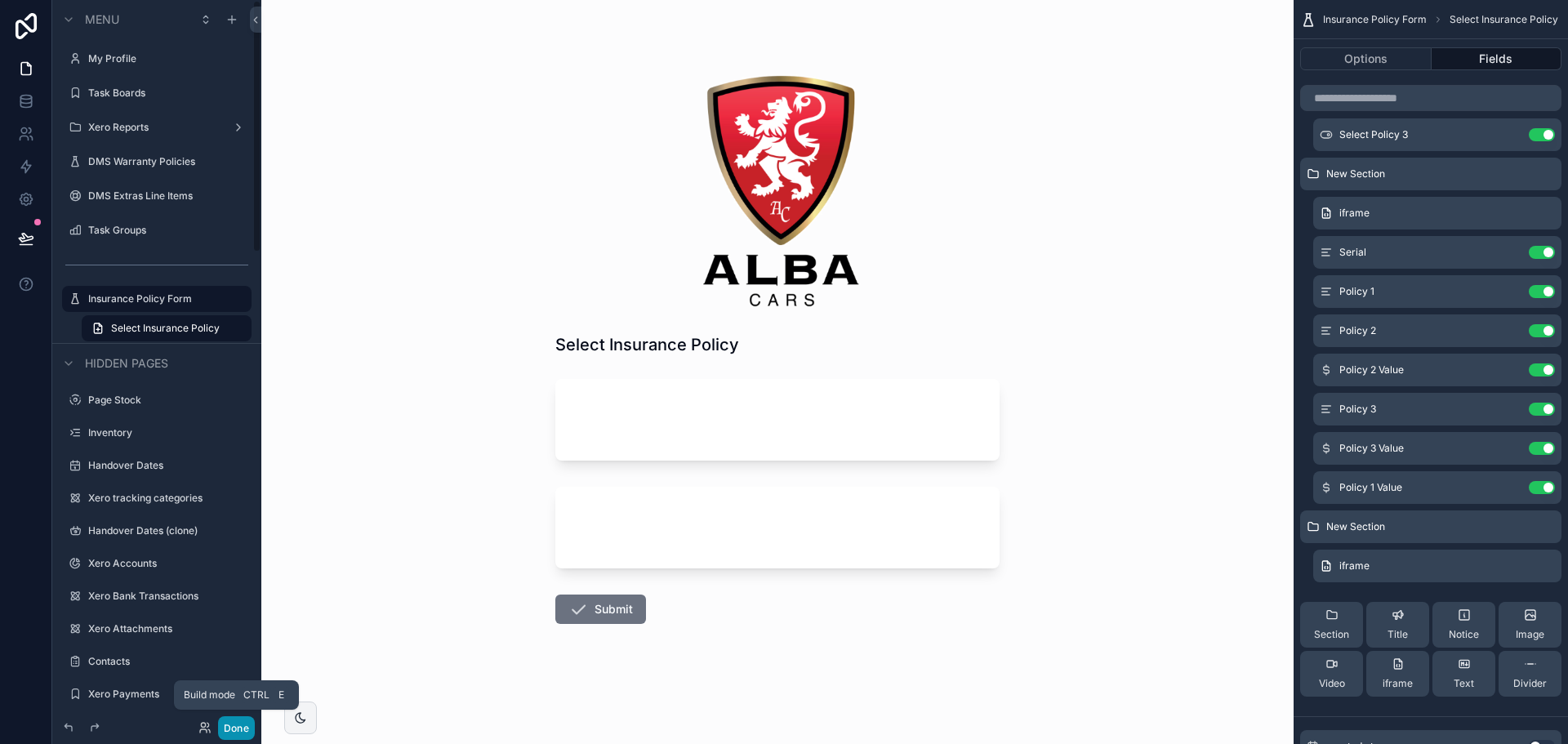
click at [239, 724] on button "Done" at bounding box center [236, 729] width 37 height 24
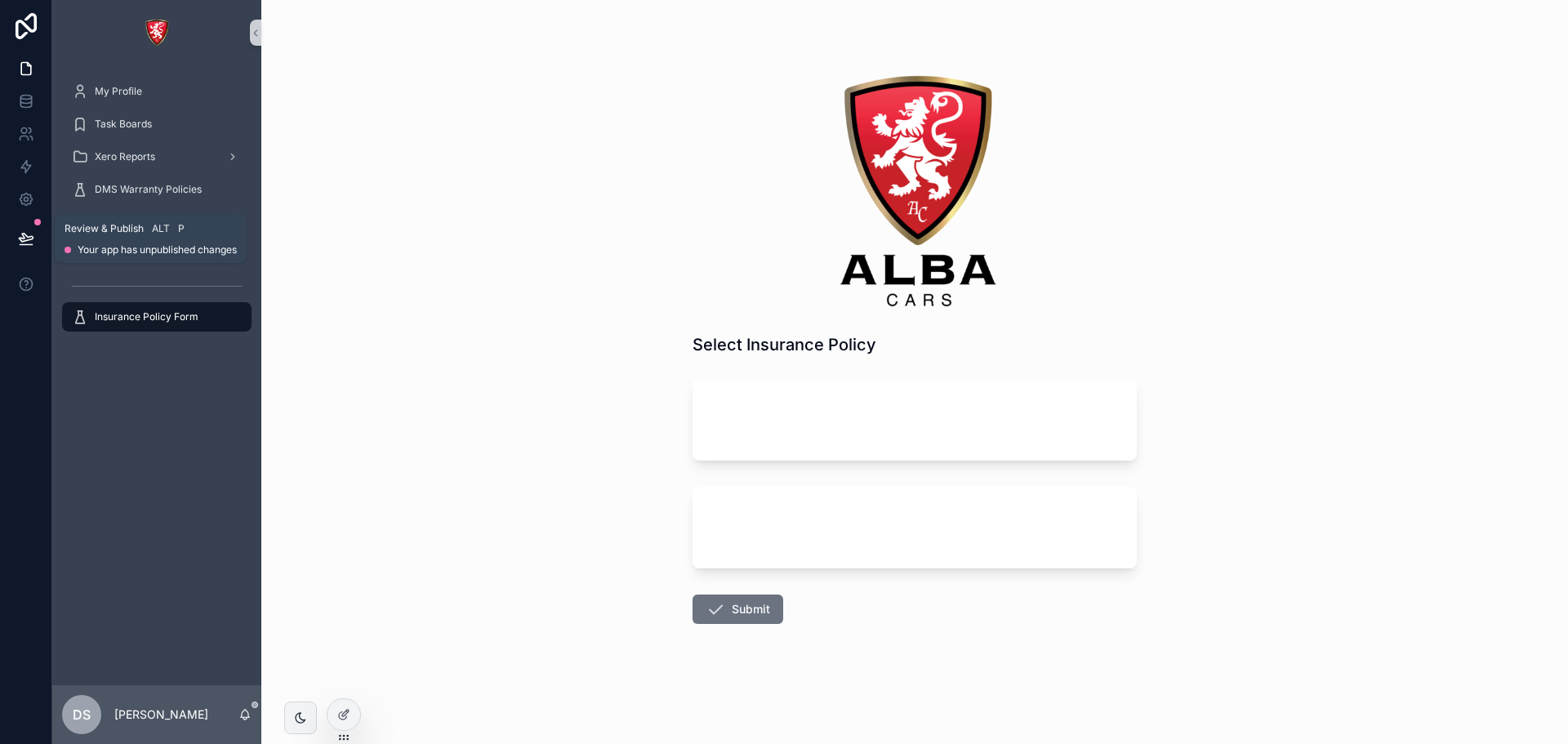
click at [27, 229] on button at bounding box center [26, 238] width 36 height 45
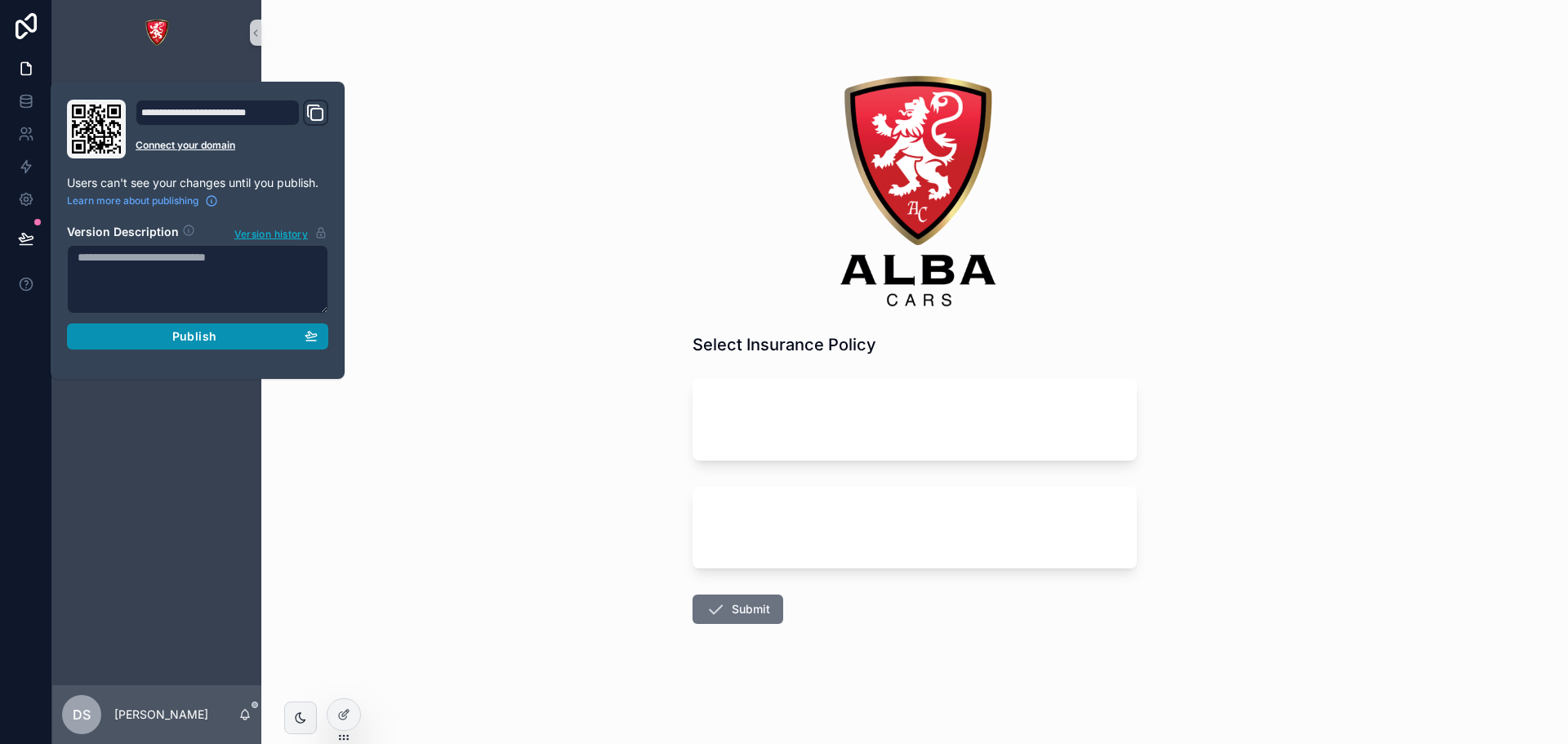
click at [201, 344] on button "Publish" at bounding box center [197, 336] width 262 height 26
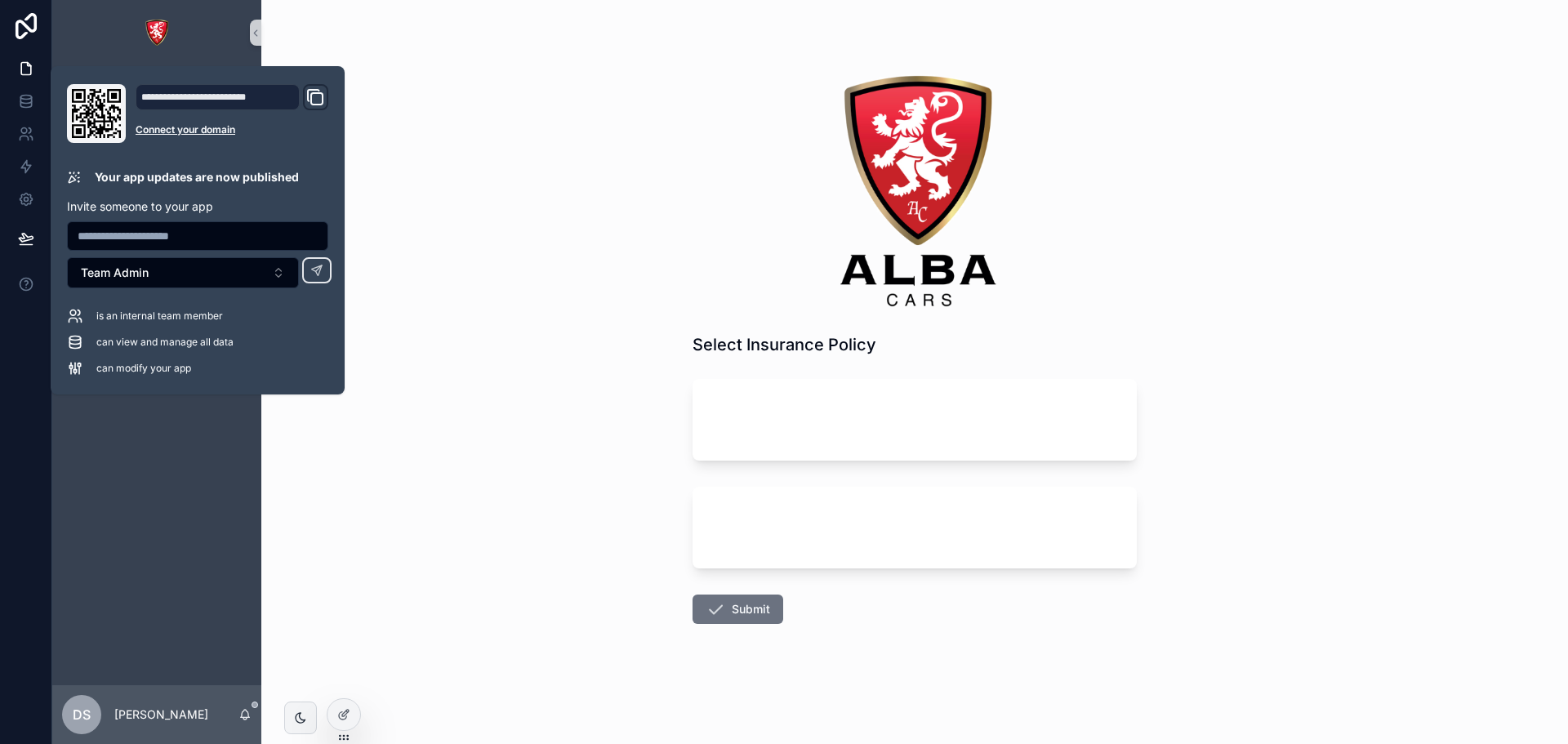
click at [560, 231] on div "Select Insurance Policy Submit" at bounding box center [915, 372] width 1307 height 744
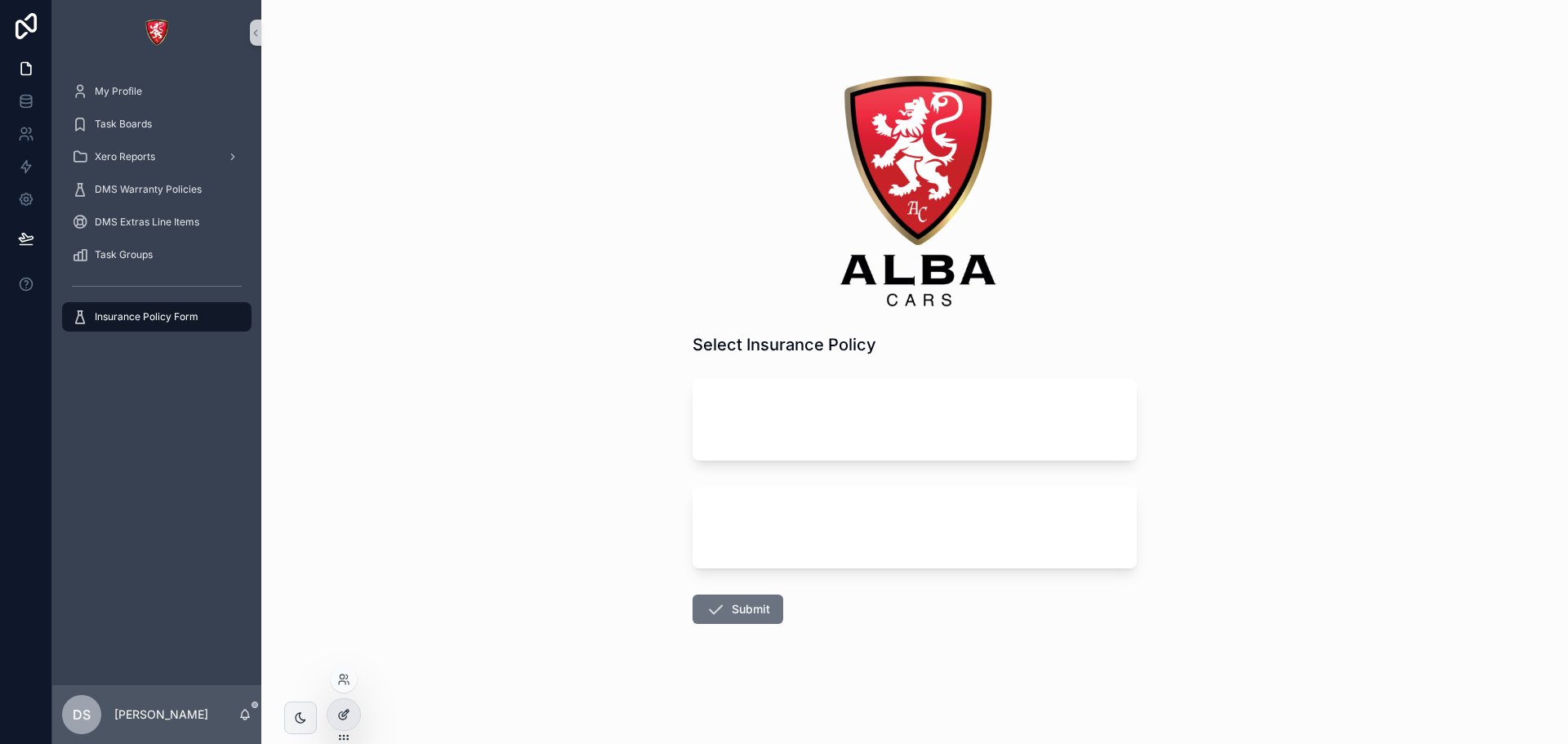
click at [337, 706] on div at bounding box center [344, 715] width 33 height 31
click at [345, 712] on icon at bounding box center [343, 715] width 13 height 13
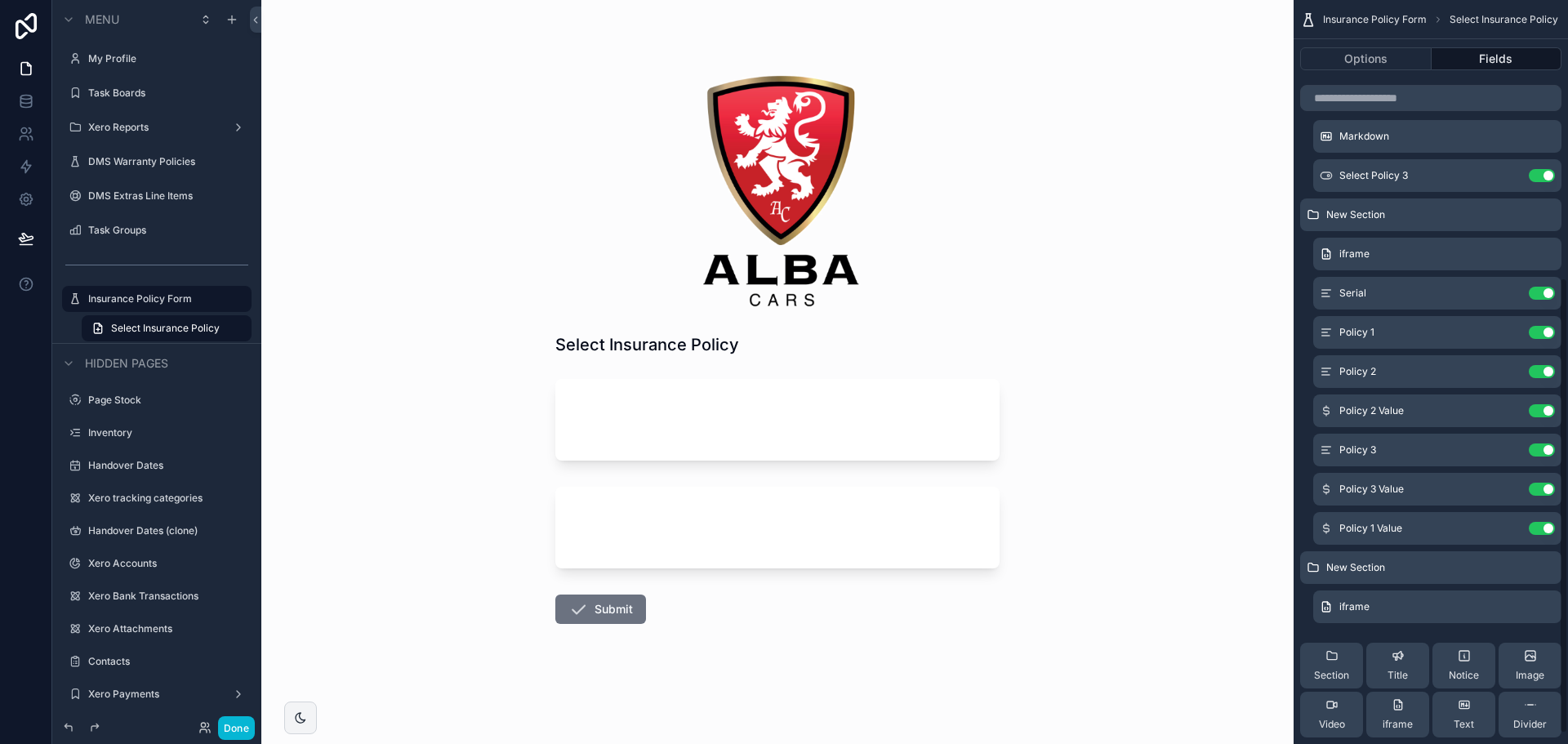
scroll to position [469, 0]
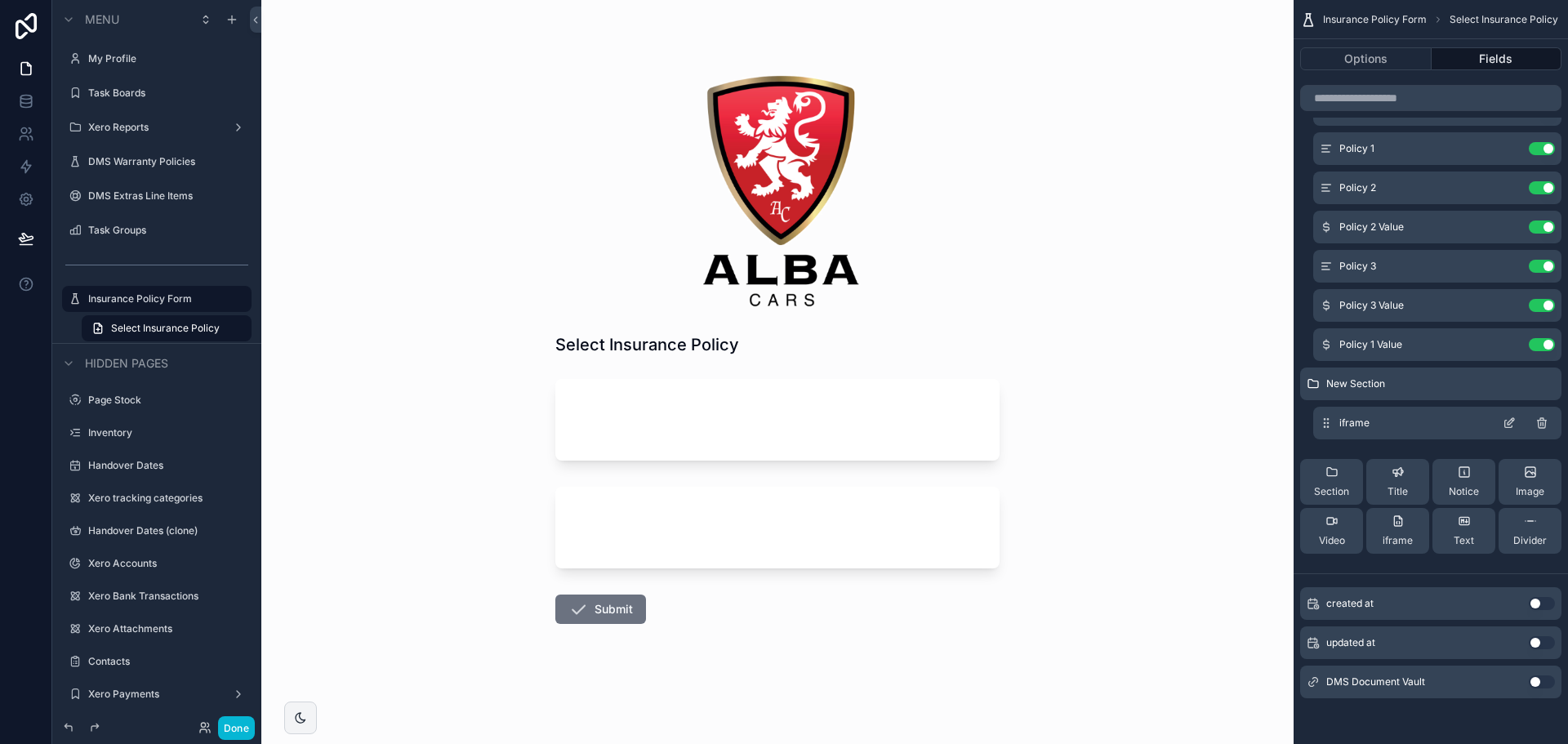
click at [1503, 420] on icon "scrollable content" at bounding box center [1509, 423] width 13 height 13
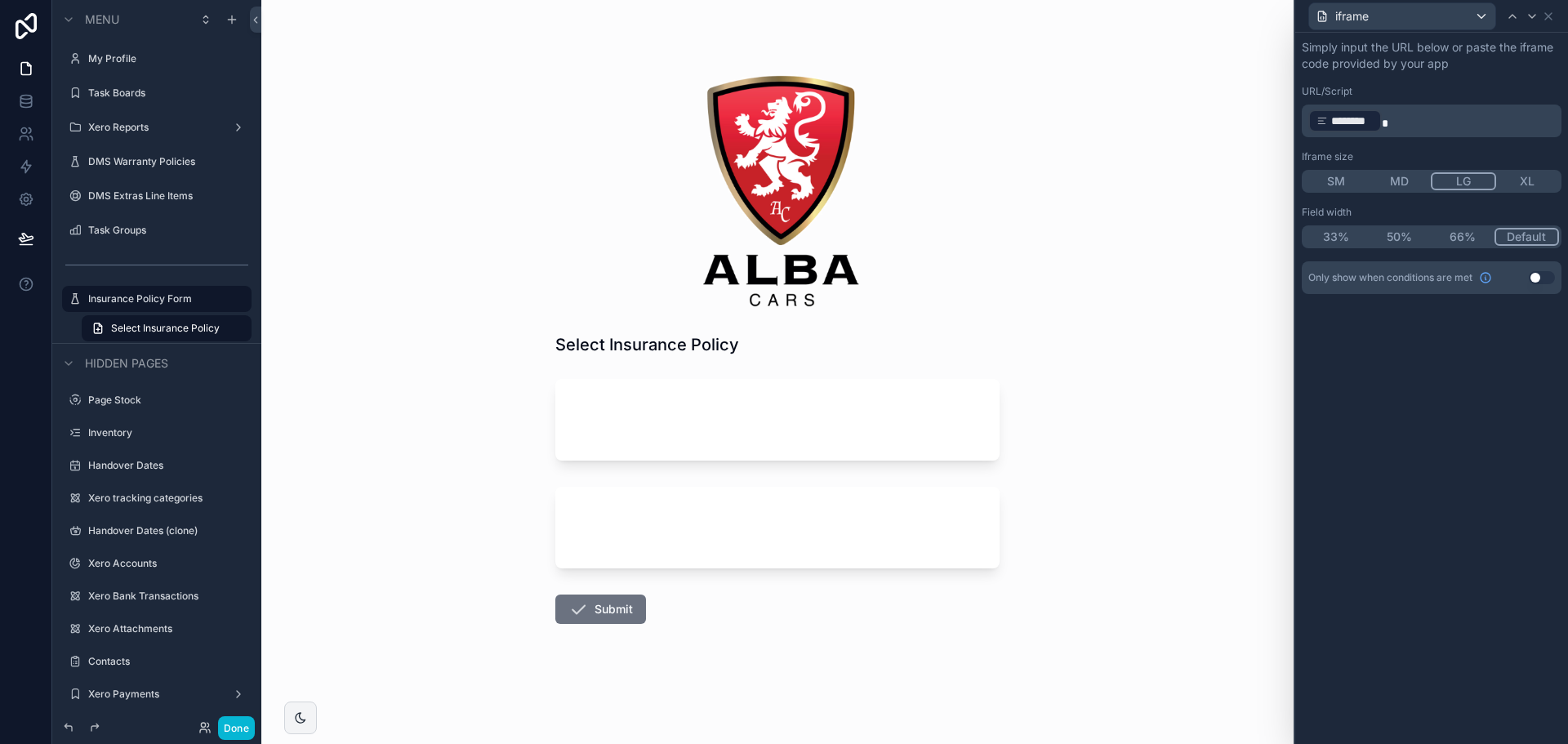
click at [1516, 179] on button "XL" at bounding box center [1528, 181] width 63 height 18
click at [1475, 237] on button "66%" at bounding box center [1463, 237] width 63 height 18
click at [1520, 236] on button "Default" at bounding box center [1528, 237] width 63 height 18
click at [1550, 25] on div "iframe" at bounding box center [1431, 15] width 260 height 32
click at [1550, 17] on icon at bounding box center [1548, 15] width 6 height 6
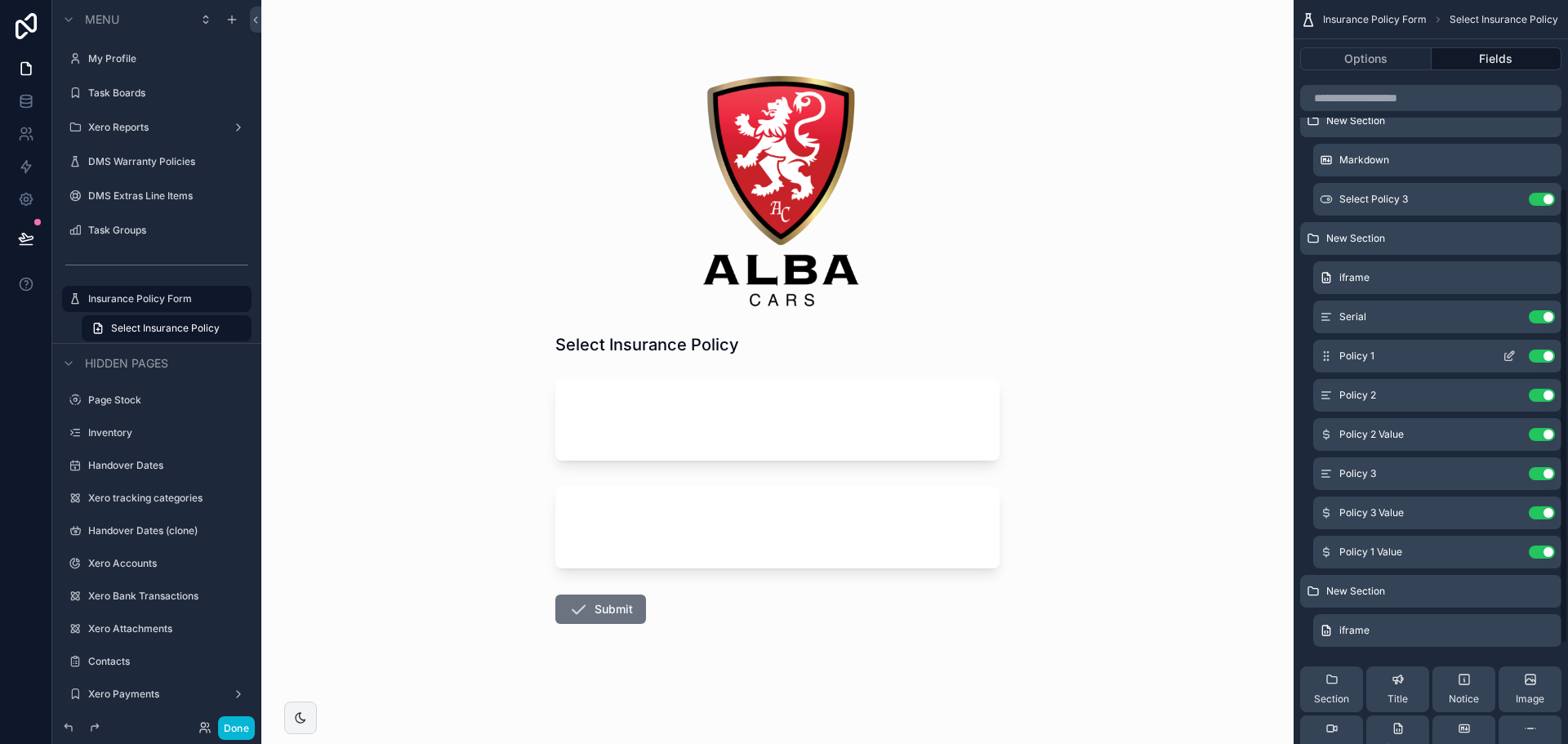
scroll to position [225, 0]
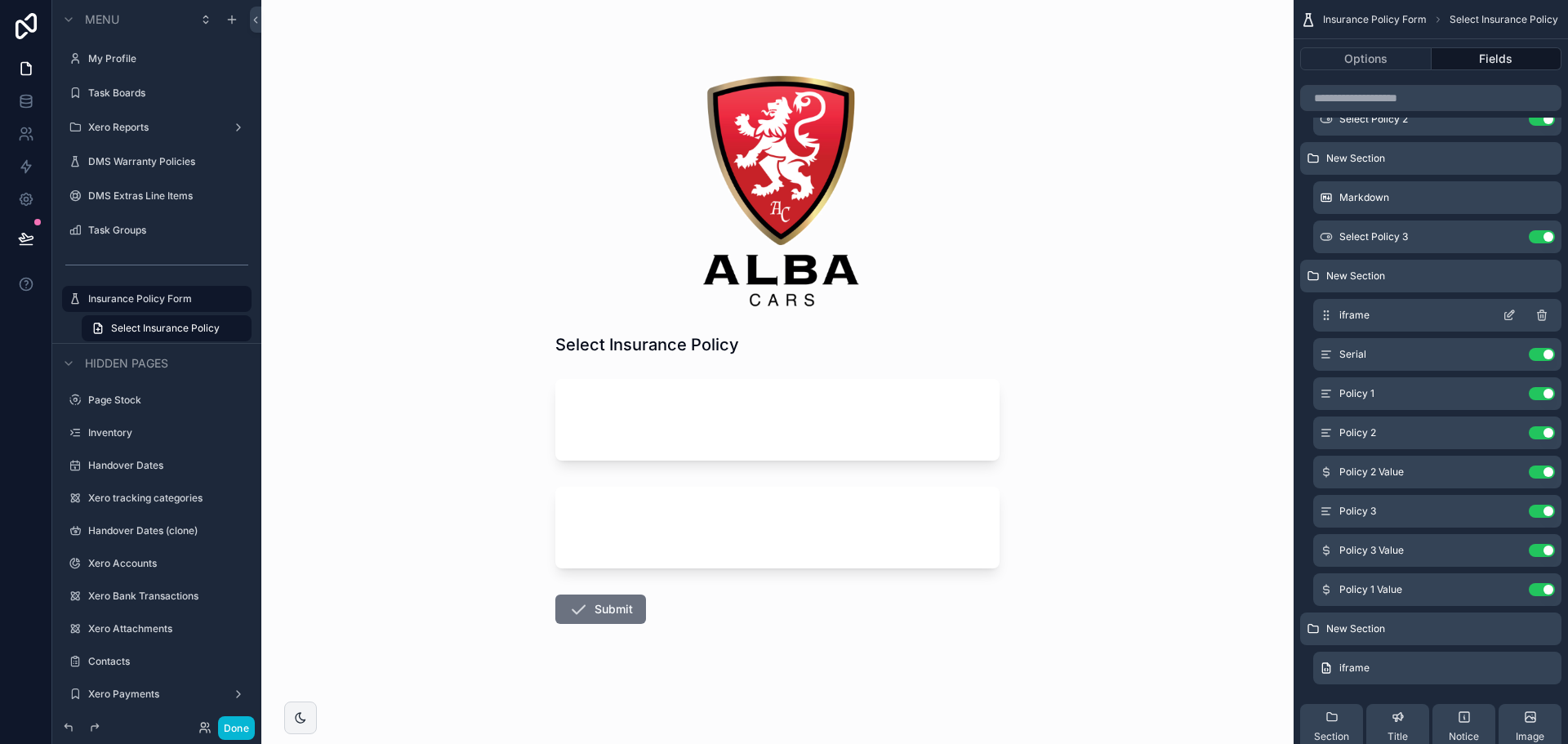
click at [1545, 312] on icon "scrollable content" at bounding box center [1542, 315] width 13 height 13
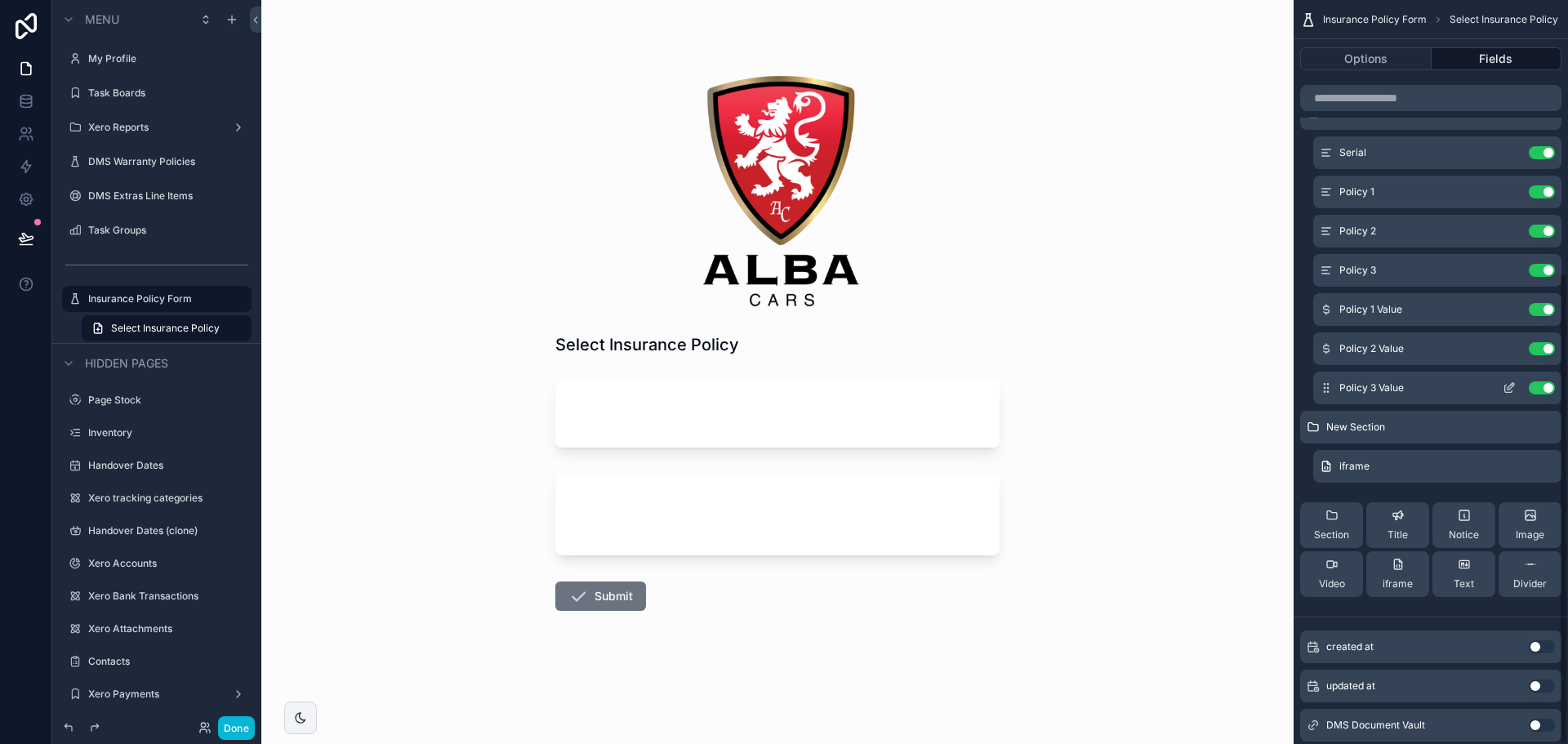
scroll to position [430, 0]
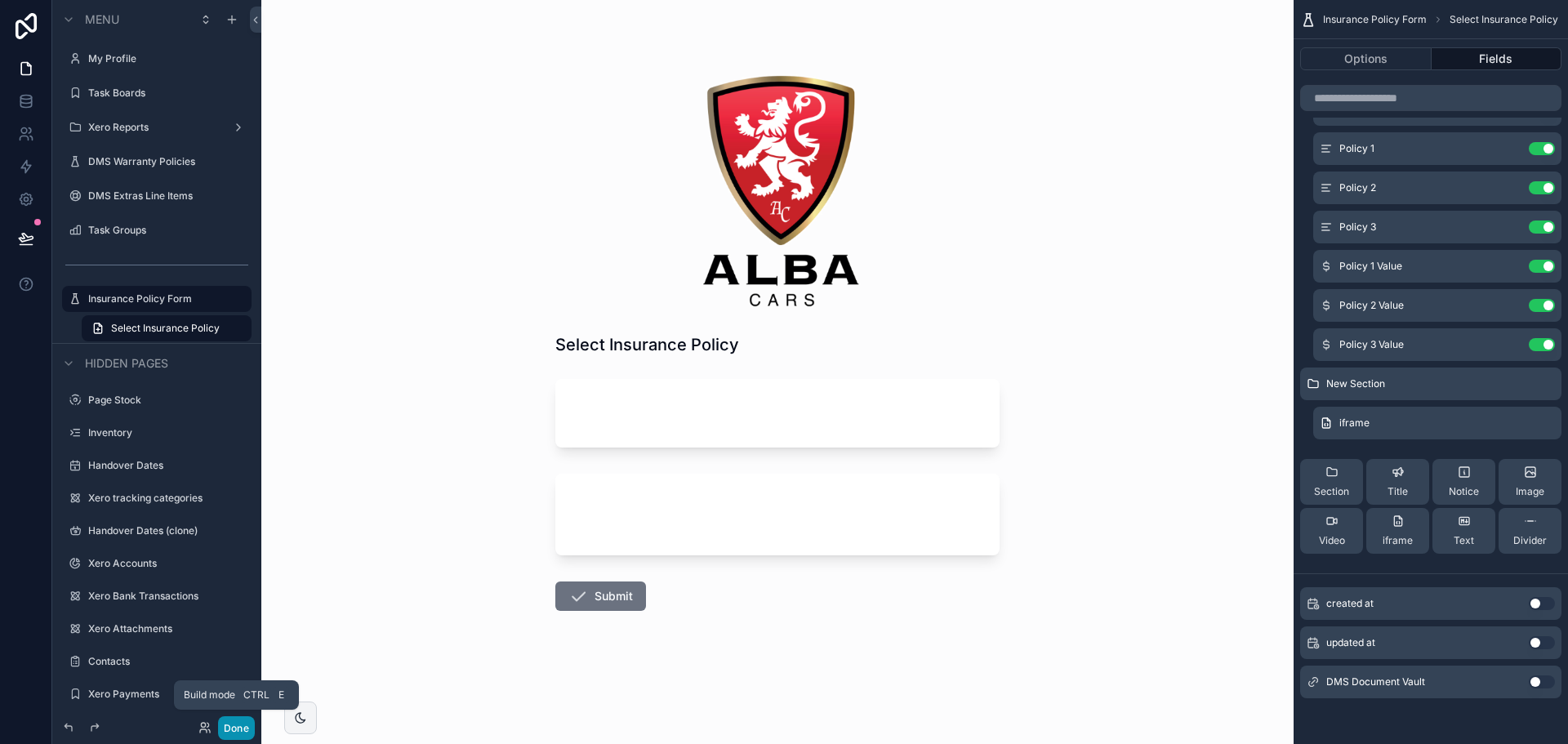
click at [245, 725] on button "Done" at bounding box center [236, 729] width 37 height 24
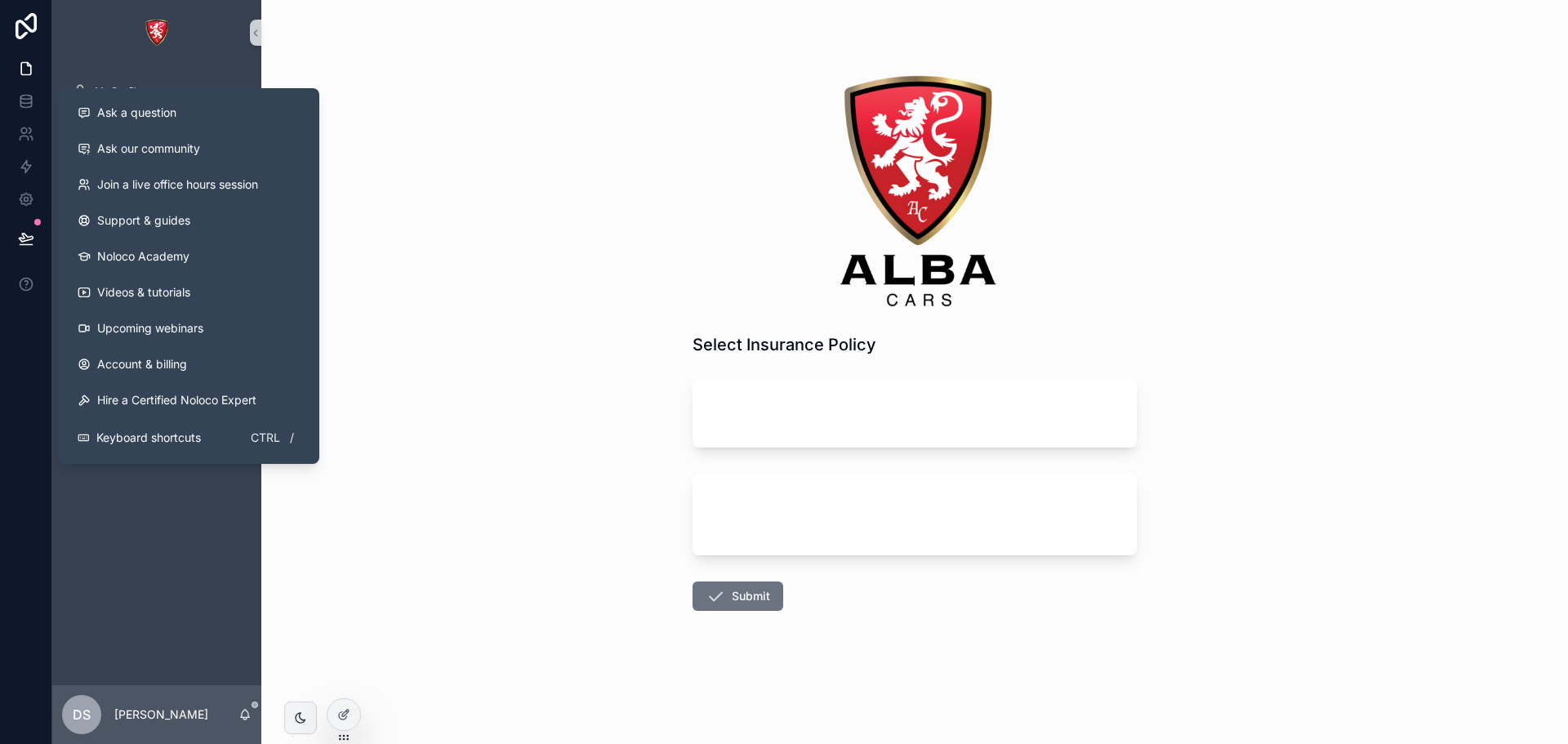
click at [24, 240] on icon at bounding box center [26, 238] width 16 height 16
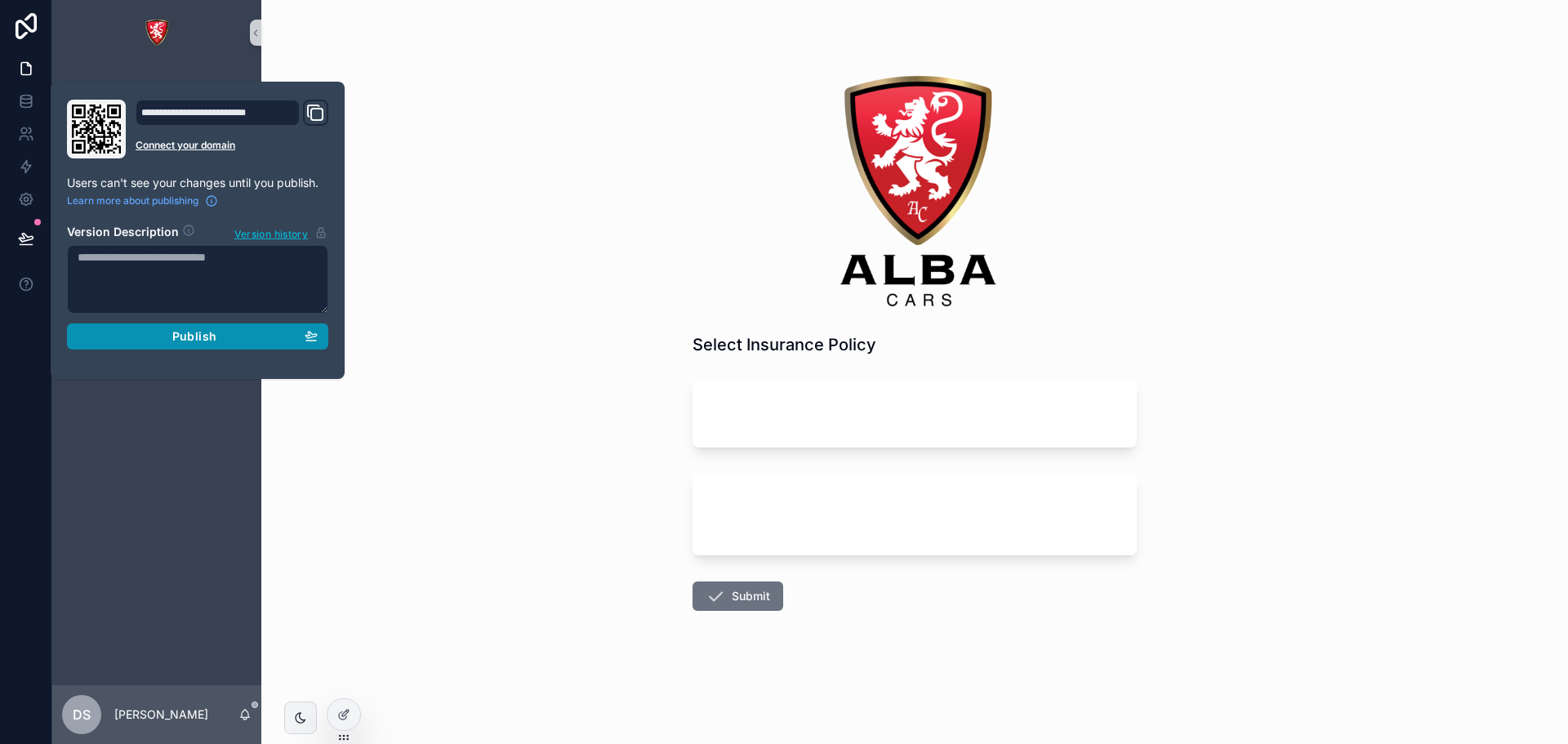
click at [150, 341] on div "Publish" at bounding box center [197, 336] width 240 height 14
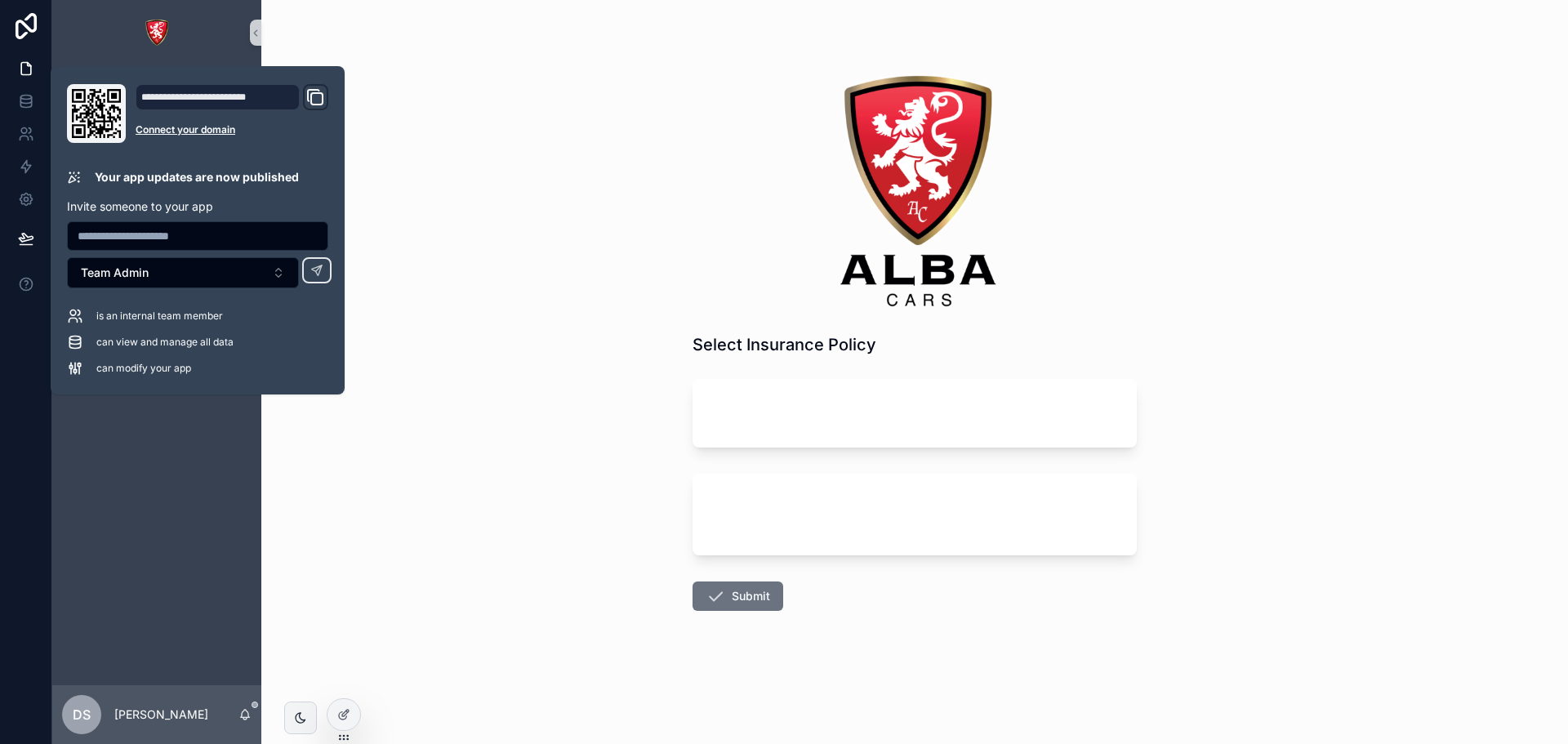
click at [454, 658] on div "Select Insurance Policy Submit" at bounding box center [915, 372] width 1307 height 744
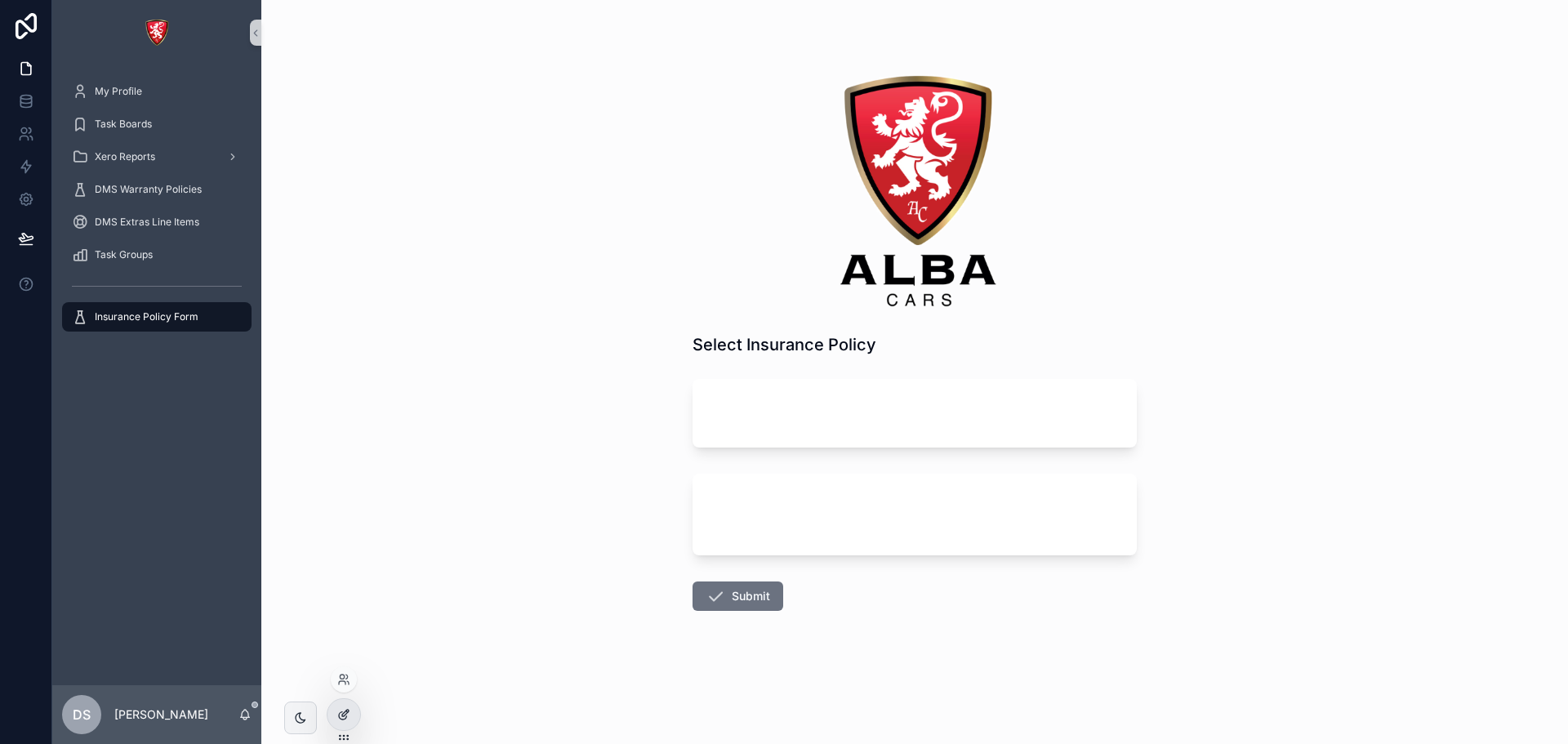
click at [345, 706] on div at bounding box center [344, 715] width 33 height 31
click at [1486, 501] on div "Select Insurance Policy Submit" at bounding box center [915, 372] width 1307 height 744
click at [351, 702] on div at bounding box center [344, 715] width 33 height 31
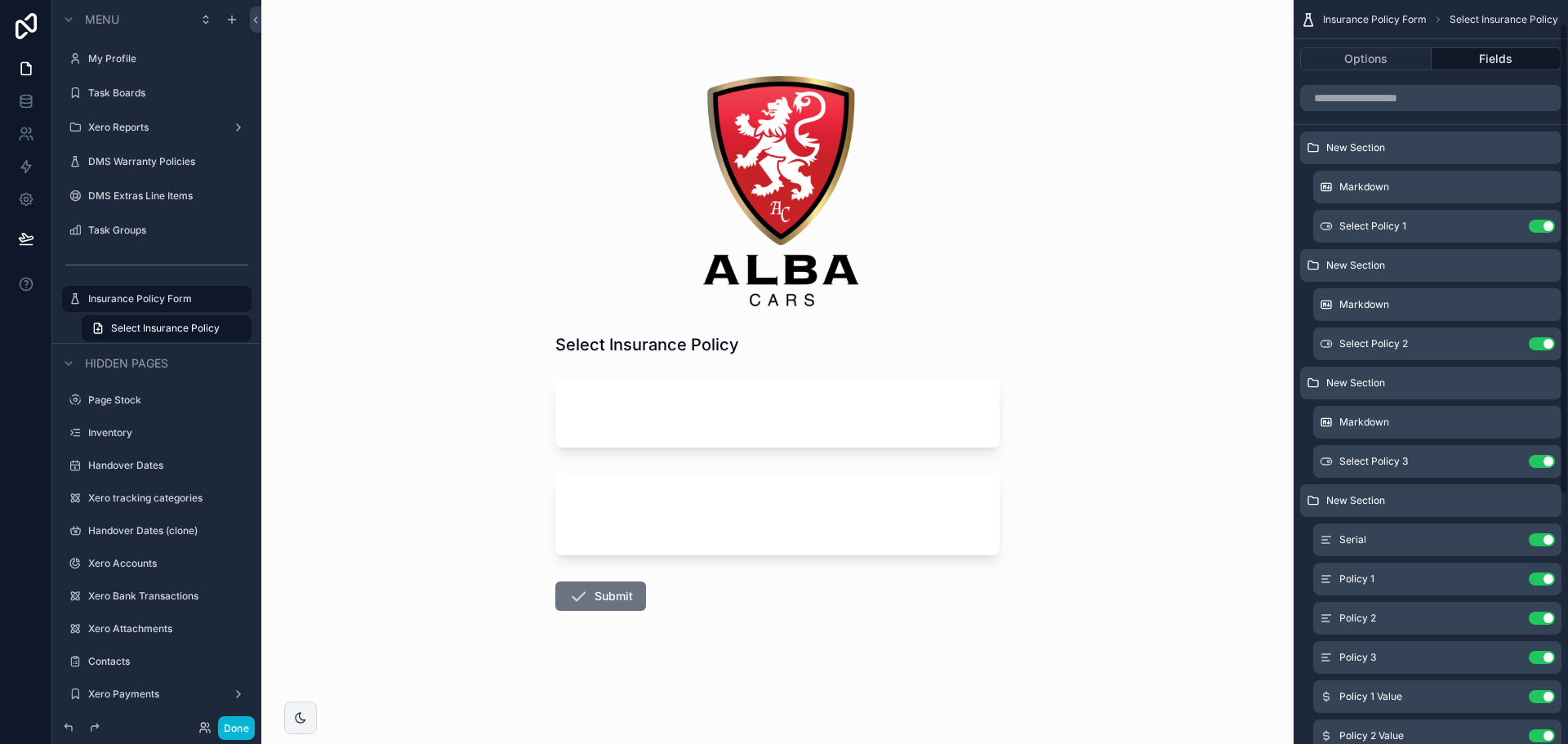
scroll to position [430, 0]
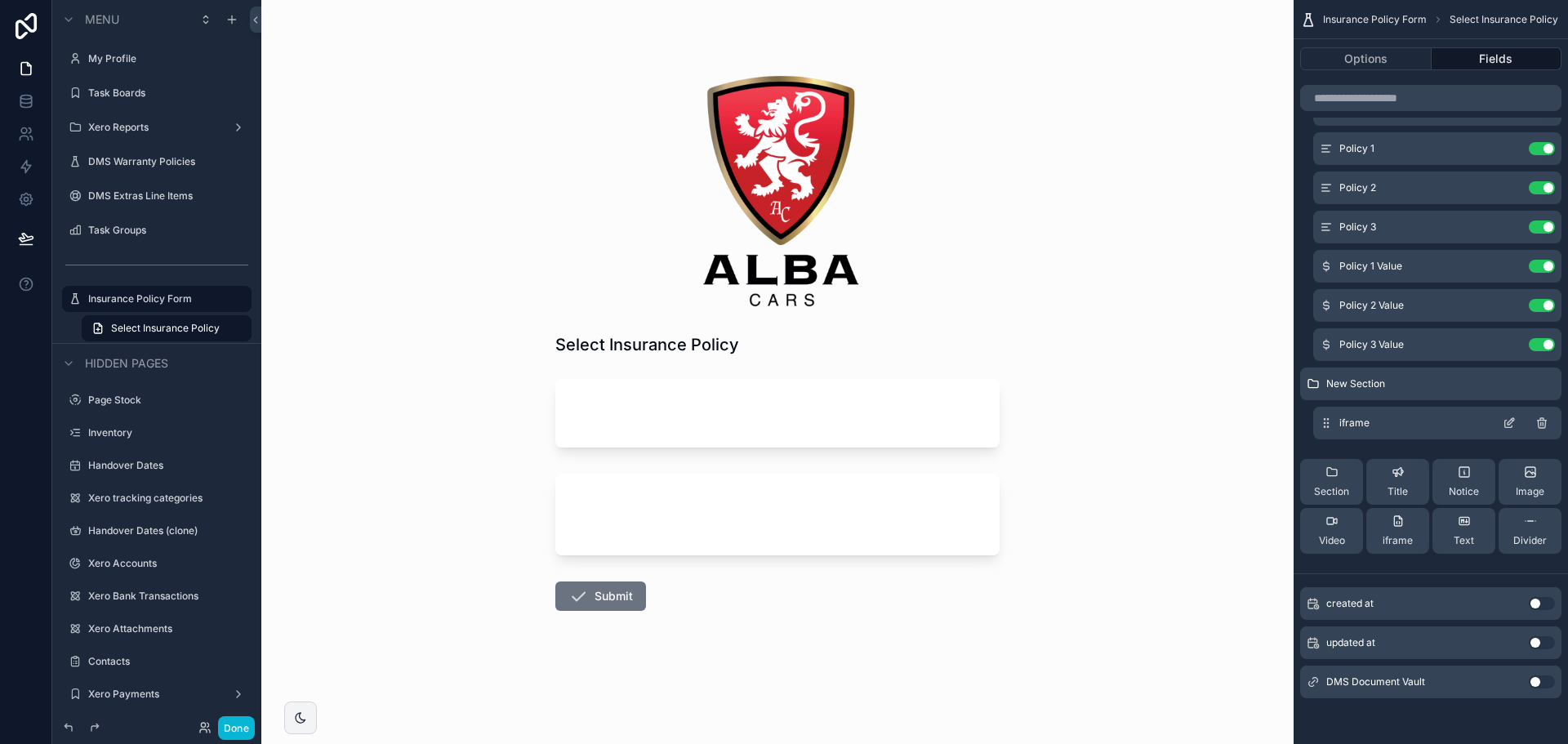
click at [1506, 425] on icon "scrollable content" at bounding box center [1509, 423] width 13 height 13
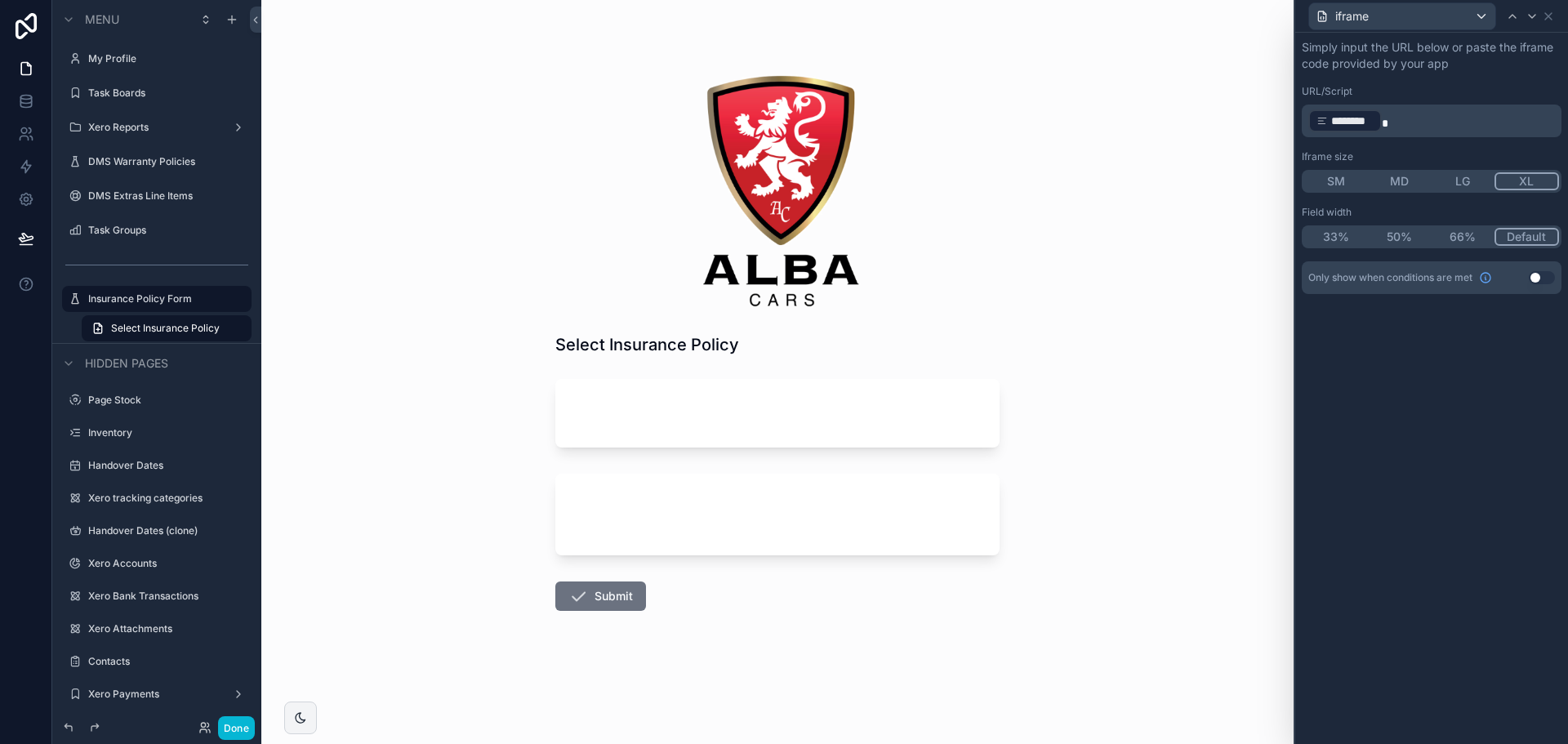
click at [1457, 183] on button "LG" at bounding box center [1463, 181] width 63 height 18
click at [1553, 14] on icon at bounding box center [1548, 16] width 13 height 13
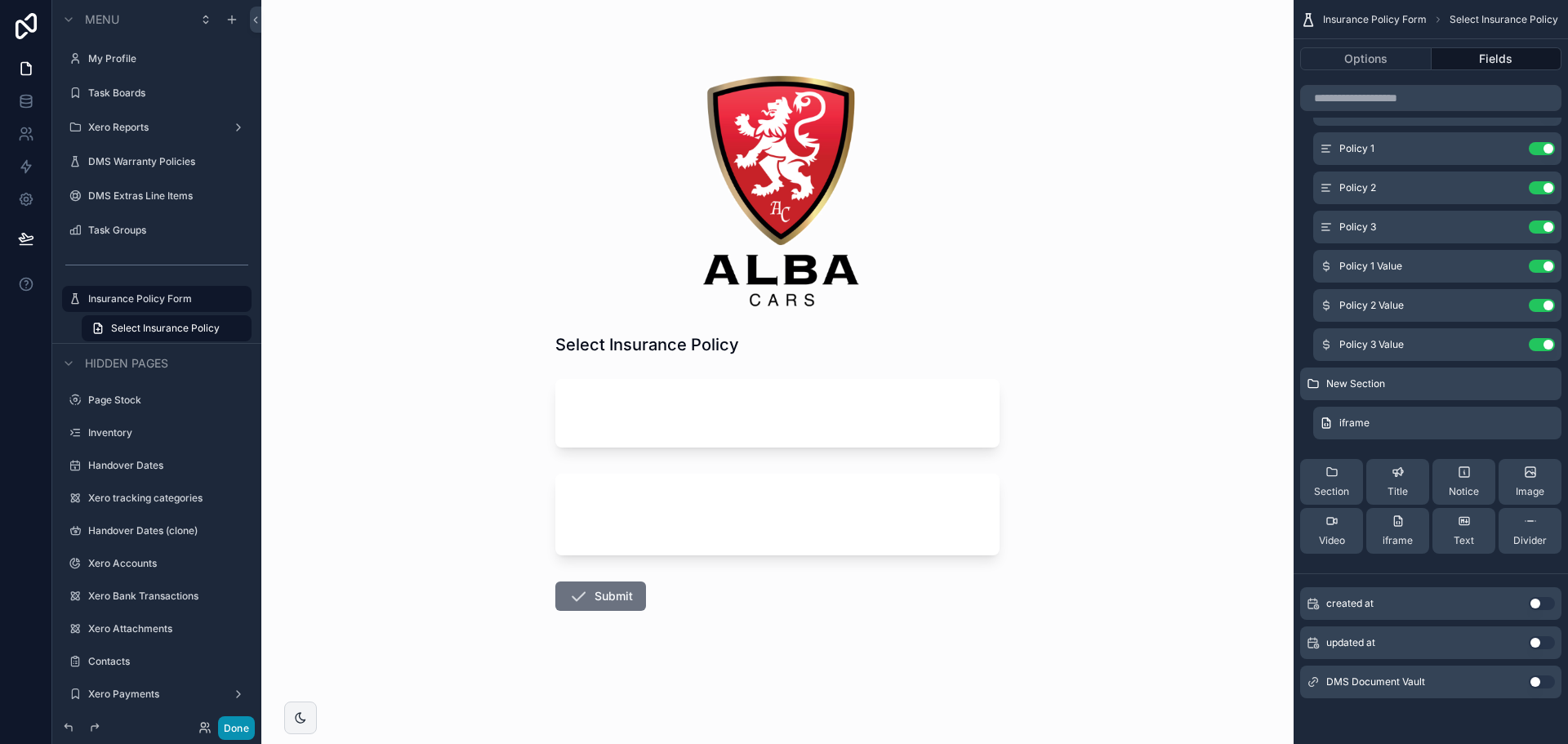
click at [244, 725] on button "Done" at bounding box center [236, 729] width 37 height 24
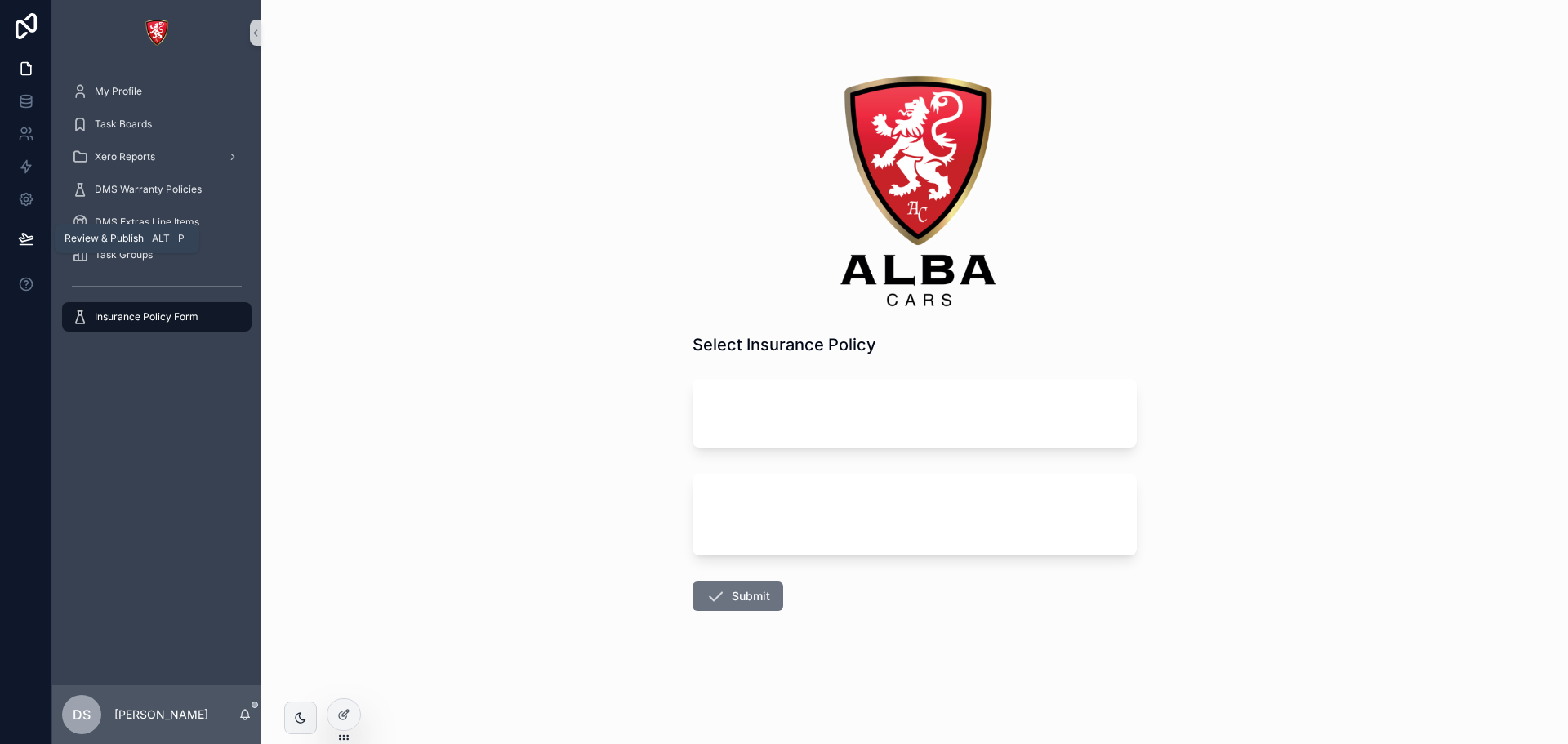
click at [29, 237] on icon at bounding box center [26, 238] width 16 height 16
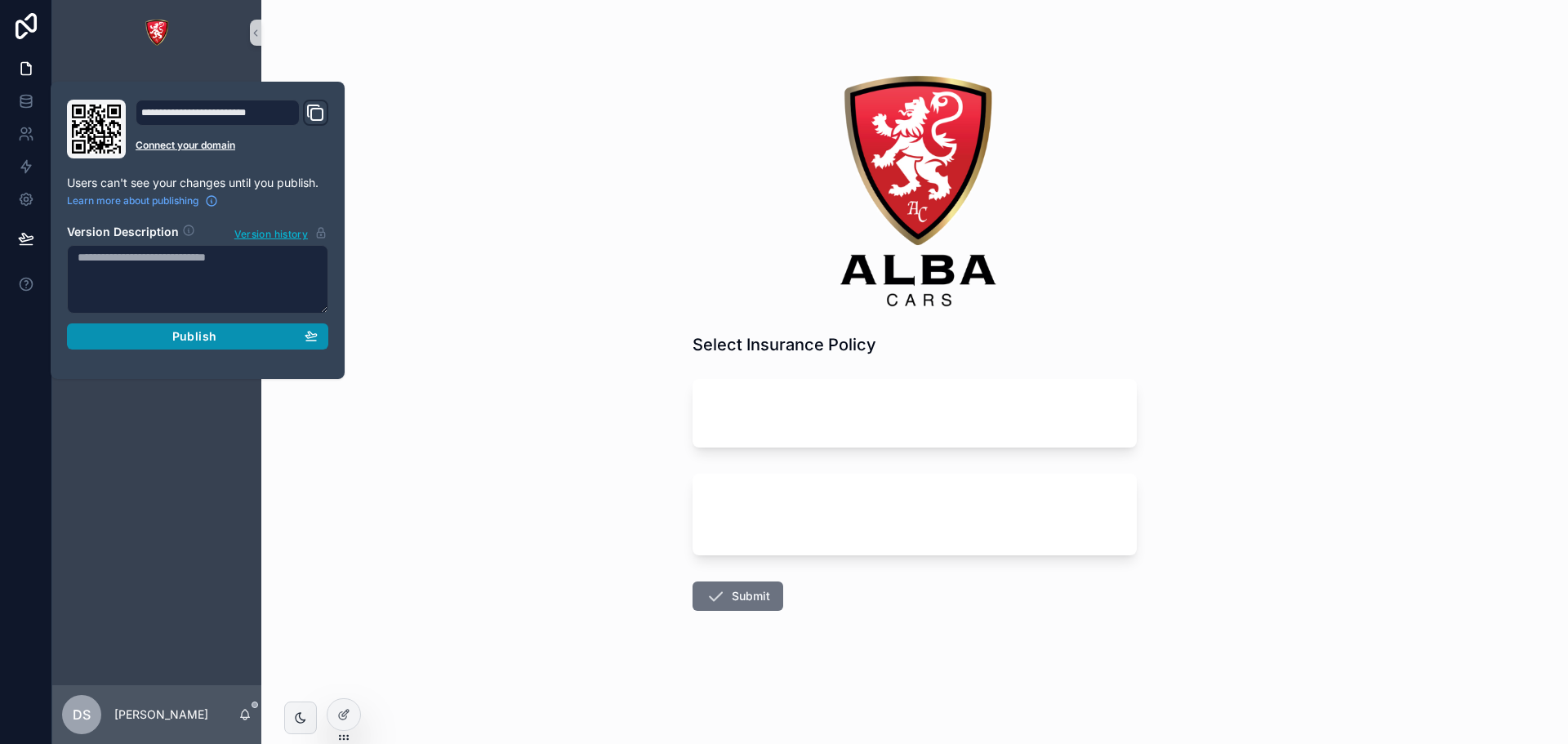
click at [187, 330] on span "Publish" at bounding box center [194, 336] width 44 height 14
